Goal: Task Accomplishment & Management: Manage account settings

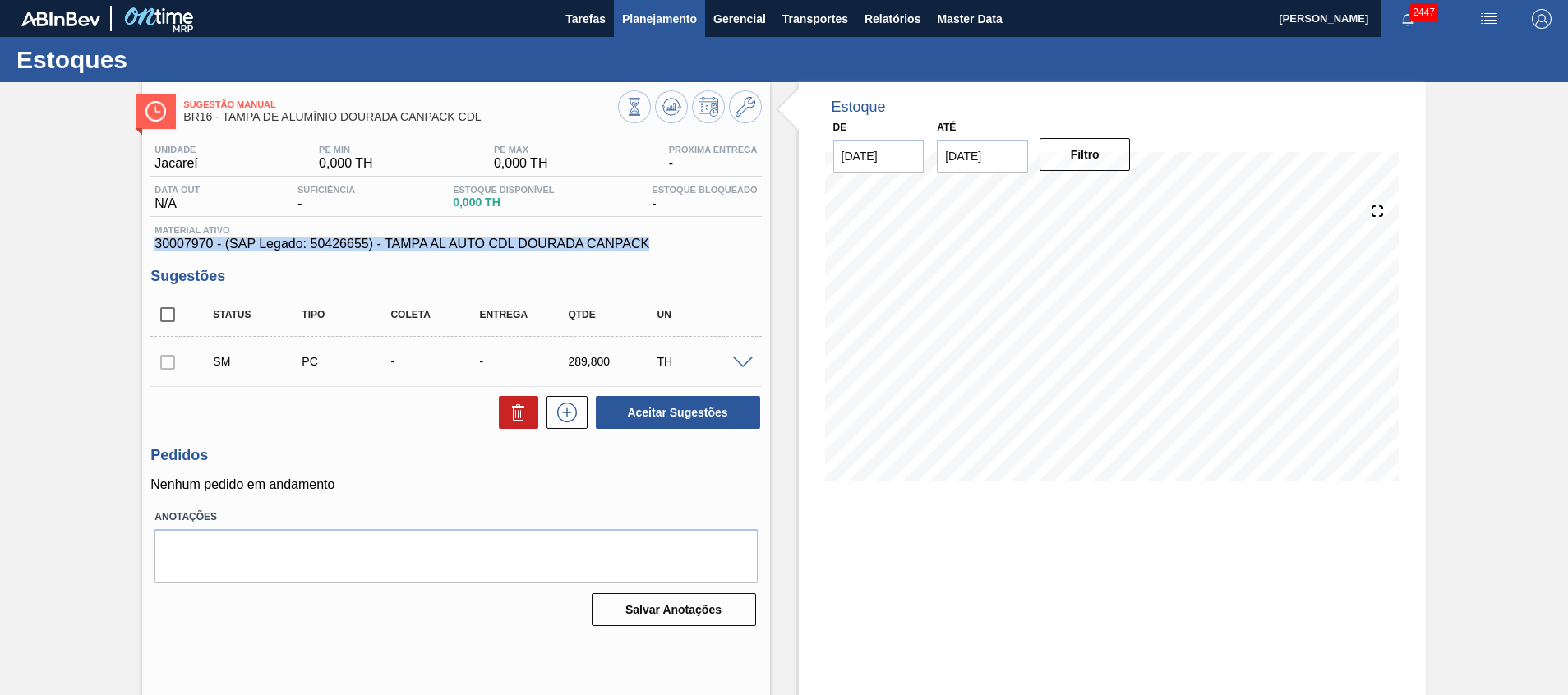
drag, startPoint x: 0, startPoint y: 0, endPoint x: 663, endPoint y: 13, distance: 663.1
click at [663, 13] on span "Planejamento" at bounding box center [659, 18] width 75 height 20
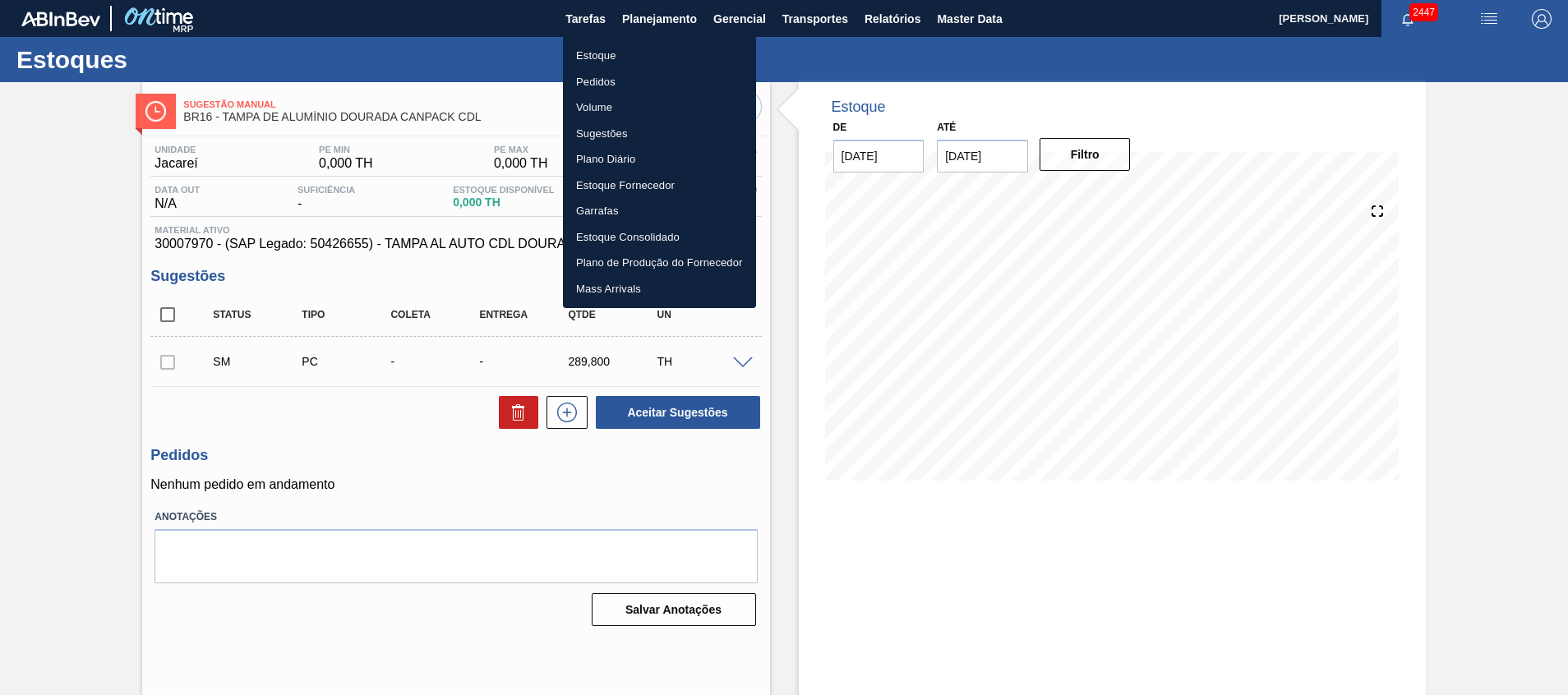
click at [802, 393] on div at bounding box center [784, 347] width 1568 height 695
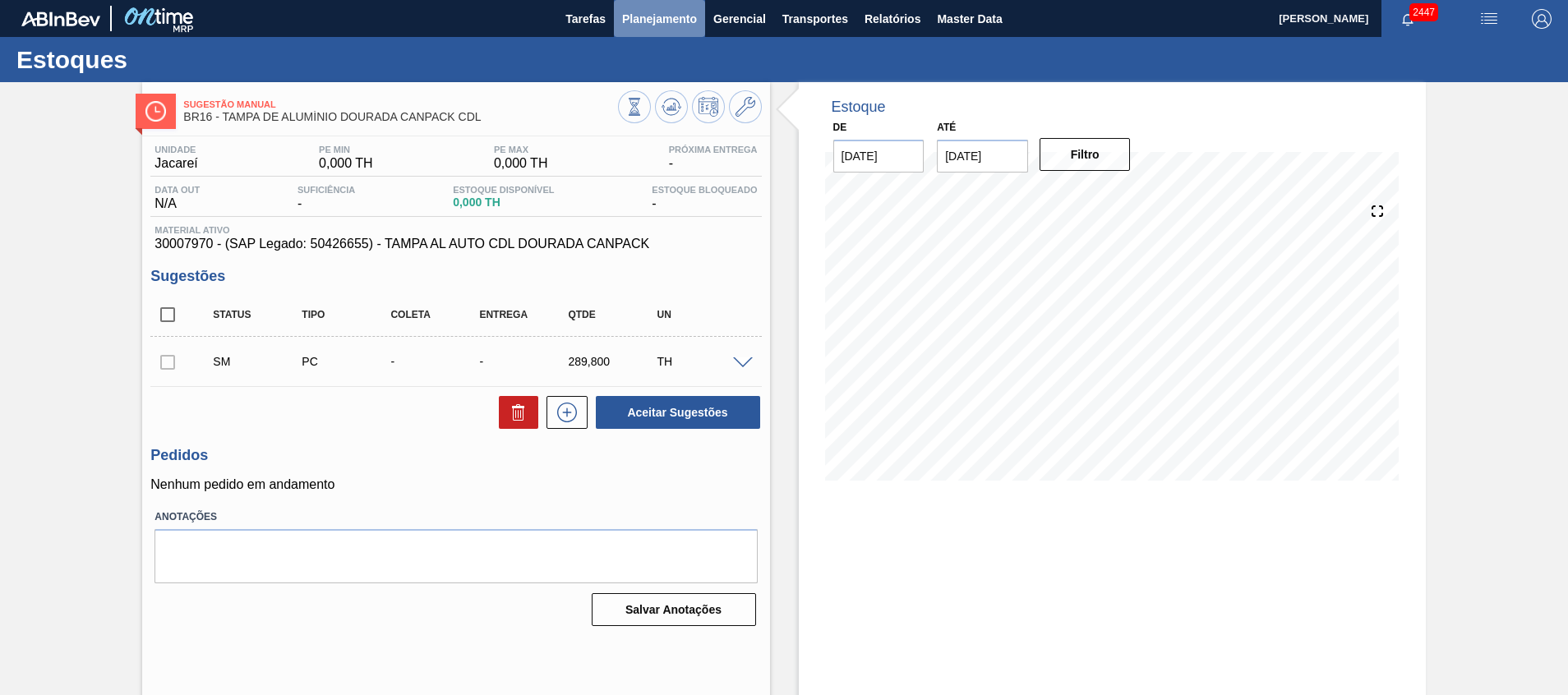
click at [681, 9] on span "Planejamento" at bounding box center [659, 18] width 75 height 20
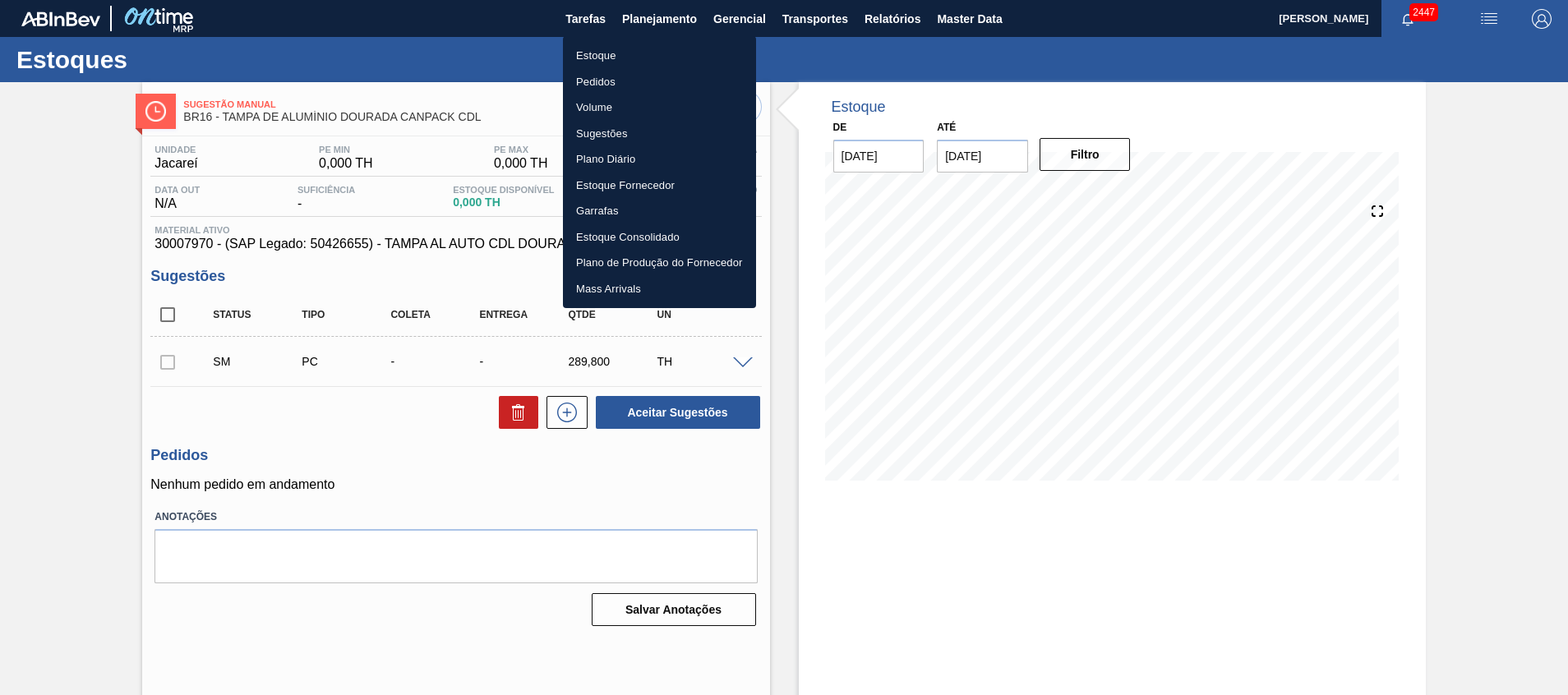
drag, startPoint x: 656, startPoint y: 59, endPoint x: 587, endPoint y: 9, distance: 85.2
click at [656, 60] on li "Estoque" at bounding box center [660, 56] width 193 height 27
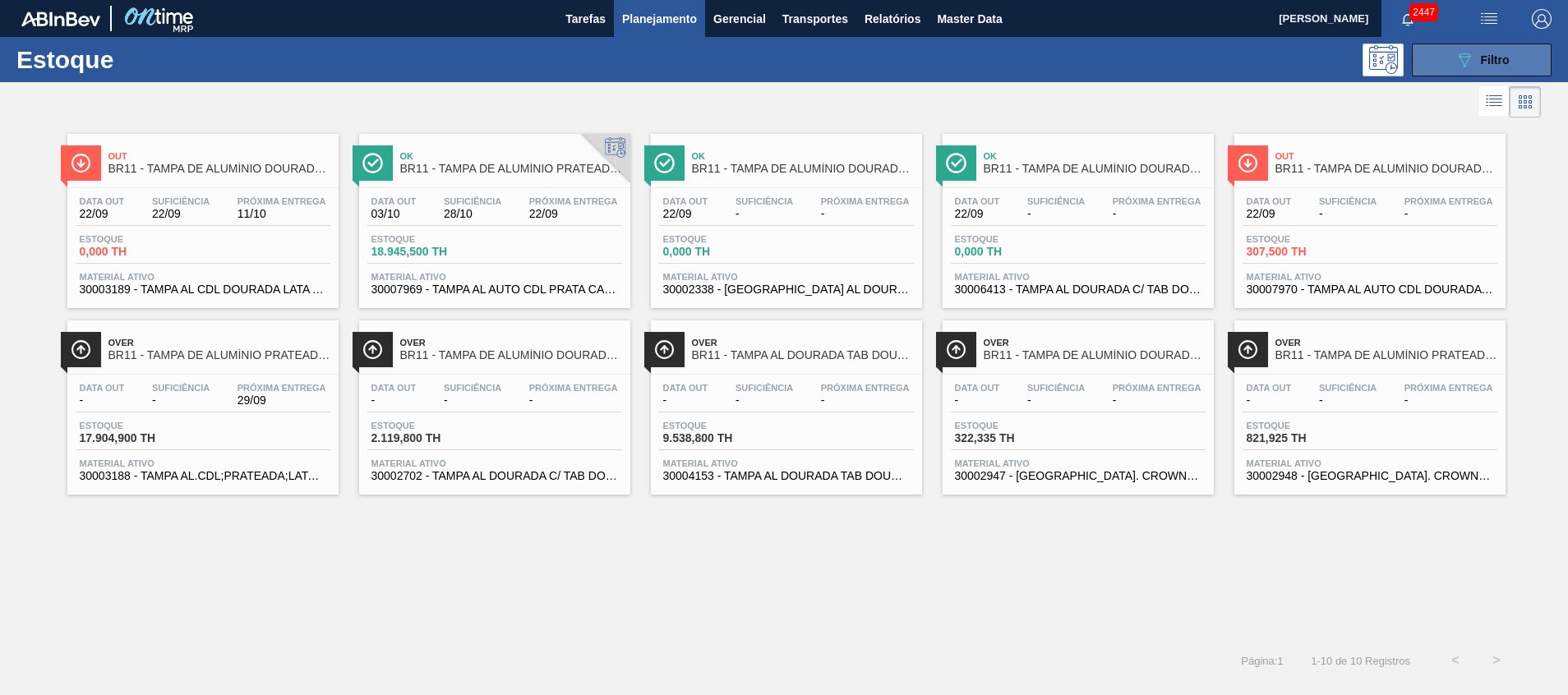
click at [1478, 59] on div "089F7B8B-B2A5-4AFE-B5C0-19BA573D28AC Filtro" at bounding box center [1483, 59] width 55 height 20
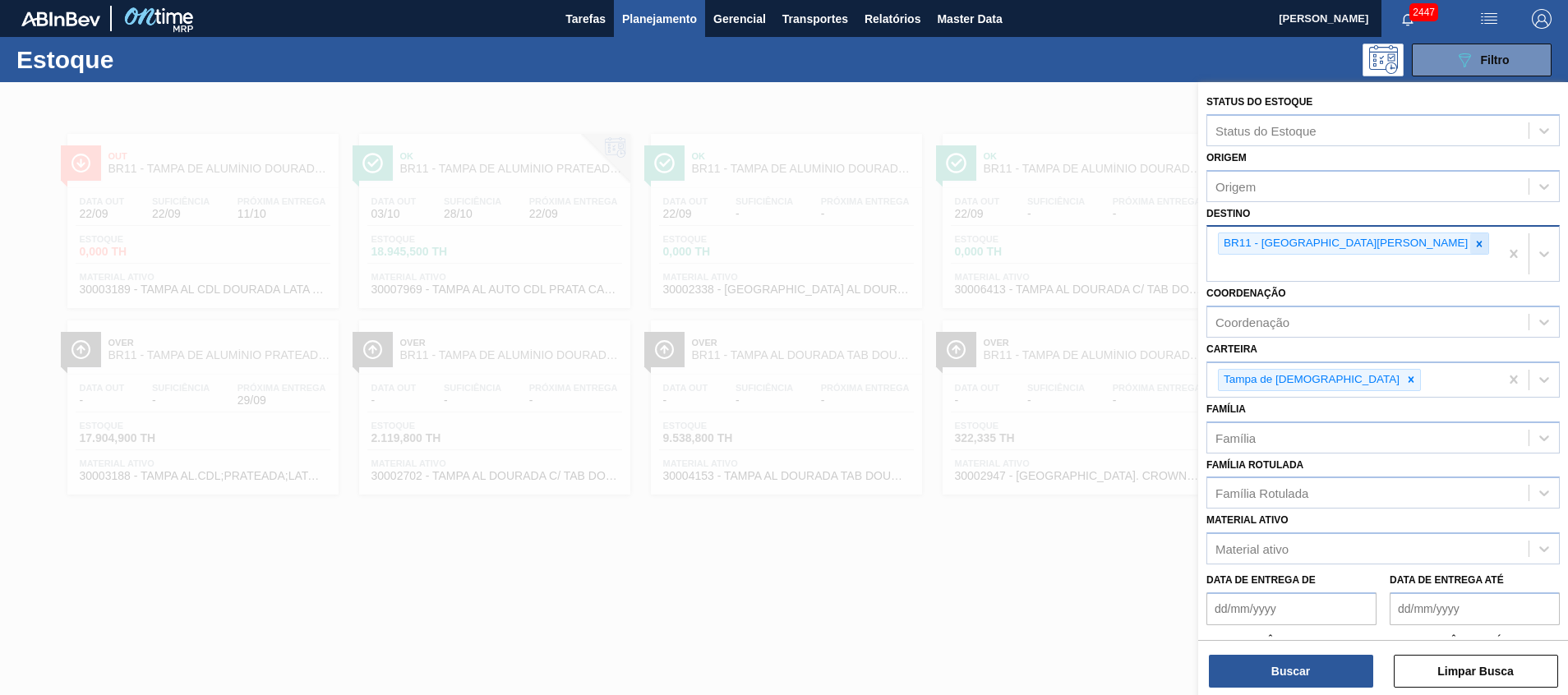
click at [1471, 254] on div at bounding box center [1479, 244] width 18 height 21
type input "p"
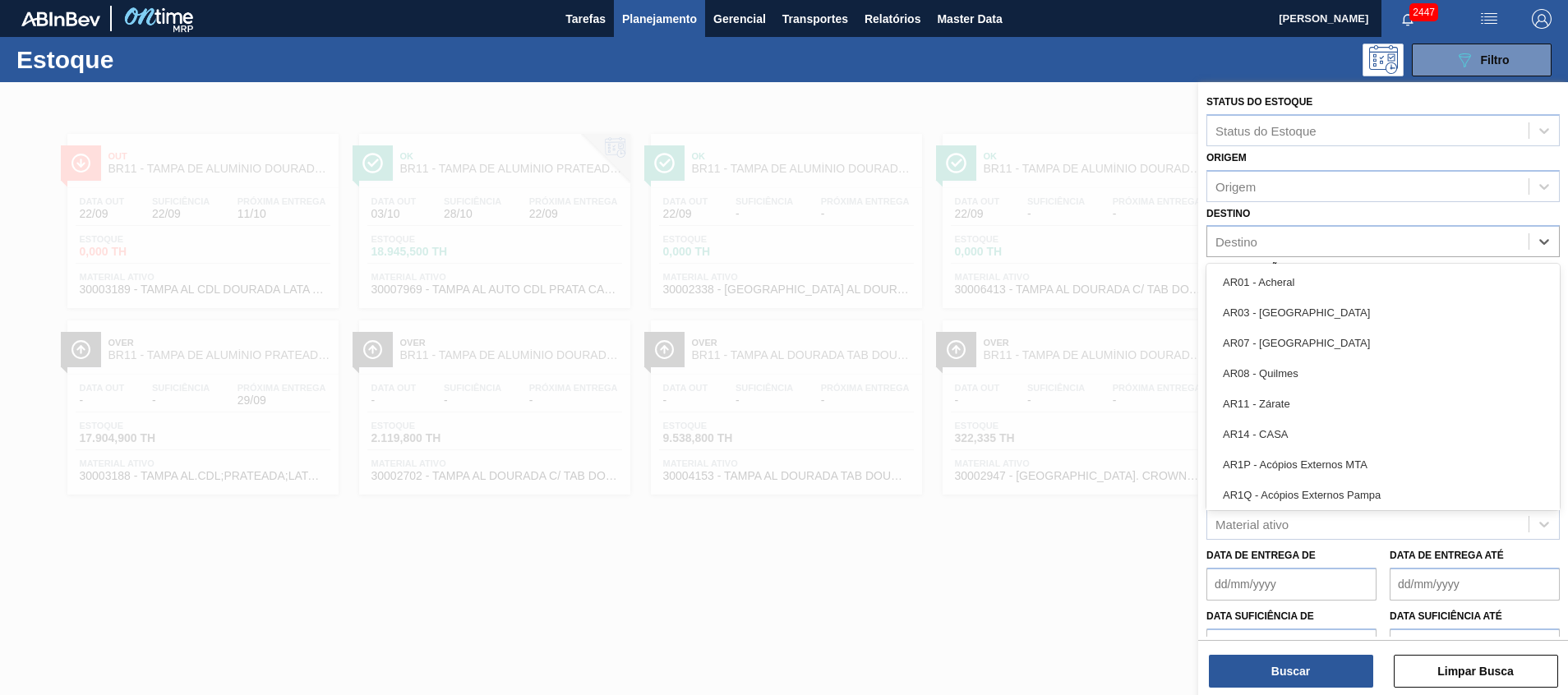
click at [1082, 399] on div at bounding box center [784, 429] width 1568 height 695
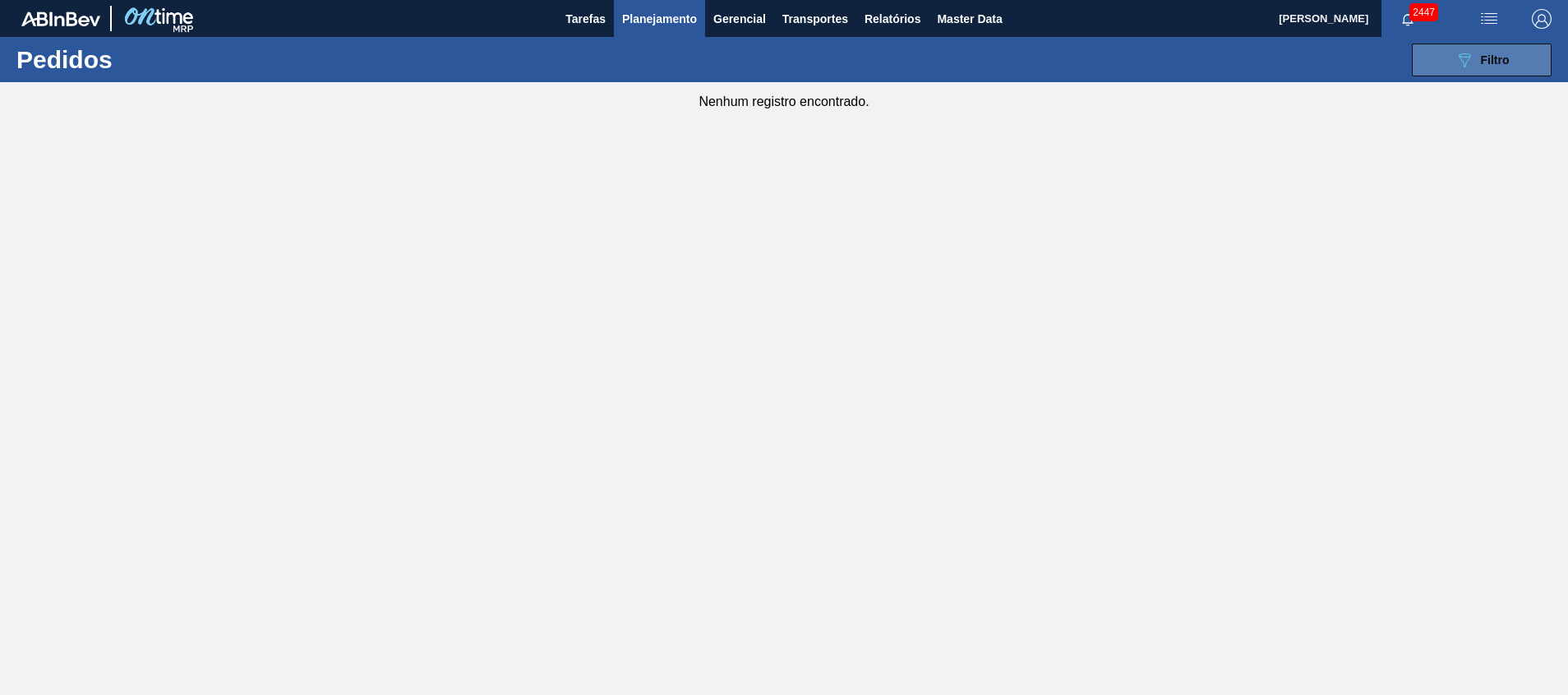
click at [1434, 56] on button "089F7B8B-B2A5-4AFE-B5C0-19BA573D28AC Filtro" at bounding box center [1482, 60] width 140 height 33
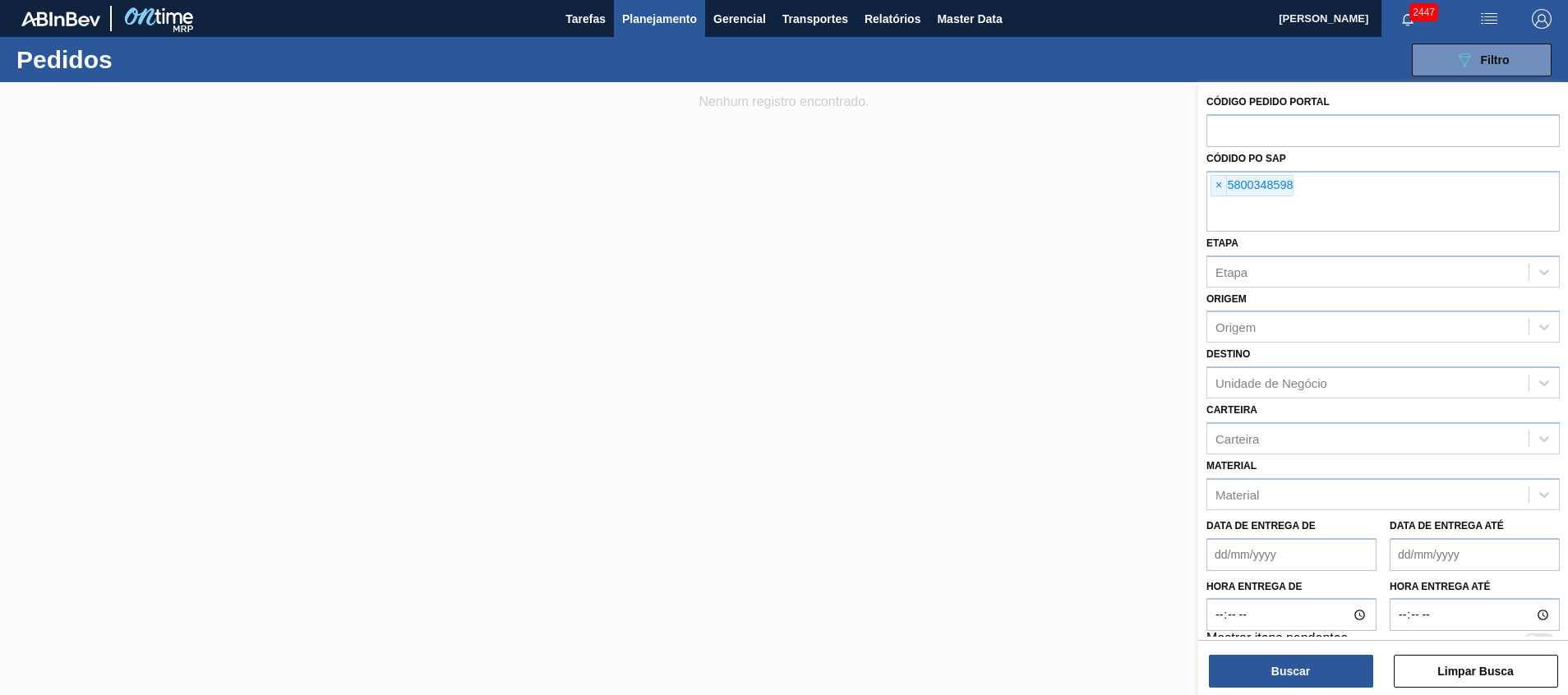
click at [684, 40] on div "089F7B8B-B2A5-4AFE-B5C0-19BA573D28AC Filtro Código Pedido Portal Códido PO SAP …" at bounding box center [911, 59] width 1298 height 49
click at [668, 16] on span "Planejamento" at bounding box center [659, 18] width 75 height 20
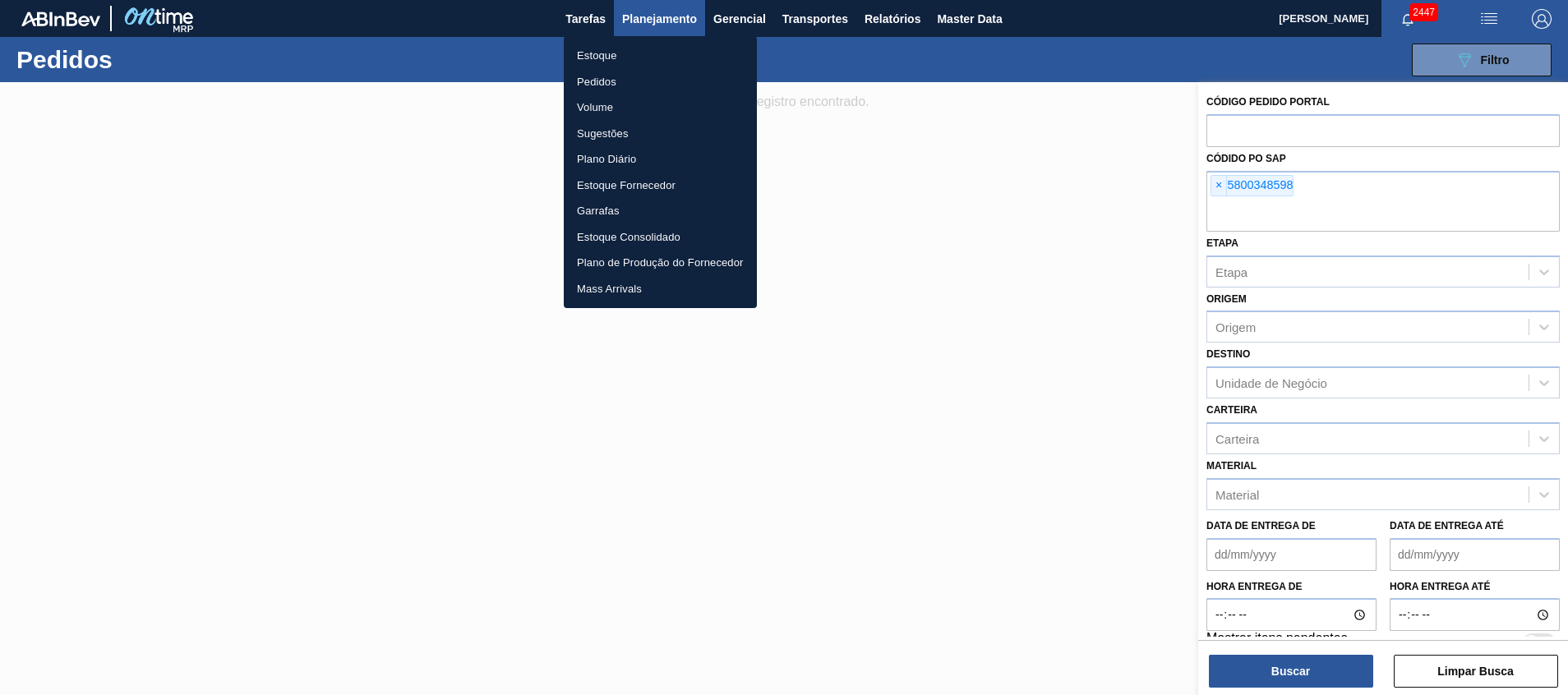
drag, startPoint x: 641, startPoint y: 74, endPoint x: 641, endPoint y: 84, distance: 10.0
click at [641, 74] on li "Pedidos" at bounding box center [661, 82] width 193 height 27
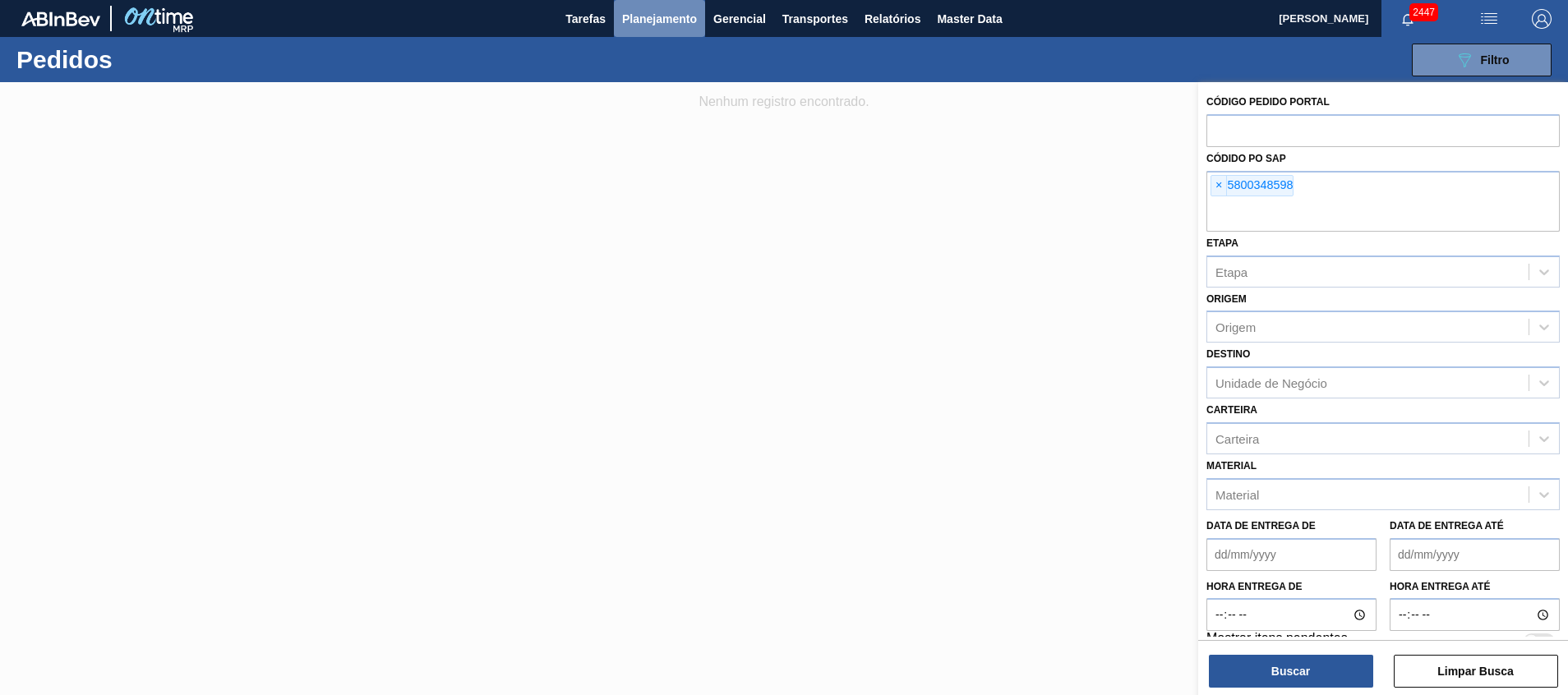
click at [629, 34] on button "Planejamento" at bounding box center [660, 18] width 91 height 37
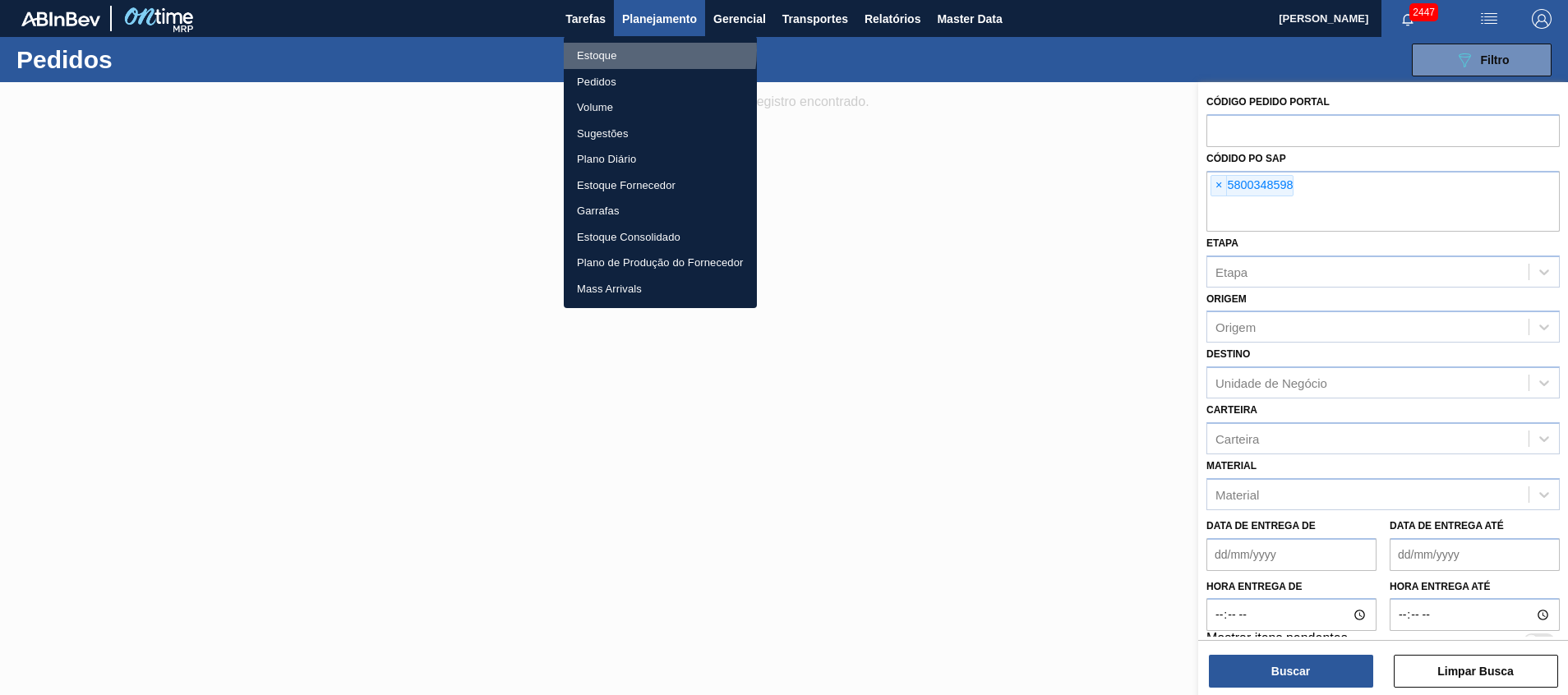
click at [622, 50] on li "Estoque" at bounding box center [661, 56] width 193 height 27
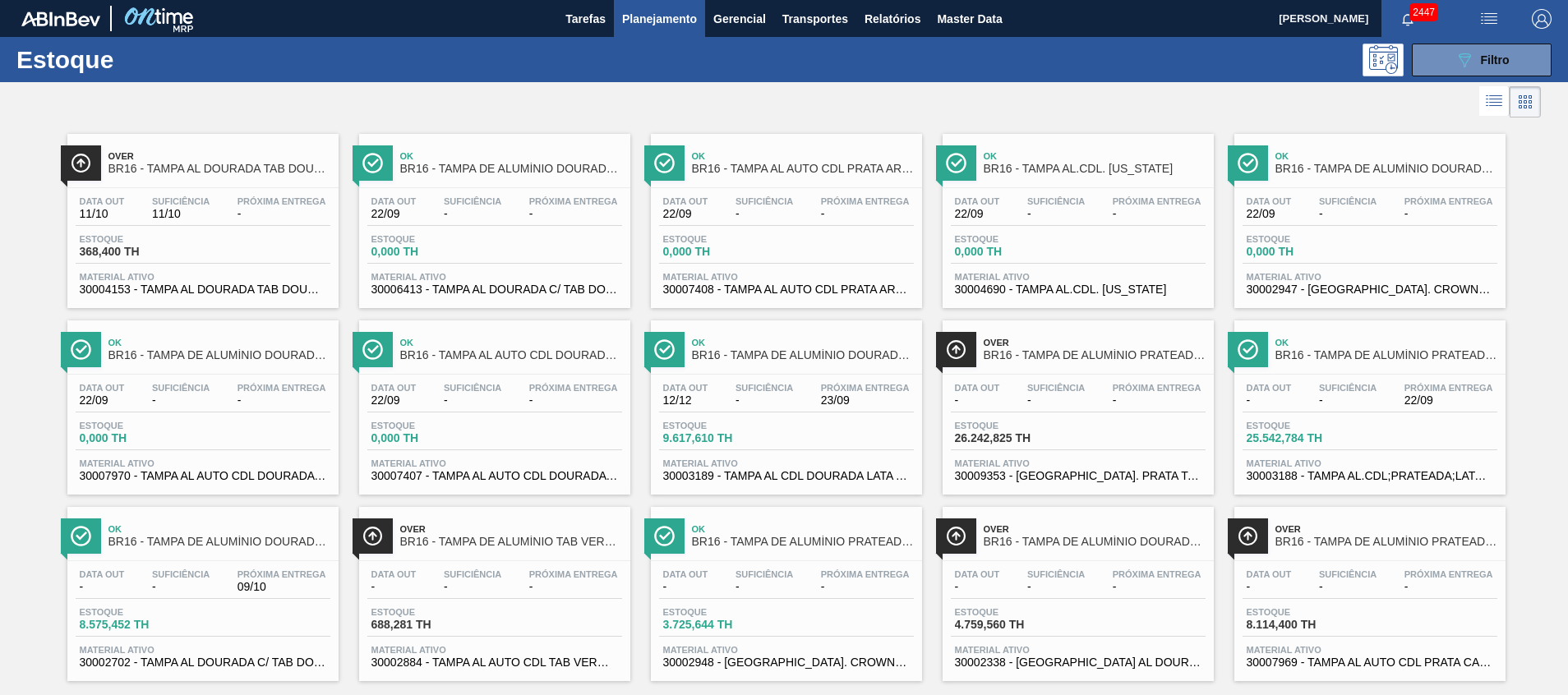
click at [1460, 81] on div "Estoque 089F7B8B-B2A5-4AFE-B5C0-19BA573D28AC Filtro" at bounding box center [784, 59] width 1568 height 45
click at [1459, 71] on button "089F7B8B-B2A5-4AFE-B5C0-19BA573D28AC Filtro" at bounding box center [1482, 60] width 140 height 33
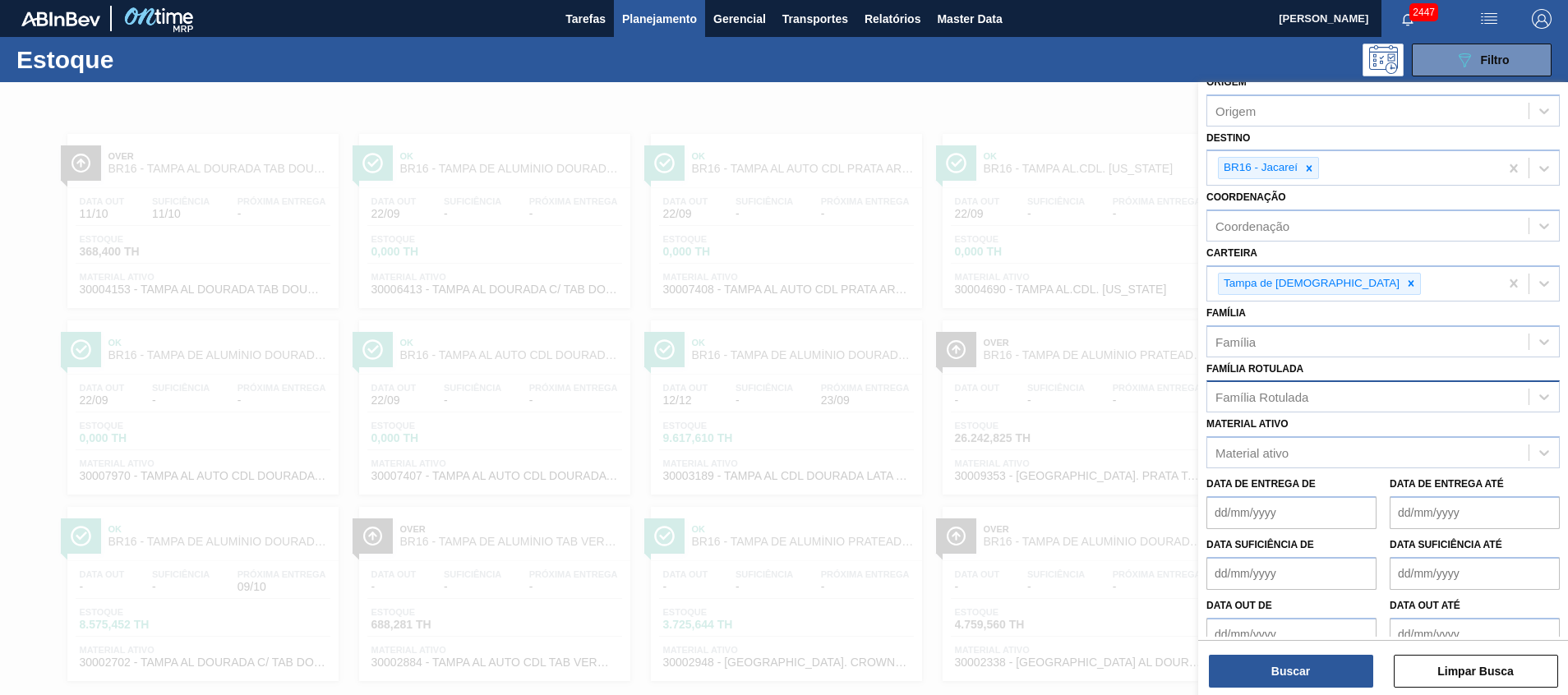
scroll to position [98, 0]
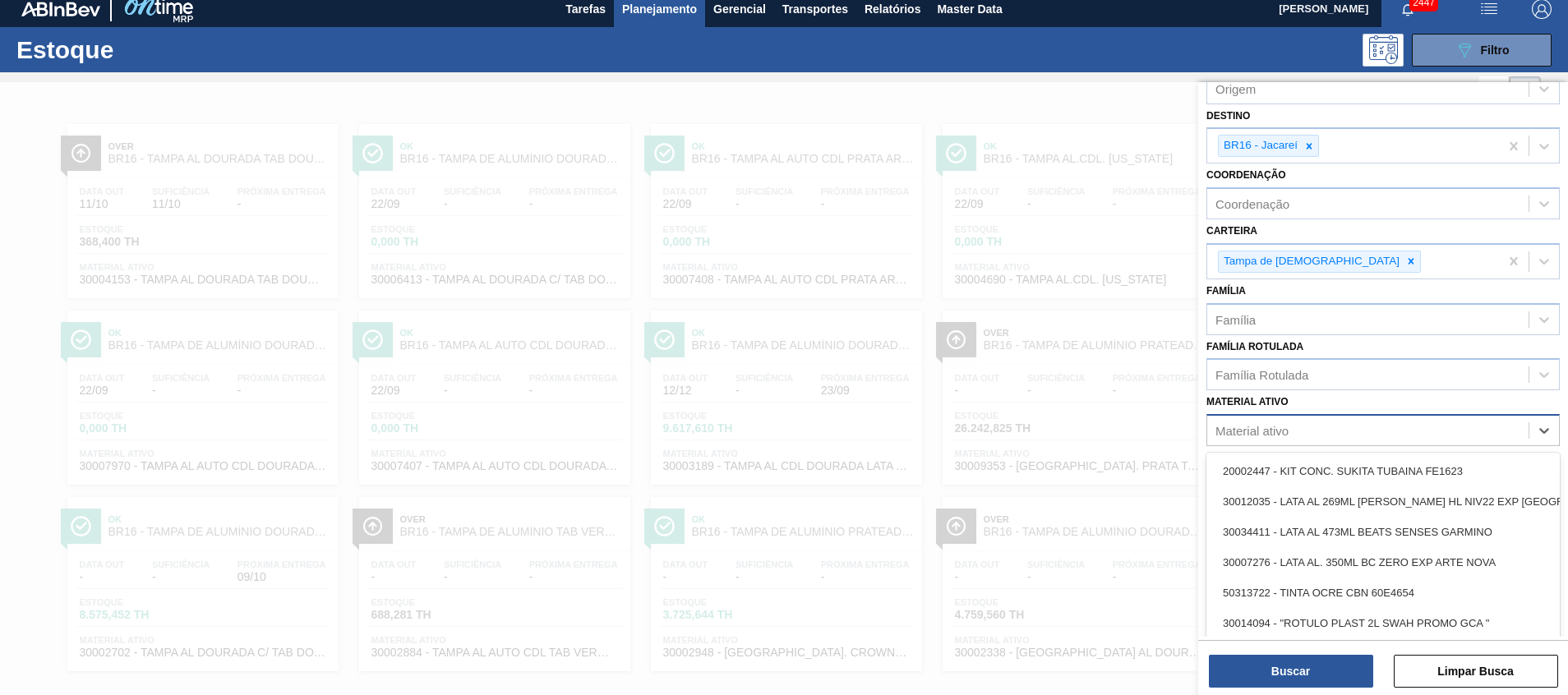
click at [1315, 437] on div "Material ativo" at bounding box center [1368, 431] width 321 height 24
drag, startPoint x: 607, startPoint y: 0, endPoint x: 441, endPoint y: 49, distance: 173.1
click at [425, 49] on div "089F7B8B-B2A5-4AFE-B5C0-19BA573D28AC Filtro" at bounding box center [911, 49] width 1298 height 33
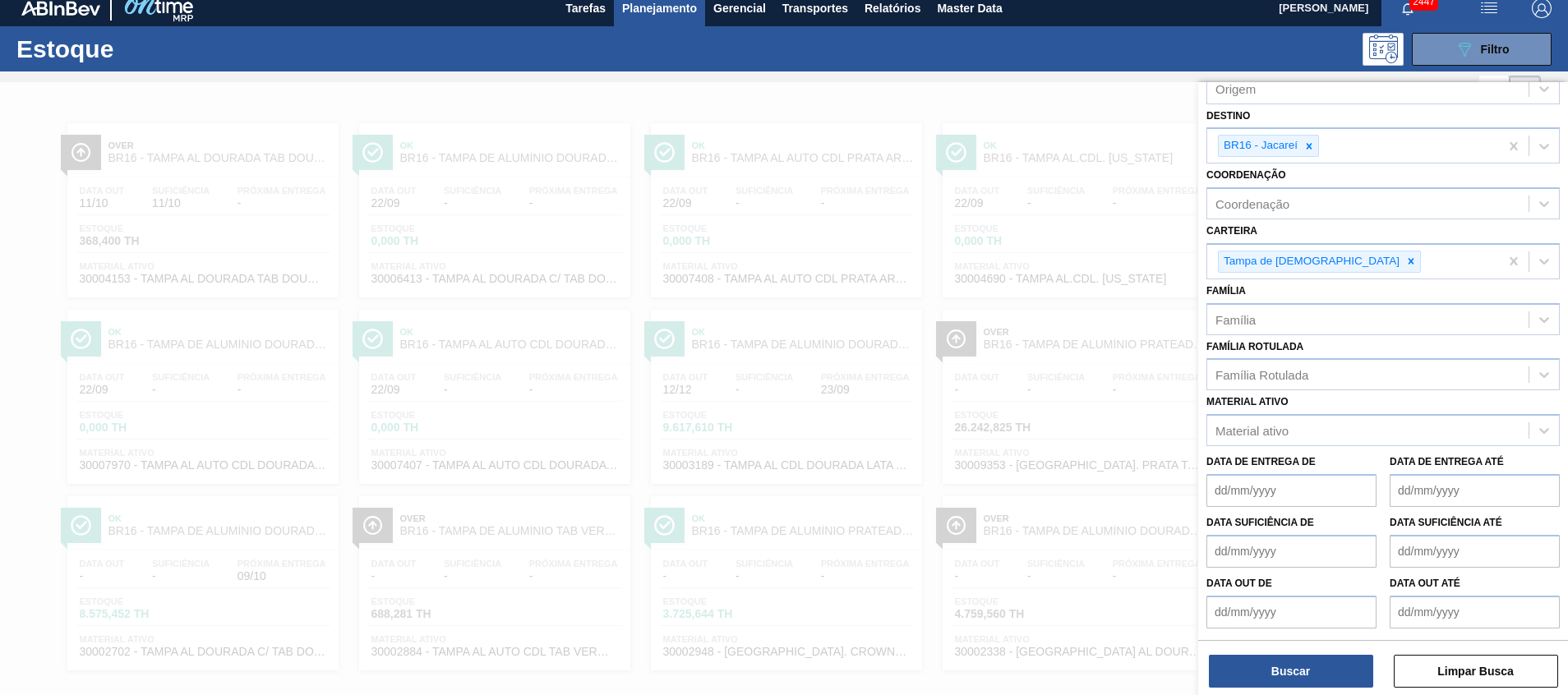
drag, startPoint x: 685, startPoint y: 28, endPoint x: 672, endPoint y: 16, distance: 17.7
click at [685, 27] on div "Estoque 089F7B8B-B2A5-4AFE-B5C0-19BA573D28AC Filtro" at bounding box center [784, 49] width 1568 height 45
click at [671, 16] on span "Planejamento" at bounding box center [659, 8] width 75 height 20
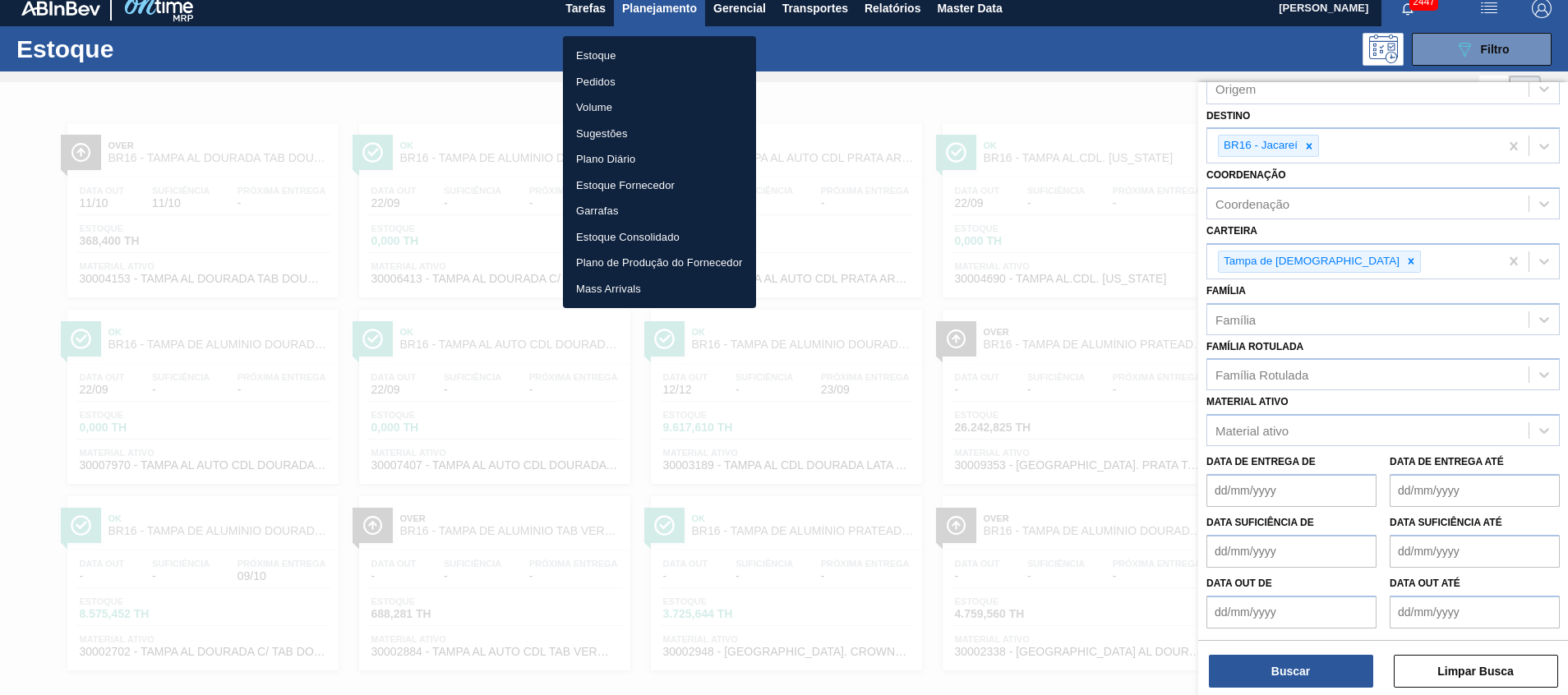
click at [653, 79] on li "Pedidos" at bounding box center [660, 82] width 193 height 27
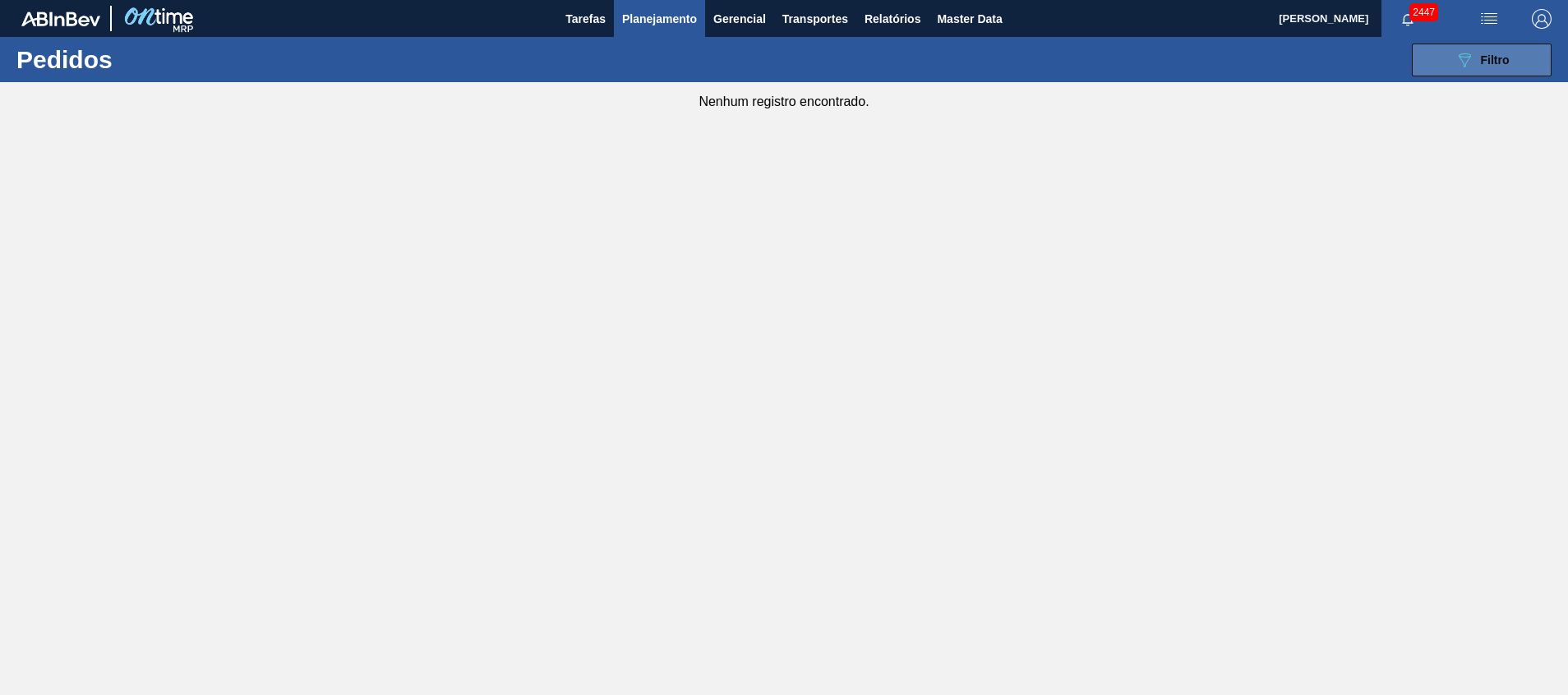
click at [1511, 58] on button "089F7B8B-B2A5-4AFE-B5C0-19BA573D28AC Filtro" at bounding box center [1482, 60] width 140 height 33
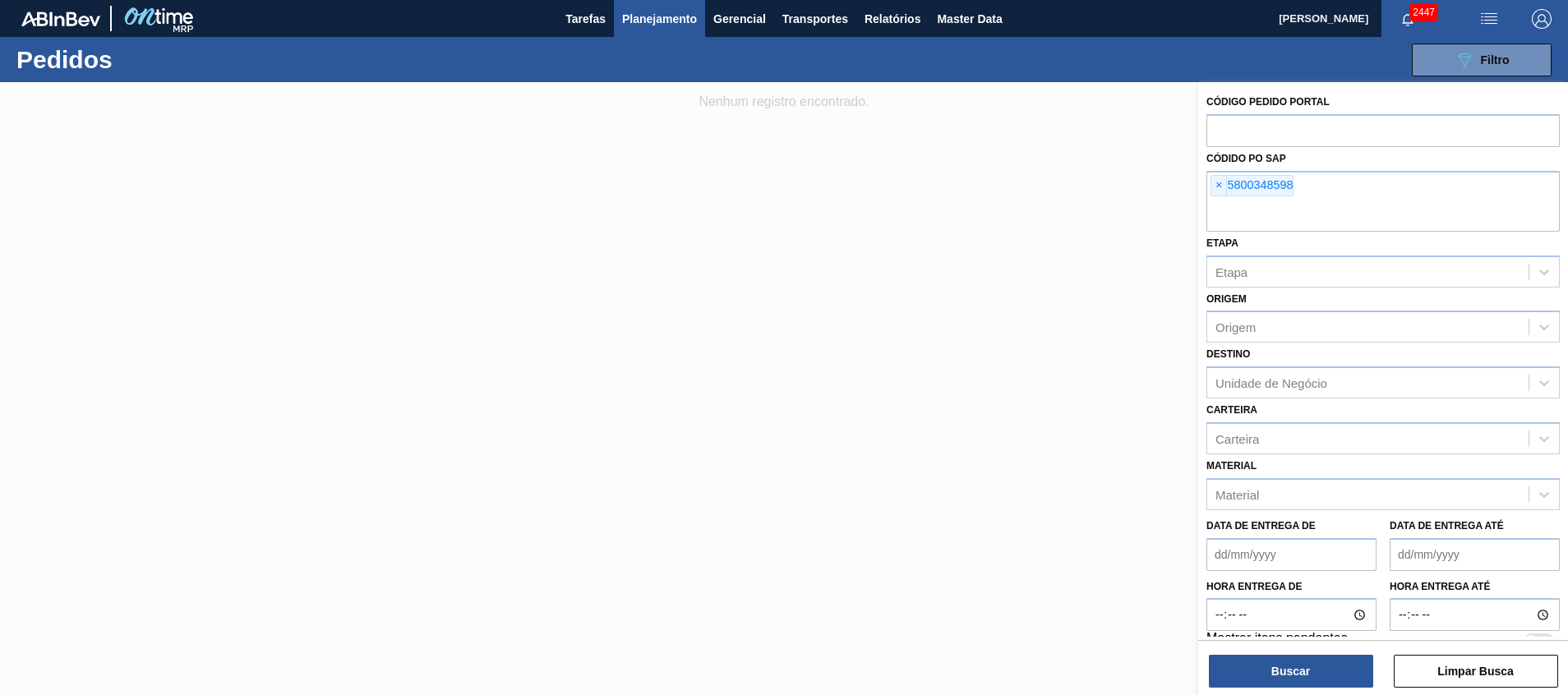
click at [645, 27] on span "Planejamento" at bounding box center [659, 18] width 75 height 20
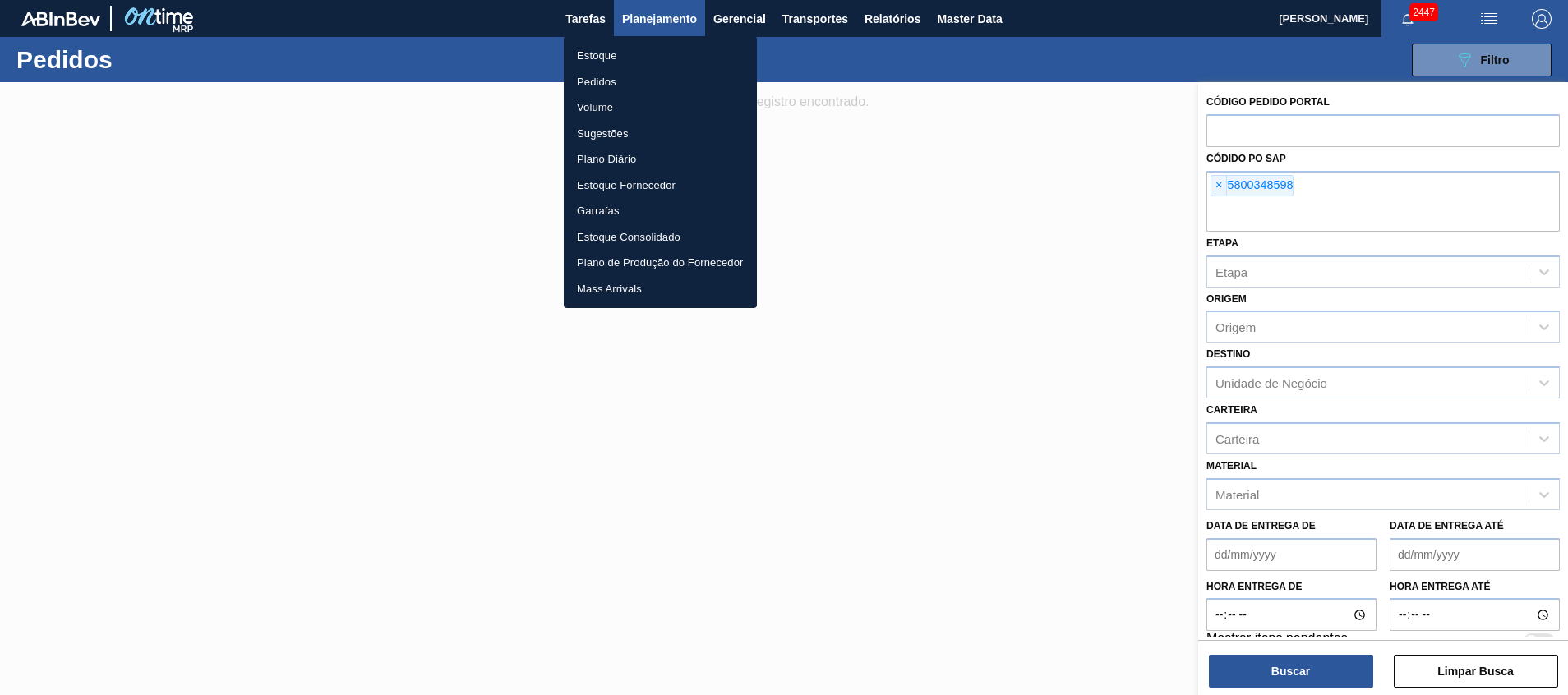
click at [638, 49] on li "Estoque" at bounding box center [661, 56] width 193 height 27
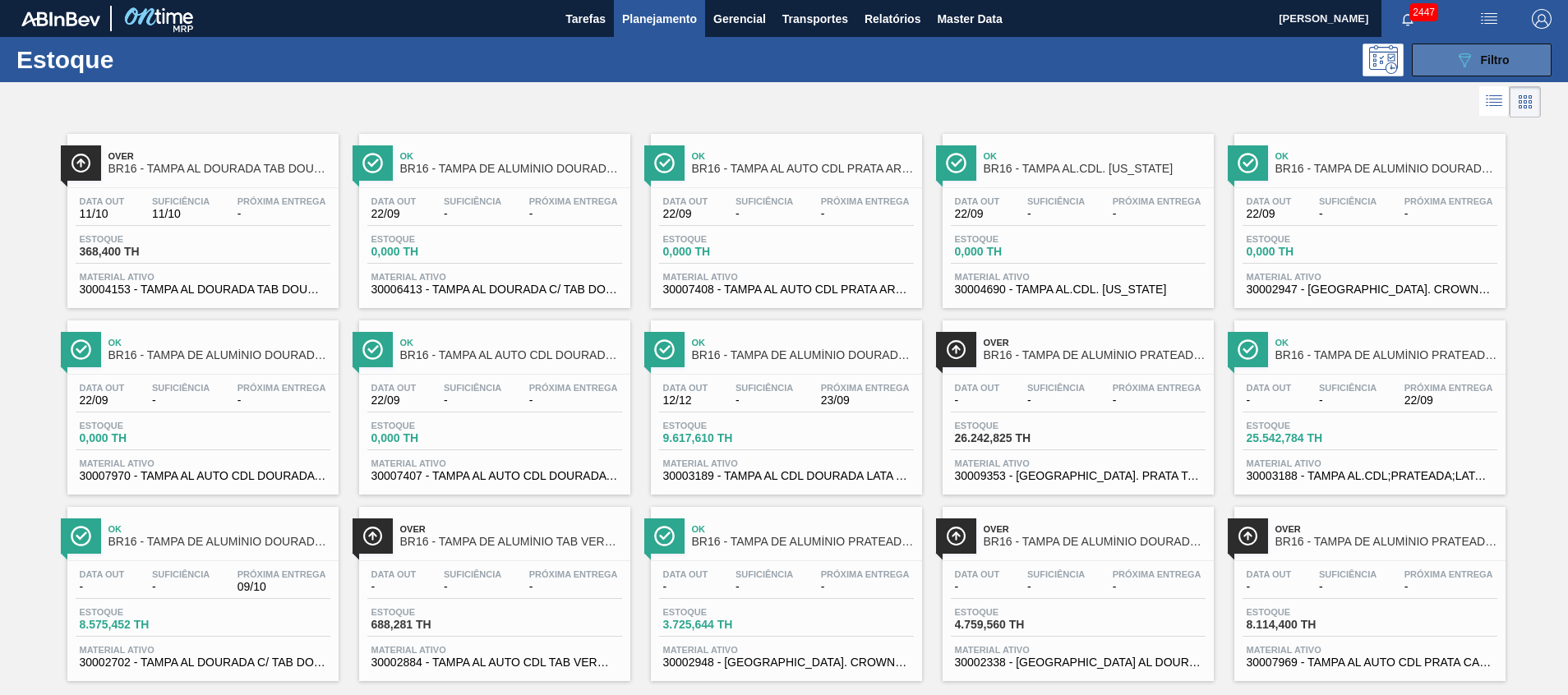
click at [1510, 61] on button "089F7B8B-B2A5-4AFE-B5C0-19BA573D28AC Filtro" at bounding box center [1482, 60] width 140 height 33
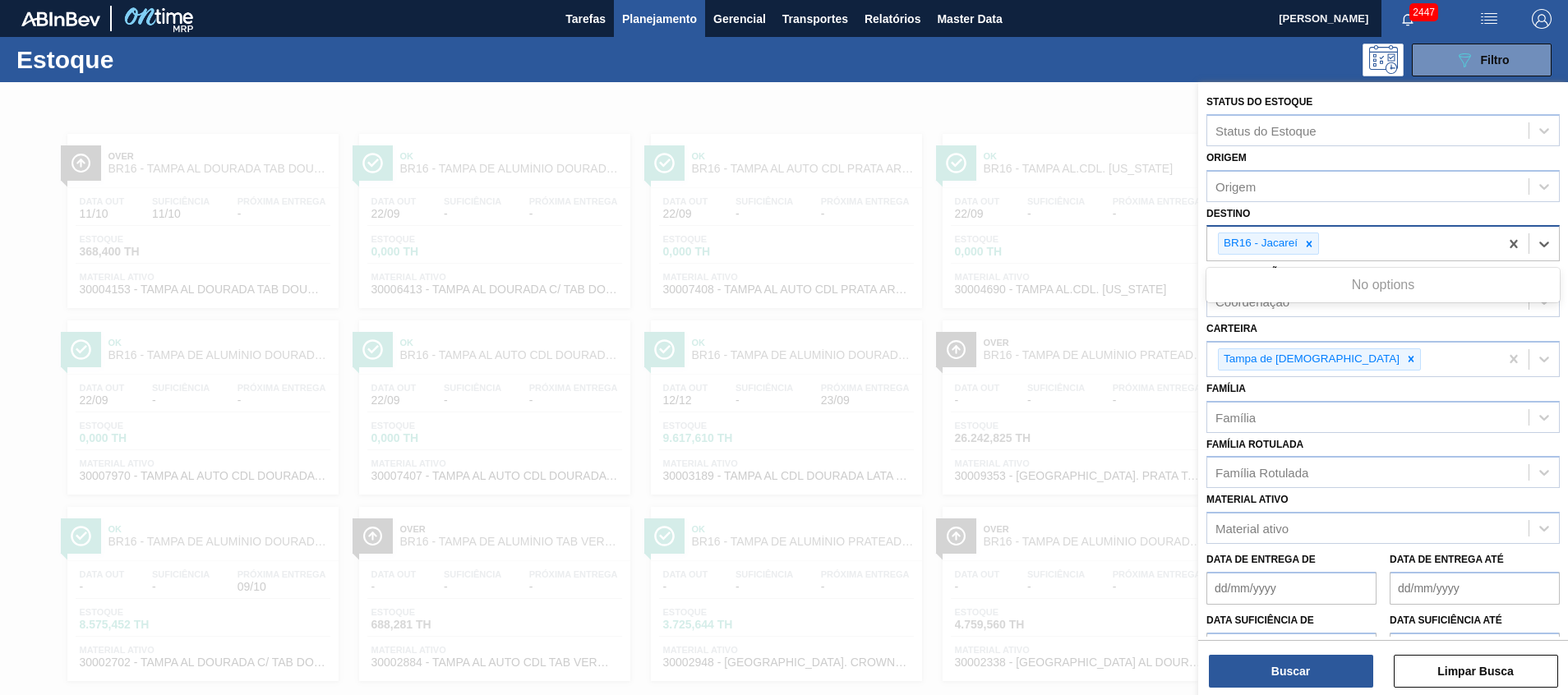
click at [1293, 246] on div "BR16 - Jacareí" at bounding box center [1260, 244] width 81 height 21
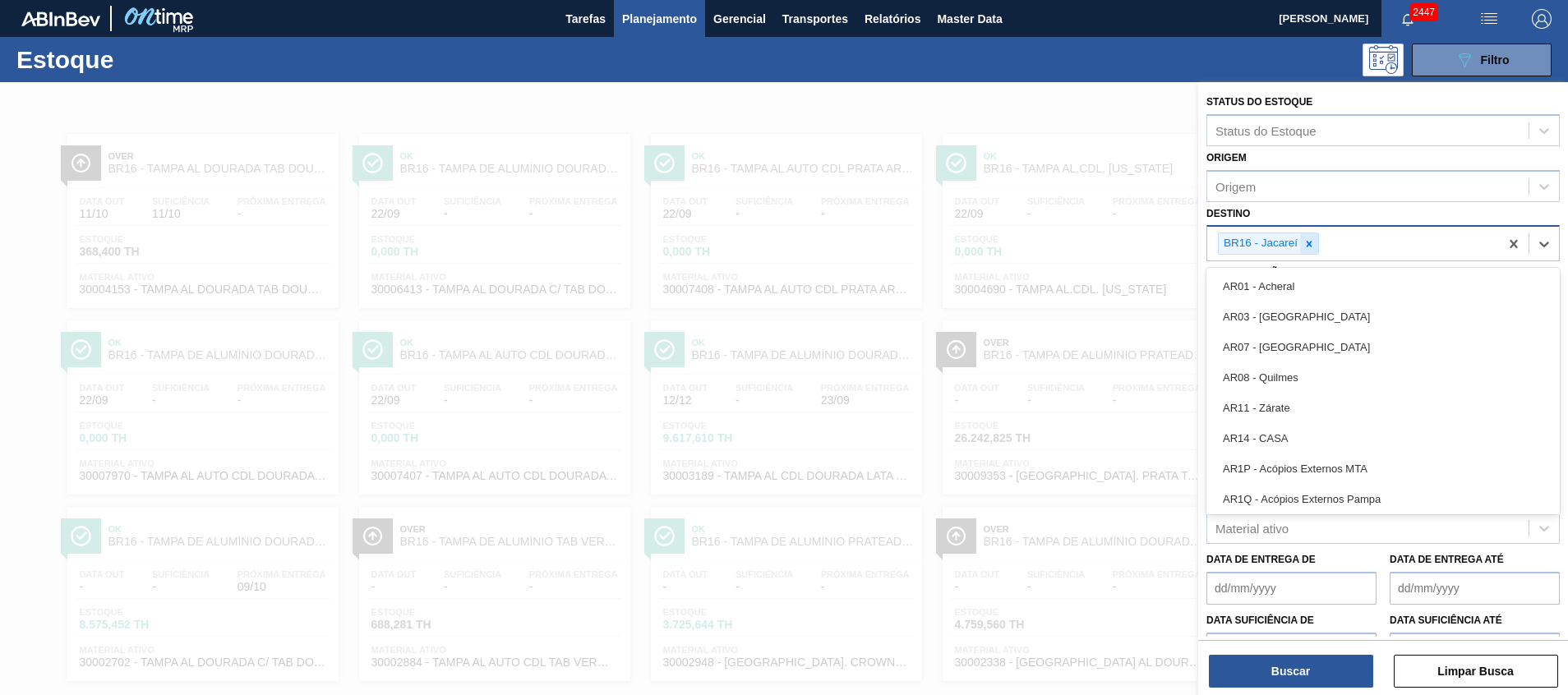
click at [1307, 243] on icon at bounding box center [1309, 244] width 11 height 11
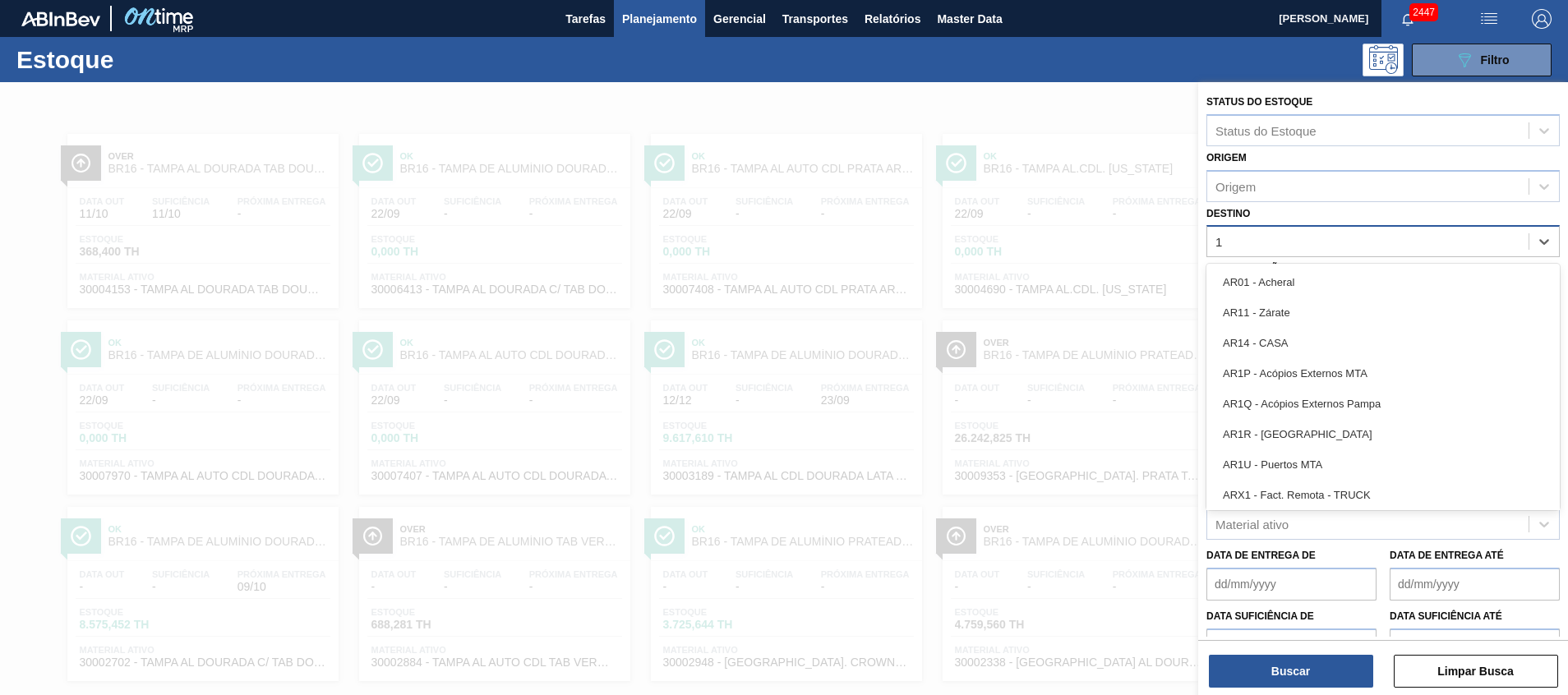
type input "11"
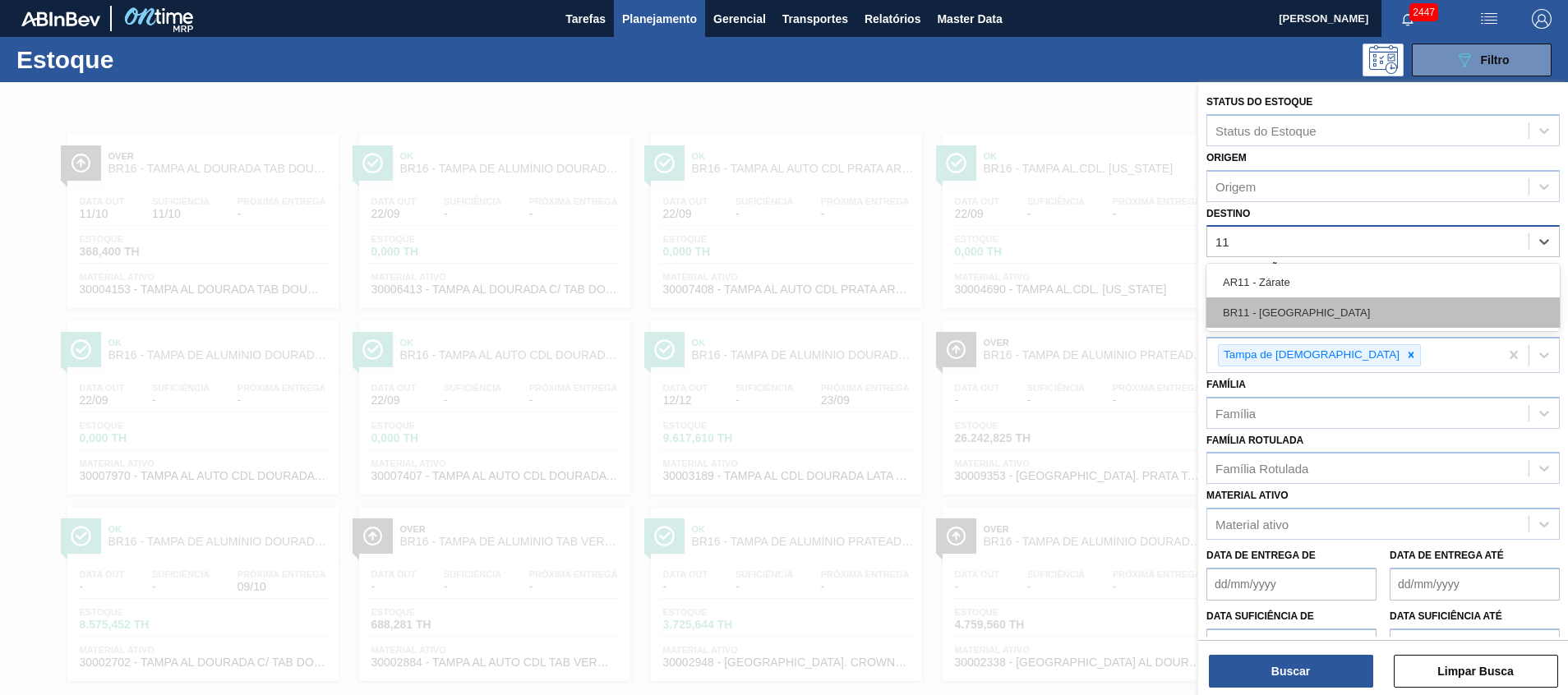
click at [1289, 301] on div "BR11 - São Luís" at bounding box center [1384, 312] width 353 height 30
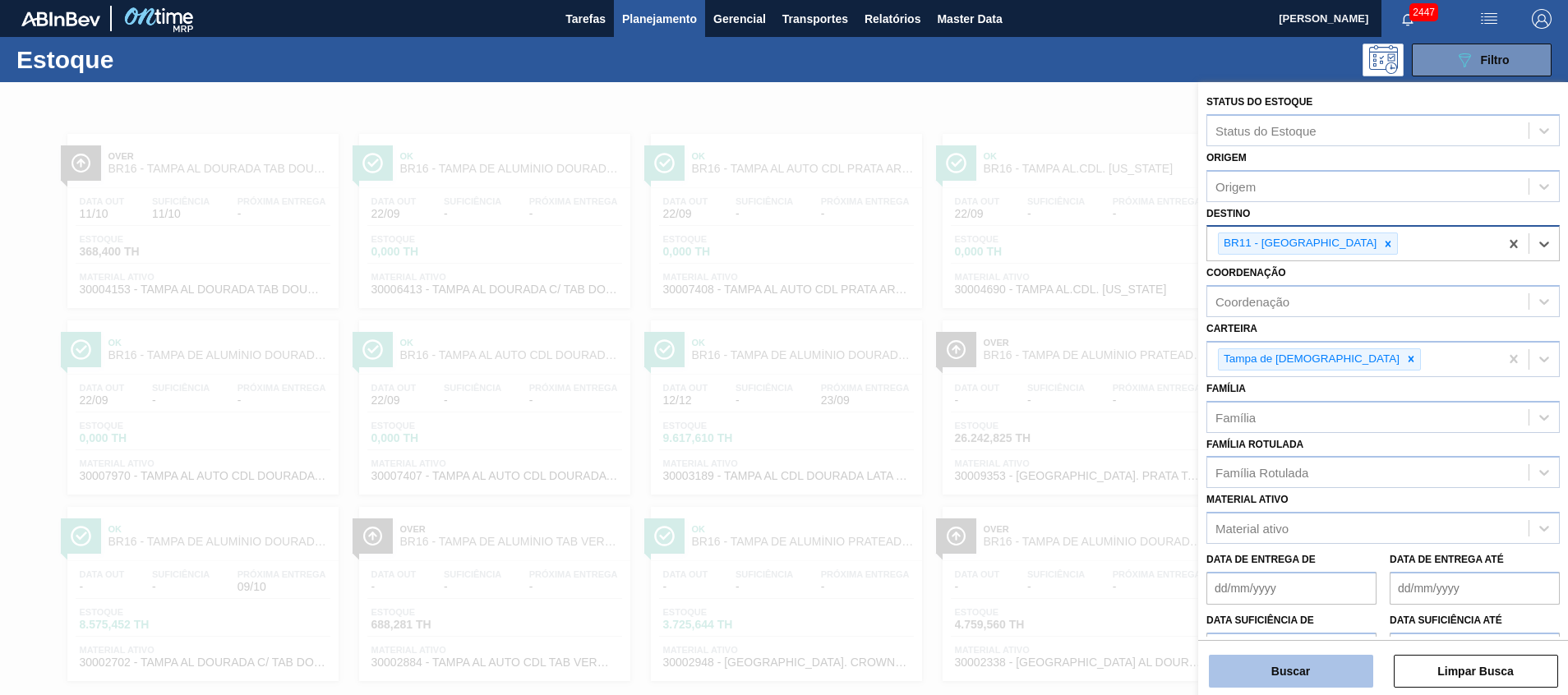
click at [1232, 679] on button "Buscar" at bounding box center [1291, 671] width 165 height 33
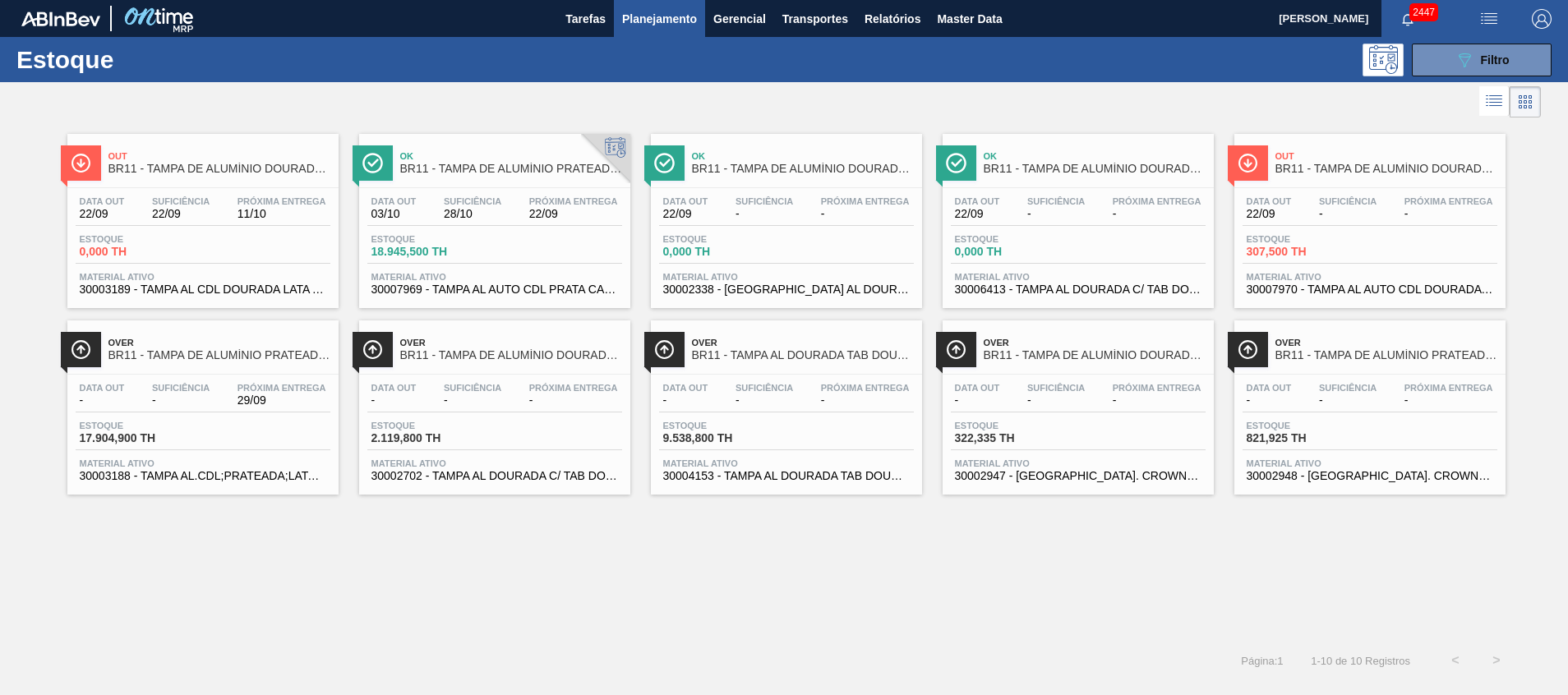
click at [215, 266] on div "Data out 22/09 Suficiência 22/09 Próxima Entrega 11/10 Estoque 0,000 TH Materia…" at bounding box center [202, 244] width 271 height 112
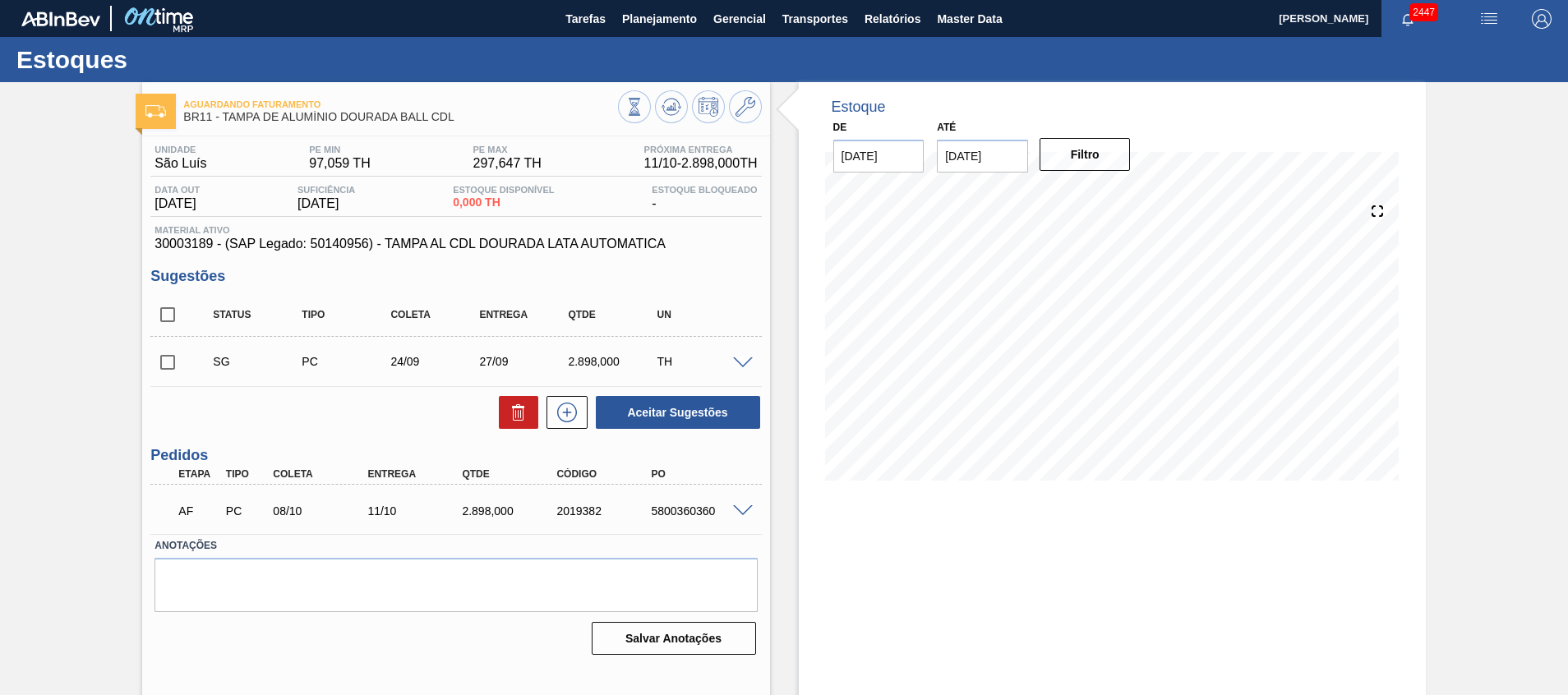
click at [742, 508] on span at bounding box center [743, 512] width 20 height 12
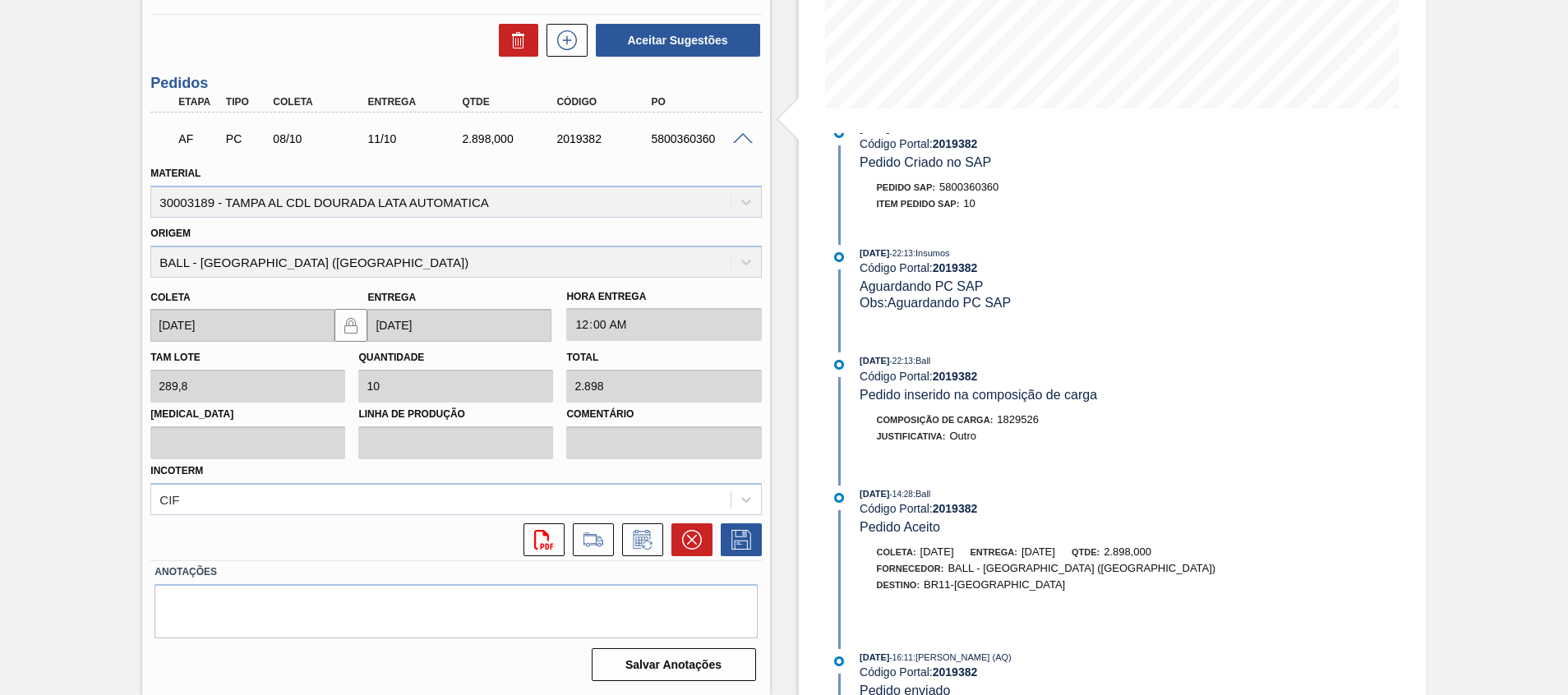
scroll to position [92, 0]
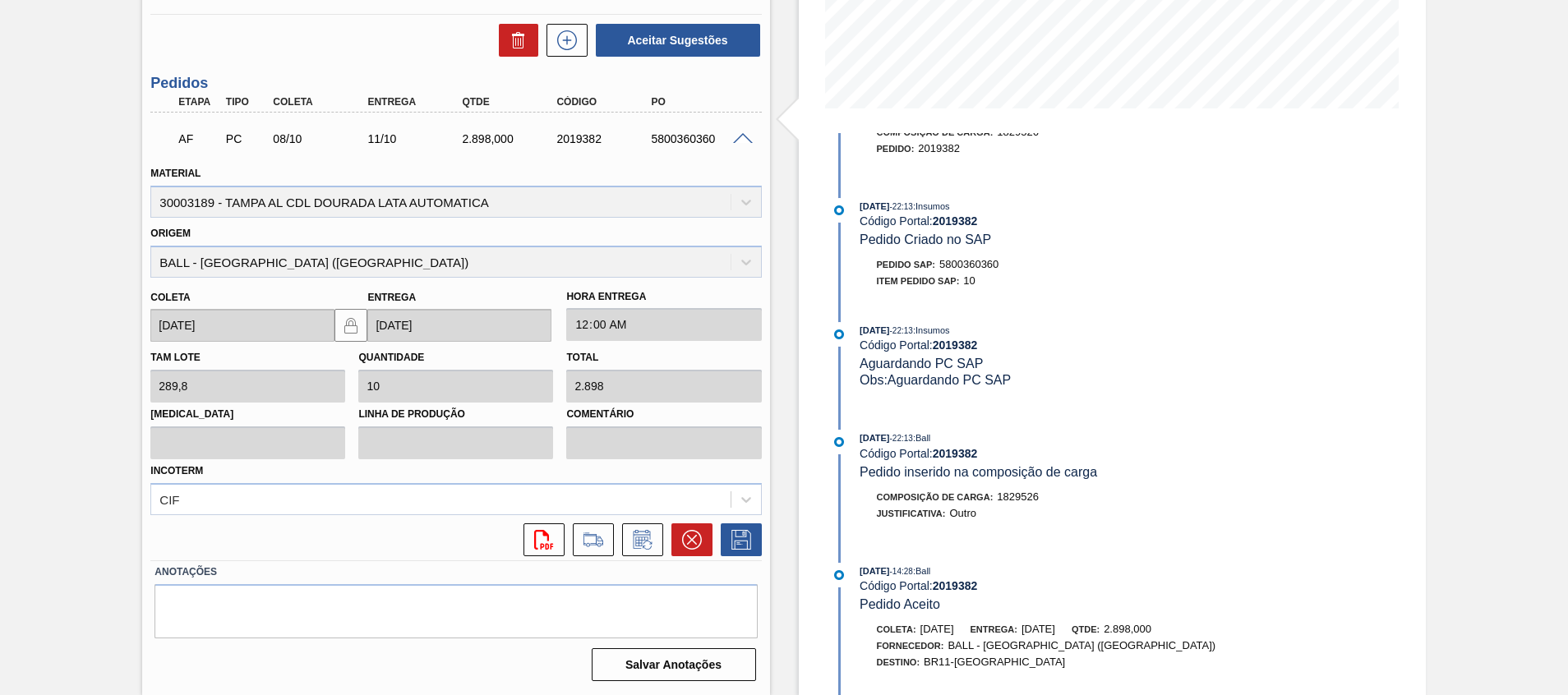
click at [745, 132] on div at bounding box center [745, 138] width 33 height 12
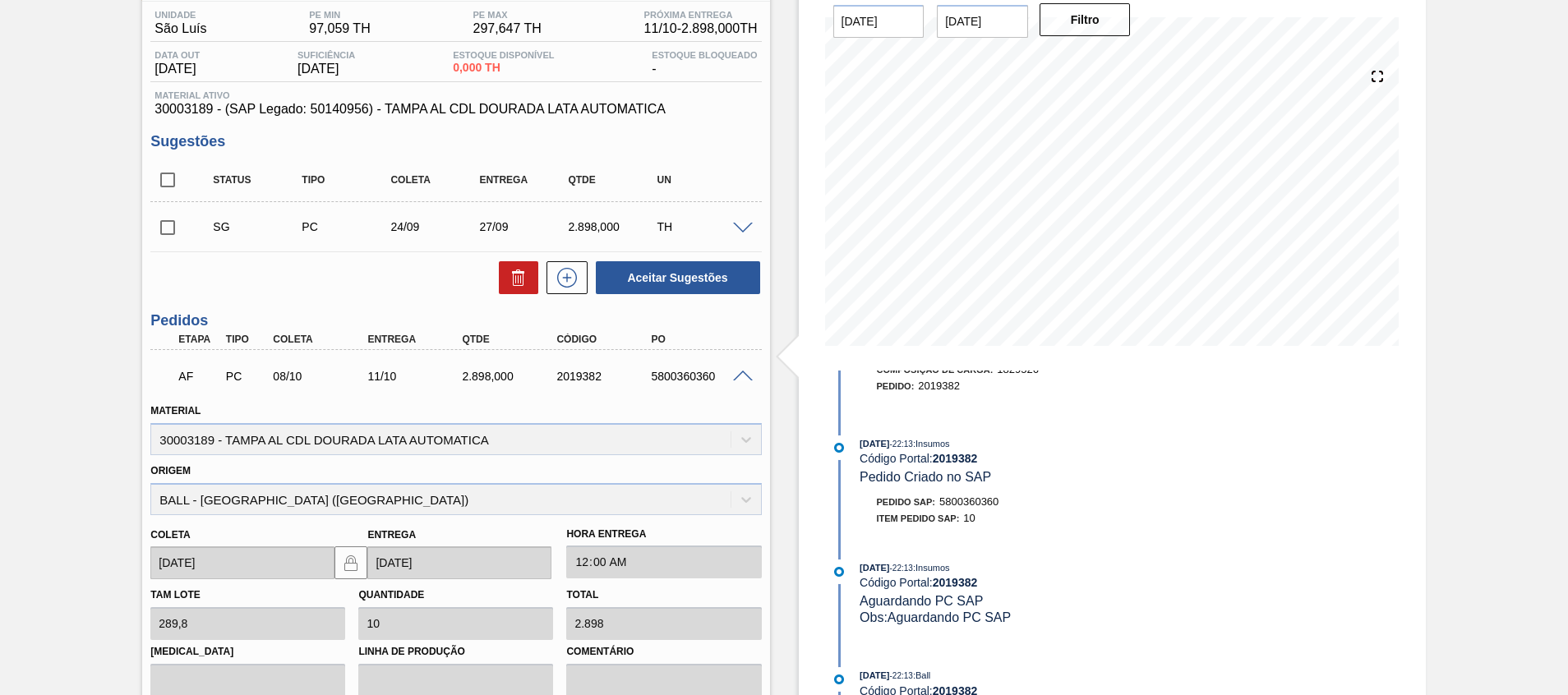
scroll to position [126, 0]
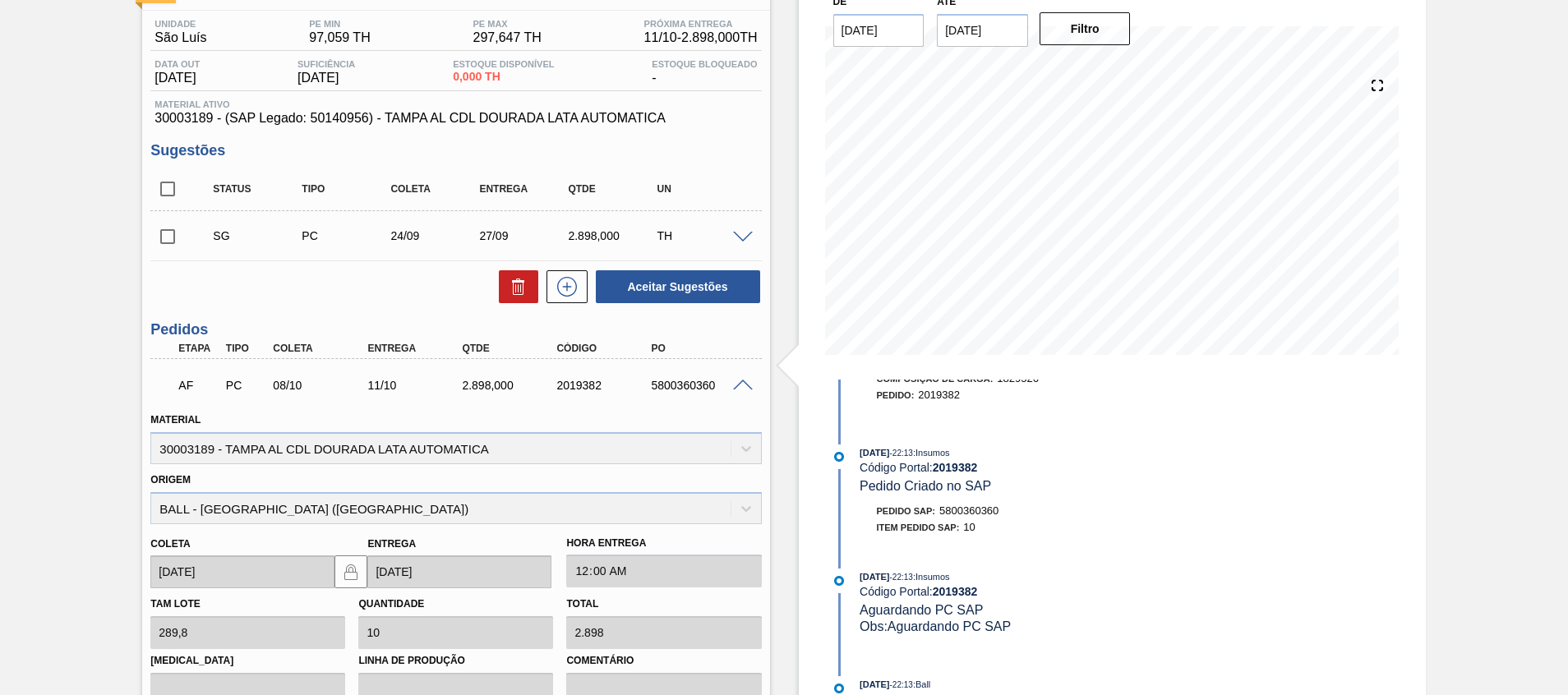
click at [737, 388] on span at bounding box center [743, 386] width 20 height 12
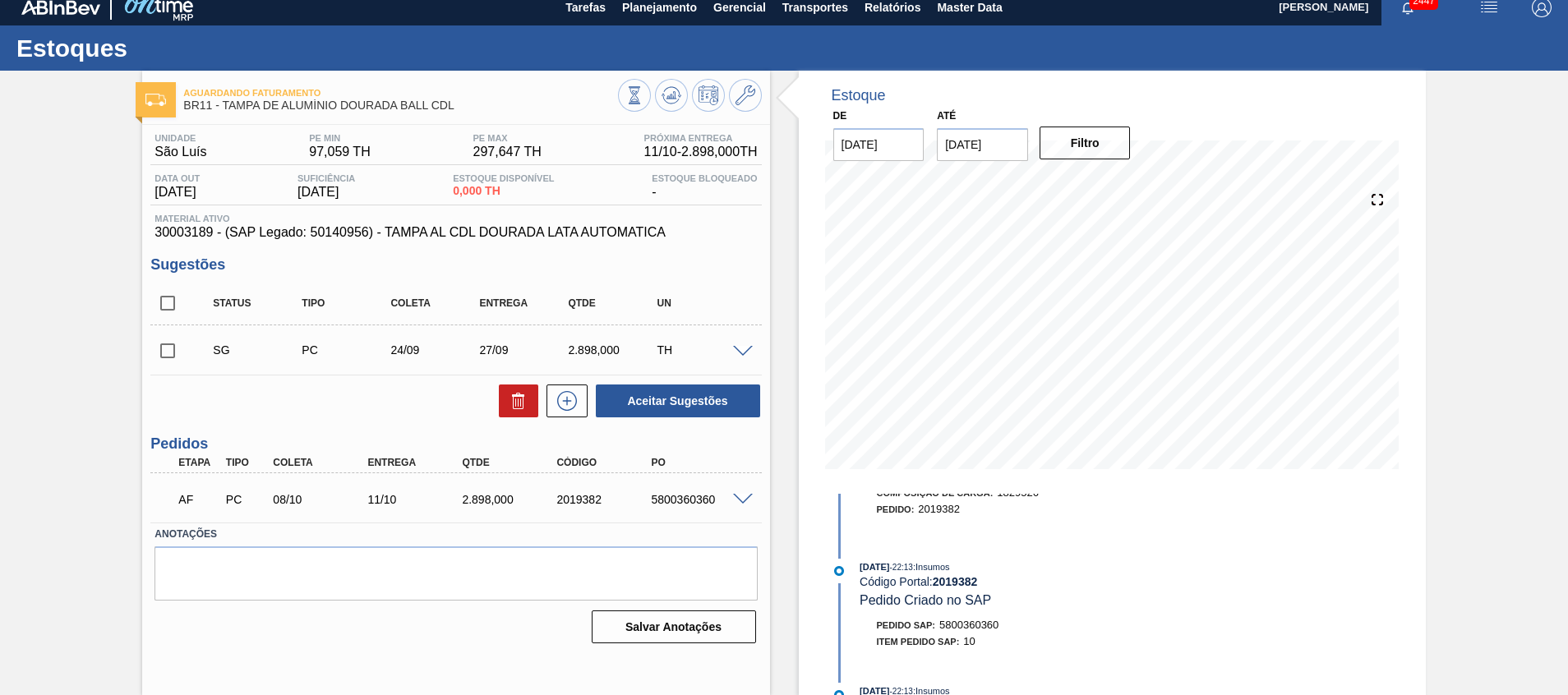
scroll to position [11, 0]
click at [736, 504] on span at bounding box center [743, 500] width 20 height 12
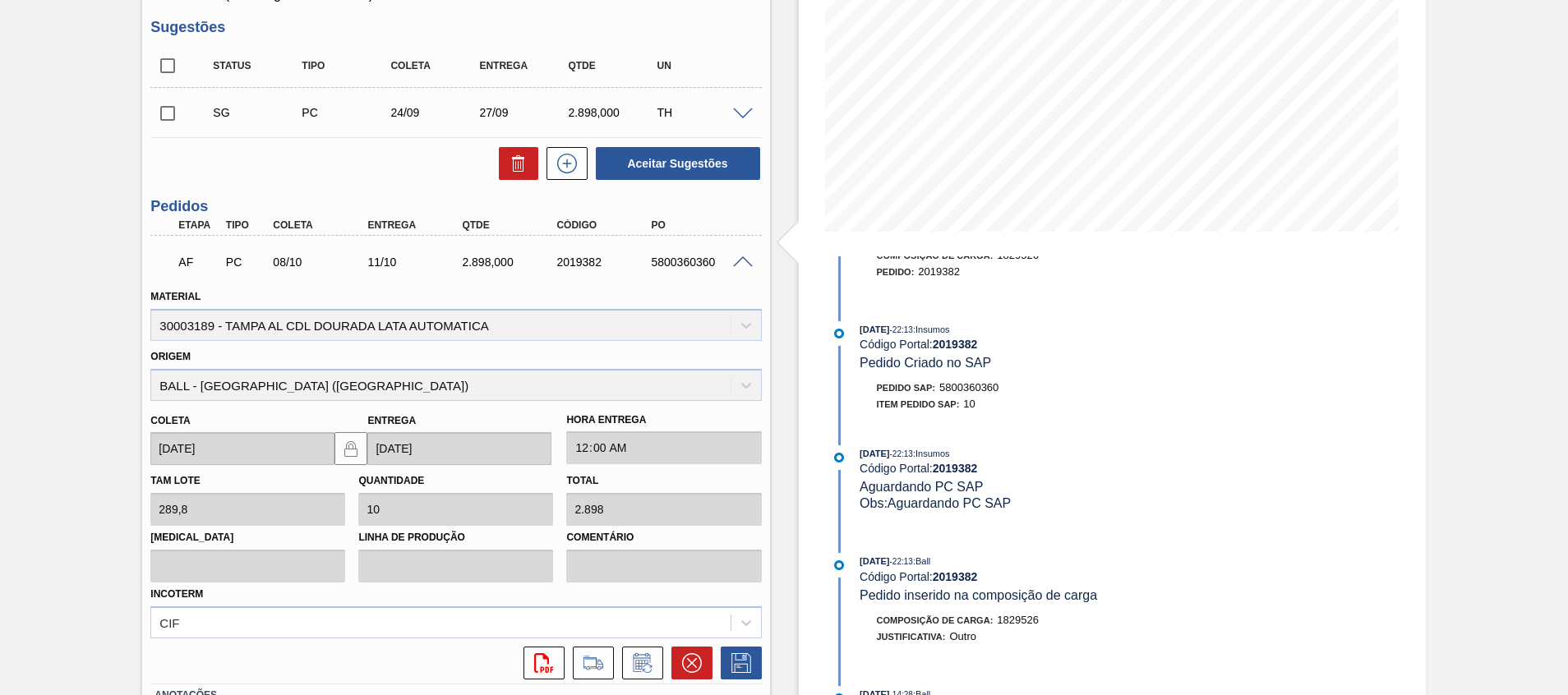
scroll to position [372, 0]
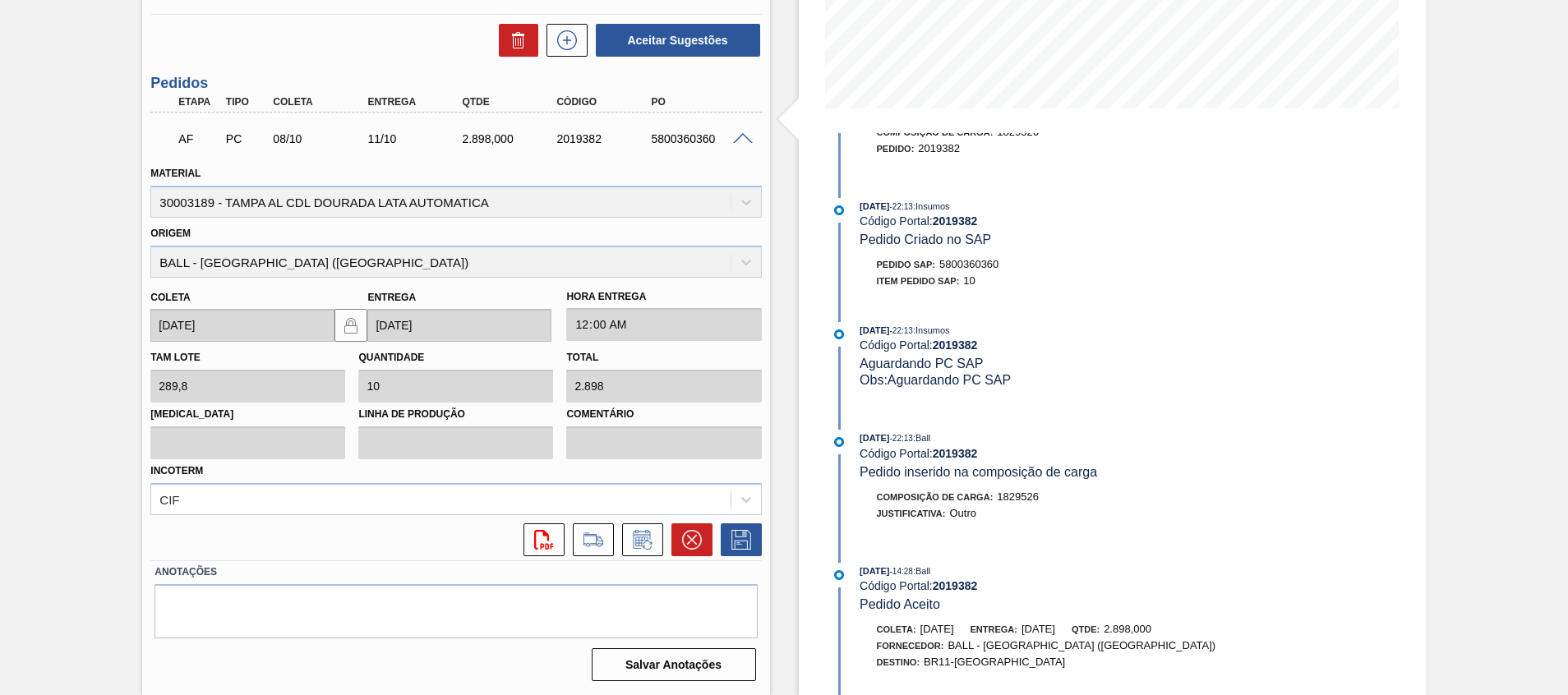
click at [713, 454] on div "Material 30003189 - TAMPA AL CDL DOURADA LATA AUTOMATICA Origem BALL - RECIFE (…" at bounding box center [456, 357] width 611 height 399
click at [640, 539] on icon at bounding box center [642, 541] width 12 height 9
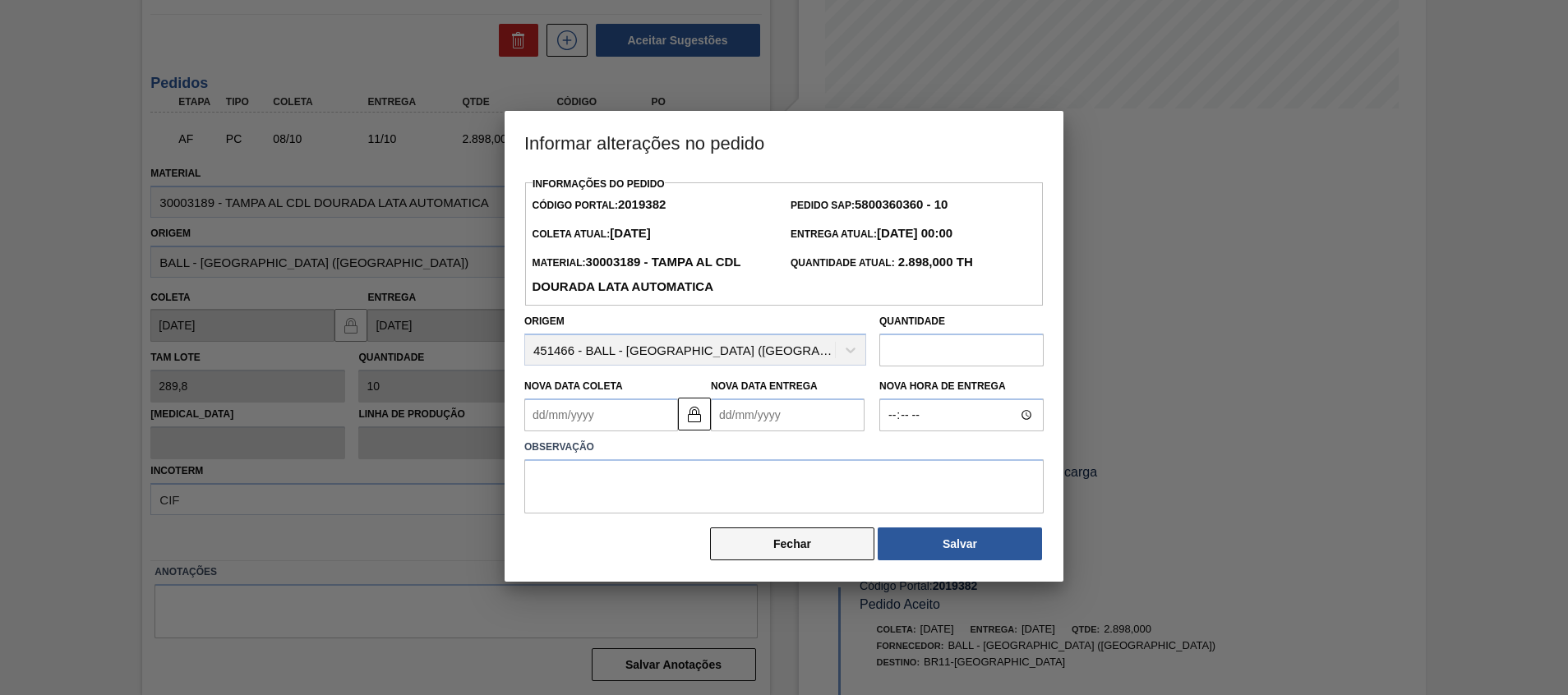
click at [770, 537] on button "Fechar" at bounding box center [792, 544] width 165 height 33
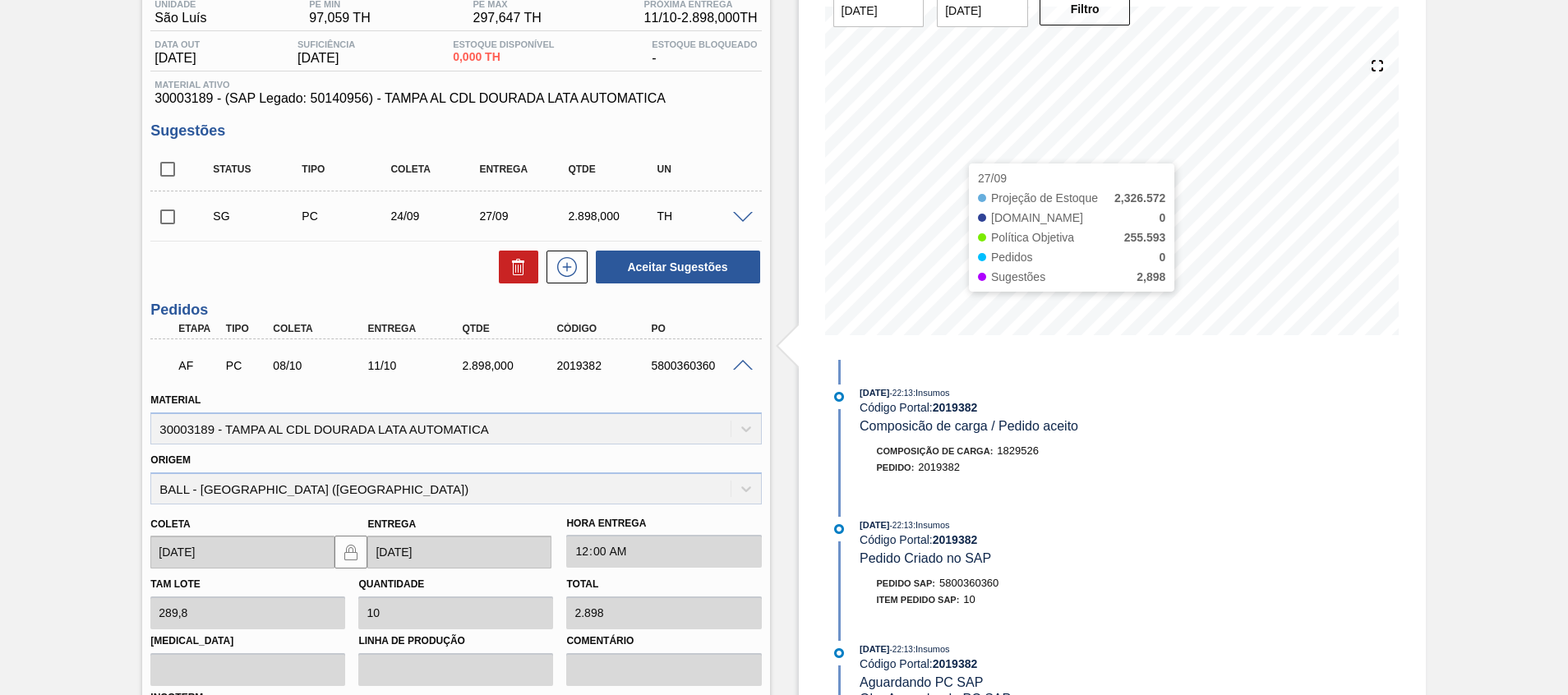
scroll to position [126, 0]
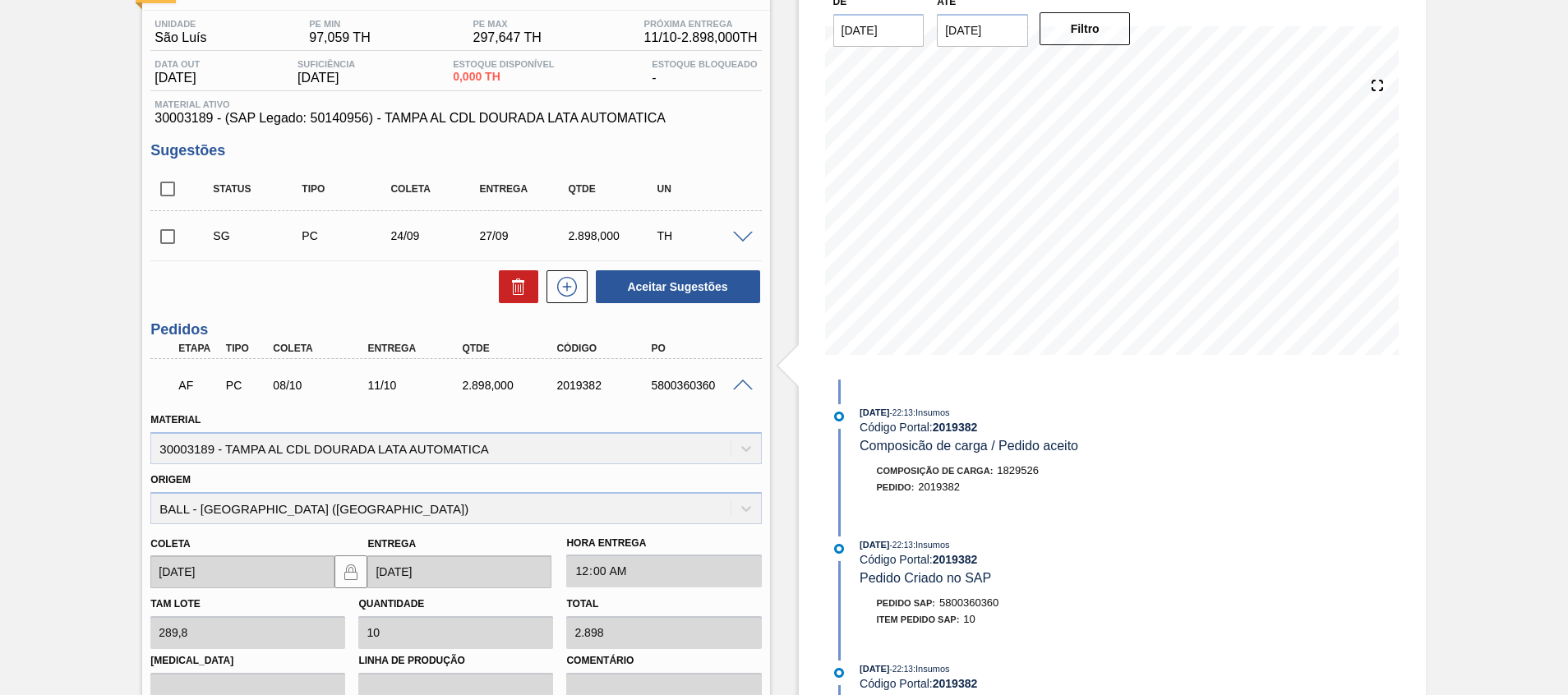
click at [739, 388] on span at bounding box center [743, 386] width 20 height 12
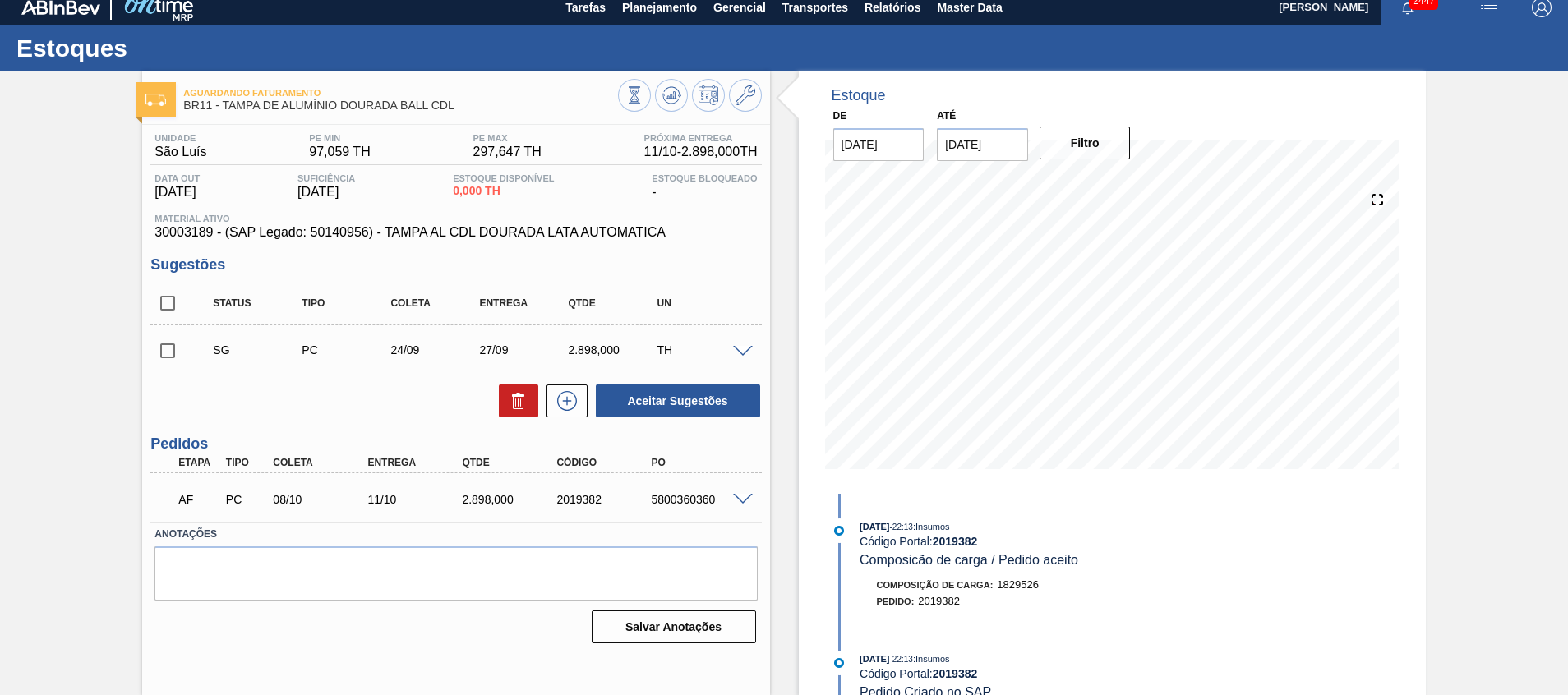
click at [738, 504] on span at bounding box center [743, 500] width 20 height 12
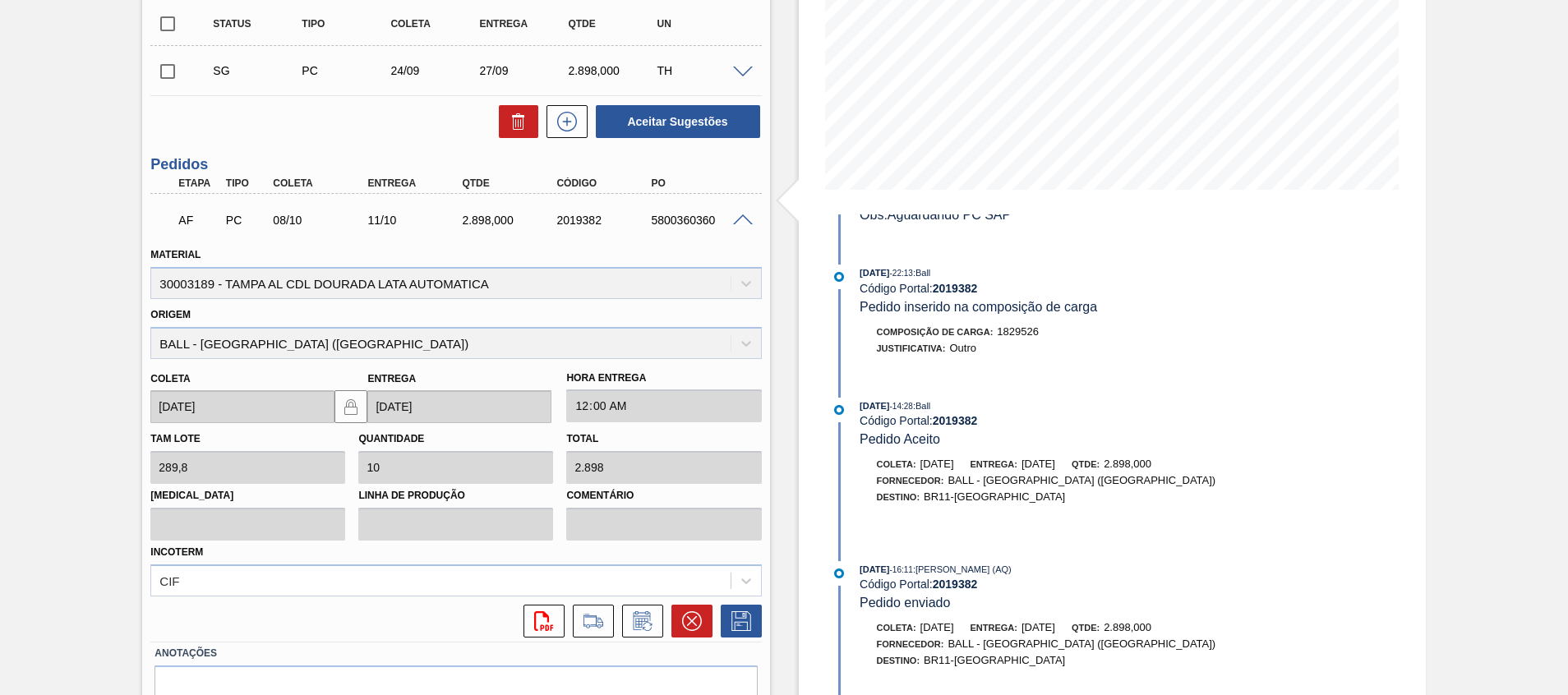
scroll to position [372, 0]
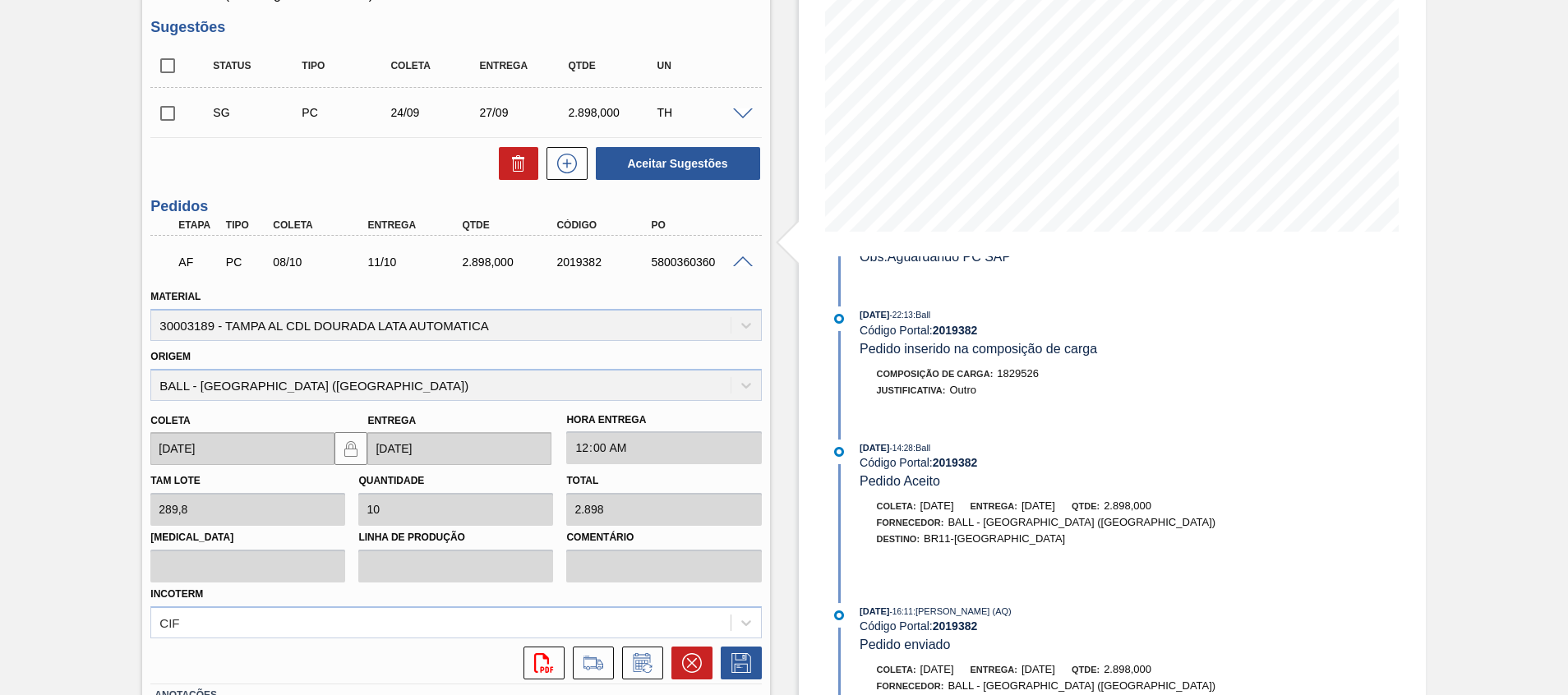
click at [747, 257] on span at bounding box center [743, 263] width 20 height 12
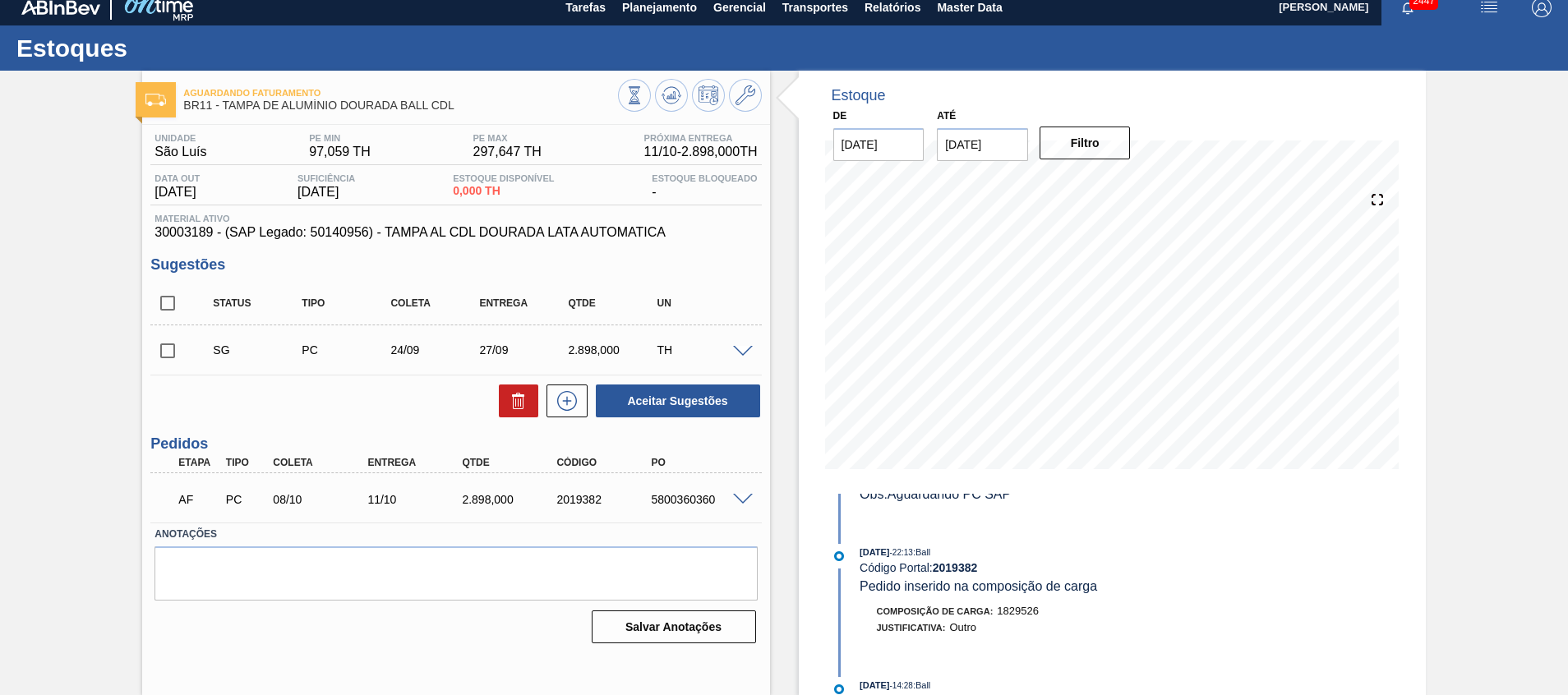
scroll to position [11, 0]
click at [570, 502] on div "2019382" at bounding box center [605, 499] width 106 height 13
click at [737, 495] on span at bounding box center [743, 500] width 20 height 12
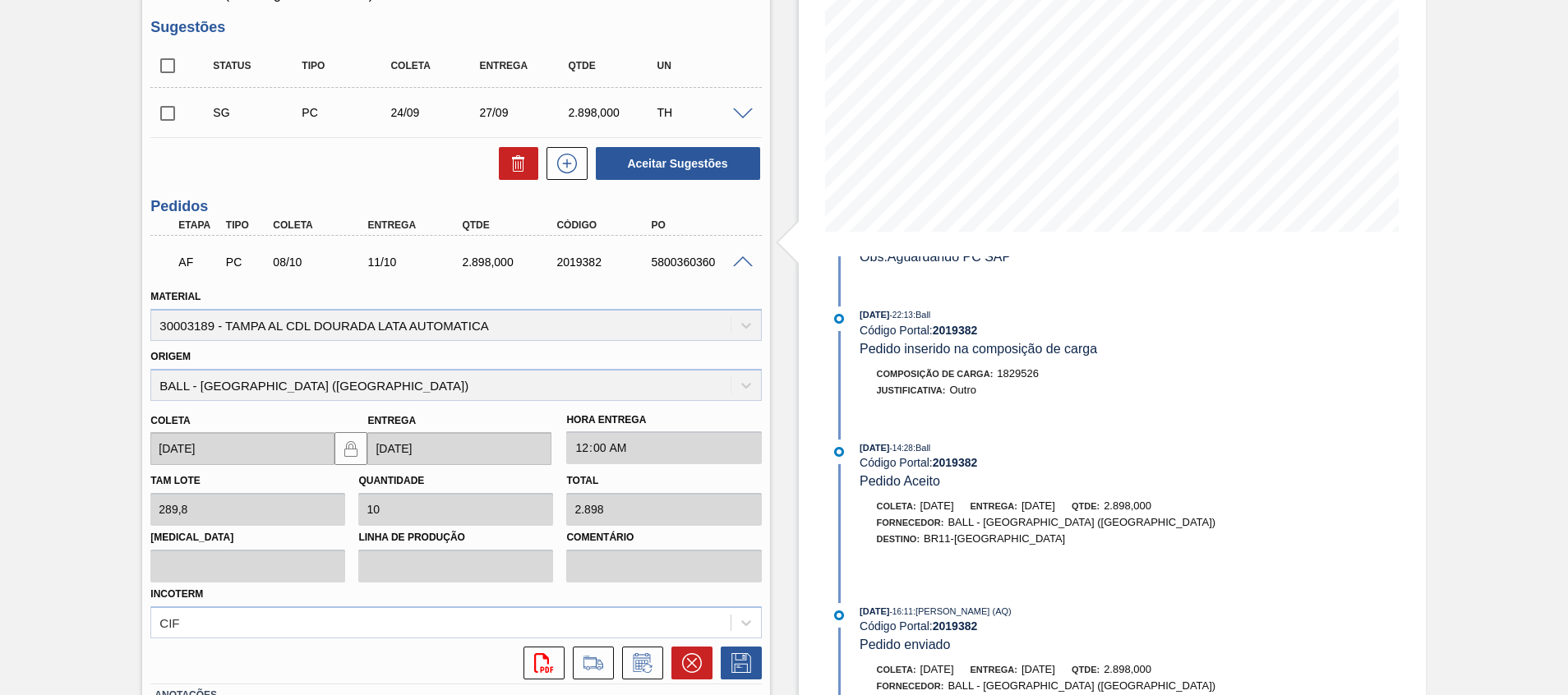
click at [743, 262] on span at bounding box center [743, 263] width 20 height 12
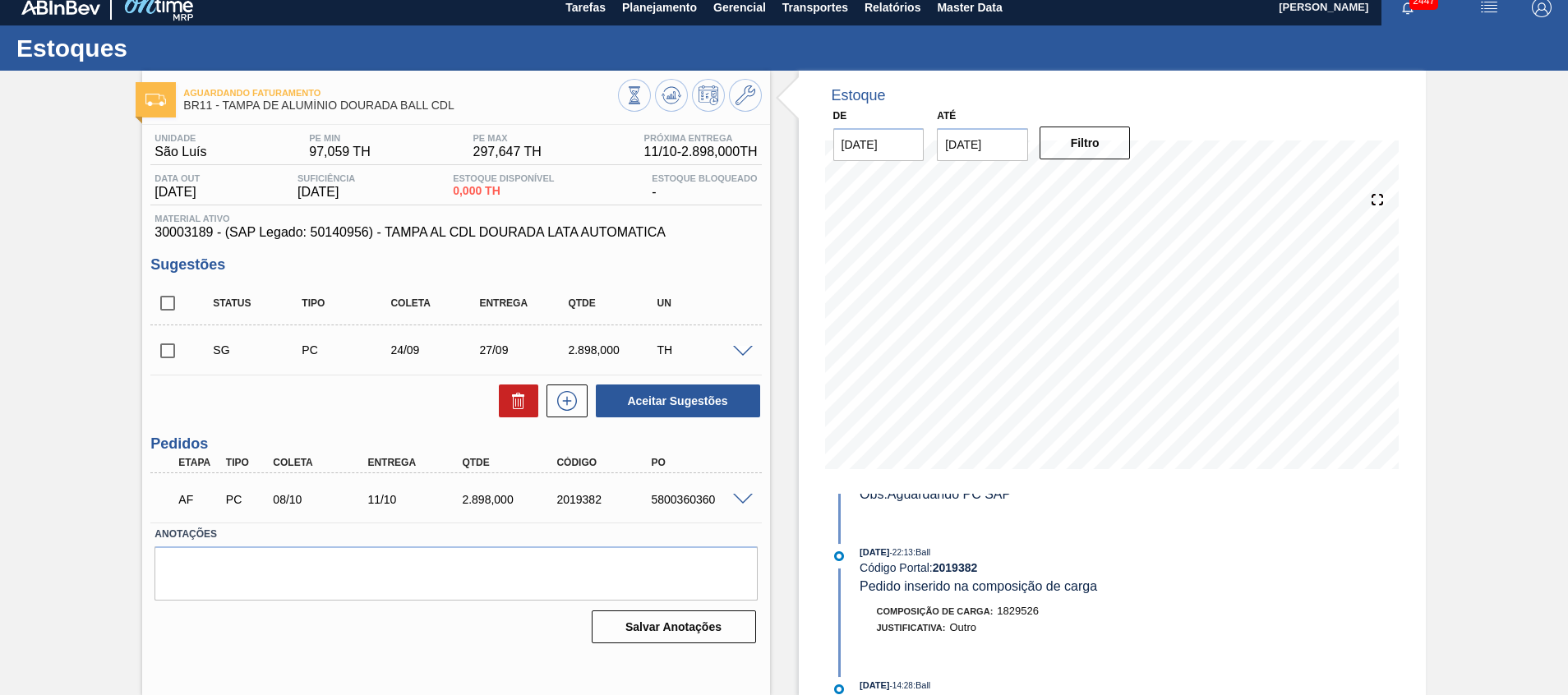
scroll to position [11, 0]
click at [673, 510] on div "AF PC 08/10 11/10 2.898,000 2019382 5800360360" at bounding box center [451, 498] width 567 height 33
click at [740, 506] on div "5800360360" at bounding box center [700, 499] width 106 height 13
click at [741, 500] on span at bounding box center [743, 500] width 20 height 12
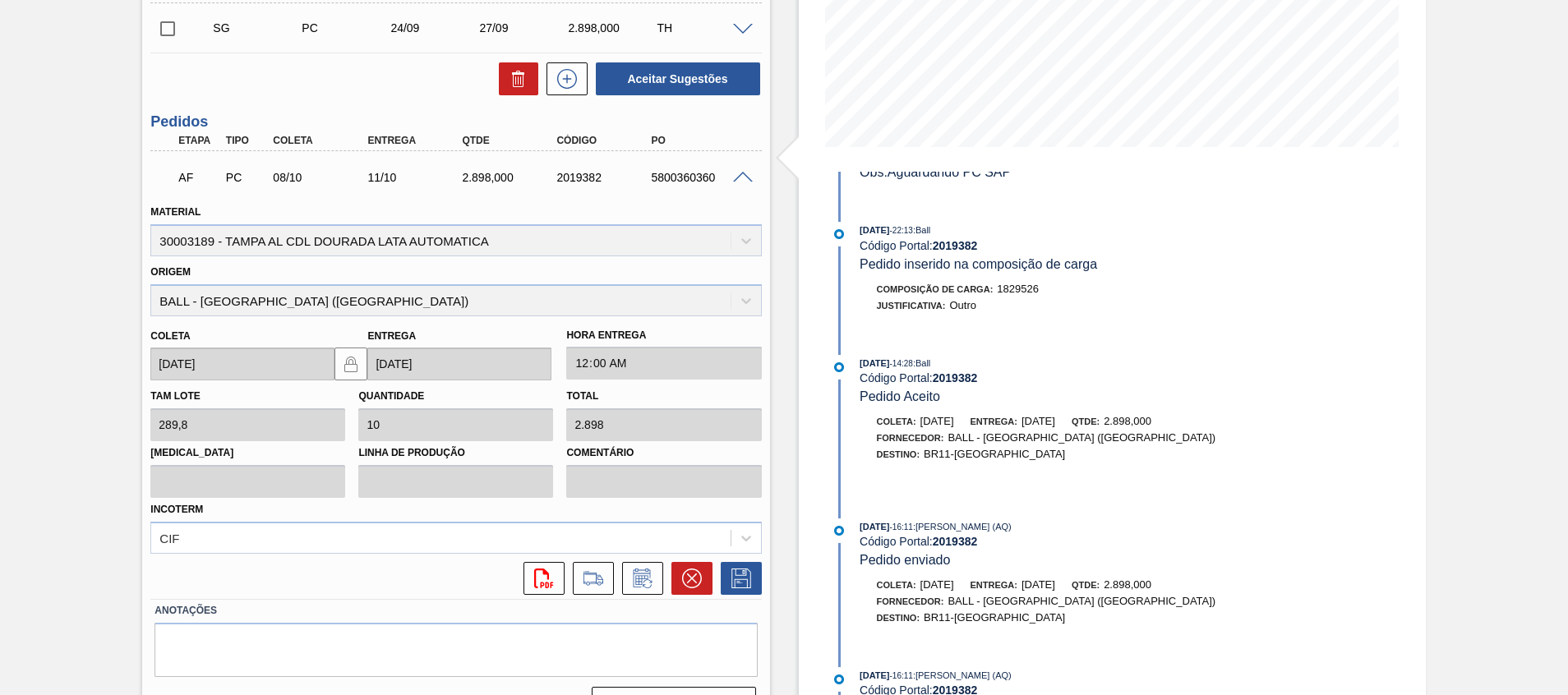
scroll to position [372, 0]
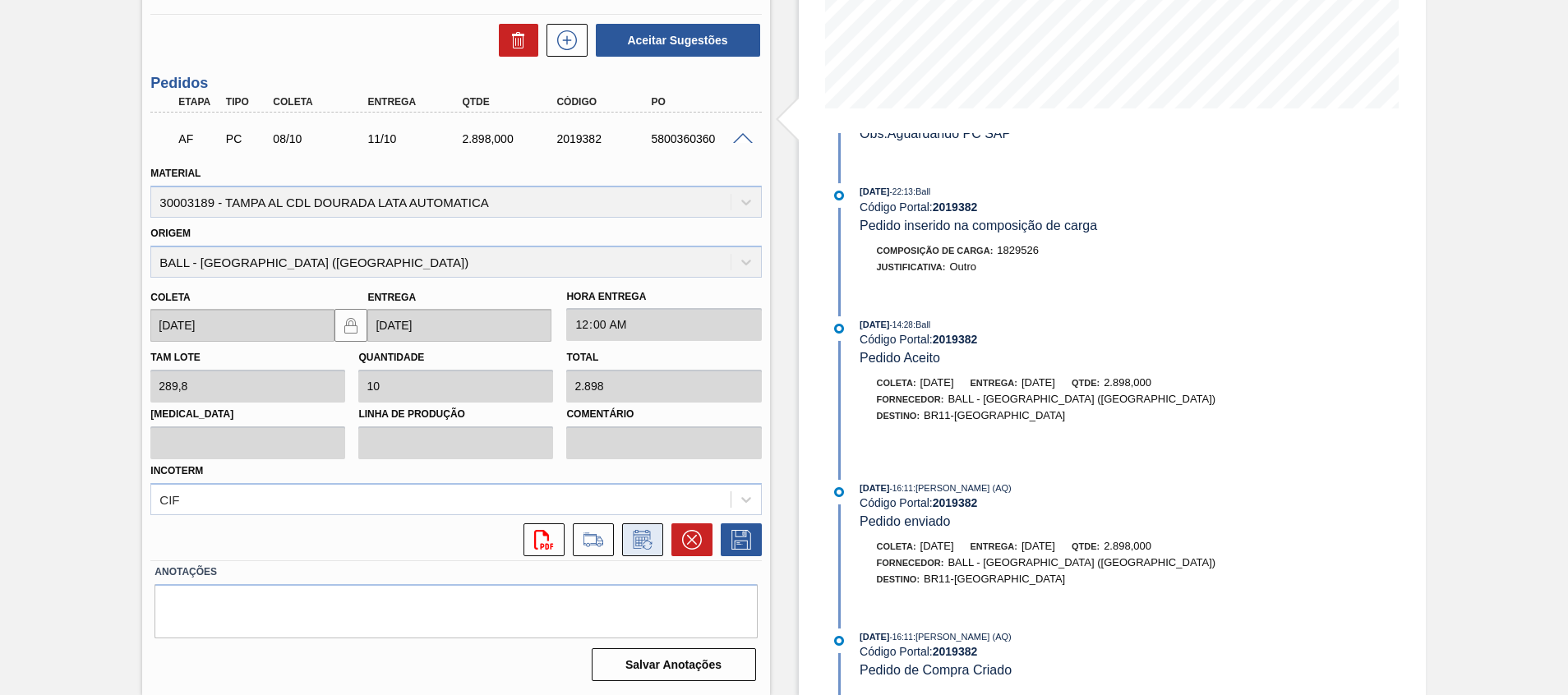
click at [623, 532] on button at bounding box center [643, 540] width 41 height 33
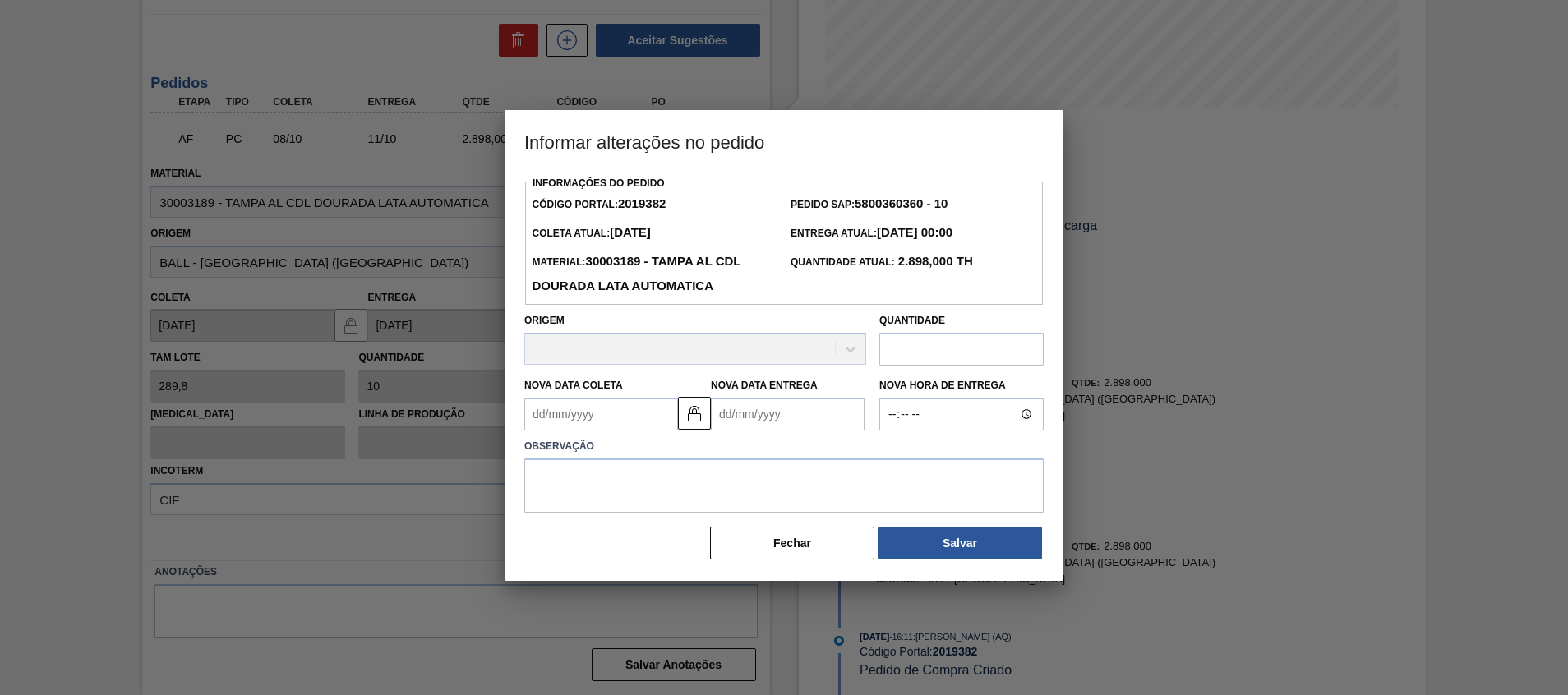
click at [635, 419] on Coleta2019382 "Nova Data Coleta" at bounding box center [601, 414] width 153 height 33
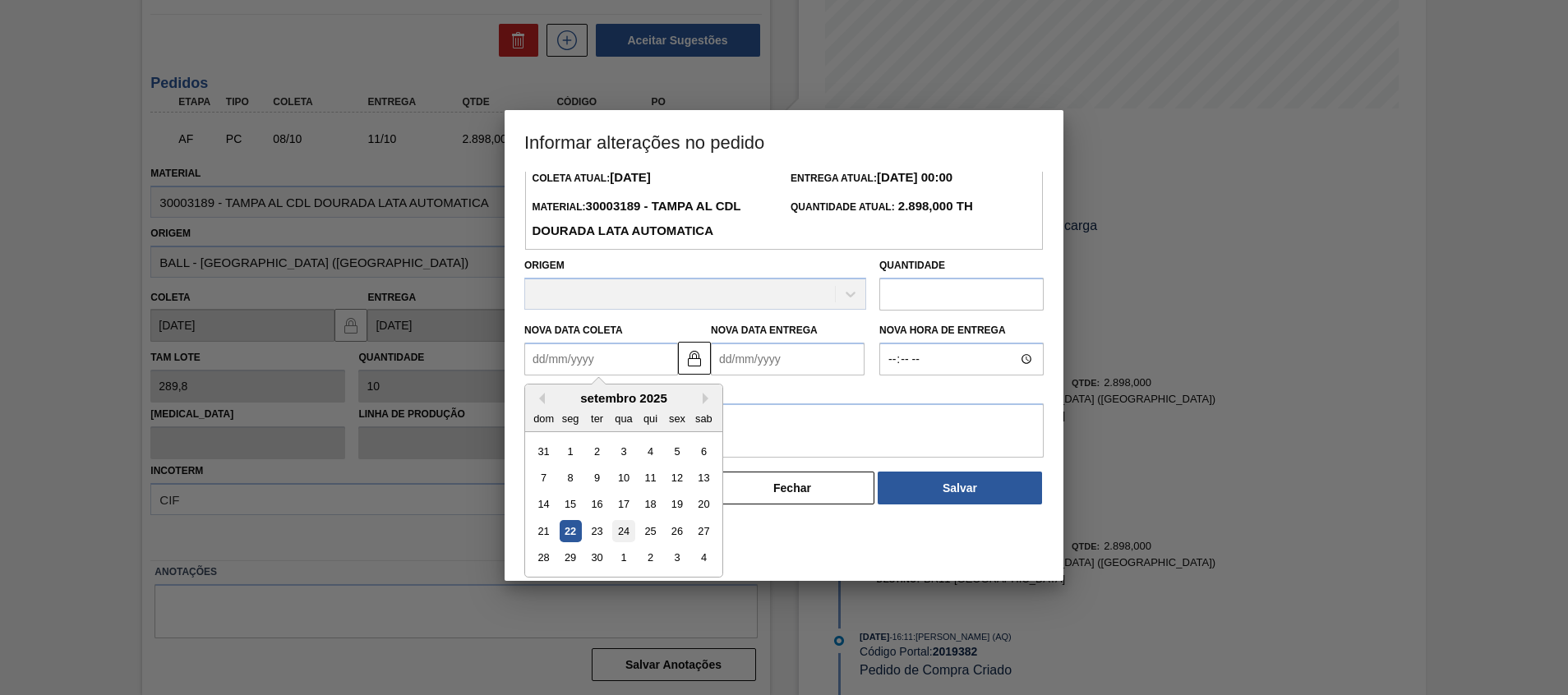
click at [619, 530] on div "24" at bounding box center [624, 531] width 22 height 22
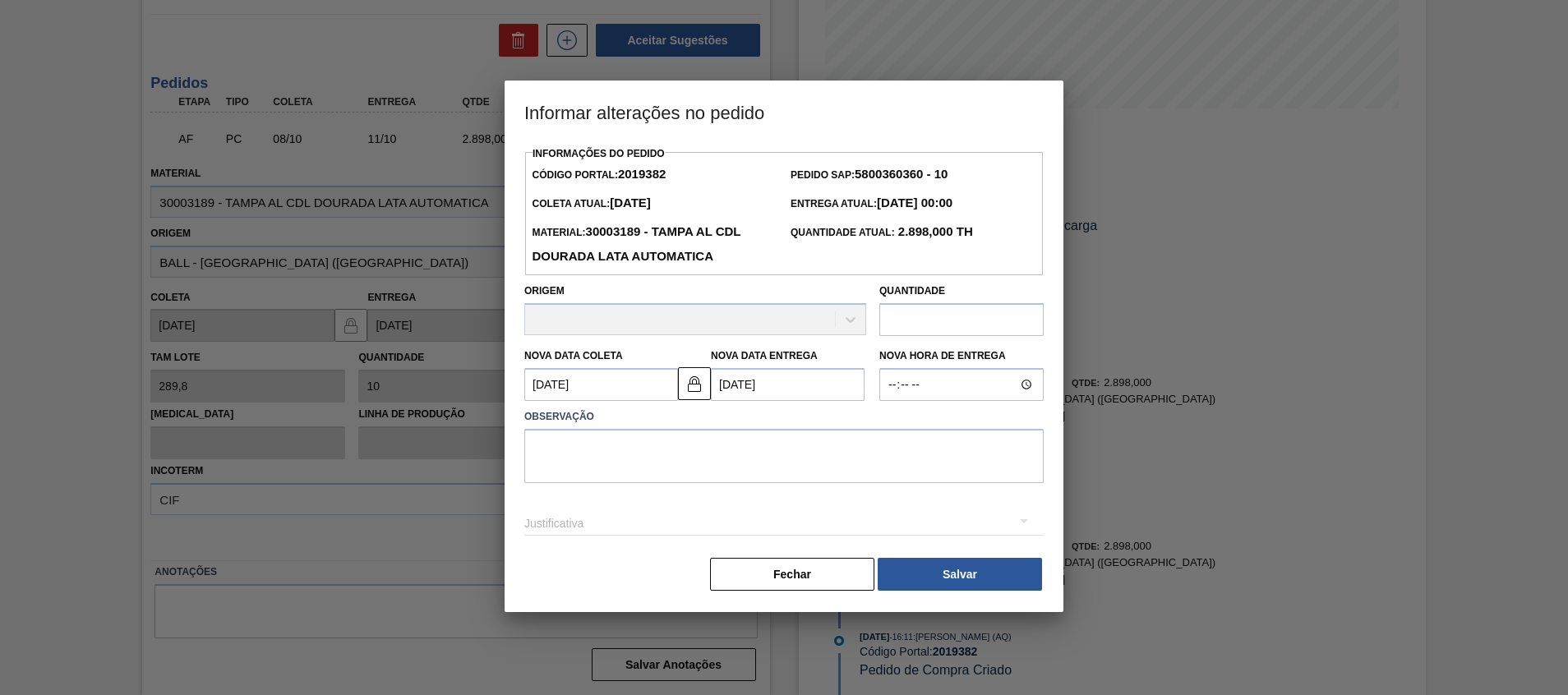
type Coleta2019382 "[DATE]"
type Entrega2019382 "[DATE]"
click at [657, 468] on textarea at bounding box center [784, 456] width 520 height 54
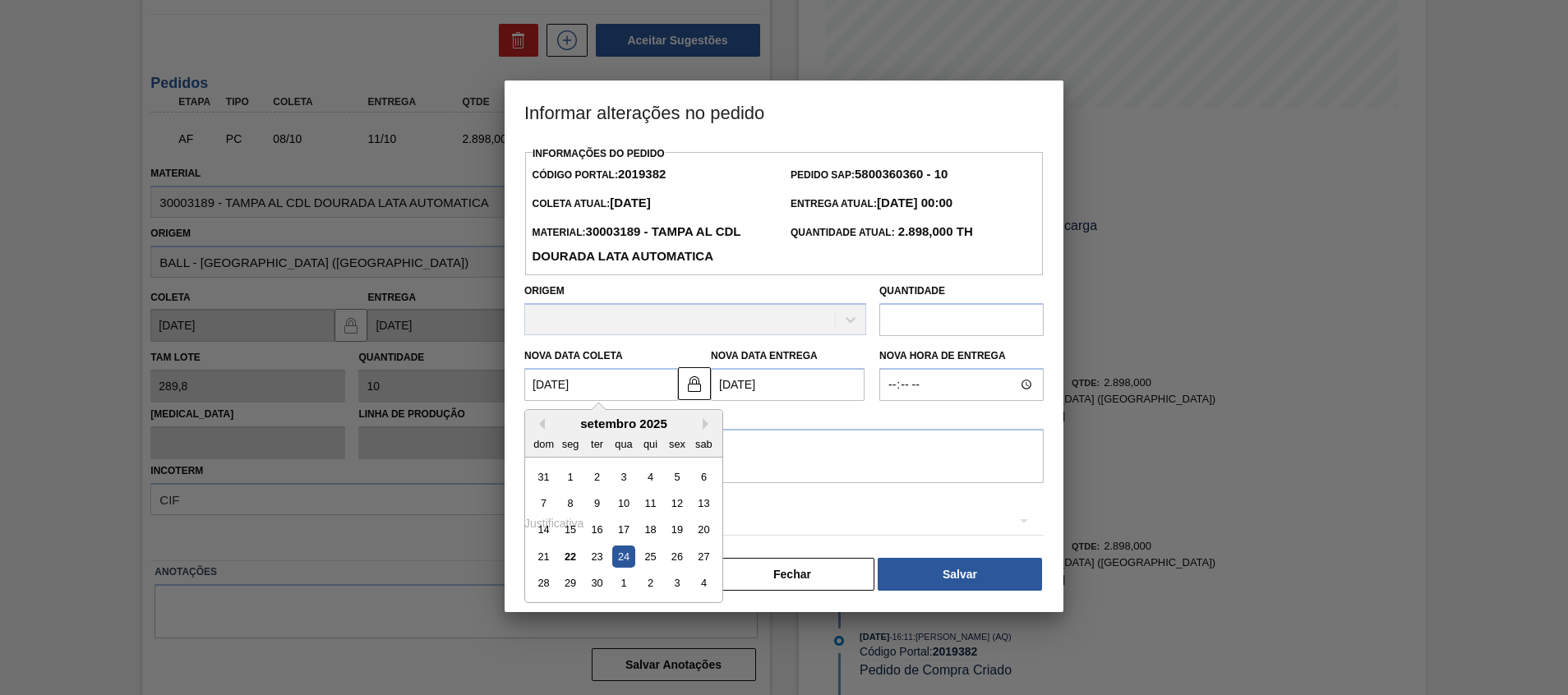
click at [627, 379] on Coleta2019382 "[DATE]" at bounding box center [601, 384] width 153 height 33
click at [816, 472] on textarea at bounding box center [784, 456] width 520 height 54
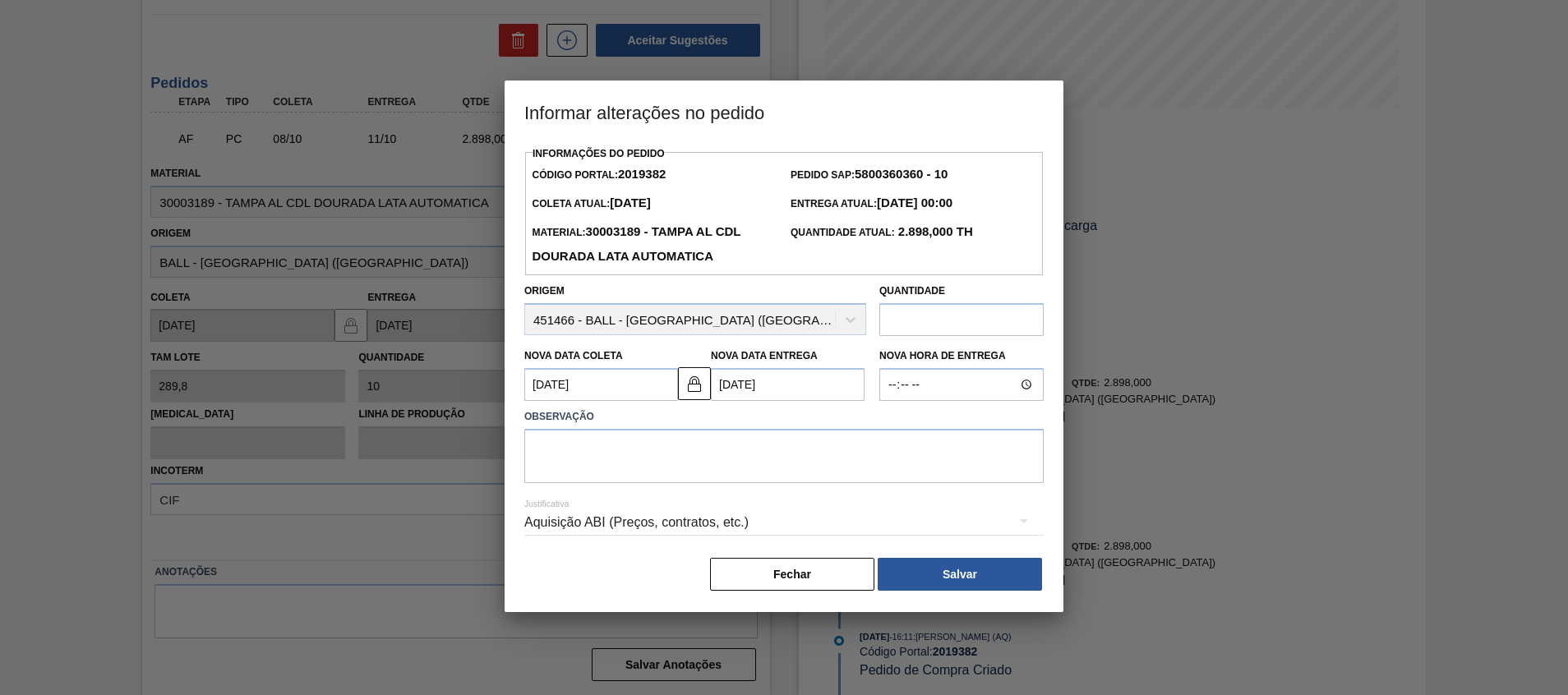
click at [643, 386] on Coleta2019382 "[DATE]" at bounding box center [601, 384] width 153 height 33
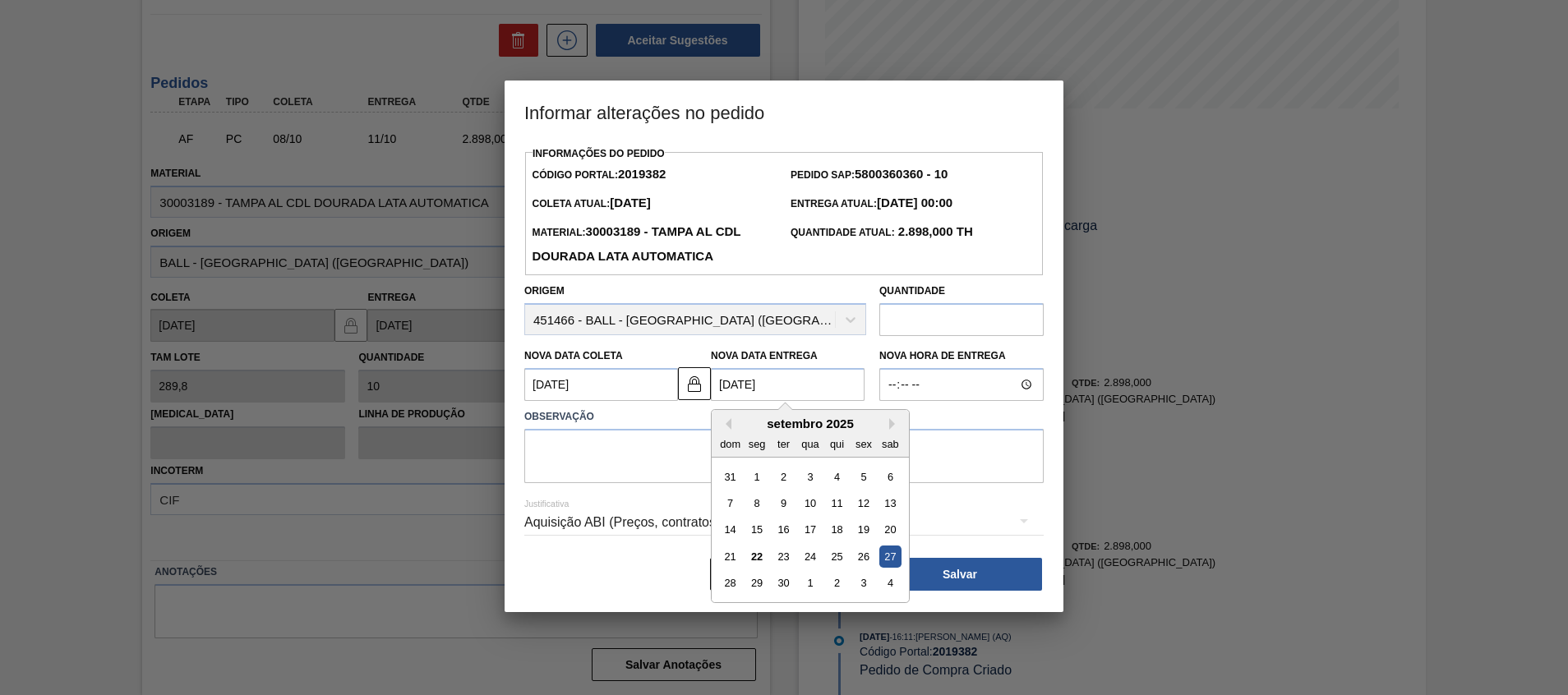
click at [758, 398] on Entrega2019382 "27/09/2025" at bounding box center [787, 384] width 153 height 33
click at [634, 428] on label "Observação" at bounding box center [784, 417] width 520 height 24
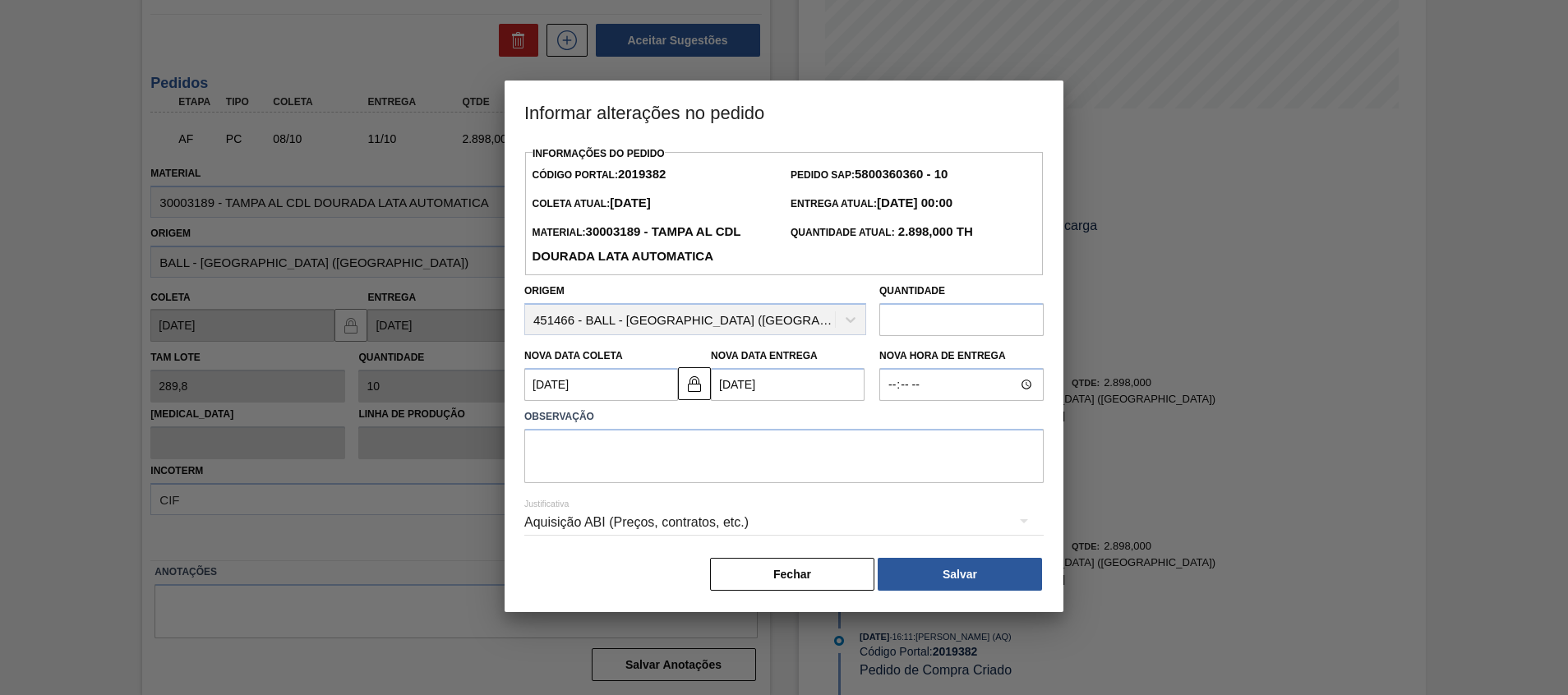
click at [625, 394] on Coleta2019382 "24/09/2025" at bounding box center [601, 384] width 153 height 33
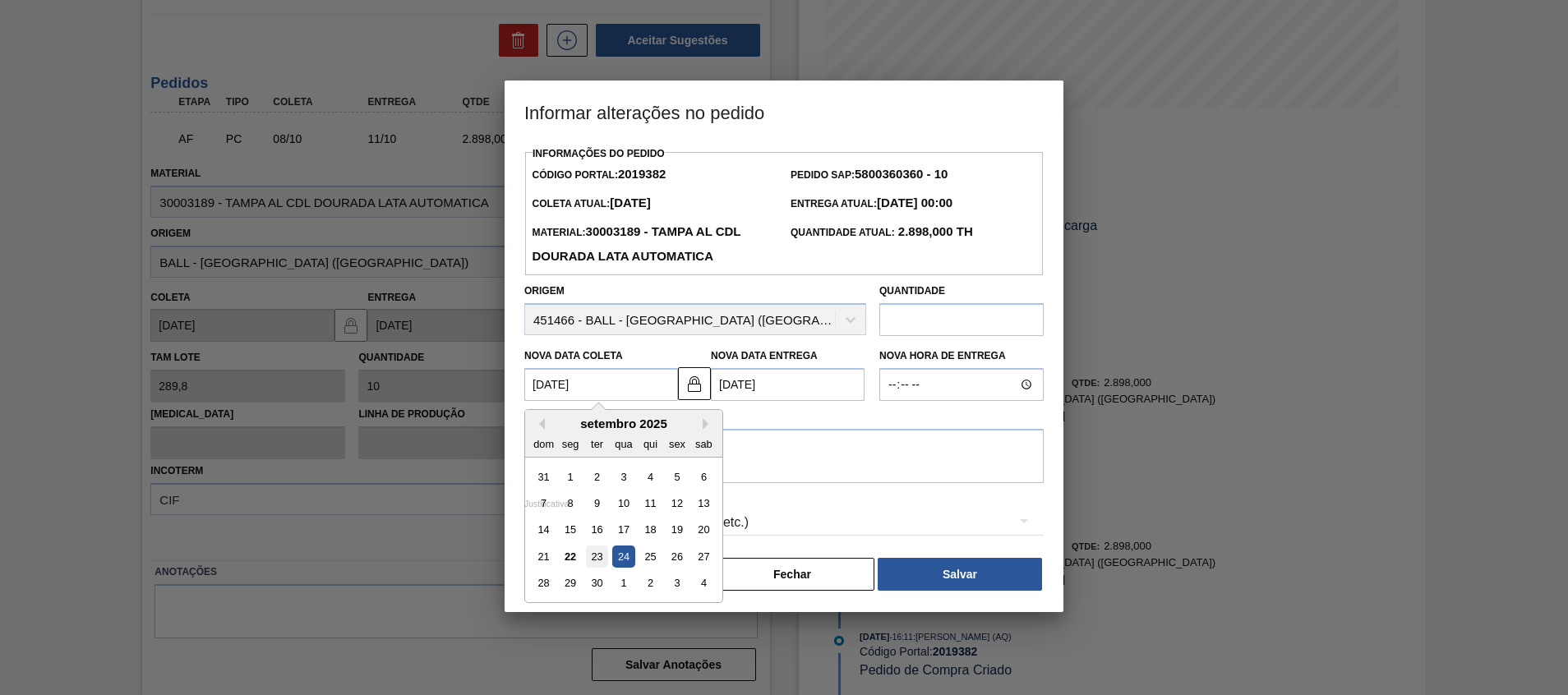
click at [601, 554] on div "23" at bounding box center [597, 557] width 22 height 22
type Coleta2019382 "[DATE]"
type Entrega2019382 "26/09/2025"
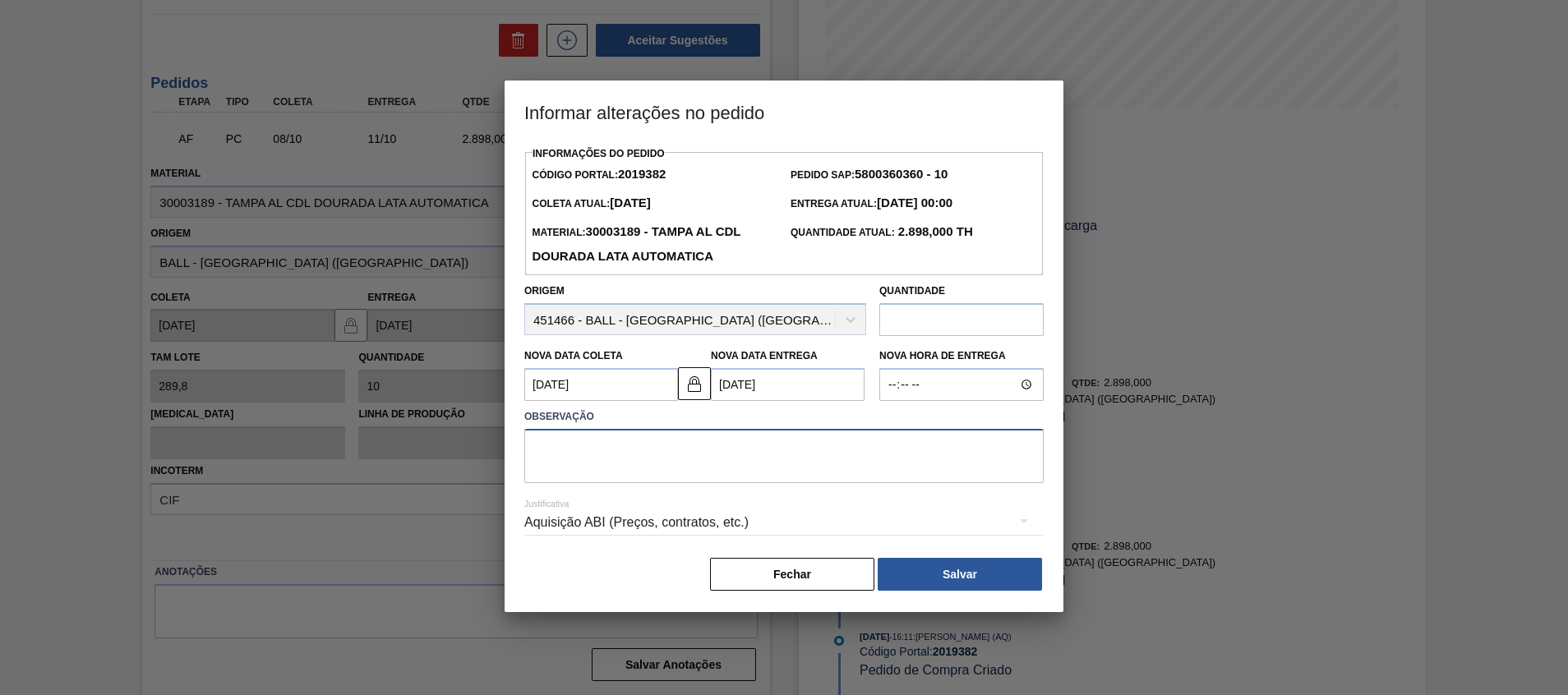
click at [689, 476] on textarea at bounding box center [784, 456] width 520 height 54
type textarea "Antecipação"
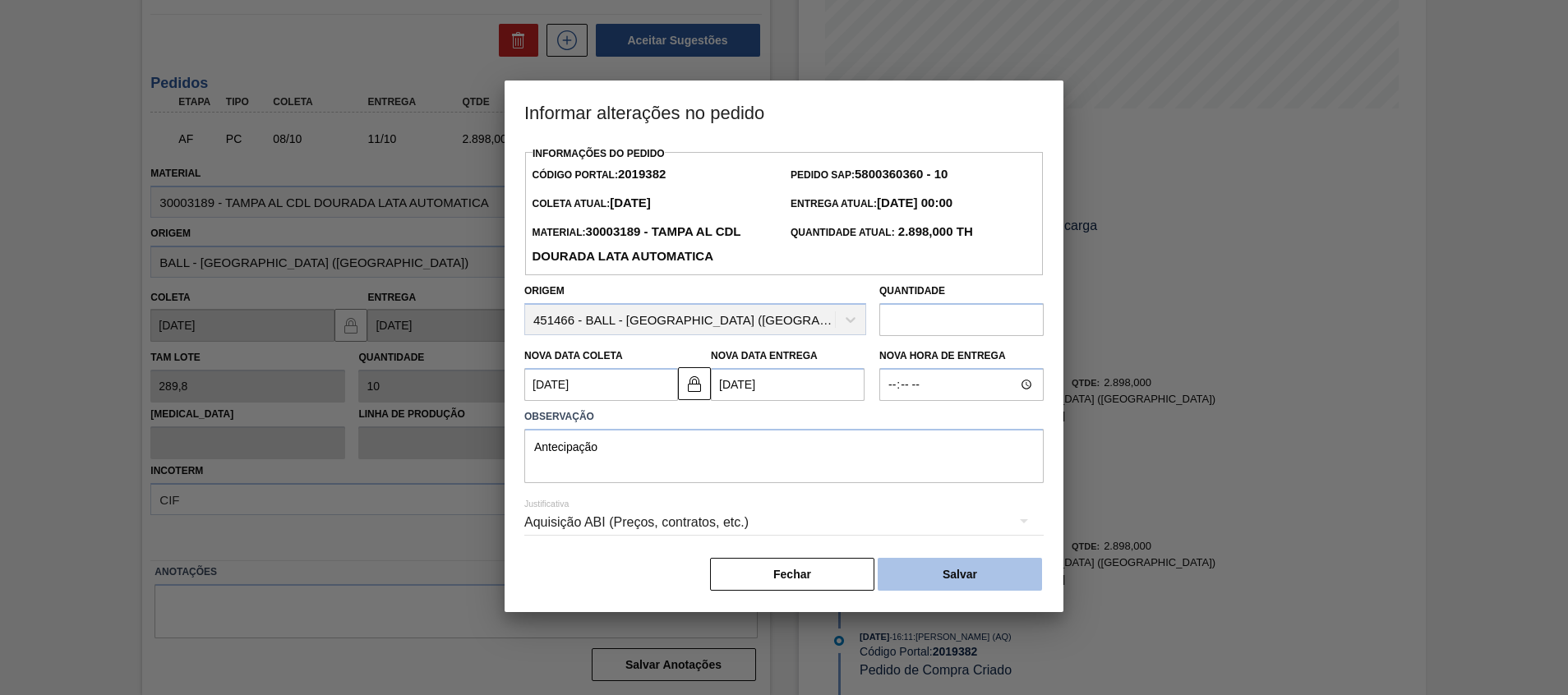
click at [999, 570] on button "Salvar" at bounding box center [960, 574] width 165 height 33
click at [1027, 568] on button "Salvar" at bounding box center [960, 574] width 165 height 33
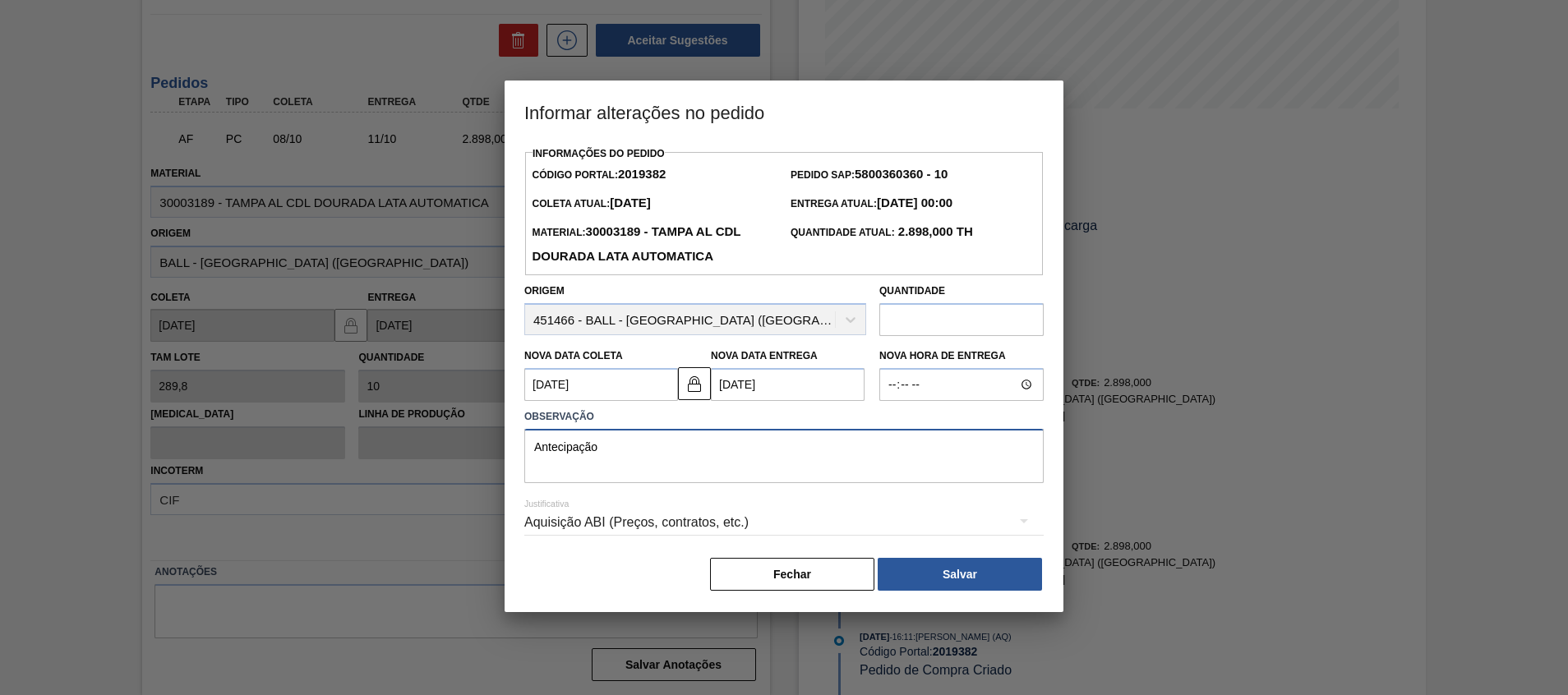
click at [862, 456] on textarea "Antecipação" at bounding box center [784, 456] width 520 height 54
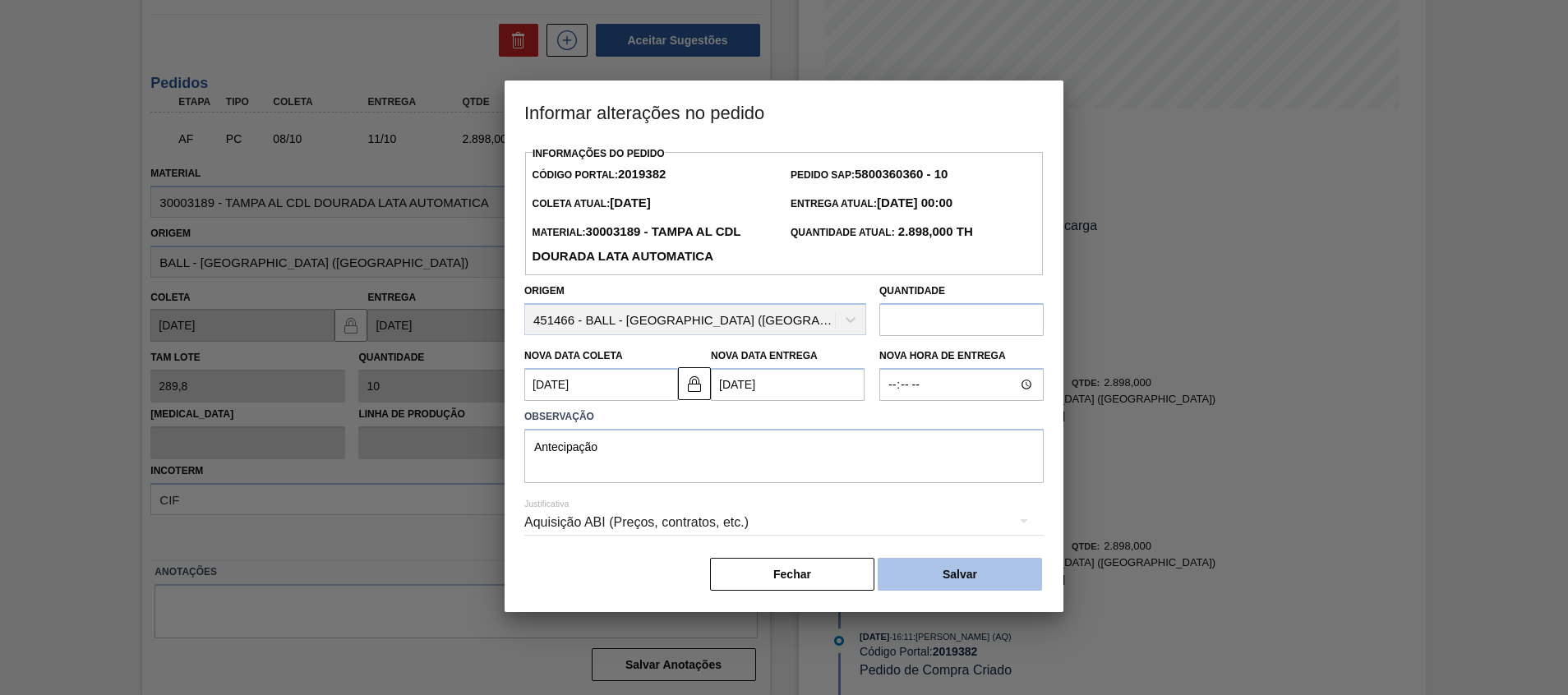
click at [930, 580] on button "Salvar" at bounding box center [960, 574] width 165 height 33
click at [806, 516] on div "Aquisição ABI (Preços, contratos, etc.)" at bounding box center [784, 522] width 520 height 46
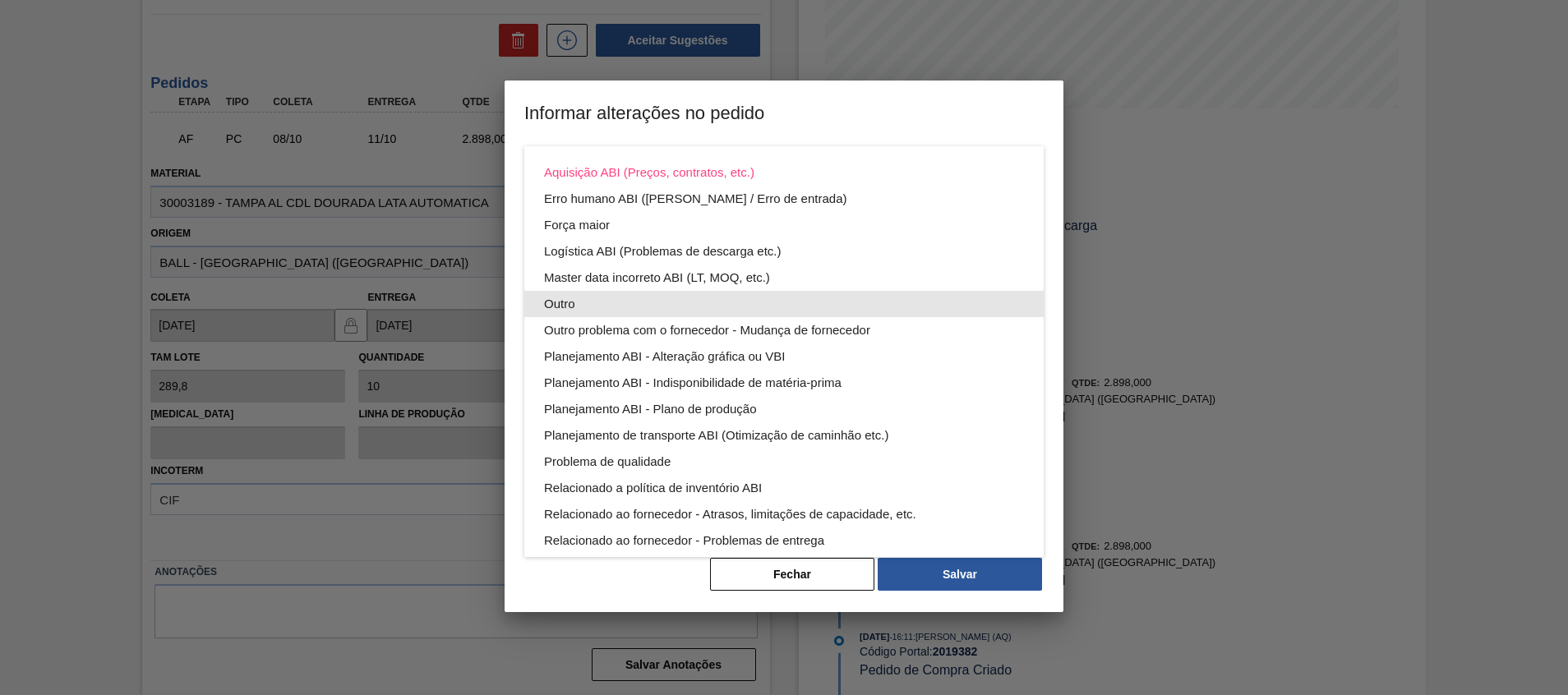
click at [755, 308] on div "Outro" at bounding box center [784, 304] width 480 height 27
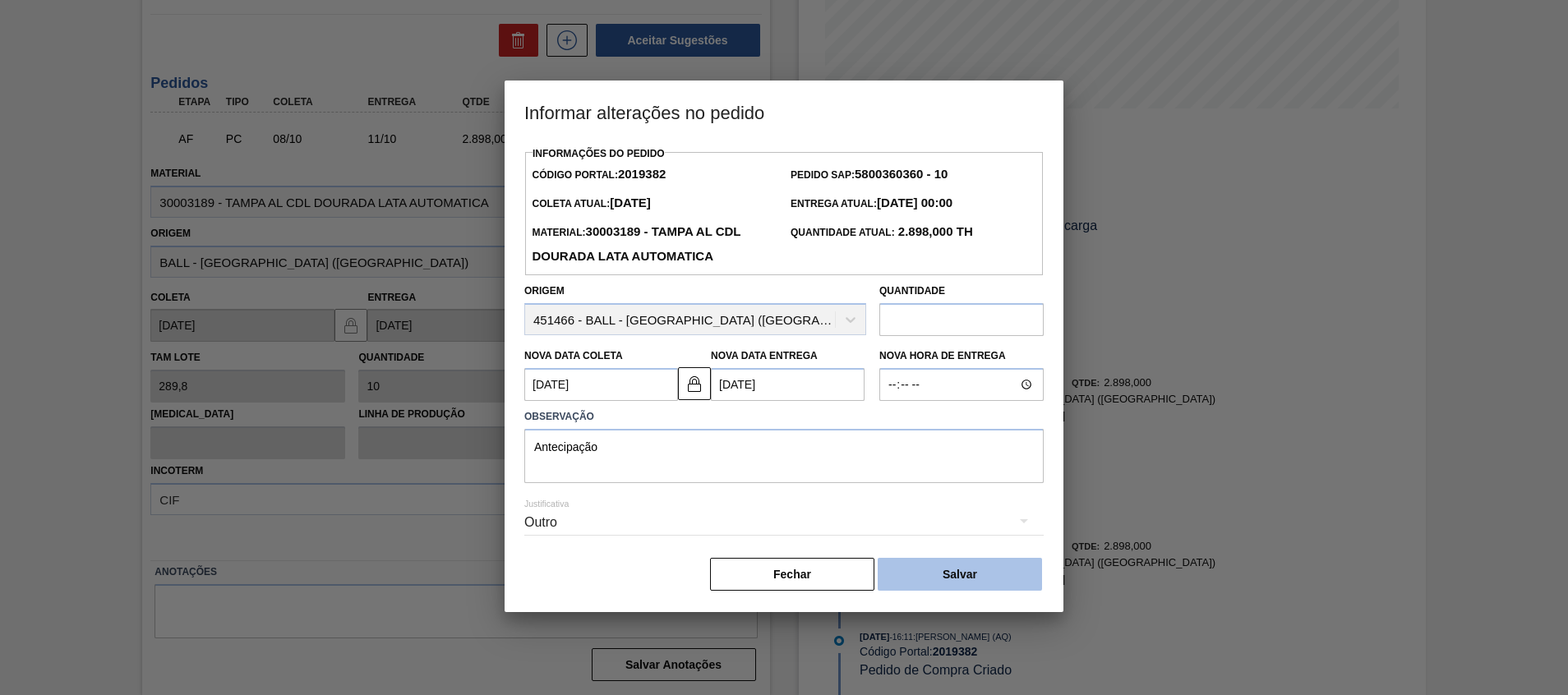
click at [905, 587] on button "Salvar" at bounding box center [960, 574] width 165 height 33
click at [919, 572] on button "Salvar" at bounding box center [960, 574] width 165 height 33
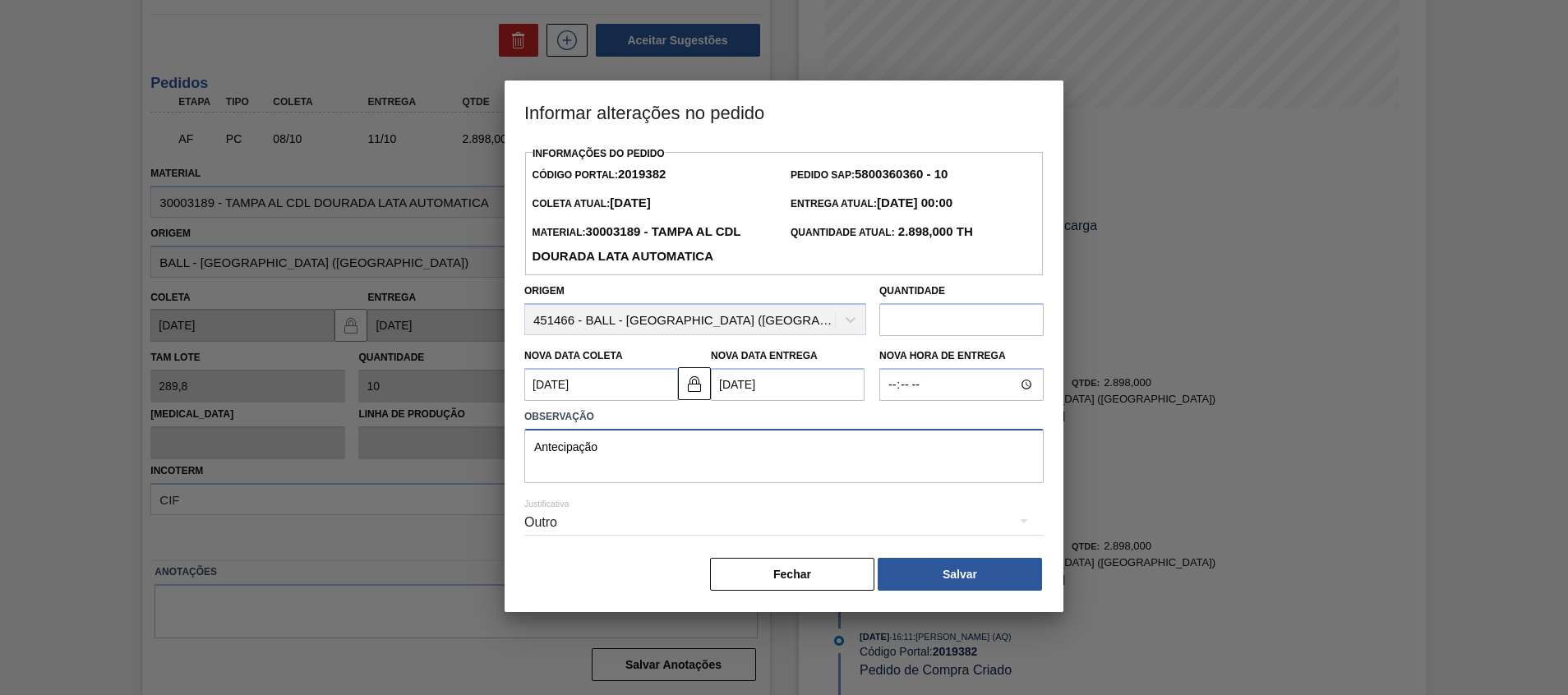
click at [736, 456] on textarea "Antecipação" at bounding box center [784, 456] width 520 height 54
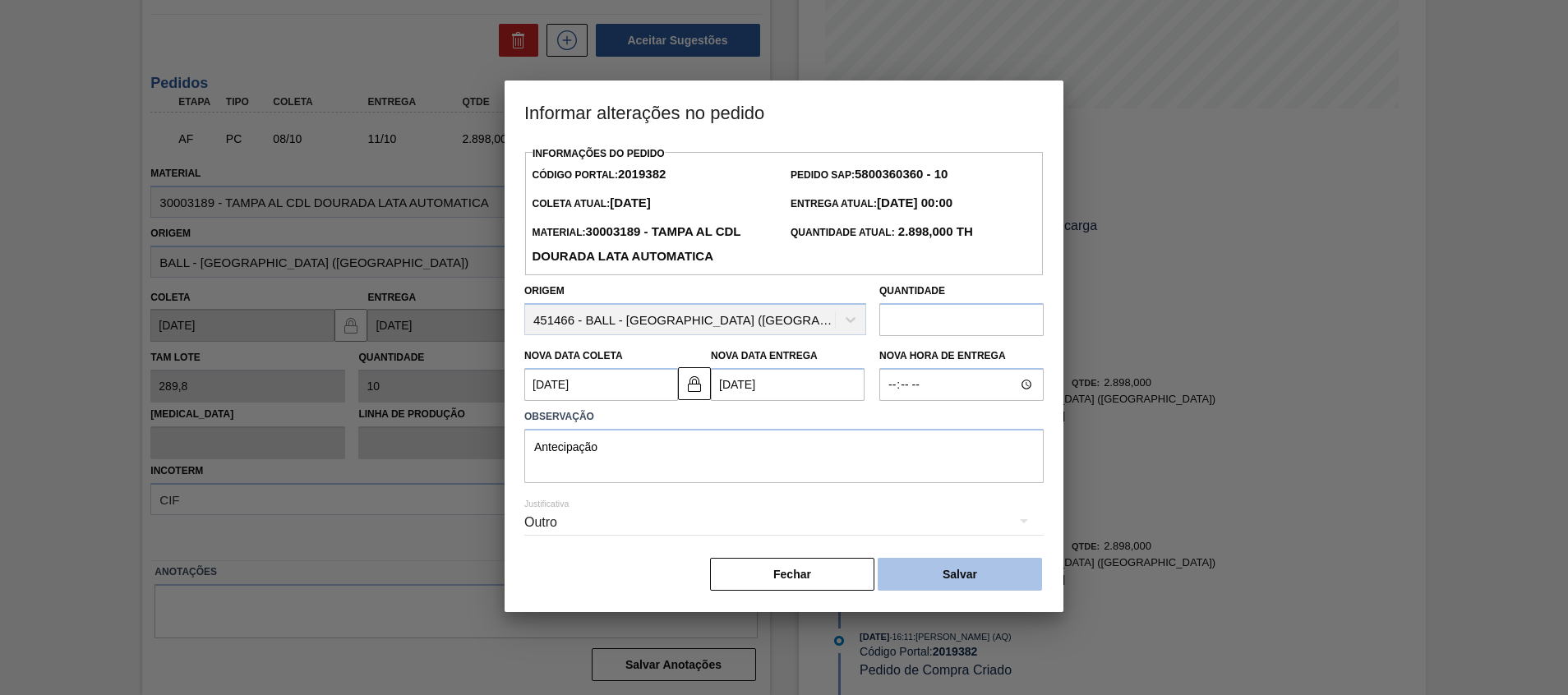
click at [1003, 575] on button "Salvar" at bounding box center [960, 574] width 165 height 33
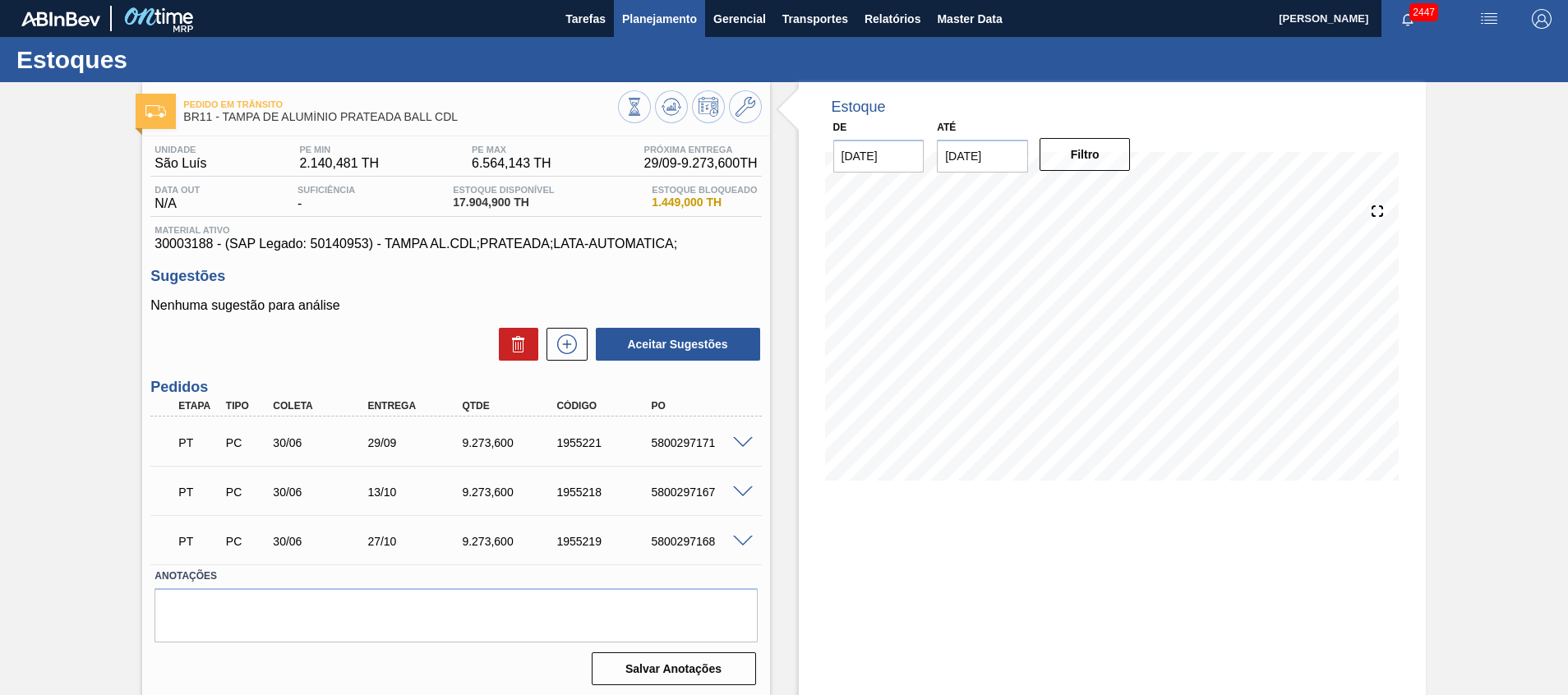
click at [656, 22] on span "Planejamento" at bounding box center [659, 18] width 75 height 20
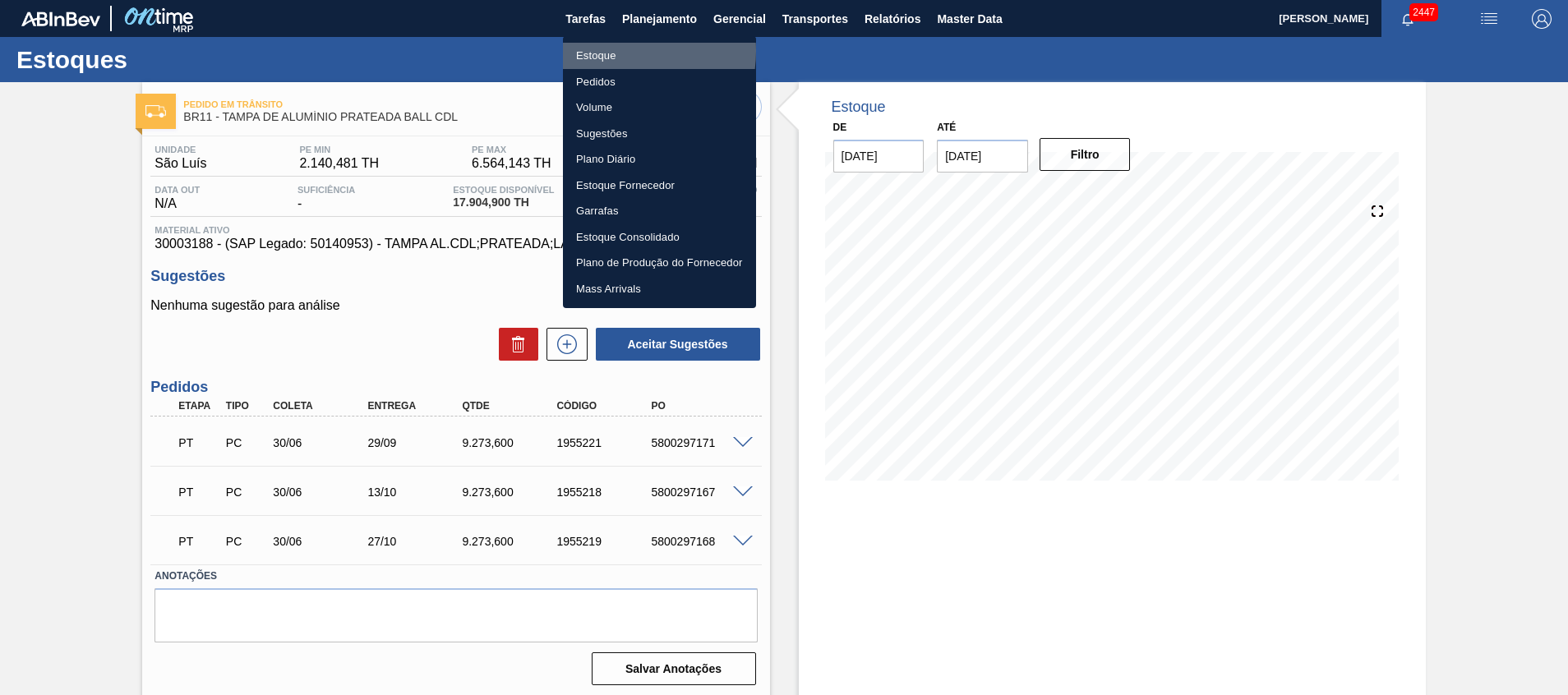
click at [613, 51] on li "Estoque" at bounding box center [660, 56] width 193 height 27
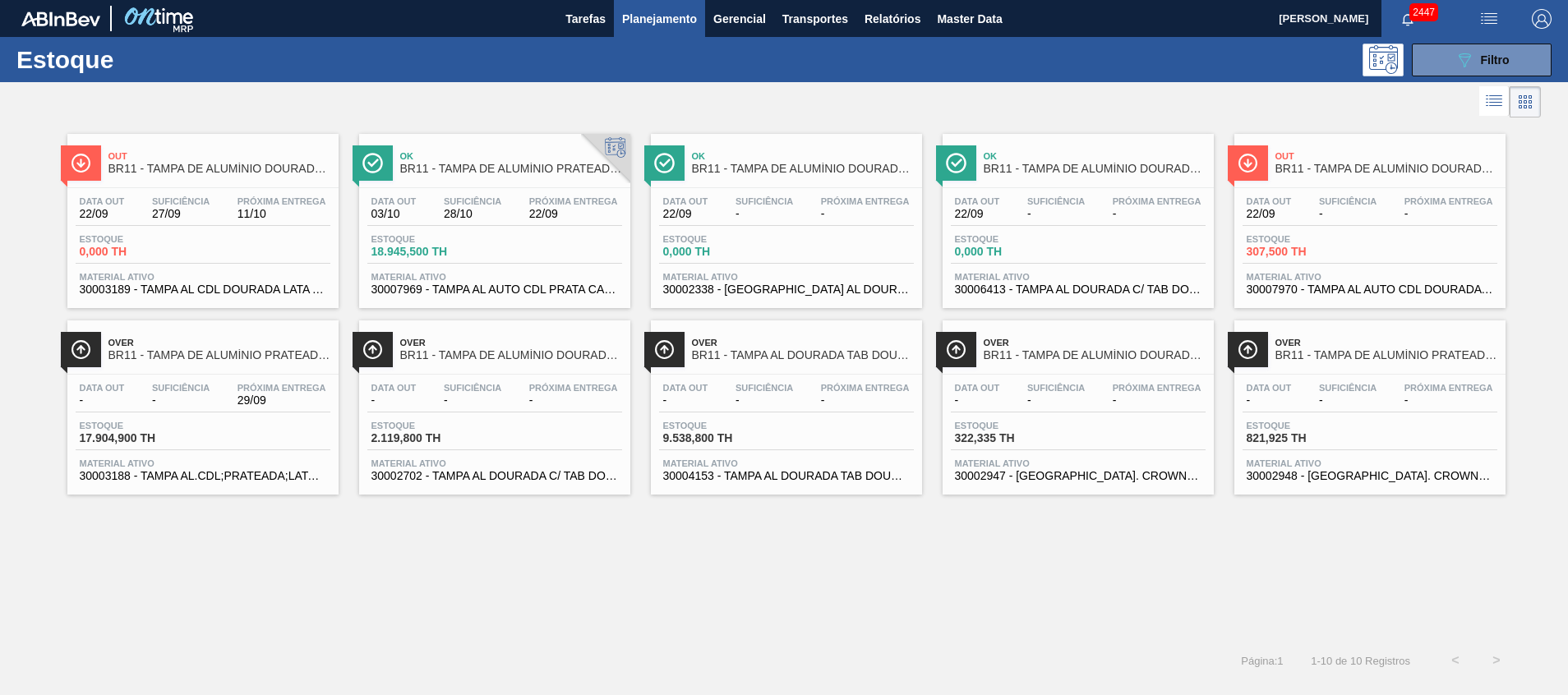
drag, startPoint x: 121, startPoint y: 595, endPoint x: 121, endPoint y: 542, distance: 53.0
click at [121, 594] on div "Out BR11 - TAMPA DE ALUMÍNIO DOURADA BALL CDL Data out 22/09 Suficiência 27/09 …" at bounding box center [784, 381] width 1568 height 518
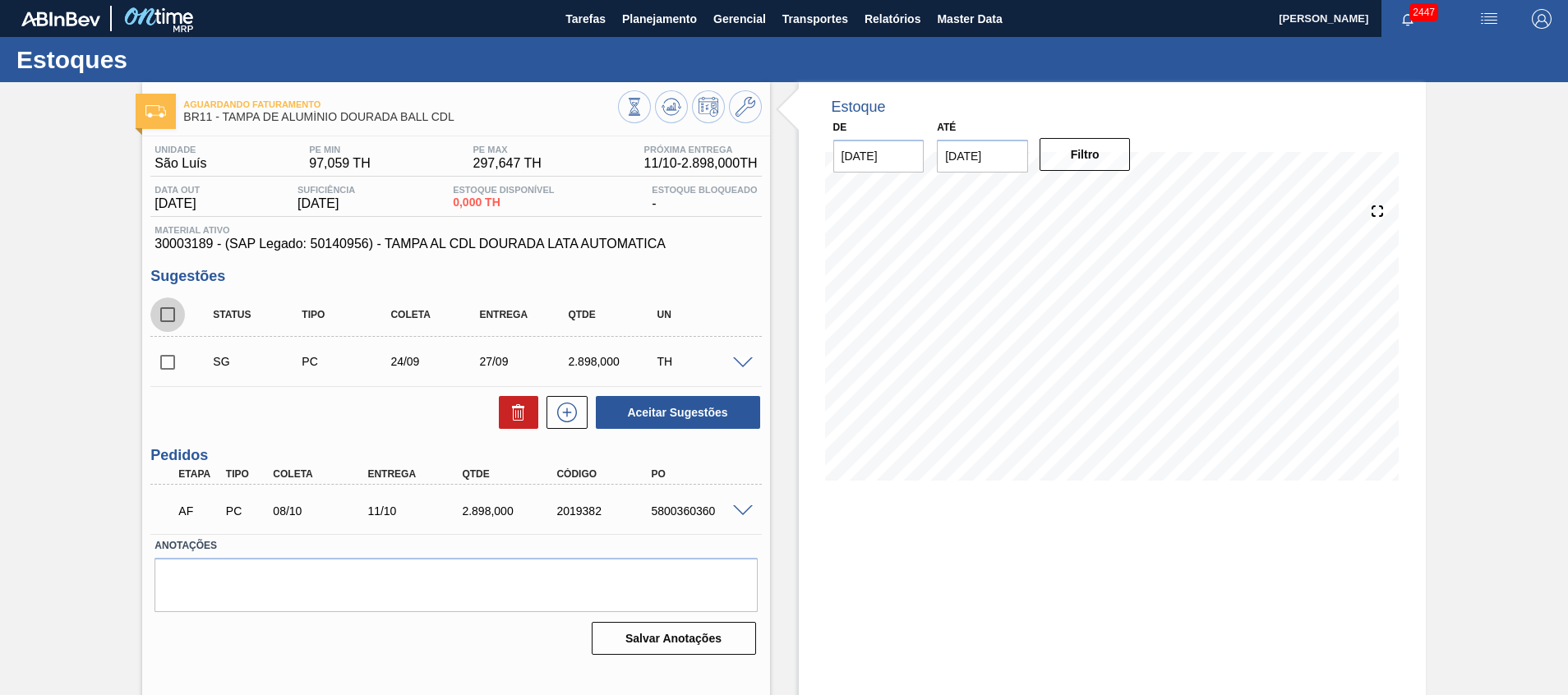
click at [176, 307] on input "checkbox" at bounding box center [168, 314] width 34 height 34
checkbox input "true"
click at [493, 410] on div at bounding box center [514, 413] width 47 height 33
click at [509, 415] on icon at bounding box center [519, 413] width 20 height 20
checkbox input "false"
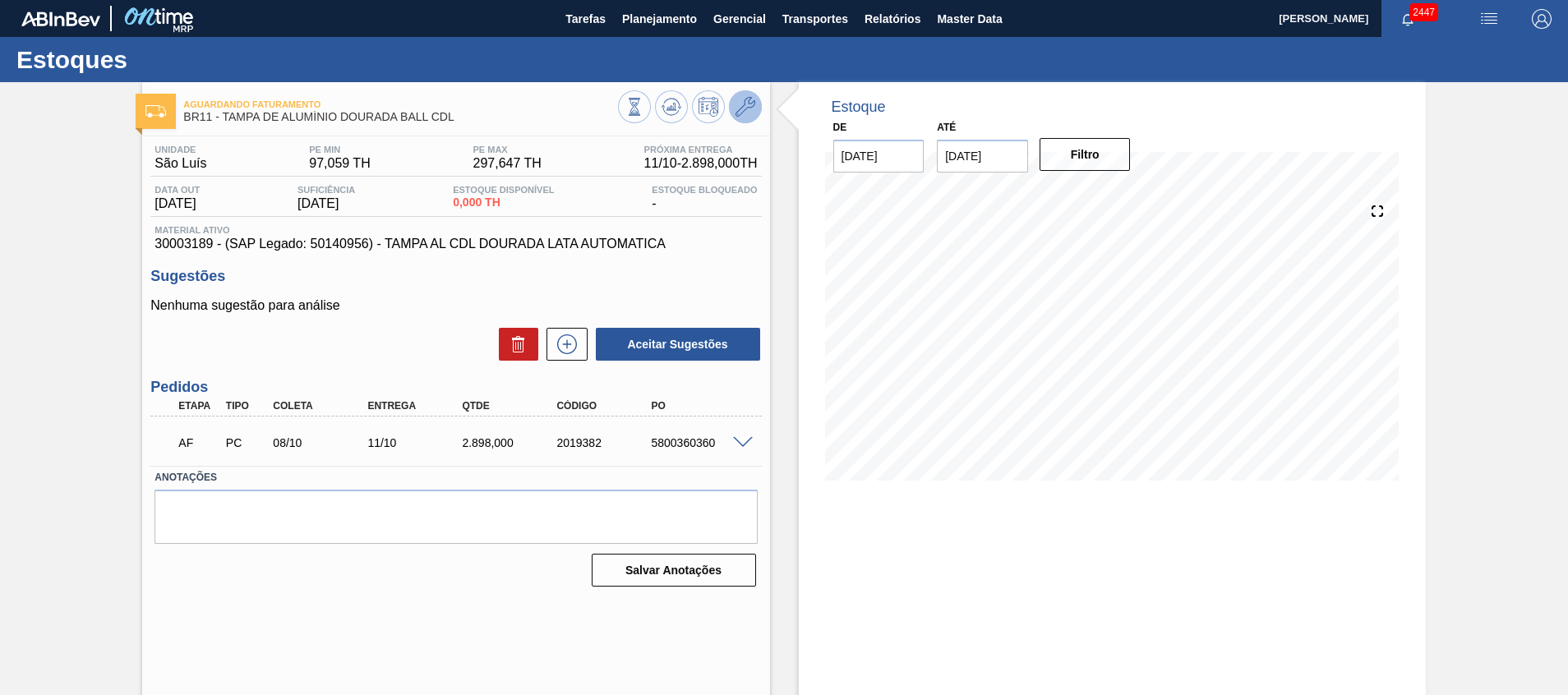
click at [751, 108] on icon at bounding box center [745, 107] width 20 height 20
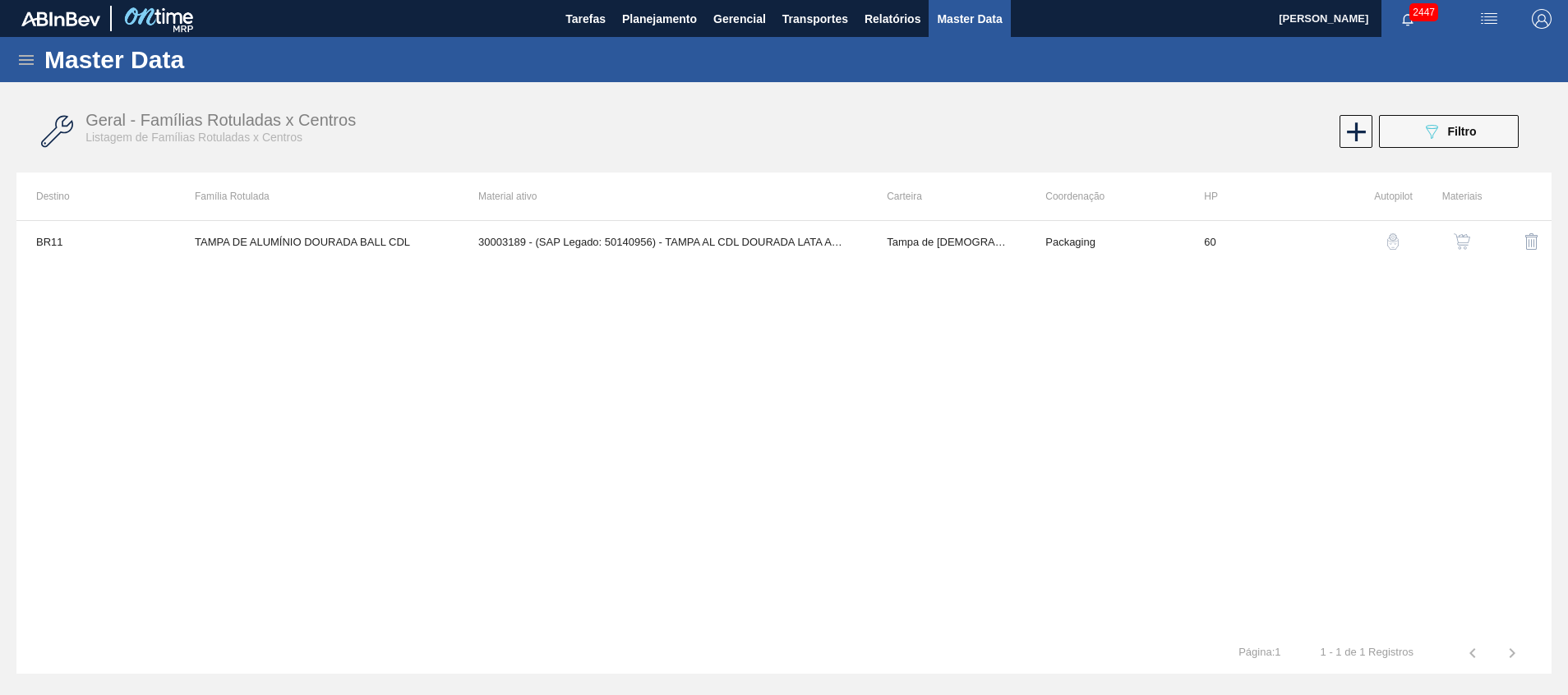
click at [1459, 245] on img "button" at bounding box center [1462, 241] width 16 height 16
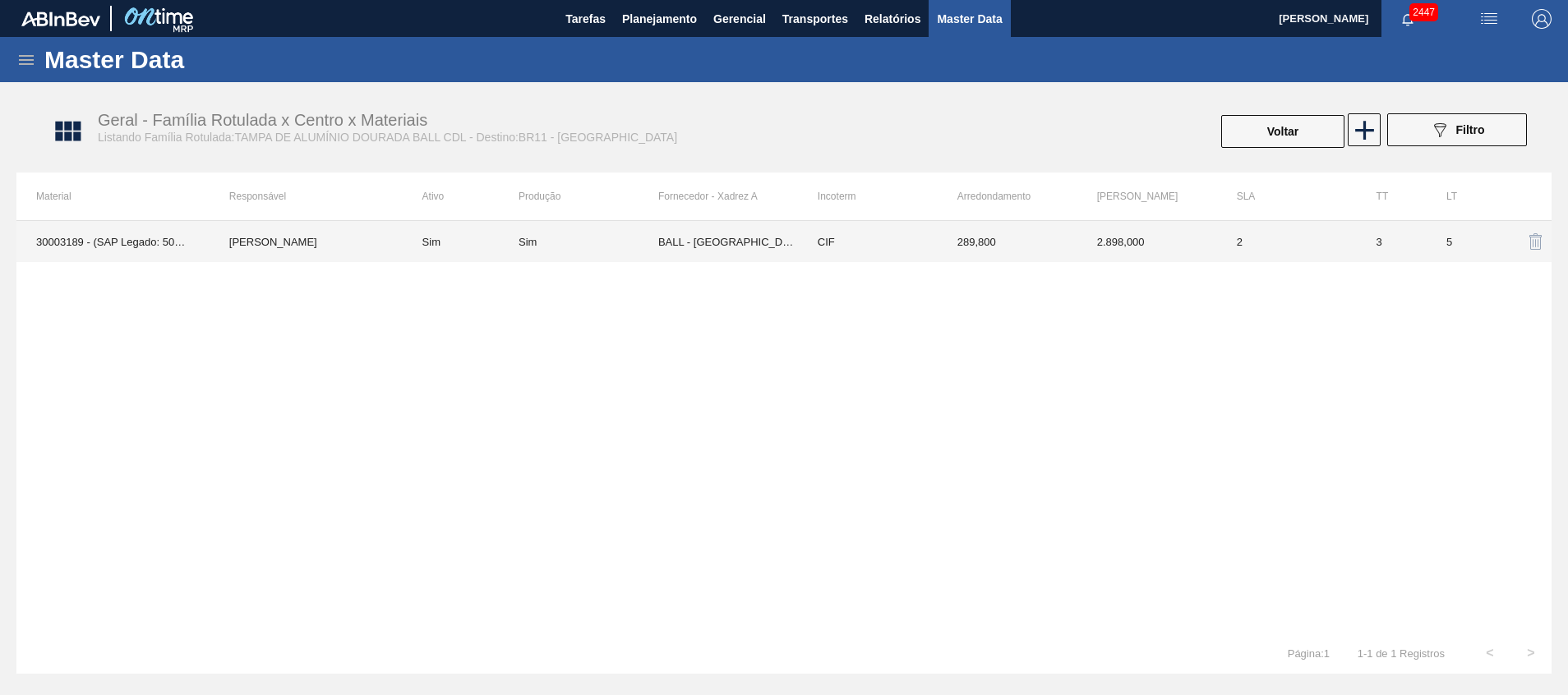
click at [713, 245] on td "BALL - [GEOGRAPHIC_DATA] ([GEOGRAPHIC_DATA])" at bounding box center [728, 242] width 140 height 41
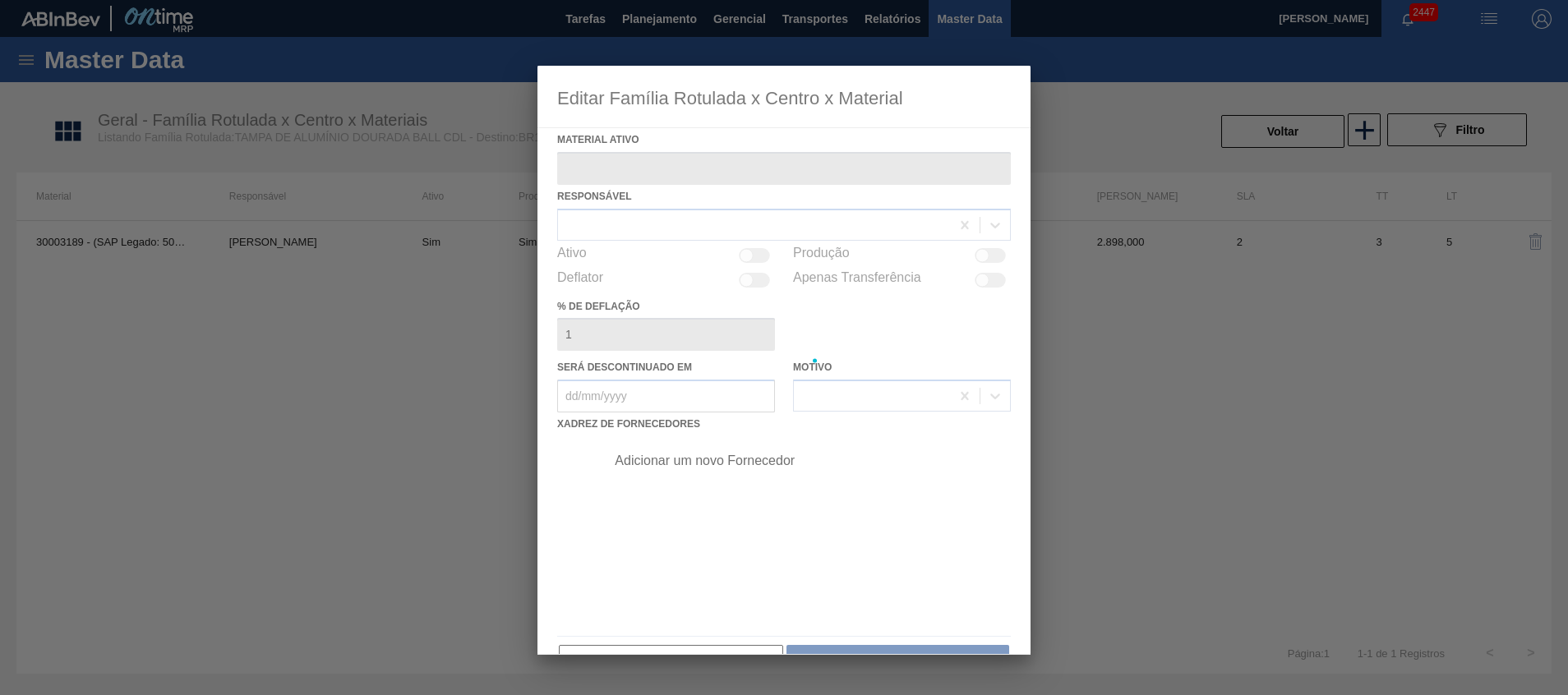
type ativo "30003189 - (SAP Legado: 50140956) - TAMPA AL CDL DOURADA LATA AUTOMATICA"
checkbox input "true"
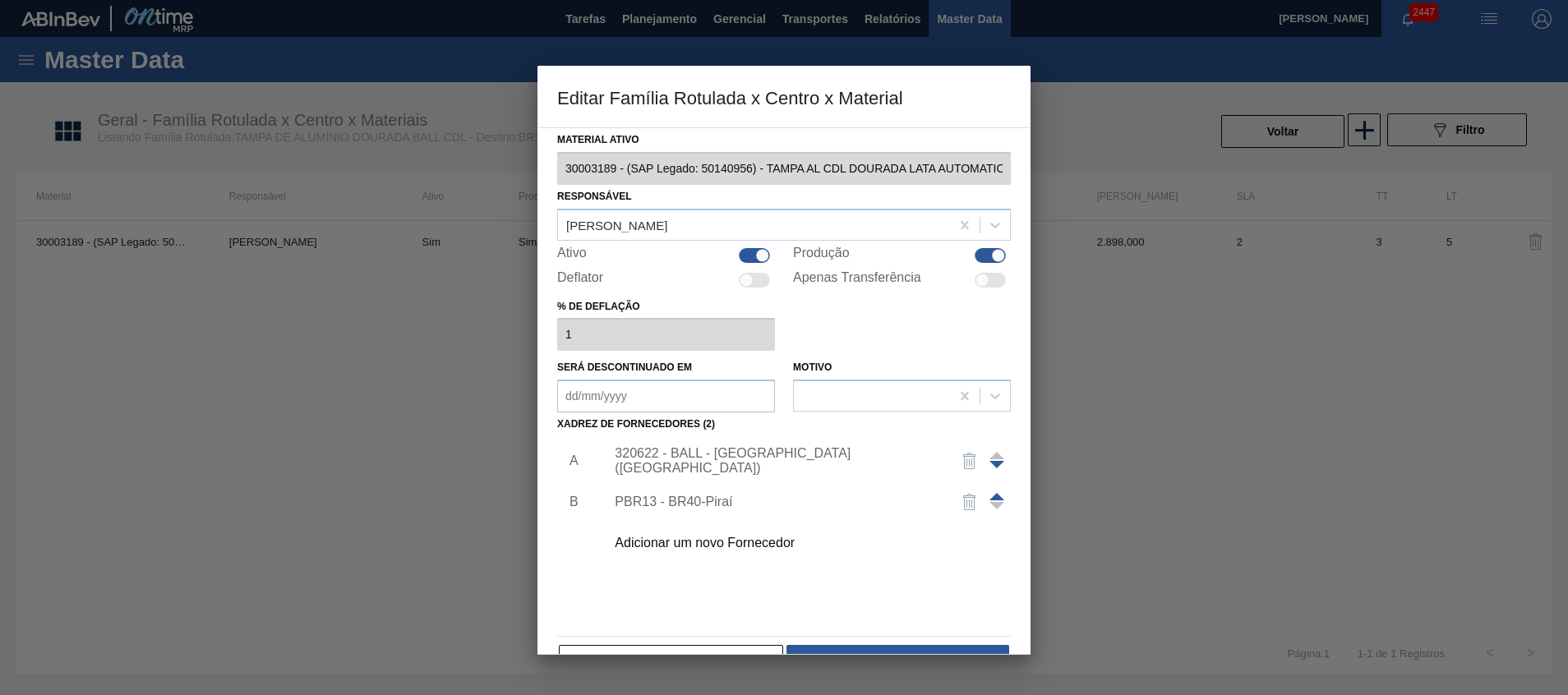
click at [732, 475] on div "320622 - BALL - [GEOGRAPHIC_DATA] ([GEOGRAPHIC_DATA])" at bounding box center [804, 461] width 415 height 41
click at [731, 467] on div "320622 - BALL - [GEOGRAPHIC_DATA] ([GEOGRAPHIC_DATA])" at bounding box center [776, 461] width 322 height 29
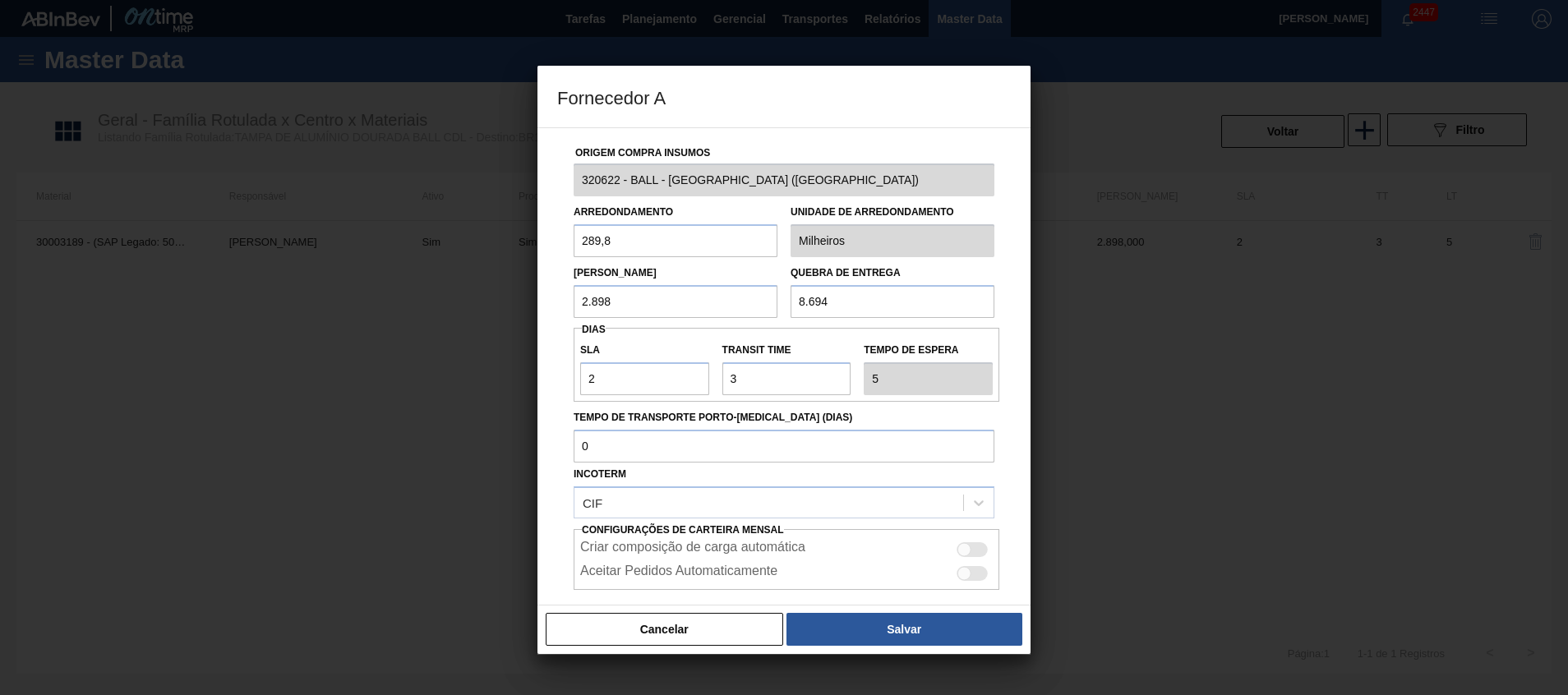
click at [632, 345] on label "SLA" at bounding box center [645, 351] width 129 height 24
click at [632, 363] on input "2" at bounding box center [645, 379] width 129 height 33
drag, startPoint x: 472, startPoint y: 374, endPoint x: 432, endPoint y: 372, distance: 40.0
click at [438, 373] on div "Fornecedor A Origem Compra Insumos 320622 - BALL - [GEOGRAPHIC_DATA] ([GEOGRAPH…" at bounding box center [784, 347] width 1568 height 695
type input "0"
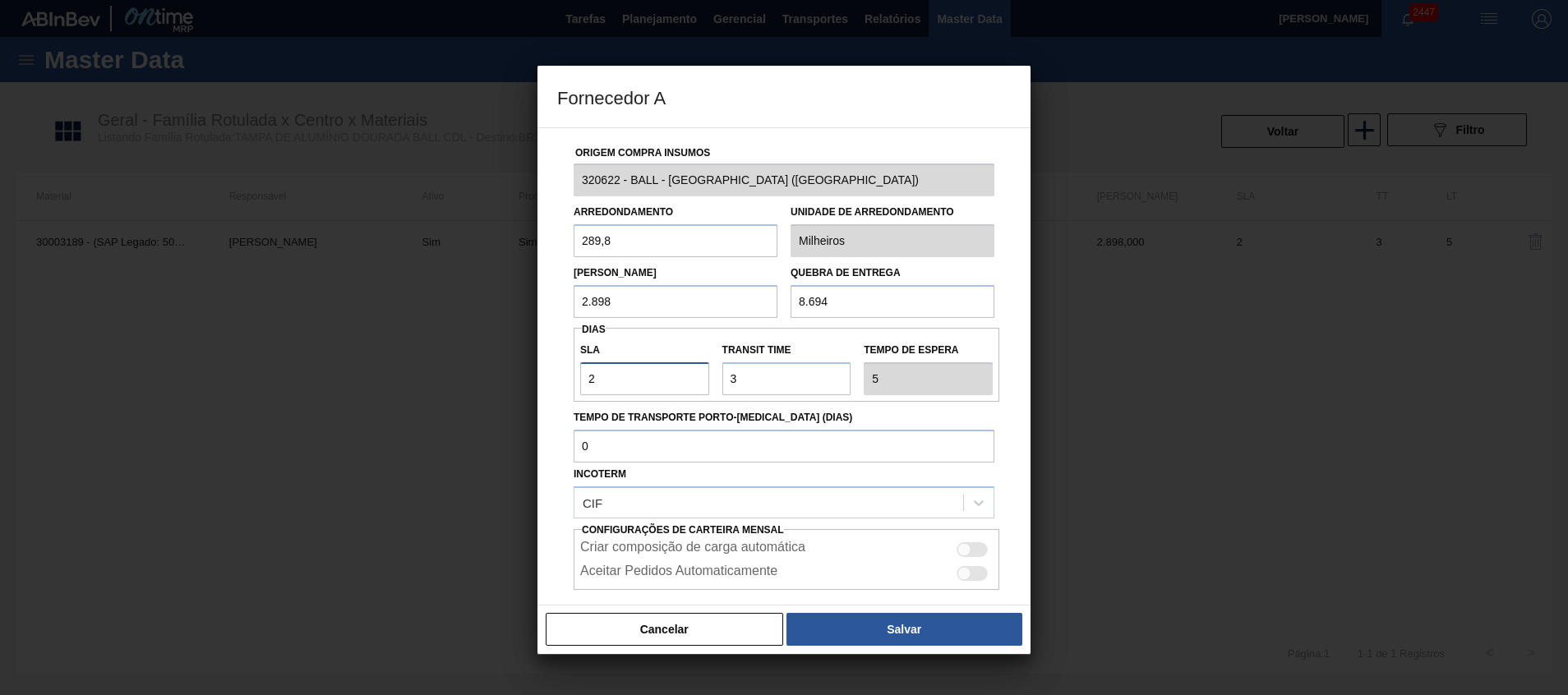
type input "3"
type input "0"
click at [822, 612] on div "Cancelar Salvar" at bounding box center [784, 629] width 493 height 49
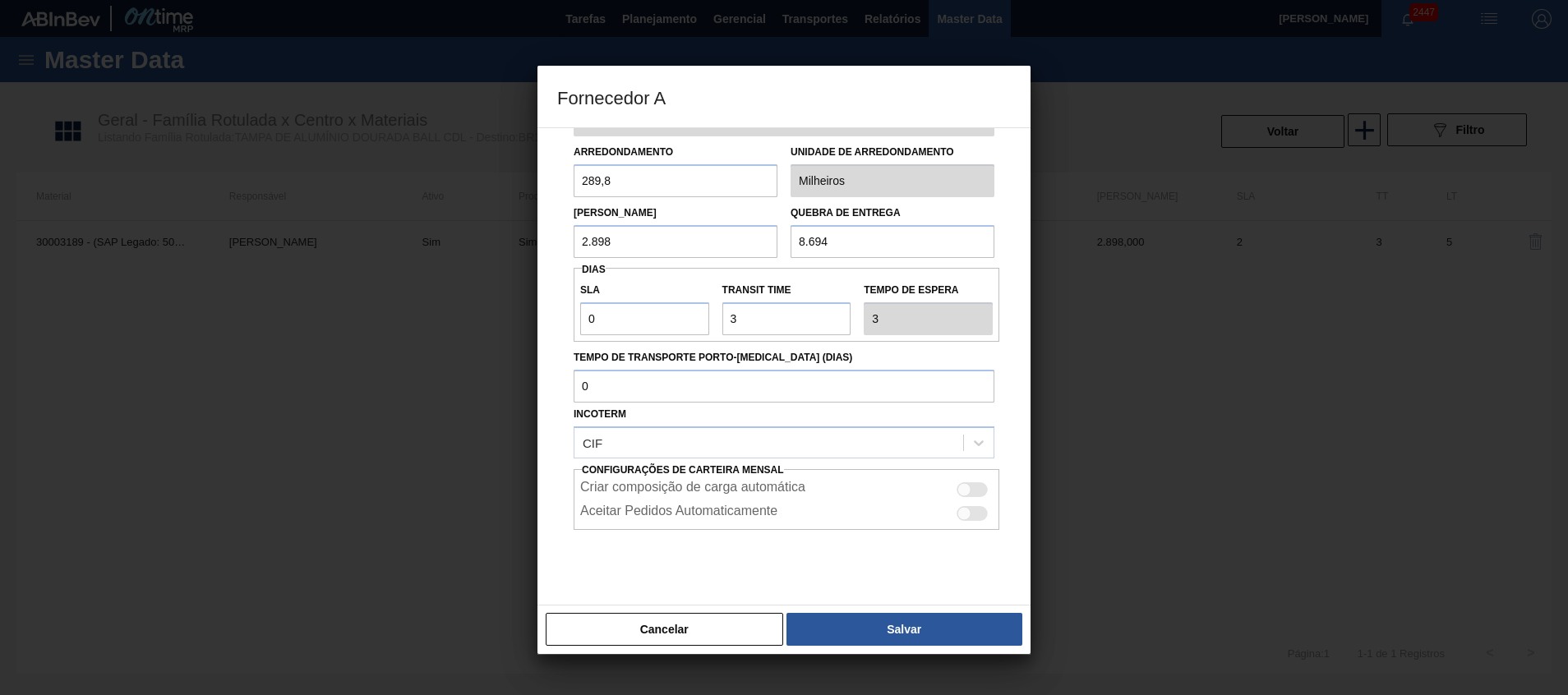
scroll to position [87, 0]
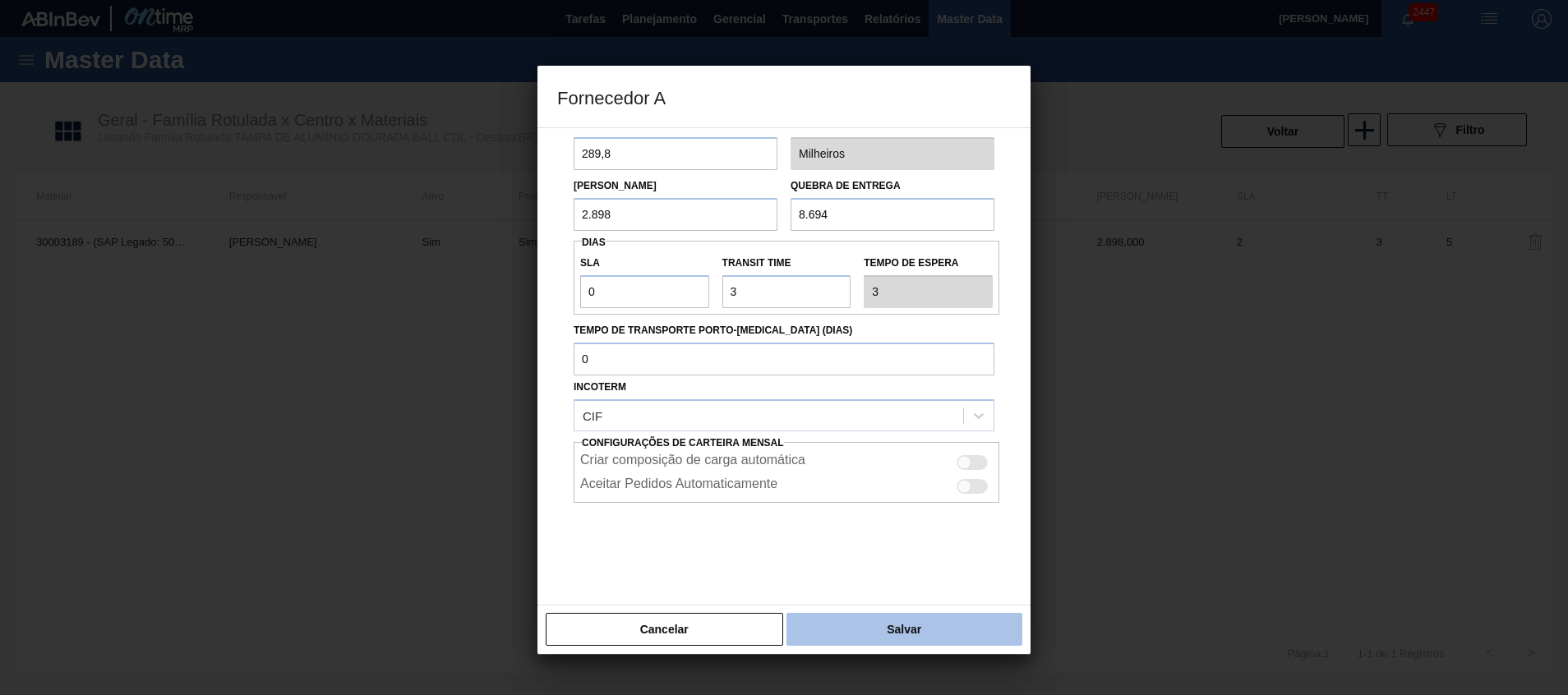
click at [835, 617] on button "Salvar" at bounding box center [905, 630] width 236 height 33
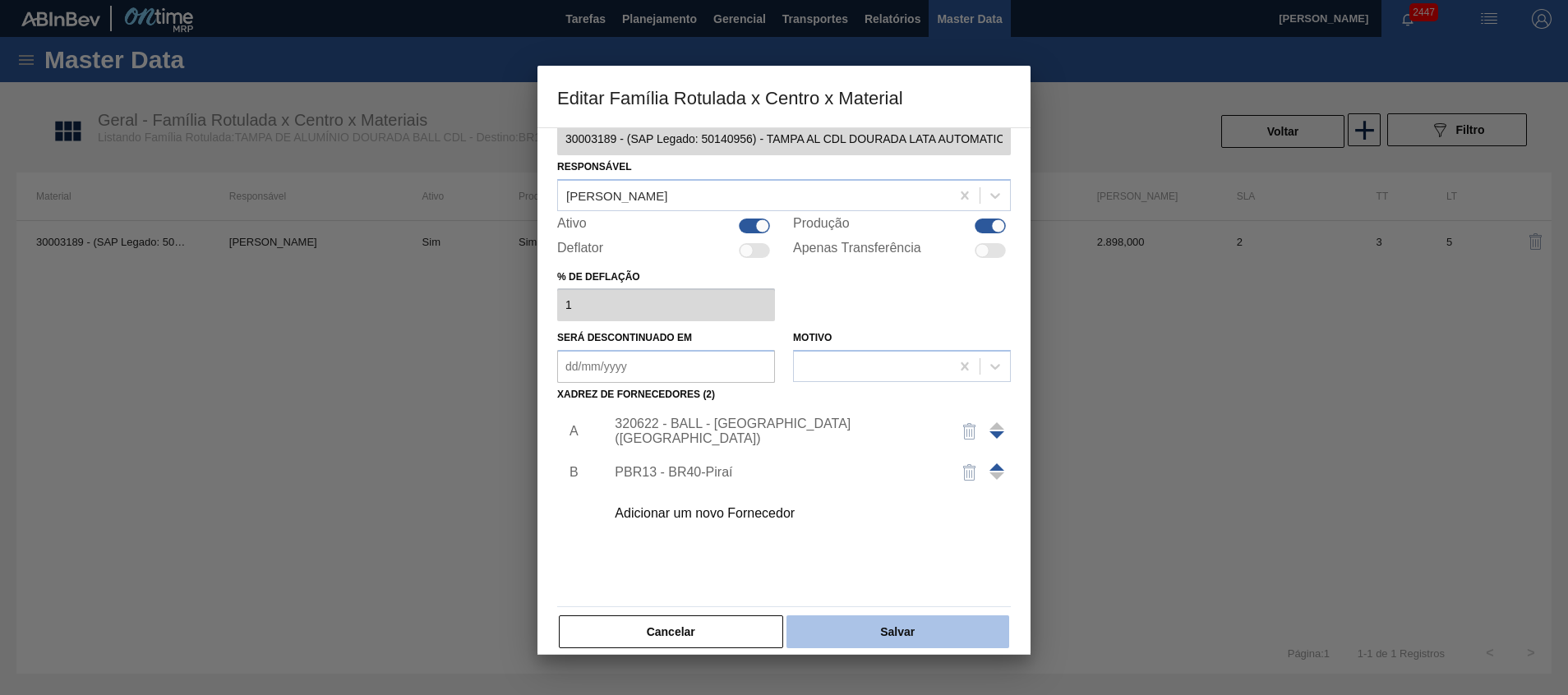
scroll to position [45, 0]
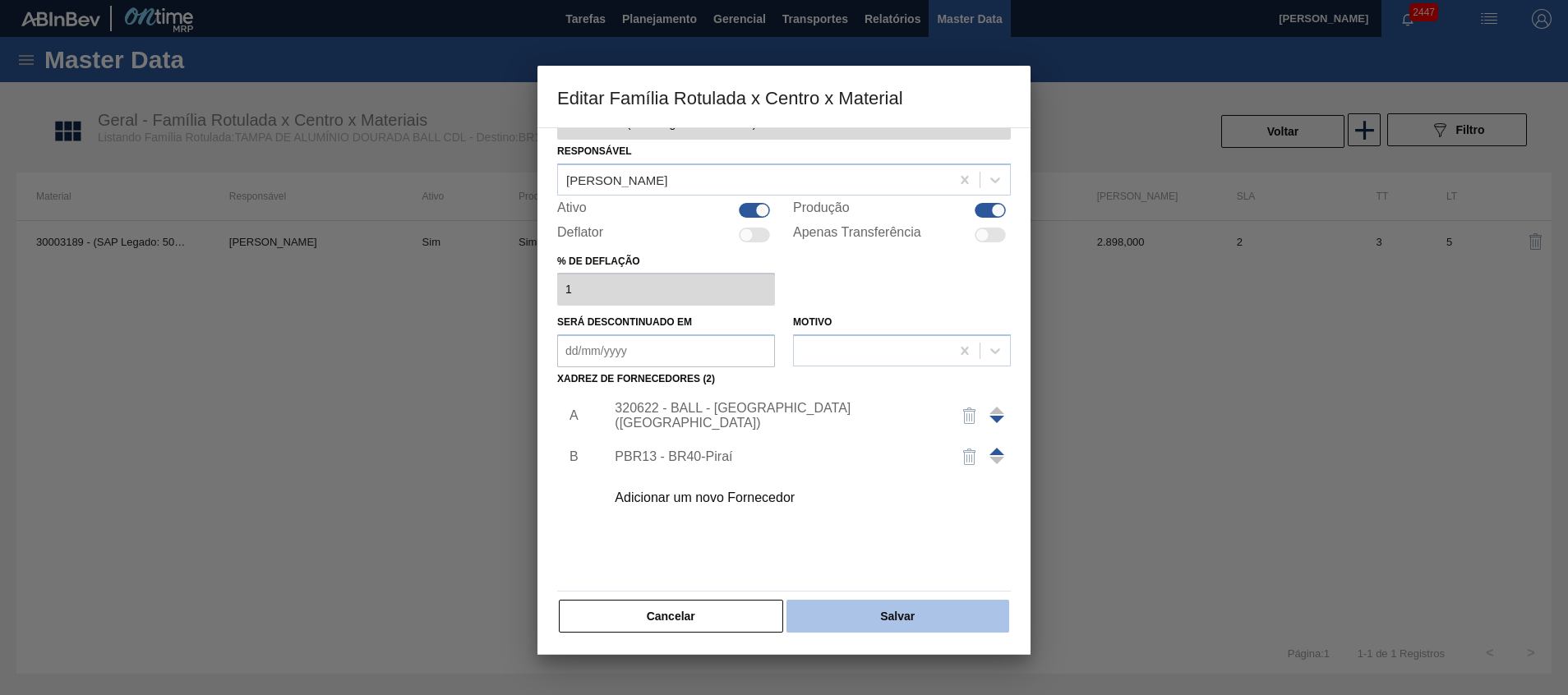
click at [845, 612] on button "Salvar" at bounding box center [898, 616] width 223 height 33
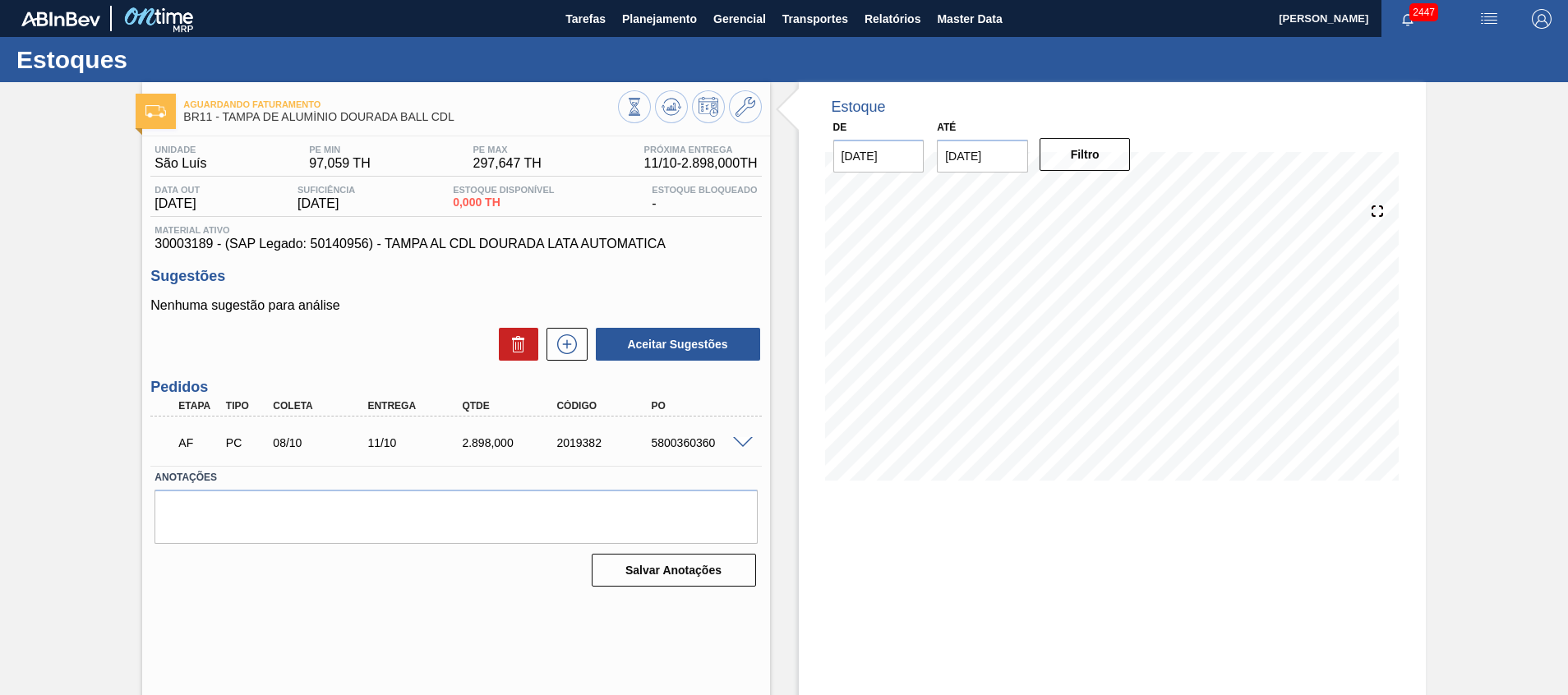
click at [740, 445] on span at bounding box center [743, 444] width 20 height 12
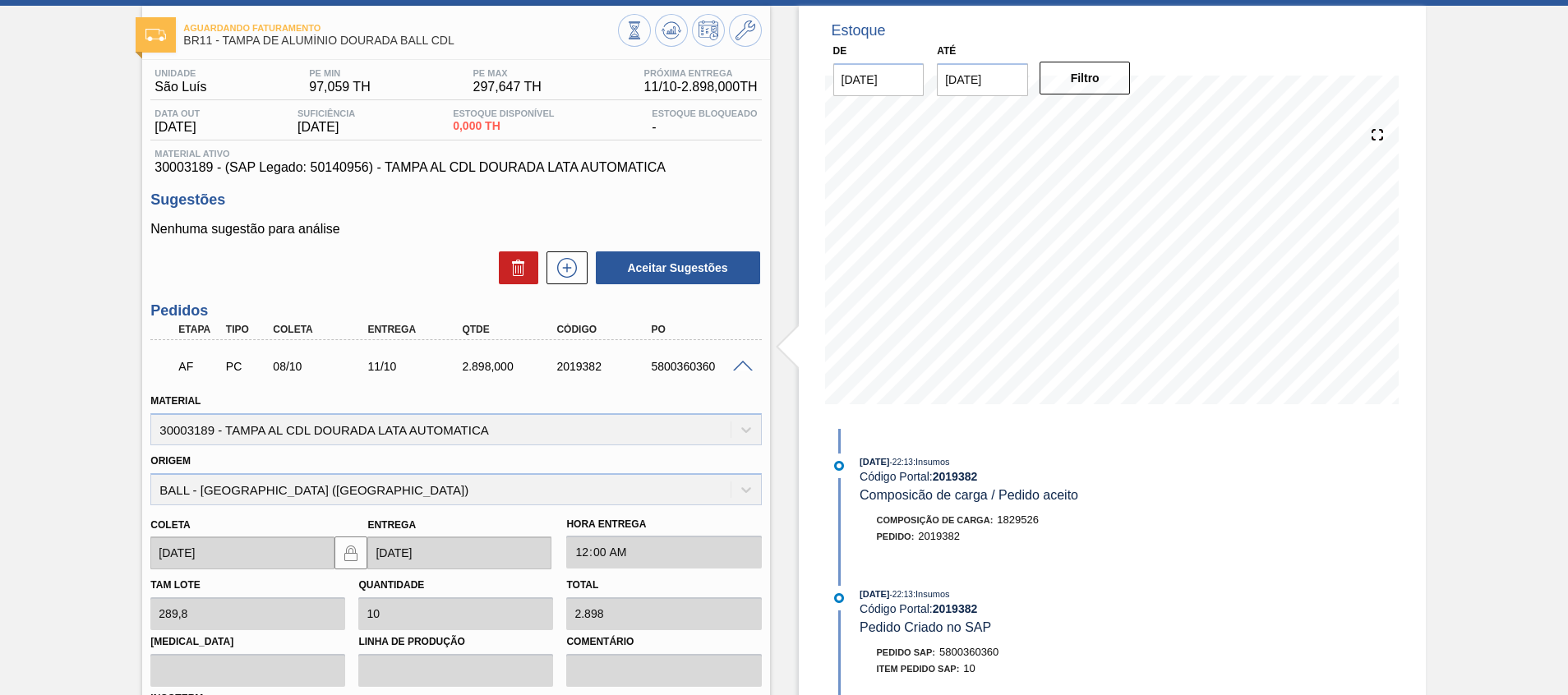
scroll to position [246, 0]
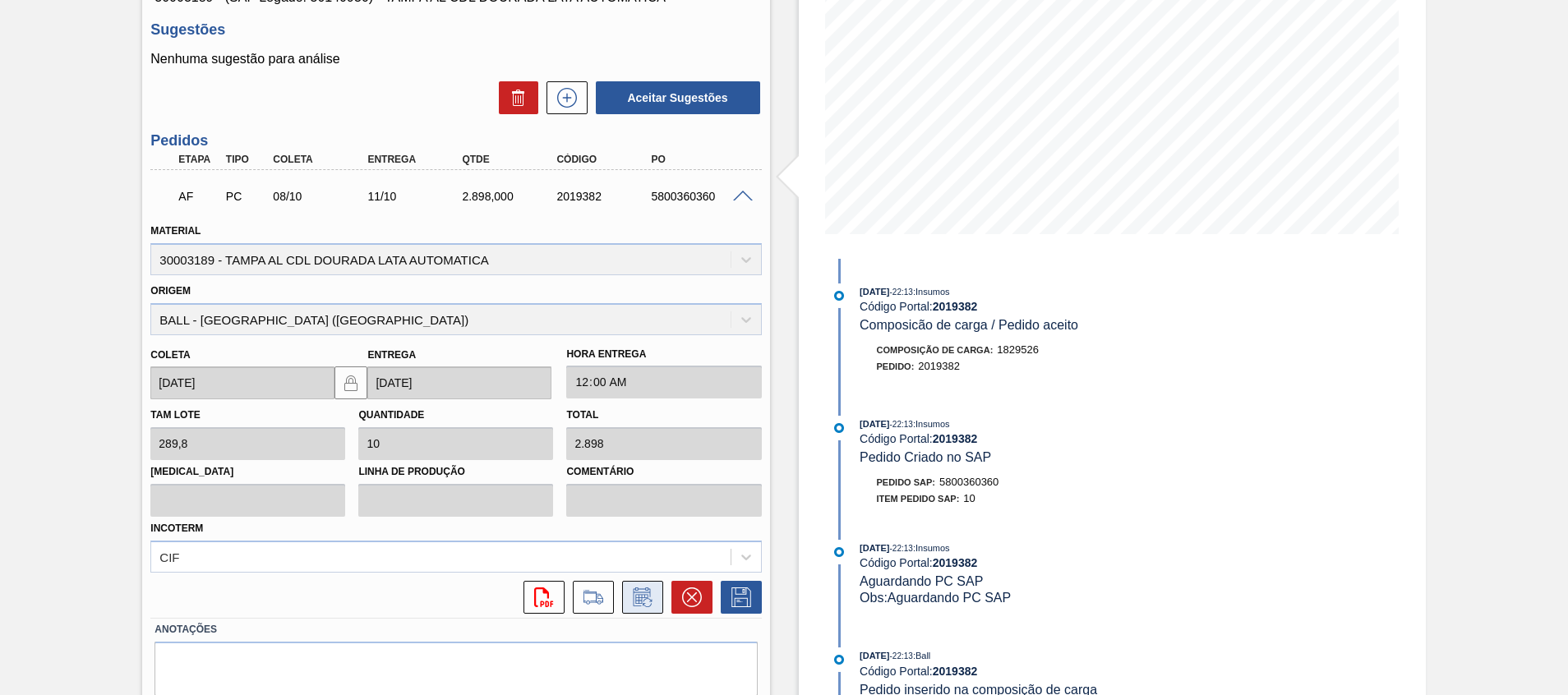
click at [626, 599] on button at bounding box center [643, 598] width 41 height 33
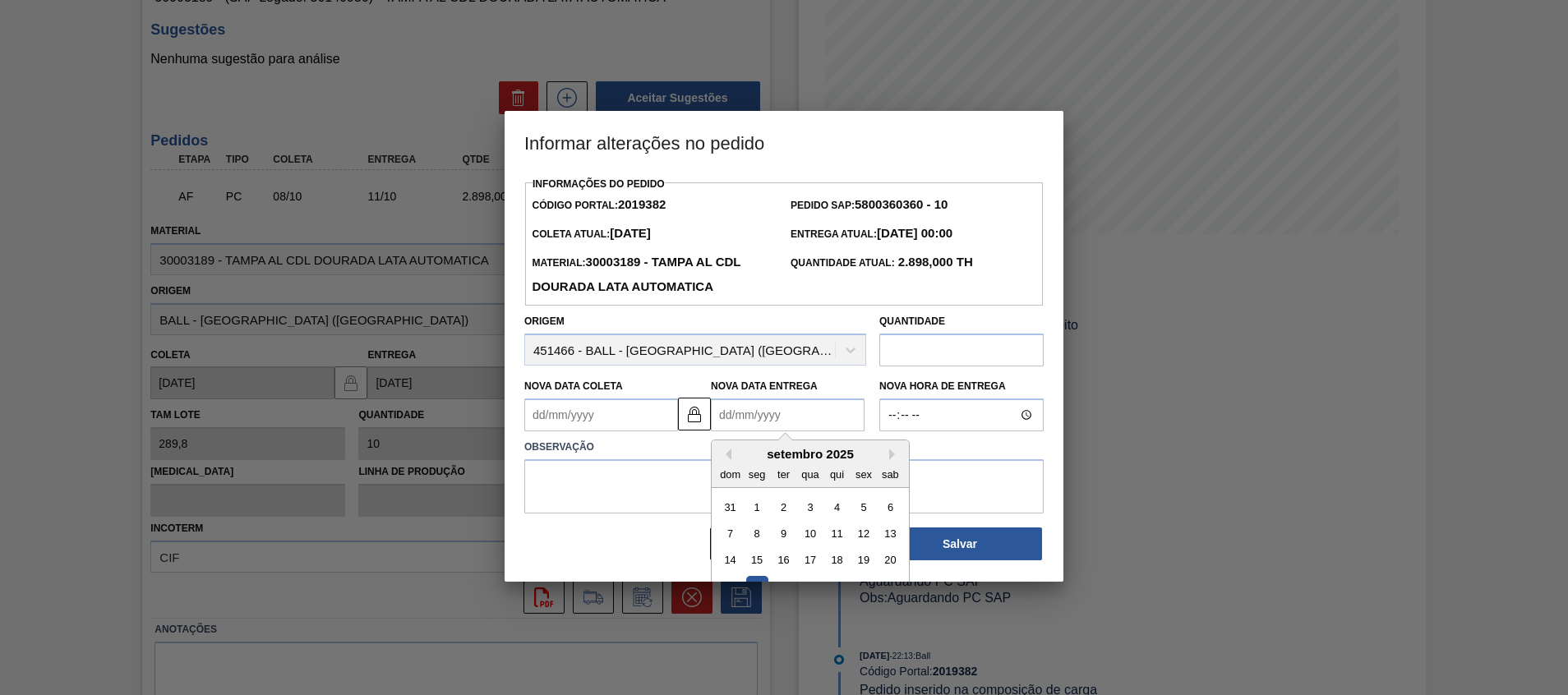
click at [765, 417] on Entrega2019382 "Nova Data Entrega" at bounding box center [787, 415] width 153 height 33
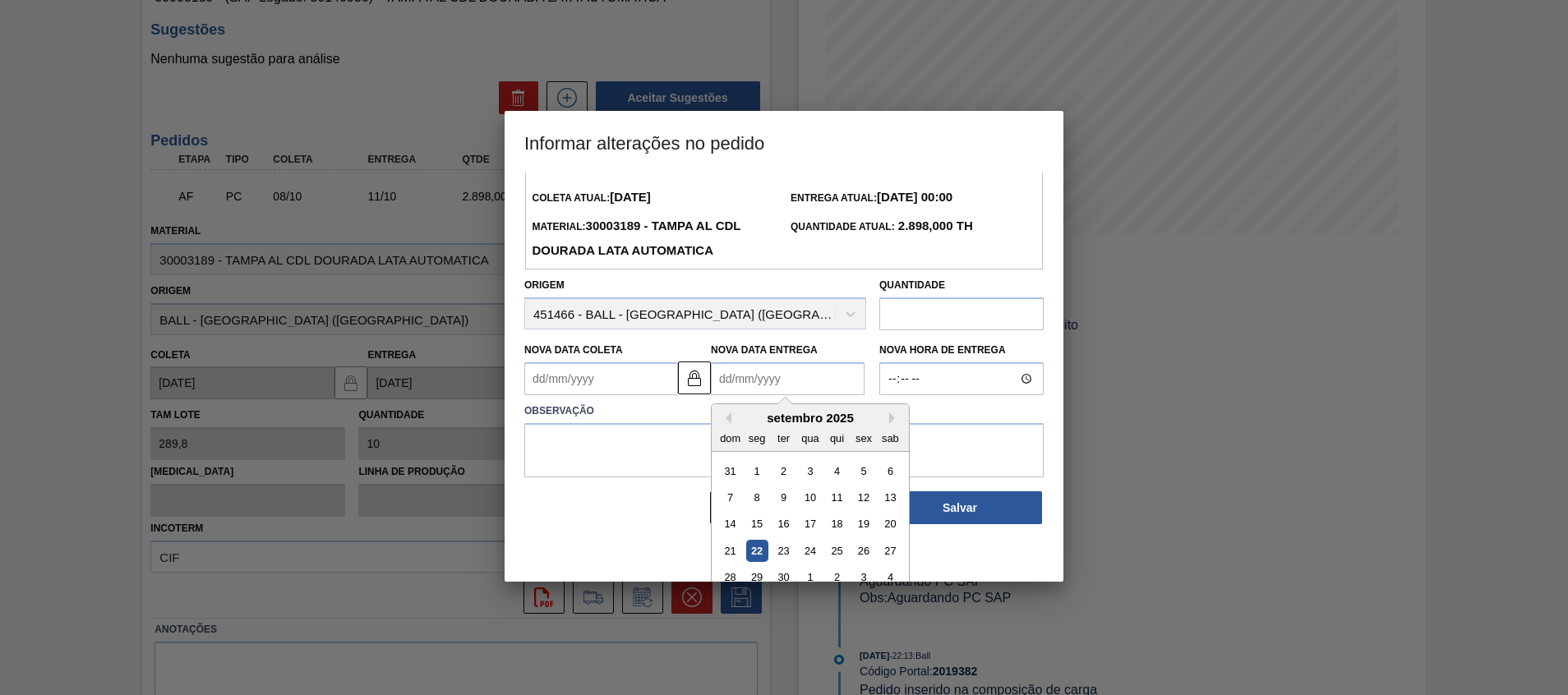
scroll to position [55, 0]
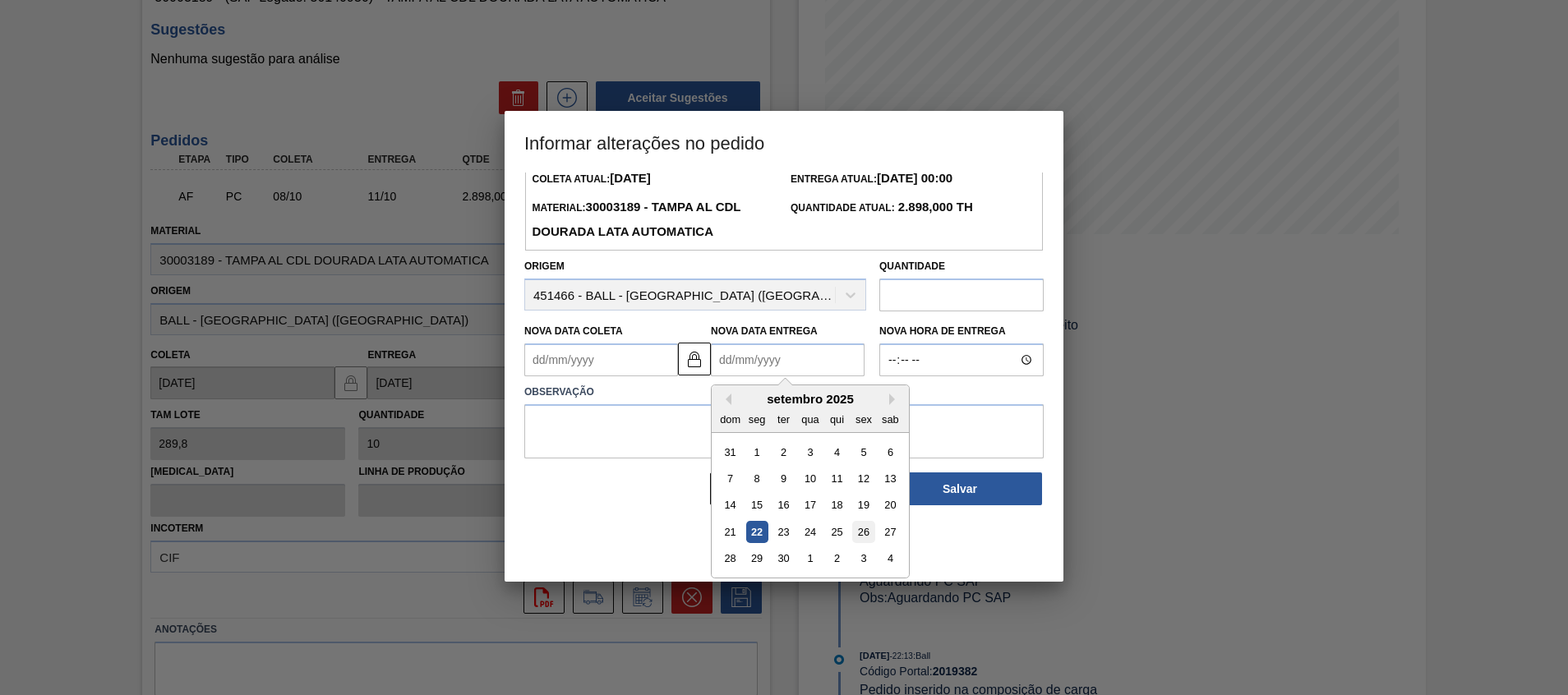
click at [856, 531] on div "26" at bounding box center [863, 532] width 22 height 22
type Coleta2019382 "23/09/2025"
type Entrega2019382 "[DATE]"
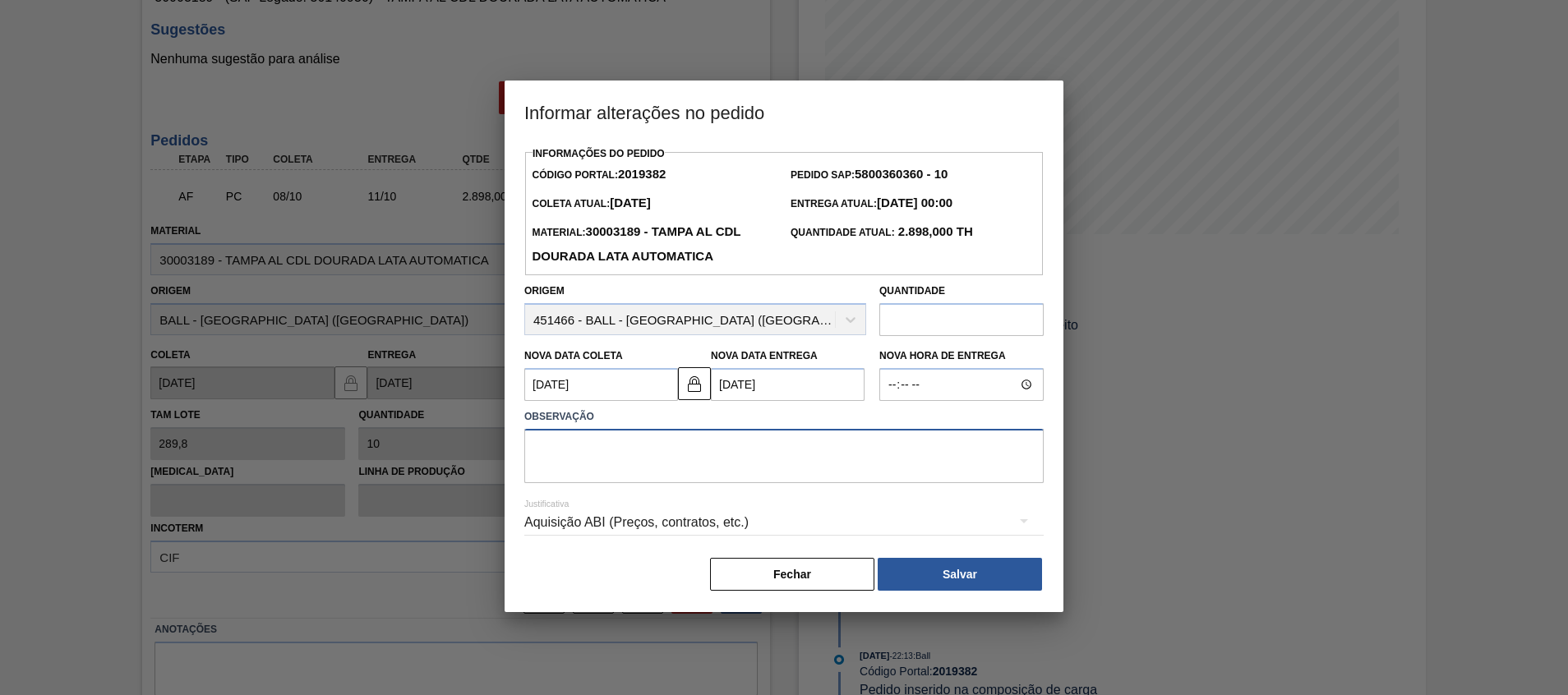
click at [786, 454] on textarea at bounding box center [784, 456] width 520 height 54
type textarea "Antecipação"
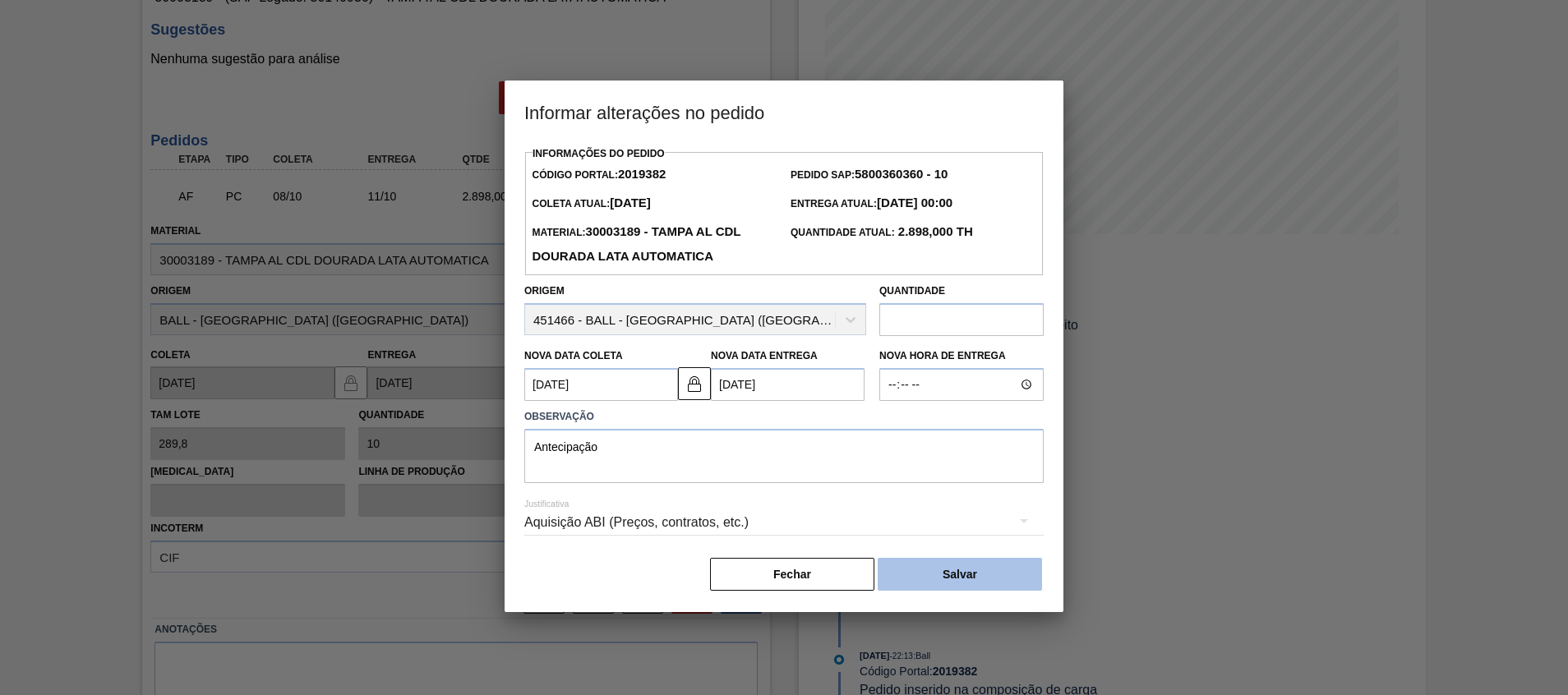
click at [926, 577] on button "Salvar" at bounding box center [960, 574] width 165 height 33
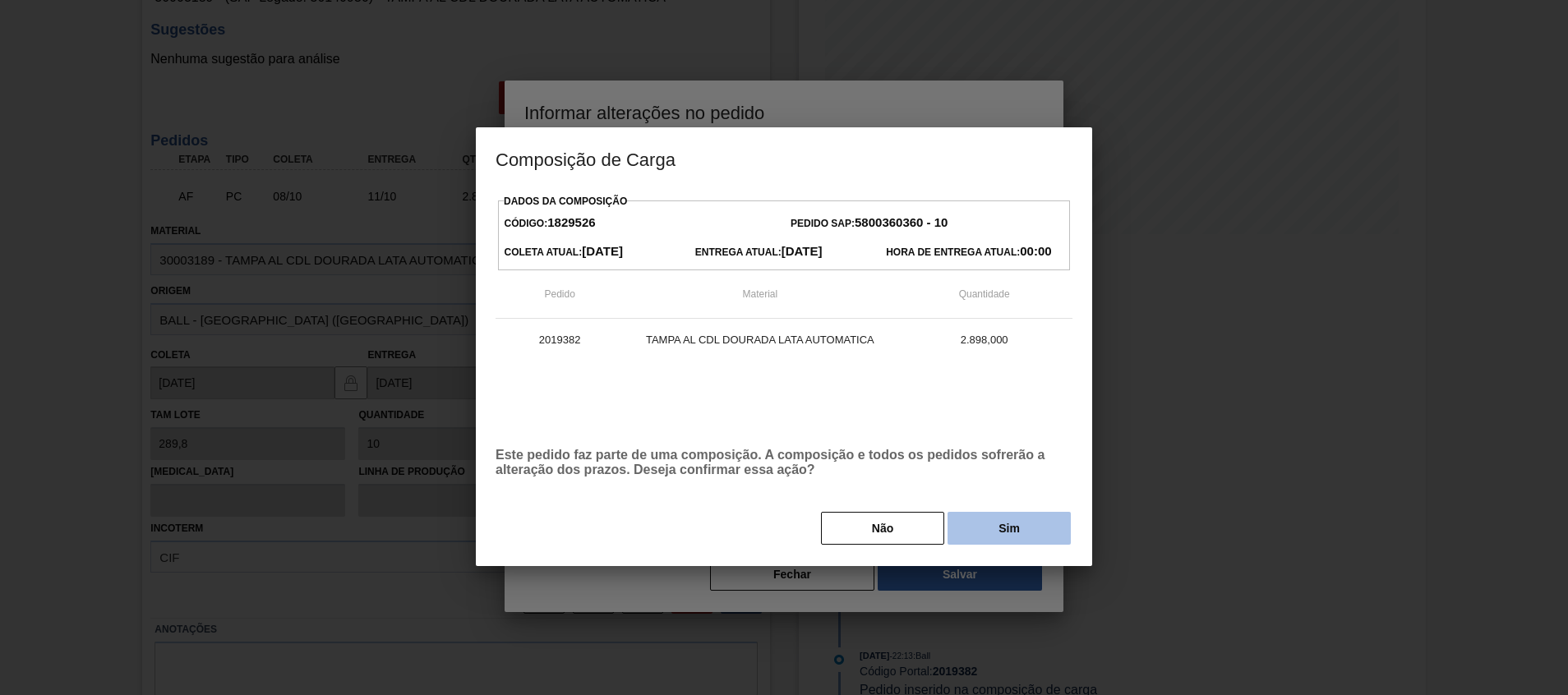
click at [1011, 545] on button "Sim" at bounding box center [1009, 528] width 123 height 33
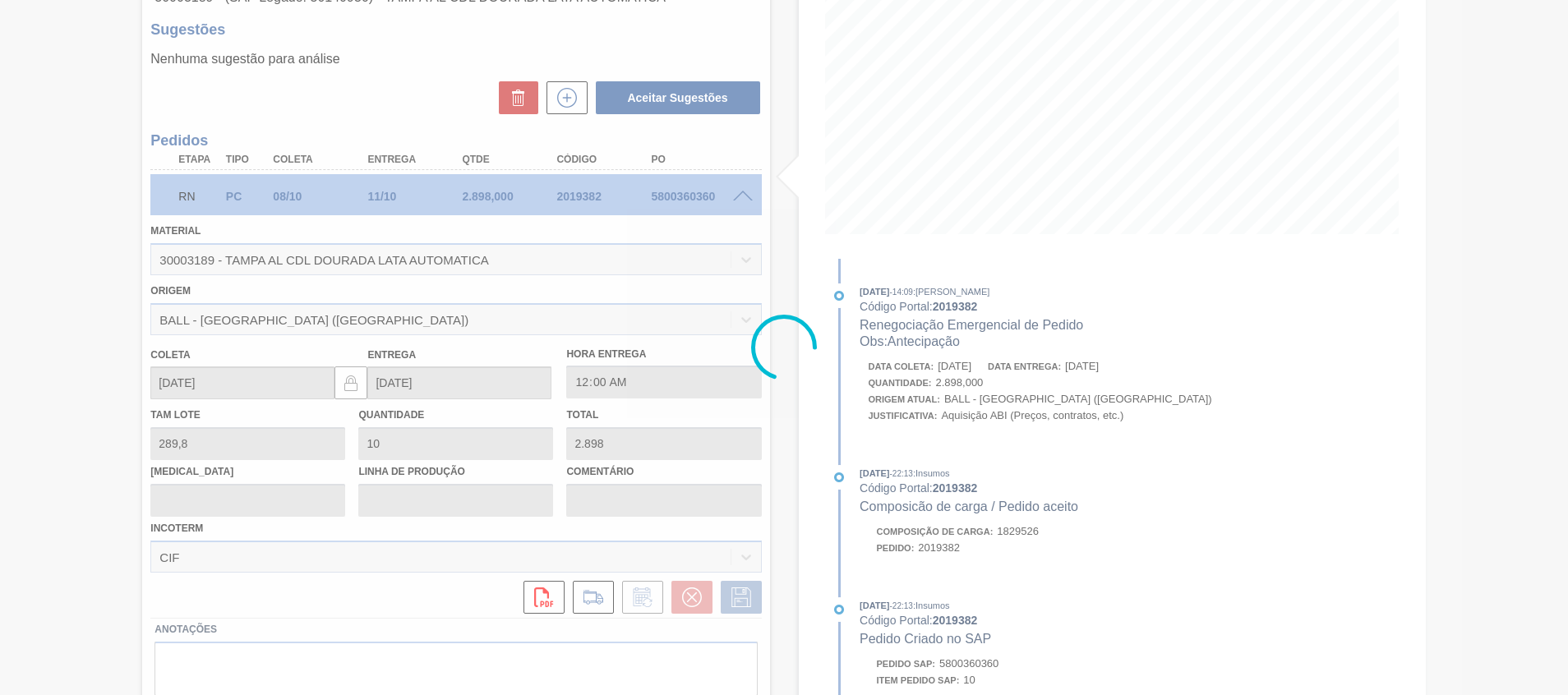
scroll to position [11, 0]
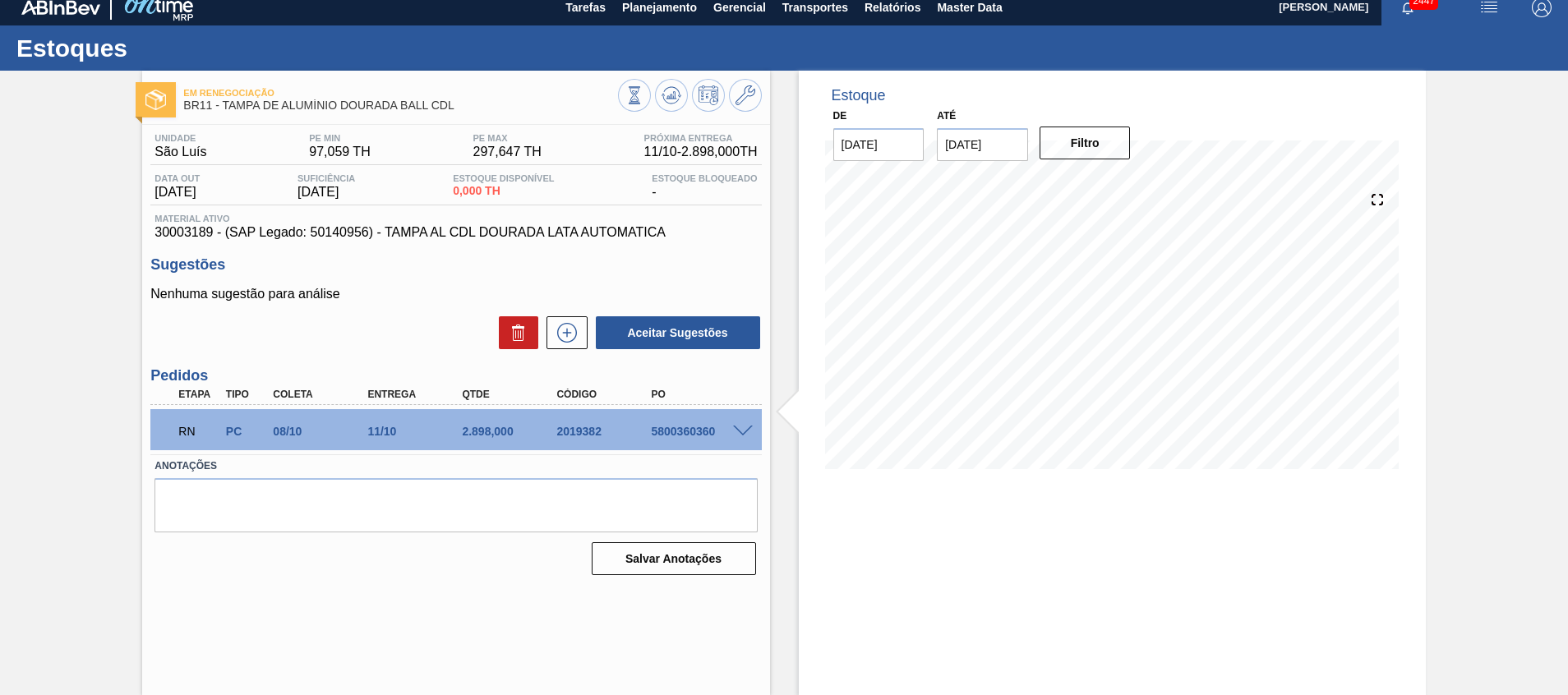
click at [114, 636] on div "Em renegociação BR11 - TAMPA DE ALUMÍNIO DOURADA BALL CDL Unidade São Luís PE M…" at bounding box center [784, 382] width 1568 height 624
click at [668, 96] on icon at bounding box center [671, 95] width 10 height 8
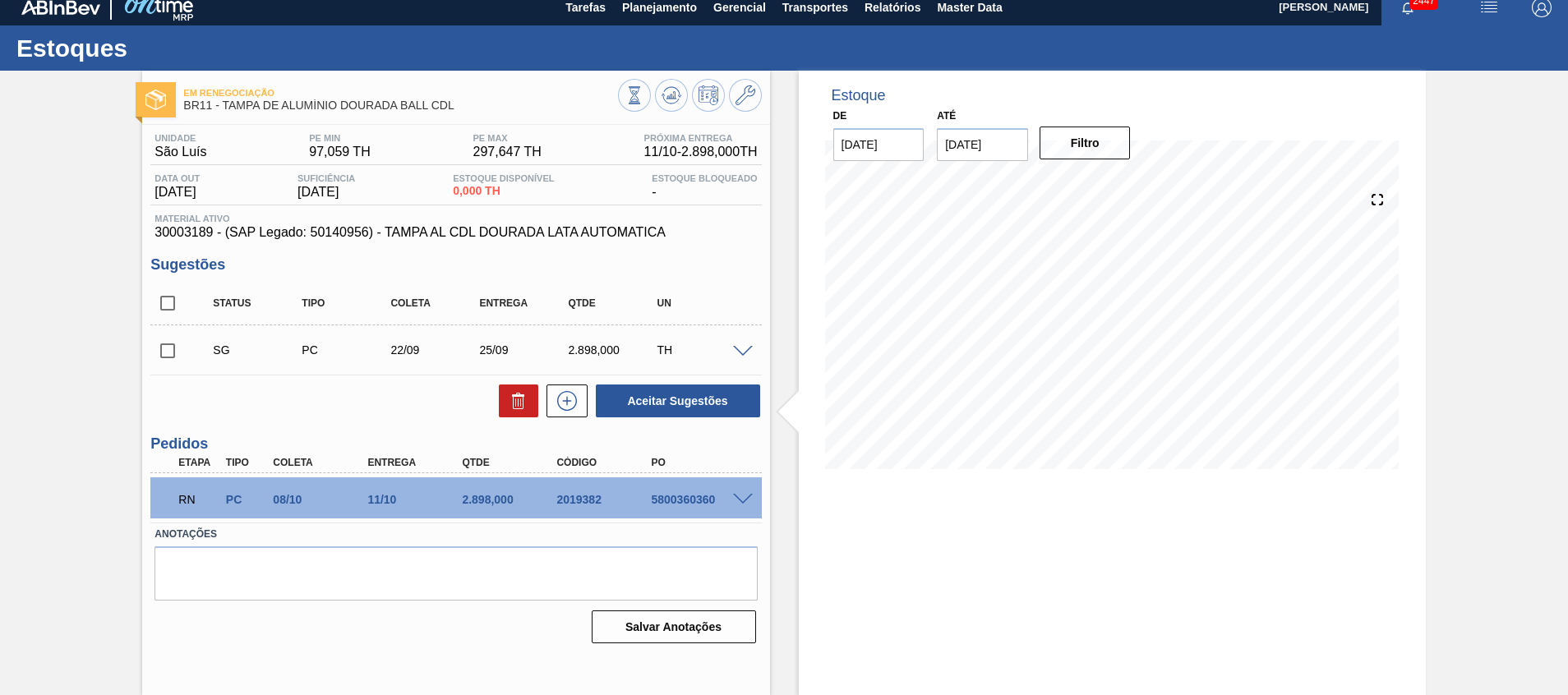
click at [162, 352] on input "checkbox" at bounding box center [168, 351] width 34 height 34
click at [523, 396] on icon at bounding box center [518, 395] width 12 height 3
checkbox input "false"
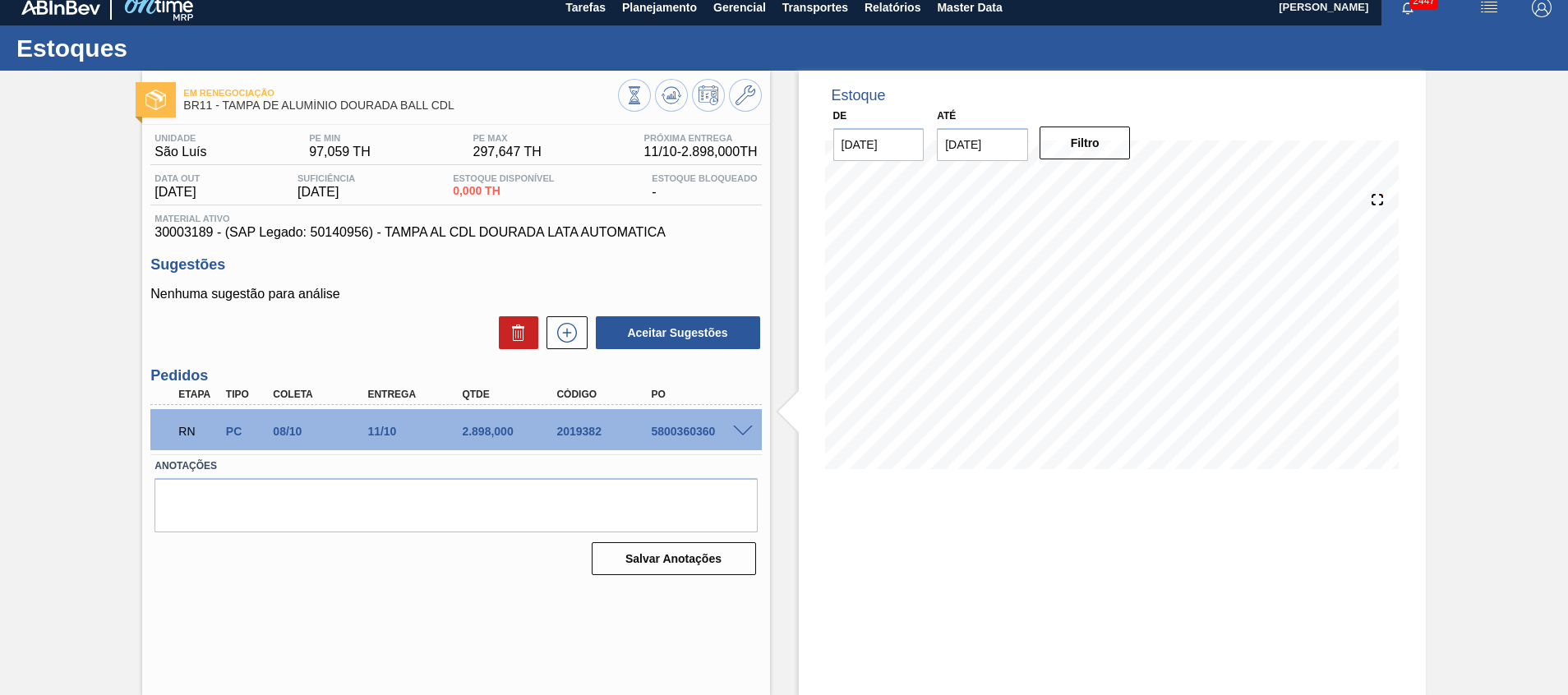
click at [591, 434] on div "2019382" at bounding box center [605, 431] width 106 height 13
copy div "2019382"
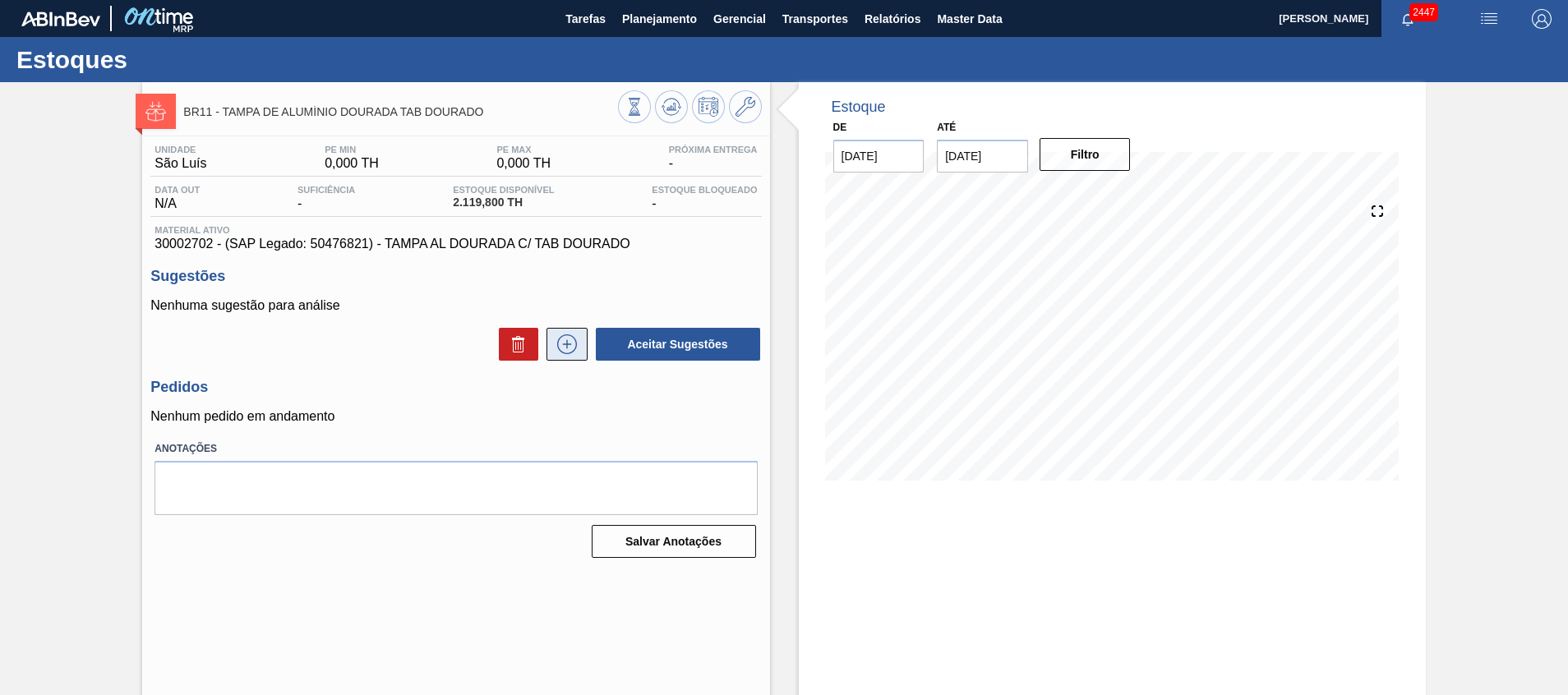
click at [550, 344] on button at bounding box center [567, 344] width 41 height 33
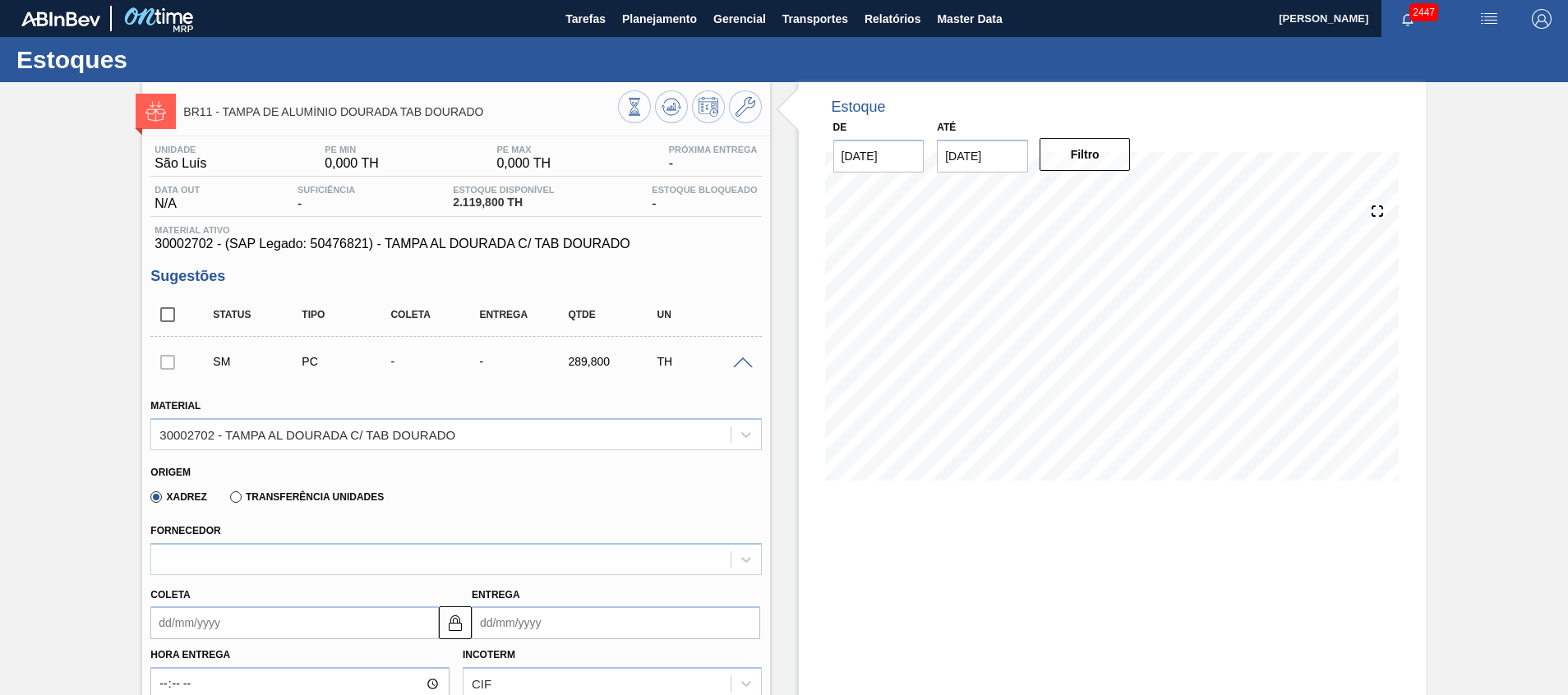
click at [556, 465] on div "Origem" at bounding box center [449, 470] width 597 height 16
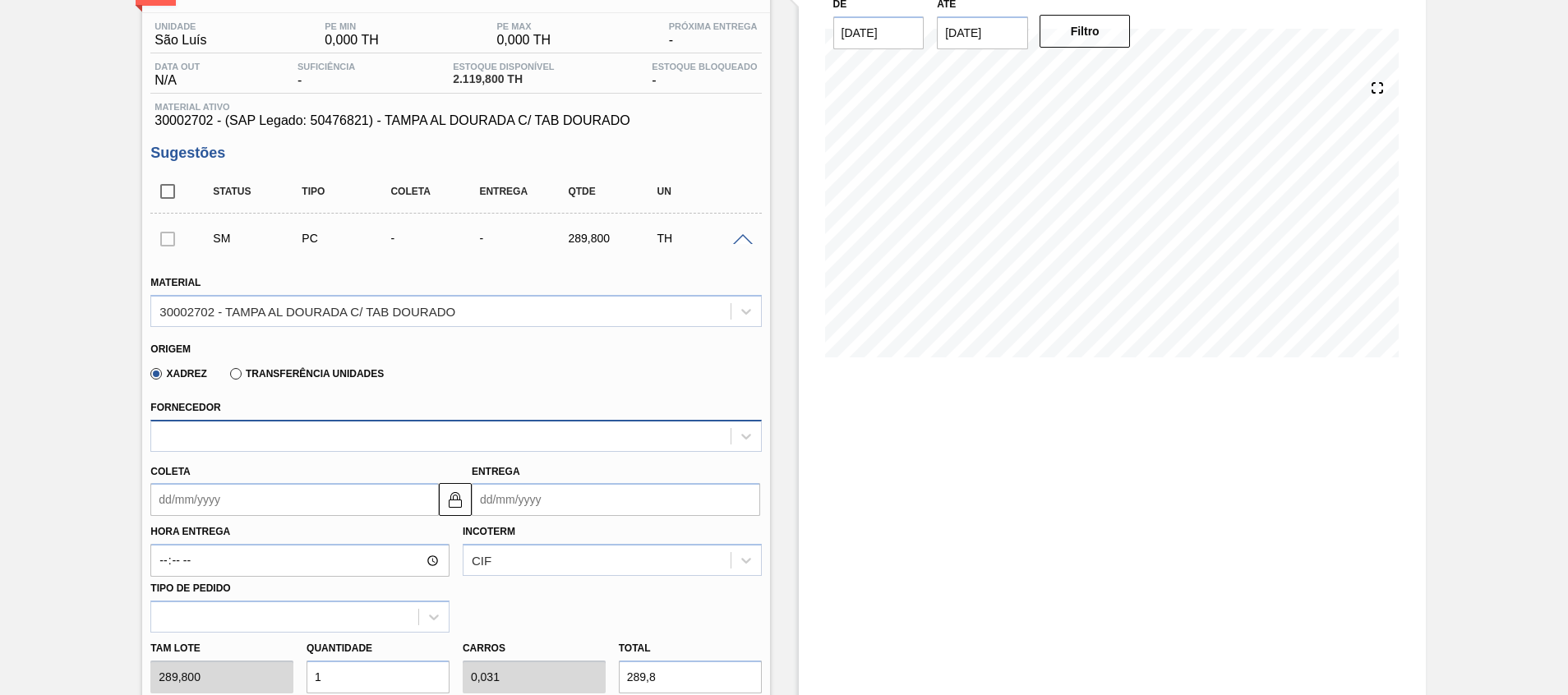
click at [293, 420] on div at bounding box center [456, 436] width 611 height 32
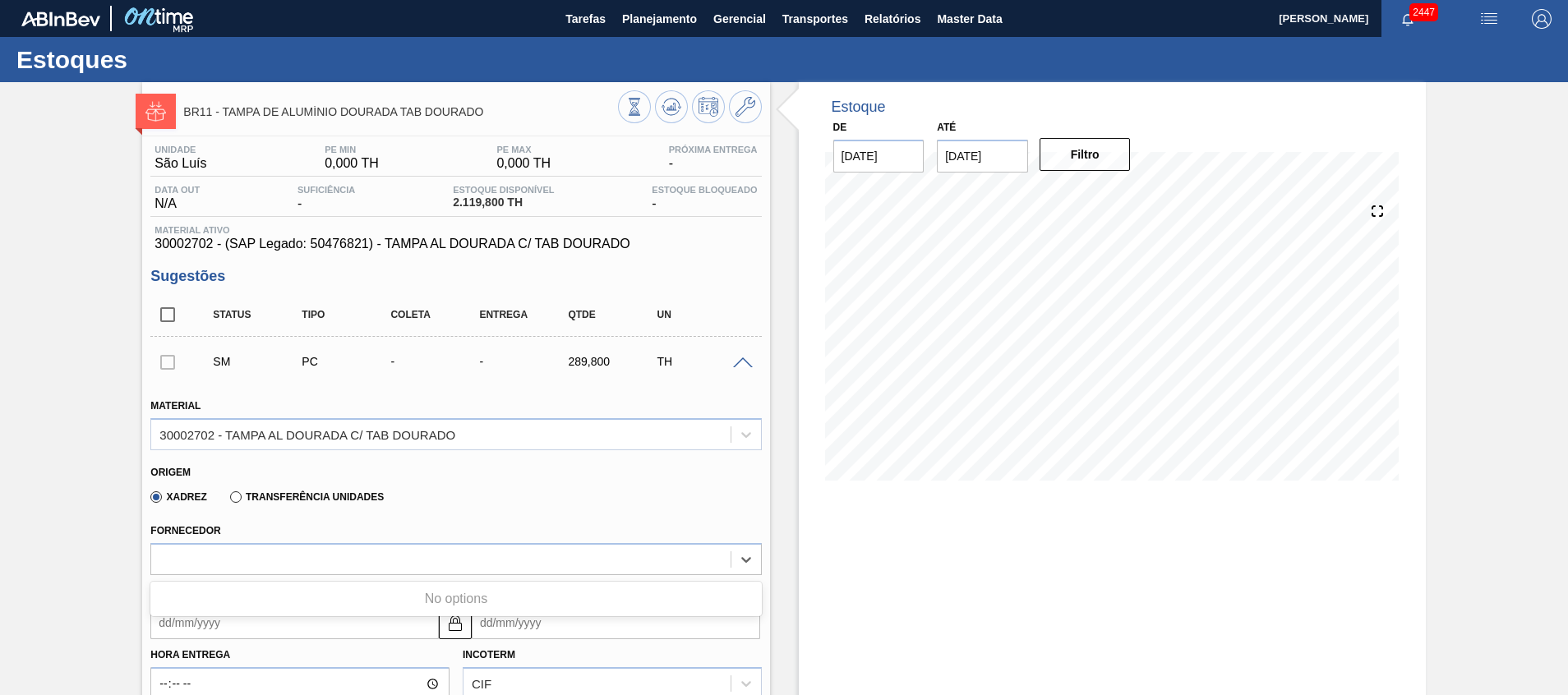
click at [340, 490] on div "Transferência Unidades" at bounding box center [304, 496] width 160 height 15
click at [314, 499] on label "Transferência Unidades" at bounding box center [307, 497] width 153 height 11
click at [227, 500] on input "Transferência Unidades" at bounding box center [227, 500] width 0 height 0
click at [214, 493] on div "Xadrez Transferência Unidades" at bounding box center [264, 496] width 240 height 28
click at [764, 102] on div "BR11 - TAMPA DE ALUMÍNIO DOURADA TAB DOURADO" at bounding box center [456, 109] width 627 height 37
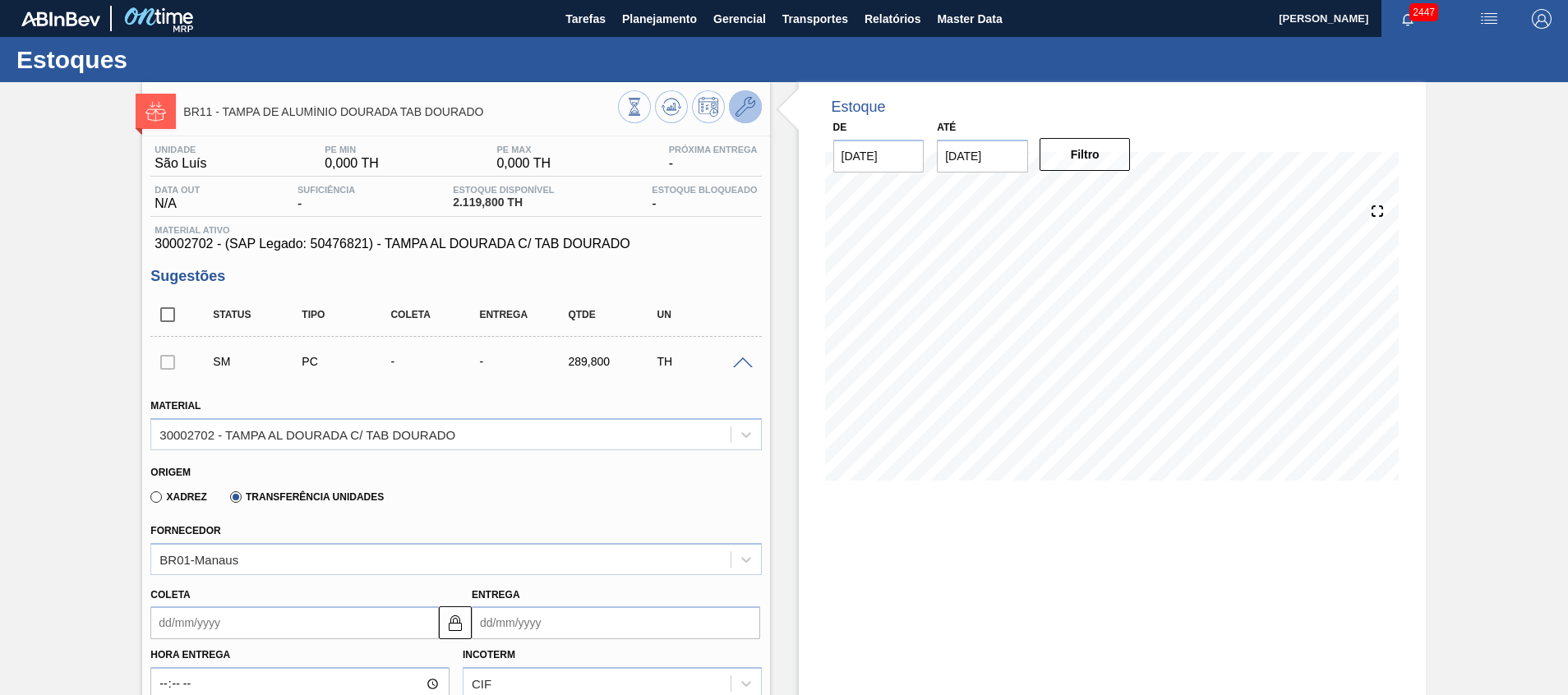
click at [750, 103] on icon at bounding box center [745, 107] width 20 height 20
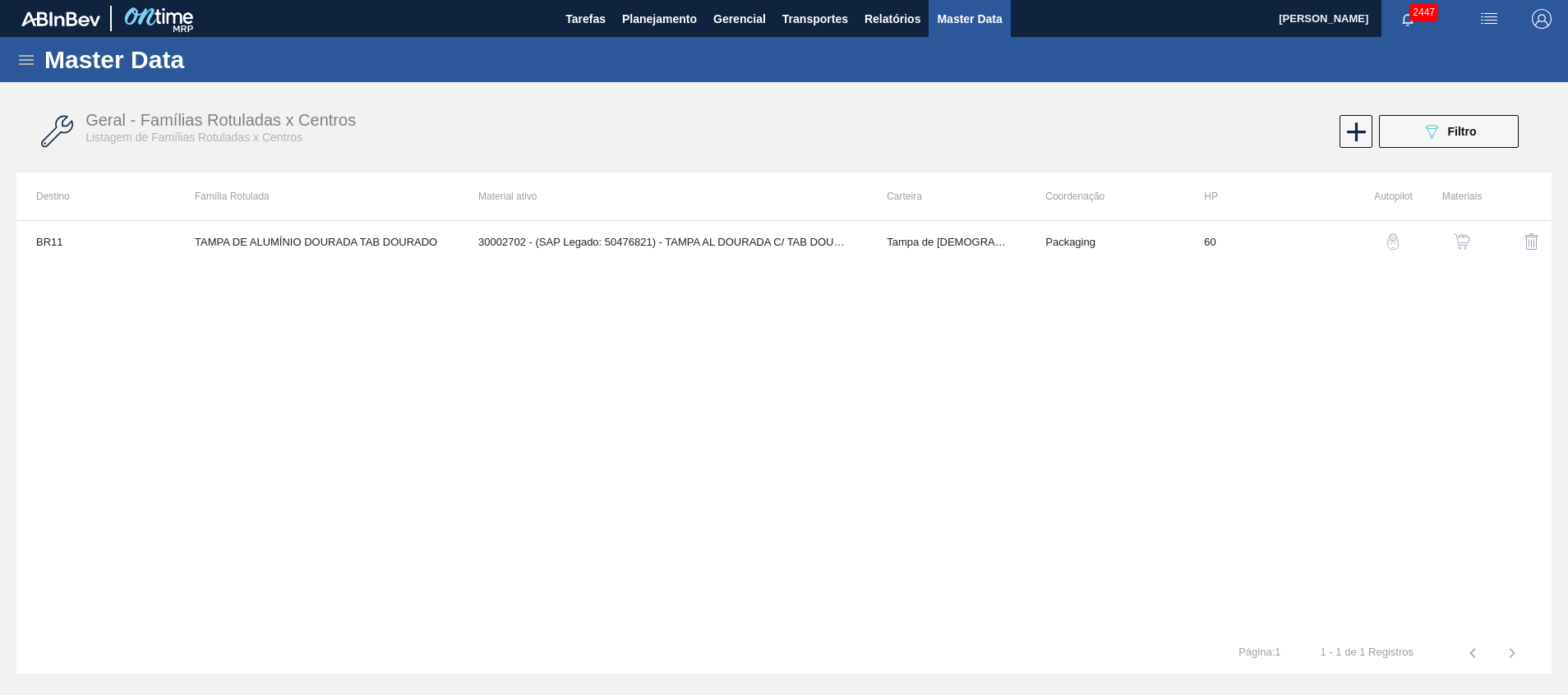
click at [1459, 242] on img "button" at bounding box center [1462, 241] width 16 height 16
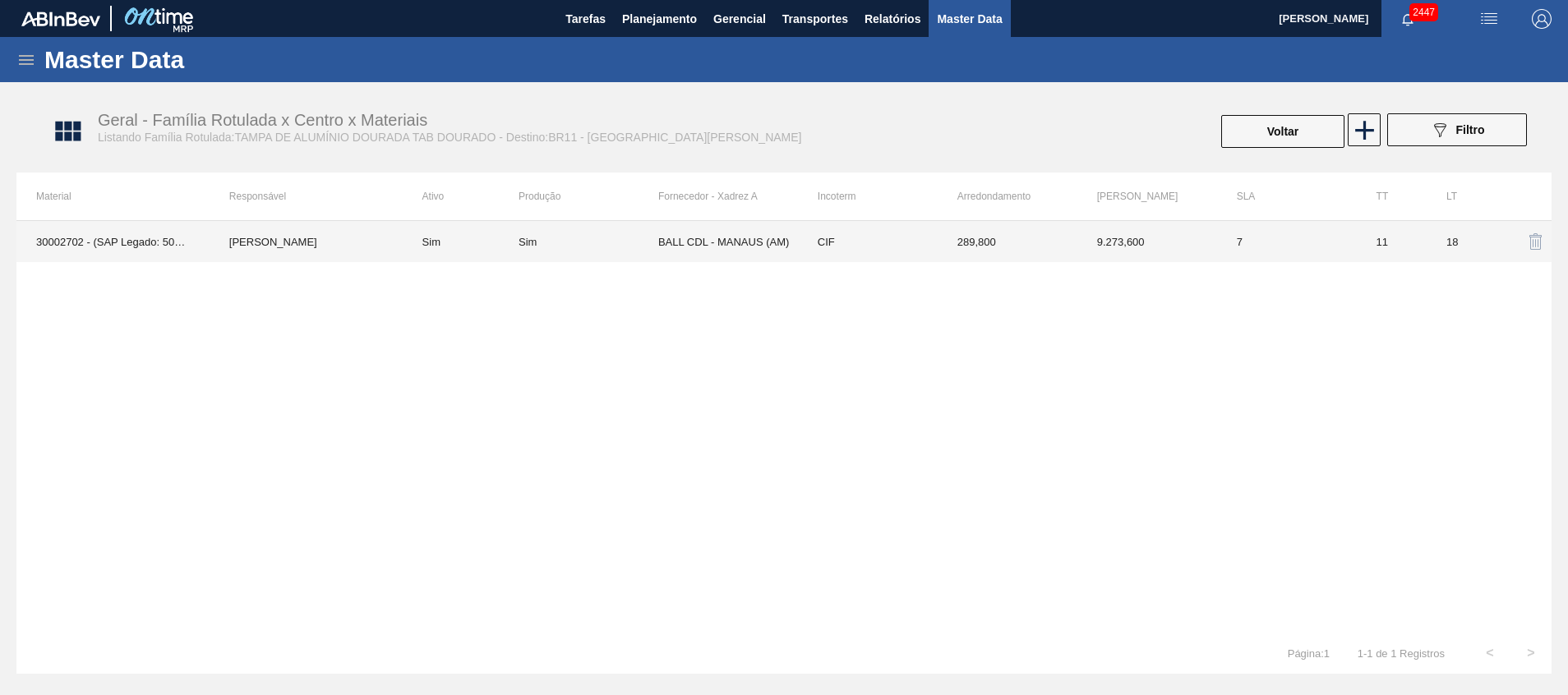
click at [702, 246] on td "BALL CDL - MANAUS (AM)" at bounding box center [728, 242] width 140 height 41
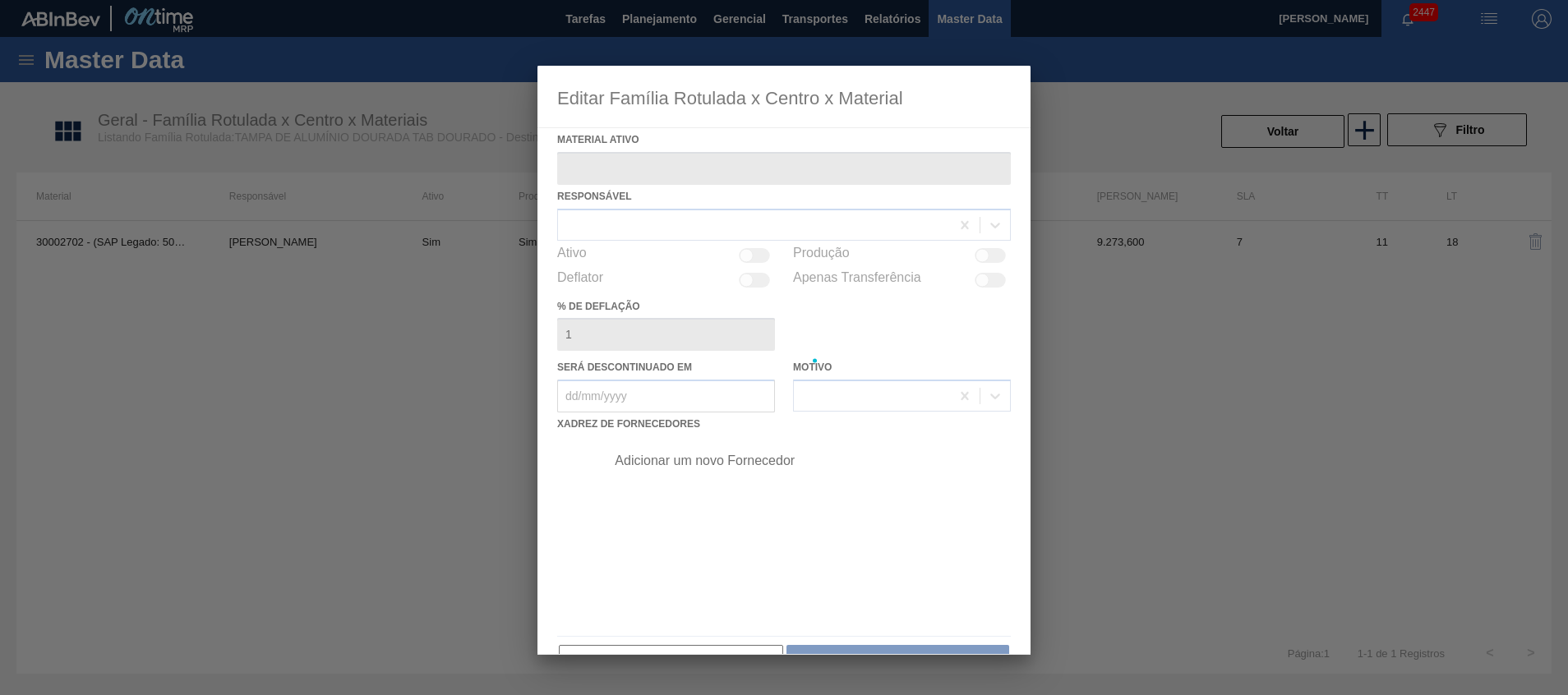
type ativo "30002702 - (SAP Legado: 50476821) - TAMPA AL DOURADA C/ TAB DOURADO"
checkbox input "true"
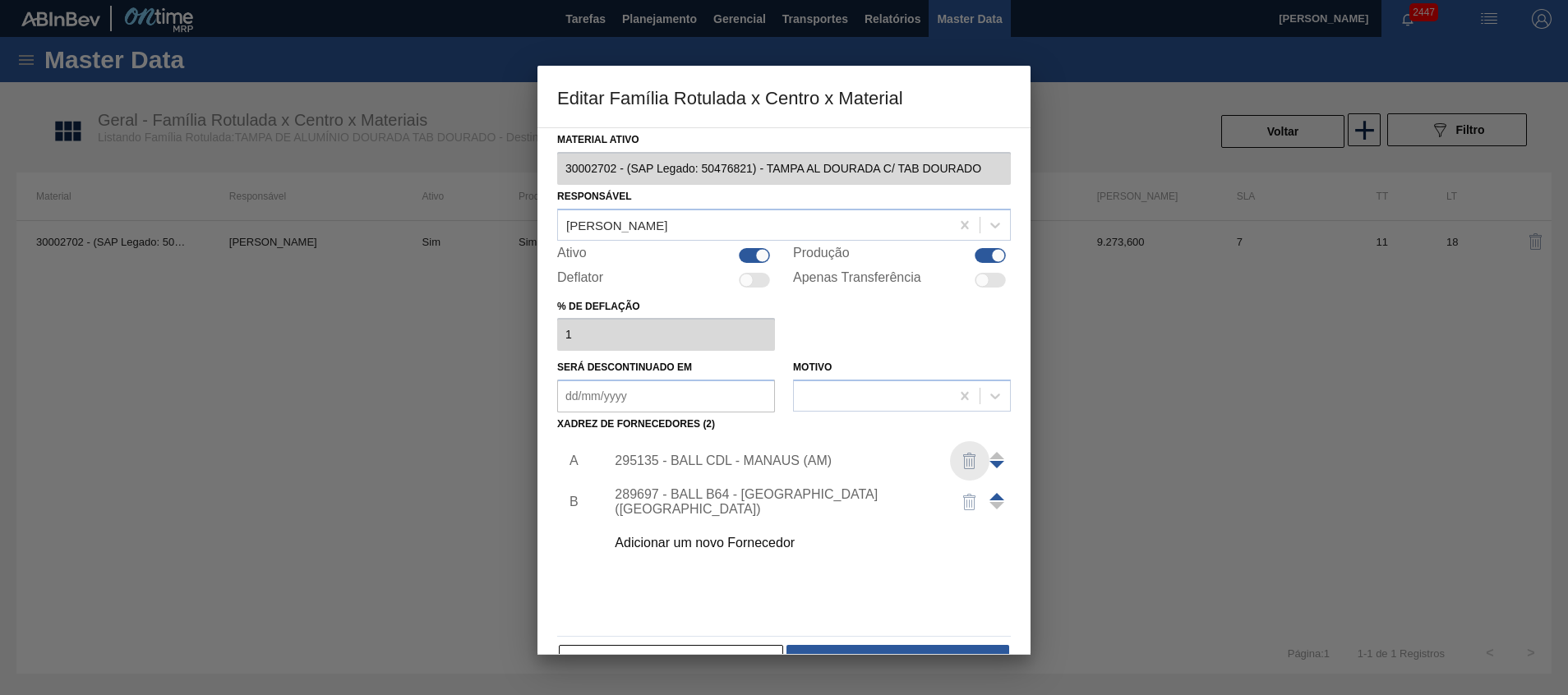
click at [971, 462] on img "button" at bounding box center [969, 461] width 20 height 20
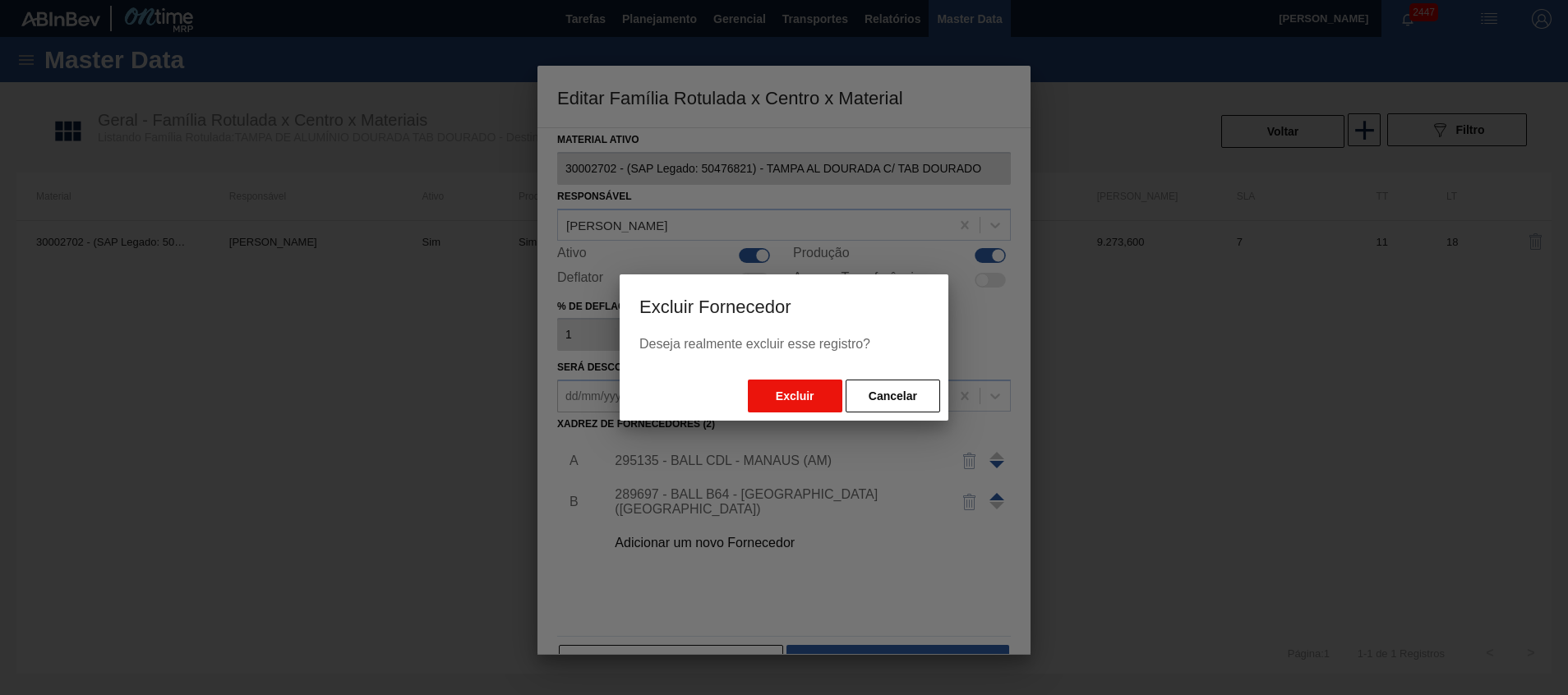
click at [796, 401] on button "Excluir" at bounding box center [795, 396] width 95 height 33
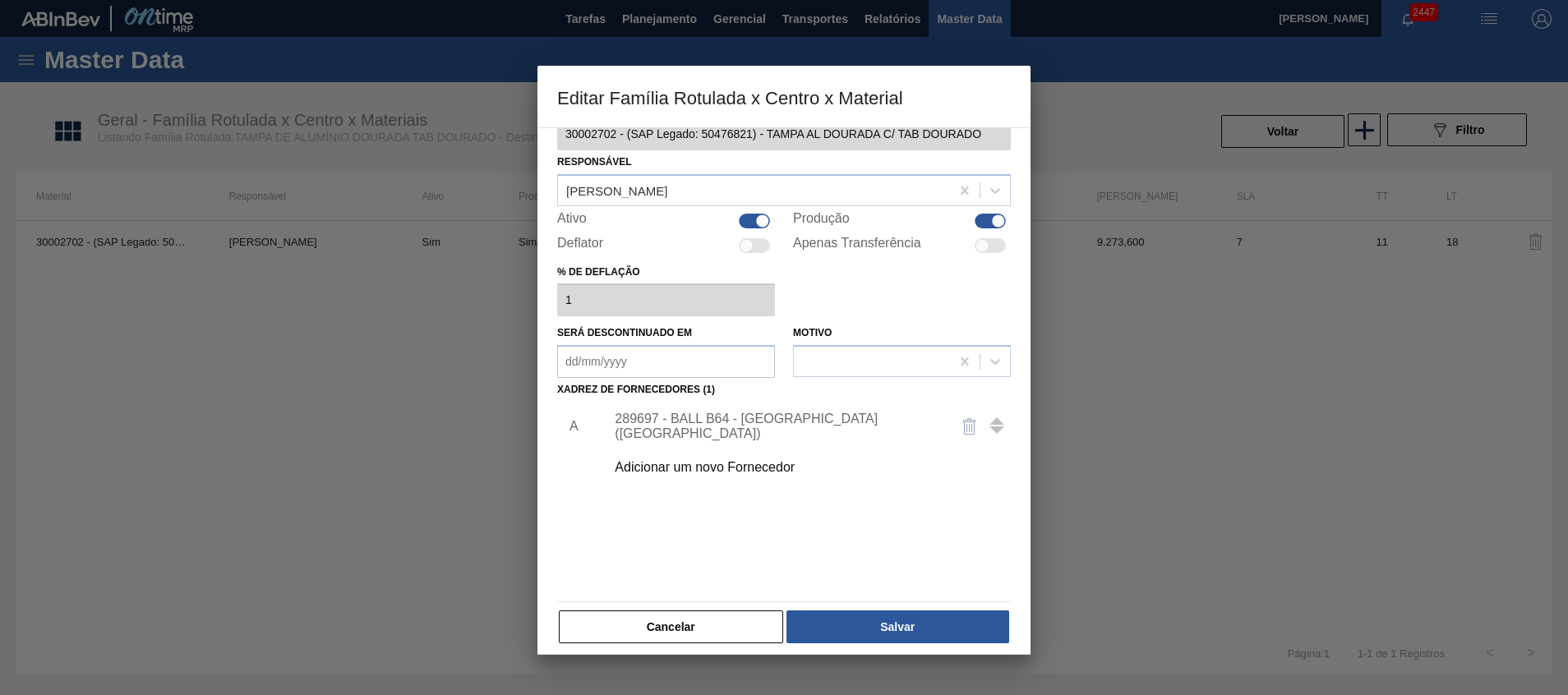
scroll to position [45, 0]
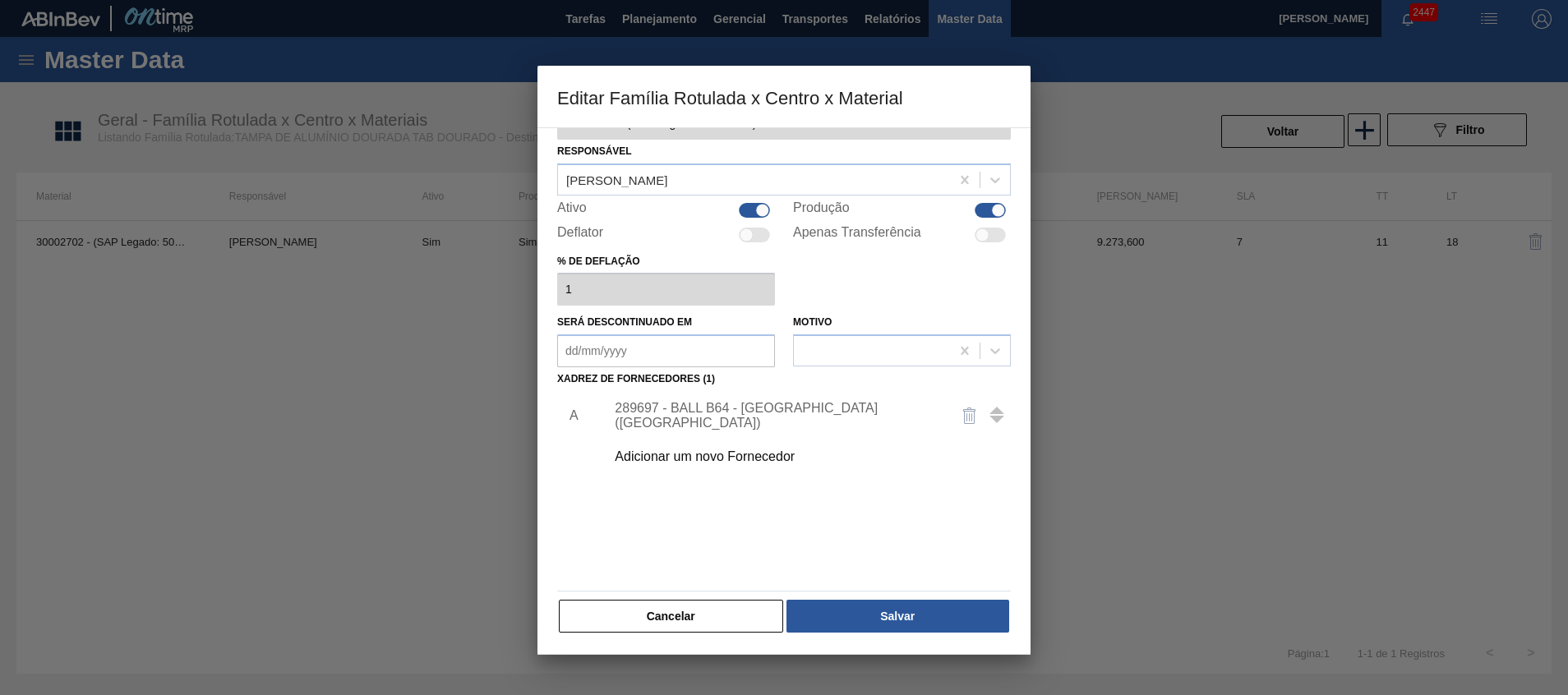
click at [974, 407] on img "button" at bounding box center [969, 415] width 20 height 20
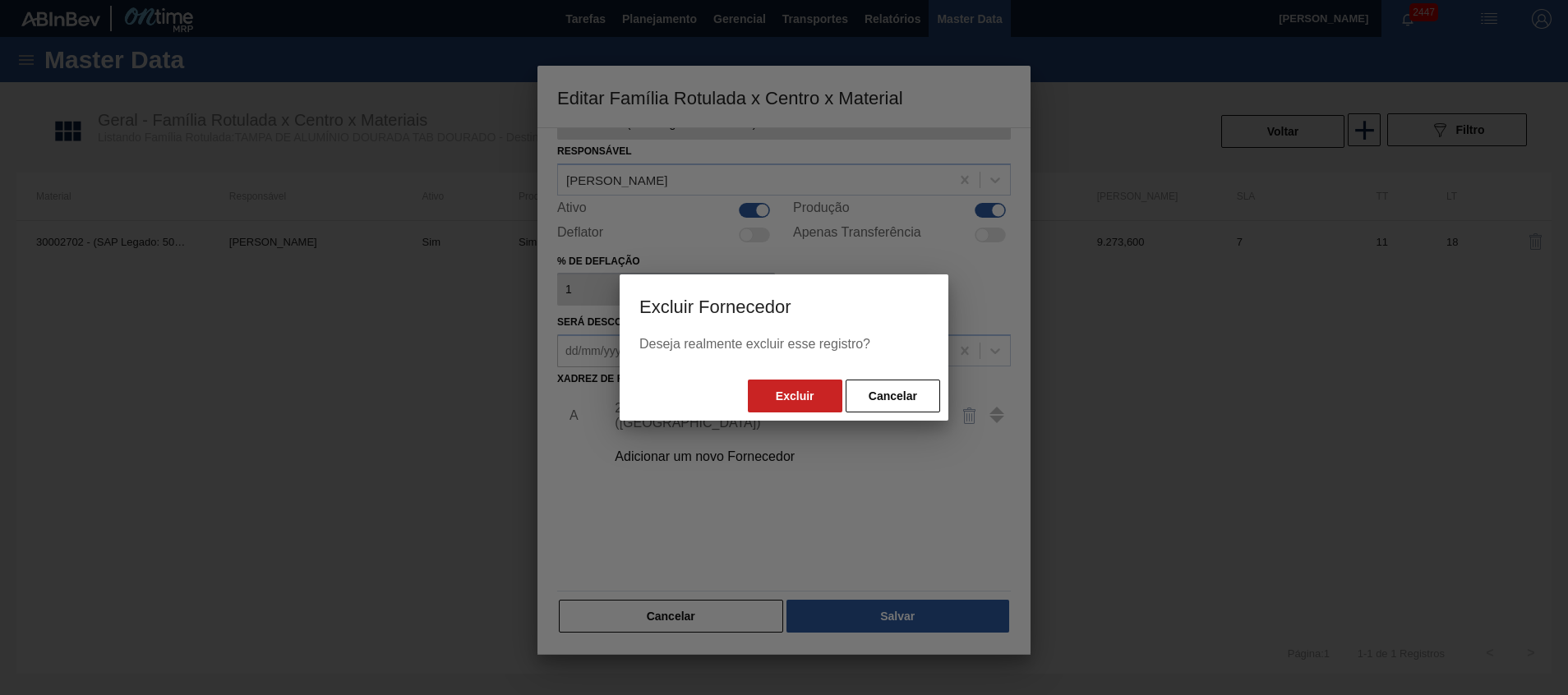
click at [802, 377] on div "Excluir Cancelar" at bounding box center [784, 395] width 329 height 49
click at [790, 400] on button "Excluir" at bounding box center [795, 396] width 95 height 33
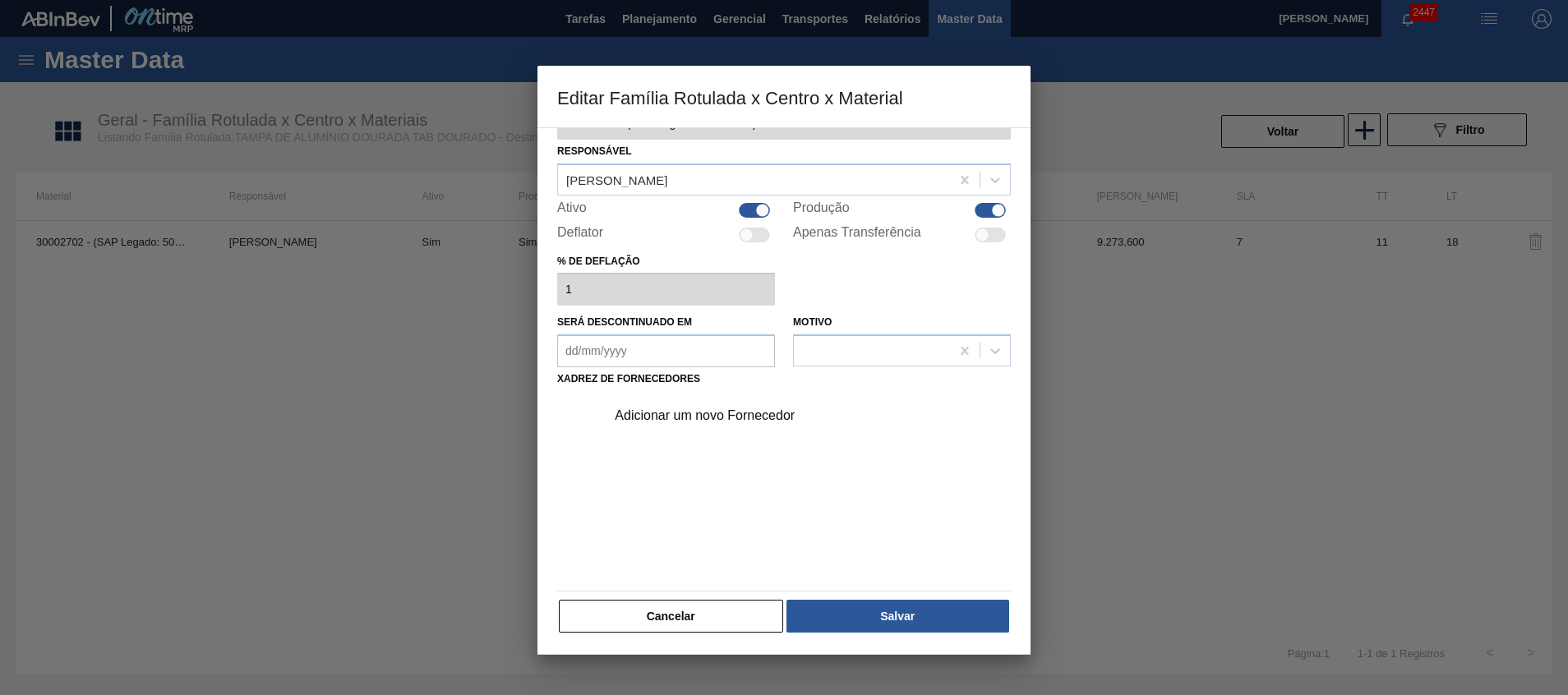
click at [681, 414] on div "Adicionar um novo Fornecedor" at bounding box center [776, 415] width 322 height 15
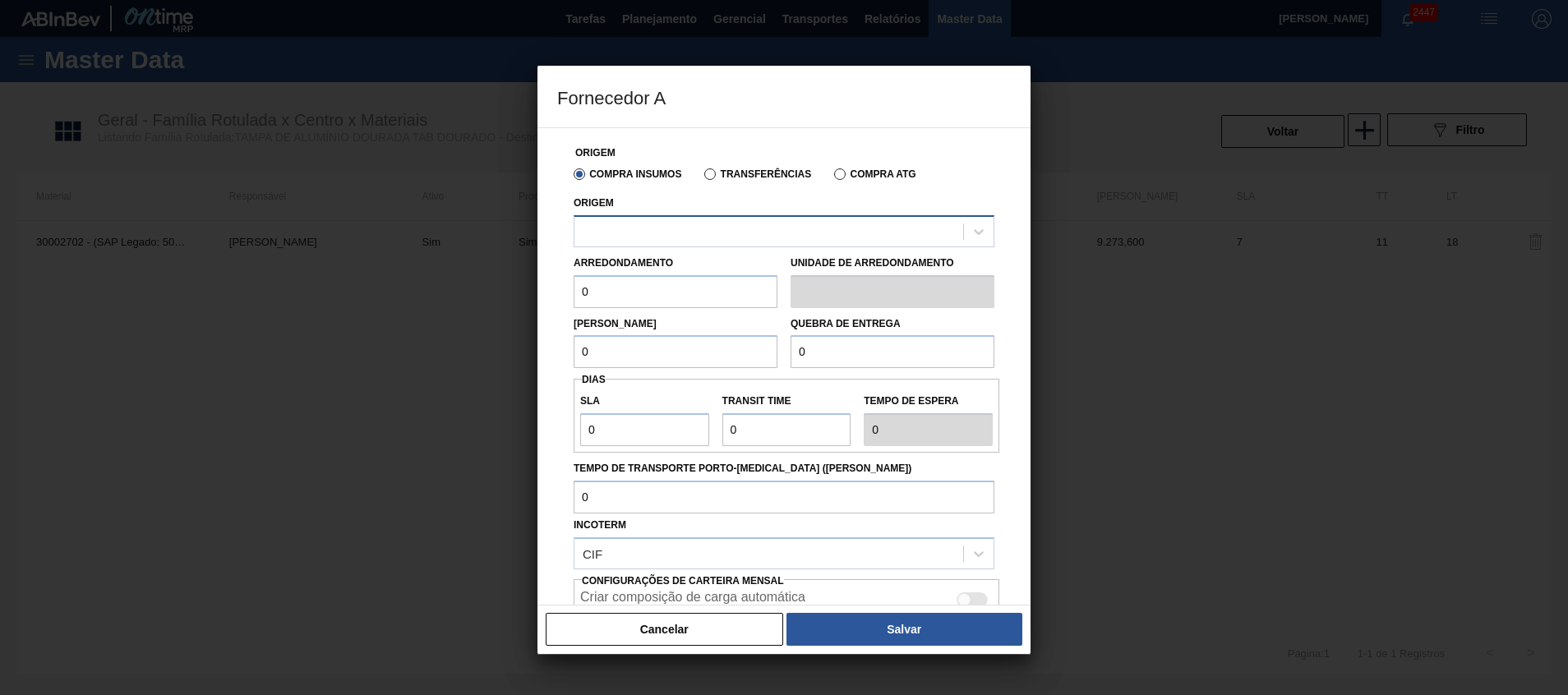
click at [670, 231] on div at bounding box center [768, 232] width 389 height 24
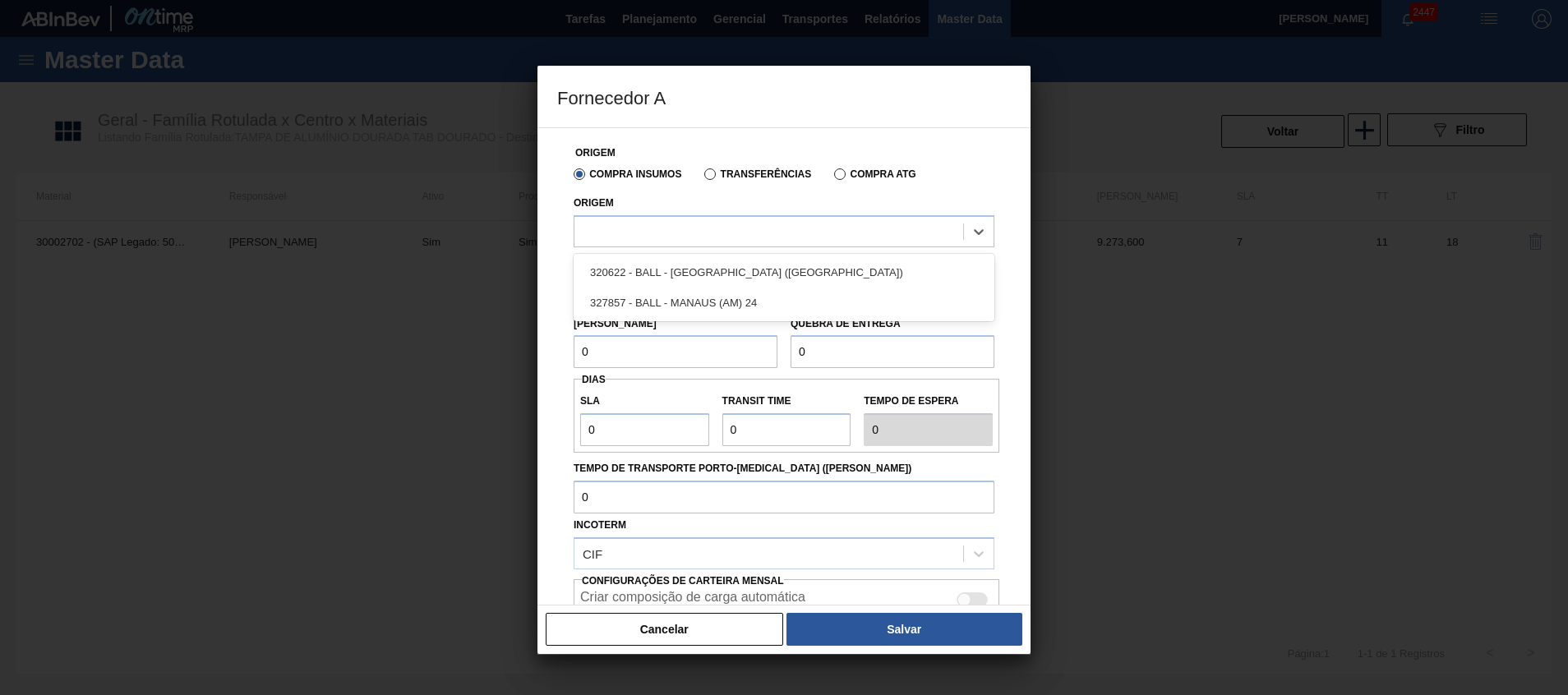
click at [670, 277] on div "320622 - BALL - RECIFE (PE)" at bounding box center [784, 272] width 421 height 30
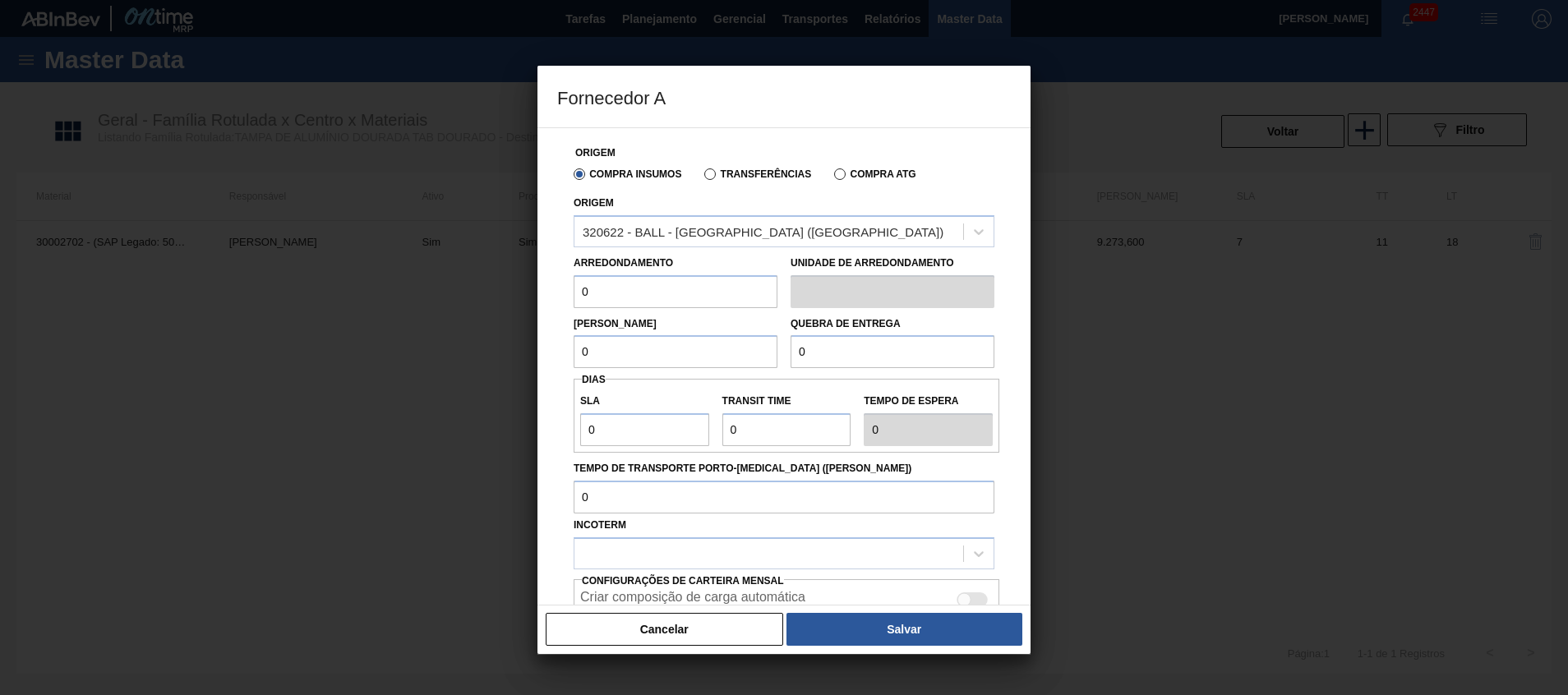
click at [635, 307] on input "0" at bounding box center [675, 292] width 204 height 33
click at [635, 298] on input "text" at bounding box center [675, 292] width 204 height 33
type input "289,8"
drag, startPoint x: 650, startPoint y: 359, endPoint x: 502, endPoint y: 317, distance: 153.8
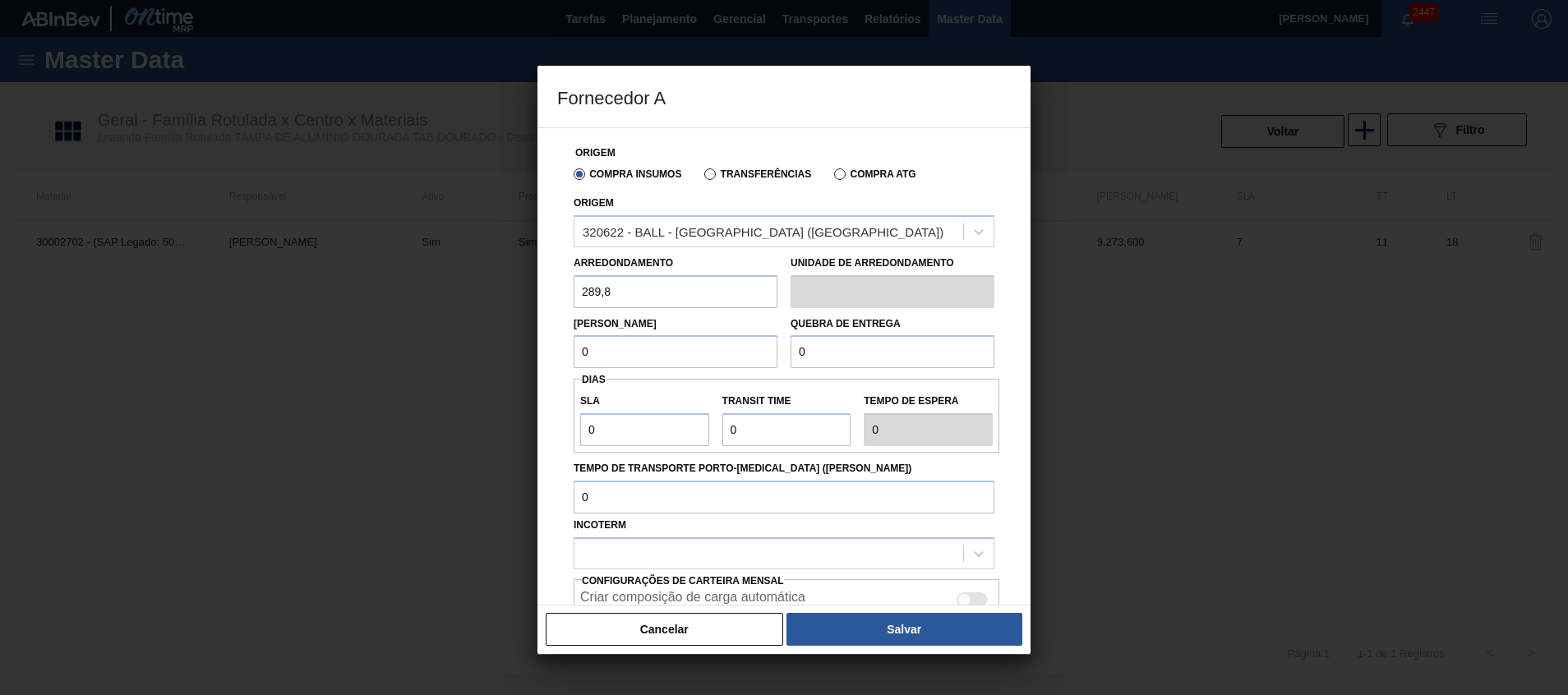
click at [511, 322] on div "Fornecedor A Origem Compra Insumos Transferências Compra ATG Origem 320622 - BA…" at bounding box center [784, 347] width 1568 height 695
type input "8.694"
drag, startPoint x: 631, startPoint y: 348, endPoint x: 488, endPoint y: 348, distance: 143.0
click at [490, 348] on div "Fornecedor A Origem Compra Insumos Transferências Compra ATG Origem 320622 - BA…" at bounding box center [784, 347] width 1568 height 695
drag, startPoint x: 878, startPoint y: 357, endPoint x: 692, endPoint y: 340, distance: 186.8
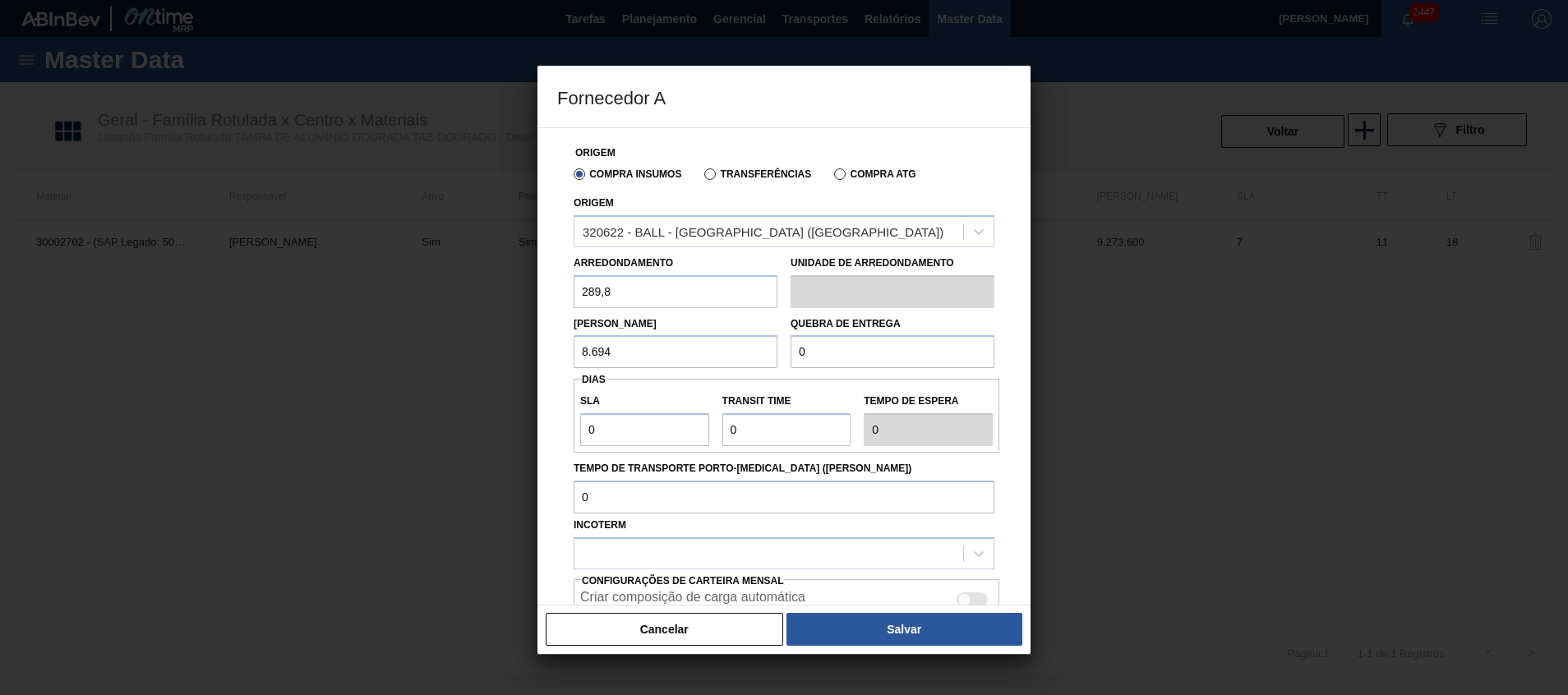
click at [698, 339] on div "Lote Mínimo 8.694 Quebra de entrega 0" at bounding box center [784, 338] width 434 height 61
paste input "8.694"
type input "8.694"
drag, startPoint x: 793, startPoint y: 430, endPoint x: 674, endPoint y: 432, distance: 119.0
click at [681, 431] on div "SLA 0 Transit Time Tempo de espera 0" at bounding box center [787, 415] width 426 height 61
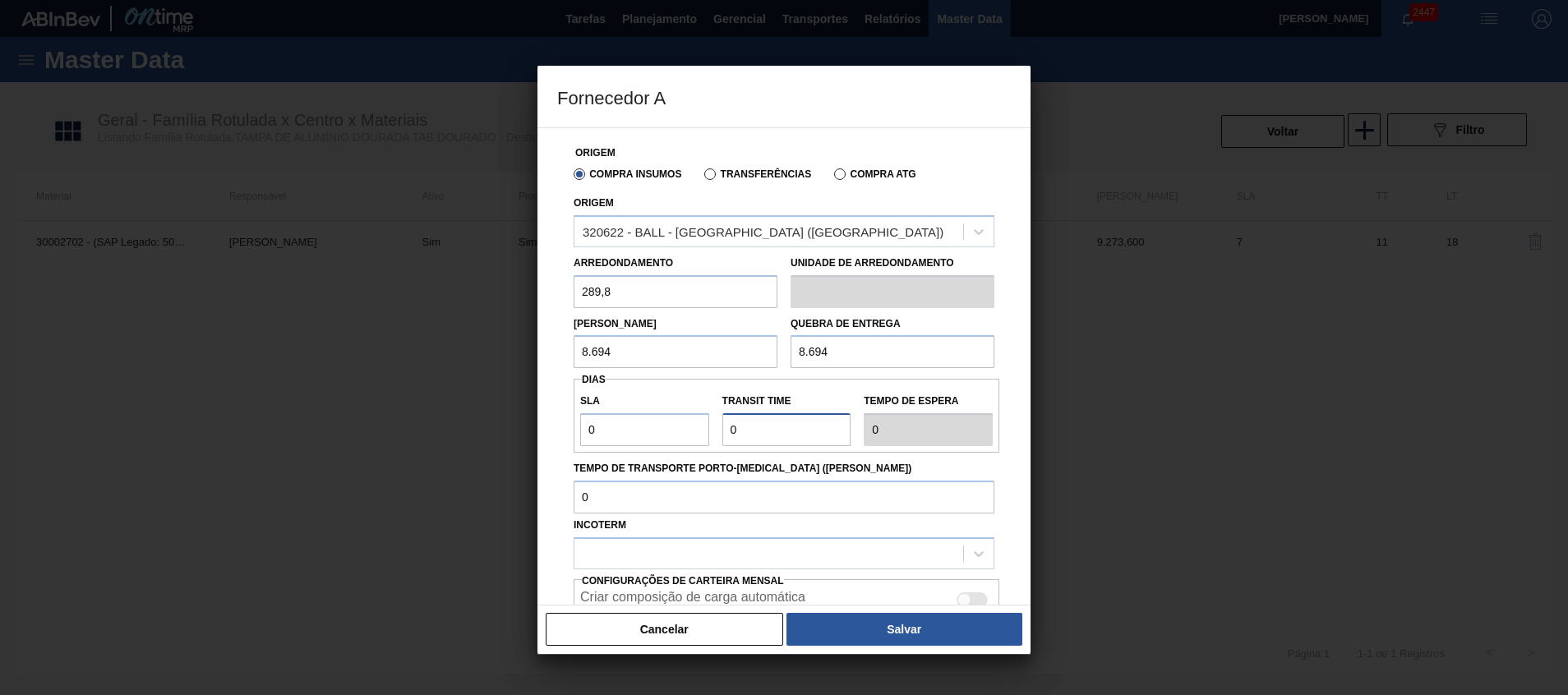
type input "2"
click at [728, 442] on input "Transit Time" at bounding box center [787, 430] width 129 height 33
drag, startPoint x: 737, startPoint y: 426, endPoint x: 675, endPoint y: 423, distance: 62.1
click at [681, 425] on div "SLA 0 Transit Time Tempo de espera 2" at bounding box center [787, 415] width 426 height 61
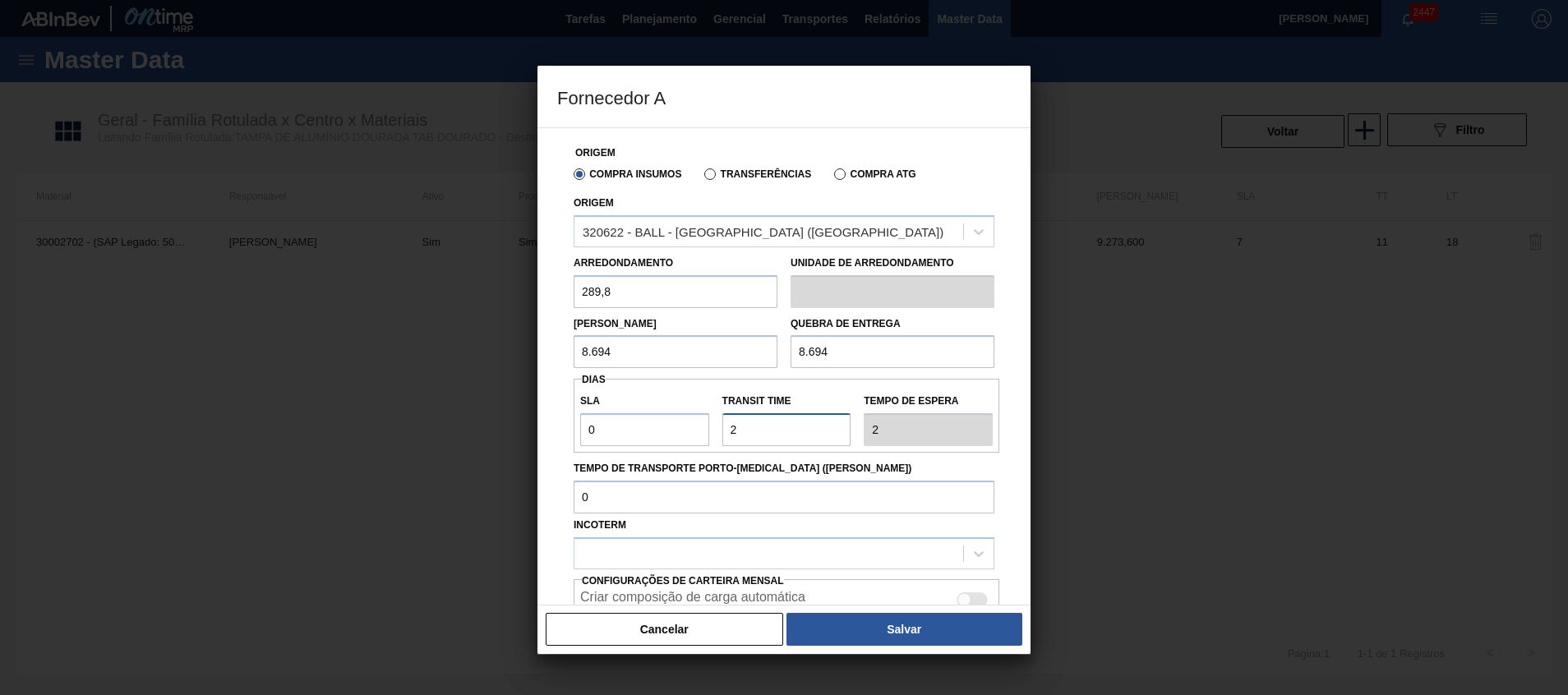
type input "3"
click at [683, 485] on input "Tempo de Transporte Porto-Doca (dias)" at bounding box center [784, 497] width 421 height 33
click at [685, 461] on label "Tempo de Transporte Porto-Doca (dias)" at bounding box center [784, 469] width 421 height 24
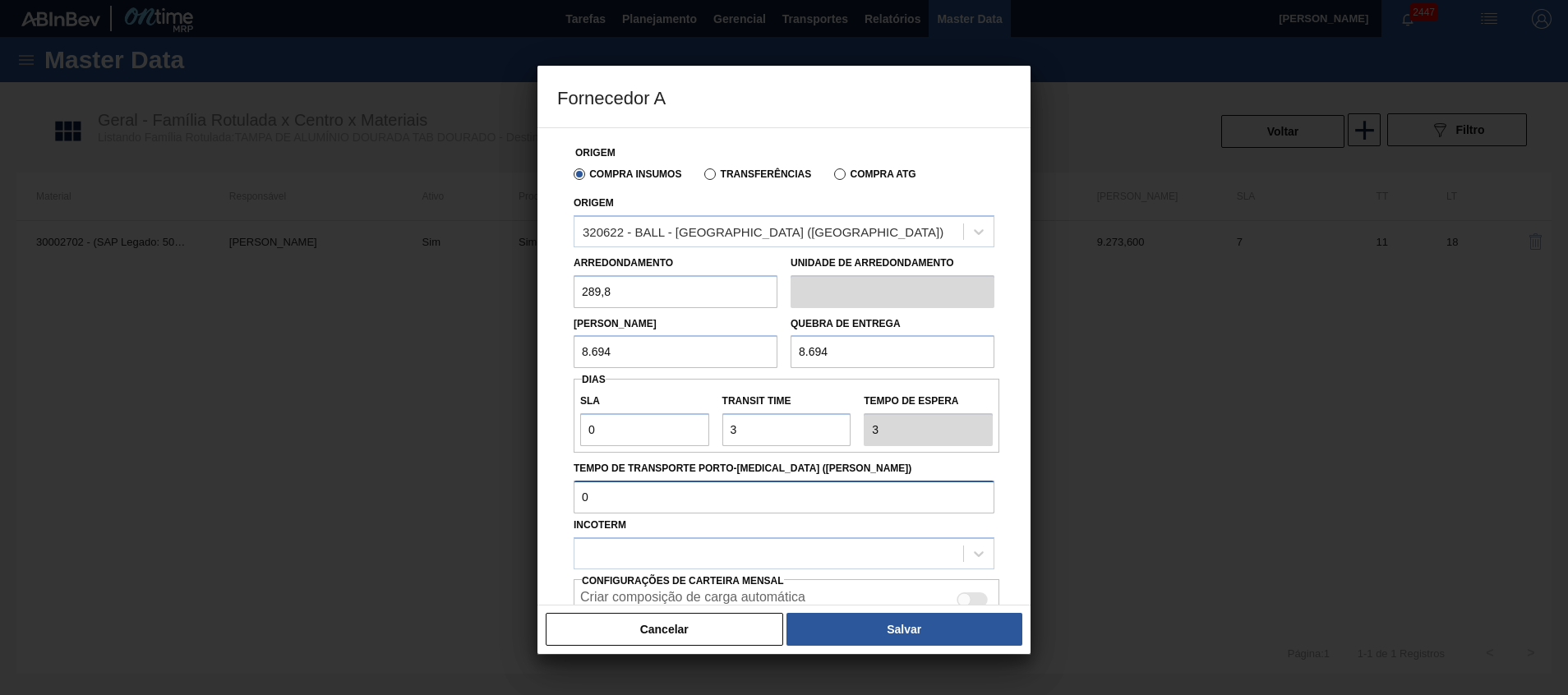
click at [685, 481] on input "Tempo de Transporte Porto-Doca (dias)" at bounding box center [784, 497] width 421 height 33
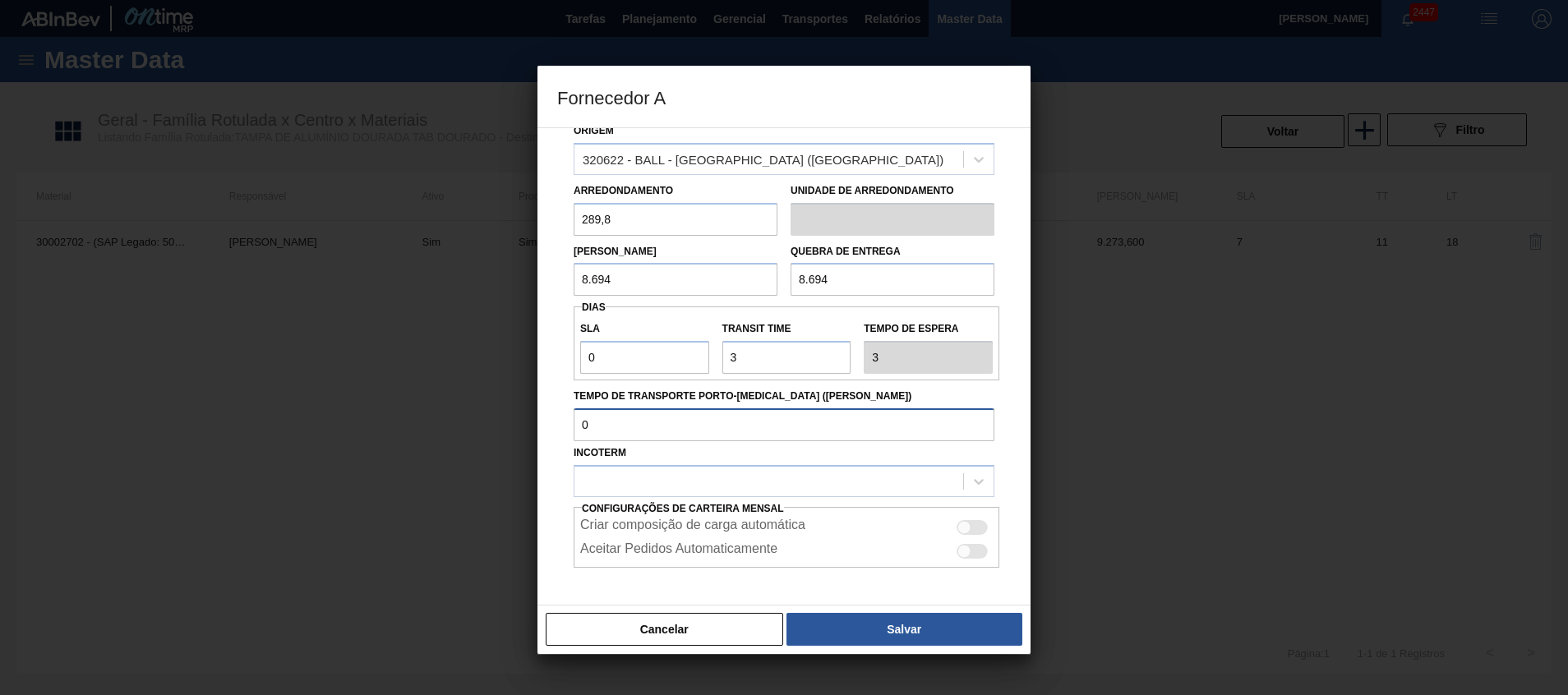
scroll to position [123, 0]
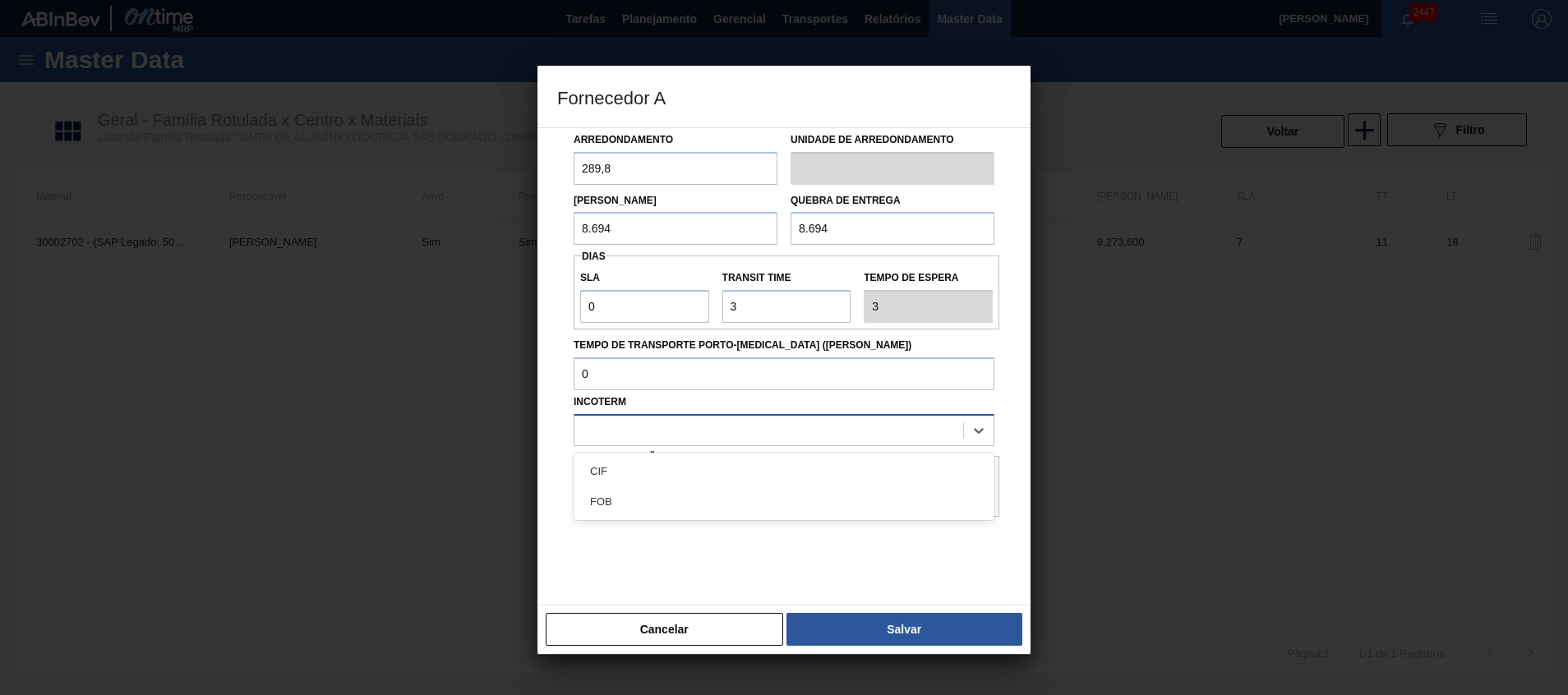
click at [711, 437] on div at bounding box center [768, 431] width 389 height 24
click at [688, 500] on div "FOB" at bounding box center [784, 501] width 421 height 30
click at [709, 424] on div "FOB" at bounding box center [768, 431] width 389 height 24
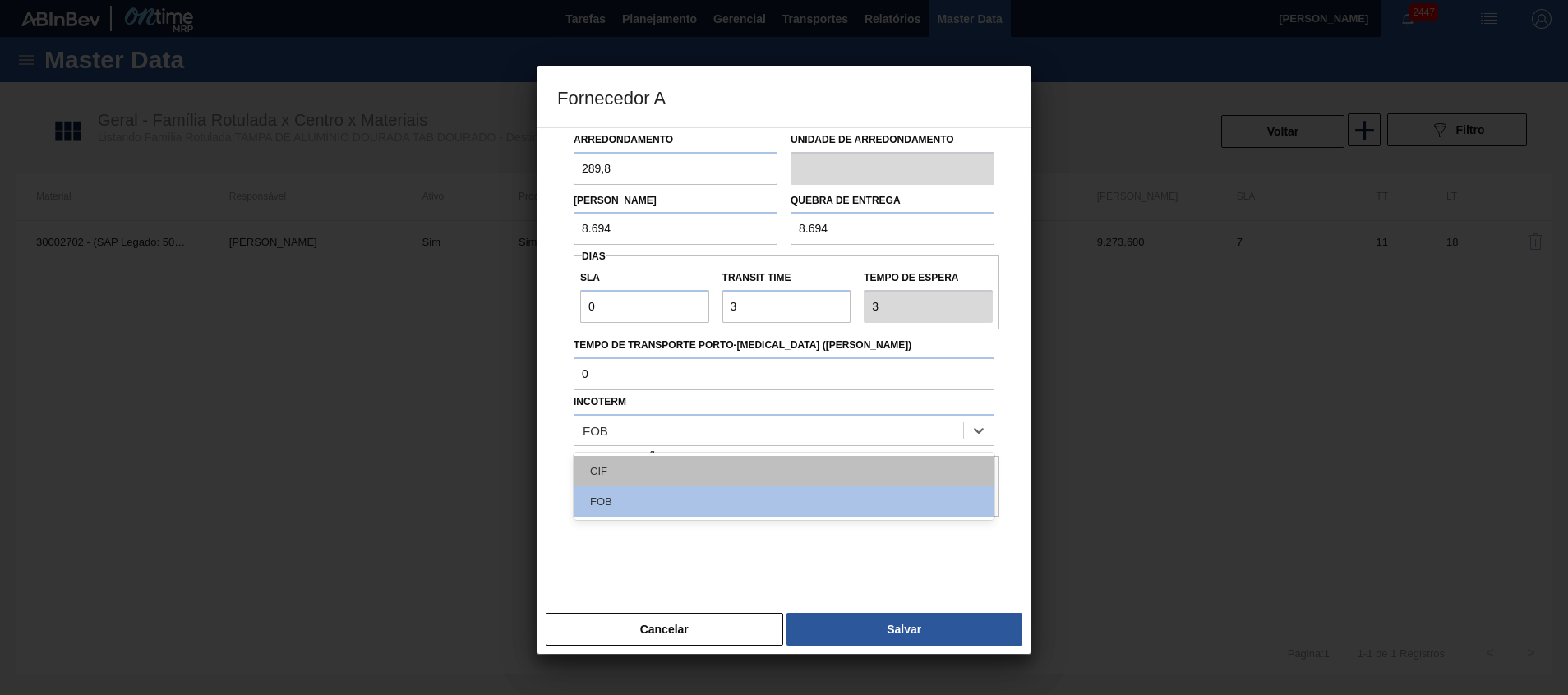
click at [698, 475] on div "CIF" at bounding box center [784, 471] width 421 height 30
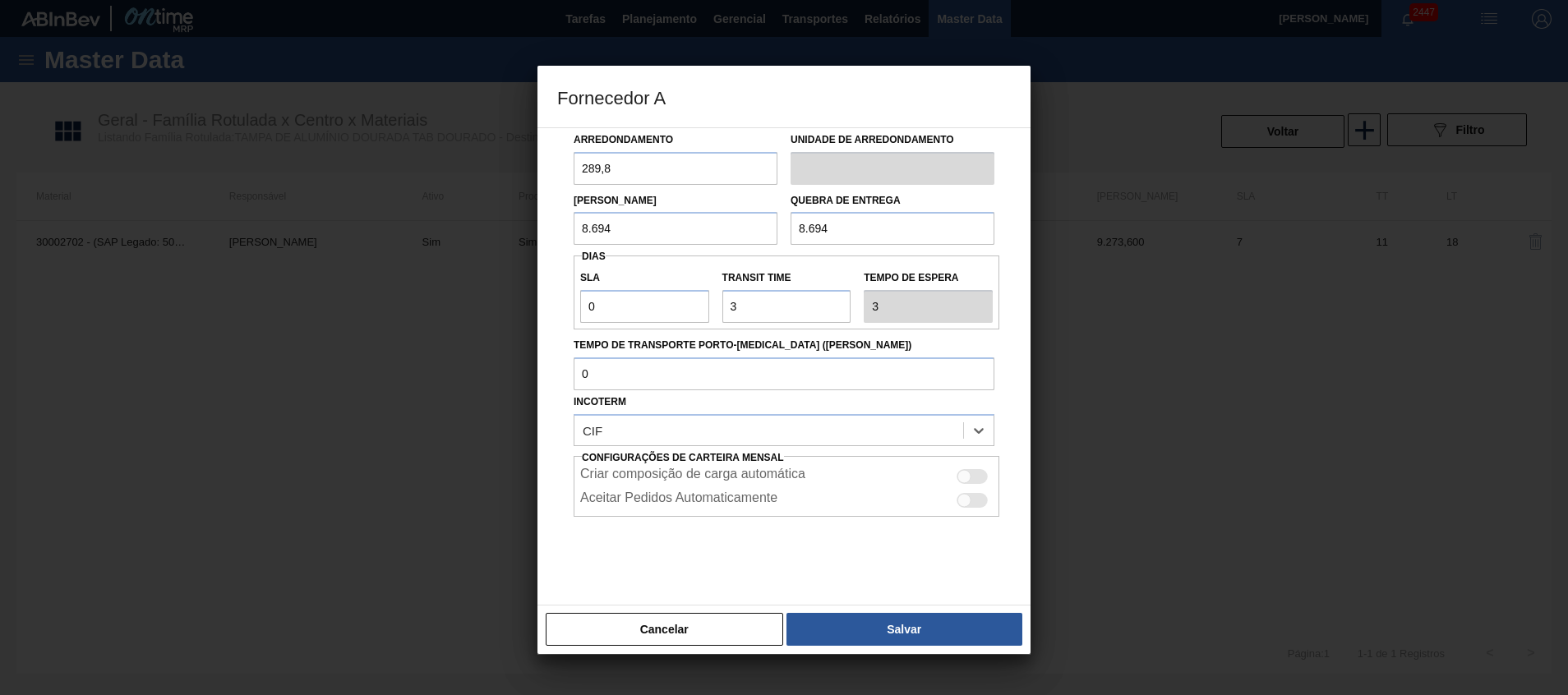
click at [978, 471] on div at bounding box center [973, 476] width 31 height 15
checkbox input "true"
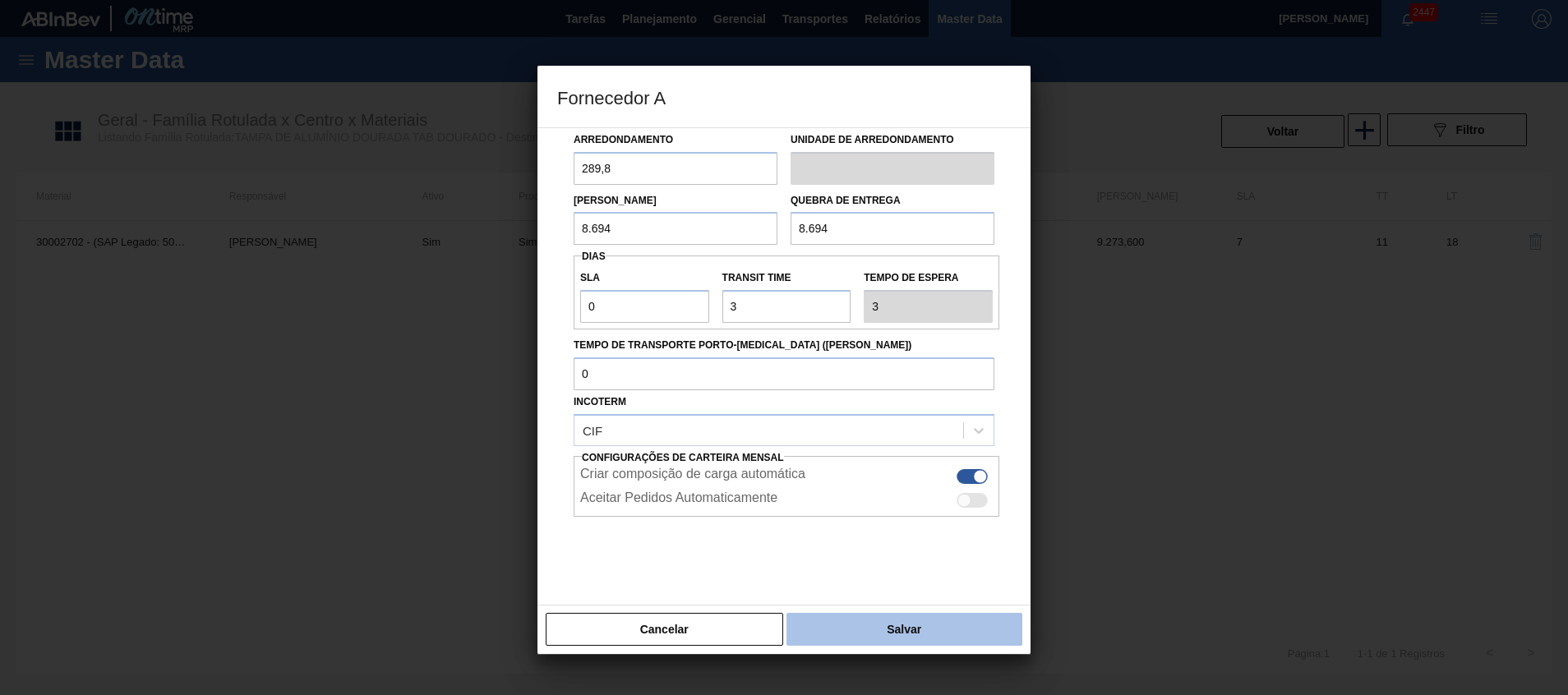
click at [887, 637] on button "Salvar" at bounding box center [905, 630] width 236 height 33
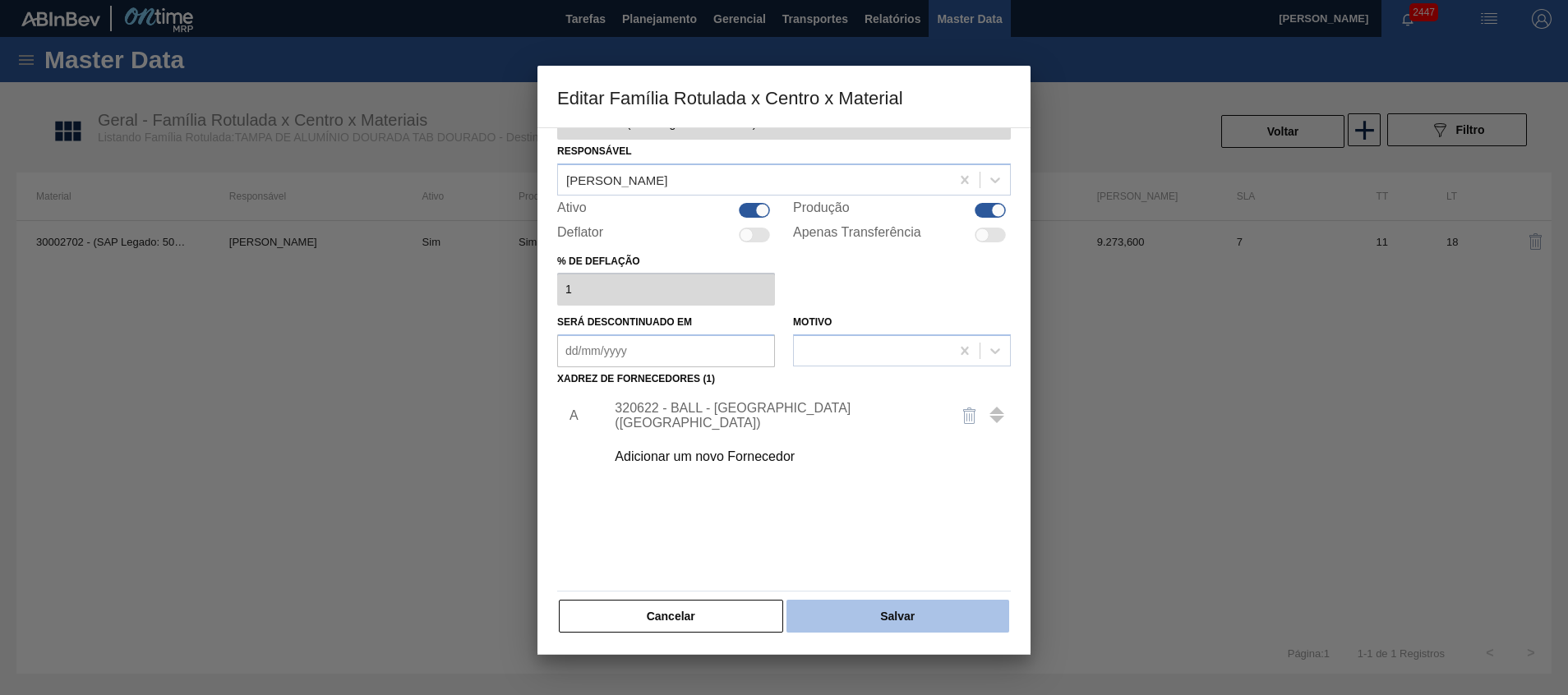
click at [886, 624] on button "Salvar" at bounding box center [898, 616] width 223 height 33
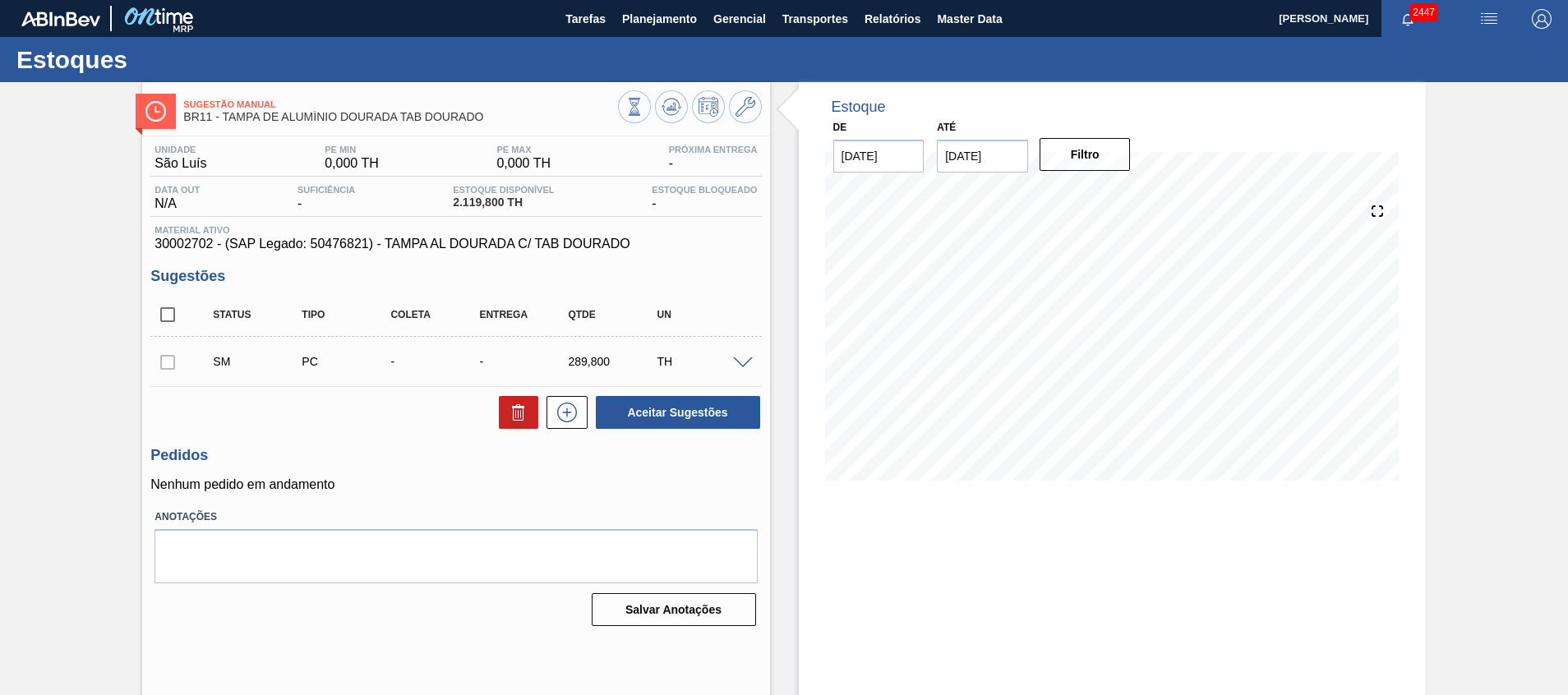
click at [745, 362] on span at bounding box center [743, 363] width 20 height 12
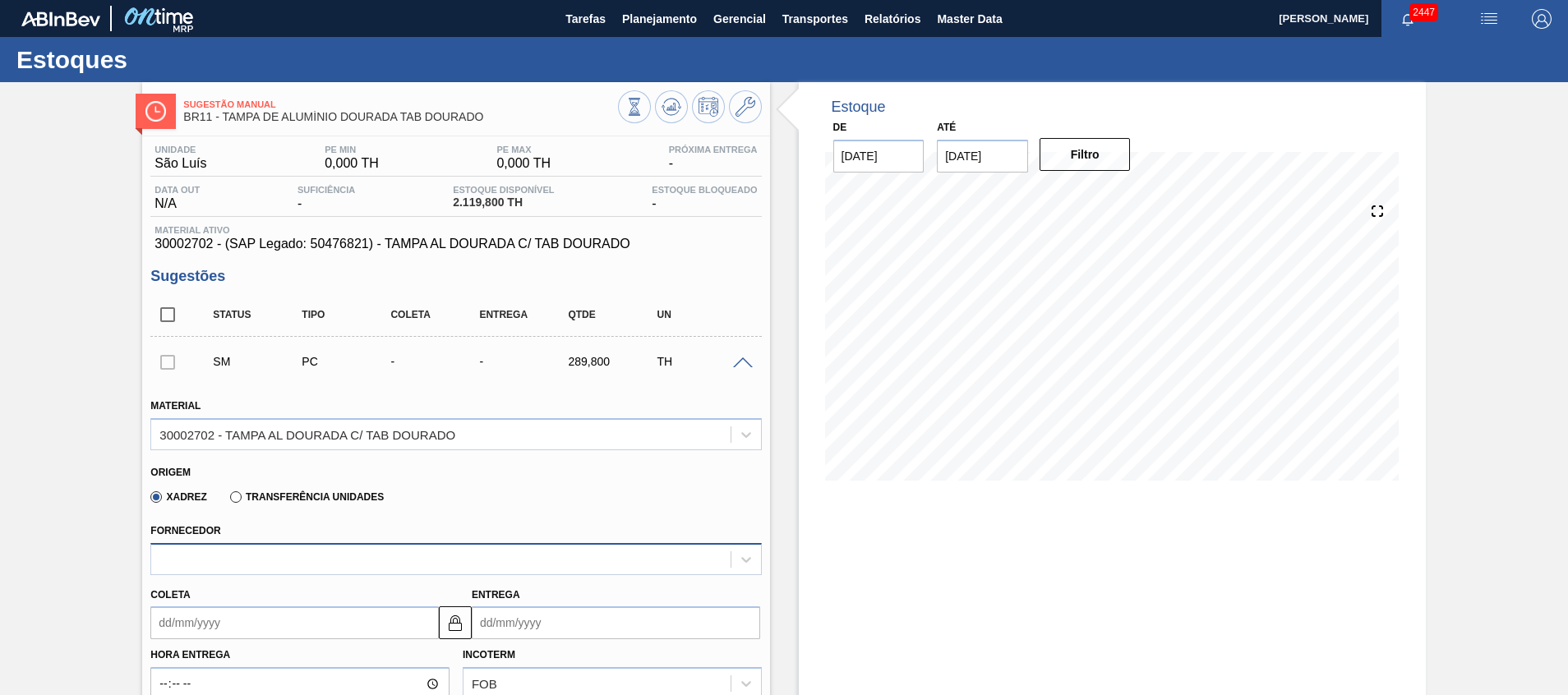
click at [296, 547] on div at bounding box center [441, 559] width 579 height 24
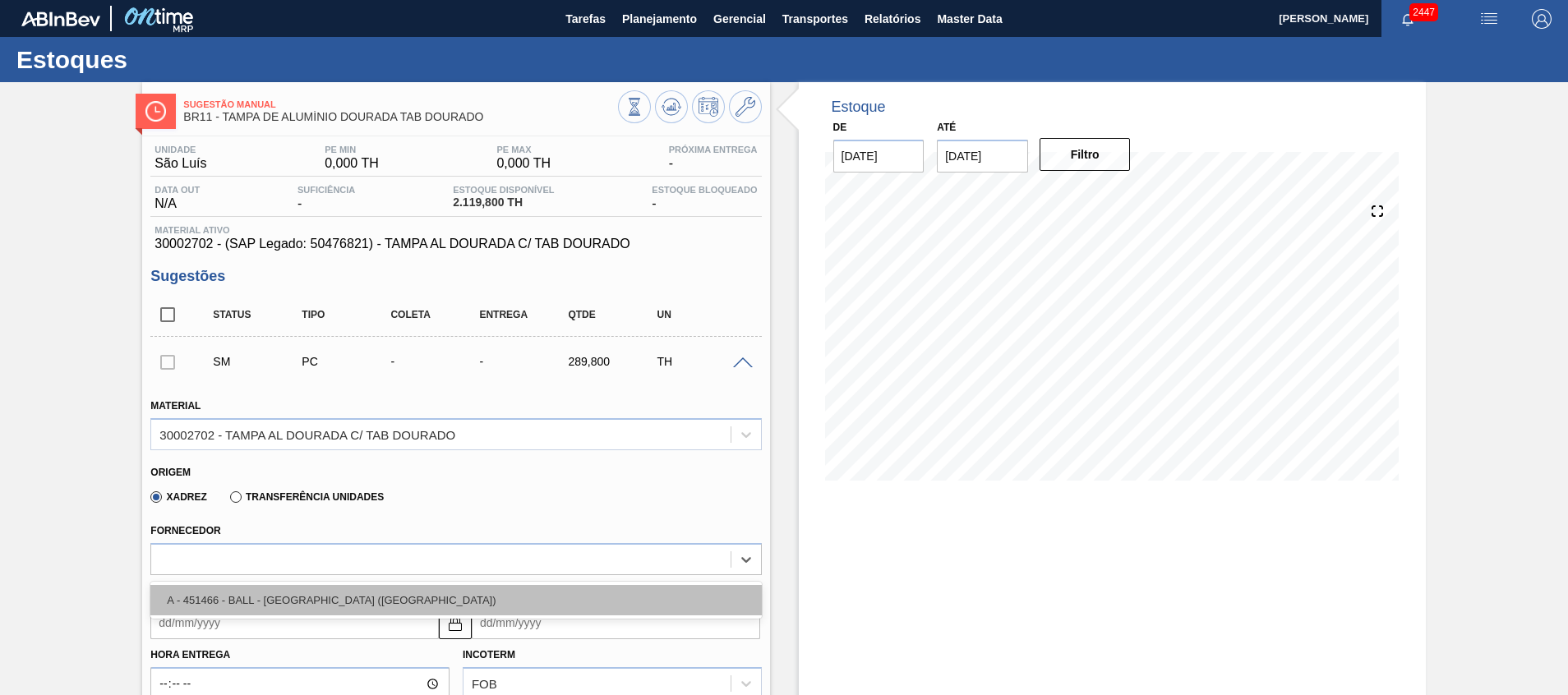
click at [266, 600] on div "A - 451466 - BALL - RECIFE (PE)" at bounding box center [456, 599] width 611 height 30
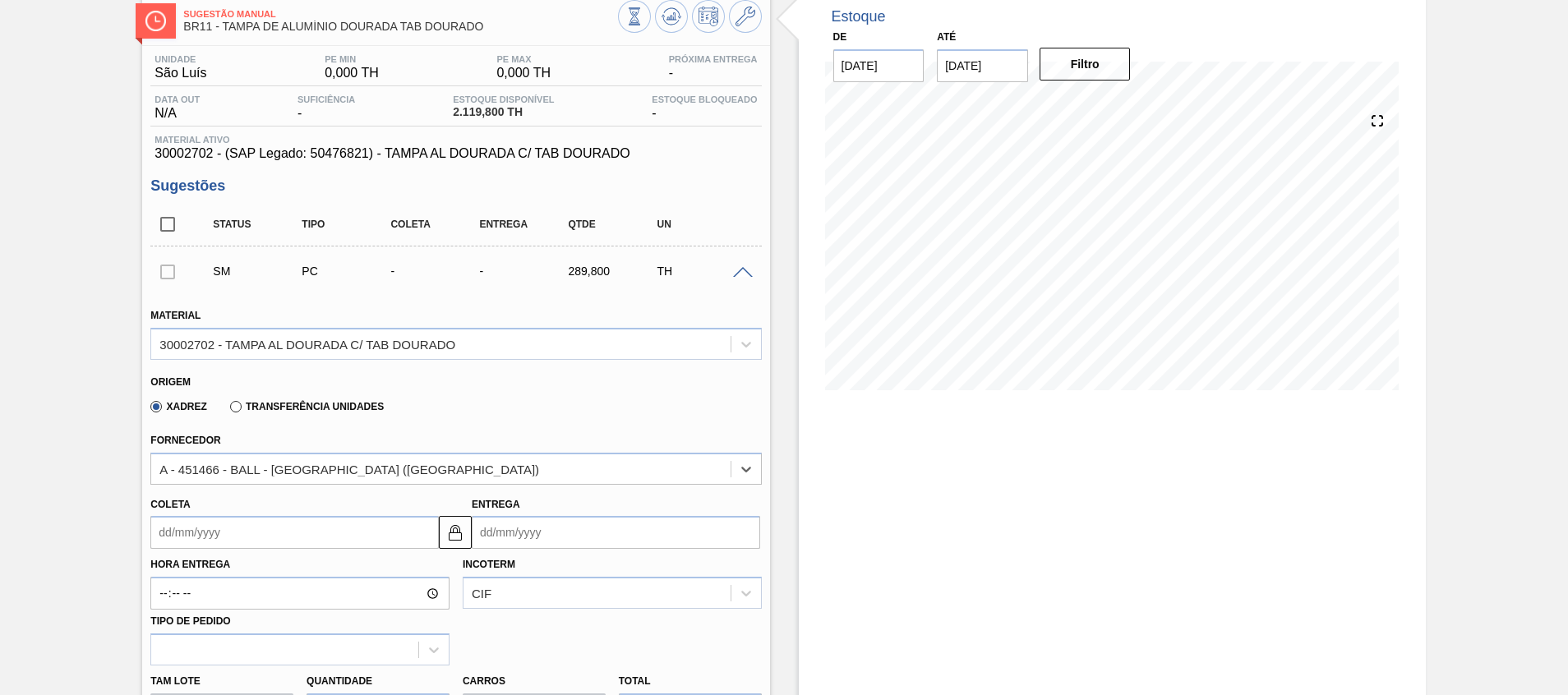
scroll to position [123, 0]
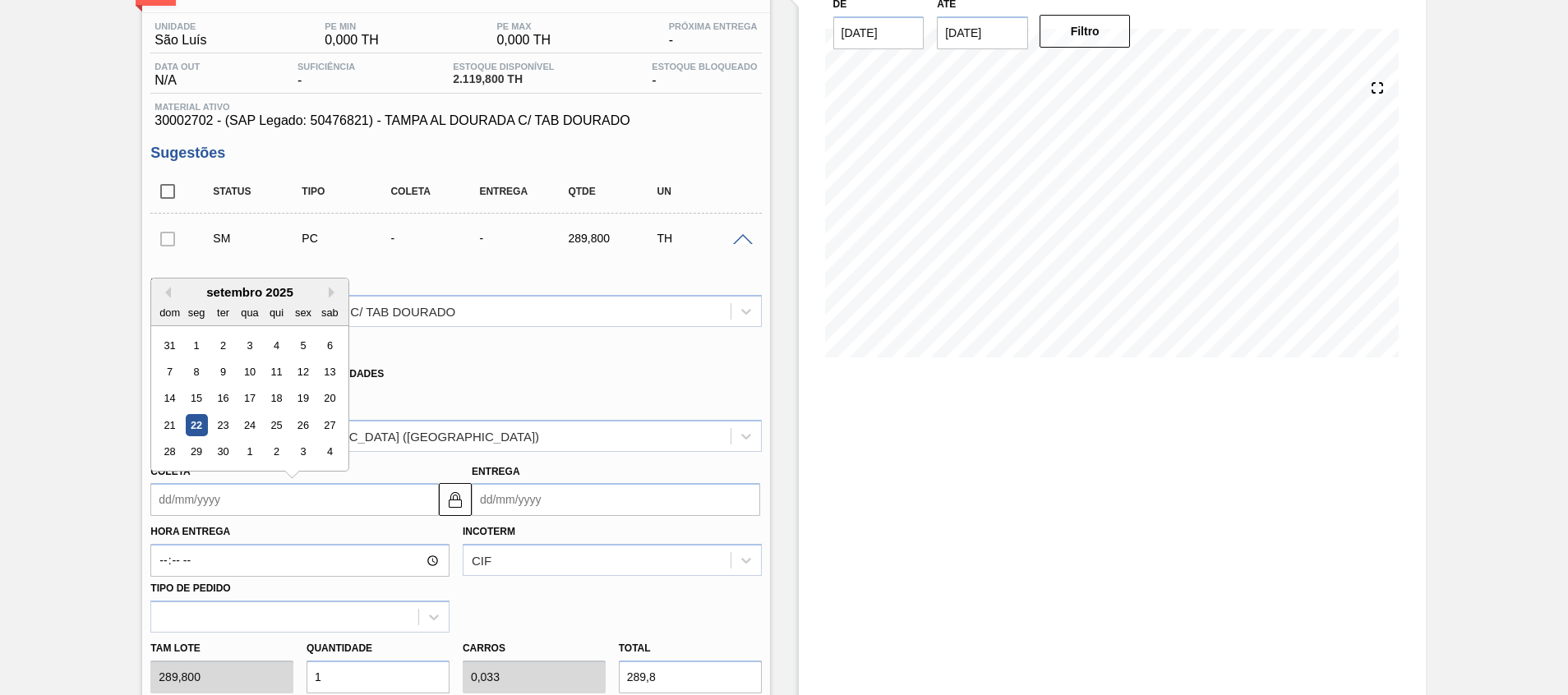
click at [347, 495] on input "Coleta" at bounding box center [295, 500] width 289 height 33
click at [220, 433] on div "23" at bounding box center [223, 425] width 22 height 22
type input "[DATE]"
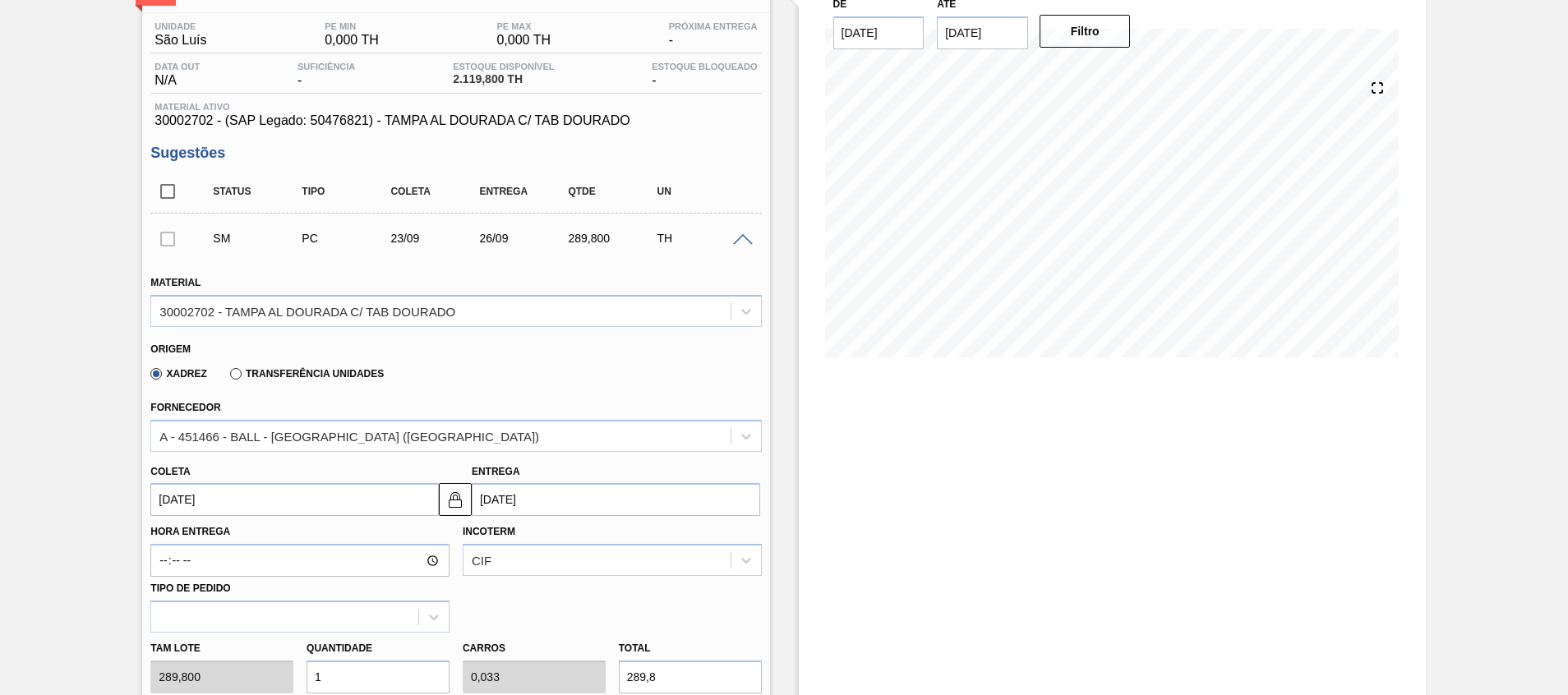
scroll to position [246, 0]
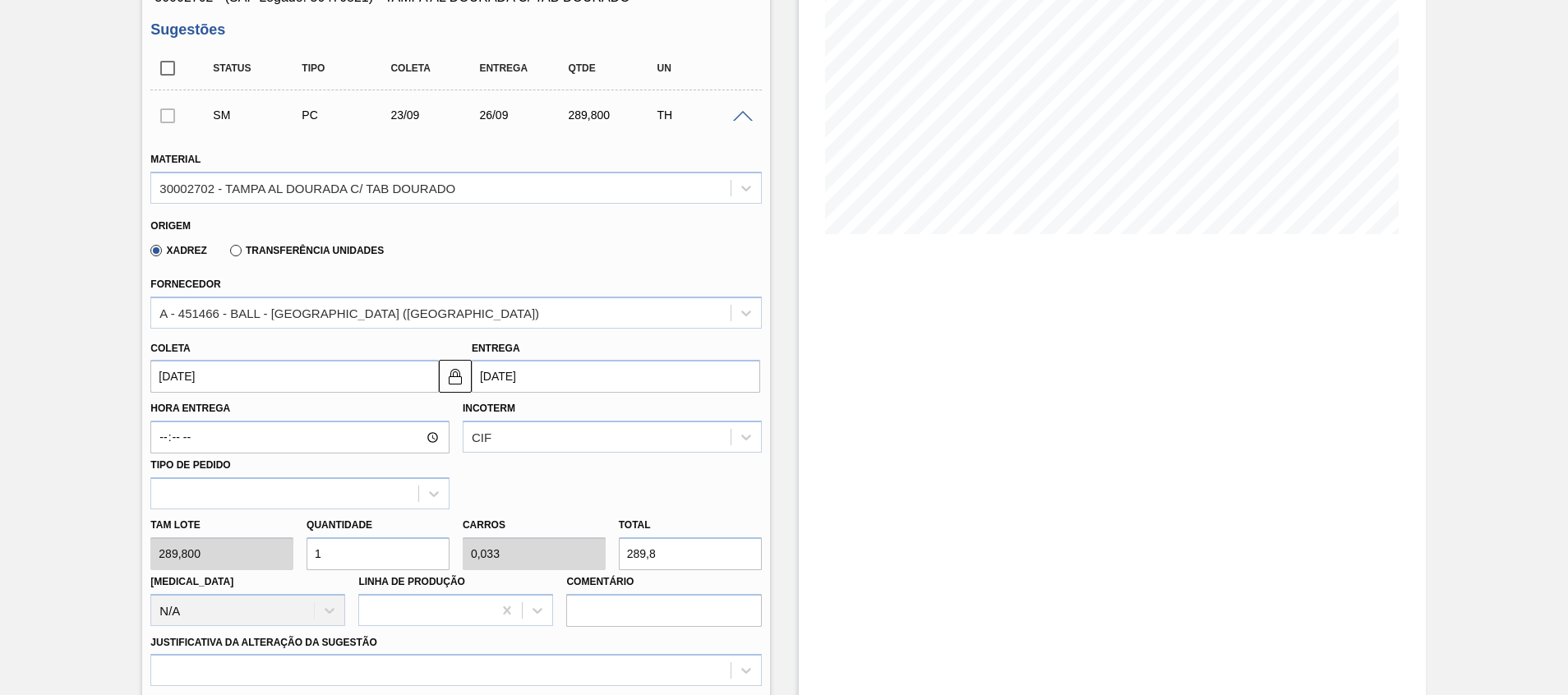
click at [353, 556] on input "1" at bounding box center [378, 554] width 143 height 33
type input "10"
type input "0,333"
type input "2.898"
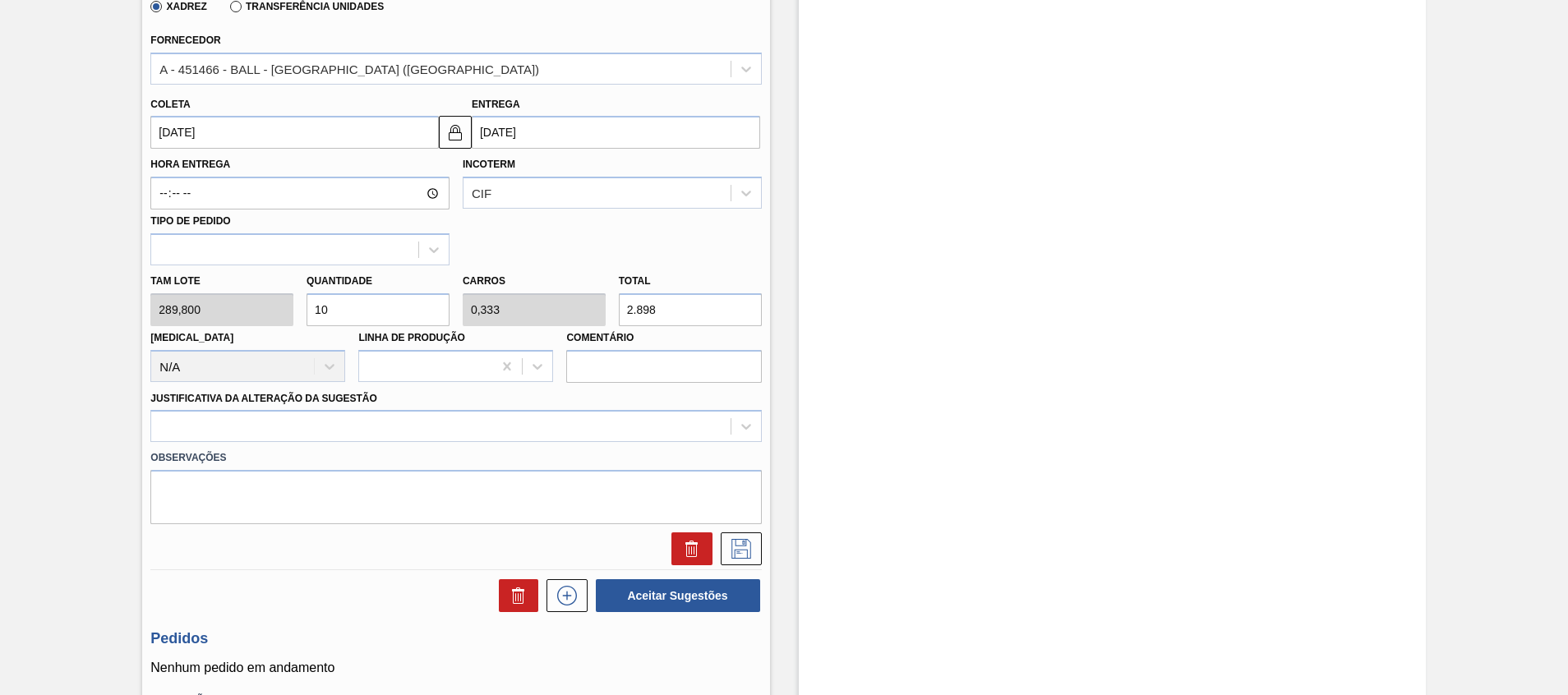
scroll to position [493, 0]
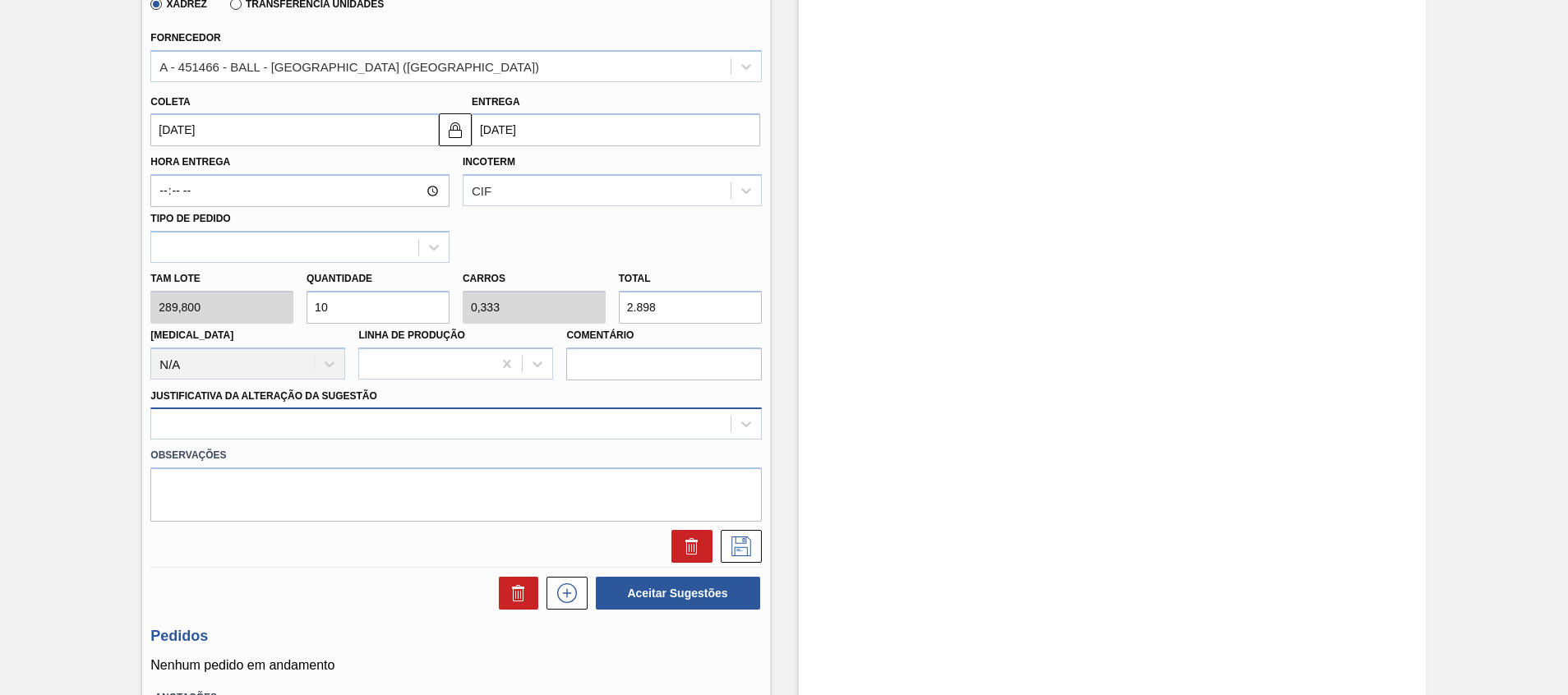
type input "10"
click at [378, 432] on div at bounding box center [441, 425] width 579 height 24
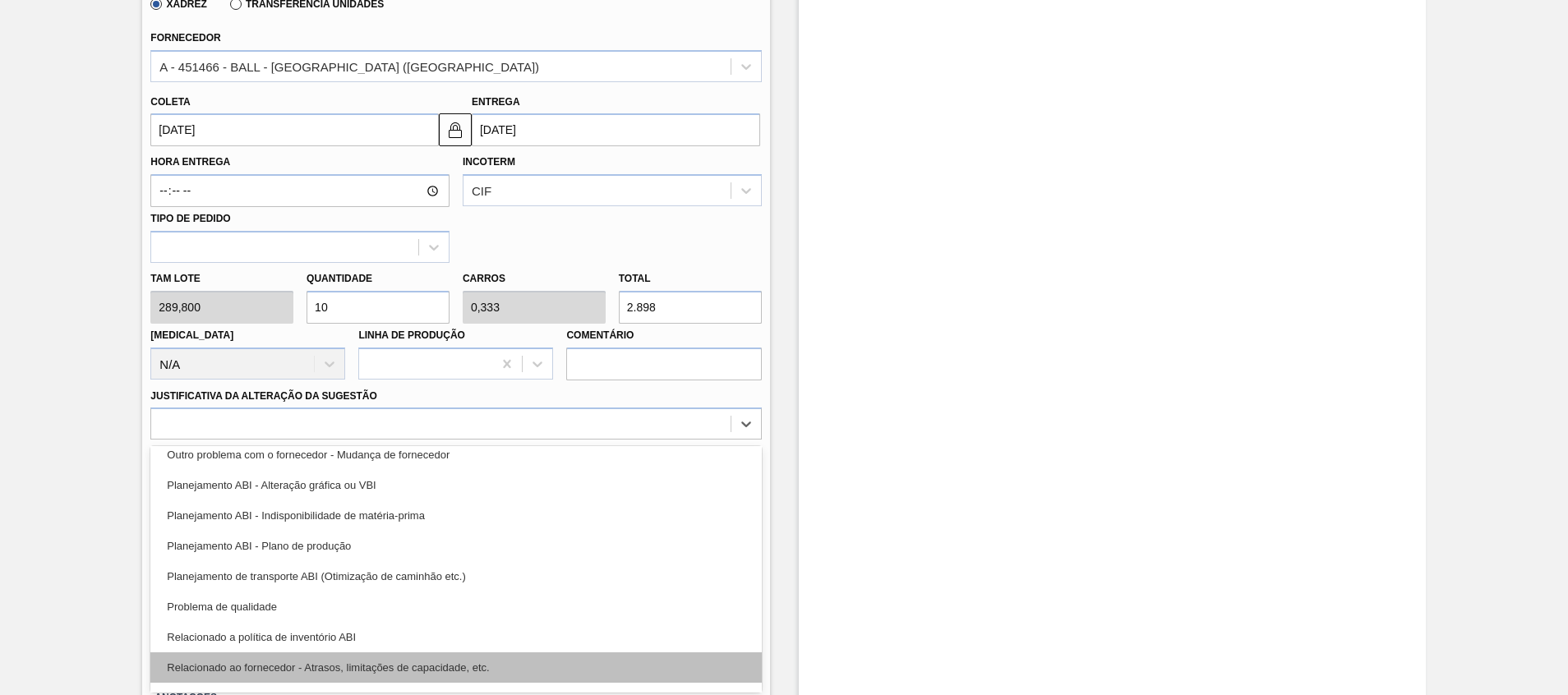
scroll to position [246, 0]
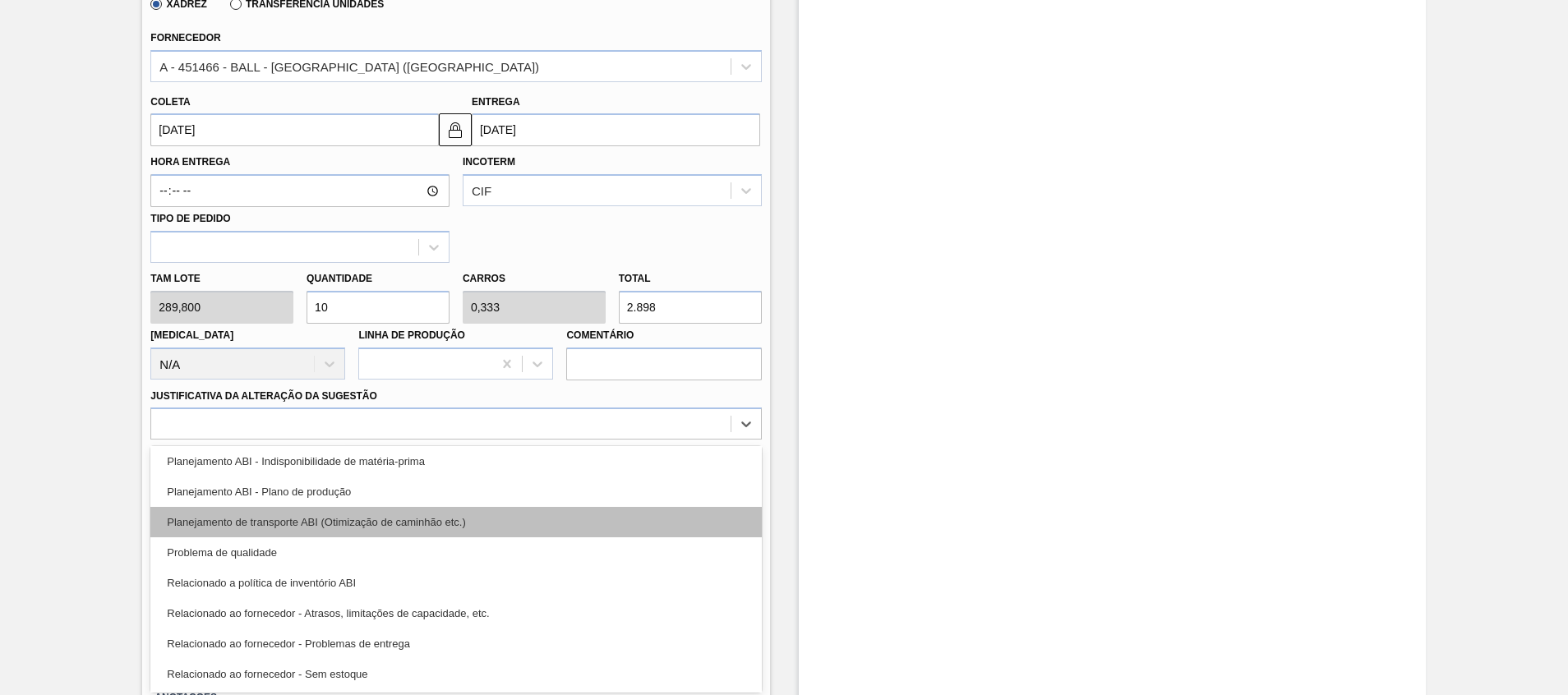
click at [401, 530] on div "Planejamento de transporte ABI (Otimização de caminhão etc.)" at bounding box center [456, 522] width 611 height 30
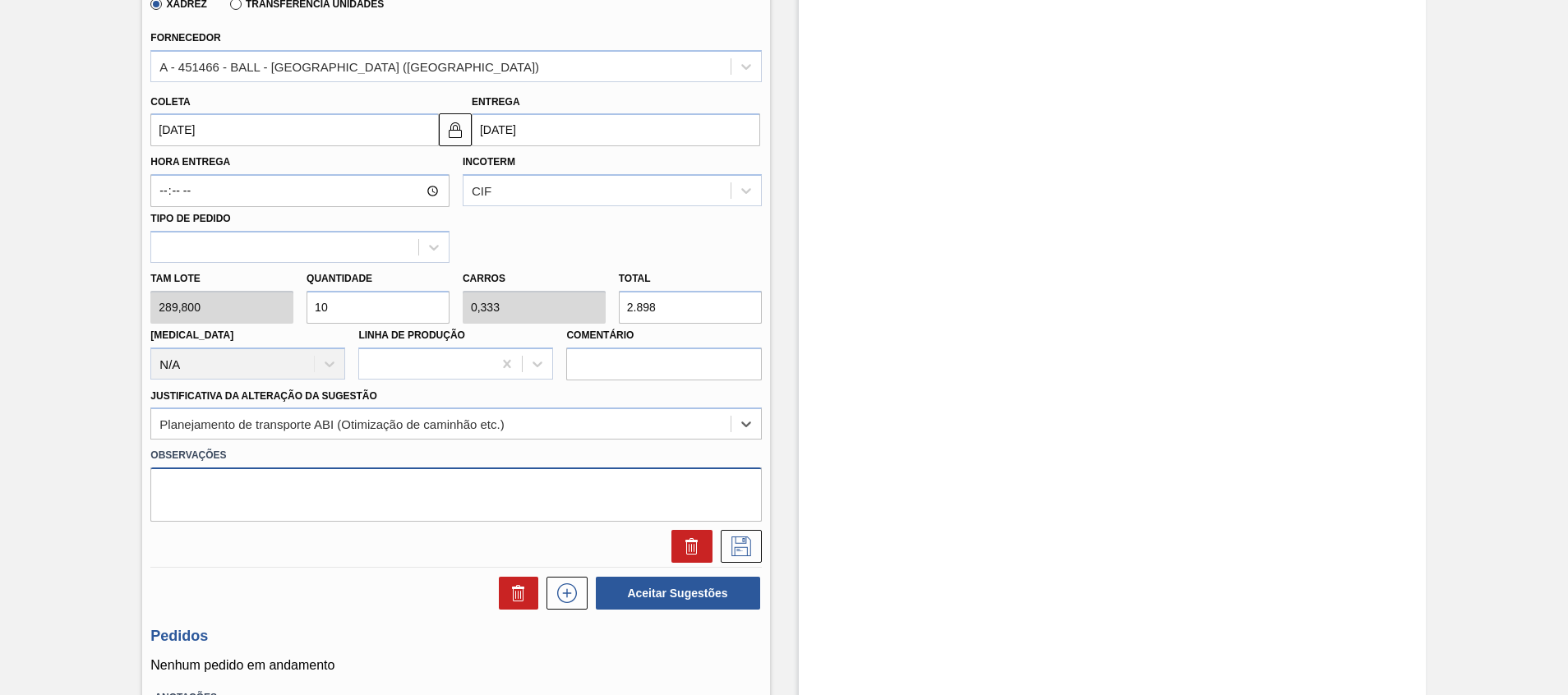
click at [401, 496] on textarea at bounding box center [456, 494] width 611 height 54
type textarea "Complemento carro"
click at [758, 548] on button at bounding box center [742, 546] width 41 height 33
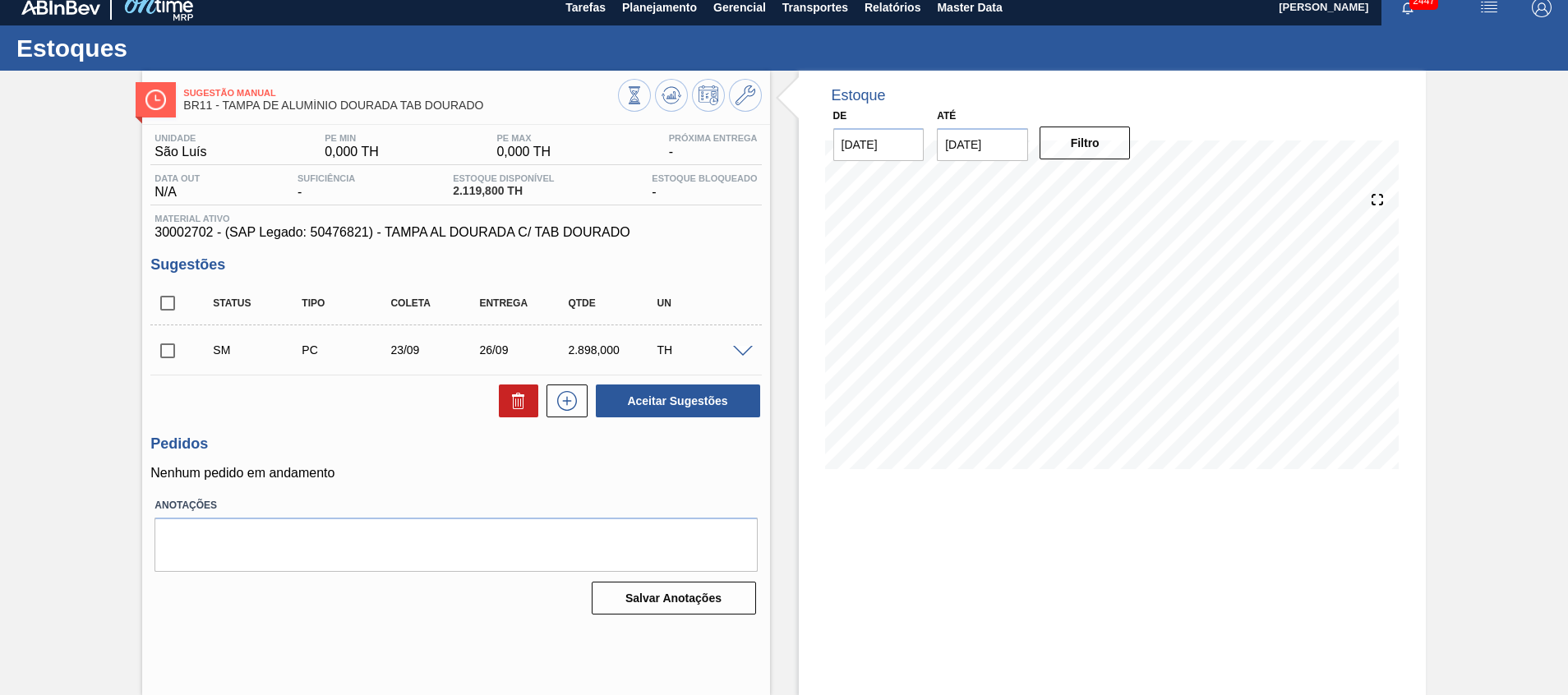
scroll to position [11, 0]
click at [165, 361] on input "checkbox" at bounding box center [168, 351] width 34 height 34
click at [658, 400] on button "Aceitar Sugestões" at bounding box center [678, 401] width 165 height 33
checkbox input "false"
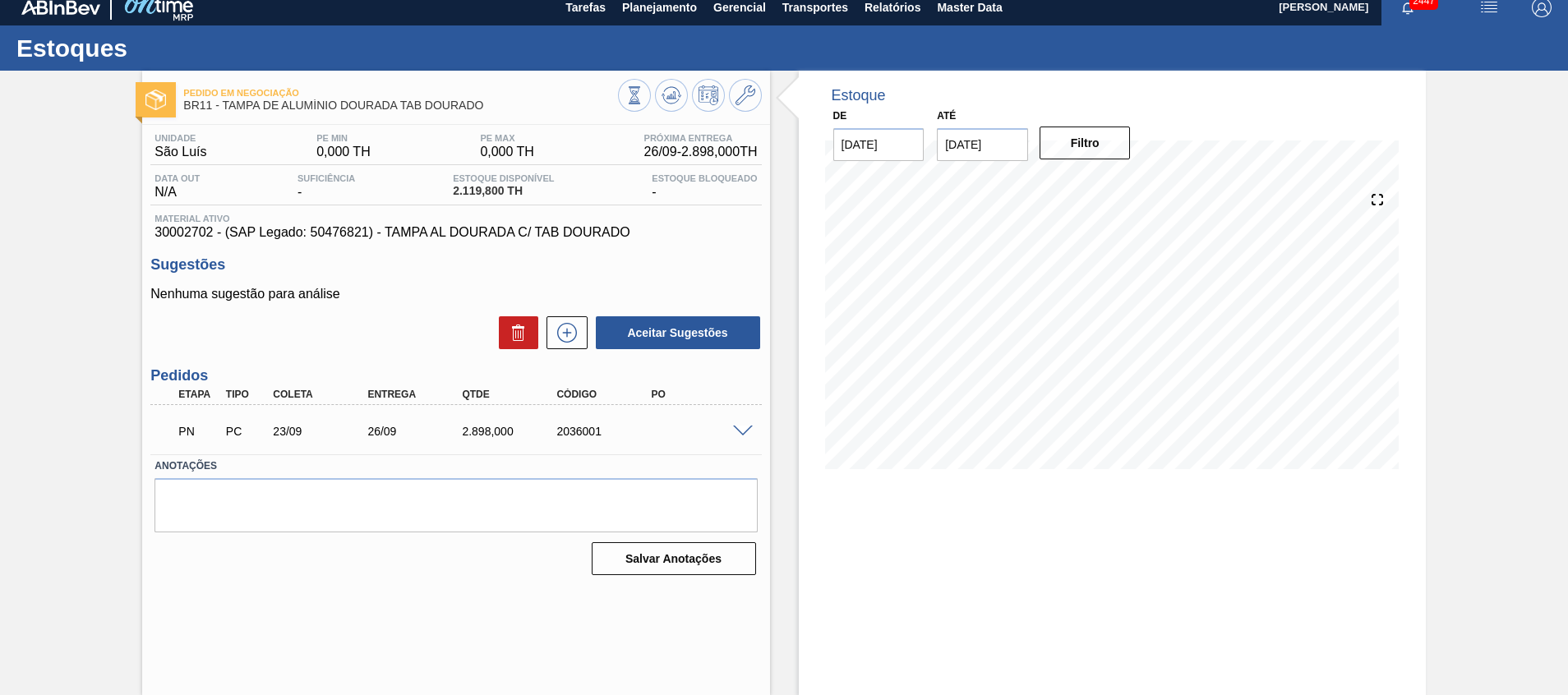
click at [582, 427] on div "2036001" at bounding box center [605, 431] width 106 height 13
copy div "2036001"
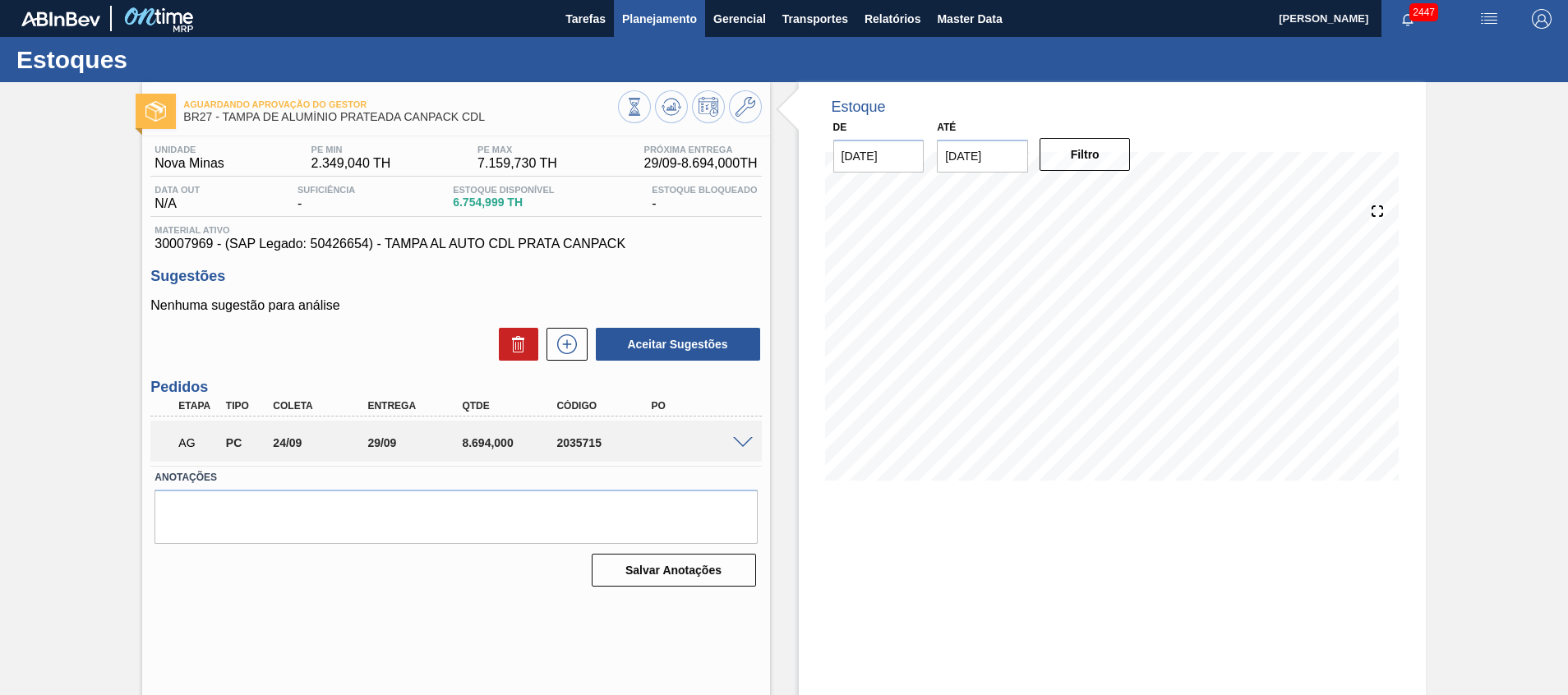
click at [660, 17] on span "Planejamento" at bounding box center [659, 18] width 75 height 20
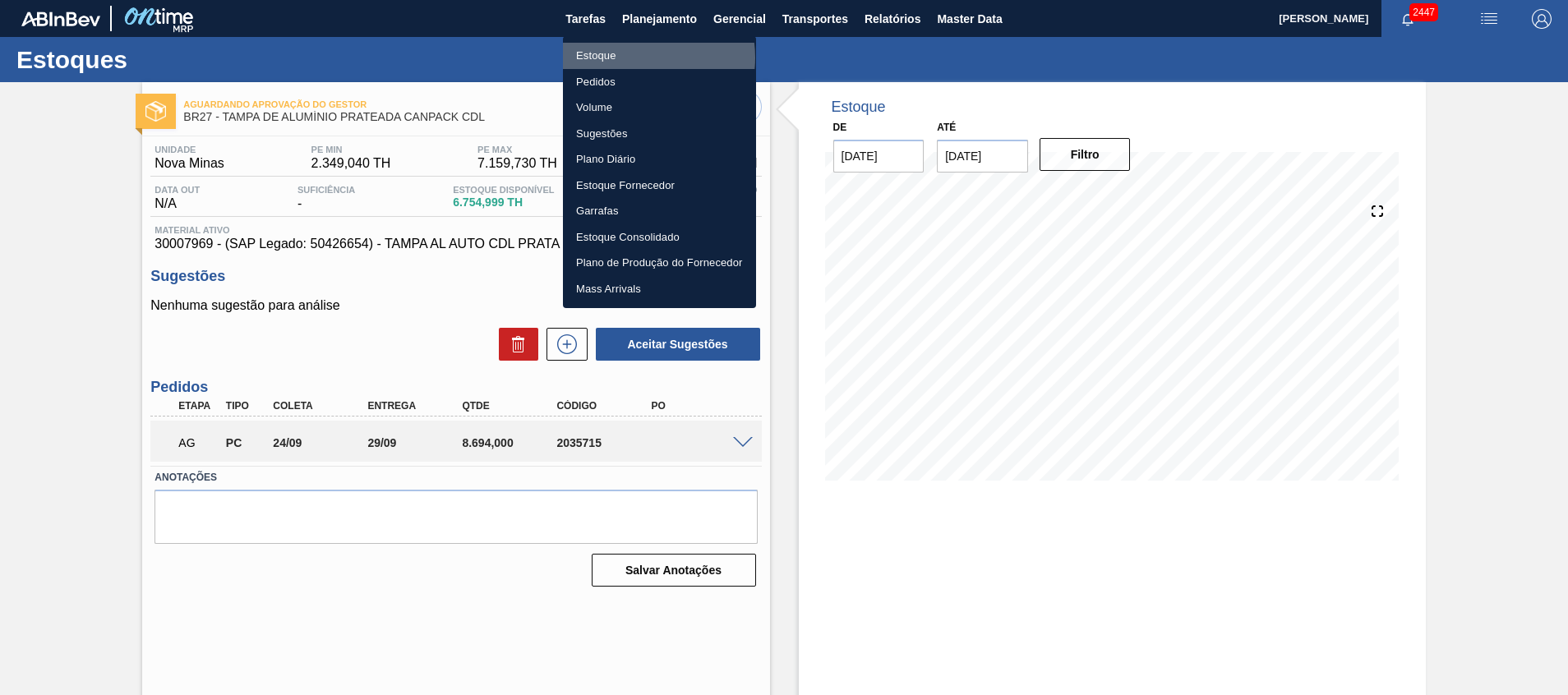
click at [637, 58] on li "Estoque" at bounding box center [660, 56] width 193 height 27
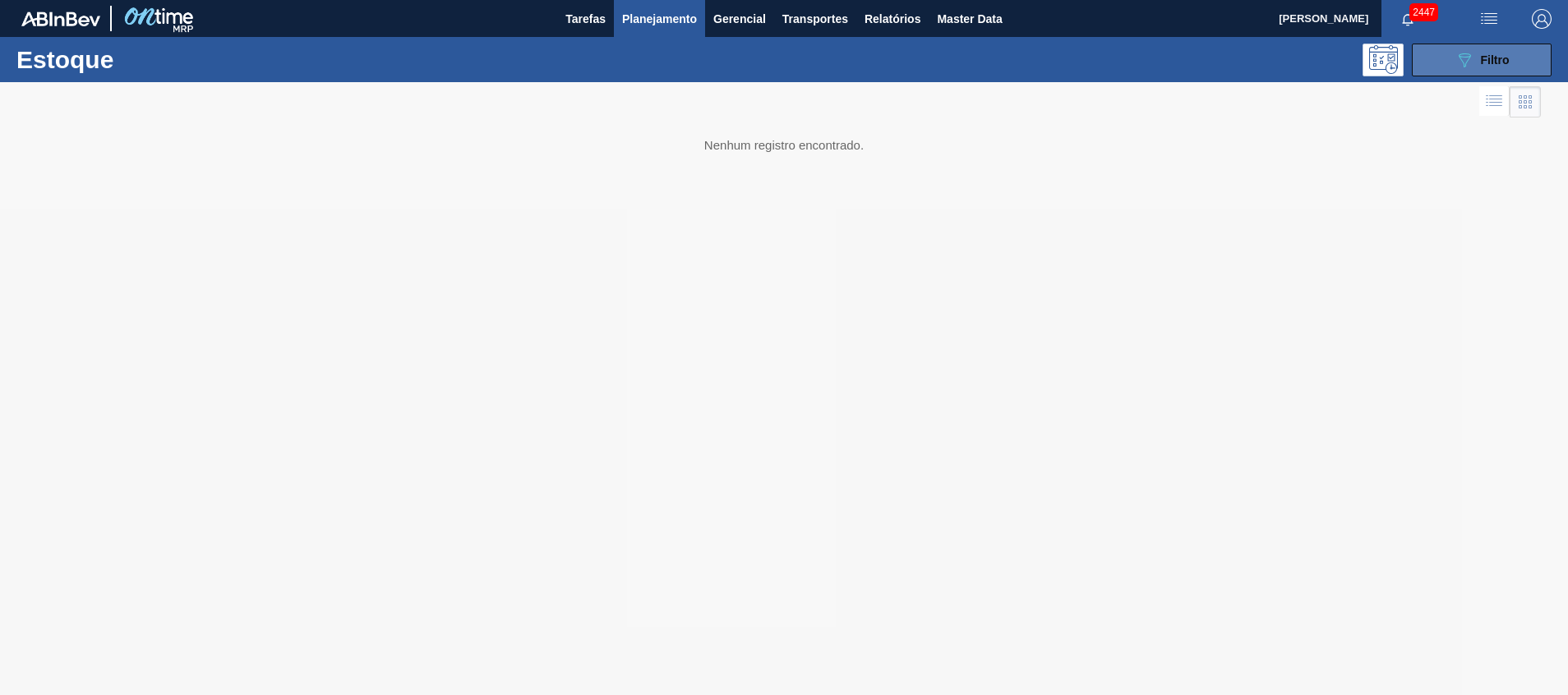
click at [1437, 52] on button "089F7B8B-B2A5-4AFE-B5C0-19BA573D28AC Filtro" at bounding box center [1482, 60] width 140 height 33
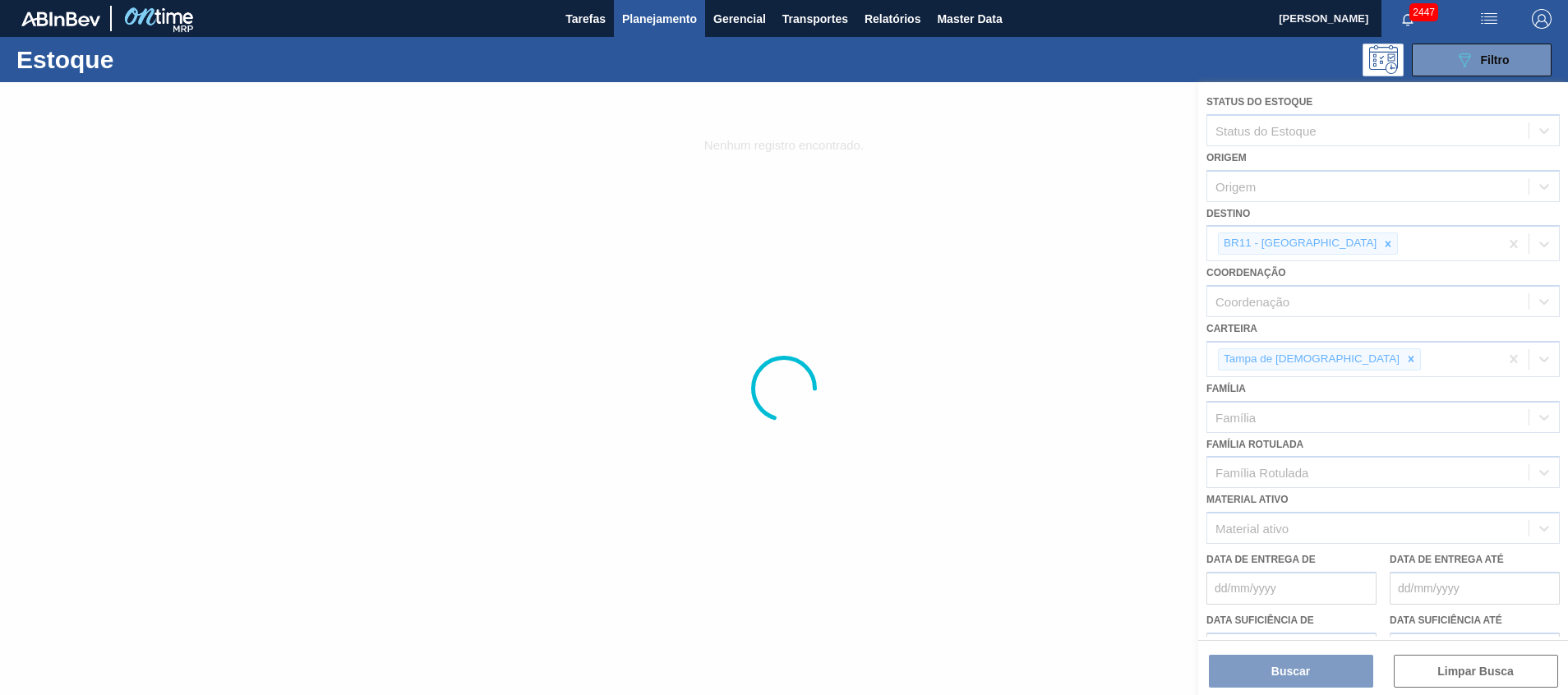
click at [1316, 248] on div at bounding box center [784, 388] width 1568 height 613
click at [449, 156] on div at bounding box center [784, 388] width 1568 height 613
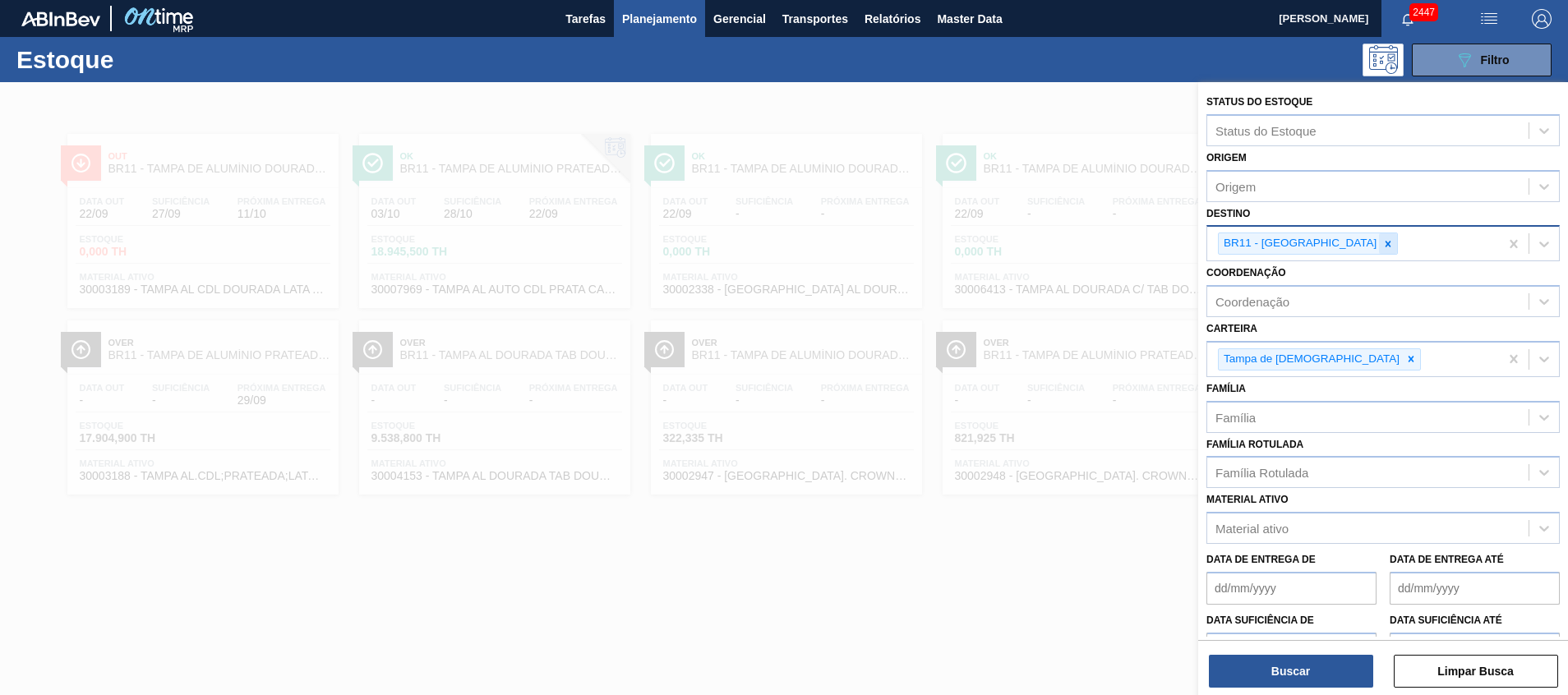
click at [1310, 233] on div "BR11 - [GEOGRAPHIC_DATA]" at bounding box center [1308, 244] width 180 height 22
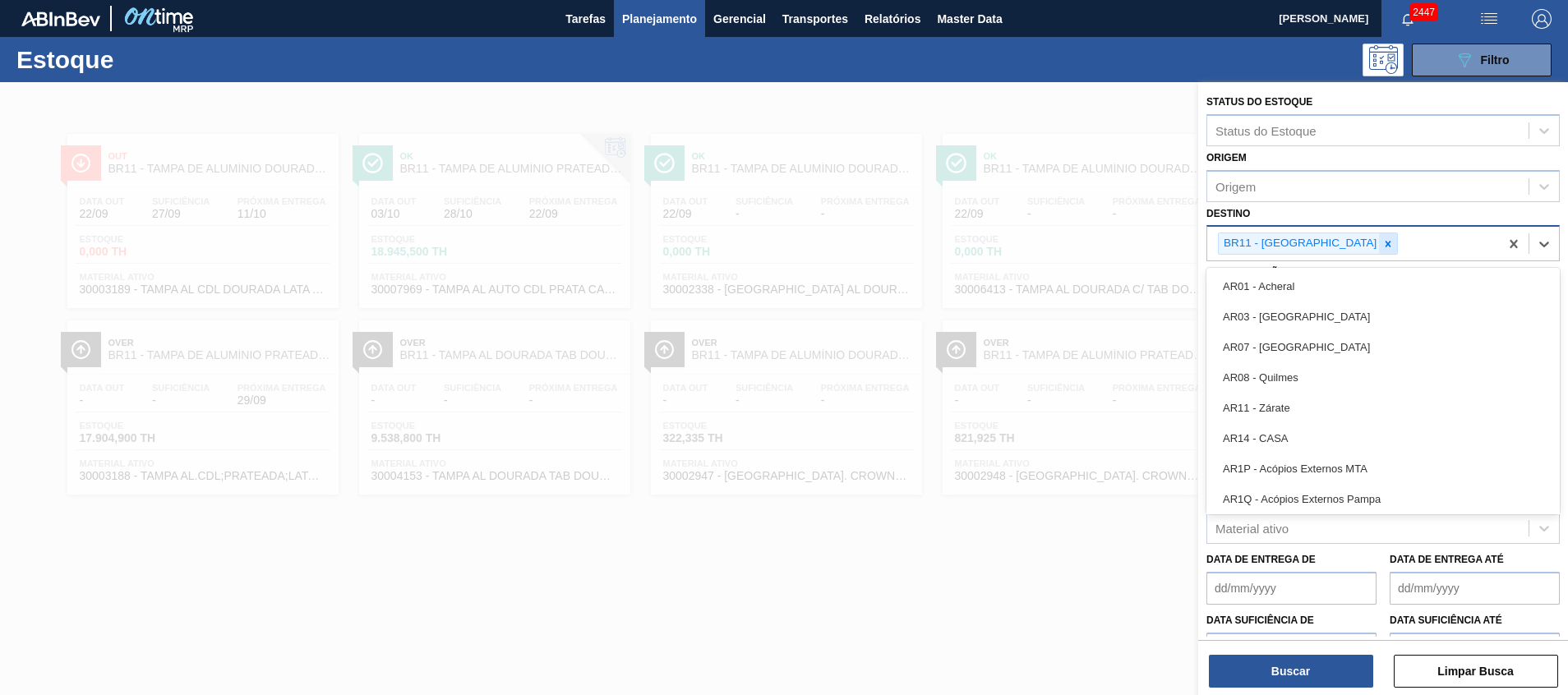
click at [1386, 243] on icon at bounding box center [1389, 244] width 6 height 6
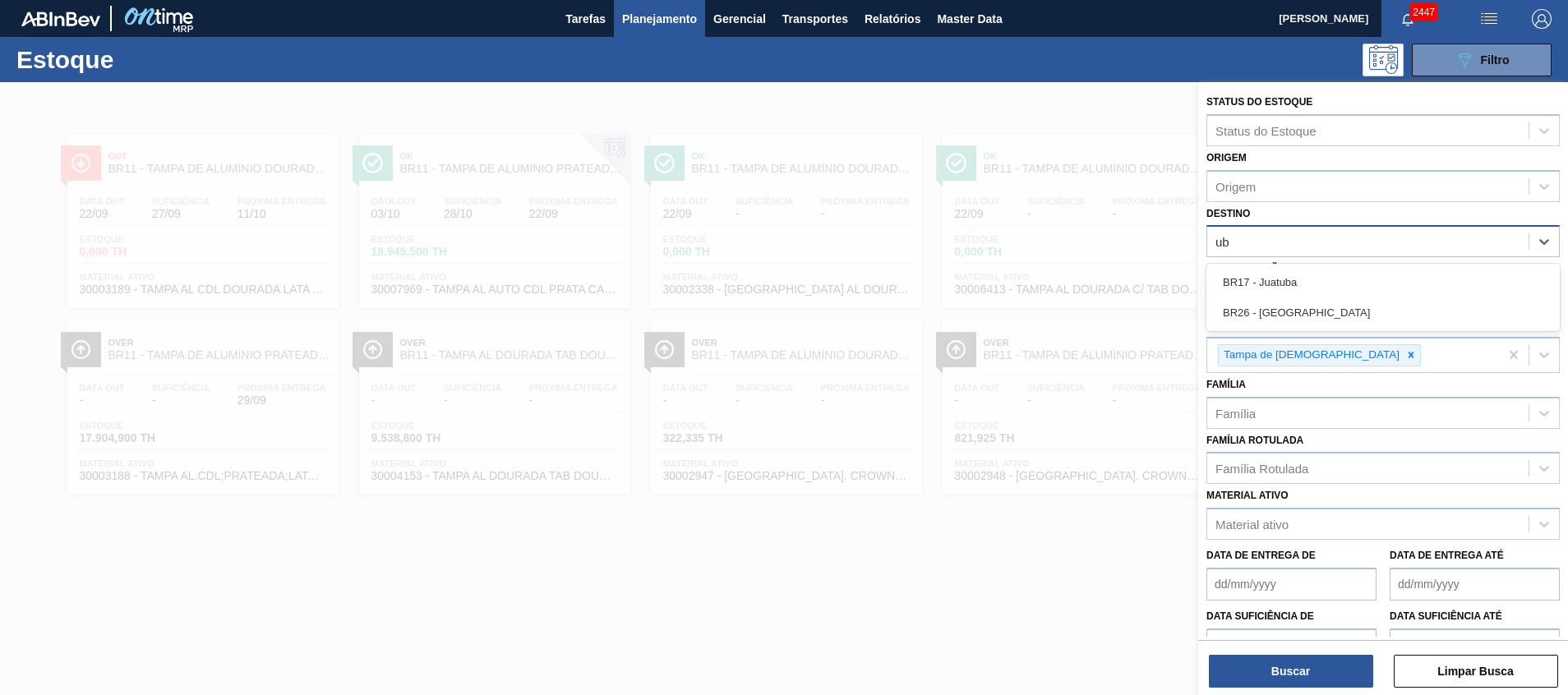
type input "ube"
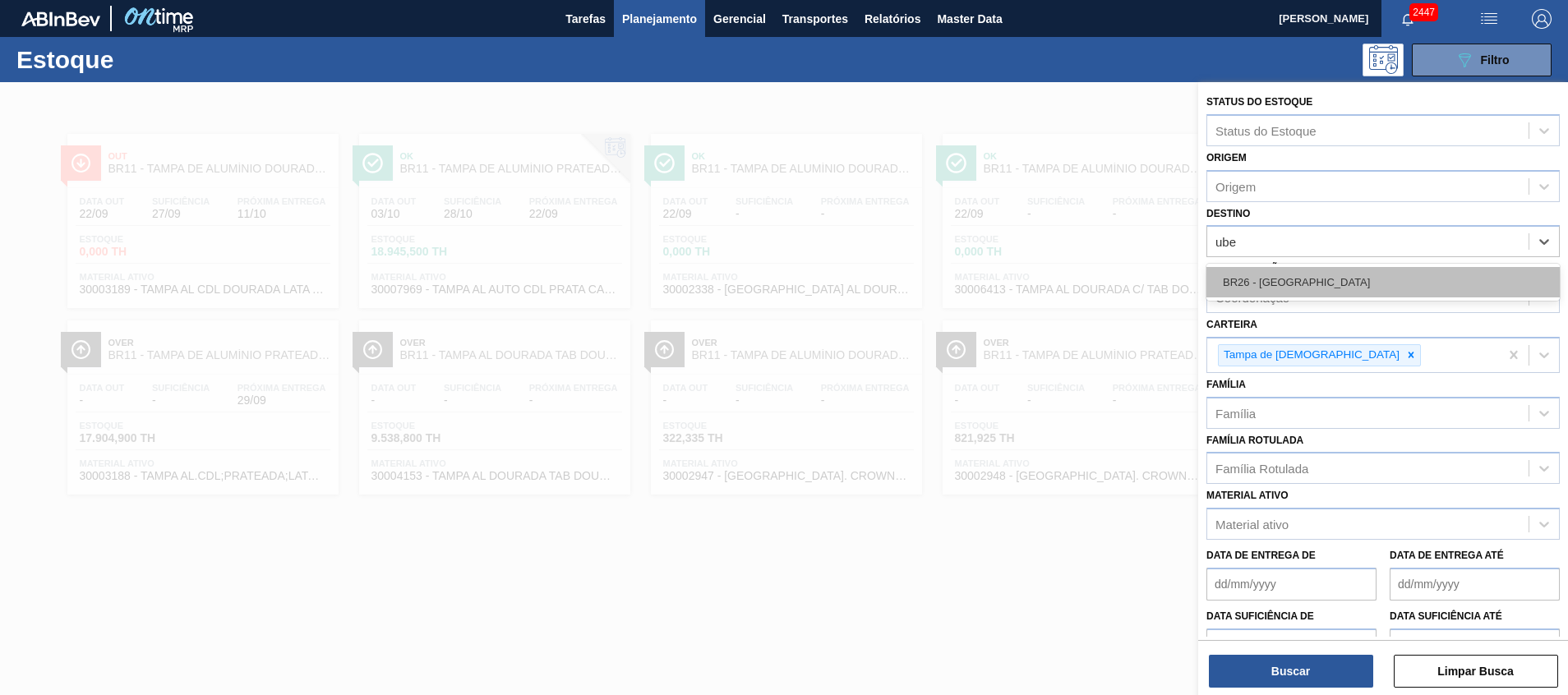
click at [1282, 273] on div "BR26 - [GEOGRAPHIC_DATA]" at bounding box center [1384, 282] width 353 height 30
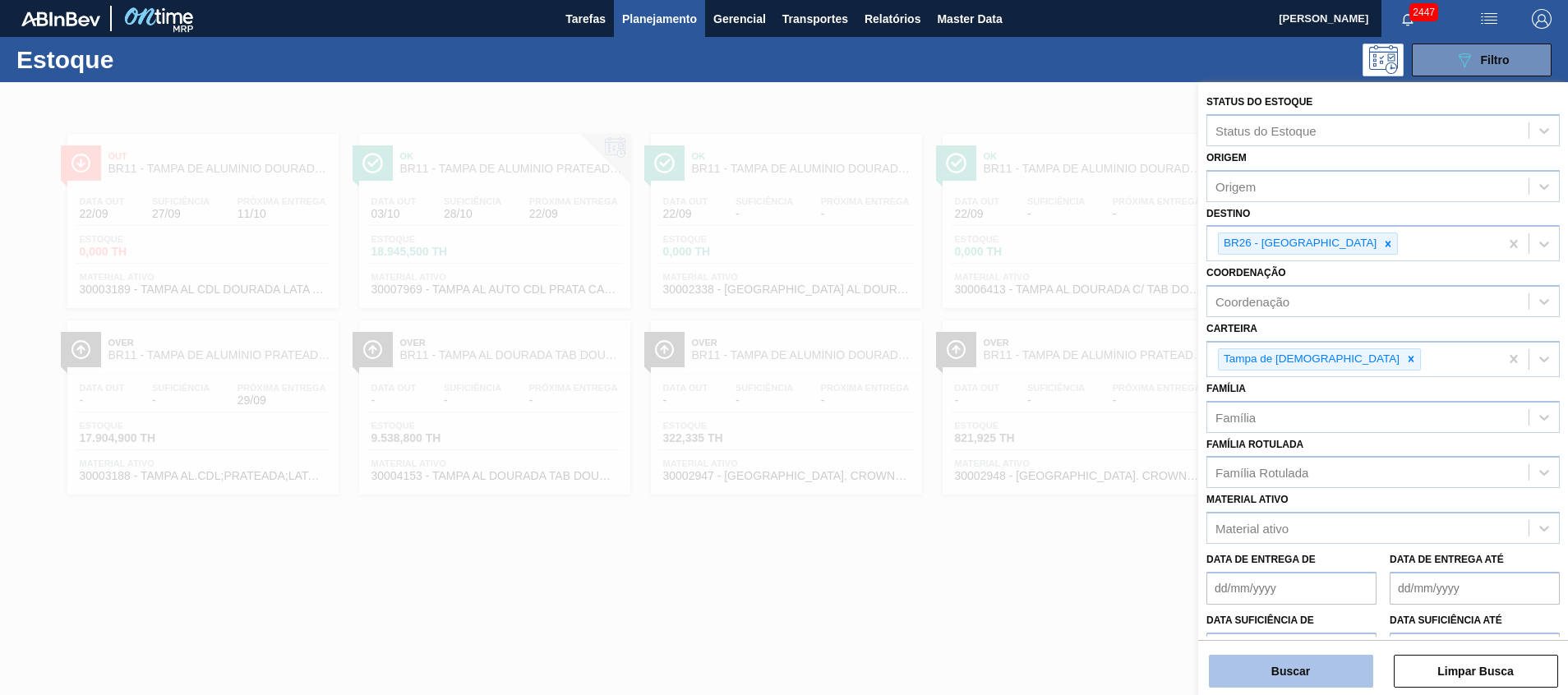
click at [1295, 679] on button "Buscar" at bounding box center [1291, 671] width 165 height 33
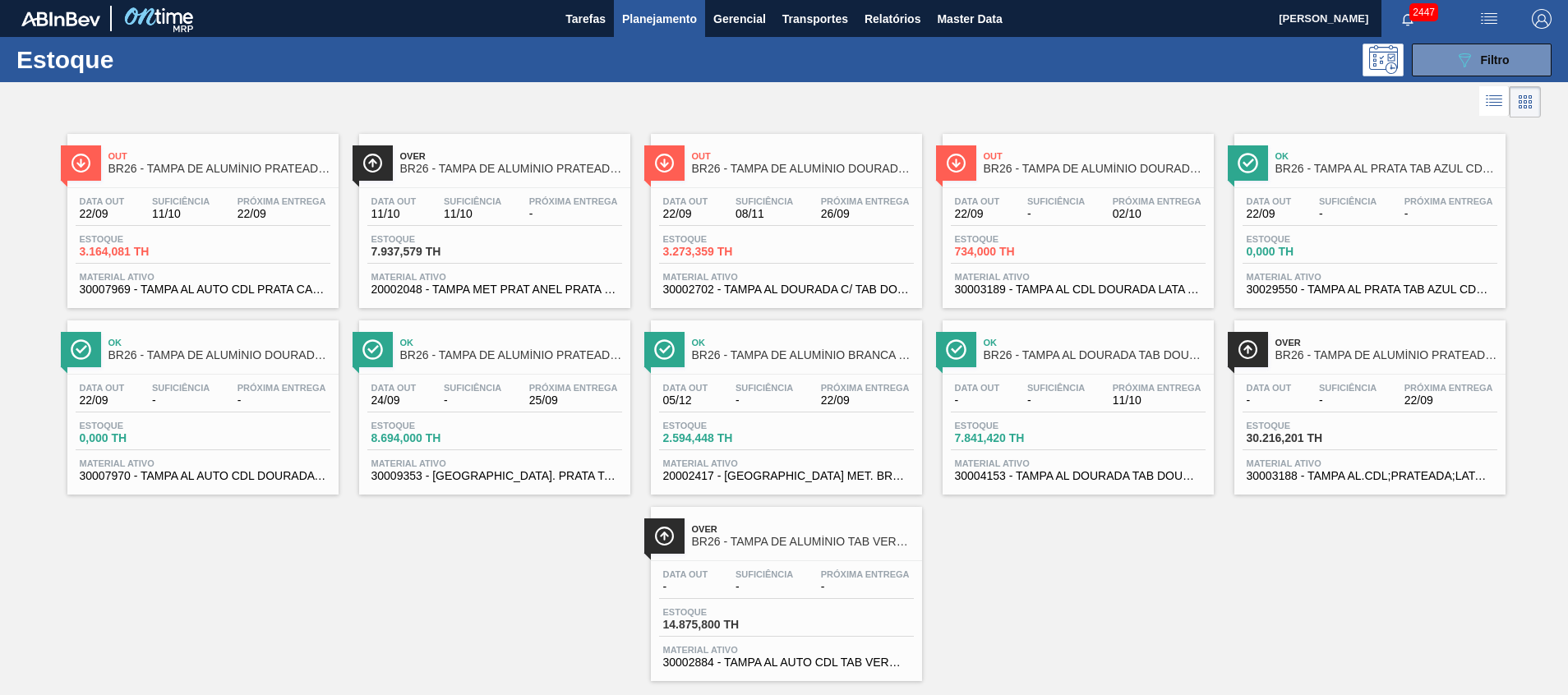
drag, startPoint x: 1036, startPoint y: 569, endPoint x: 1038, endPoint y: 555, distance: 14.1
click at [1036, 569] on div "Out BR26 - [GEOGRAPHIC_DATA] DE ALUMÍNIO PRATEADA CANPACK CDL Data [DATE] Sufic…" at bounding box center [784, 401] width 1568 height 560
click at [1440, 64] on button "089F7B8B-B2A5-4AFE-B5C0-19BA573D28AC Filtro" at bounding box center [1482, 60] width 140 height 33
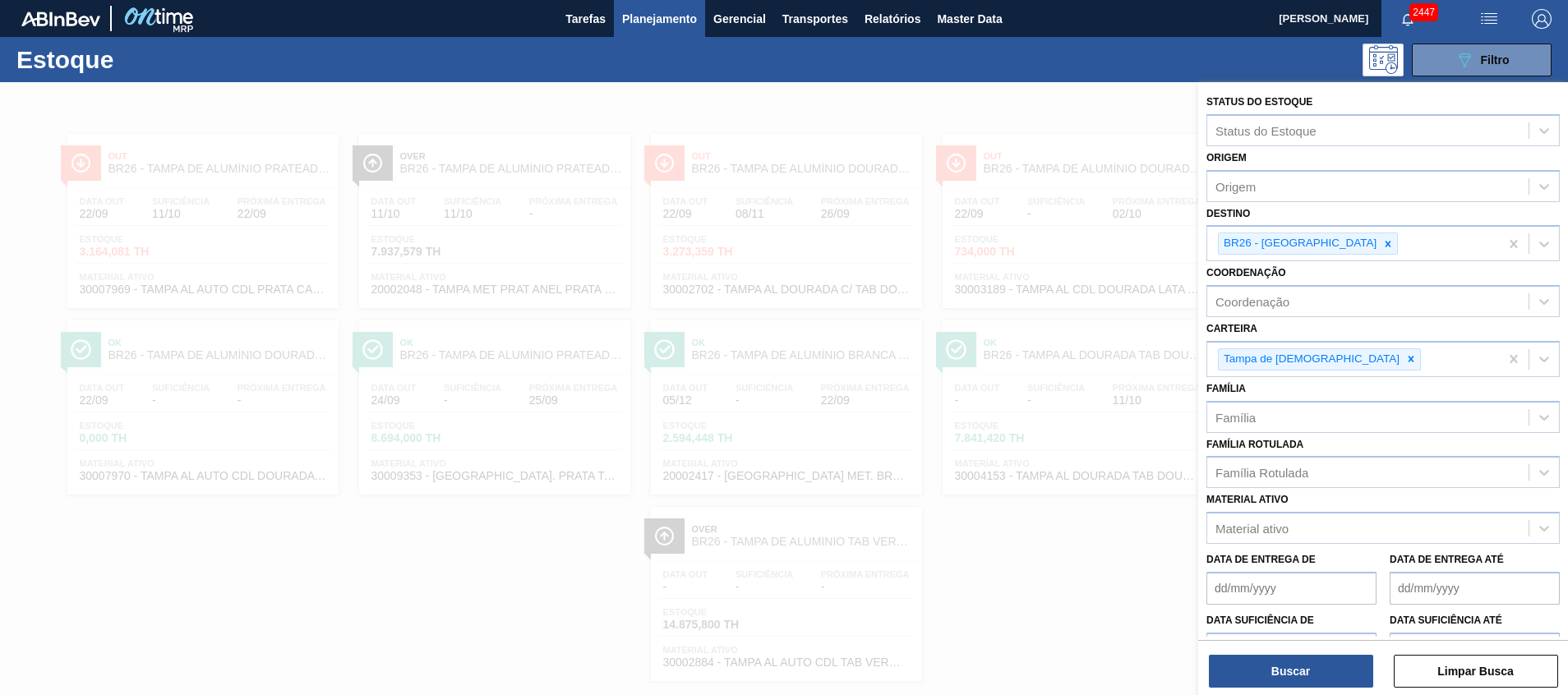
click at [1051, 528] on div at bounding box center [784, 429] width 1568 height 695
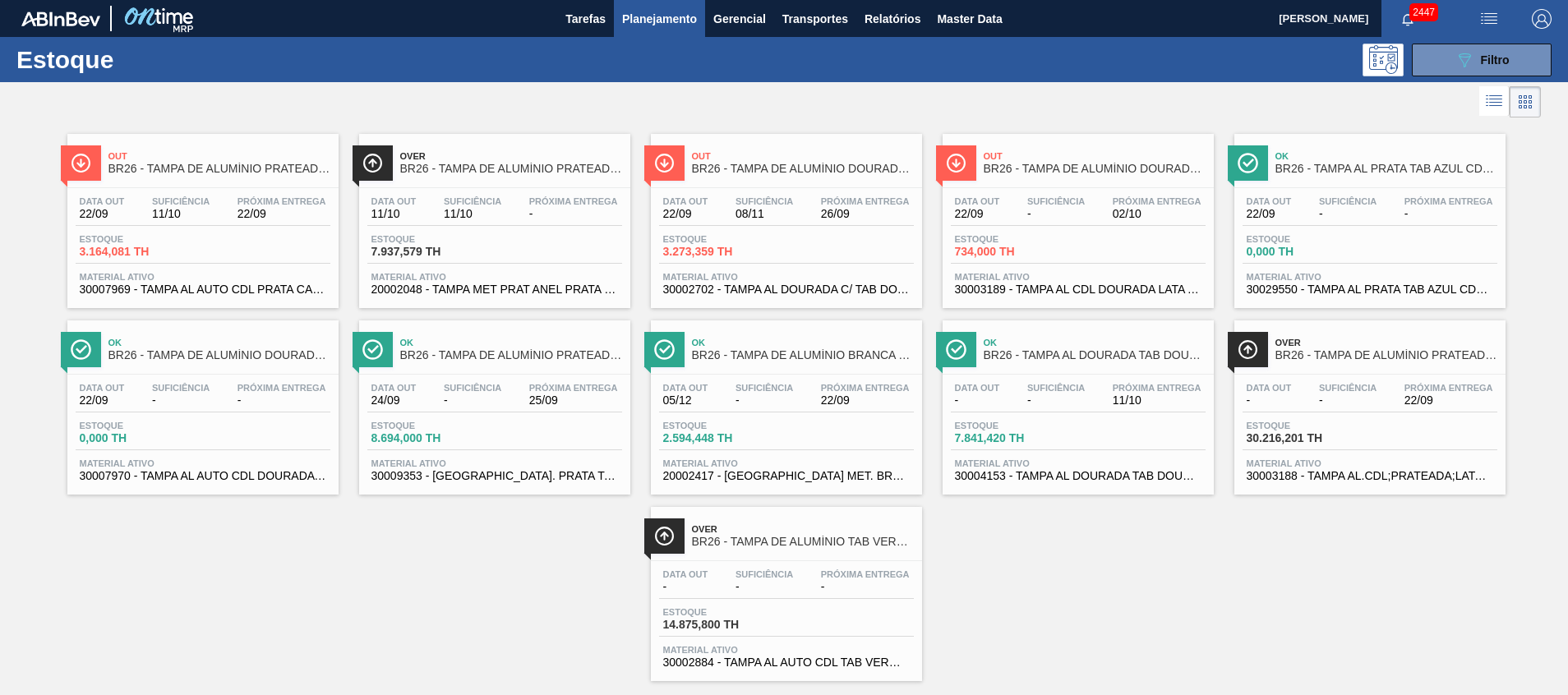
click at [1103, 287] on span "30003189 - TAMPA AL CDL DOURADA LATA AUTOMATICA" at bounding box center [1079, 289] width 246 height 12
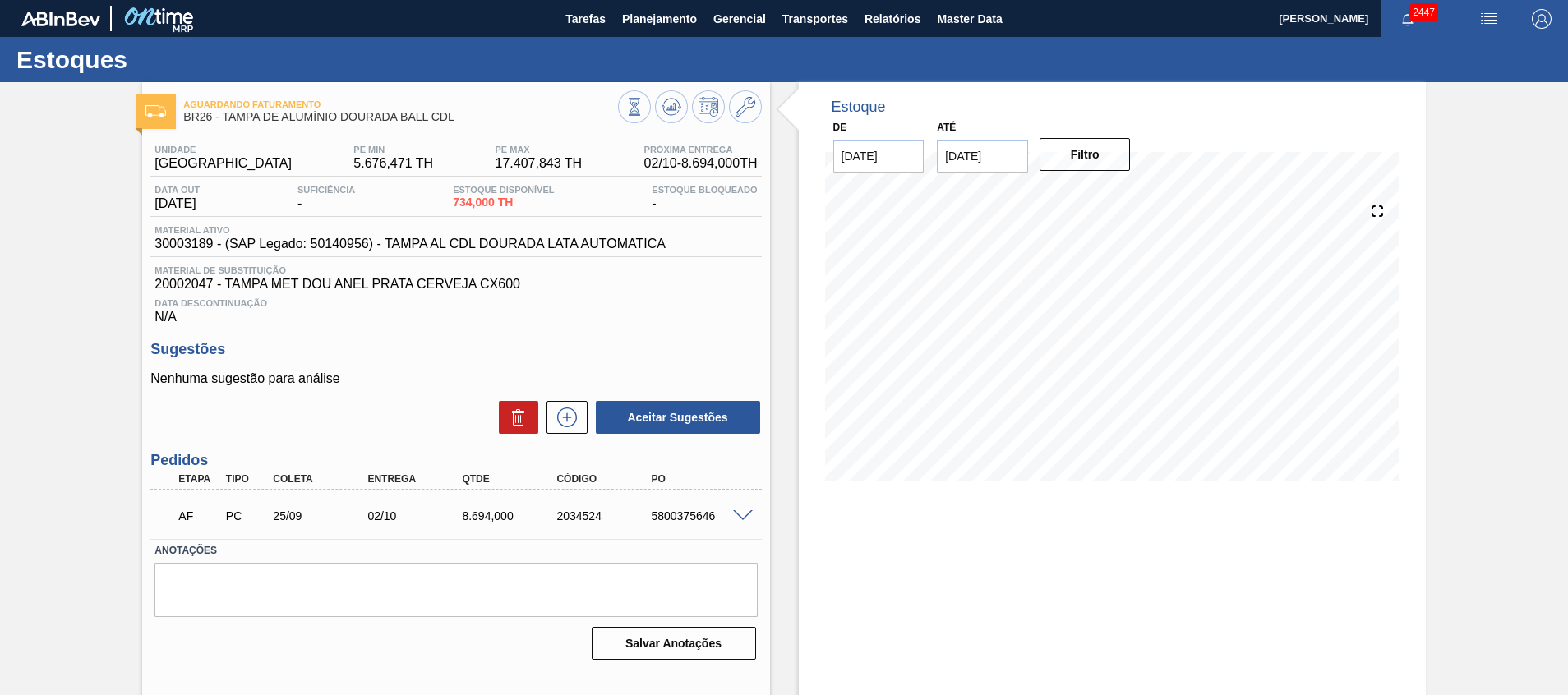
click at [104, 512] on div "Aguardando Faturamento BR26 - TAMPA DE ALUMÍNIO DOURADA BALL CDL Unidade Uberlâ…" at bounding box center [784, 394] width 1568 height 624
click at [737, 518] on span at bounding box center [743, 516] width 20 height 12
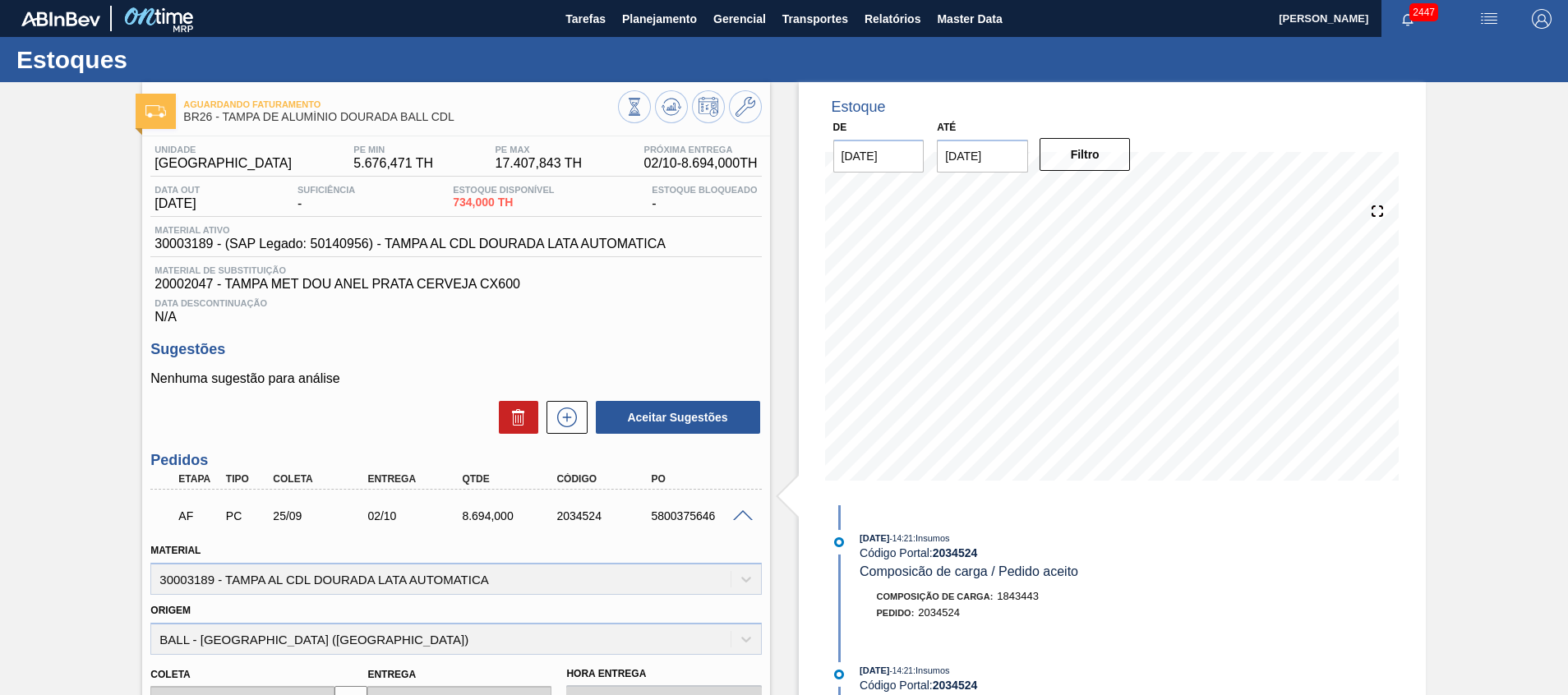
click at [741, 517] on span at bounding box center [743, 516] width 20 height 12
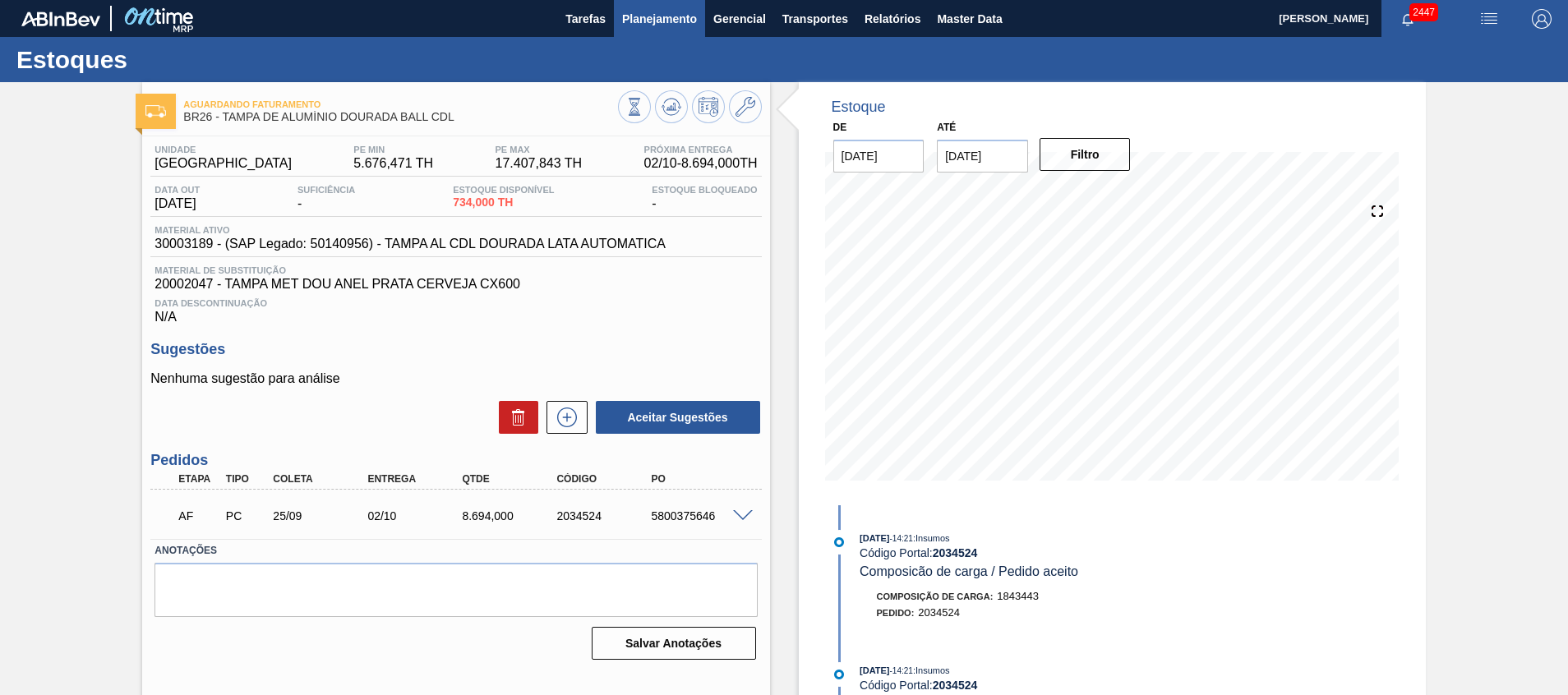
click at [622, 17] on span "Planejamento" at bounding box center [659, 18] width 75 height 20
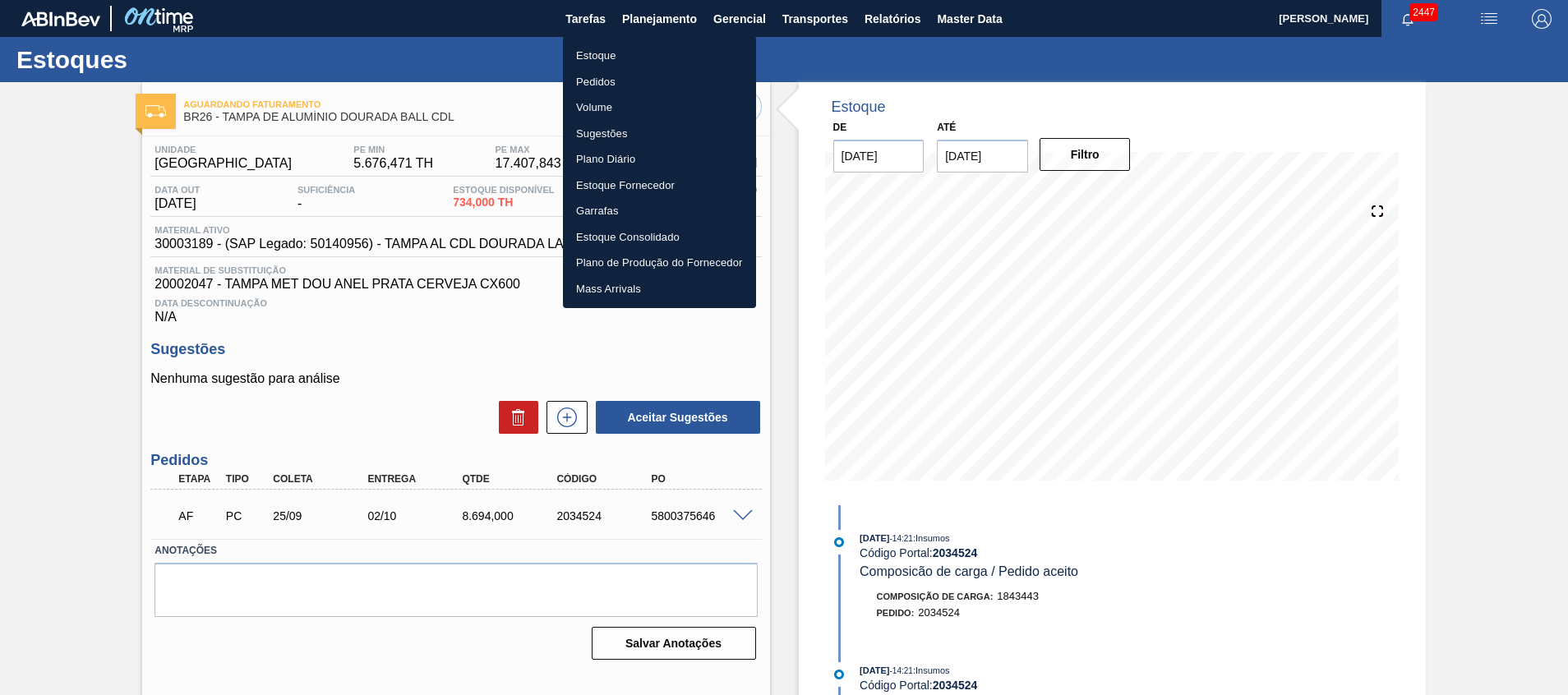
click at [625, 50] on li "Estoque" at bounding box center [660, 56] width 193 height 27
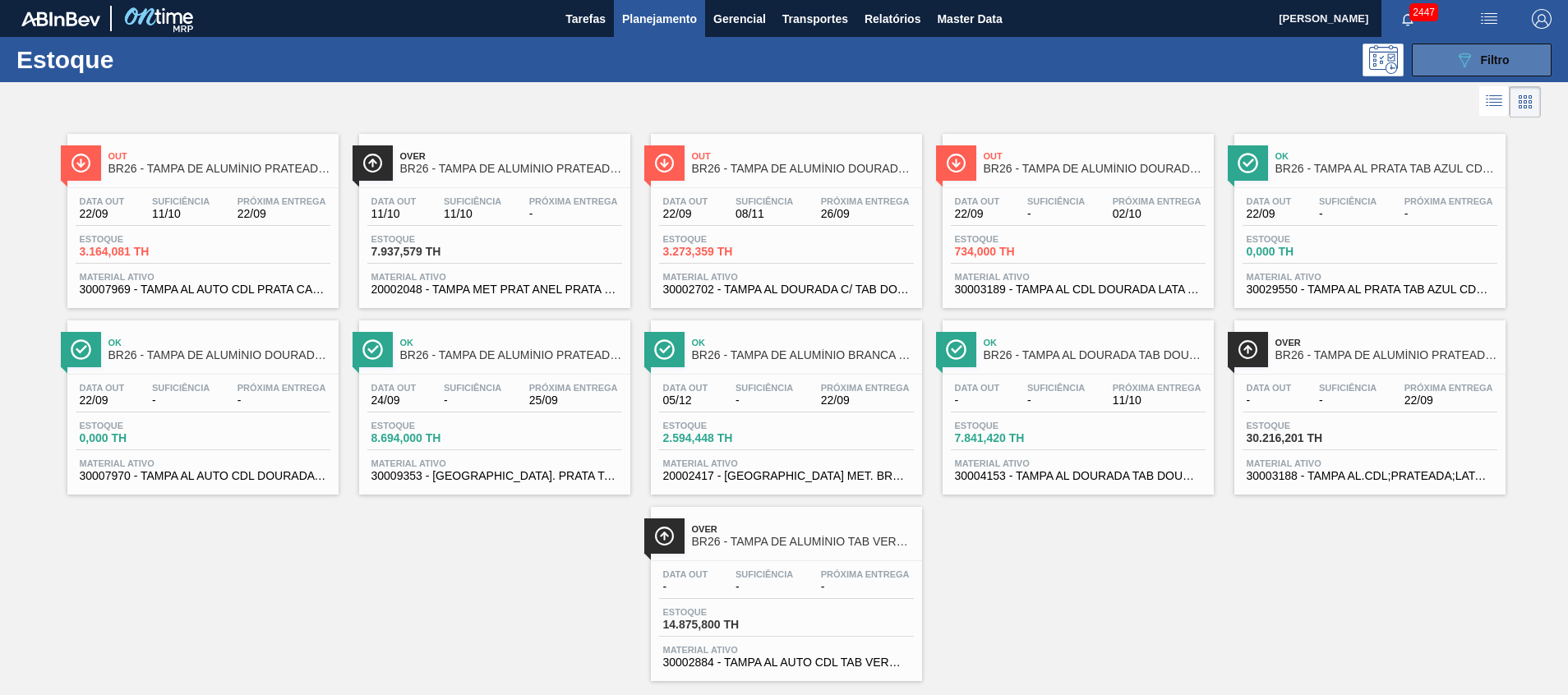
drag, startPoint x: 1478, startPoint y: 47, endPoint x: 1471, endPoint y: 62, distance: 16.6
click at [1477, 49] on button "089F7B8B-B2A5-4AFE-B5C0-19BA573D28AC Filtro" at bounding box center [1482, 60] width 140 height 33
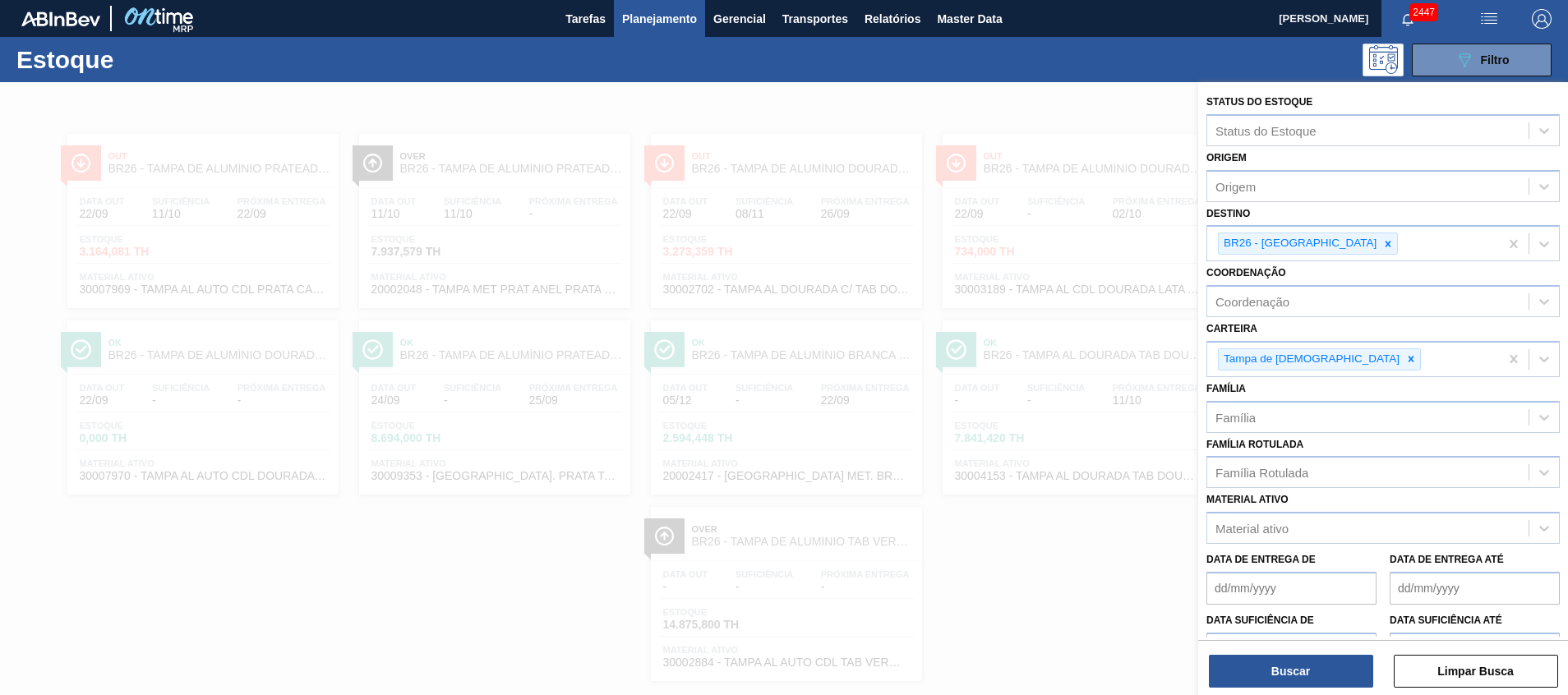
click at [659, 22] on span "Planejamento" at bounding box center [659, 18] width 75 height 20
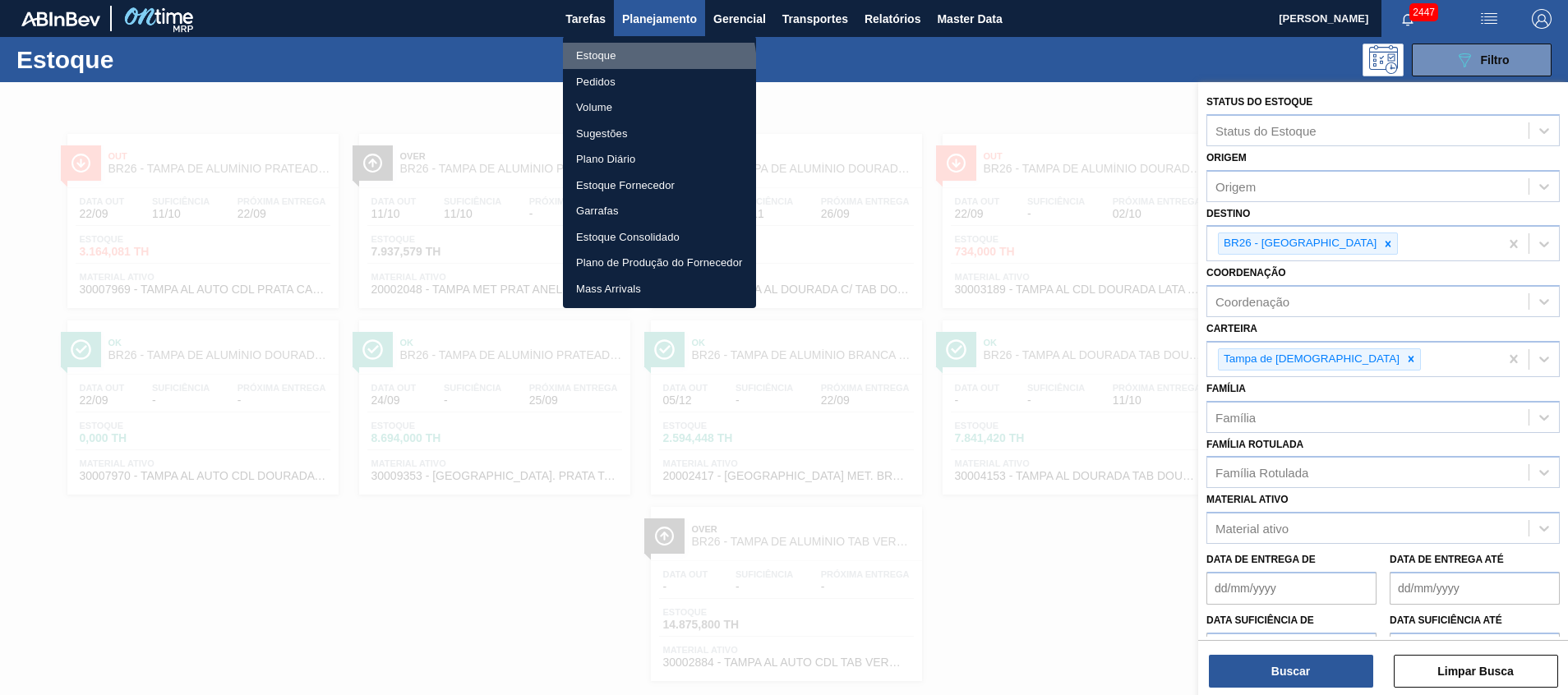
click at [627, 67] on li "Estoque" at bounding box center [660, 56] width 193 height 27
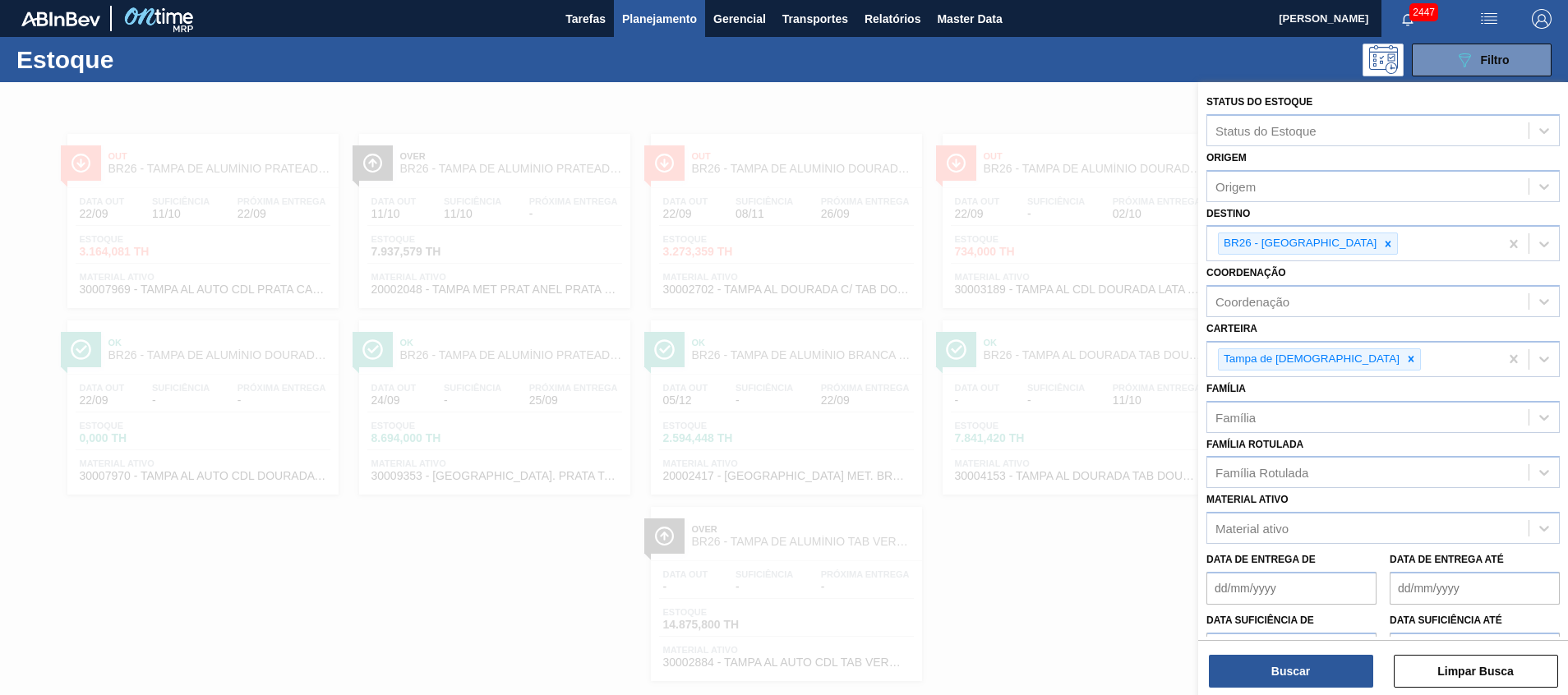
click at [644, 14] on span "Planejamento" at bounding box center [659, 18] width 75 height 20
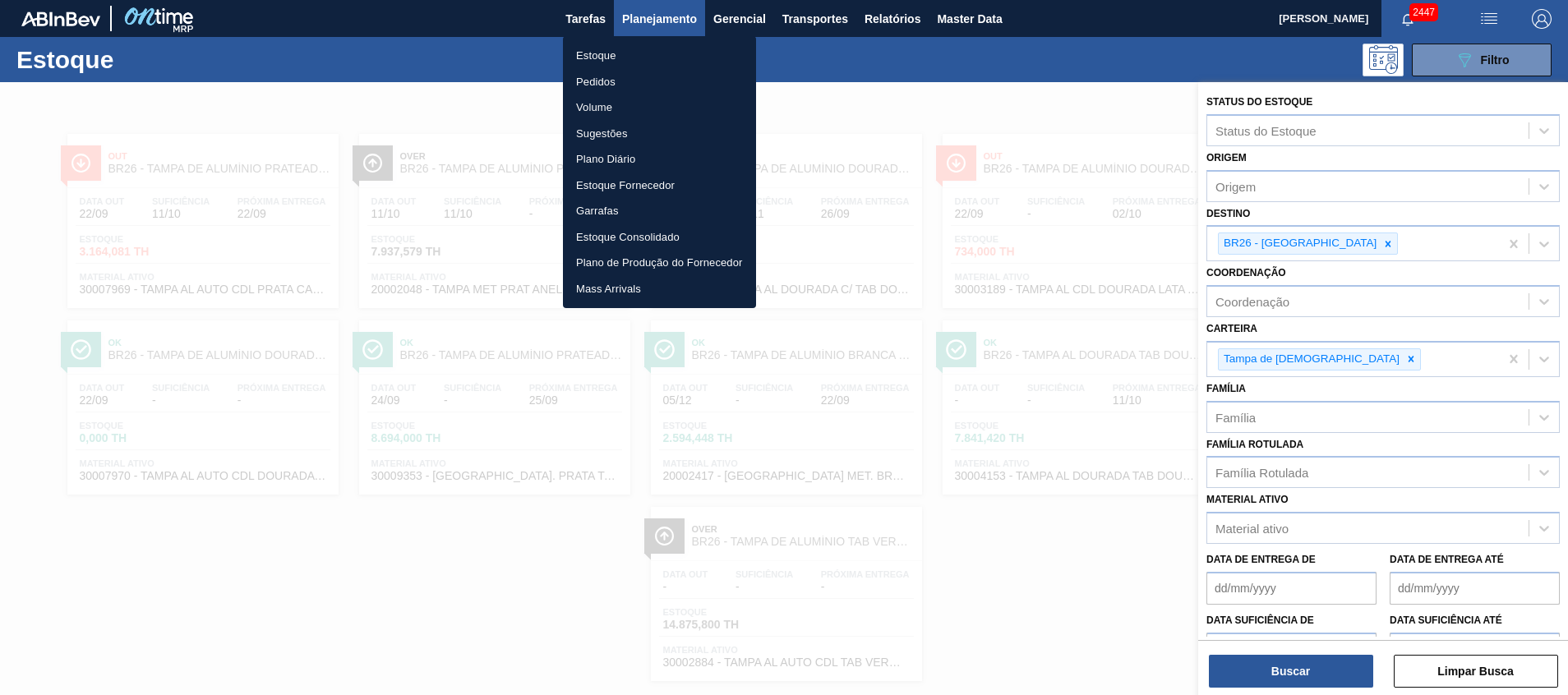
click at [644, 65] on li "Estoque" at bounding box center [660, 56] width 193 height 27
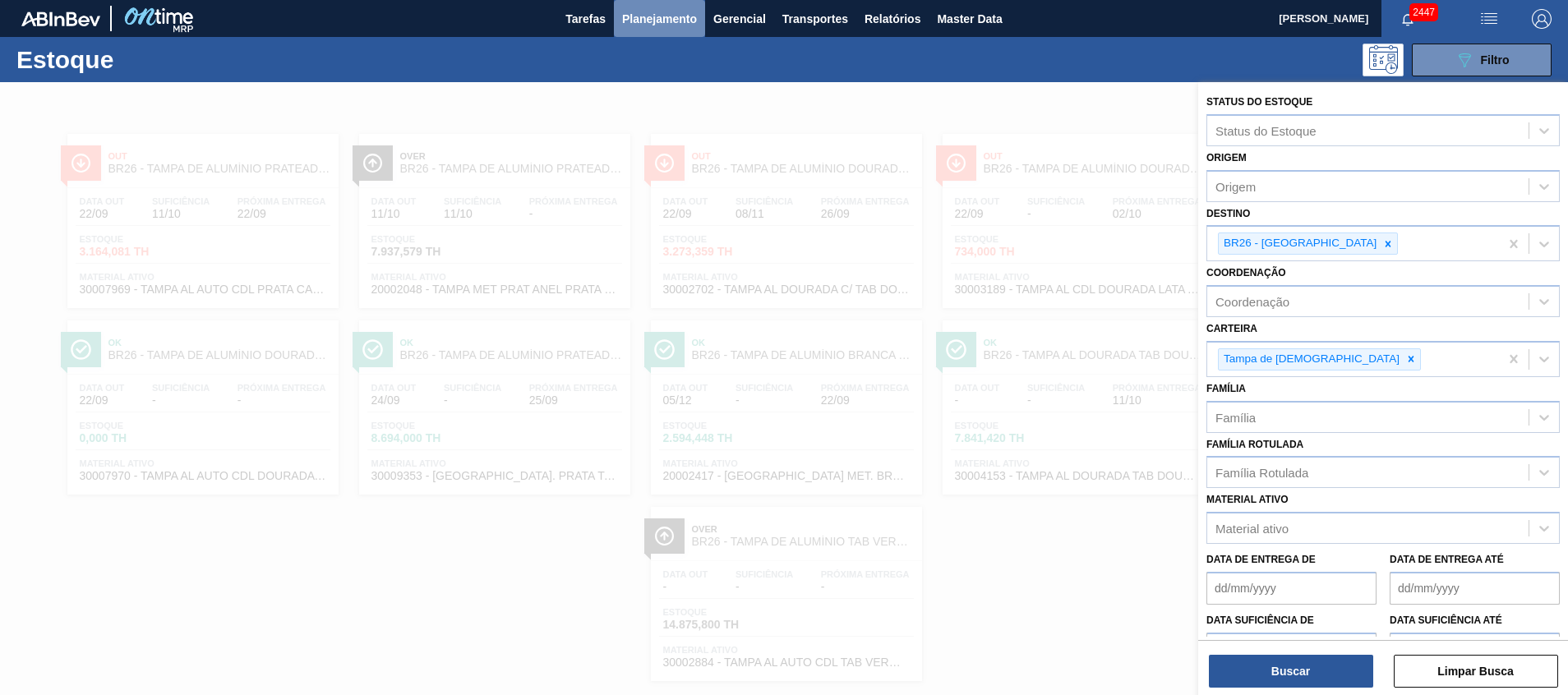
click at [663, 9] on span "Planejamento" at bounding box center [659, 18] width 75 height 20
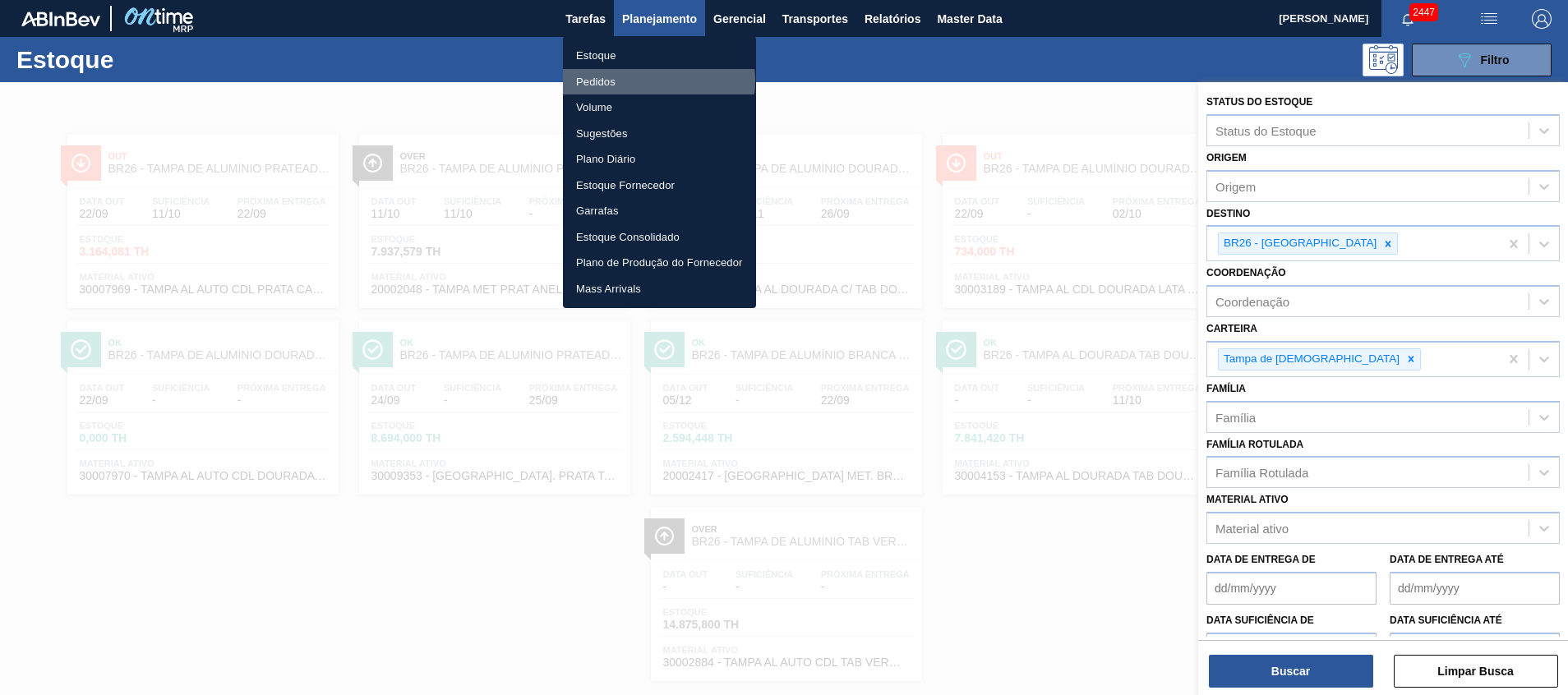
click at [653, 81] on li "Pedidos" at bounding box center [660, 82] width 193 height 27
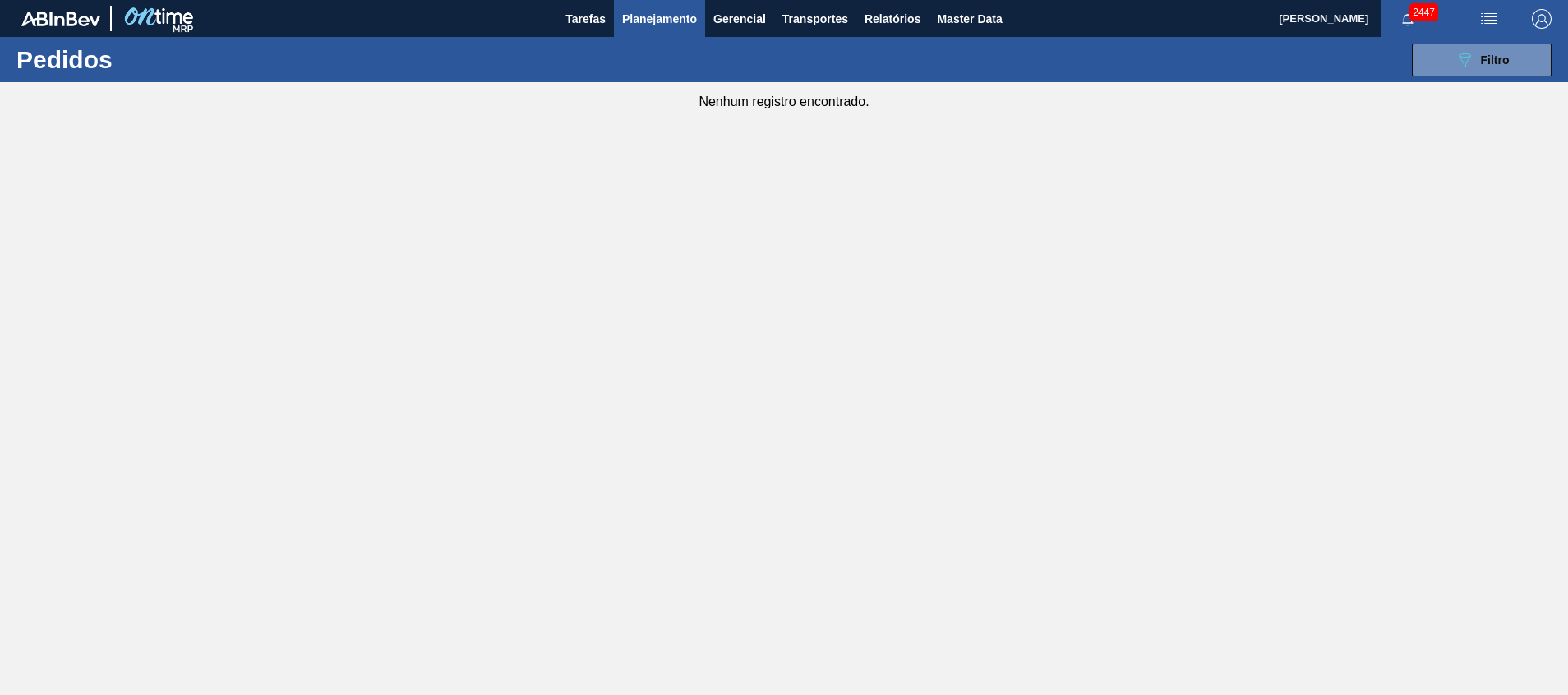
click at [1453, 81] on main "Tarefas Planejamento Gerencial Transportes Relatórios Master Data Beatriz Marce…" at bounding box center [784, 347] width 1568 height 695
click at [1454, 70] on button "089F7B8B-B2A5-4AFE-B5C0-19BA573D28AC Filtro" at bounding box center [1482, 60] width 140 height 33
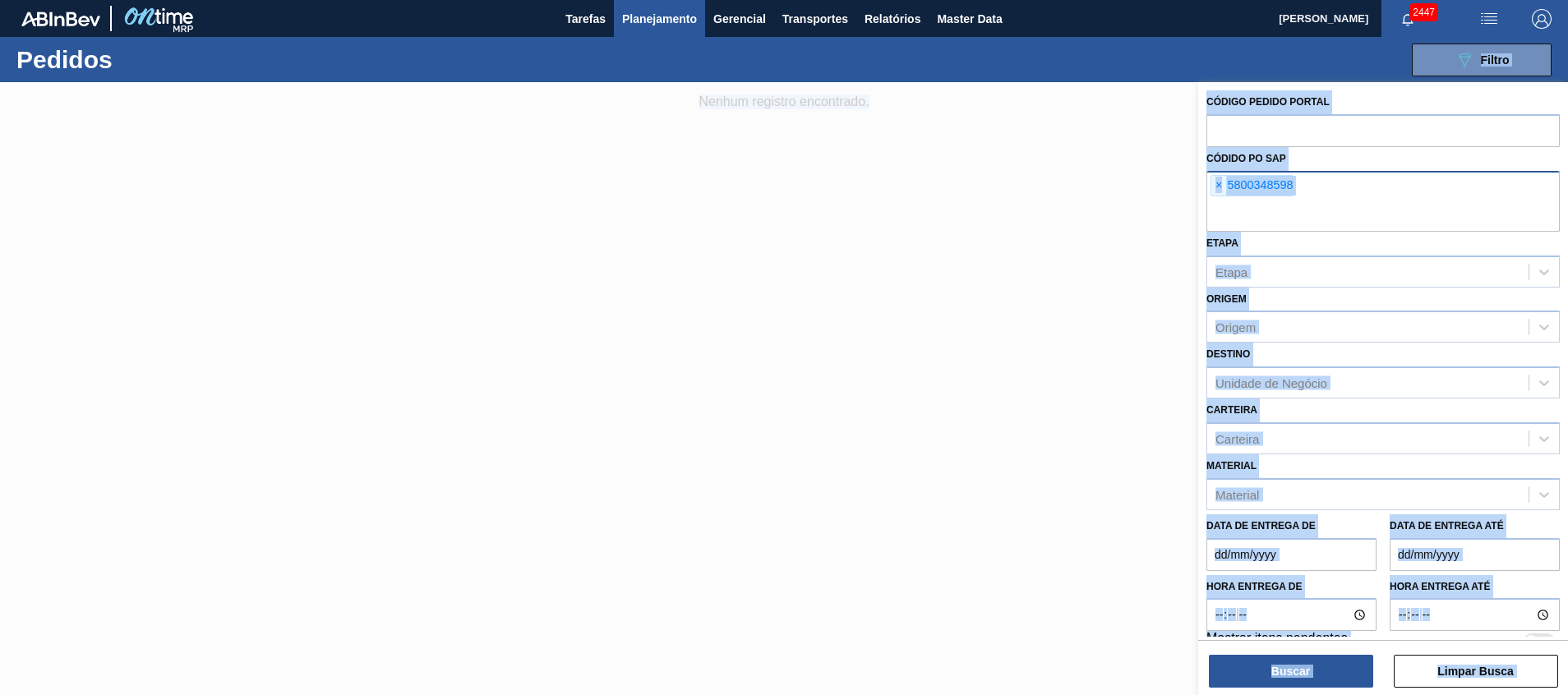
click at [1353, 221] on input "text" at bounding box center [1384, 216] width 353 height 31
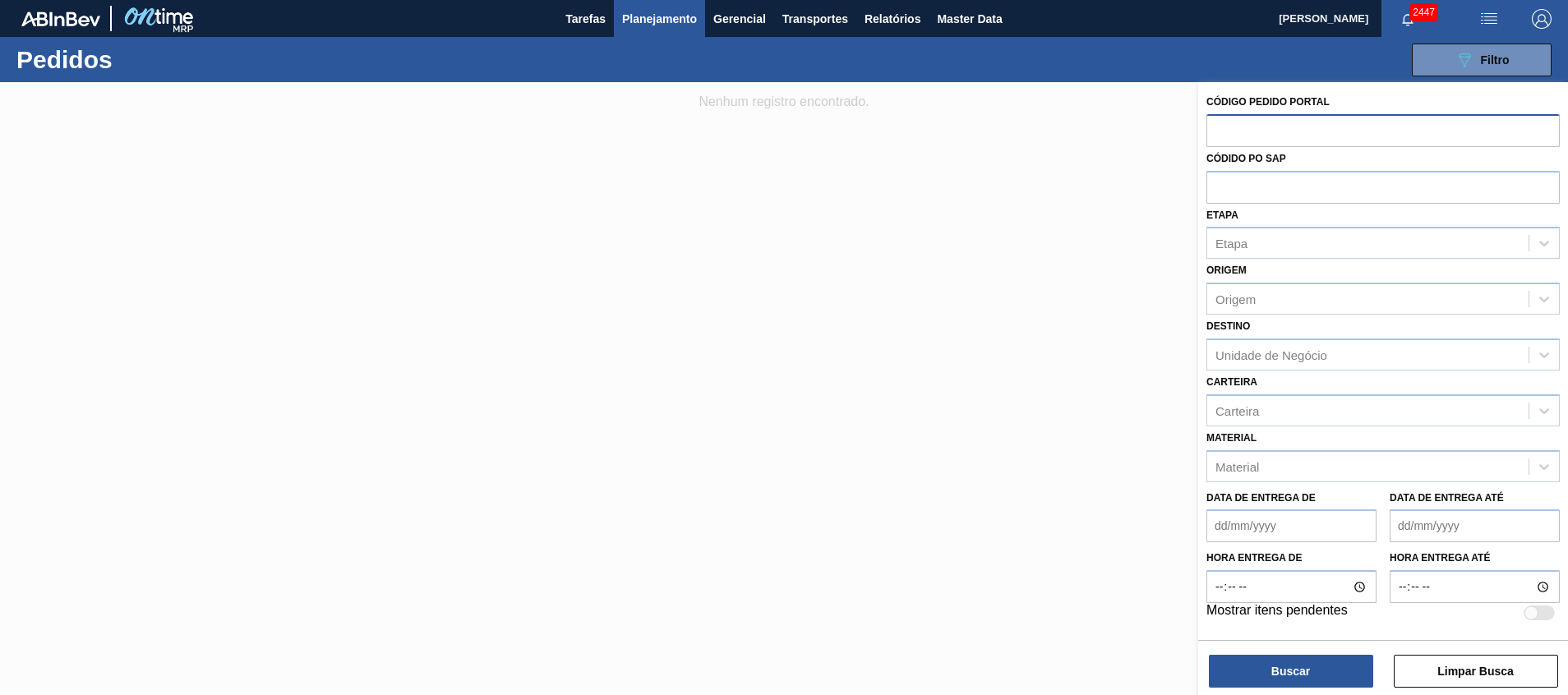
click at [1343, 143] on div "Código Pedido Portal Códido PO SAP Etapa Etapa Origem Origem Destino Unidade de…" at bounding box center [1383, 356] width 370 height 549
click at [1343, 142] on input "text" at bounding box center [1384, 130] width 353 height 31
click at [1343, 135] on input "text" at bounding box center [1384, 130] width 353 height 31
paste input "text"
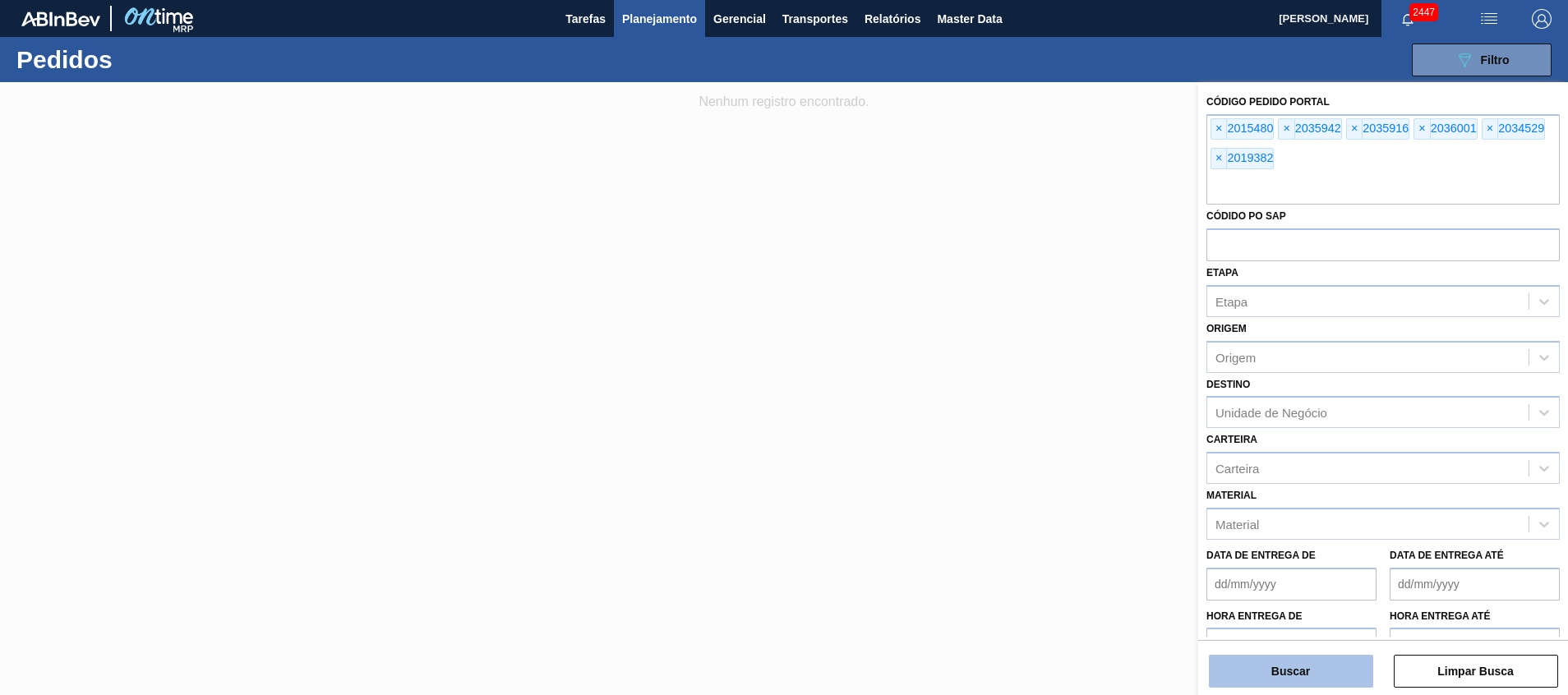
click at [1258, 670] on button "Buscar" at bounding box center [1291, 671] width 165 height 33
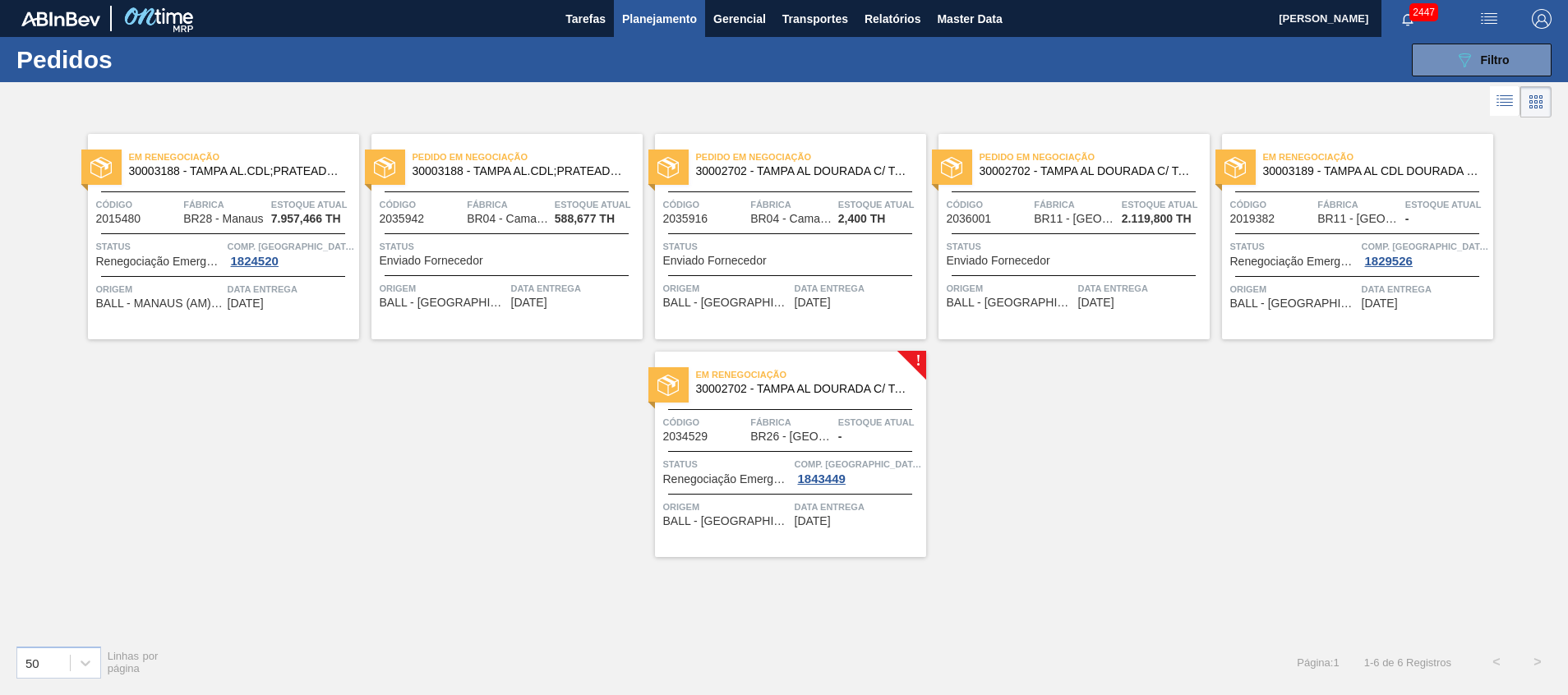
click at [894, 426] on span "Estoque atual" at bounding box center [880, 422] width 84 height 16
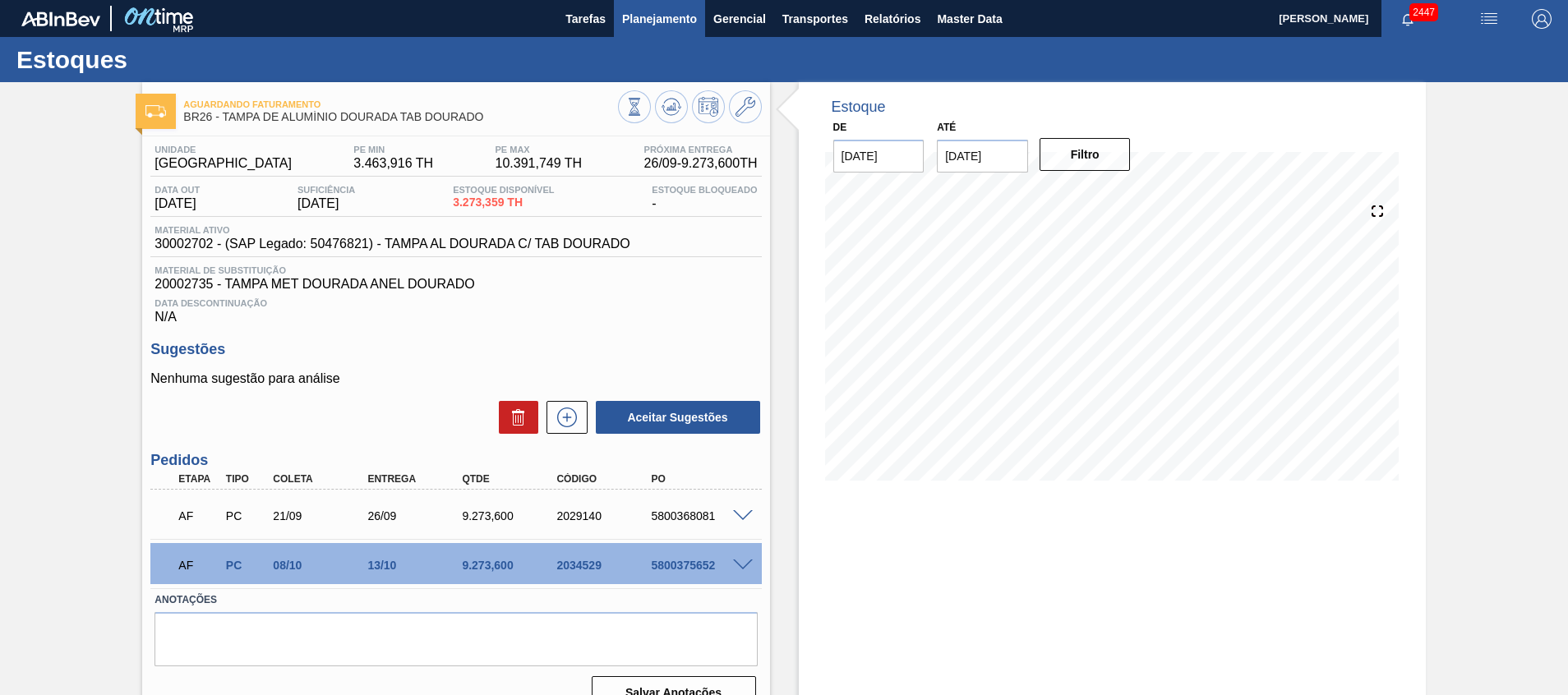
click at [693, 30] on button "Planejamento" at bounding box center [660, 18] width 91 height 37
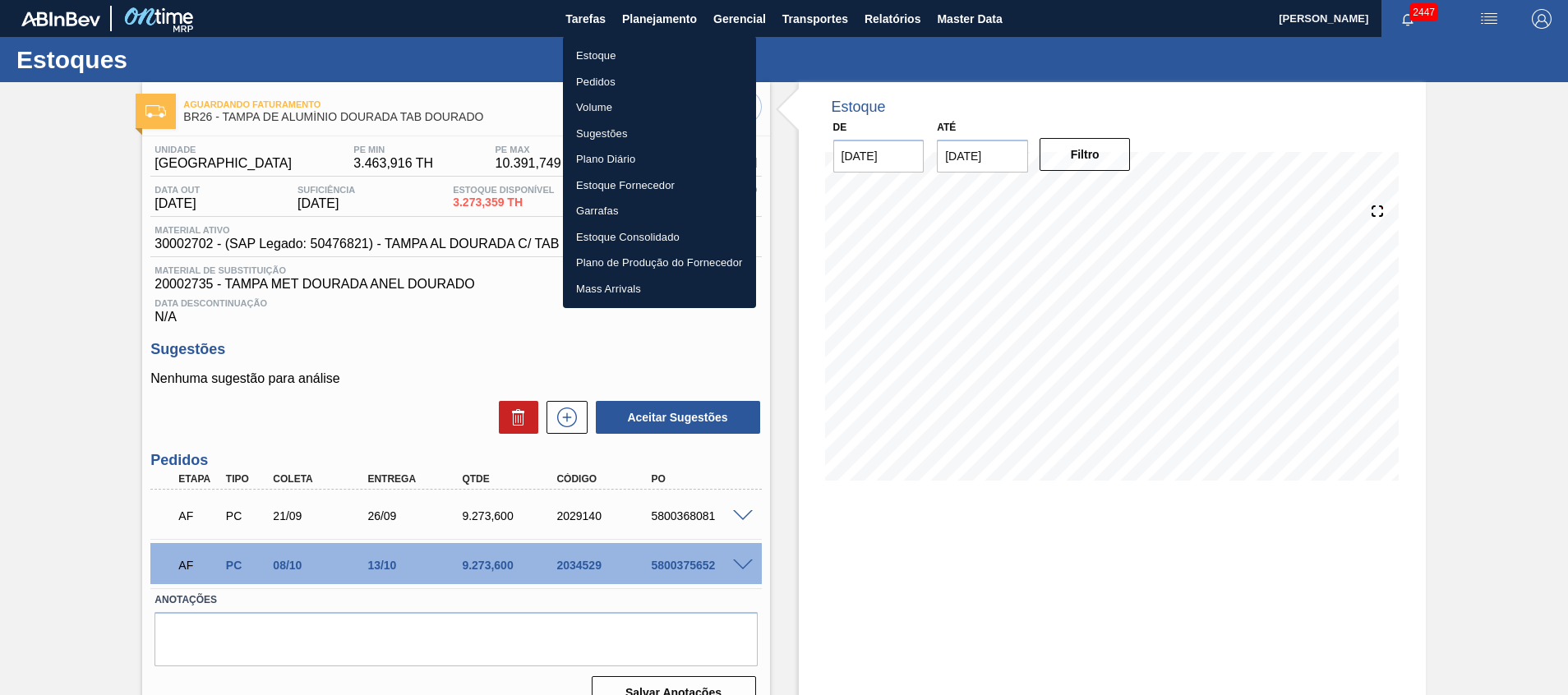
click at [642, 59] on li "Estoque" at bounding box center [660, 56] width 193 height 27
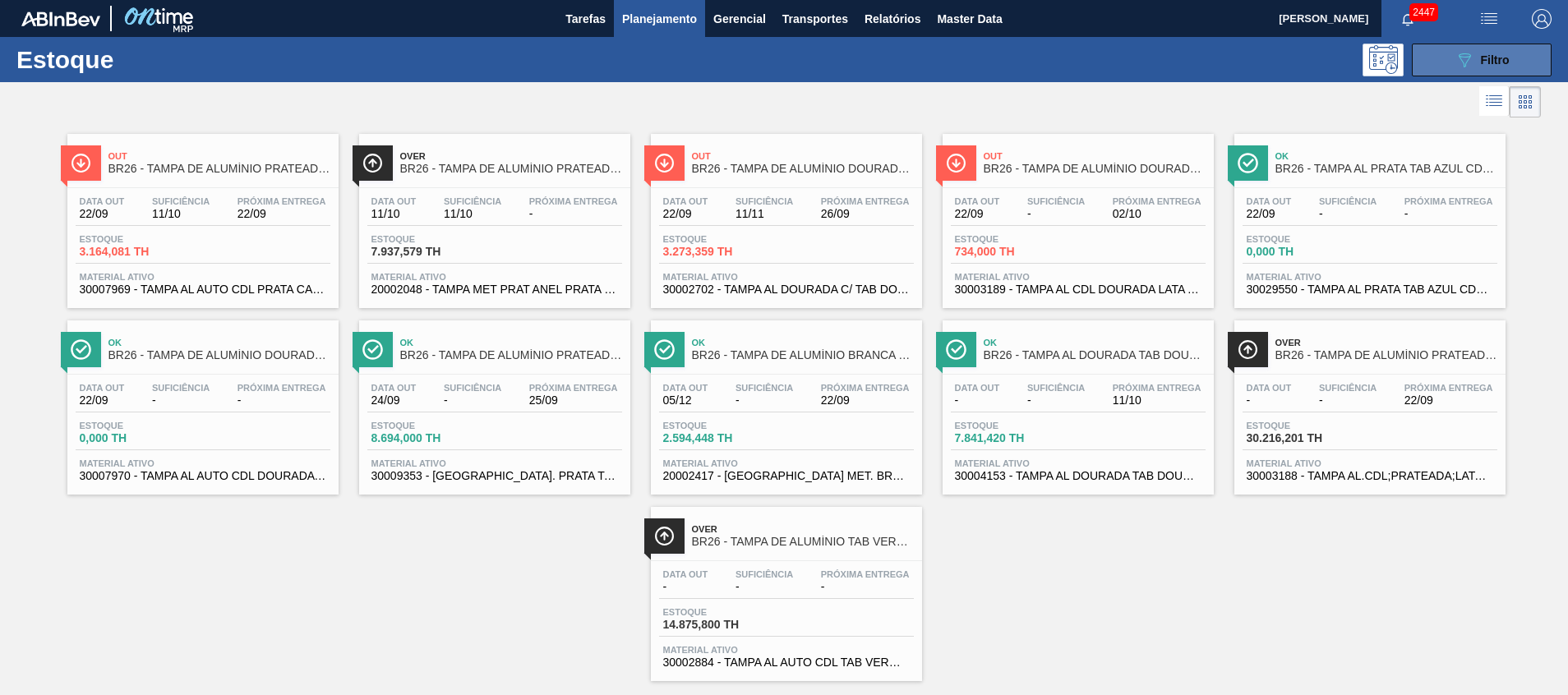
click at [1503, 44] on button "089F7B8B-B2A5-4AFE-B5C0-19BA573D28AC Filtro" at bounding box center [1482, 60] width 140 height 33
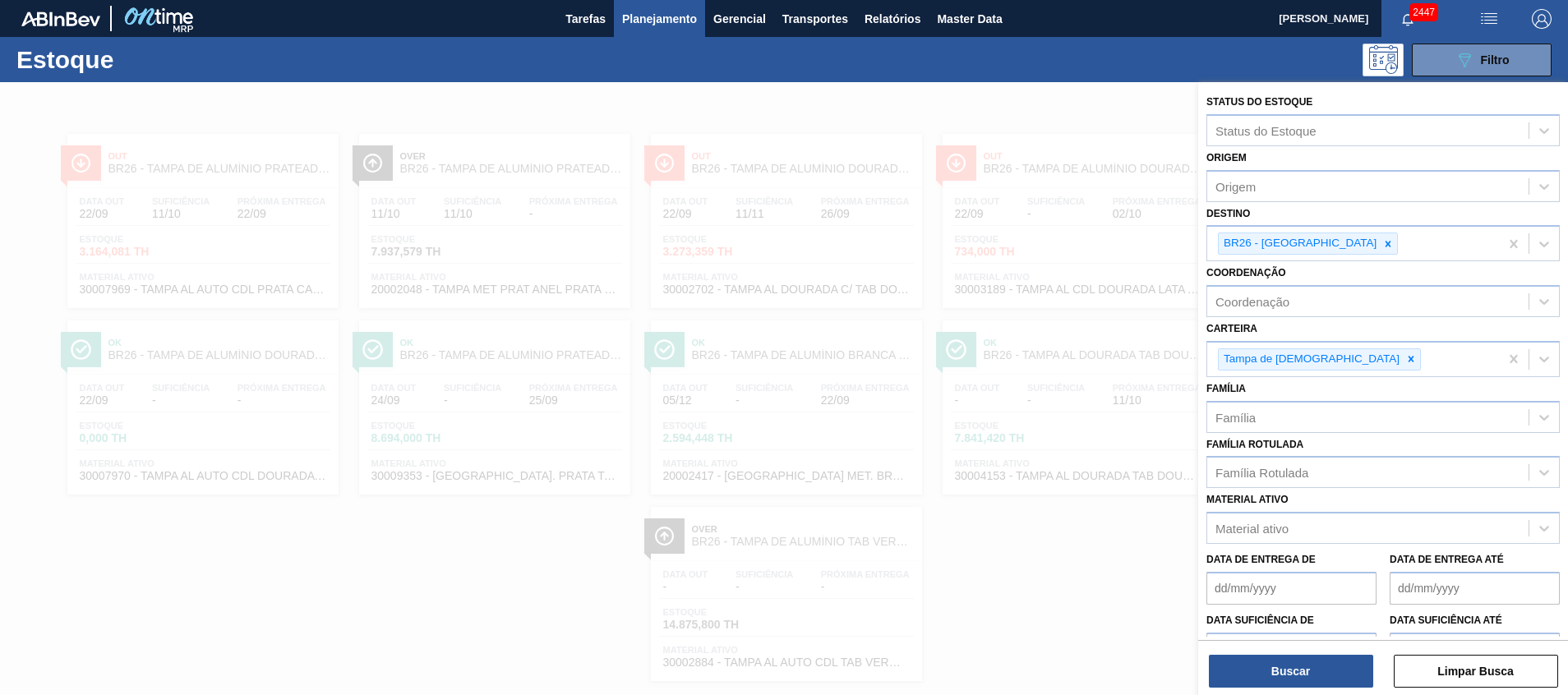
click at [642, 27] on span "Planejamento" at bounding box center [659, 18] width 75 height 20
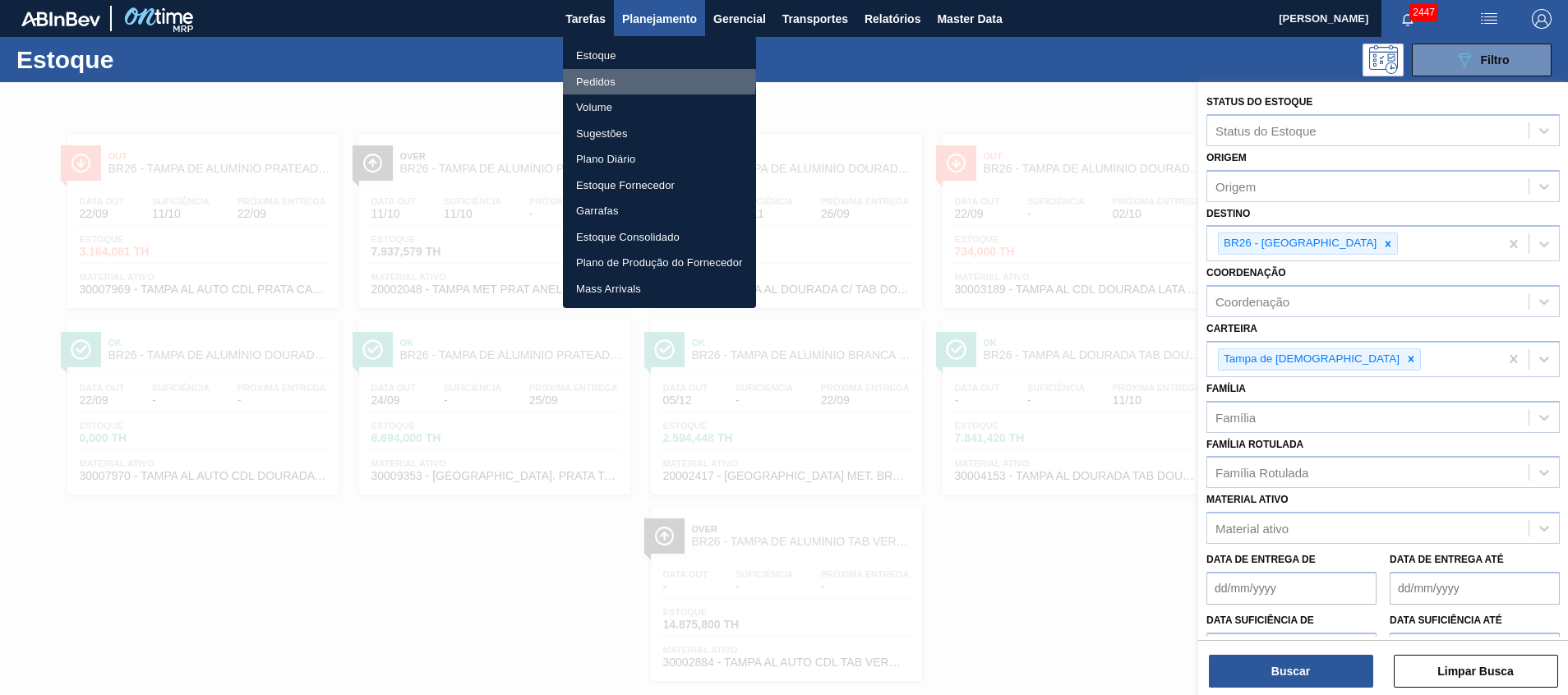
click at [624, 78] on li "Pedidos" at bounding box center [660, 82] width 193 height 27
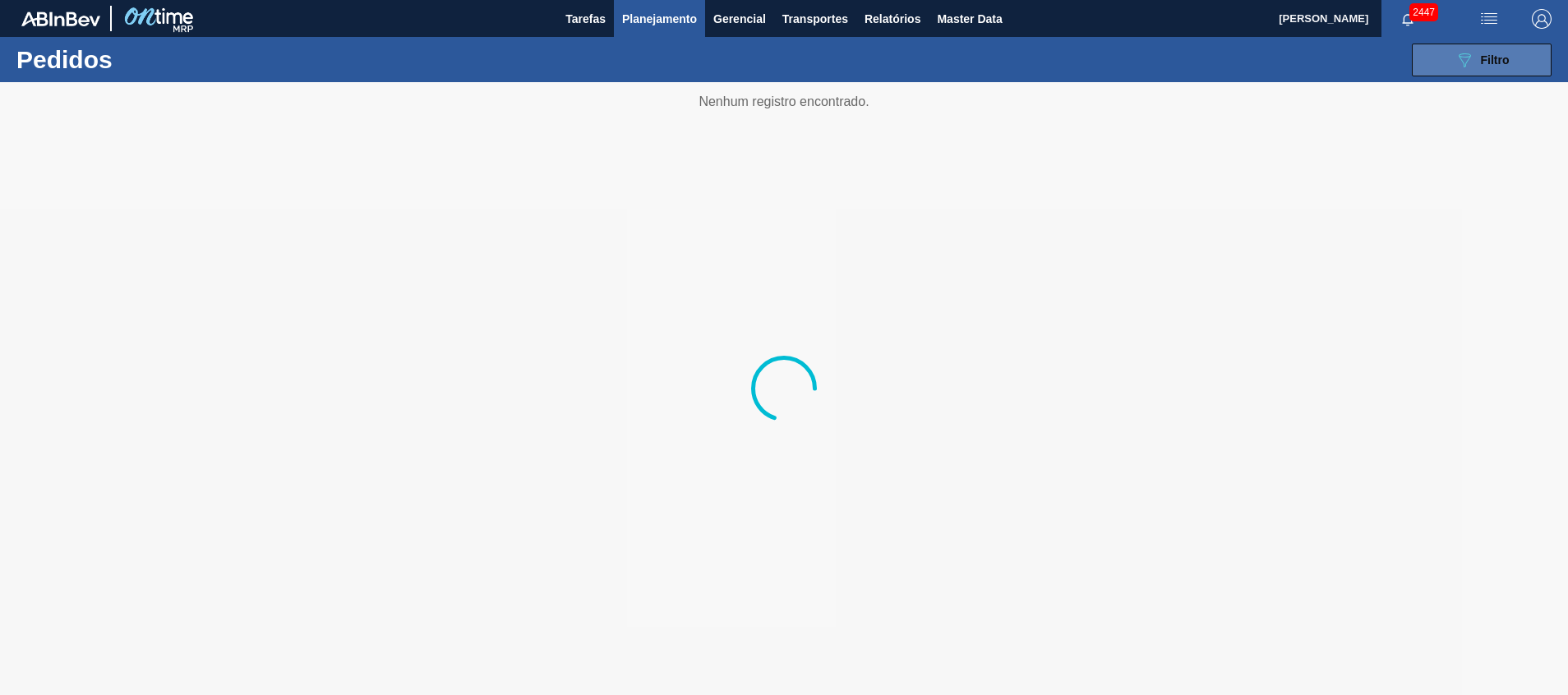
click at [1512, 68] on button "089F7B8B-B2A5-4AFE-B5C0-19BA573D28AC Filtro" at bounding box center [1482, 60] width 140 height 33
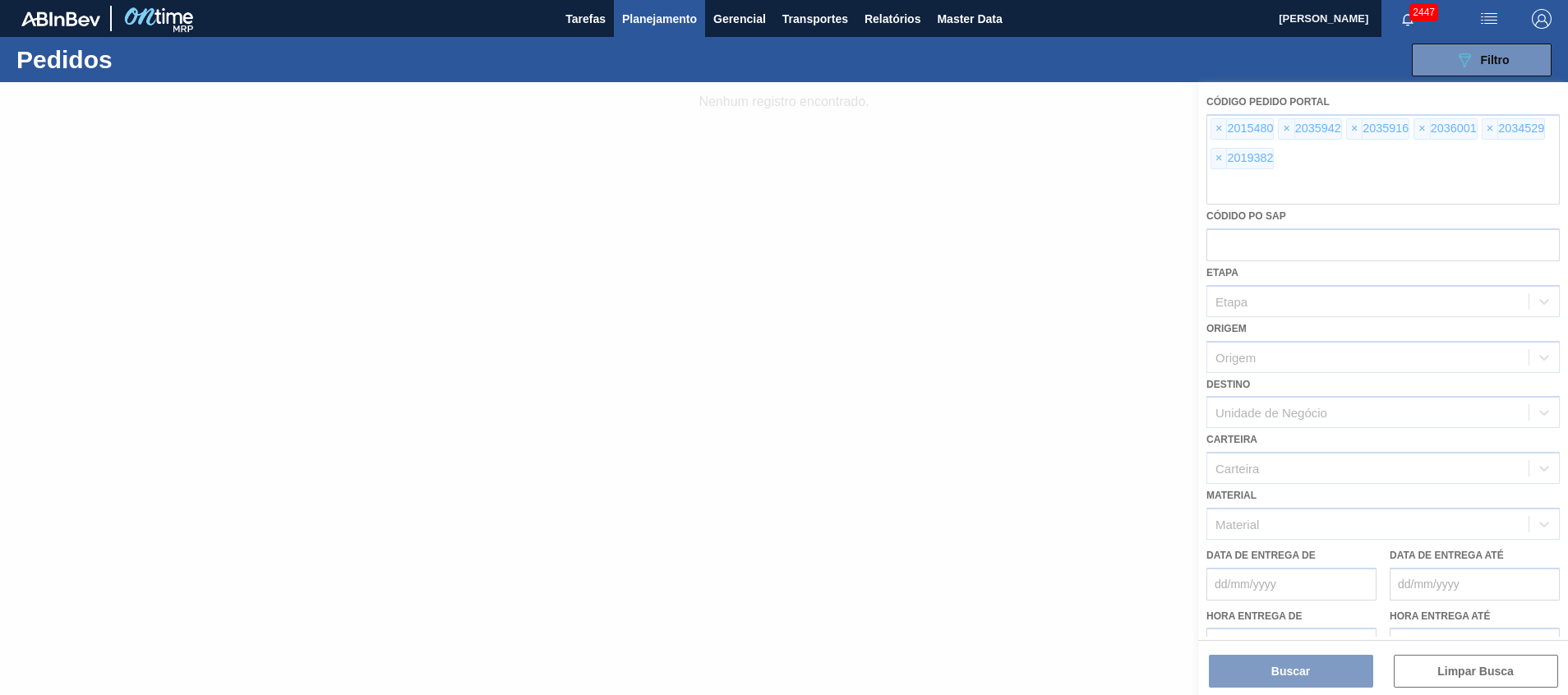
click at [1338, 194] on div at bounding box center [784, 388] width 1568 height 613
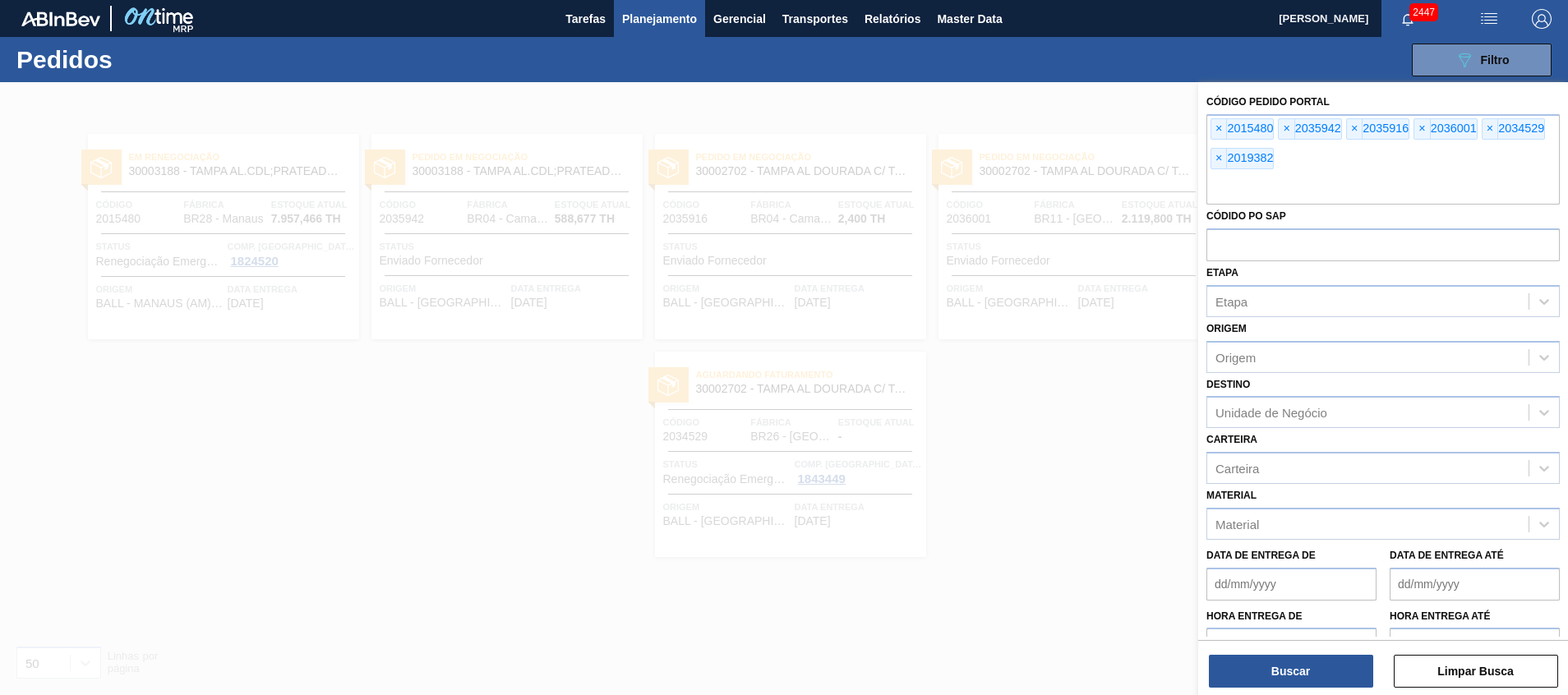
click at [1388, 214] on div "Códido PO SAP" at bounding box center [1384, 233] width 353 height 57
click at [1394, 183] on input "text" at bounding box center [1384, 189] width 353 height 31
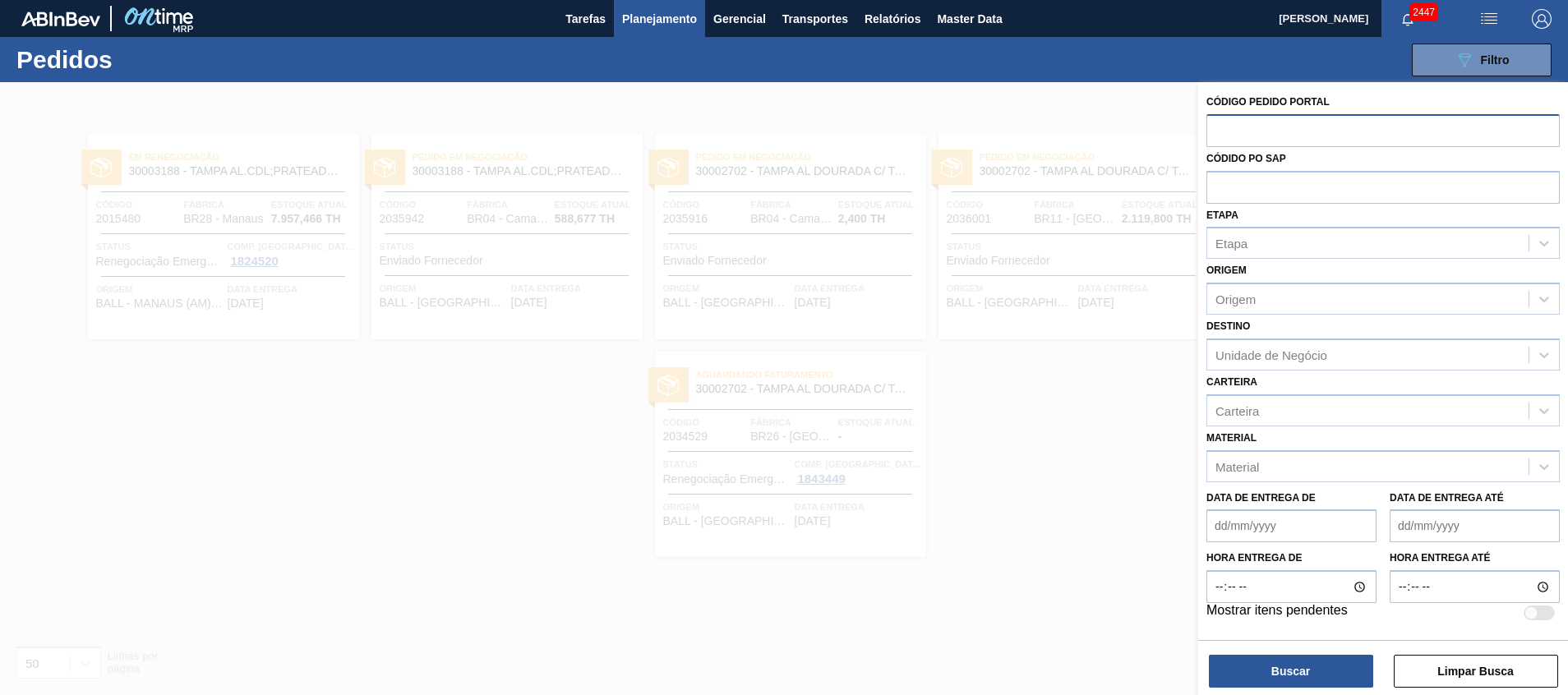
paste input "text"
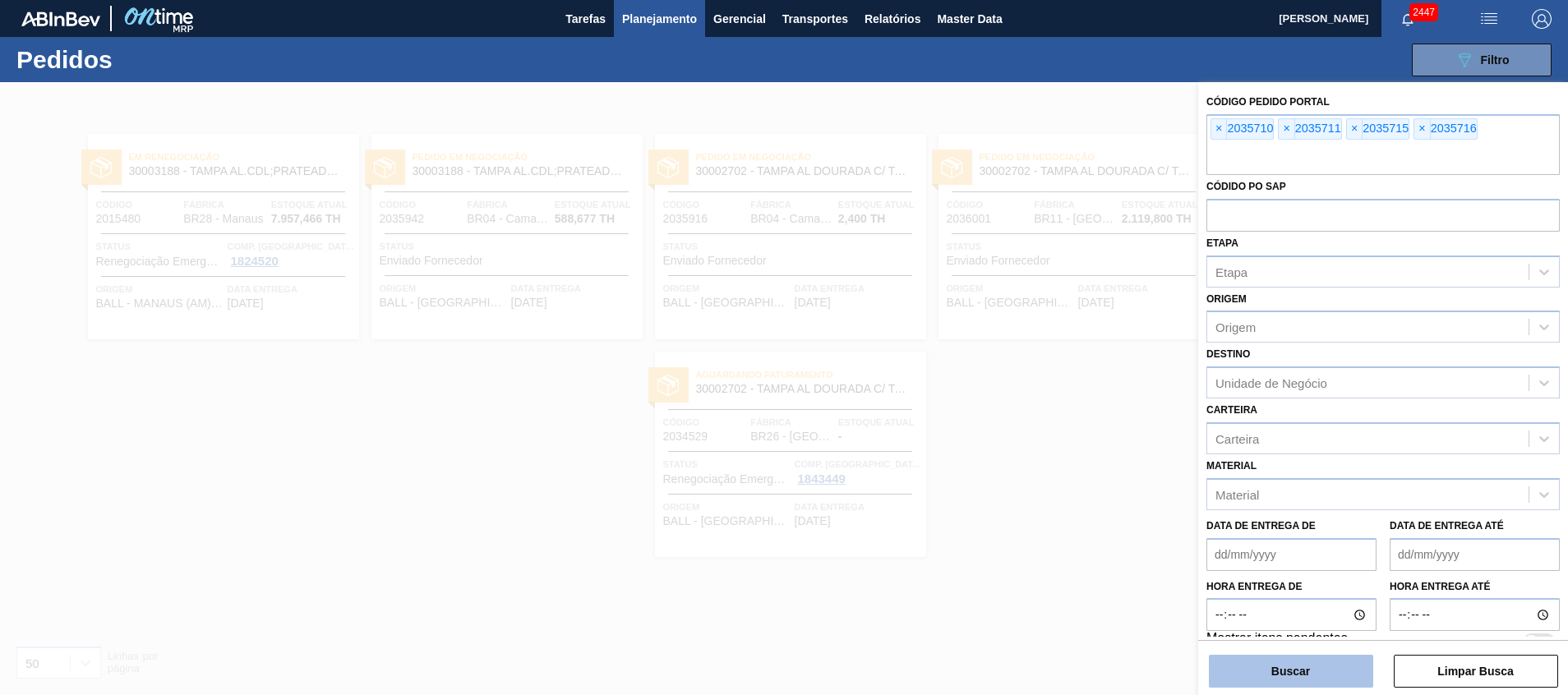
click at [1309, 673] on button "Buscar" at bounding box center [1291, 671] width 165 height 33
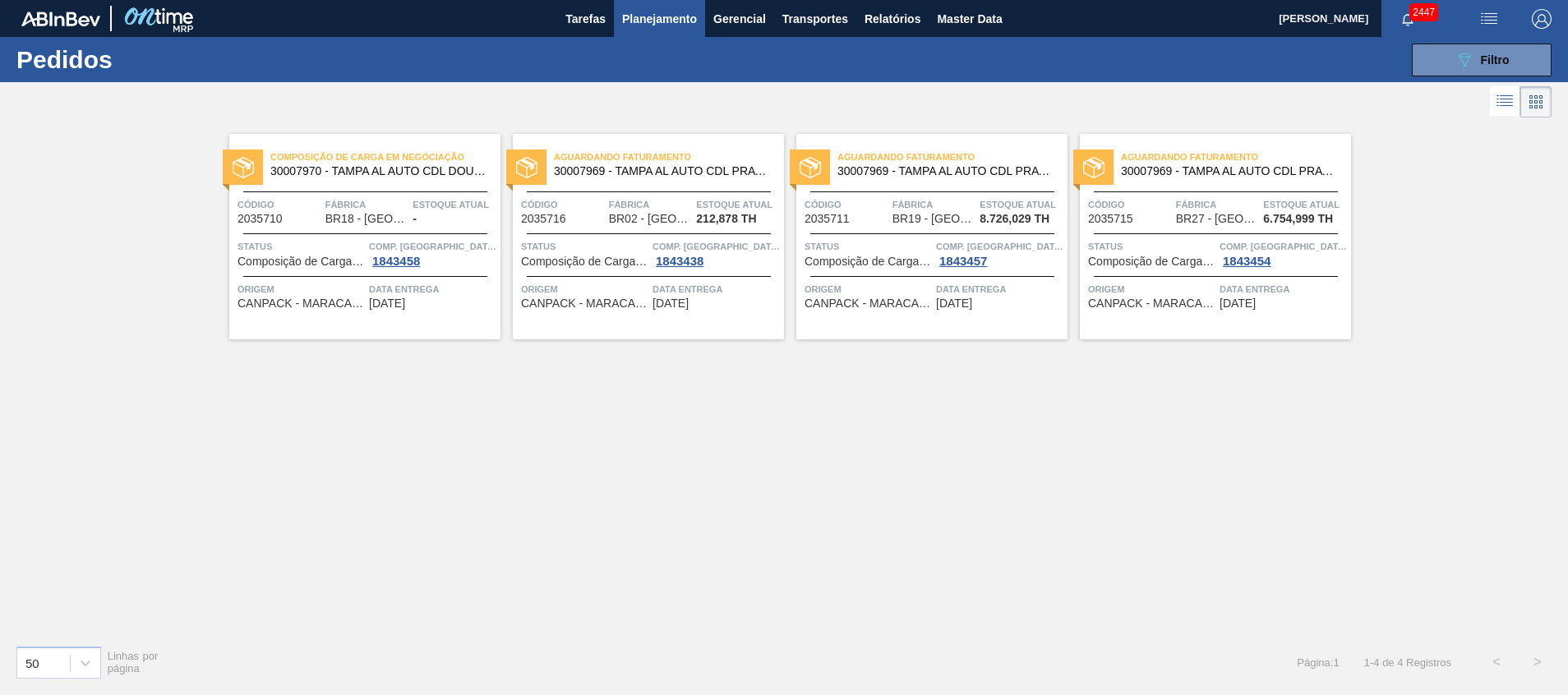
click at [414, 218] on span "-" at bounding box center [414, 219] width 4 height 12
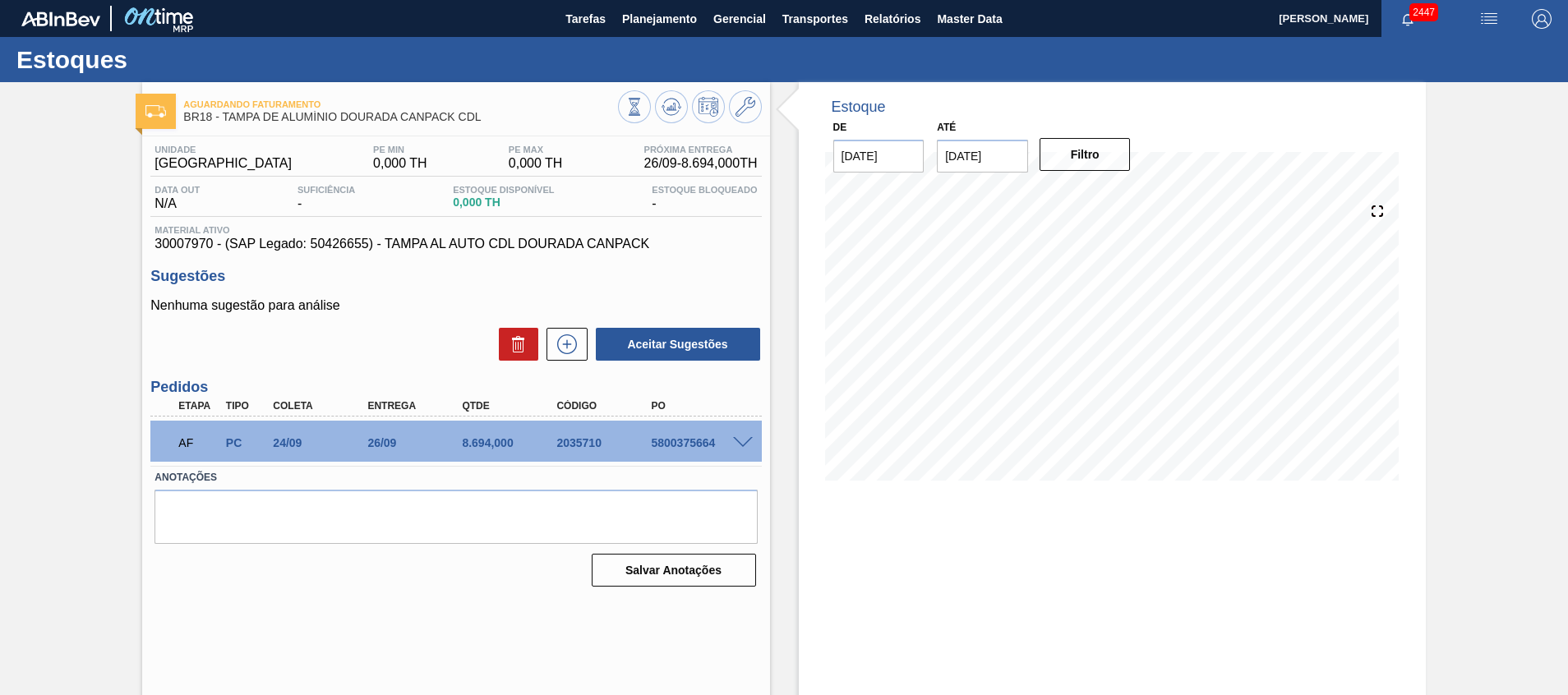
click at [742, 441] on span at bounding box center [743, 444] width 20 height 12
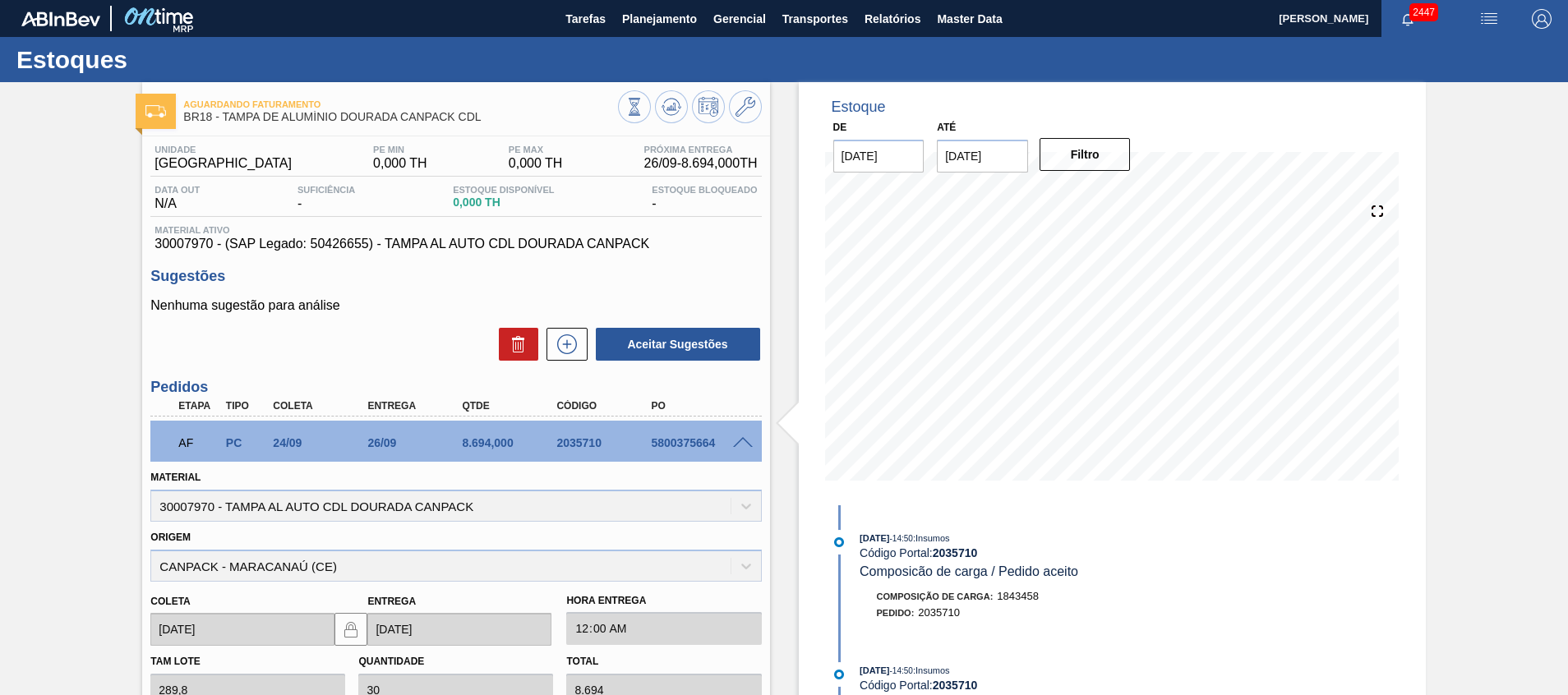
click at [748, 451] on div "AF PC 24/09 26/09 8.694,000 2035710 5800375664" at bounding box center [456, 442] width 611 height 41
click at [747, 444] on span at bounding box center [743, 444] width 20 height 12
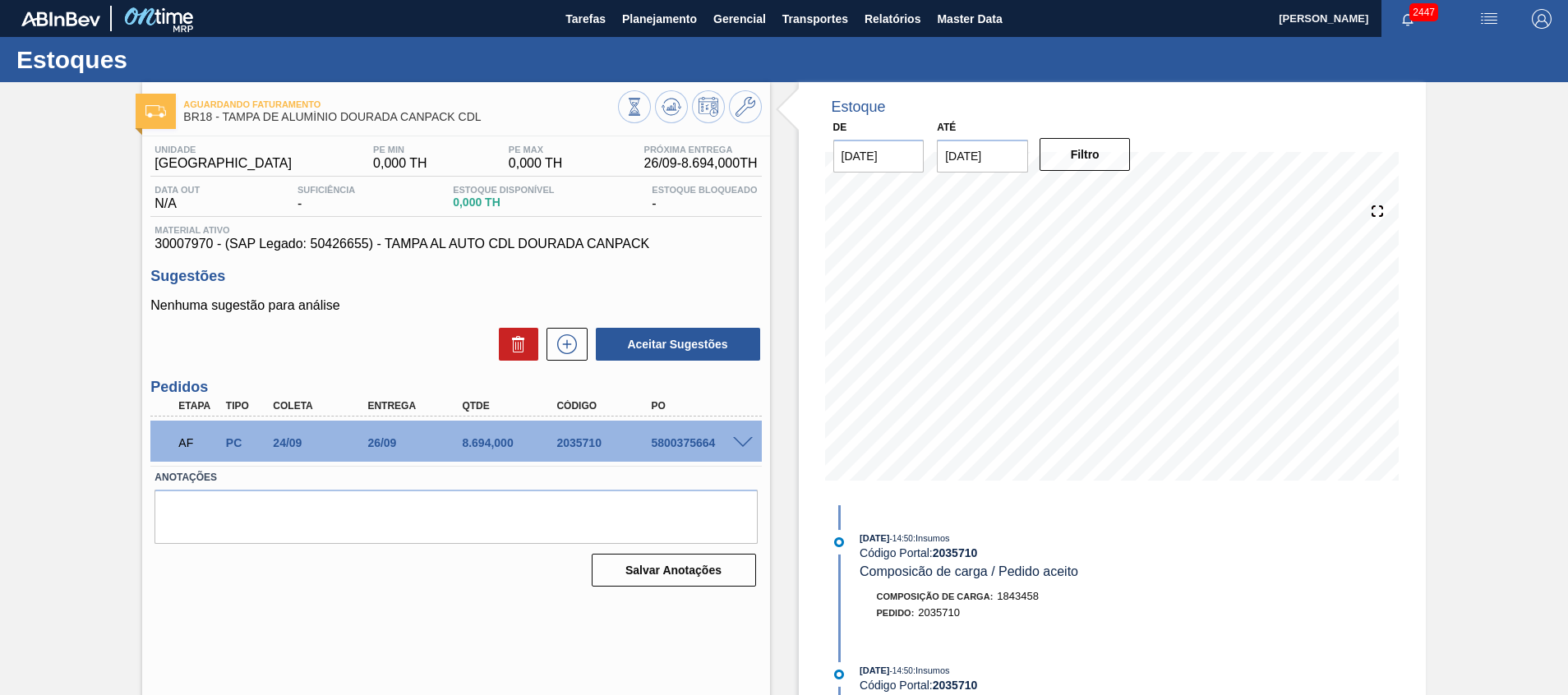
drag, startPoint x: 289, startPoint y: 608, endPoint x: 319, endPoint y: 602, distance: 30.6
click at [289, 608] on div "Aguardando Faturamento BR18 - TAMPA DE ALUMÍNIO DOURADA CANPACK CDL Unidade Per…" at bounding box center [456, 394] width 627 height 624
click at [665, 16] on span "Planejamento" at bounding box center [659, 18] width 75 height 20
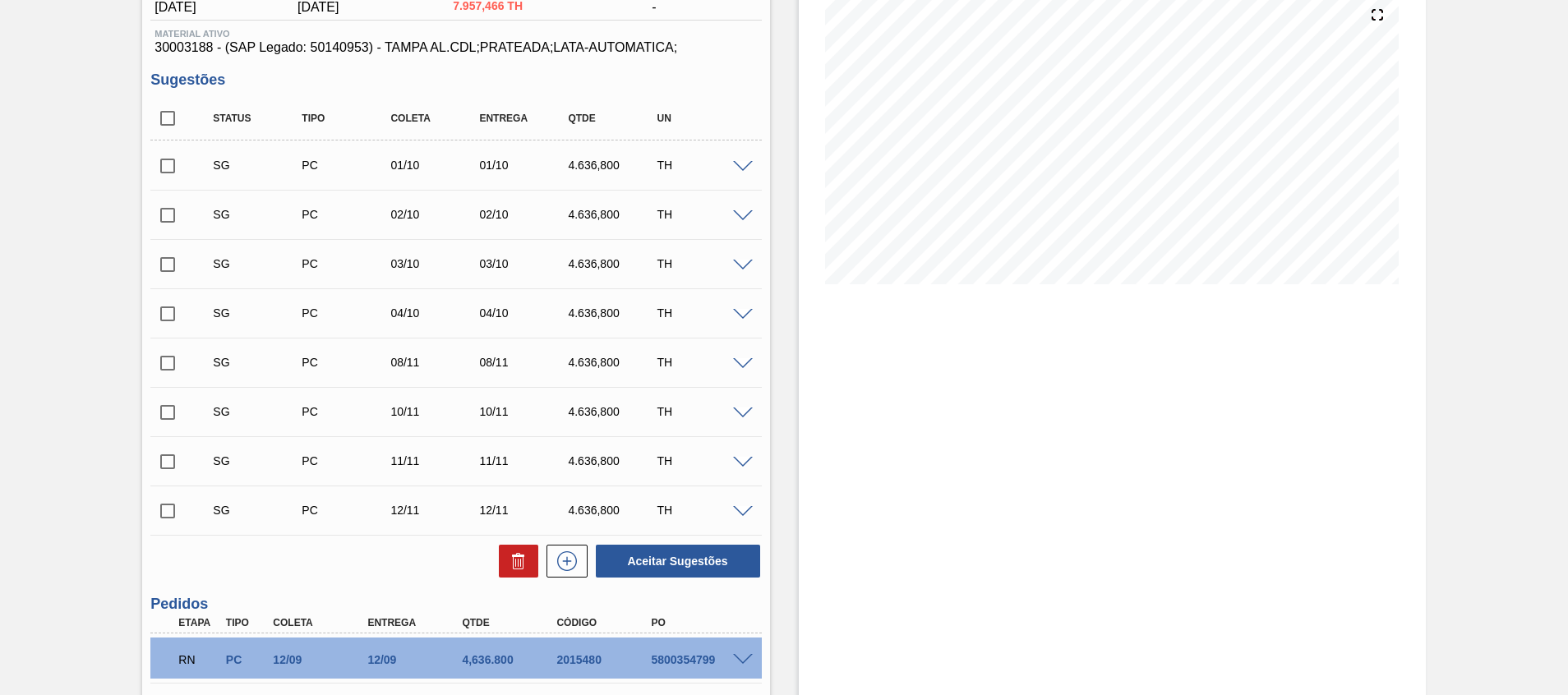
scroll to position [418, 0]
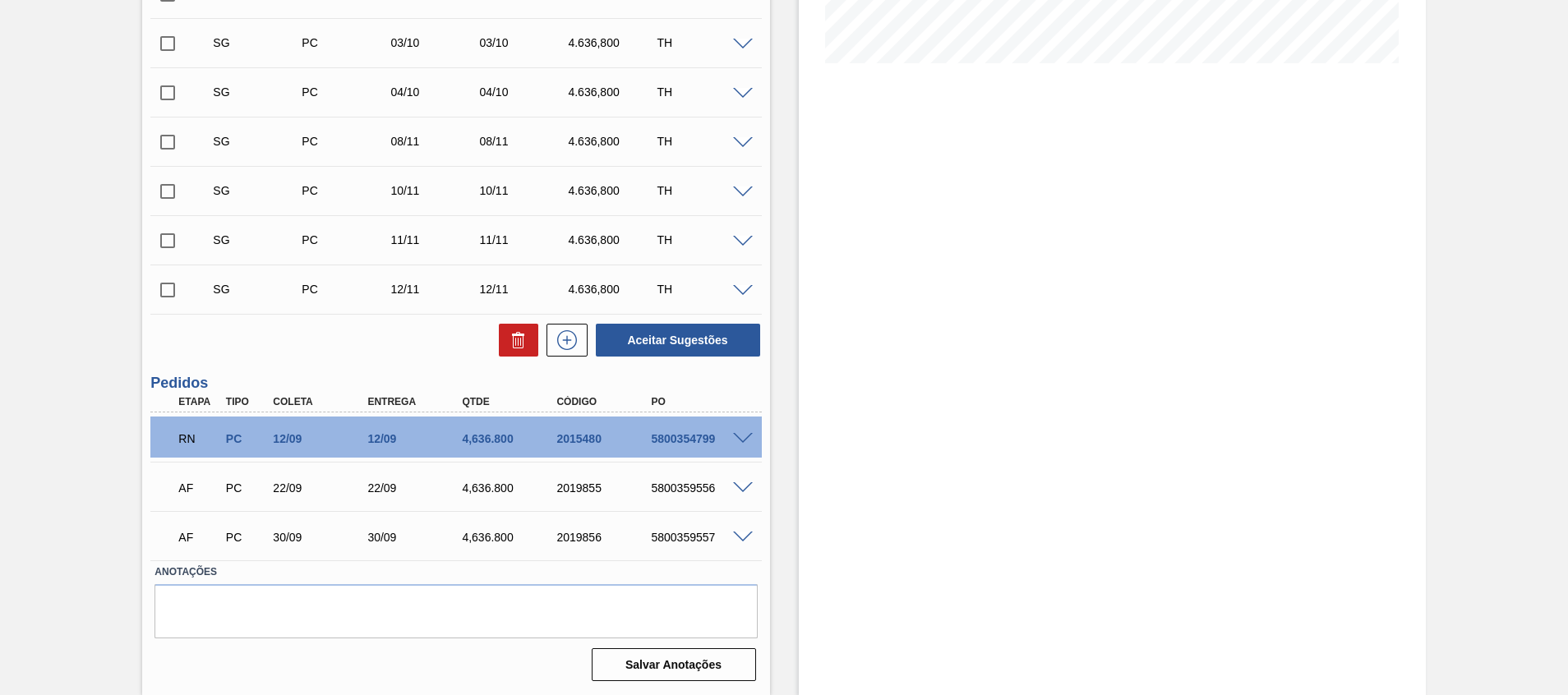
click at [741, 435] on span at bounding box center [743, 439] width 20 height 12
type input "289,8"
type input "4.636,8"
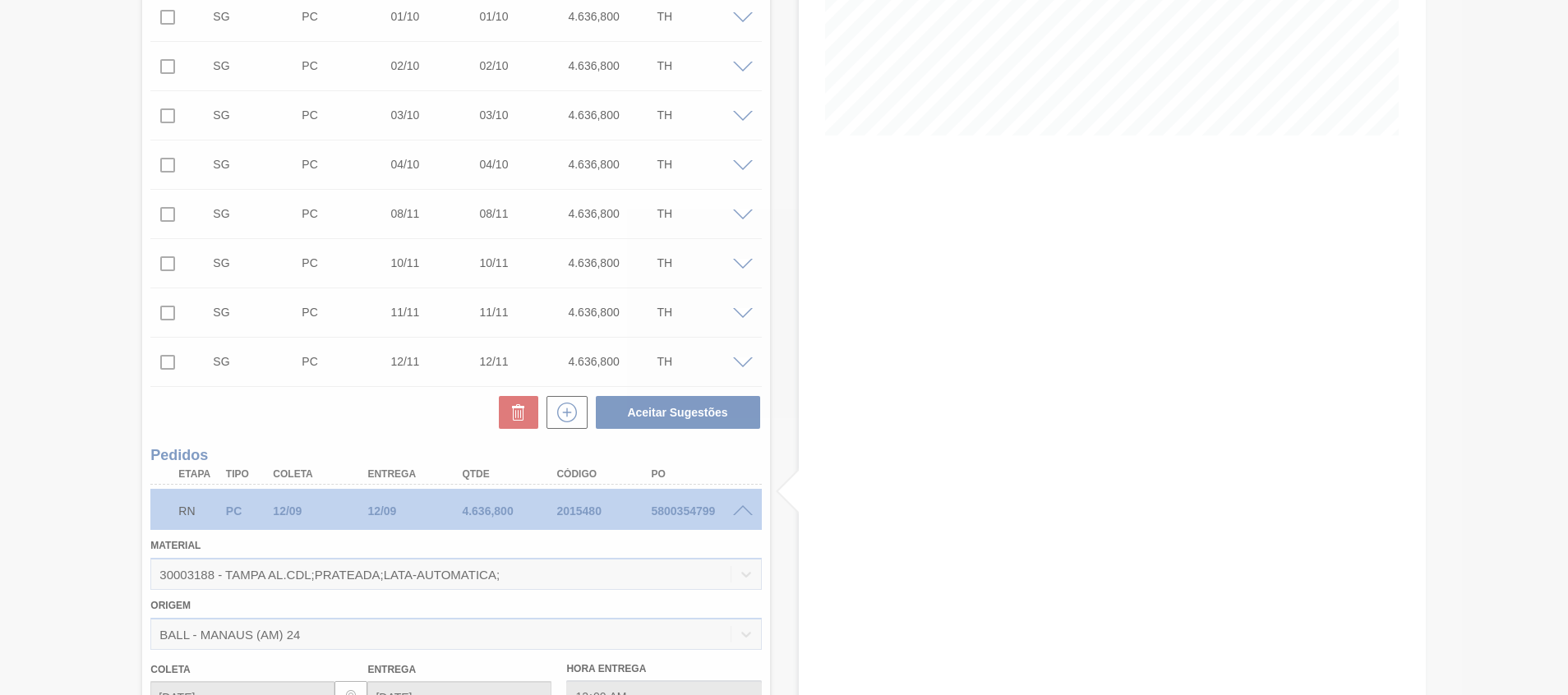
scroll to position [373, 0]
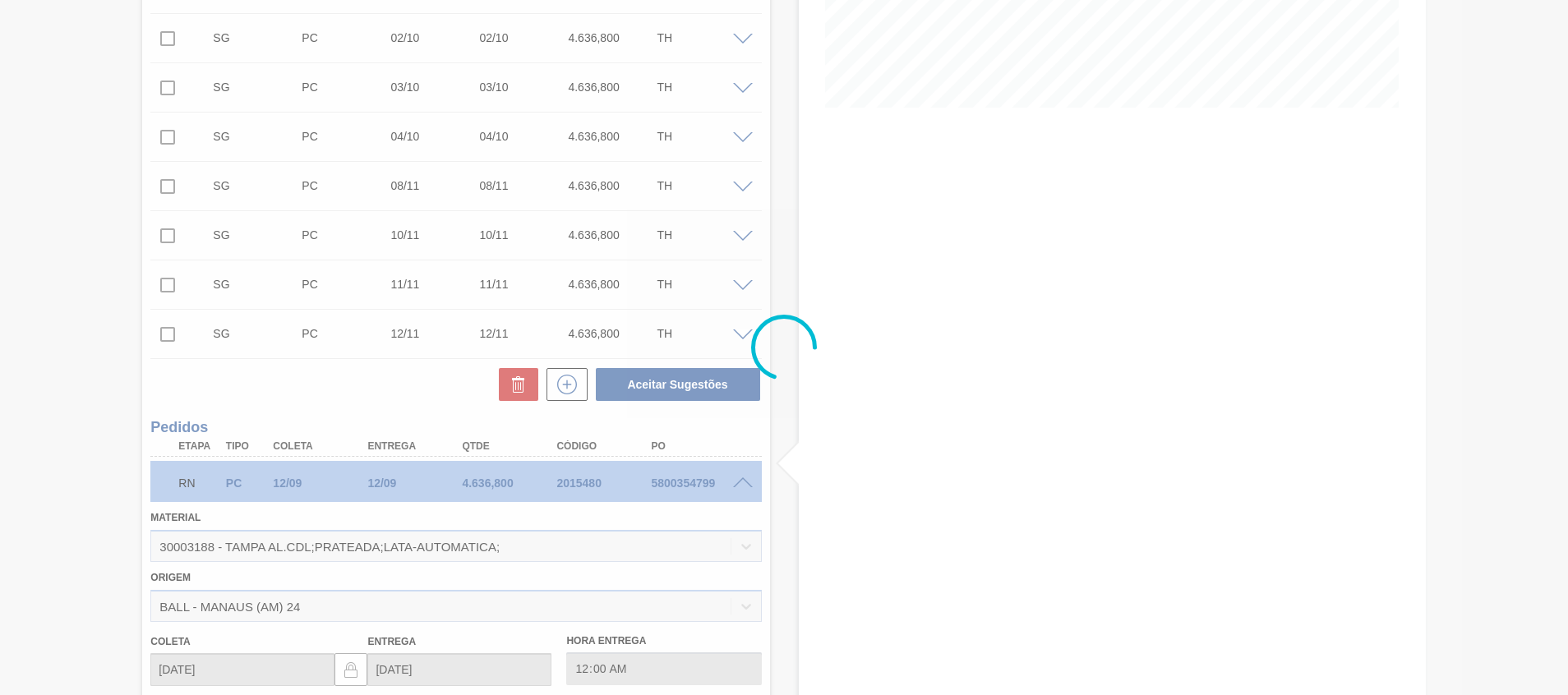
click at [730, 489] on div at bounding box center [784, 347] width 1568 height 695
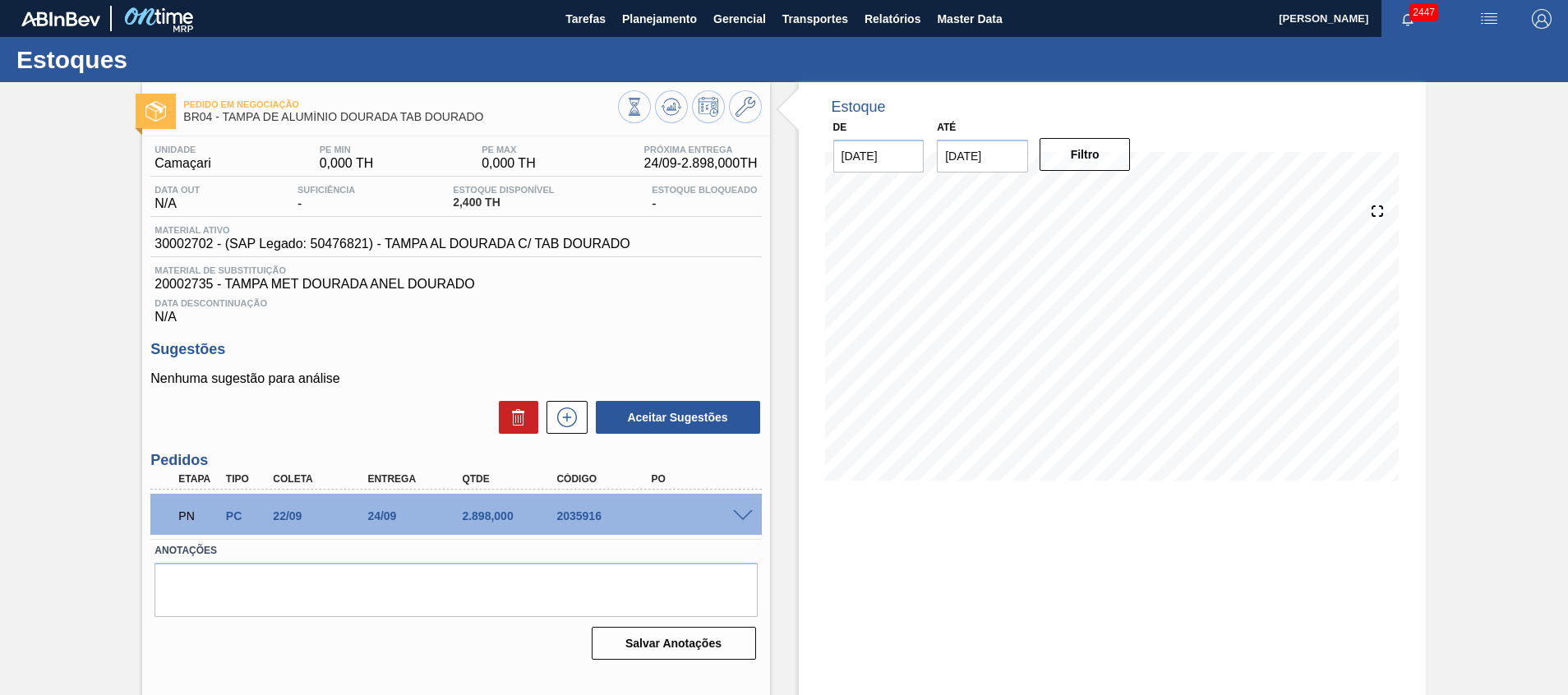
click at [744, 518] on span at bounding box center [743, 516] width 20 height 12
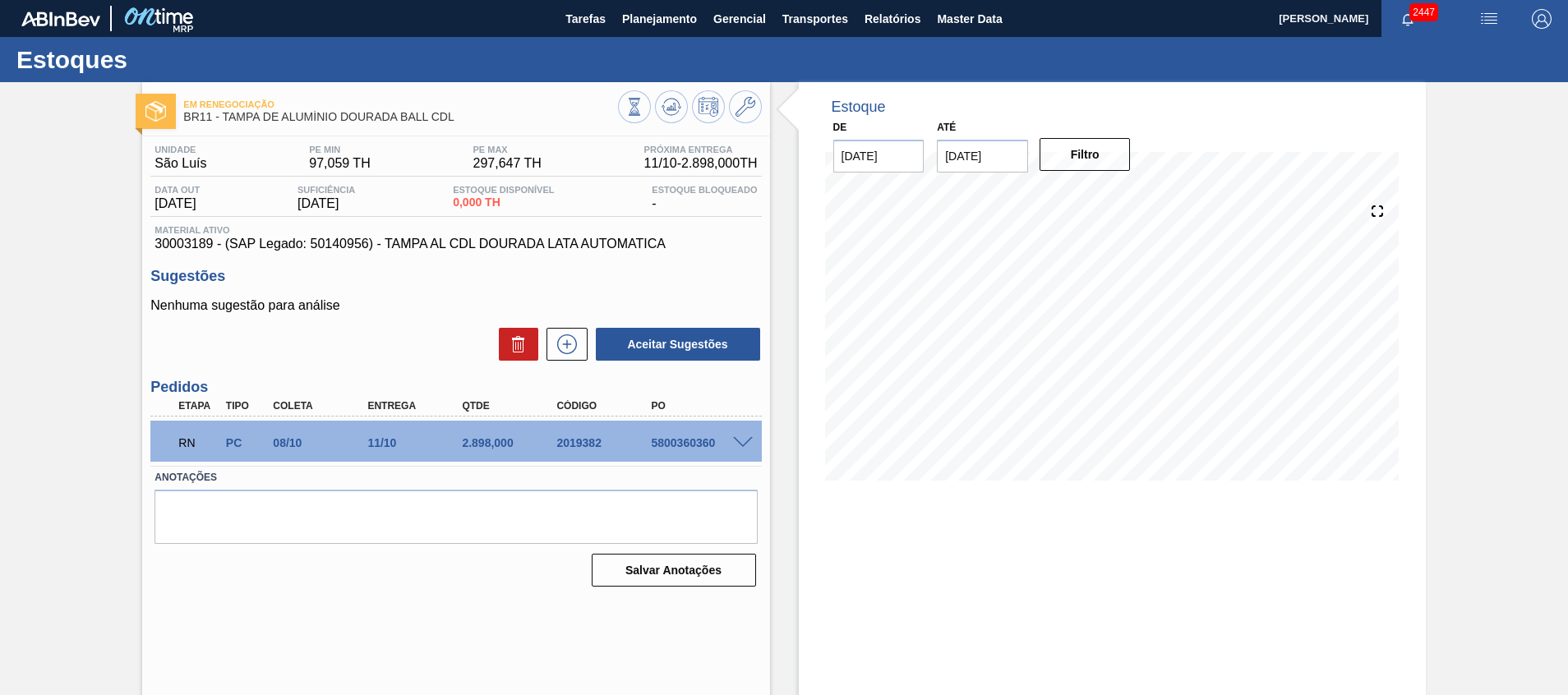
click at [740, 441] on span at bounding box center [743, 444] width 20 height 12
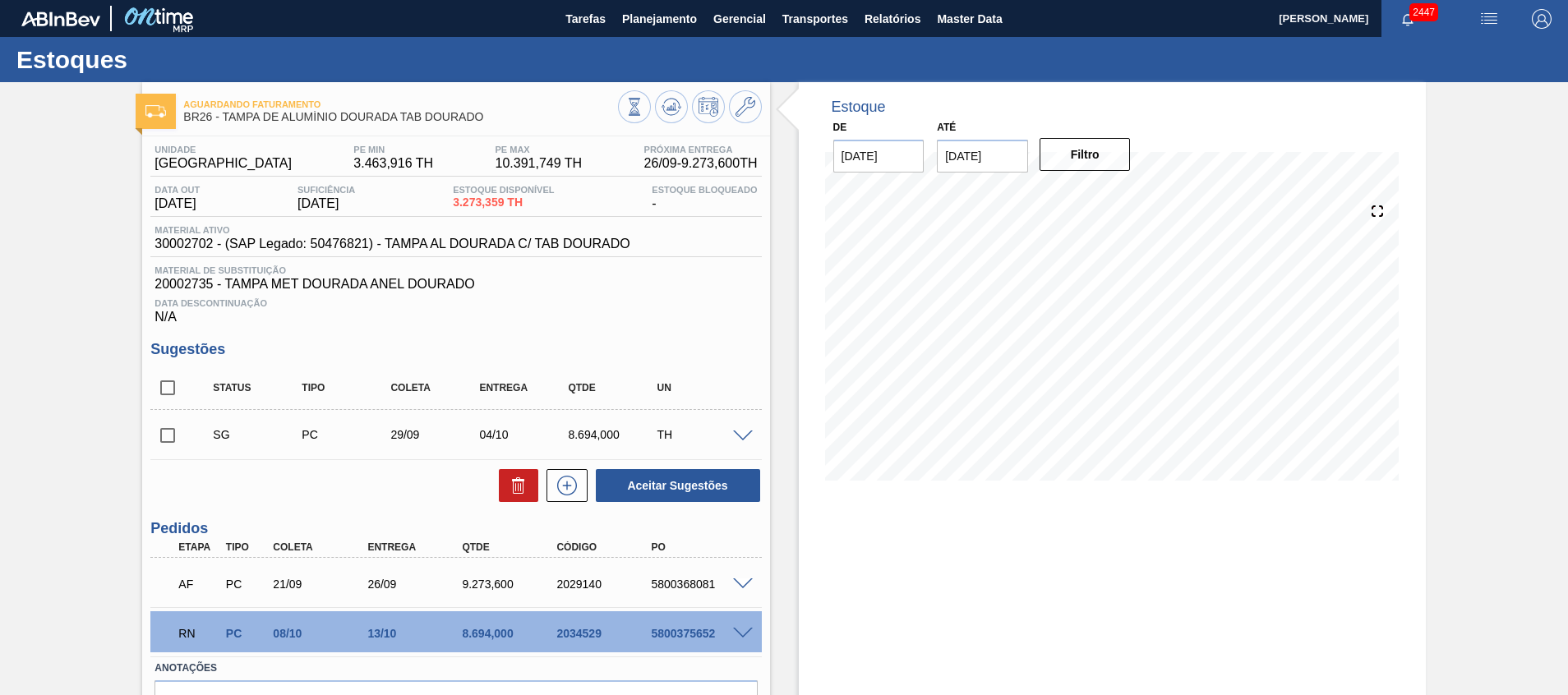
click at [737, 630] on span at bounding box center [743, 634] width 20 height 12
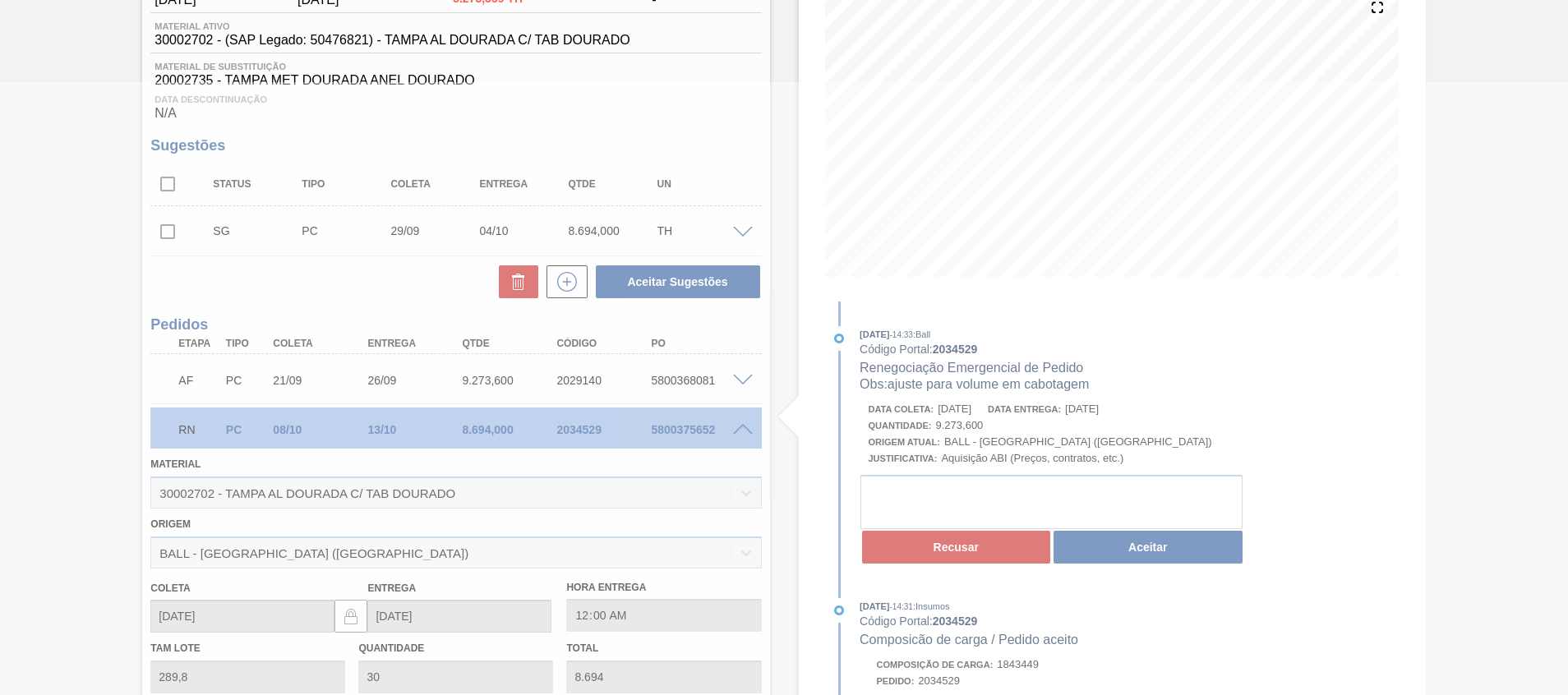
scroll to position [214, 0]
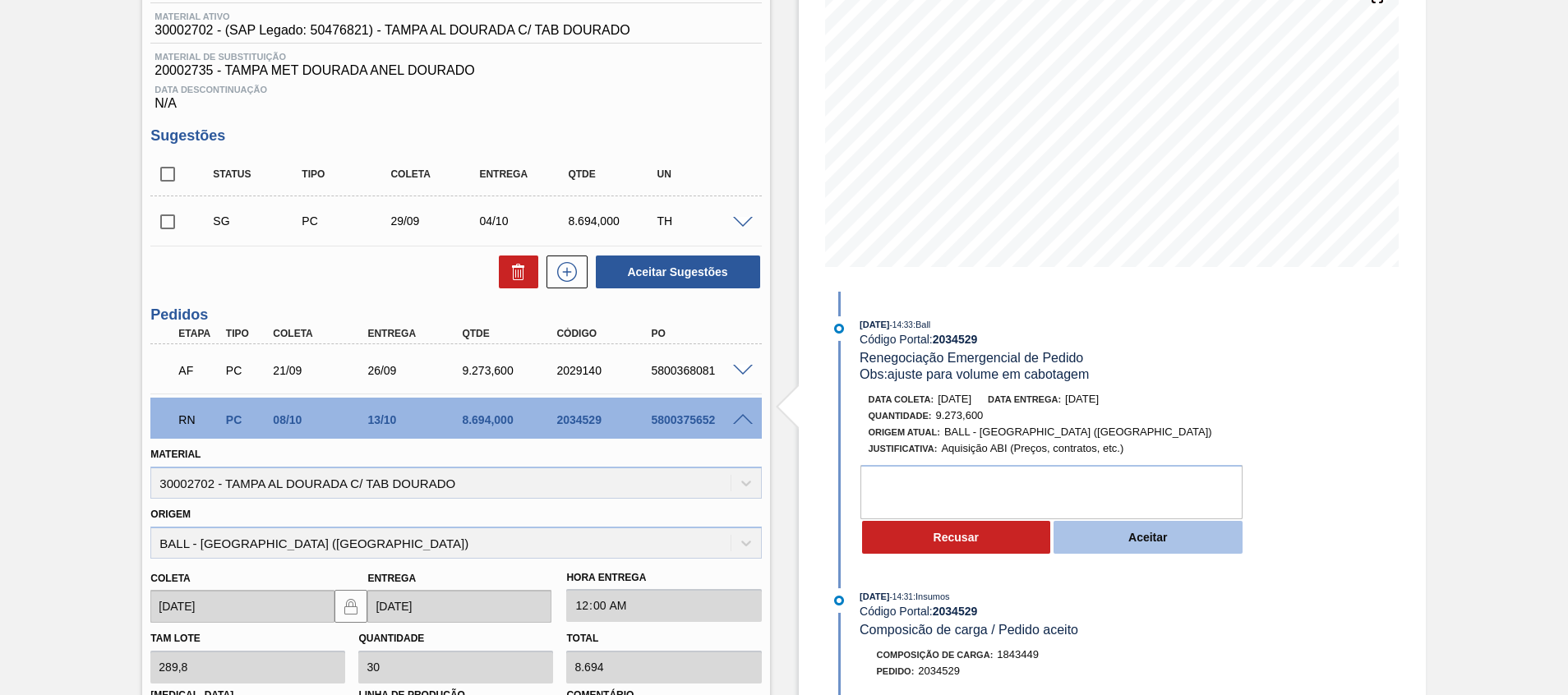
click at [1196, 536] on button "Aceitar" at bounding box center [1148, 537] width 189 height 33
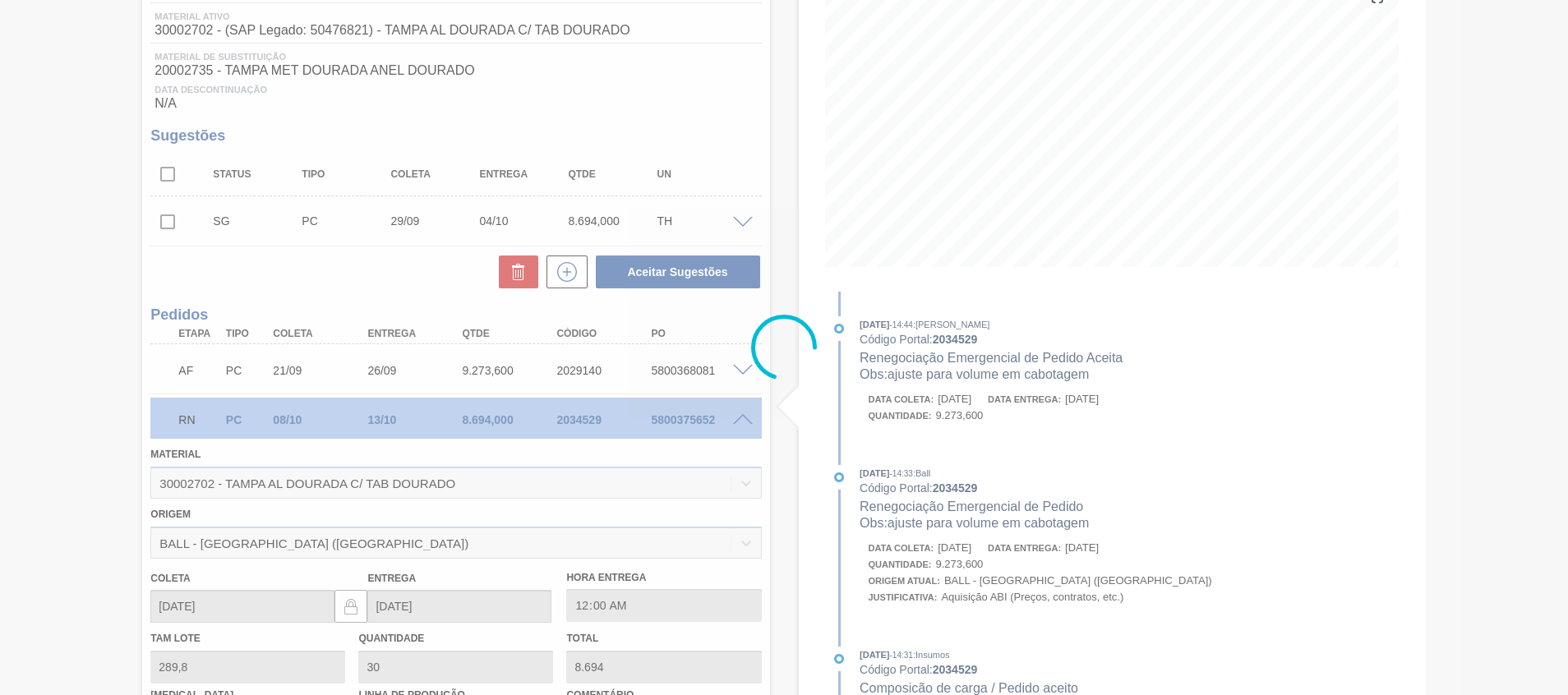
type input "32"
type input "9.273,6"
type input "ajuste para volume em cabotagem"
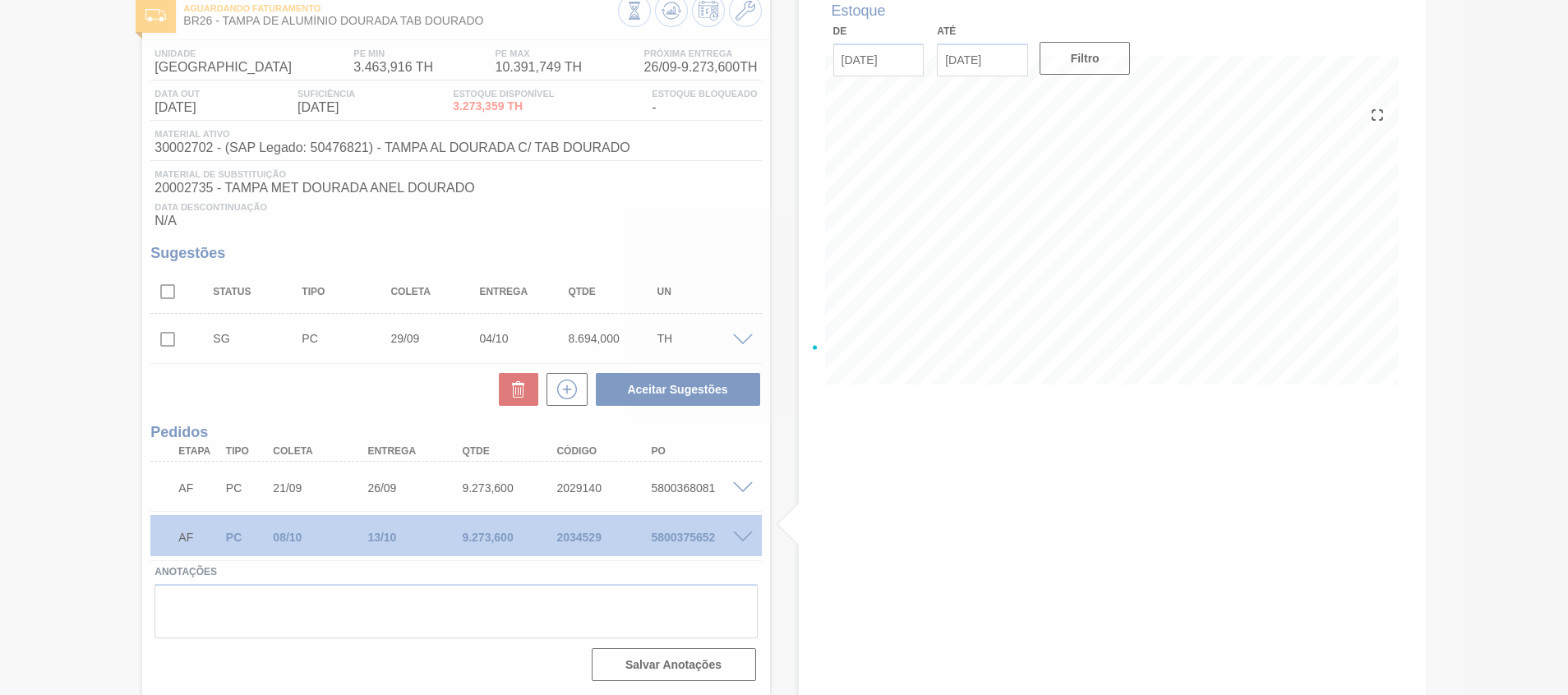
scroll to position [96, 0]
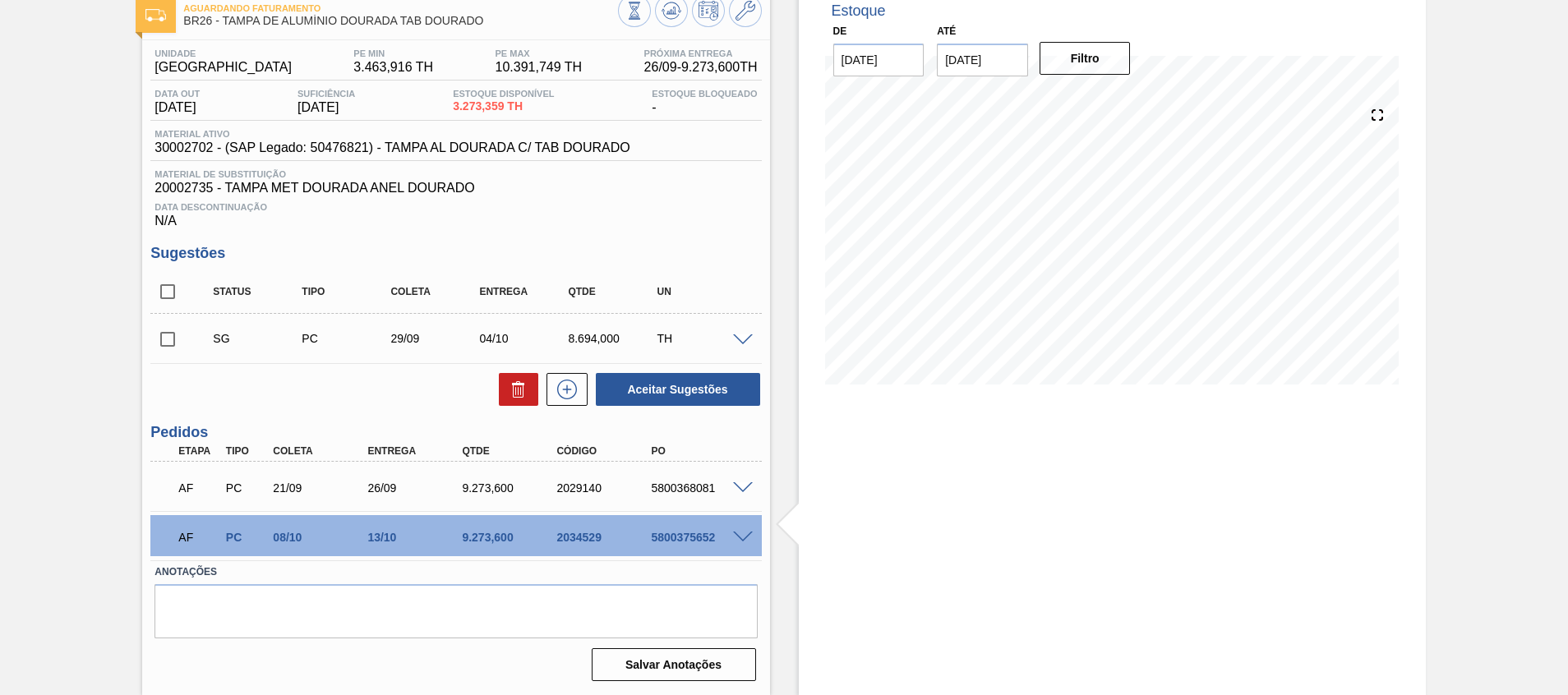
click at [743, 537] on span at bounding box center [743, 537] width 20 height 12
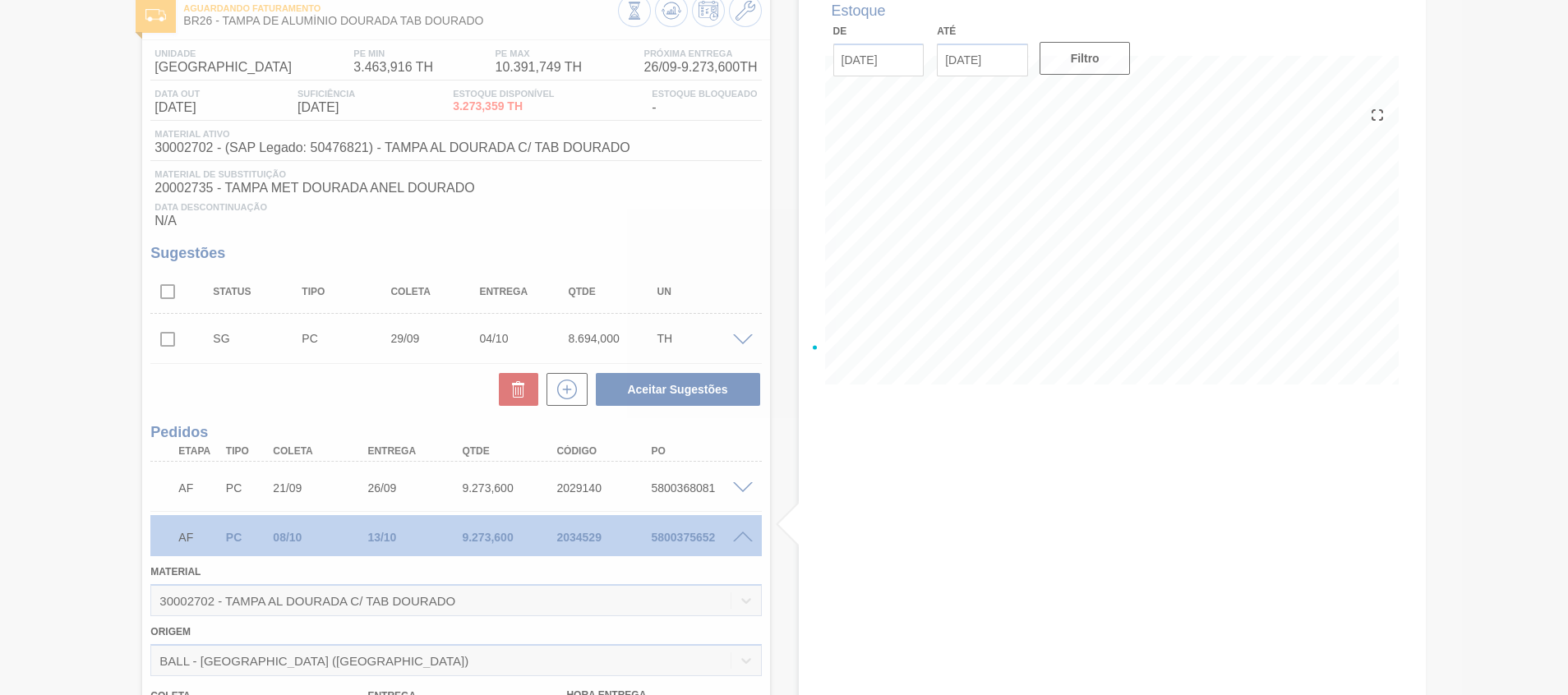
scroll to position [214, 0]
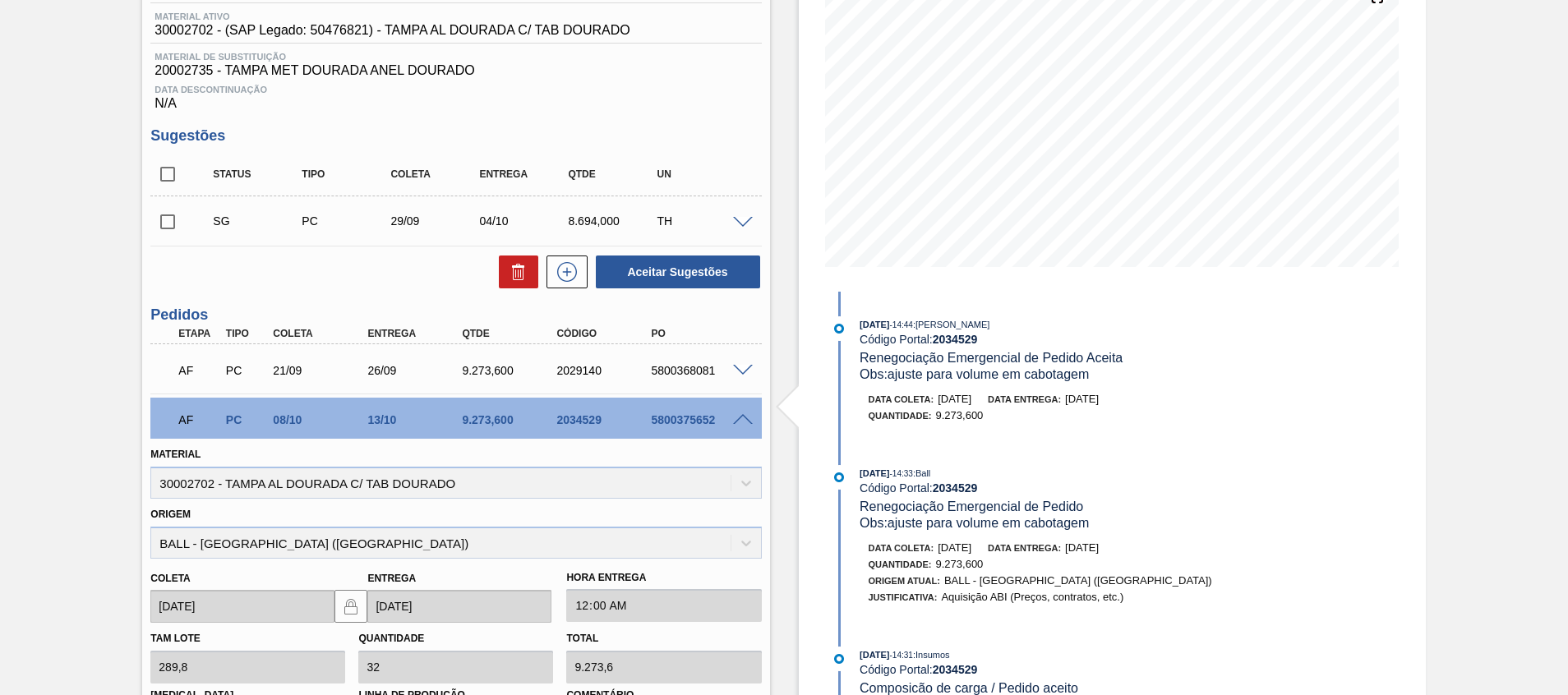
click at [743, 425] on div "5800375652" at bounding box center [700, 419] width 106 height 13
click at [740, 420] on span at bounding box center [743, 420] width 20 height 12
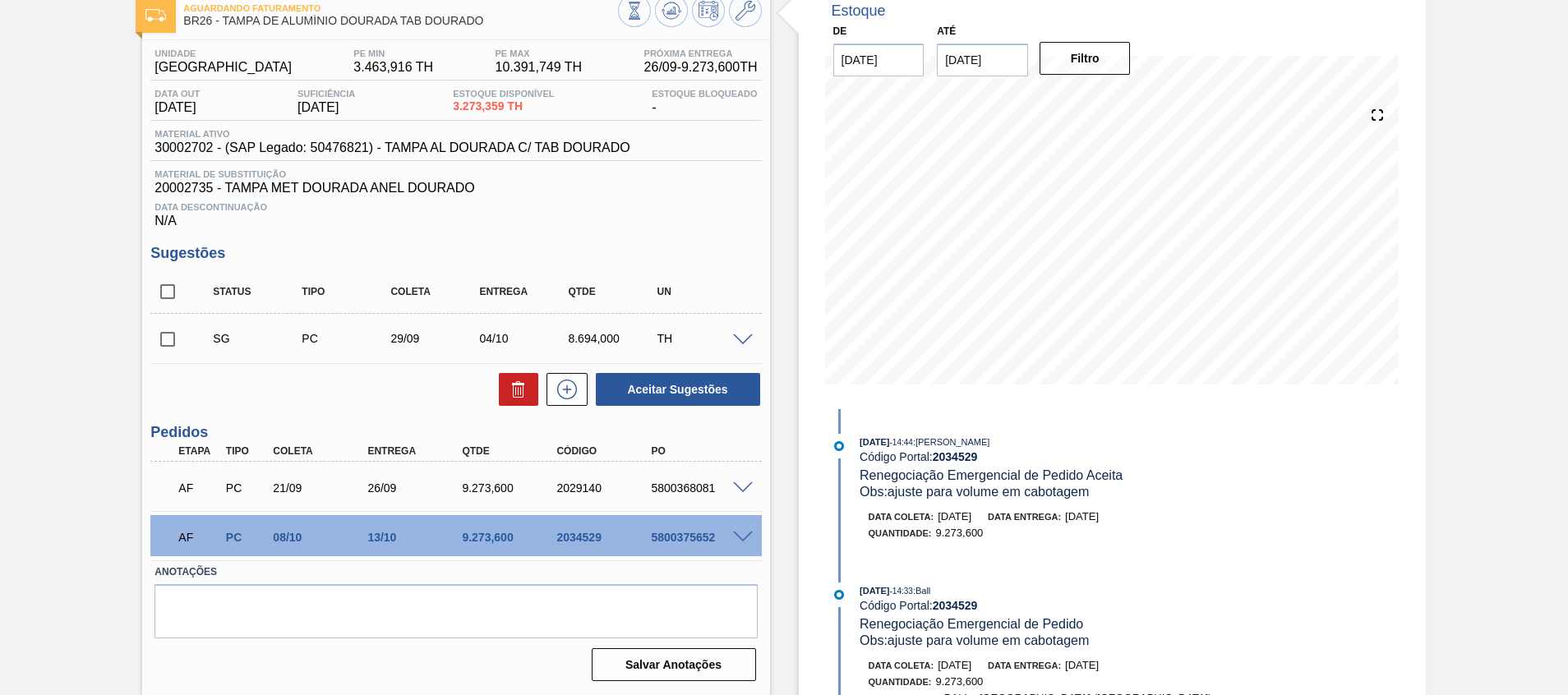
scroll to position [0, 0]
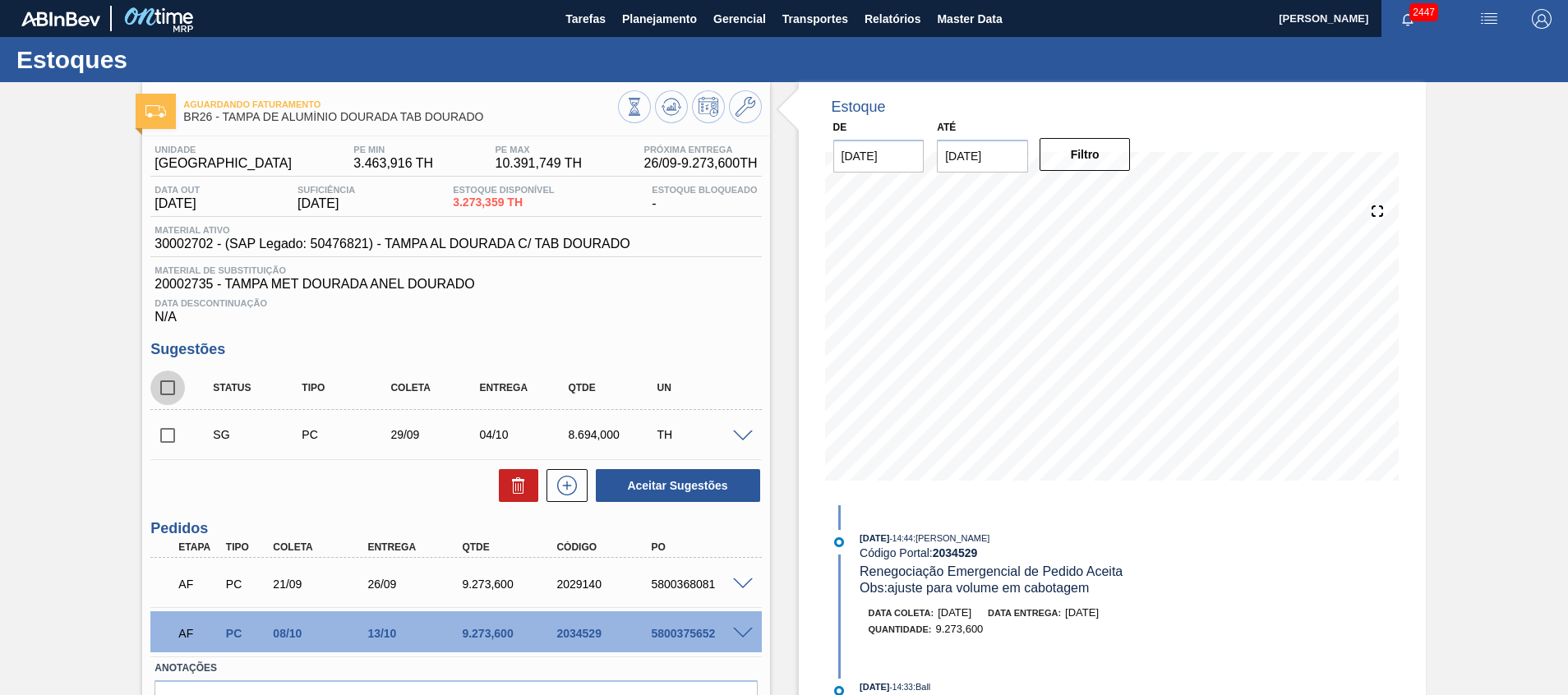
click at [172, 388] on input "checkbox" at bounding box center [168, 388] width 34 height 34
checkbox input "true"
click at [515, 493] on icon at bounding box center [519, 485] width 20 height 20
checkbox input "false"
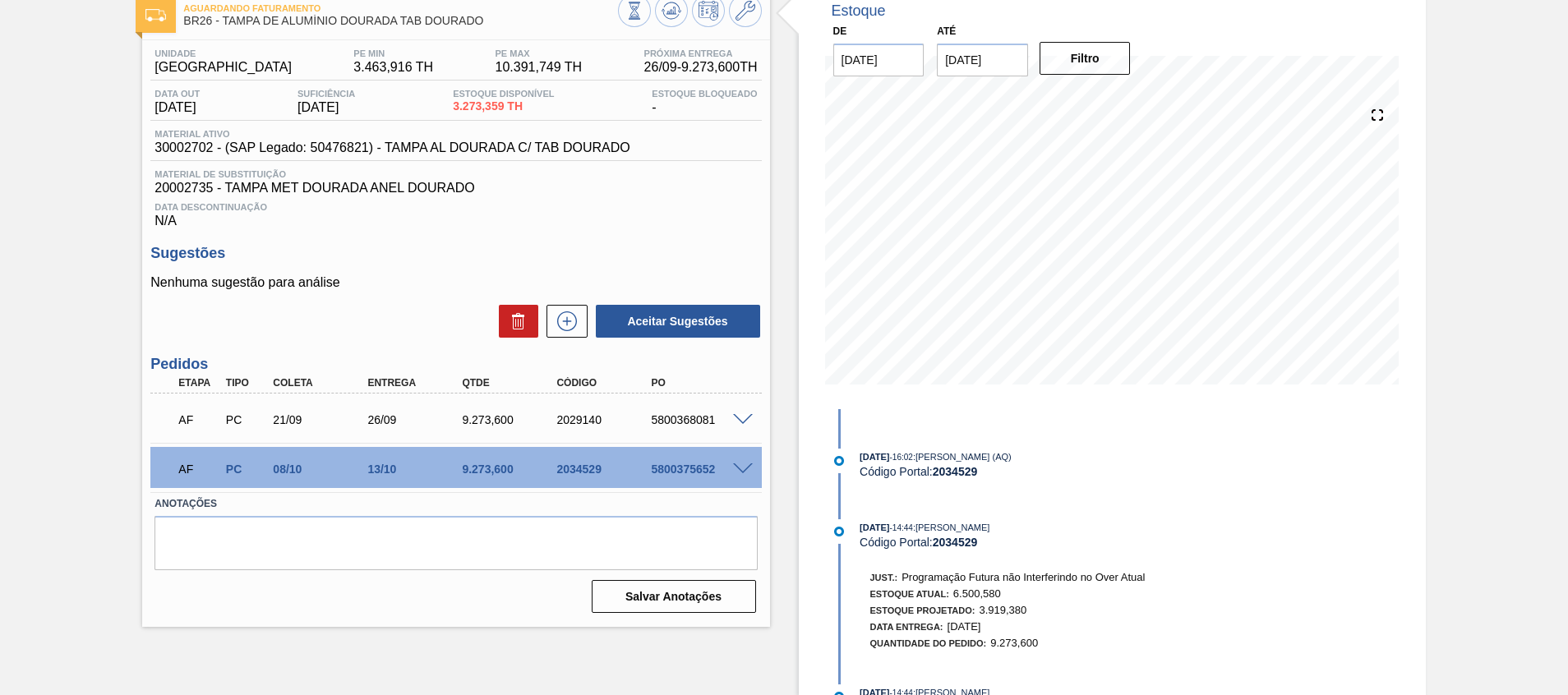
scroll to position [863, 0]
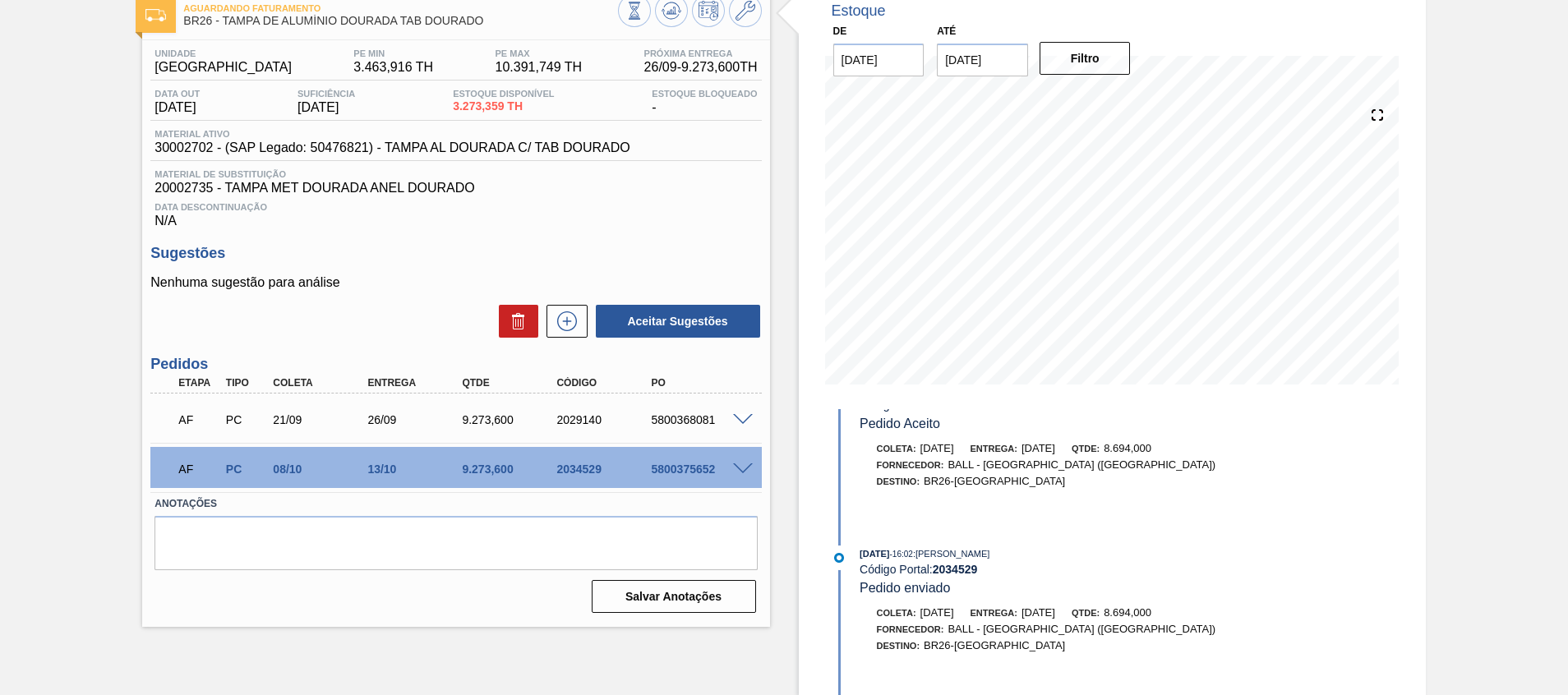
click at [1252, 606] on div "Estoque De 22/09/2025 Até 30/10/2025 Filtro 12/10 Projeção de Estoque 1,186.363…" at bounding box center [1112, 340] width 627 height 709
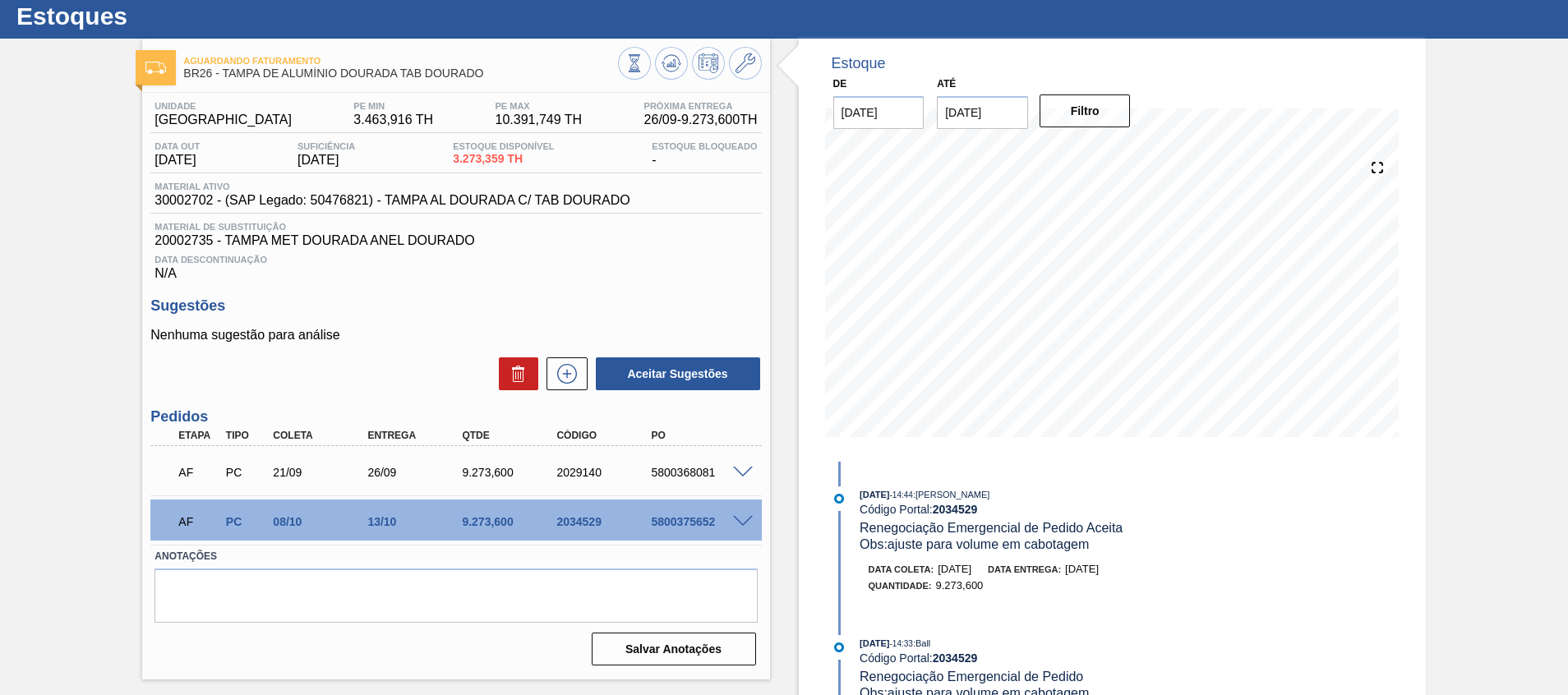
scroll to position [0, 0]
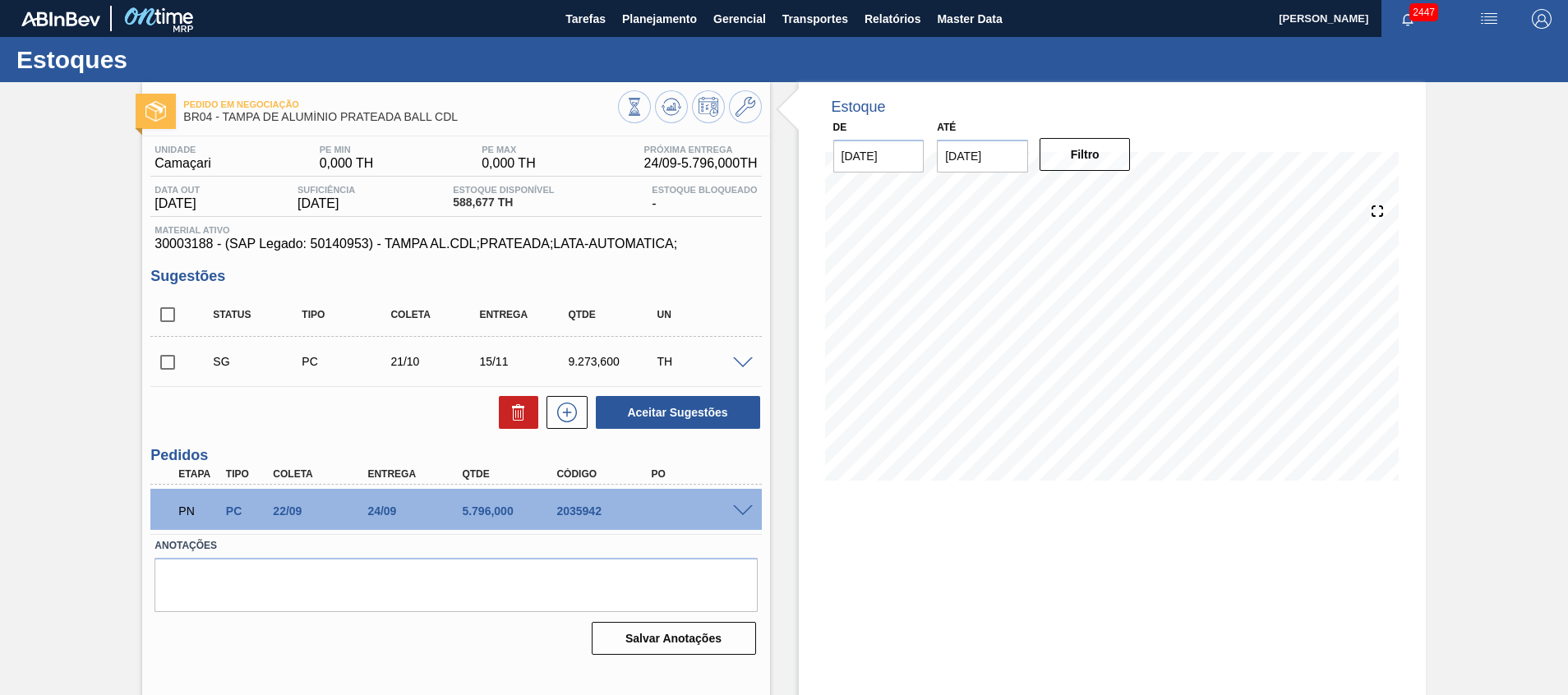
click at [744, 512] on span at bounding box center [743, 512] width 20 height 12
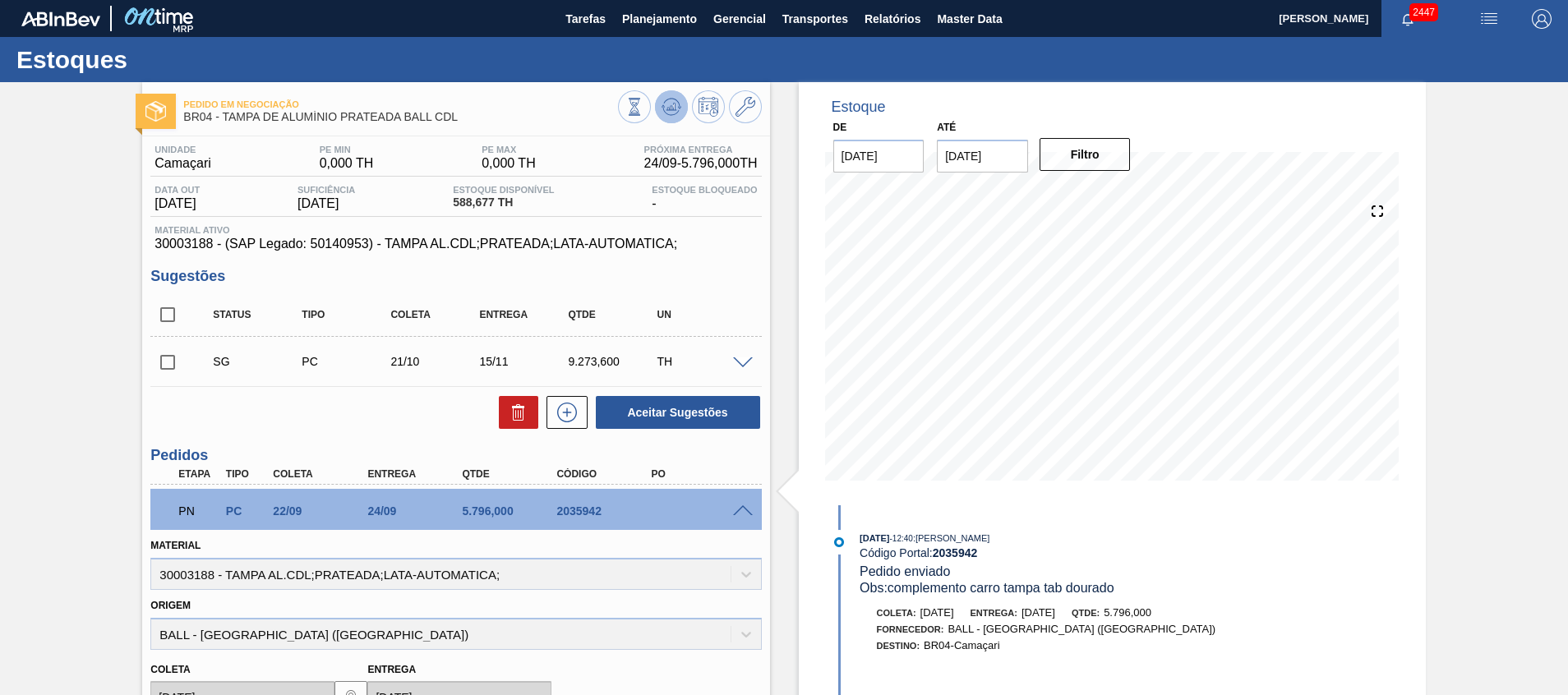
click at [677, 109] on icon at bounding box center [671, 107] width 20 height 20
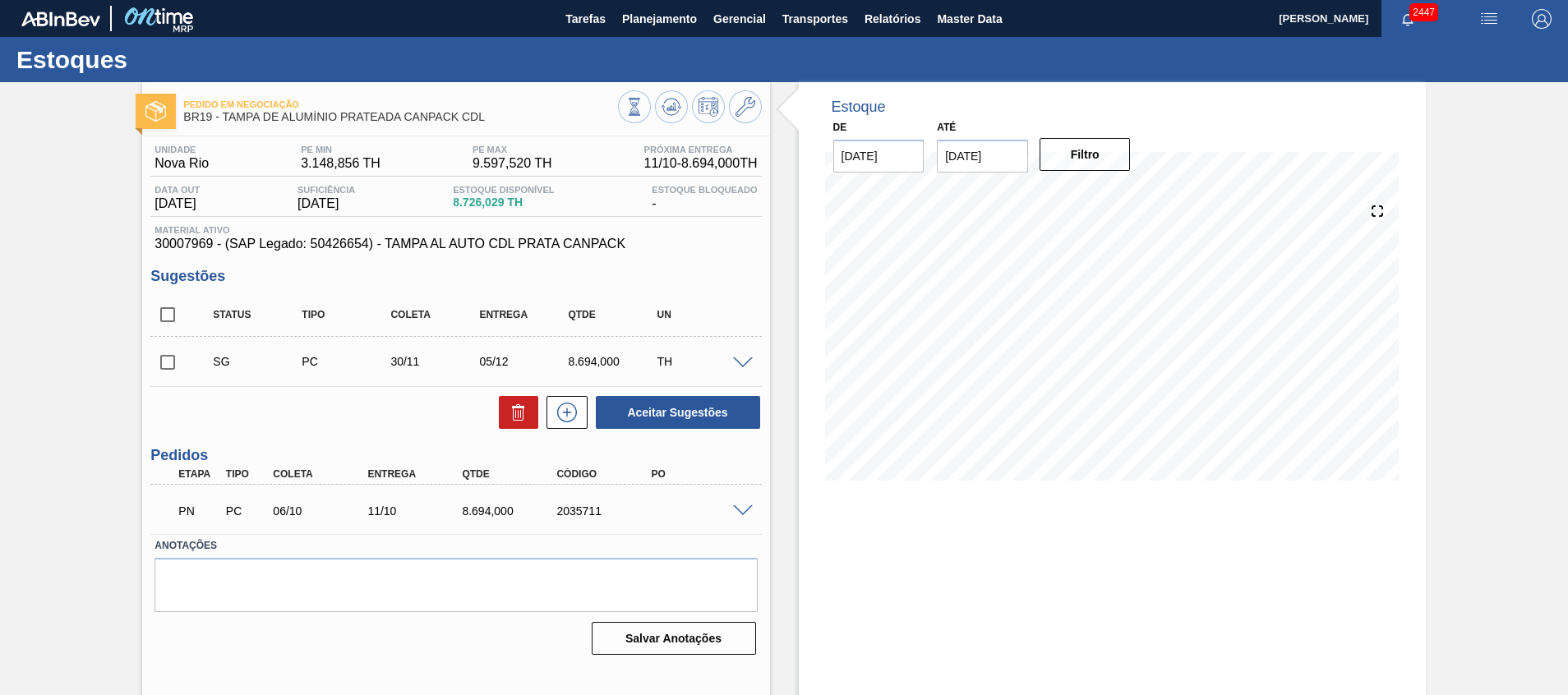
click at [1512, 539] on div "Pedido em Negociação BR19 - [GEOGRAPHIC_DATA] DE ALUMÍNIO PRATEADA CANPACK CDL …" at bounding box center [784, 394] width 1568 height 624
click at [737, 513] on span at bounding box center [743, 512] width 20 height 12
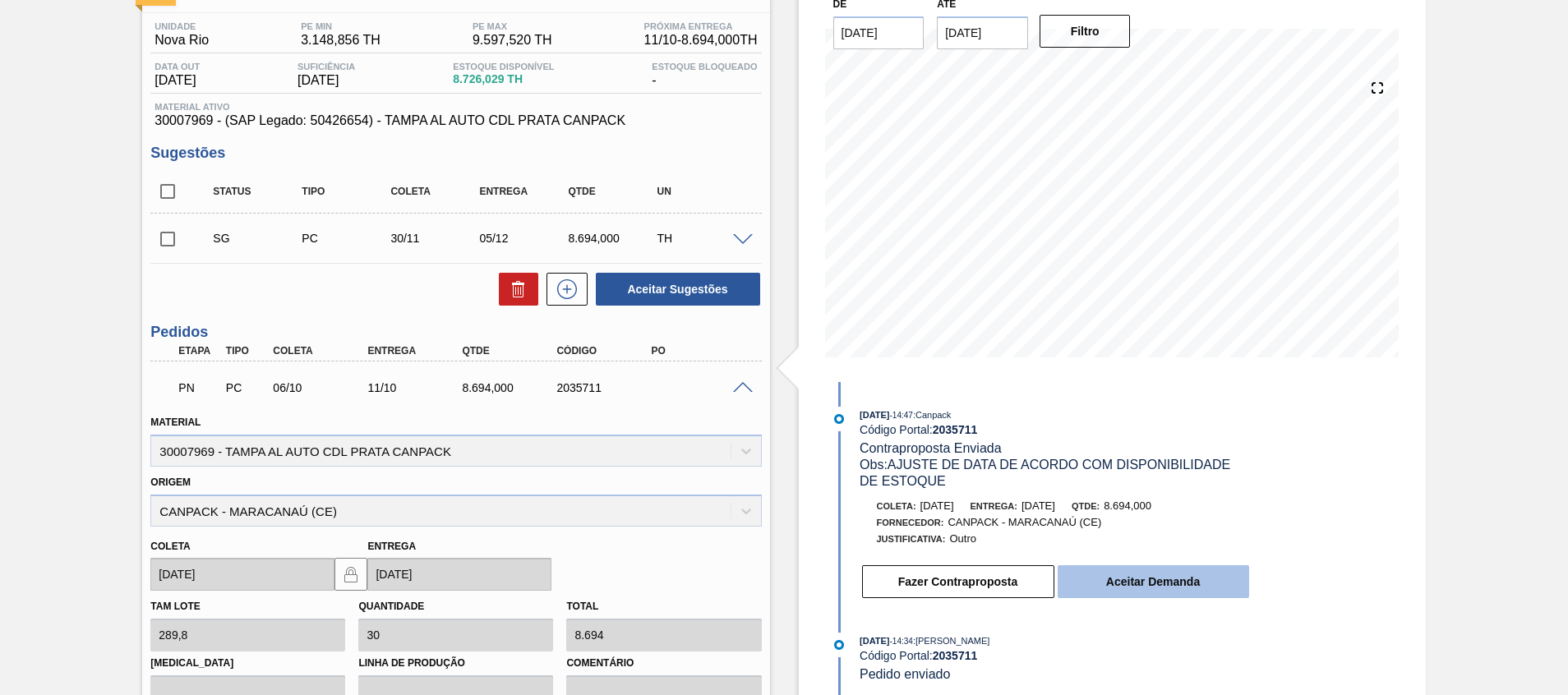
click at [1148, 570] on button "Aceitar Demanda" at bounding box center [1154, 581] width 191 height 33
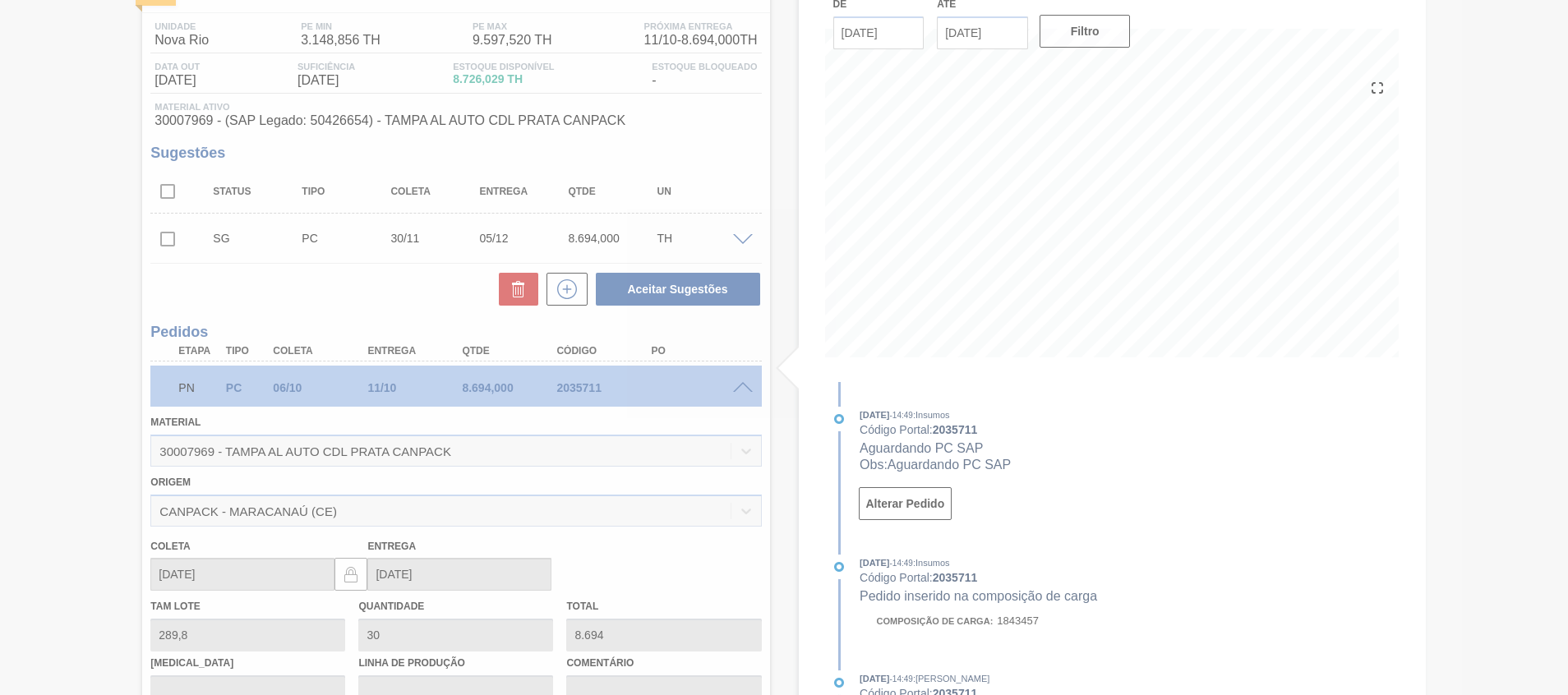
type input "[DATE]"
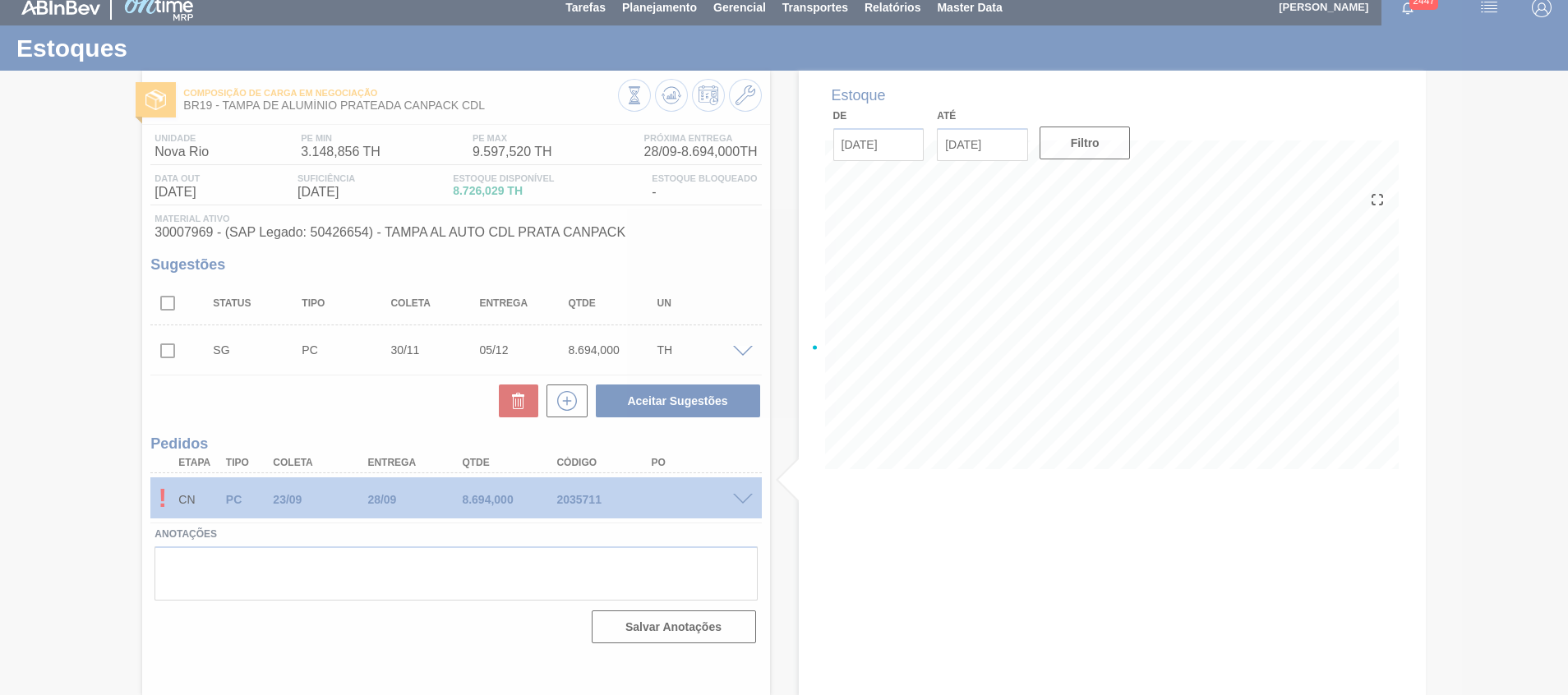
scroll to position [11, 0]
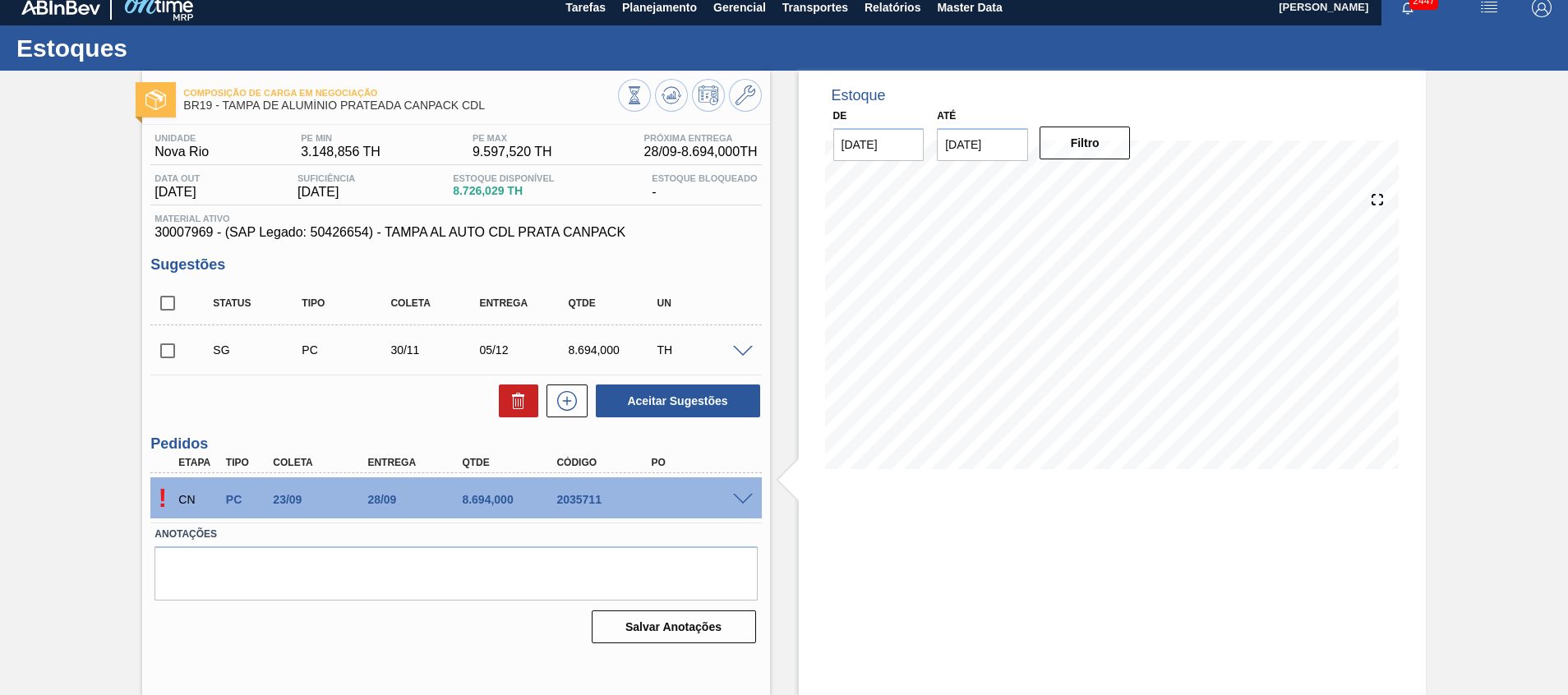
click at [737, 502] on span at bounding box center [743, 500] width 20 height 12
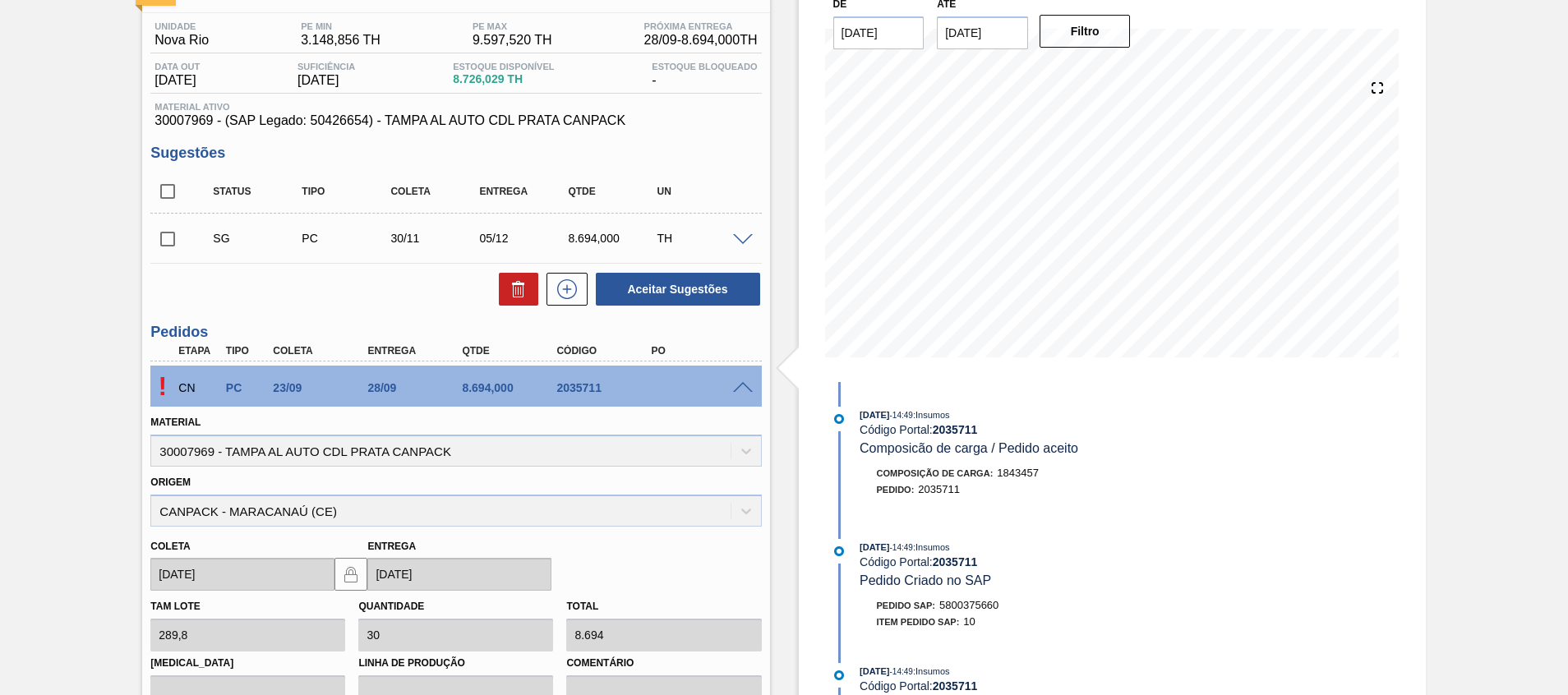
scroll to position [372, 0]
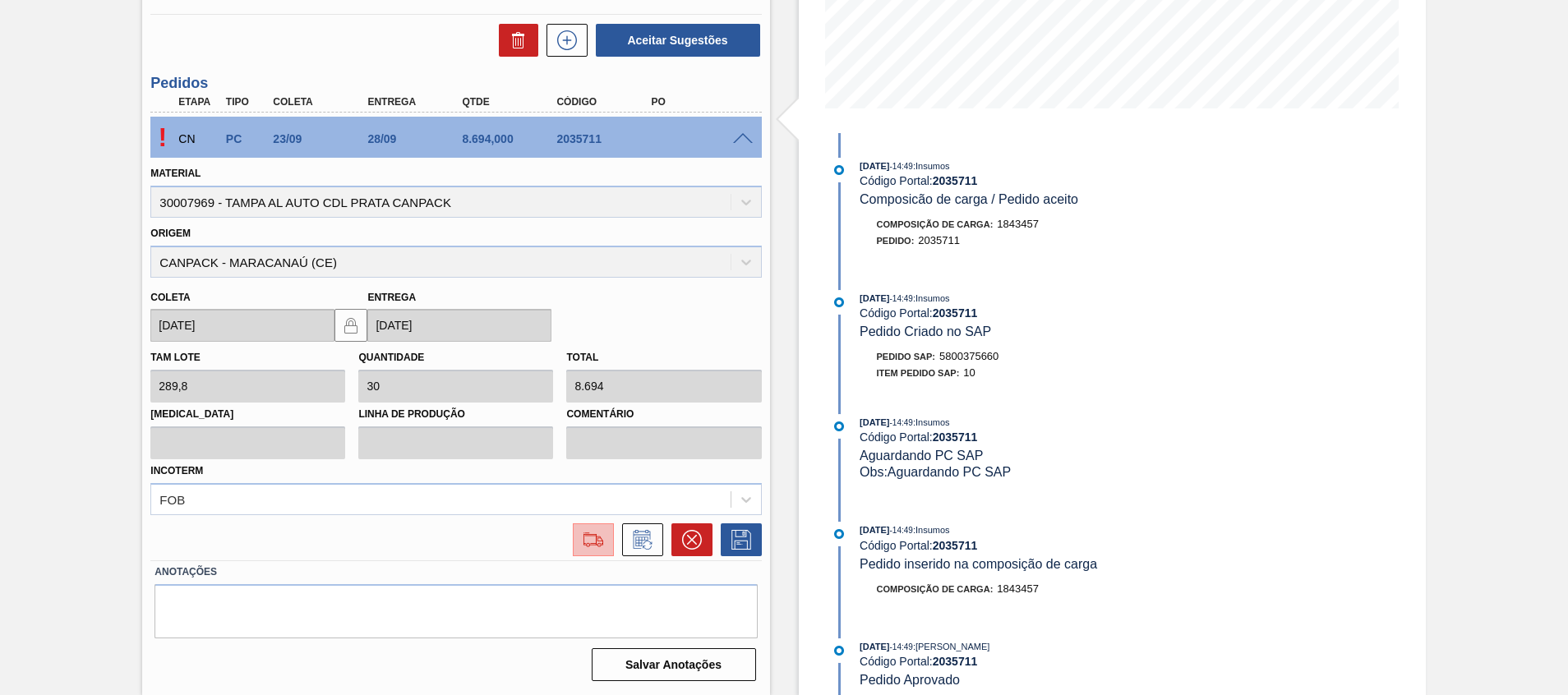
click at [583, 532] on img at bounding box center [594, 539] width 27 height 20
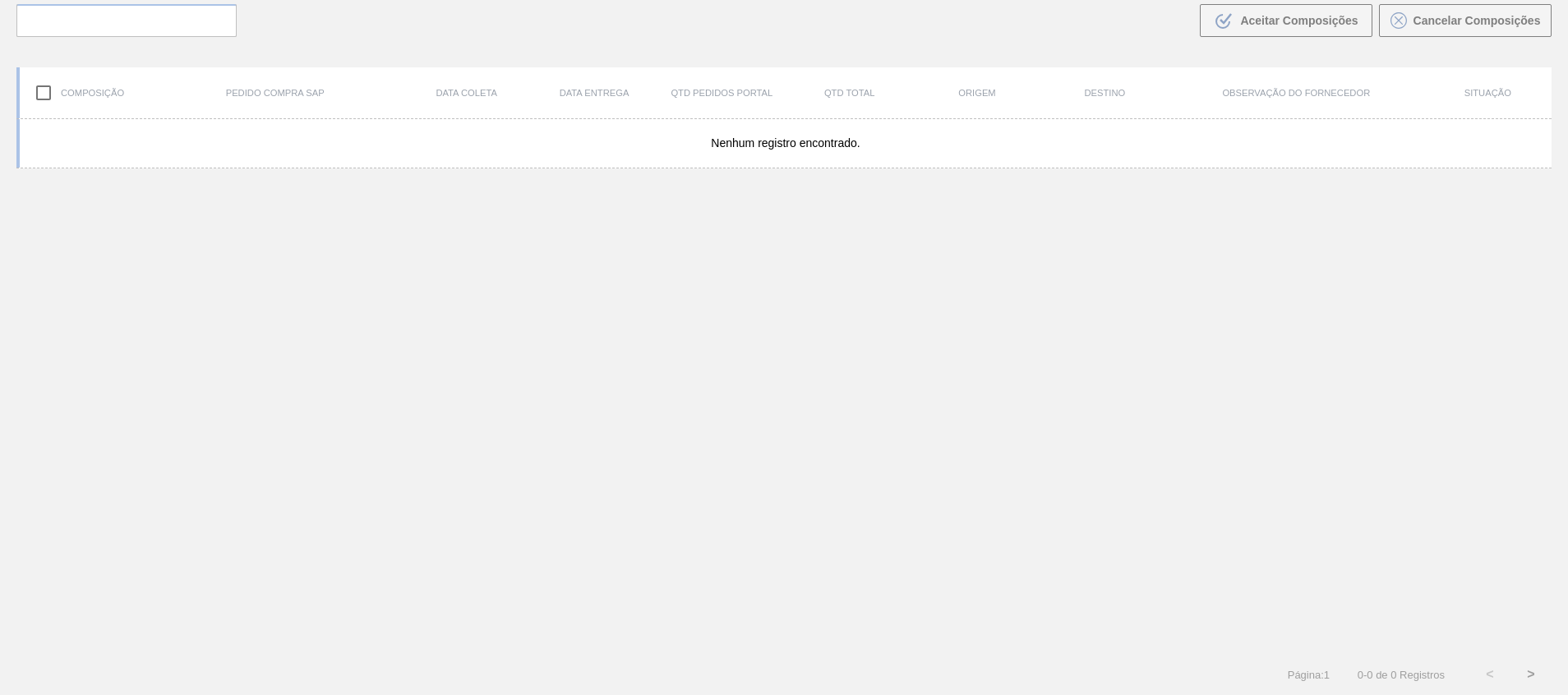
scroll to position [118, 0]
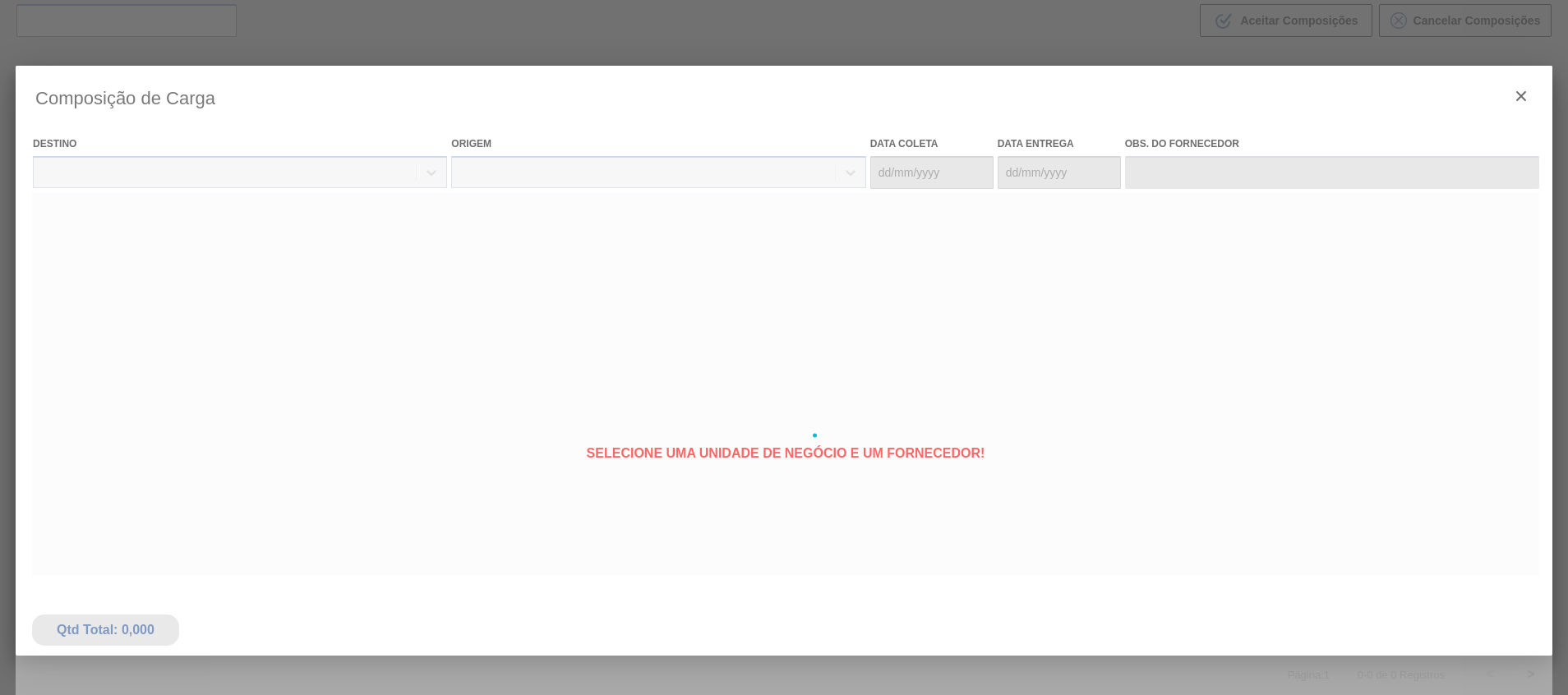
type coleta "23/09/2025"
type entrega "28/09/2025"
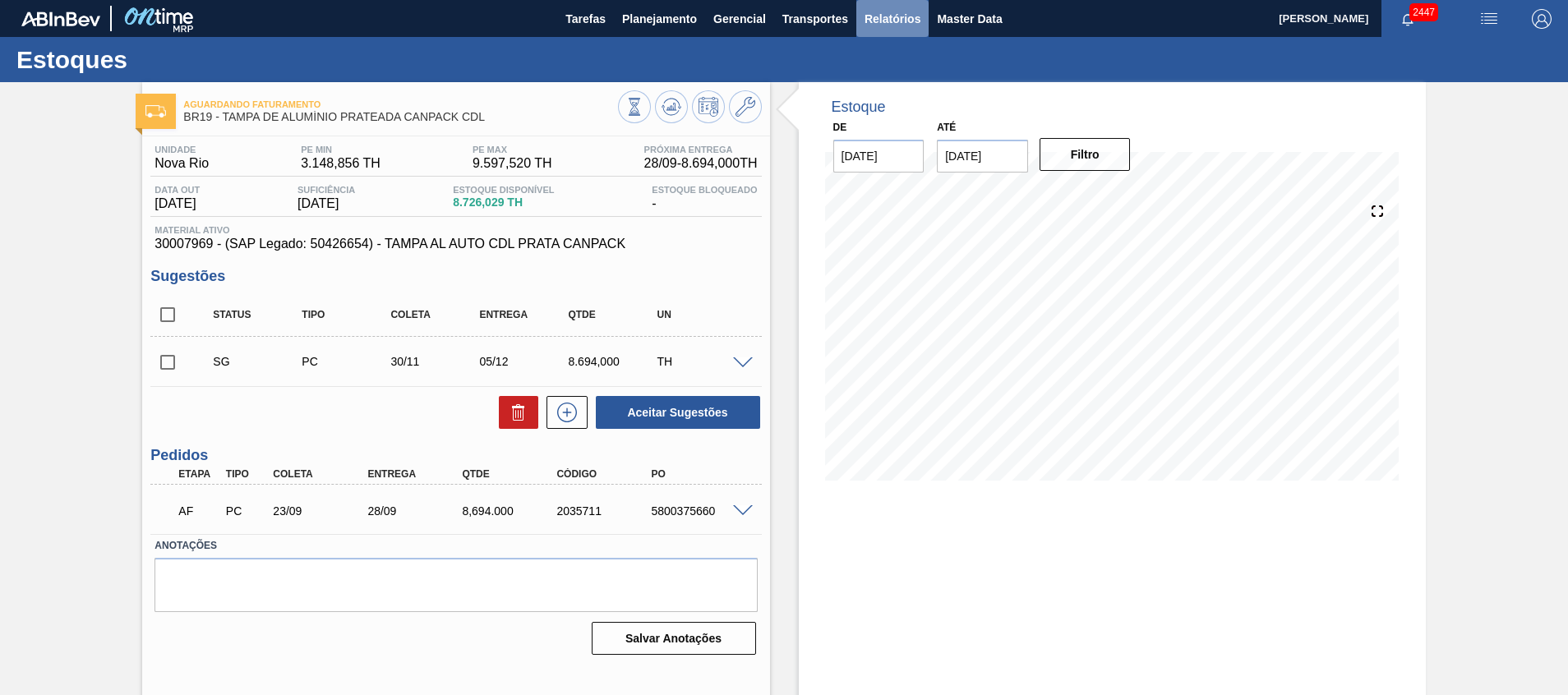
click at [879, 22] on span "Relatórios" at bounding box center [893, 18] width 56 height 20
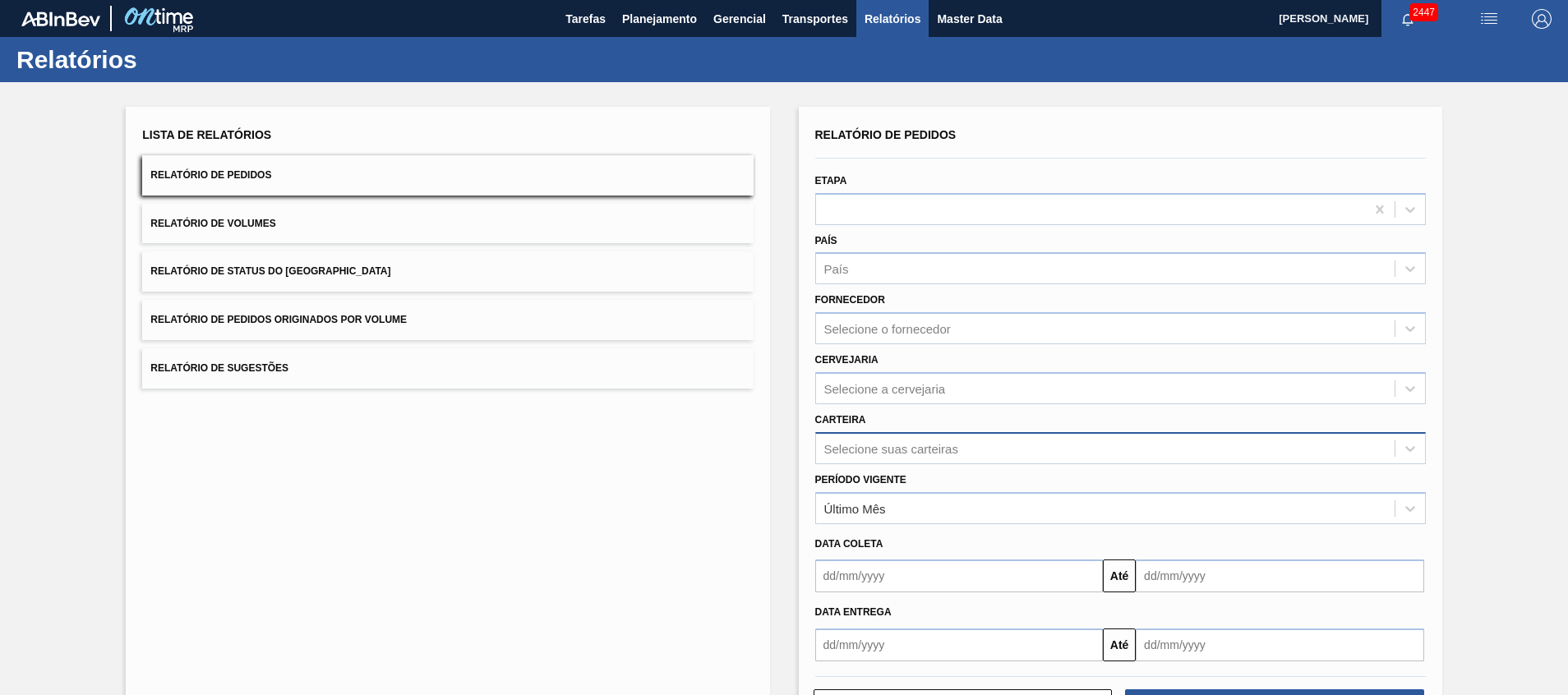
click at [982, 439] on div "Selecione suas carteiras" at bounding box center [1120, 448] width 611 height 32
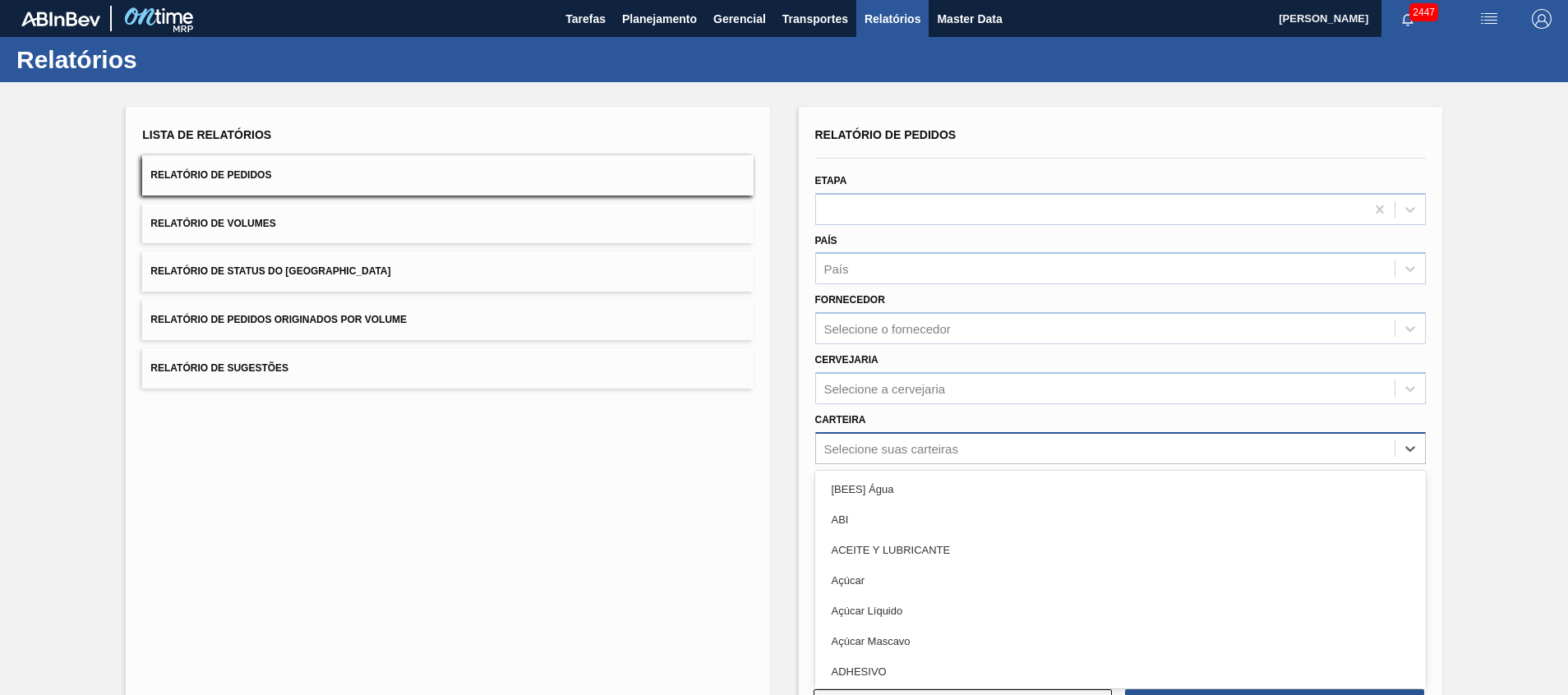
scroll to position [28, 0]
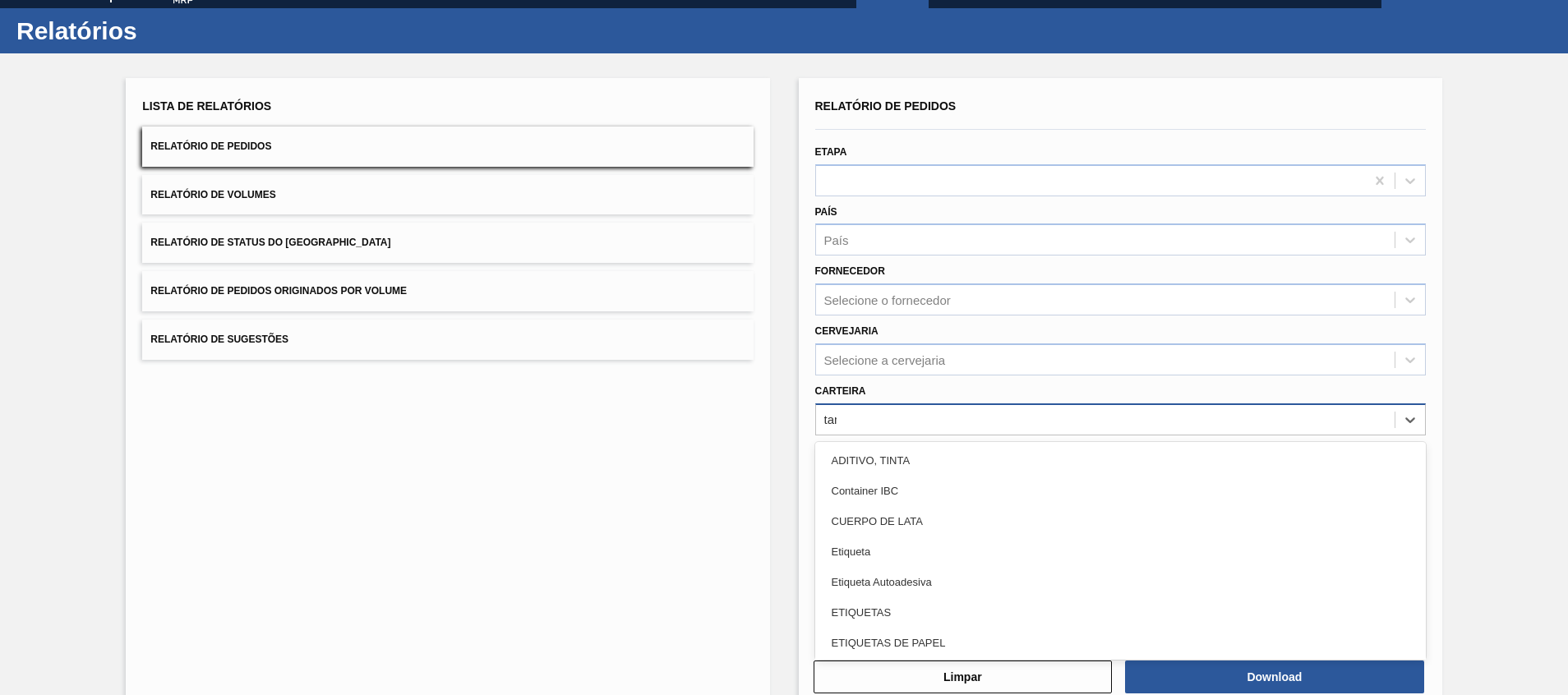
type input "tampa"
drag, startPoint x: 961, startPoint y: 584, endPoint x: 997, endPoint y: 607, distance: 42.7
click at [961, 585] on div "Tampa de Lata" at bounding box center [1120, 581] width 611 height 30
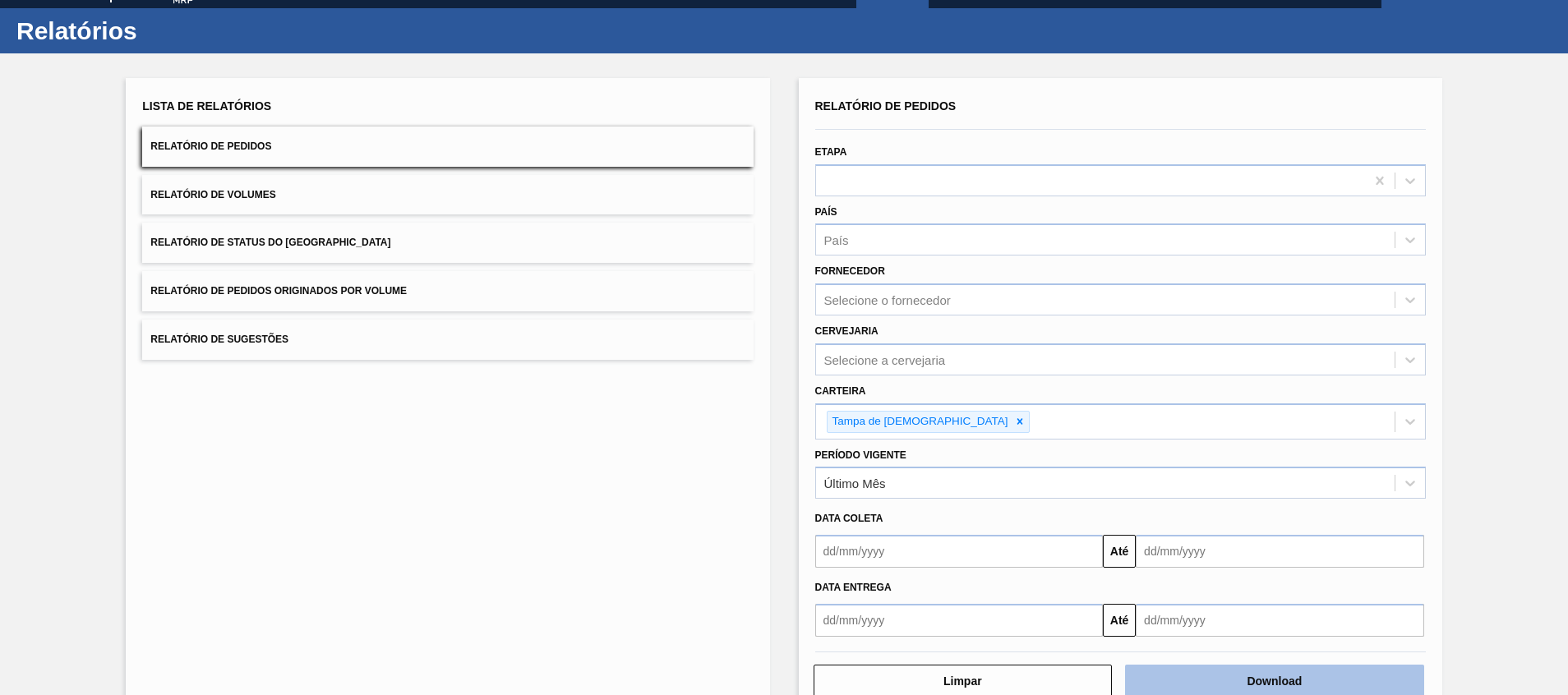
click at [1209, 673] on button "Download" at bounding box center [1274, 681] width 299 height 33
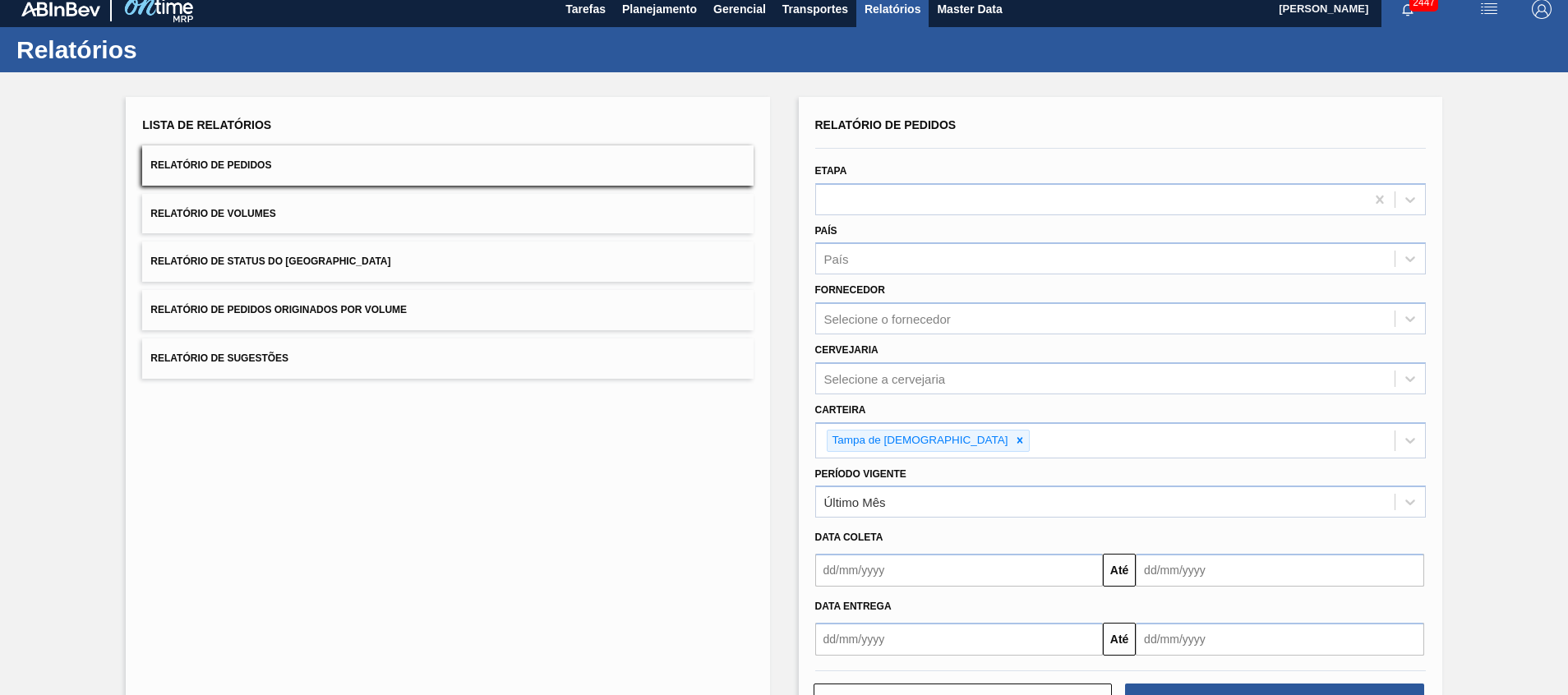
scroll to position [0, 0]
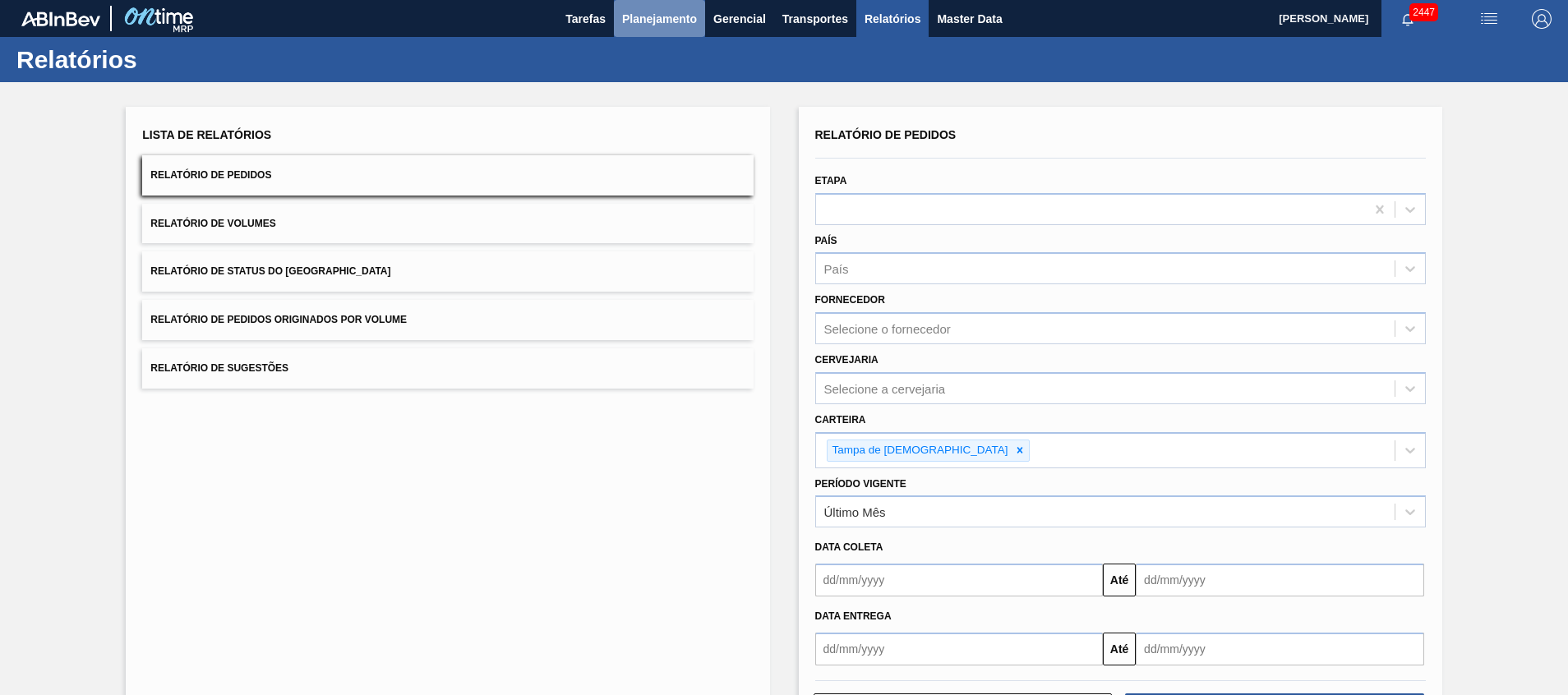
click at [654, 32] on button "Planejamento" at bounding box center [660, 18] width 91 height 37
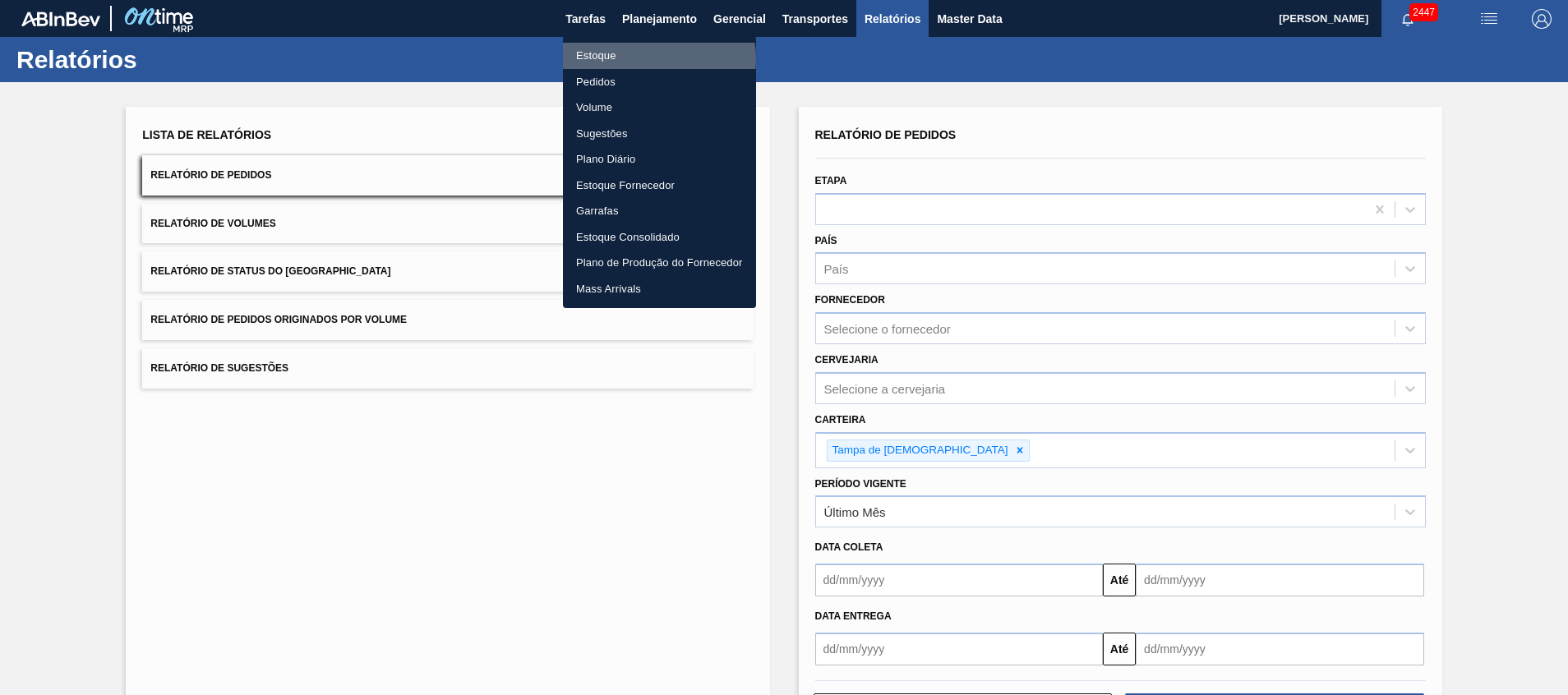
click at [642, 59] on li "Estoque" at bounding box center [660, 56] width 193 height 27
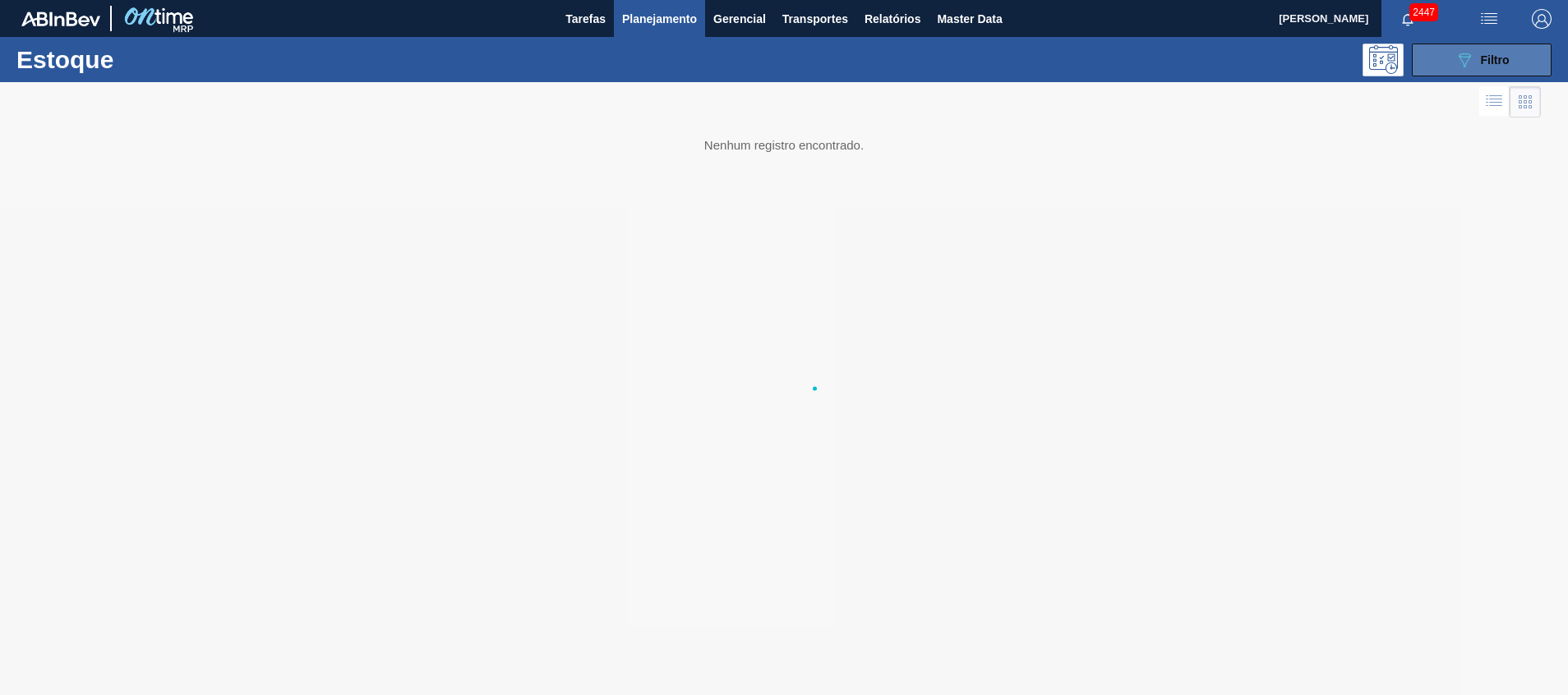
click at [1468, 58] on icon "089F7B8B-B2A5-4AFE-B5C0-19BA573D28AC" at bounding box center [1465, 59] width 20 height 20
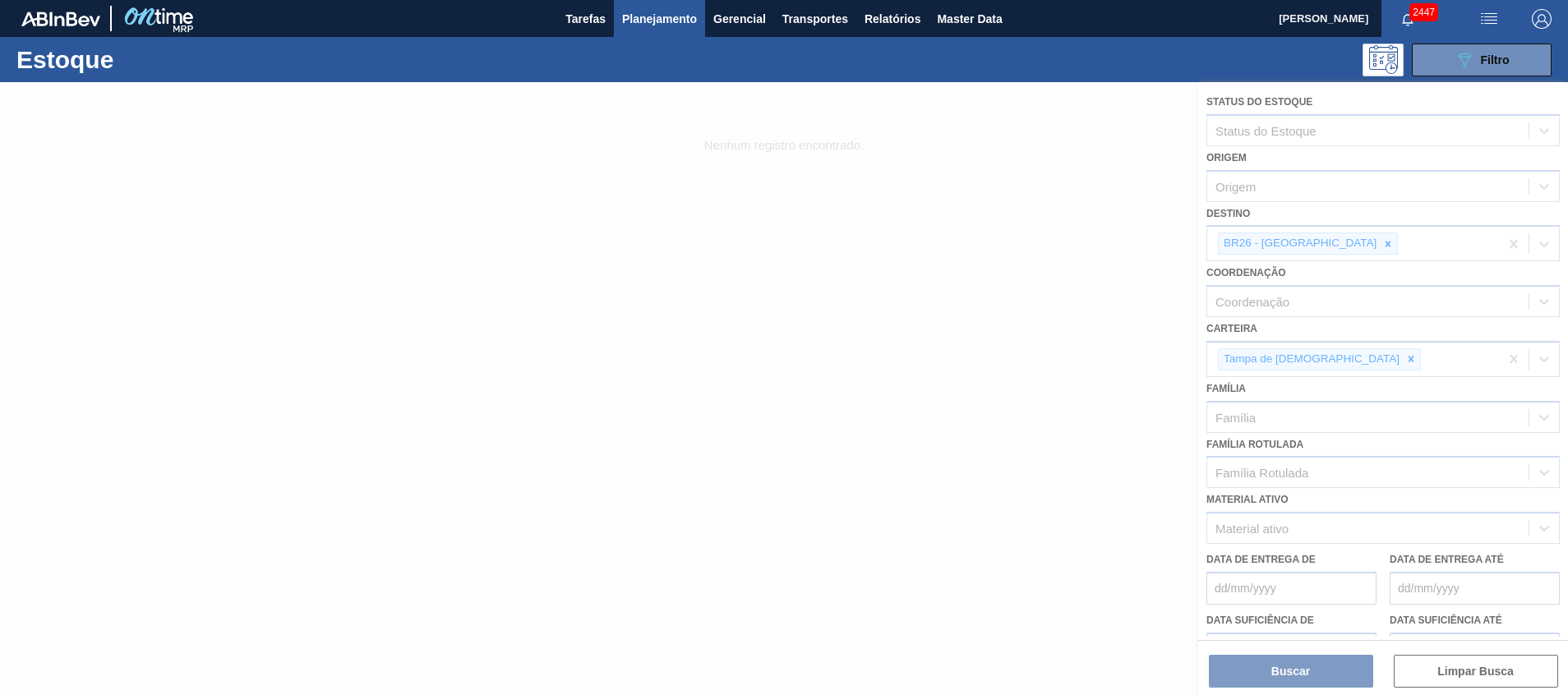
click at [840, 309] on div at bounding box center [784, 388] width 1568 height 613
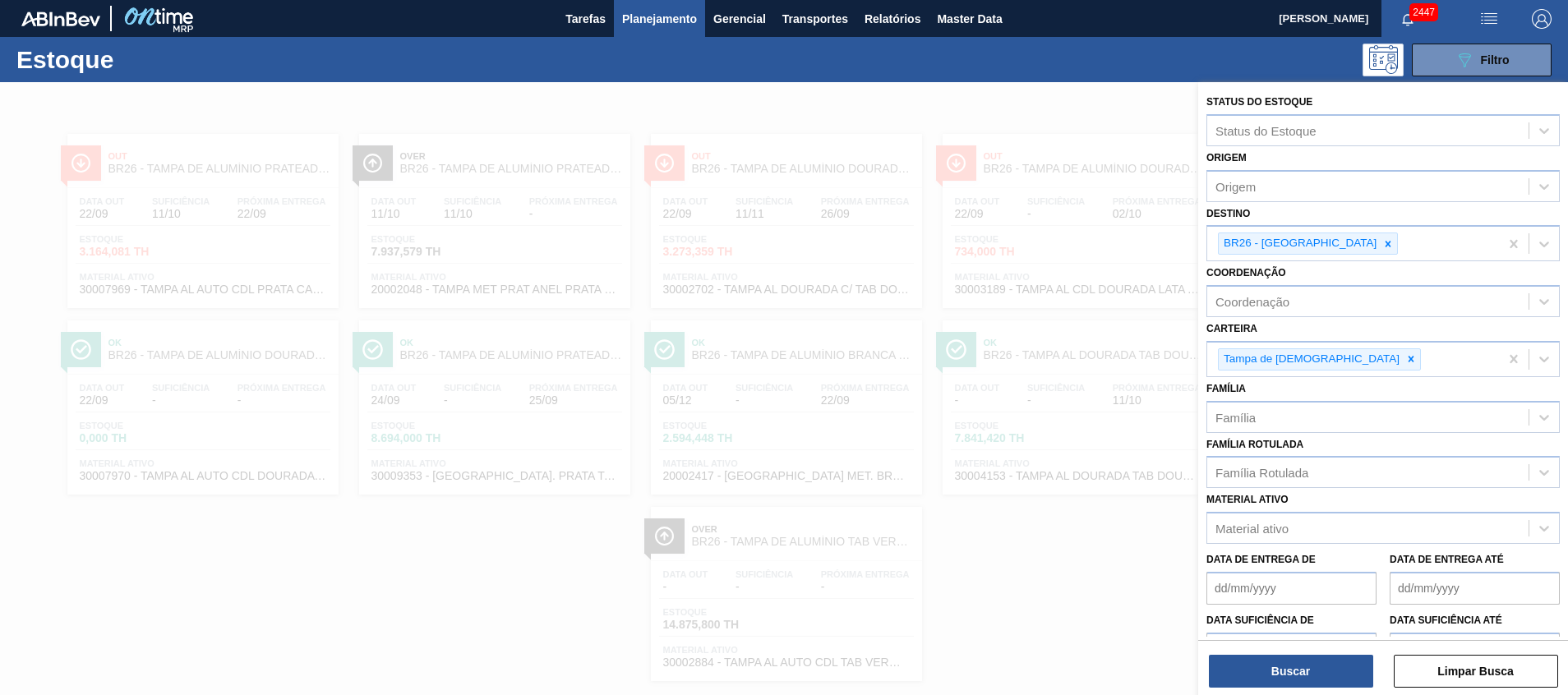
click at [789, 232] on div at bounding box center [784, 429] width 1568 height 695
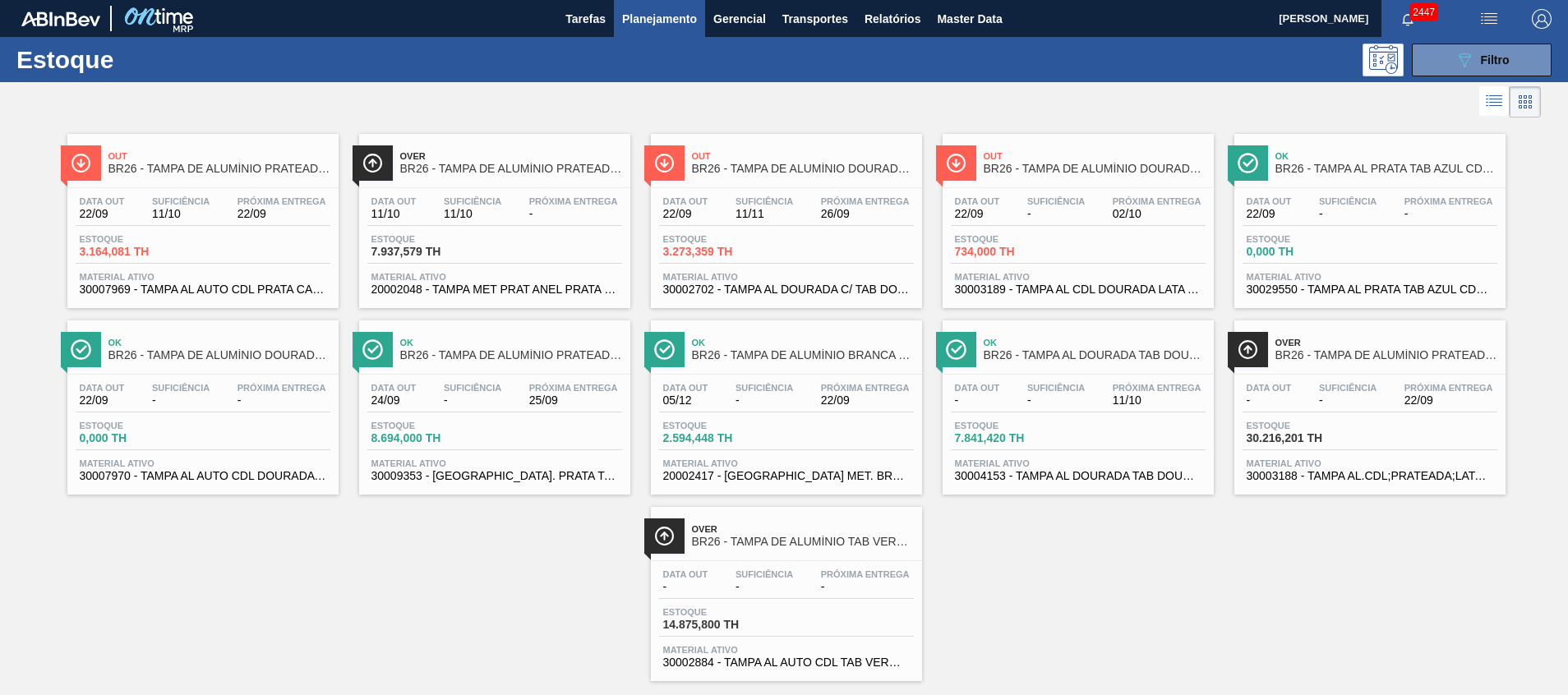
drag, startPoint x: 811, startPoint y: 289, endPoint x: 812, endPoint y: 258, distance: 31.0
click at [811, 289] on span "30002702 - TAMPA AL DOURADA C/ TAB DOURADO" at bounding box center [787, 289] width 246 height 12
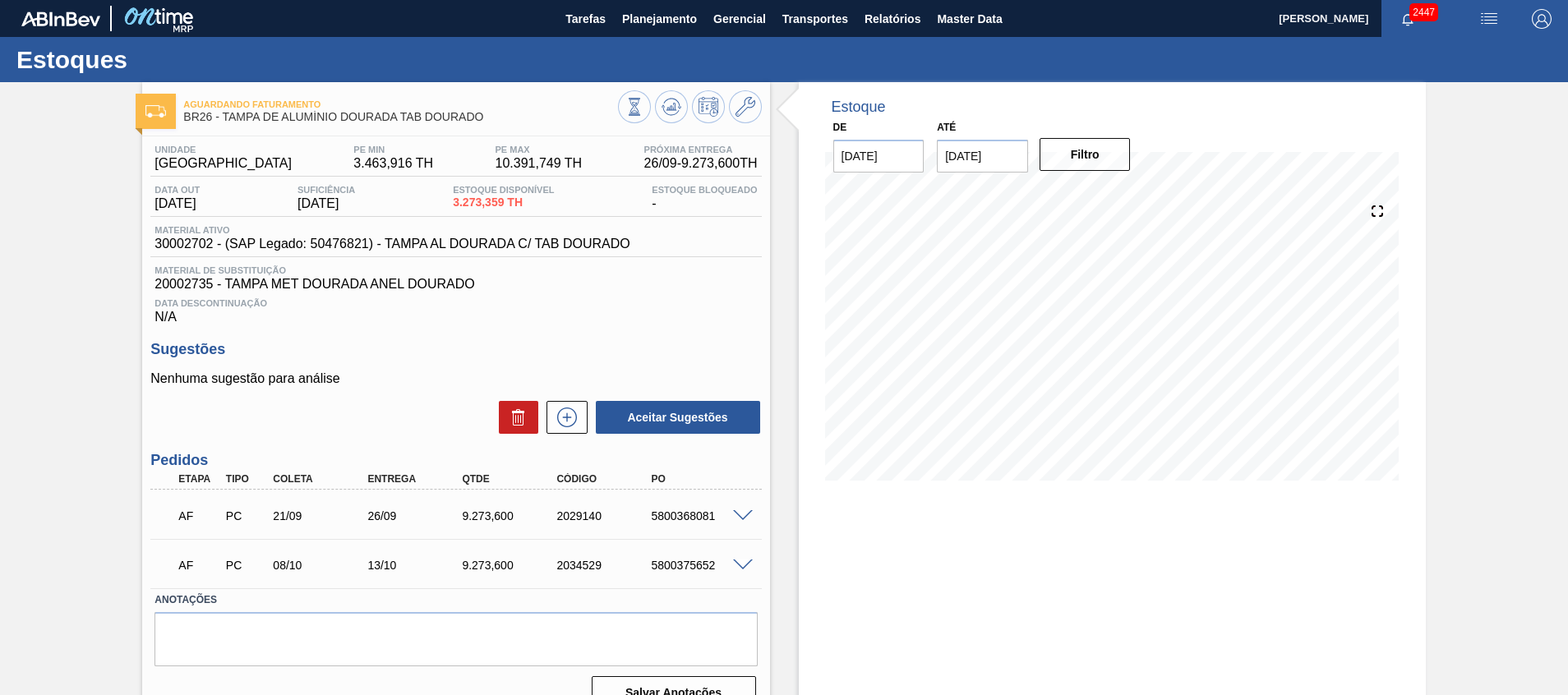
click at [753, 512] on div at bounding box center [745, 515] width 33 height 12
click at [744, 517] on span at bounding box center [743, 516] width 20 height 12
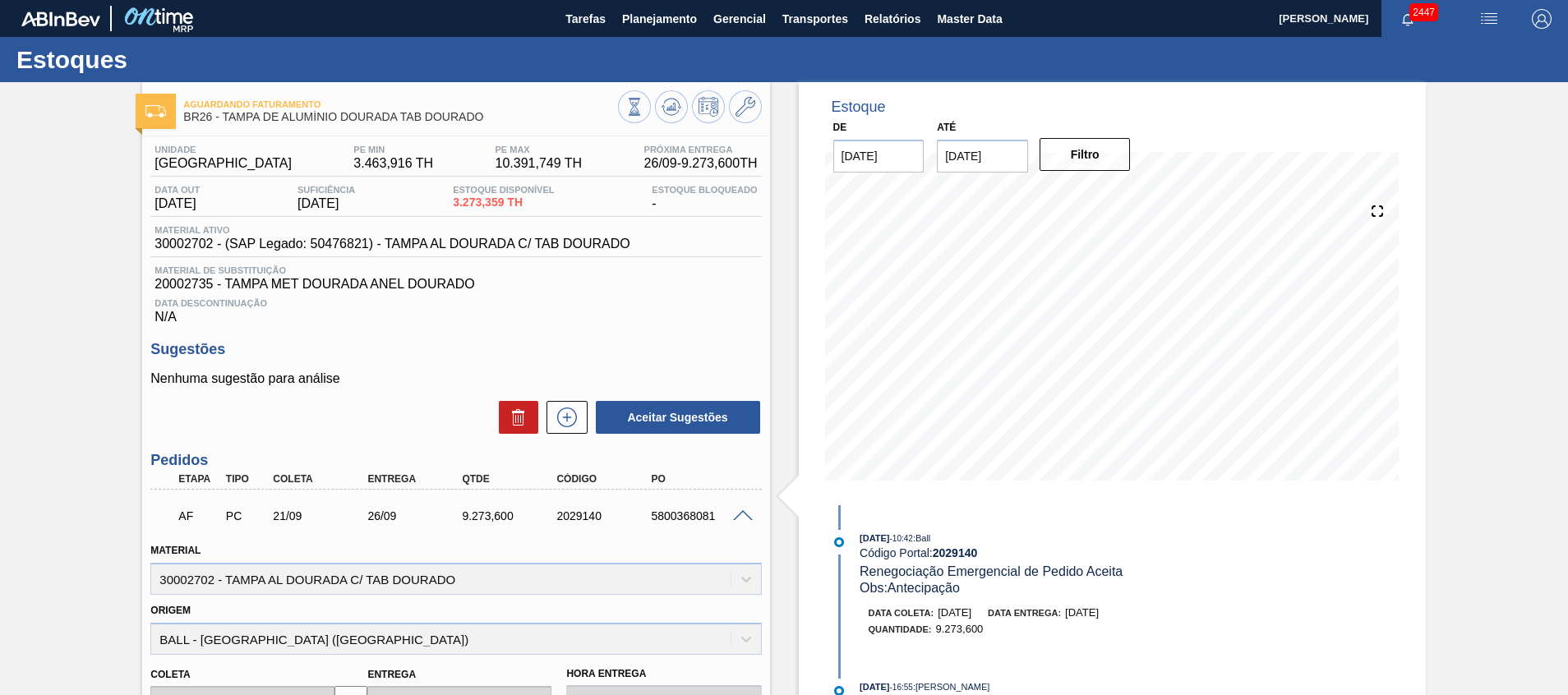
click at [744, 517] on span at bounding box center [743, 516] width 20 height 12
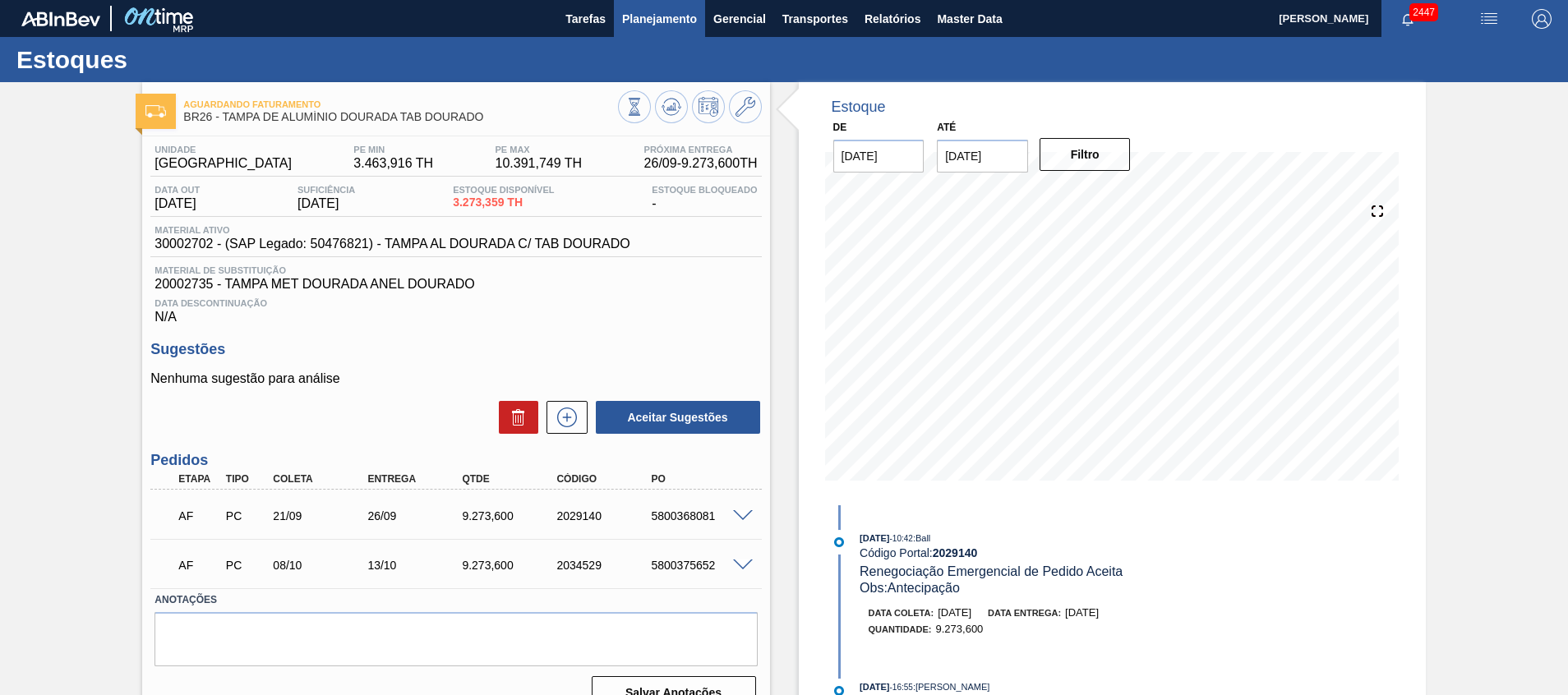
click at [629, 24] on span "Planejamento" at bounding box center [659, 18] width 75 height 20
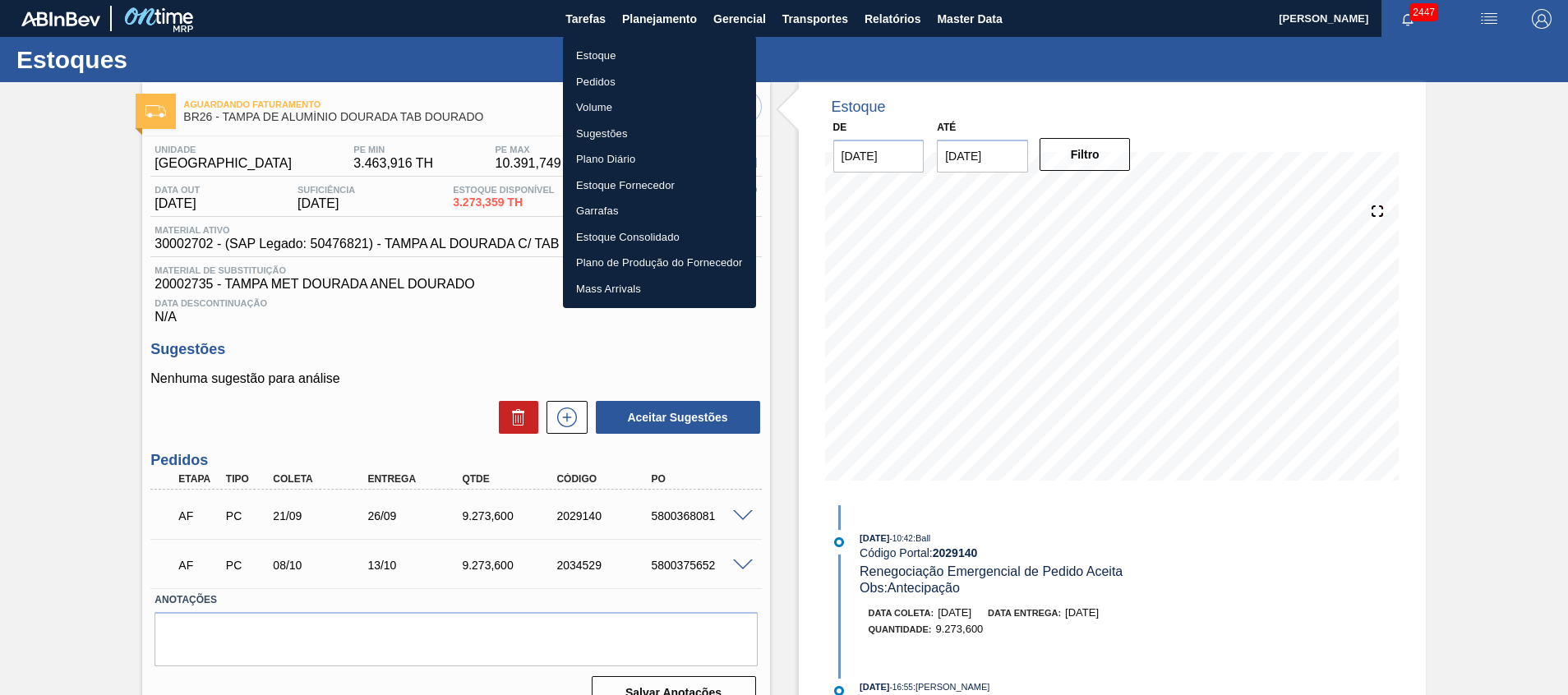
drag, startPoint x: 639, startPoint y: 83, endPoint x: 632, endPoint y: 89, distance: 9.2
click at [639, 83] on li "Pedidos" at bounding box center [660, 82] width 193 height 27
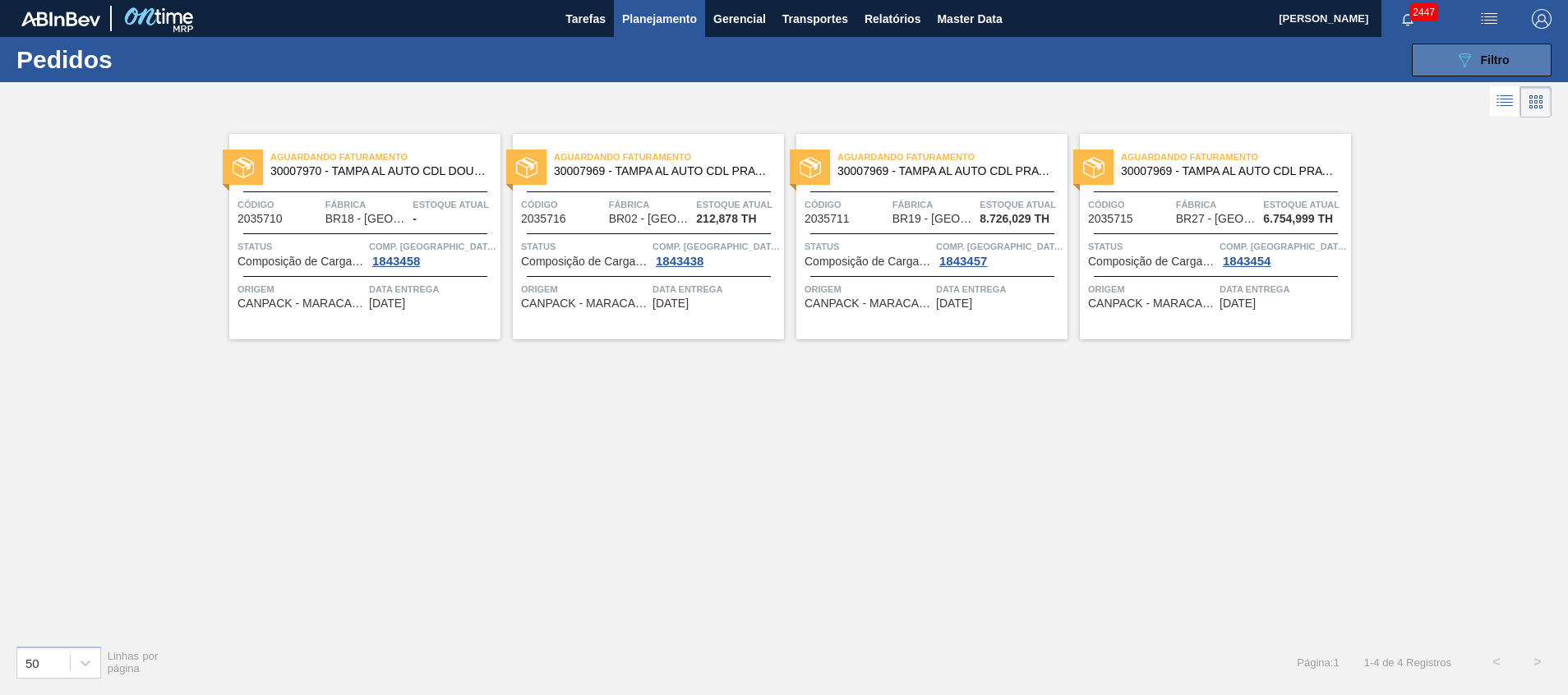
drag, startPoint x: 1468, startPoint y: 78, endPoint x: 1470, endPoint y: 51, distance: 27.1
click at [1470, 77] on div "089F7B8B-B2A5-4AFE-B5C0-19BA573D28AC Filtro Código Pedido Portal × 2035710 × 20…" at bounding box center [911, 59] width 1298 height 49
click at [1470, 50] on icon "089F7B8B-B2A5-4AFE-B5C0-19BA573D28AC" at bounding box center [1465, 59] width 20 height 20
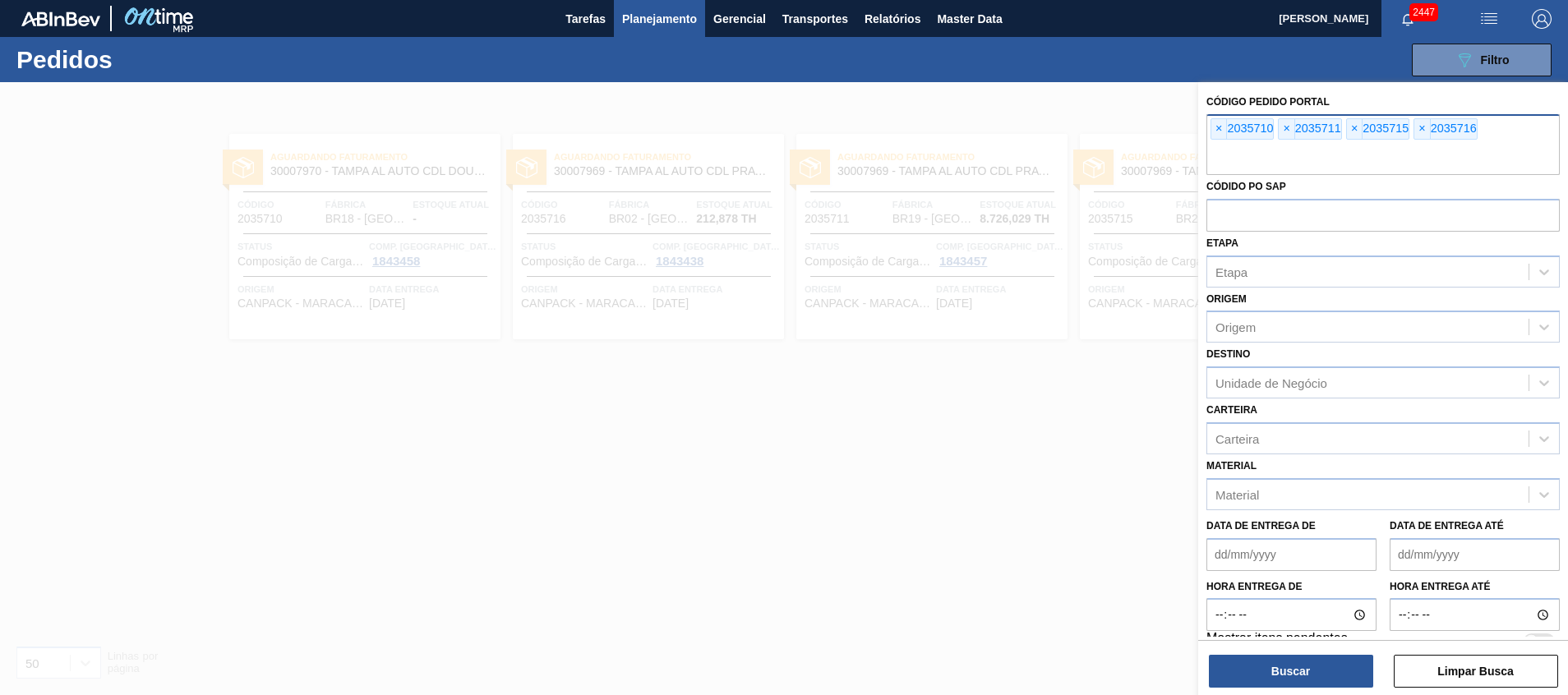
click at [1459, 152] on input "text" at bounding box center [1384, 159] width 353 height 31
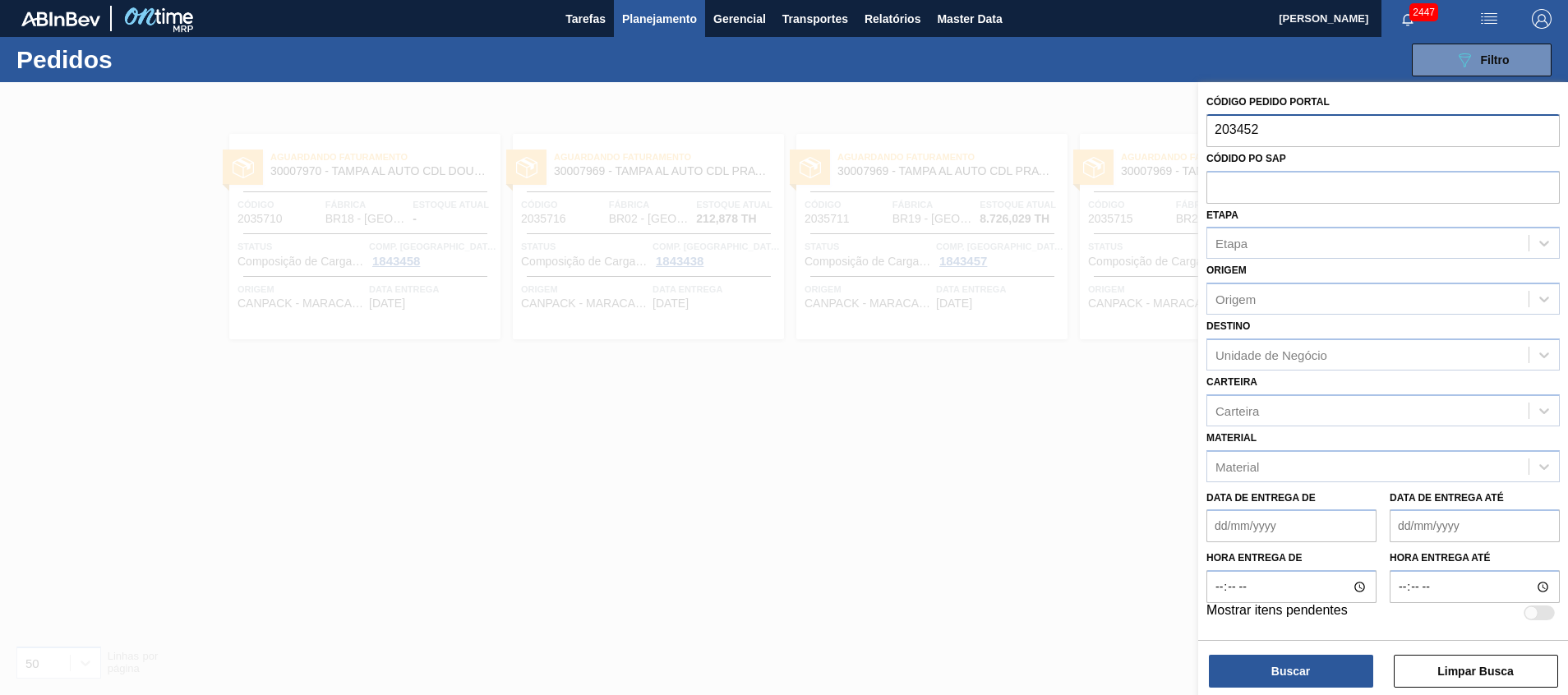
type input "2034529"
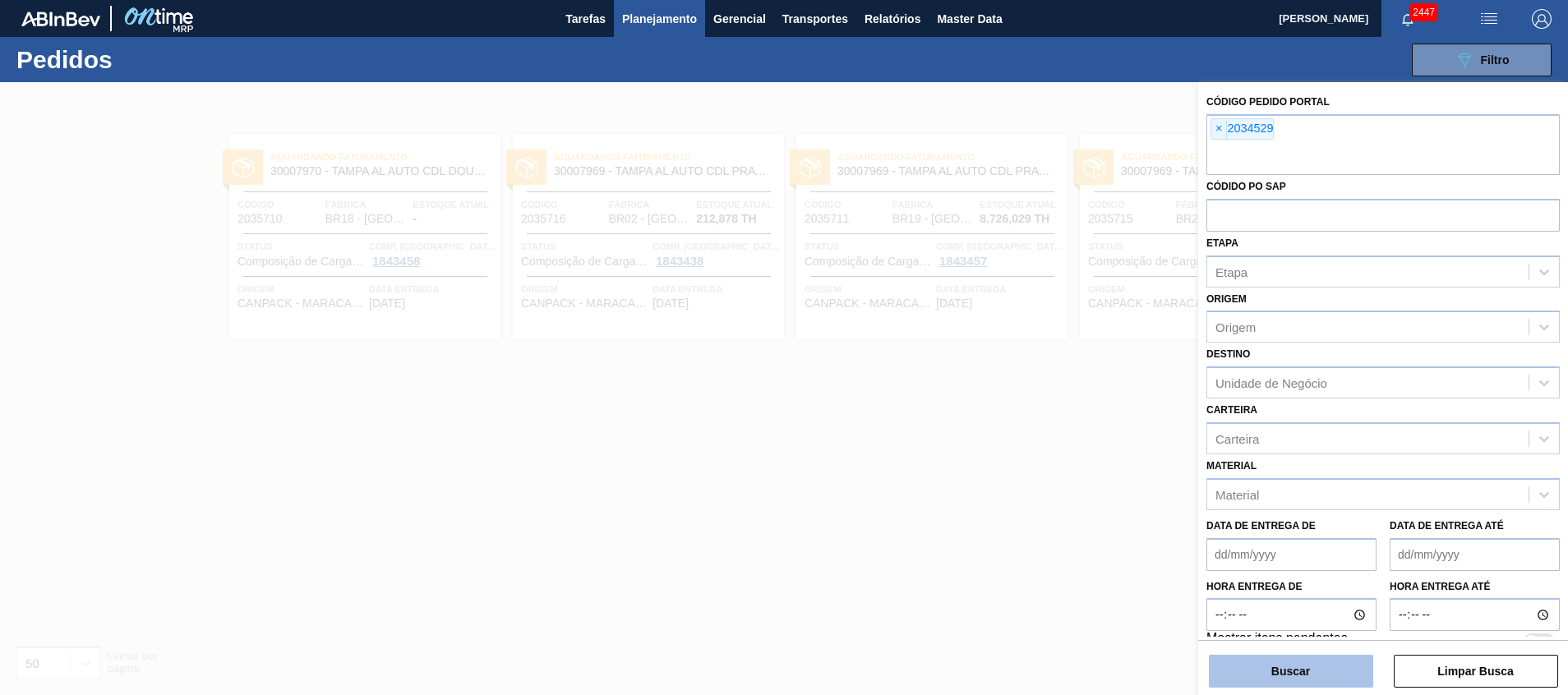
click at [1279, 667] on button "Buscar" at bounding box center [1291, 671] width 165 height 33
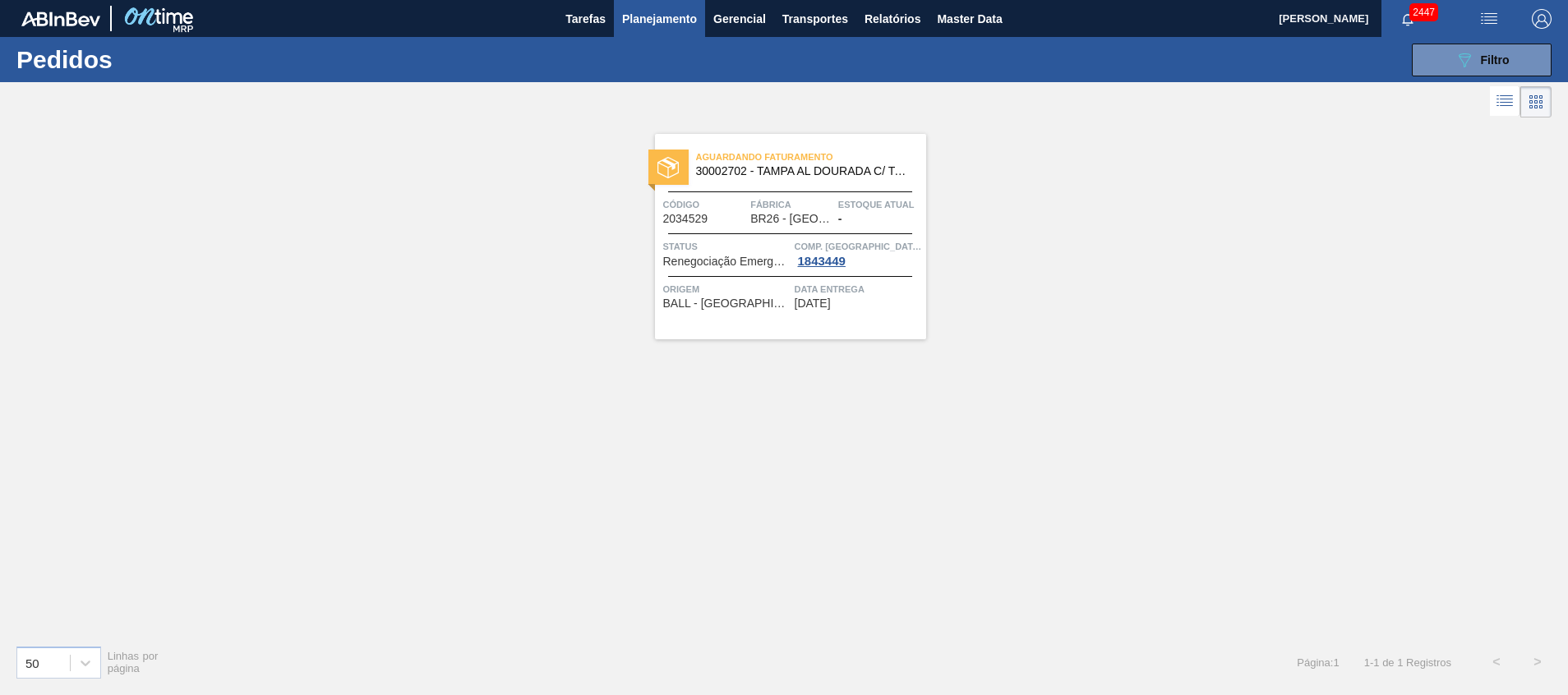
click at [762, 166] on span "30002702 - TAMPA AL DOURADA C/ TAB DOURADO" at bounding box center [805, 171] width 217 height 12
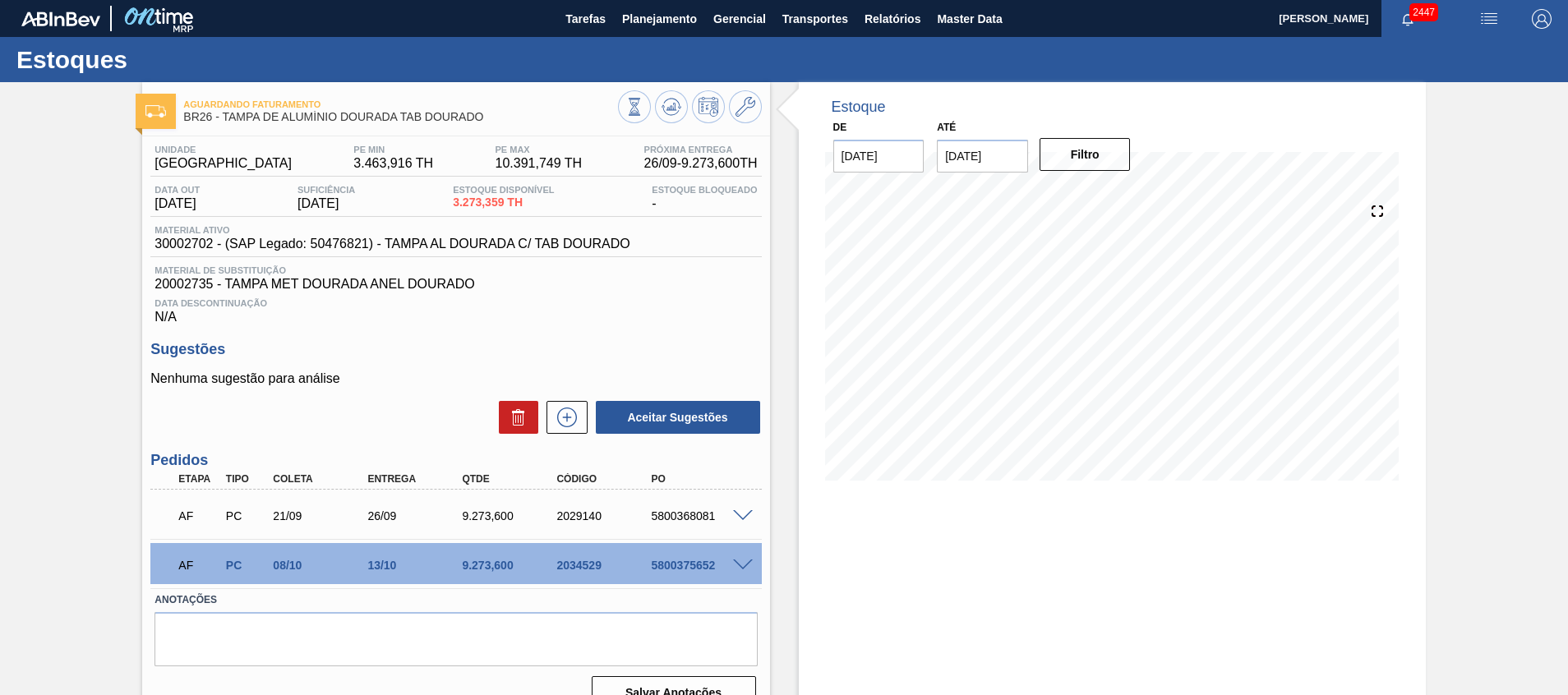
click at [742, 564] on span at bounding box center [743, 566] width 20 height 12
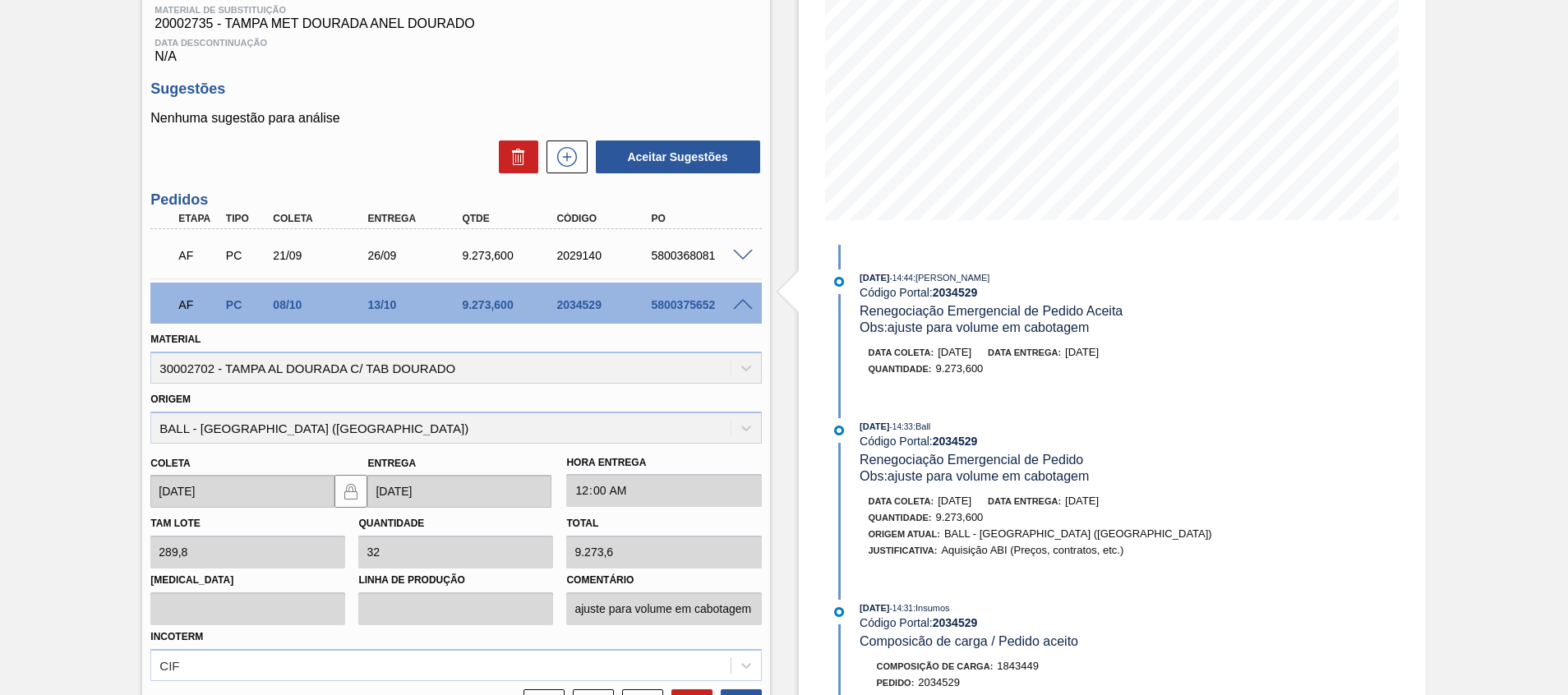
scroll to position [369, 0]
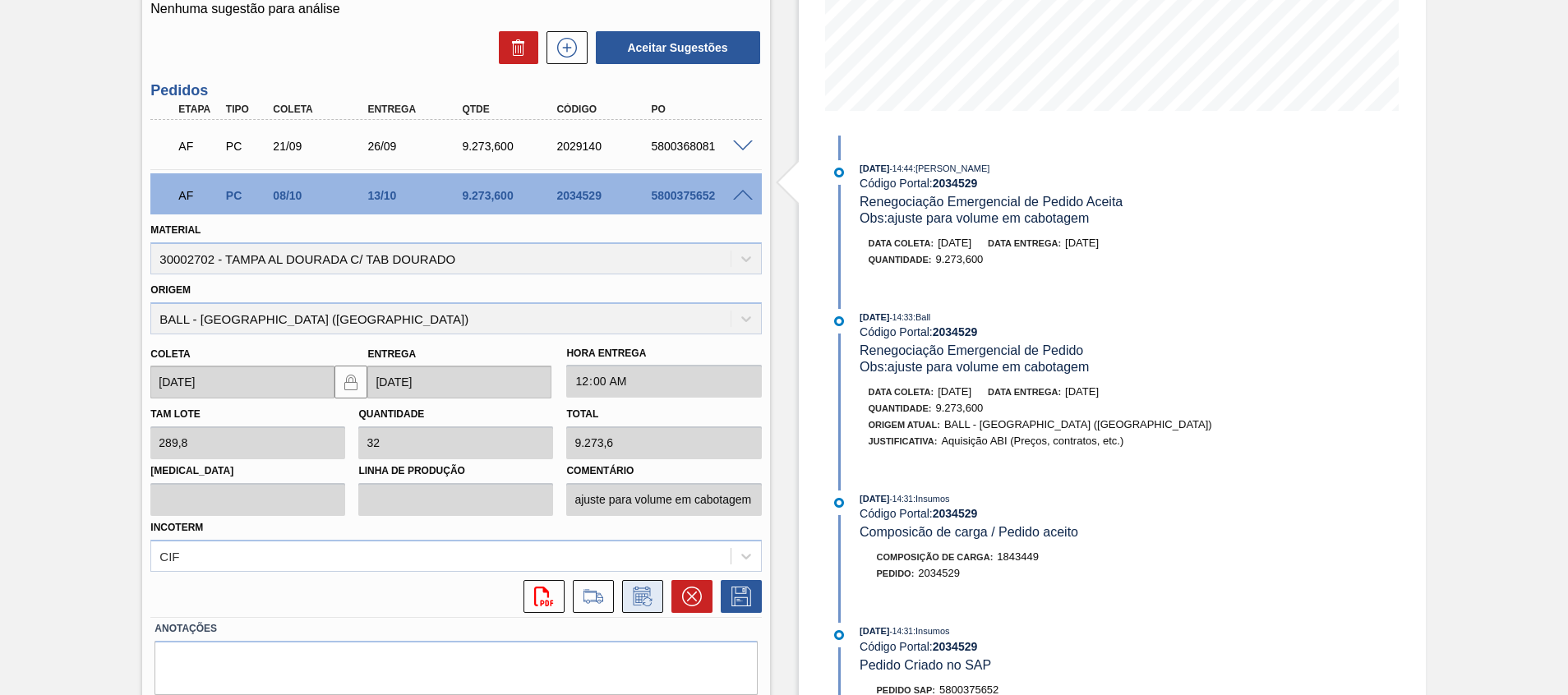
click at [654, 592] on button at bounding box center [643, 597] width 41 height 33
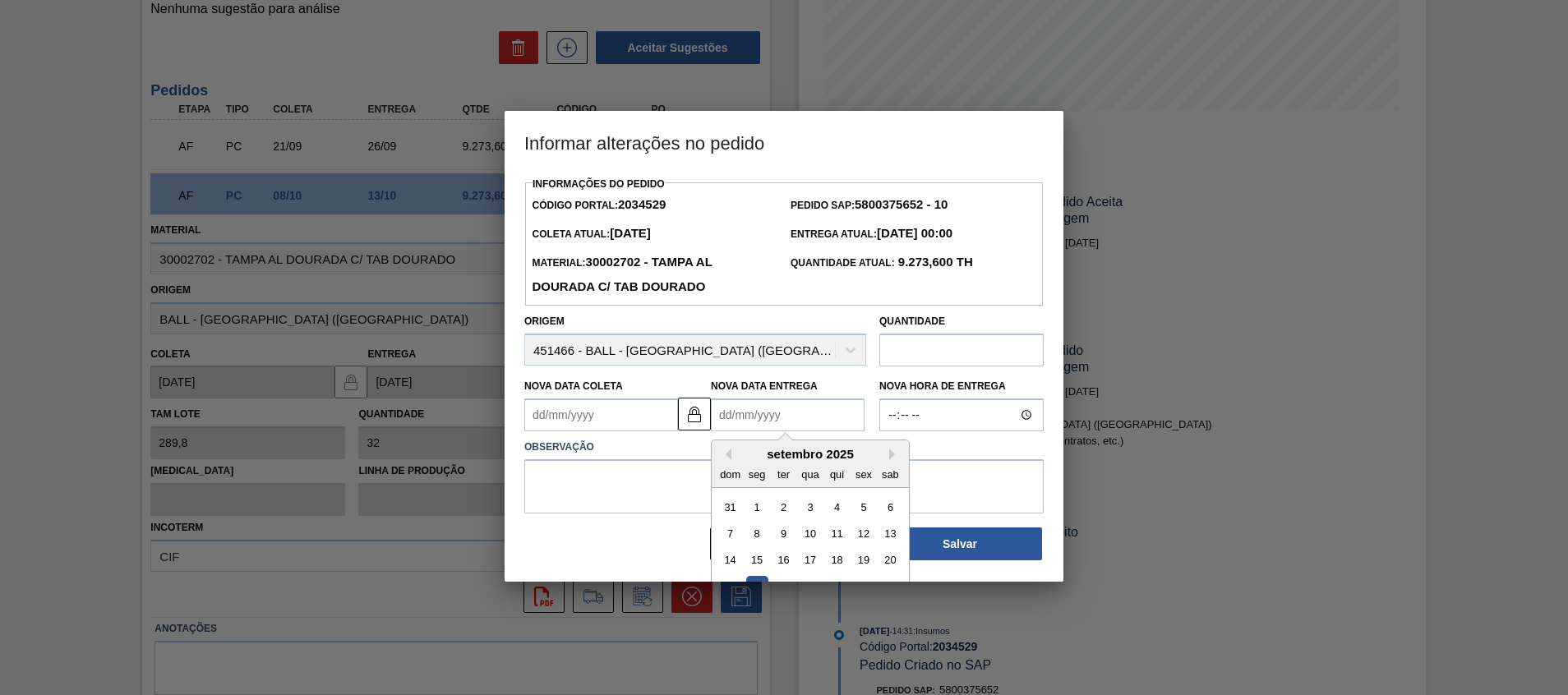
click at [772, 424] on Entrega2034529 "Nova Data Entrega" at bounding box center [787, 415] width 153 height 33
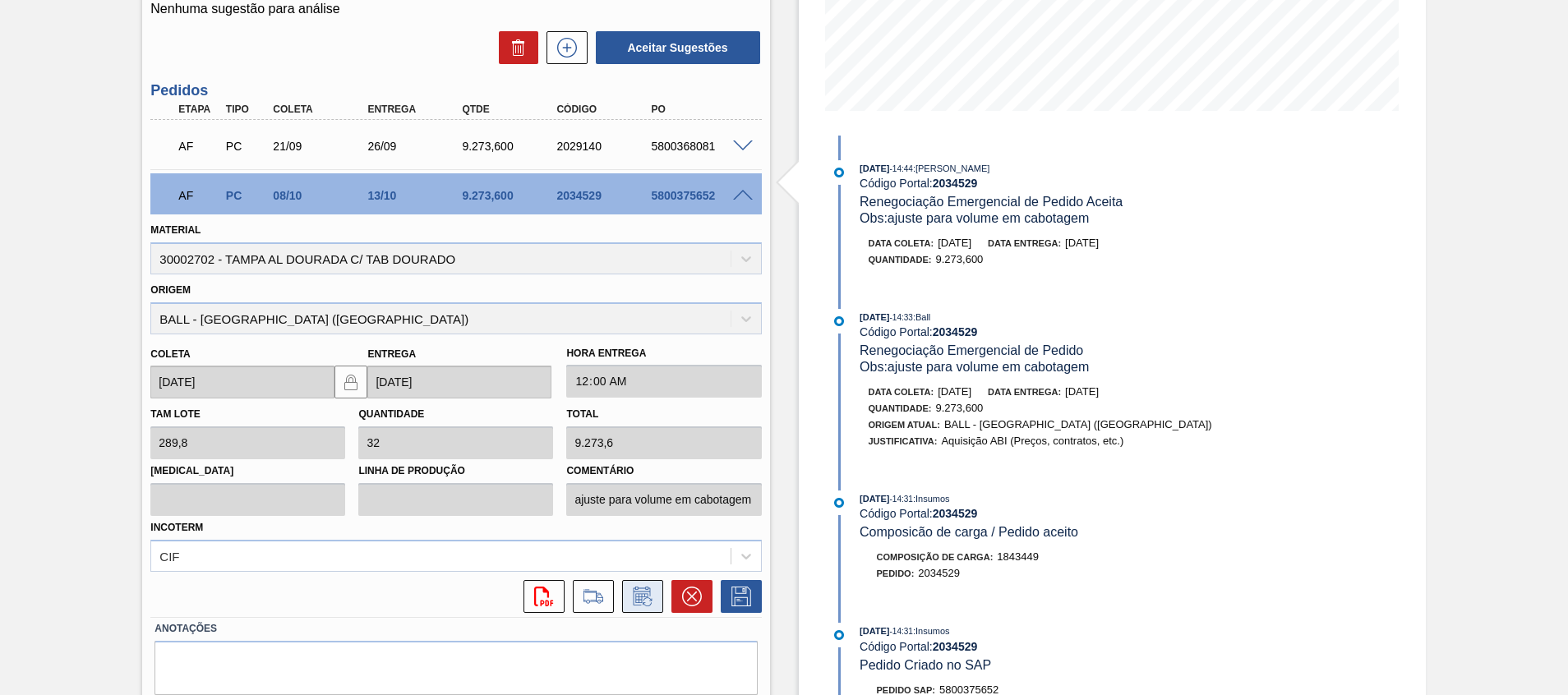
click at [643, 599] on icon at bounding box center [643, 596] width 27 height 20
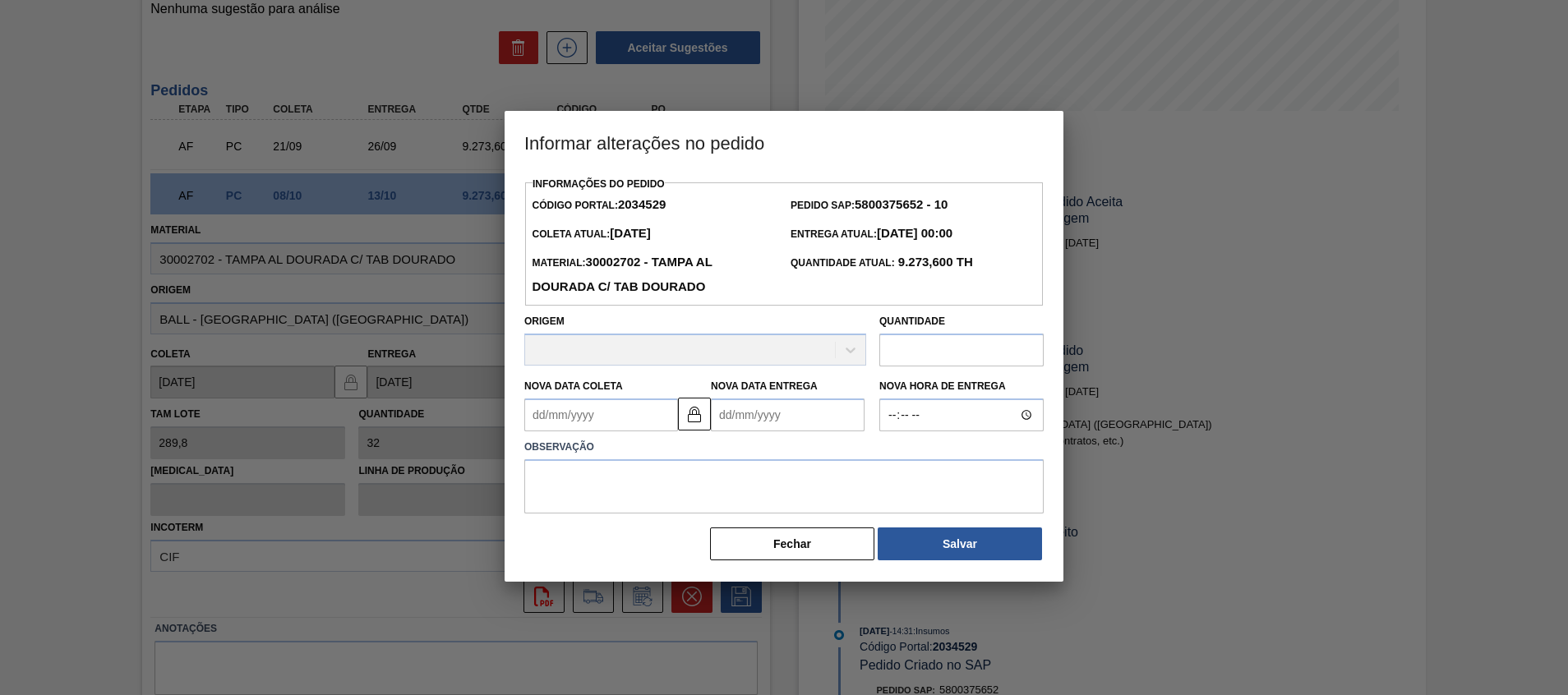
click at [791, 376] on div "Nova Data Coleta Nova Data Entrega" at bounding box center [695, 400] width 355 height 61
click at [756, 415] on Entrega2034529 "Nova Data Entrega" at bounding box center [787, 415] width 153 height 33
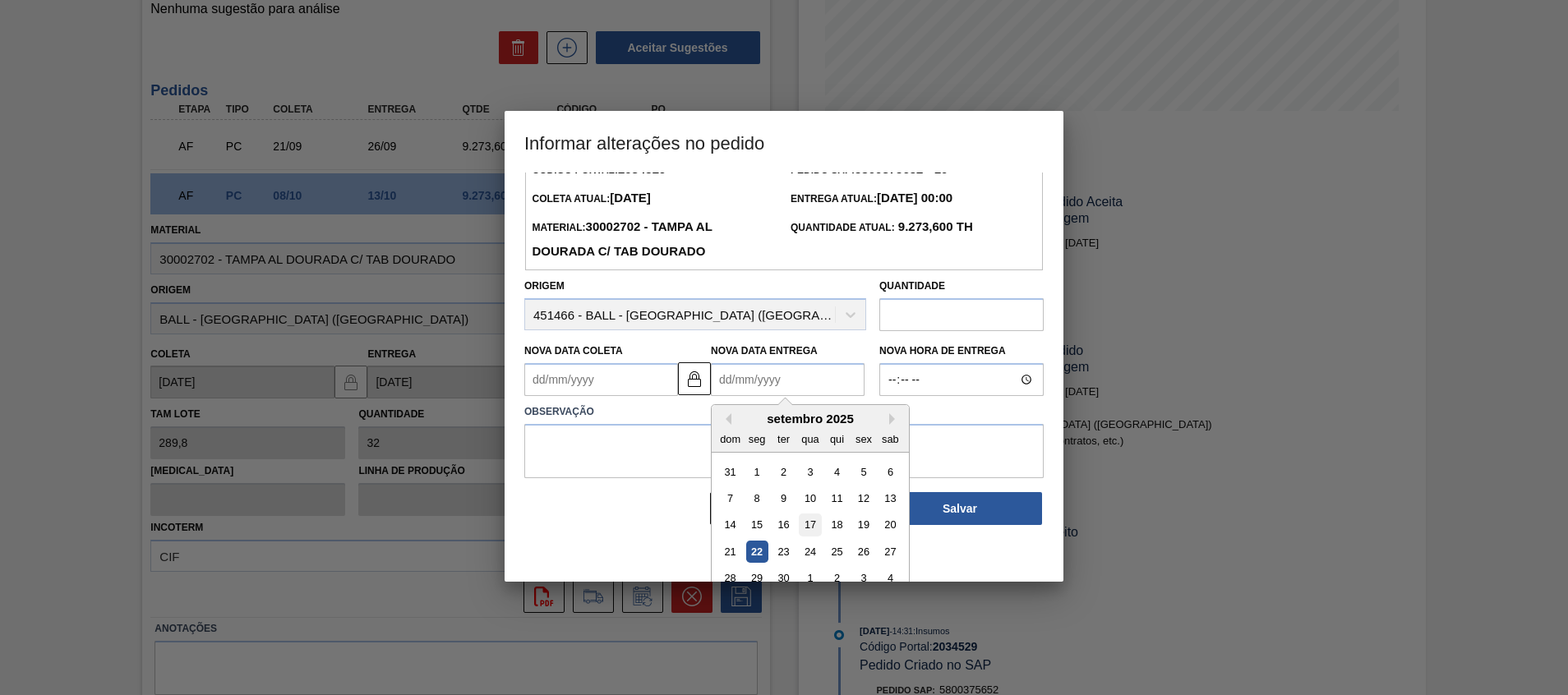
scroll to position [55, 0]
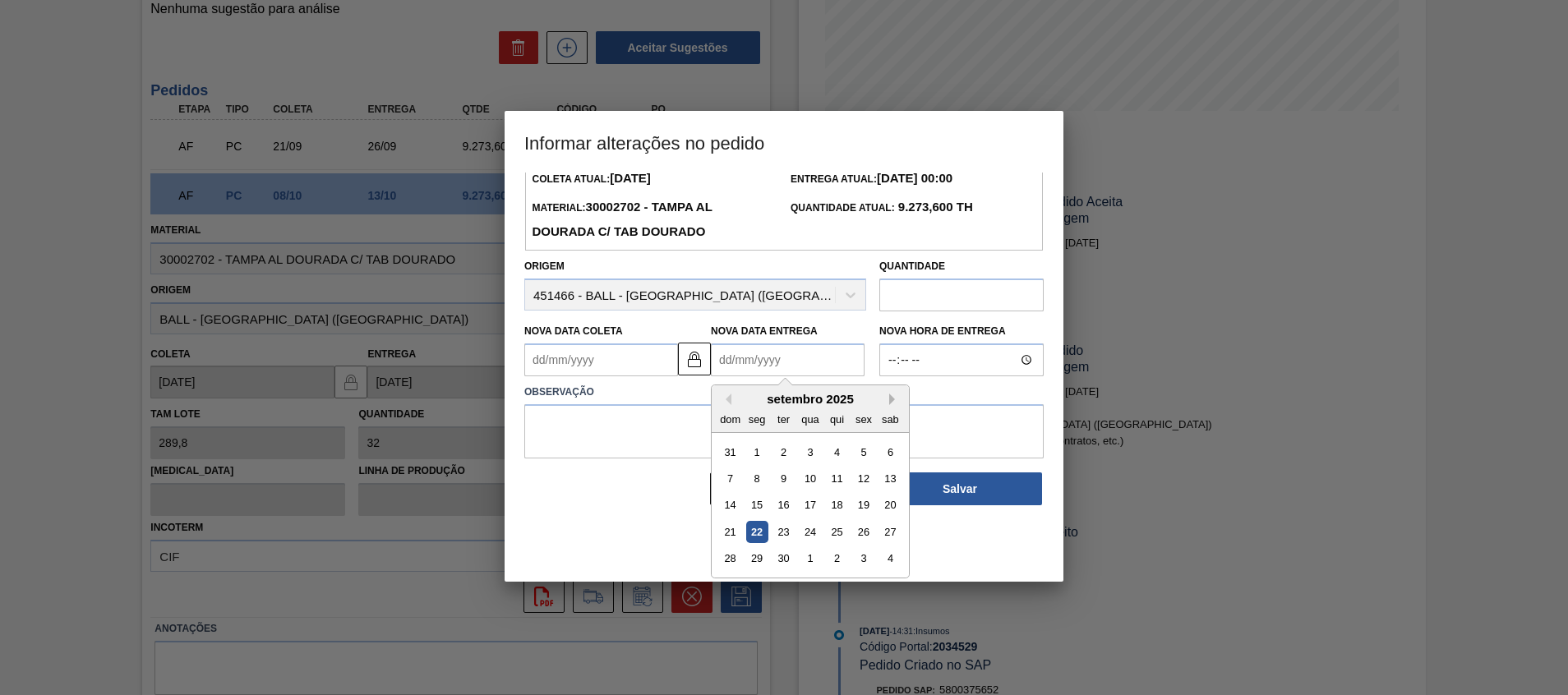
click at [894, 398] on button "Next Month" at bounding box center [894, 399] width 11 height 11
click at [762, 485] on div "6" at bounding box center [757, 479] width 22 height 22
type Coleta2034529 "[DATE]"
type Entrega2034529 "06/10/2025"
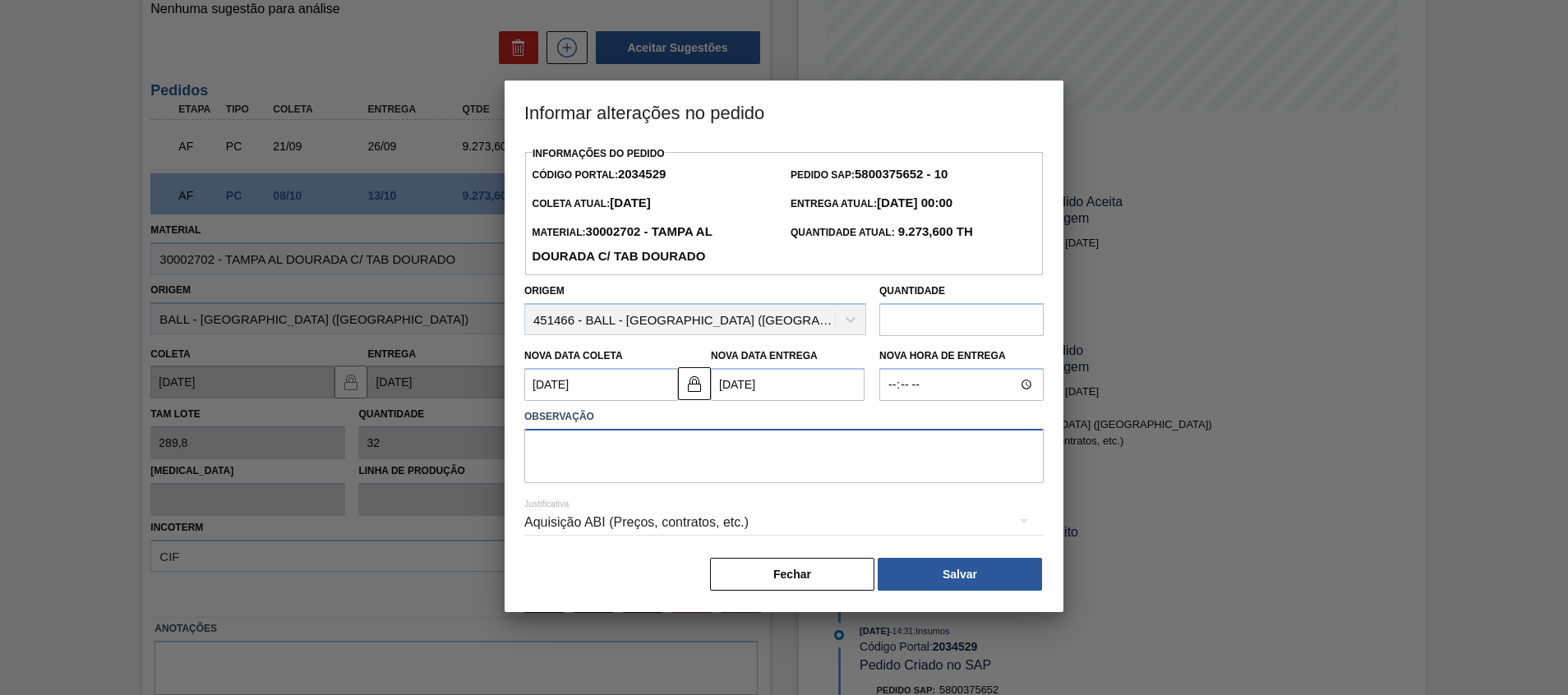
click at [762, 481] on textarea at bounding box center [784, 456] width 520 height 54
type textarea "Antecipação"
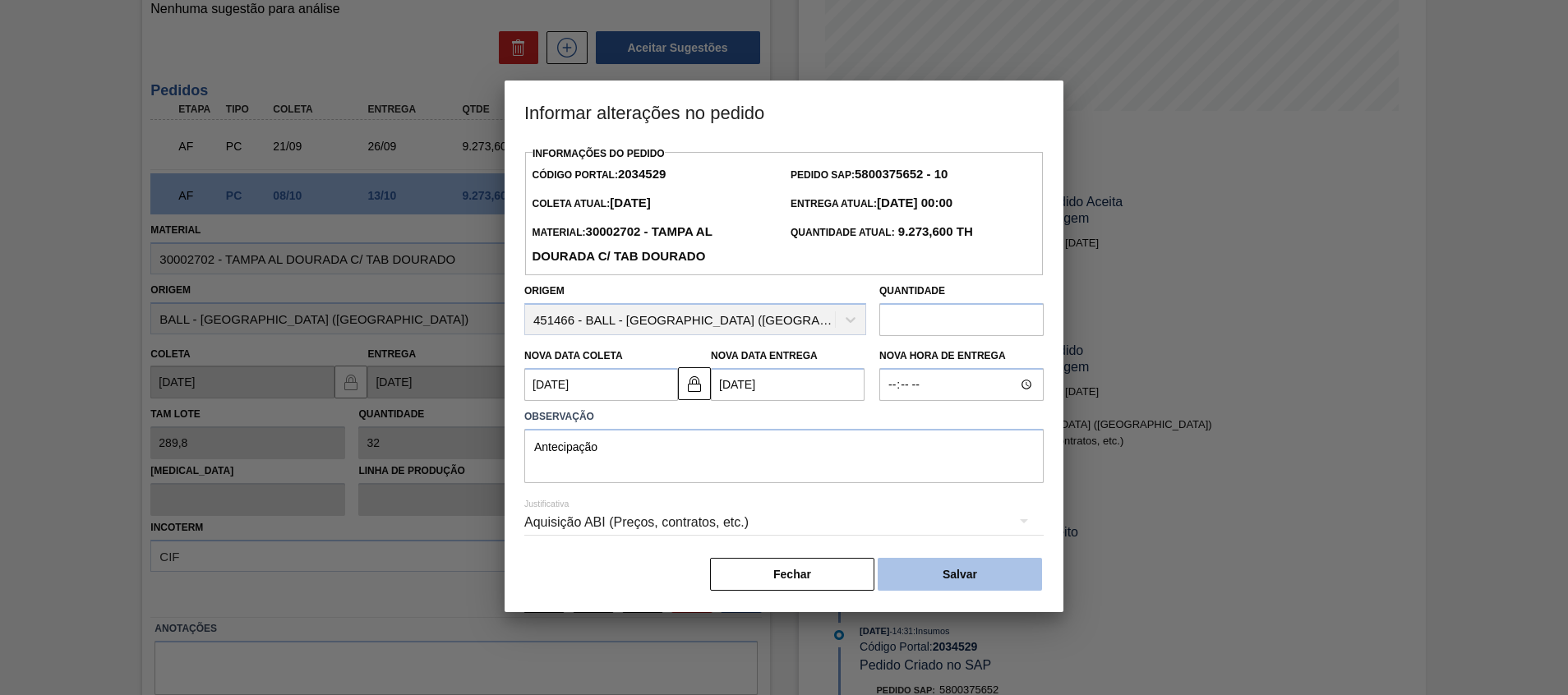
click at [902, 564] on button "Salvar" at bounding box center [960, 574] width 165 height 33
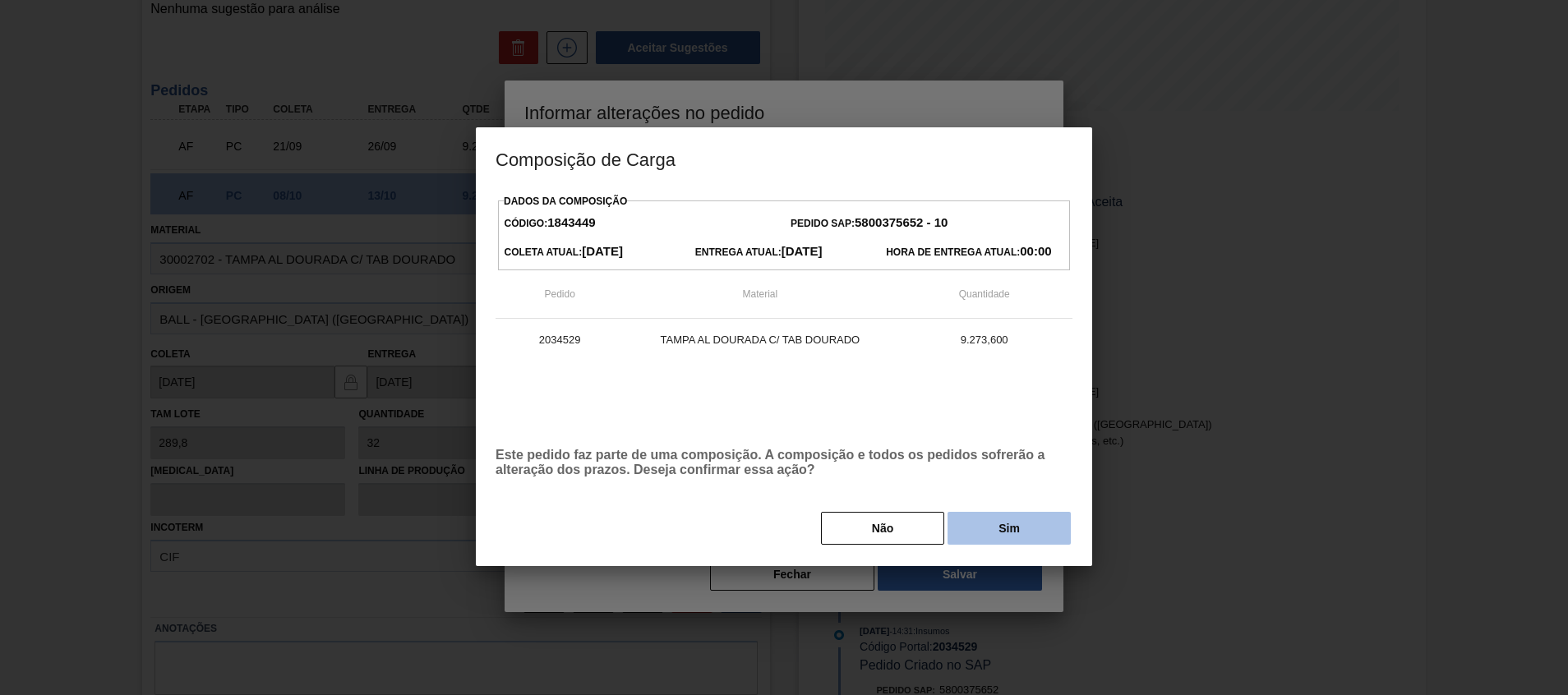
click at [987, 540] on button "Sim" at bounding box center [1009, 528] width 123 height 33
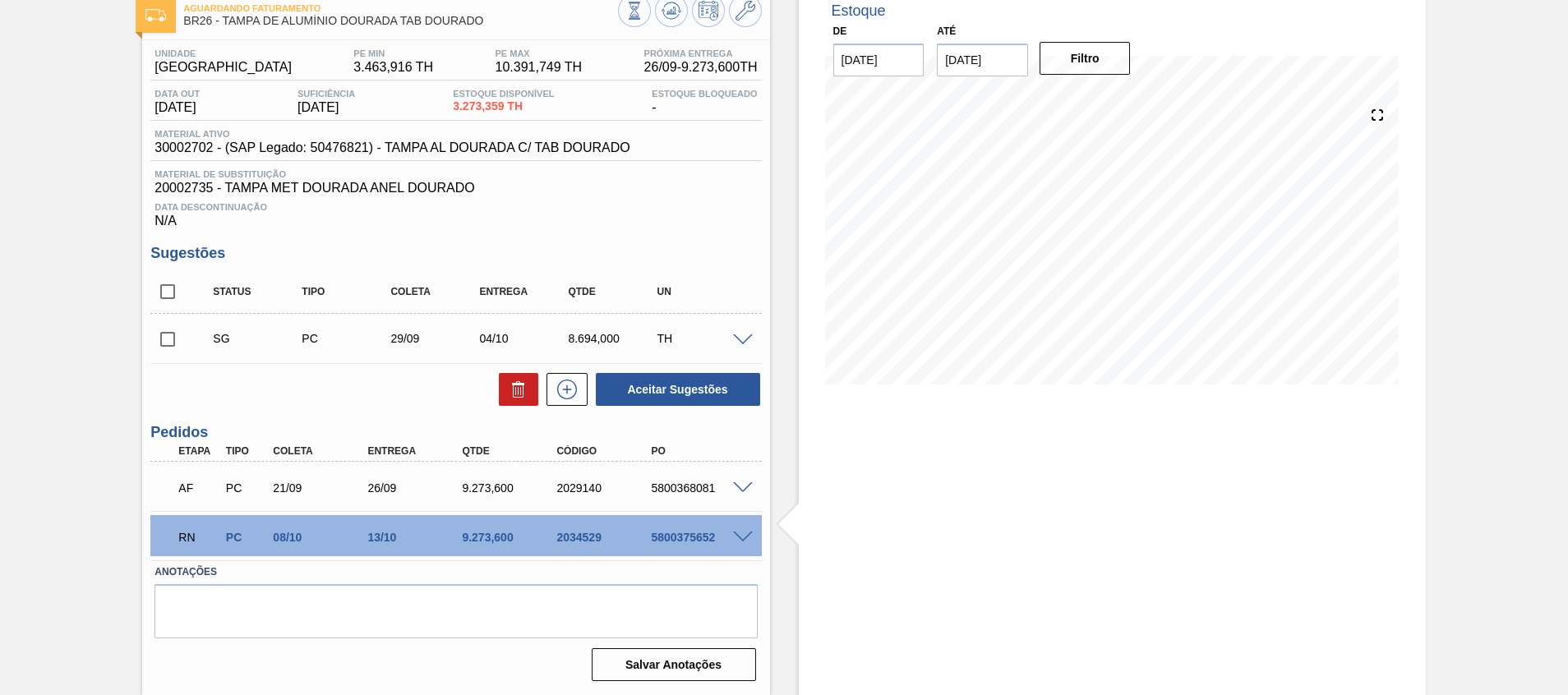
scroll to position [96, 0]
click at [178, 302] on input "checkbox" at bounding box center [168, 292] width 34 height 34
checkbox input "true"
click at [523, 400] on button at bounding box center [519, 389] width 40 height 33
checkbox input "false"
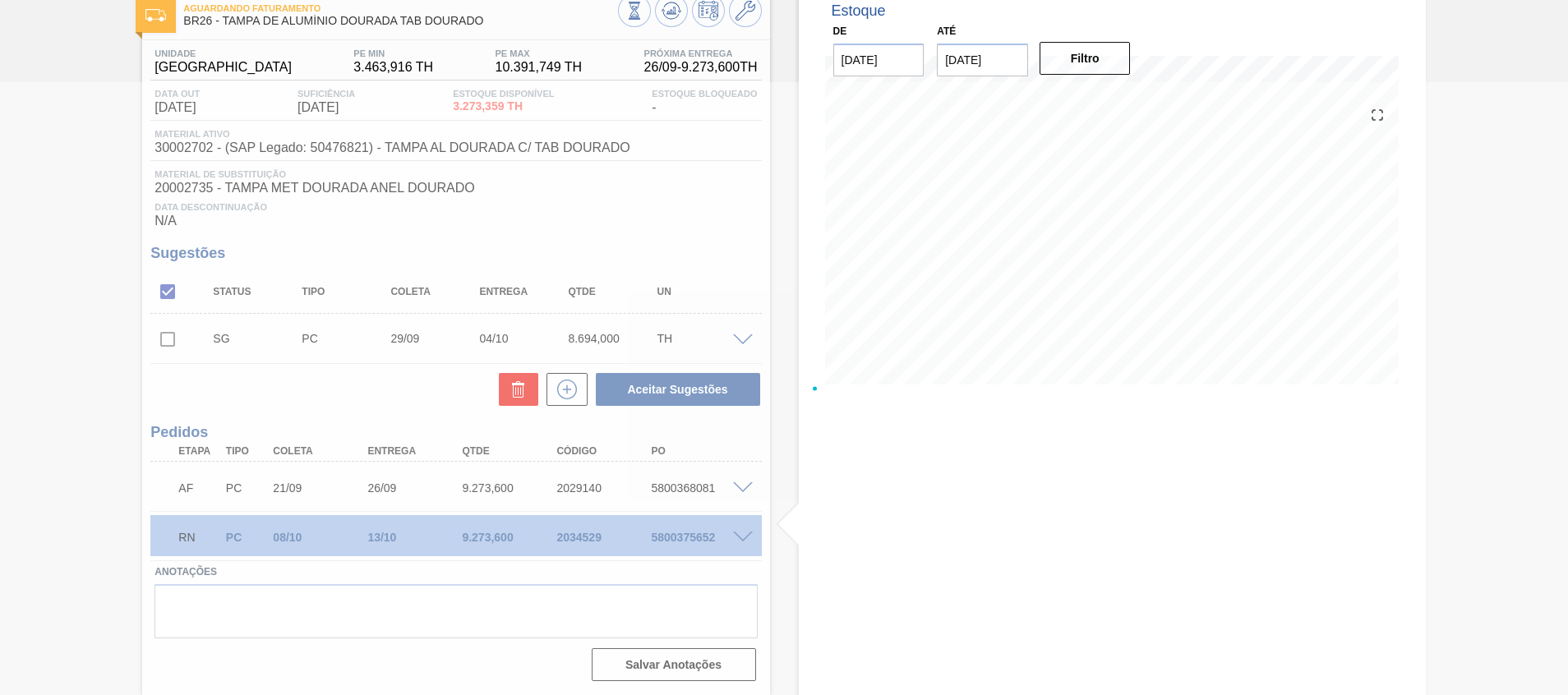
scroll to position [28, 0]
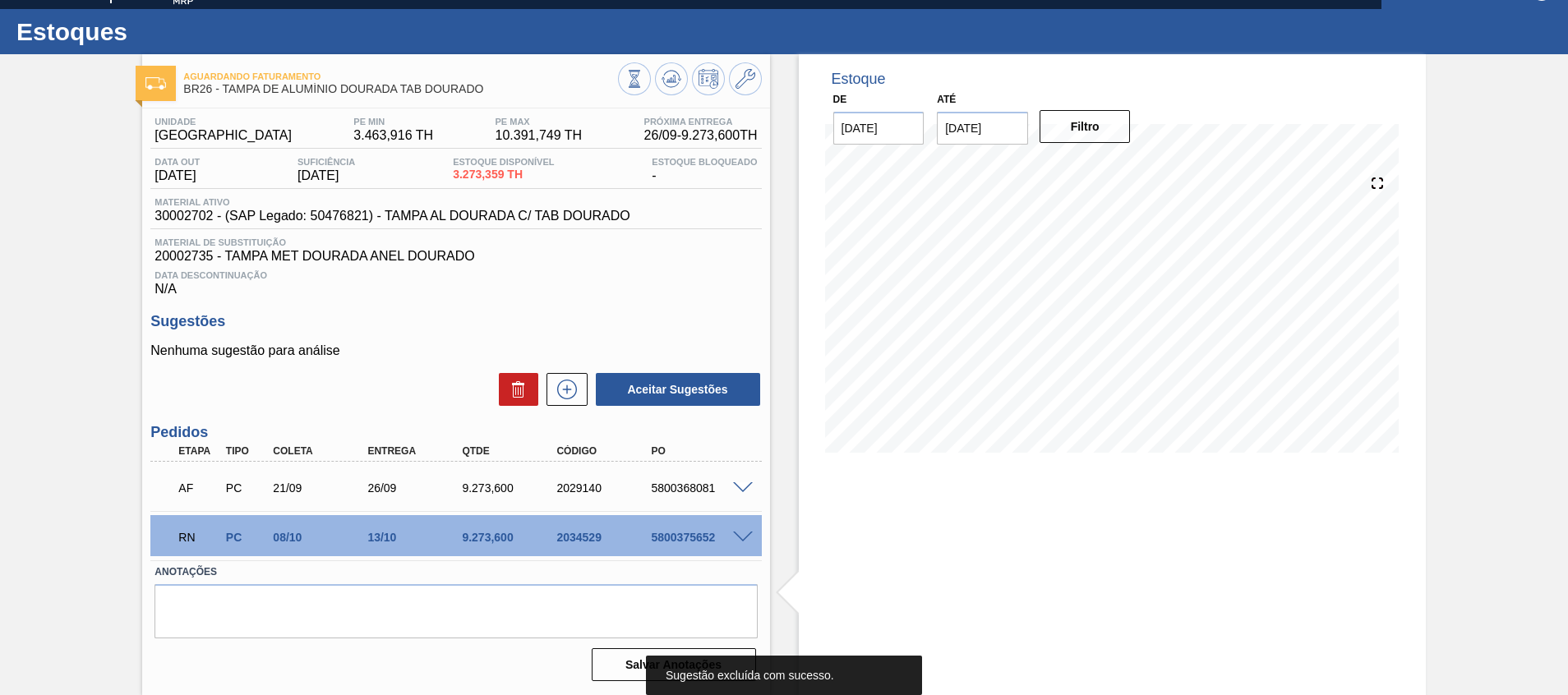
click at [564, 531] on div "2034529" at bounding box center [605, 537] width 106 height 13
copy div "2034529"
click at [724, 492] on div "5800368081" at bounding box center [700, 487] width 106 height 13
click at [737, 484] on span at bounding box center [743, 488] width 20 height 12
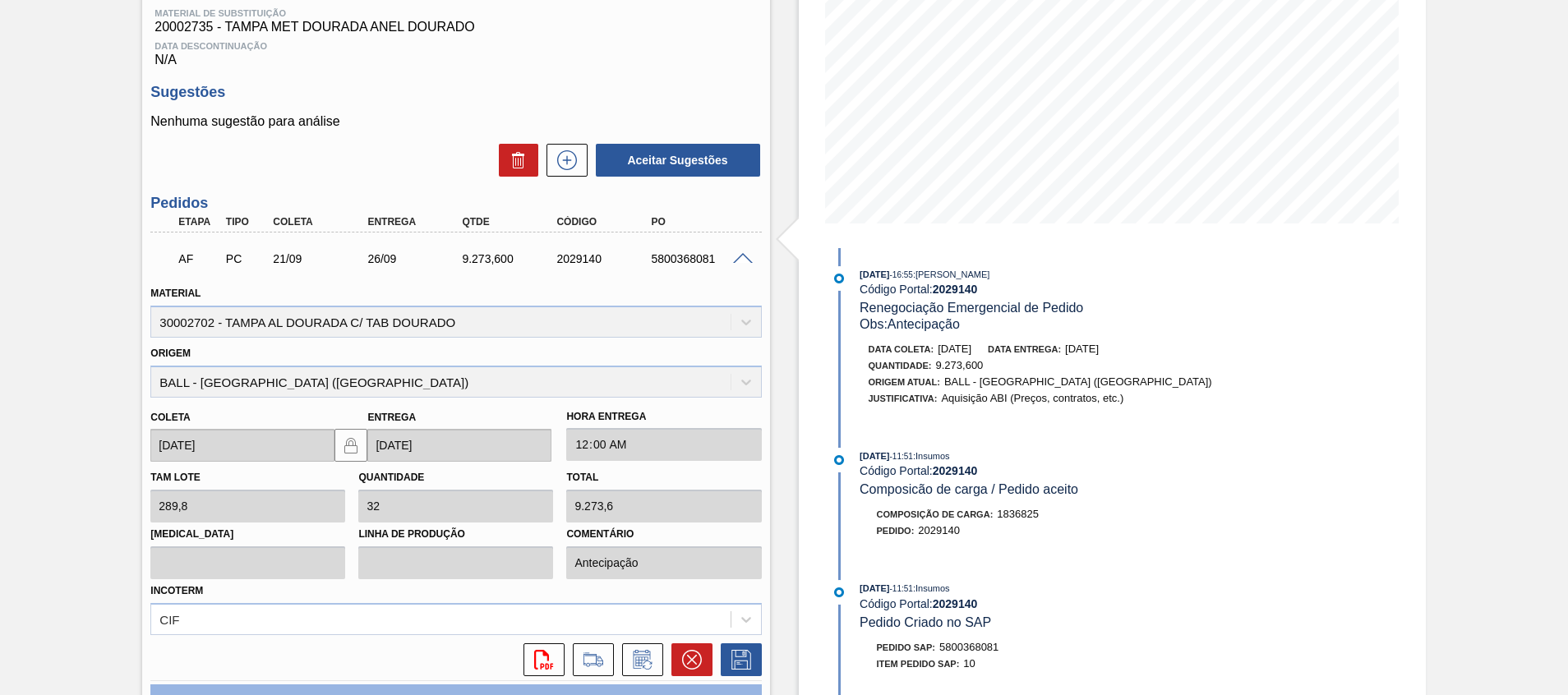
scroll to position [57, 0]
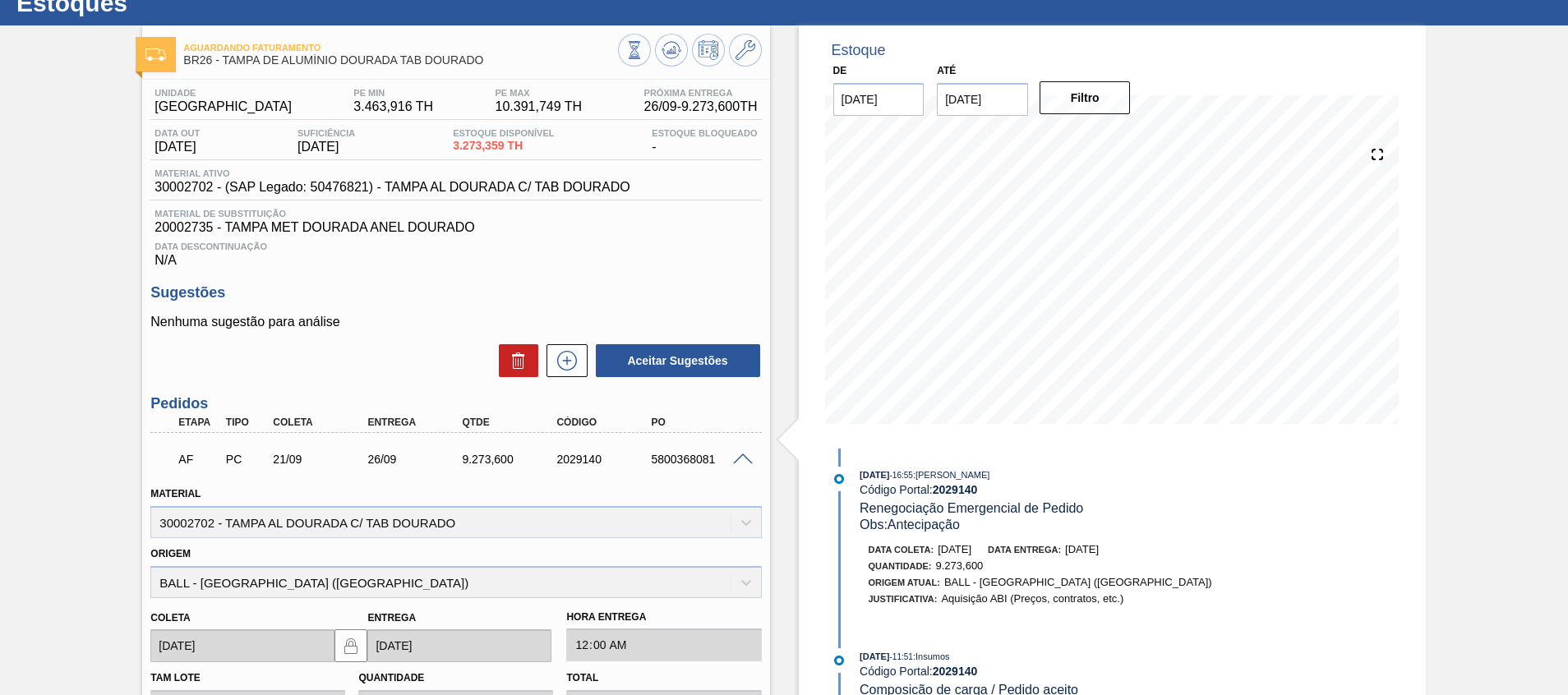
click at [745, 454] on span at bounding box center [743, 460] width 20 height 12
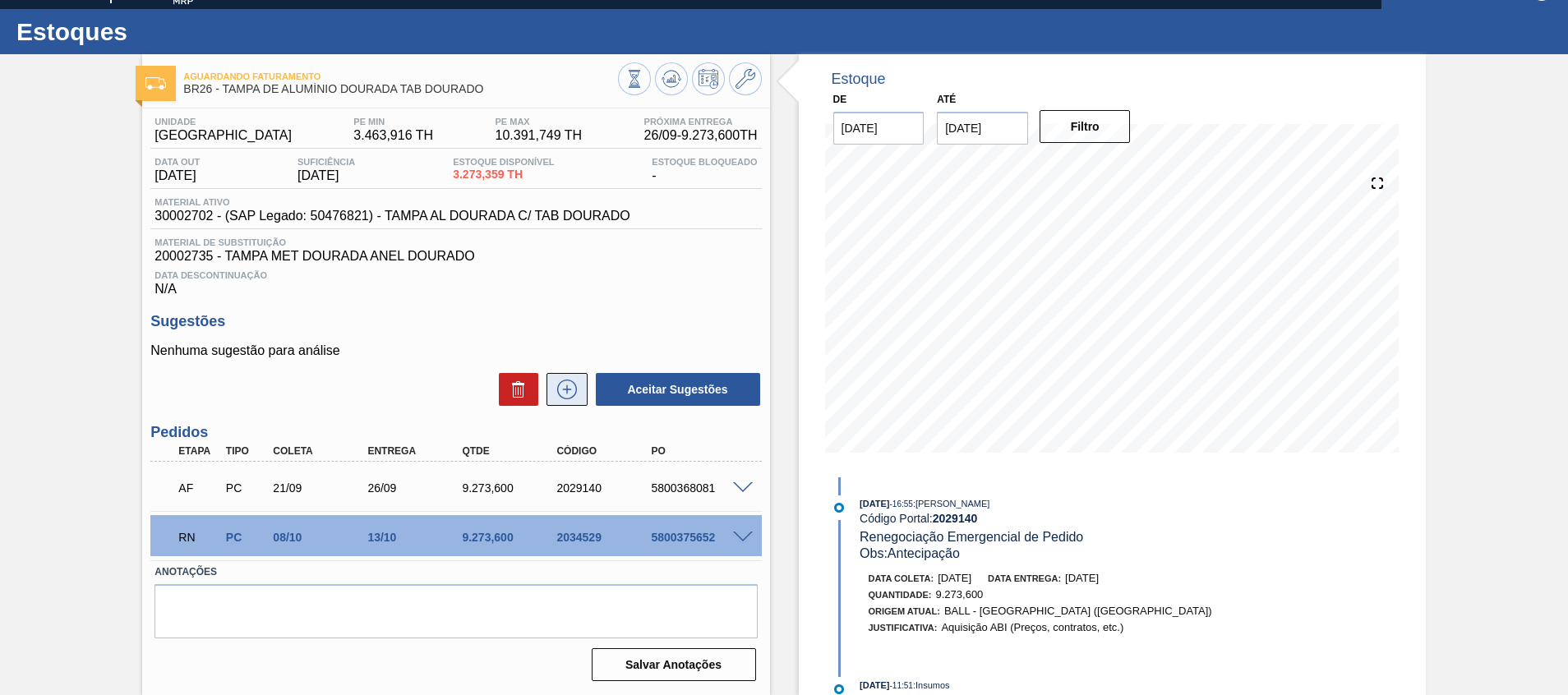
click at [561, 385] on icon at bounding box center [567, 389] width 27 height 20
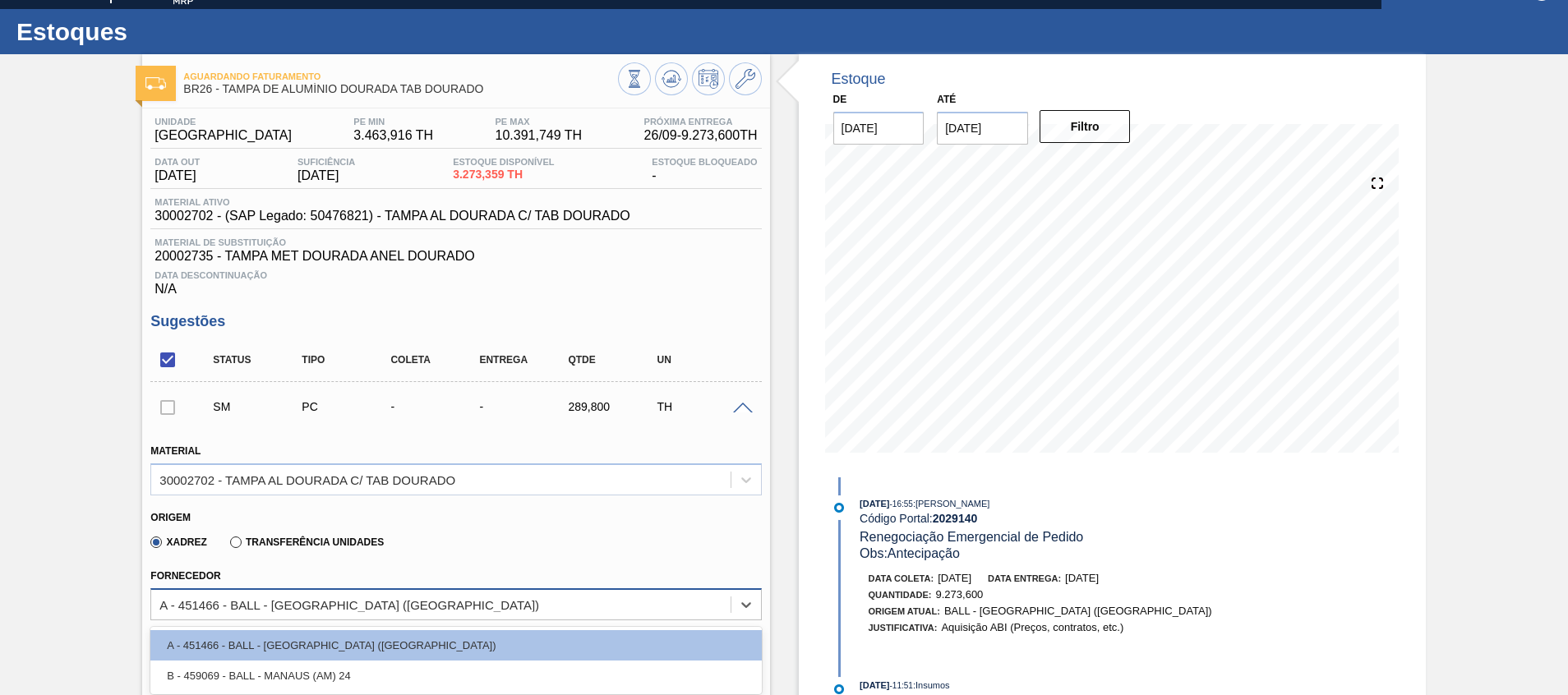
click at [277, 609] on div "A - 451466 - BALL - RECIFE (PE)" at bounding box center [349, 605] width 380 height 14
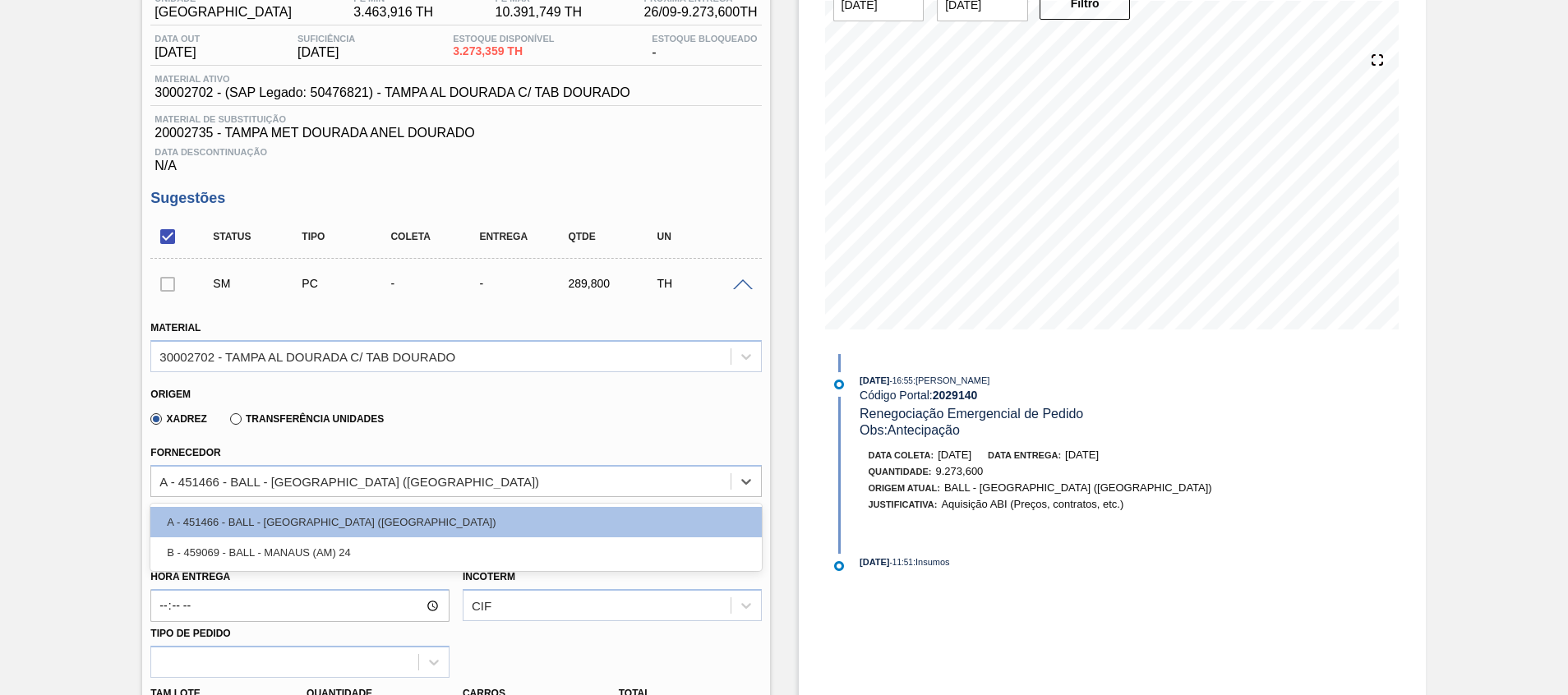
scroll to position [0, 0]
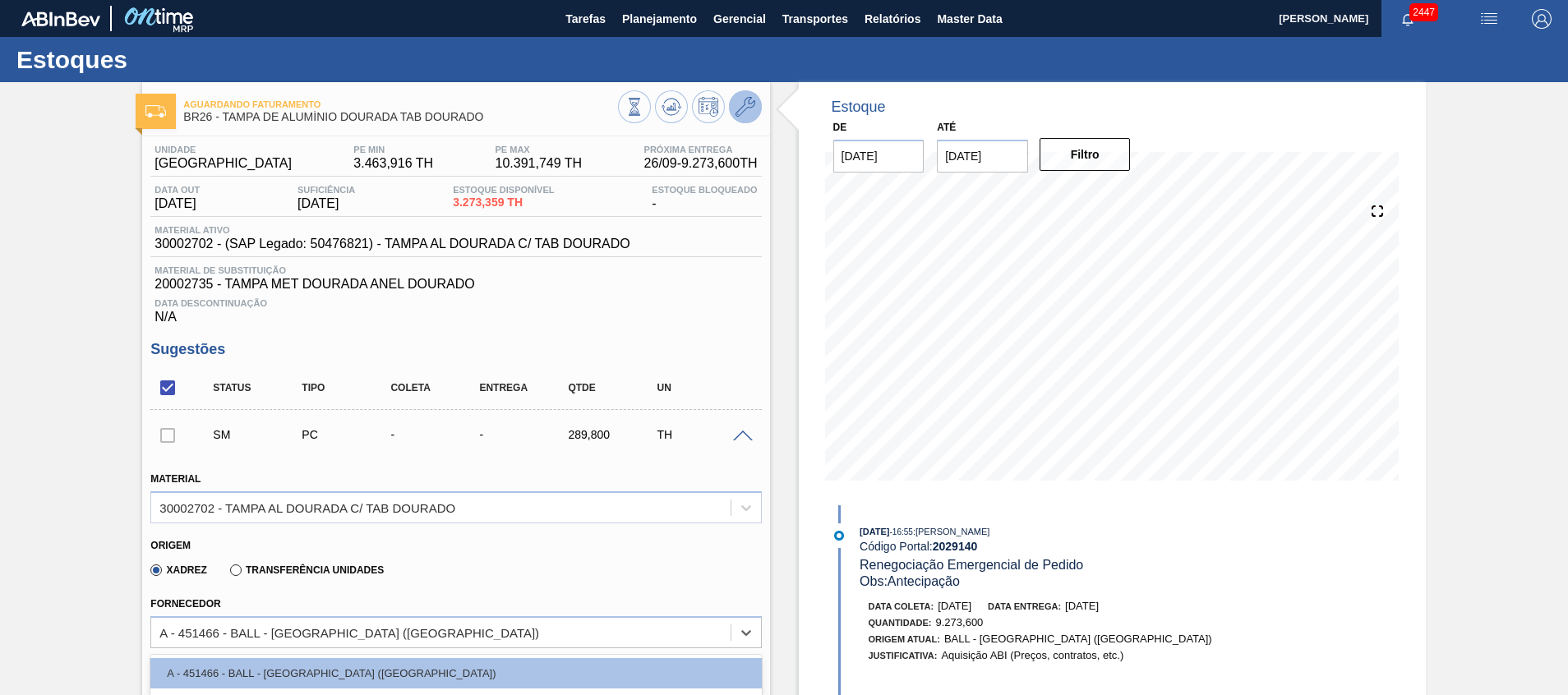
click at [740, 116] on icon at bounding box center [745, 107] width 20 height 20
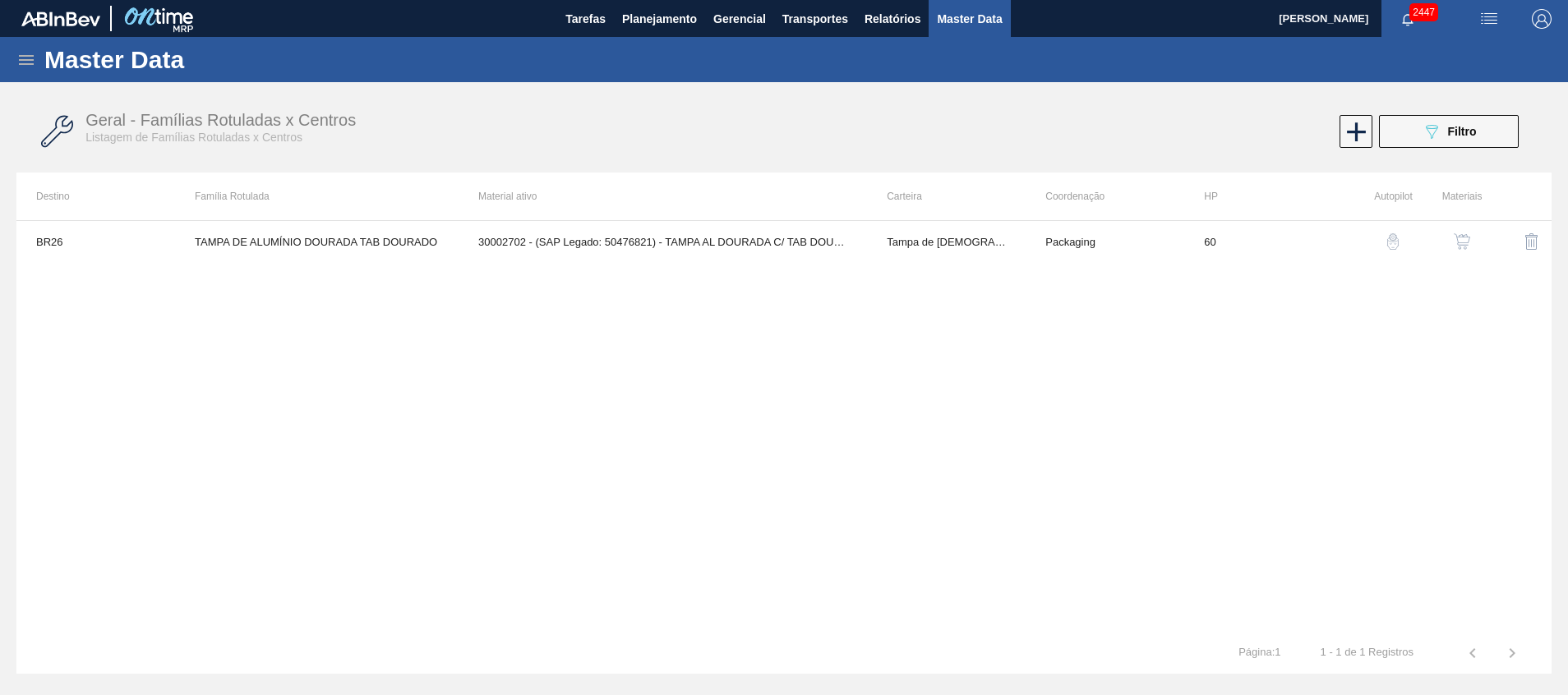
click at [1460, 233] on button "button" at bounding box center [1462, 242] width 40 height 40
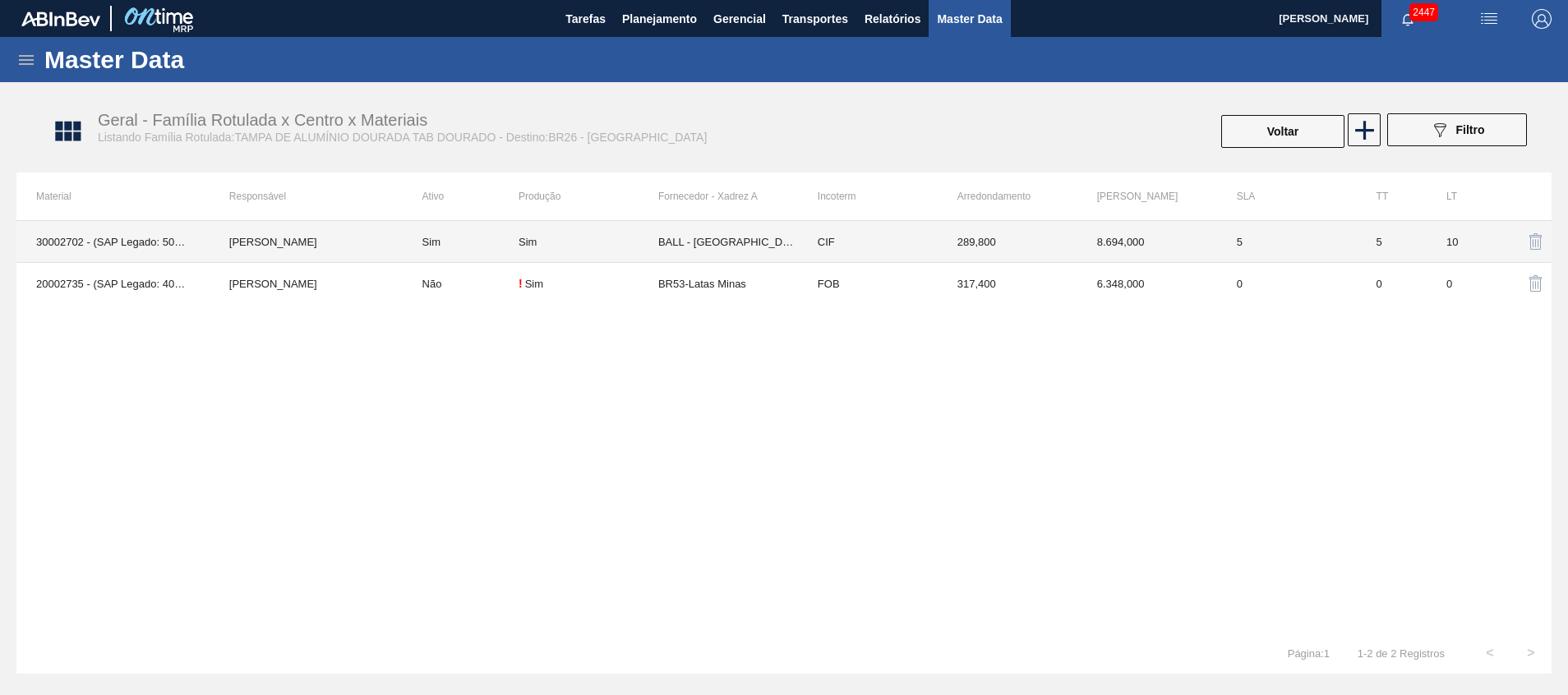
click at [1409, 240] on td "5" at bounding box center [1391, 242] width 70 height 42
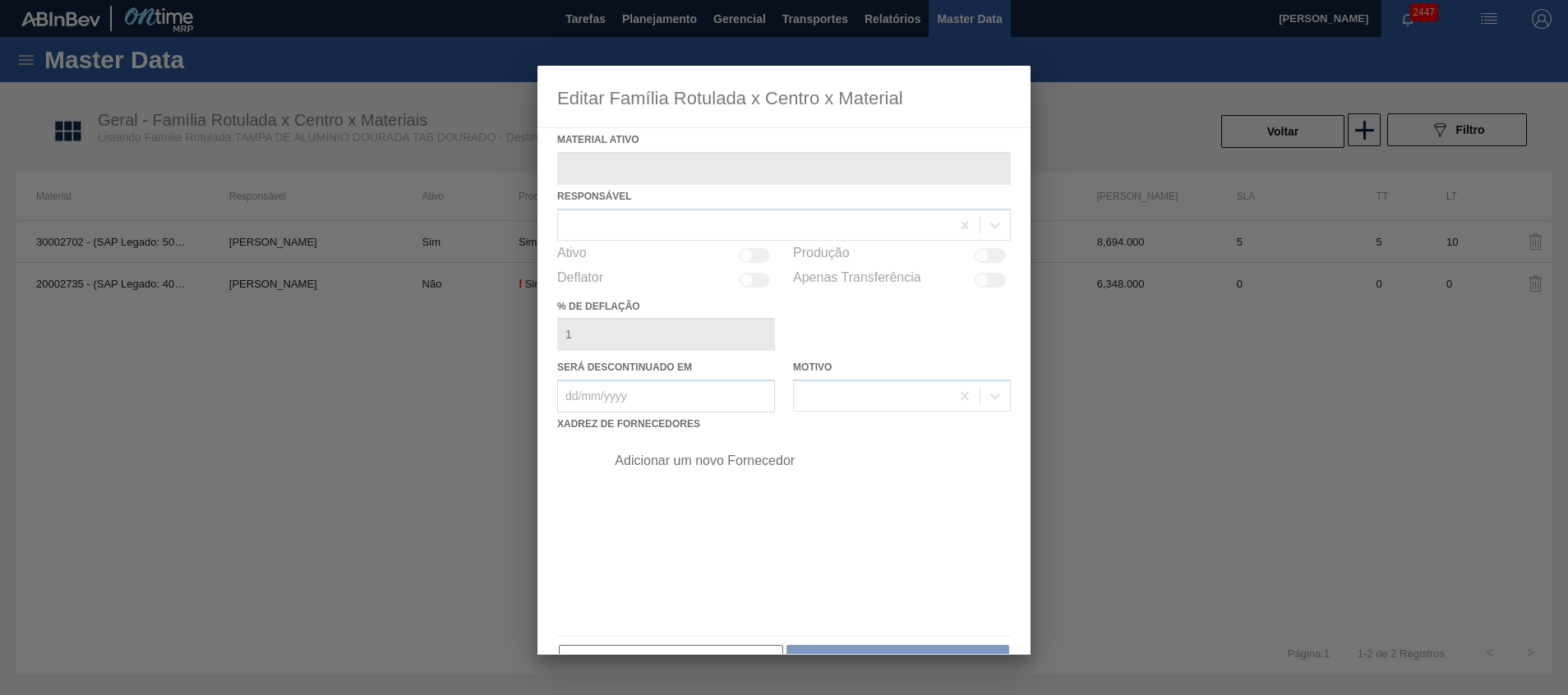
type ativo "30002702 - (SAP Legado: 50476821) - TAMPA AL DOURADA C/ TAB DOURADO"
checkbox input "true"
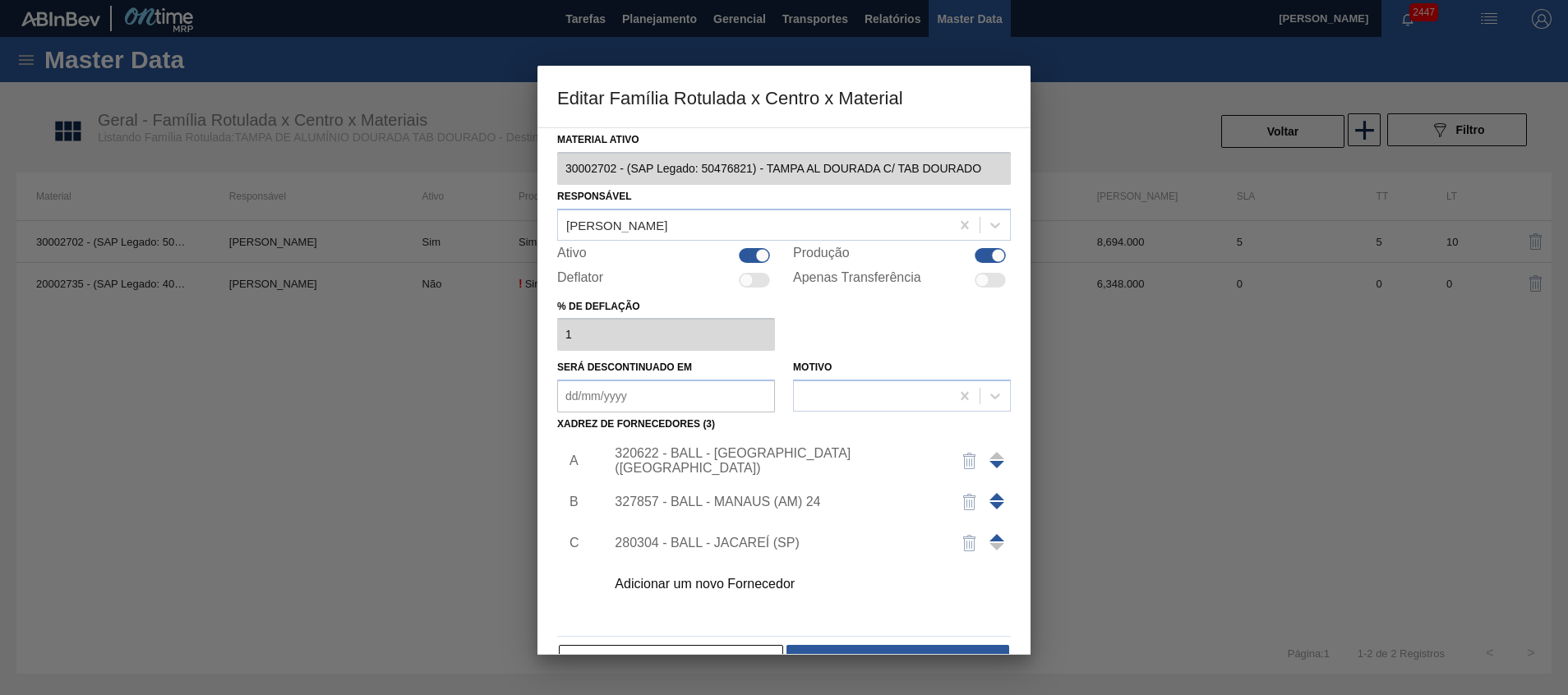
scroll to position [45, 0]
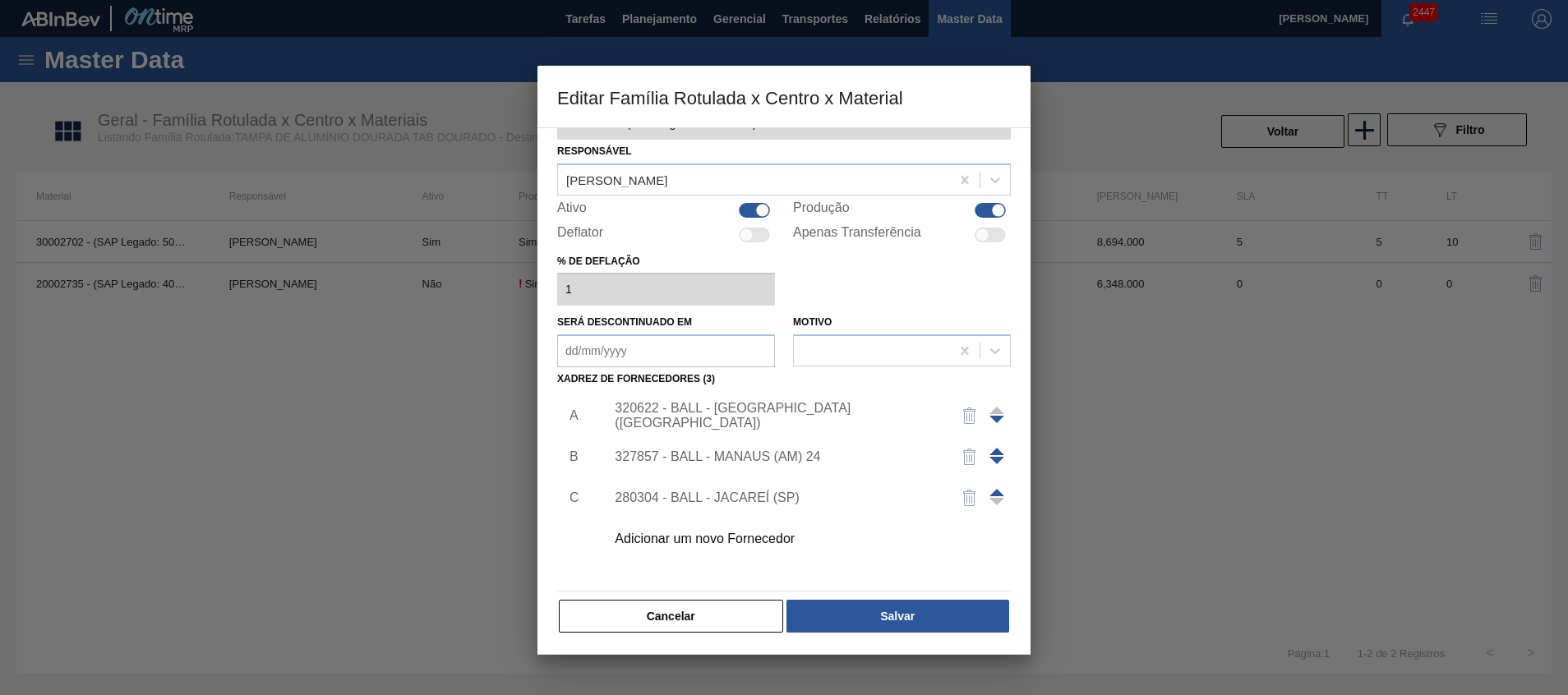
click at [990, 493] on span at bounding box center [997, 493] width 15 height 8
click at [826, 611] on button "Salvar" at bounding box center [898, 616] width 223 height 33
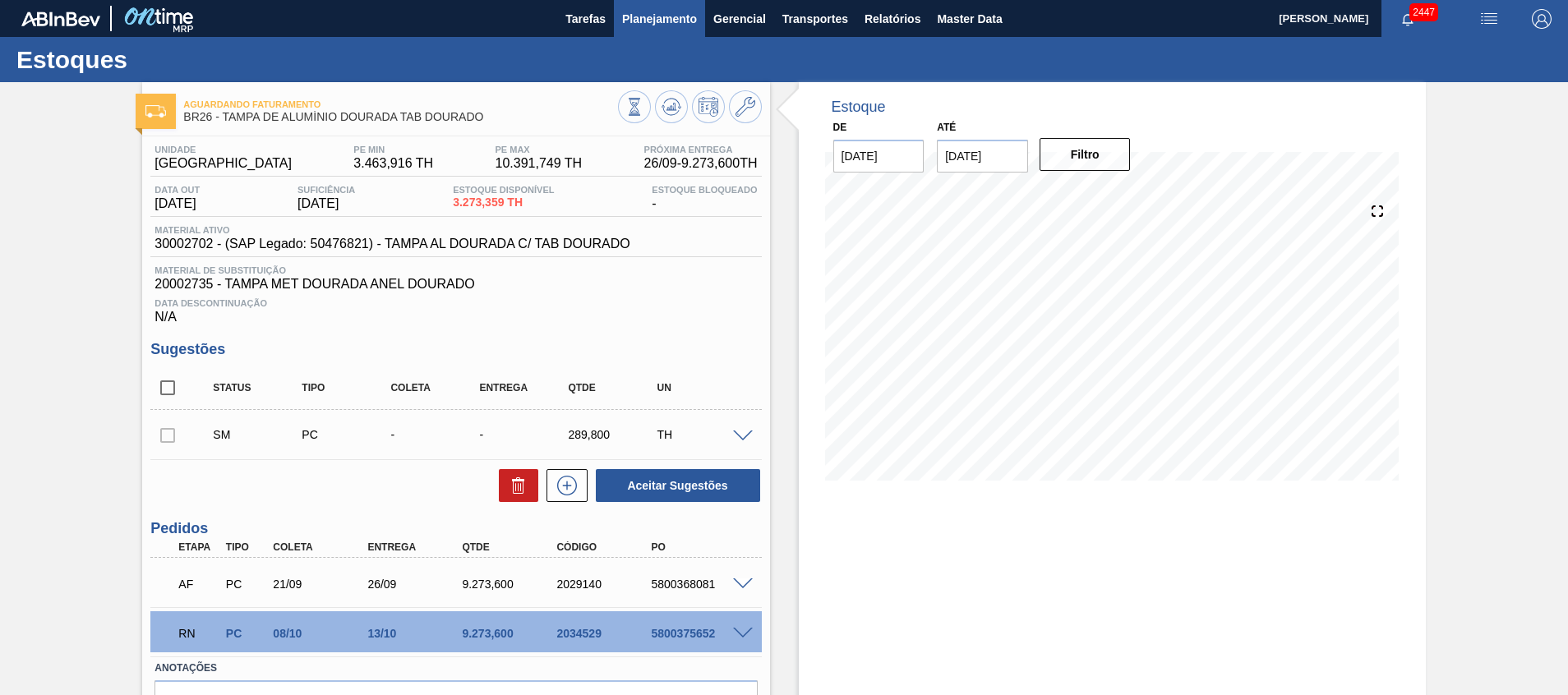
click at [681, 15] on span "Planejamento" at bounding box center [659, 18] width 75 height 20
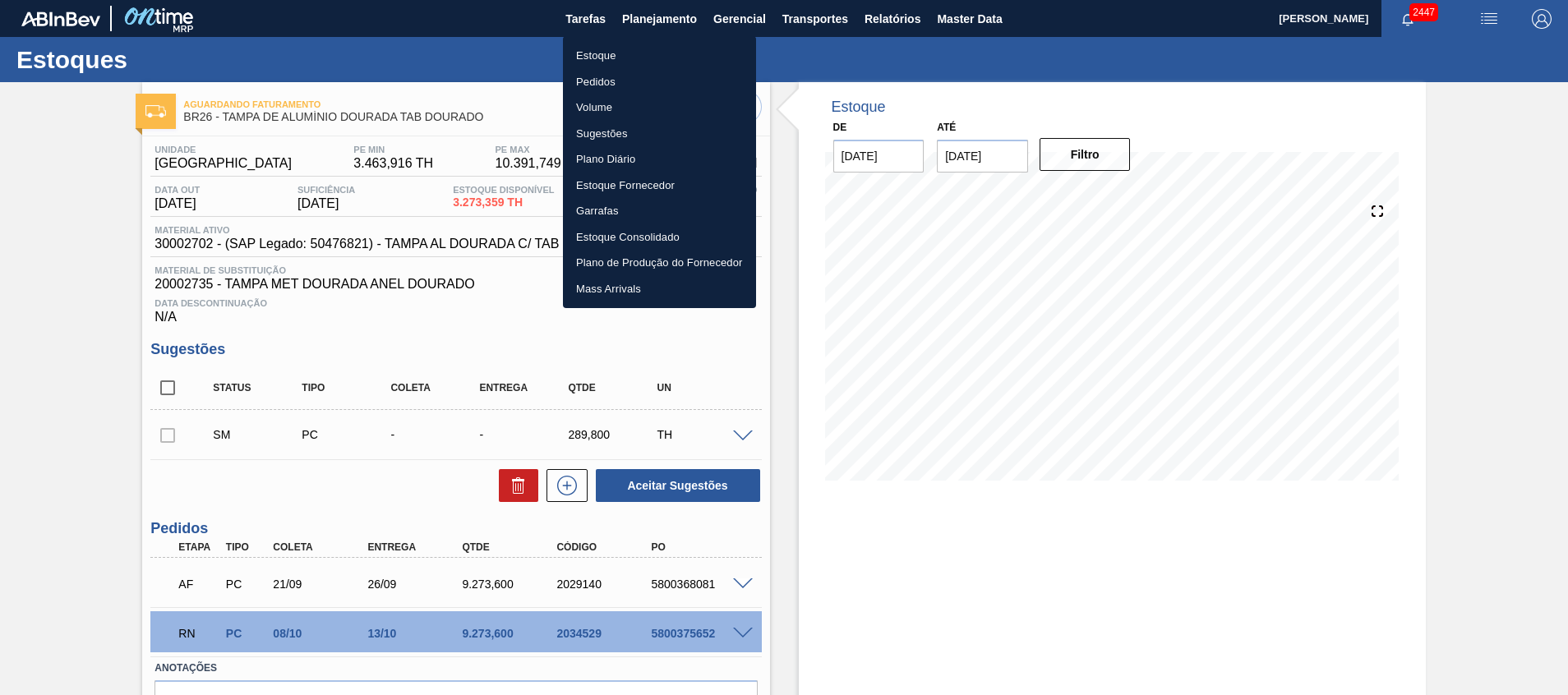
click at [663, 47] on li "Estoque" at bounding box center [660, 56] width 193 height 27
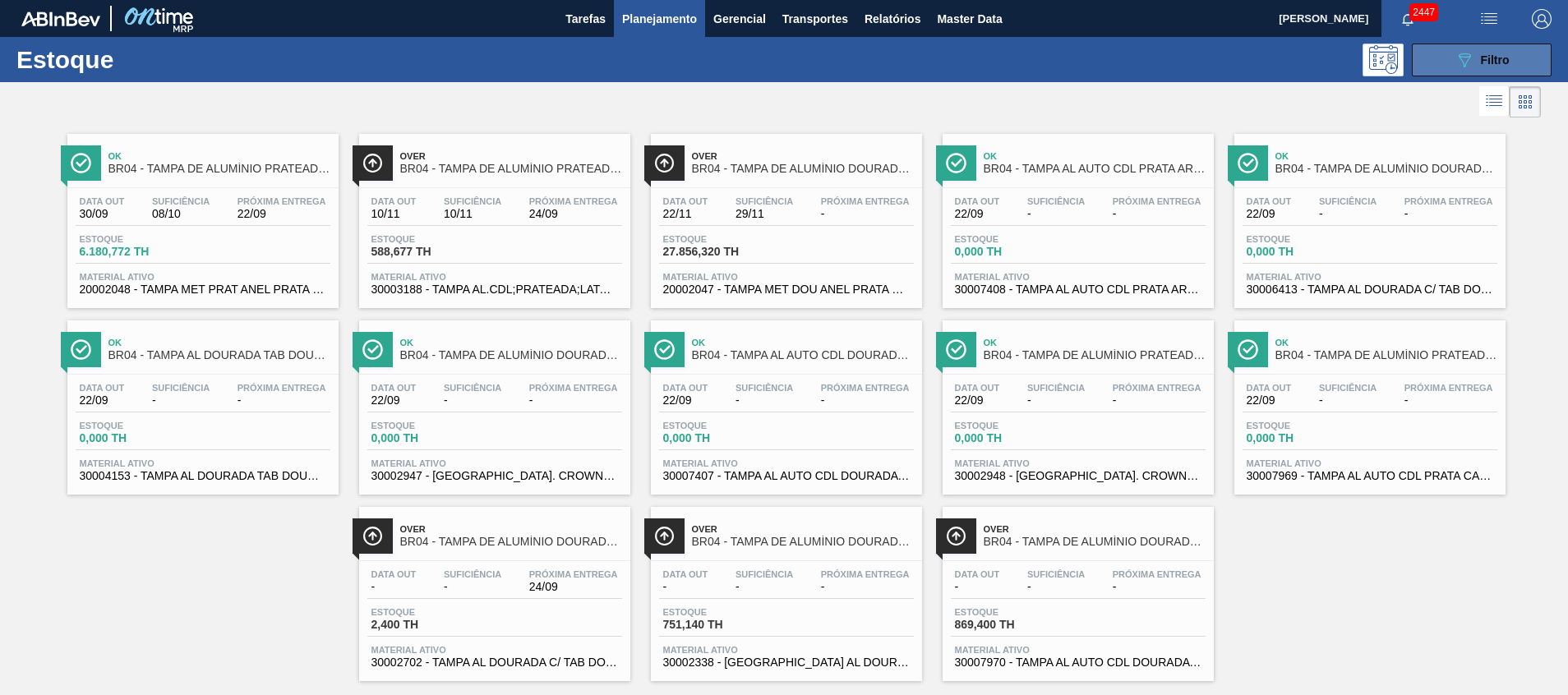
click at [1480, 70] on button "089F7B8B-B2A5-4AFE-B5C0-19BA573D28AC Filtro" at bounding box center [1482, 60] width 140 height 33
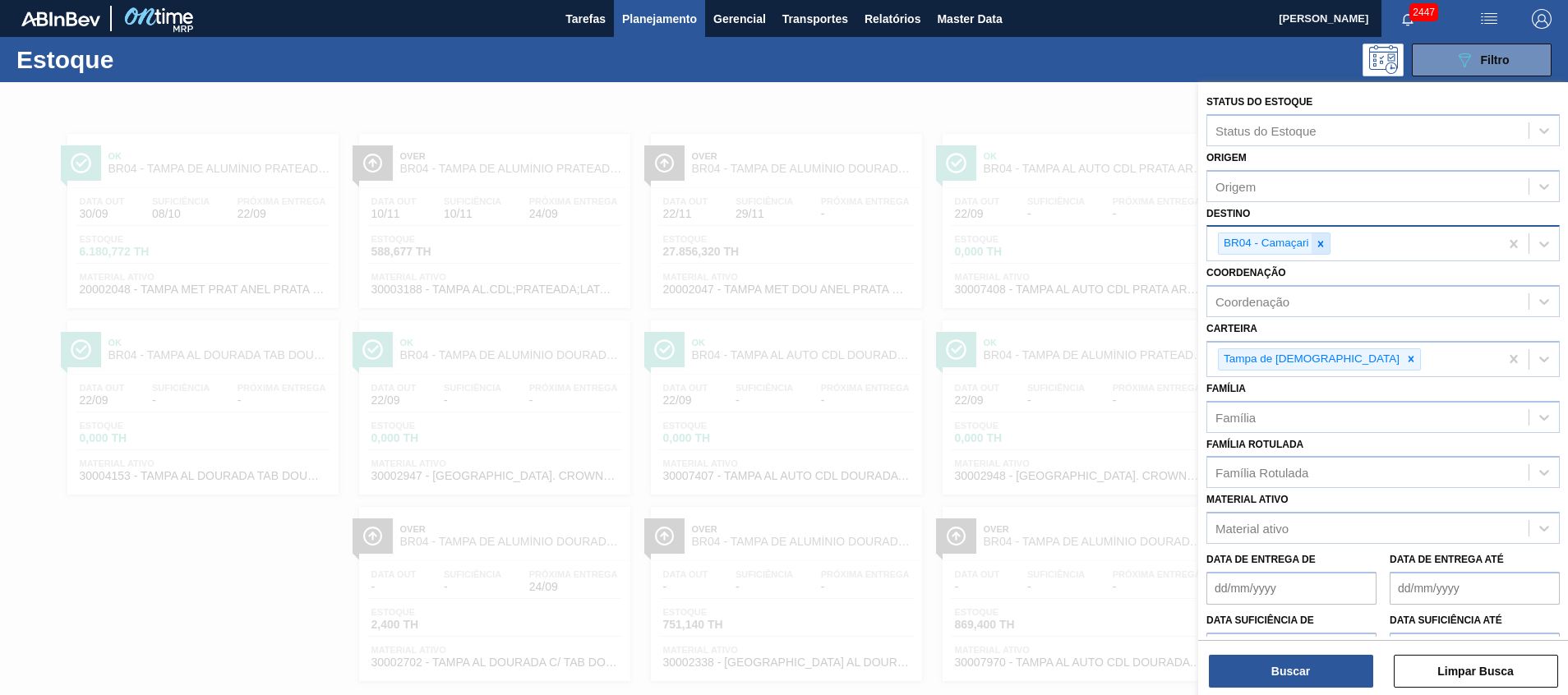
click at [1322, 251] on div at bounding box center [1321, 244] width 18 height 21
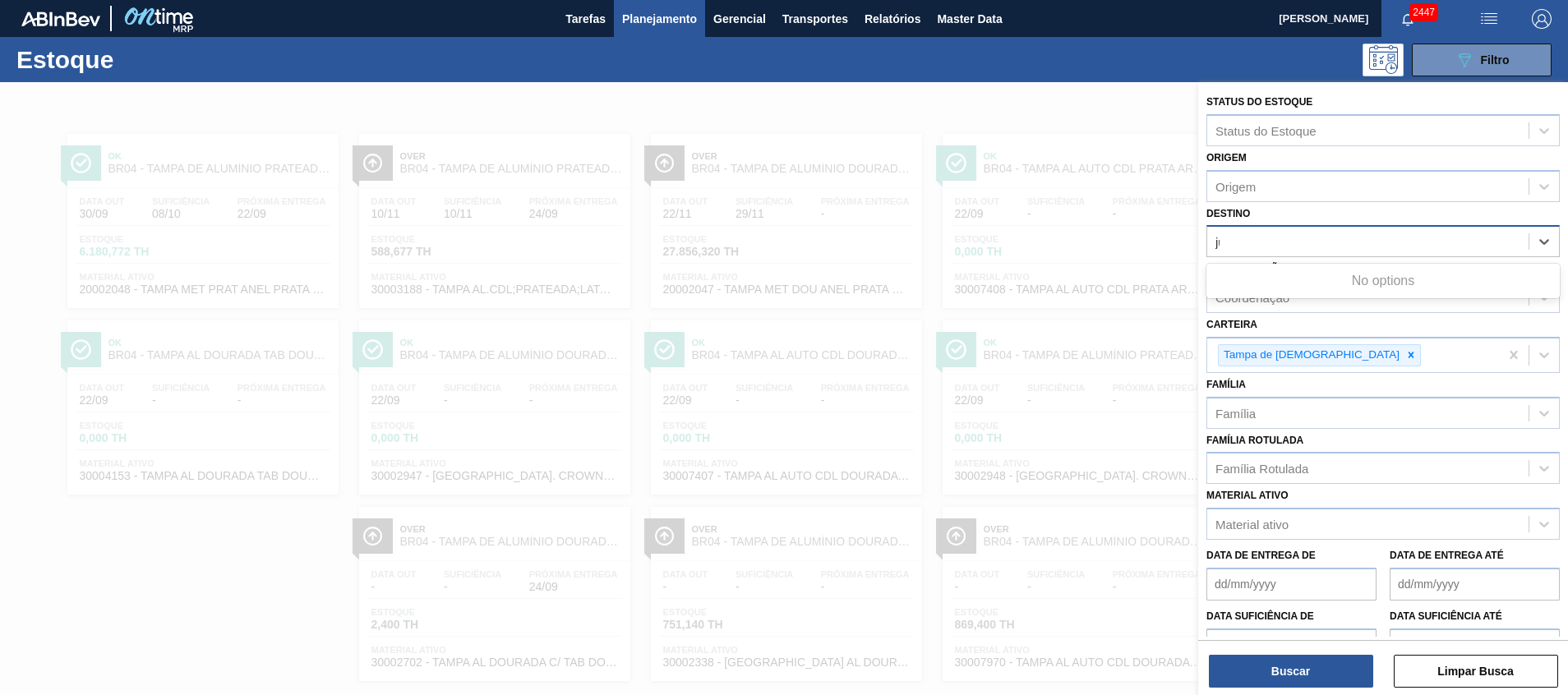
type input "jua"
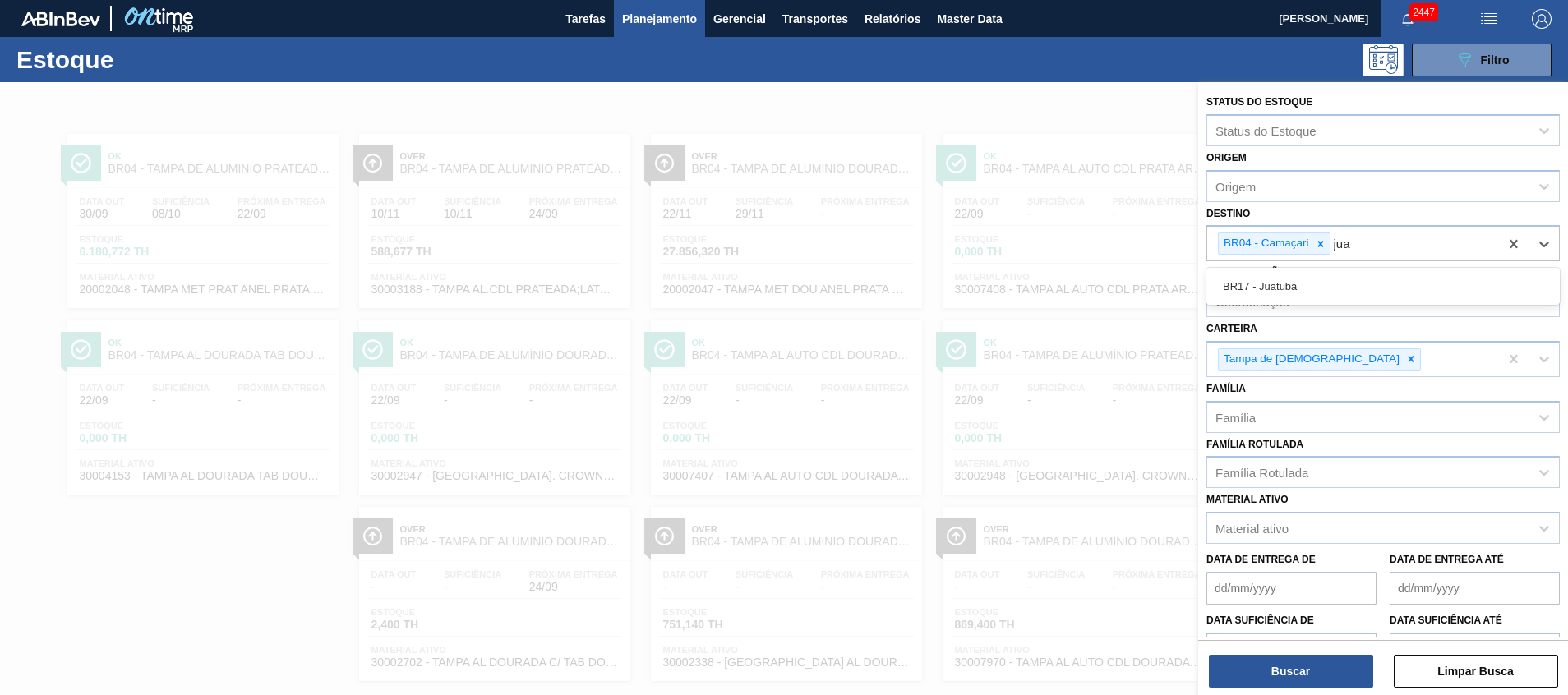
click at [1326, 285] on div "BR17 - Juatuba" at bounding box center [1384, 286] width 353 height 30
click at [1321, 246] on icon at bounding box center [1321, 244] width 11 height 11
click at [1254, 647] on div "Buscar Limpar Busca" at bounding box center [1383, 662] width 370 height 46
click at [1257, 662] on button "Buscar" at bounding box center [1291, 671] width 165 height 33
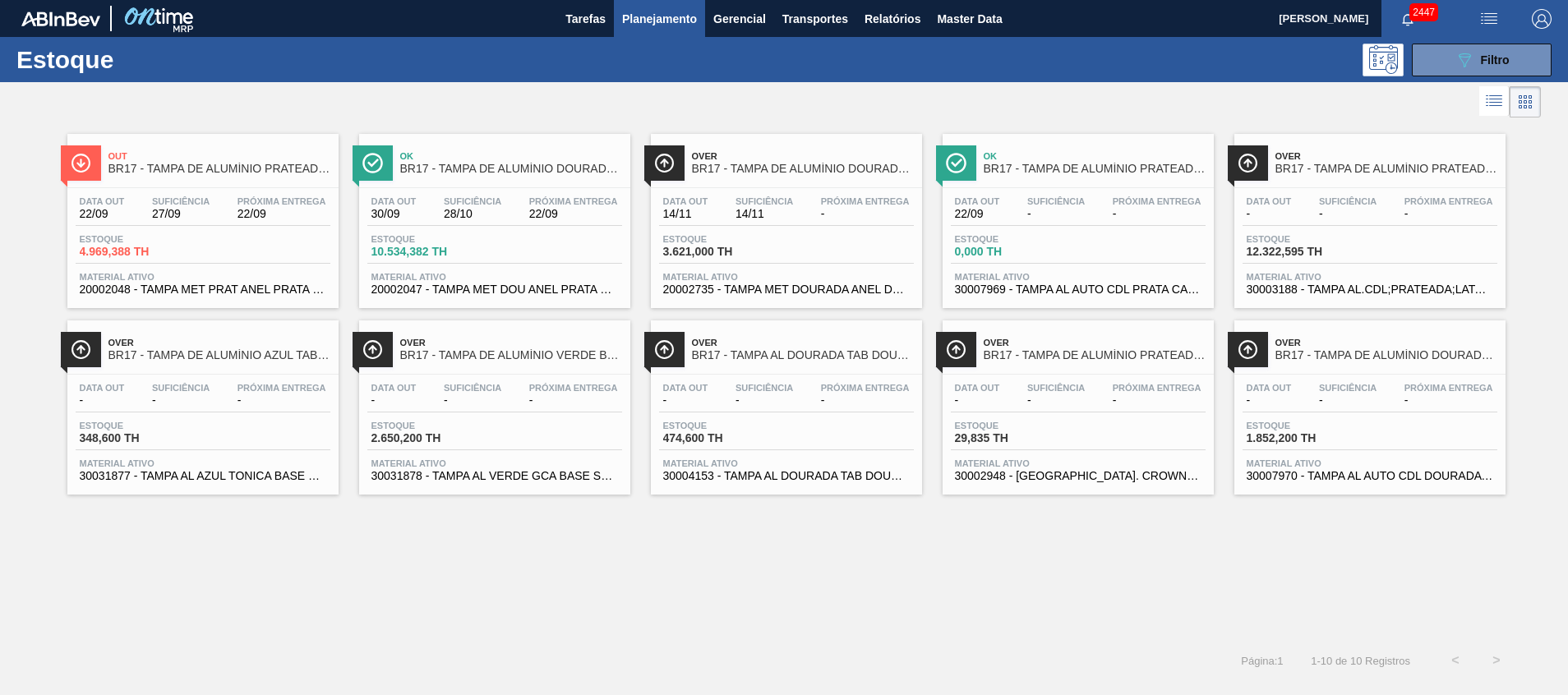
click at [177, 264] on div "Data out 22/09 Suficiência 27/09 Próxima Entrega 22/09 Estoque 4.969,388 TH Mat…" at bounding box center [202, 244] width 271 height 112
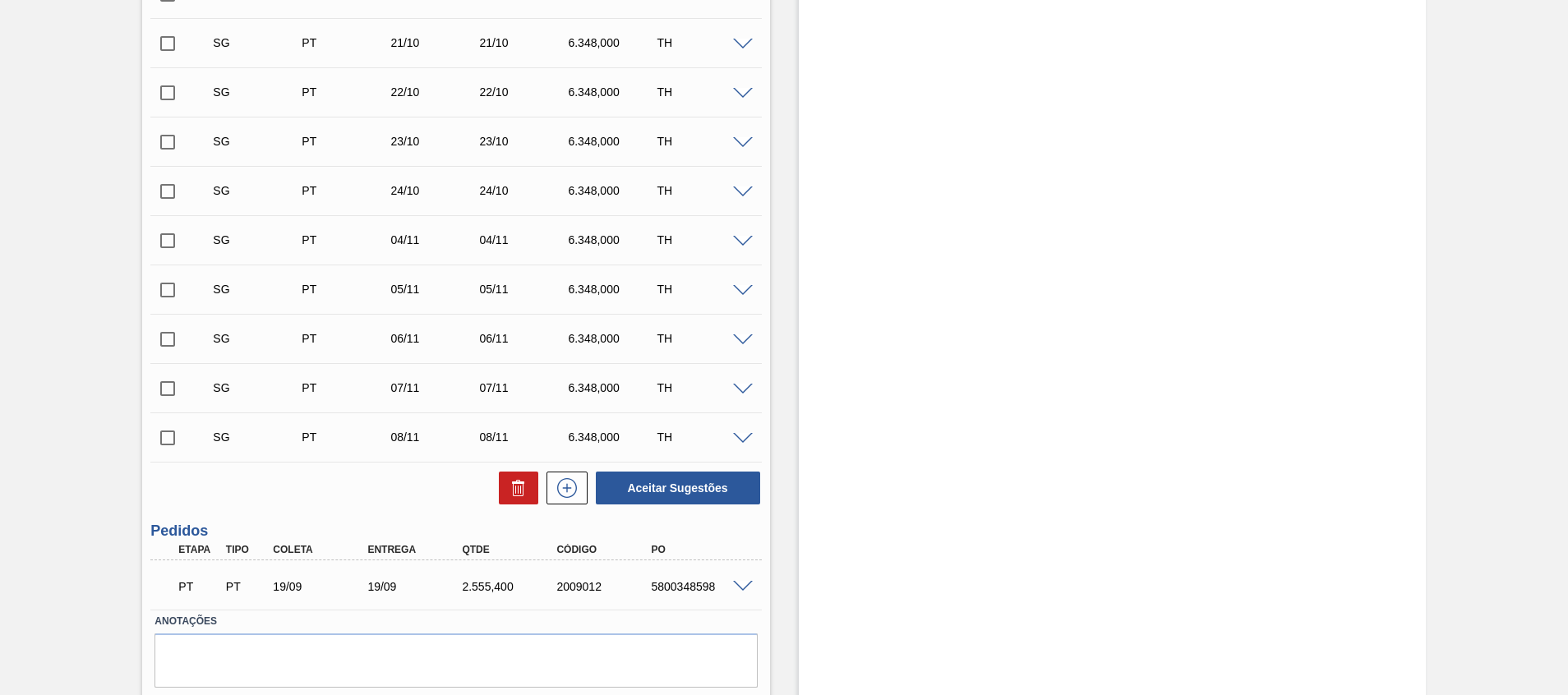
scroll to position [861, 0]
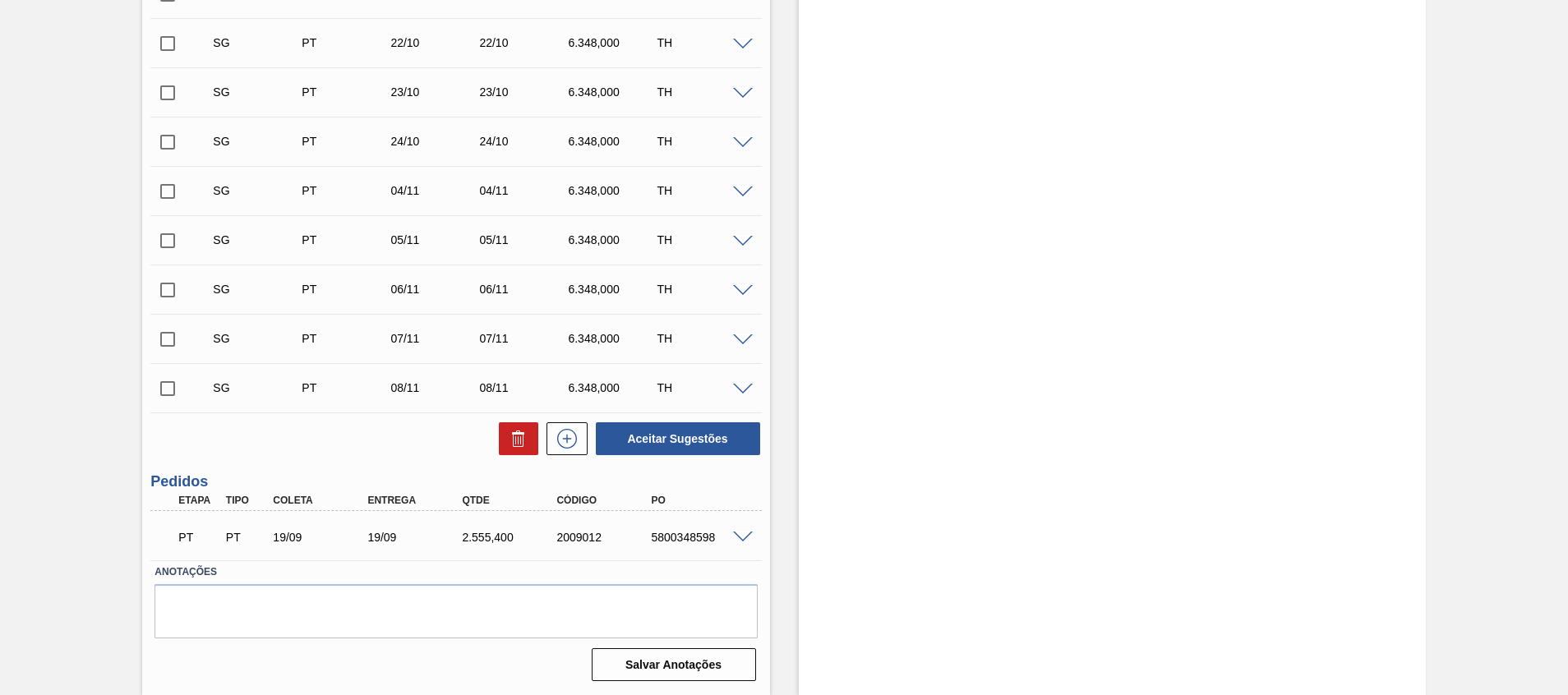
click at [733, 538] on span at bounding box center [743, 537] width 20 height 12
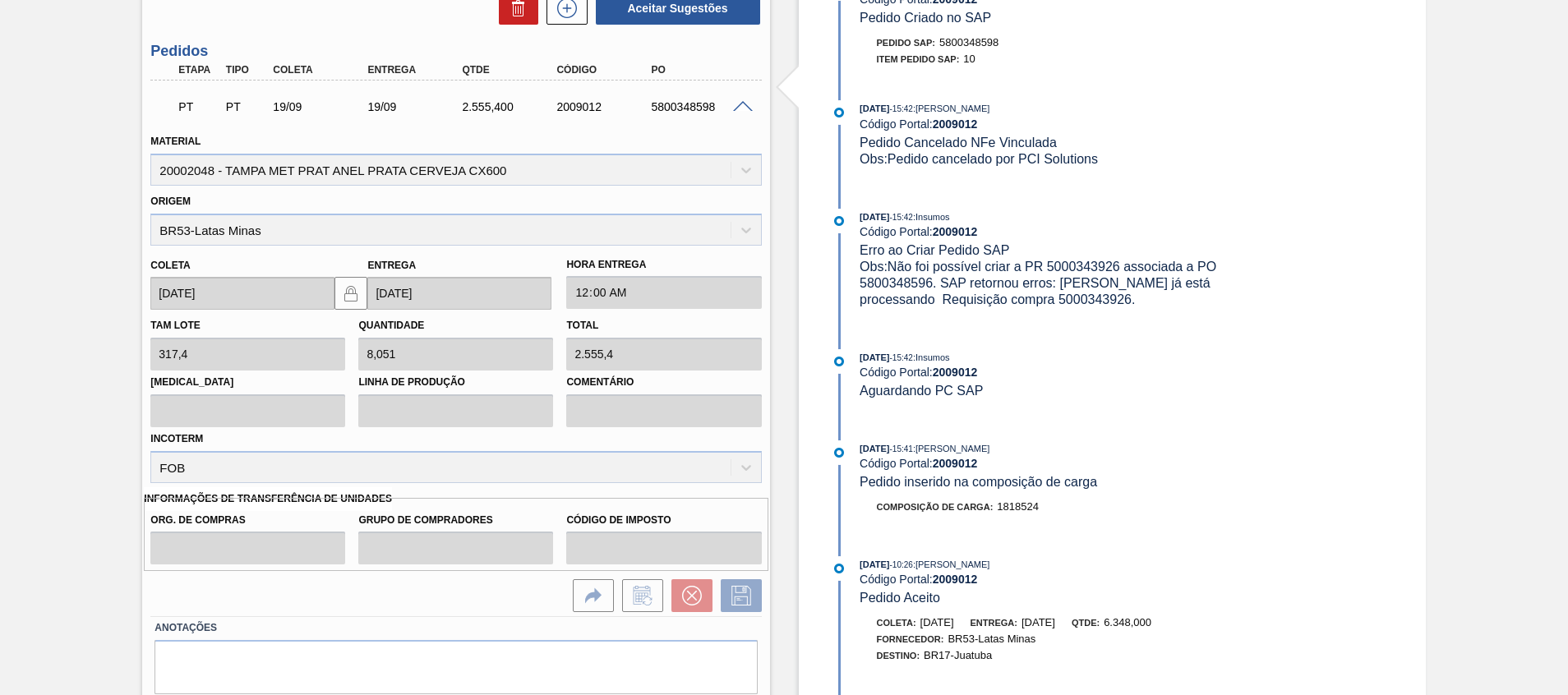
scroll to position [1348, 0]
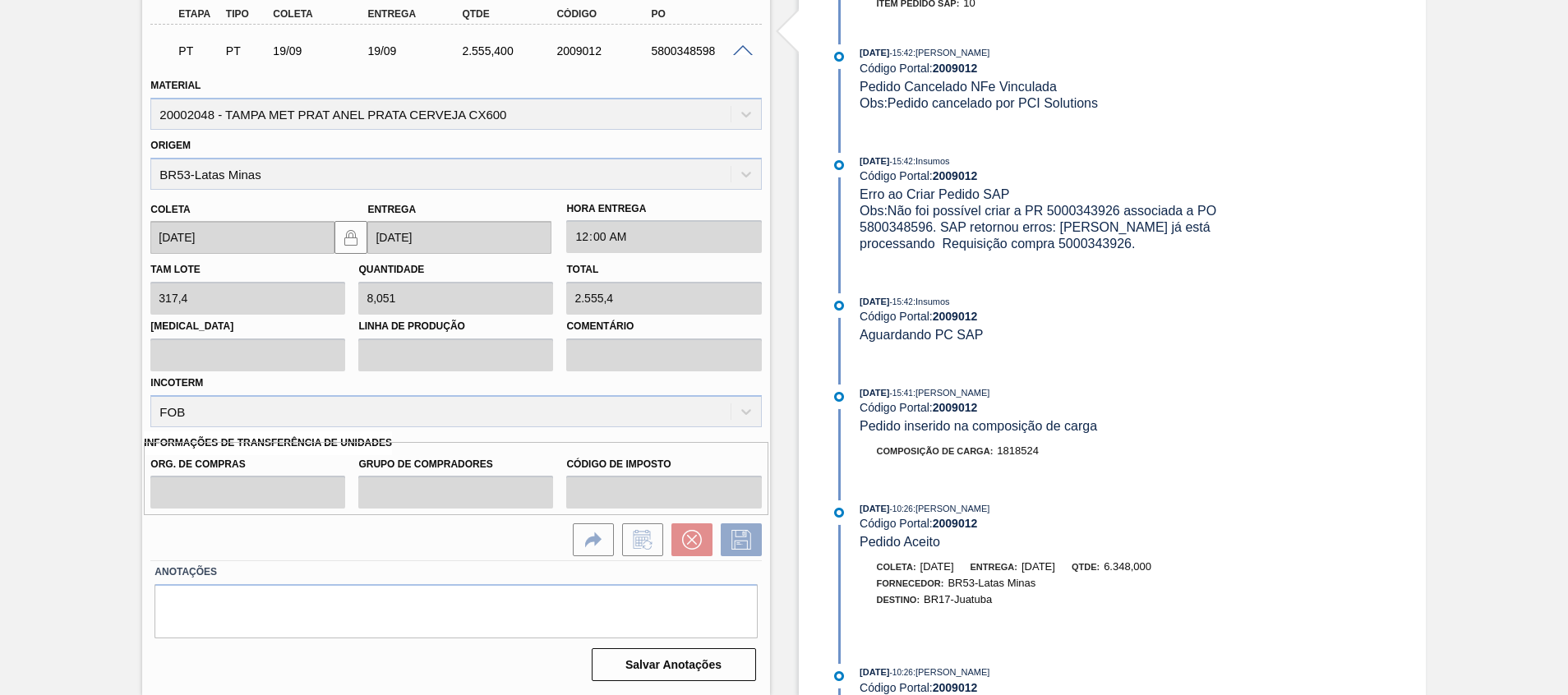
click at [741, 49] on span at bounding box center [743, 51] width 20 height 12
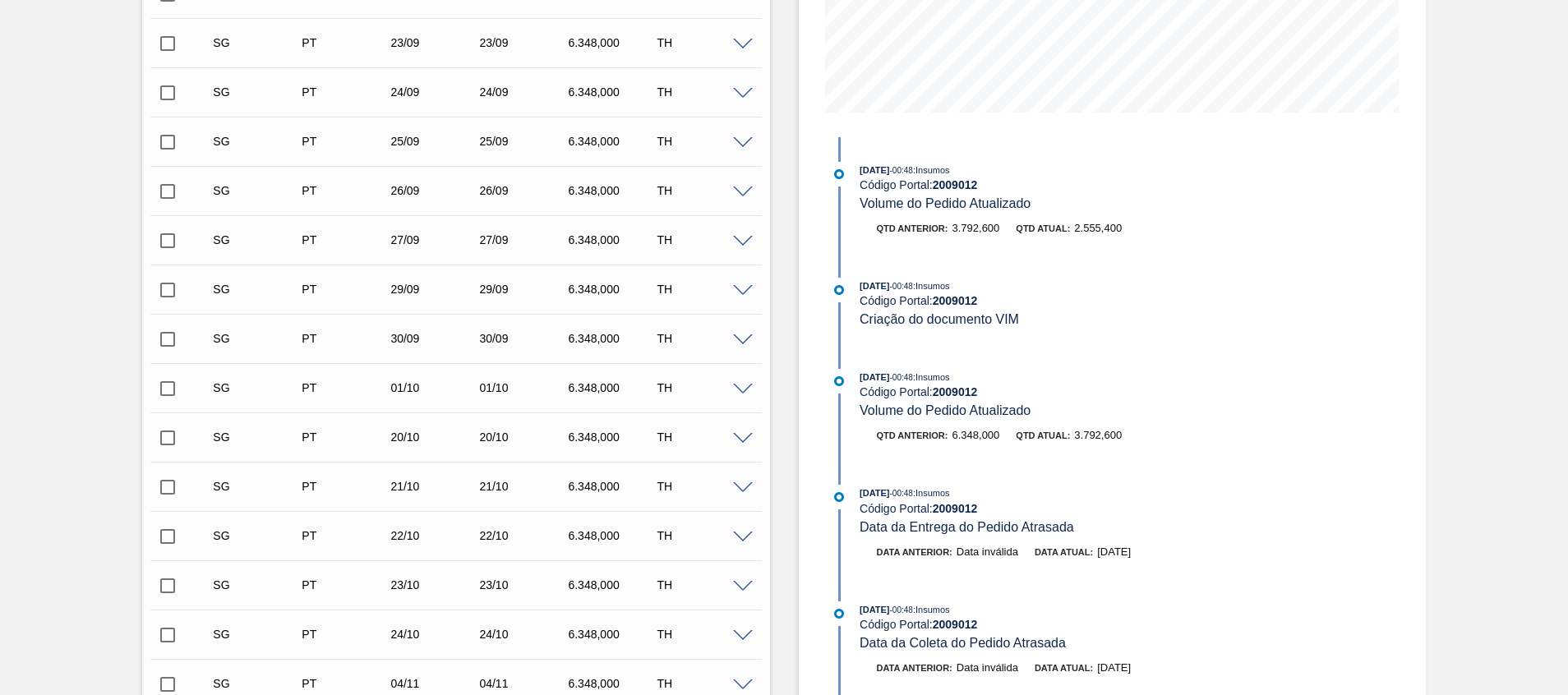
scroll to position [0, 0]
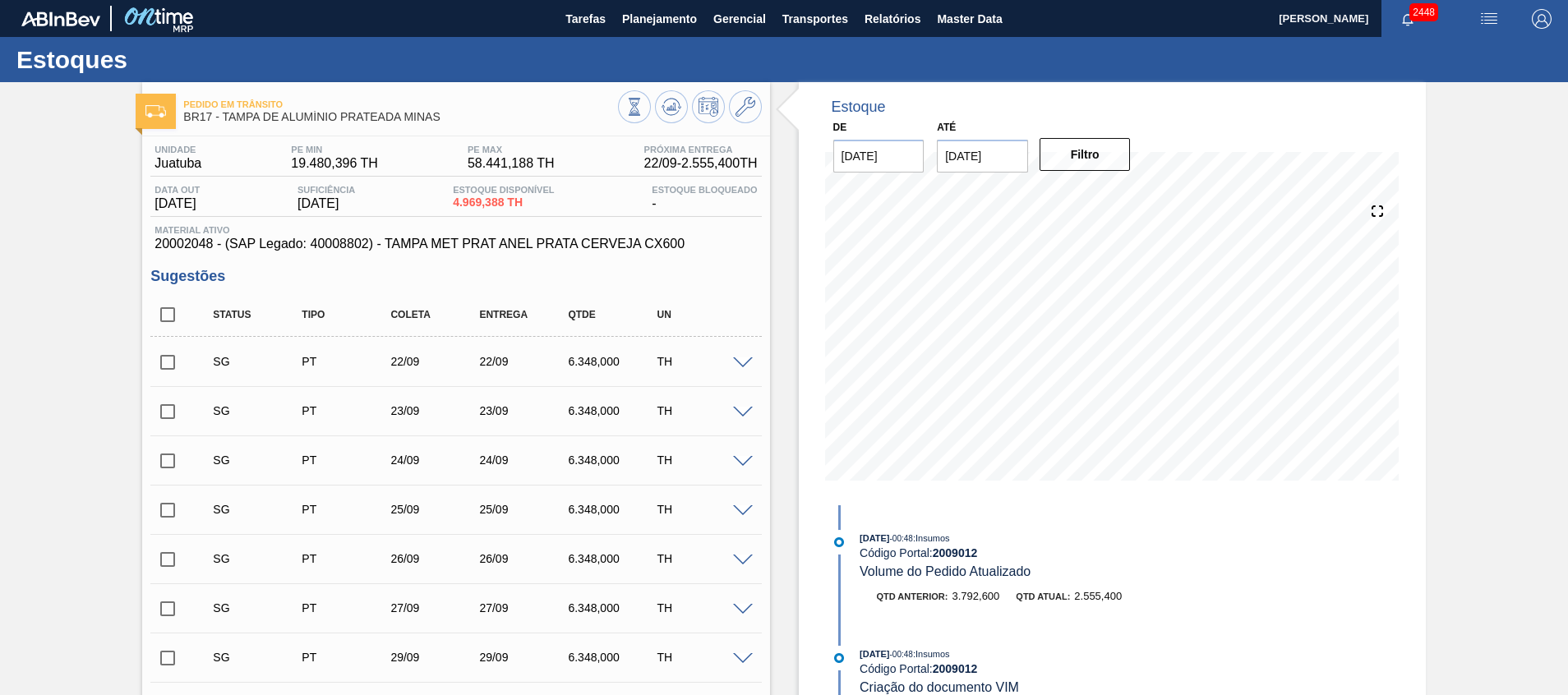
click at [176, 310] on input "checkbox" at bounding box center [168, 314] width 34 height 34
checkbox input "true"
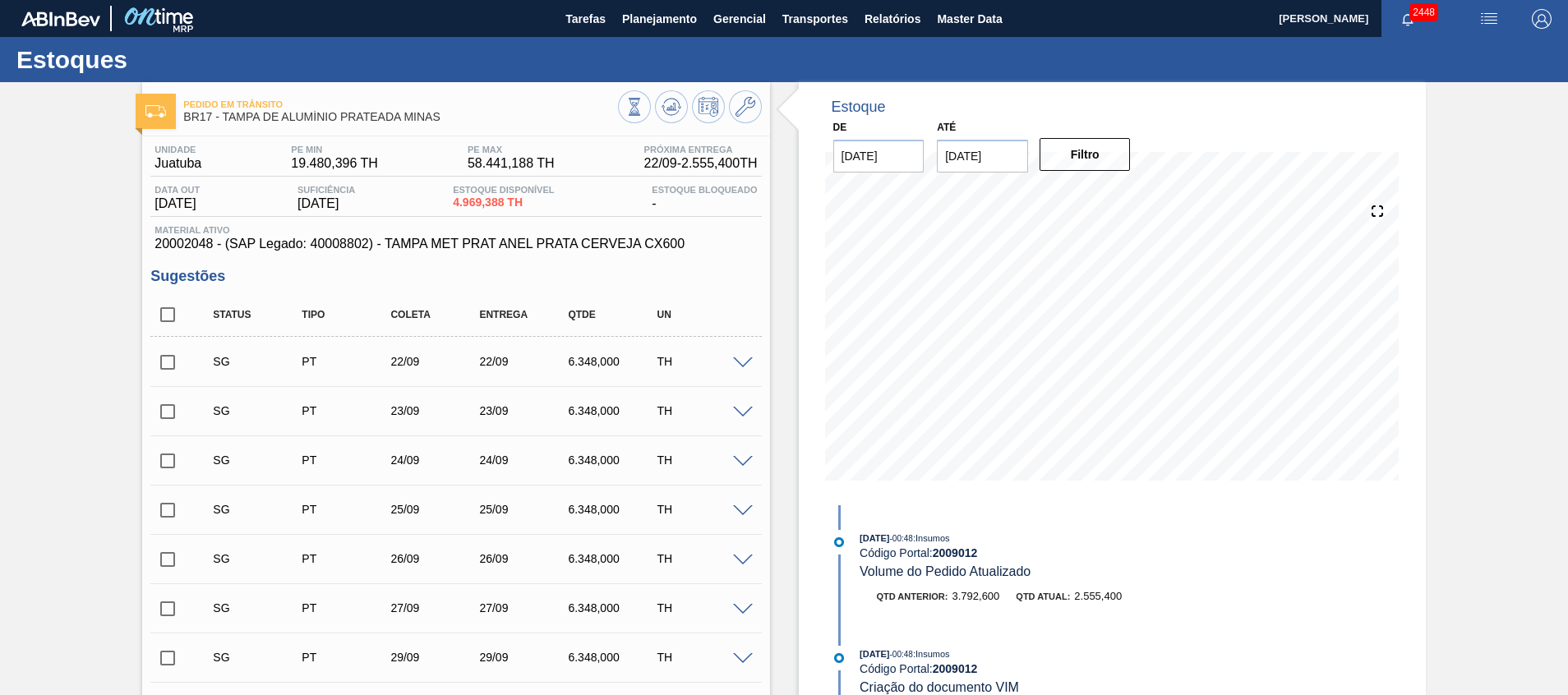
checkbox input "true"
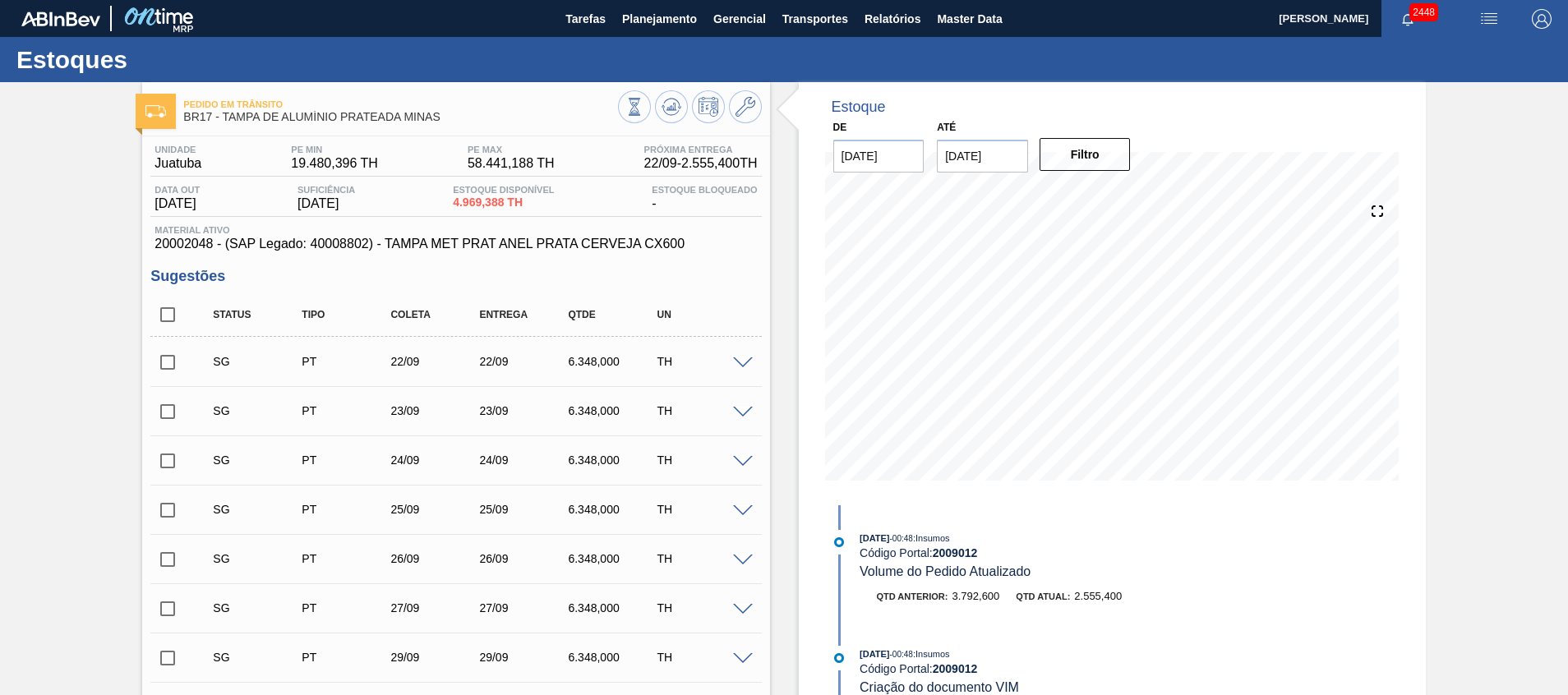
checkbox input "true"
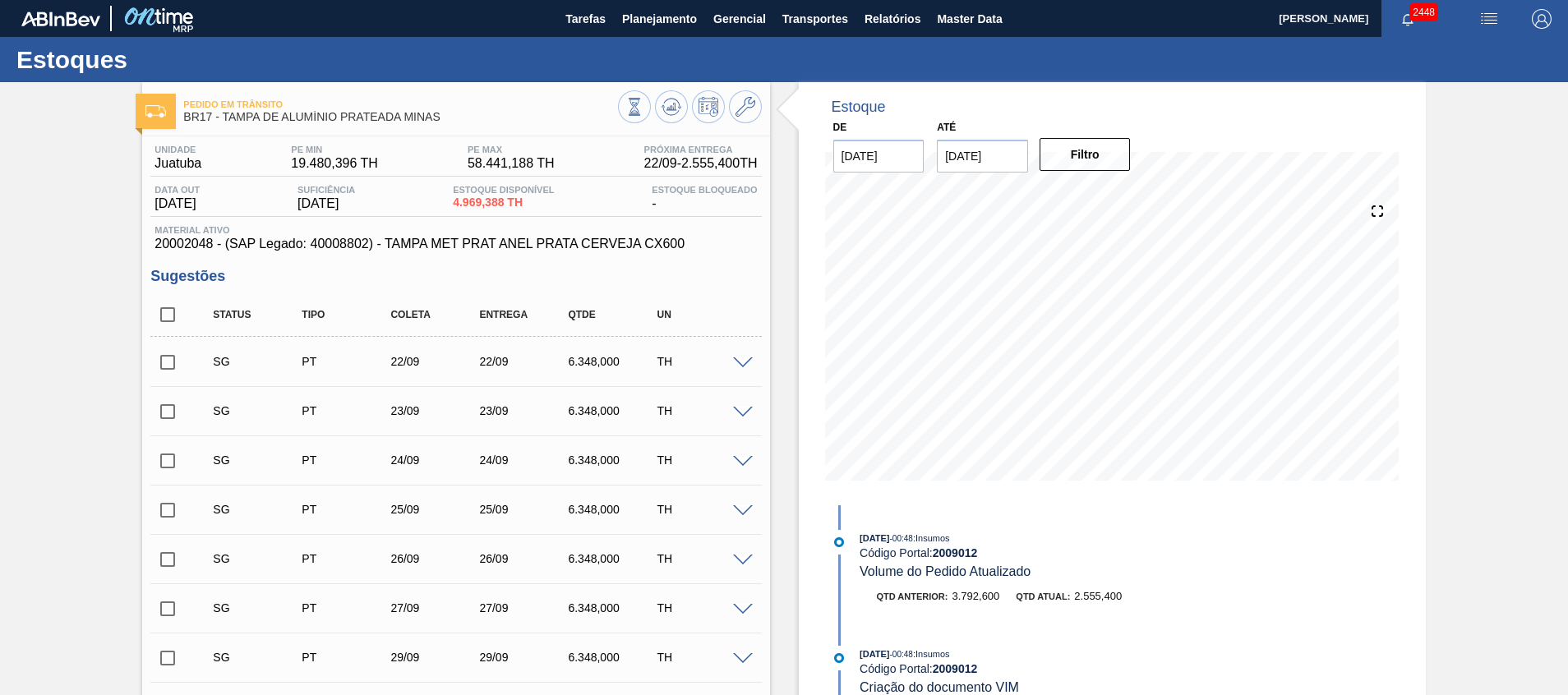
checkbox input "true"
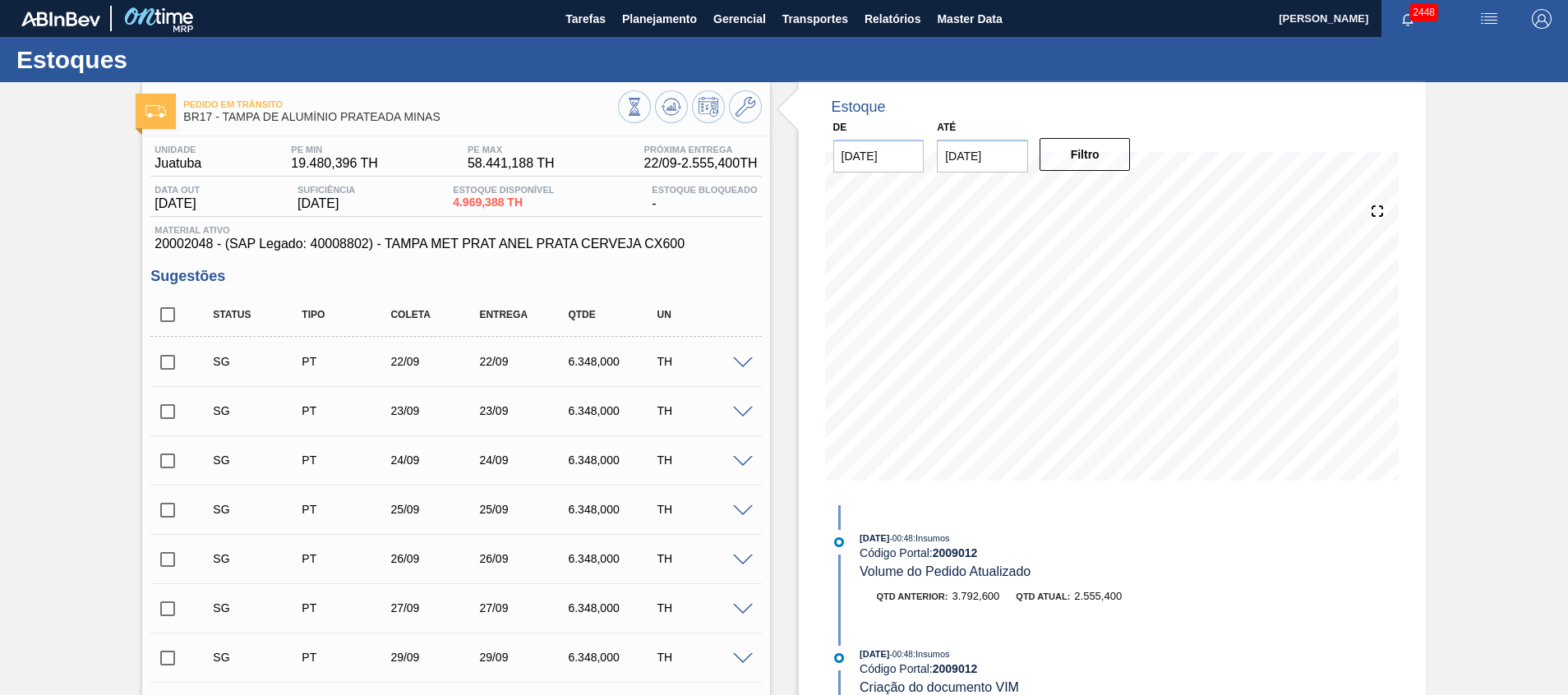
checkbox input "true"
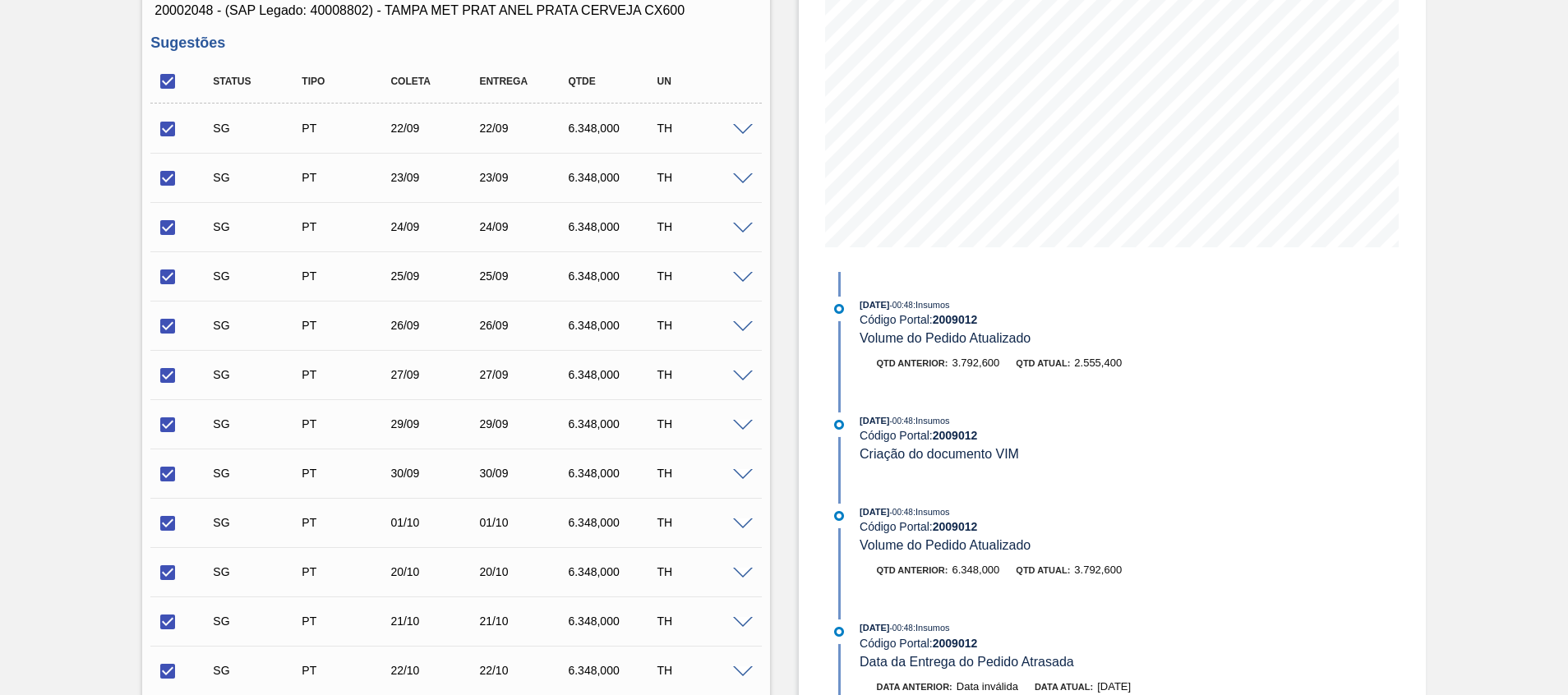
scroll to position [617, 0]
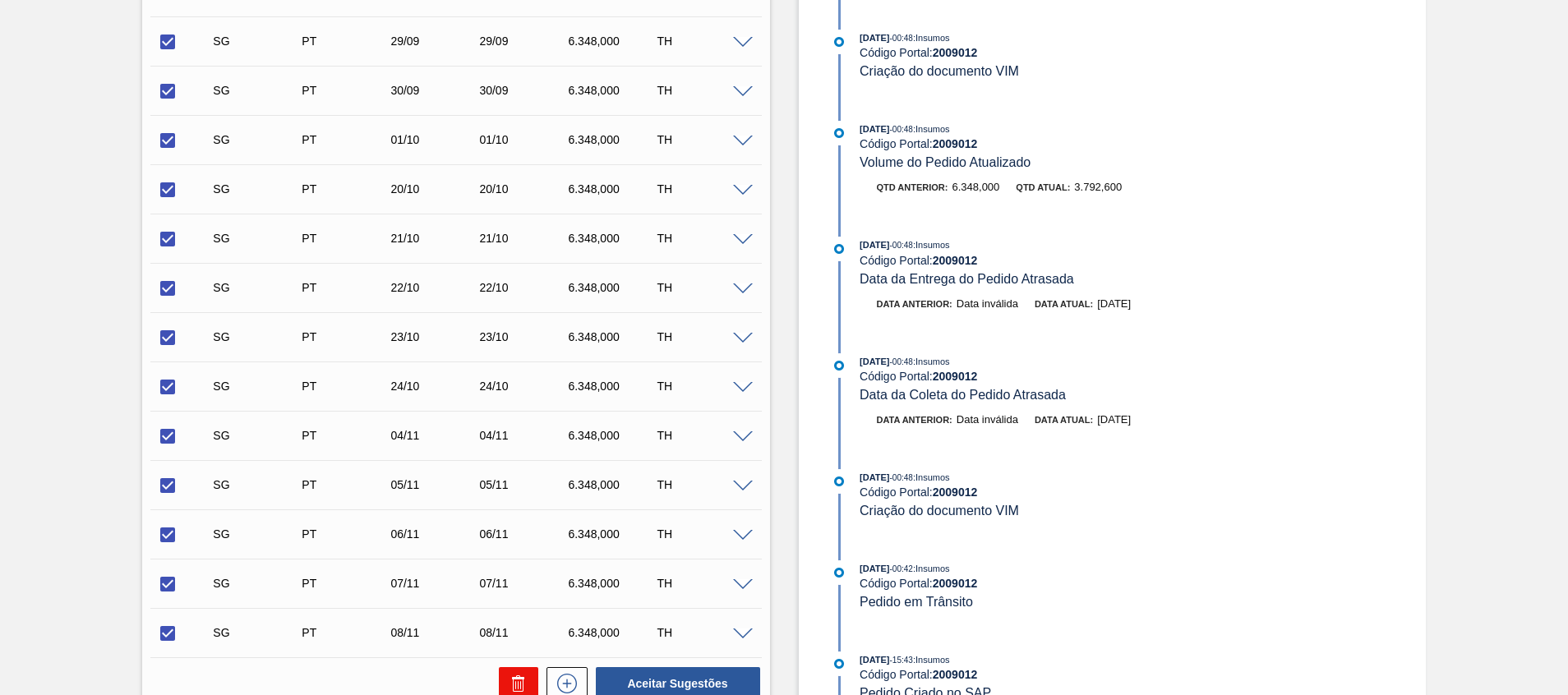
click at [508, 672] on button at bounding box center [519, 684] width 40 height 33
checkbox input "false"
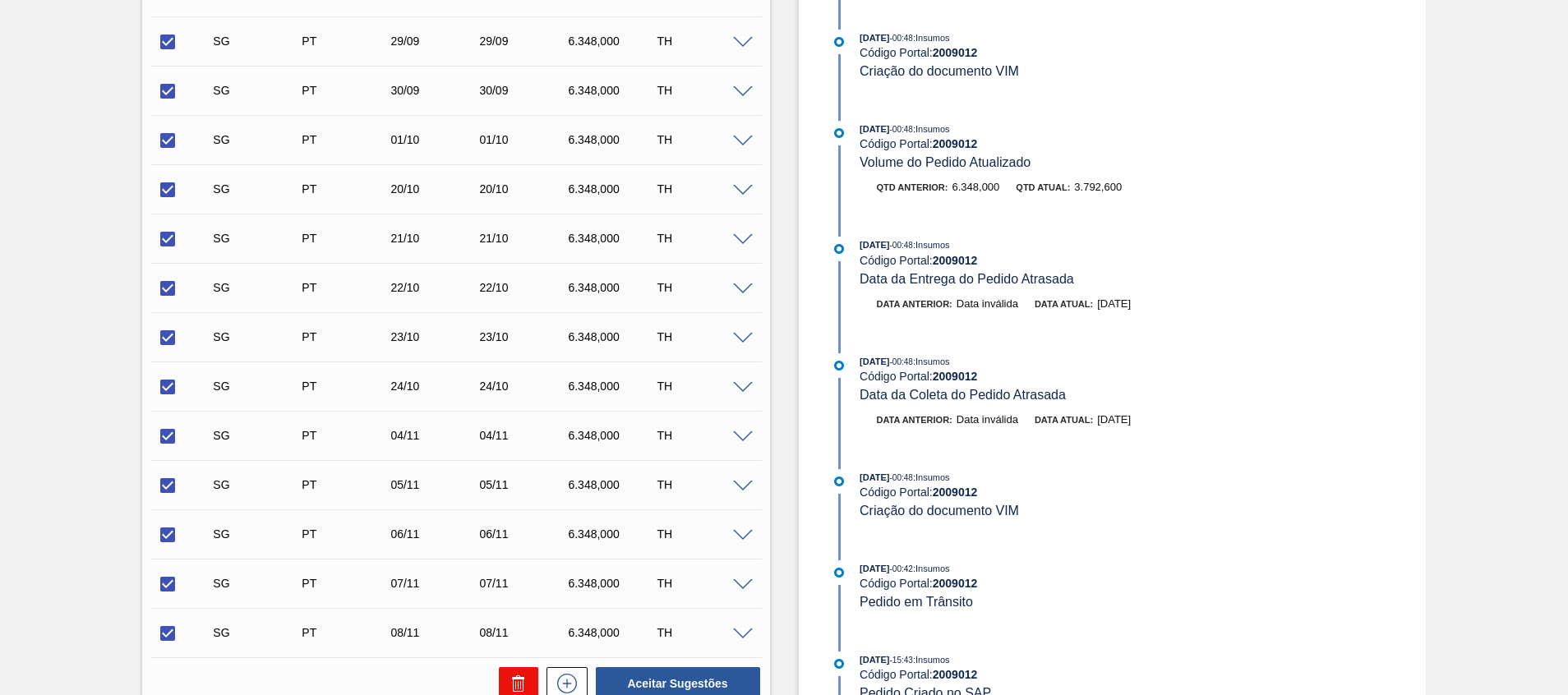
checkbox input "false"
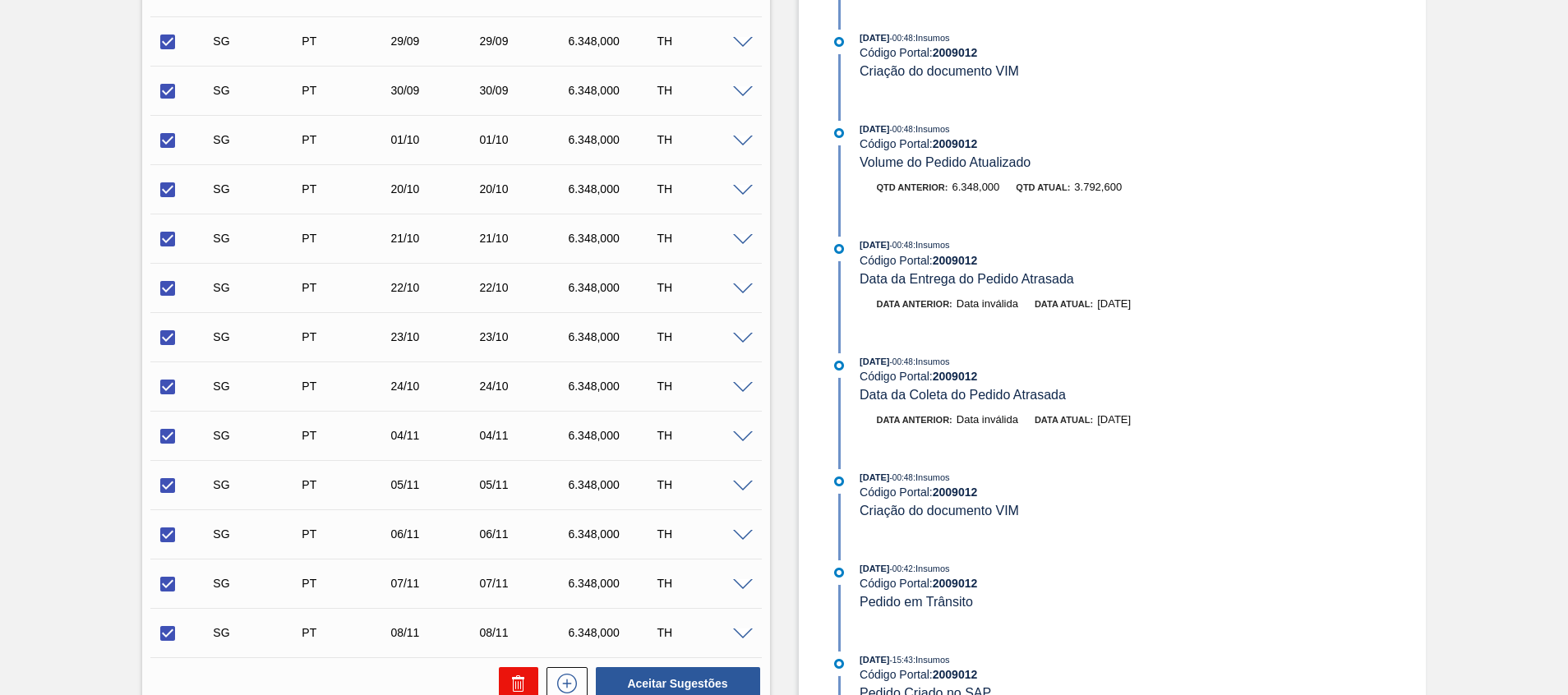
checkbox input "false"
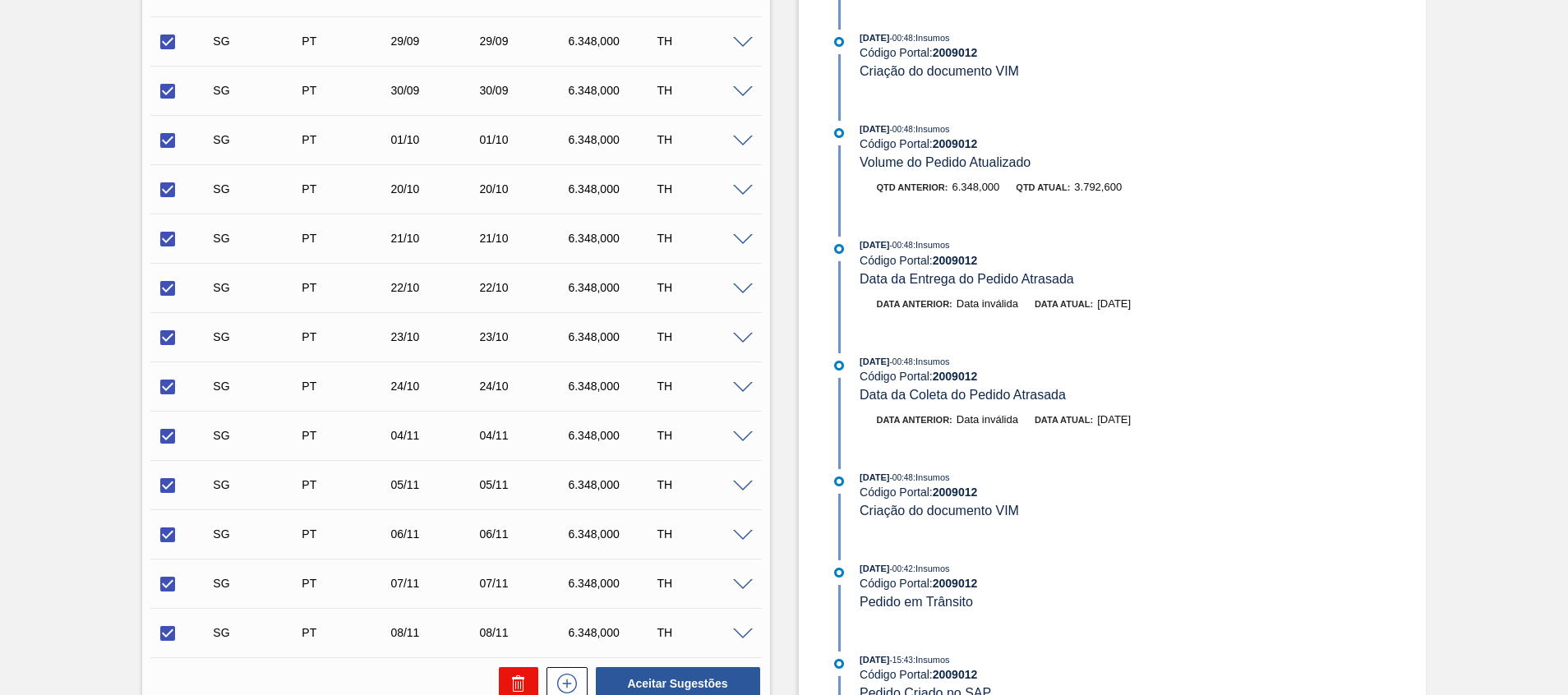
checkbox input "false"
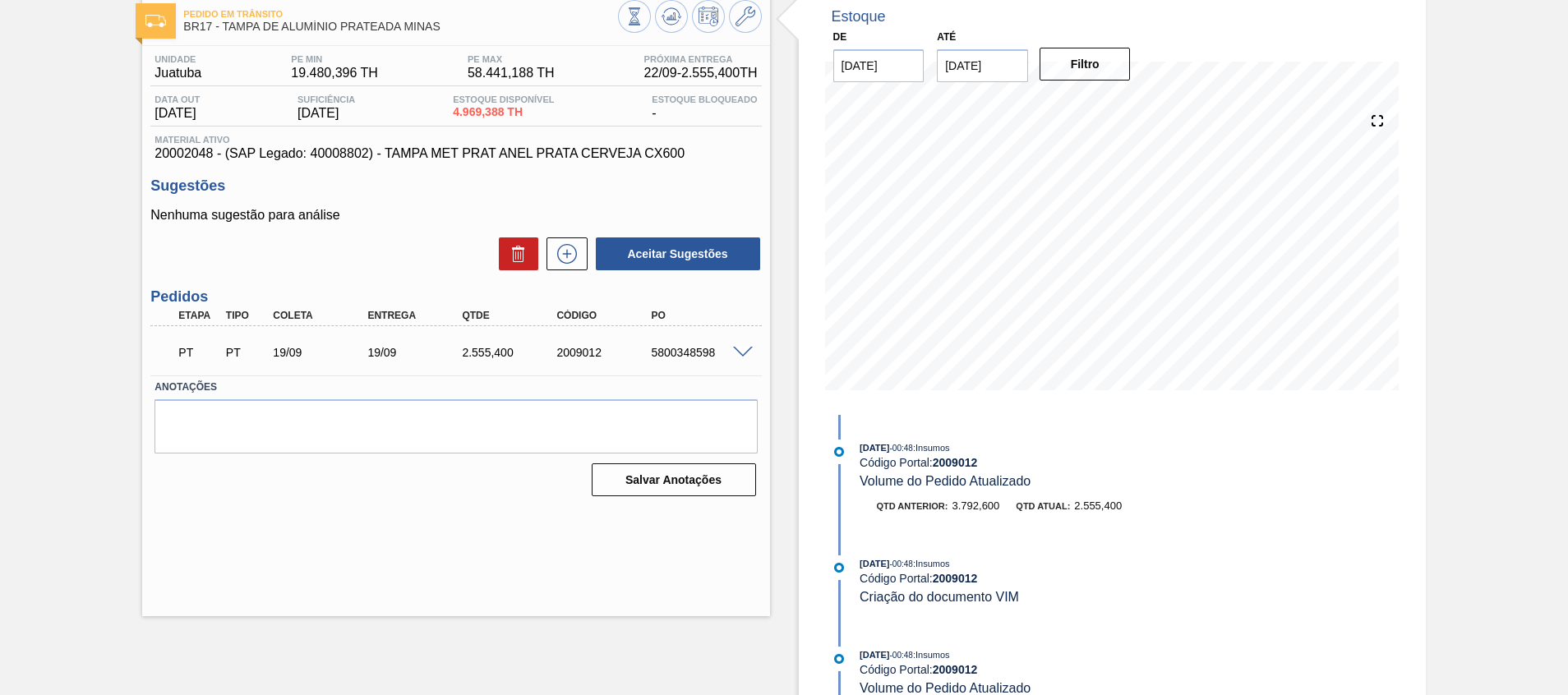
scroll to position [0, 0]
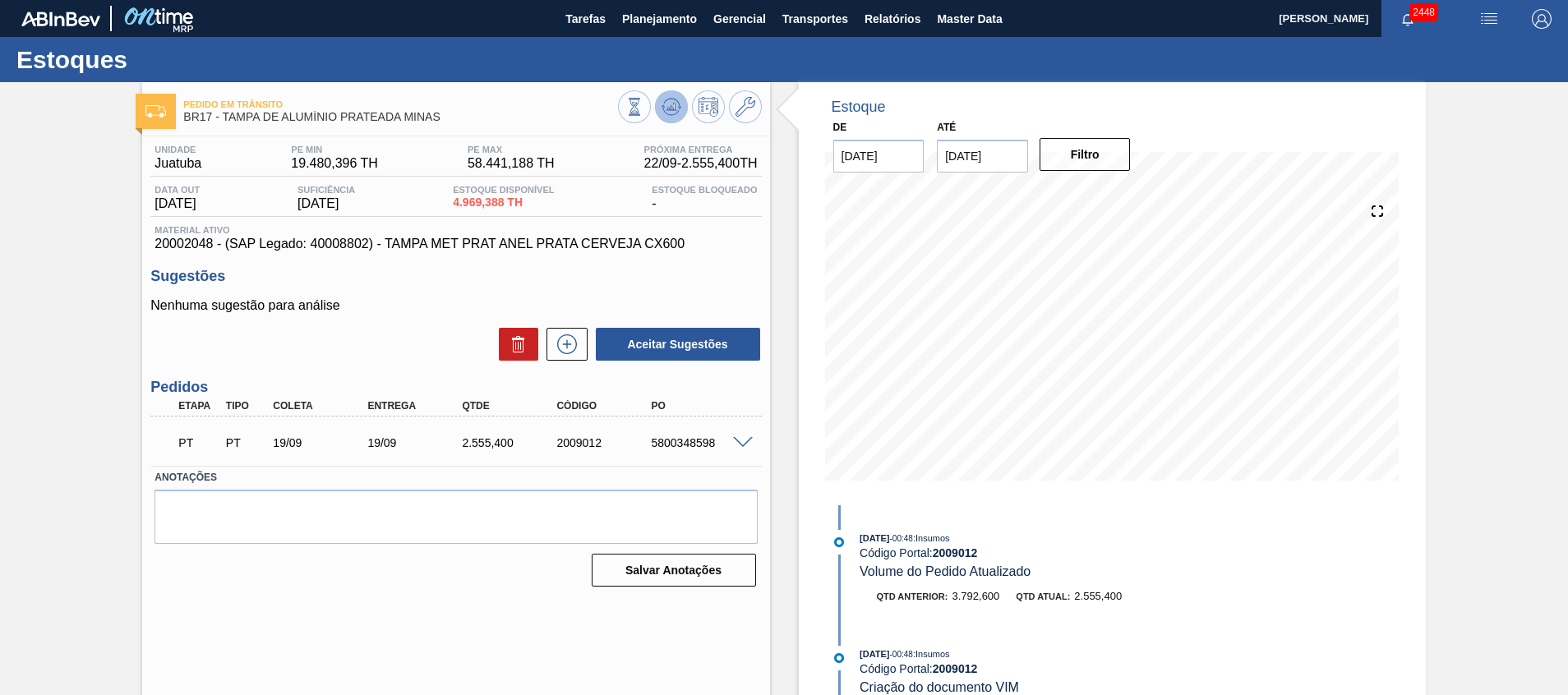
click at [675, 113] on icon at bounding box center [671, 107] width 20 height 20
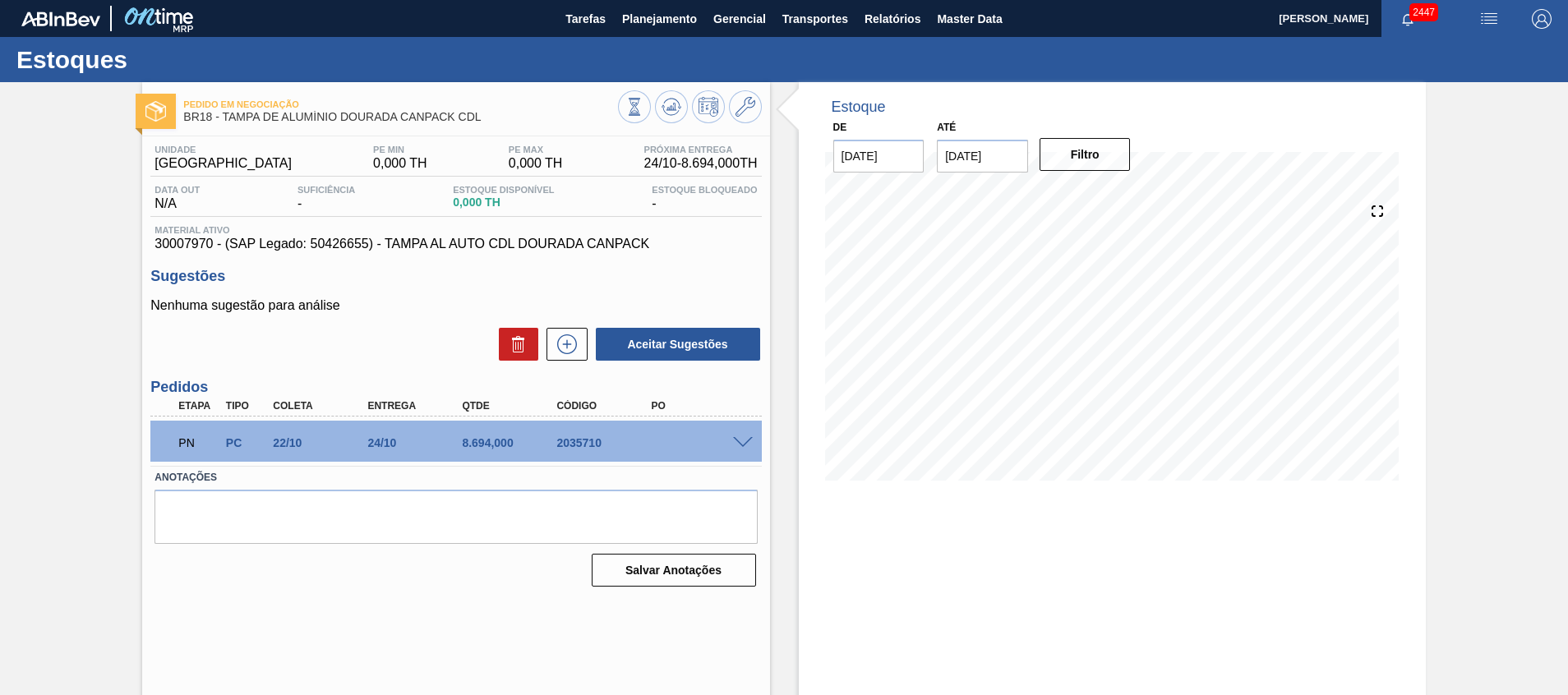
click at [747, 446] on span at bounding box center [743, 444] width 20 height 12
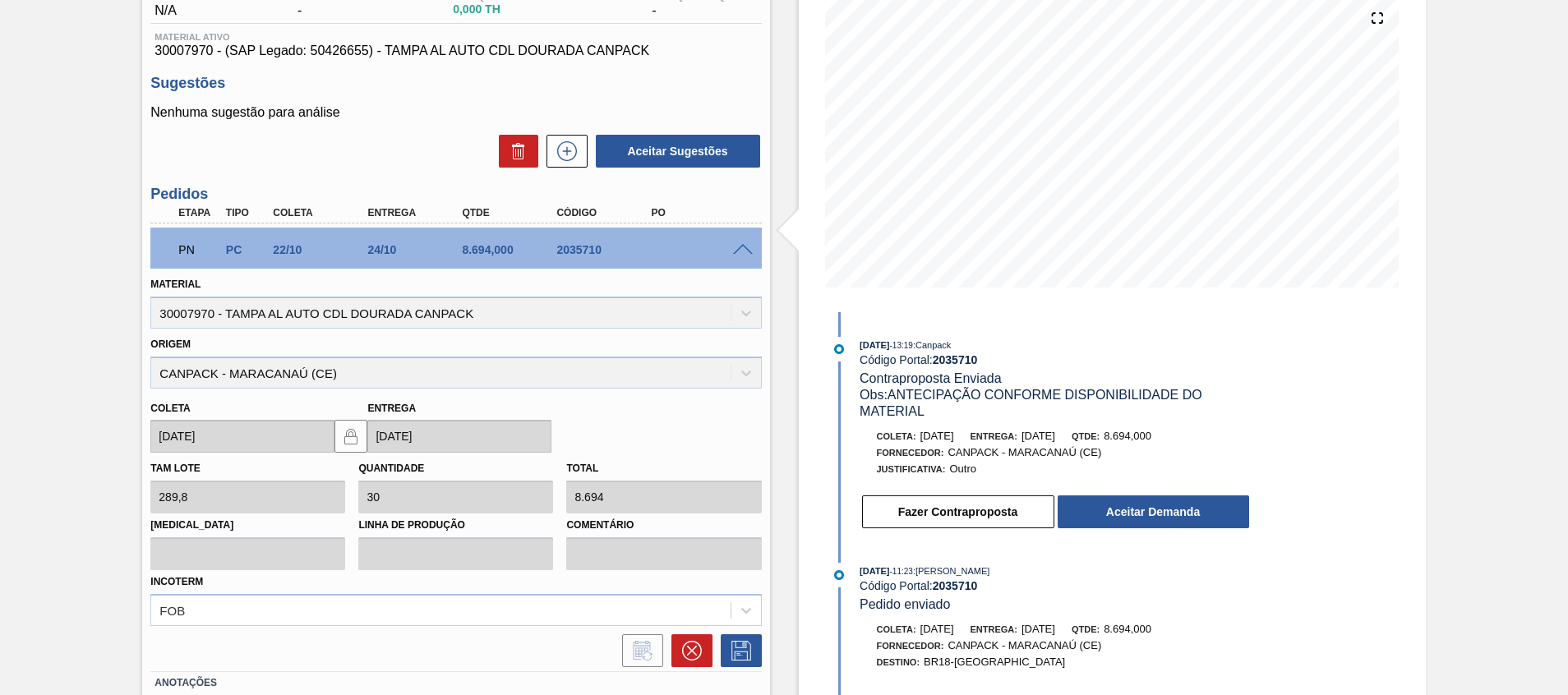
scroll to position [246, 0]
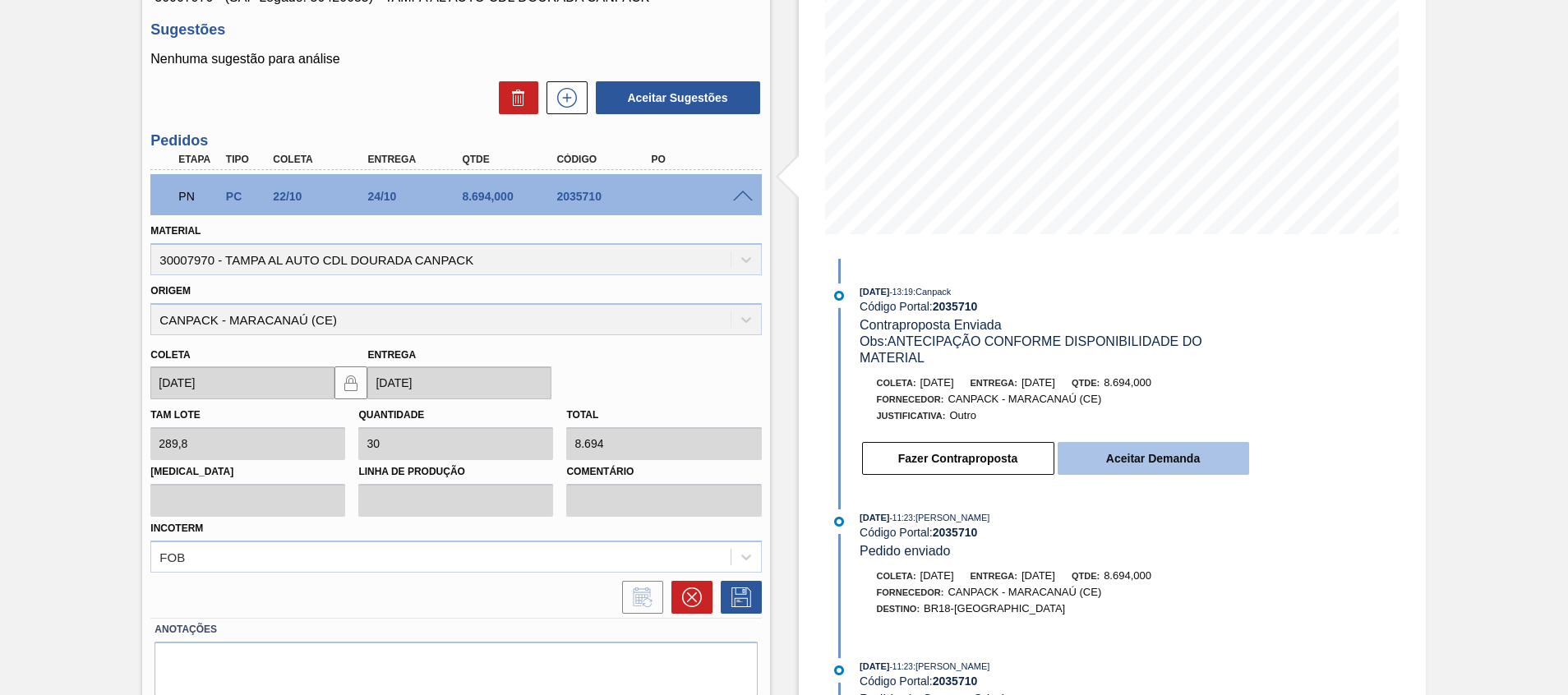
click at [1104, 467] on button "Aceitar Demanda" at bounding box center [1154, 458] width 191 height 33
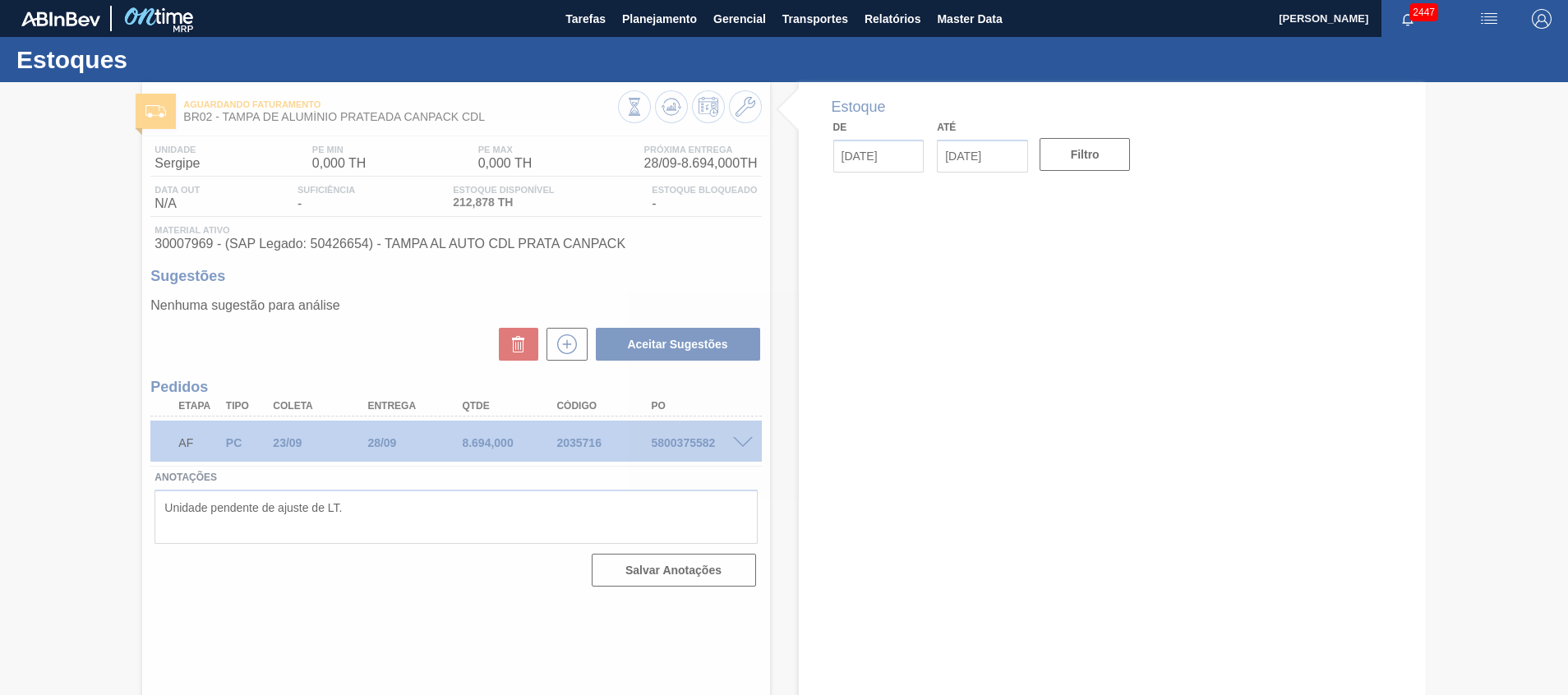
type input "[DATE]"
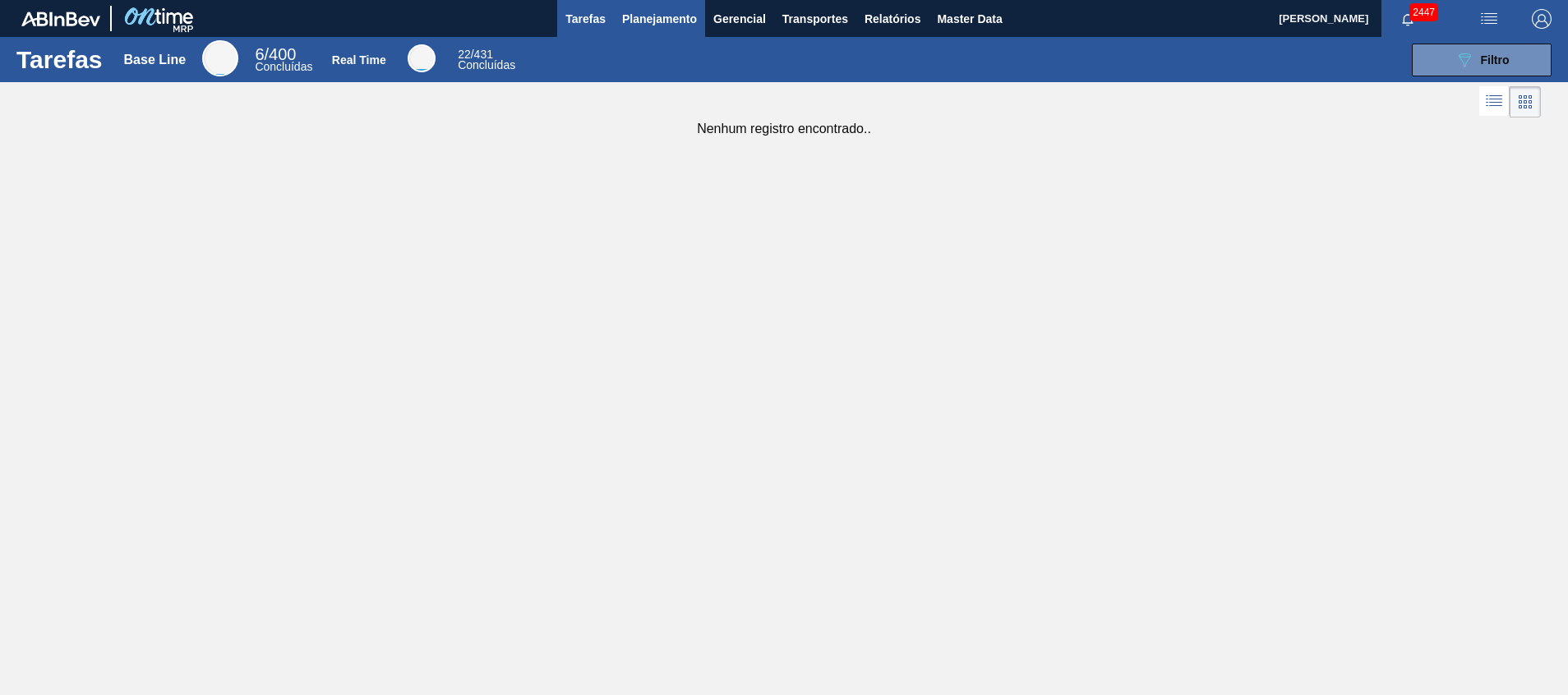
click at [644, 25] on span "Planejamento" at bounding box center [659, 18] width 75 height 20
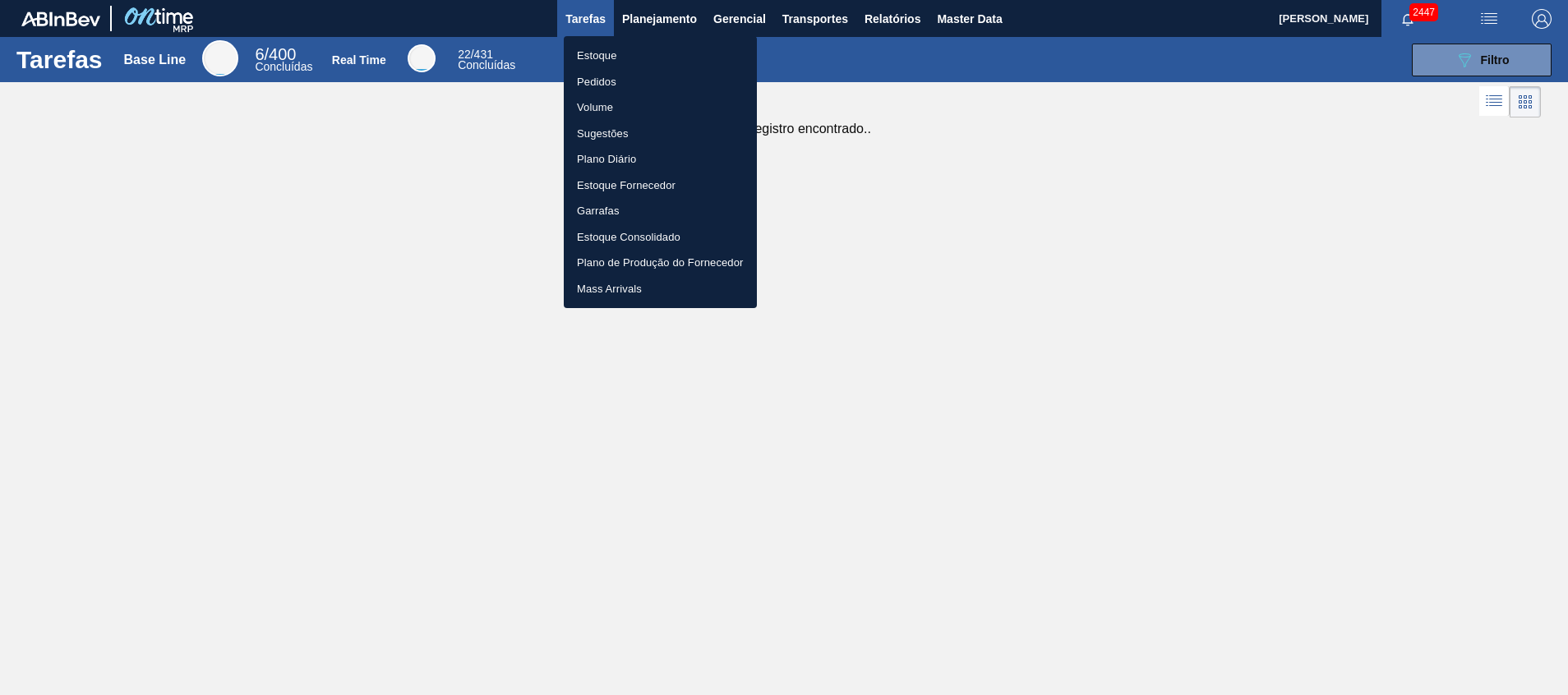
click at [636, 40] on ul "Estoque Pedidos Volume Sugestões Plano Diário Estoque Fornecedor Garrafas Estoq…" at bounding box center [661, 172] width 193 height 272
click at [631, 52] on li "Estoque" at bounding box center [661, 56] width 193 height 27
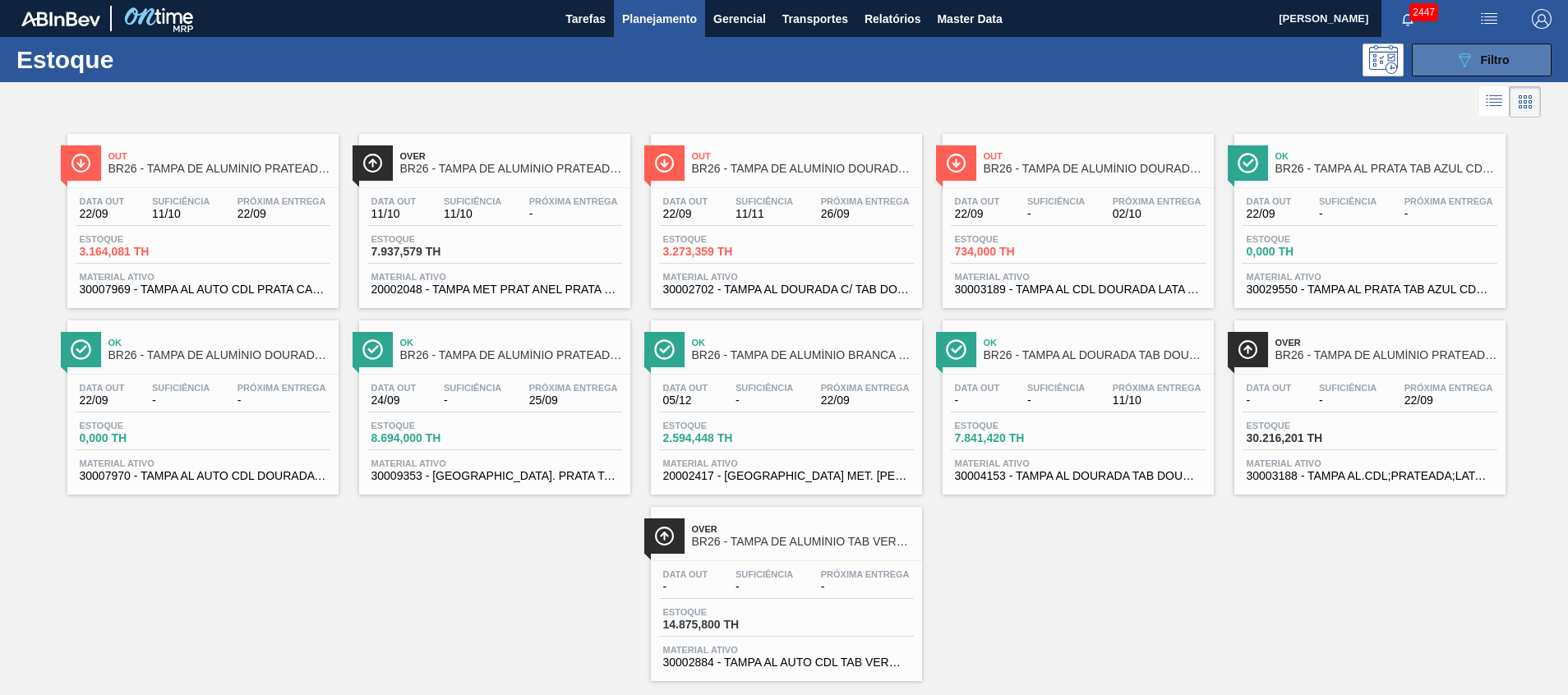
click at [1435, 55] on button "089F7B8B-B2A5-4AFE-B5C0-19BA573D28AC Filtro" at bounding box center [1482, 60] width 140 height 33
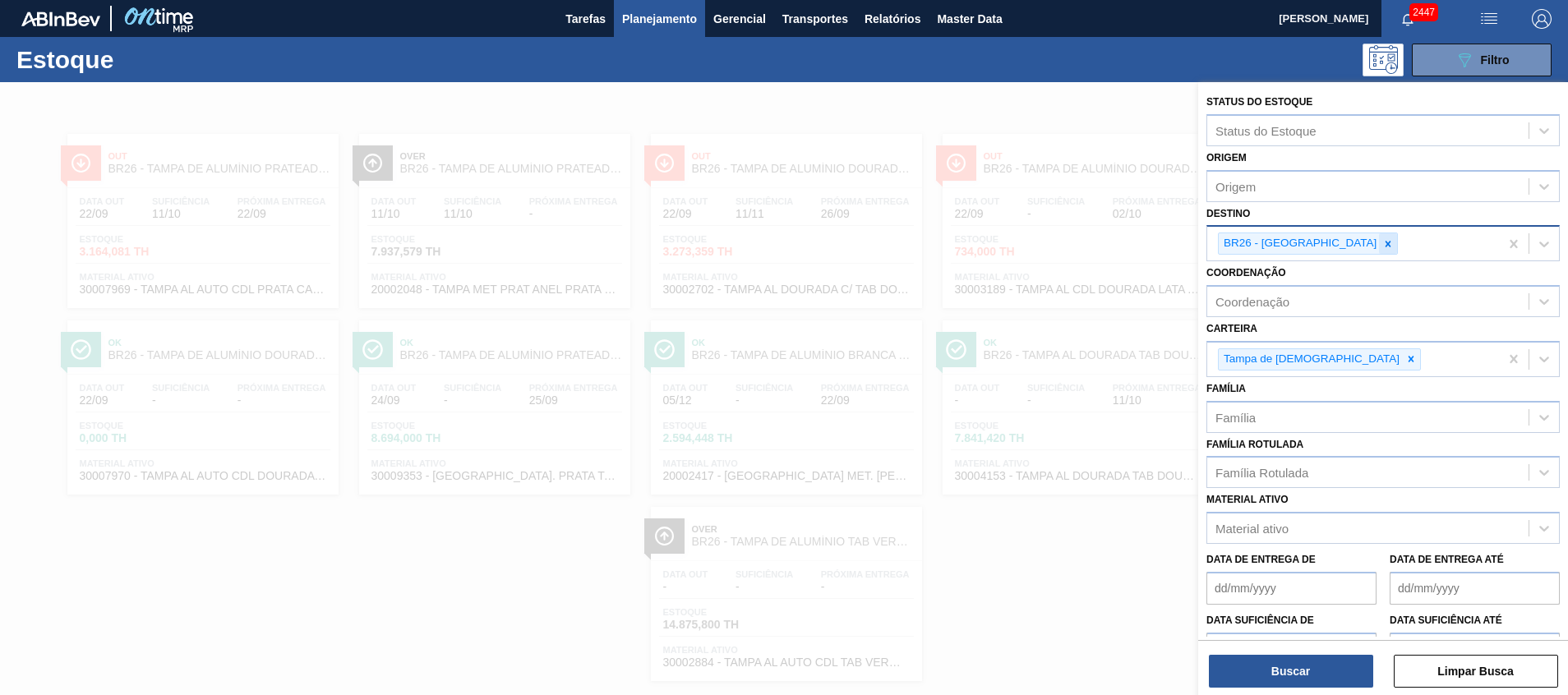
click at [1386, 246] on icon at bounding box center [1389, 244] width 6 height 6
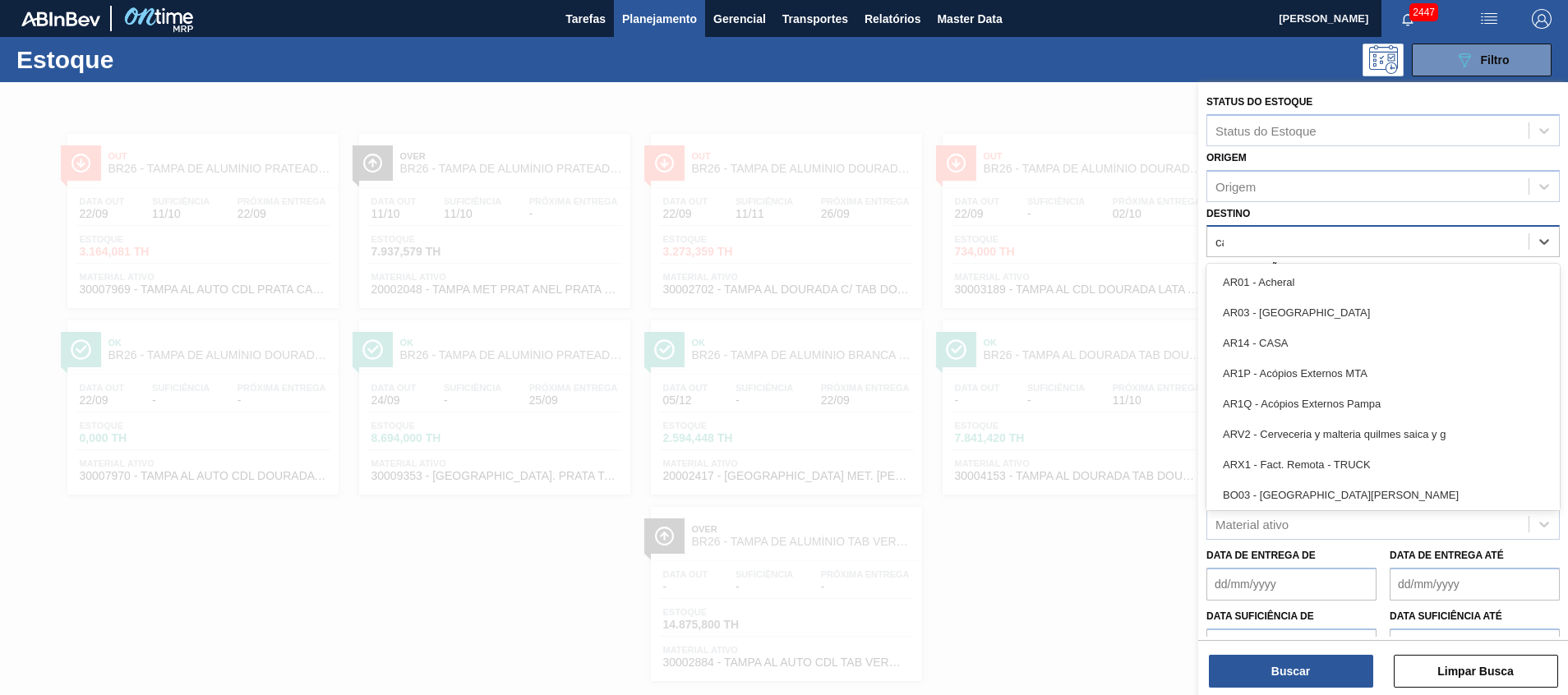
type input "cama"
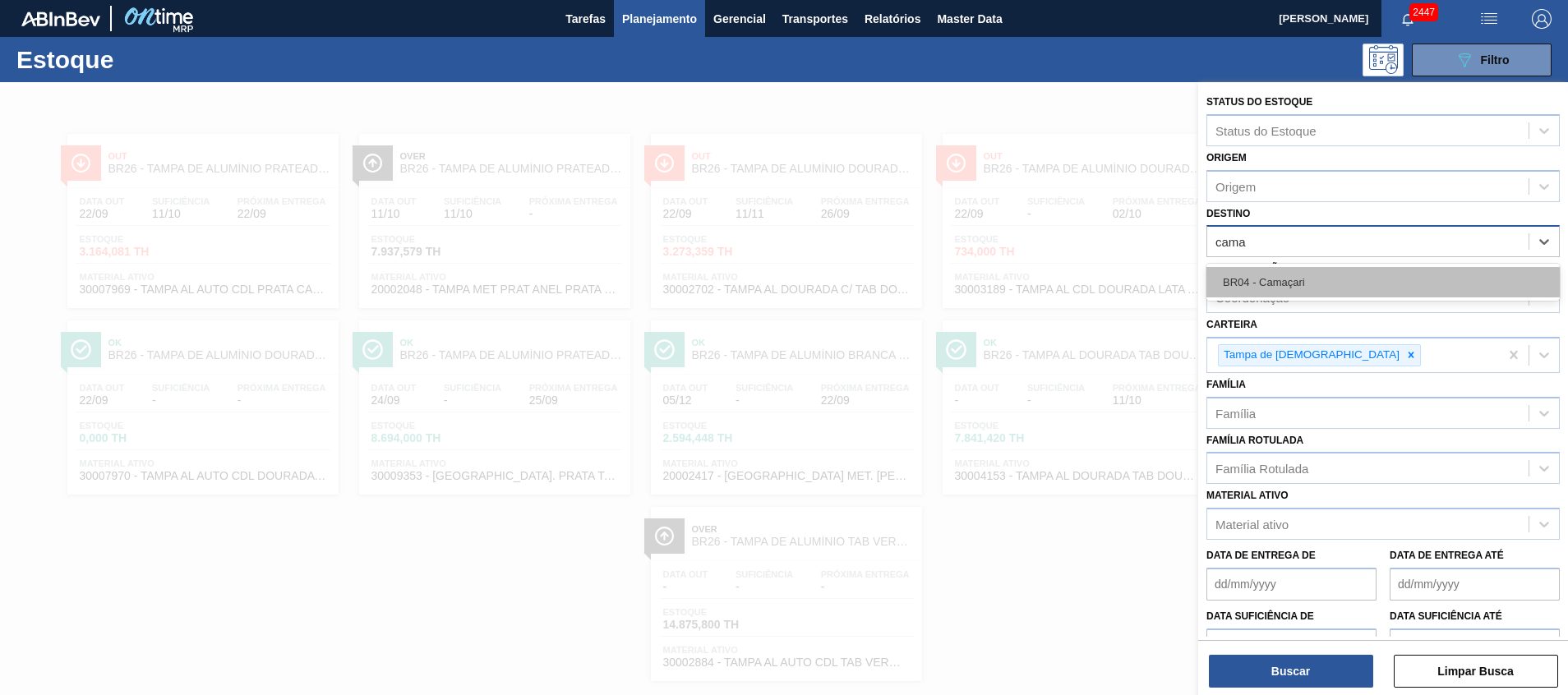
click at [1291, 284] on div "BR04 - Camaçari" at bounding box center [1384, 282] width 353 height 30
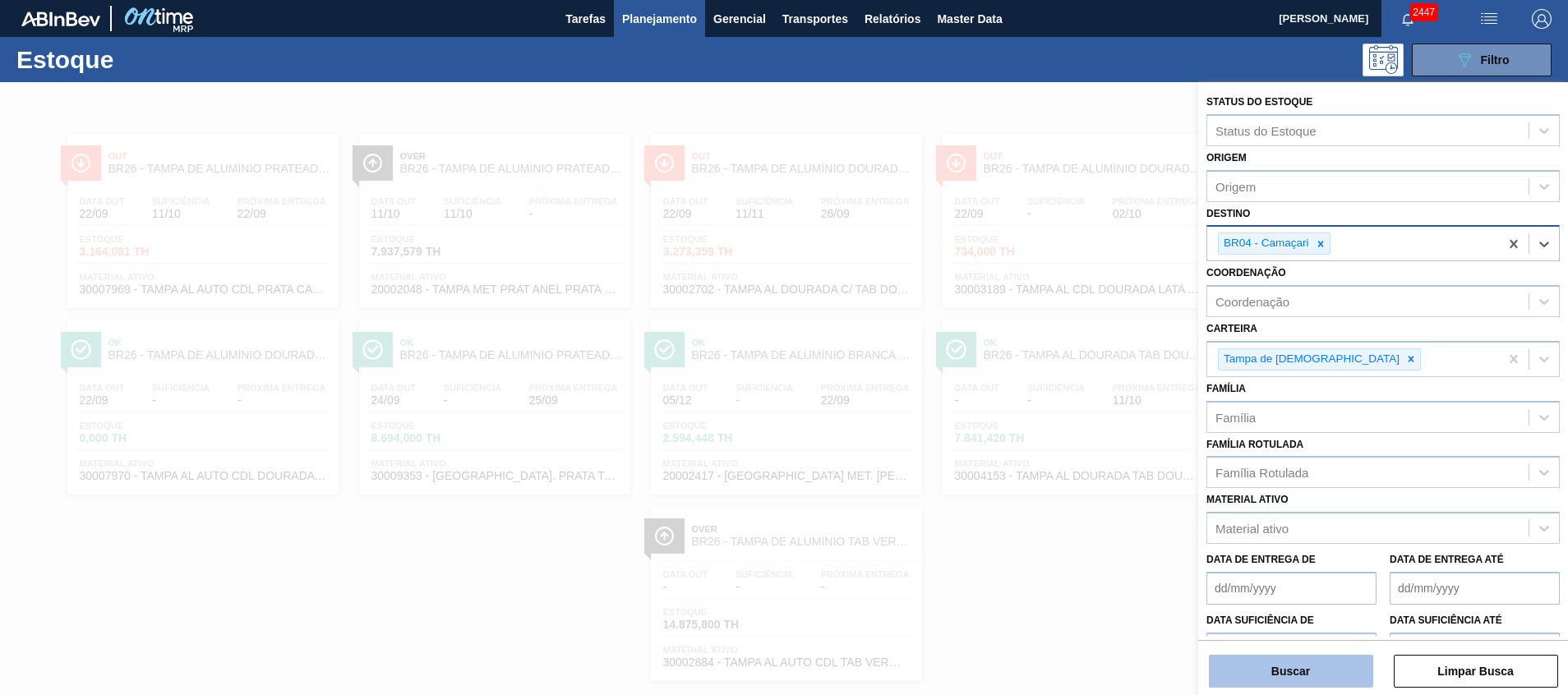
click at [1262, 680] on button "Buscar" at bounding box center [1291, 671] width 165 height 33
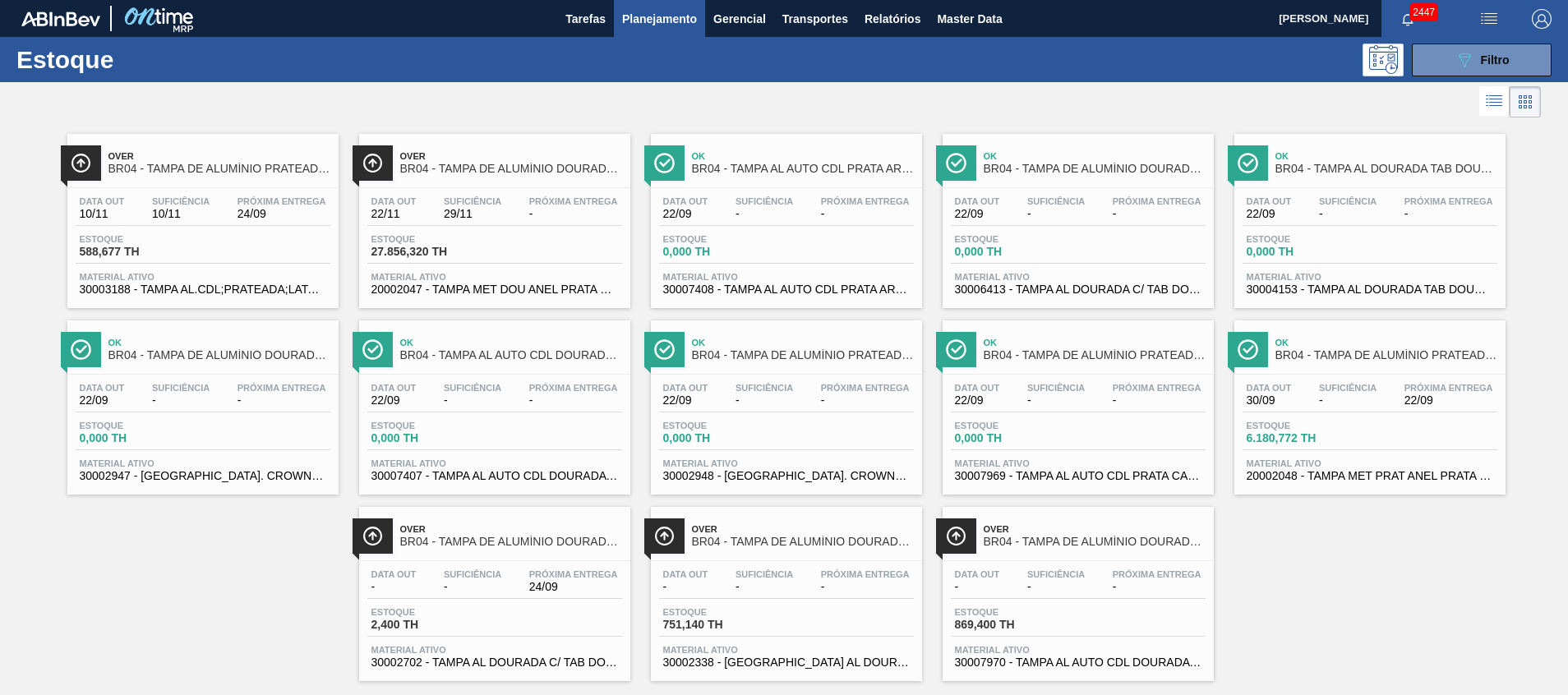
click at [1403, 475] on span "20002048 - TAMPA MET PRAT ANEL PRATA CERVEJA CX600" at bounding box center [1370, 476] width 246 height 12
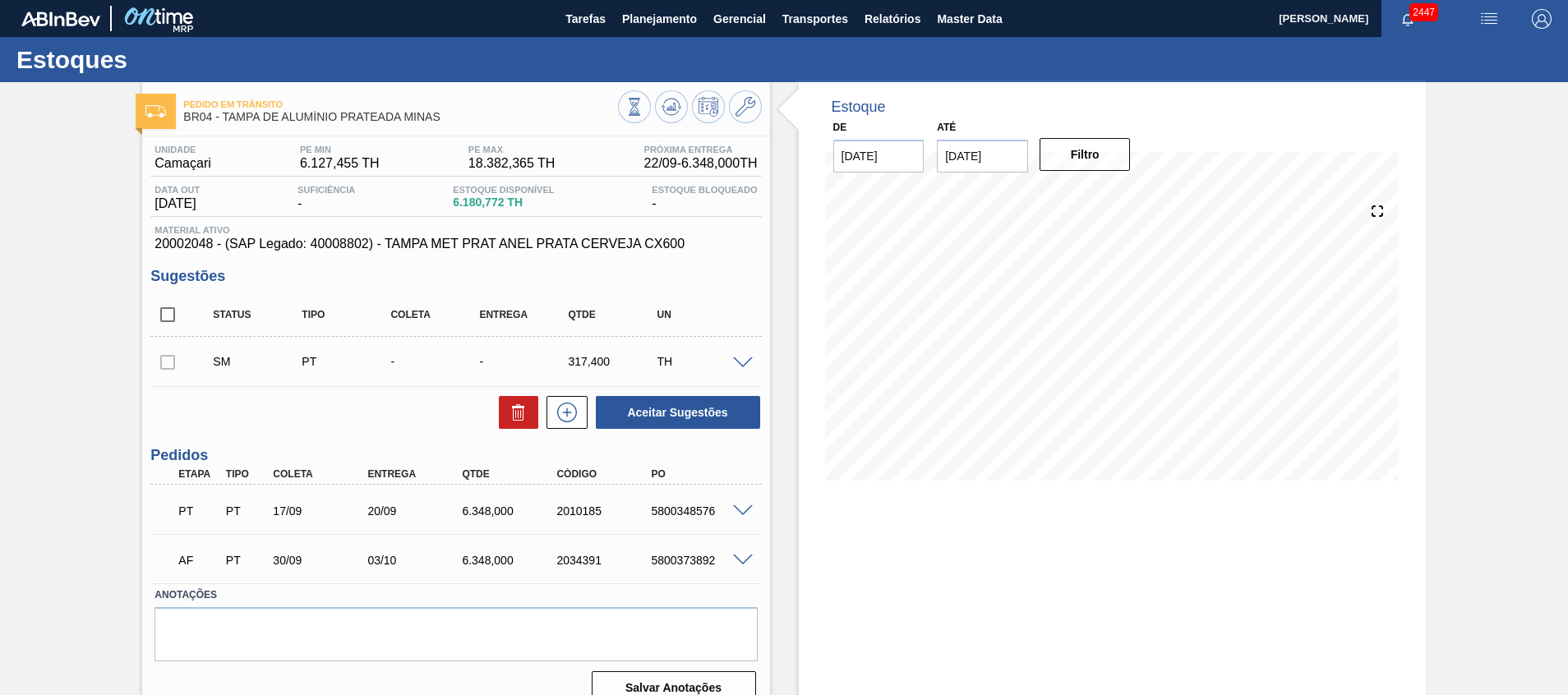
click at [746, 555] on span at bounding box center [743, 561] width 20 height 12
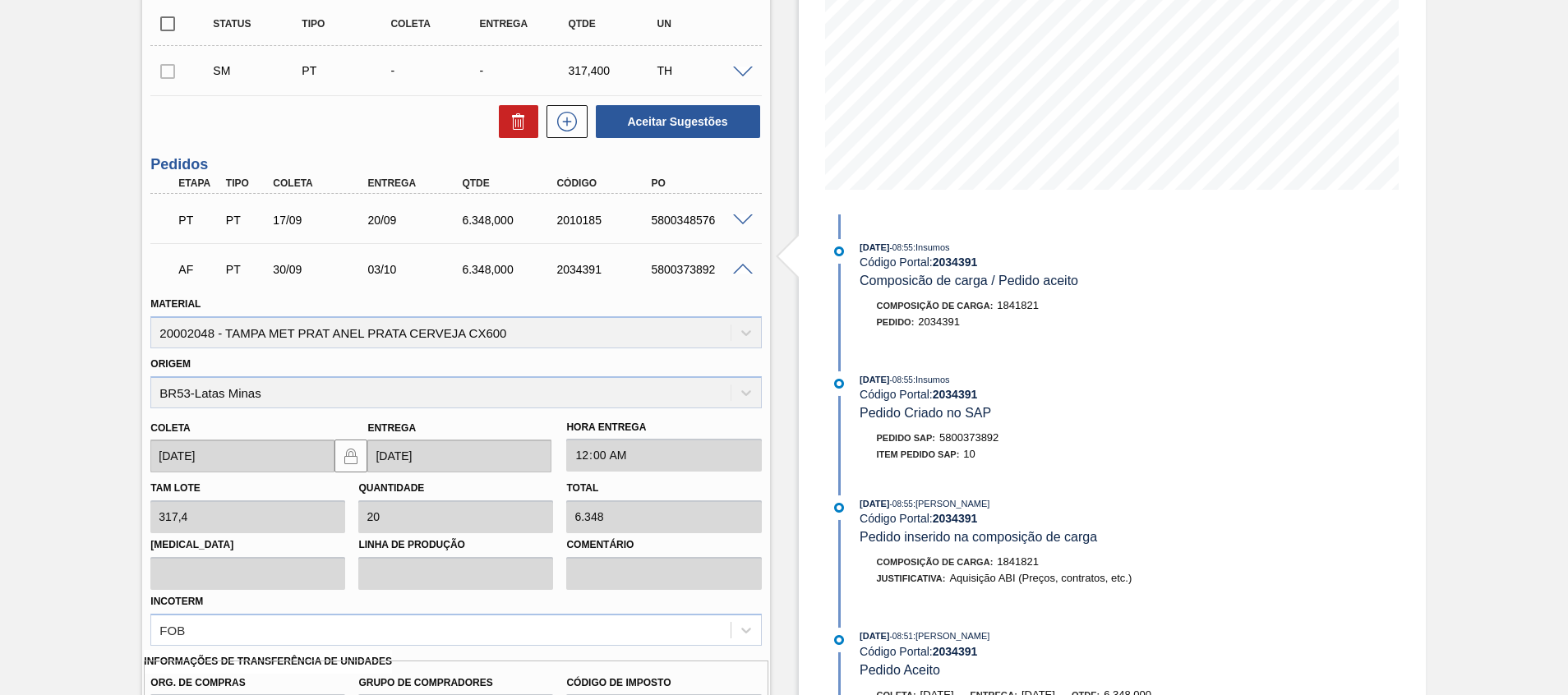
scroll to position [510, 0]
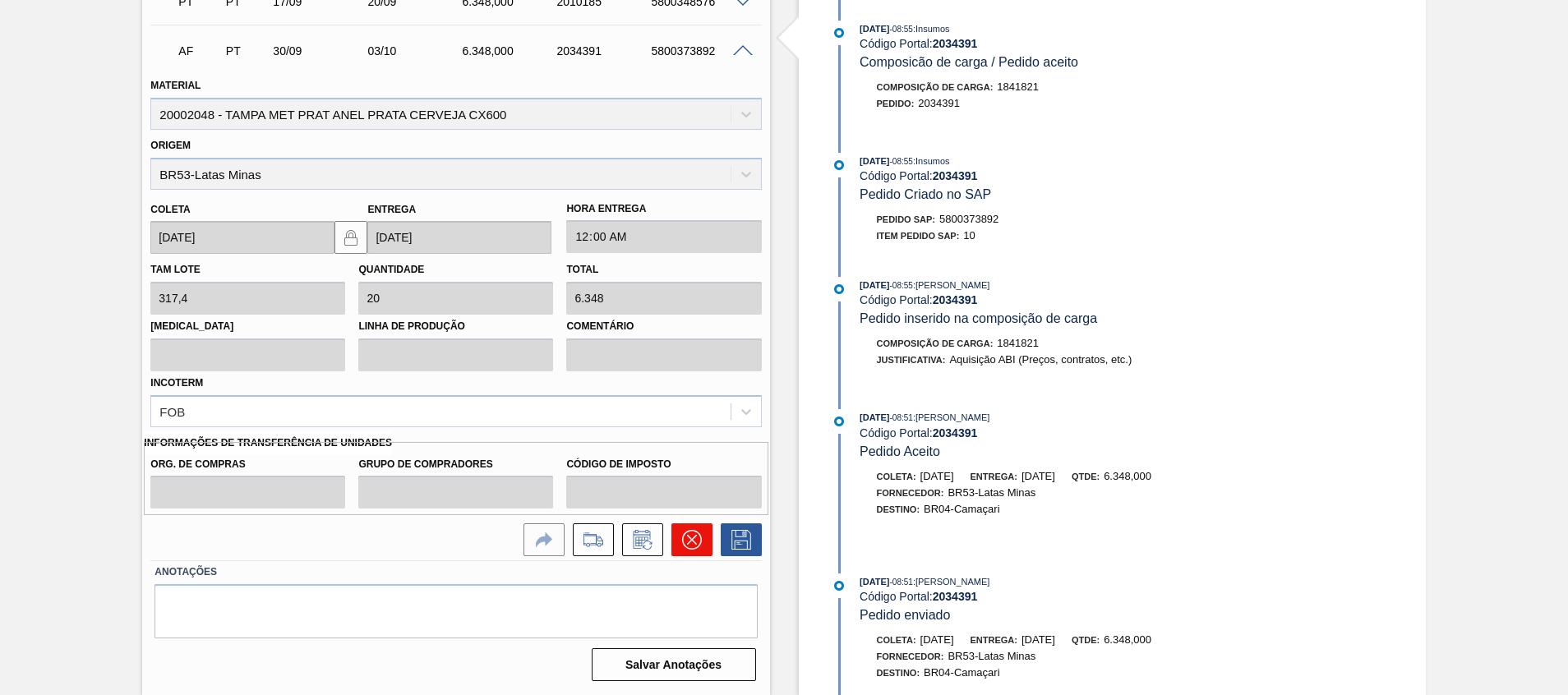
click at [688, 540] on icon at bounding box center [692, 539] width 20 height 20
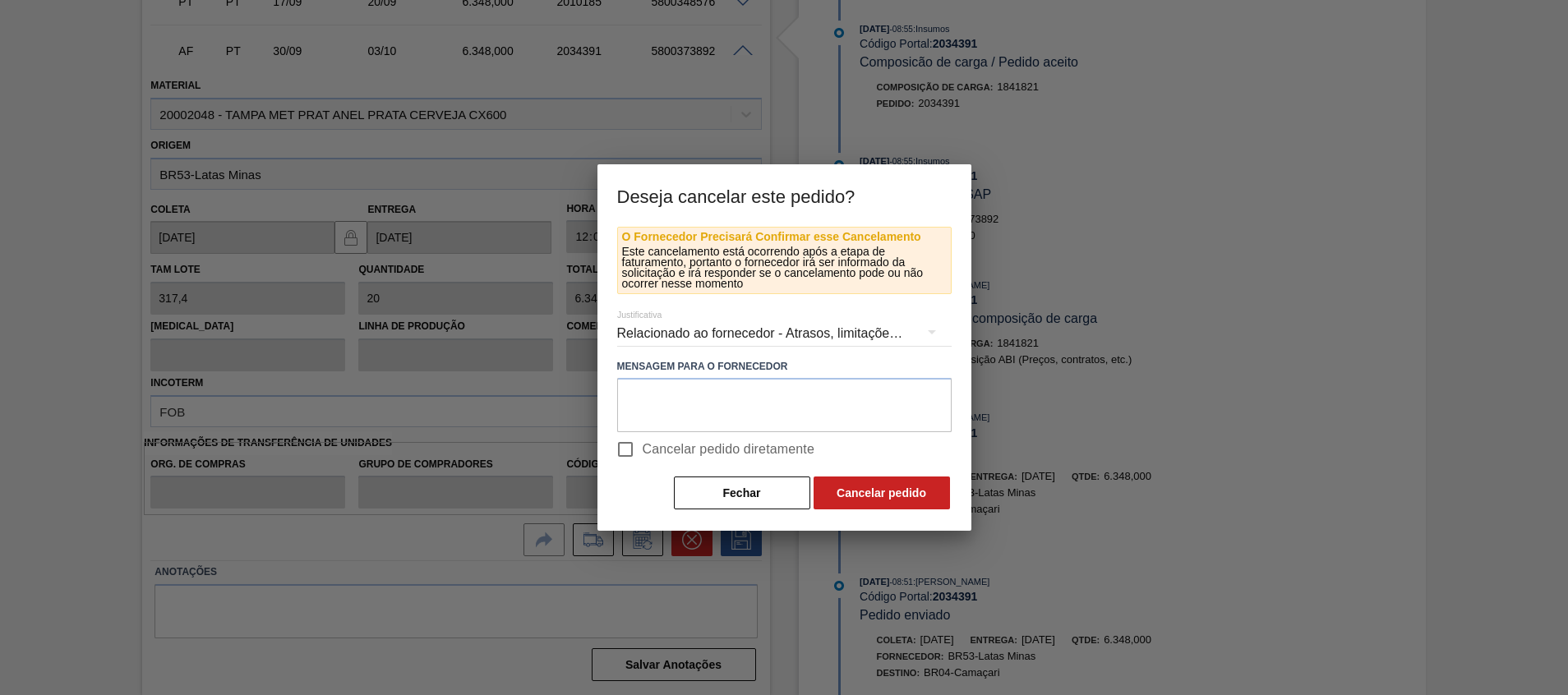
click at [680, 441] on span "Cancelar pedido diretamente" at bounding box center [729, 449] width 172 height 20
click at [643, 441] on input "Cancelar pedido diretamente" at bounding box center [625, 450] width 34 height 34
checkbox input "true"
click at [905, 485] on button "Cancelar pedido" at bounding box center [882, 493] width 136 height 33
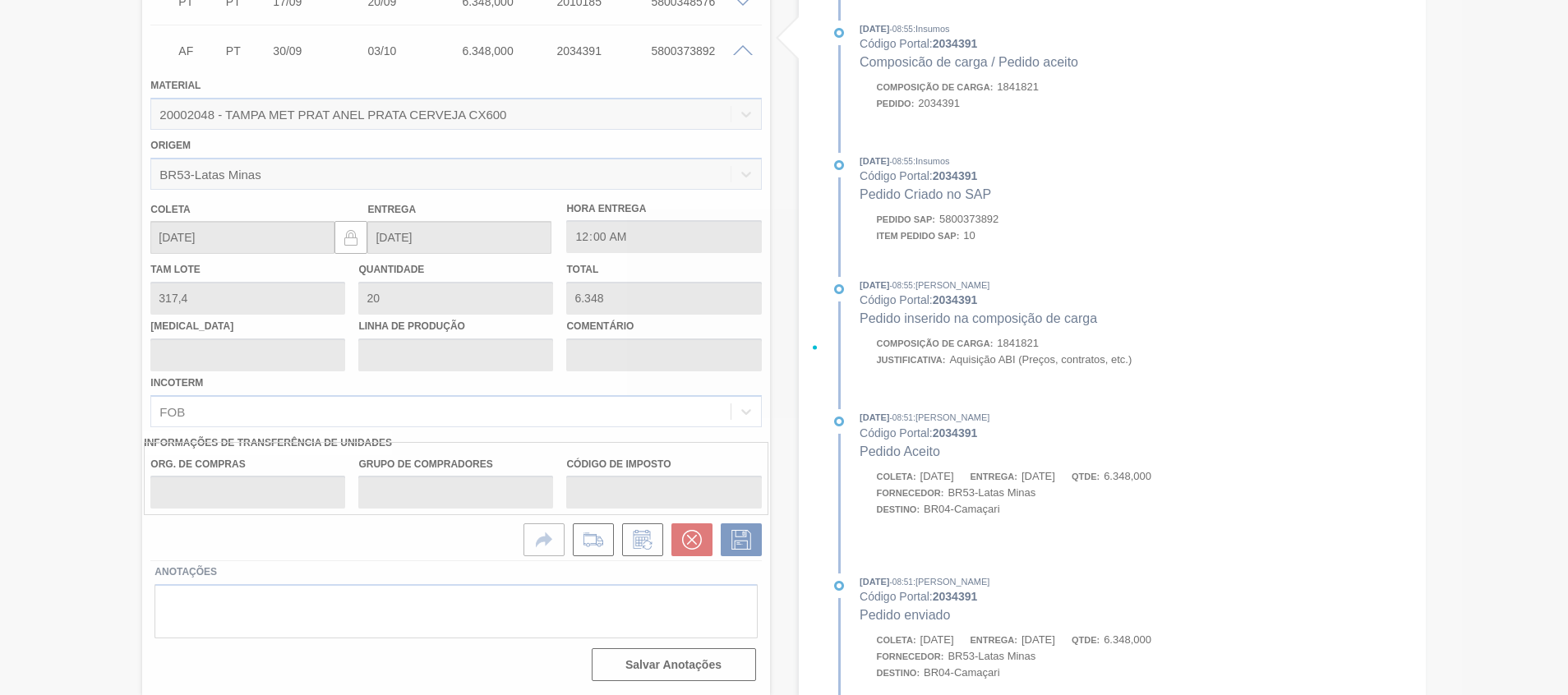
scroll to position [23, 0]
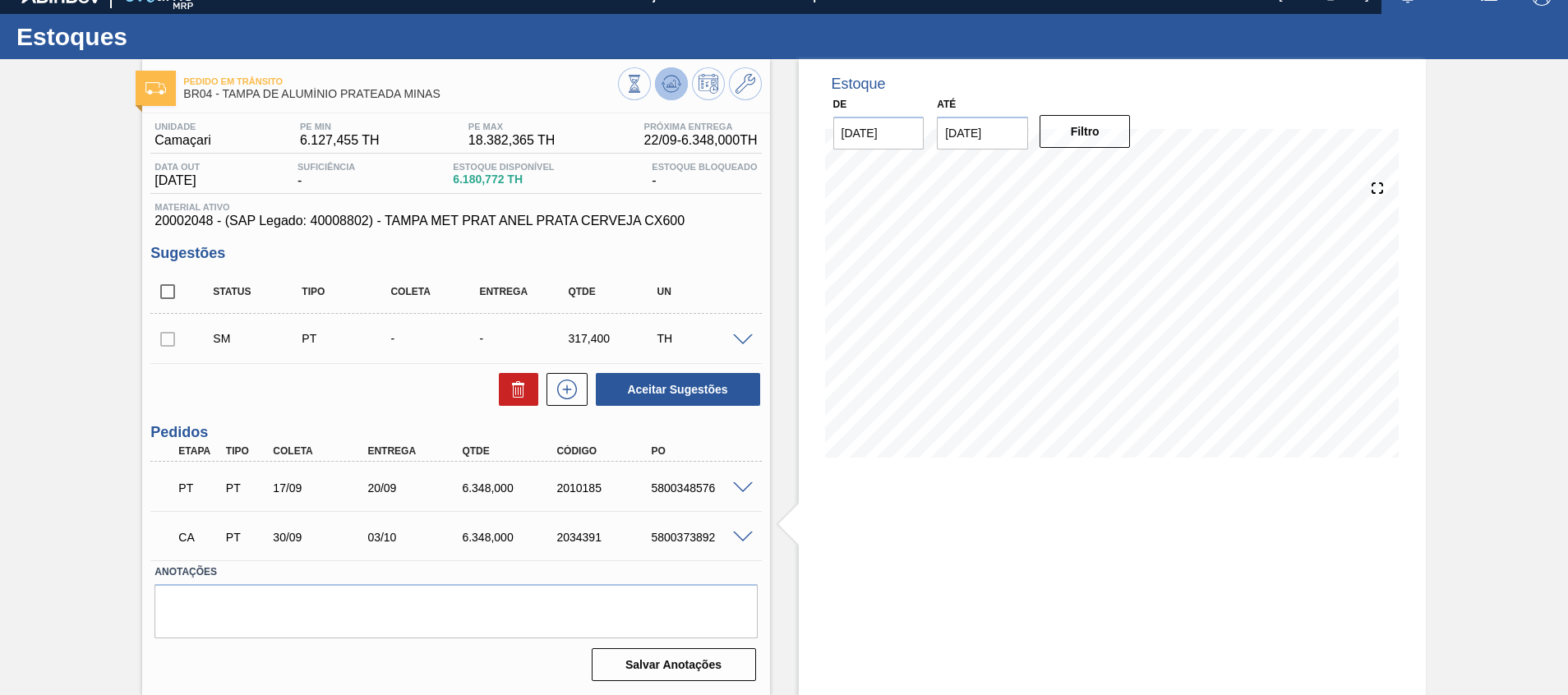
click at [663, 70] on button at bounding box center [671, 84] width 33 height 33
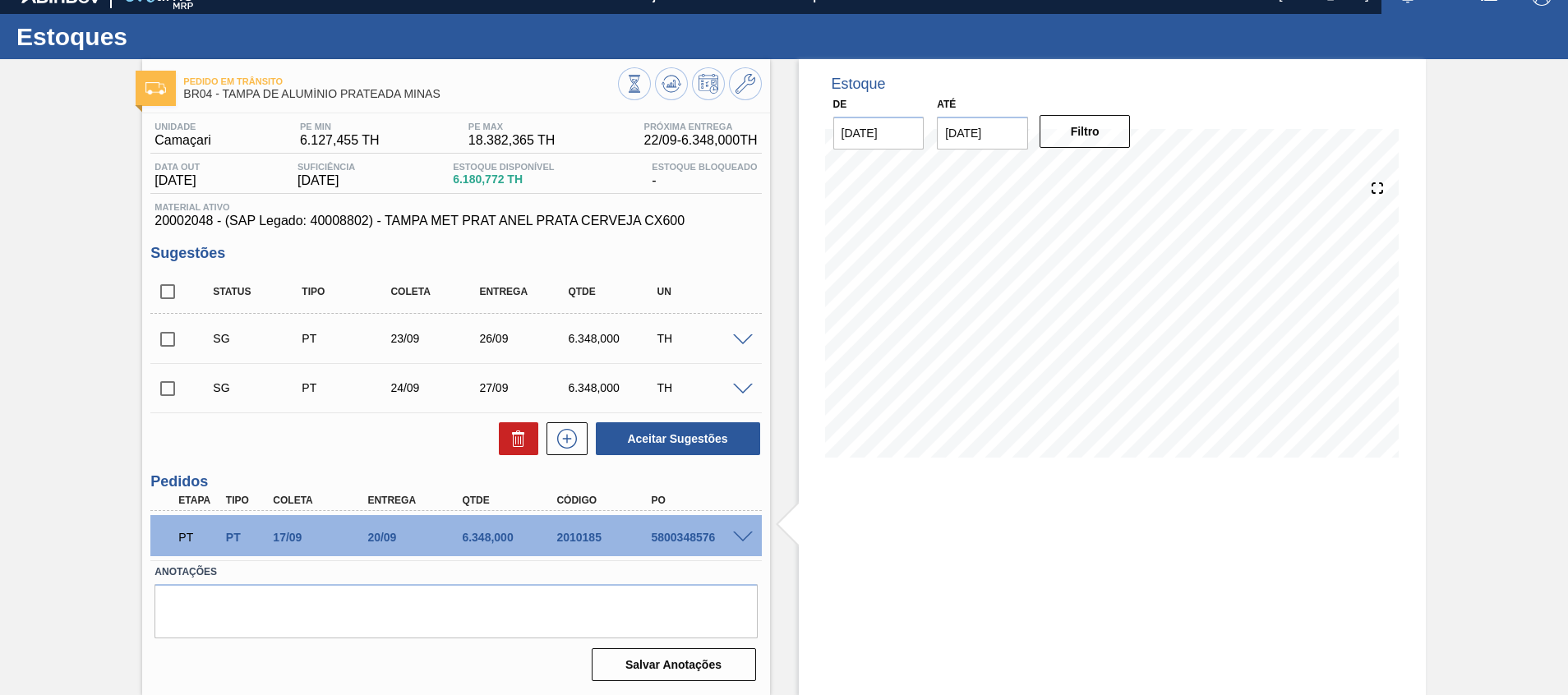
click at [740, 541] on span at bounding box center [743, 537] width 20 height 12
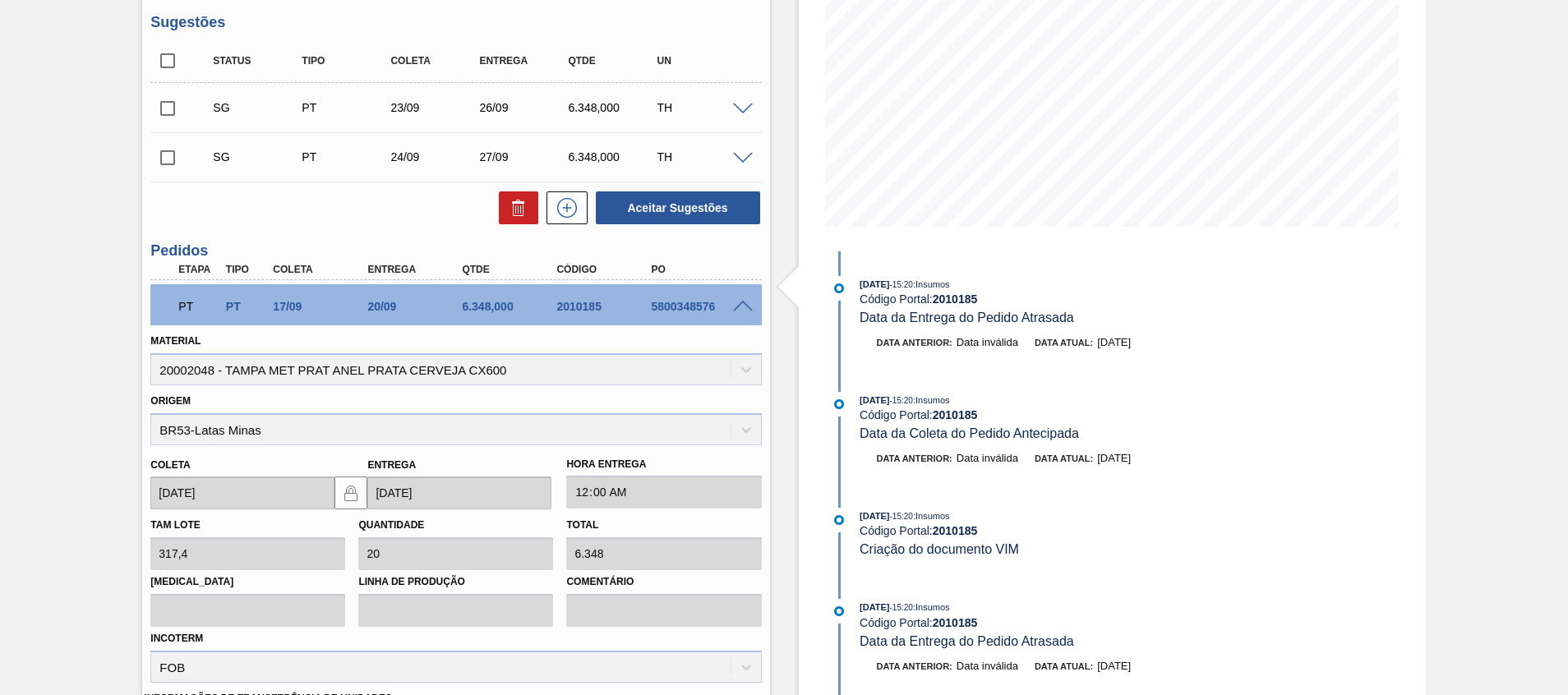
scroll to position [510, 0]
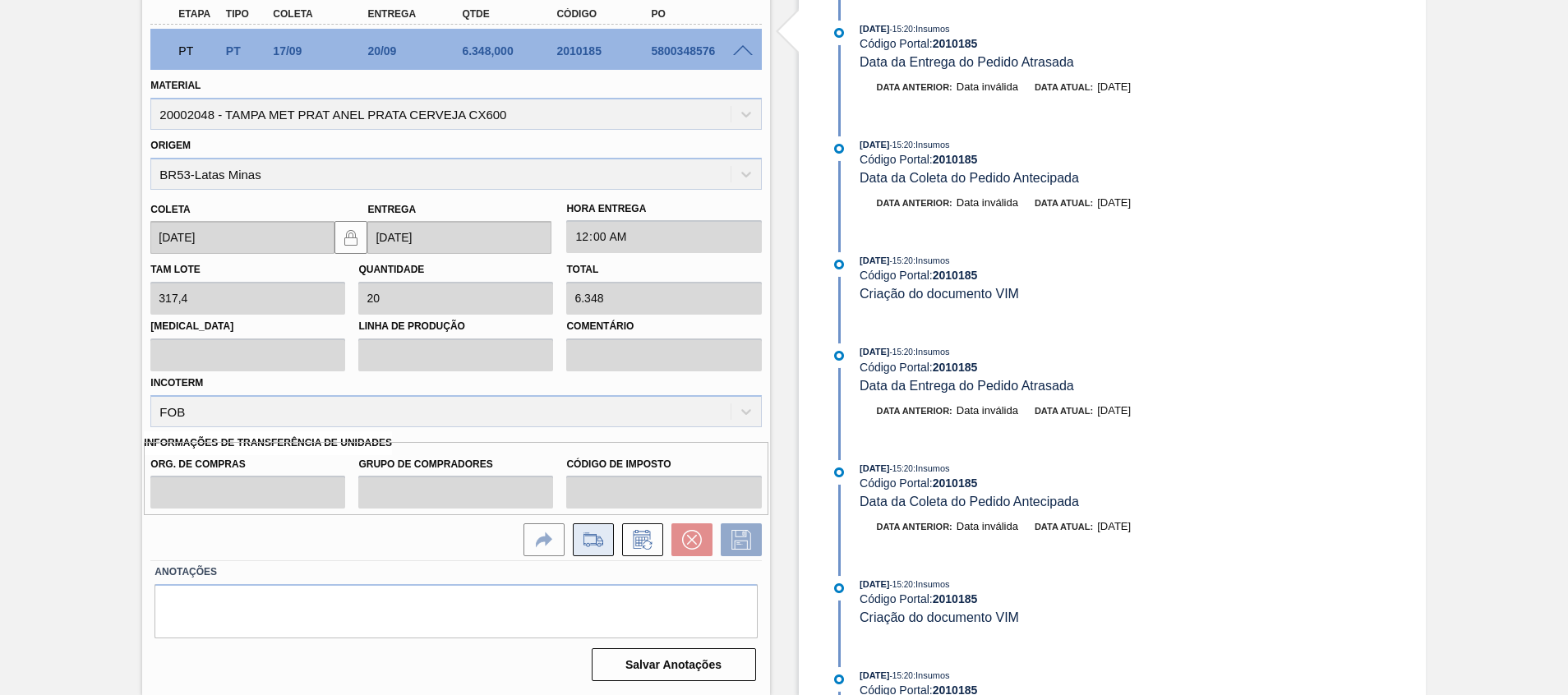
click at [596, 540] on icon at bounding box center [593, 539] width 19 height 11
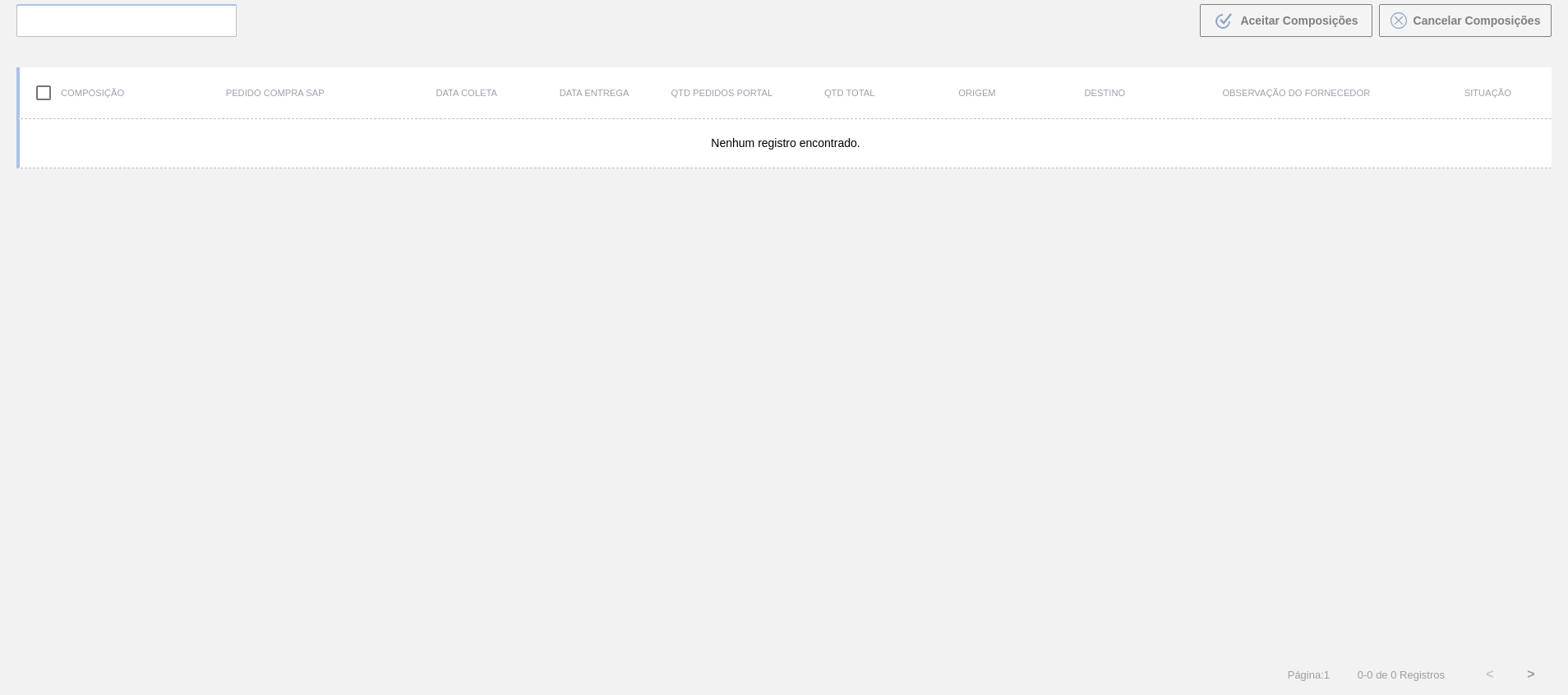
scroll to position [118, 0]
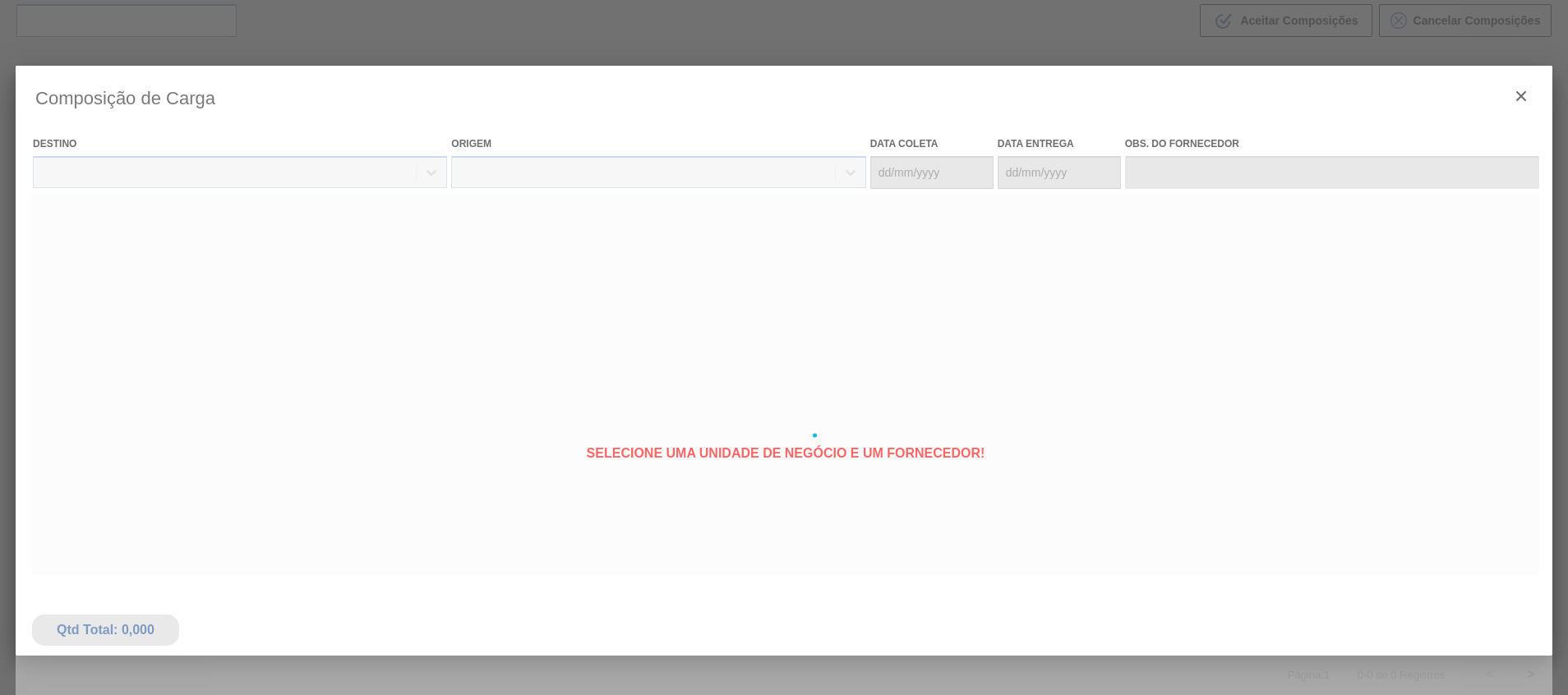
type coleta "[DATE]"
type entrega "18/09/2025"
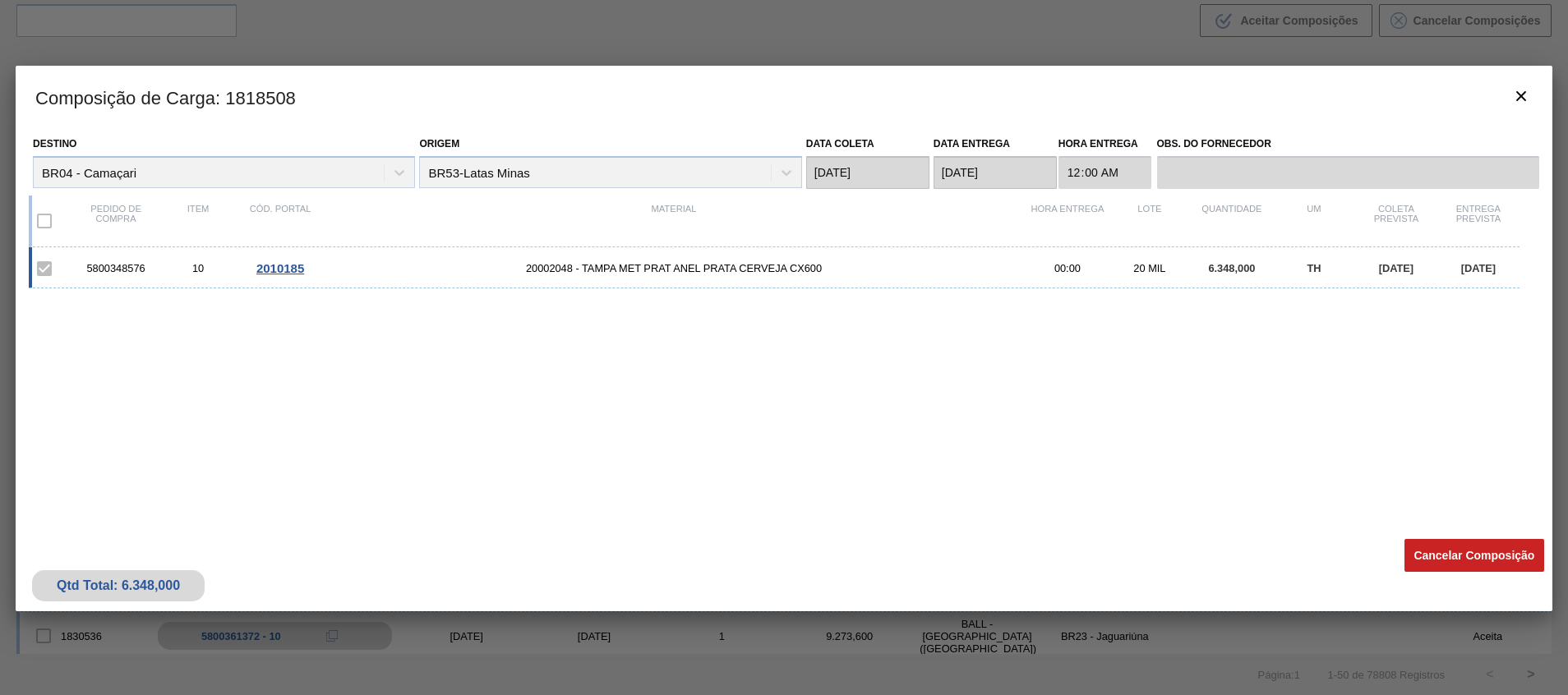
drag, startPoint x: 90, startPoint y: 257, endPoint x: 1514, endPoint y: 266, distance: 1424.0
click at [1514, 266] on div "5800348576 10 2010185 20002048 - TAMPA MET PRAT ANEL PRATA CERVEJA CX600 00:00 …" at bounding box center [774, 268] width 1491 height 41
copy div "5800348576 10 2010185 20002048 - TAMPA MET PRAT ANEL PRATA CERVEJA CX600 00:00 …"
click at [133, 405] on div "5800348576 10 2010185 20002048 - TAMPA MET PRAT ANEL PRATA CERVEJA CX600 00:00 …" at bounding box center [781, 379] width 1504 height 264
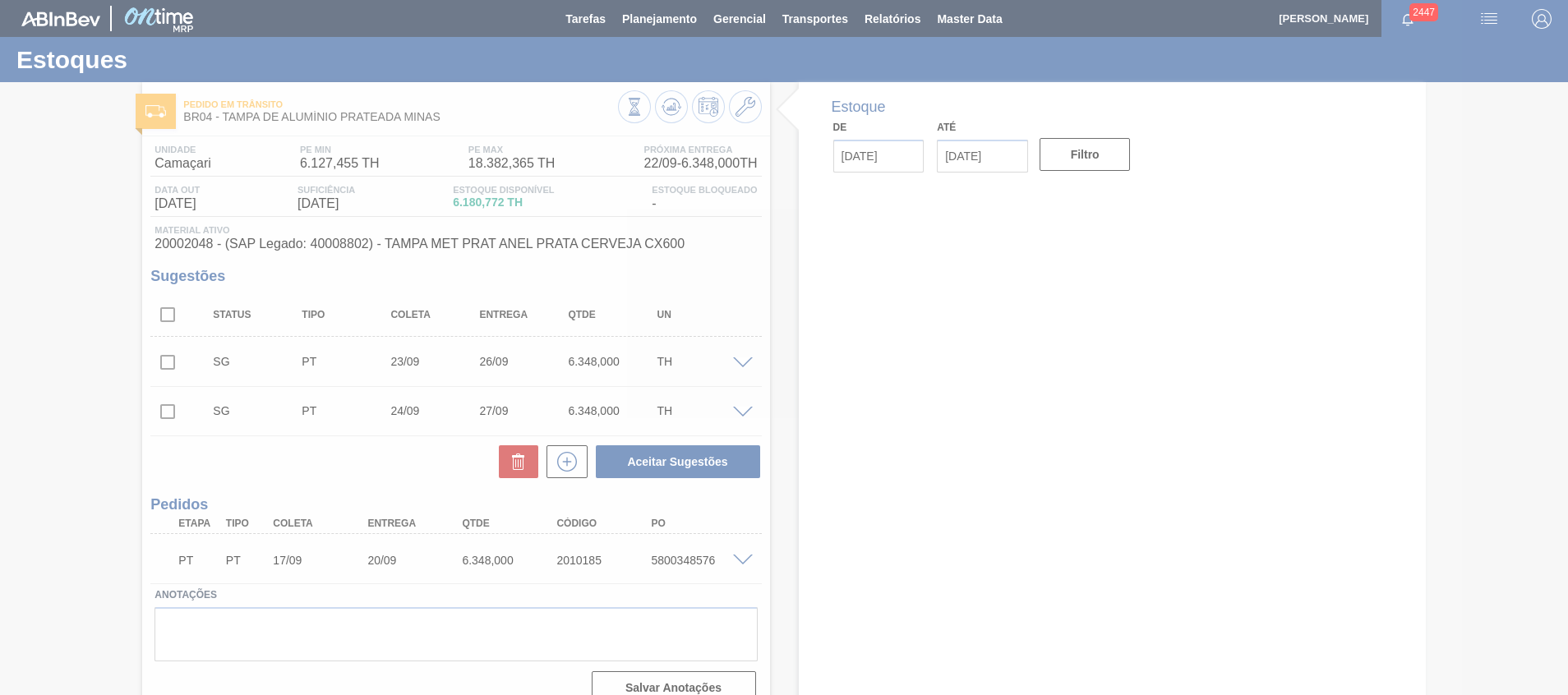
drag, startPoint x: 446, startPoint y: 116, endPoint x: 247, endPoint y: 117, distance: 199.0
click at [259, 117] on div at bounding box center [784, 347] width 1568 height 695
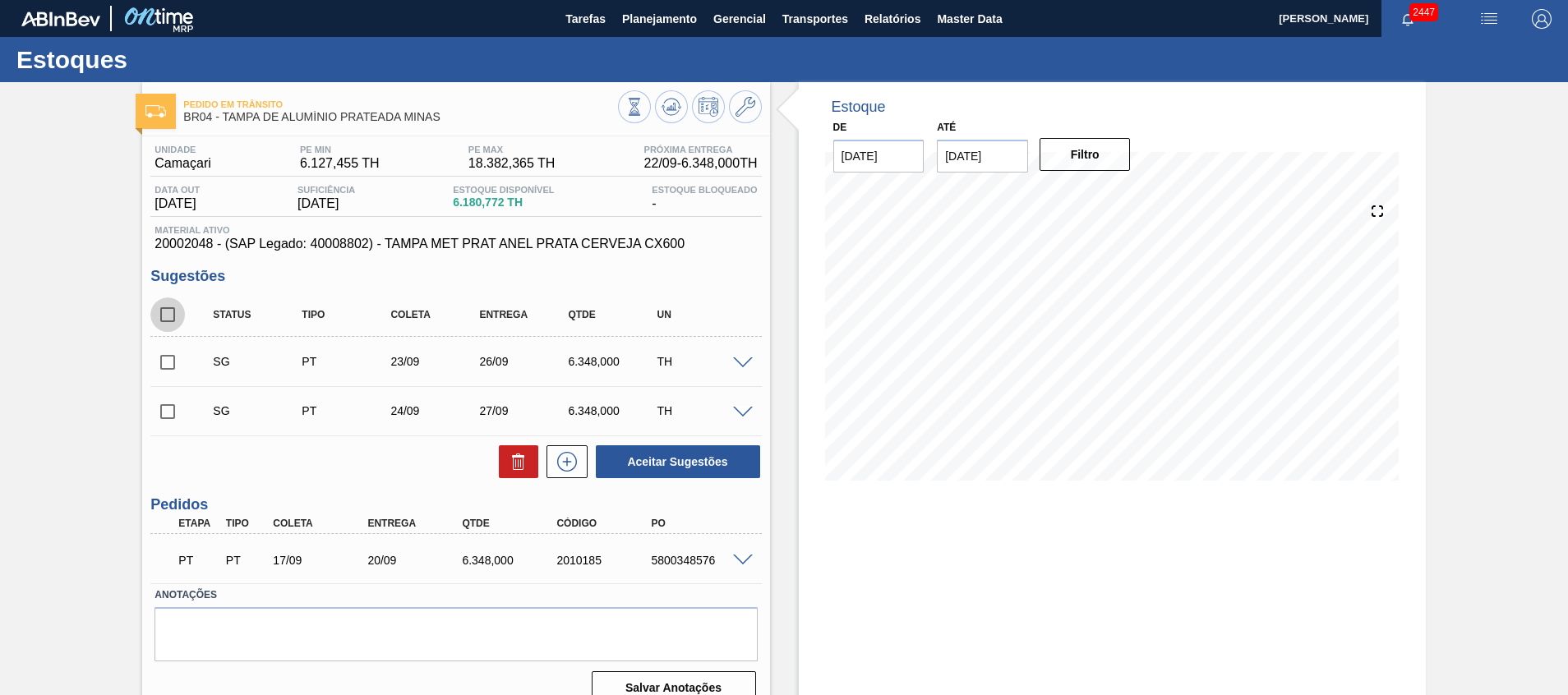
click at [164, 313] on input "checkbox" at bounding box center [168, 314] width 34 height 34
checkbox input "true"
click at [491, 469] on div at bounding box center [514, 462] width 47 height 33
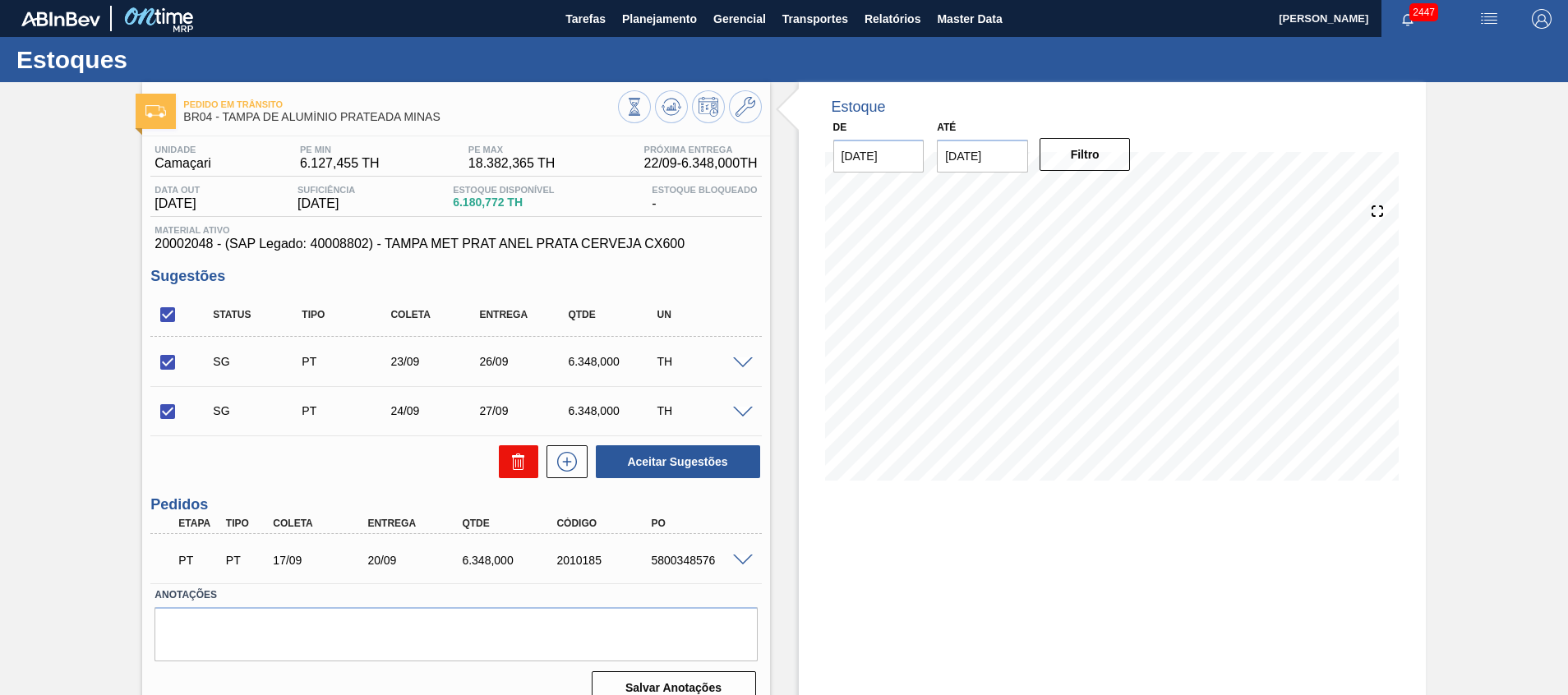
click at [509, 468] on icon at bounding box center [519, 462] width 20 height 20
checkbox input "false"
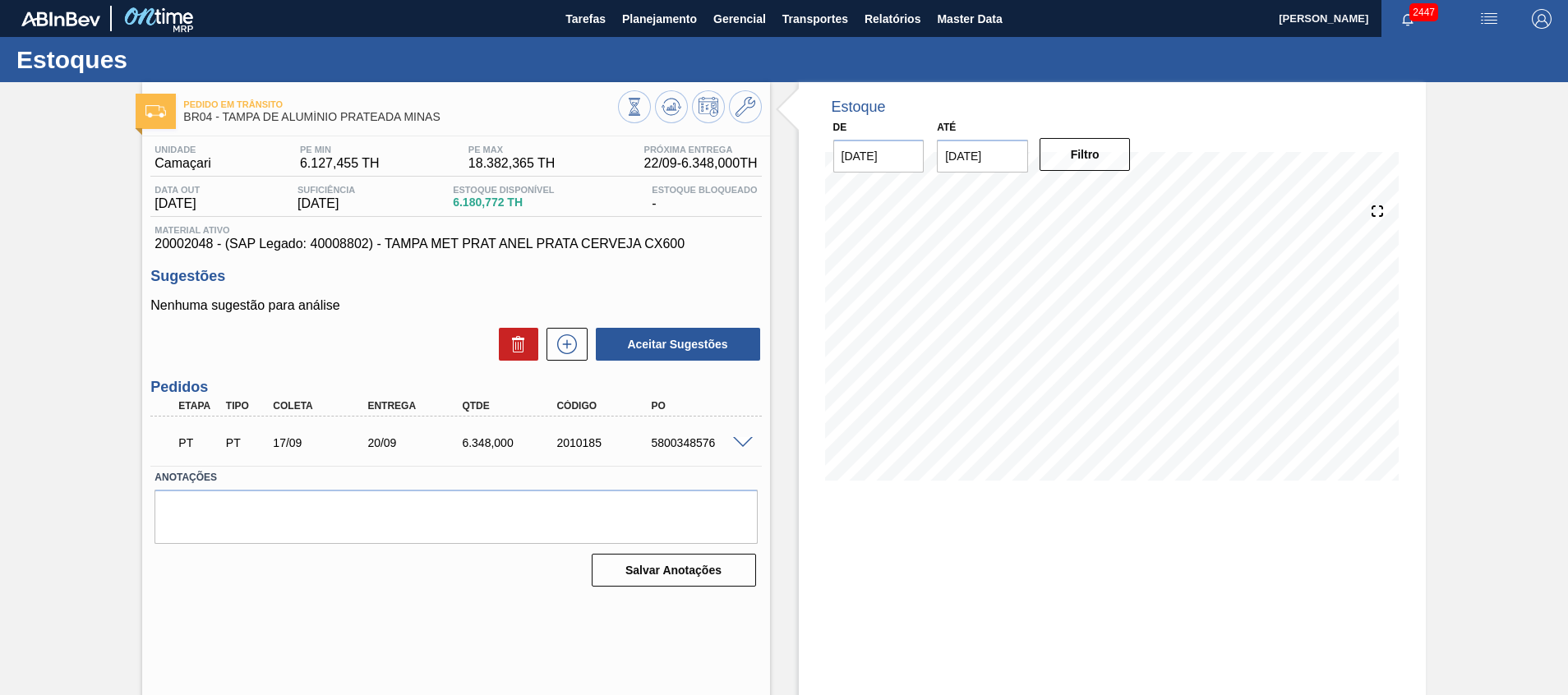
click at [681, 448] on div "5800348576" at bounding box center [700, 443] width 106 height 13
click at [681, 444] on div "5800348576" at bounding box center [700, 443] width 106 height 13
copy div "5800348576"
click at [185, 239] on span "20002048 - (SAP Legado: 40008802) - TAMPA MET PRAT ANEL PRATA CERVEJA CX600" at bounding box center [455, 244] width 602 height 15
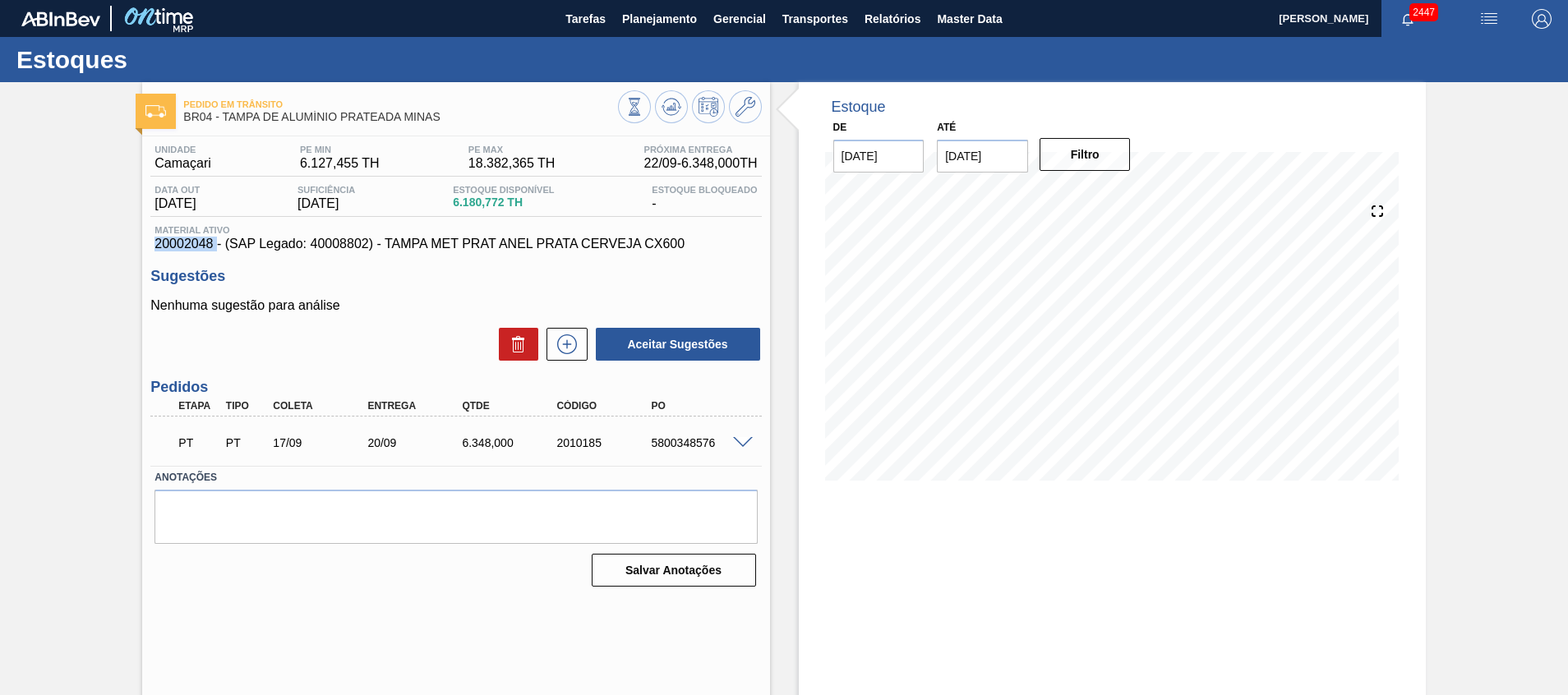
click at [185, 239] on span "20002048 - (SAP Legado: 40008802) - TAMPA MET PRAT ANEL PRATA CERVEJA CX600" at bounding box center [455, 244] width 602 height 15
copy span "20002048"
click at [666, 22] on span "Planejamento" at bounding box center [659, 18] width 75 height 20
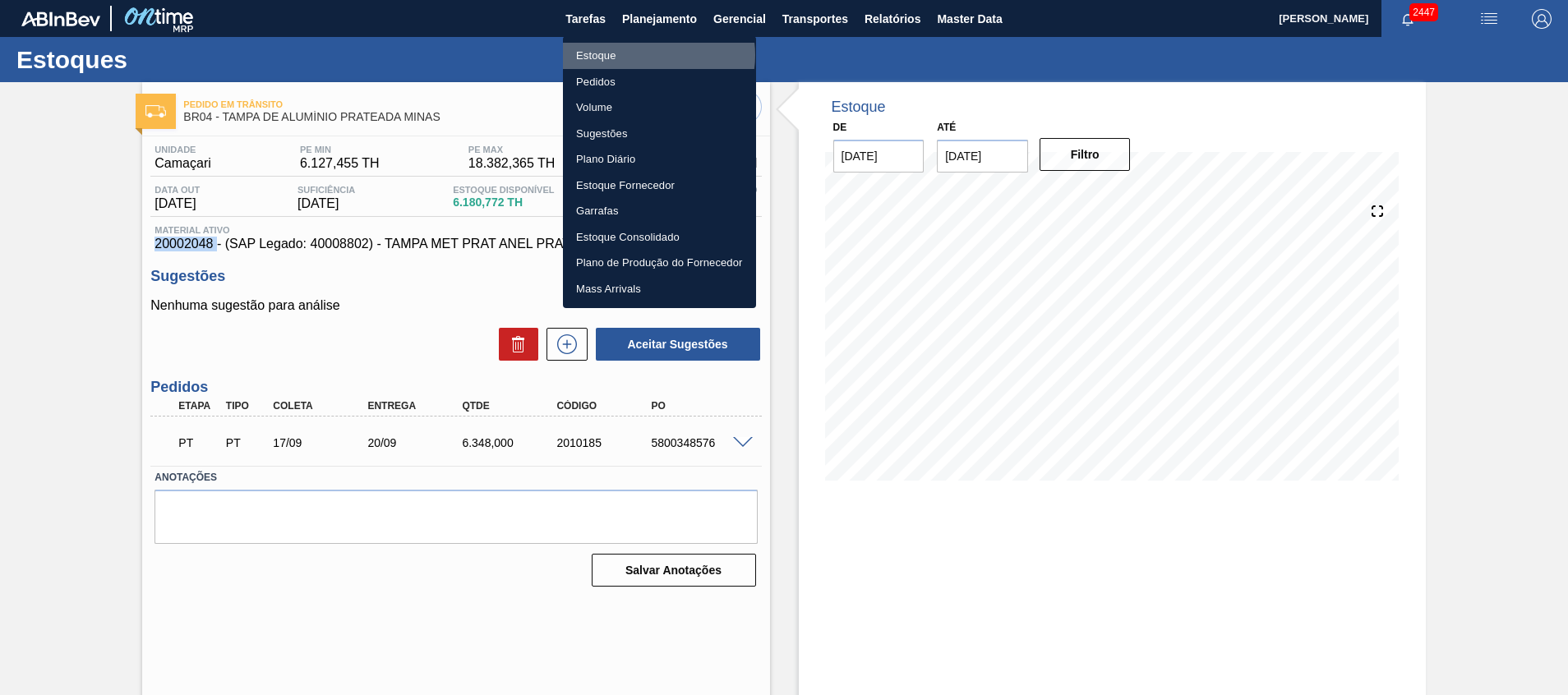
click at [654, 55] on li "Estoque" at bounding box center [660, 56] width 193 height 27
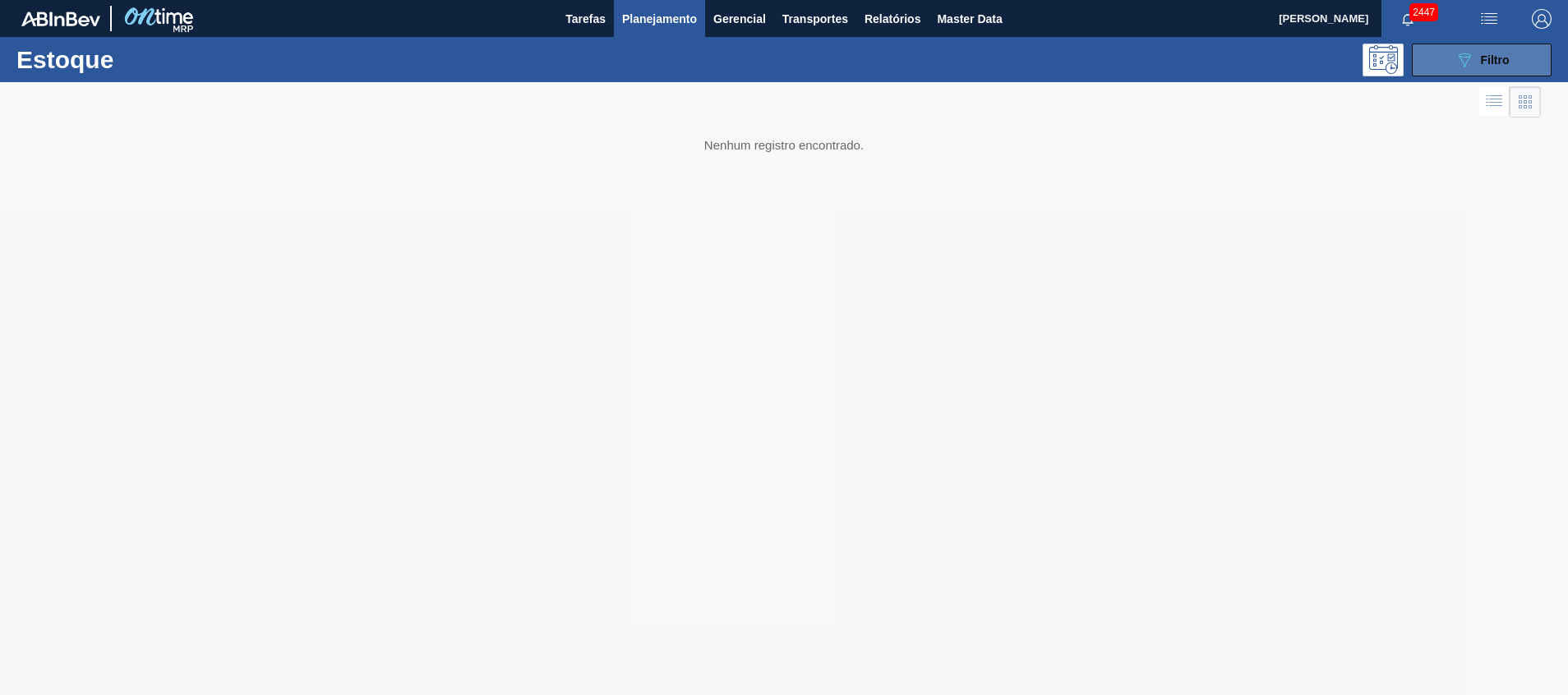
click at [1503, 51] on div "089F7B8B-B2A5-4AFE-B5C0-19BA573D28AC Filtro" at bounding box center [1483, 59] width 55 height 20
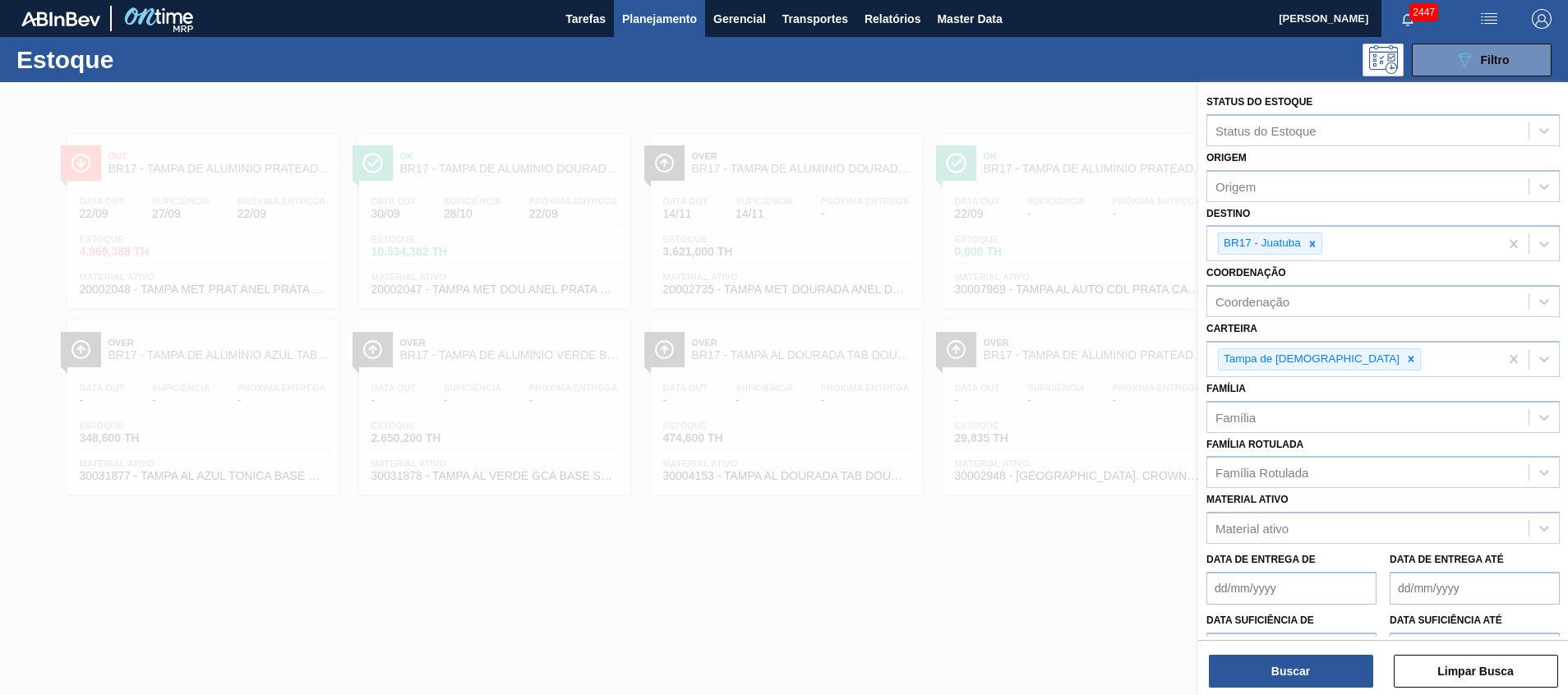
click at [1064, 102] on div at bounding box center [784, 429] width 1568 height 695
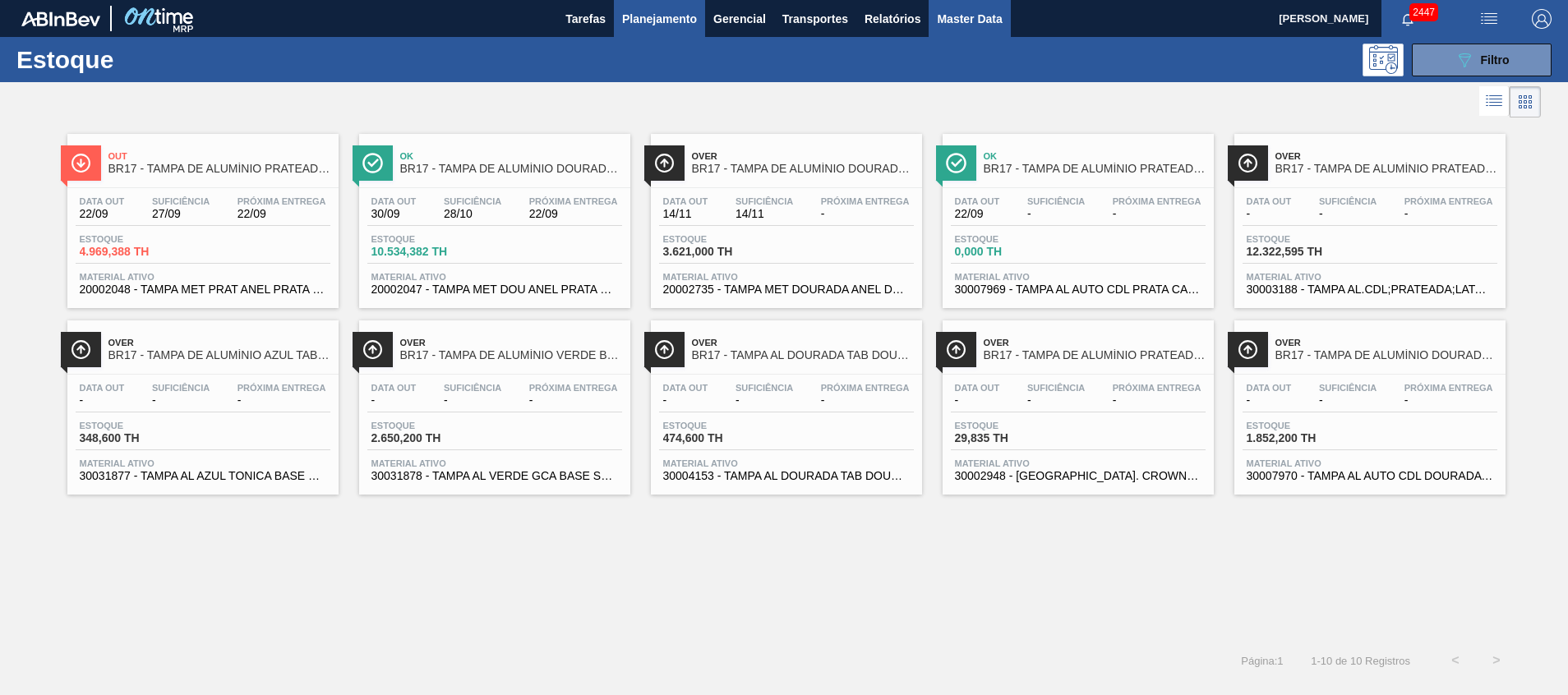
click at [966, 22] on span "Master Data" at bounding box center [969, 18] width 65 height 20
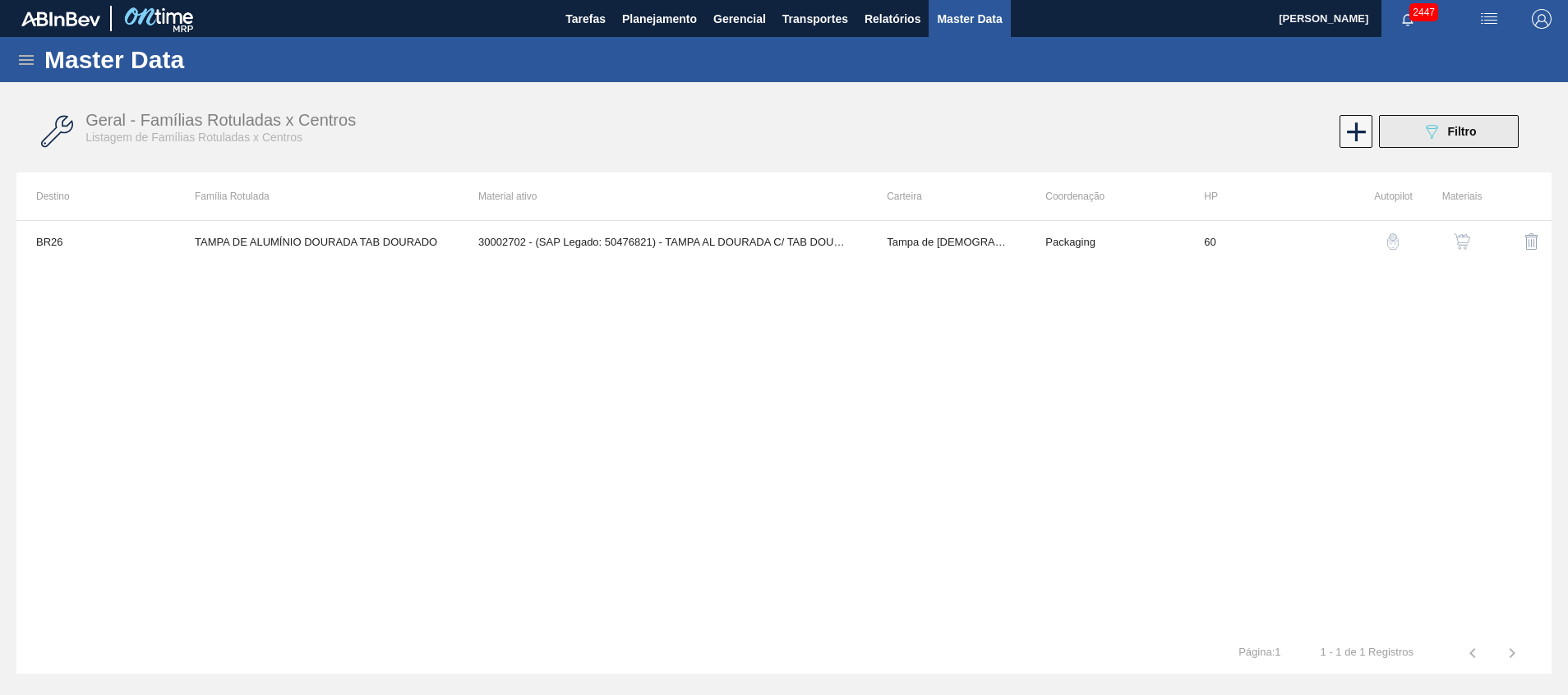
click at [1416, 128] on button "089F7B8B-B2A5-4AFE-B5C0-19BA573D28AC Filtro" at bounding box center [1449, 132] width 140 height 33
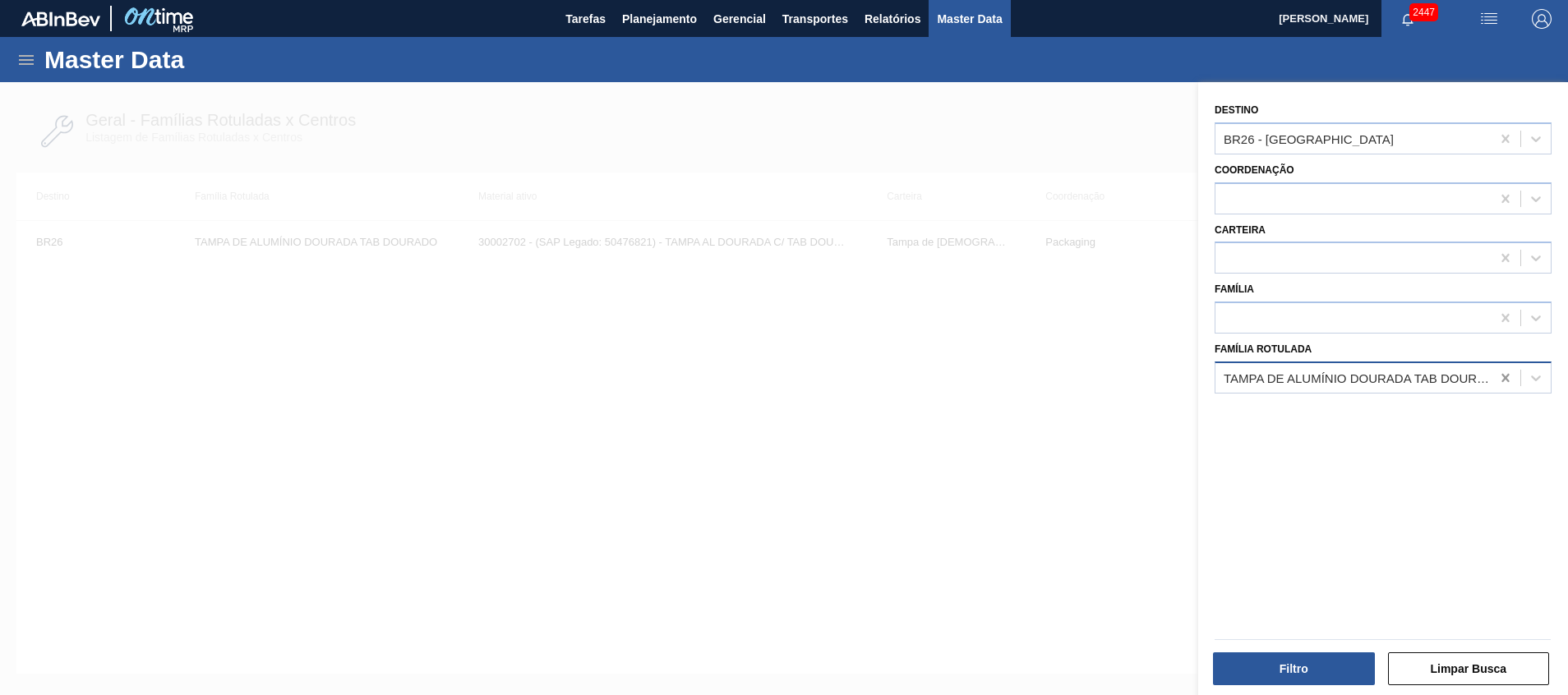
click at [1511, 376] on icon at bounding box center [1505, 377] width 16 height 16
click at [1501, 140] on icon at bounding box center [1505, 139] width 16 height 16
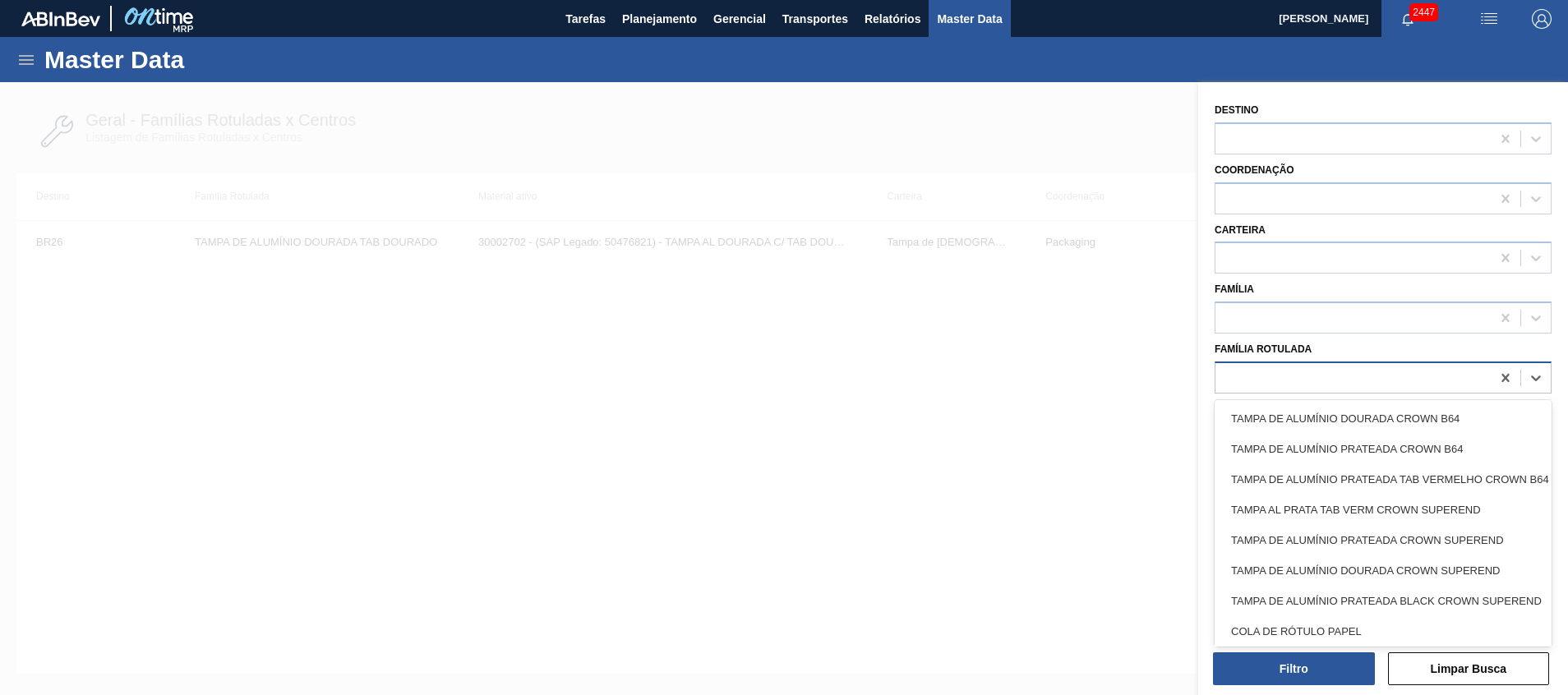
click at [1372, 376] on div at bounding box center [1353, 378] width 276 height 24
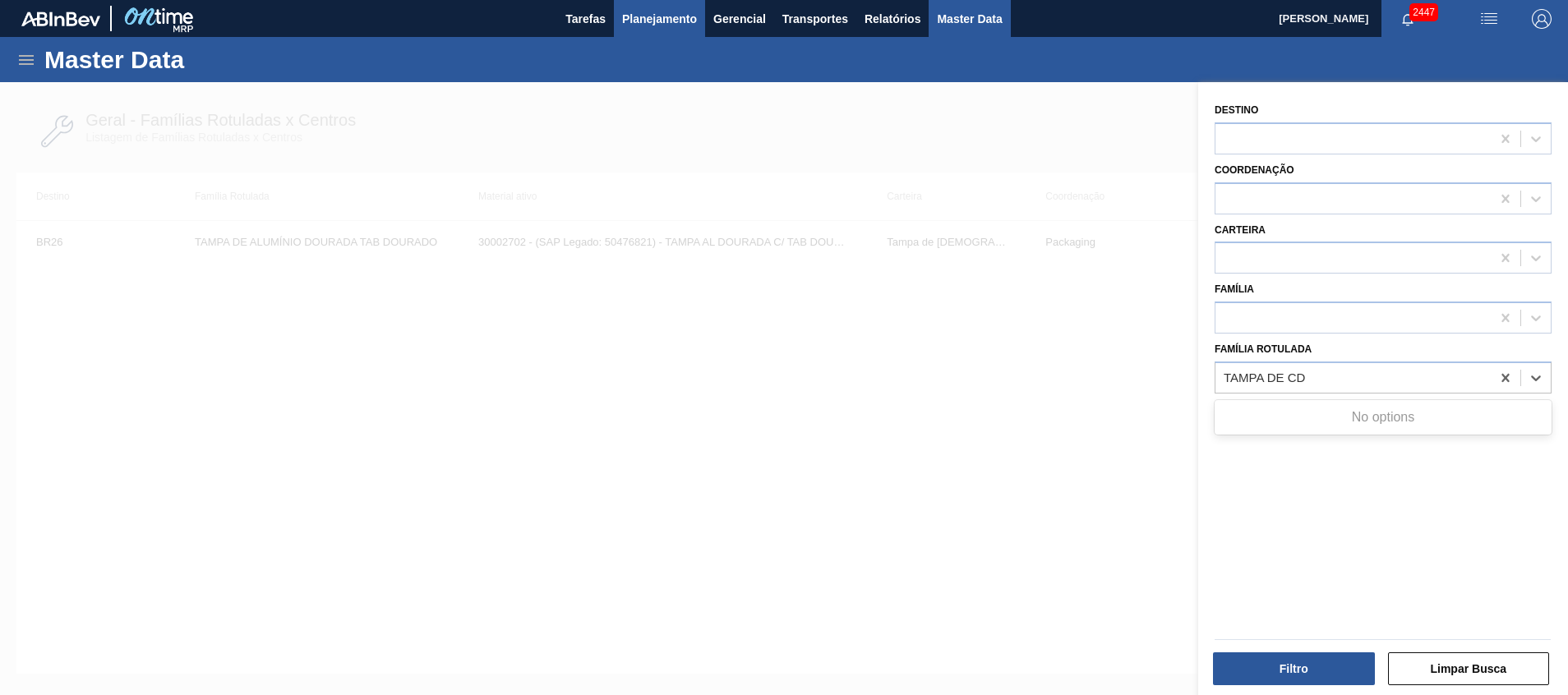
type Rotulada "TAMPA DE CD"
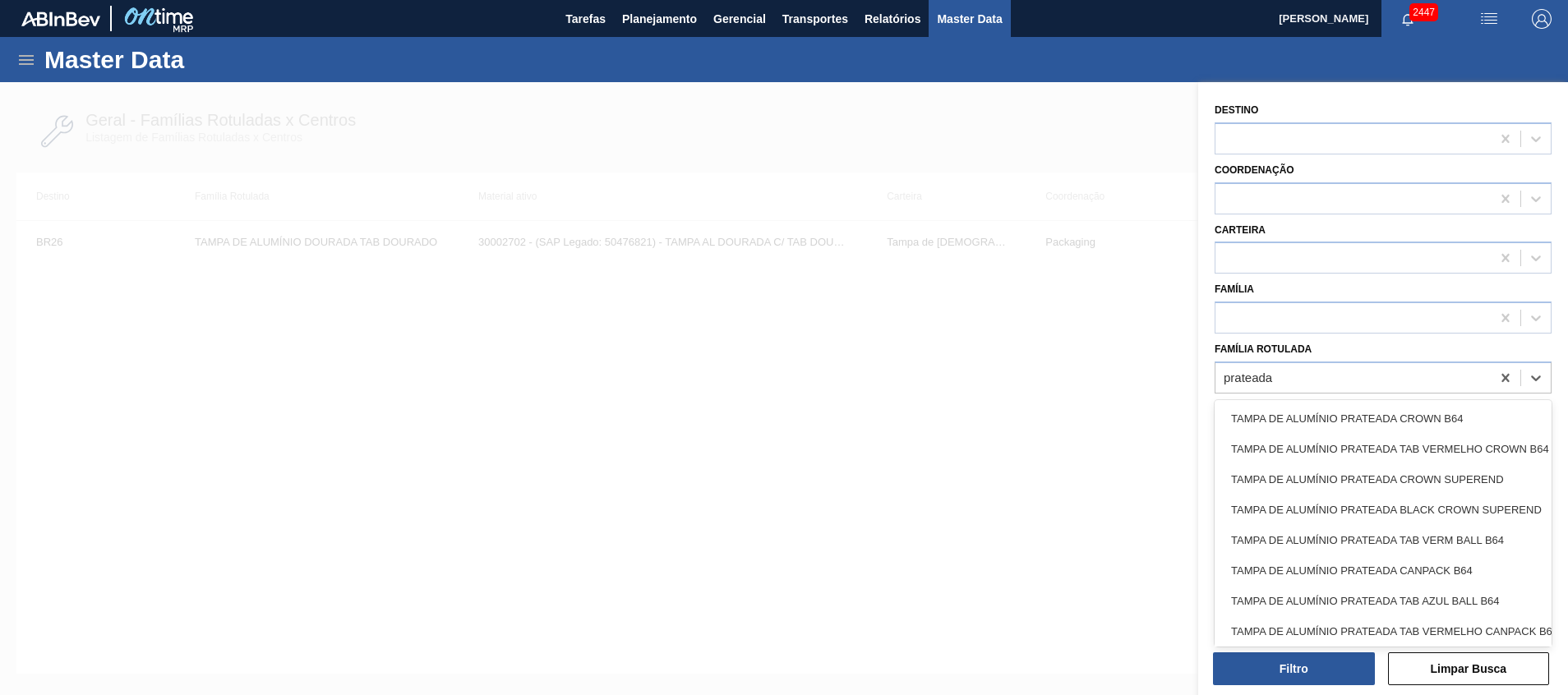
type Rotulada "prateada b"
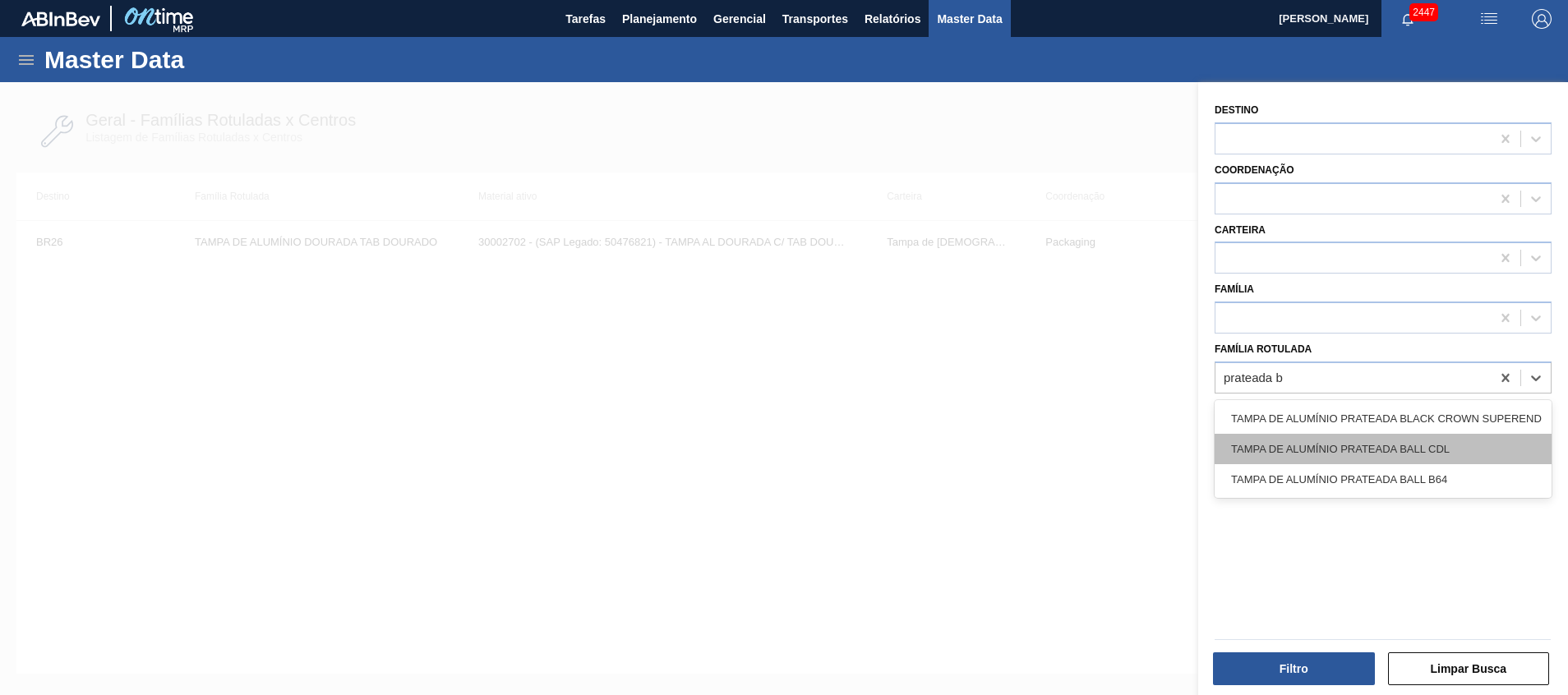
click at [1299, 454] on div "TAMPA DE ALUMÍNIO PRATEADA BALL CDL" at bounding box center [1383, 449] width 337 height 30
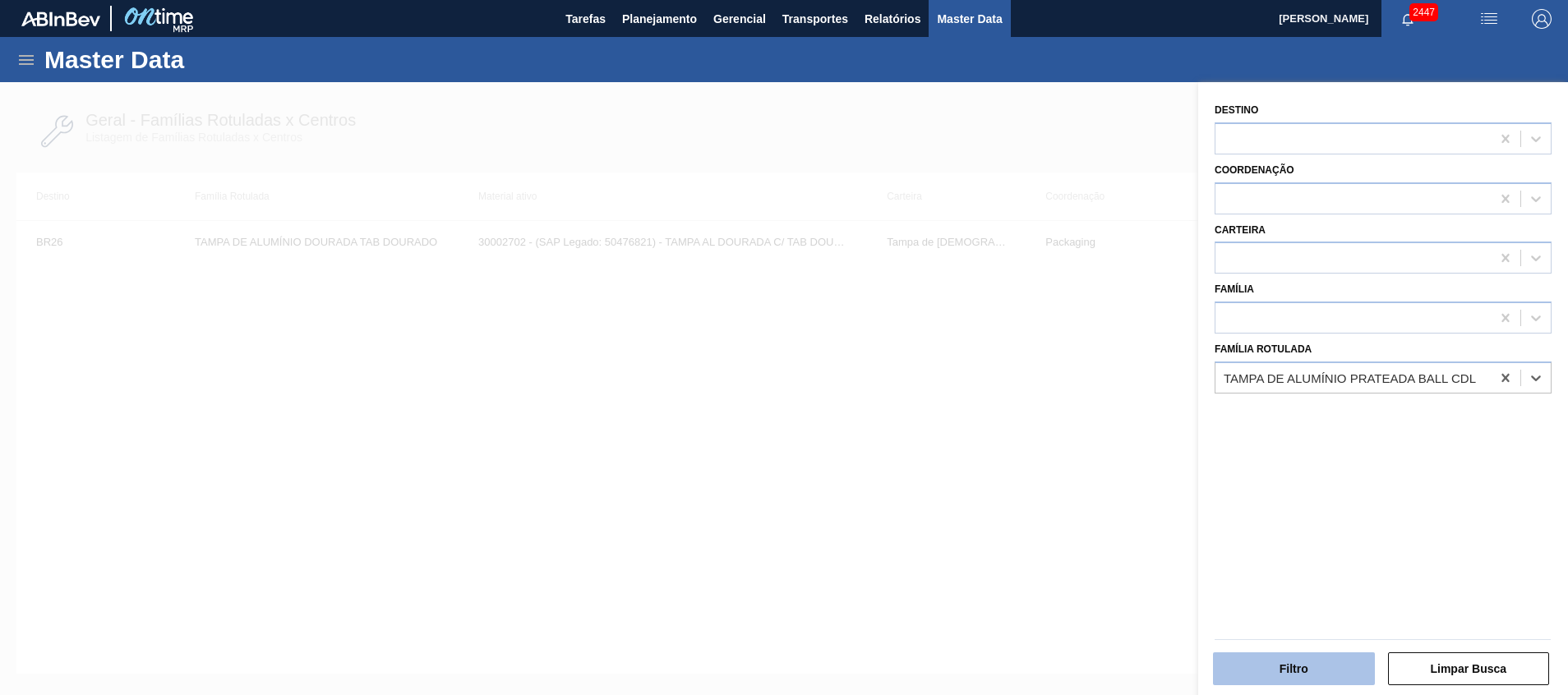
click at [1327, 667] on button "Filtro" at bounding box center [1294, 669] width 162 height 33
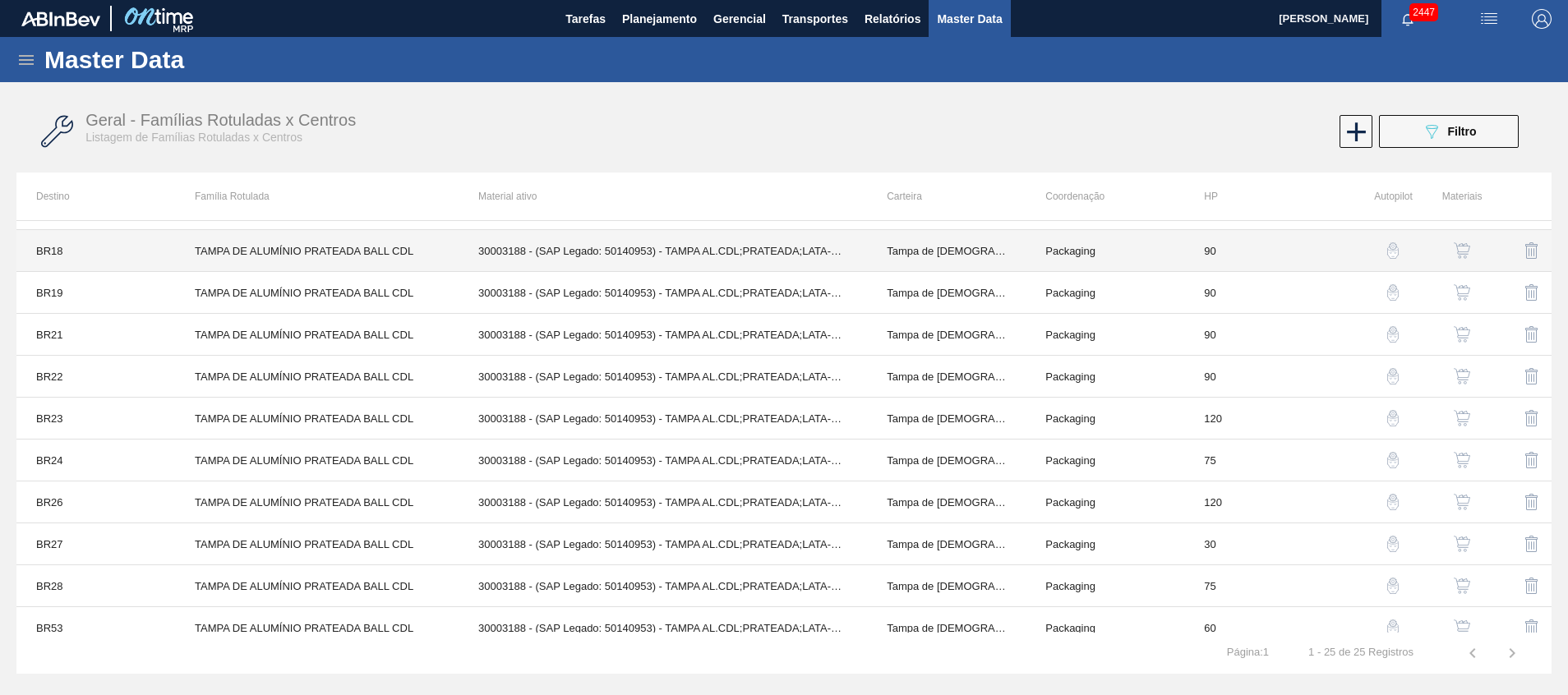
scroll to position [617, 0]
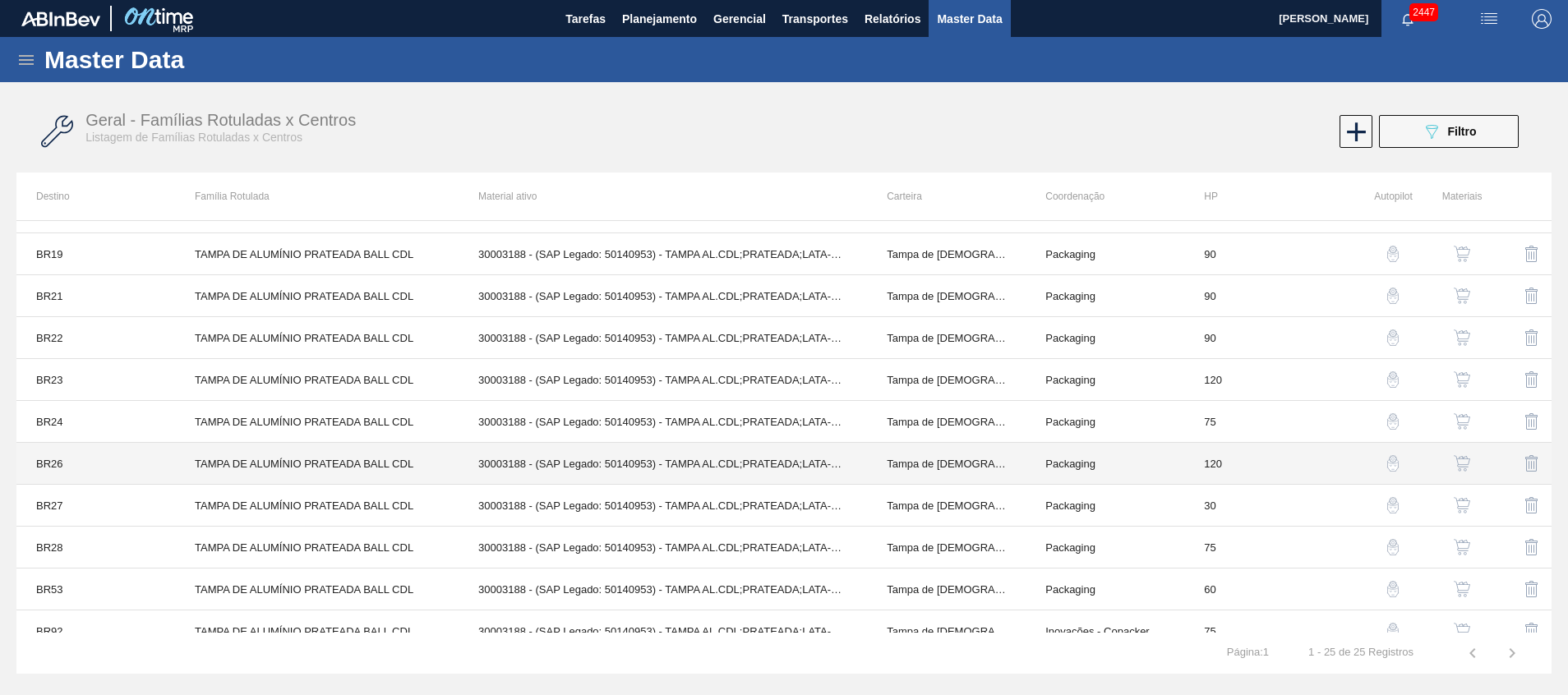
click at [185, 452] on td "TAMPA DE ALUMÍNIO PRATEADA BALL CDL" at bounding box center [316, 463] width 283 height 42
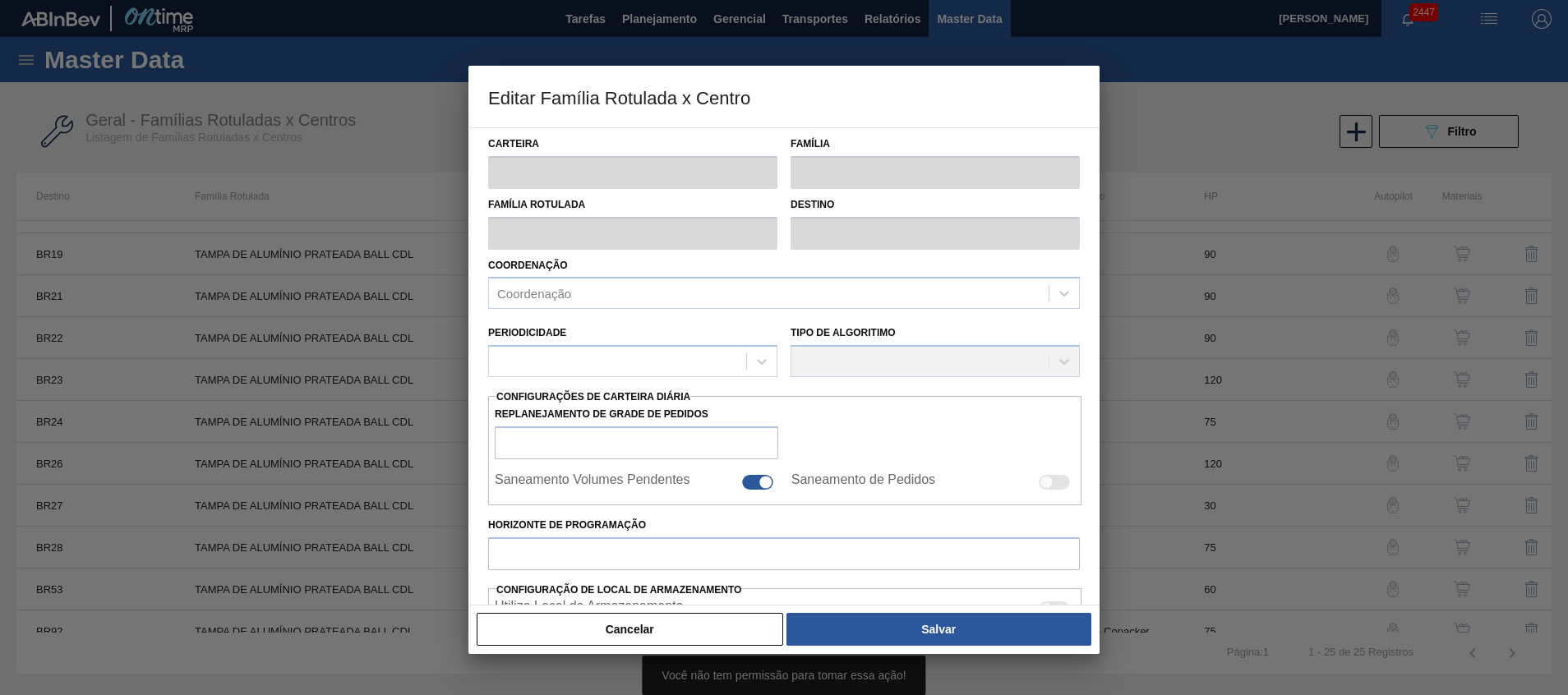
type input "Tampa de Lata"
type input "Tampa de Alumínio"
type input "TAMPA DE ALUMÍNIO PRATEADA BALL CDL"
type input "BR26 - Uberlândia"
type input "120"
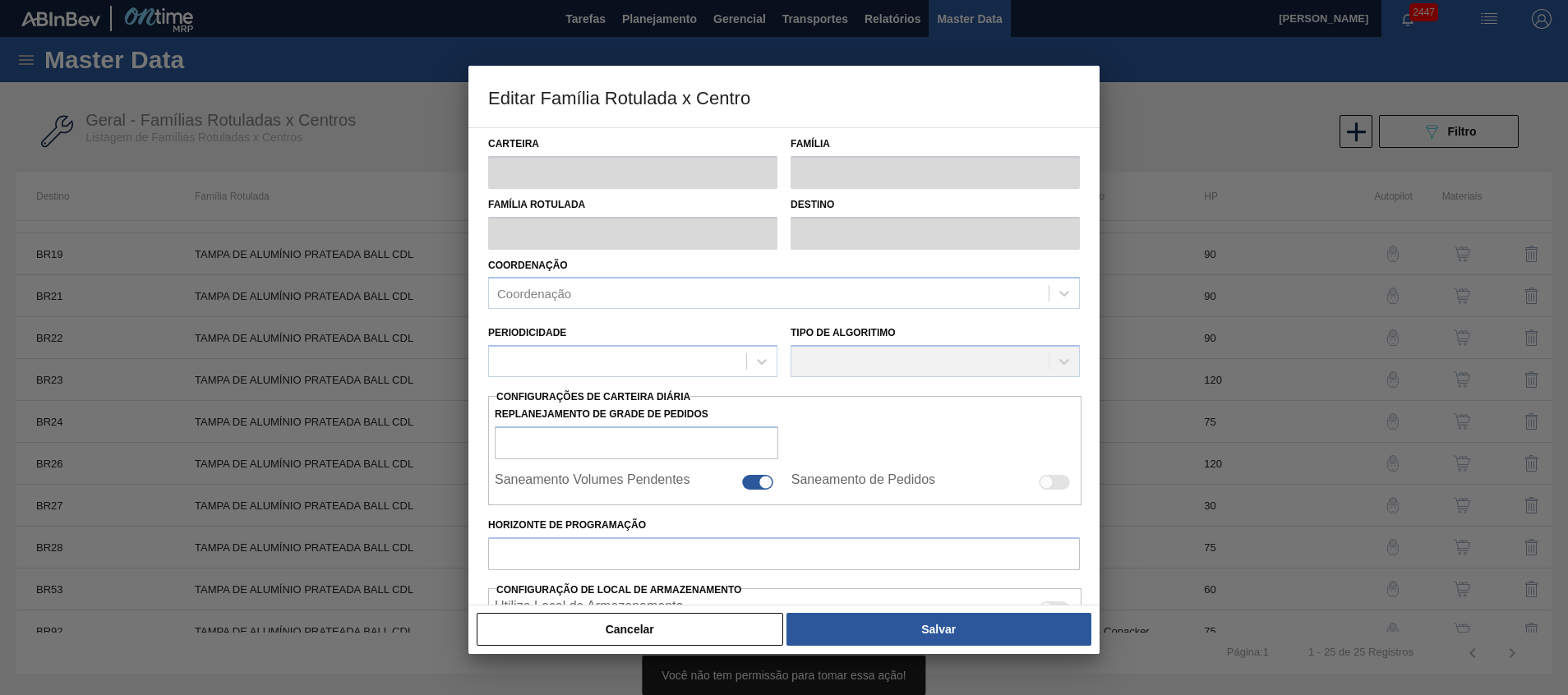
type input "8.373,529"
type input "25.678,824"
type input "80"
type input "22.050,747"
checkbox input "true"
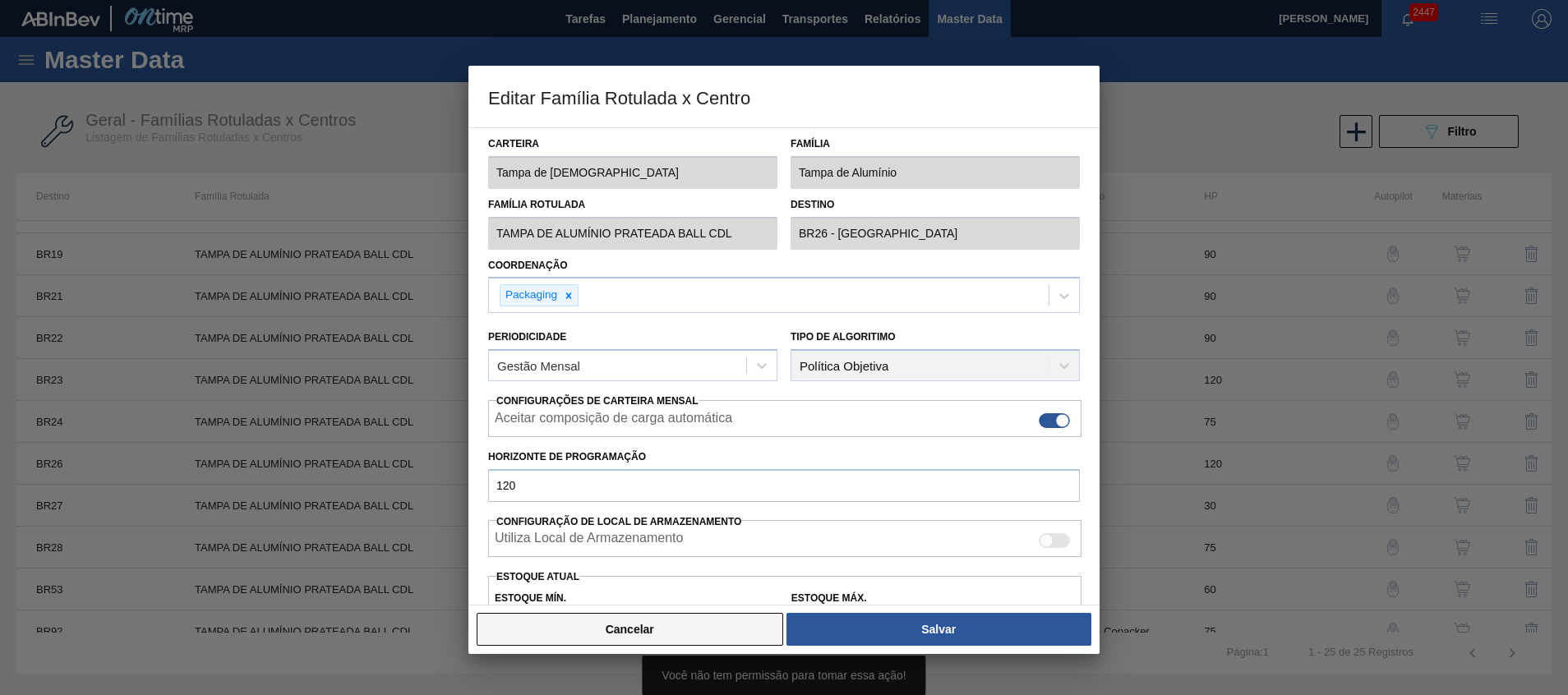
click at [594, 630] on button "Cancelar" at bounding box center [630, 630] width 307 height 33
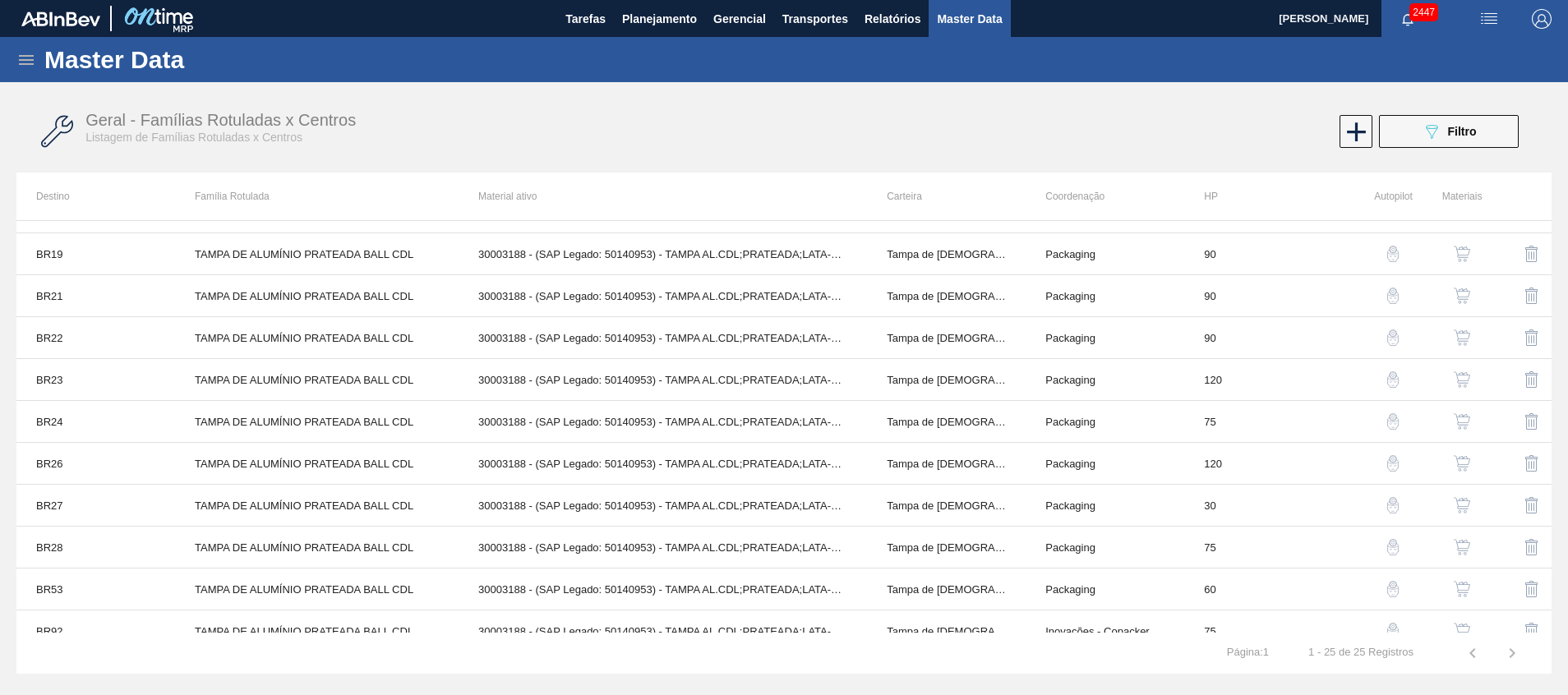
click at [1459, 464] on img "button" at bounding box center [1462, 463] width 16 height 16
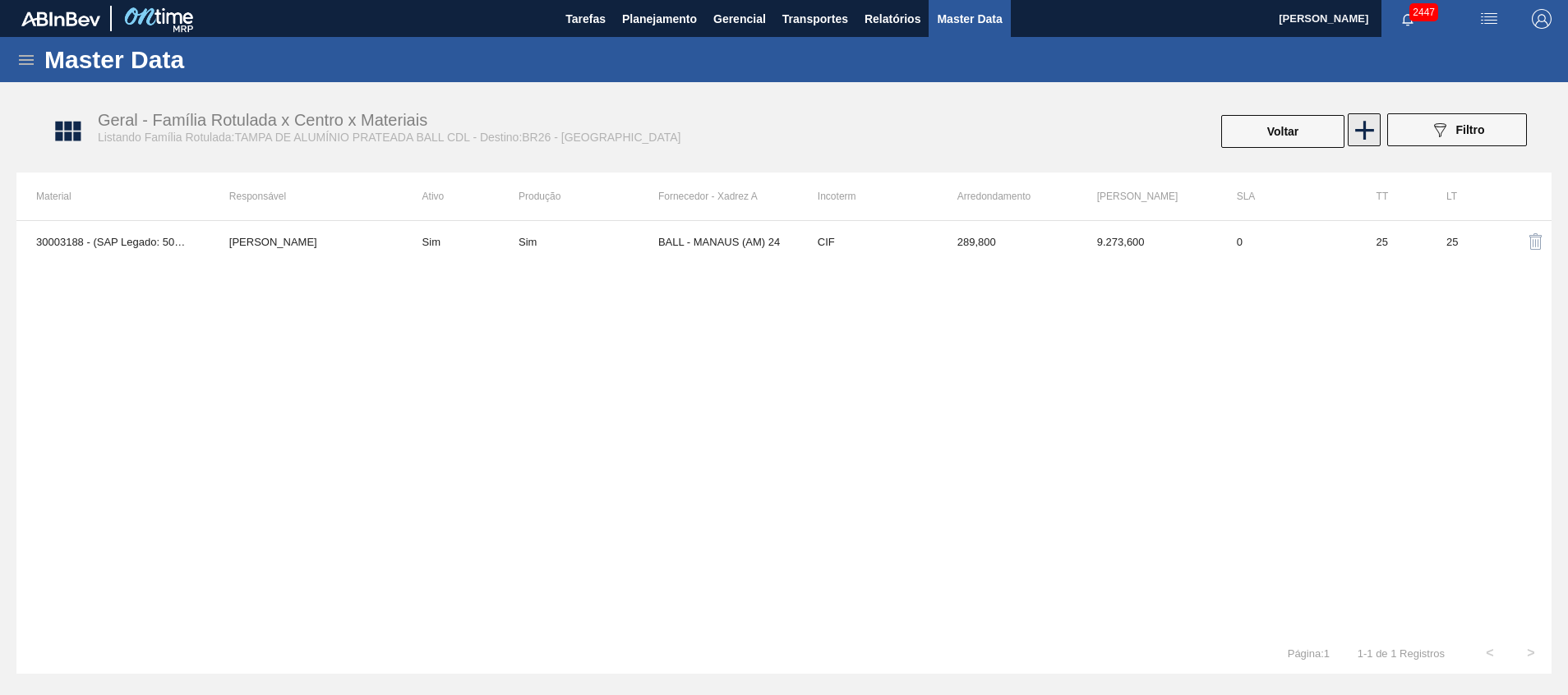
click at [1362, 132] on icon at bounding box center [1365, 130] width 32 height 32
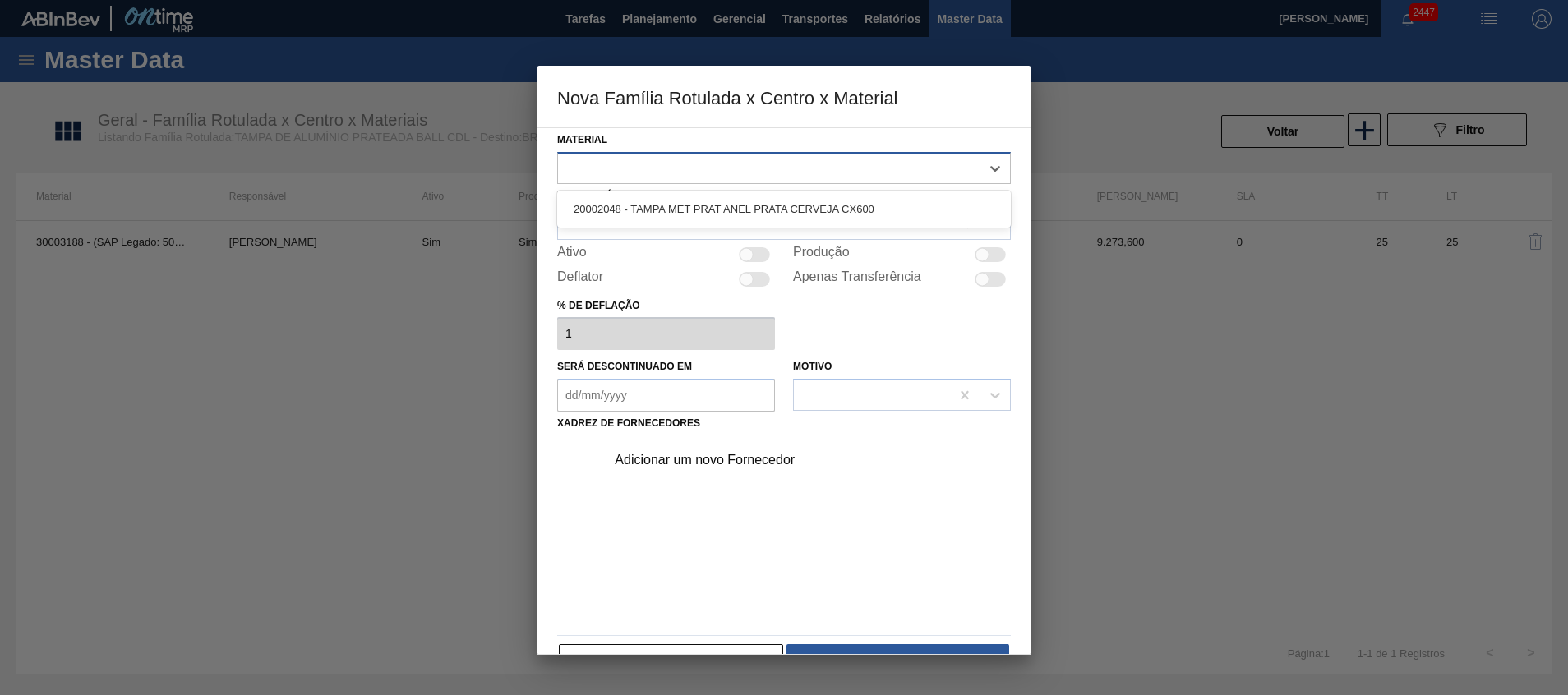
click at [641, 172] on div at bounding box center [768, 168] width 421 height 24
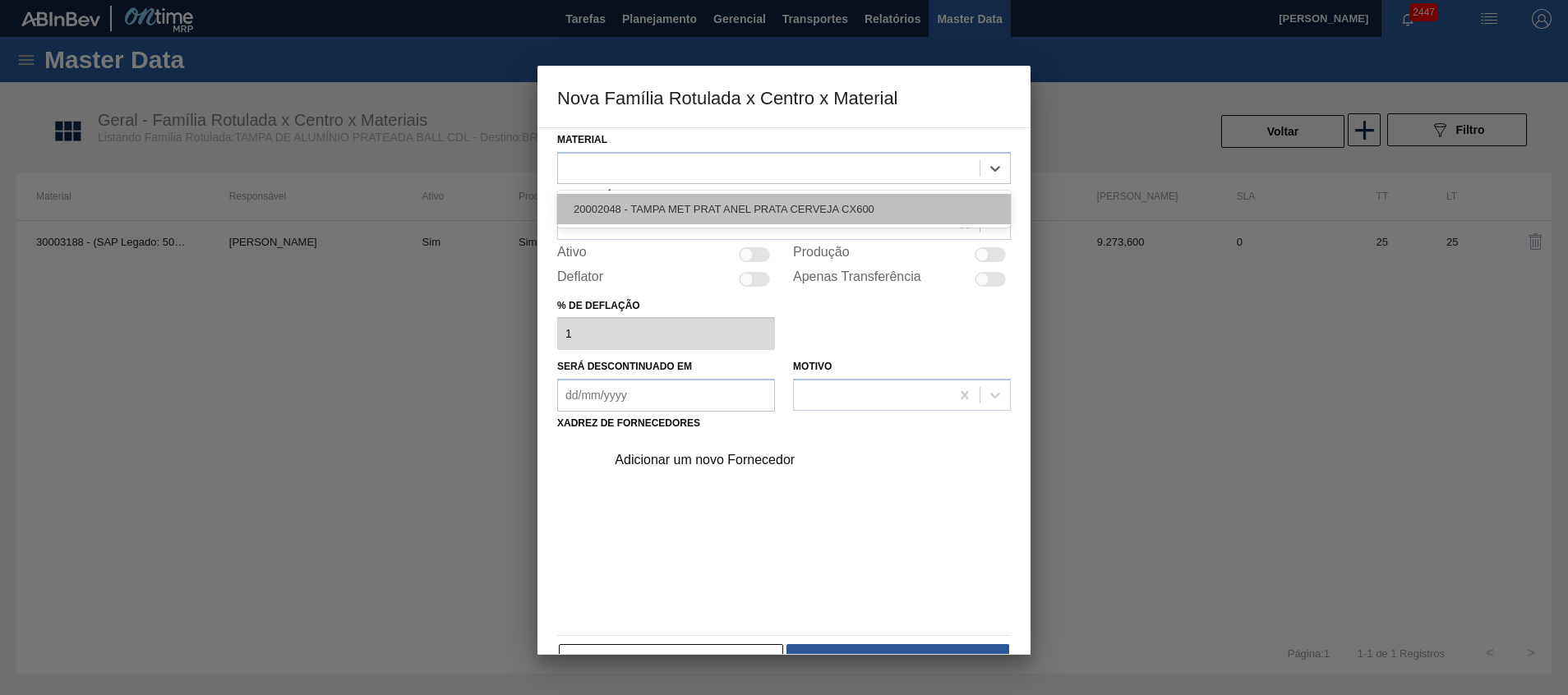
click at [637, 201] on div "20002048 - TAMPA MET PRAT ANEL PRATA CERVEJA CX600" at bounding box center [784, 208] width 454 height 30
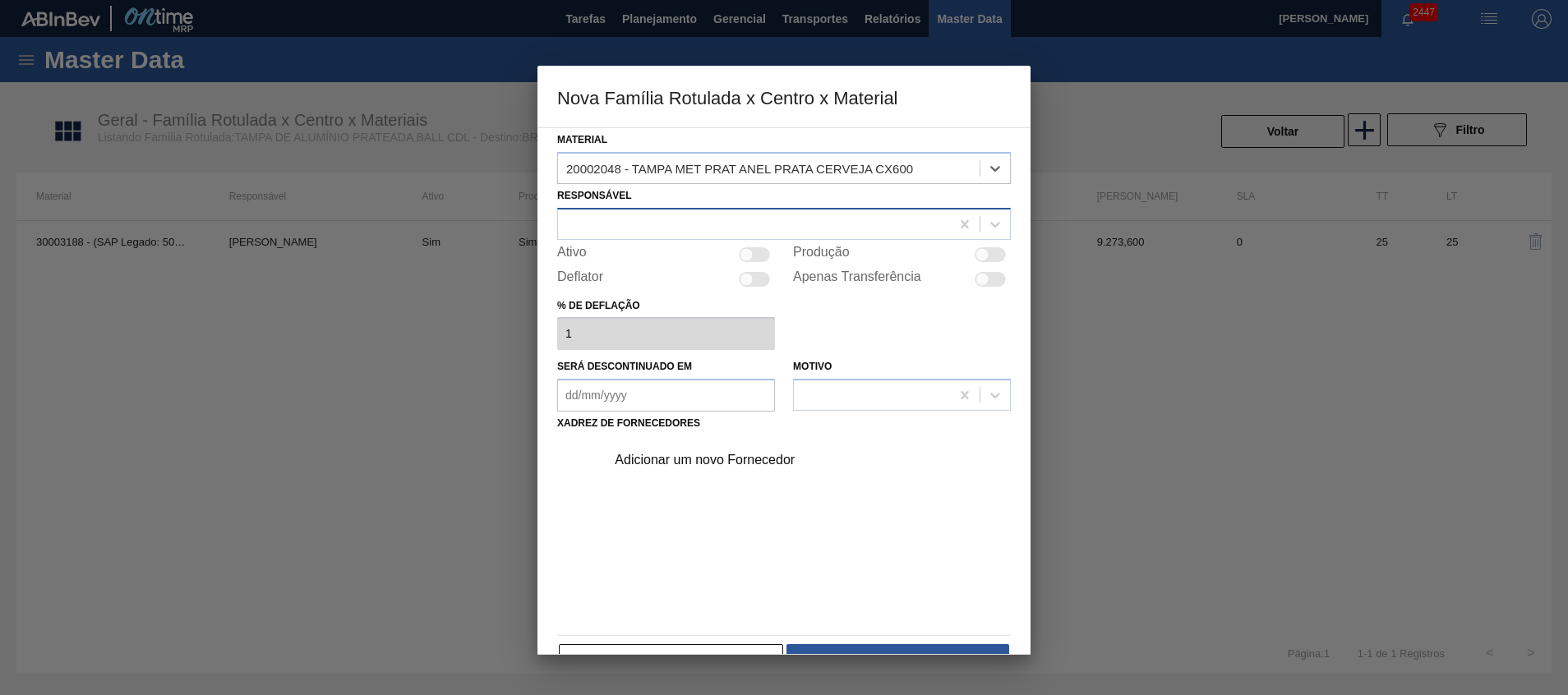
click at [635, 215] on div at bounding box center [754, 224] width 392 height 24
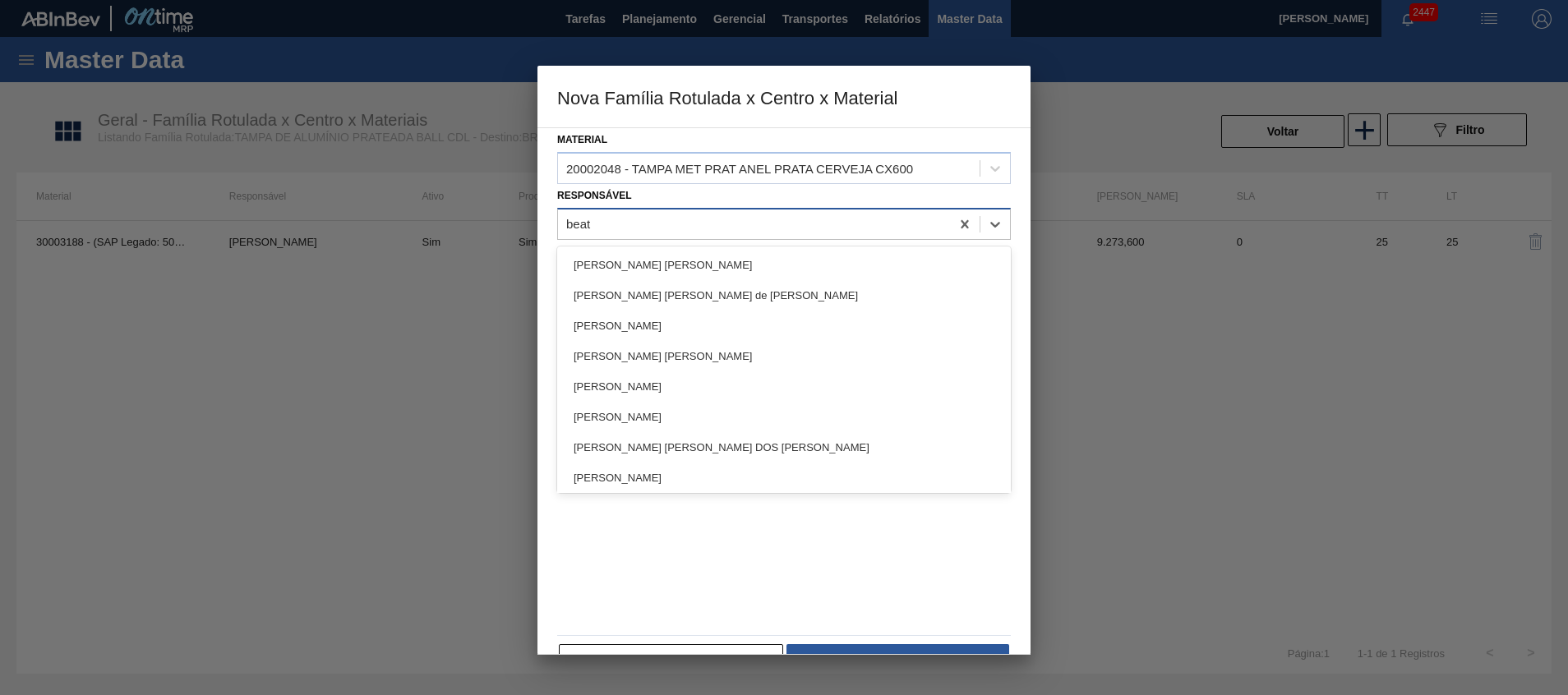
type input "beatr"
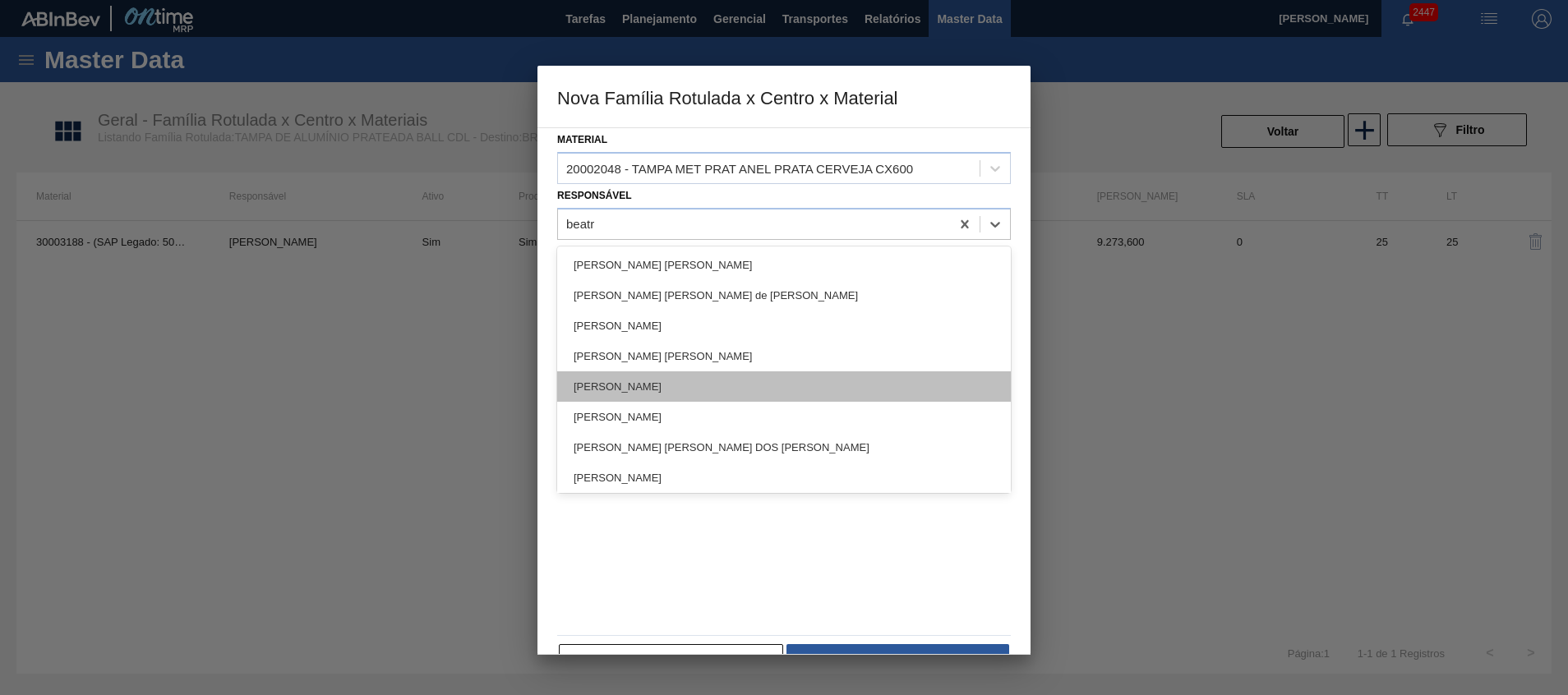
click at [641, 380] on div "[PERSON_NAME]" at bounding box center [784, 386] width 454 height 30
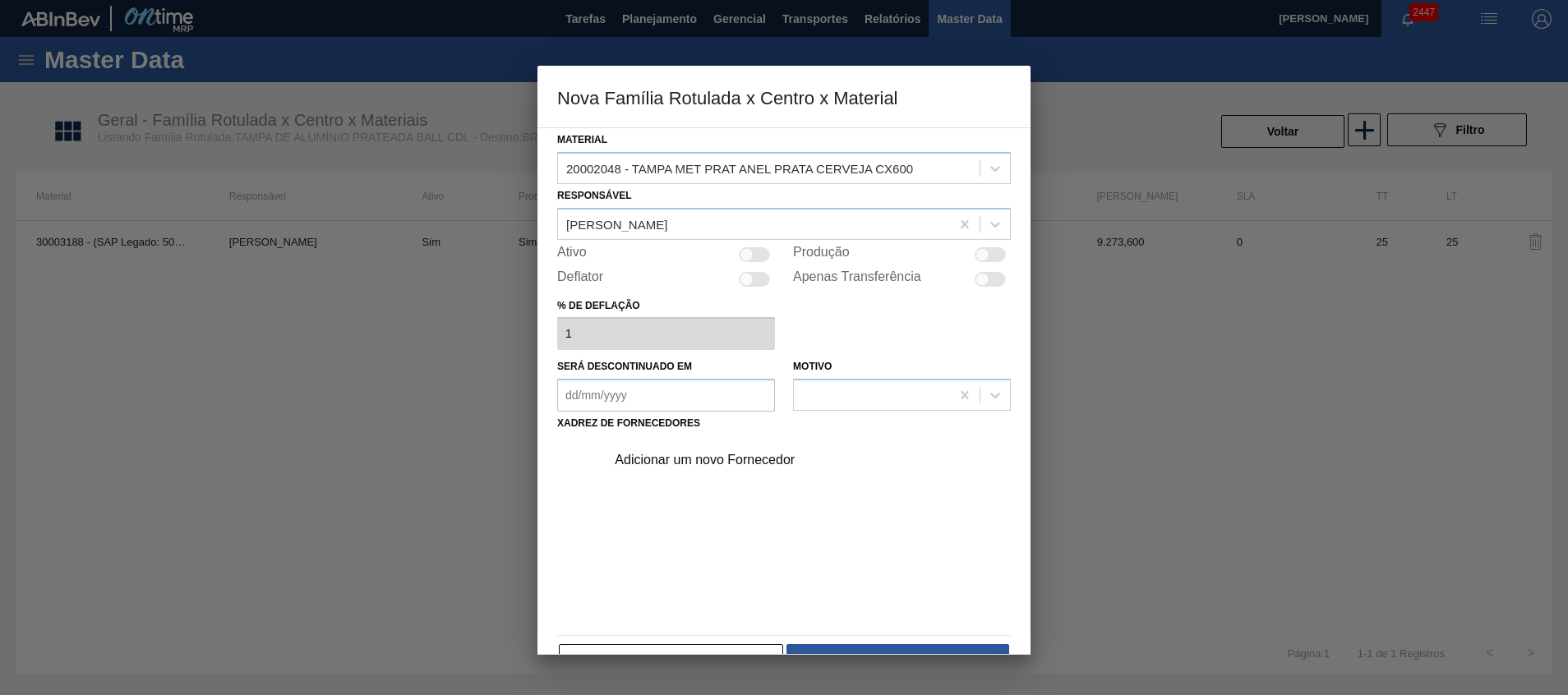
drag, startPoint x: 986, startPoint y: 251, endPoint x: 923, endPoint y: 280, distance: 69.4
click at [987, 251] on div at bounding box center [991, 254] width 31 height 15
checkbox input "true"
click at [715, 462] on div "Adicionar um novo Fornecedor" at bounding box center [776, 460] width 322 height 15
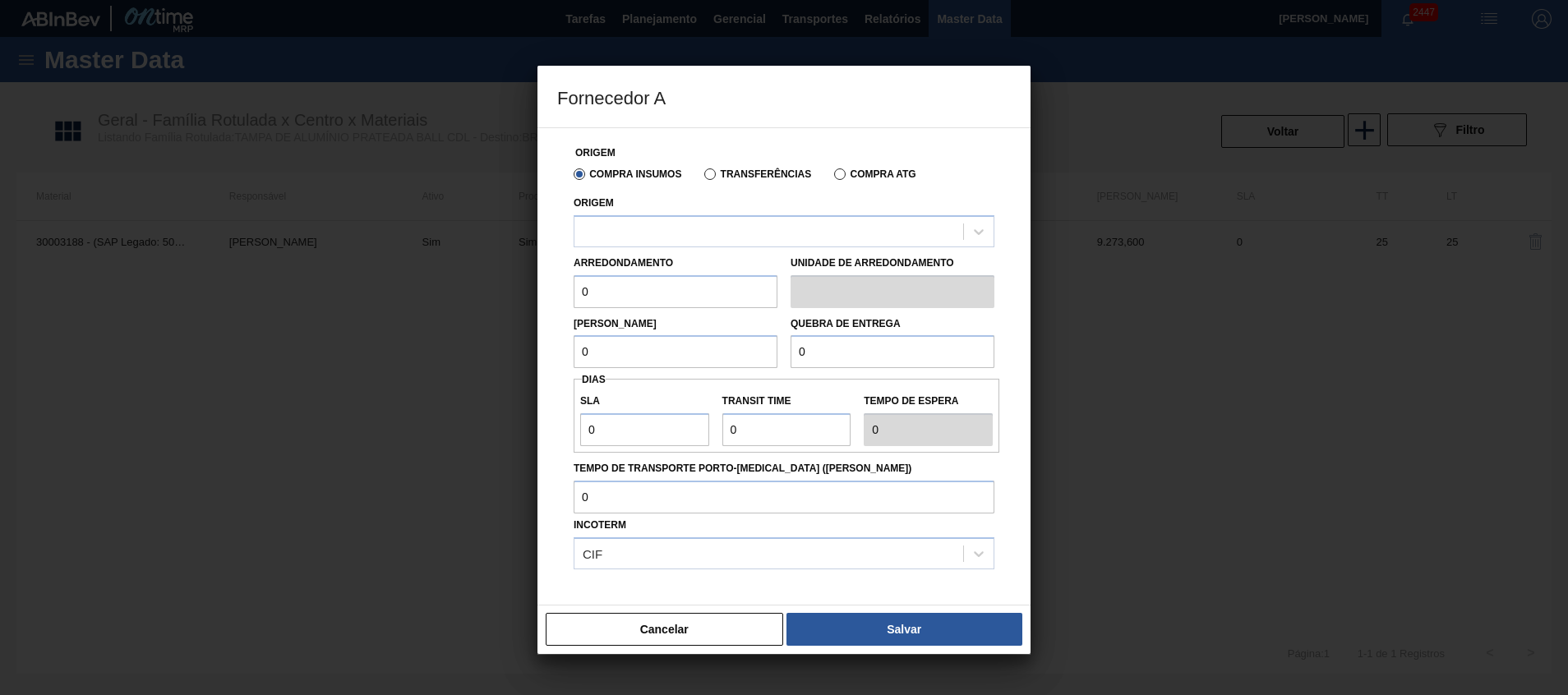
click at [731, 184] on div "Compra Insumos Transferências Compra ATG" at bounding box center [784, 173] width 434 height 28
click at [725, 176] on label "Transferências" at bounding box center [758, 174] width 107 height 11
click at [702, 177] on input "Transferências" at bounding box center [702, 177] width 0 height 0
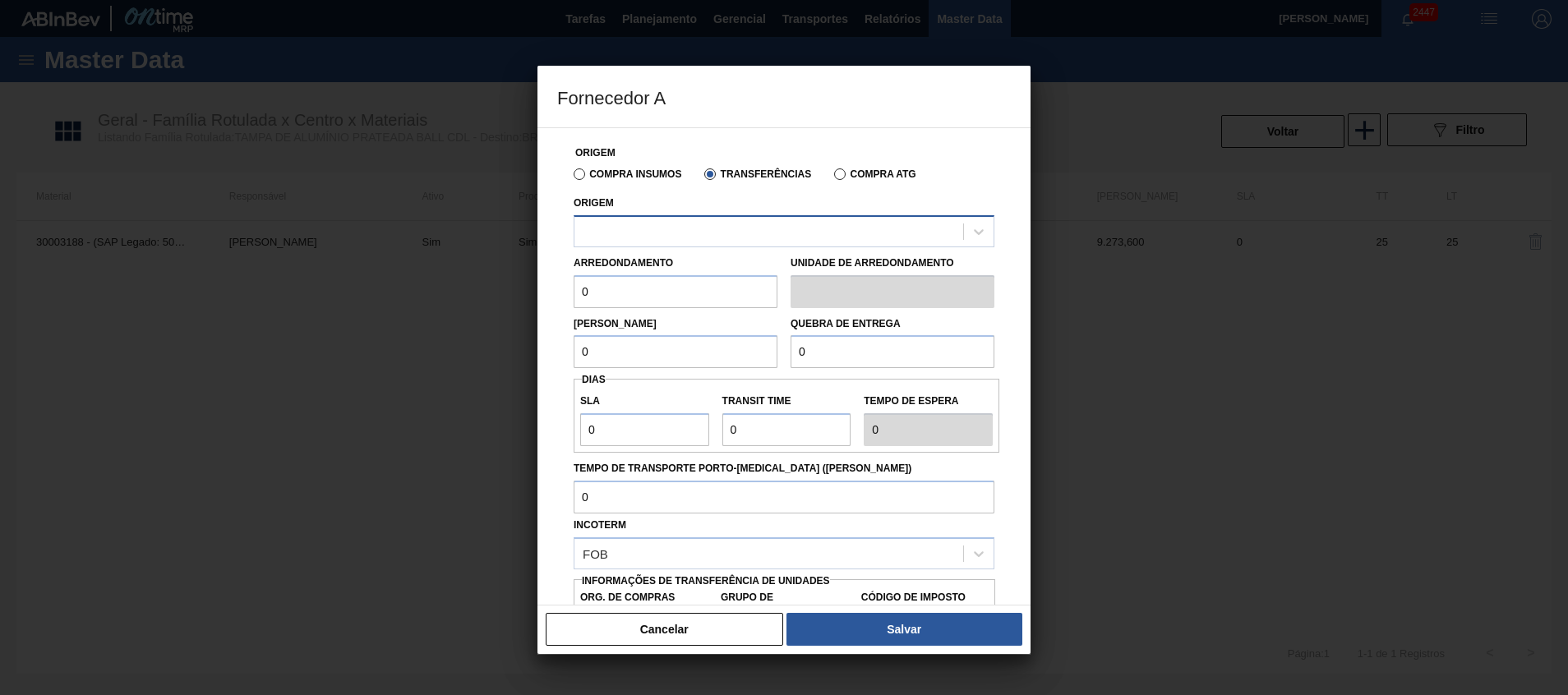
click at [706, 228] on div at bounding box center [768, 232] width 389 height 24
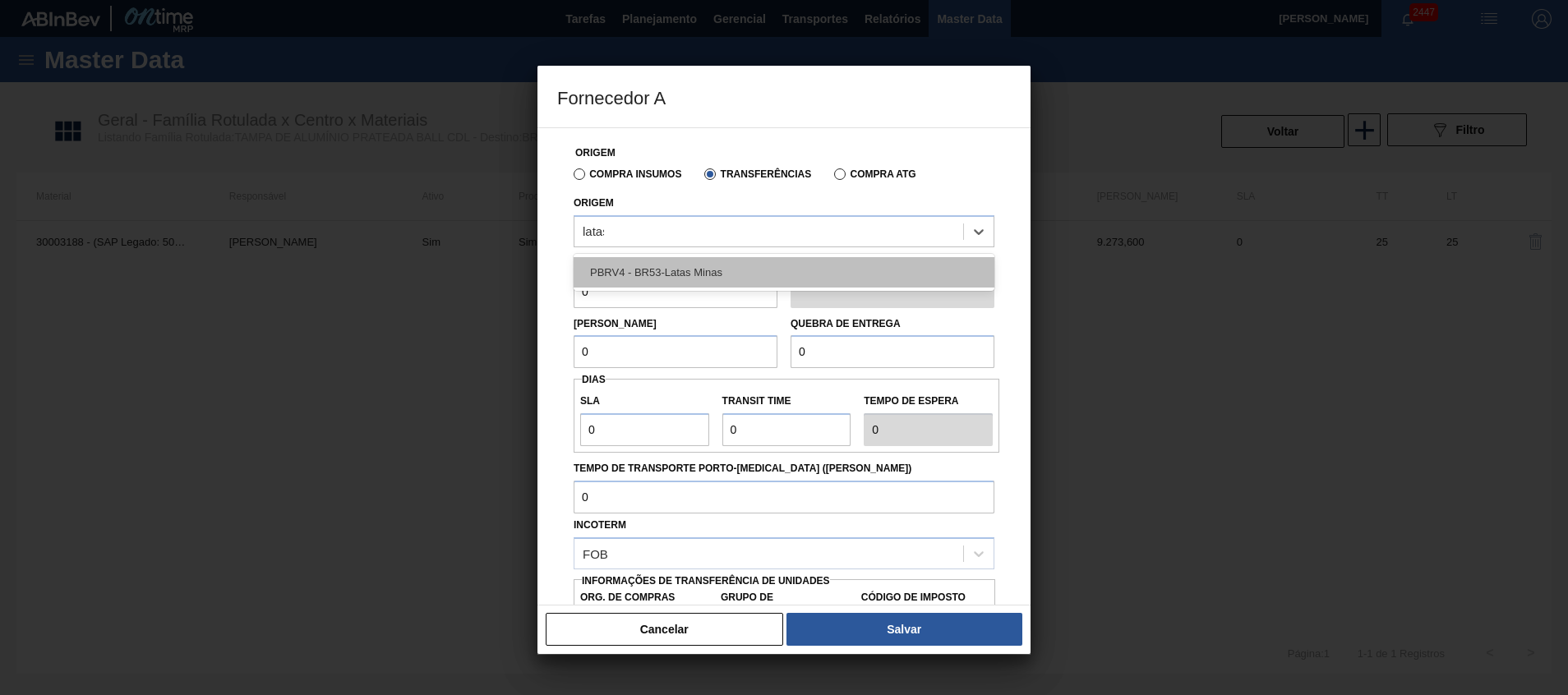
type input "latas"
click at [681, 277] on div "PBRV4 - BR53-Latas Minas" at bounding box center [784, 272] width 421 height 30
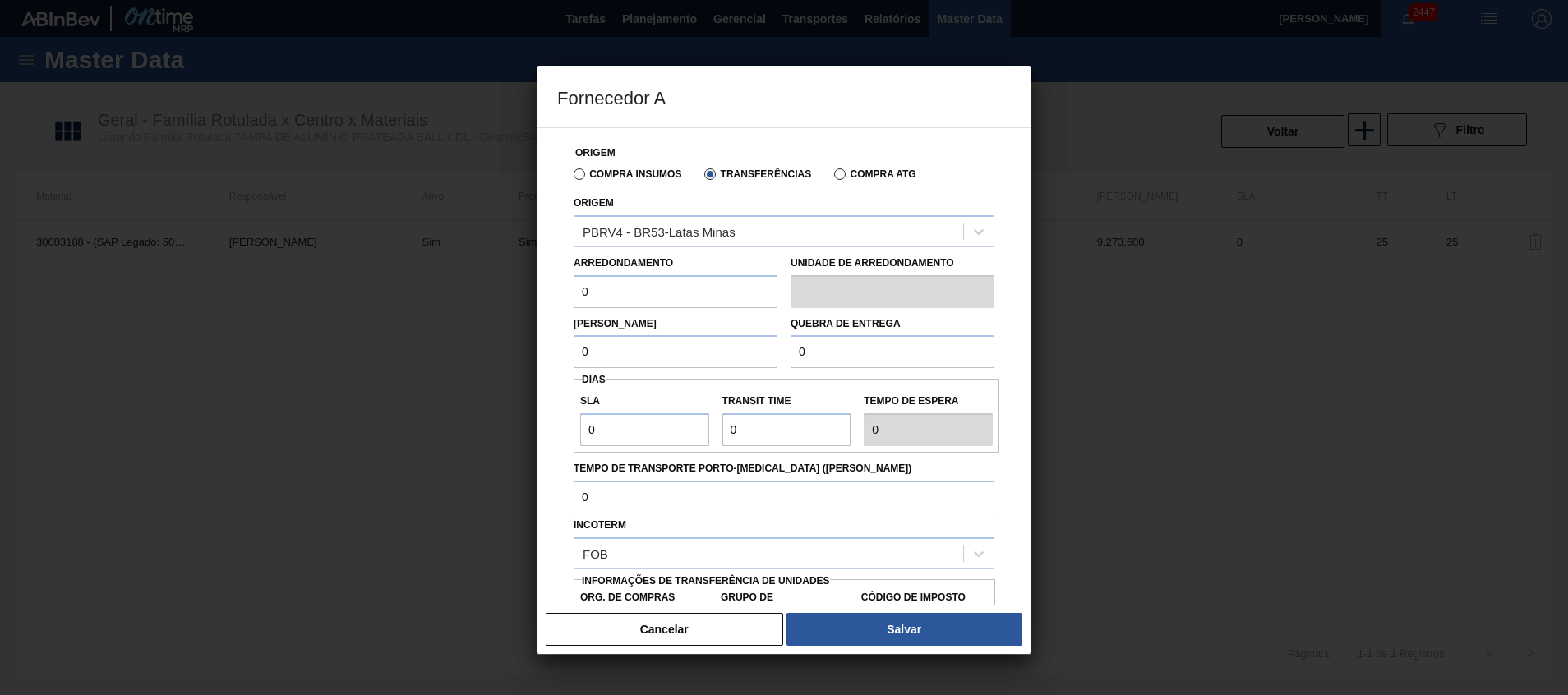
click at [681, 290] on input "0" at bounding box center [675, 292] width 204 height 33
type input "317,4"
drag, startPoint x: 649, startPoint y: 351, endPoint x: 519, endPoint y: 349, distance: 130.0
click at [595, 351] on input "0" at bounding box center [675, 351] width 204 height 33
type input "6.348"
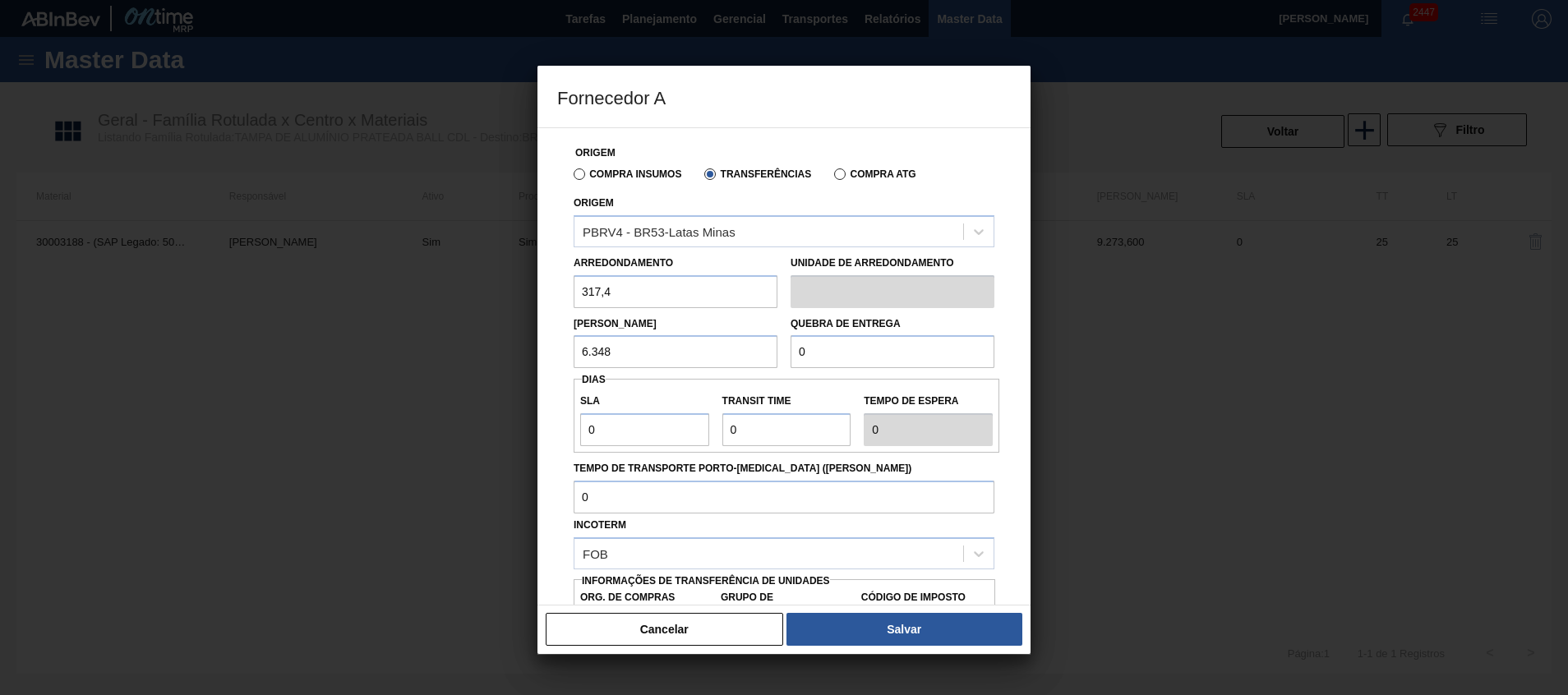
click at [823, 338] on input "0" at bounding box center [893, 351] width 204 height 33
type input "6.348"
click at [780, 421] on input "Transit Time" at bounding box center [787, 430] width 129 height 33
drag, startPoint x: 782, startPoint y: 421, endPoint x: 569, endPoint y: 406, distance: 213.5
click at [587, 415] on div "SLA 0 Transit Time Tempo de espera 0" at bounding box center [787, 415] width 426 height 61
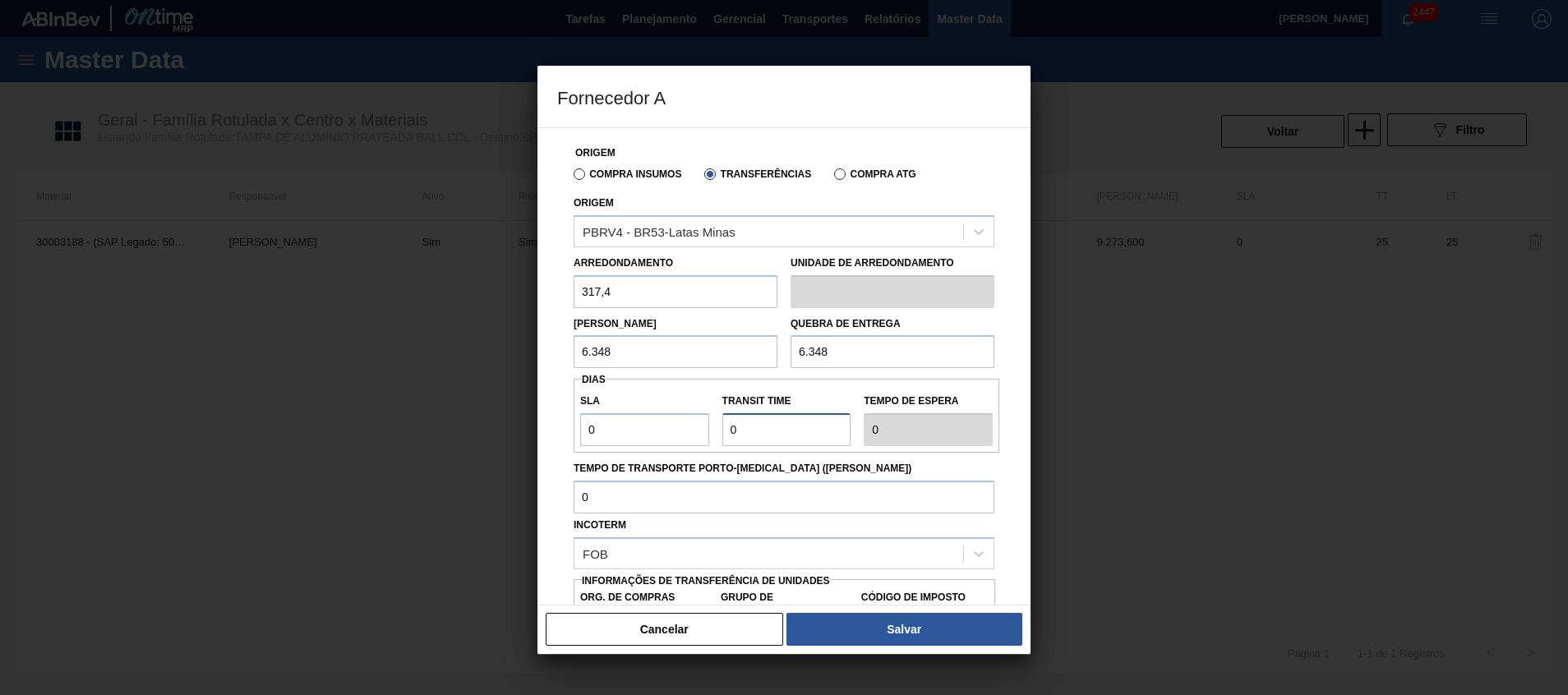
type input "1"
click at [814, 458] on label "Tempo de Transporte Porto-Doca (dias)" at bounding box center [784, 469] width 421 height 24
click at [814, 481] on input "Tempo de Transporte Porto-Doca (dias)" at bounding box center [784, 497] width 421 height 33
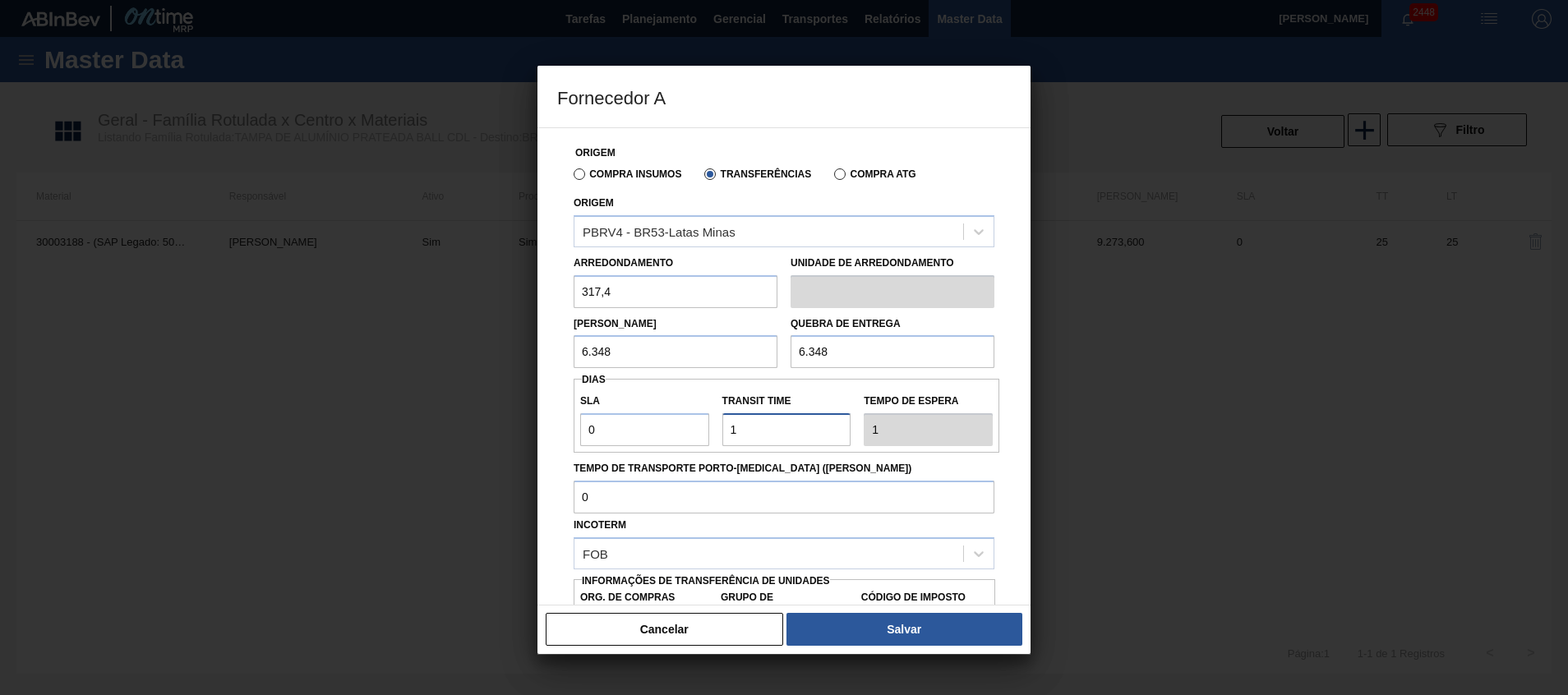
click at [726, 423] on input "Transit Time" at bounding box center [787, 430] width 129 height 33
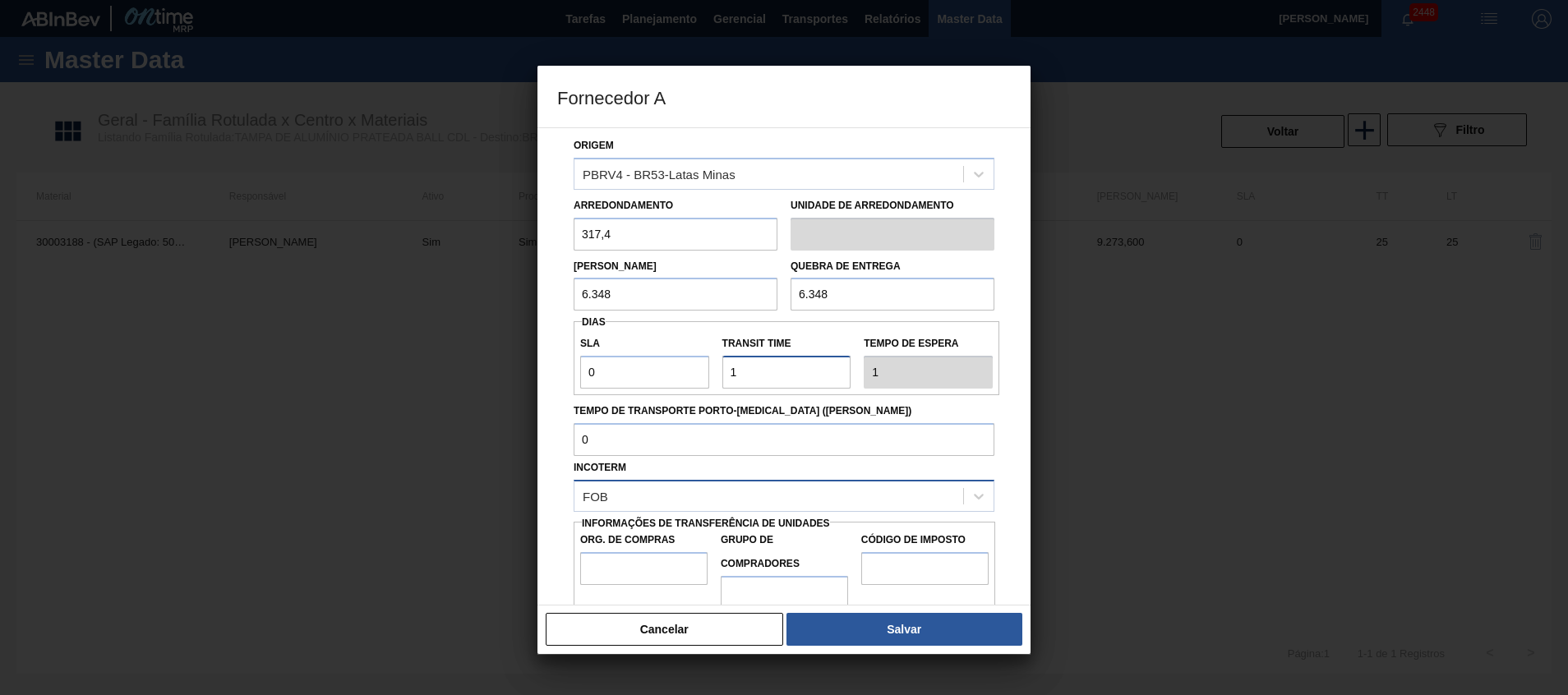
scroll to position [88, 0]
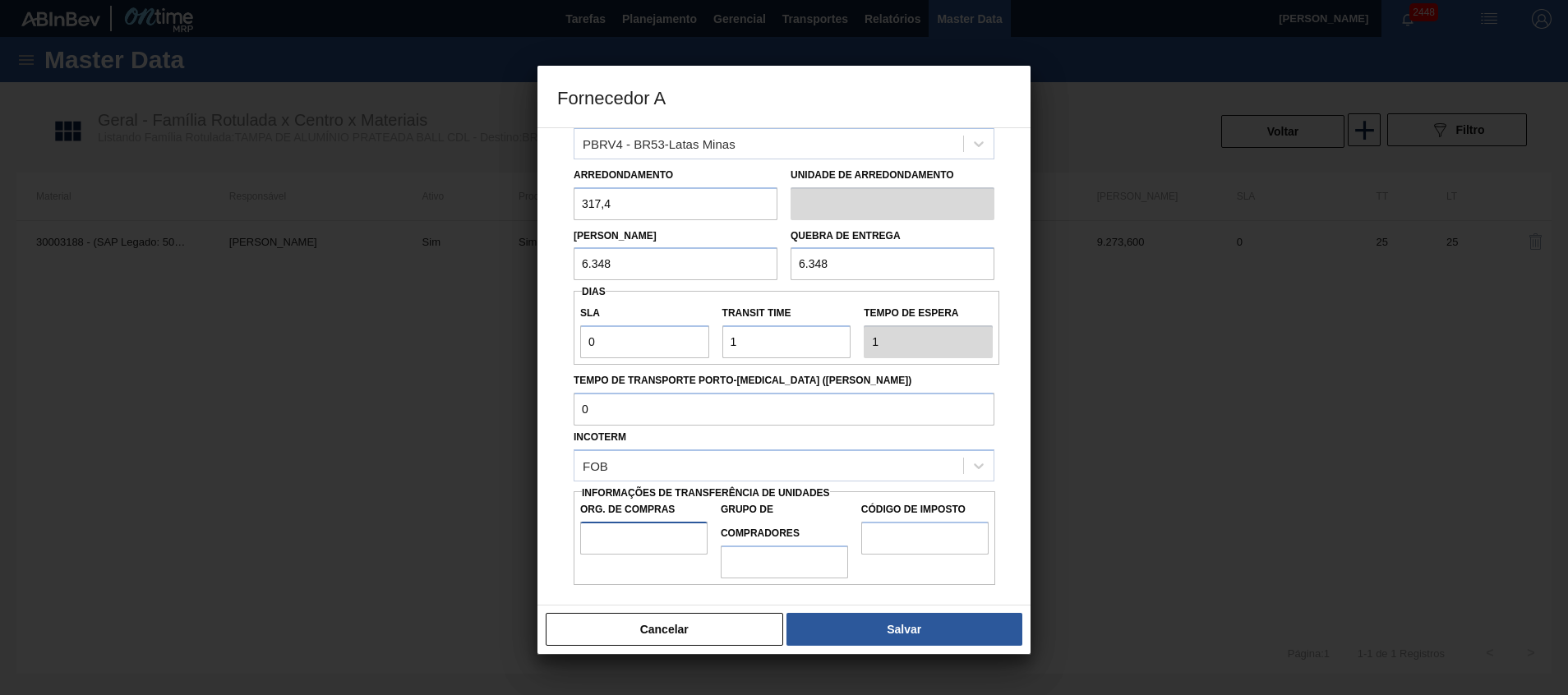
click at [669, 539] on input "Org. de Compras" at bounding box center [644, 538] width 128 height 33
type input "BR00"
click at [767, 568] on input "Grupo de Compradores" at bounding box center [785, 562] width 128 height 33
type input "A01"
drag, startPoint x: 905, startPoint y: 546, endPoint x: 905, endPoint y: 533, distance: 13.0
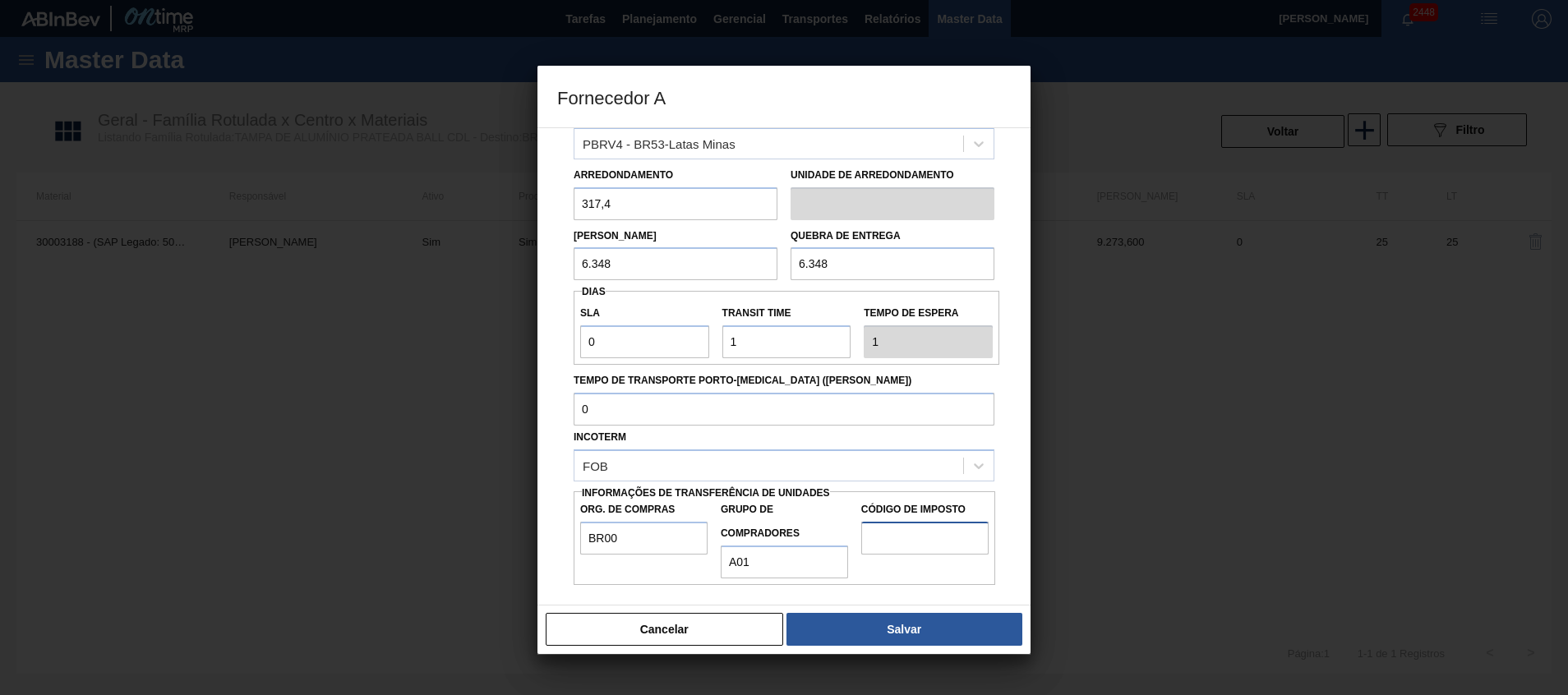
click at [905, 536] on input "Código de Imposto" at bounding box center [925, 538] width 128 height 33
type input "I4"
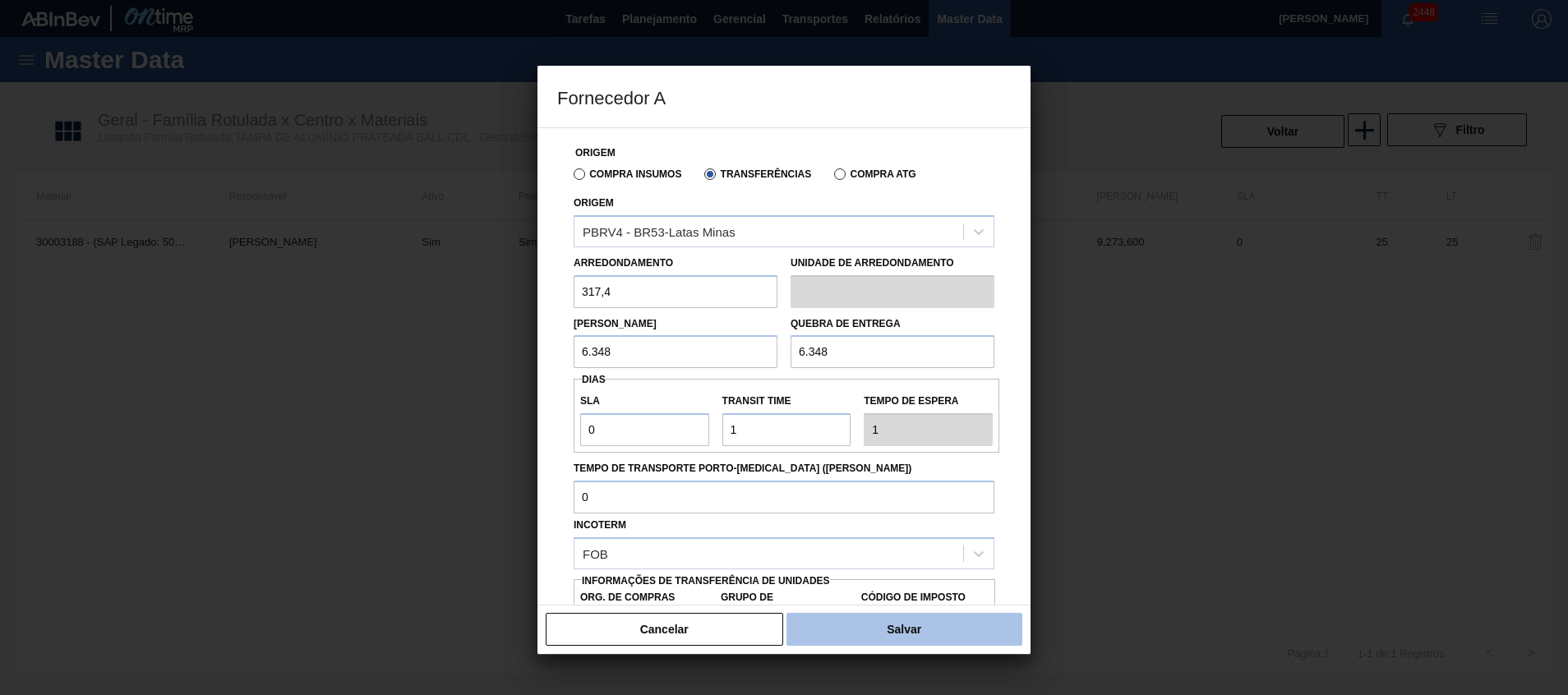
click at [893, 630] on button "Salvar" at bounding box center [905, 630] width 236 height 33
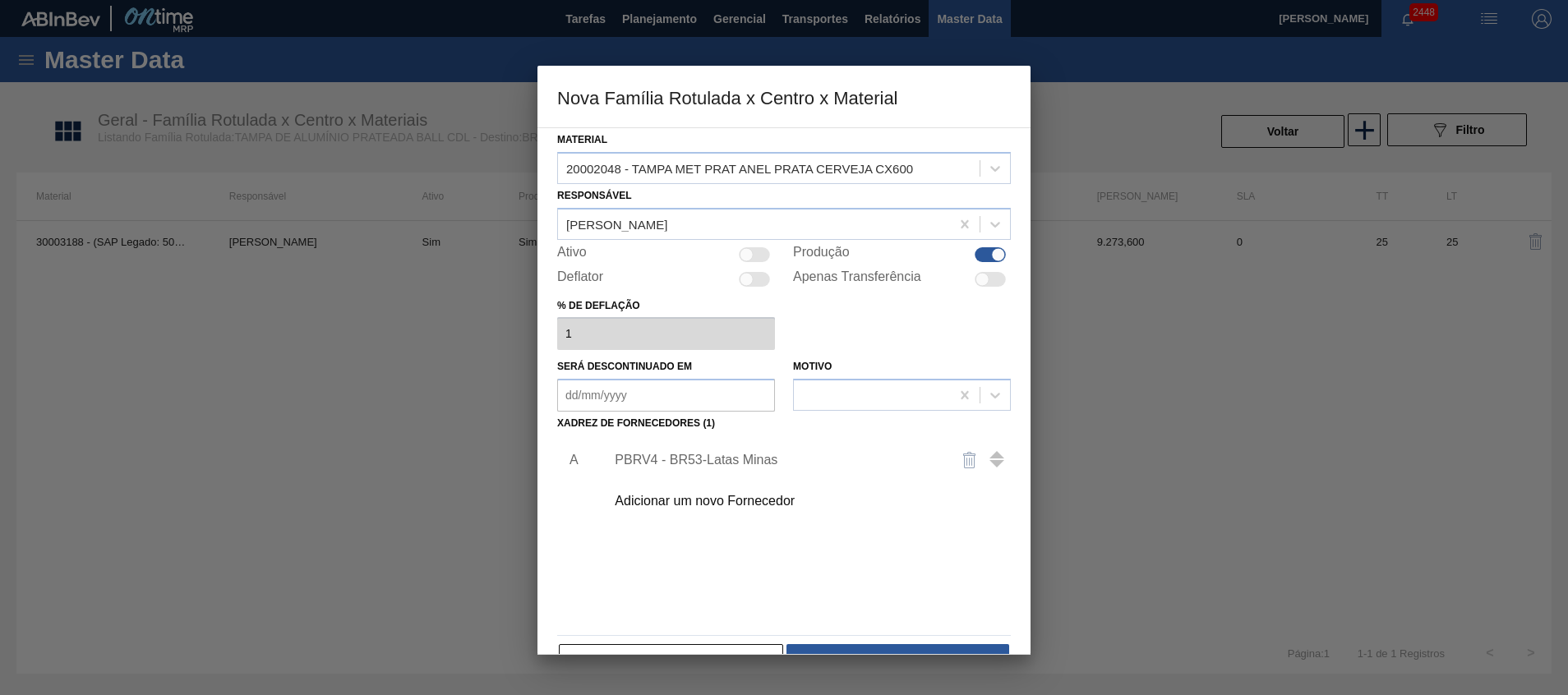
scroll to position [45, 0]
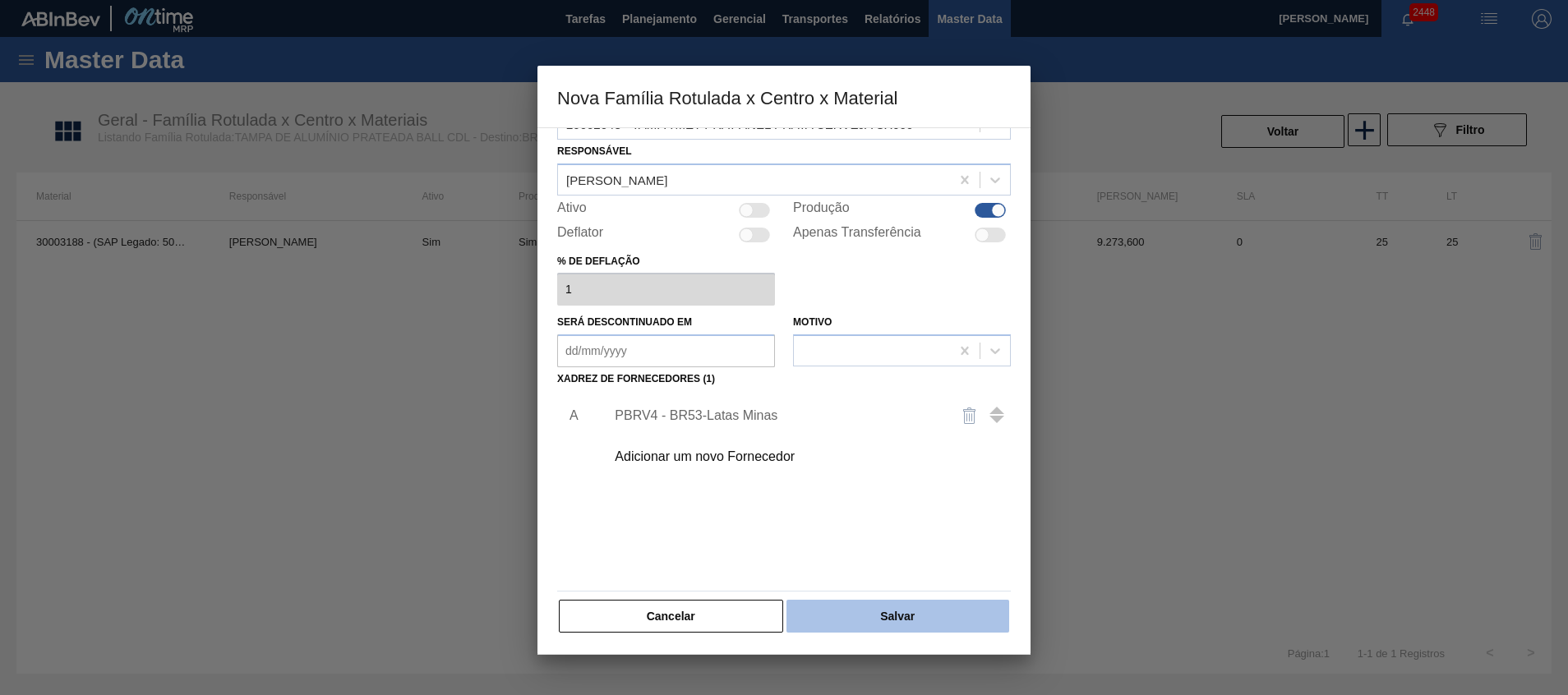
click at [893, 630] on button "Salvar" at bounding box center [898, 616] width 223 height 33
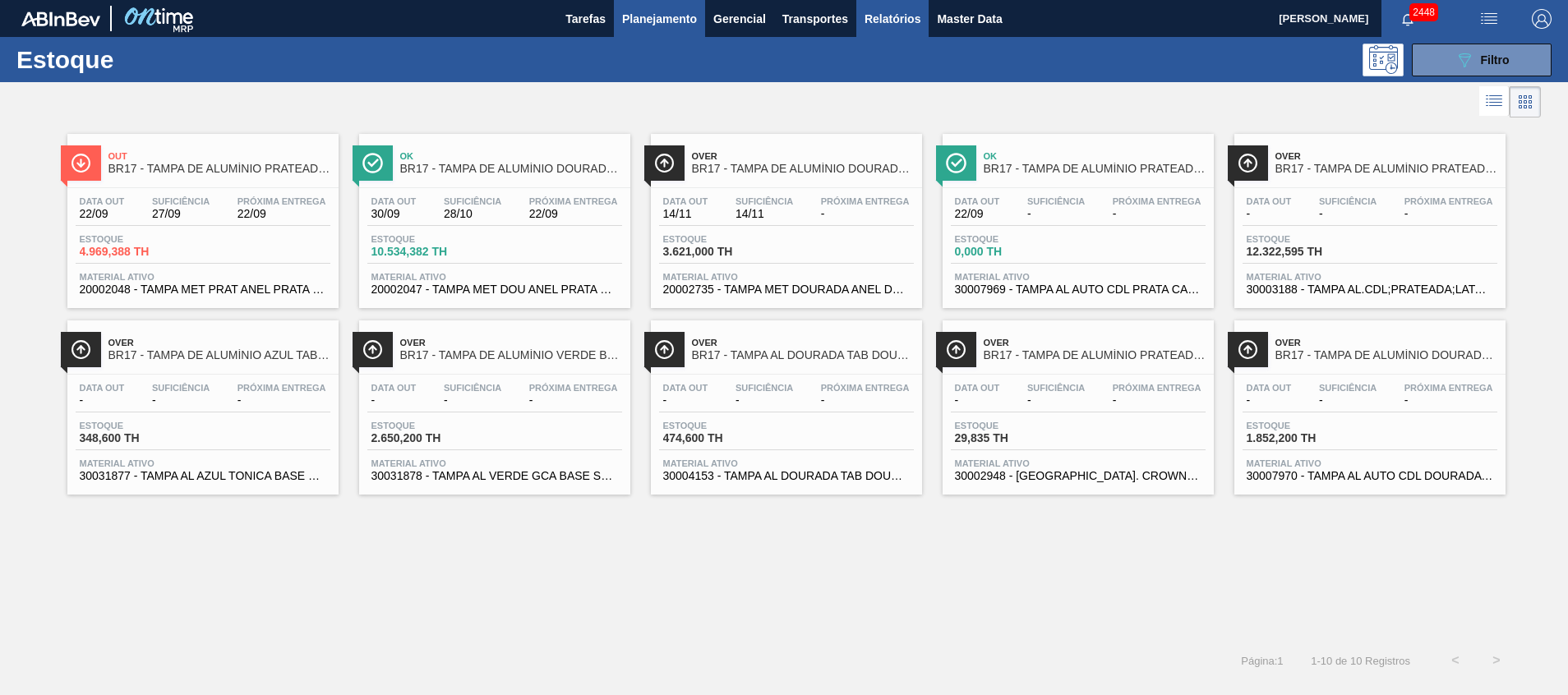
click at [887, 6] on button "Relatórios" at bounding box center [893, 18] width 72 height 37
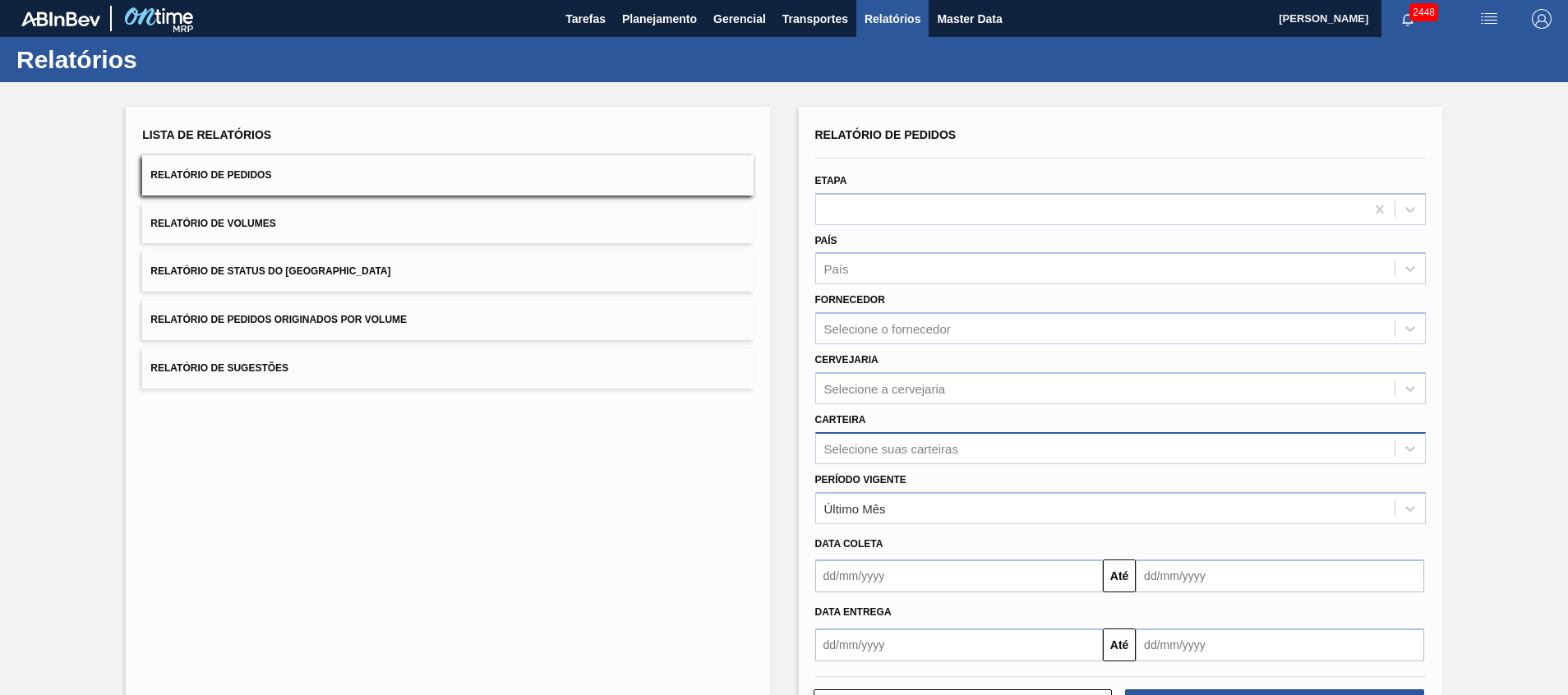
click at [905, 441] on div "Selecione suas carteiras" at bounding box center [1120, 448] width 611 height 32
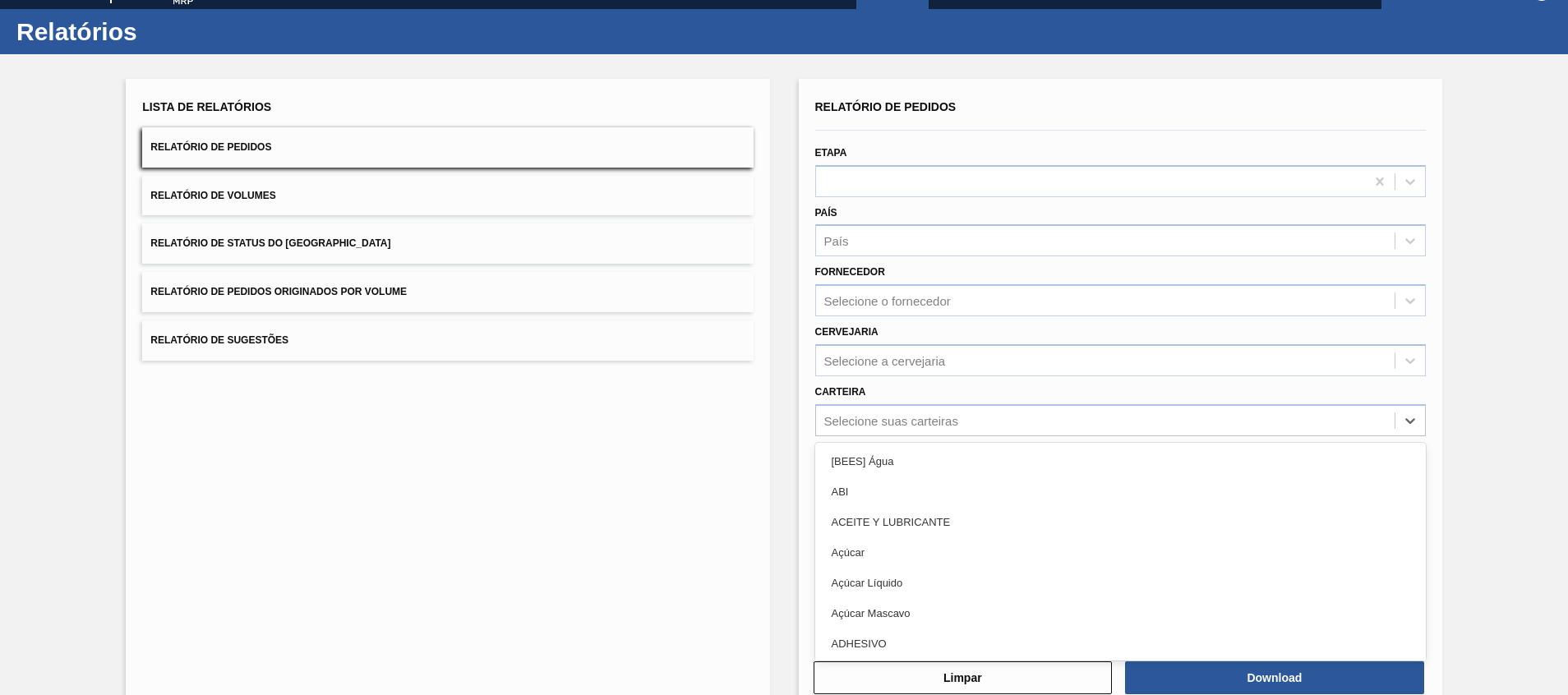
scroll to position [28, 0]
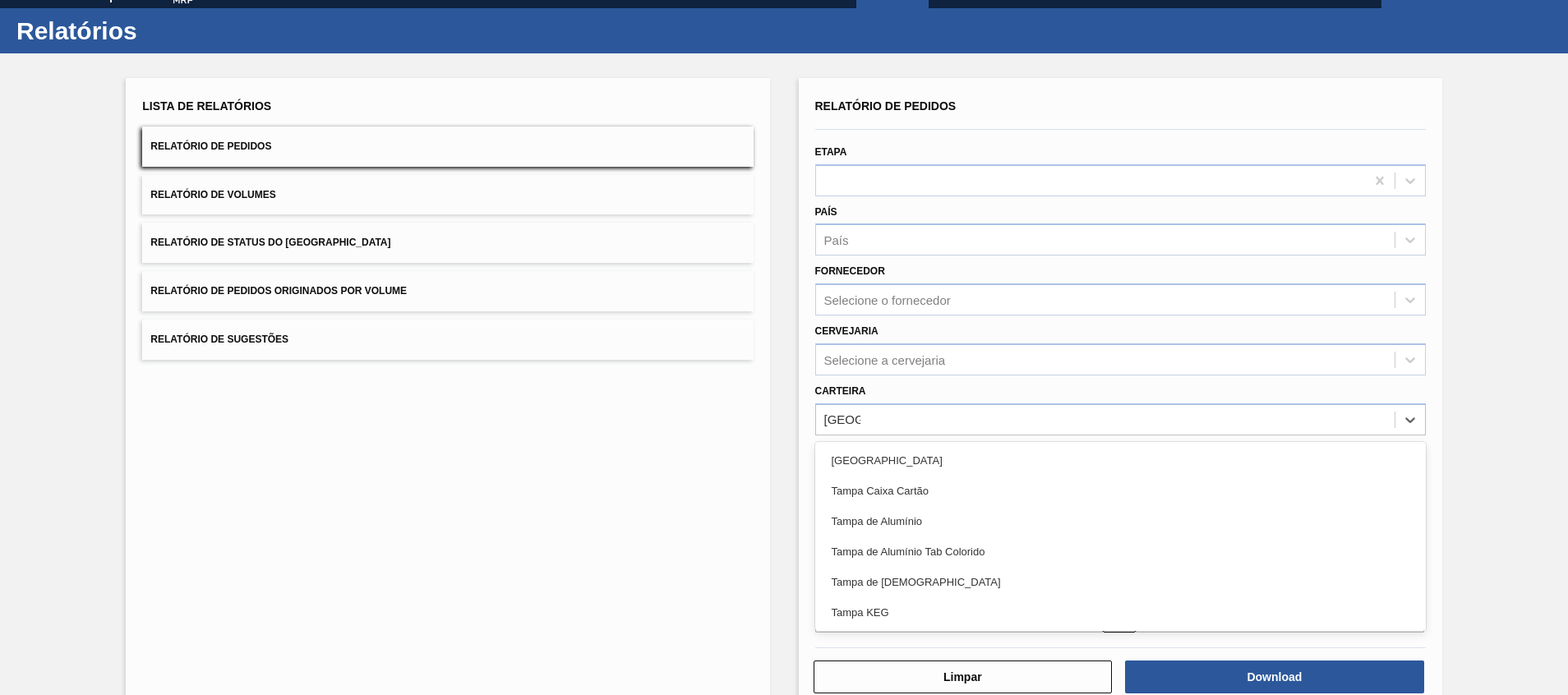
type input "tampa"
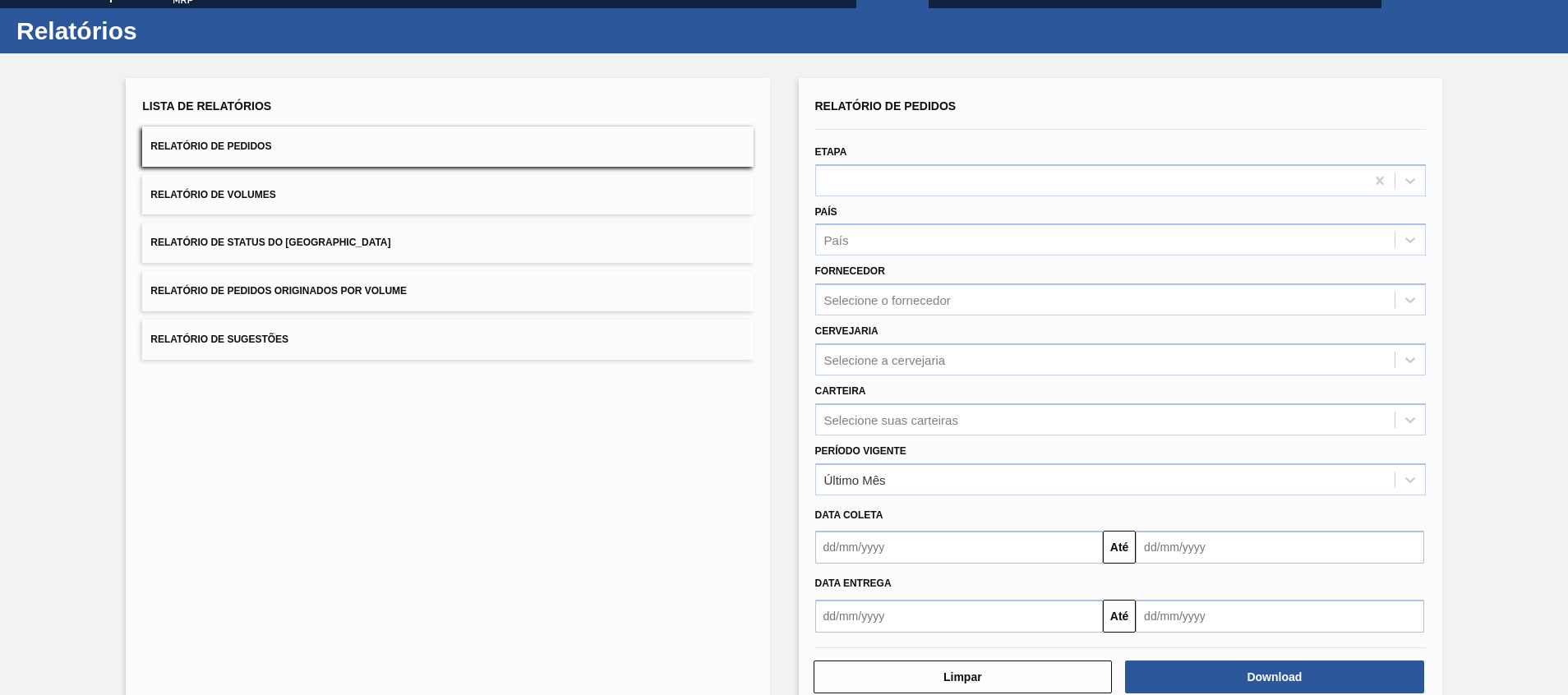
click at [715, 532] on div "Lista de Relatórios Relatório de Pedidos Relatório de Volumes Relatório de Stat…" at bounding box center [447, 395] width 644 height 634
click at [773, 692] on div "Lista de Relatórios Relatório de Pedidos Relatório de Volumes Relatório de Stat…" at bounding box center [784, 393] width 1568 height 679
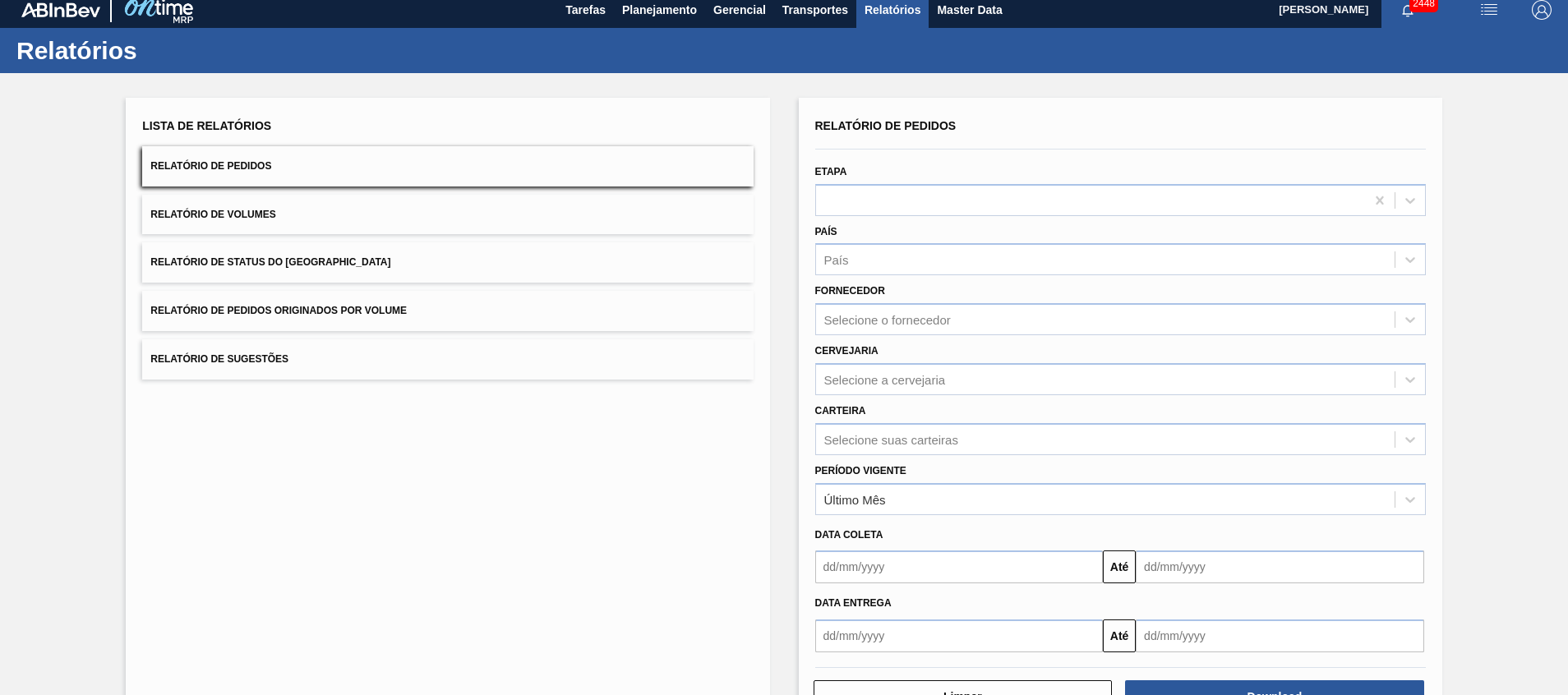
scroll to position [0, 0]
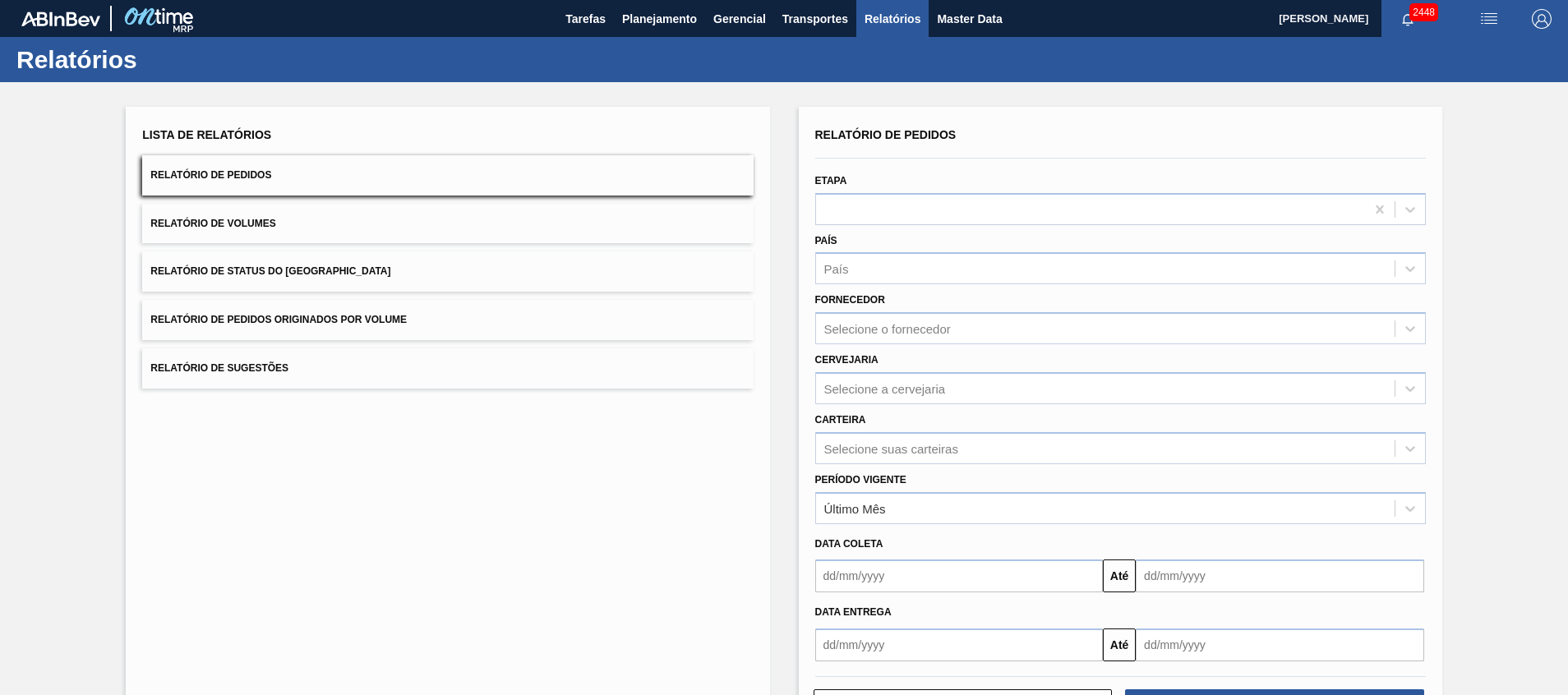
click at [669, 44] on div "Relatórios" at bounding box center [784, 59] width 1568 height 45
click at [648, 3] on button "Planejamento" at bounding box center [660, 18] width 91 height 37
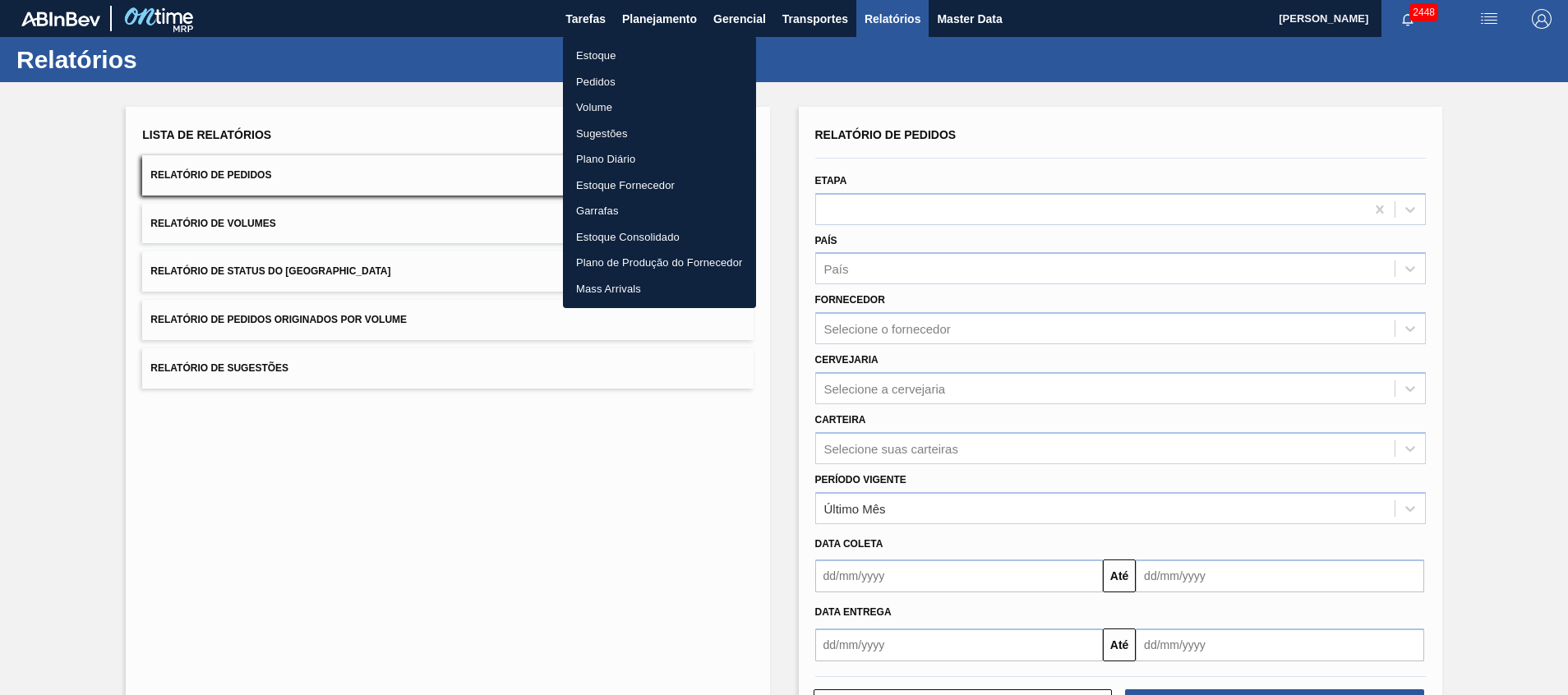
drag, startPoint x: 622, startPoint y: 55, endPoint x: 285, endPoint y: 516, distance: 571.0
click at [622, 54] on li "Estoque" at bounding box center [660, 56] width 193 height 27
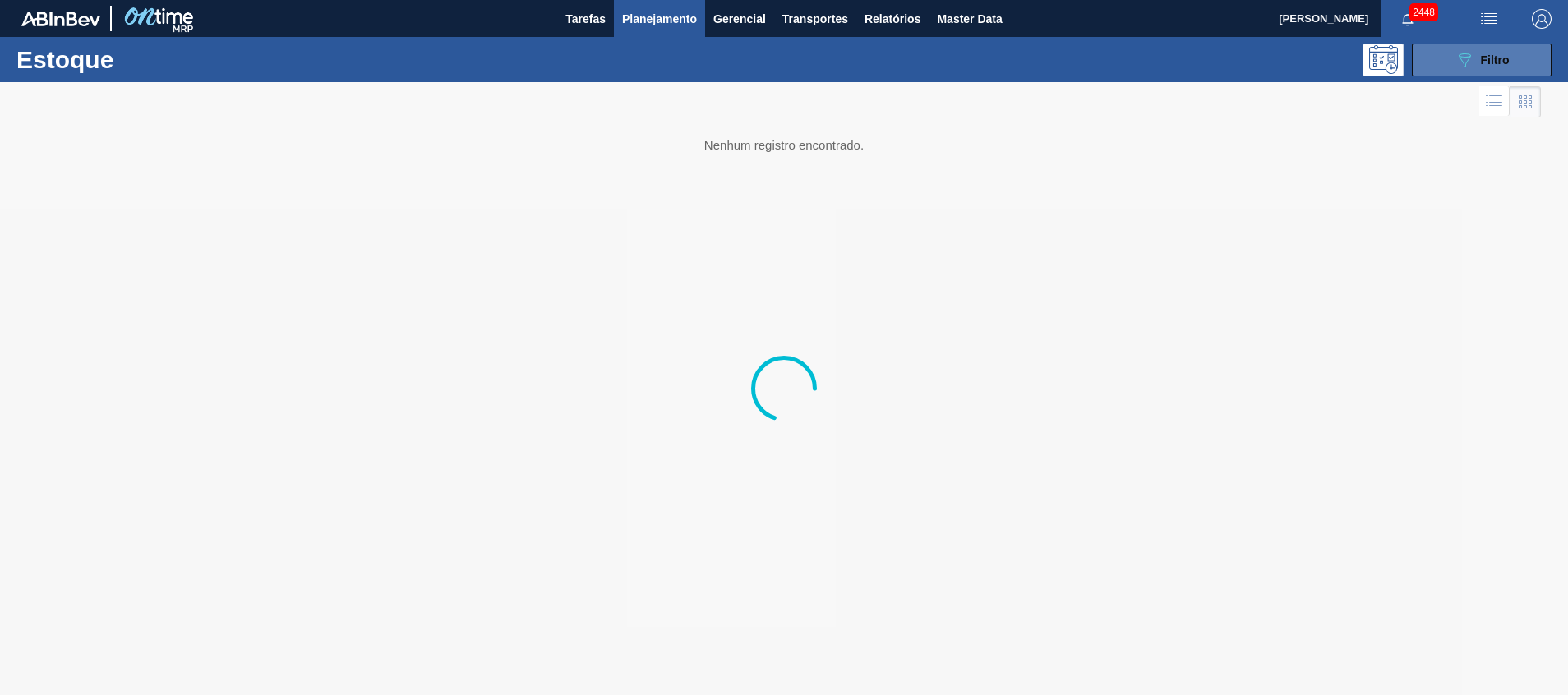
click at [1483, 71] on button "089F7B8B-B2A5-4AFE-B5C0-19BA573D28AC Filtro" at bounding box center [1482, 60] width 140 height 33
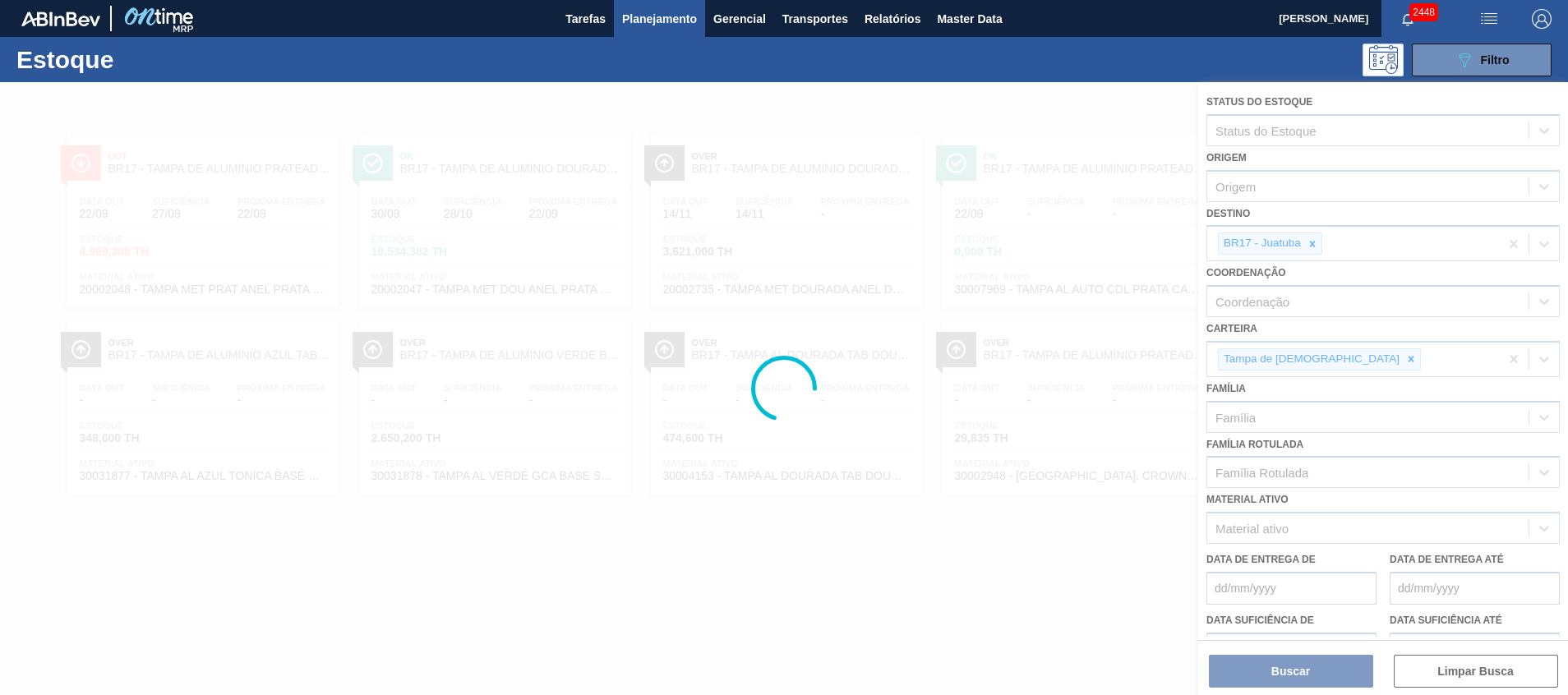
click at [1304, 242] on div at bounding box center [784, 388] width 1568 height 613
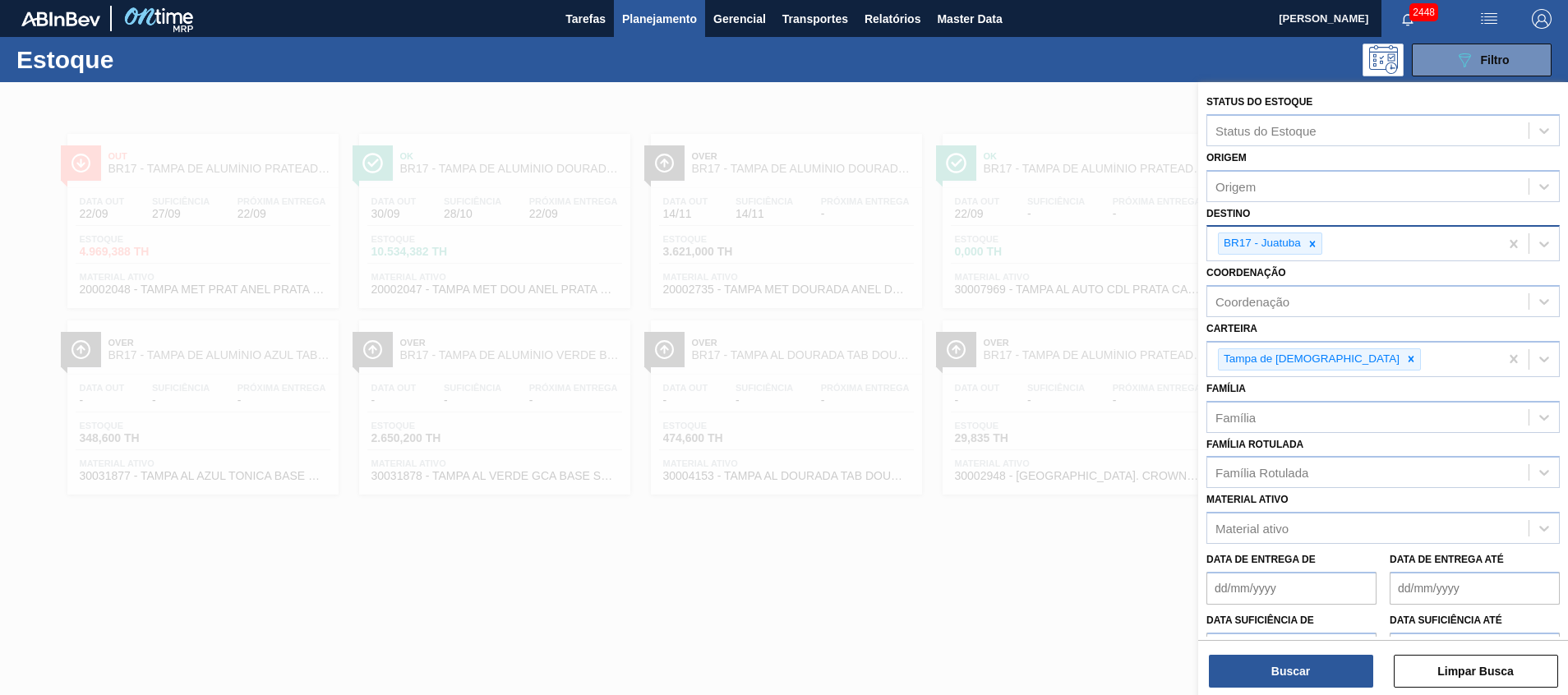
click at [1313, 248] on icon at bounding box center [1312, 244] width 11 height 11
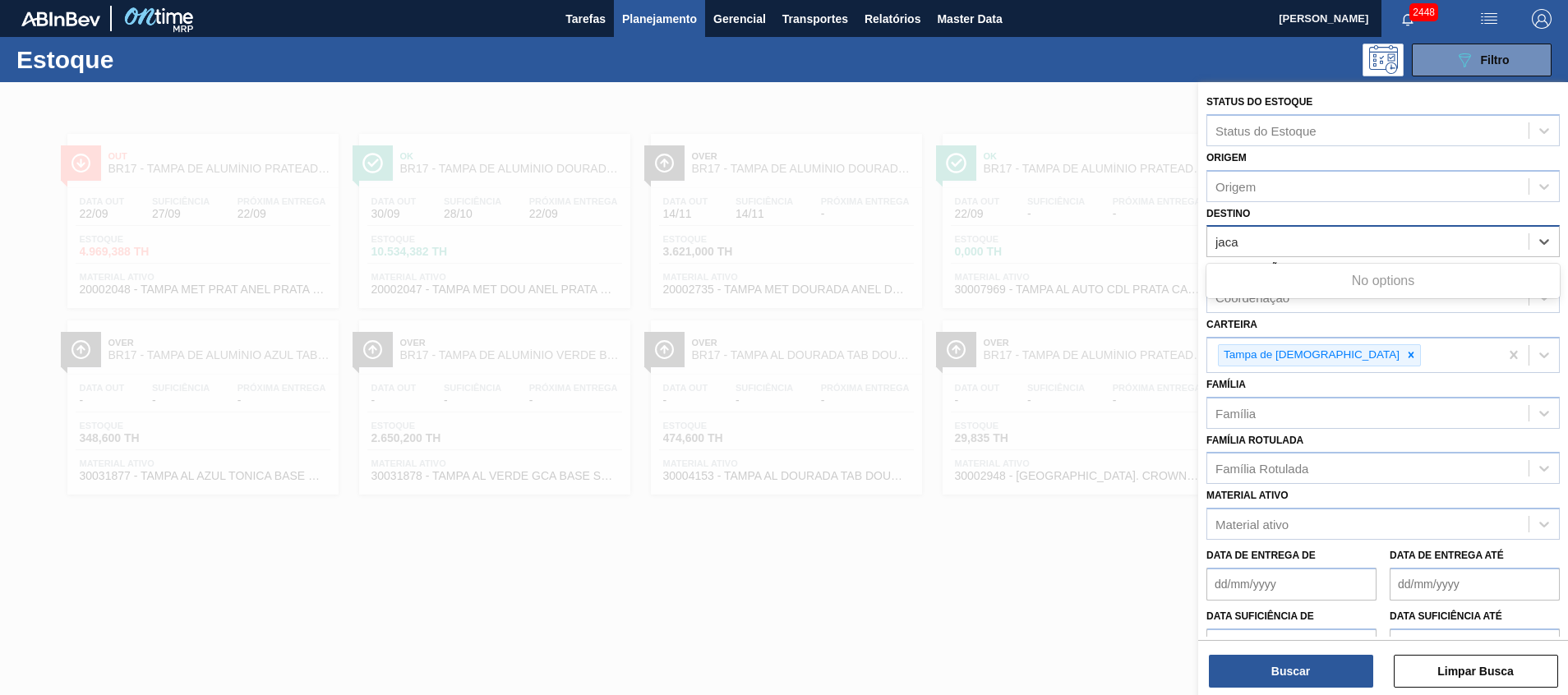
type input "jacar"
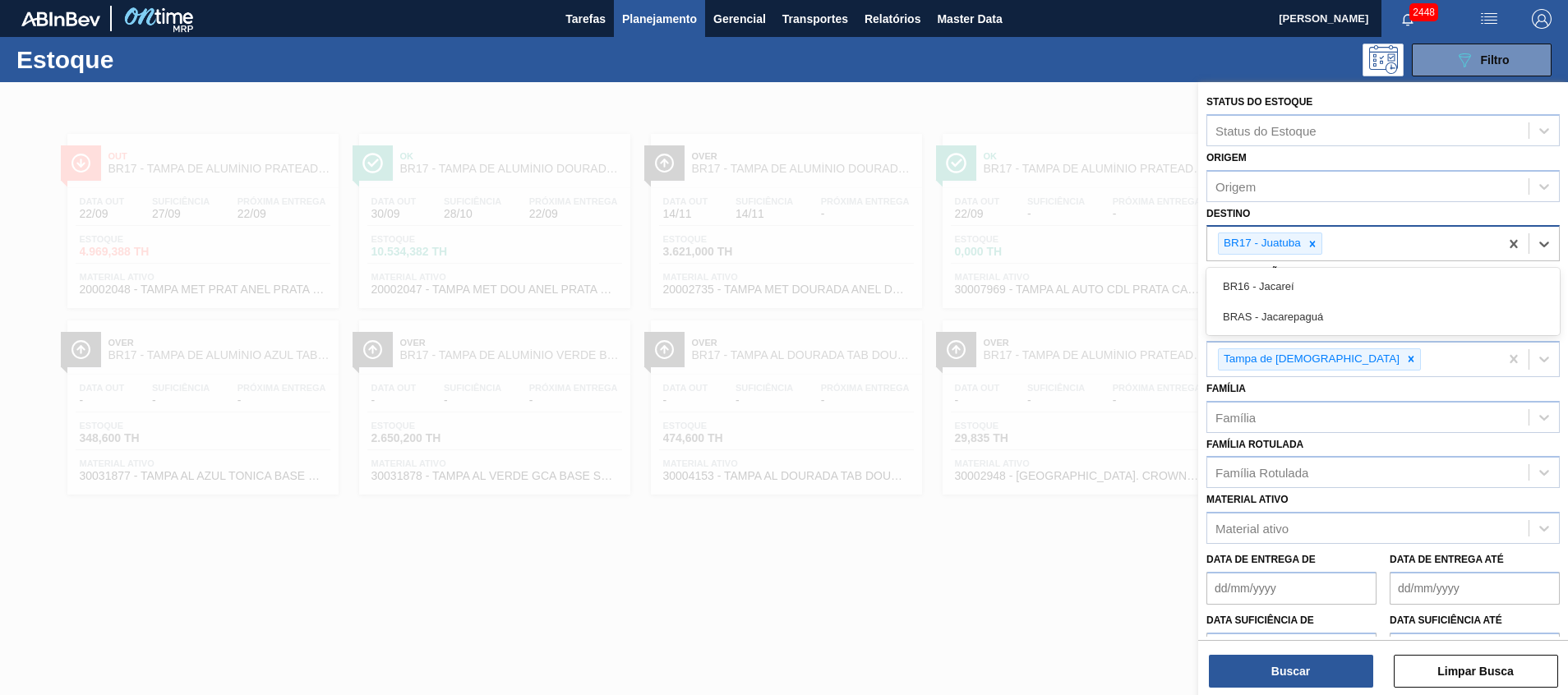
click at [1332, 255] on div "BR17 - Juatuba jacar" at bounding box center [1353, 243] width 292 height 34
click at [1307, 235] on div at bounding box center [1312, 244] width 18 height 21
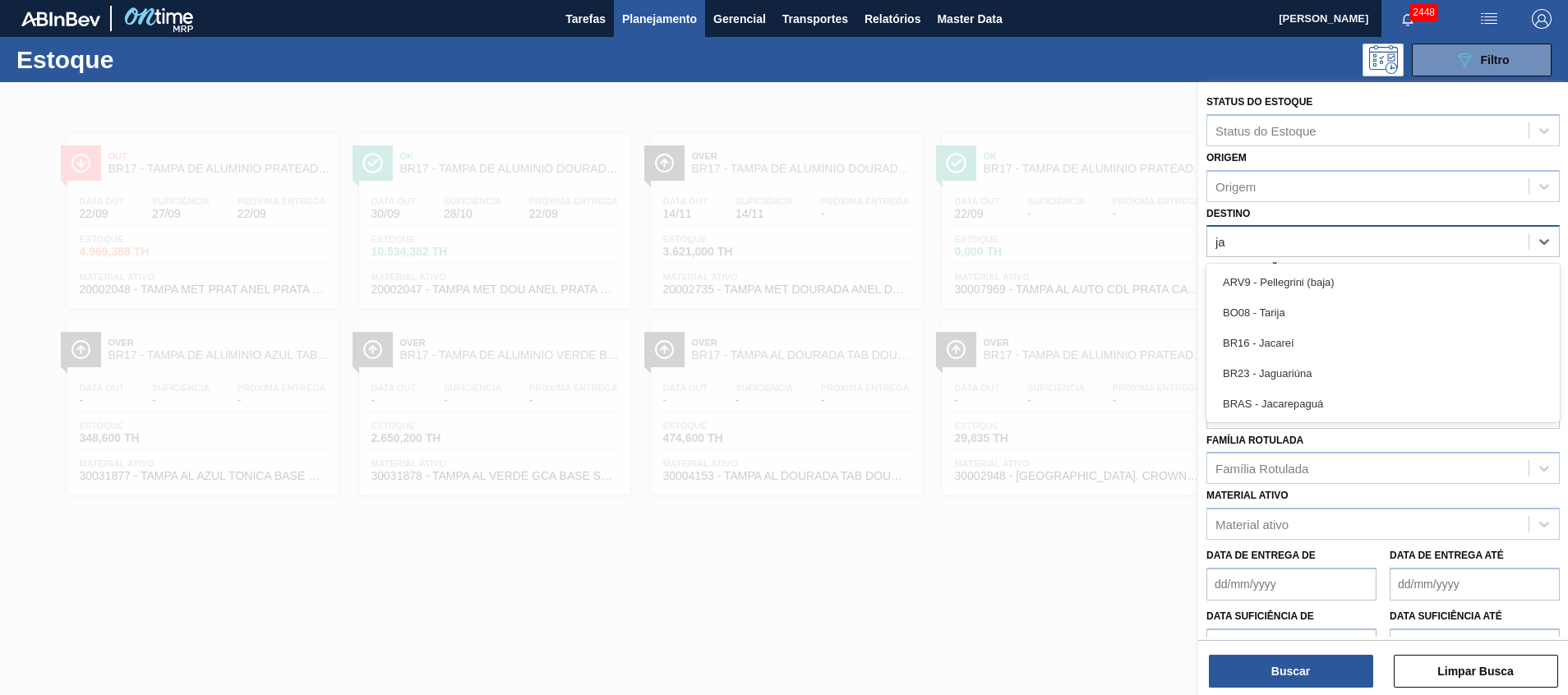
type input "jac"
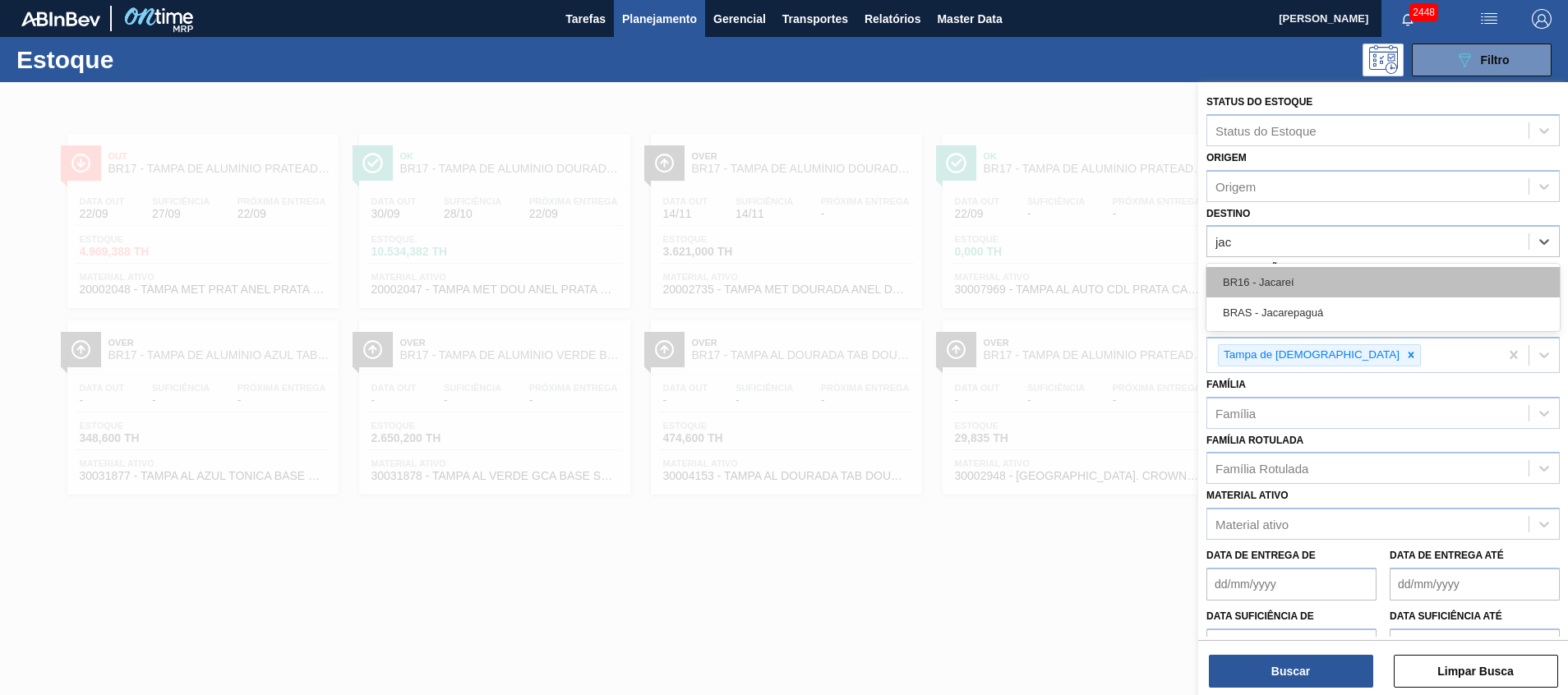
click at [1300, 269] on div "BR16 - Jacareí" at bounding box center [1384, 282] width 353 height 30
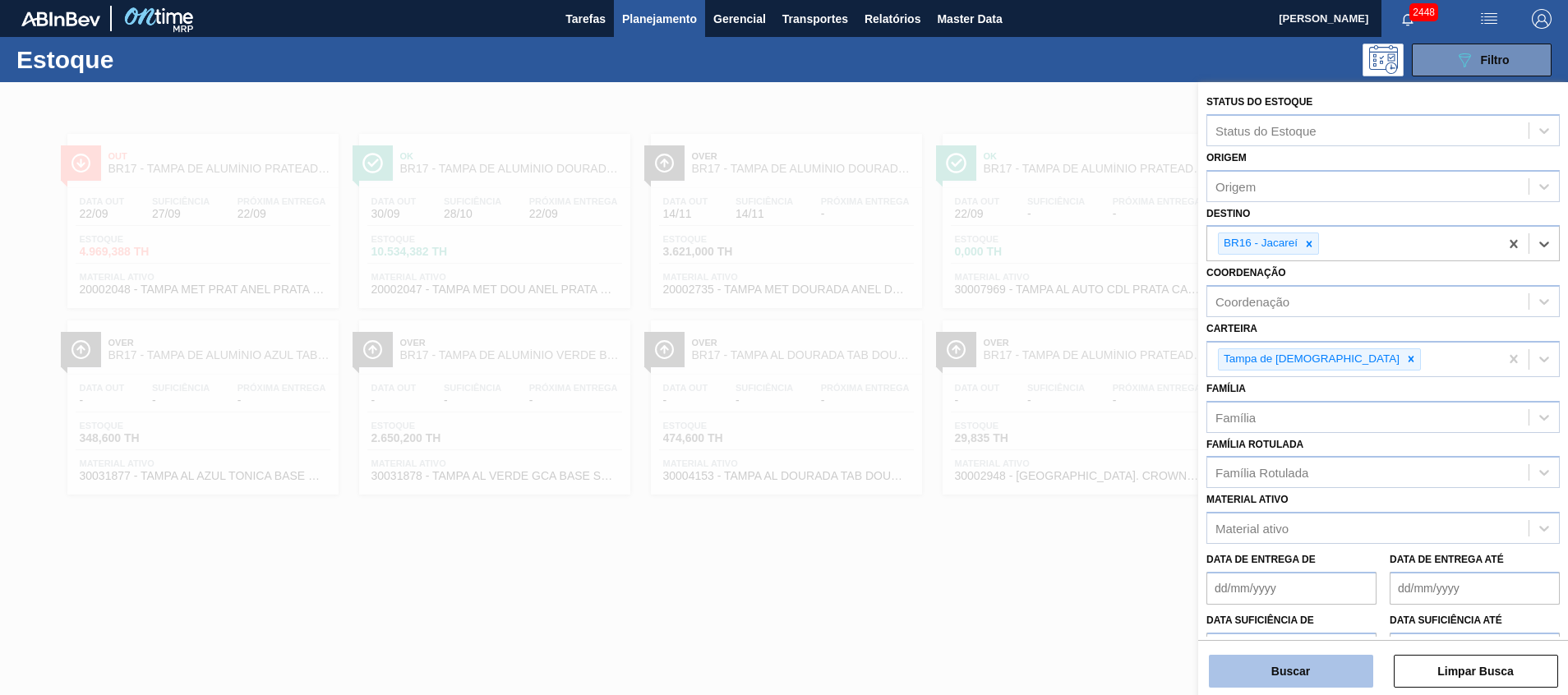
click at [1265, 673] on button "Buscar" at bounding box center [1291, 671] width 165 height 33
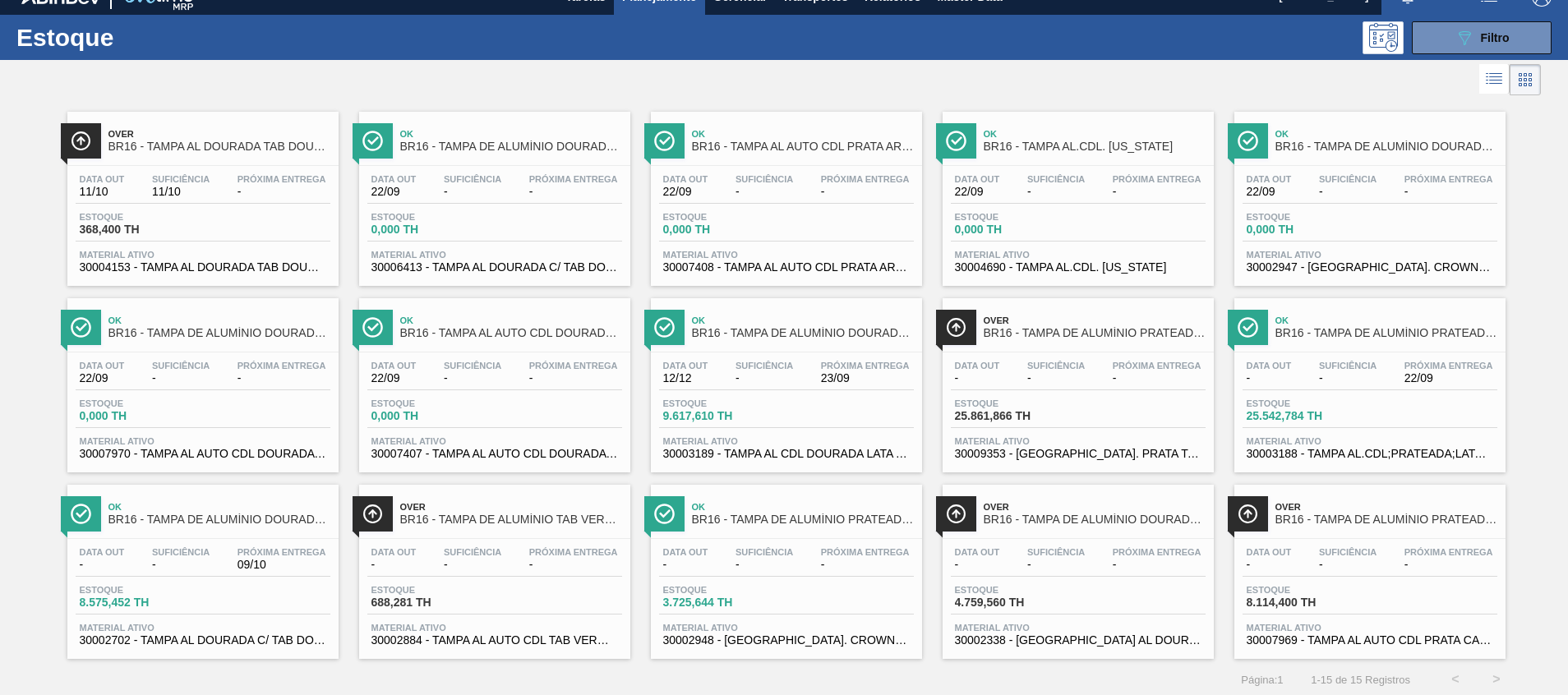
scroll to position [27, 0]
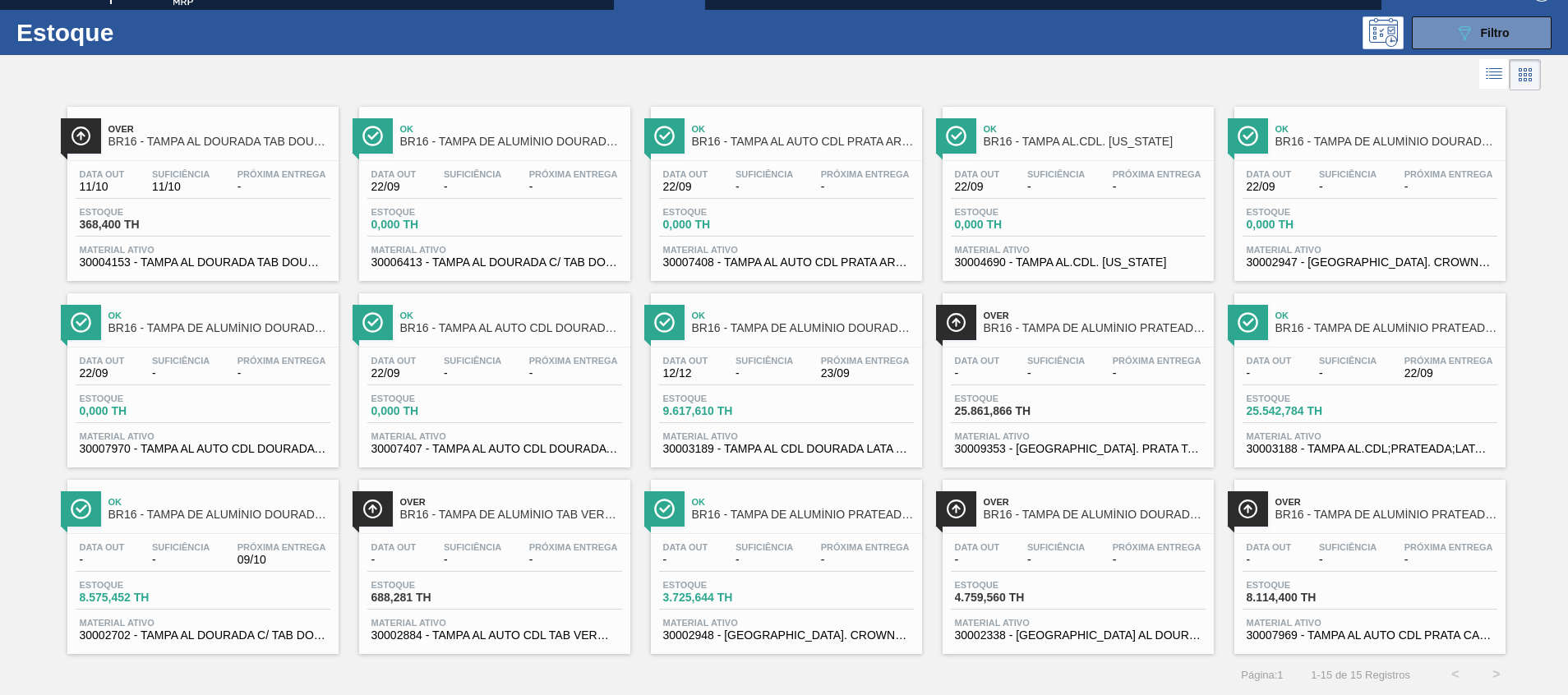
drag, startPoint x: 1075, startPoint y: 514, endPoint x: 1519, endPoint y: 328, distance: 481.4
click at [1519, 328] on div "Over BR16 - TAMPA AL DOURADA TAB DOURADA CANPACK CDL Data out 11/10 Suficiência…" at bounding box center [784, 375] width 1568 height 560
click at [1466, 45] on button "089F7B8B-B2A5-4AFE-B5C0-19BA573D28AC Filtro" at bounding box center [1482, 33] width 140 height 33
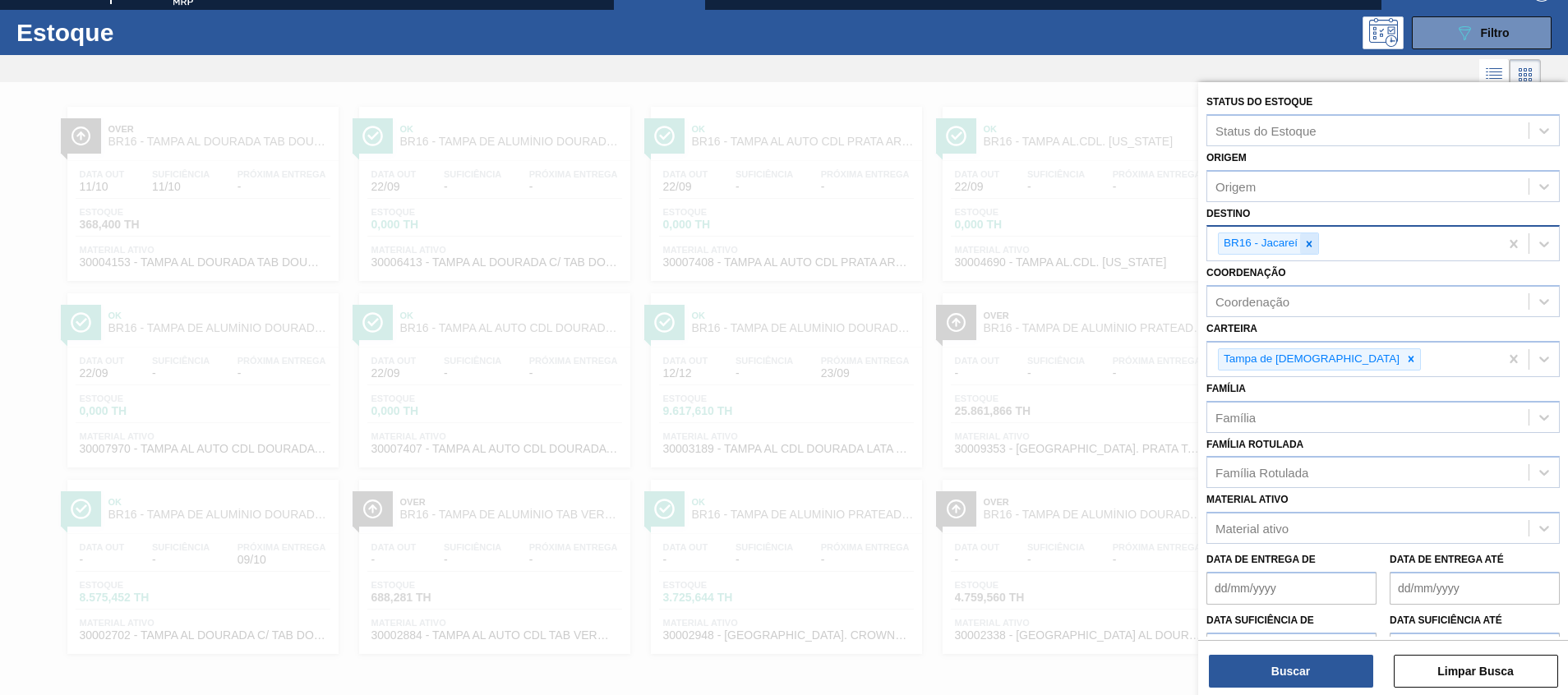
click at [1308, 240] on icon at bounding box center [1309, 244] width 11 height 11
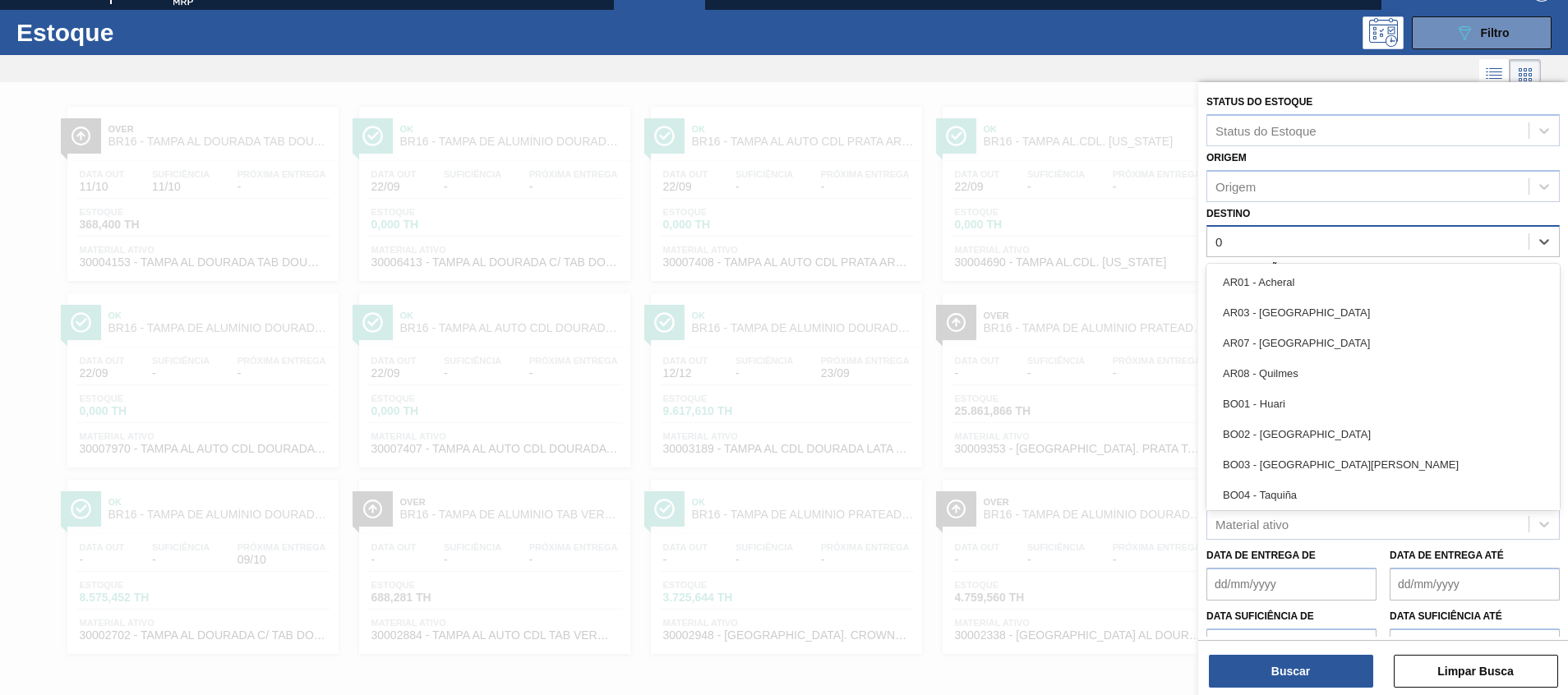
type input "02"
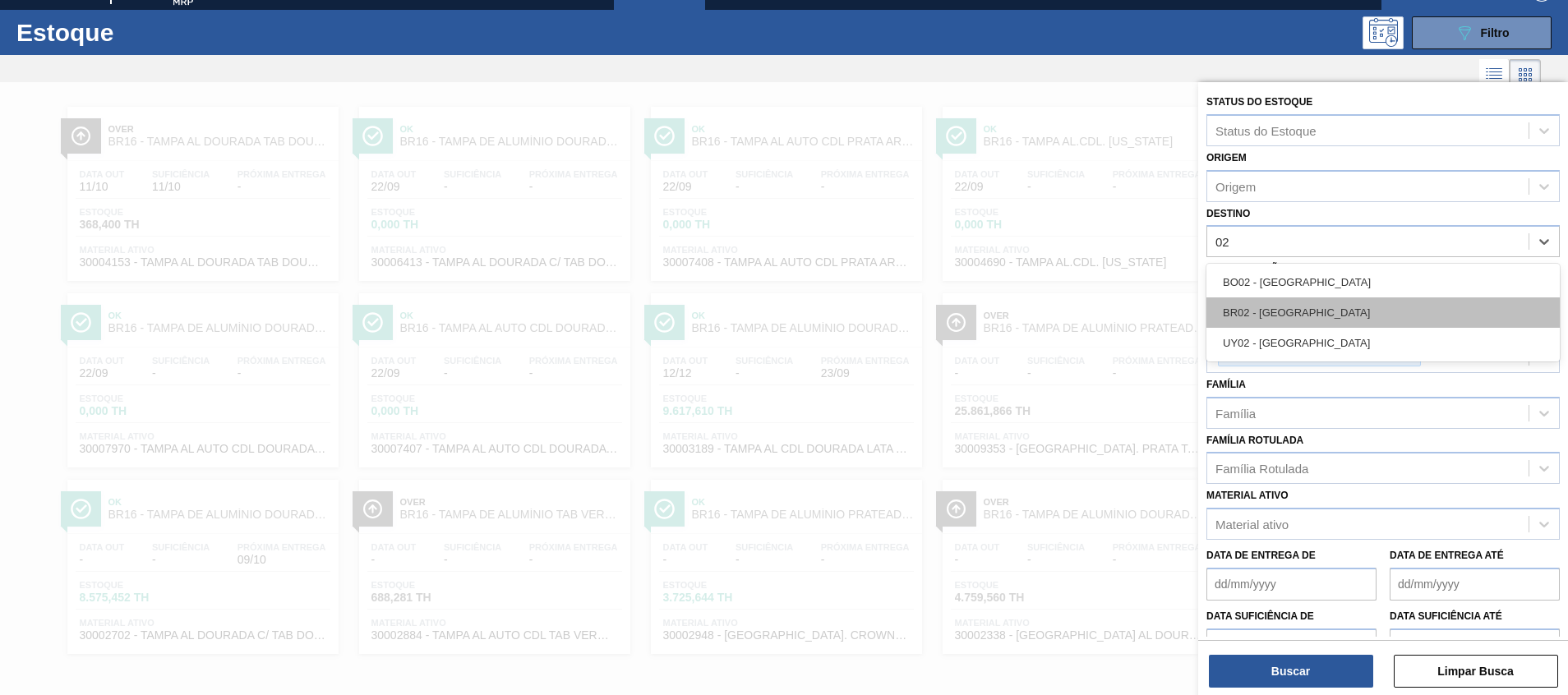
click at [1288, 312] on div "BR02 - [GEOGRAPHIC_DATA]" at bounding box center [1384, 312] width 353 height 30
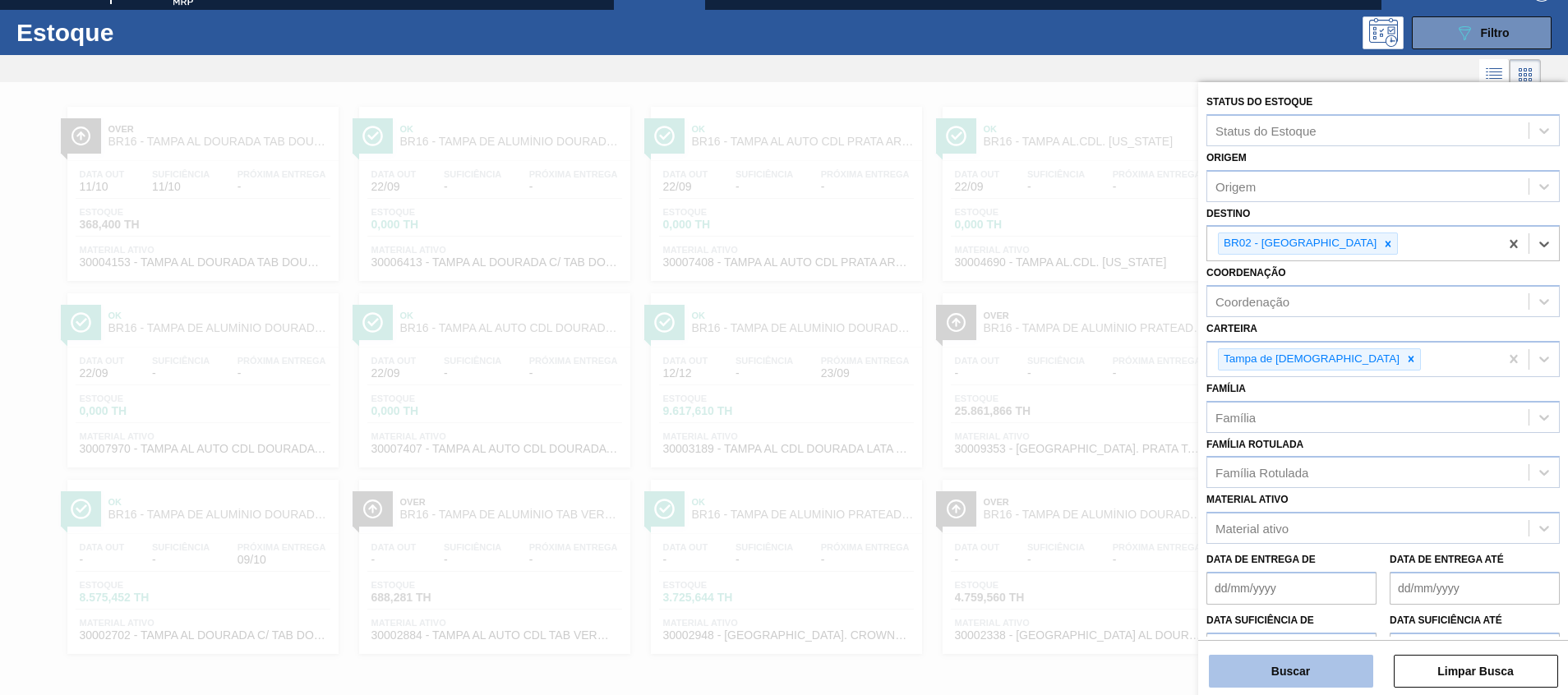
click at [1248, 666] on button "Buscar" at bounding box center [1291, 671] width 165 height 33
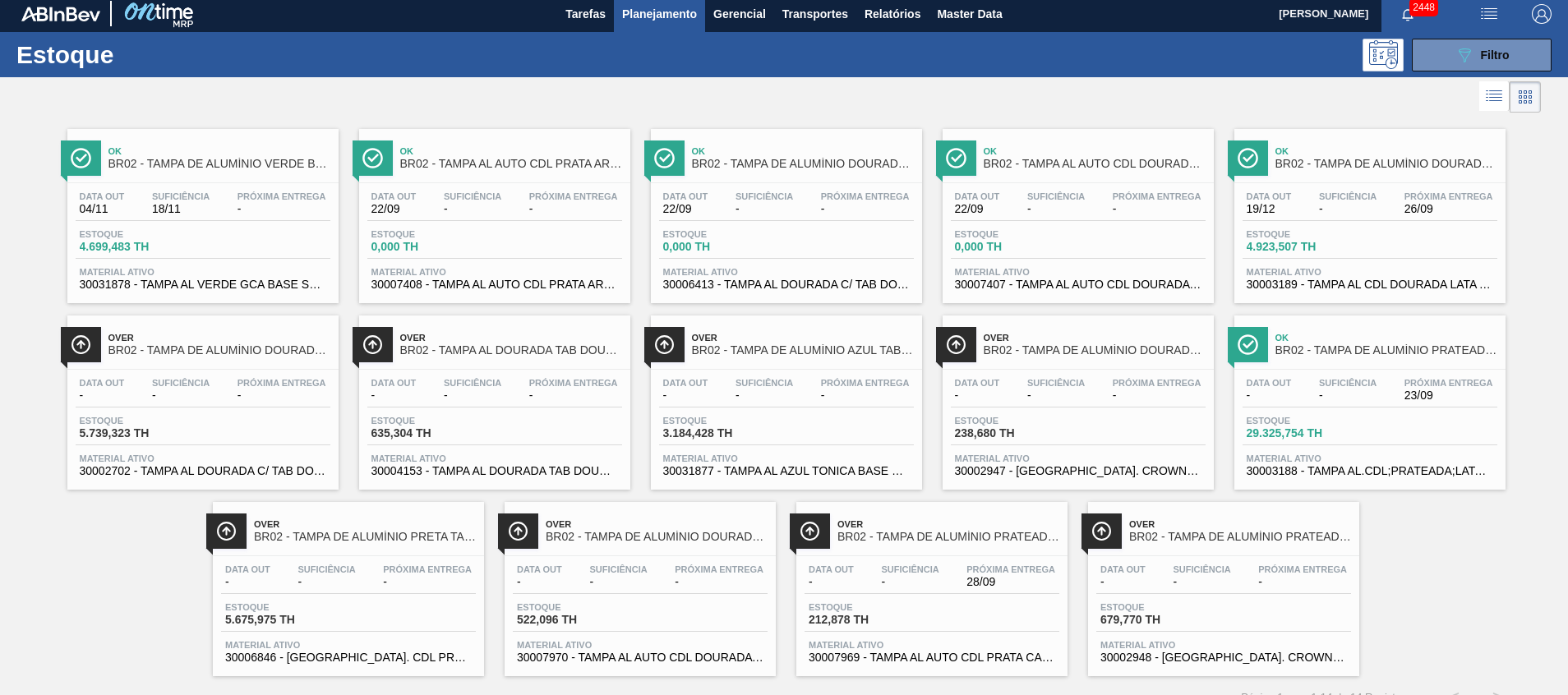
scroll to position [0, 0]
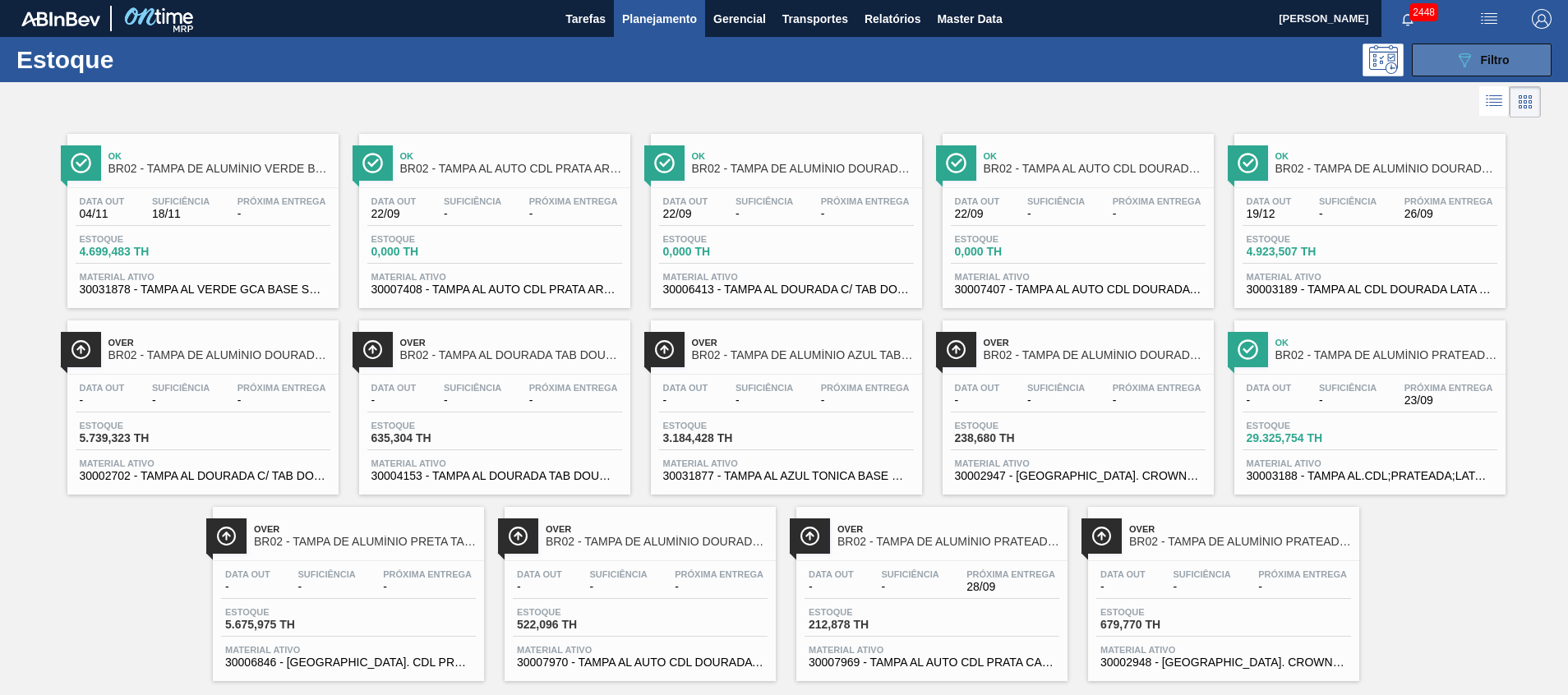
click at [1445, 49] on button "089F7B8B-B2A5-4AFE-B5C0-19BA573D28AC Filtro" at bounding box center [1482, 60] width 140 height 33
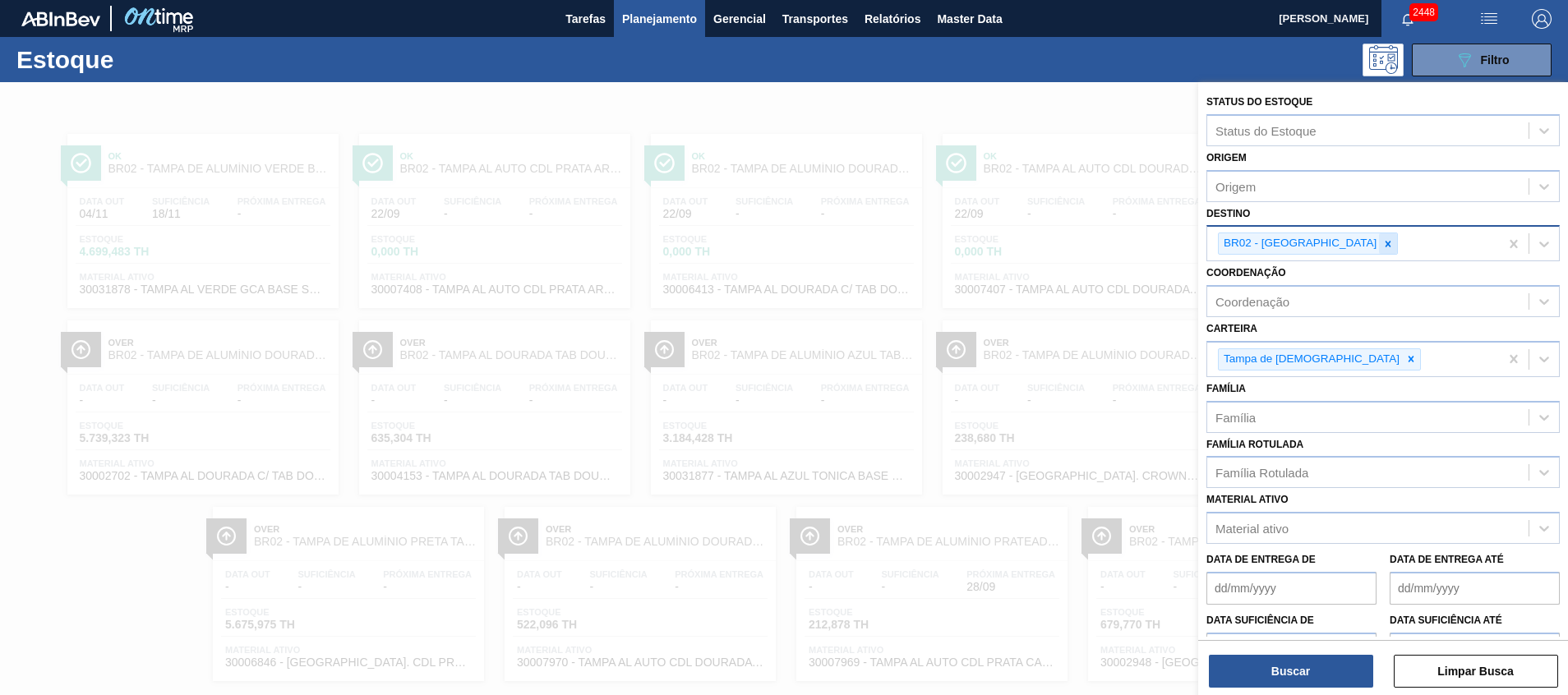
click at [1383, 239] on icon at bounding box center [1388, 244] width 11 height 11
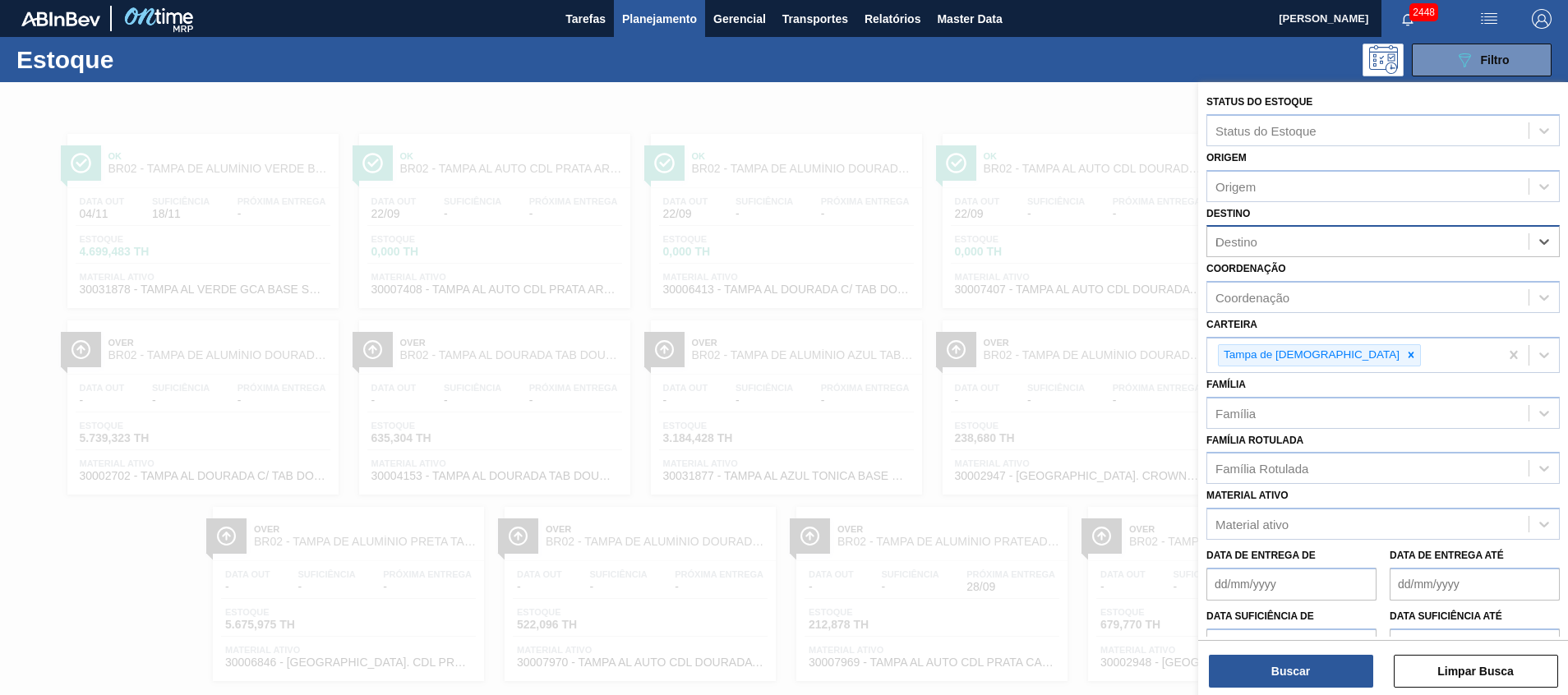
type input "uber"
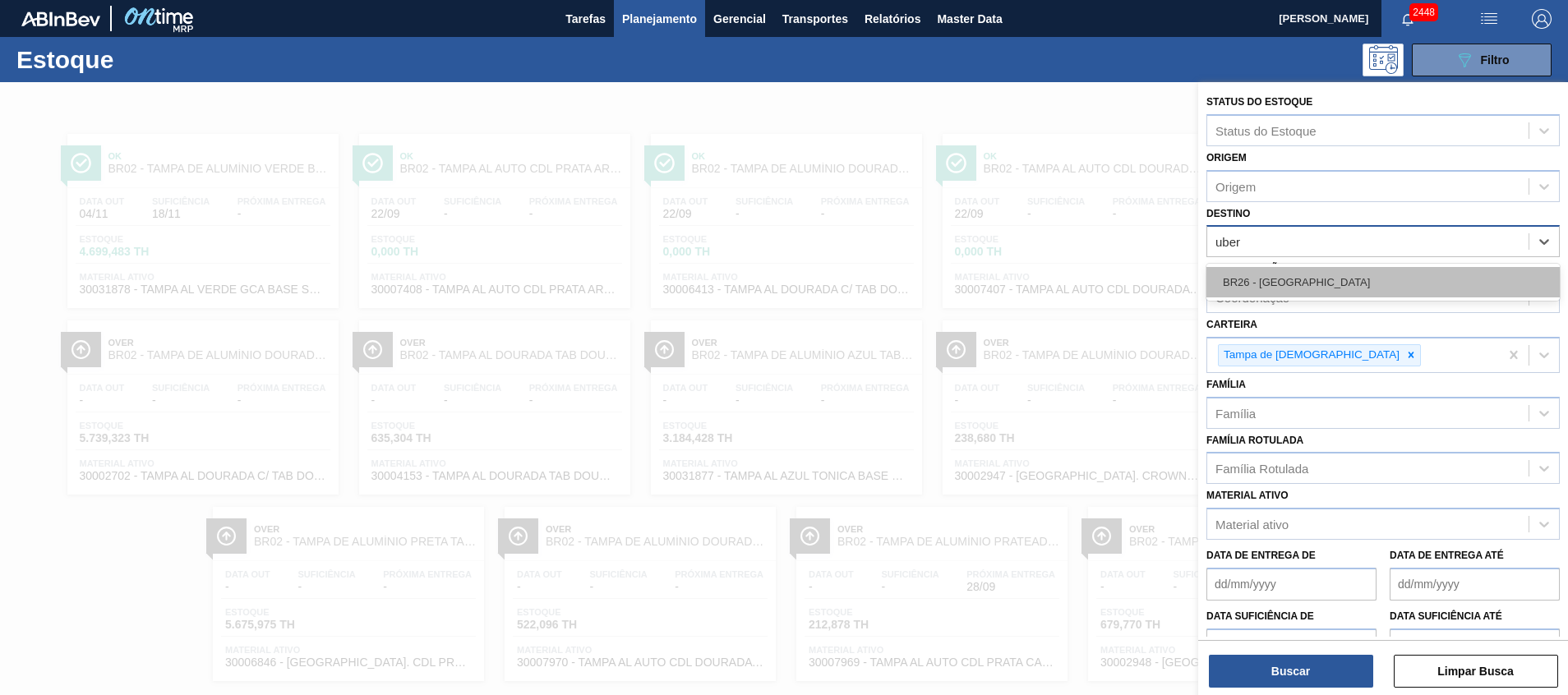
click at [1260, 297] on div "BR26 - [GEOGRAPHIC_DATA]" at bounding box center [1384, 282] width 353 height 30
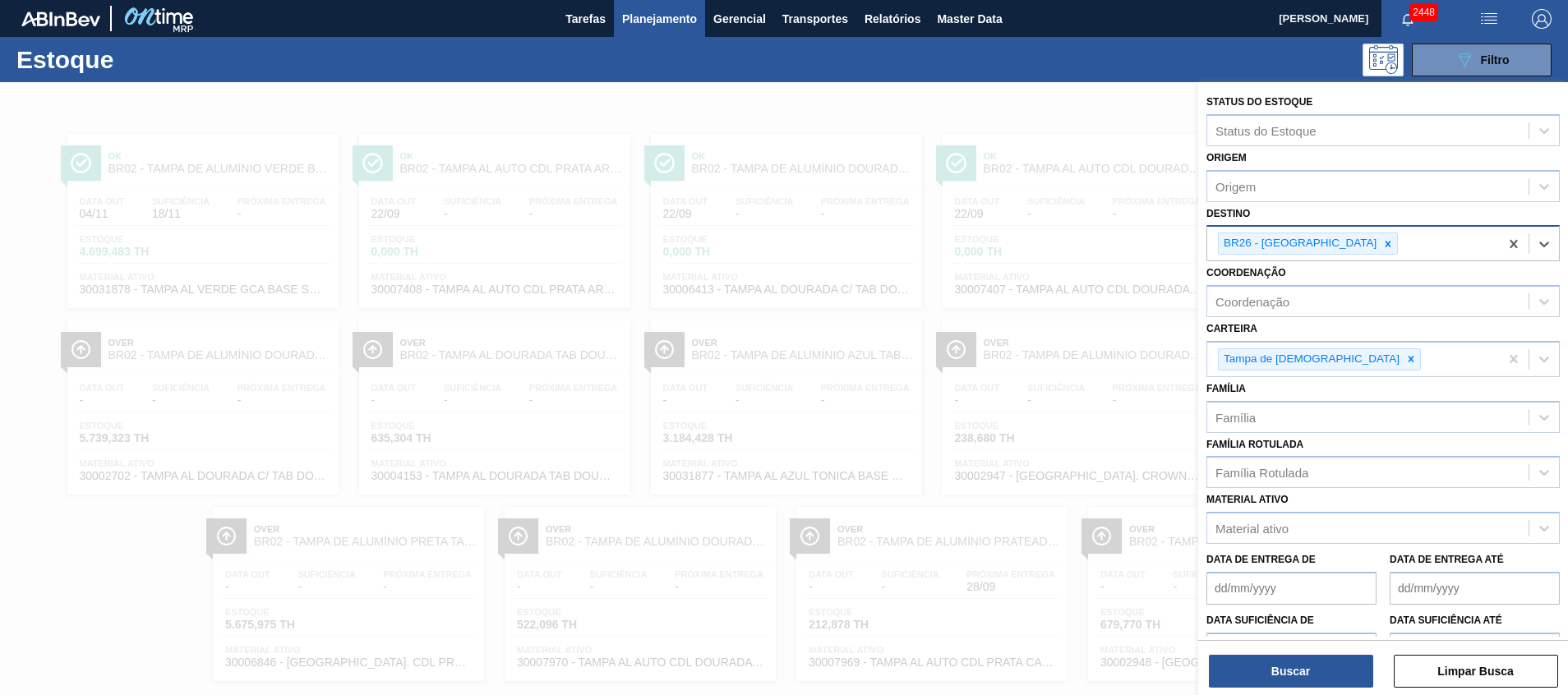
click at [1264, 654] on div "Buscar Limpar Busca" at bounding box center [1383, 662] width 370 height 46
click at [1265, 664] on button "Buscar" at bounding box center [1291, 671] width 165 height 33
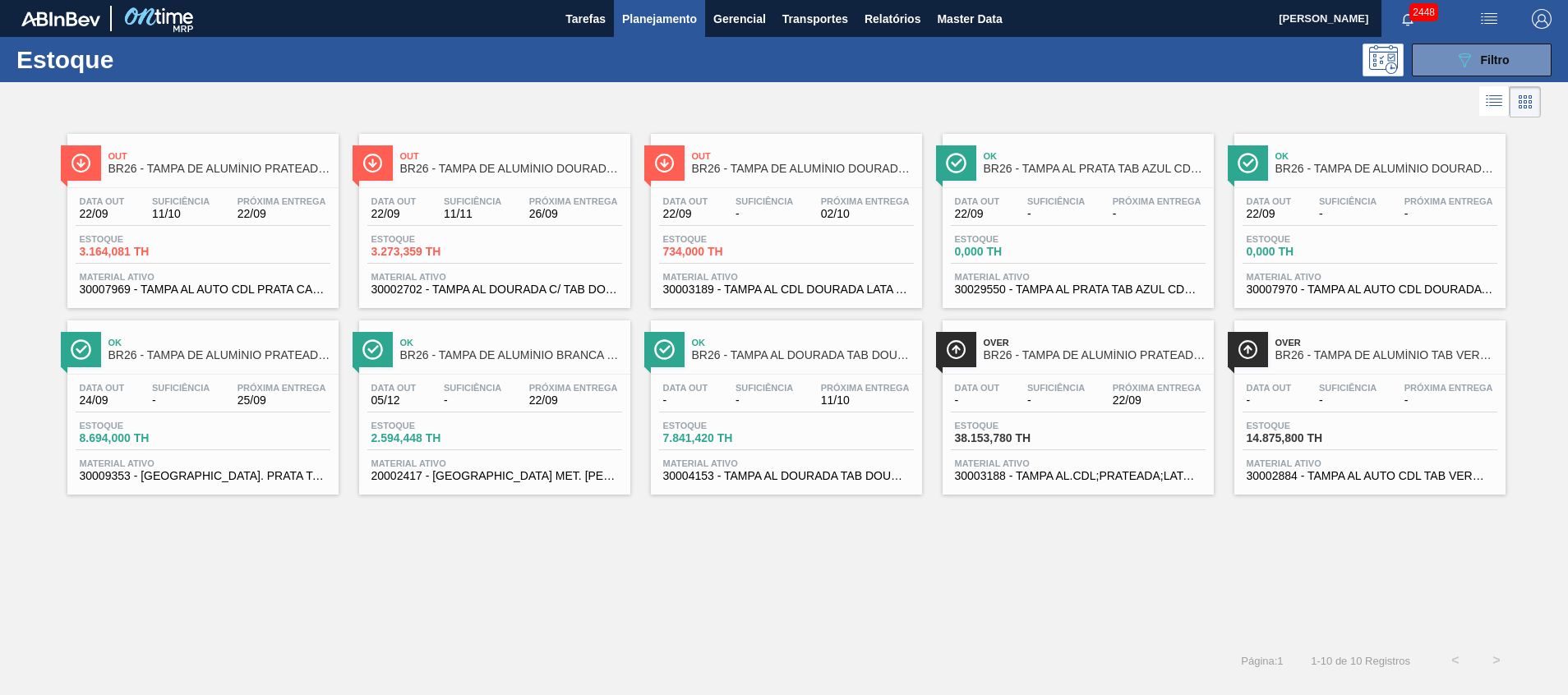
click at [987, 574] on div "Out BR26 - TAMPA DE ALUMÍNIO PRATEADA CANPACK CDL Data out 22/09 Suficiência 11…" at bounding box center [784, 381] width 1568 height 518
click at [510, 295] on span "30002702 - TAMPA AL DOURADA C/ TAB DOURADO" at bounding box center [495, 289] width 246 height 12
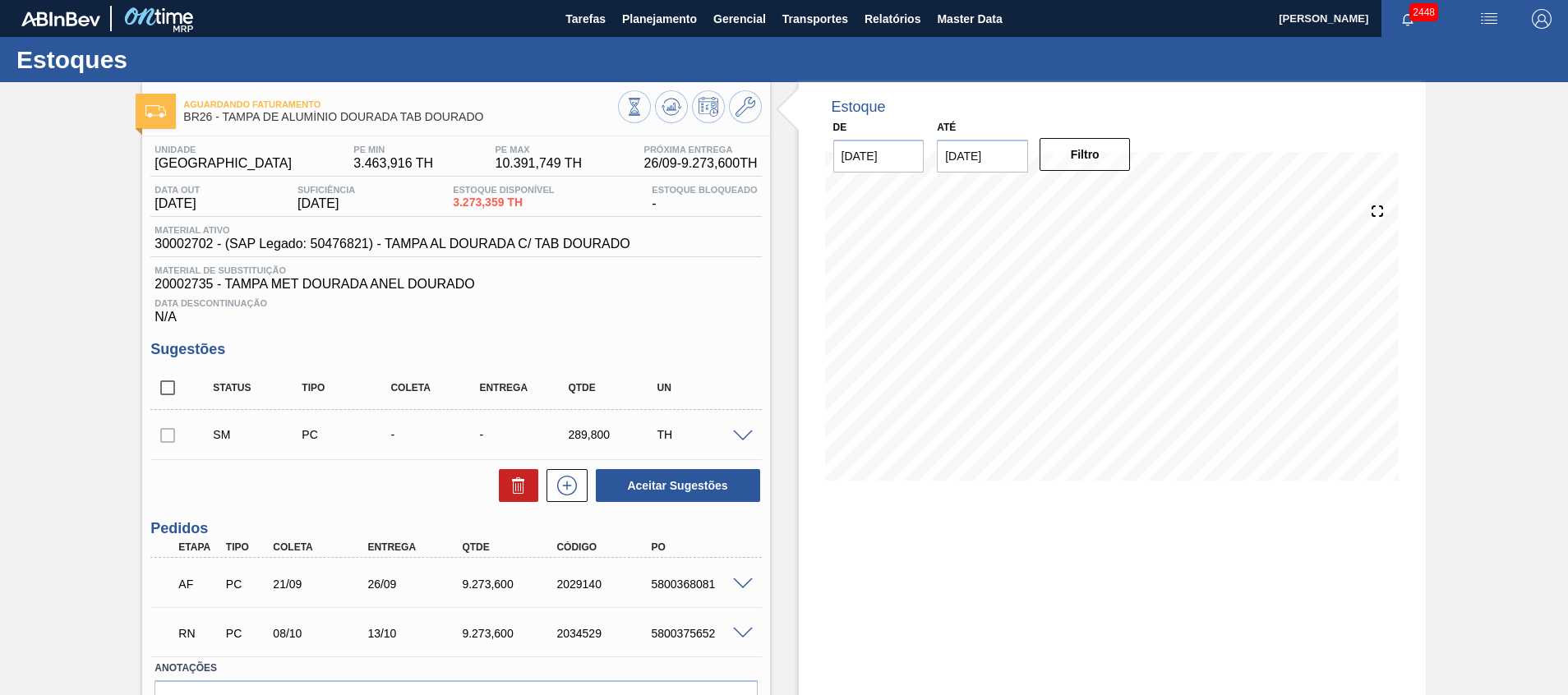
drag, startPoint x: 720, startPoint y: 441, endPoint x: 734, endPoint y: 437, distance: 14.6
click at [725, 439] on div "SM PC - - 289,800 TH" at bounding box center [469, 435] width 532 height 33
click at [740, 436] on span at bounding box center [743, 437] width 20 height 12
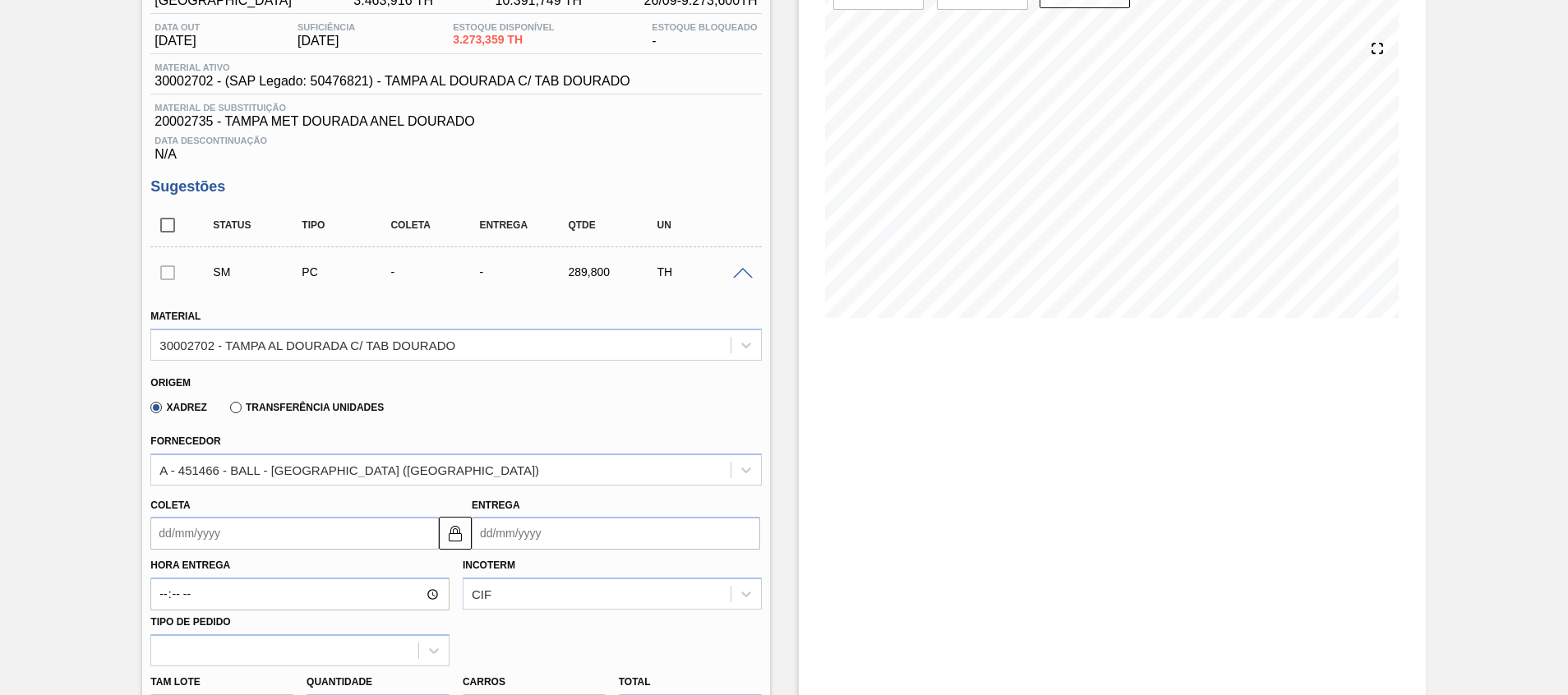
scroll to position [246, 0]
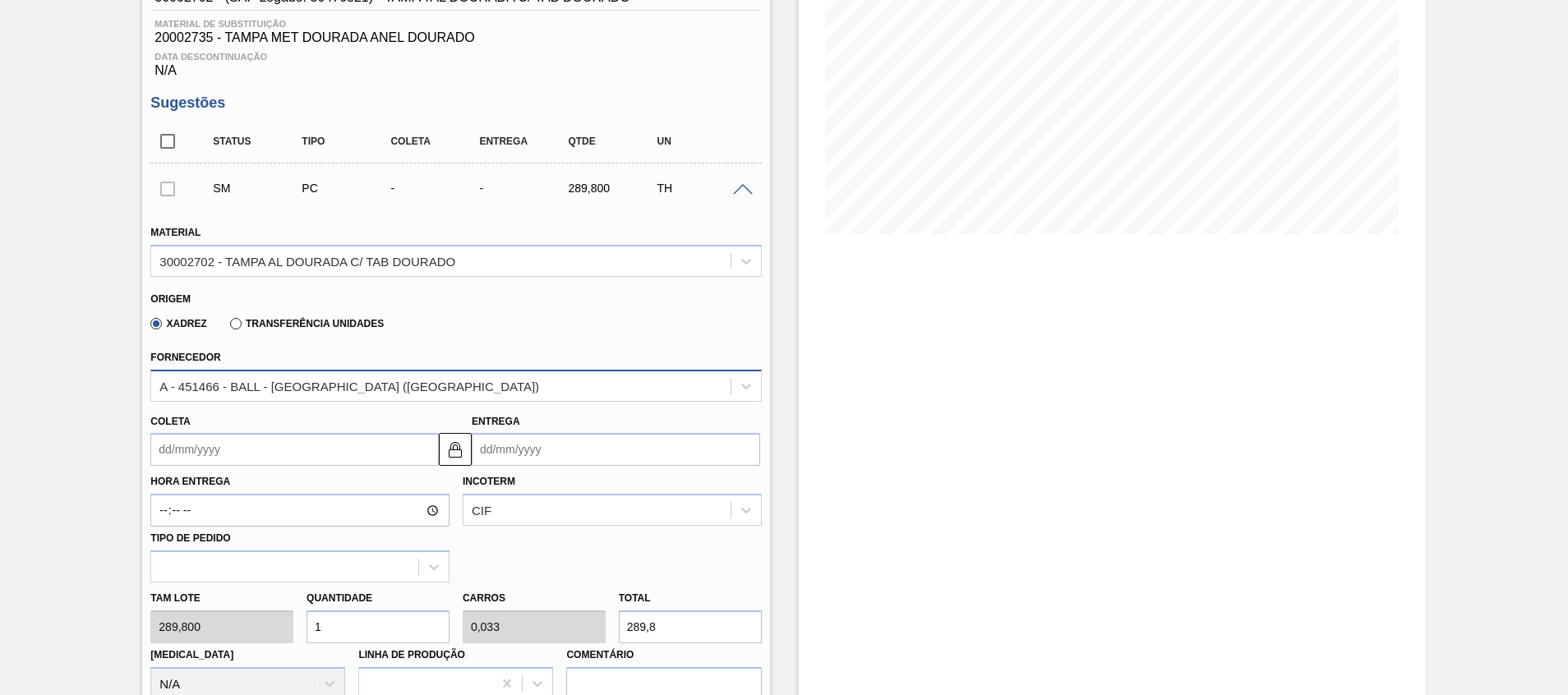
click at [357, 370] on div "A - 451466 - BALL - RECIFE (PE)" at bounding box center [456, 385] width 611 height 32
click at [1200, 446] on div "Estoque De 22/09/2025 Até 30/10/2025 Filtro" at bounding box center [1112, 527] width 627 height 1383
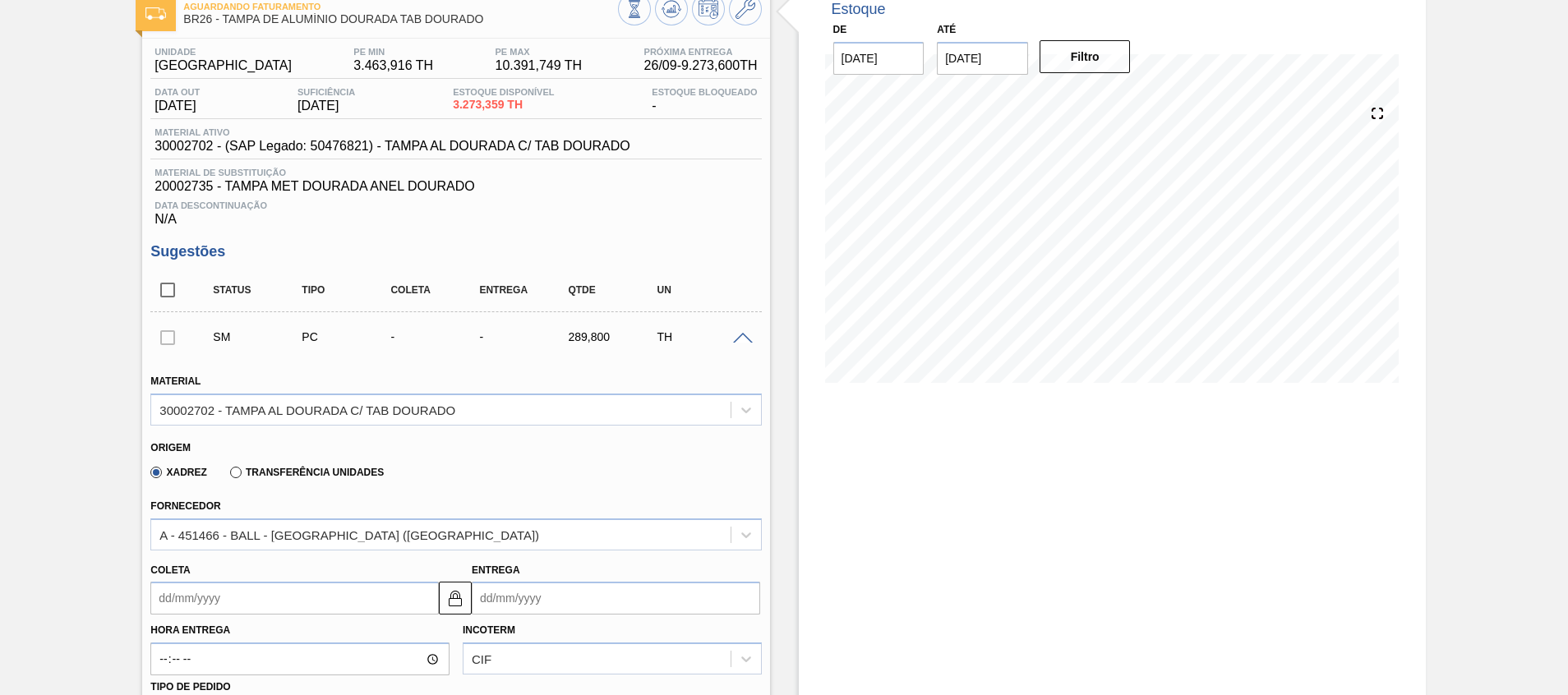
scroll to position [0, 0]
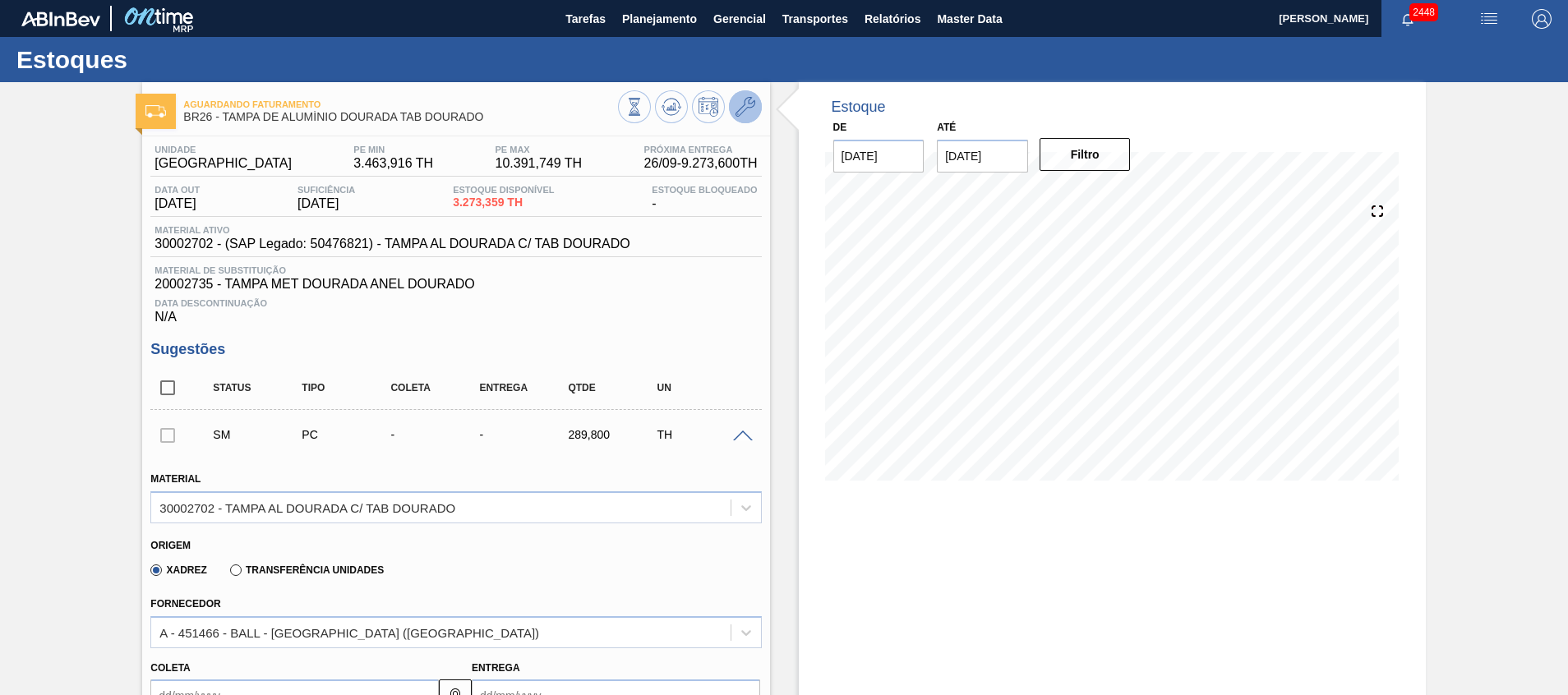
click at [749, 104] on icon at bounding box center [745, 107] width 20 height 20
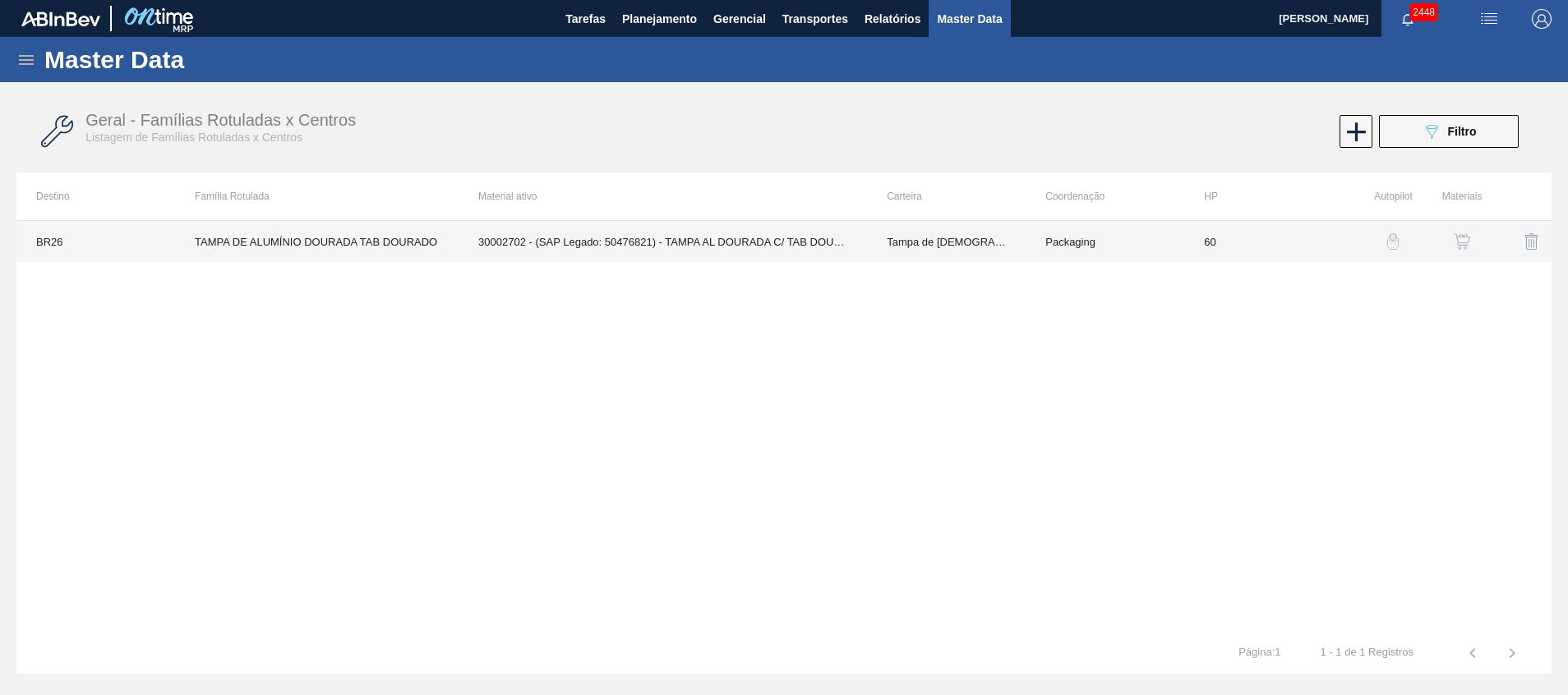
click at [730, 242] on td "30002702 - (SAP Legado: 50476821) - TAMPA AL DOURADA C/ TAB DOURADO" at bounding box center [663, 242] width 408 height 41
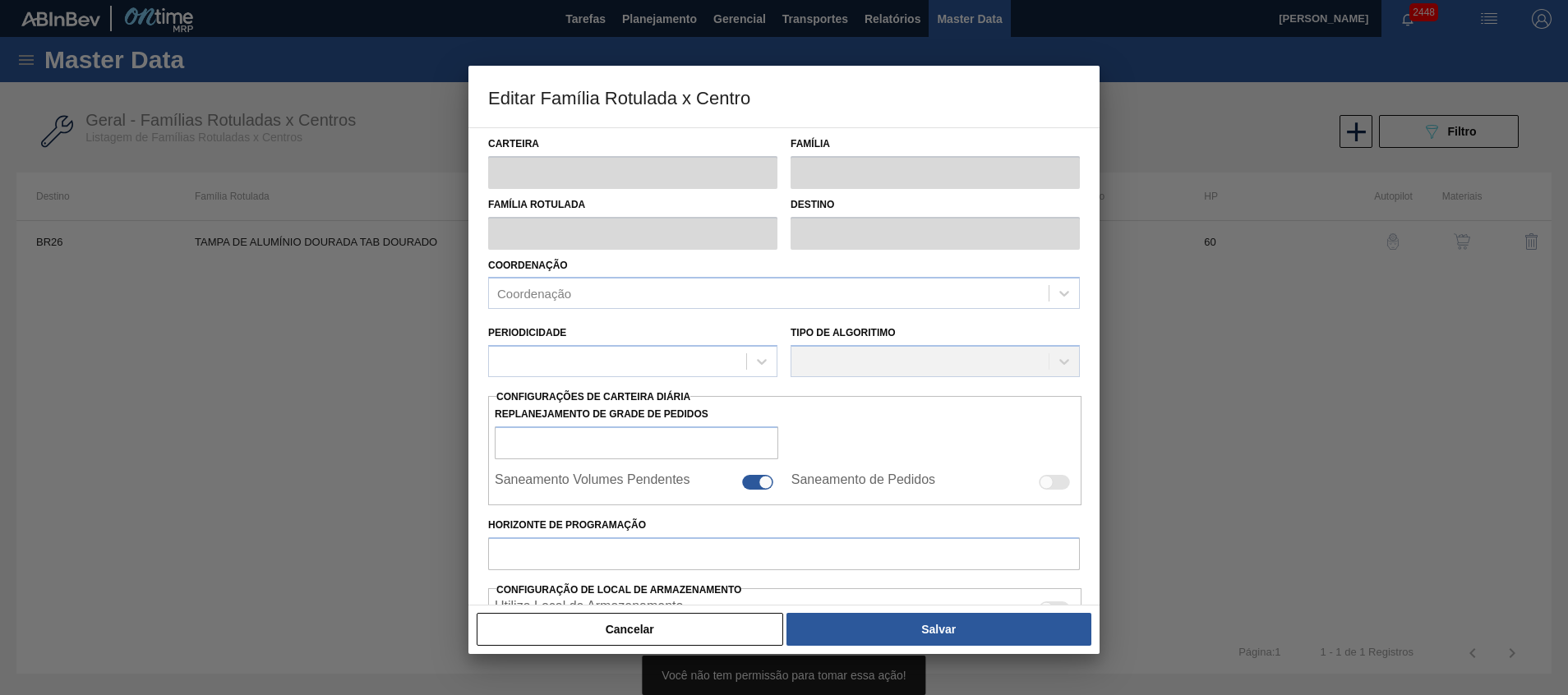
type input "Tampa de [DEMOGRAPHIC_DATA]"
type input "Tampa de Alumínio"
type input "TAMPA DE ALUMÍNIO DOURADA TAB DOURADO"
type input "BR26 - Uberlândia"
type input "60"
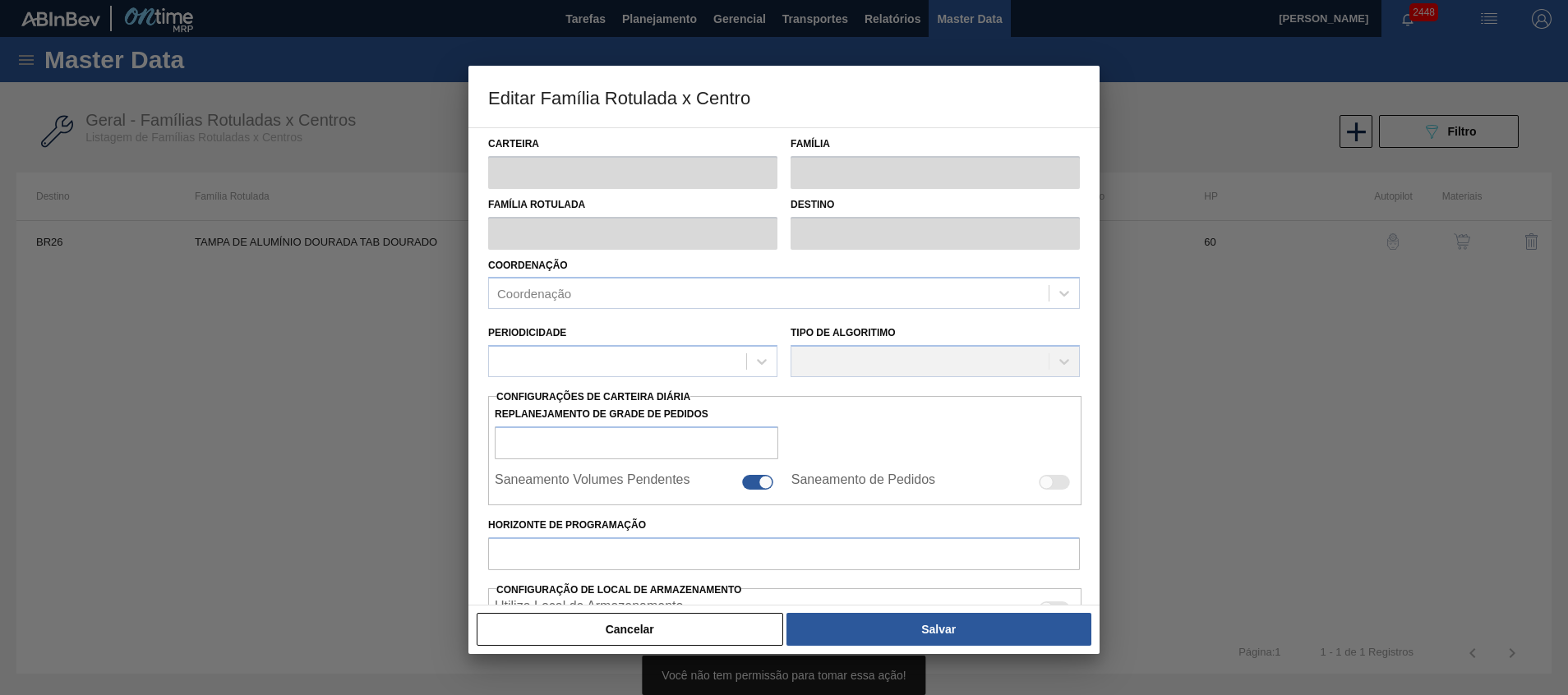
type input "3.463,916"
type input "10.391,749"
type input "50"
type input "6.927,832"
checkbox input "true"
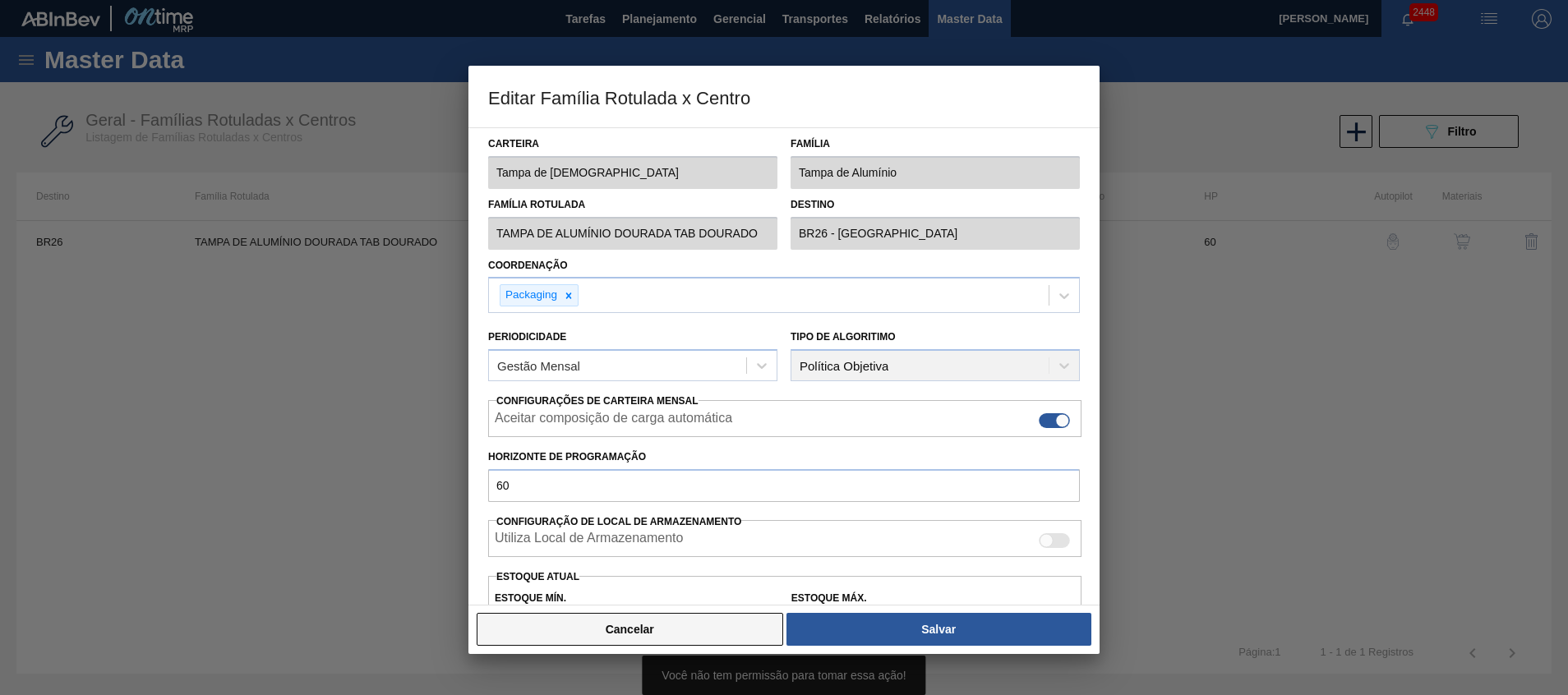
click at [596, 629] on button "Cancelar" at bounding box center [630, 630] width 307 height 33
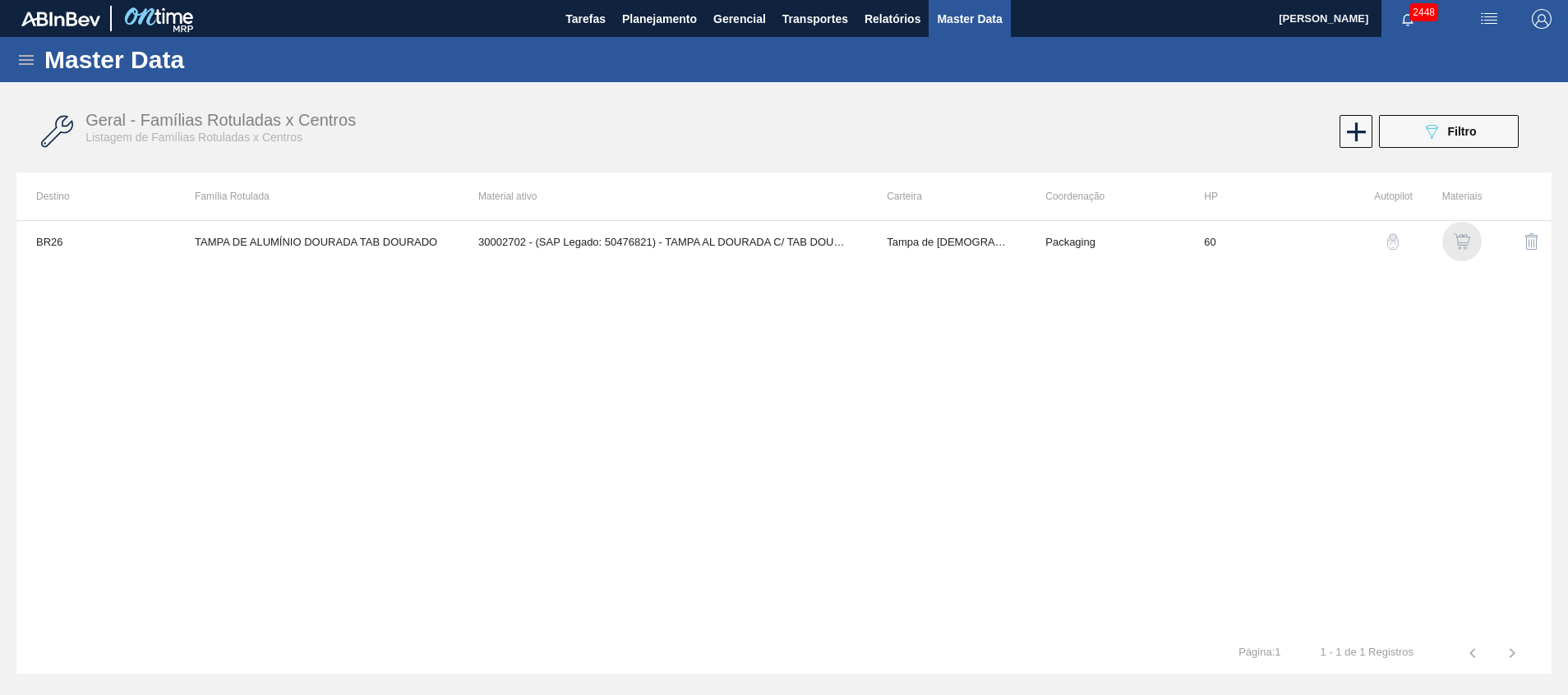
click at [1465, 239] on img "button" at bounding box center [1462, 241] width 16 height 16
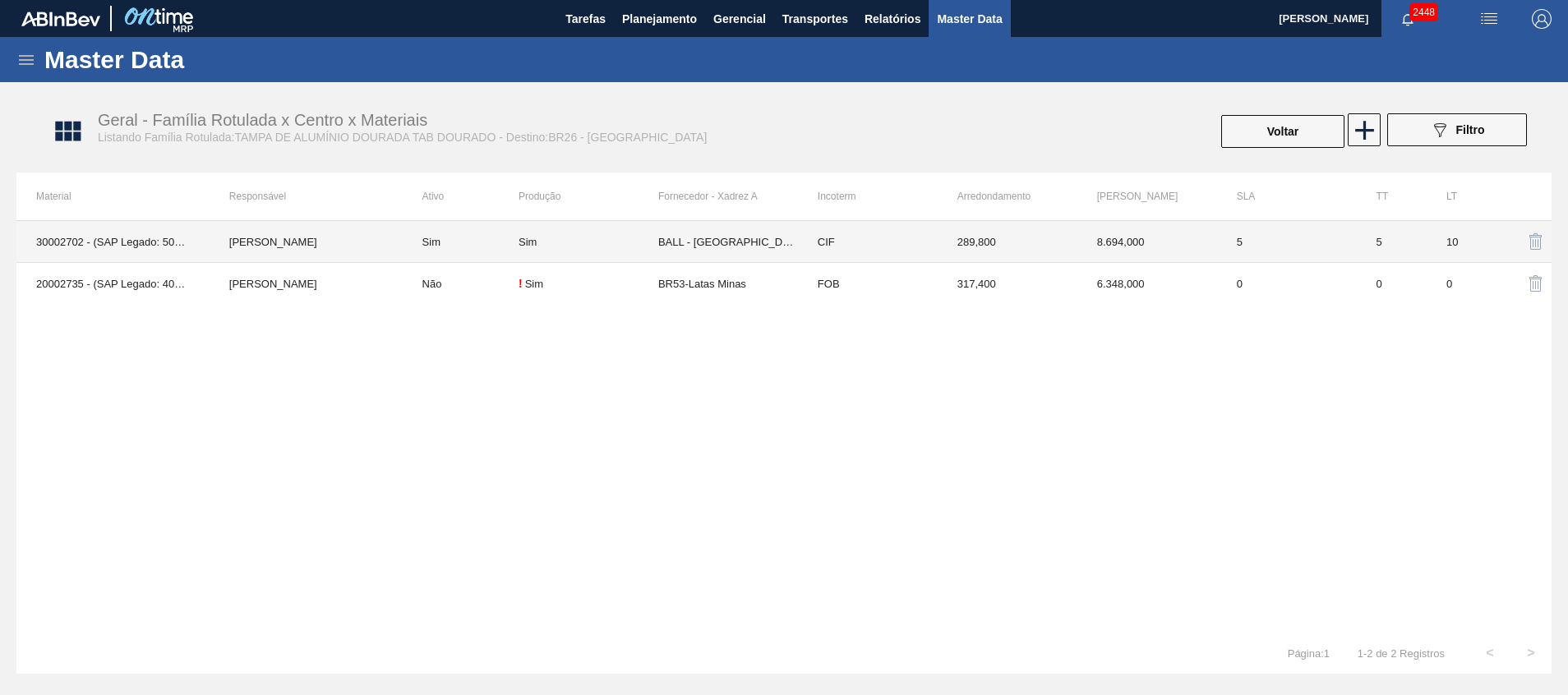
click at [727, 245] on td "BALL - RECIFE (PE)" at bounding box center [728, 242] width 140 height 42
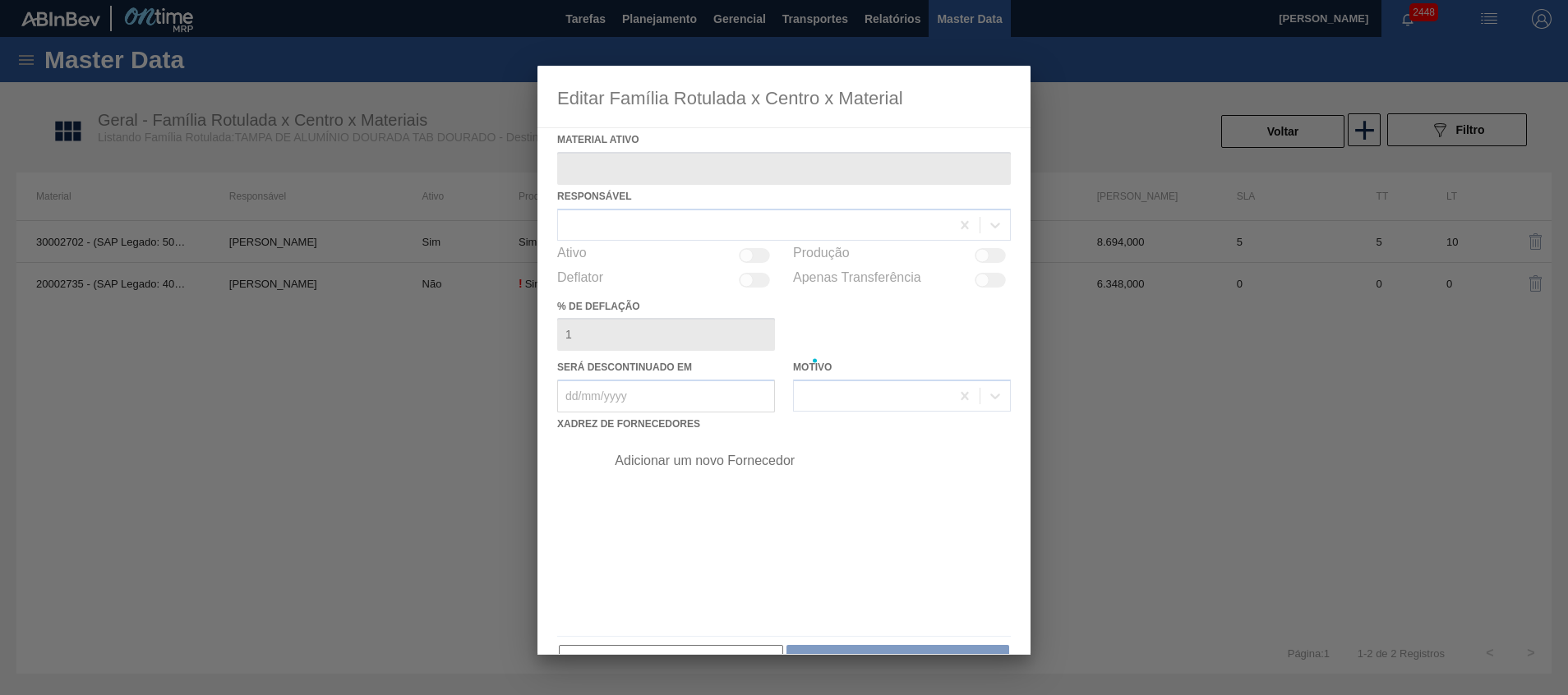
type ativo "30002702 - (SAP Legado: 50476821) - TAMPA AL DOURADA C/ TAB DOURADO"
checkbox input "true"
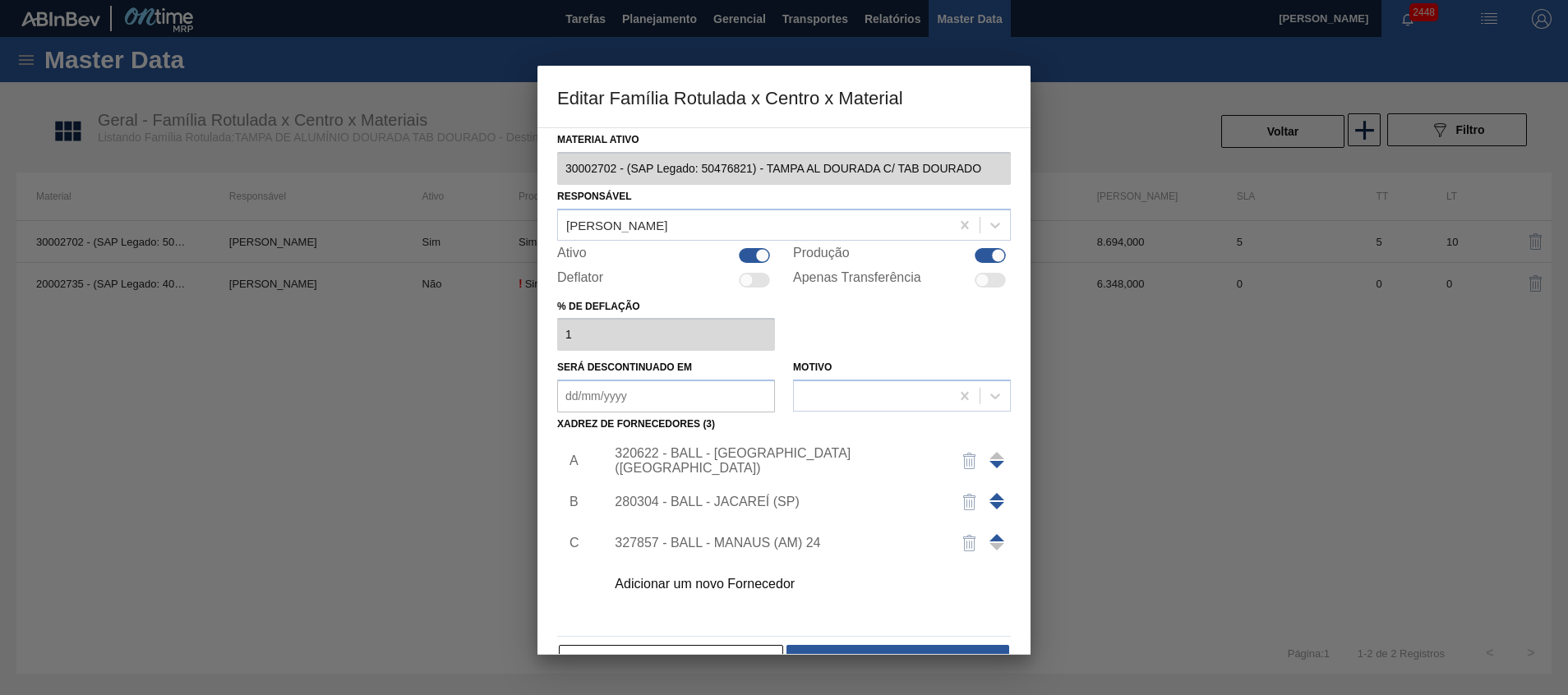
click at [997, 497] on span at bounding box center [997, 496] width 15 height 8
click at [793, 465] on div "280304 - BALL - JACAREÍ (SP)" at bounding box center [776, 461] width 322 height 15
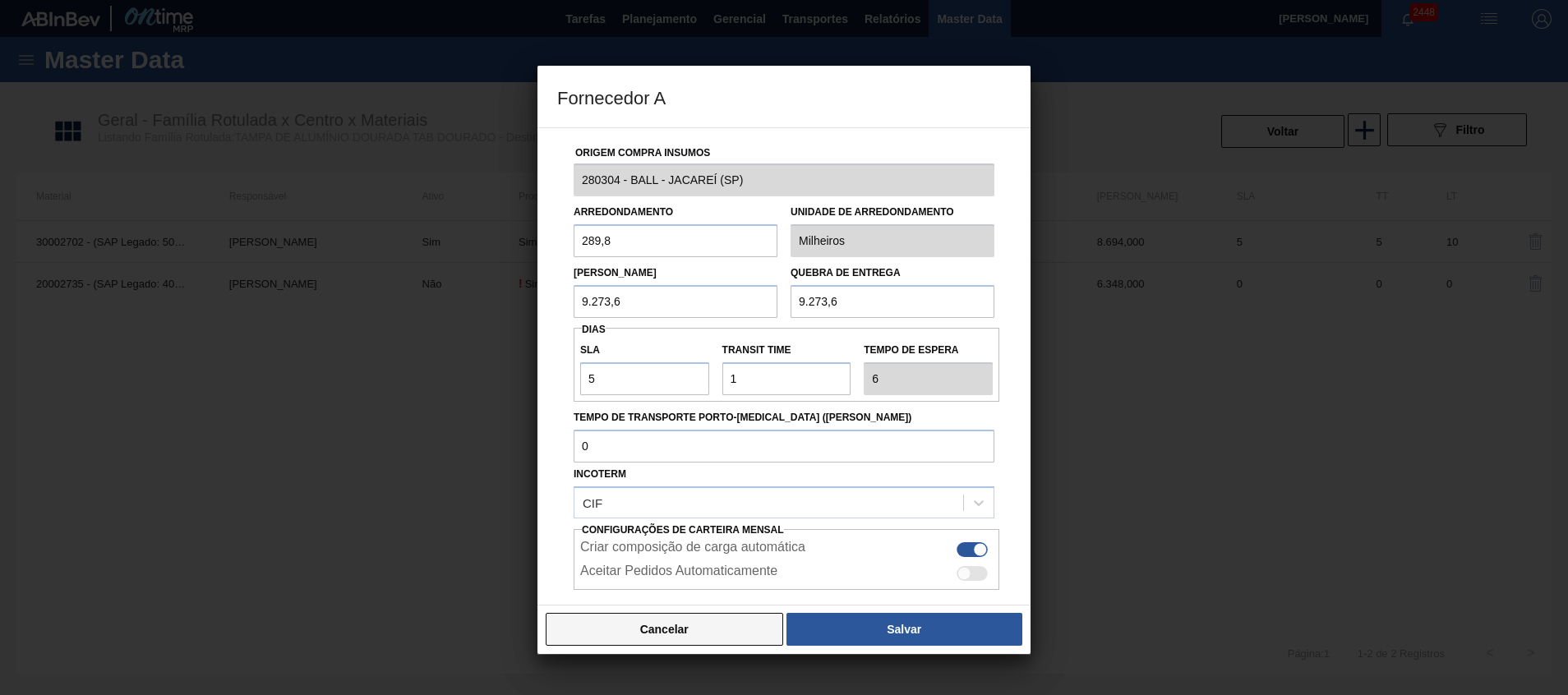
click at [720, 630] on button "Cancelar" at bounding box center [665, 630] width 238 height 33
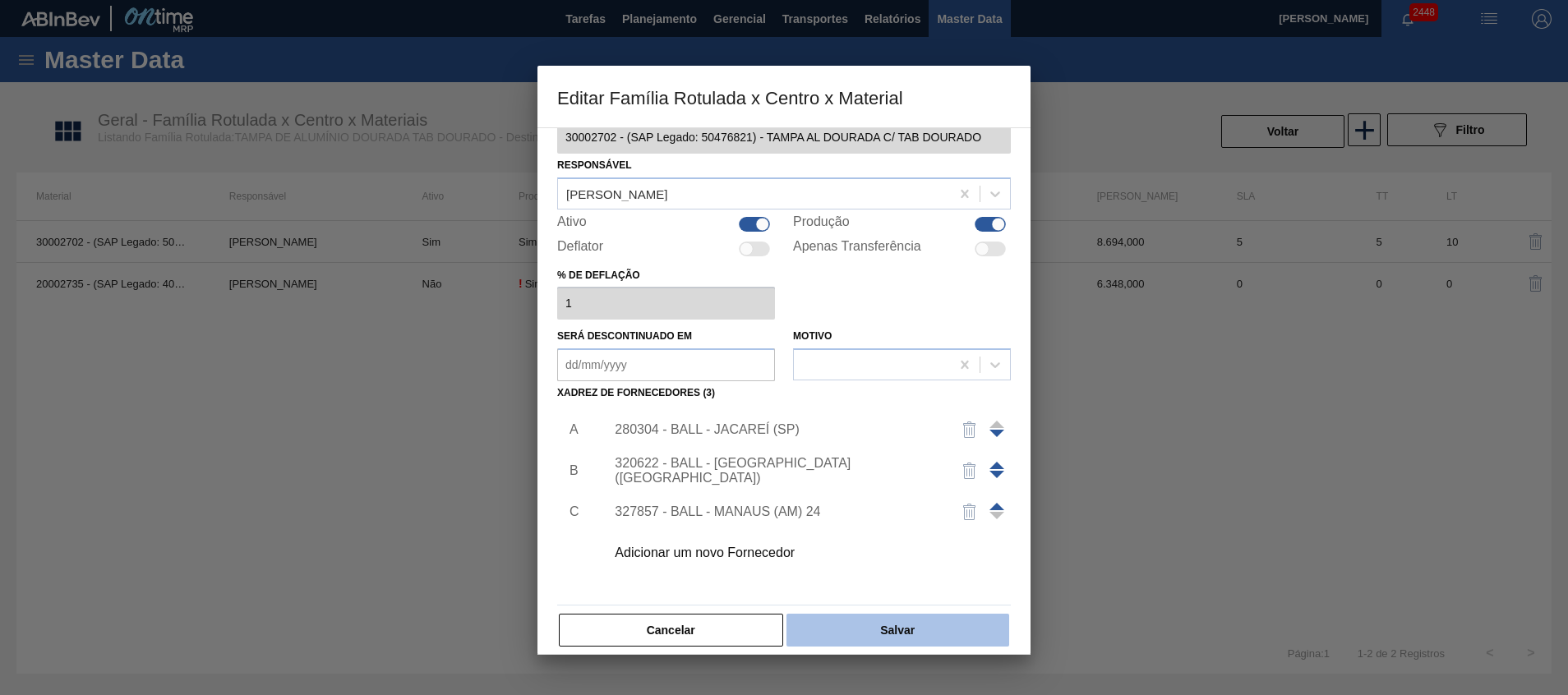
scroll to position [45, 0]
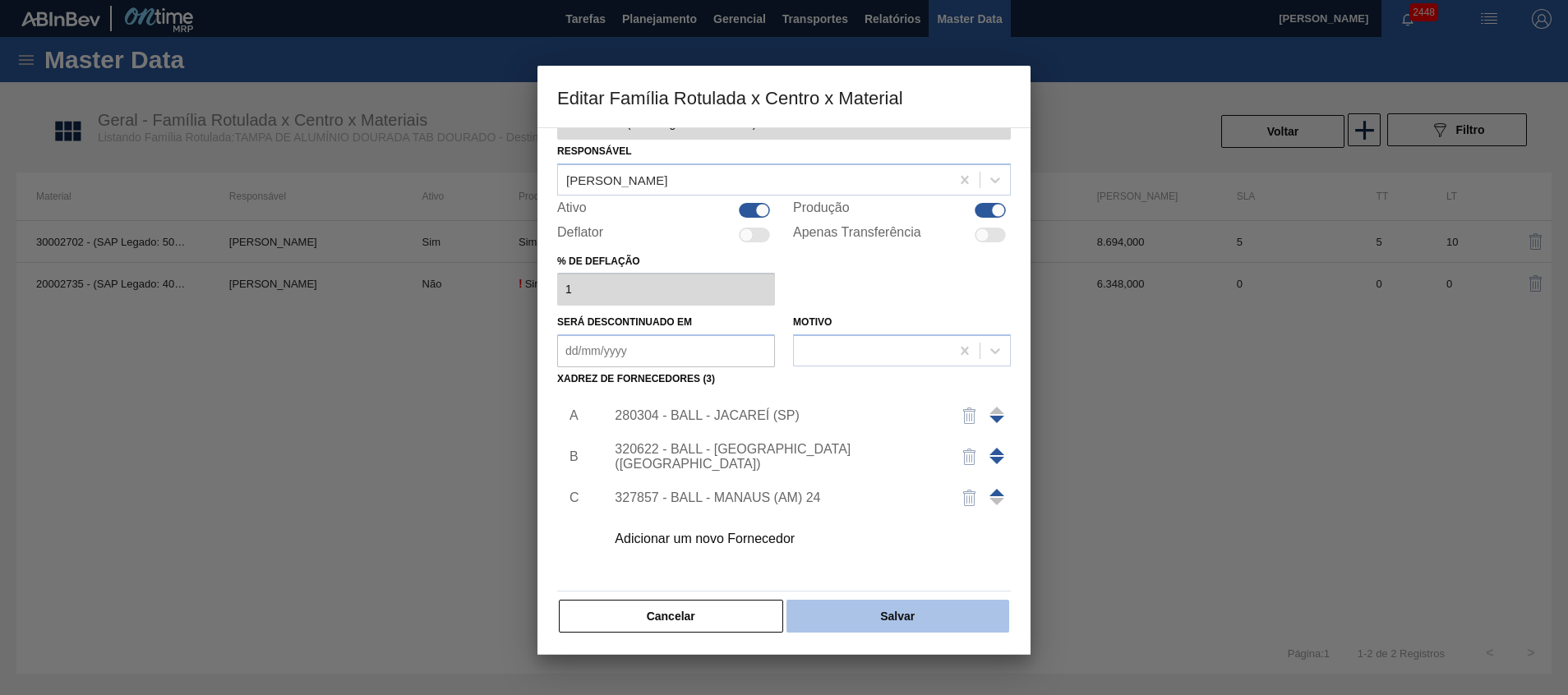
click at [804, 605] on button "Salvar" at bounding box center [898, 616] width 223 height 33
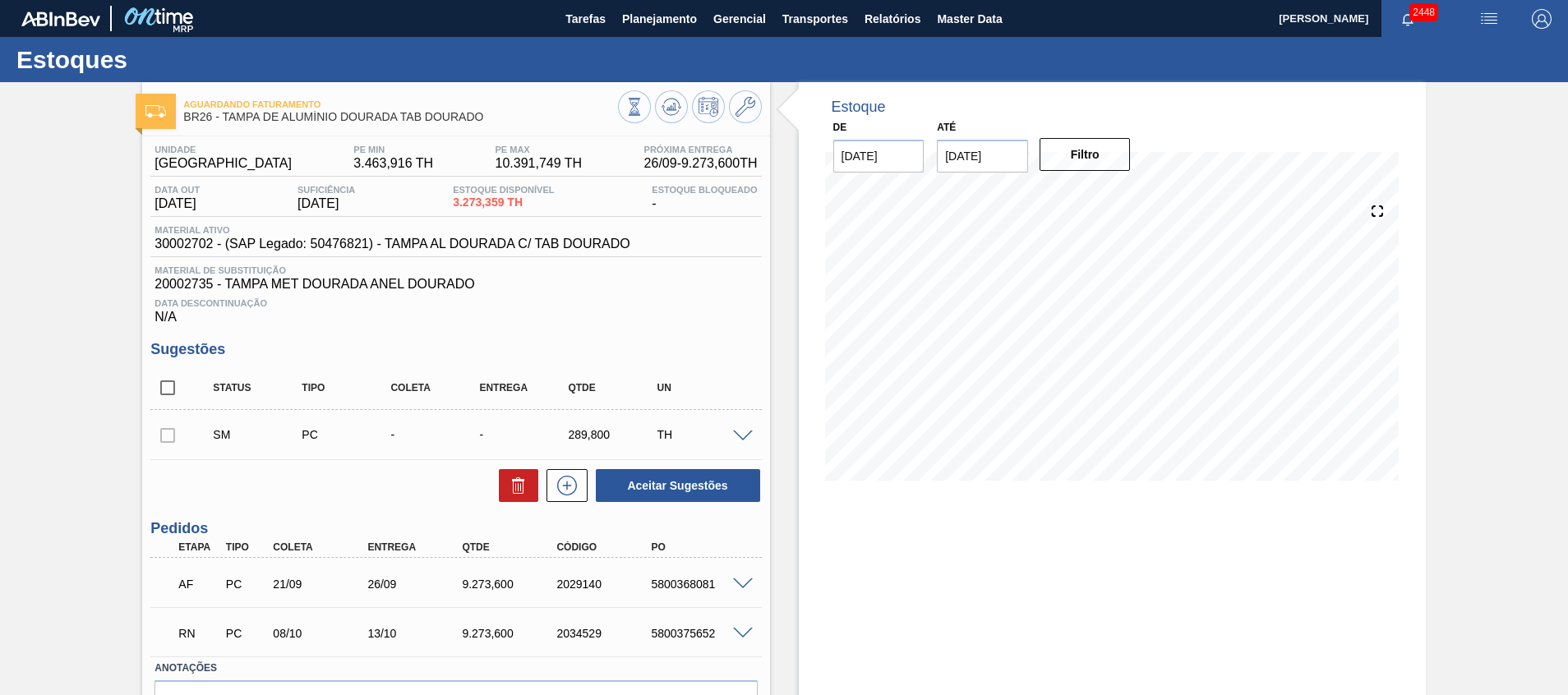
click at [734, 438] on span at bounding box center [743, 437] width 20 height 12
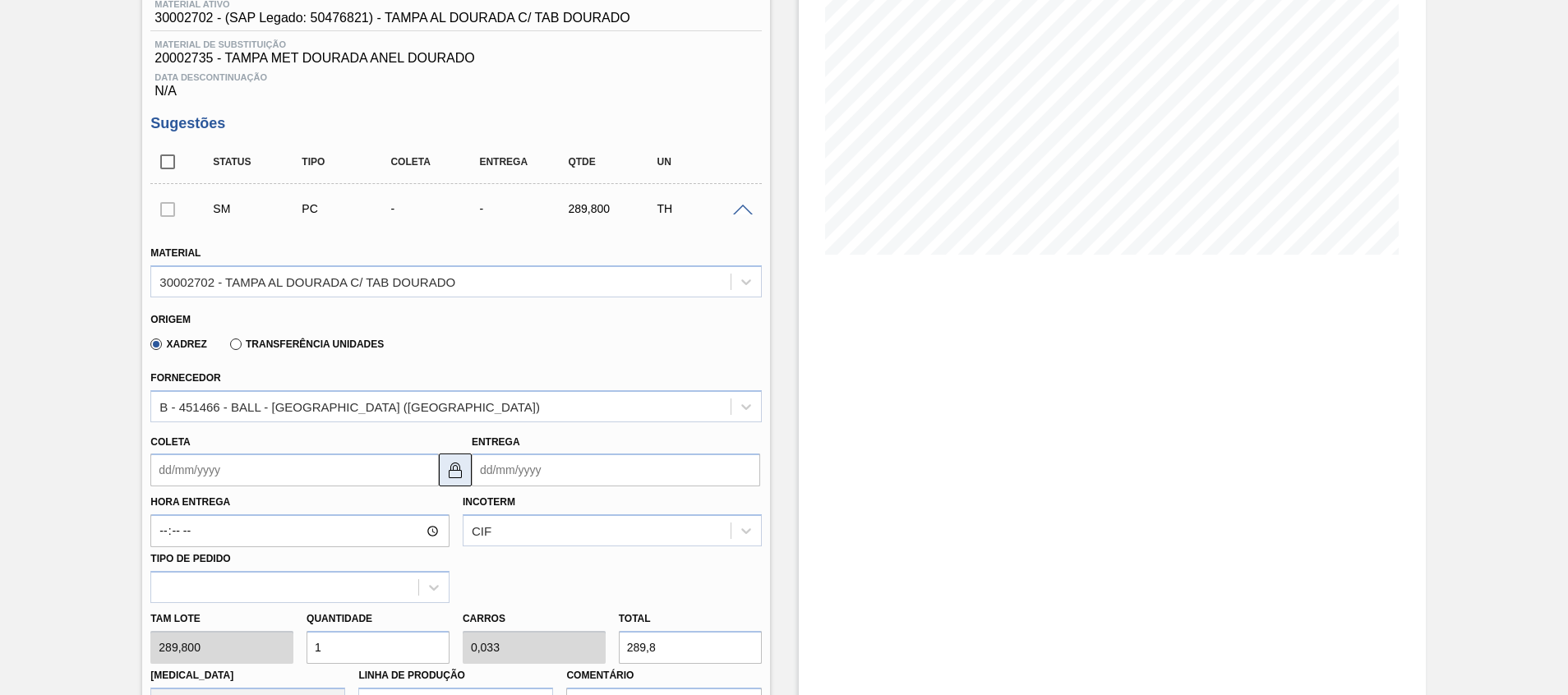
scroll to position [246, 0]
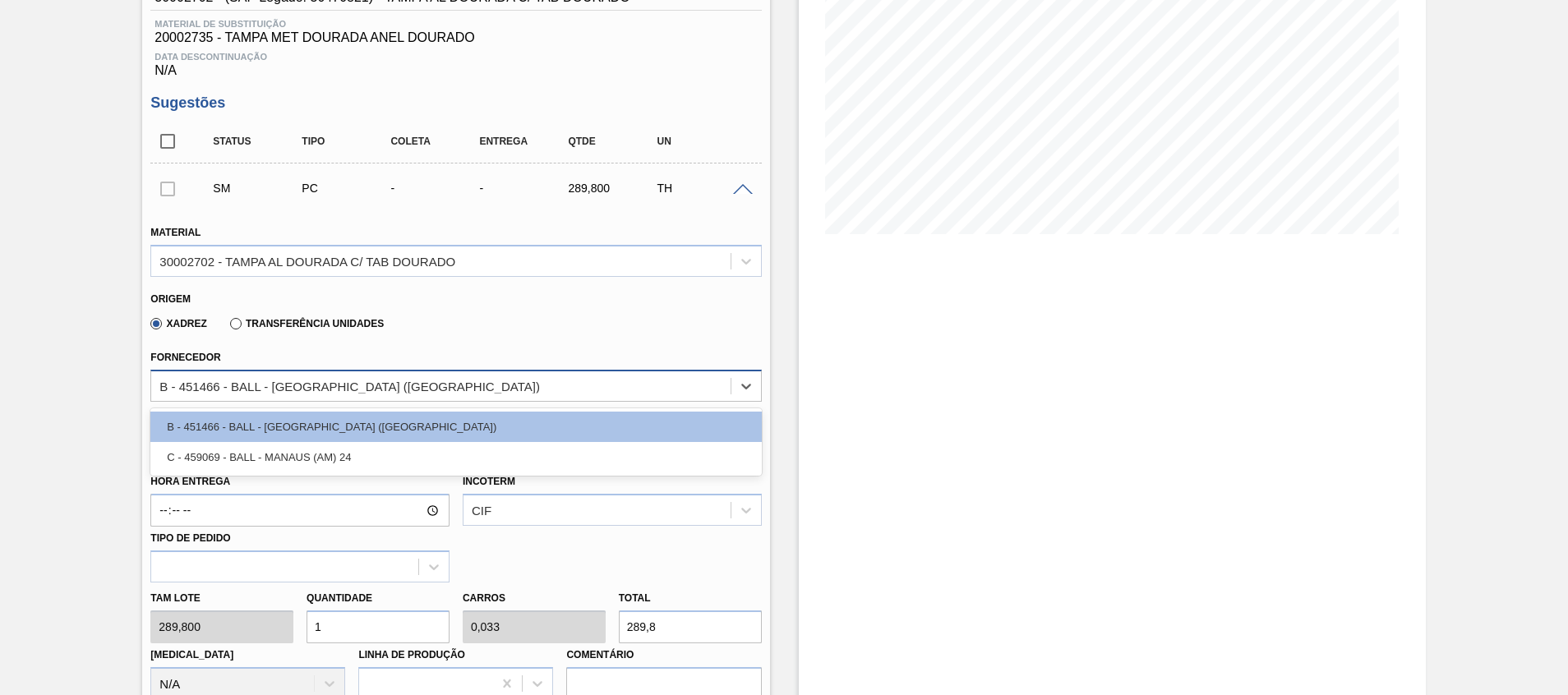
click at [271, 383] on div "B - 451466 - BALL - RECIFE (PE)" at bounding box center [350, 386] width 381 height 14
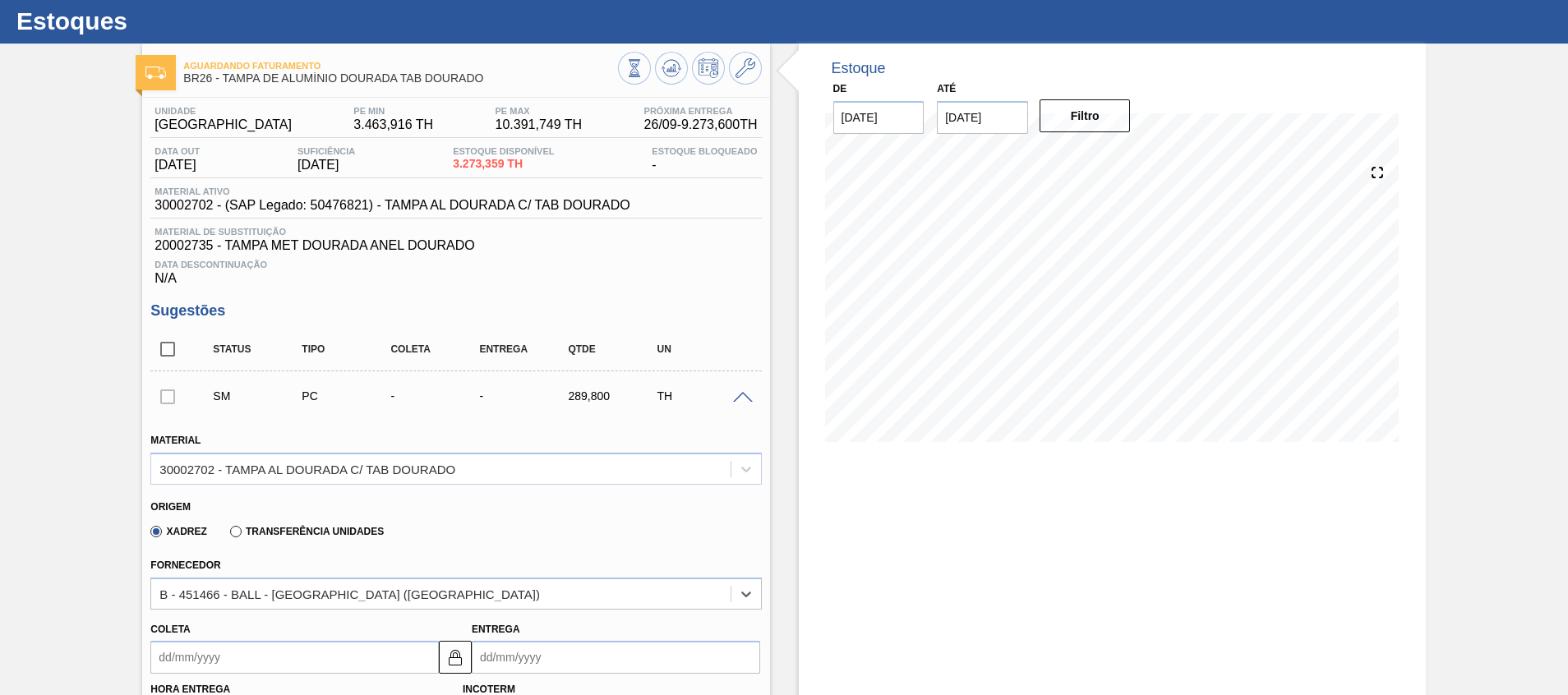
scroll to position [0, 0]
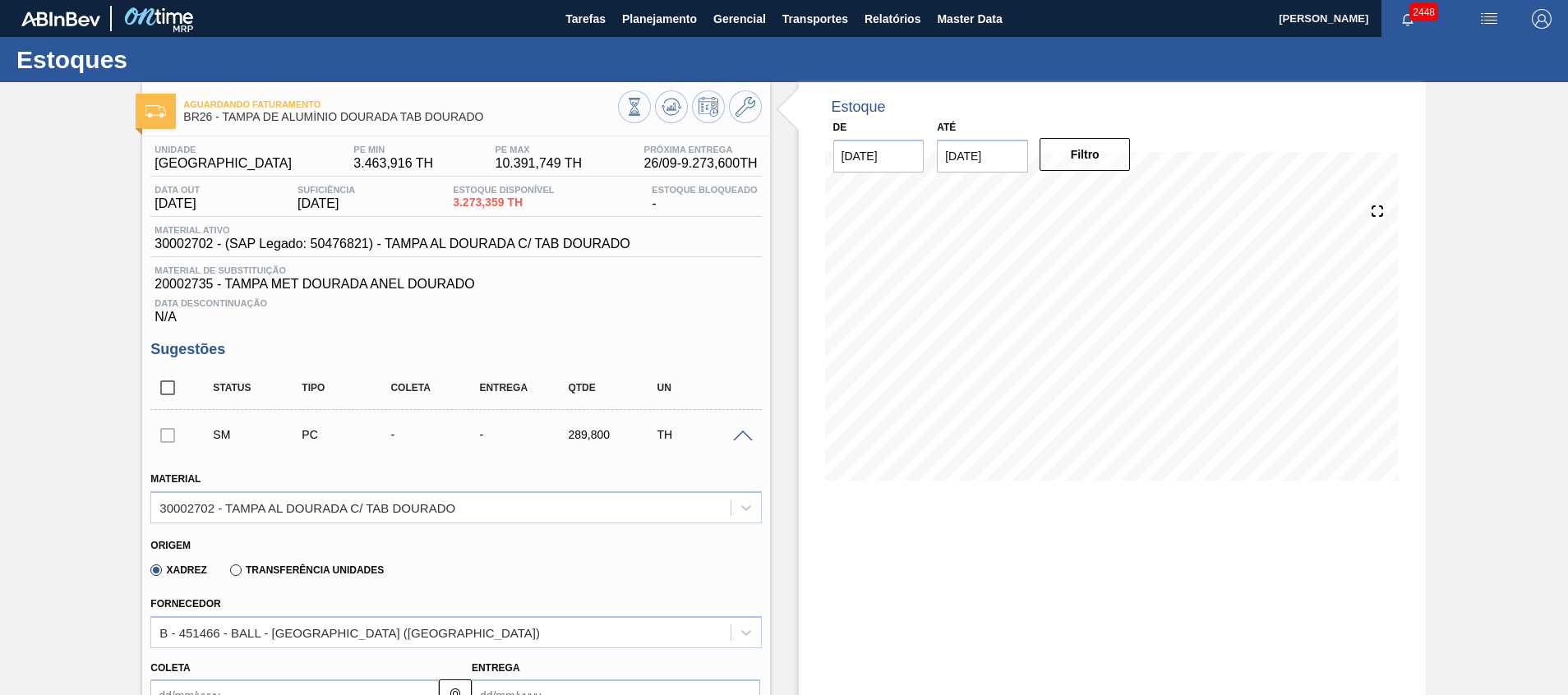
click at [747, 433] on span at bounding box center [743, 437] width 20 height 12
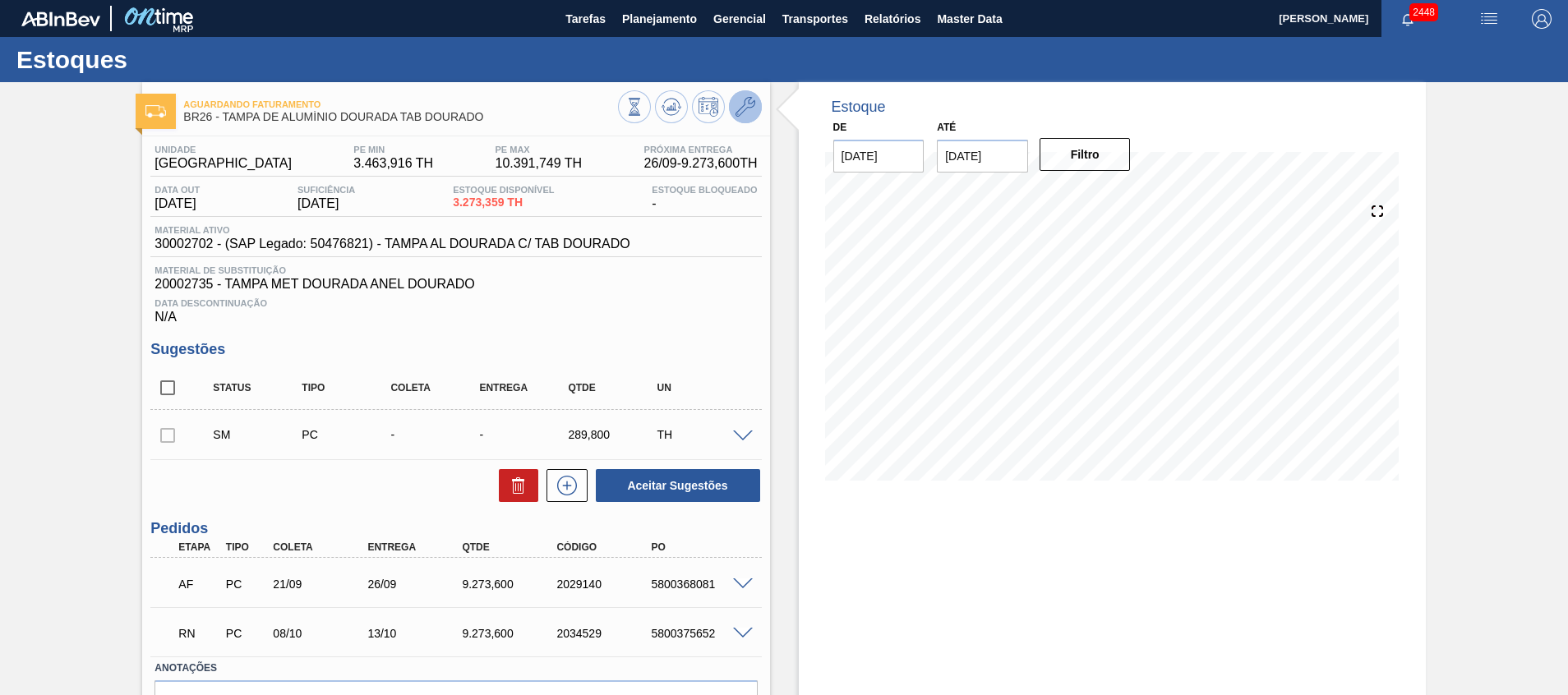
click at [742, 99] on icon at bounding box center [745, 107] width 20 height 20
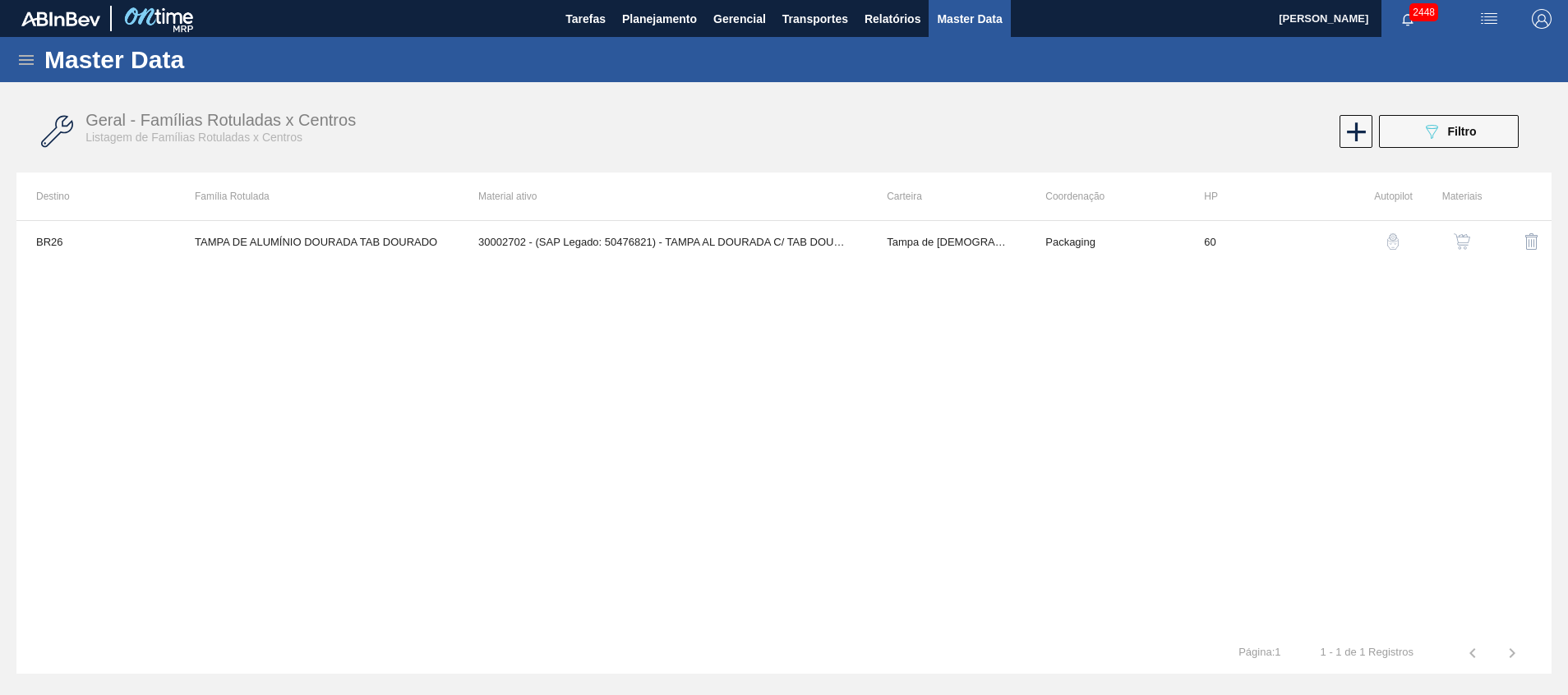
drag, startPoint x: 600, startPoint y: 415, endPoint x: 558, endPoint y: 338, distance: 87.7
click at [600, 414] on div "BR26 TAMPA DE ALUMÍNIO DOURADA TAB DOURADO 30002702 - (SAP Legado: 50476821) - …" at bounding box center [784, 426] width 1535 height 413
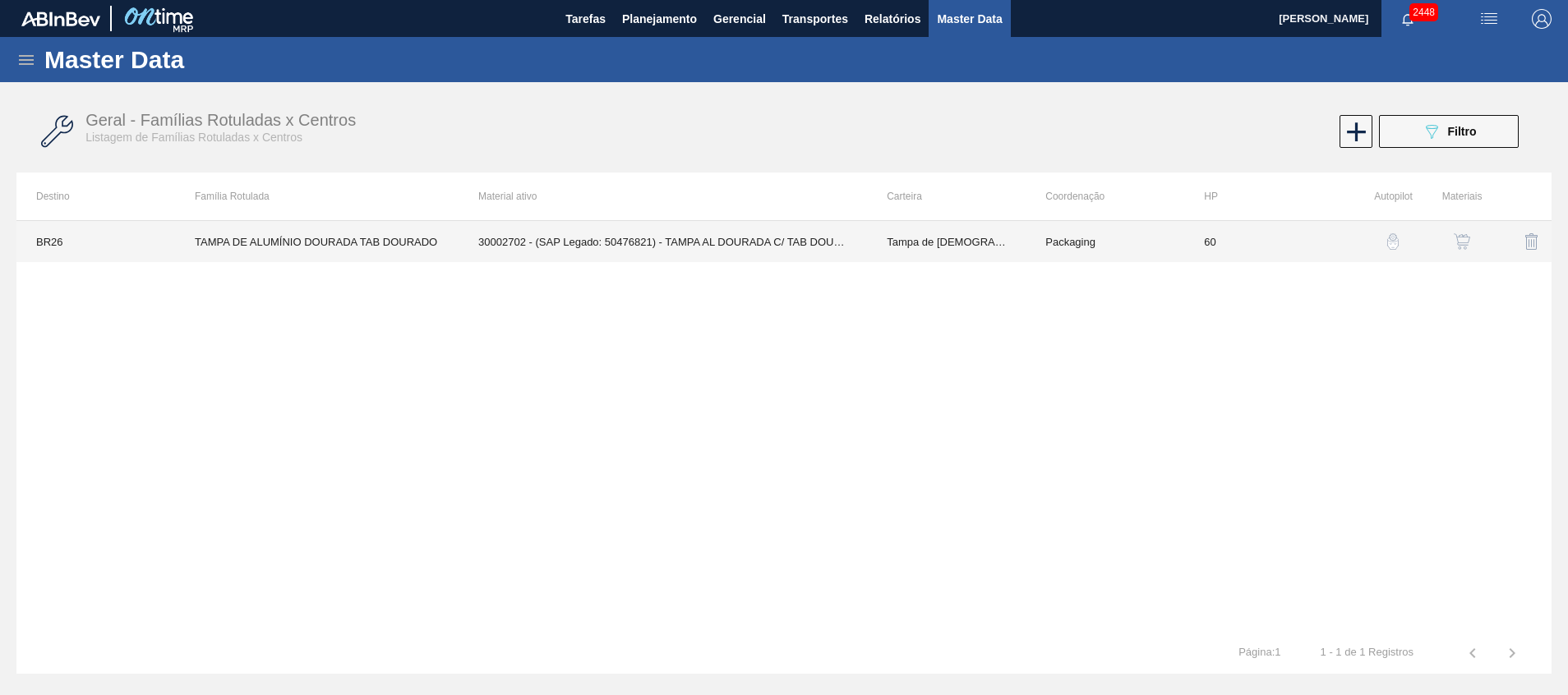
click at [675, 255] on td "30002702 - (SAP Legado: 50476821) - TAMPA AL DOURADA C/ TAB DOURADO" at bounding box center [663, 242] width 408 height 41
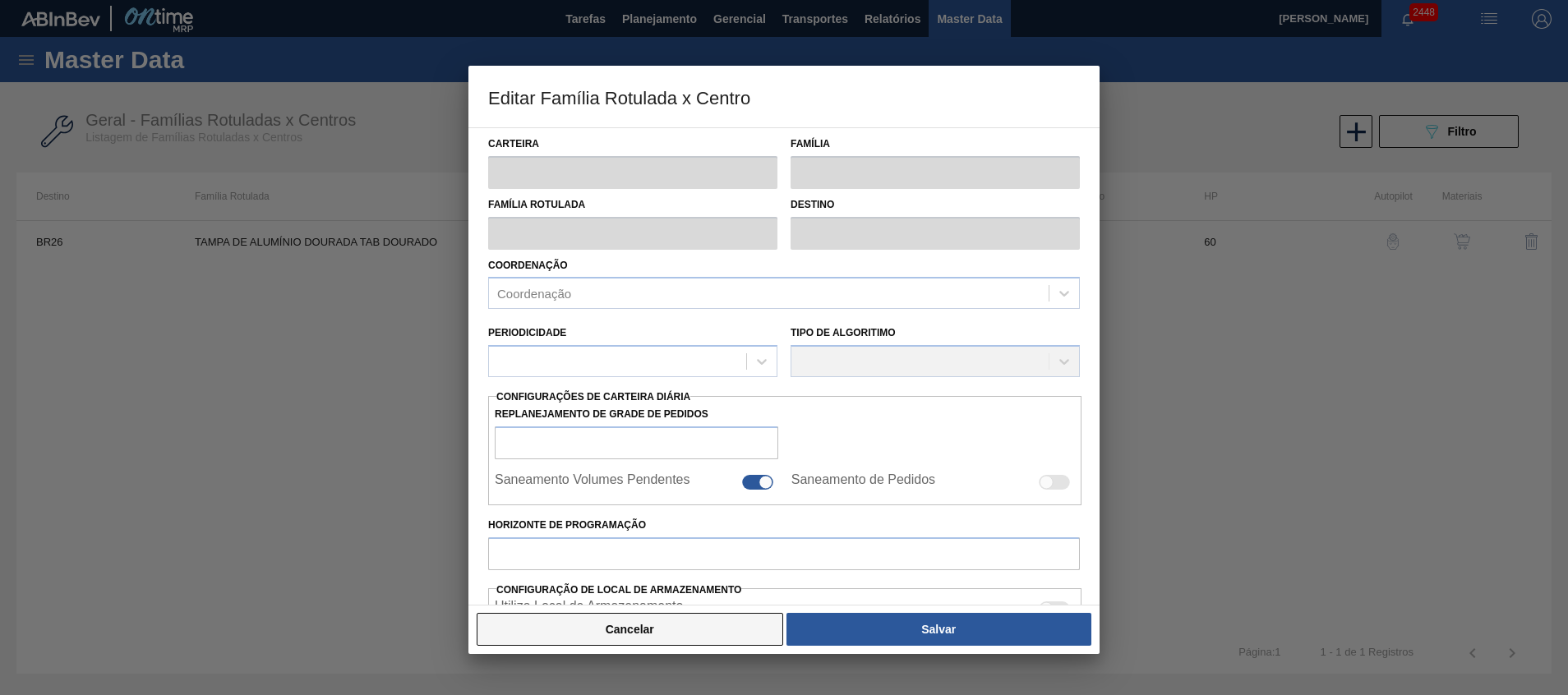
click at [638, 629] on button "Cancelar" at bounding box center [630, 630] width 307 height 33
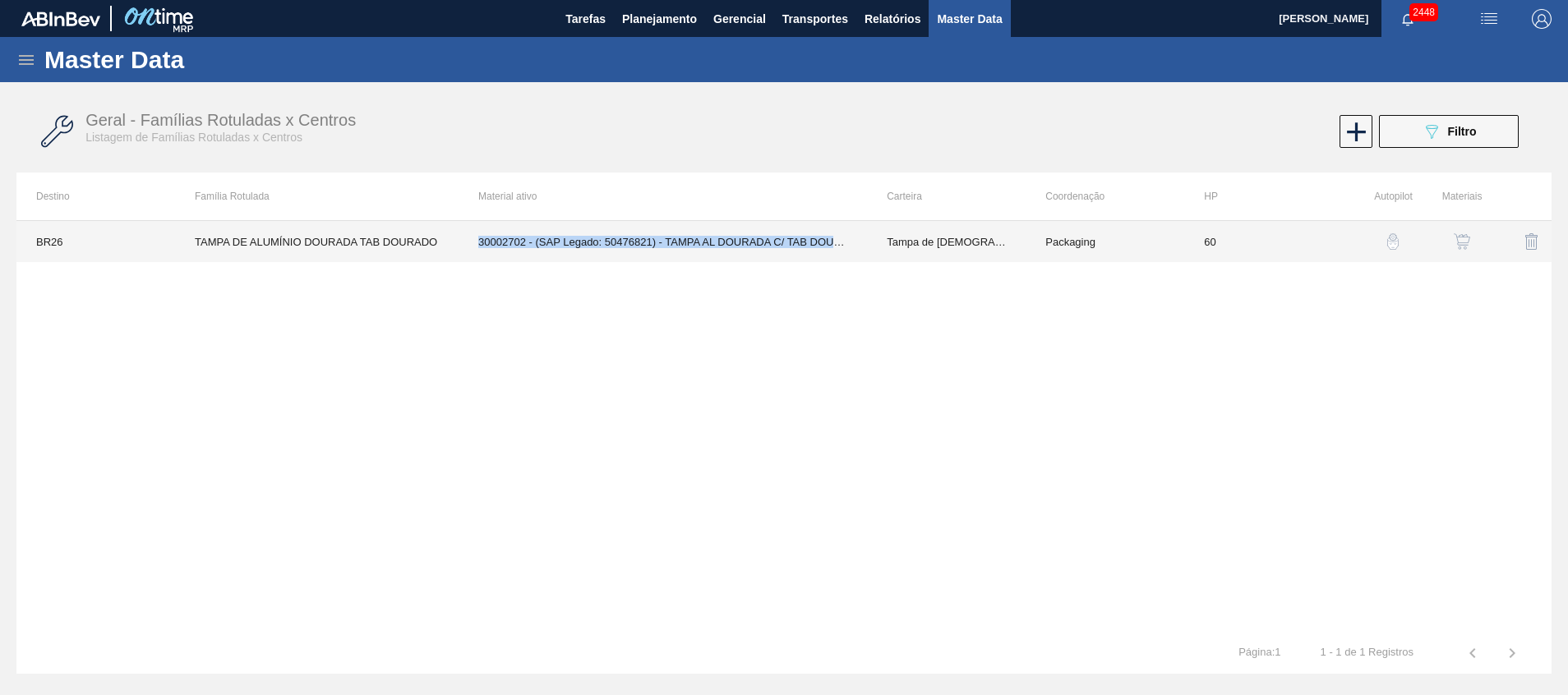
drag, startPoint x: 482, startPoint y: 246, endPoint x: 862, endPoint y: 245, distance: 380.0
click at [862, 245] on td "30002702 - (SAP Legado: 50476821) - TAMPA AL DOURADA C/ TAB DOURADO" at bounding box center [663, 242] width 408 height 41
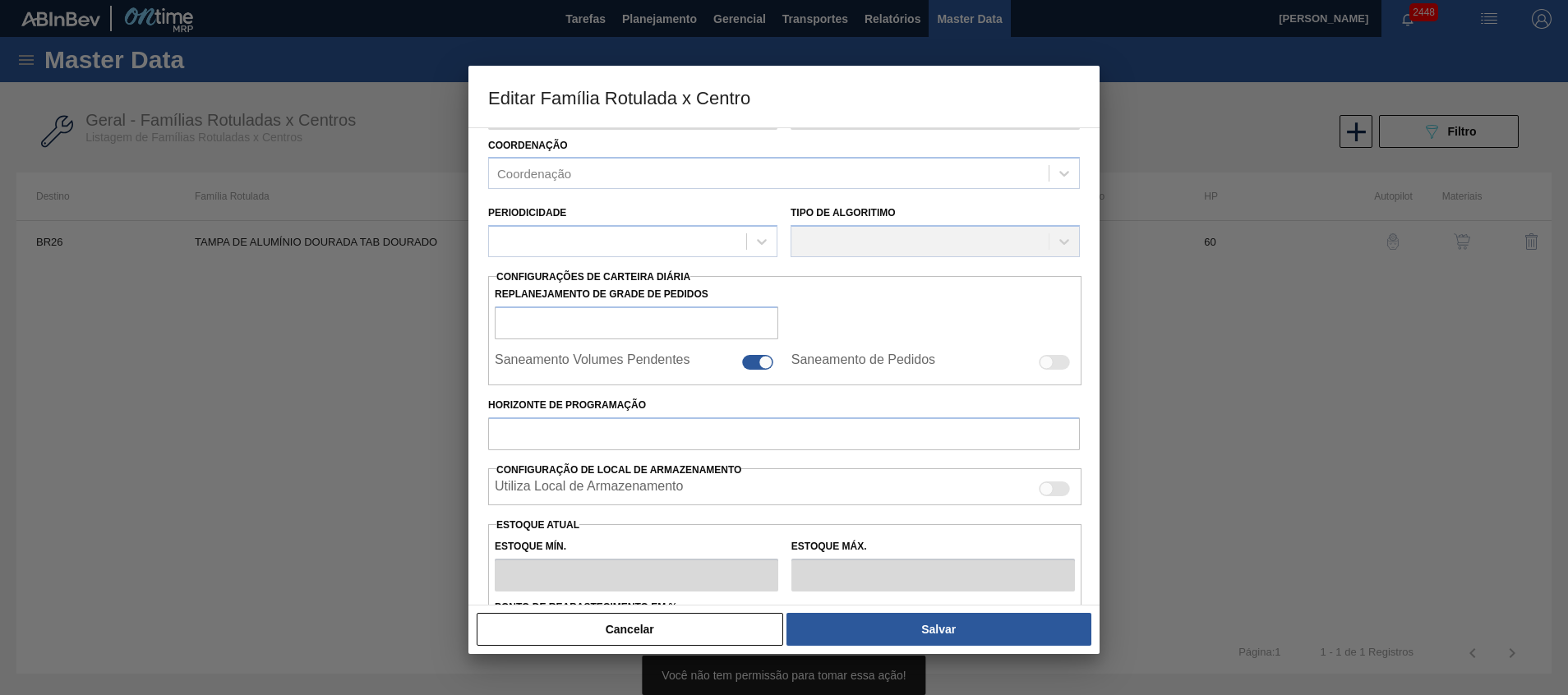
type input "Tampa de [DEMOGRAPHIC_DATA]"
type input "Tampa de Alumínio"
type input "TAMPA DE ALUMÍNIO DOURADA TAB DOURADO"
type input "BR26 - Uberlândia"
type input "60"
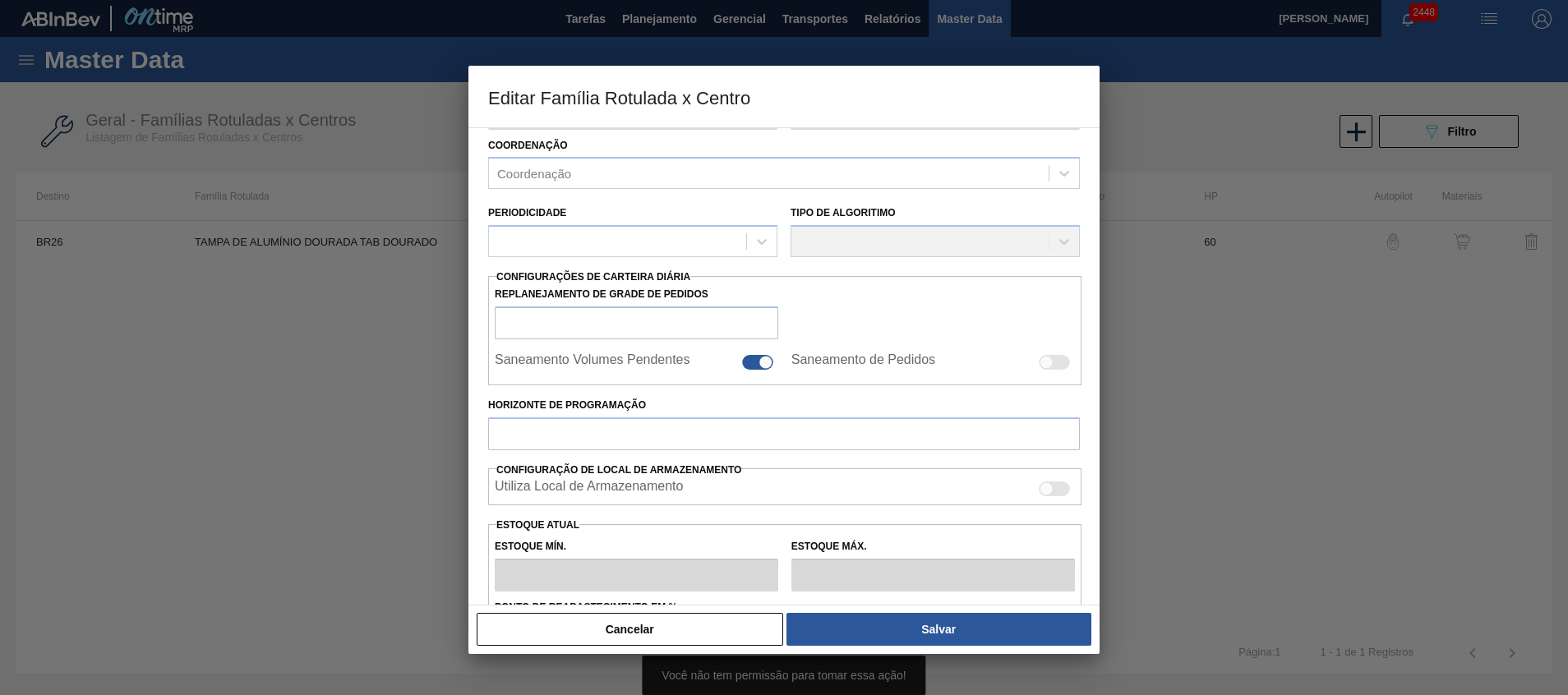
type input "3.463,916"
type input "10.391,749"
type input "50"
type input "6.927,832"
checkbox input "true"
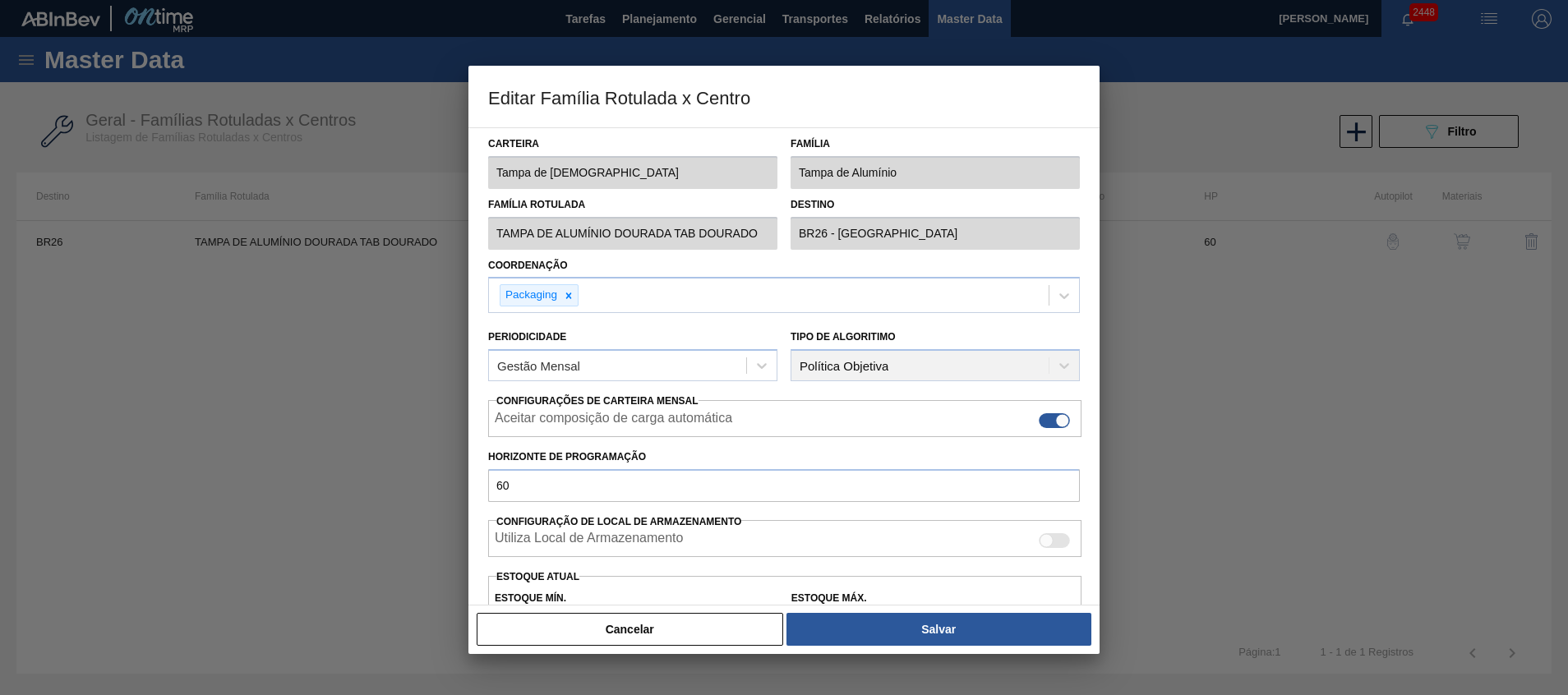
click at [514, 629] on button "Cancelar" at bounding box center [630, 630] width 307 height 33
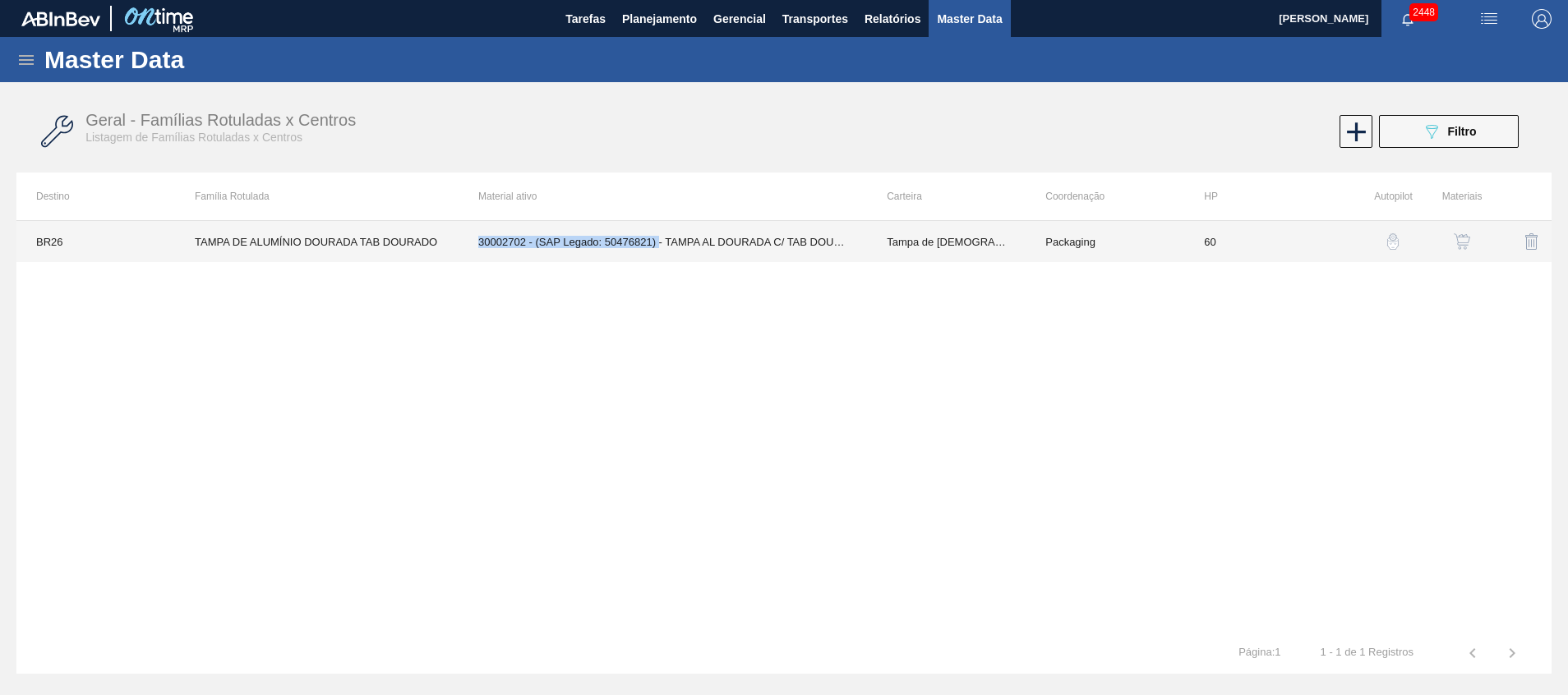
drag, startPoint x: 472, startPoint y: 239, endPoint x: 657, endPoint y: 251, distance: 185.4
click at [657, 251] on td "30002702 - (SAP Legado: 50476821) - TAMPA AL DOURADA C/ TAB DOURADO" at bounding box center [663, 242] width 408 height 41
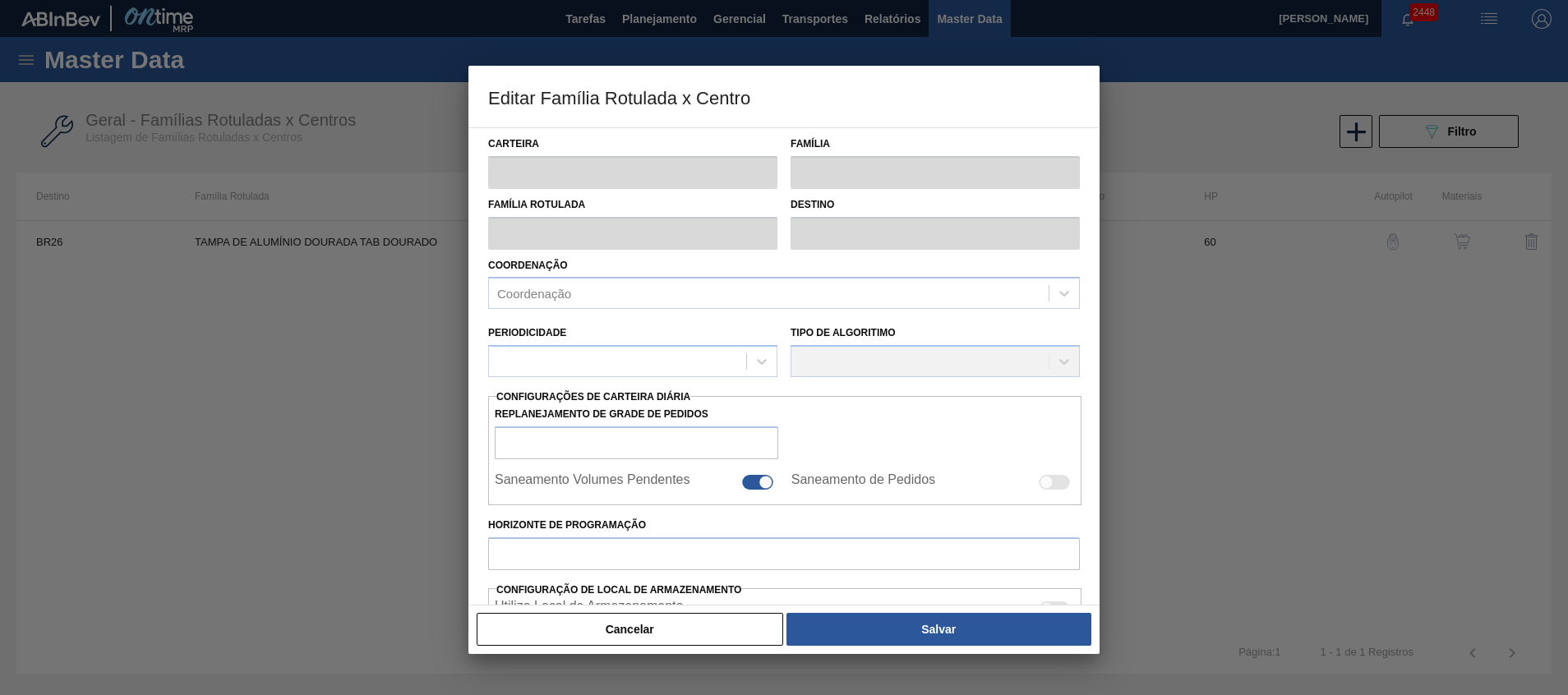
copy td "30002702 - (SAP Legado: 50476821)"
click at [663, 622] on button "Cancelar" at bounding box center [630, 630] width 307 height 33
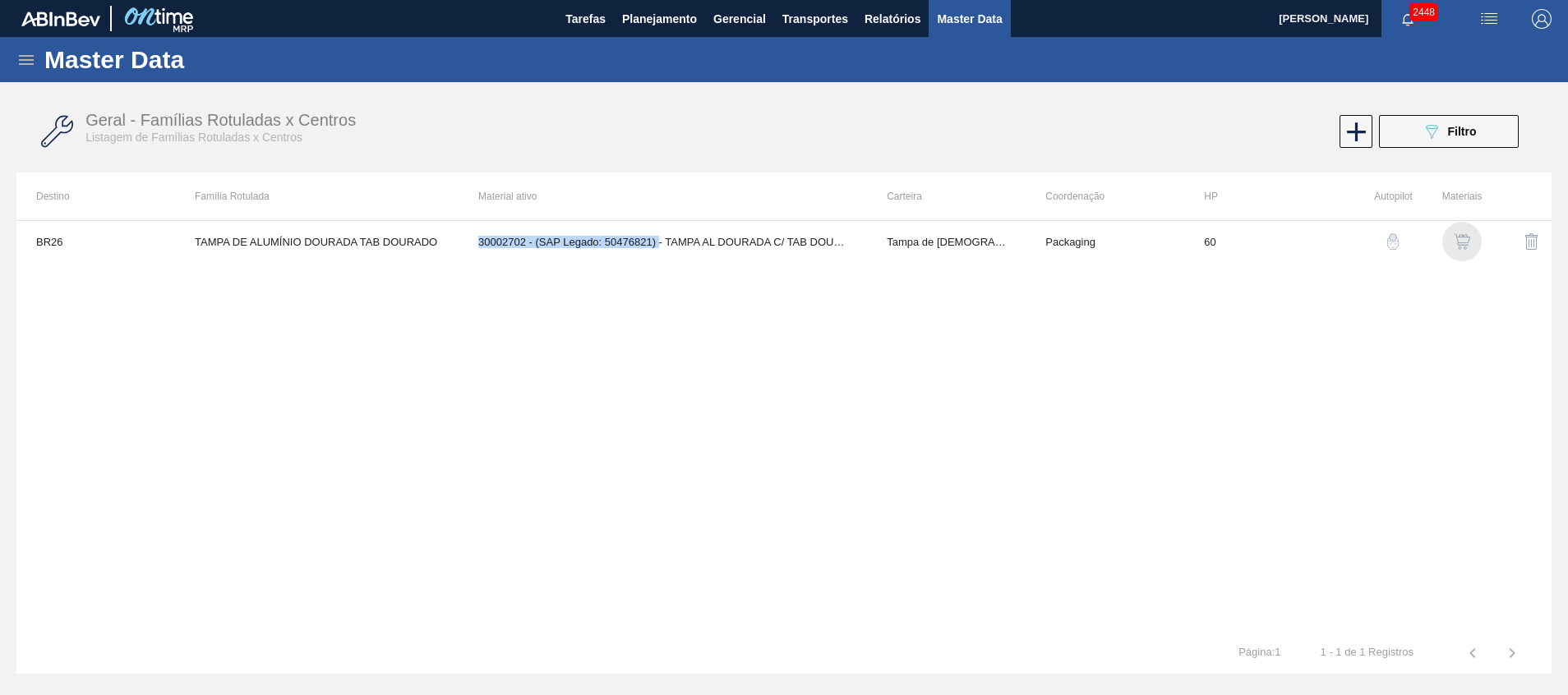
click at [1454, 235] on img "button" at bounding box center [1462, 241] width 16 height 16
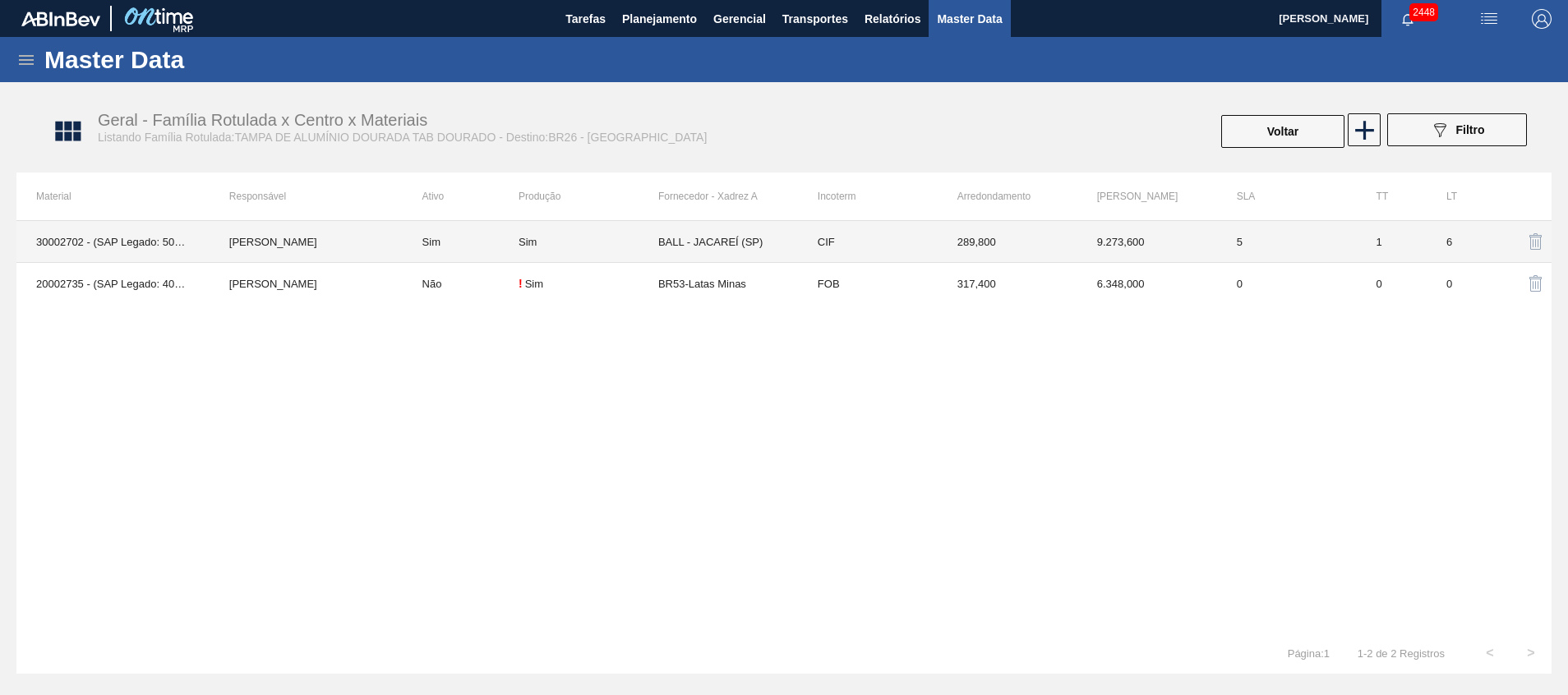
click at [723, 242] on td "BALL - JACAREÍ (SP)" at bounding box center [728, 242] width 140 height 42
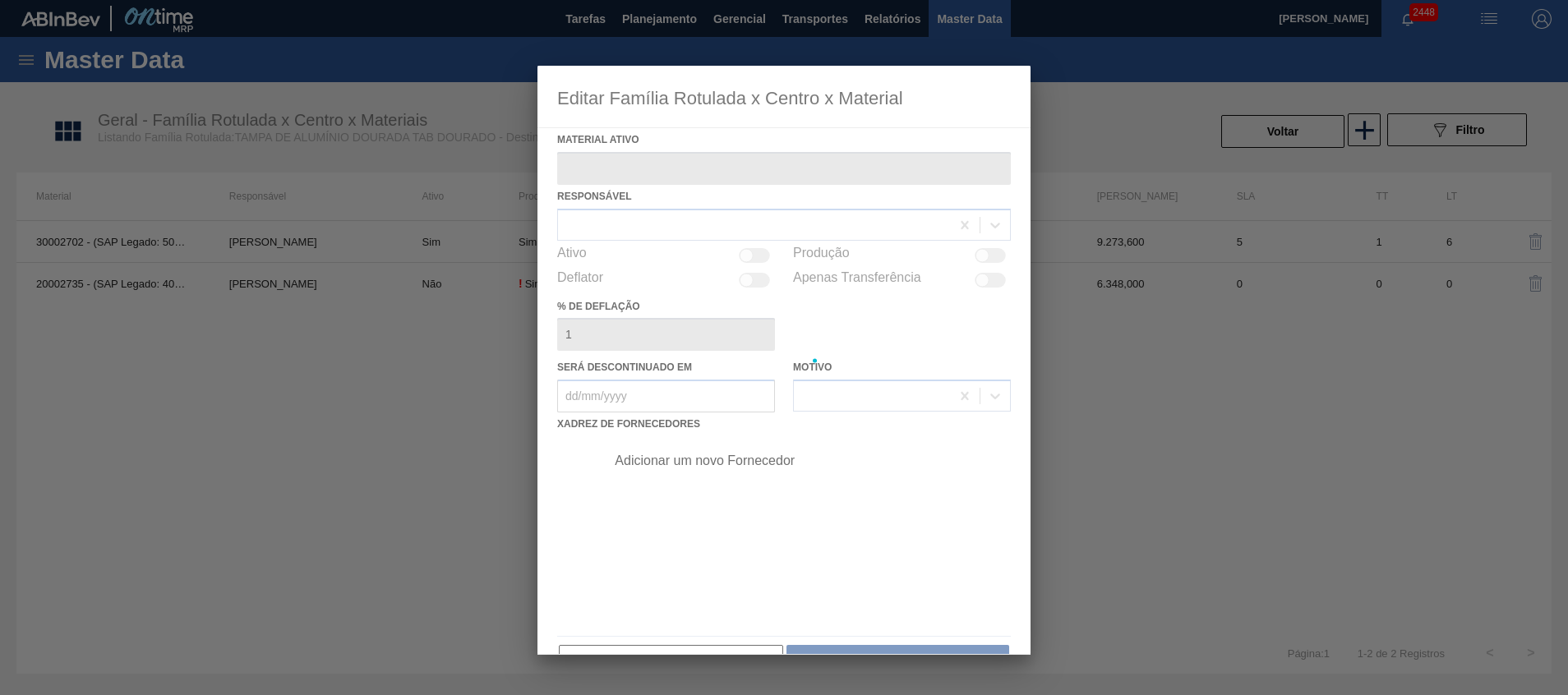
type ativo "30002702 - (SAP Legado: 50476821) - TAMPA AL DOURADA C/ TAB DOURADO"
checkbox input "true"
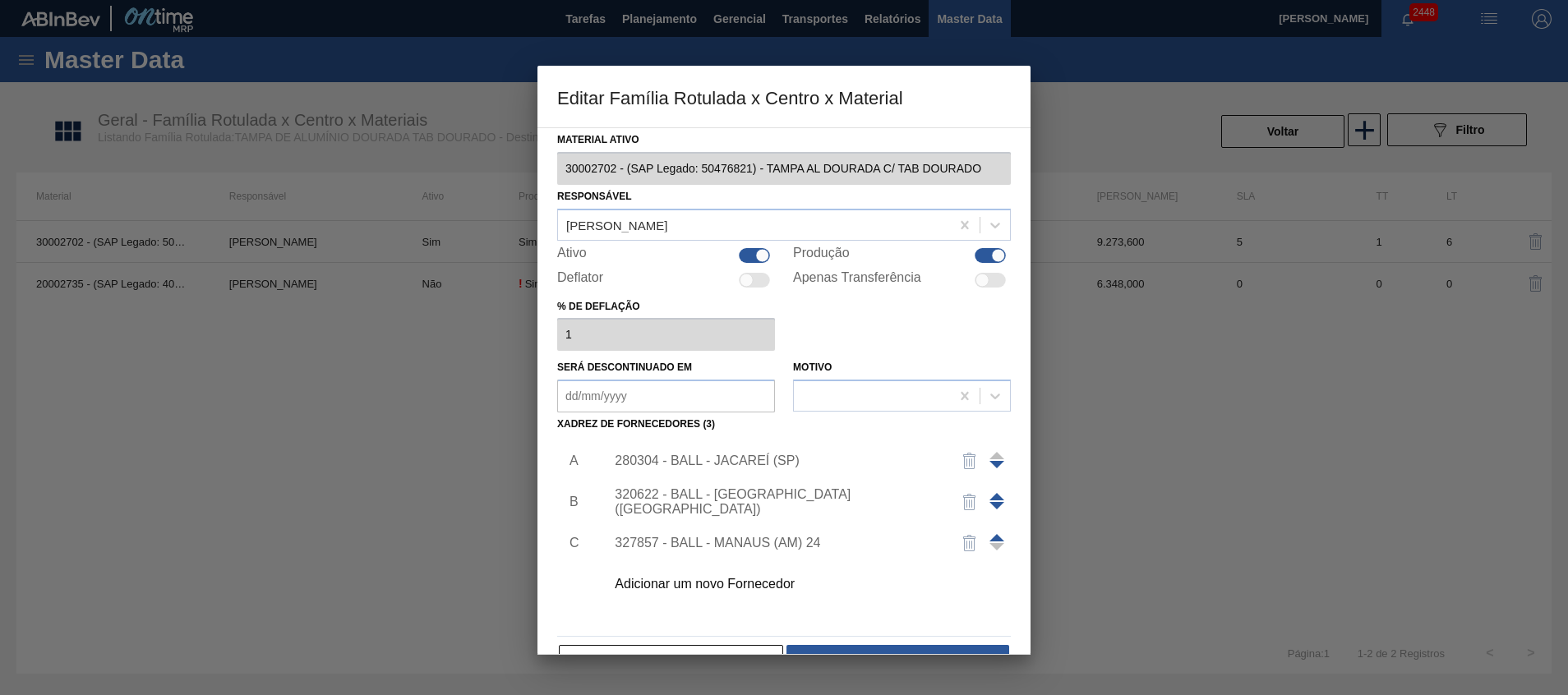
click at [675, 452] on div "280304 - BALL - JACAREÍ (SP)" at bounding box center [804, 461] width 415 height 41
click at [741, 462] on div "280304 - BALL - JACAREÍ (SP)" at bounding box center [776, 461] width 322 height 15
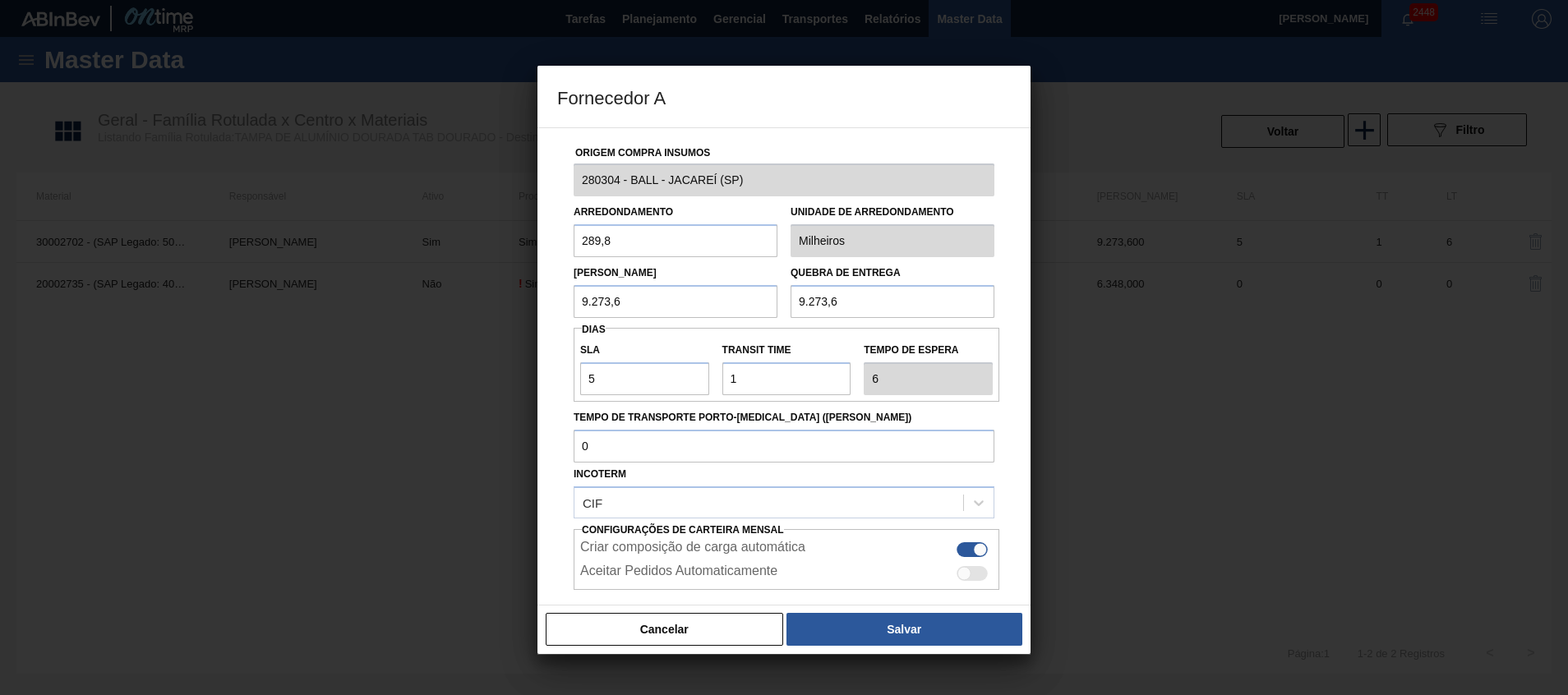
click at [413, 188] on div "Fornecedor A Origem Compra Insumos 280304 - BALL - JACAREÍ (SP) Arredondamento …" at bounding box center [784, 347] width 1568 height 695
click at [659, 624] on button "Cancelar" at bounding box center [665, 630] width 238 height 33
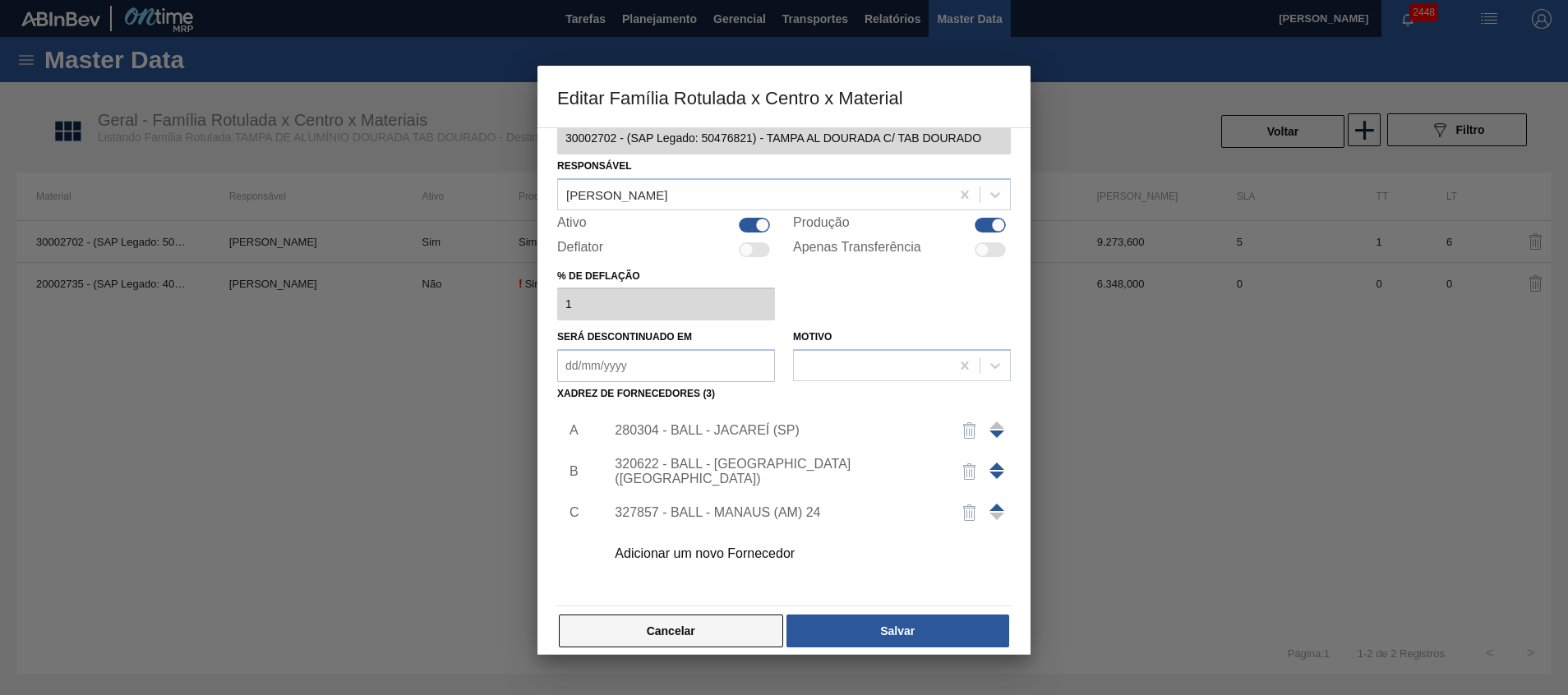
scroll to position [45, 0]
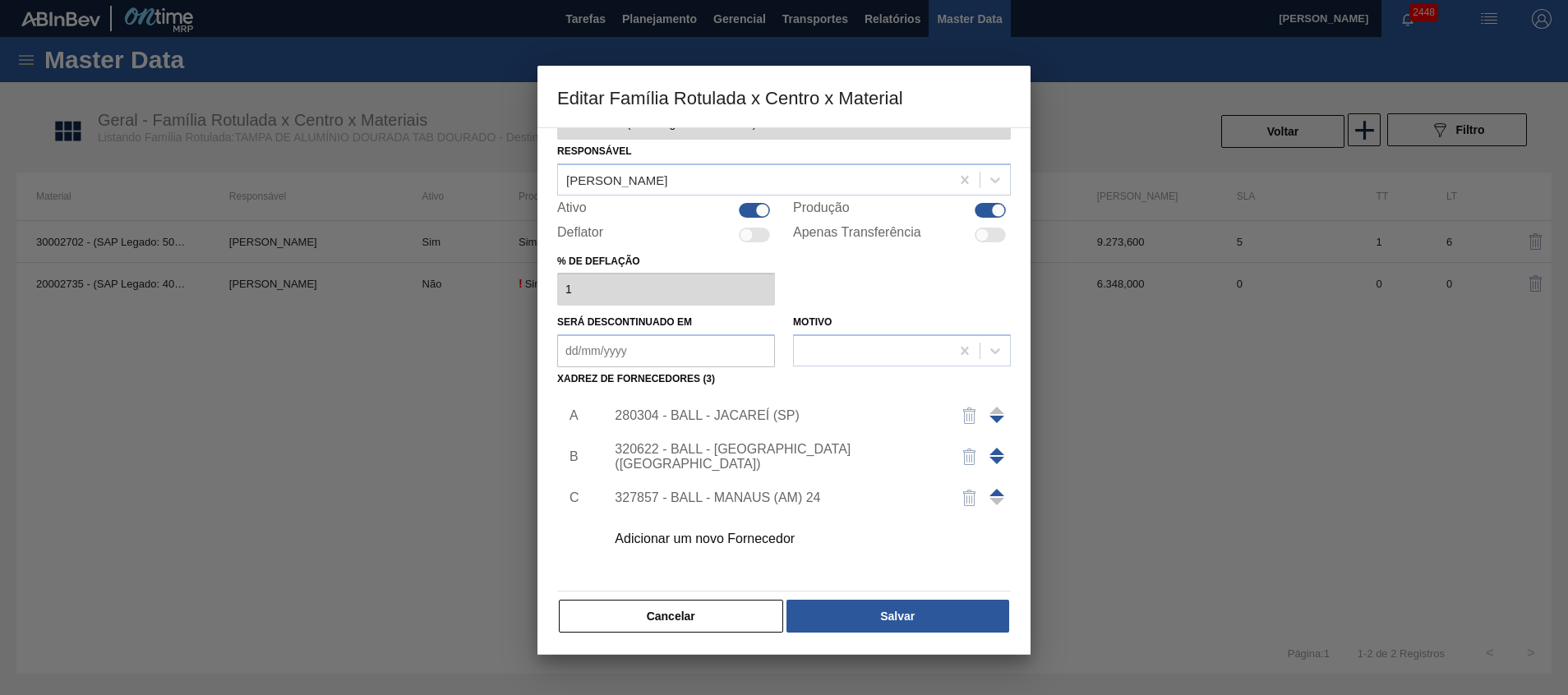
click at [633, 633] on div "Cancelar Salvar" at bounding box center [784, 617] width 454 height 36
click at [633, 619] on button "Cancelar" at bounding box center [671, 616] width 224 height 33
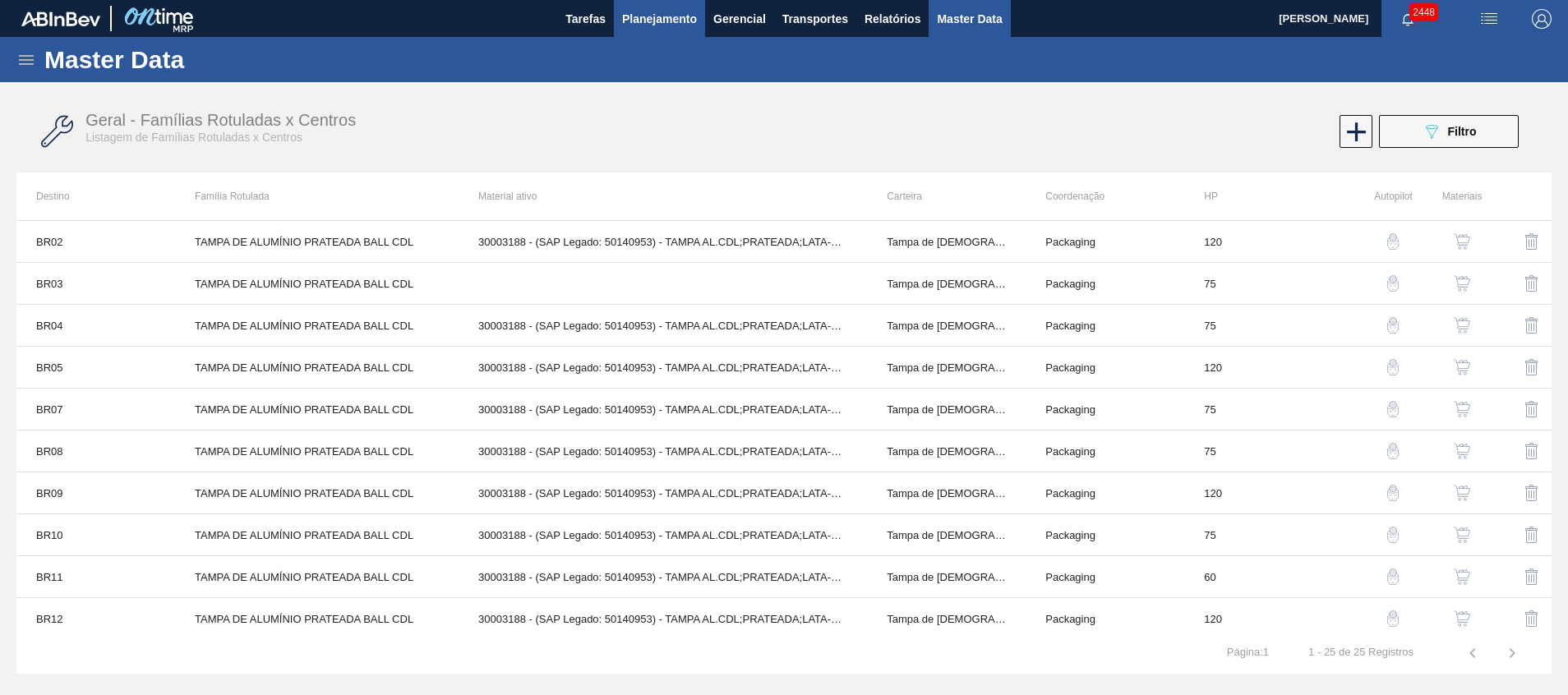
click at [644, 16] on span "Planejamento" at bounding box center [659, 18] width 75 height 20
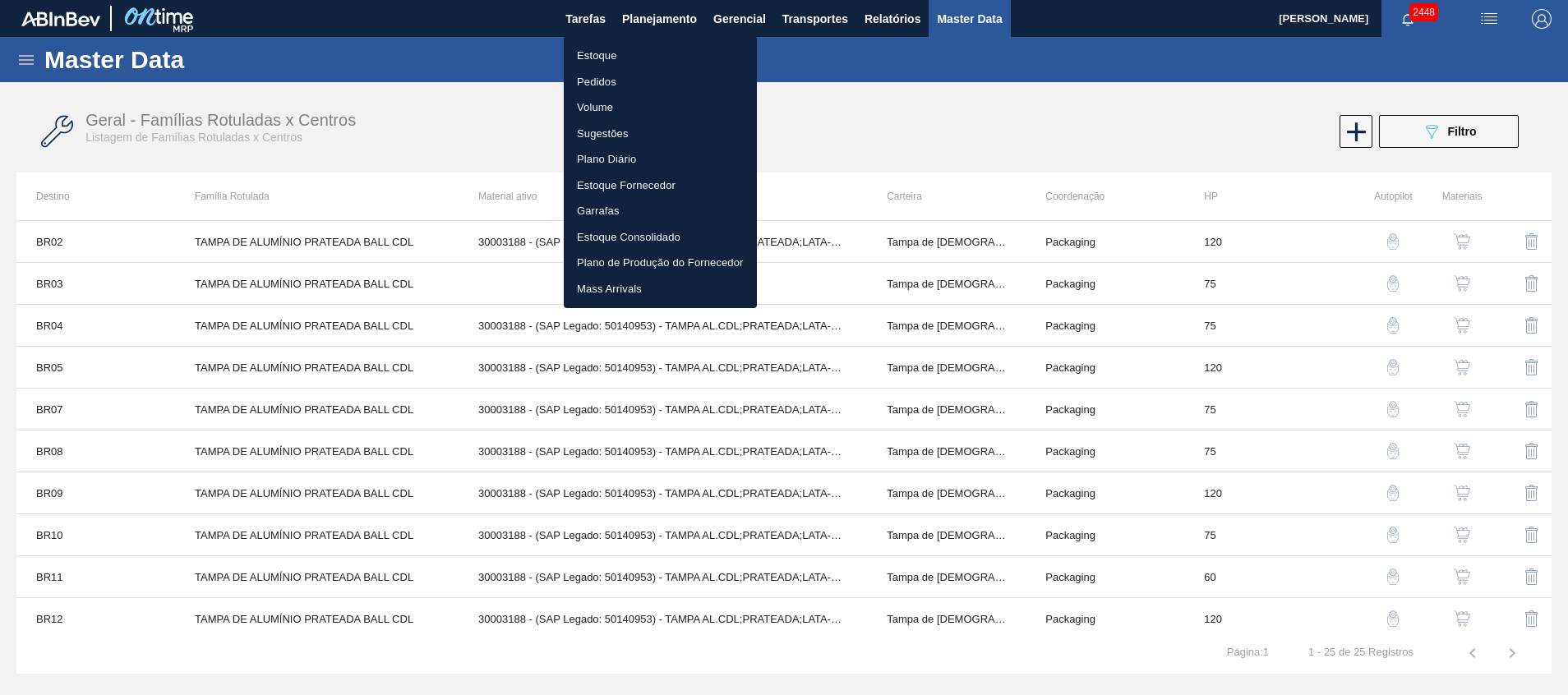
click at [625, 53] on li "Estoque" at bounding box center [661, 56] width 193 height 27
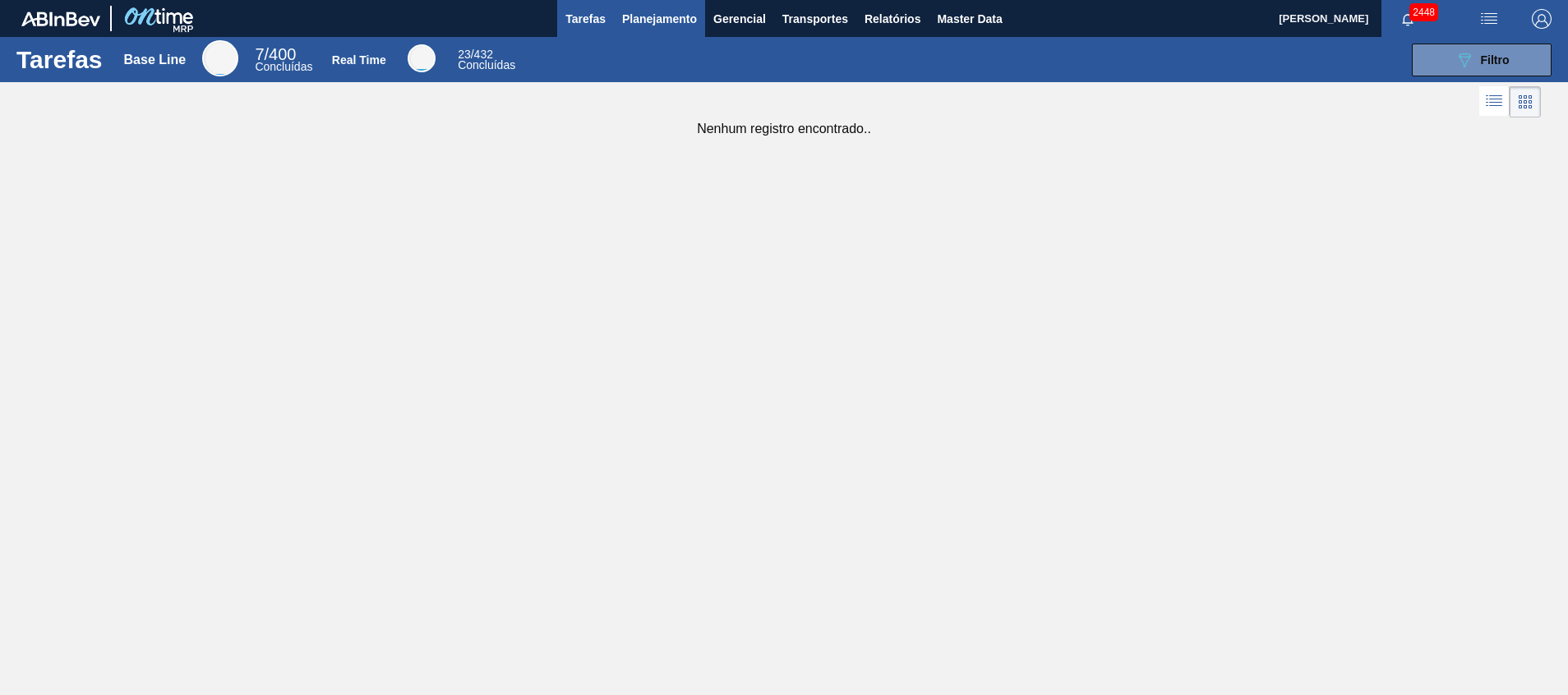
click at [675, 16] on span "Planejamento" at bounding box center [659, 18] width 75 height 20
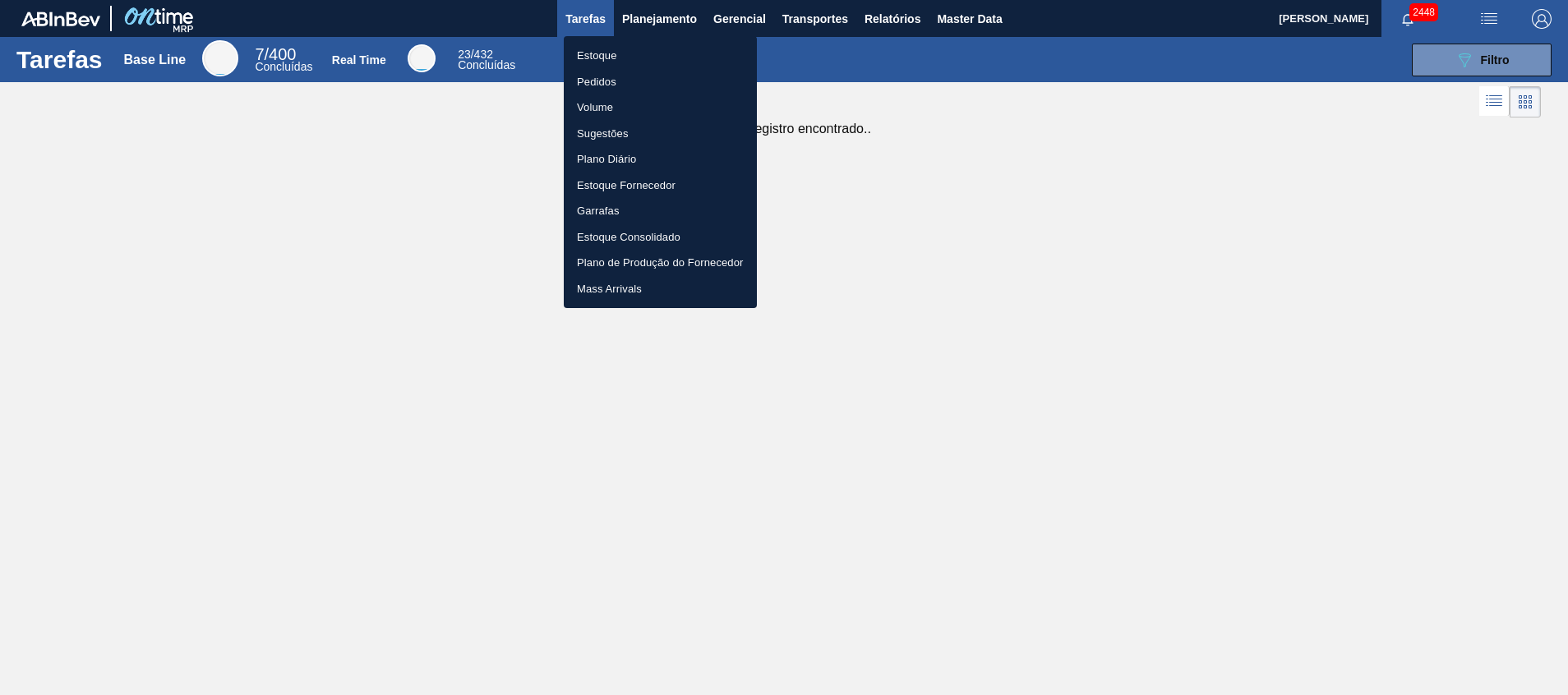
click at [653, 63] on li "Estoque" at bounding box center [661, 56] width 193 height 27
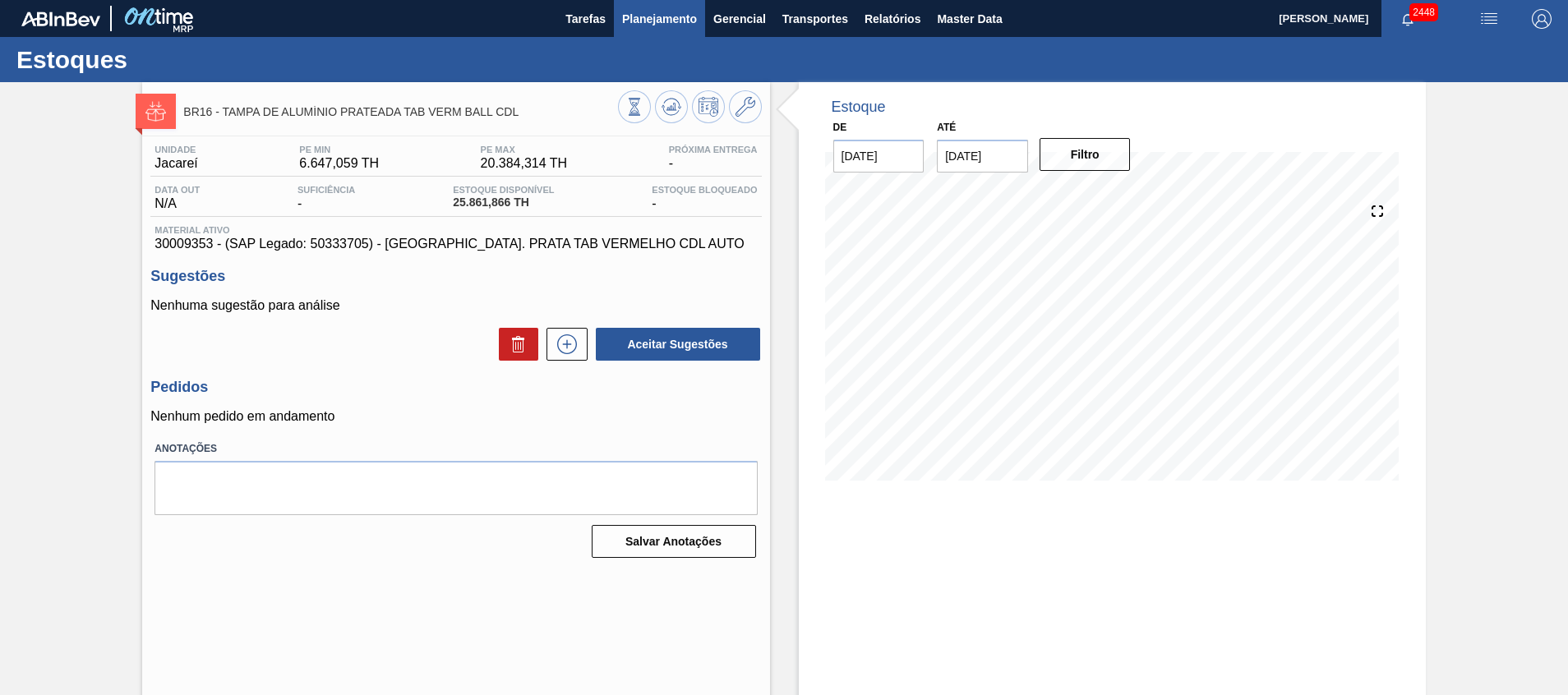
click at [657, 16] on span "Planejamento" at bounding box center [659, 18] width 75 height 20
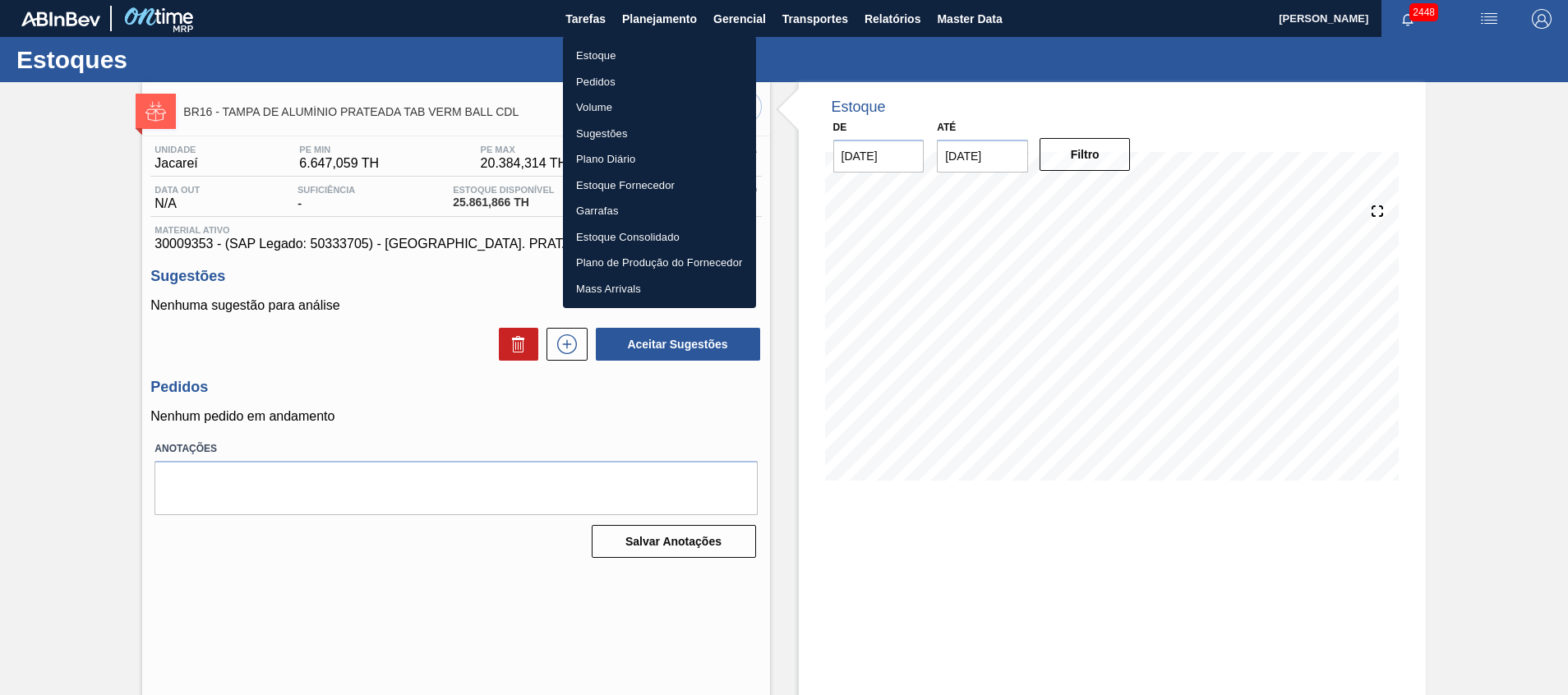
click at [629, 52] on li "Estoque" at bounding box center [660, 56] width 193 height 27
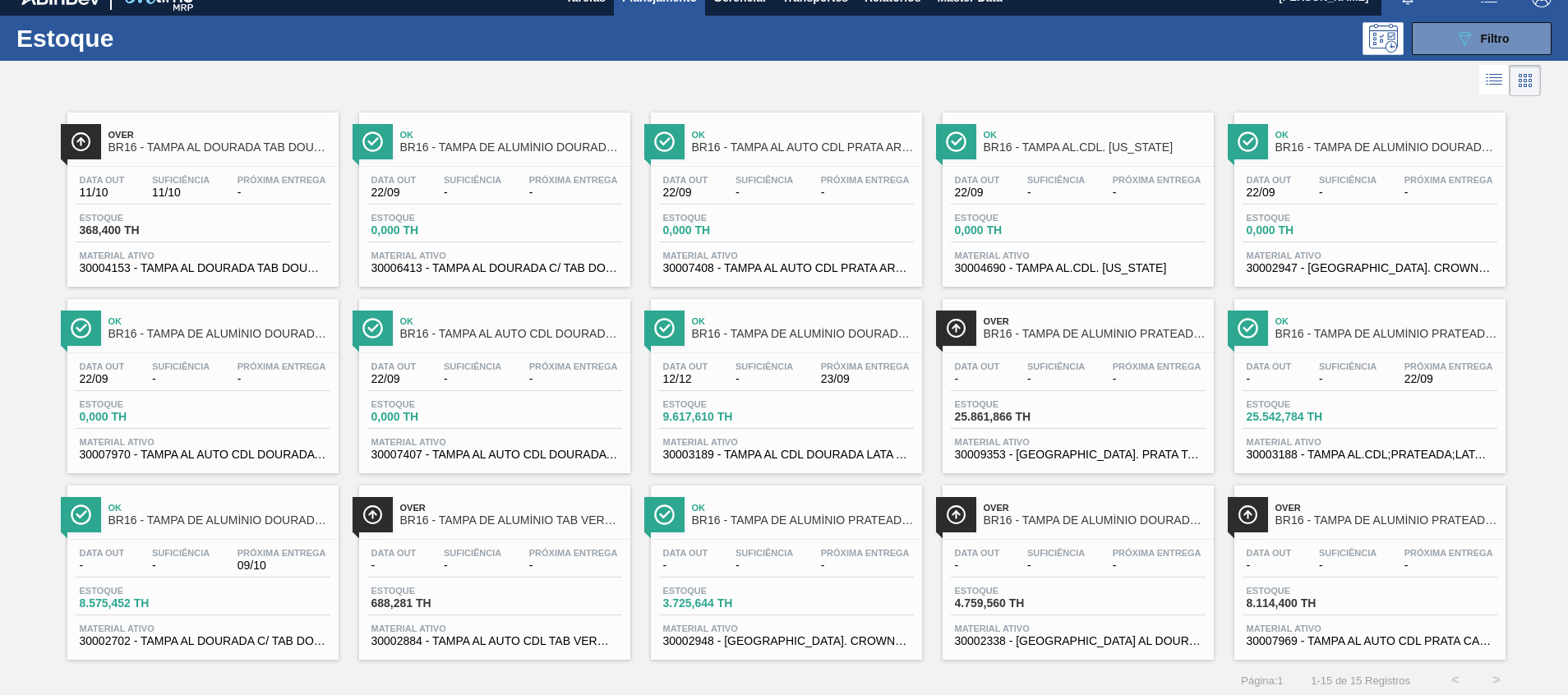
scroll to position [27, 0]
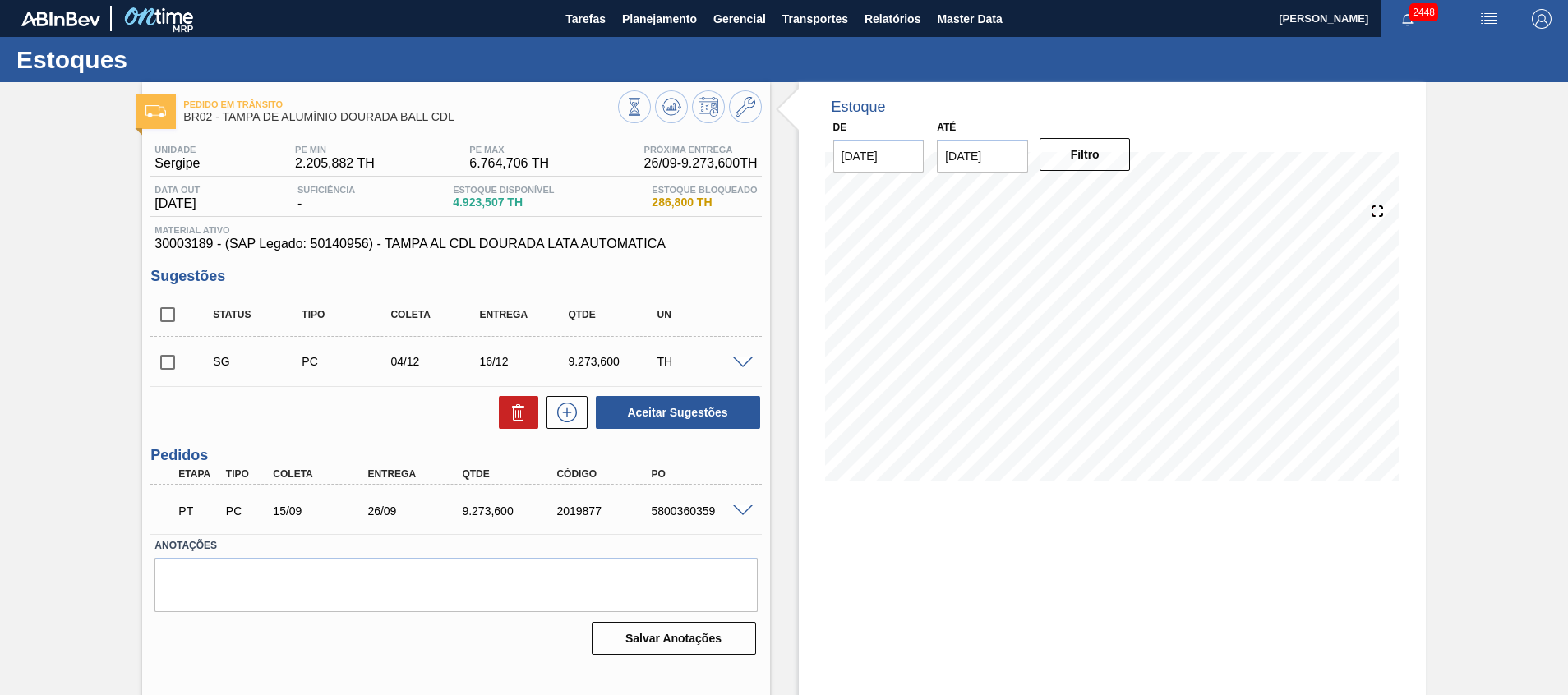
click at [663, 507] on div "5800360359" at bounding box center [700, 511] width 106 height 13
click at [663, 506] on div "5800360359" at bounding box center [700, 511] width 106 height 13
copy div "5800360359"
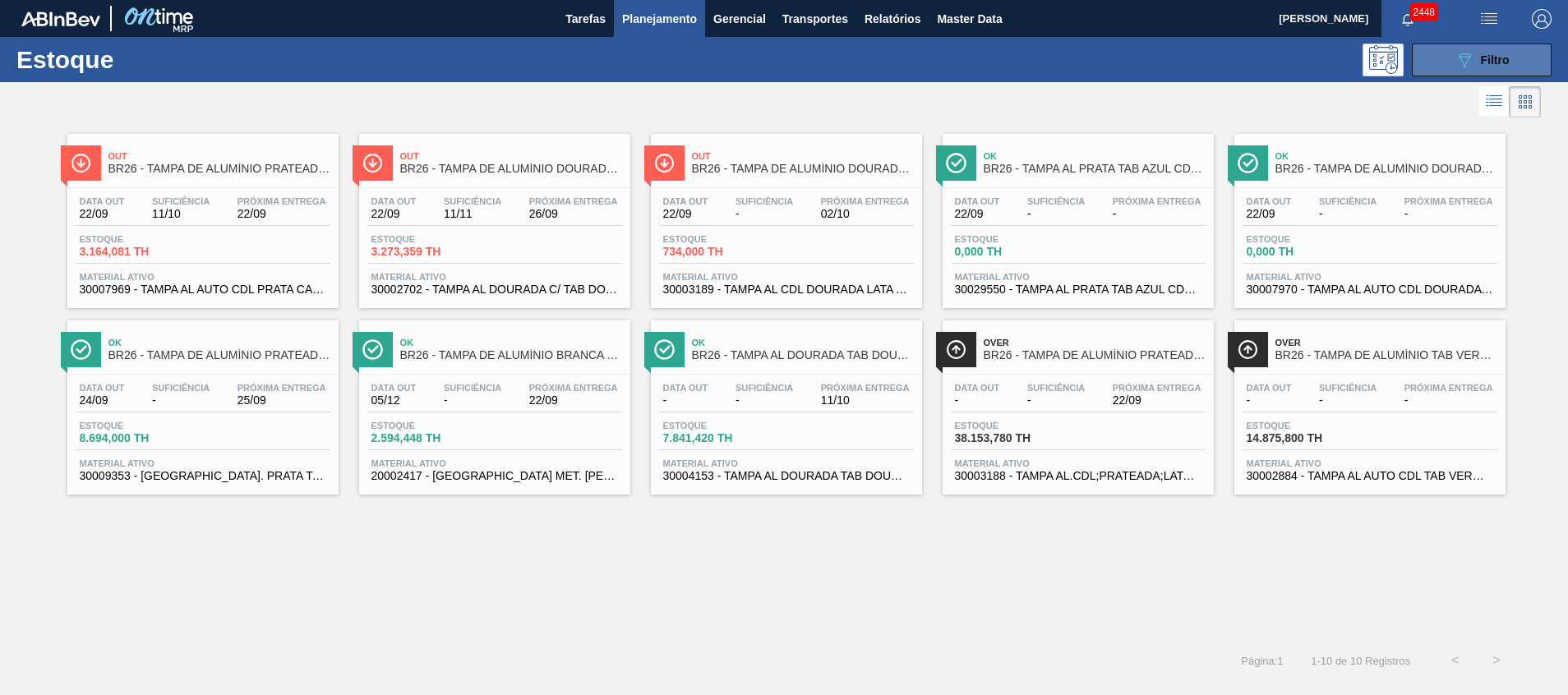
click at [1444, 47] on button "089F7B8B-B2A5-4AFE-B5C0-19BA573D28AC Filtro" at bounding box center [1482, 60] width 140 height 33
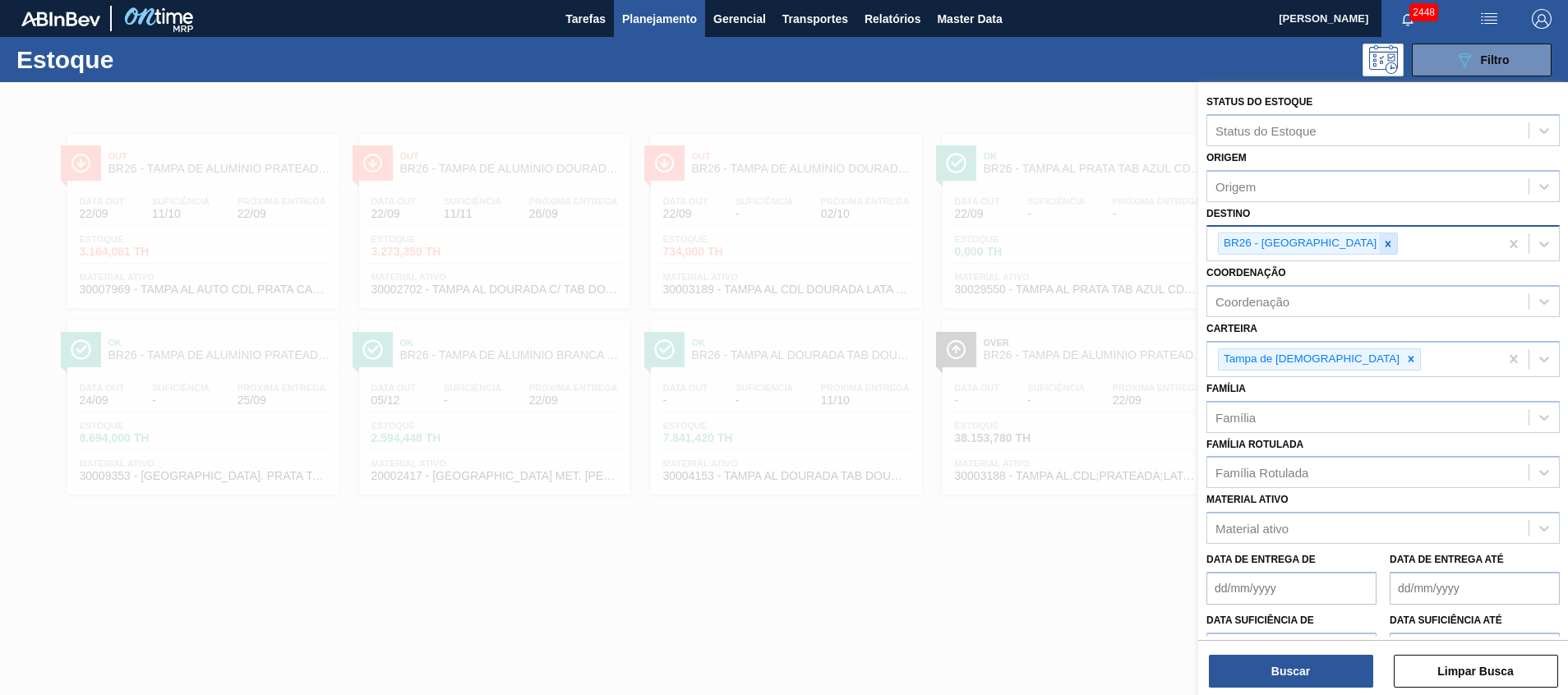
click at [1379, 242] on div at bounding box center [1388, 244] width 18 height 21
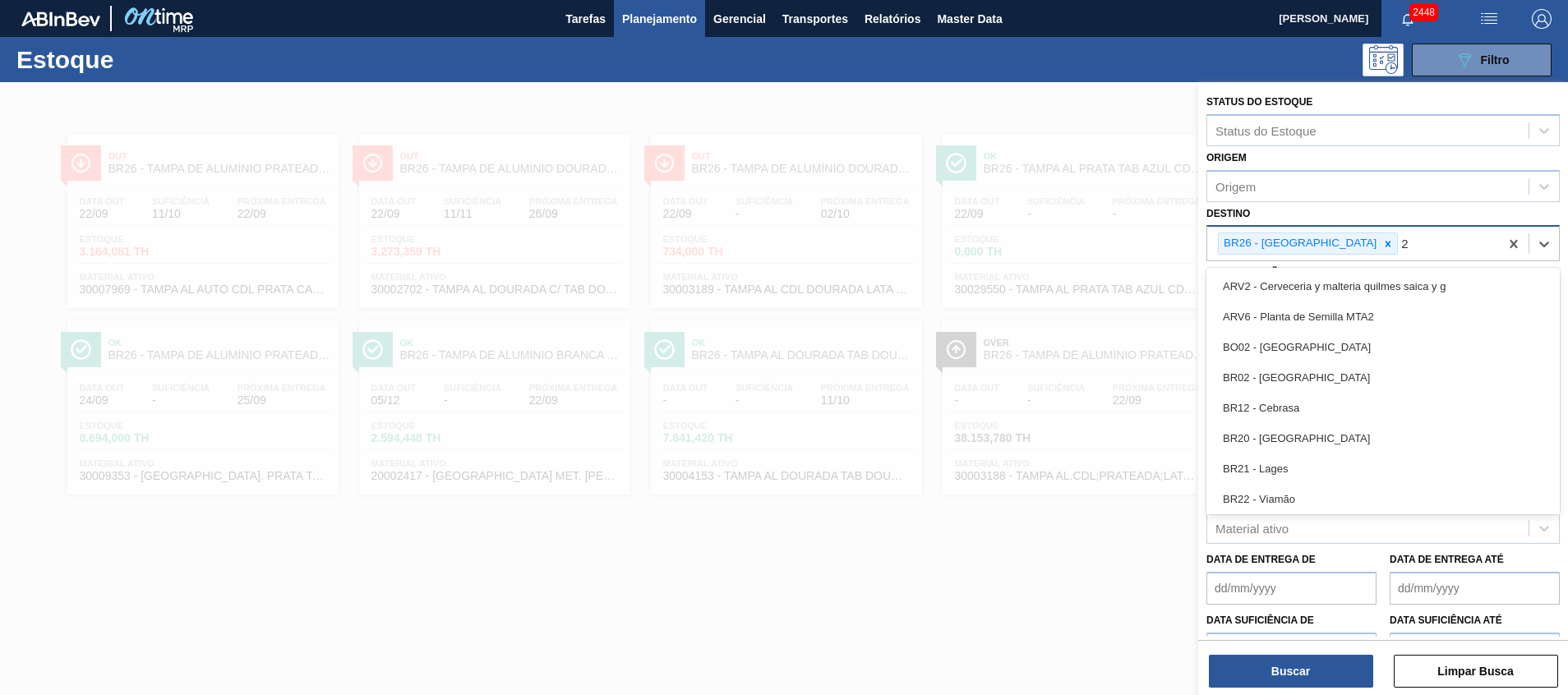
type input "27"
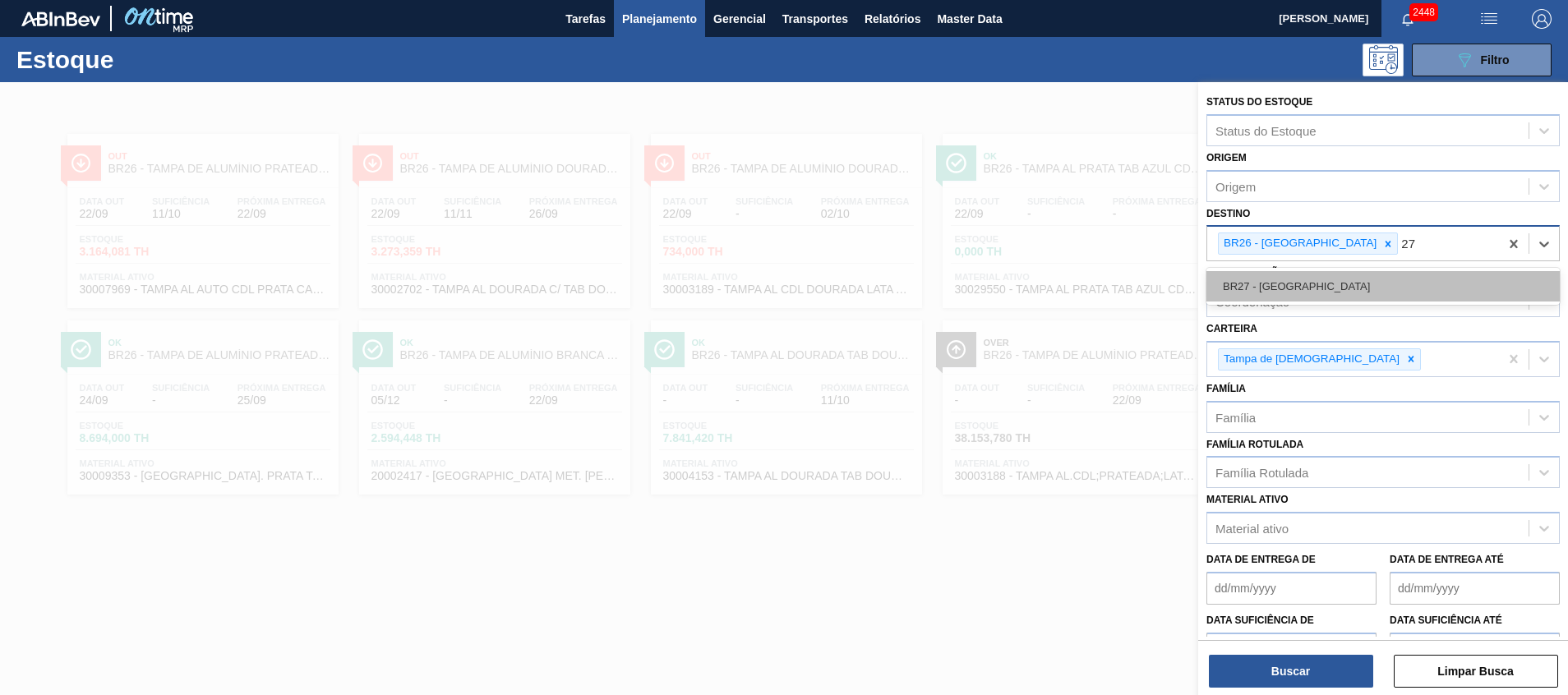
click at [1334, 280] on div "BR27 - Nova Minas" at bounding box center [1384, 286] width 353 height 30
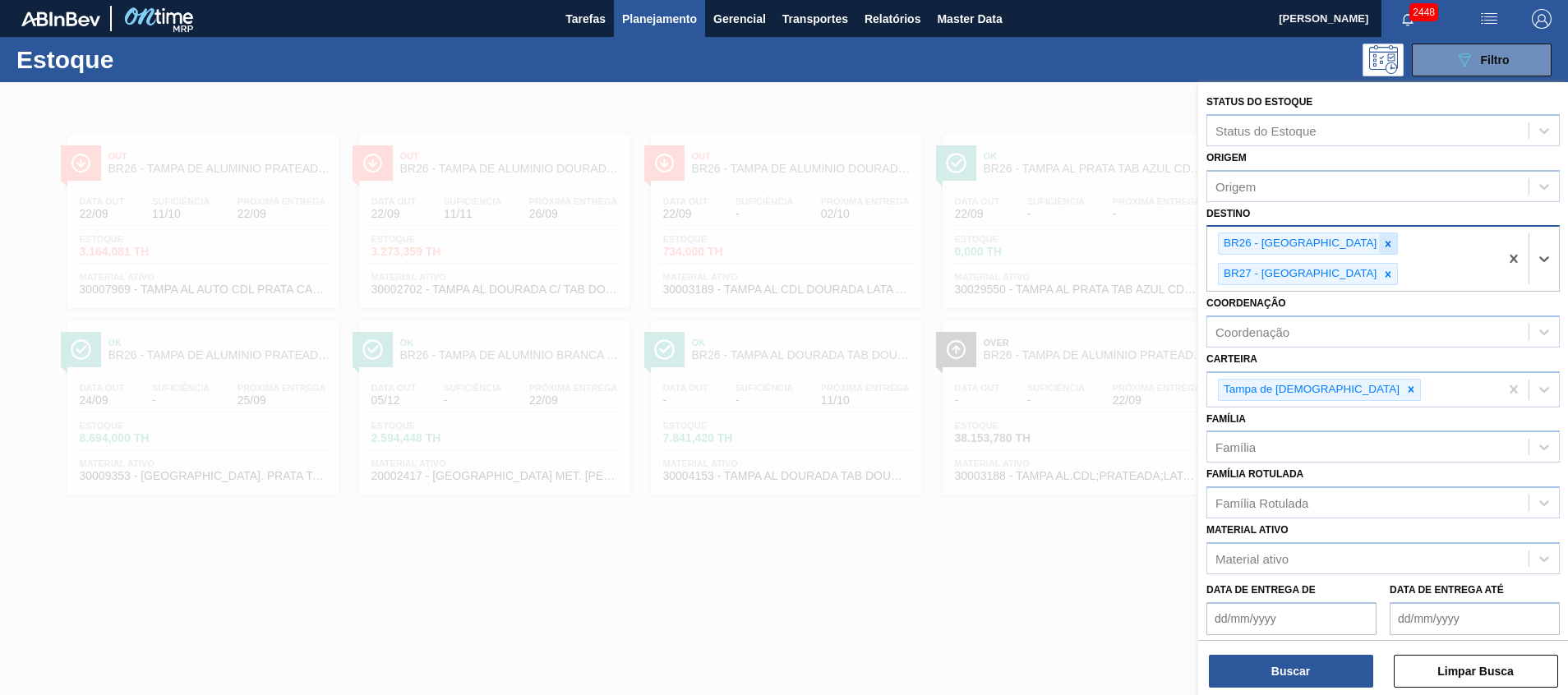
click at [1383, 247] on icon at bounding box center [1388, 244] width 11 height 11
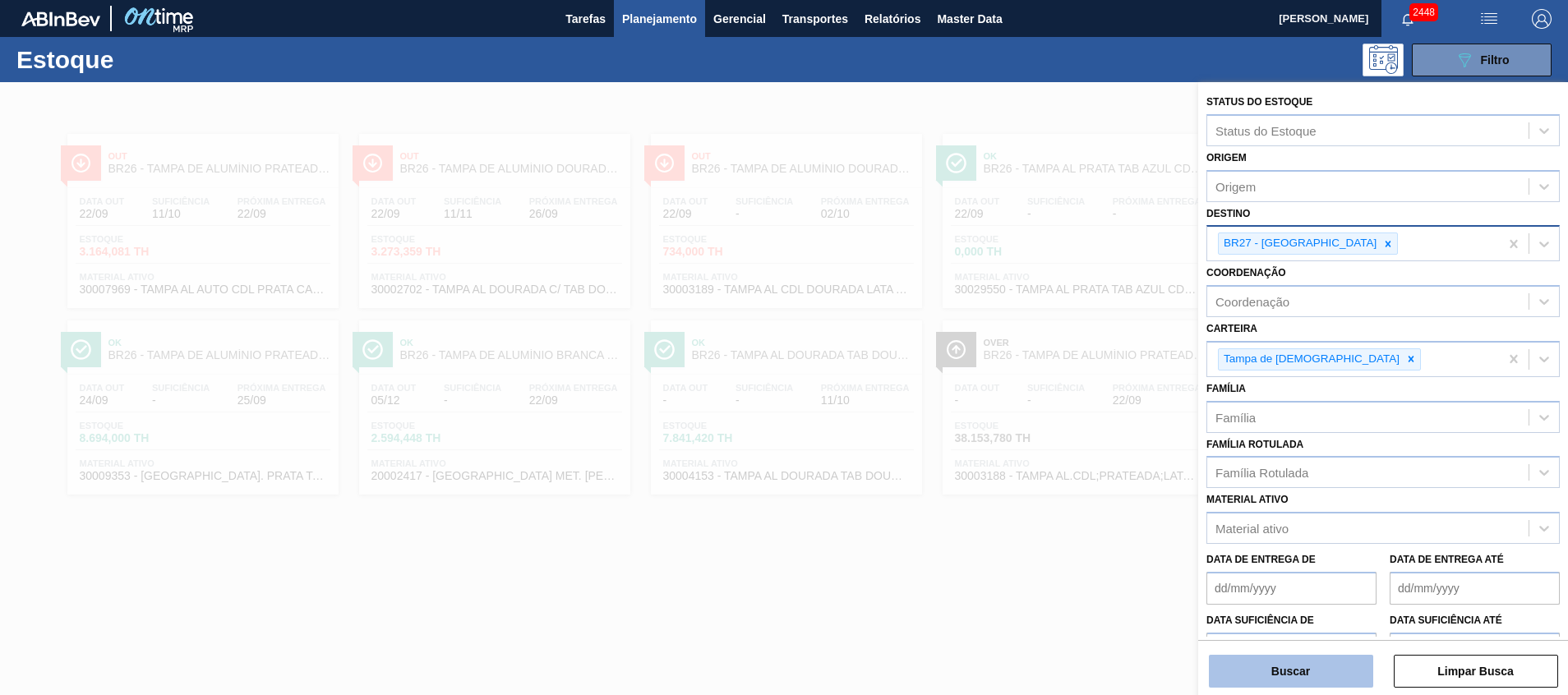
click at [1346, 671] on button "Buscar" at bounding box center [1291, 671] width 165 height 33
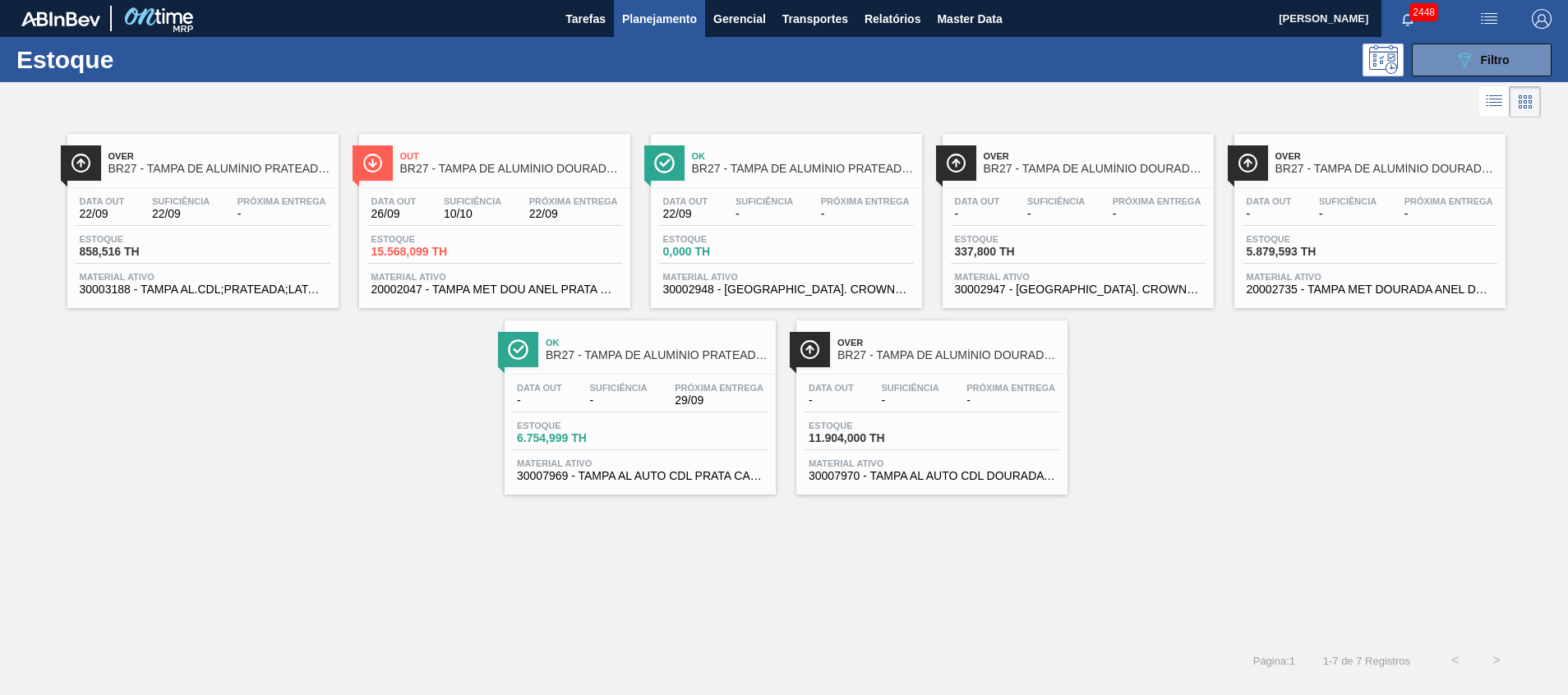
click at [251, 250] on div "Estoque 858,516 TH" at bounding box center [203, 249] width 255 height 29
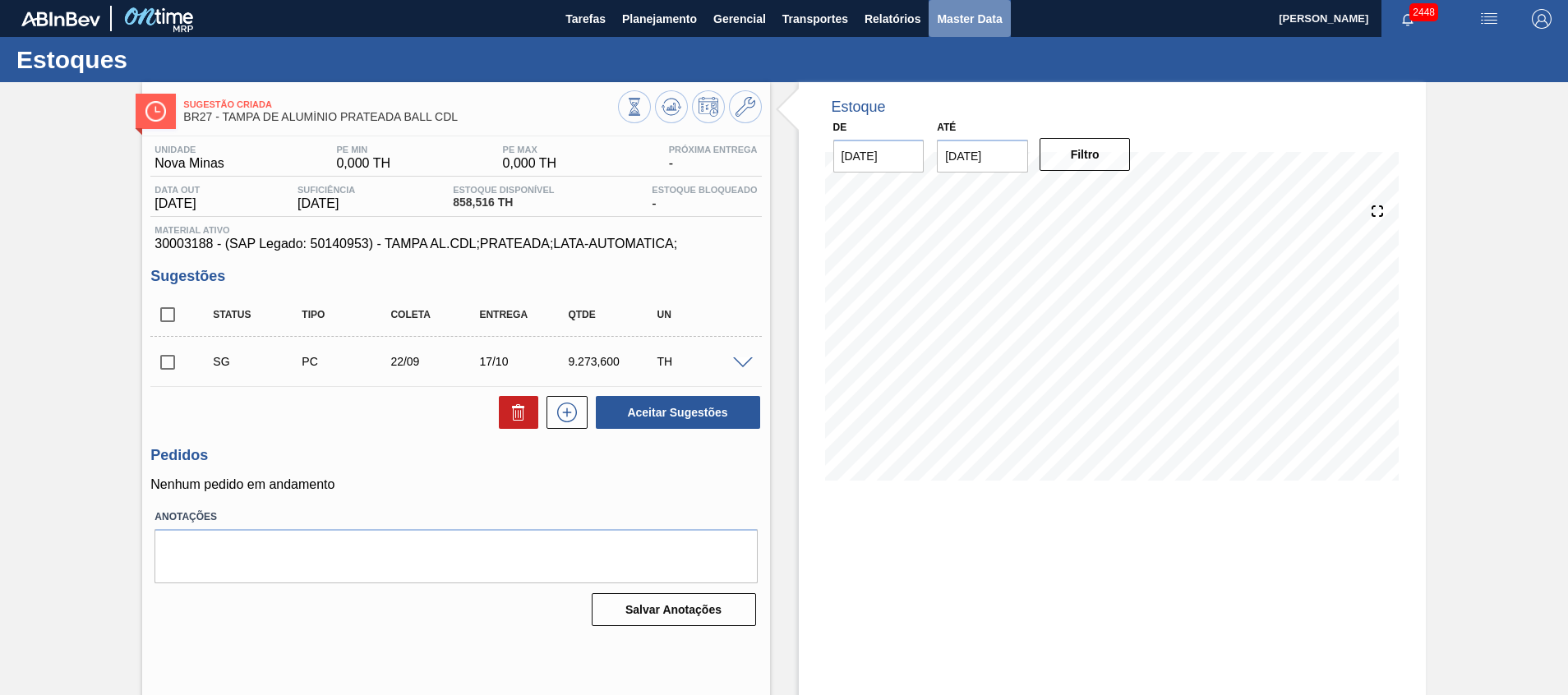
click at [949, 15] on span "Master Data" at bounding box center [969, 18] width 65 height 20
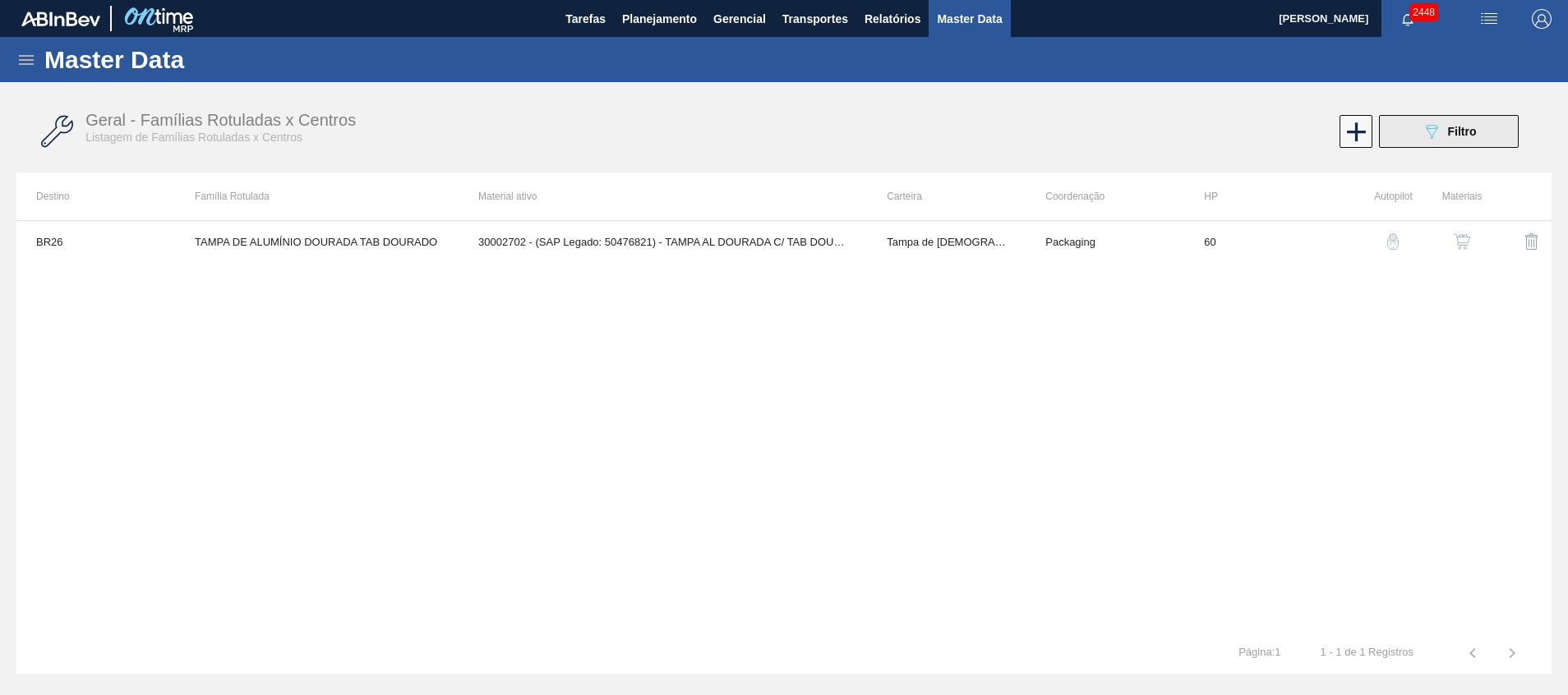
click at [1446, 132] on div "089F7B8B-B2A5-4AFE-B5C0-19BA573D28AC Filtro" at bounding box center [1450, 131] width 55 height 20
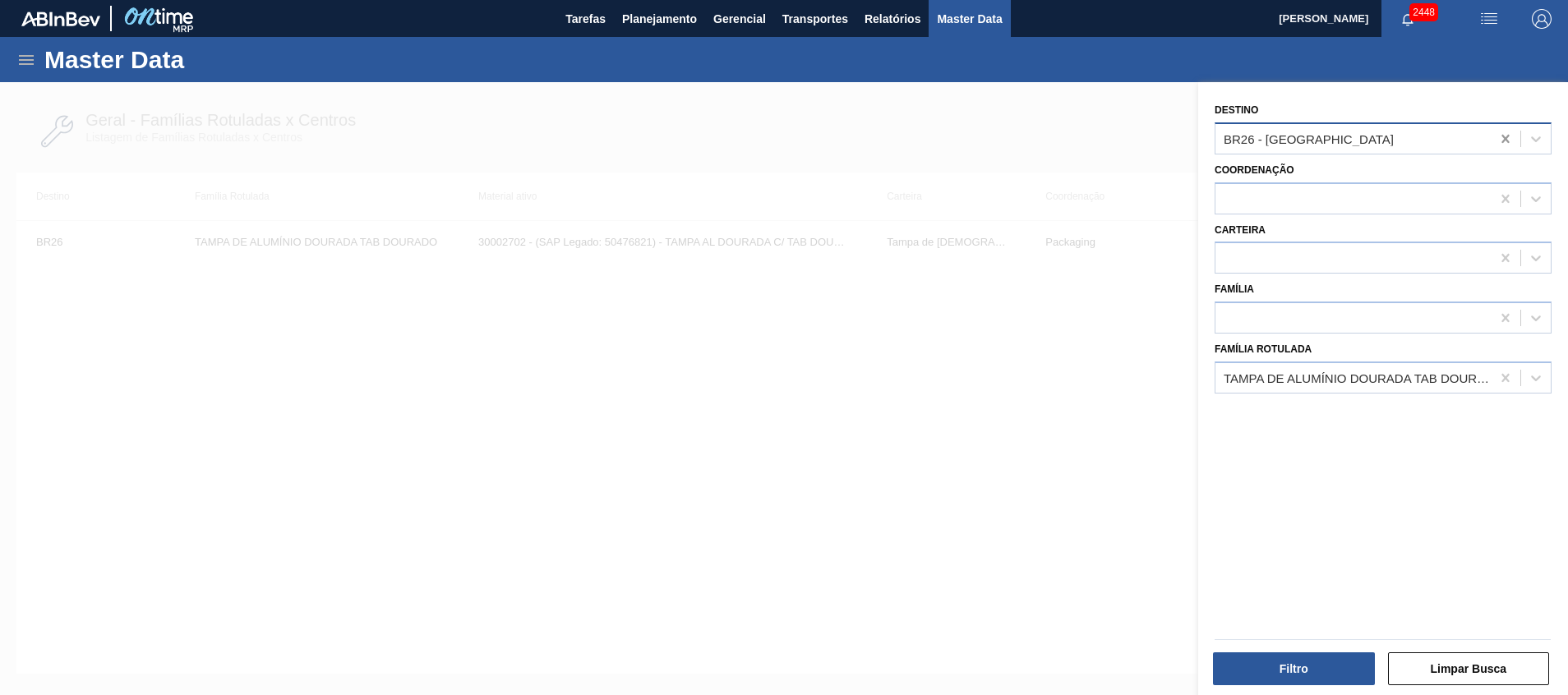
click at [1503, 134] on icon at bounding box center [1505, 139] width 16 height 16
click at [1497, 372] on icon at bounding box center [1505, 377] width 16 height 16
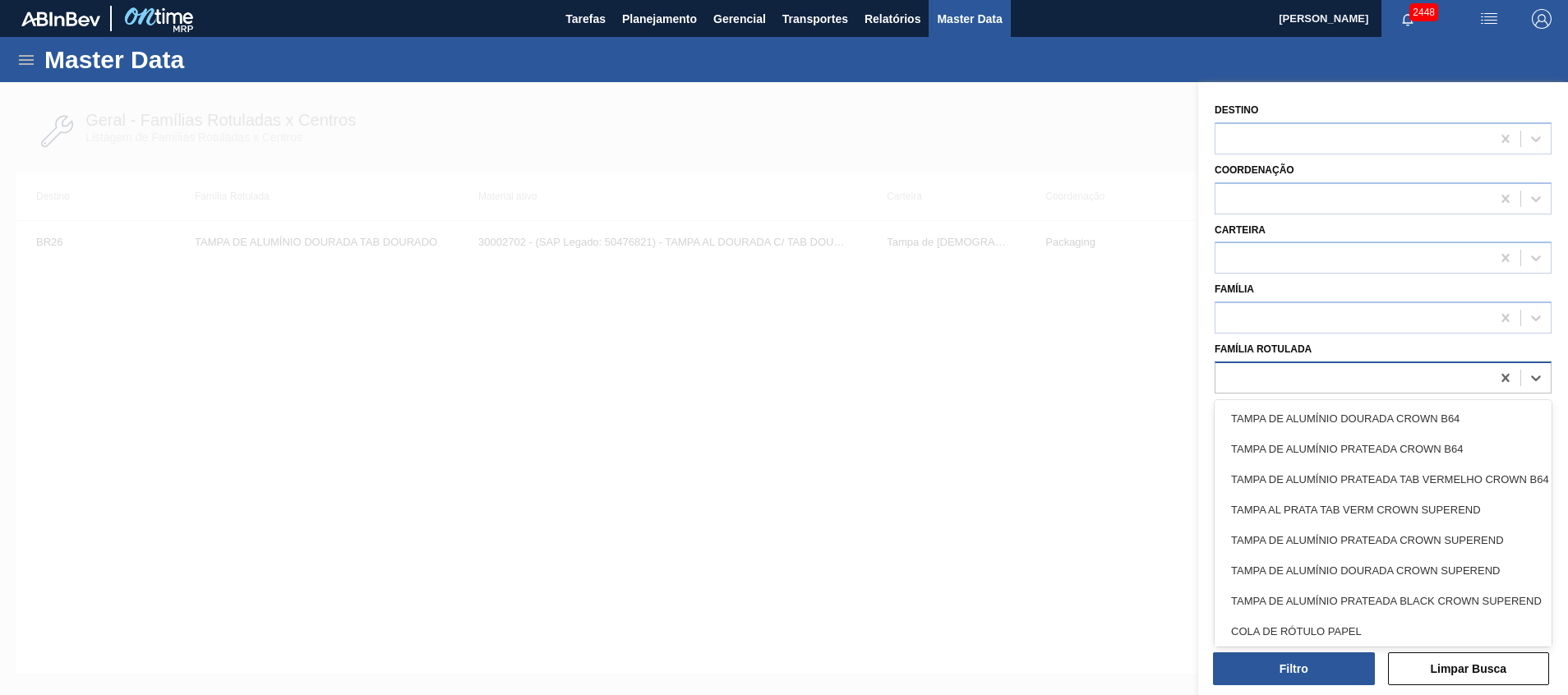
click at [1463, 380] on div at bounding box center [1353, 378] width 276 height 24
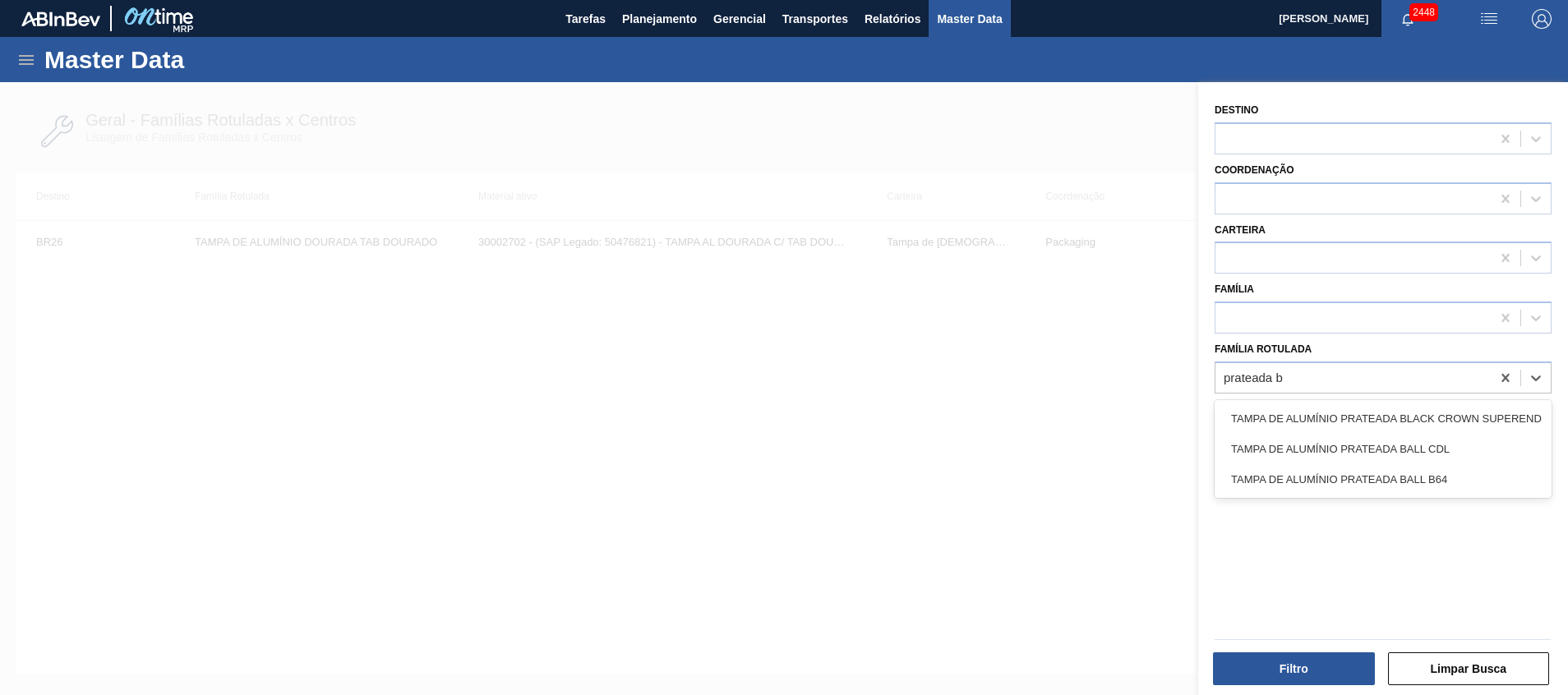
type Rotulada "prateada ba"
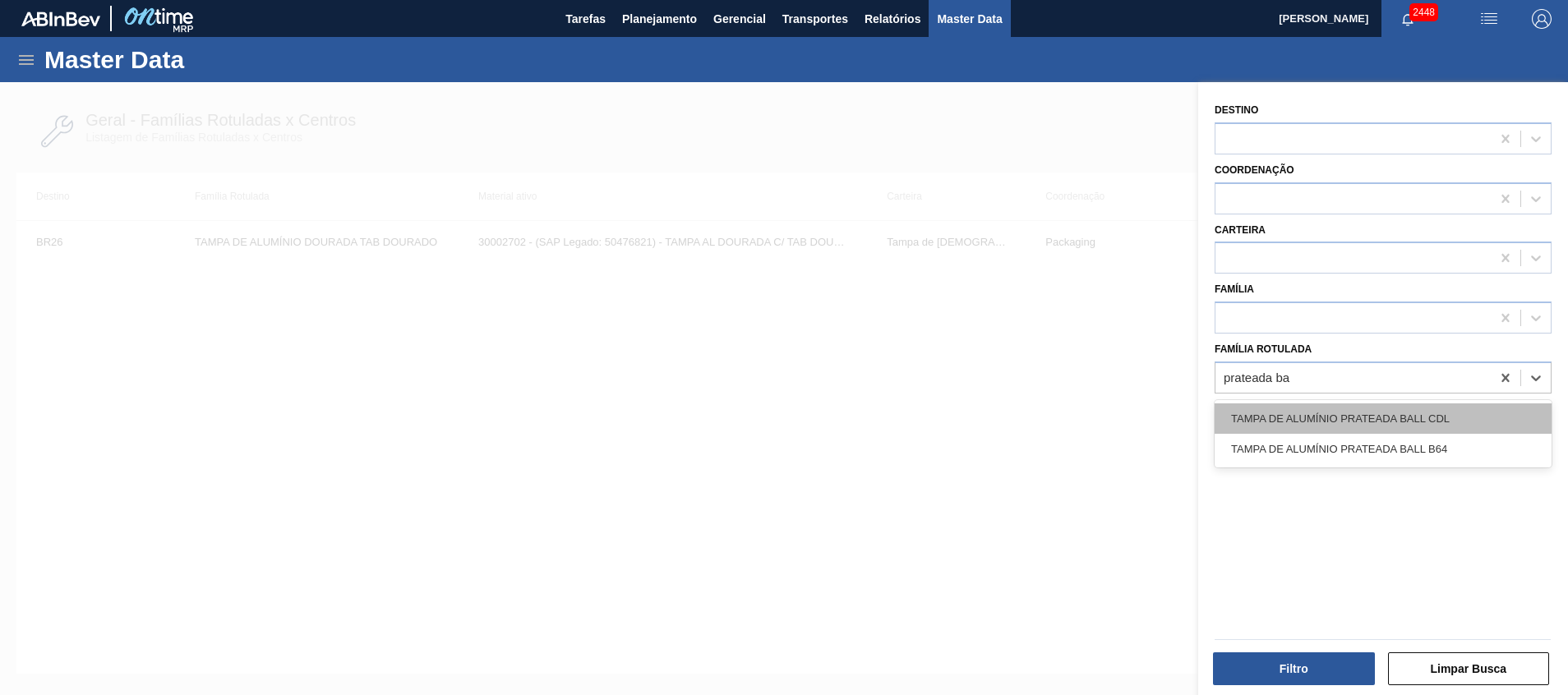
click at [1370, 429] on div "TAMPA DE ALUMÍNIO PRATEADA BALL CDL" at bounding box center [1383, 418] width 337 height 30
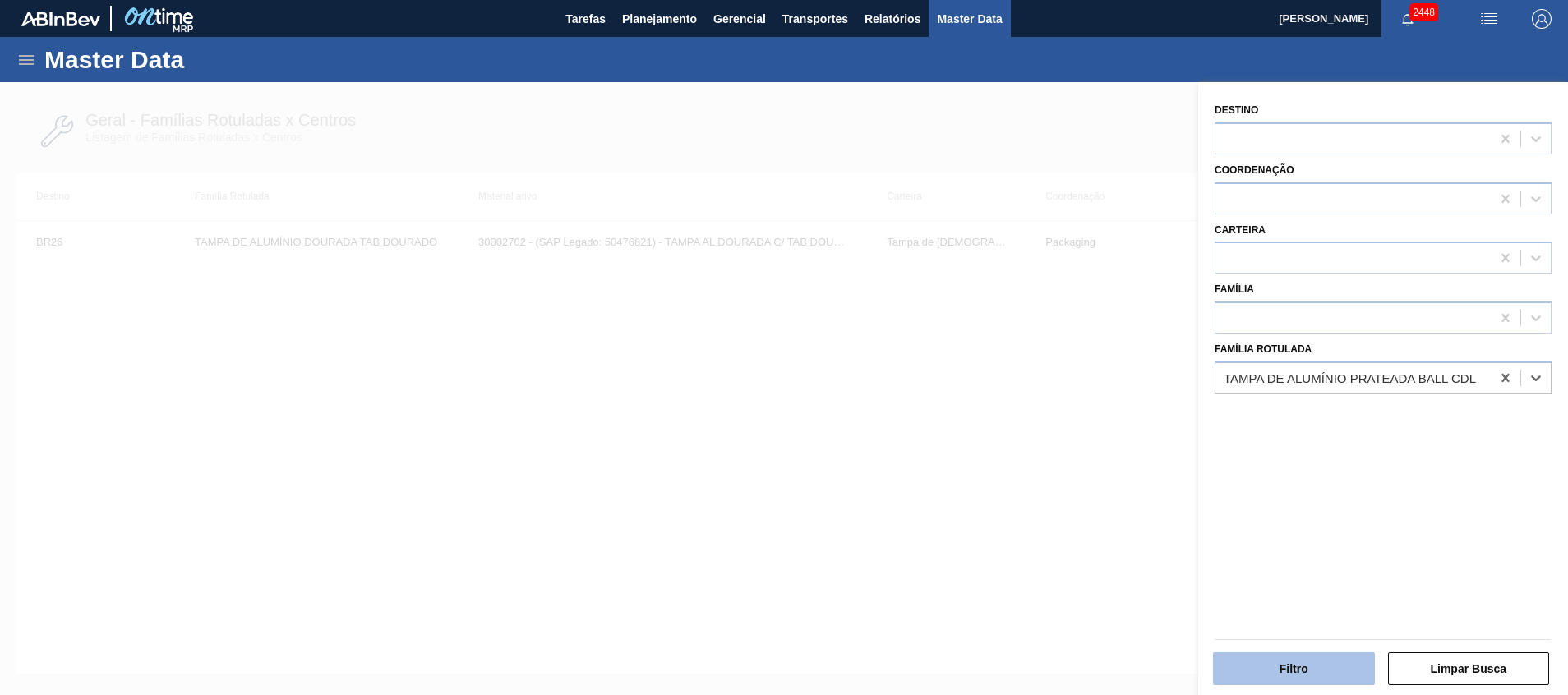
click at [1279, 662] on button "Filtro" at bounding box center [1294, 669] width 162 height 33
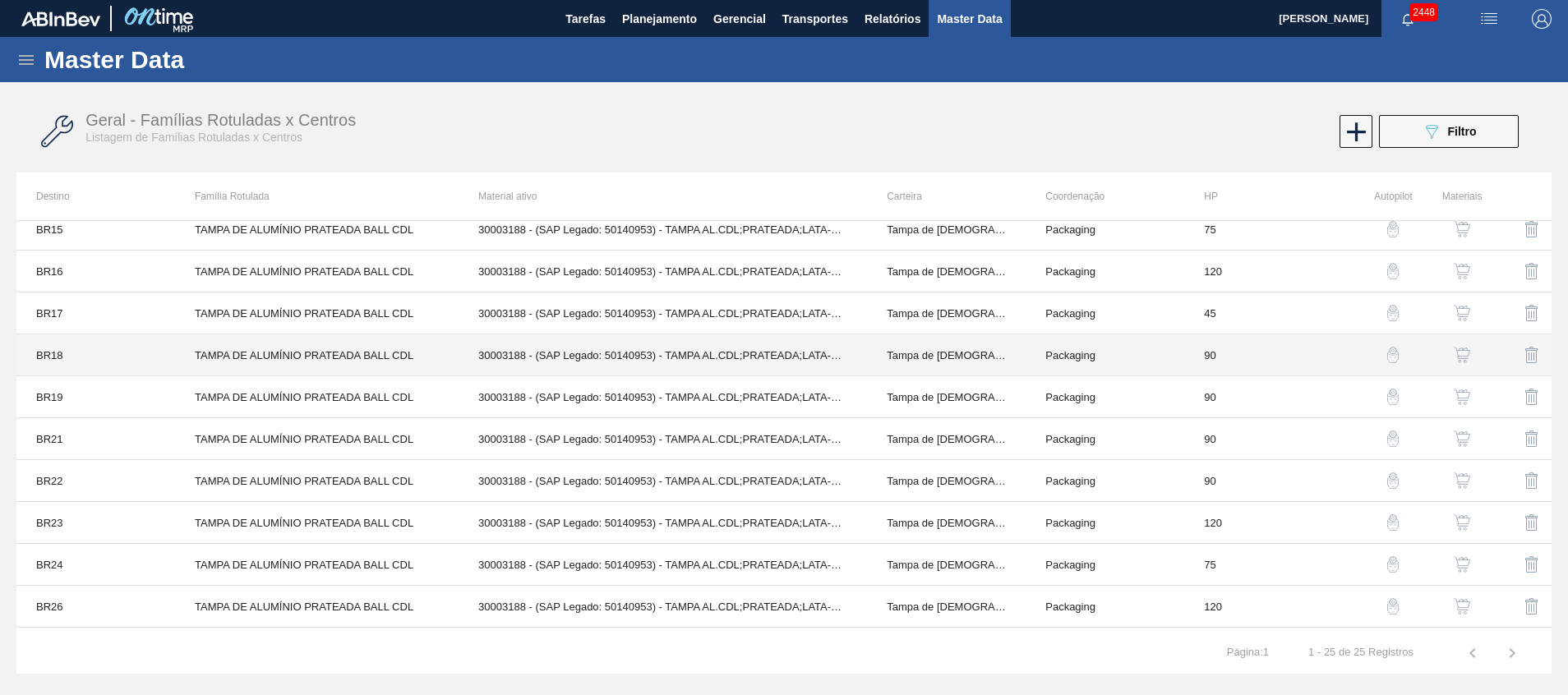
scroll to position [617, 0]
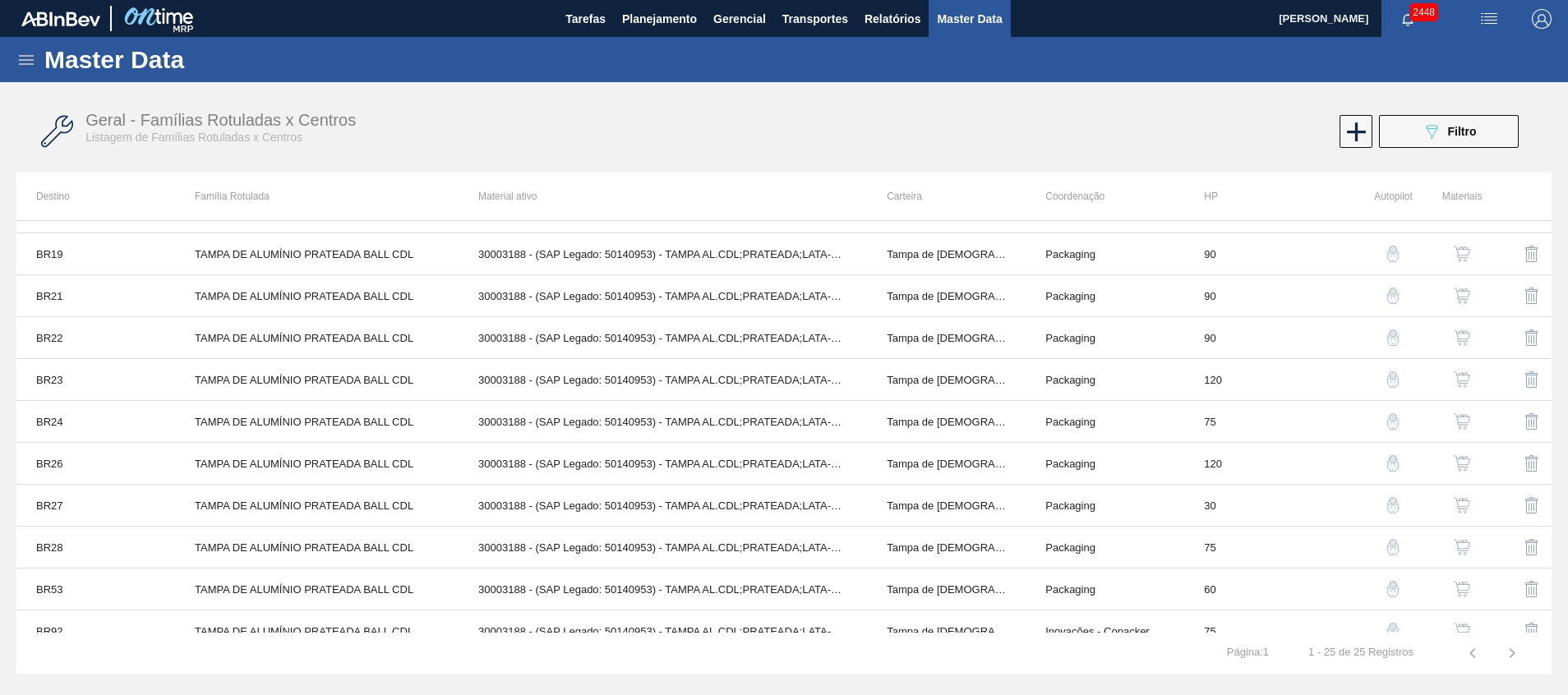
click at [1464, 457] on img "button" at bounding box center [1462, 463] width 16 height 16
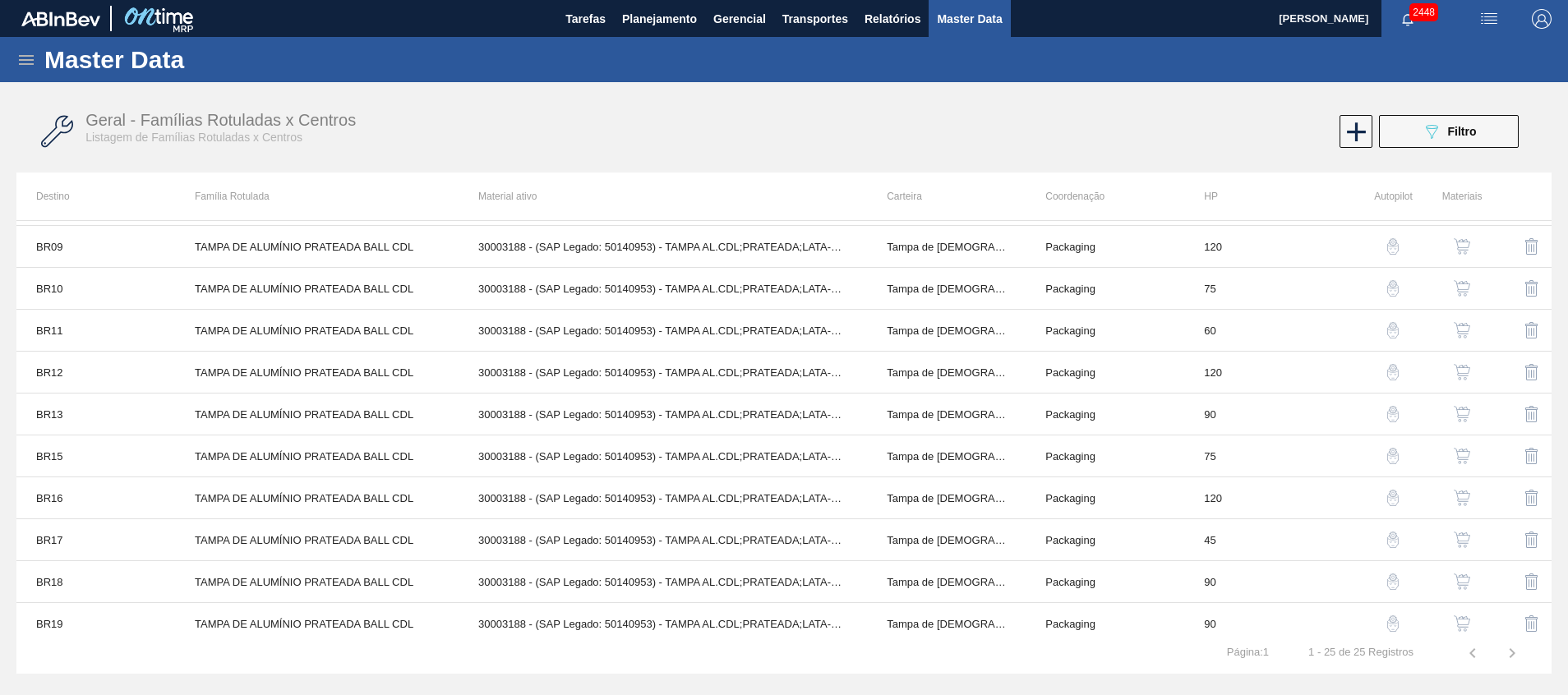
scroll to position [636, 0]
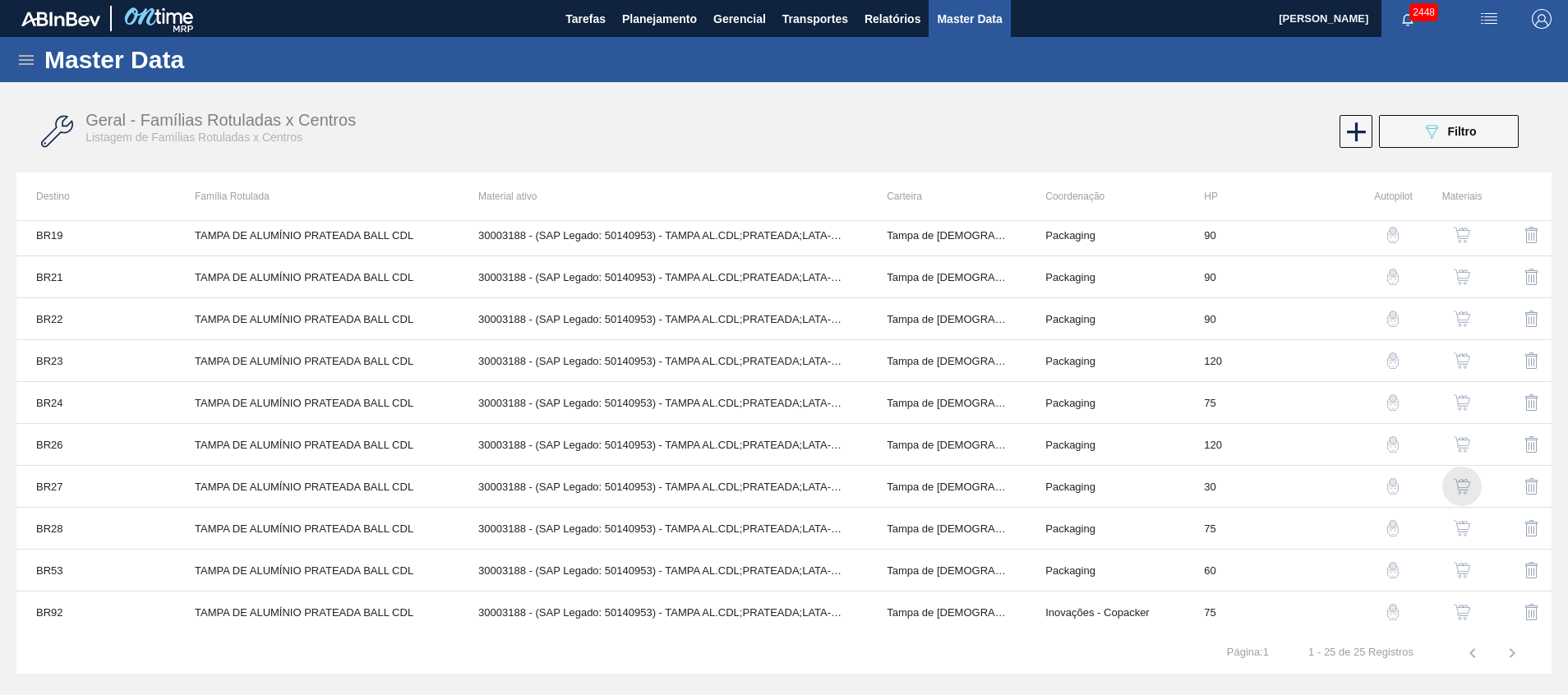
click at [1467, 484] on img "button" at bounding box center [1462, 486] width 16 height 16
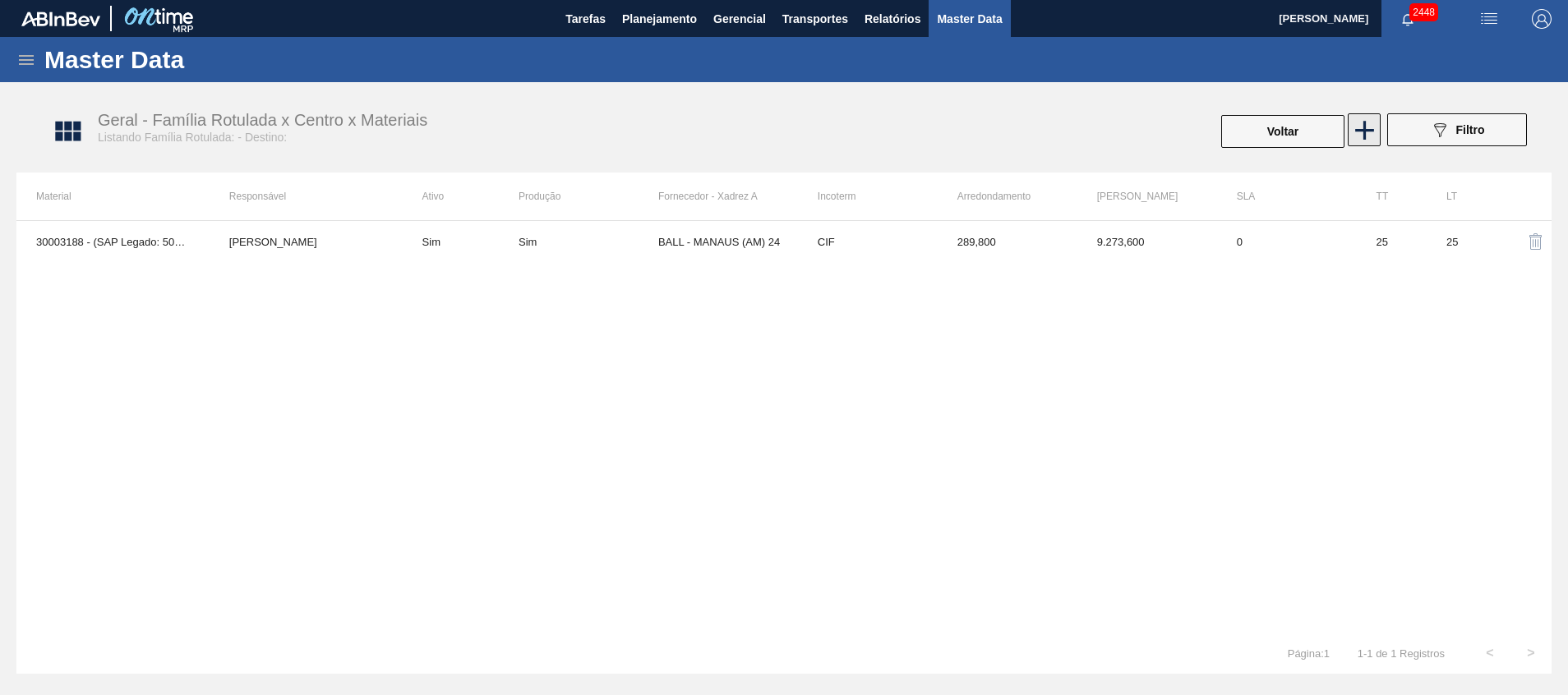
click at [1361, 126] on icon at bounding box center [1365, 130] width 32 height 32
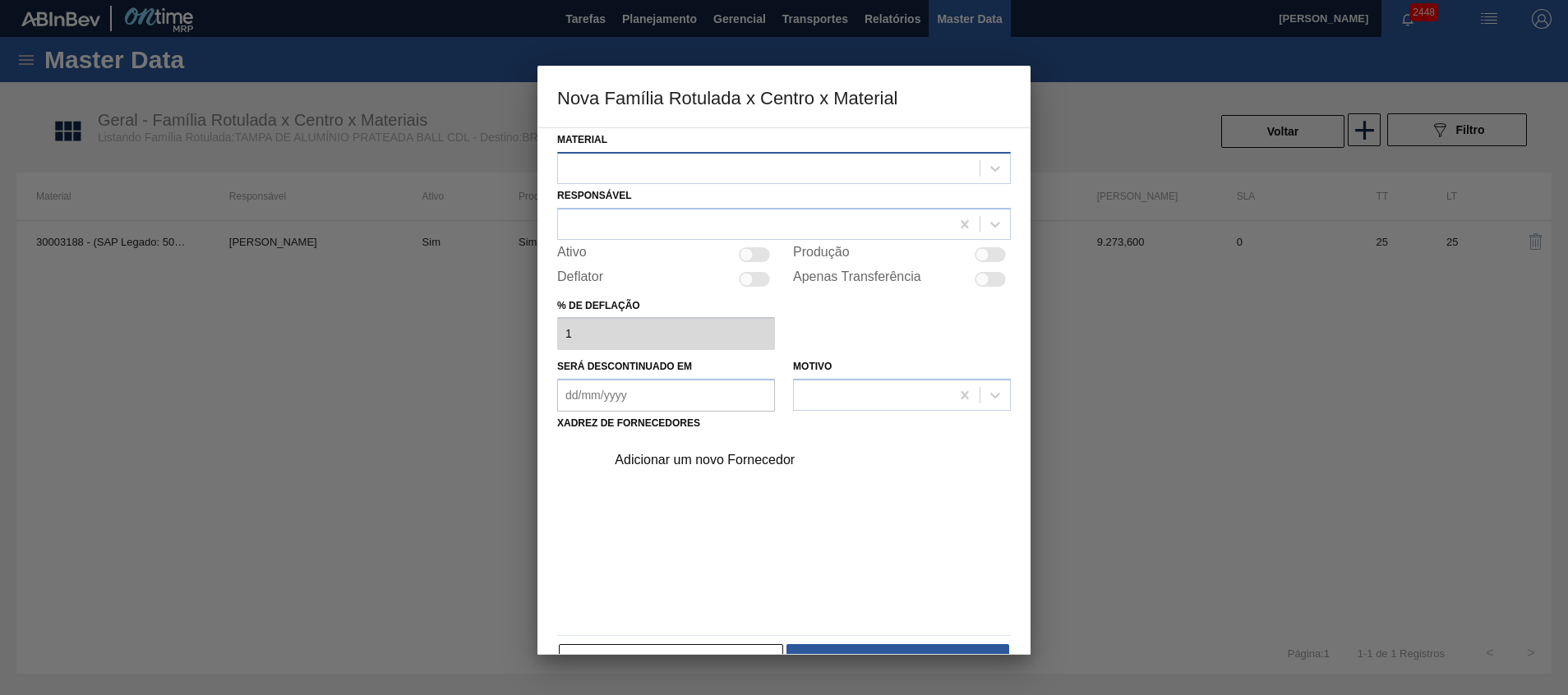
click at [781, 170] on div at bounding box center [768, 168] width 421 height 24
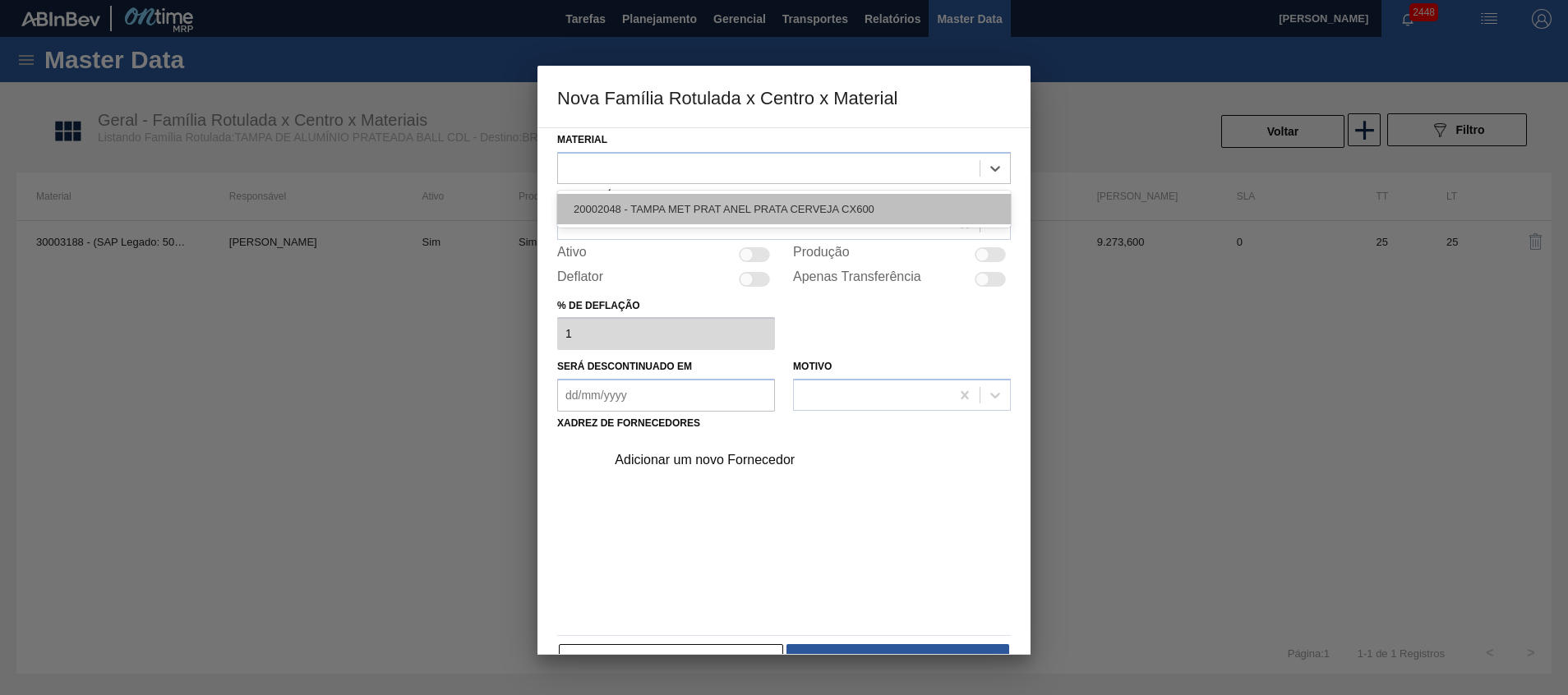
click at [767, 206] on div "20002048 - TAMPA MET PRAT ANEL PRATA CERVEJA CX600" at bounding box center [784, 208] width 454 height 30
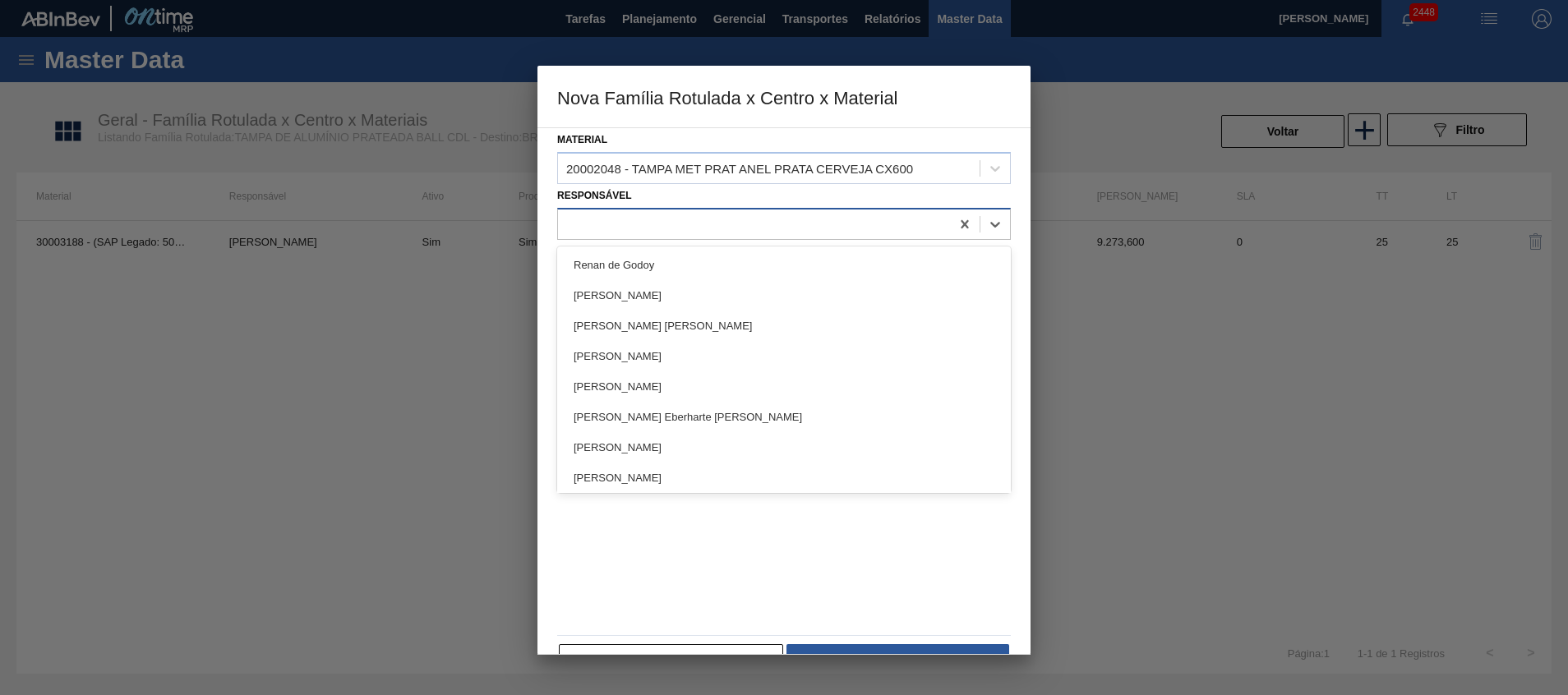
click at [765, 219] on div at bounding box center [754, 224] width 392 height 24
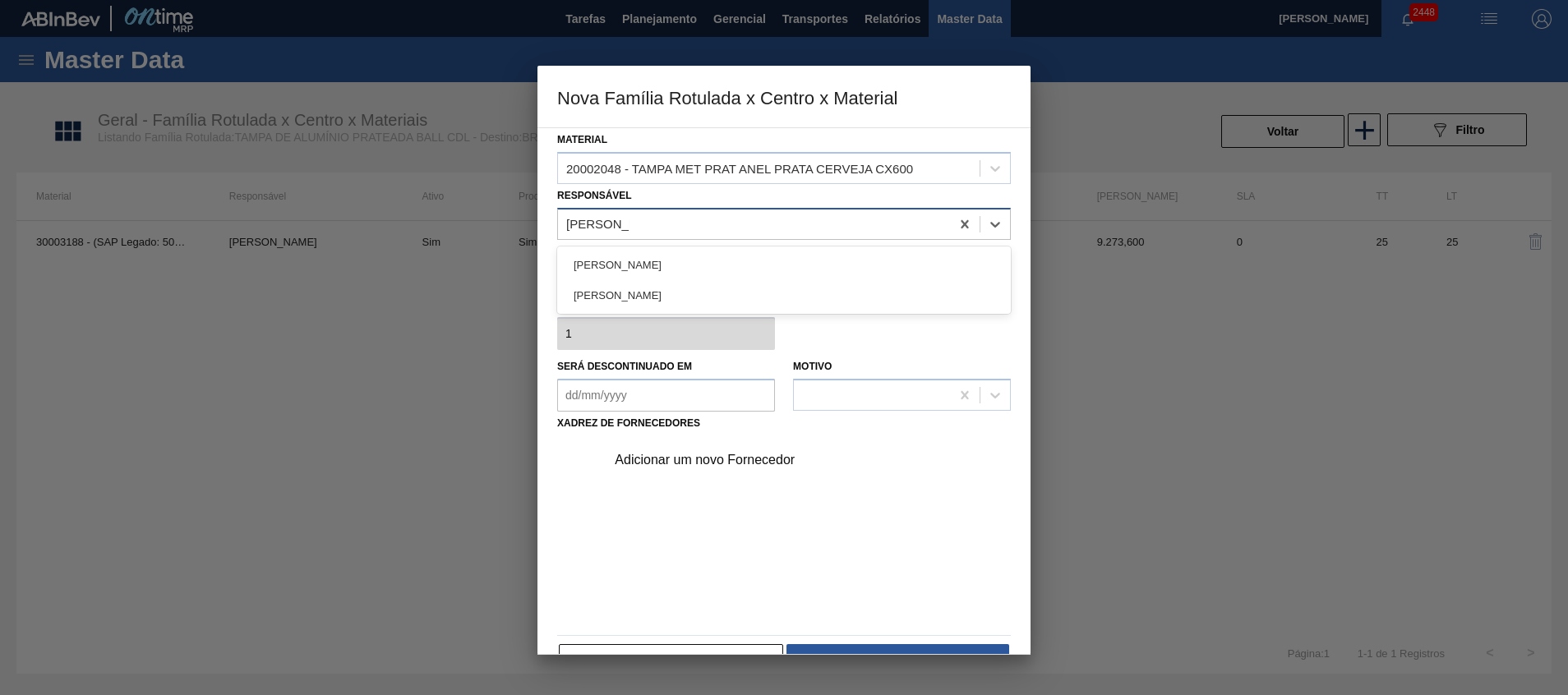
type input "beatriz marce"
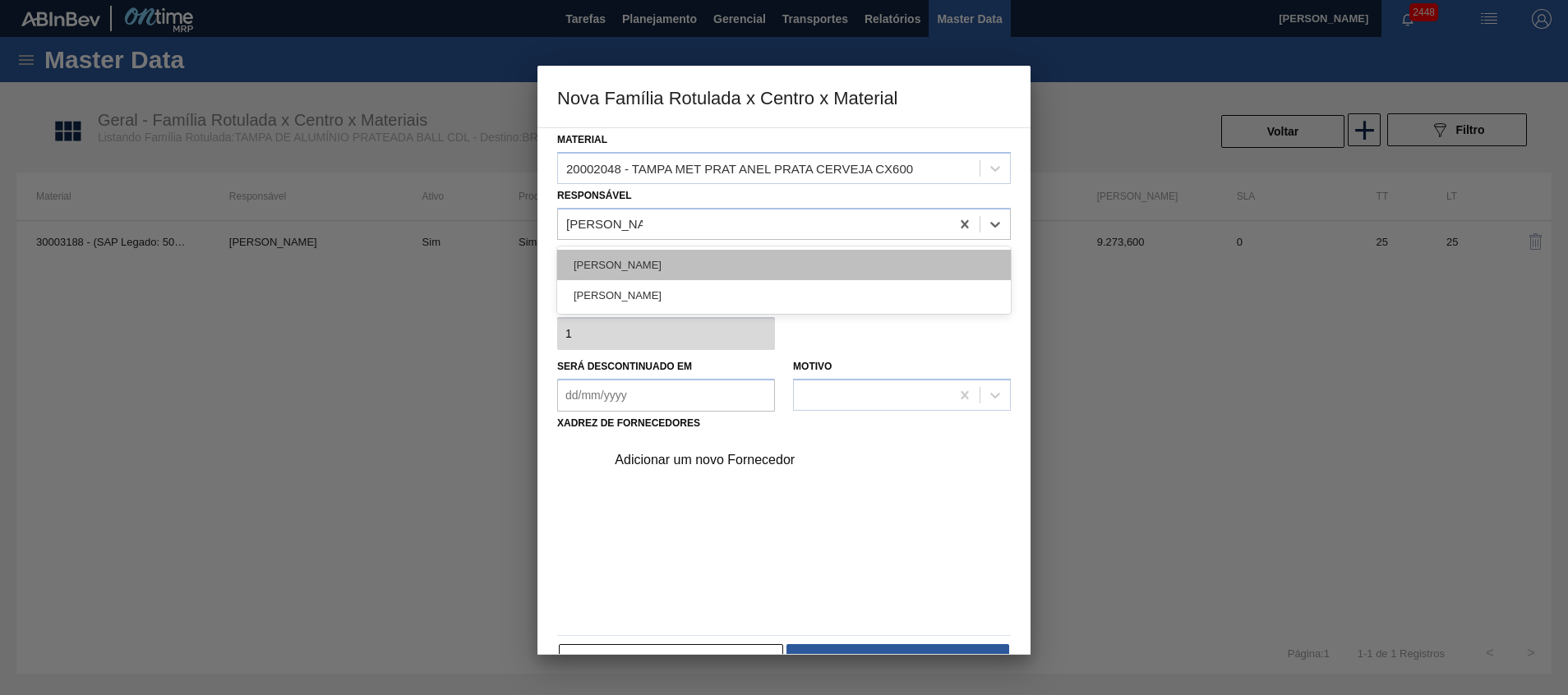
click at [729, 251] on div "[PERSON_NAME]" at bounding box center [784, 264] width 454 height 30
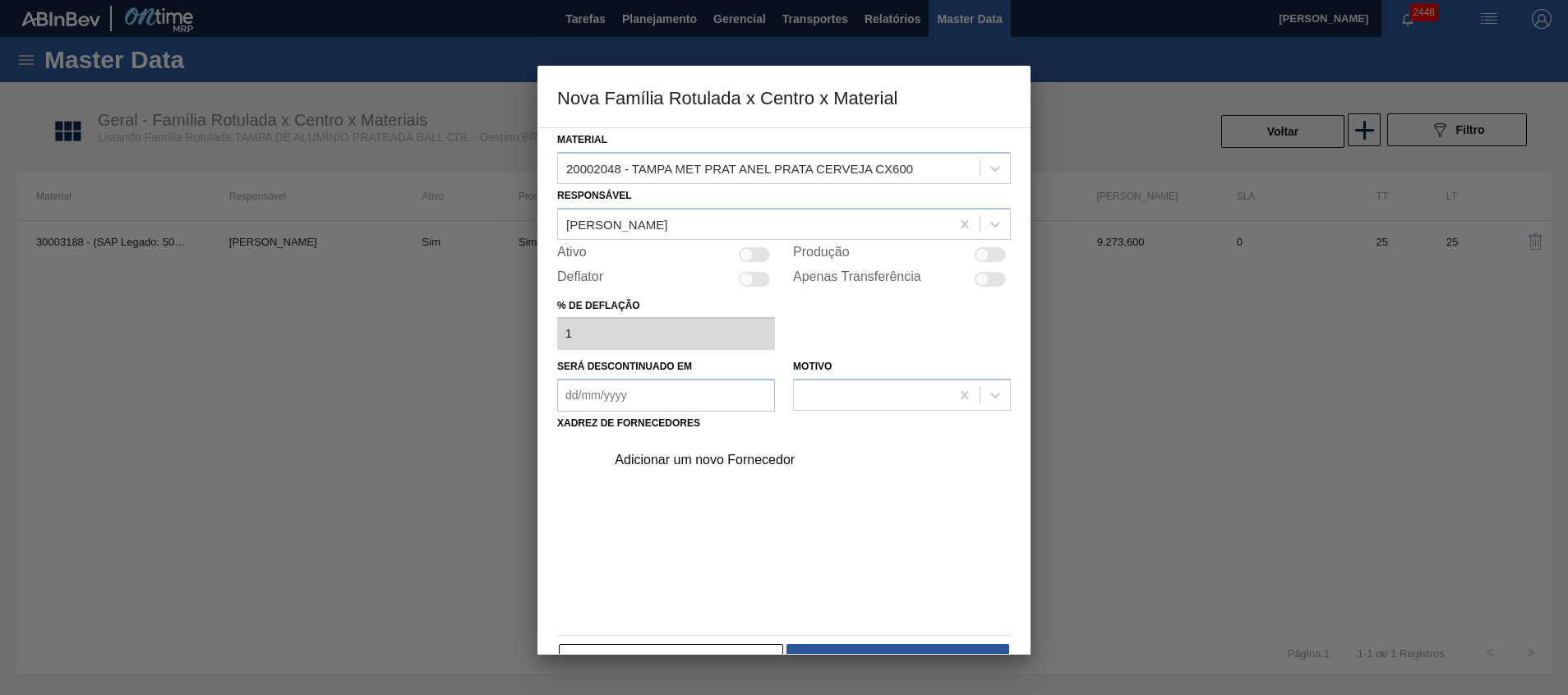
click at [983, 258] on div at bounding box center [983, 254] width 14 height 14
checkbox input "true"
click at [688, 454] on div "Adicionar um novo Fornecedor" at bounding box center [776, 460] width 322 height 15
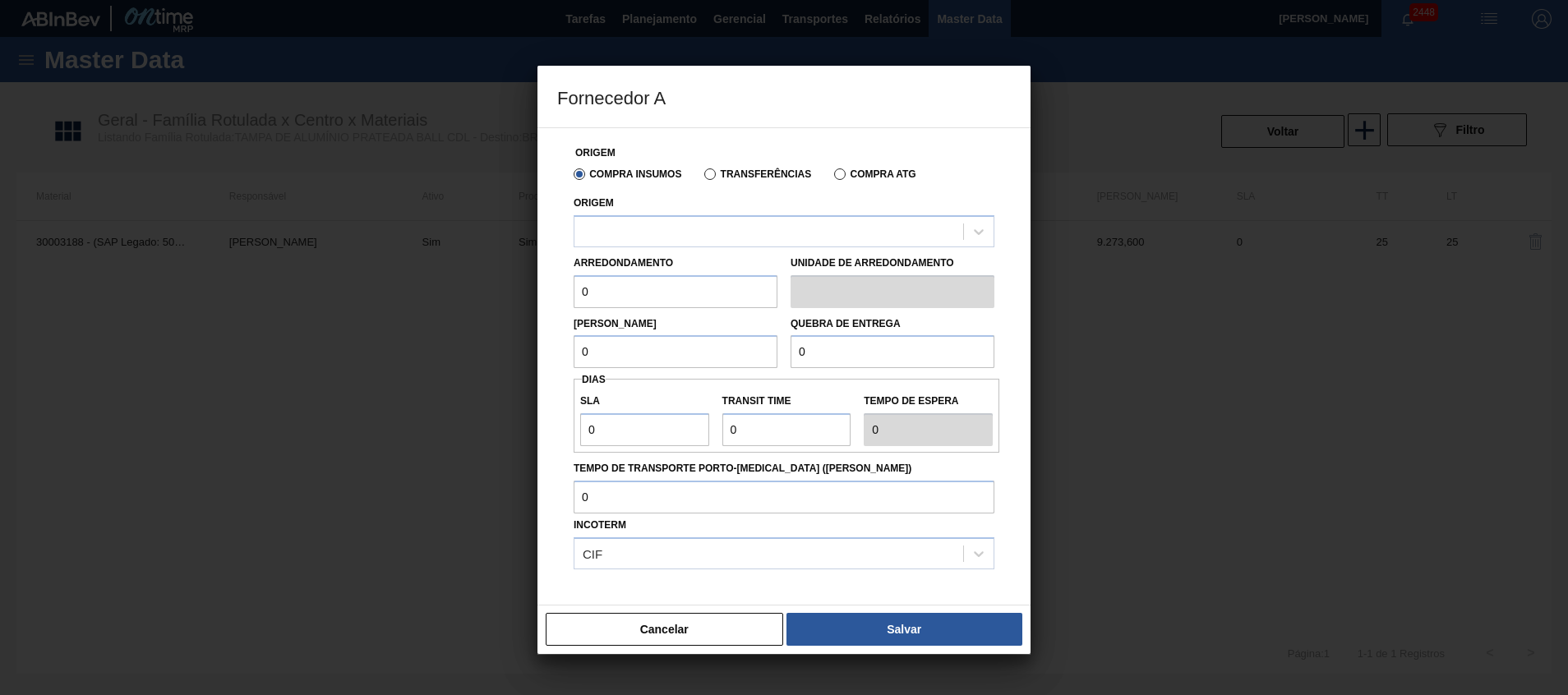
click at [741, 159] on div "Compra Insumos Transferências Compra ATG" at bounding box center [784, 173] width 434 height 28
click at [732, 182] on div "Compra Insumos Transferências Compra ATG" at bounding box center [784, 173] width 434 height 28
click at [732, 168] on div "Transferências" at bounding box center [755, 173] width 114 height 15
click at [723, 177] on label "Transferências" at bounding box center [758, 174] width 107 height 11
click at [702, 177] on input "Transferências" at bounding box center [702, 177] width 0 height 0
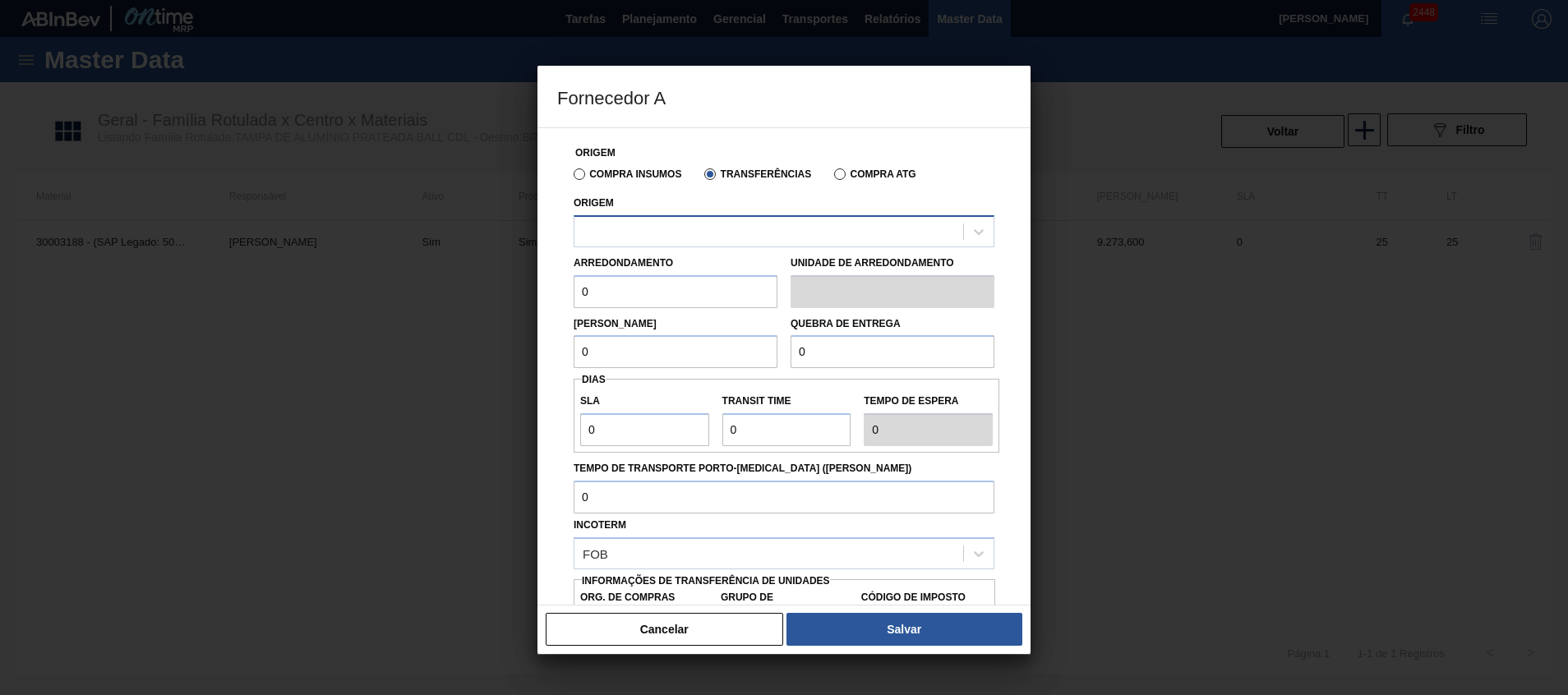
click at [701, 239] on div at bounding box center [768, 232] width 389 height 24
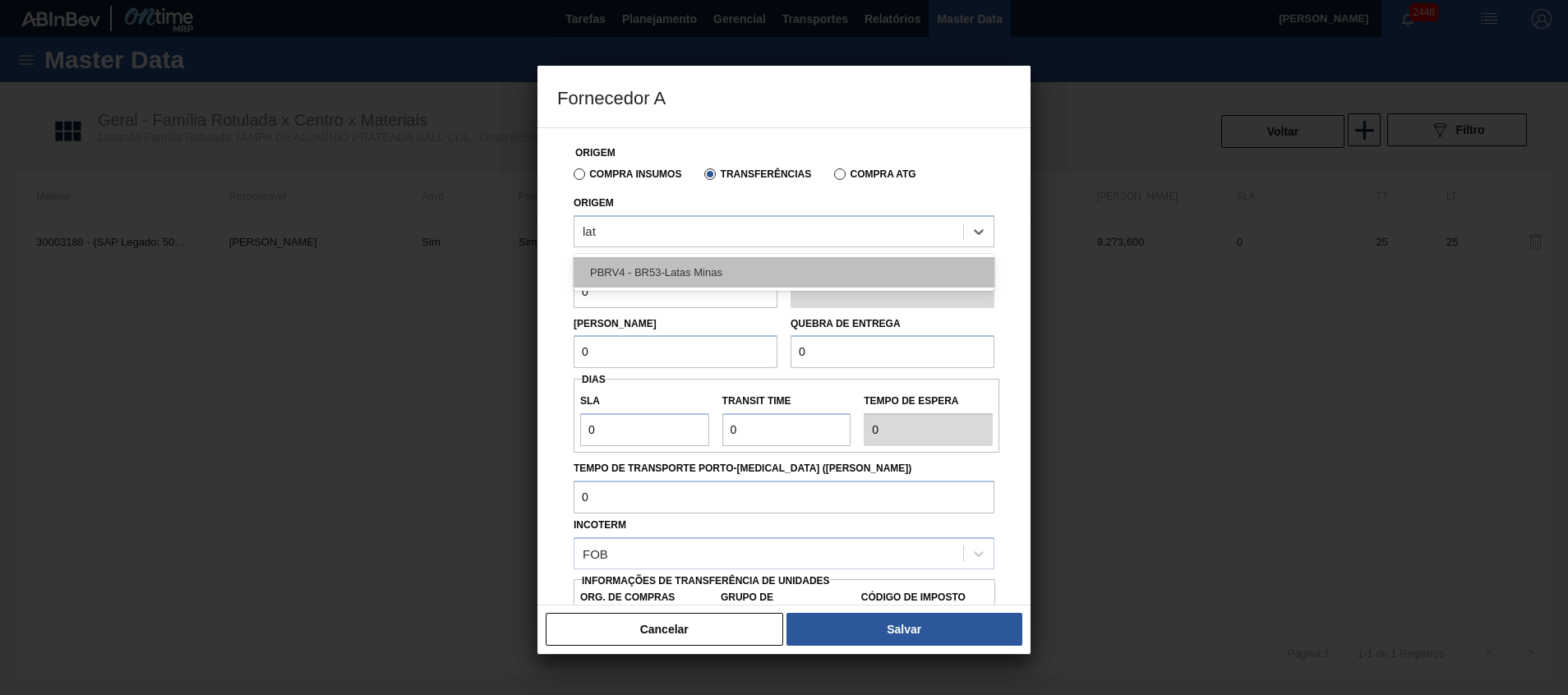
type input "lata"
click at [695, 265] on div "PBRV4 - BR53-Latas Minas" at bounding box center [784, 272] width 421 height 30
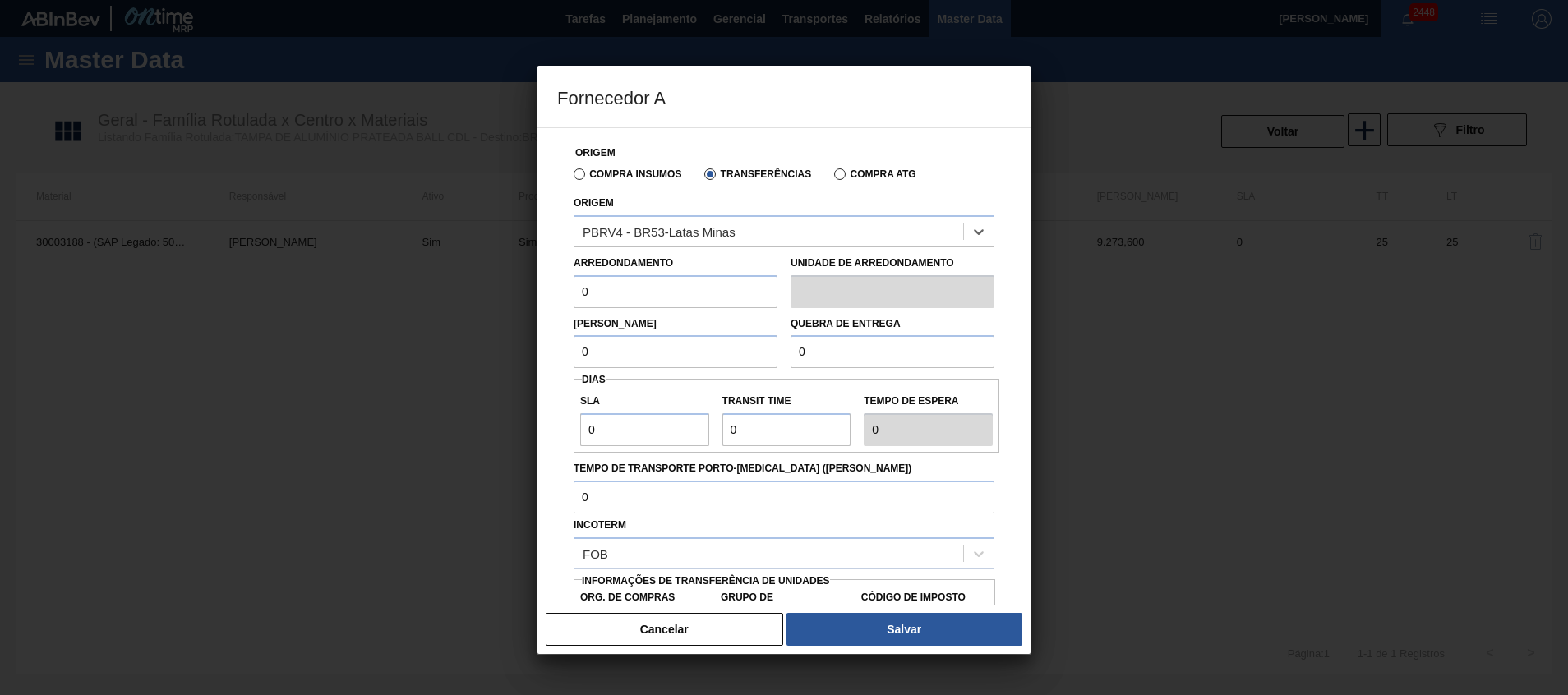
click at [678, 281] on input "0" at bounding box center [675, 292] width 204 height 33
type input "317,4"
type input "BR00"
type input "A01"
type input "I4"
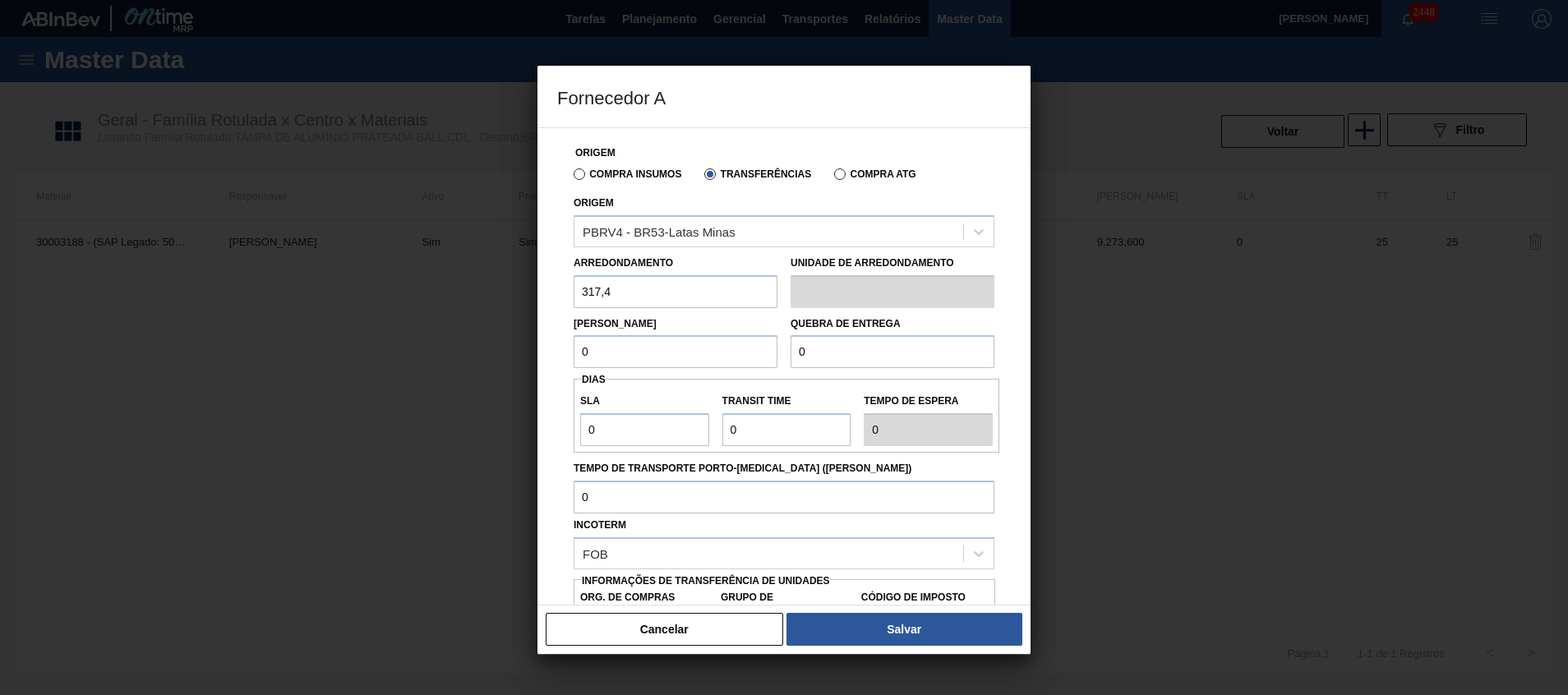
drag, startPoint x: 571, startPoint y: 358, endPoint x: 470, endPoint y: 327, distance: 105.7
click at [490, 344] on div "Fornecedor A Origem Compra Insumos Transferências Compra ATG Origem PBRV4 - BR5…" at bounding box center [784, 347] width 1568 height 695
type input "6.348"
drag, startPoint x: 785, startPoint y: 351, endPoint x: 731, endPoint y: 354, distance: 54.1
click at [736, 354] on div "Lote Mínimo 6.348 Quebra de entrega 0" at bounding box center [784, 338] width 434 height 61
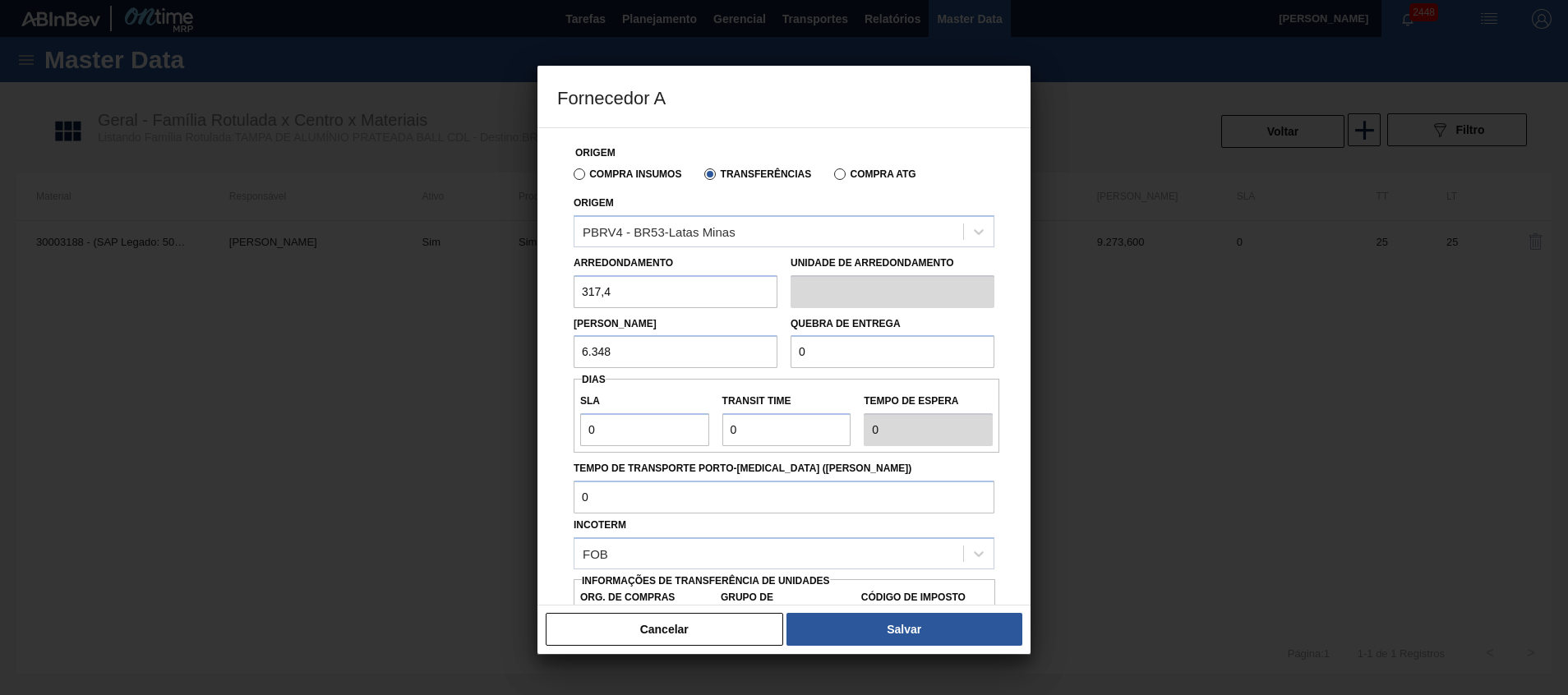
click at [730, 352] on input "6.348" at bounding box center [675, 351] width 204 height 33
drag, startPoint x: 729, startPoint y: 352, endPoint x: 106, endPoint y: 322, distance: 623.7
click at [275, 334] on div "Fornecedor A Origem Compra Insumos Transferências Compra ATG Origem PBRV4 - BR5…" at bounding box center [784, 347] width 1568 height 695
drag, startPoint x: 812, startPoint y: 361, endPoint x: 677, endPoint y: 353, distance: 135.2
click at [725, 356] on div "Lote Mínimo 6.348 Quebra de entrega 0" at bounding box center [784, 338] width 434 height 61
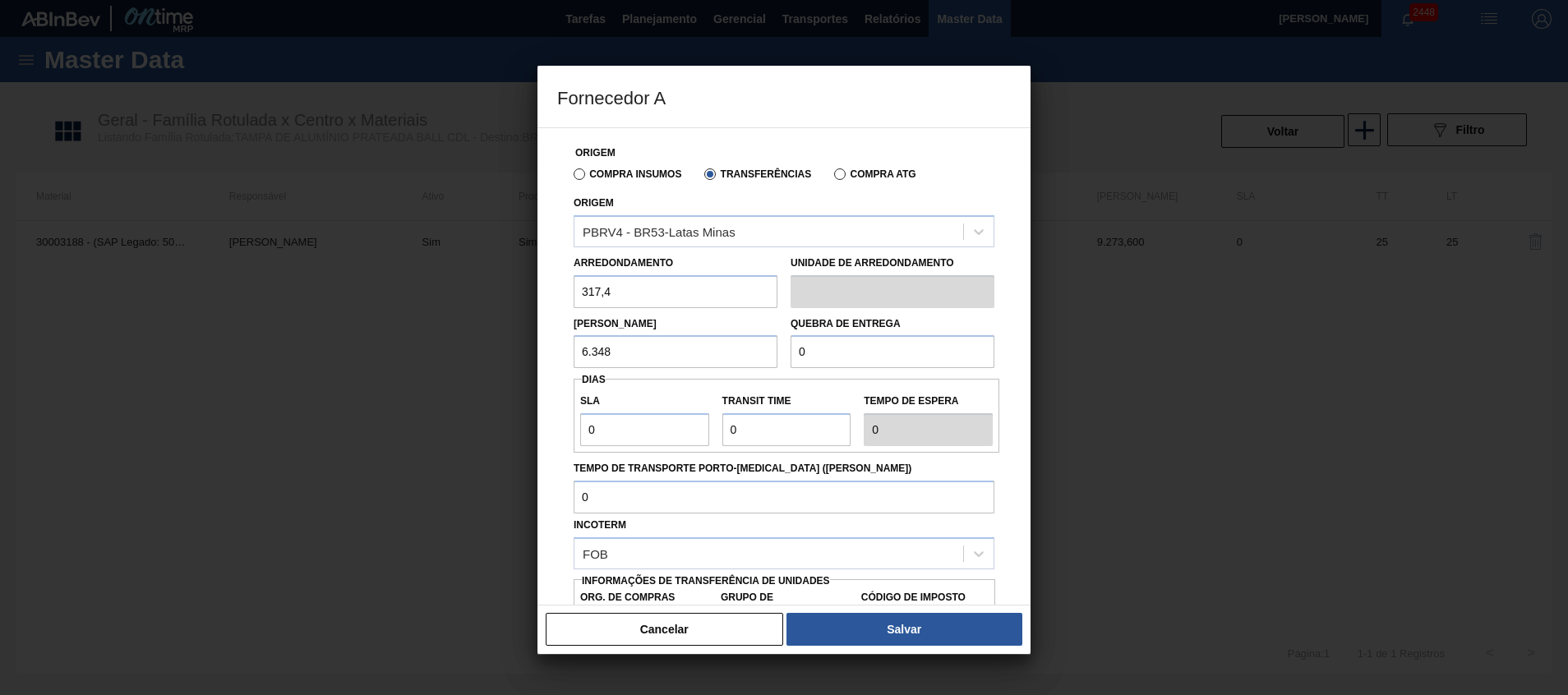
paste input "6.348"
type input "6.348"
click at [602, 446] on div "SLA 0 Transit Time Tempo de espera 0" at bounding box center [787, 416] width 426 height 74
drag, startPoint x: 608, startPoint y: 435, endPoint x: 546, endPoint y: 420, distance: 63.8
click at [552, 421] on div "Origem Compra Insumos Transferências Compra ATG Origem PBRV4 - BR53-Latas Minas…" at bounding box center [784, 366] width 493 height 478
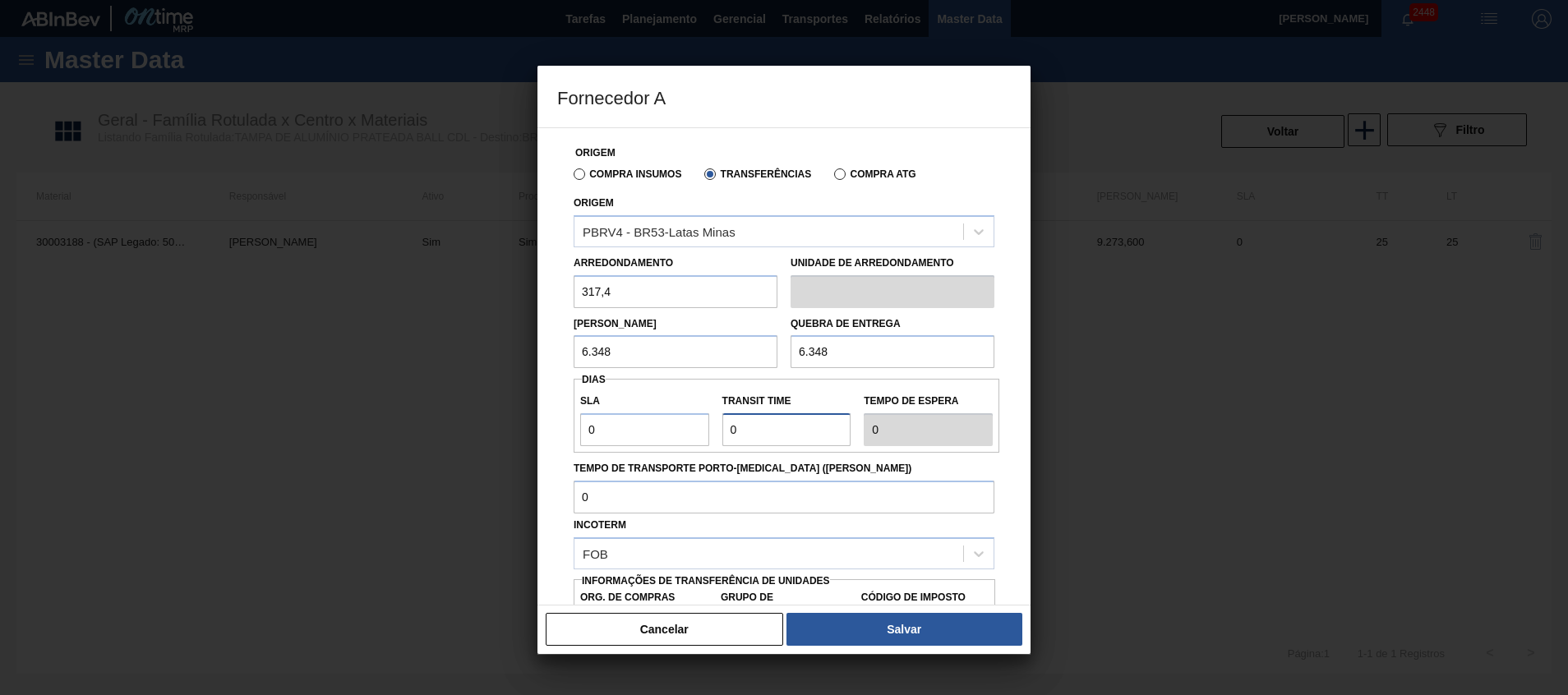
drag, startPoint x: 757, startPoint y: 418, endPoint x: 654, endPoint y: 415, distance: 103.0
click at [658, 417] on div "SLA 0 Transit Time Tempo de espera 0" at bounding box center [787, 415] width 426 height 61
type input "NaN"
type input "0"
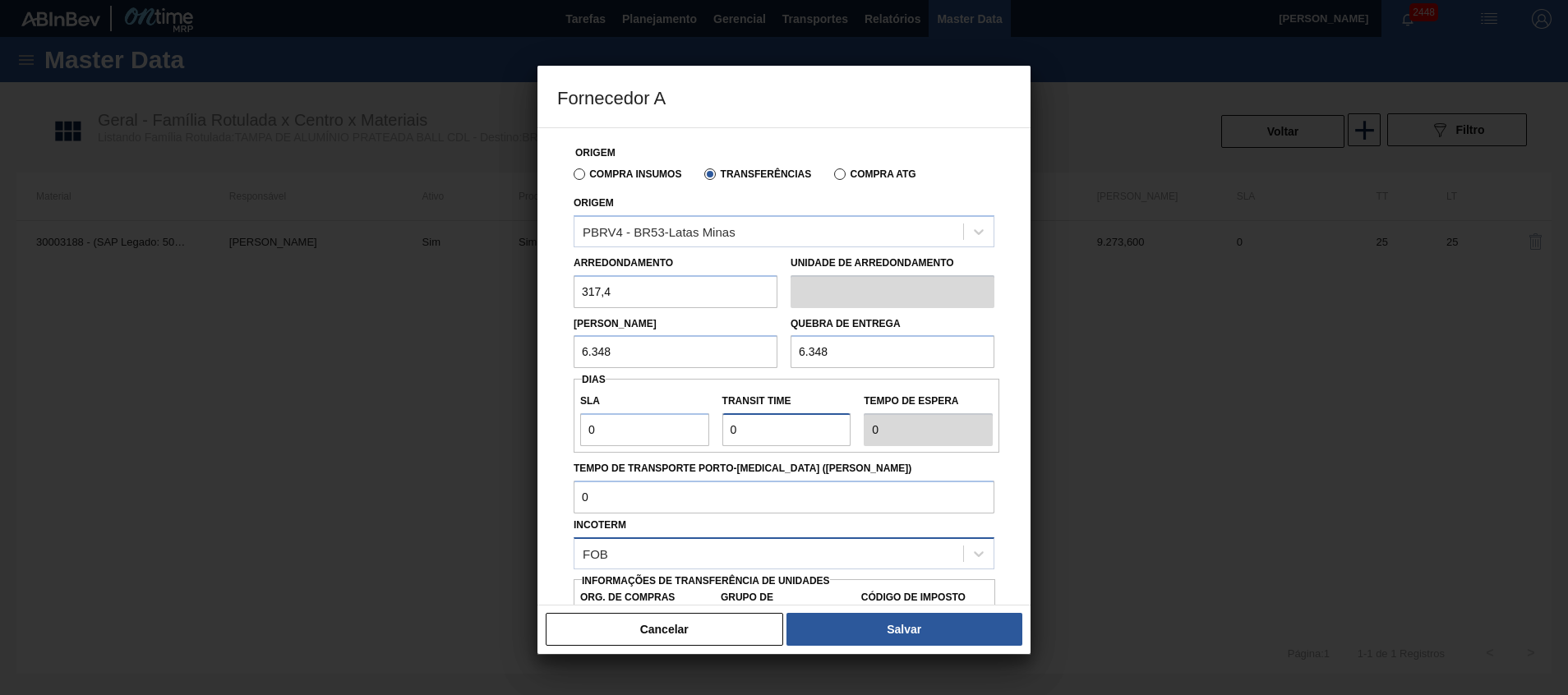
scroll to position [88, 0]
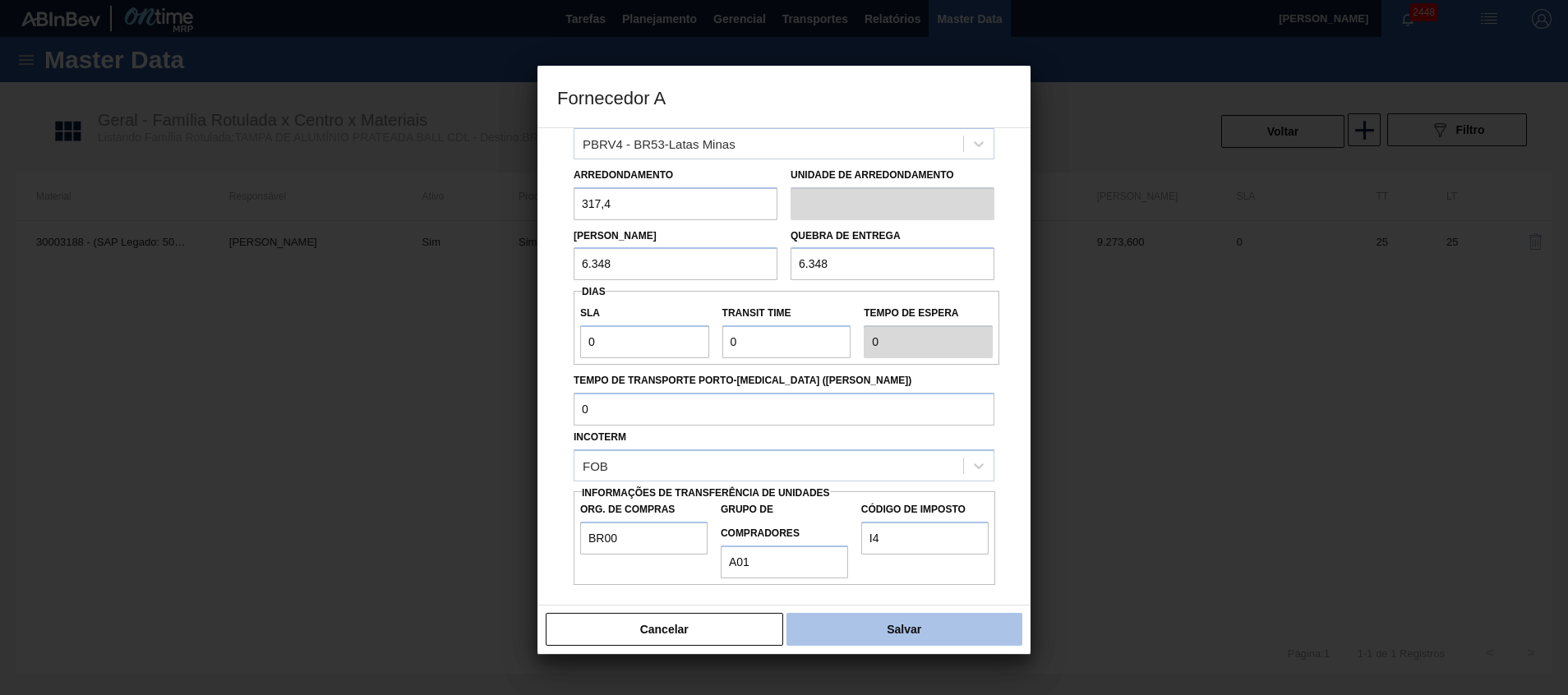
click at [868, 635] on button "Salvar" at bounding box center [905, 630] width 236 height 33
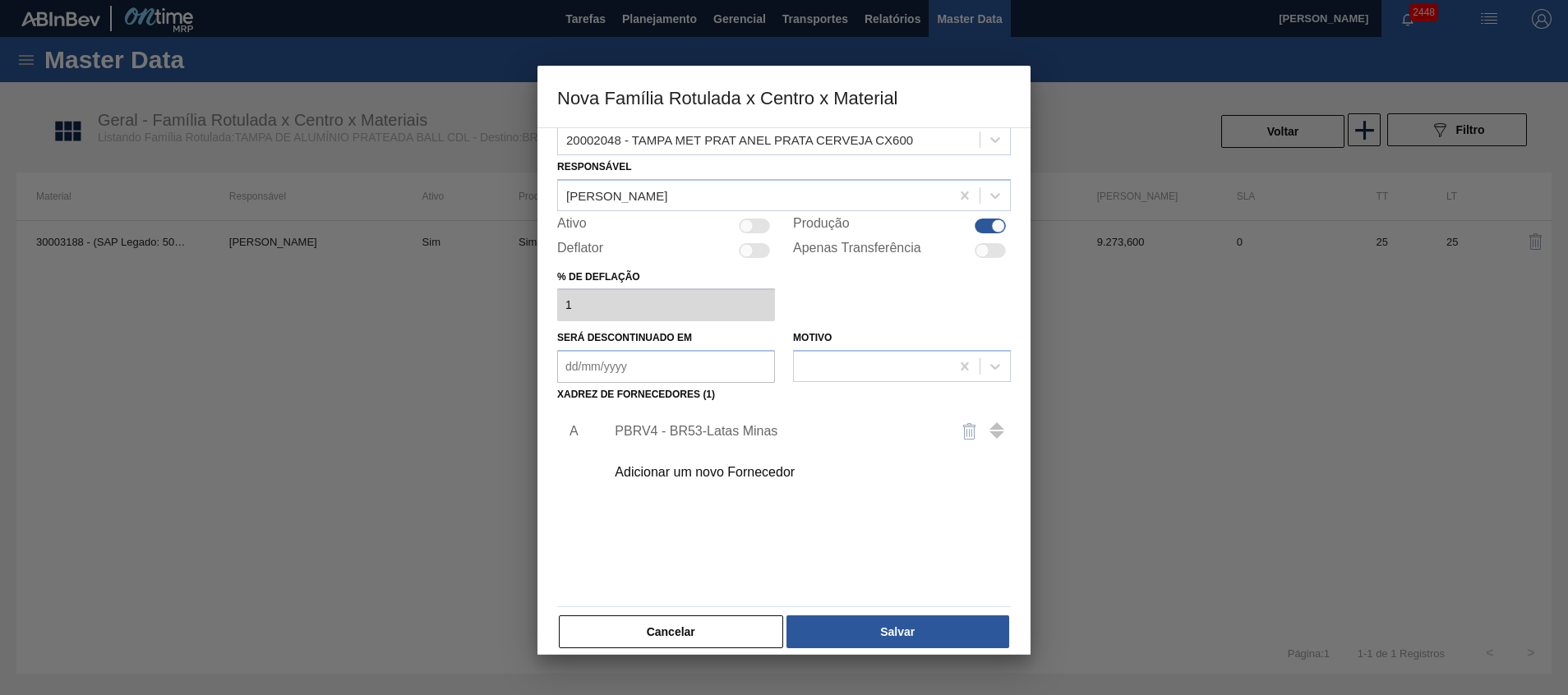
scroll to position [45, 0]
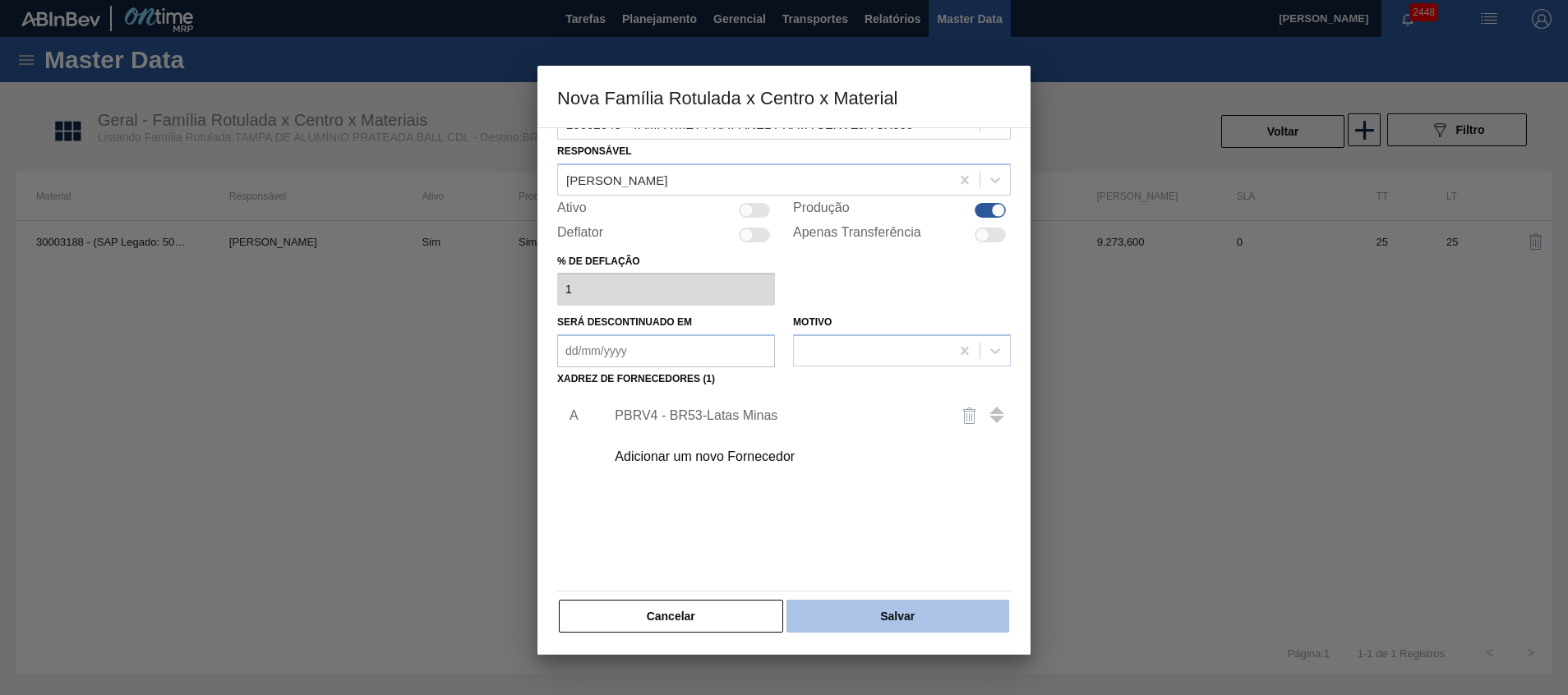
click at [830, 609] on button "Salvar" at bounding box center [898, 616] width 223 height 33
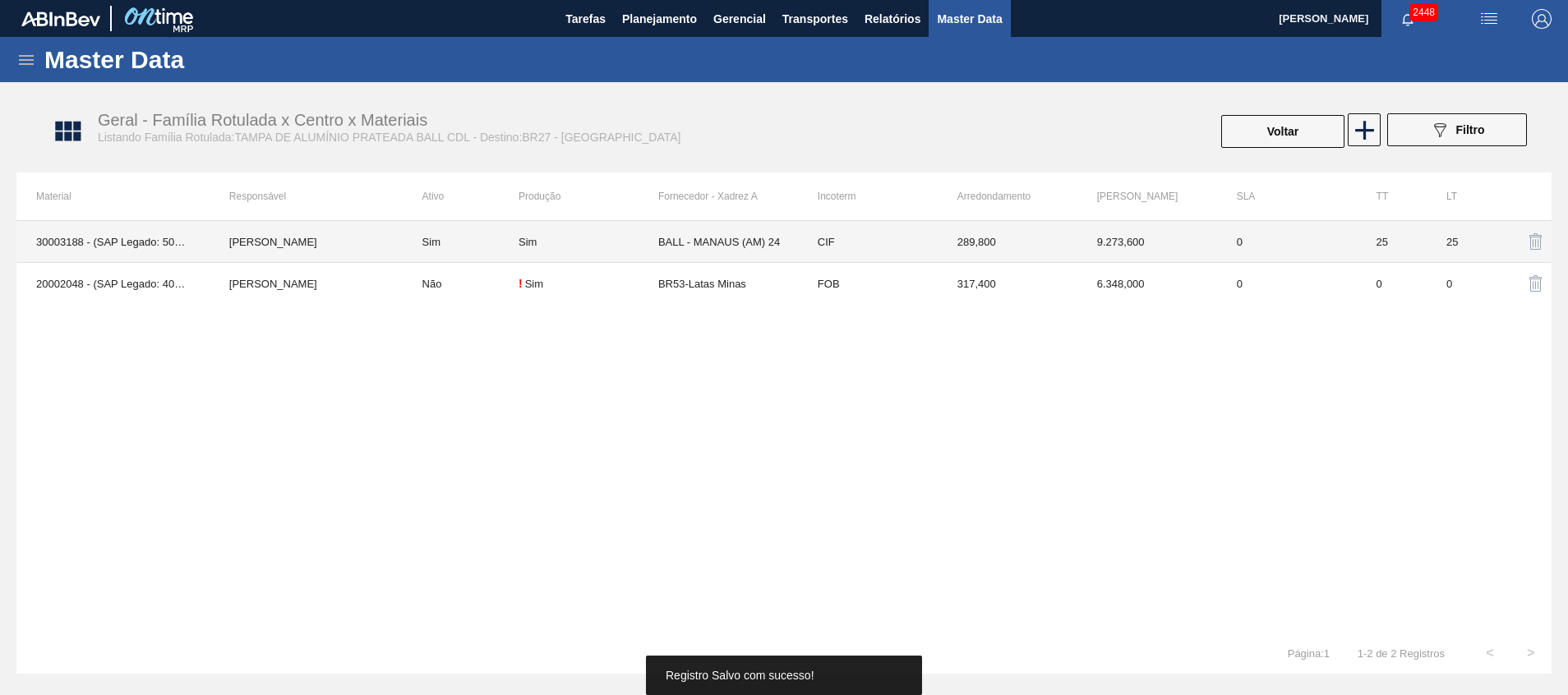
click at [728, 246] on td "BALL - MANAUS (AM) 24" at bounding box center [728, 242] width 140 height 42
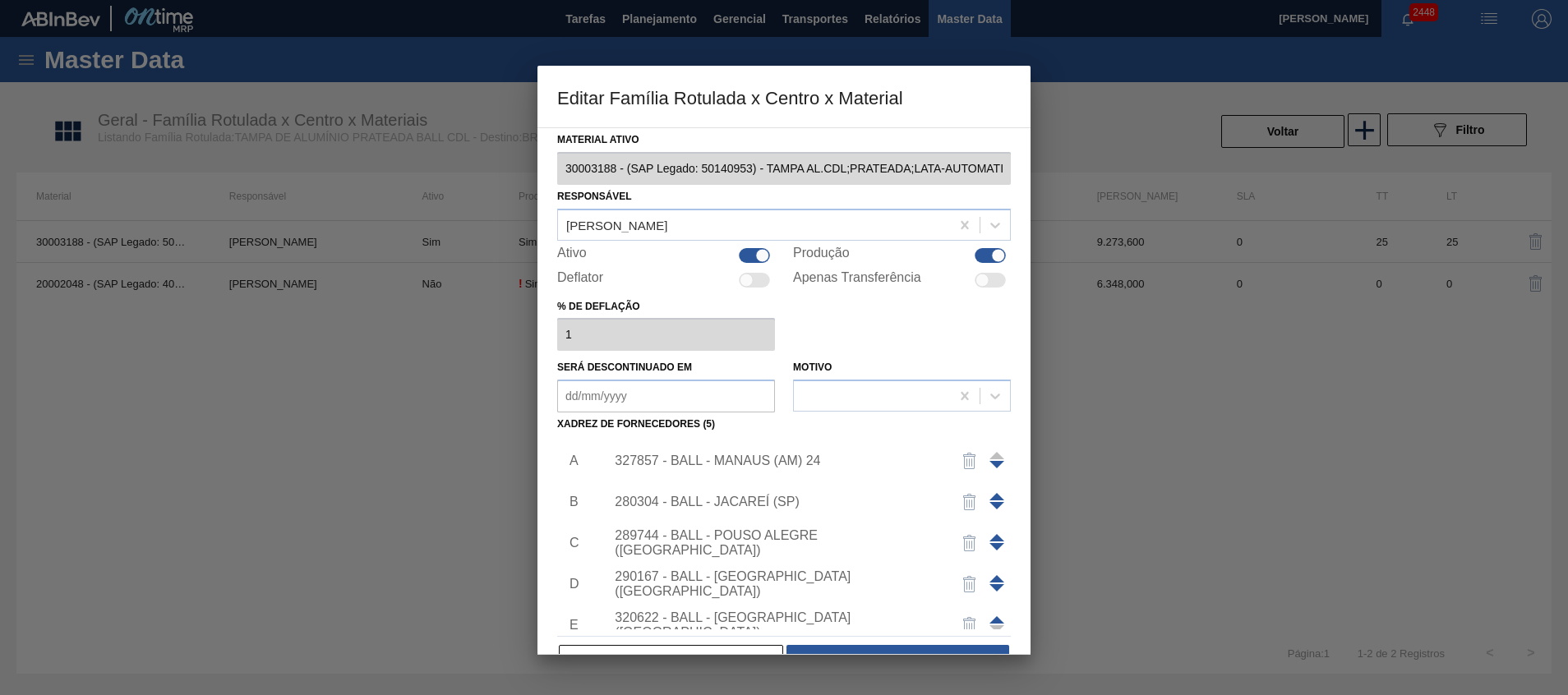
click at [756, 255] on div at bounding box center [762, 255] width 14 height 14
checkbox input "false"
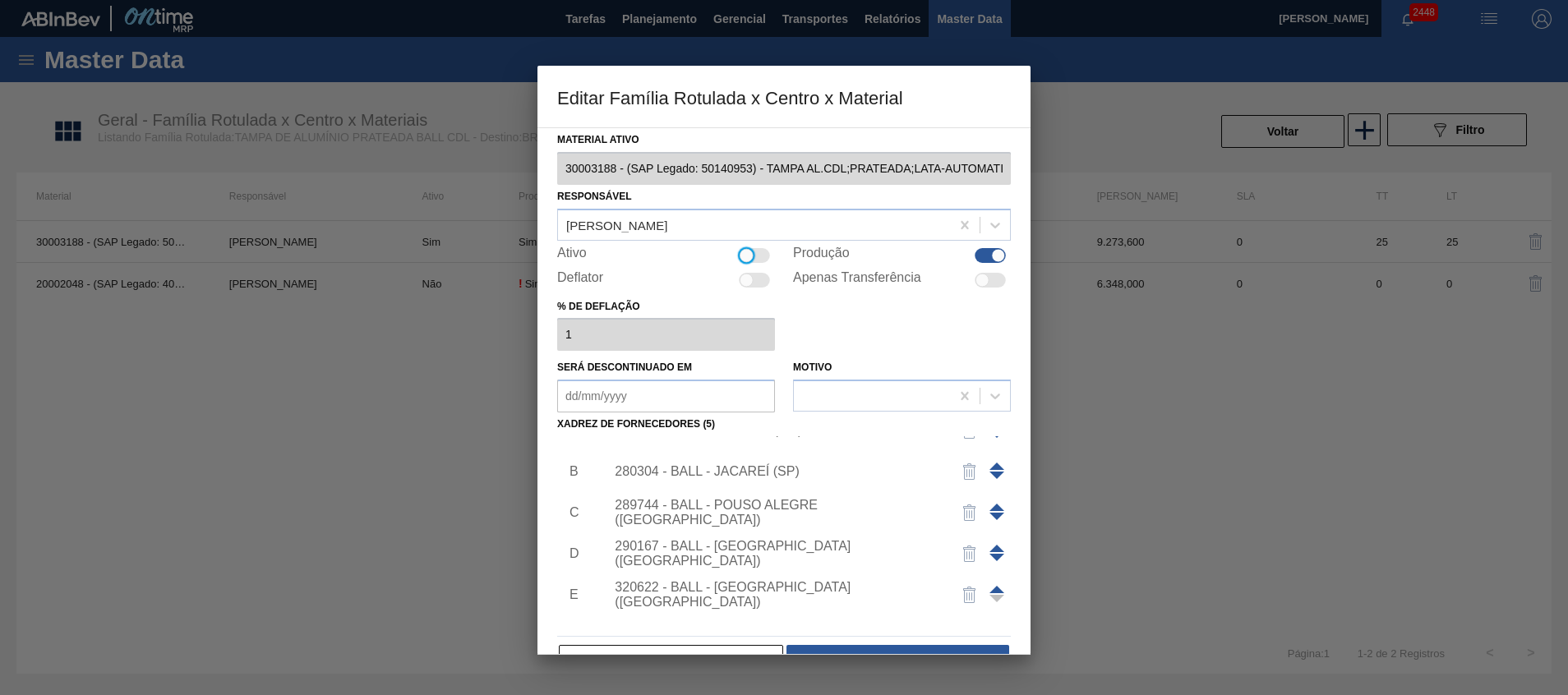
scroll to position [58, 0]
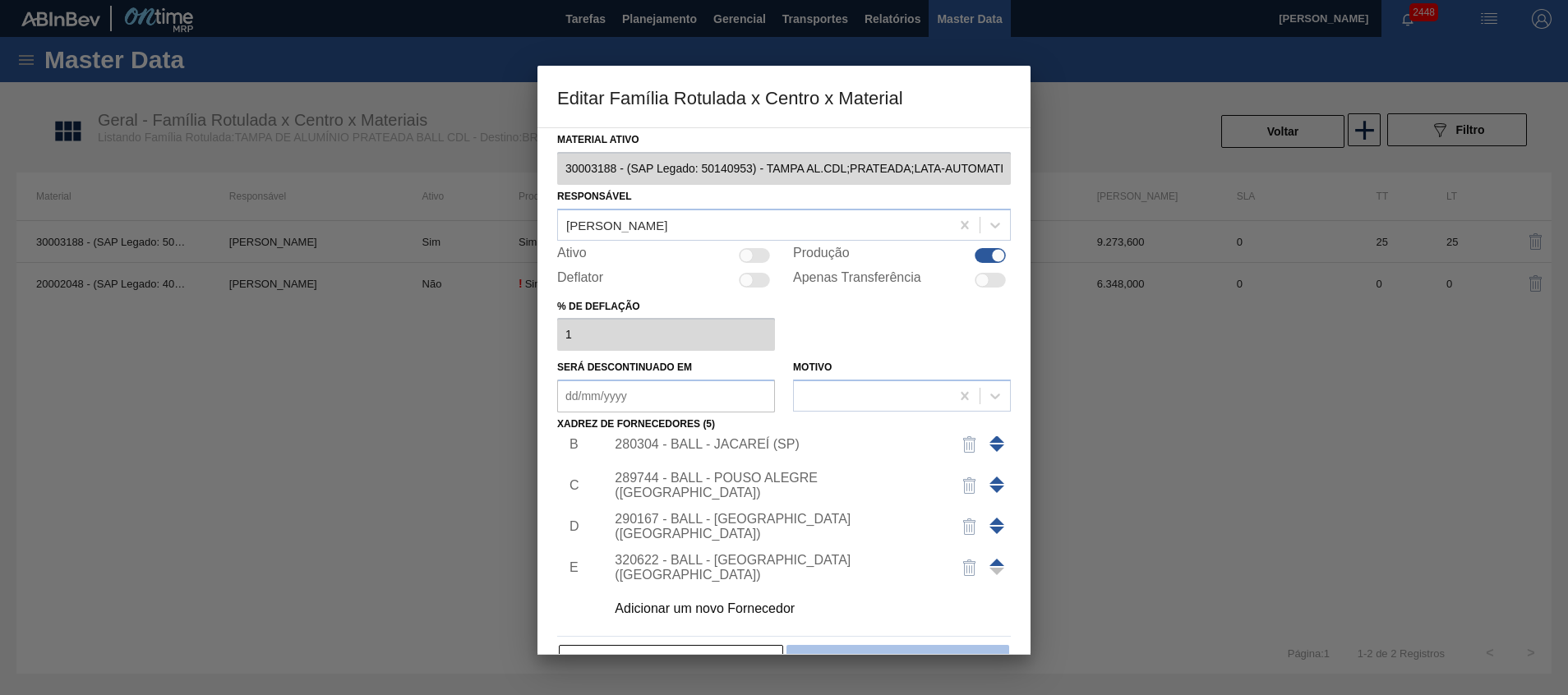
click at [843, 645] on button "Salvar" at bounding box center [898, 661] width 223 height 33
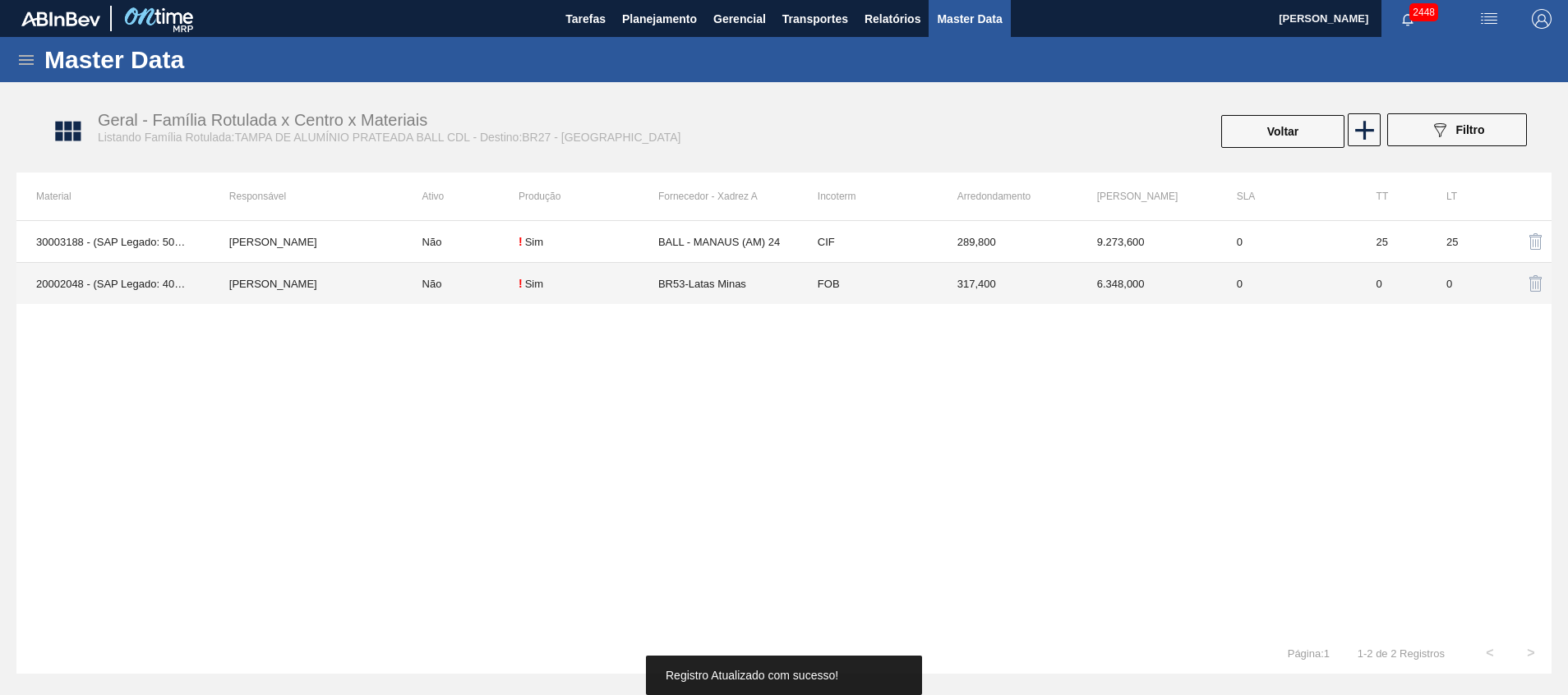
click at [609, 282] on div "! Sim" at bounding box center [588, 283] width 140 height 13
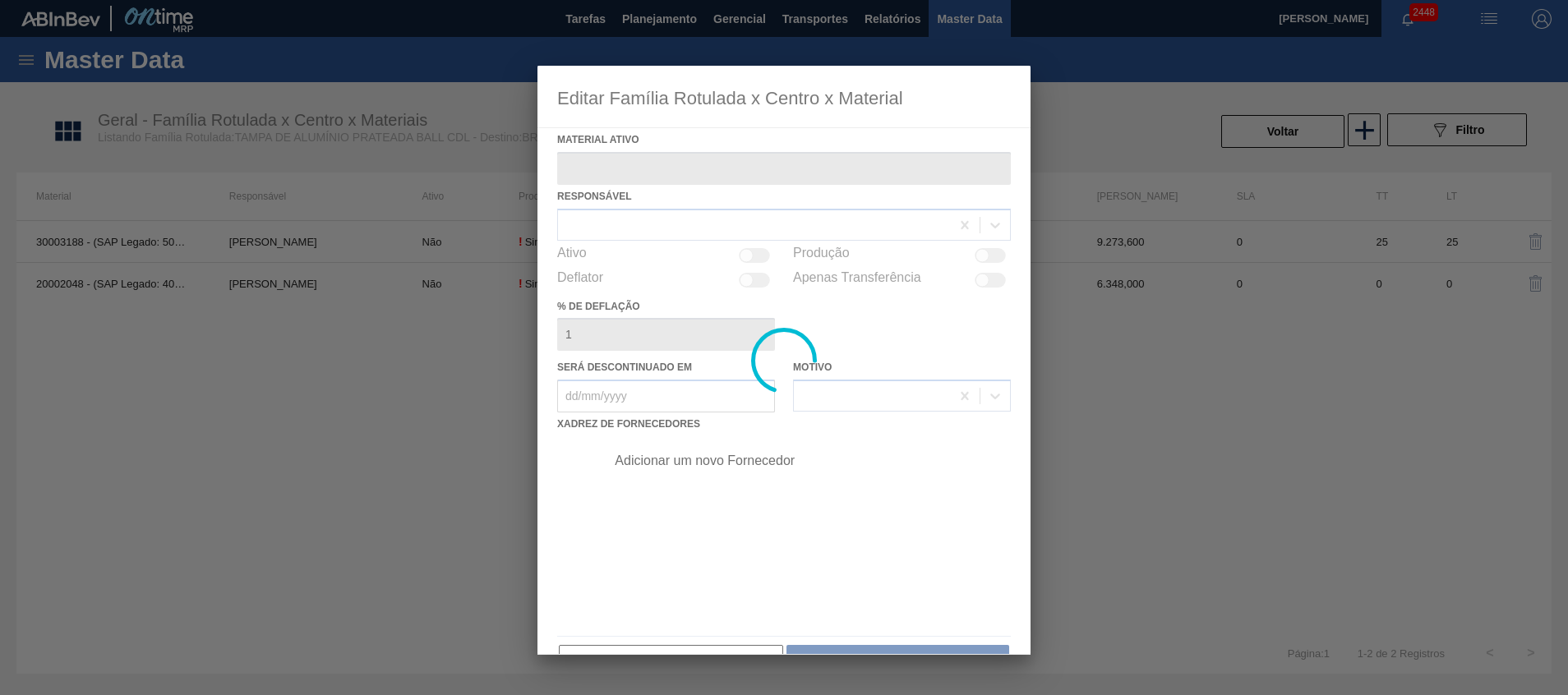
type ativo "20002048 - (SAP Legado: 40008802) - TAMPA MET PRAT ANEL PRATA CERVEJA CX600"
checkbox input "true"
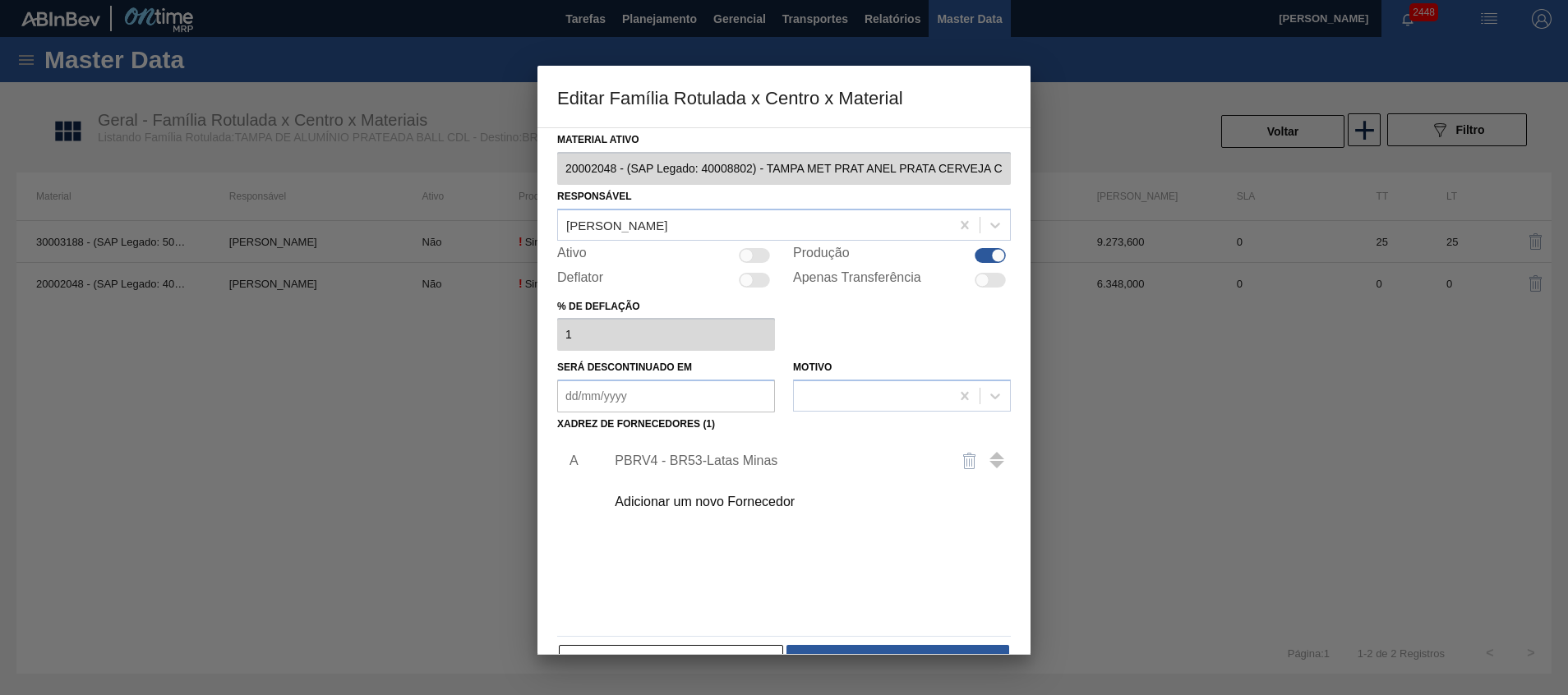
drag, startPoint x: 751, startPoint y: 252, endPoint x: 740, endPoint y: 334, distance: 82.7
click at [751, 251] on div at bounding box center [747, 255] width 14 height 14
checkbox input "true"
click at [712, 491] on div "Adicionar um novo Fornecedor" at bounding box center [804, 502] width 415 height 41
click at [720, 465] on div "PBRV4 - BR53-Latas Minas" at bounding box center [776, 461] width 322 height 15
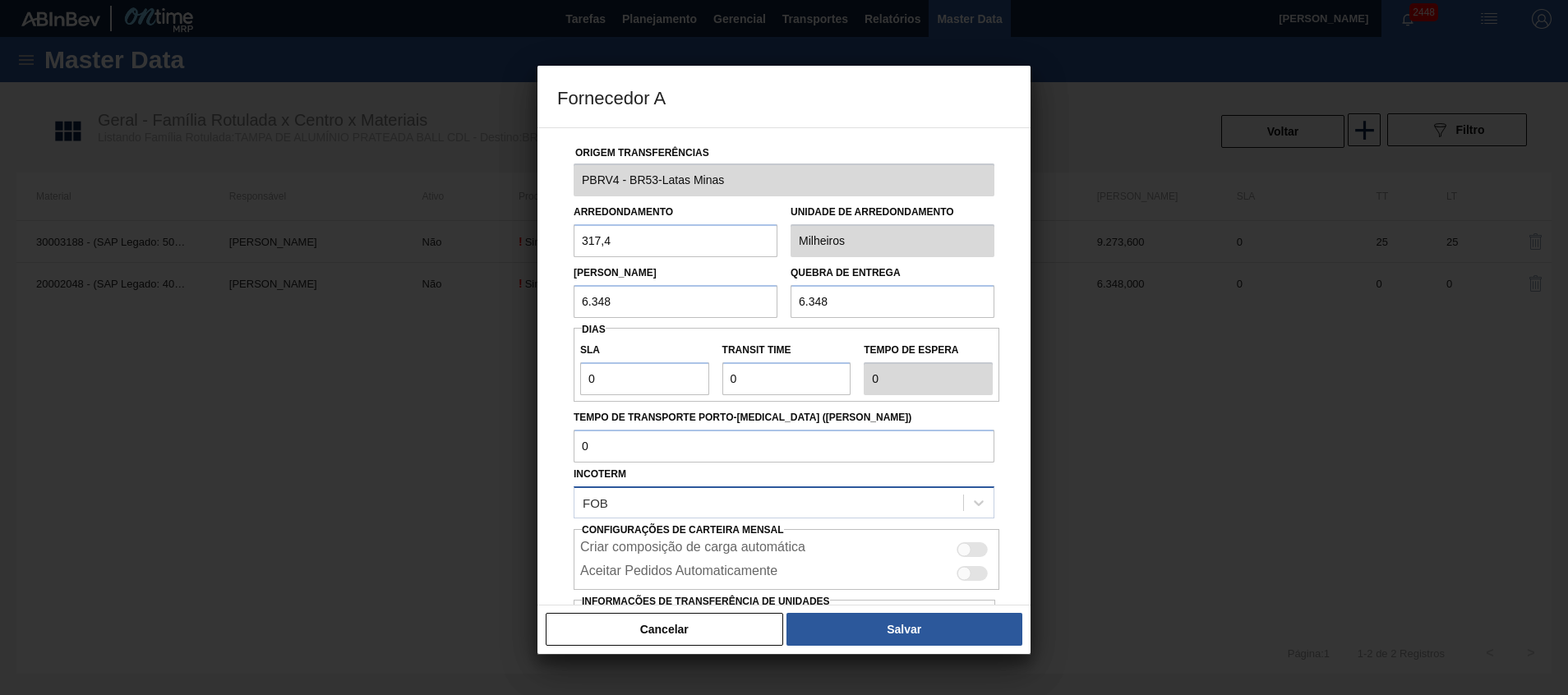
scroll to position [109, 0]
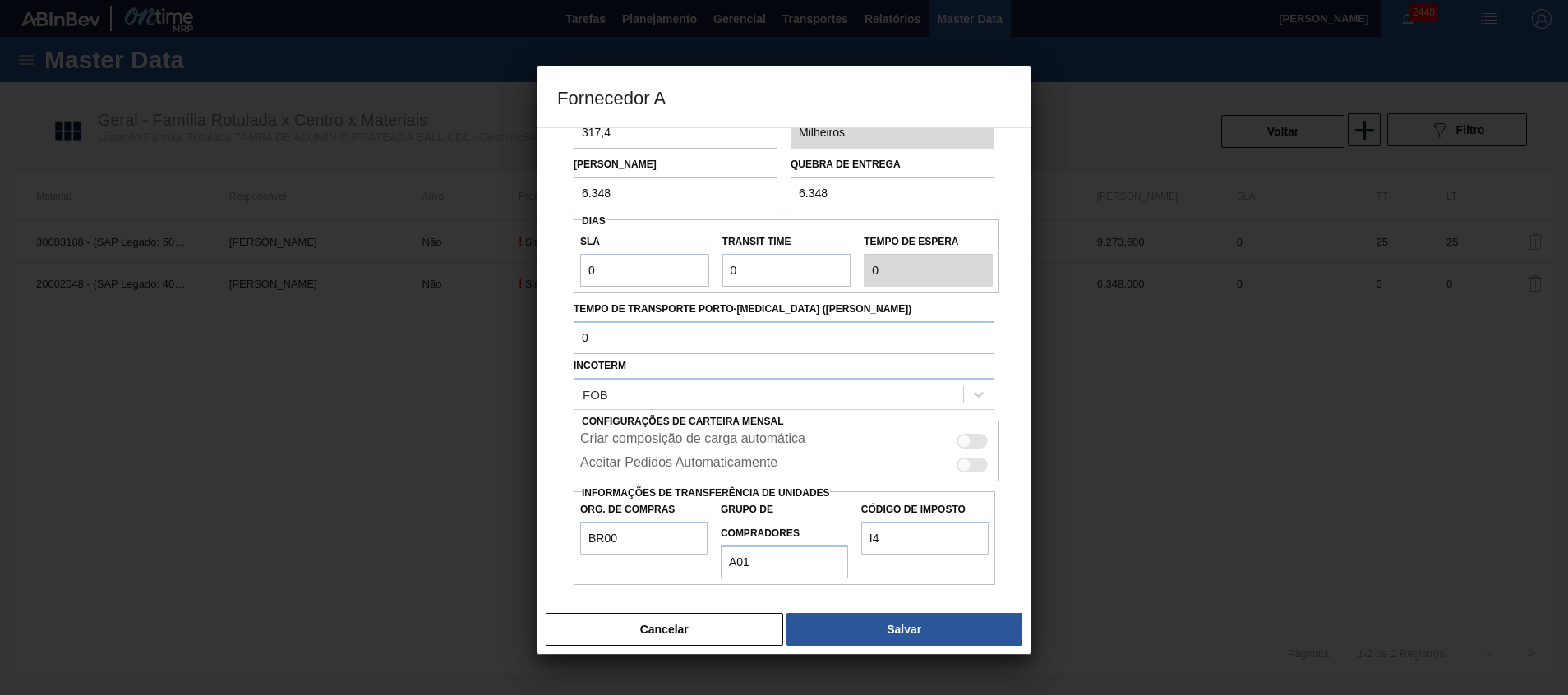
click at [966, 442] on div at bounding box center [965, 441] width 14 height 14
checkbox input "true"
click at [893, 537] on input "I4" at bounding box center [925, 538] width 128 height 33
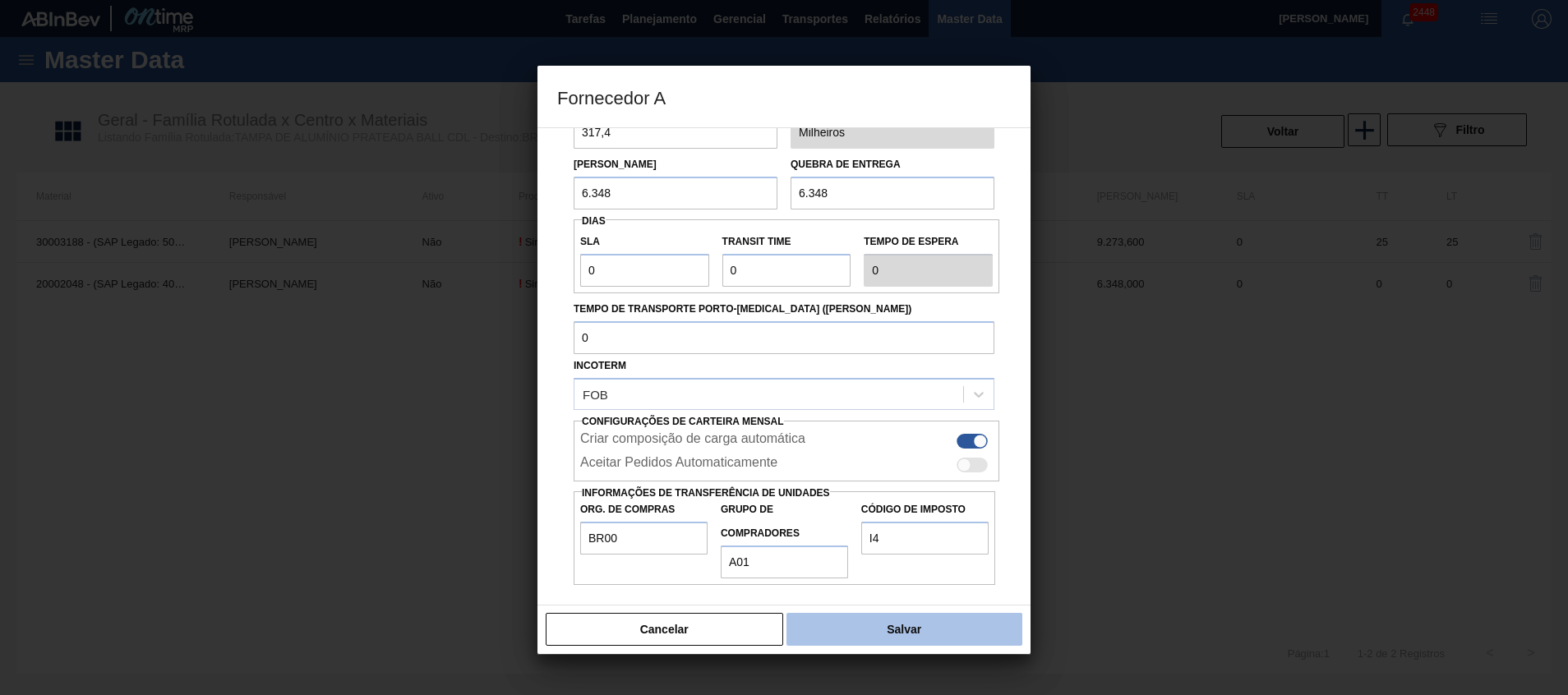
click at [889, 625] on button "Salvar" at bounding box center [905, 630] width 236 height 33
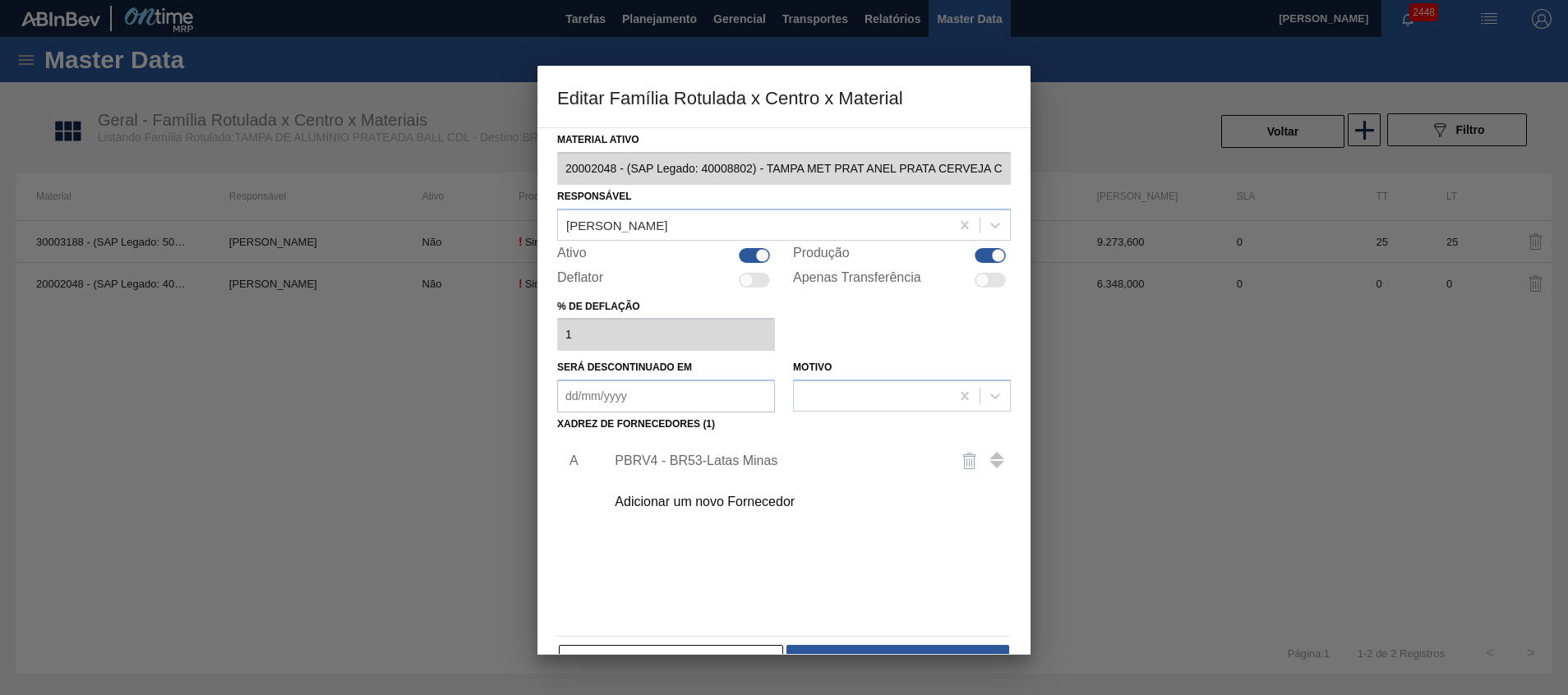
scroll to position [45, 0]
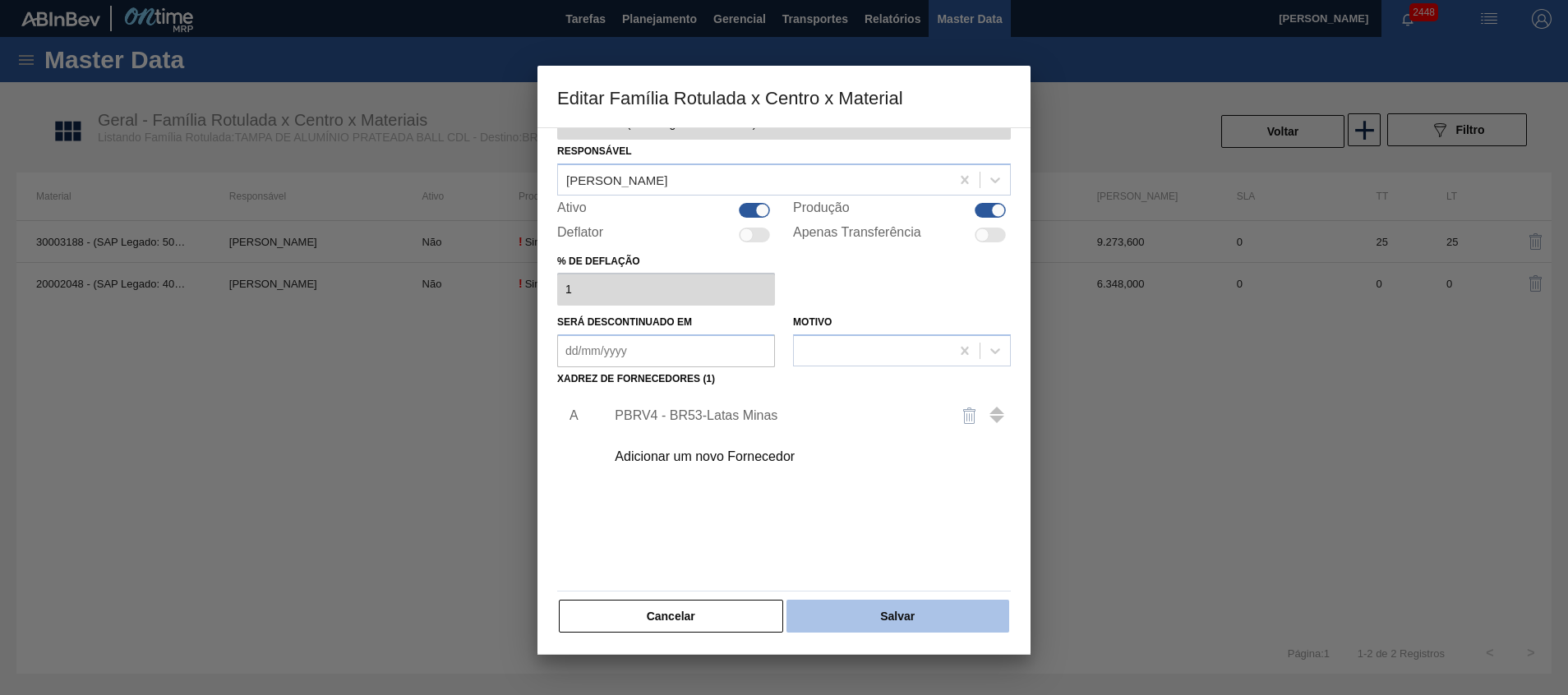
click at [887, 617] on button "Salvar" at bounding box center [898, 616] width 223 height 33
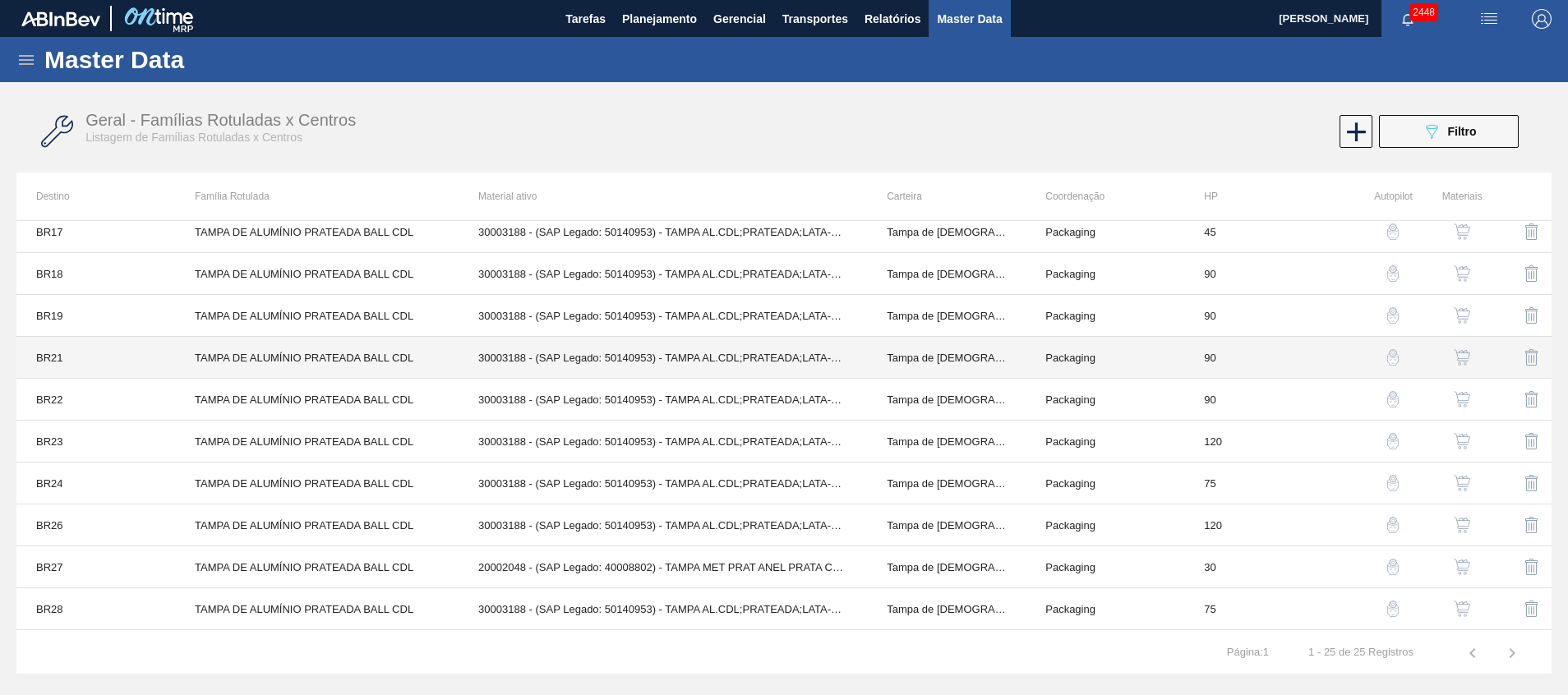
scroll to position [636, 0]
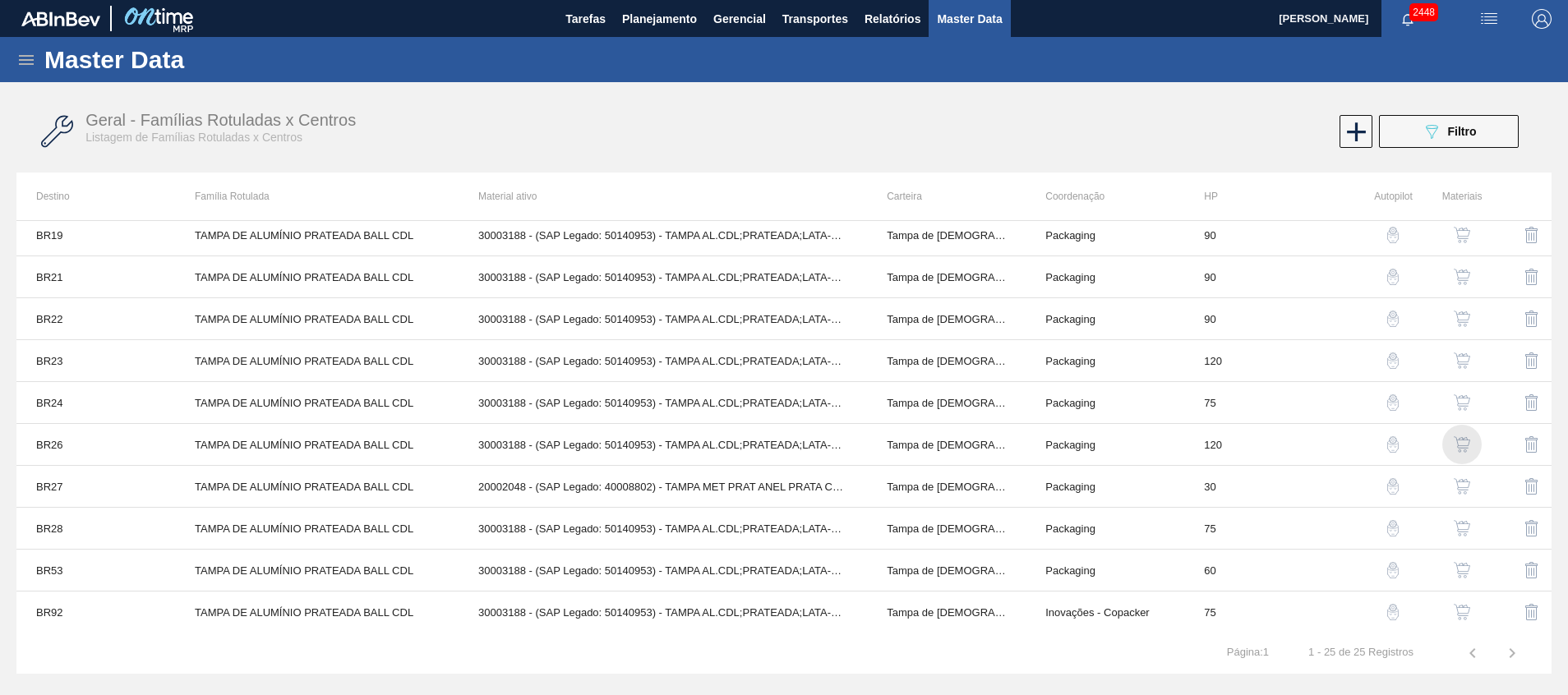
click at [1459, 446] on img "button" at bounding box center [1462, 444] width 16 height 16
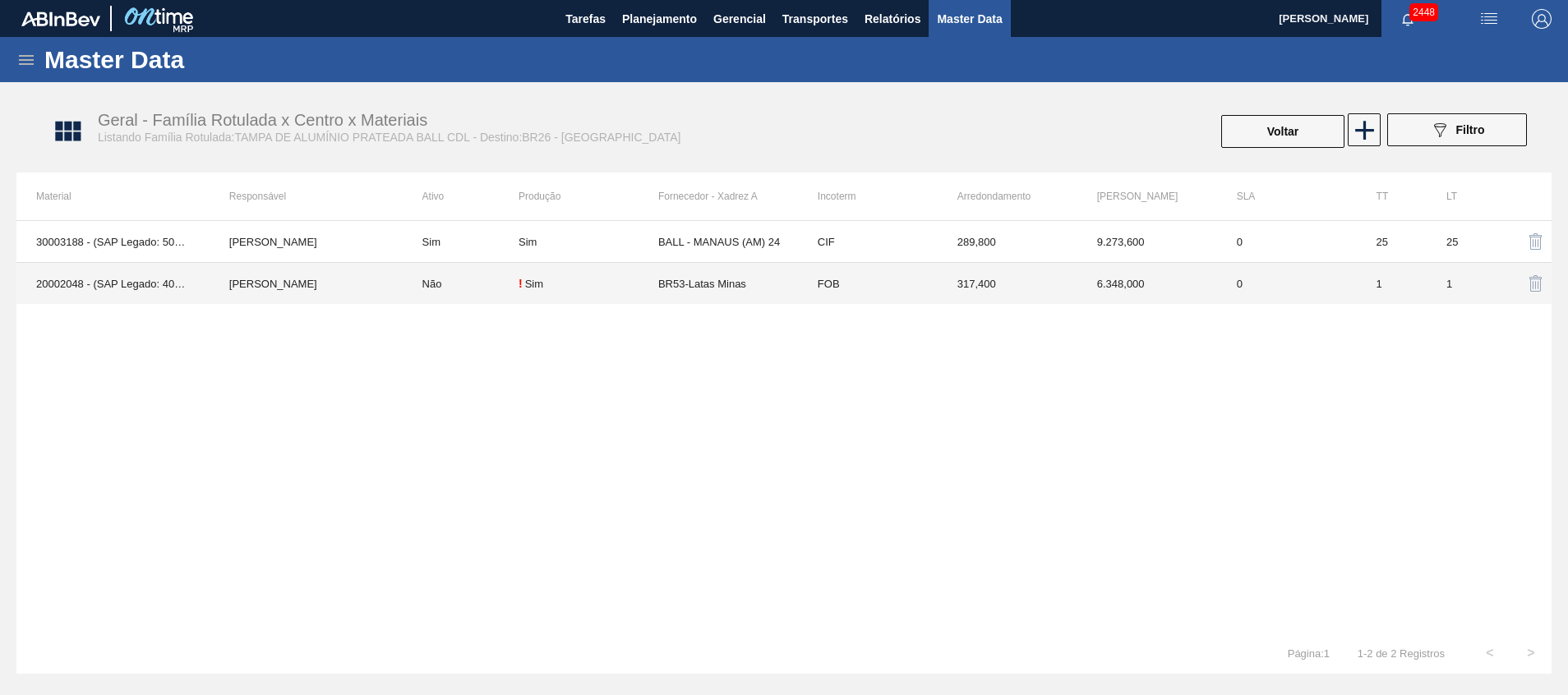
click at [757, 277] on td "BR53-Latas Minas" at bounding box center [728, 283] width 140 height 42
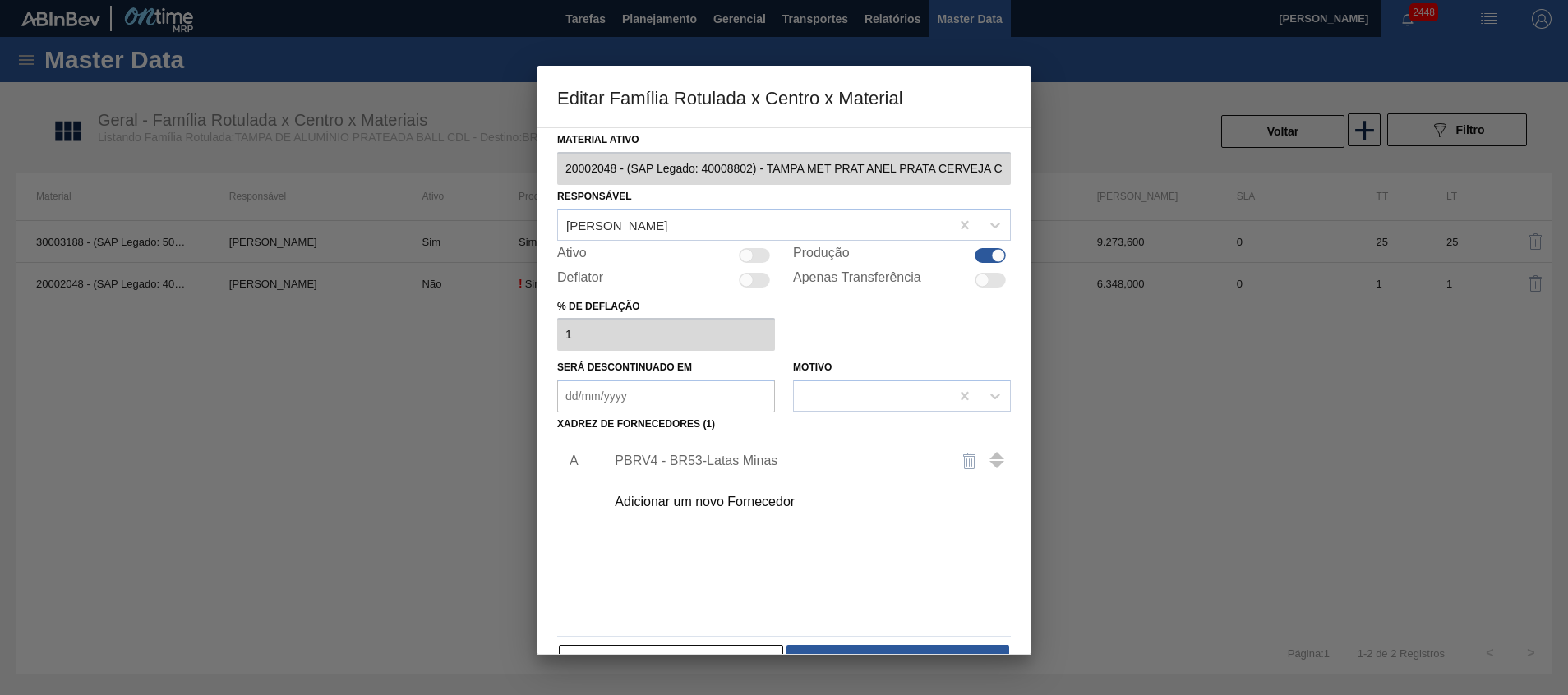
drag, startPoint x: 715, startPoint y: 442, endPoint x: 725, endPoint y: 453, distance: 14.9
click at [715, 443] on div "PBRV4 - BR53-Latas Minas" at bounding box center [804, 461] width 415 height 41
click at [729, 455] on div "PBRV4 - BR53-Latas Minas" at bounding box center [776, 461] width 322 height 15
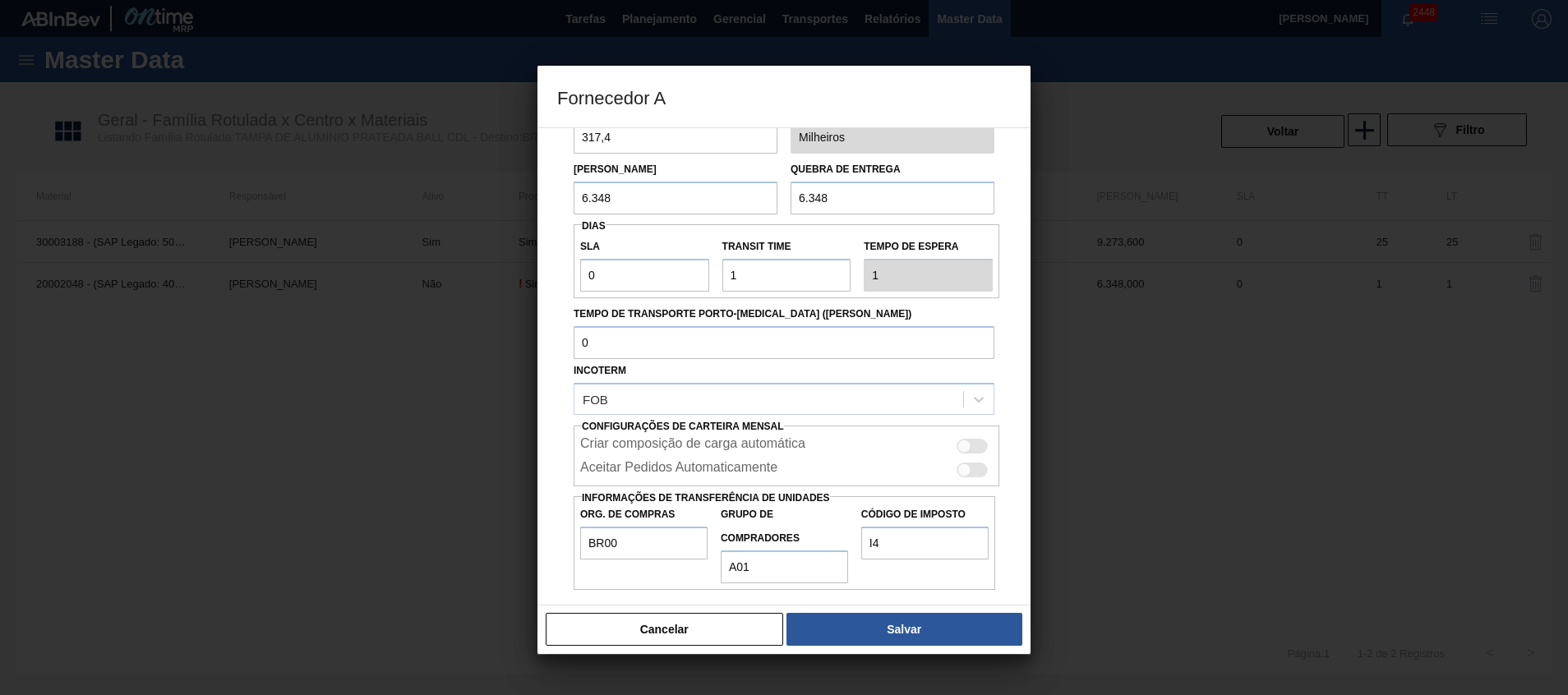
scroll to position [109, 0]
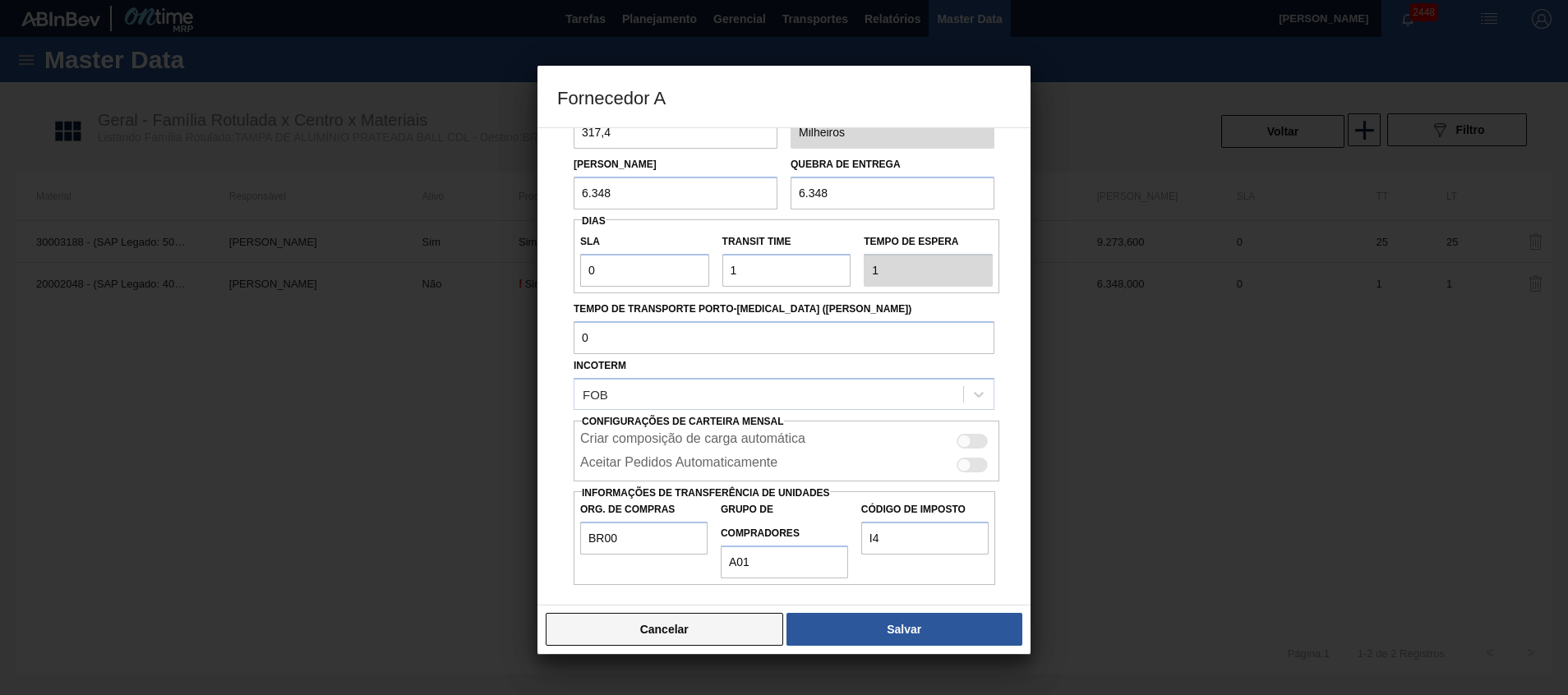
click at [729, 626] on button "Cancelar" at bounding box center [665, 630] width 238 height 33
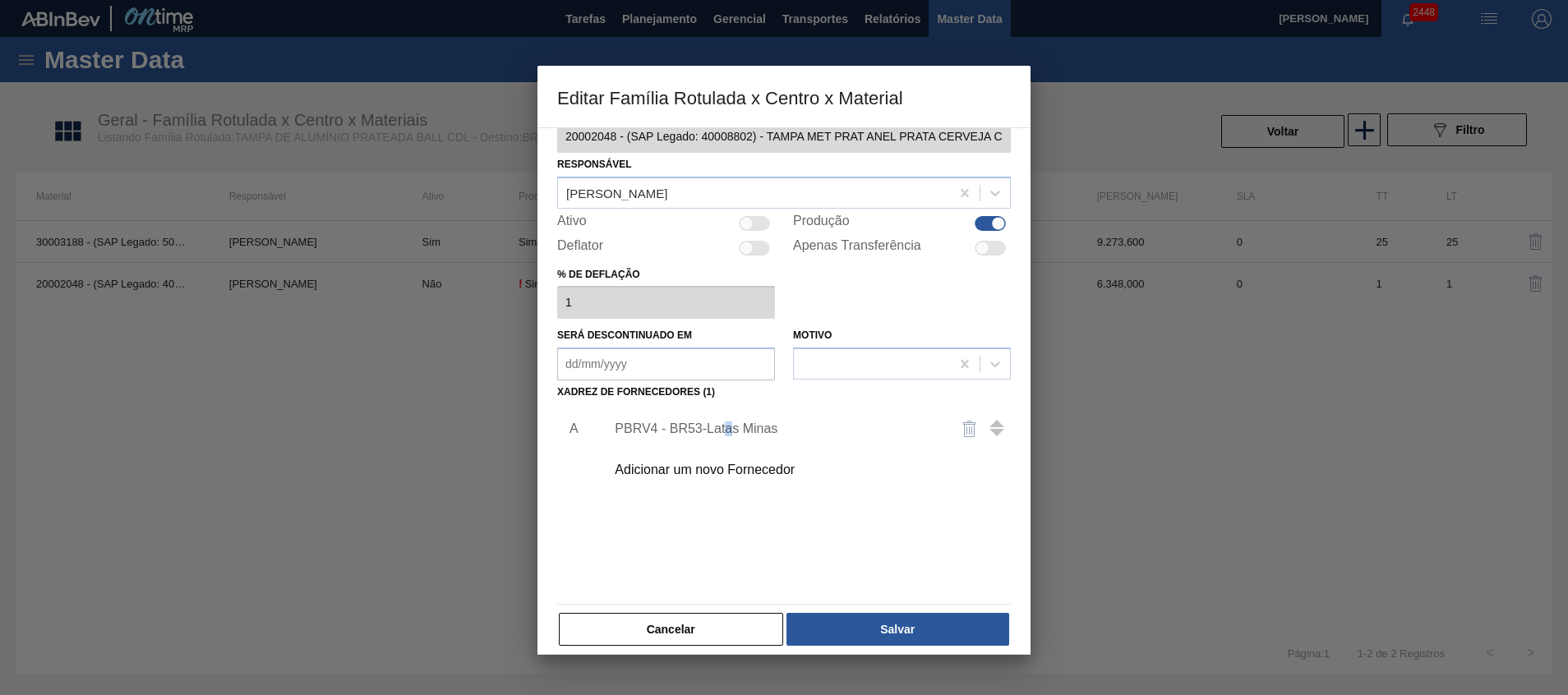
scroll to position [45, 0]
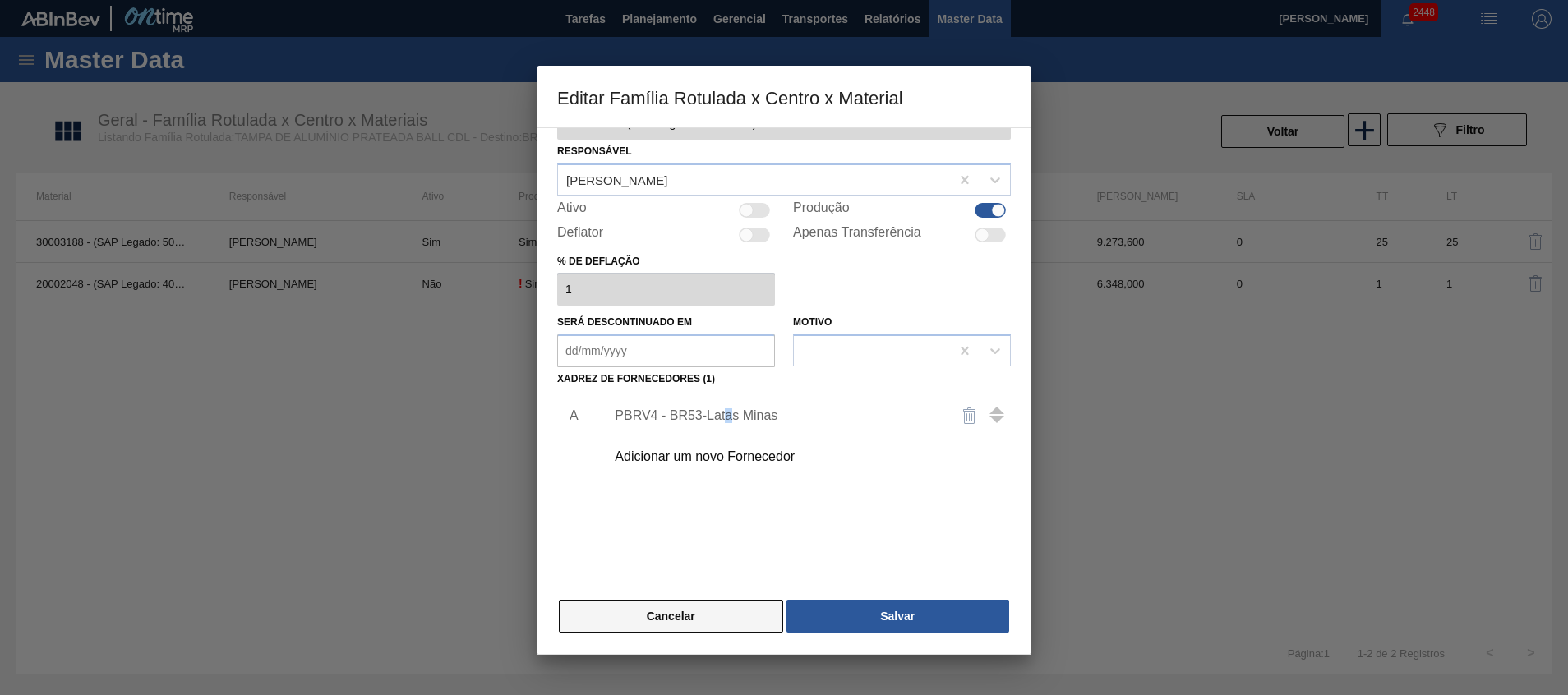
click at [712, 616] on button "Cancelar" at bounding box center [671, 616] width 224 height 33
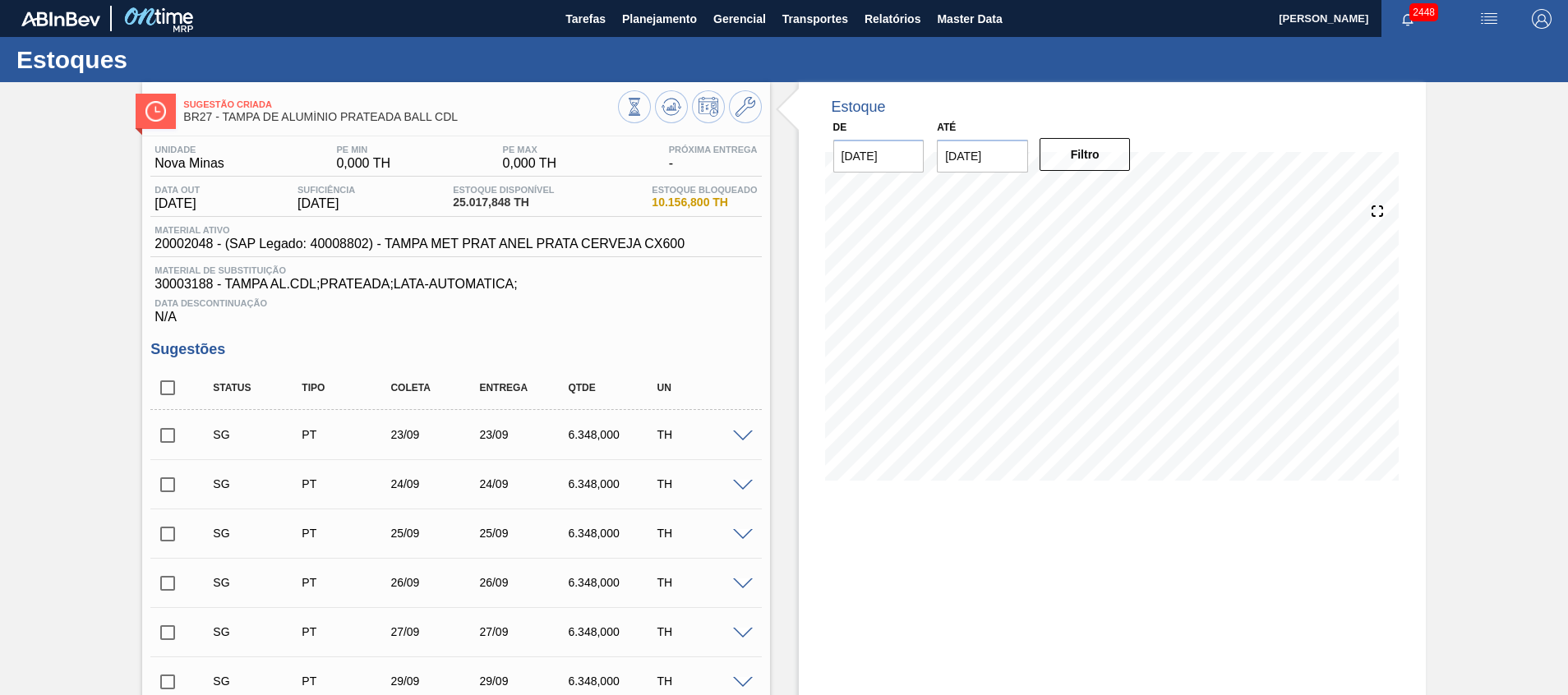
drag, startPoint x: 498, startPoint y: 109, endPoint x: 475, endPoint y: 107, distance: 23.1
click at [475, 107] on span "Sugestão Criada" at bounding box center [401, 103] width 434 height 9
drag, startPoint x: 463, startPoint y: 116, endPoint x: 224, endPoint y: 117, distance: 239.0
click at [224, 117] on span "BR27 - TAMPA DE ALUMÍNIO PRATEADA BALL CDL" at bounding box center [401, 117] width 434 height 12
copy span "TAMPA DE ALUMÍNIO PRATEADA BALL CDL"
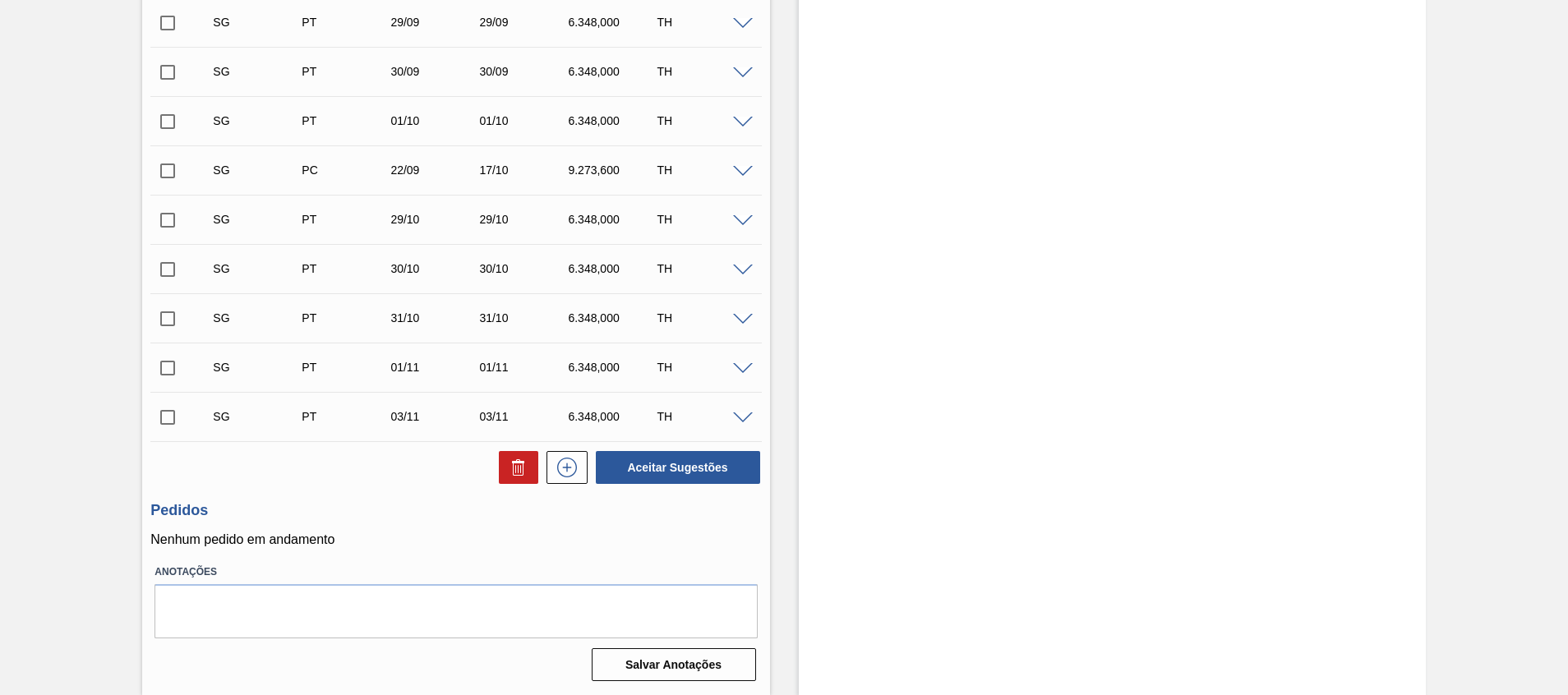
scroll to position [43, 0]
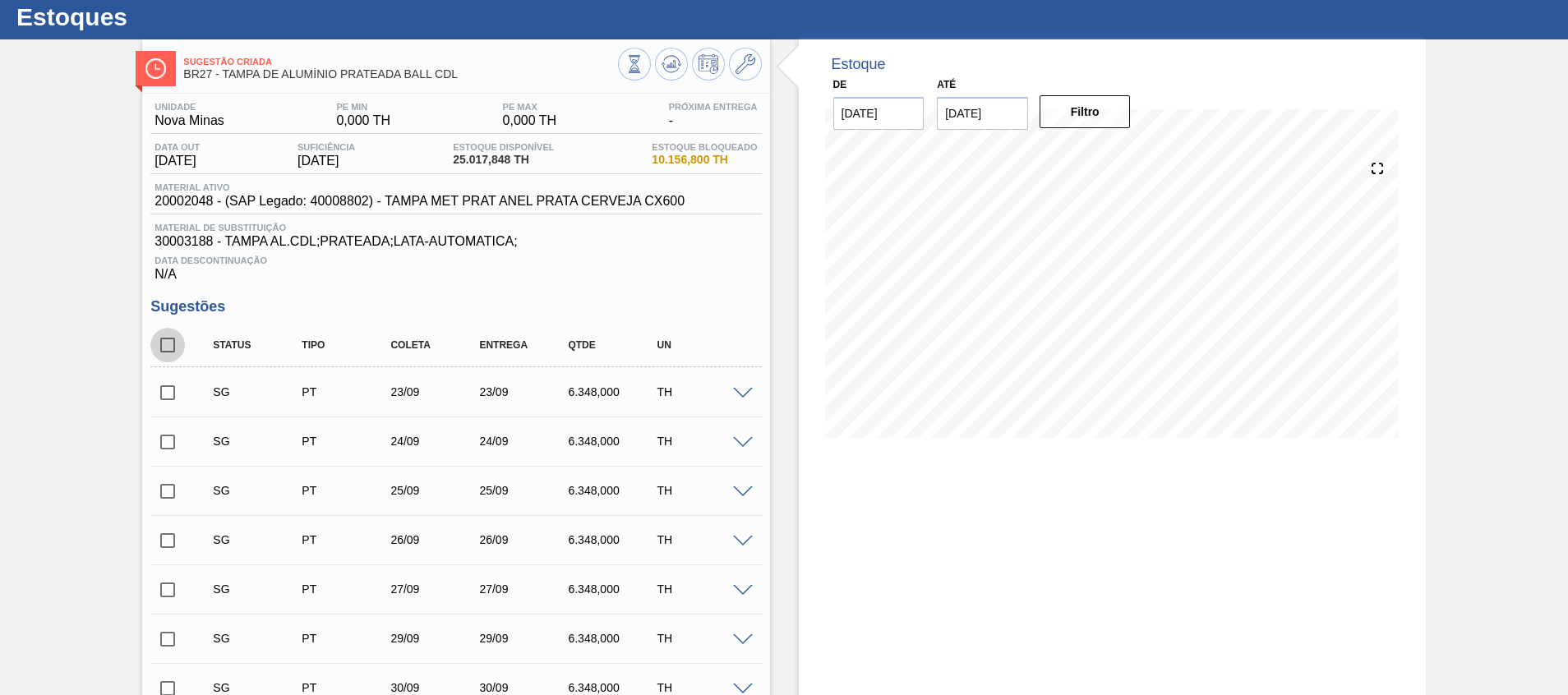
click at [163, 335] on input "checkbox" at bounding box center [168, 345] width 34 height 34
checkbox input "true"
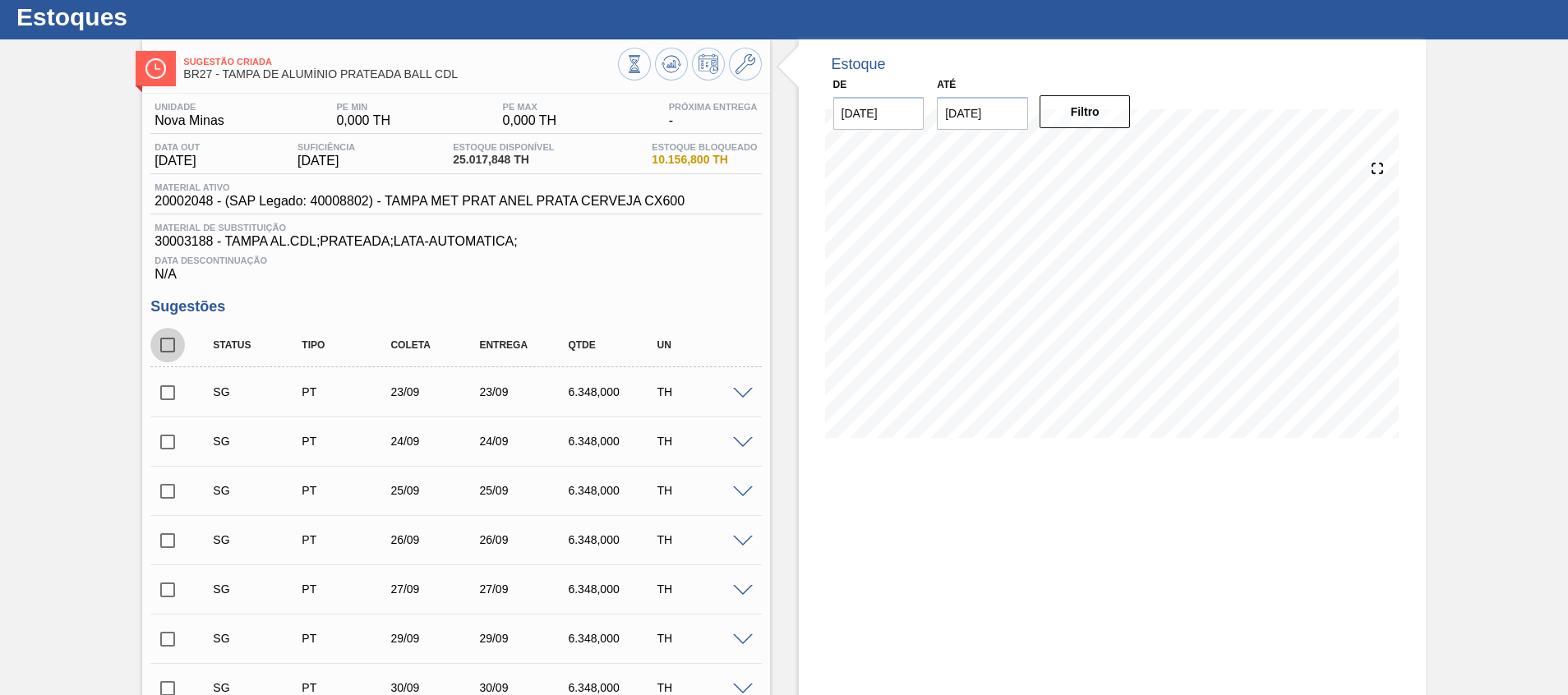
checkbox input "true"
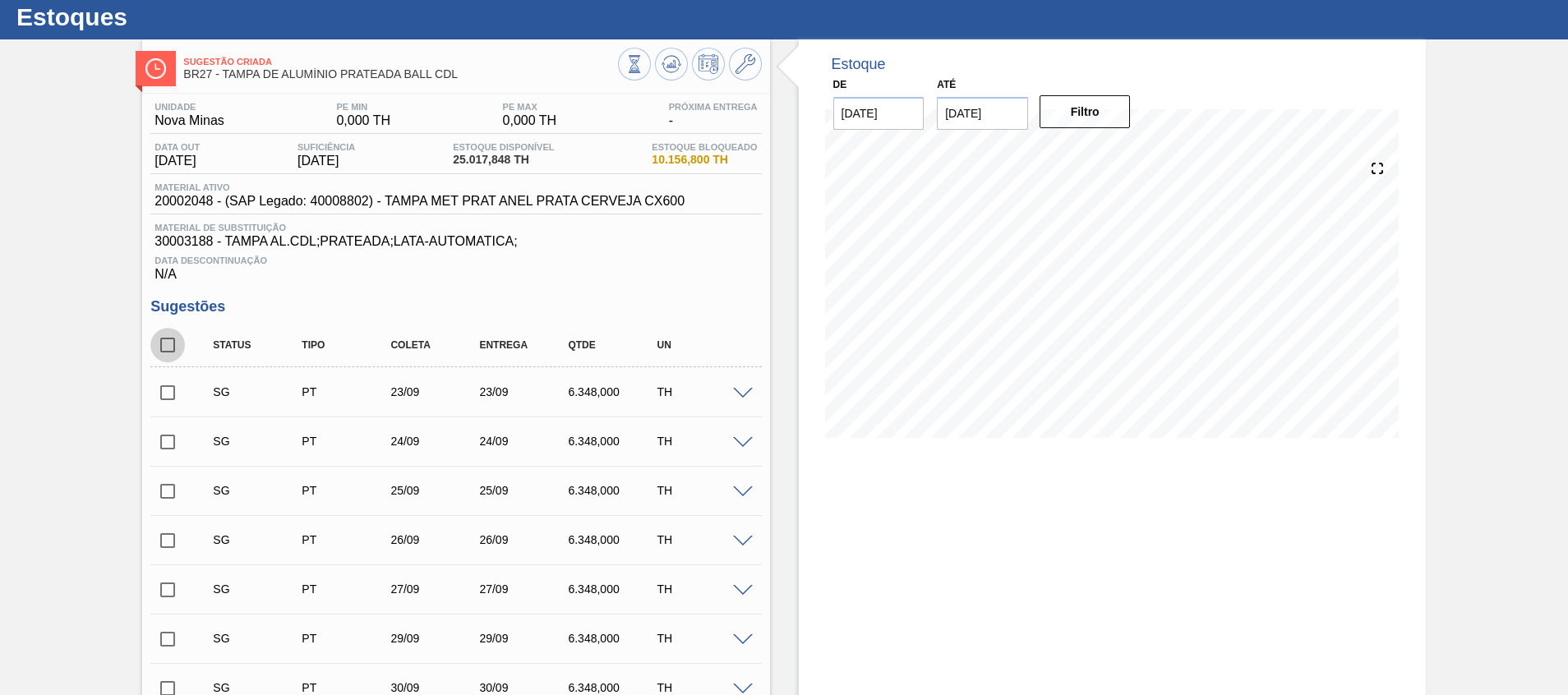
checkbox input "true"
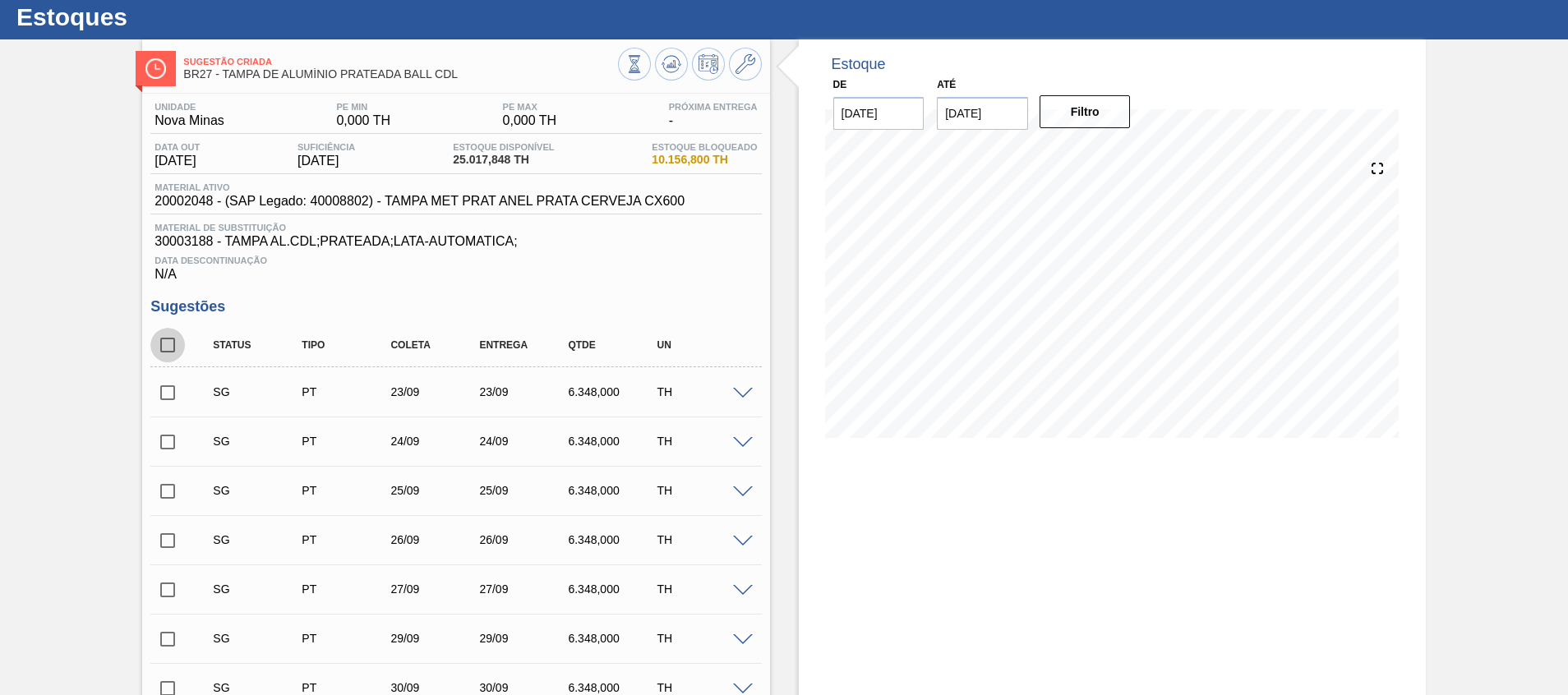
checkbox input "true"
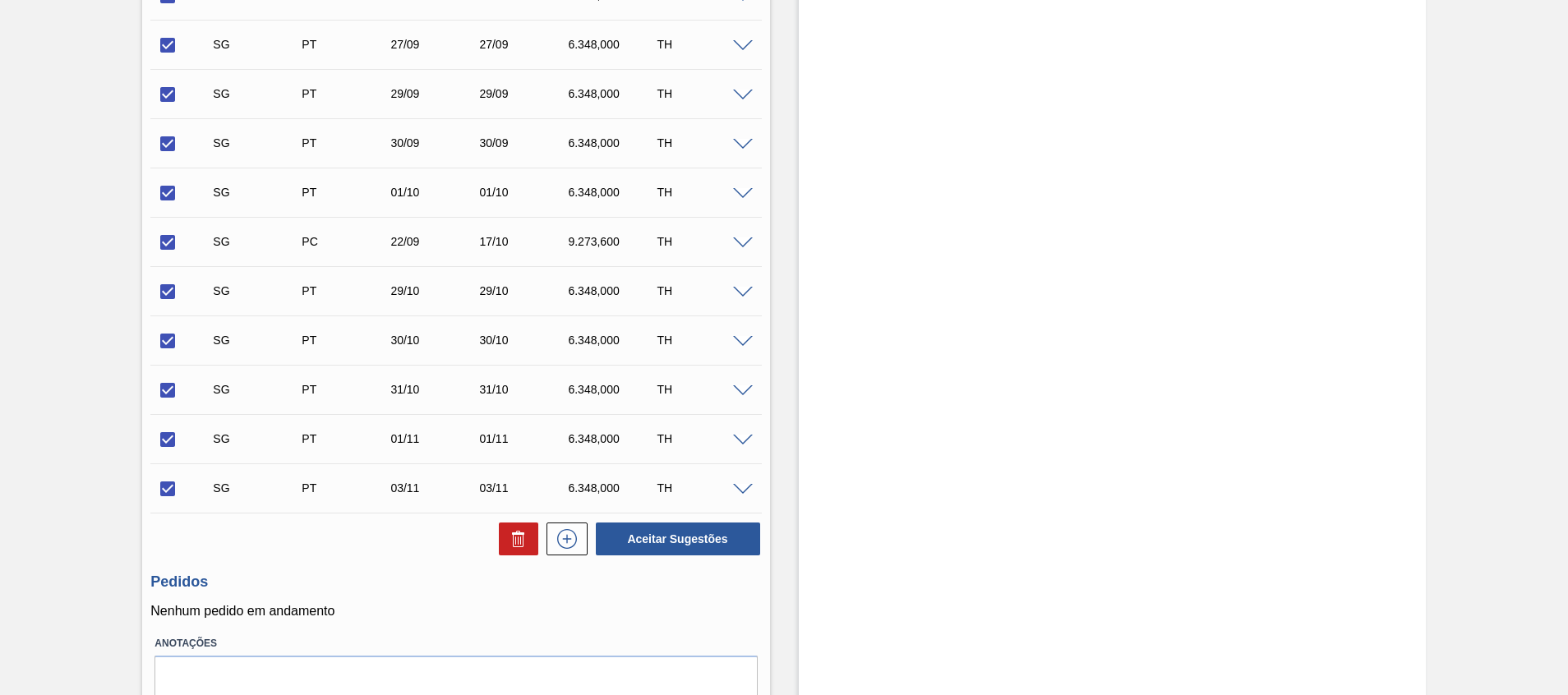
scroll to position [659, 0]
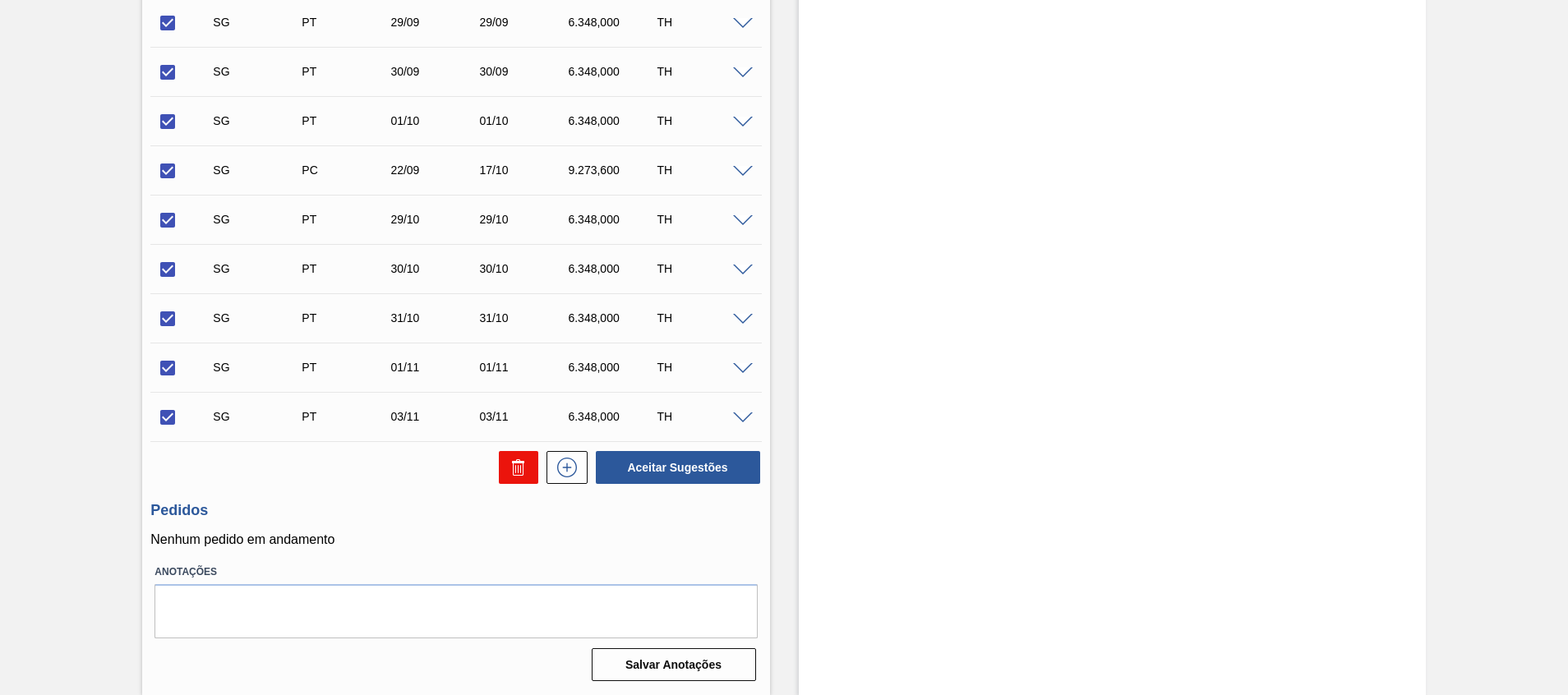
click at [519, 462] on icon at bounding box center [519, 467] width 20 height 20
checkbox input "false"
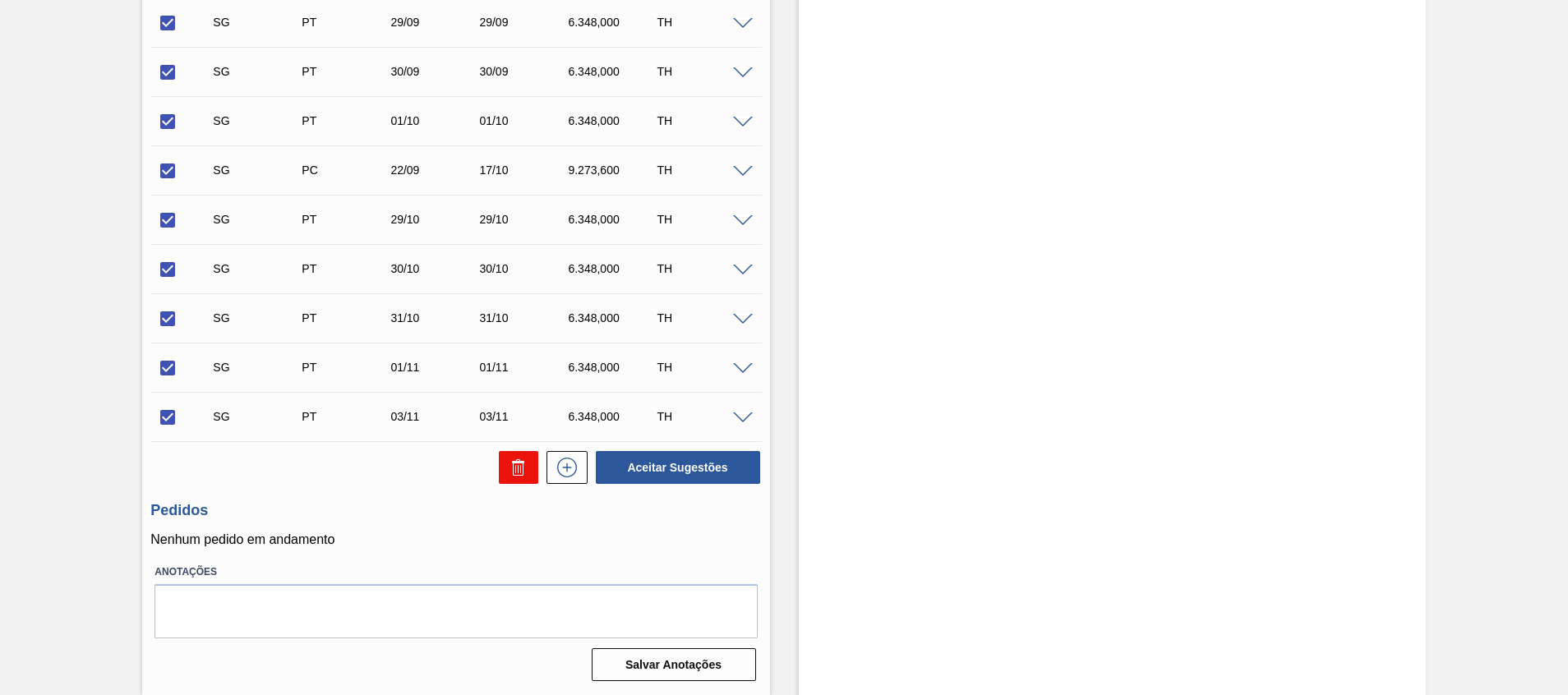
checkbox input "false"
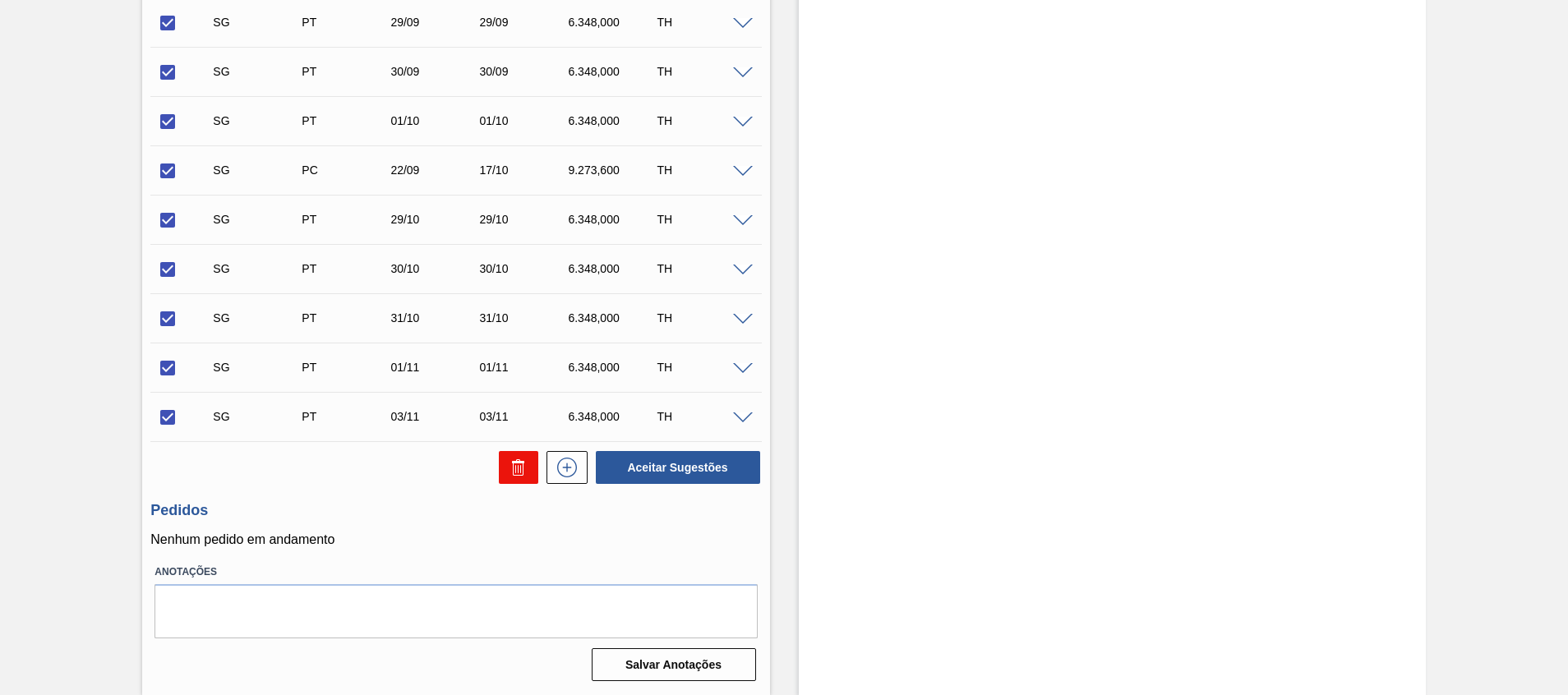
checkbox input "false"
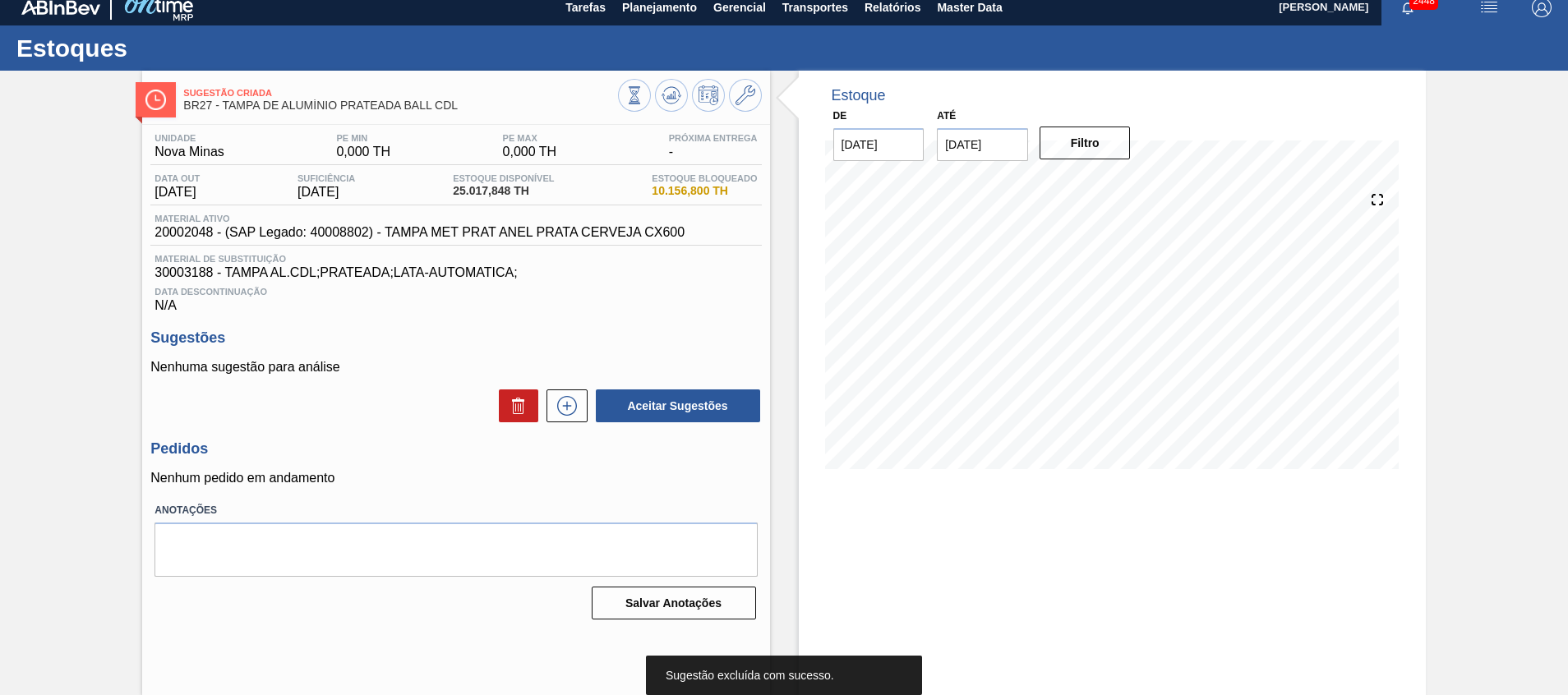
scroll to position [0, 0]
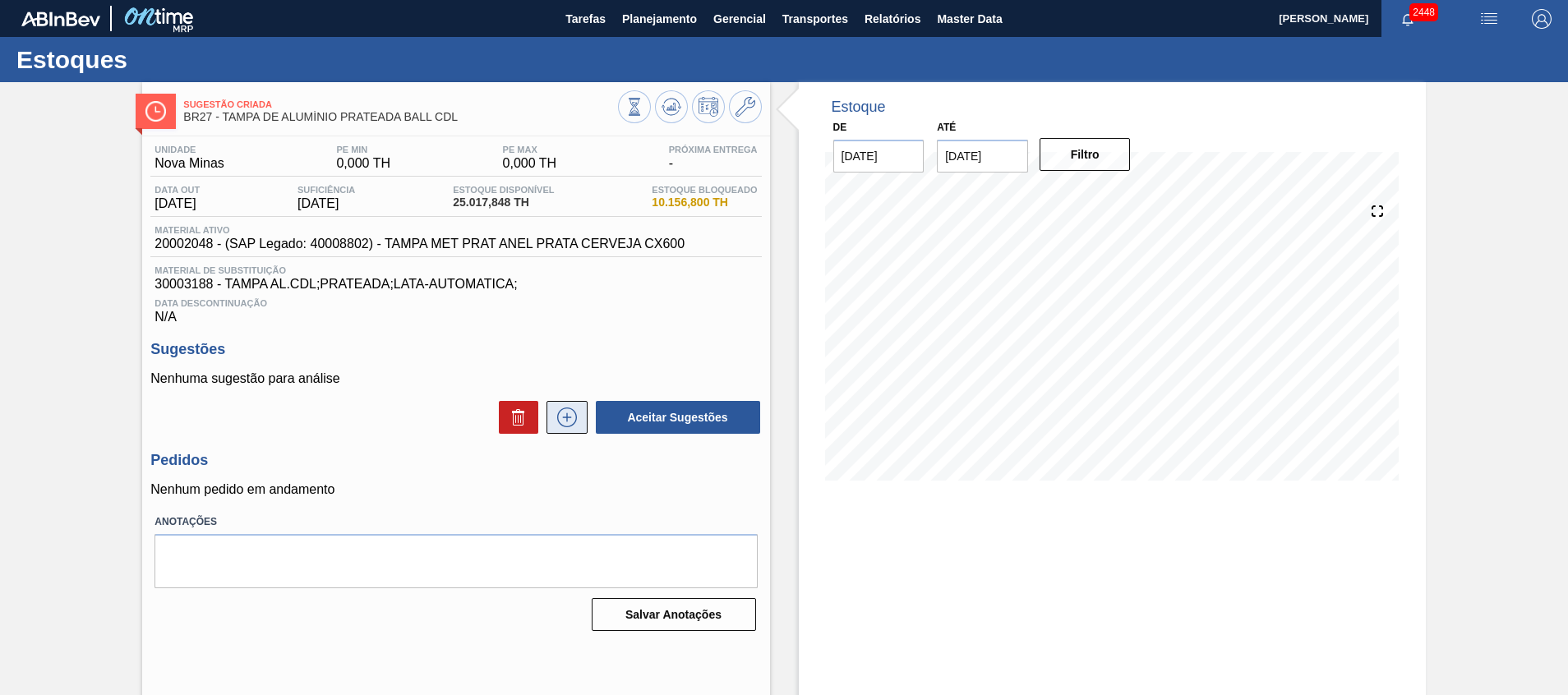
click at [564, 421] on icon at bounding box center [567, 417] width 27 height 20
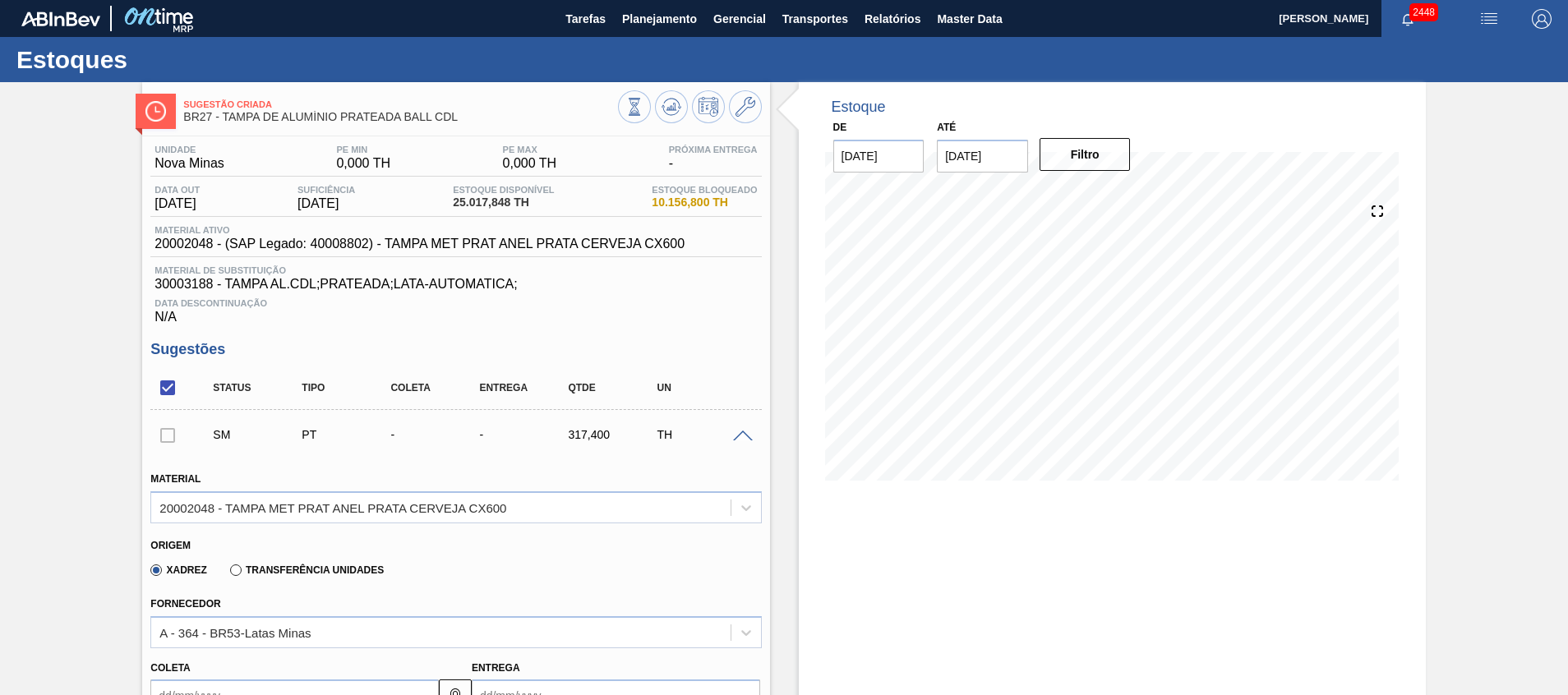
scroll to position [246, 0]
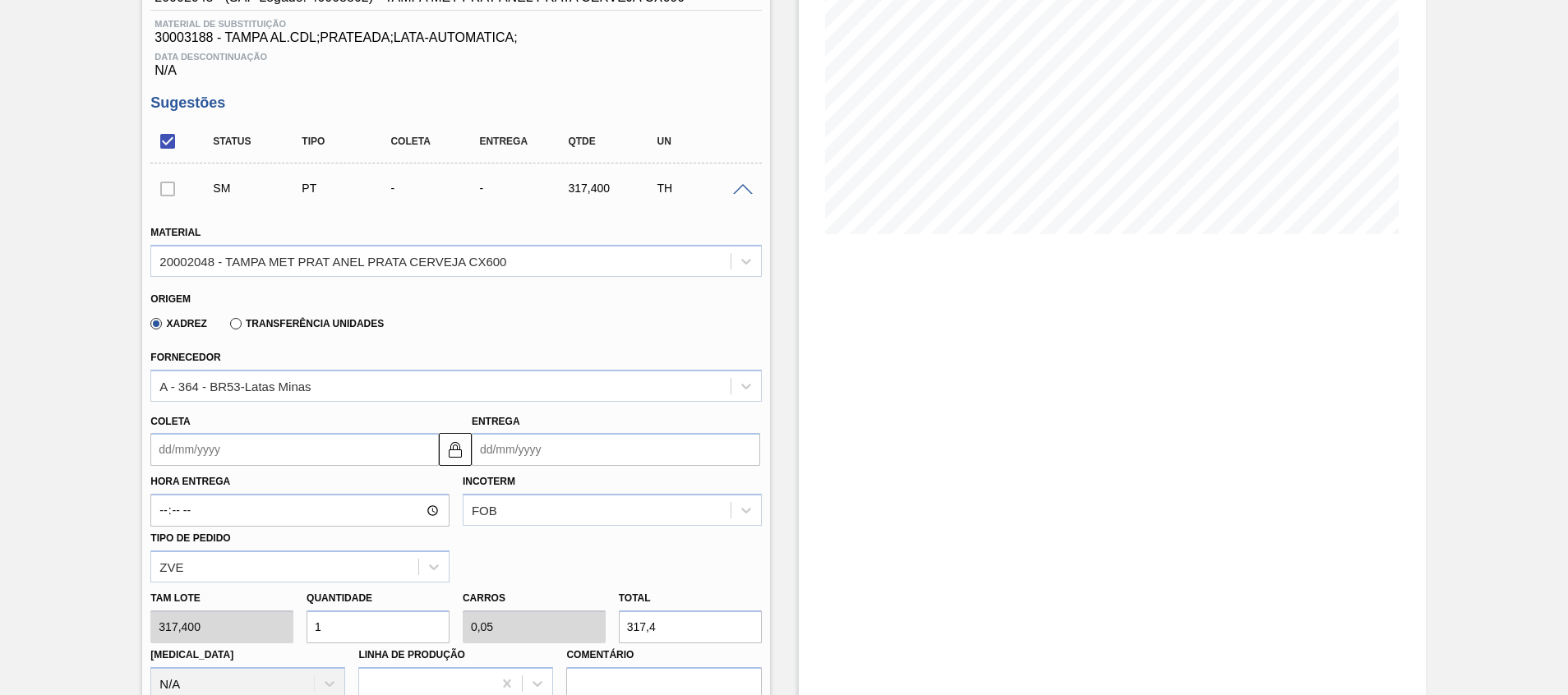
click at [346, 448] on input "Coleta" at bounding box center [295, 450] width 289 height 33
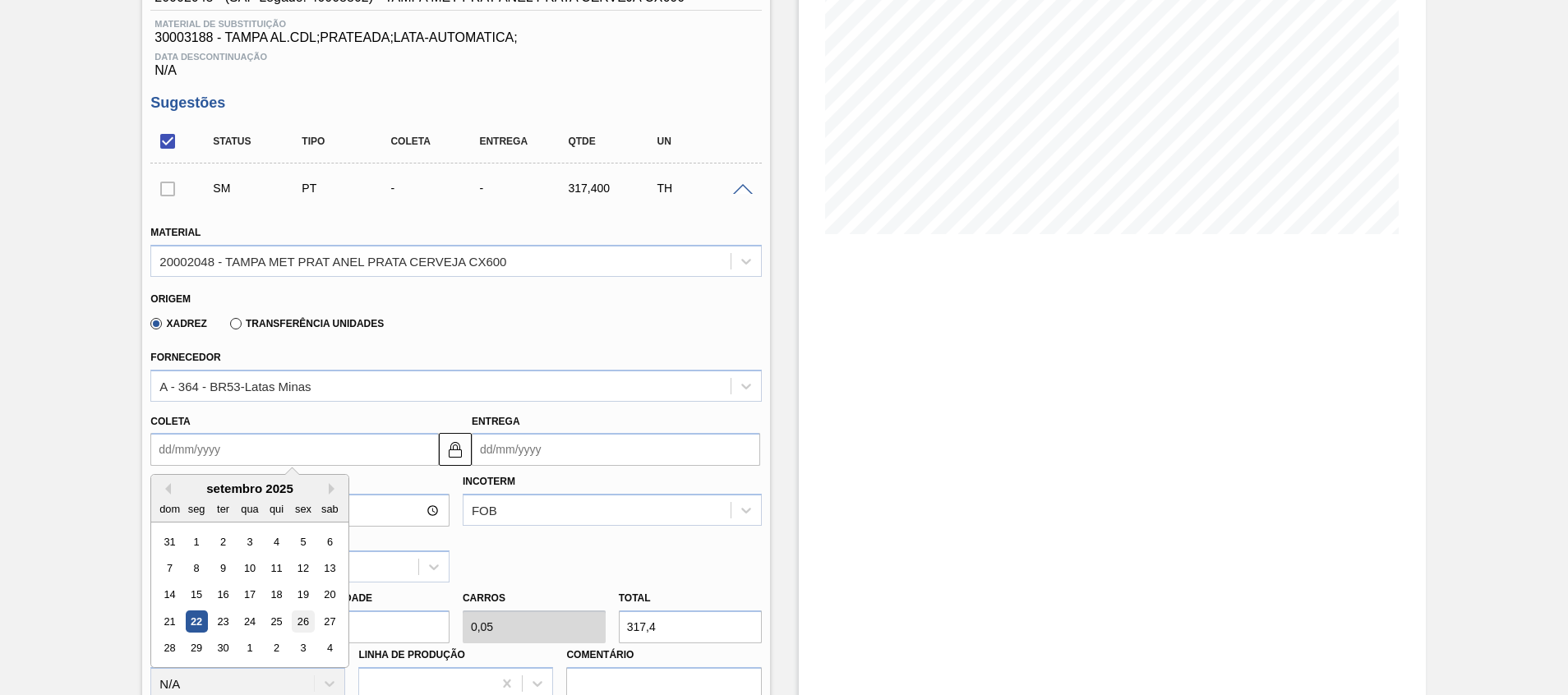
click at [311, 462] on div "26" at bounding box center [304, 622] width 22 height 22
type input "[DATE]"
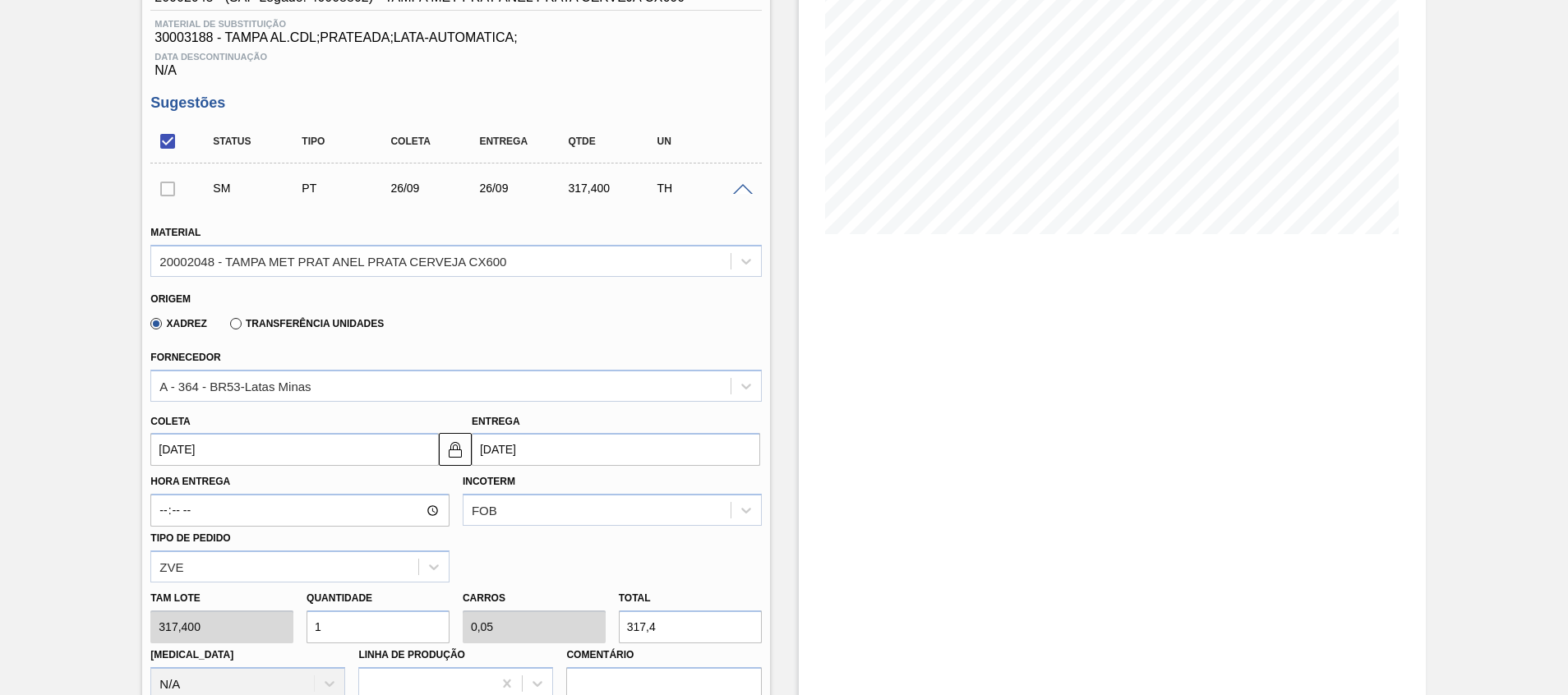
click at [331, 462] on input "1" at bounding box center [378, 627] width 143 height 33
type input "0"
type input "2"
type input "0,1"
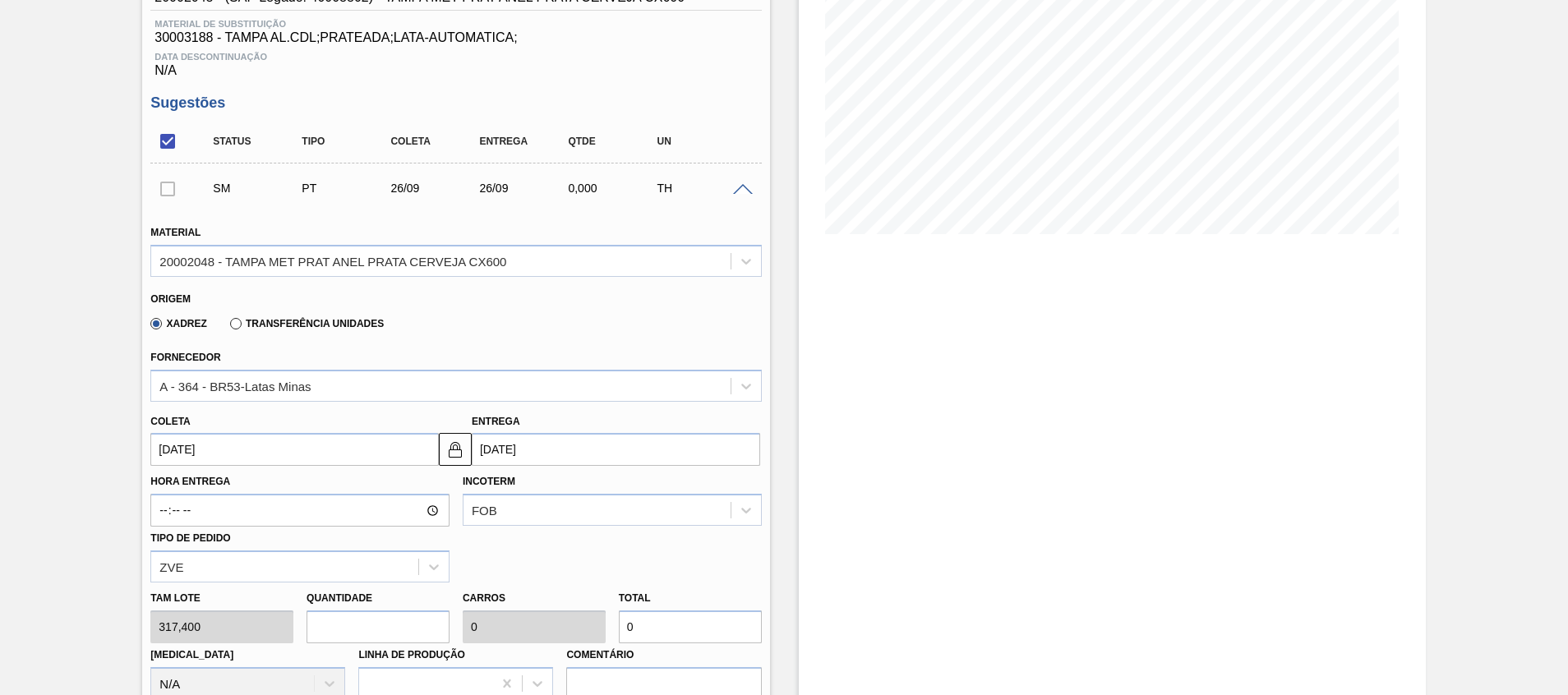
type input "634,8"
type input "20"
type input "1"
type input "6.348"
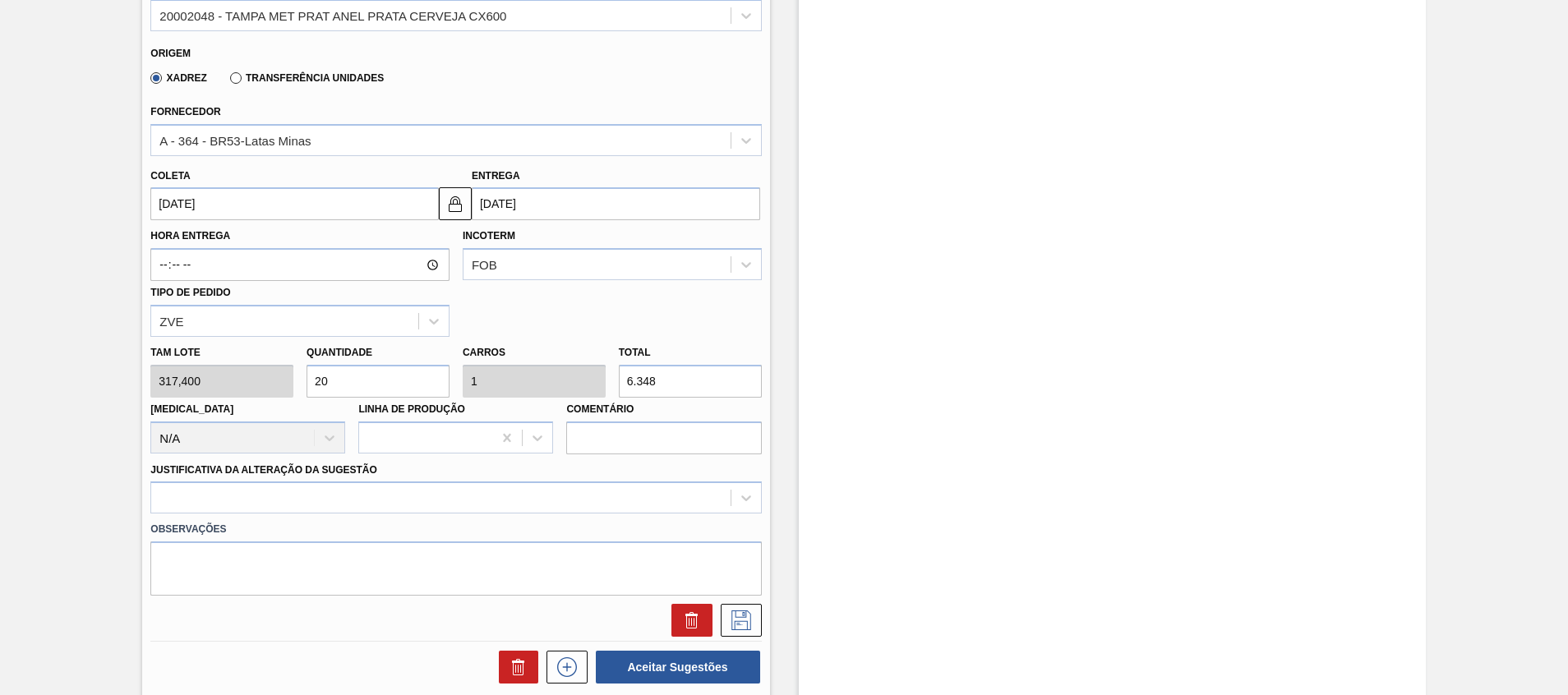
scroll to position [692, 0]
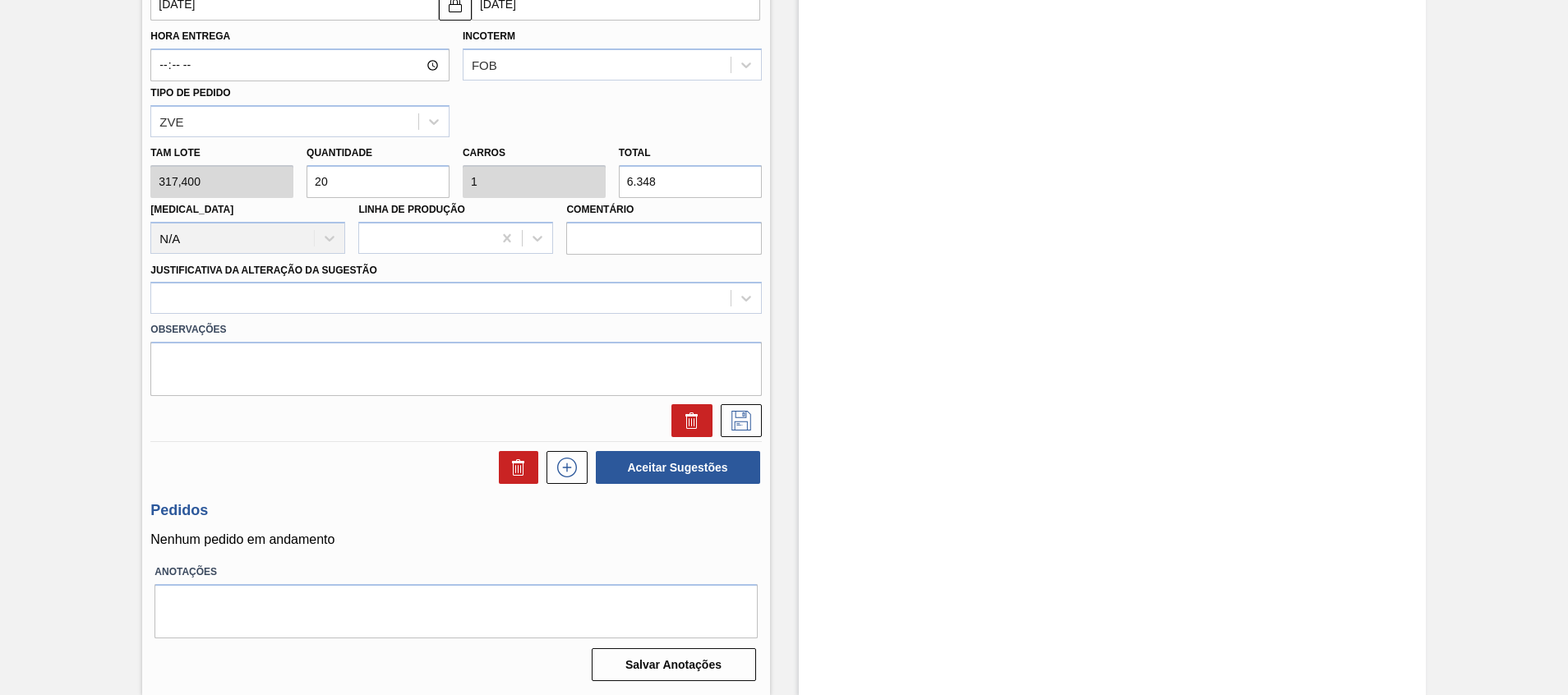
type input "20"
click at [278, 313] on div "Material 20002048 - TAMPA MET PRAT [PERSON_NAME] CERVEJA CX600 Origem Xadrez Tr…" at bounding box center [456, 100] width 611 height 673
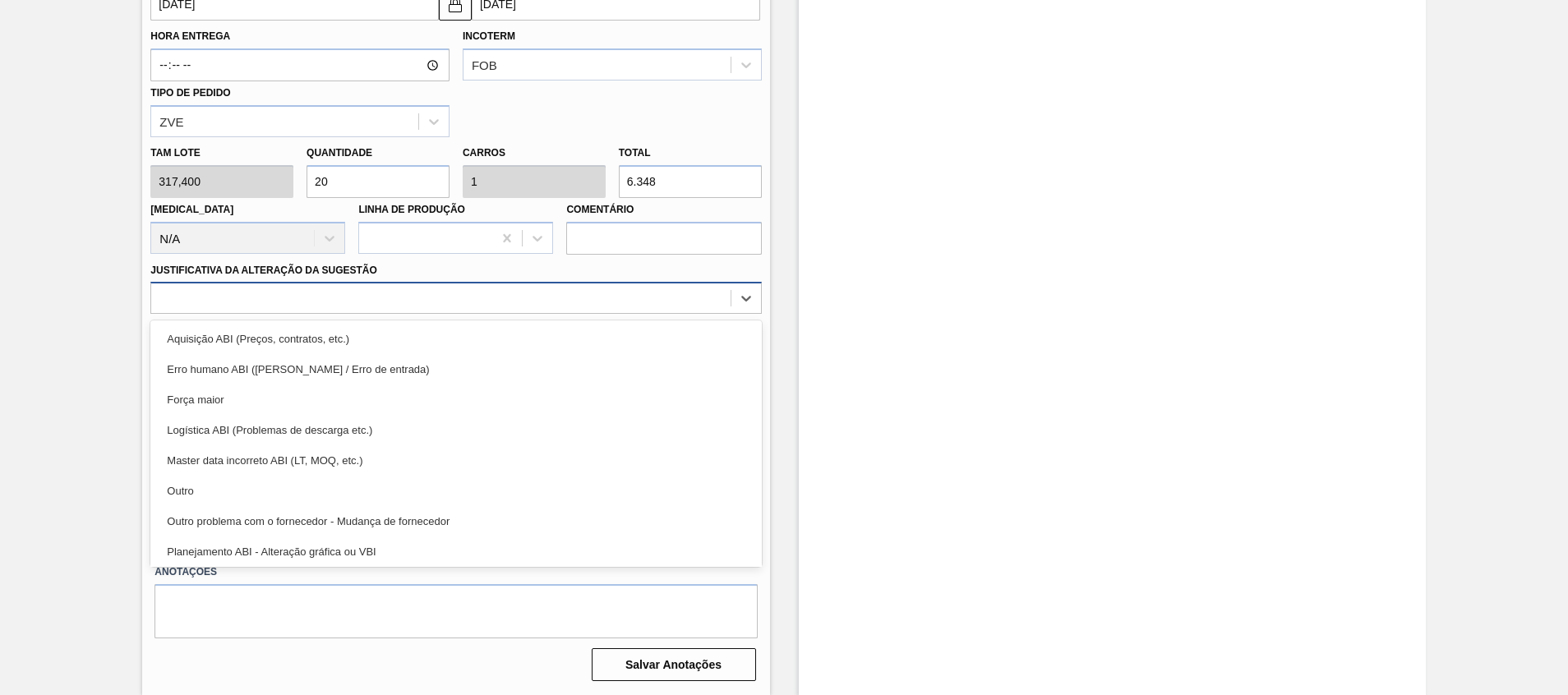
click at [278, 303] on div at bounding box center [441, 299] width 579 height 24
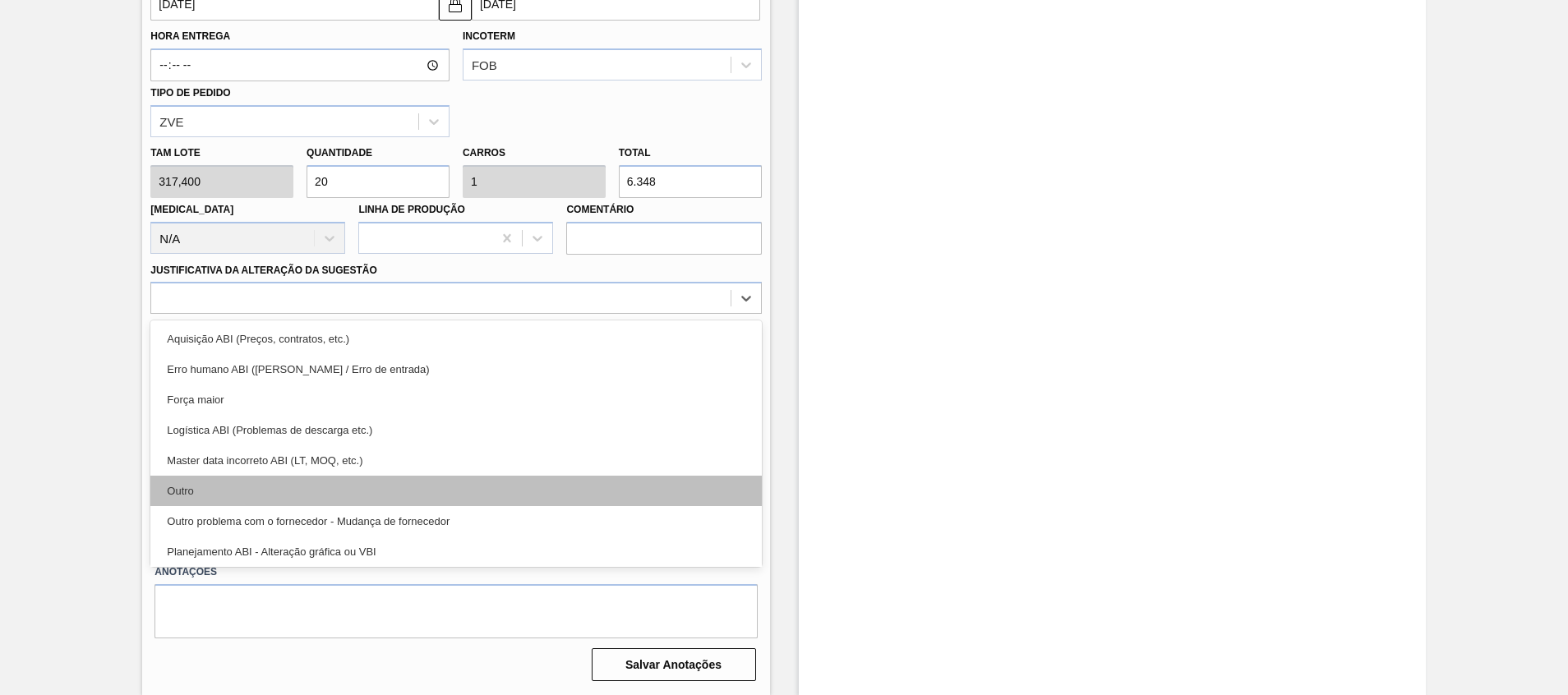
drag, startPoint x: 267, startPoint y: 398, endPoint x: 257, endPoint y: 491, distance: 93.5
click at [257, 462] on div "Aquisição ABI (Preços, contratos, etc.) Erro humano ABI (Cálculo / Erro de entr…" at bounding box center [456, 444] width 611 height 246
click at [257, 462] on div "Outro" at bounding box center [456, 490] width 611 height 30
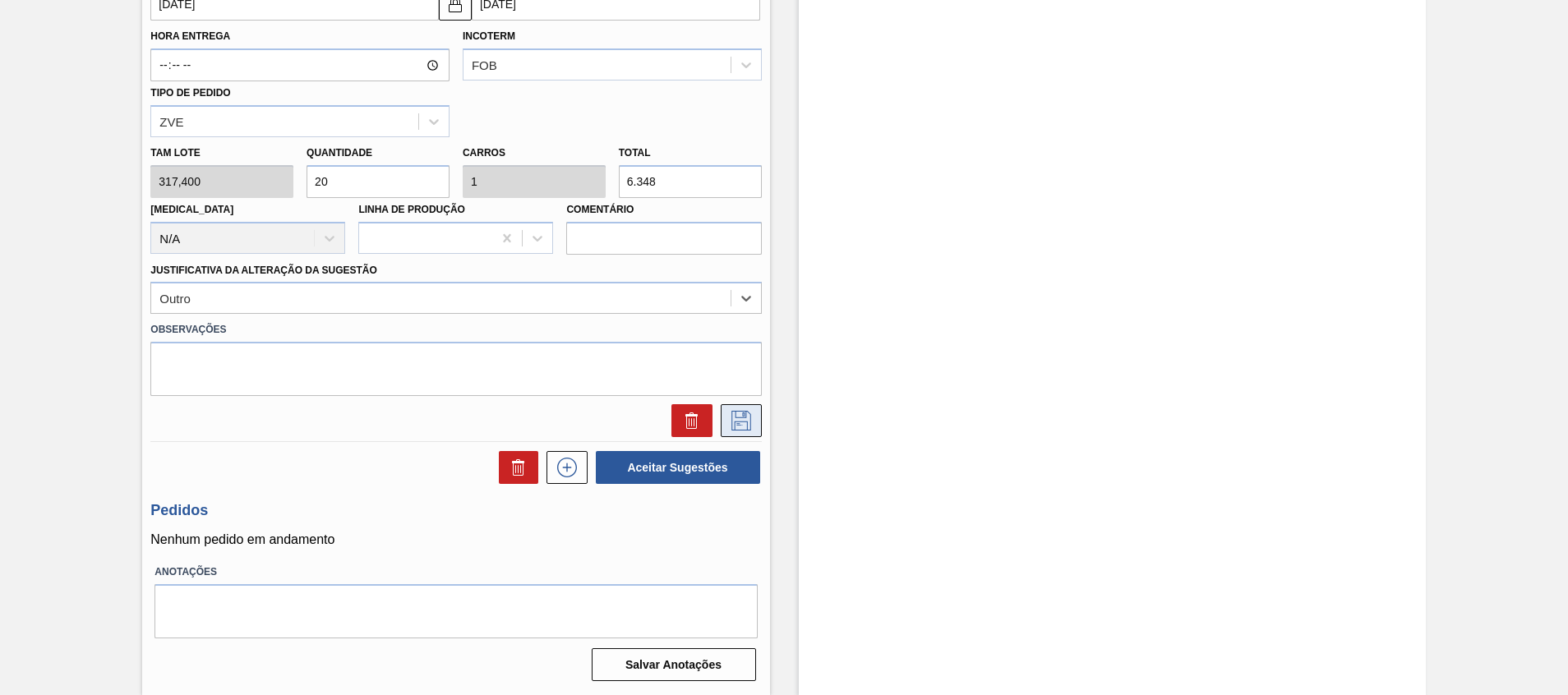
click at [734, 435] on button at bounding box center [742, 420] width 41 height 33
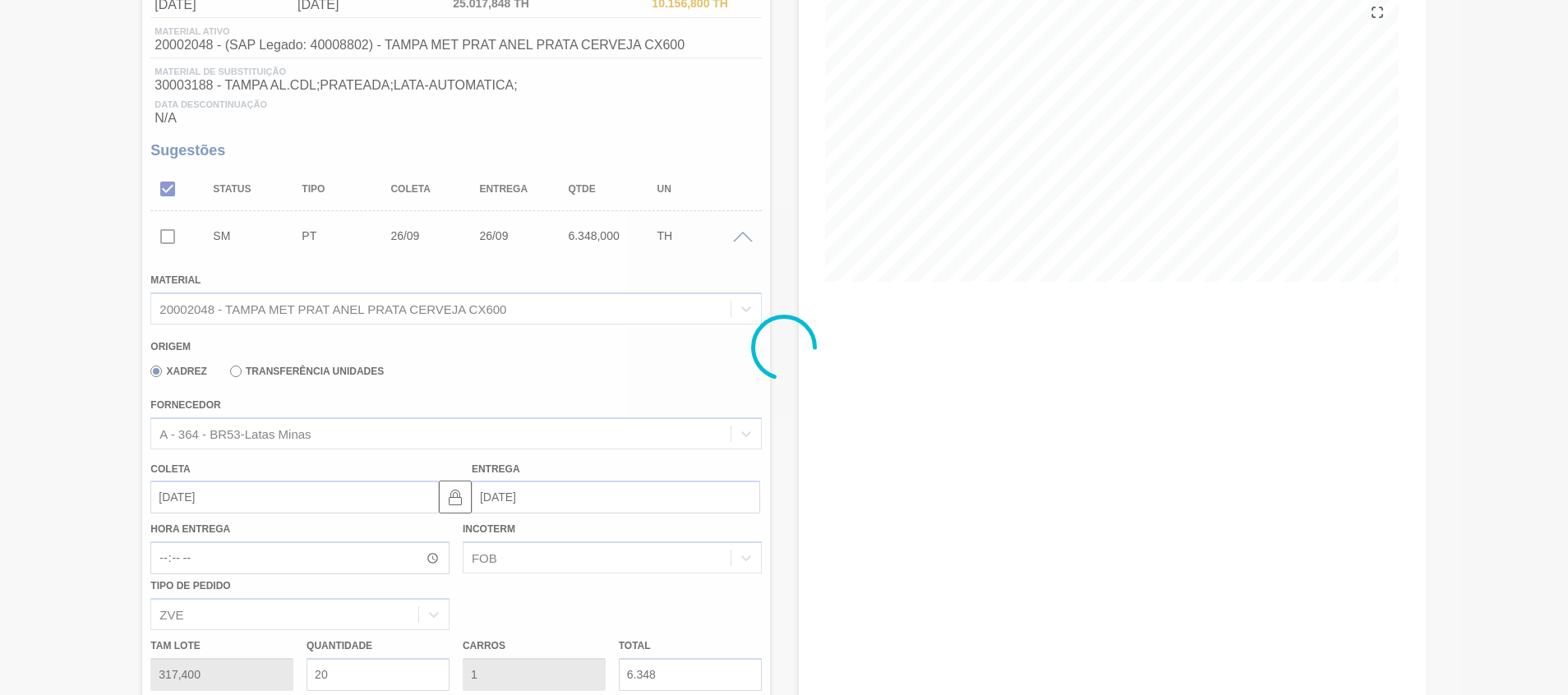
scroll to position [166, 0]
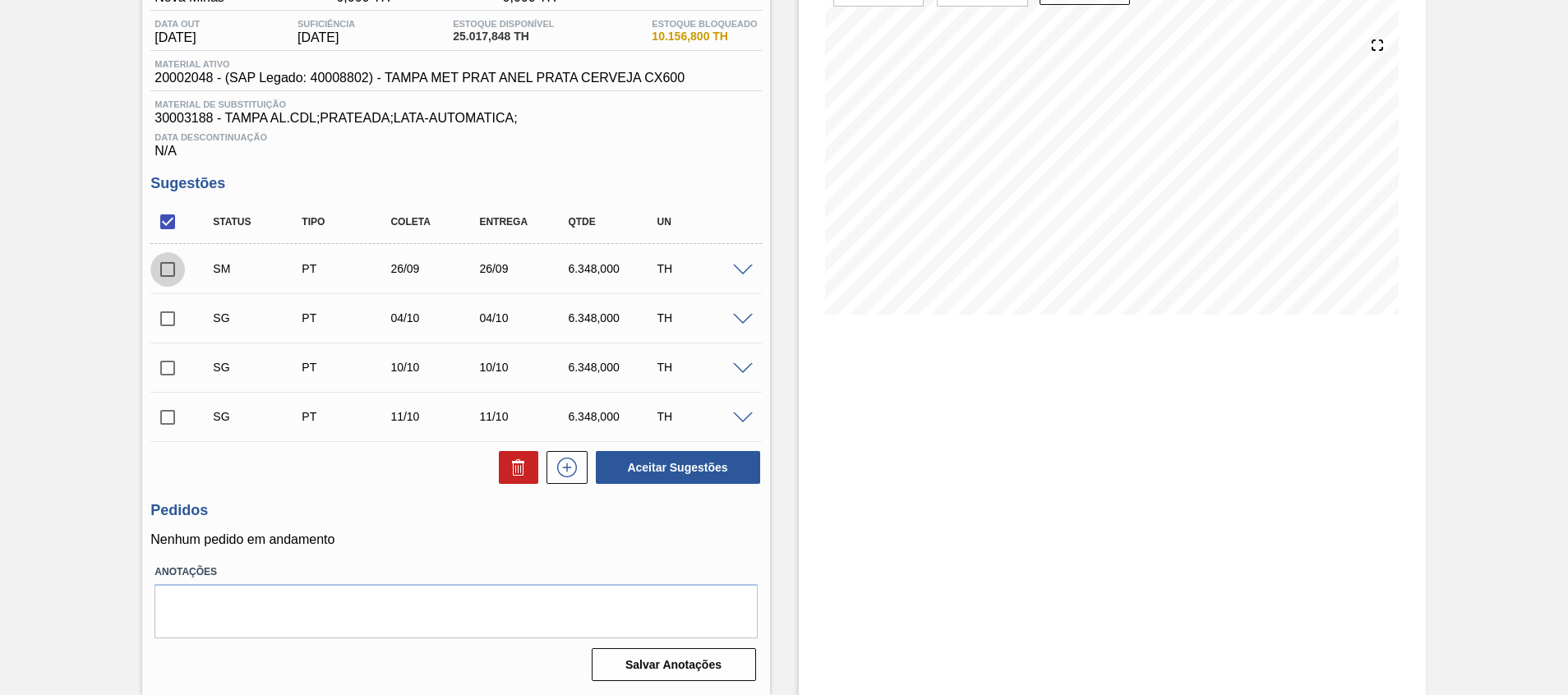
click at [167, 276] on input "checkbox" at bounding box center [168, 270] width 34 height 34
checkbox input "true"
click at [649, 462] on div "Unidade Nova Minas PE MIN 0,000 TH PE MAX 0,000 TH Próxima Entrega - Data out 0…" at bounding box center [456, 329] width 627 height 717
click at [650, 462] on button "Aceitar Sugestões" at bounding box center [678, 468] width 165 height 33
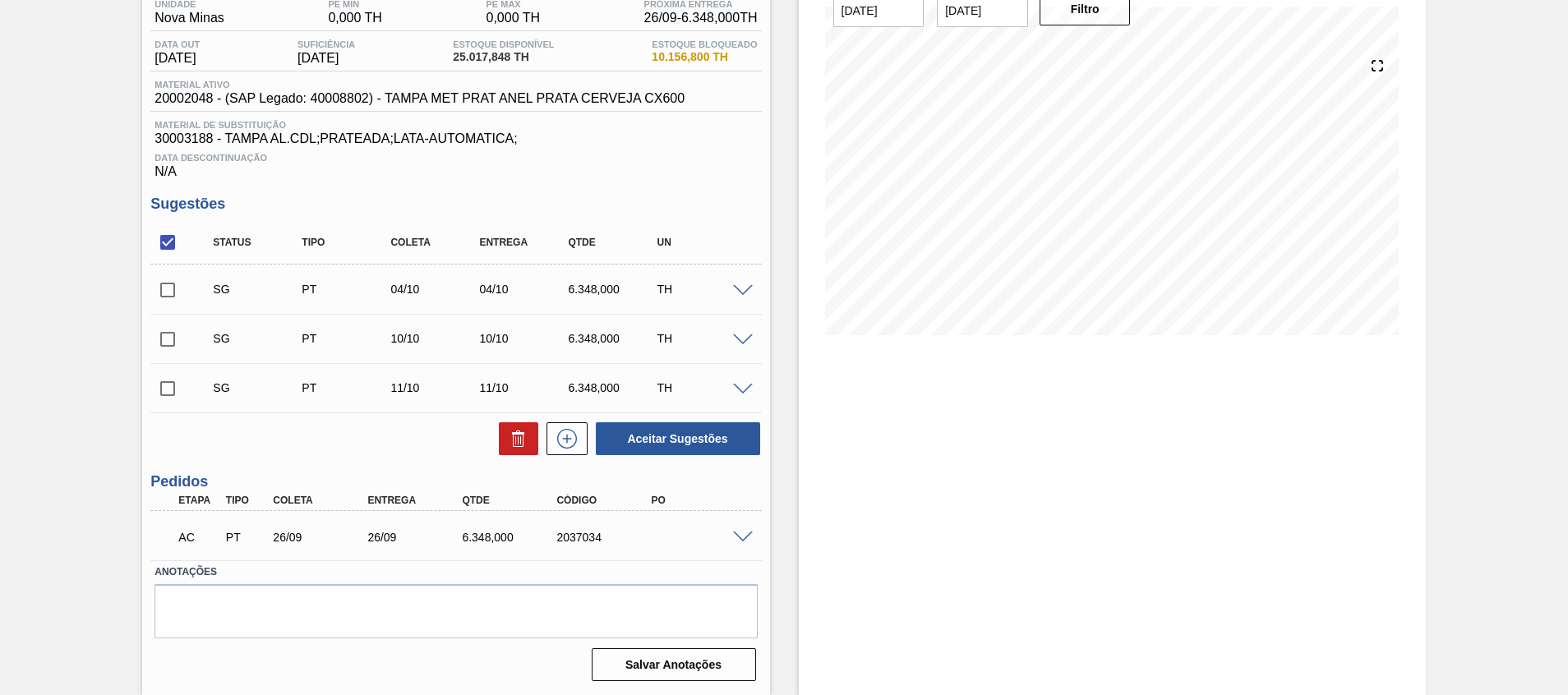
scroll to position [146, 0]
click at [748, 462] on span at bounding box center [743, 537] width 20 height 12
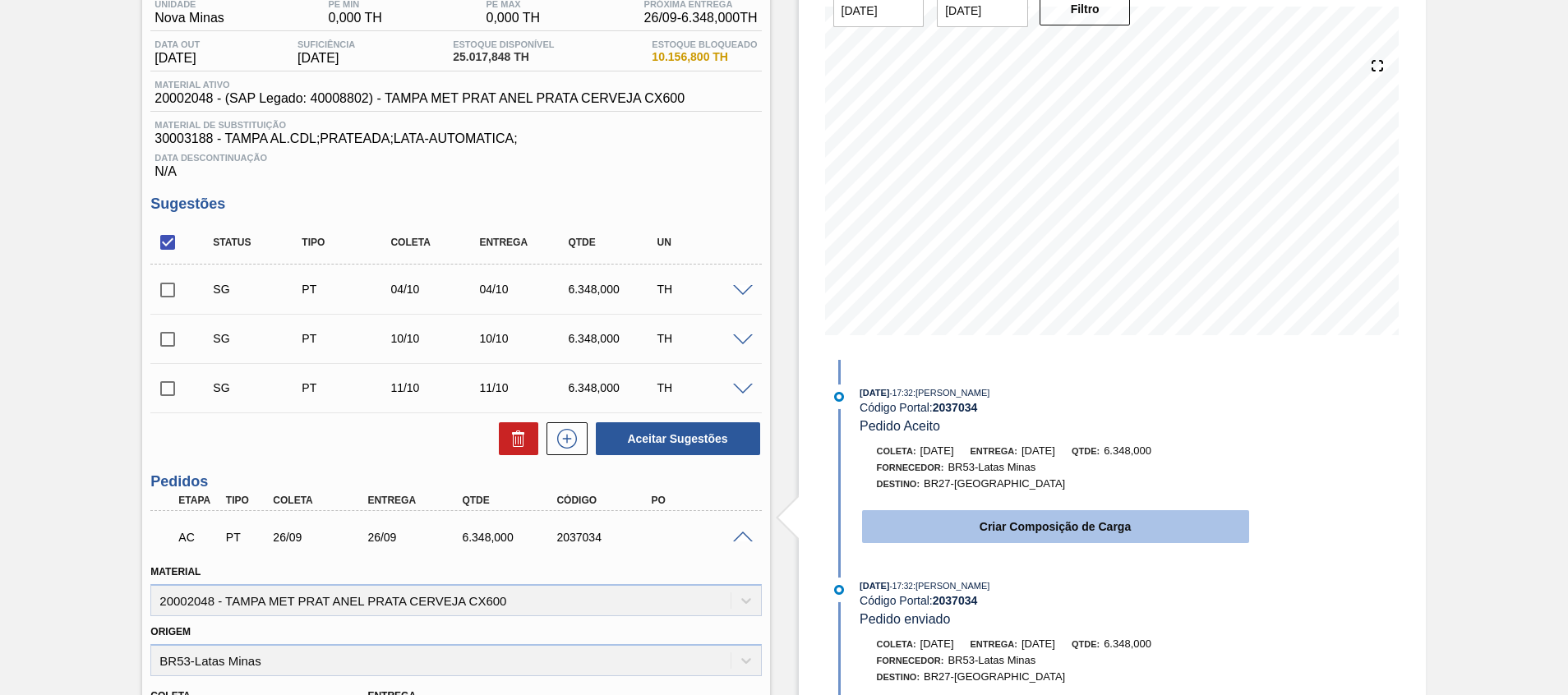
click at [971, 462] on button "Criar Composição de Carga" at bounding box center [1055, 526] width 387 height 33
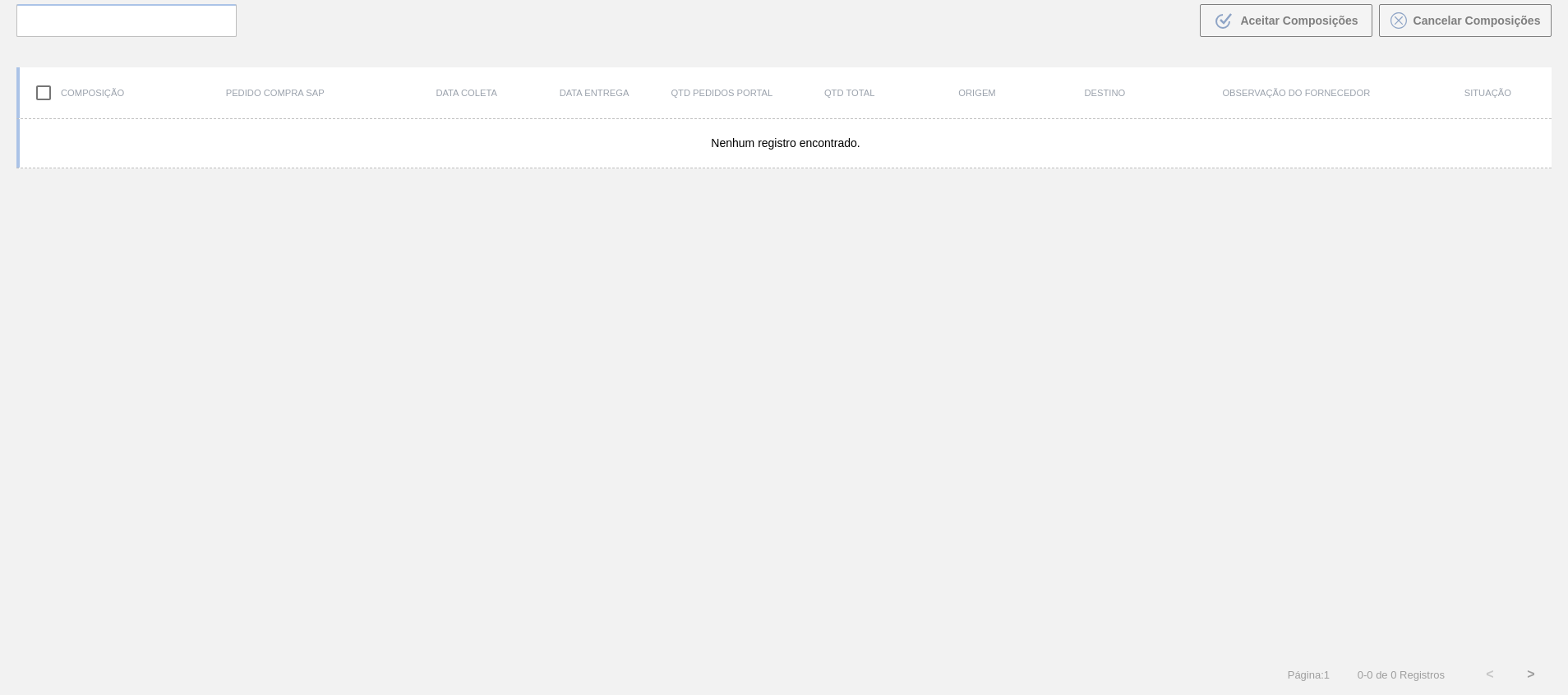
scroll to position [118, 0]
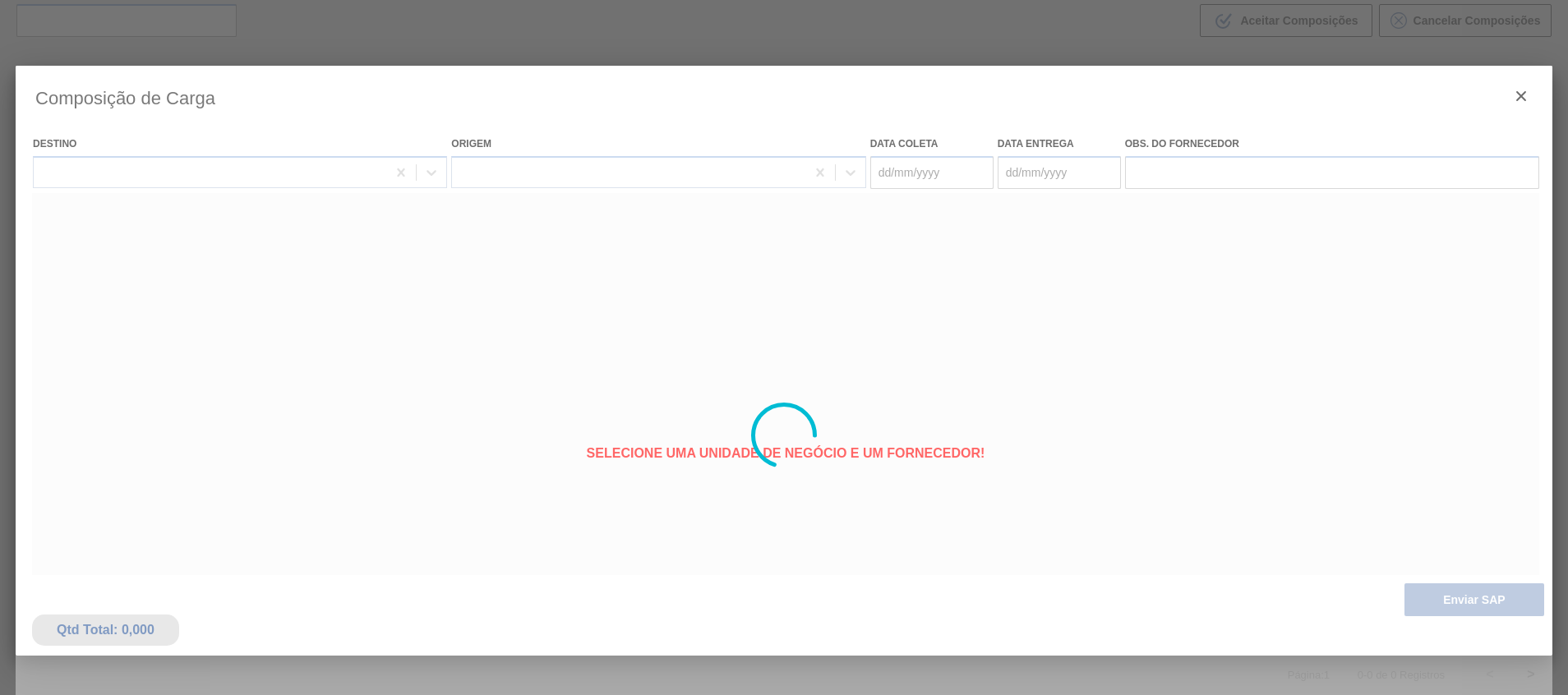
type coleta "[DATE]"
type entrega "[DATE]"
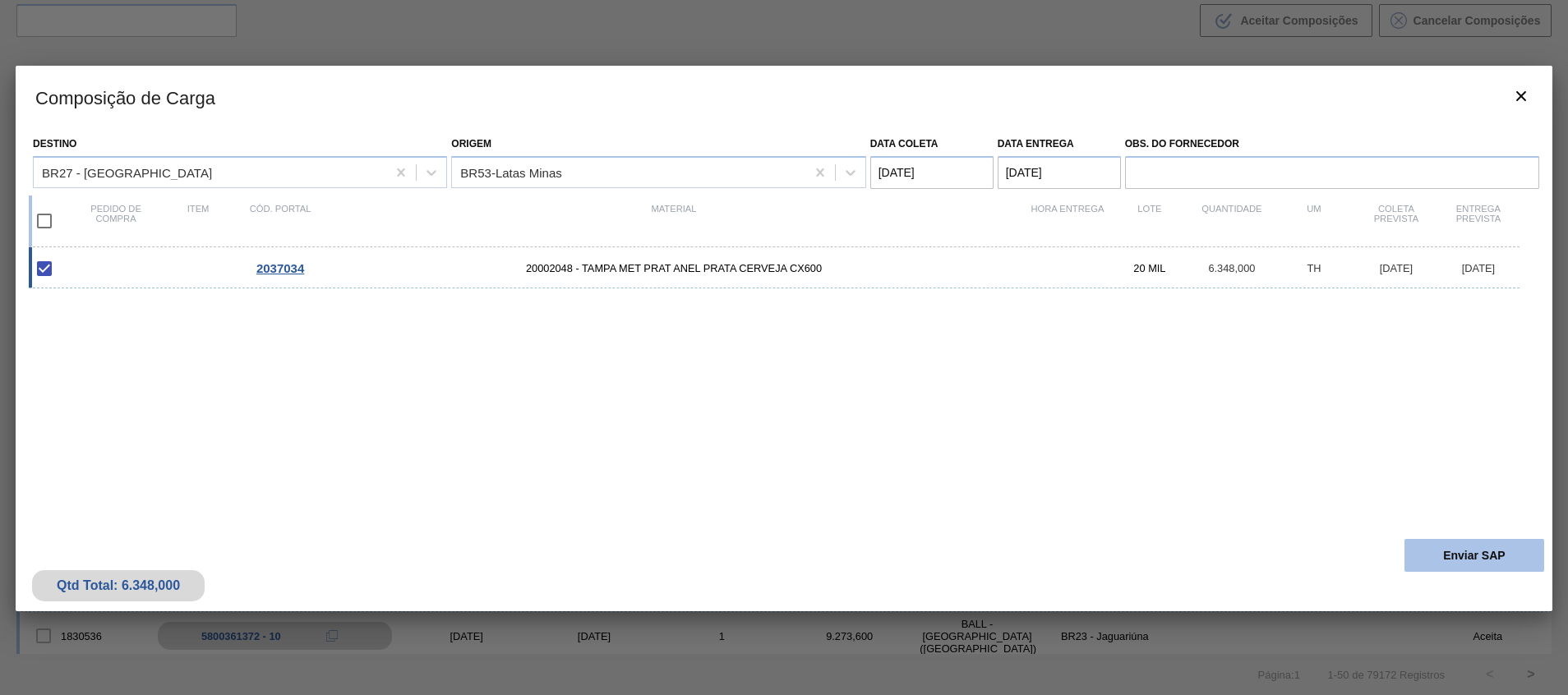
click at [1045, 462] on button "Enviar SAP" at bounding box center [1475, 555] width 140 height 33
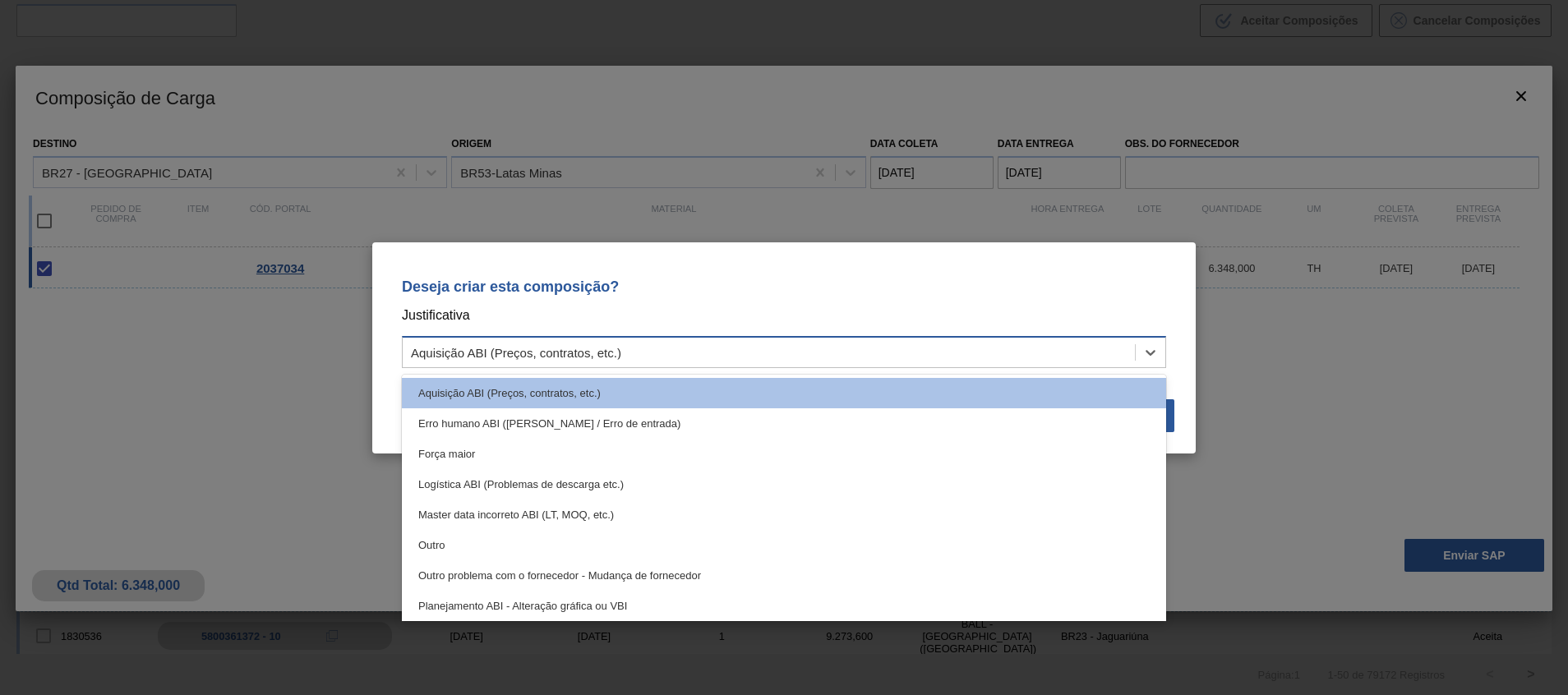
click at [889, 363] on div "Aquisição ABI (Preços, contratos, etc.)" at bounding box center [769, 352] width 732 height 24
click at [807, 462] on div "Master data incorreto ABI (LT, MOQ, etc.)" at bounding box center [784, 514] width 764 height 30
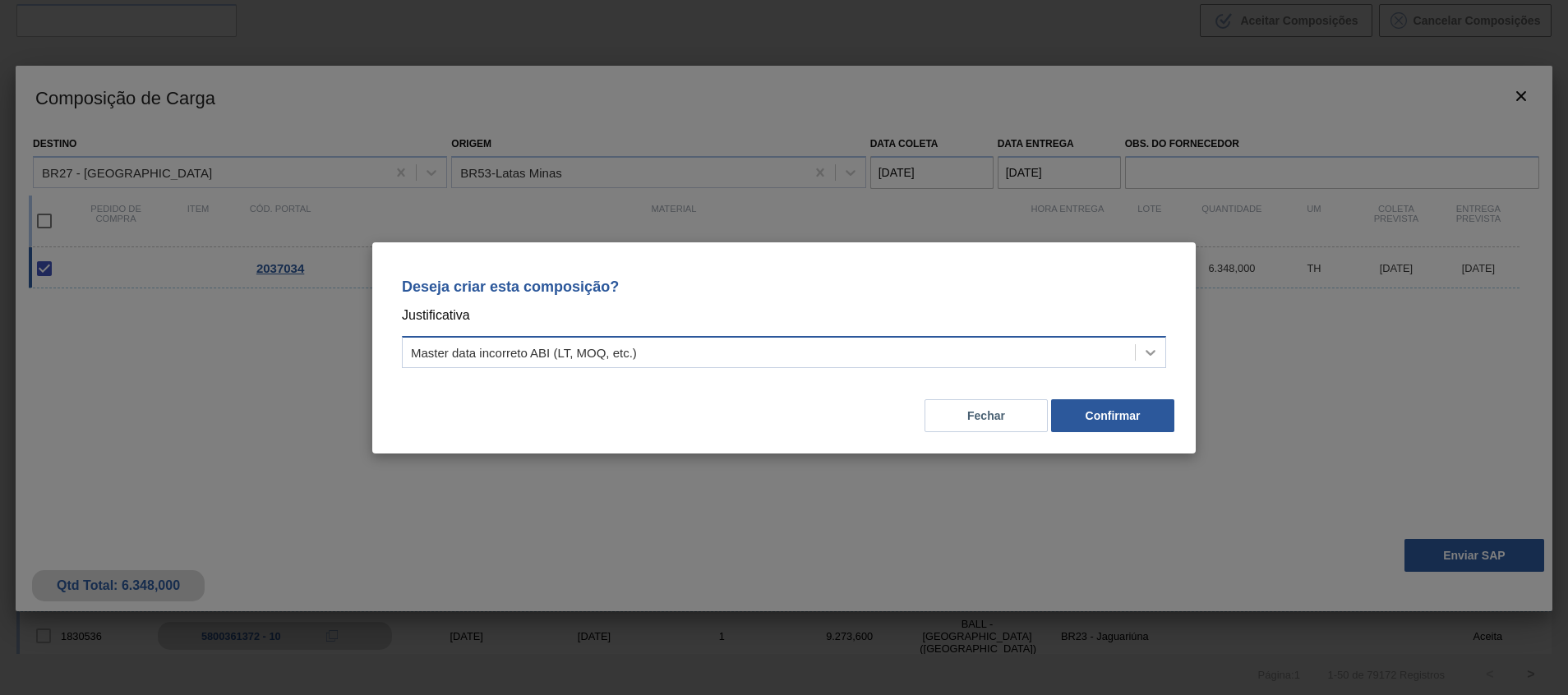
drag, startPoint x: 1145, startPoint y: 428, endPoint x: 1155, endPoint y: 353, distance: 75.7
click at [1045, 390] on div "Fechar Confirmar" at bounding box center [784, 406] width 784 height 56
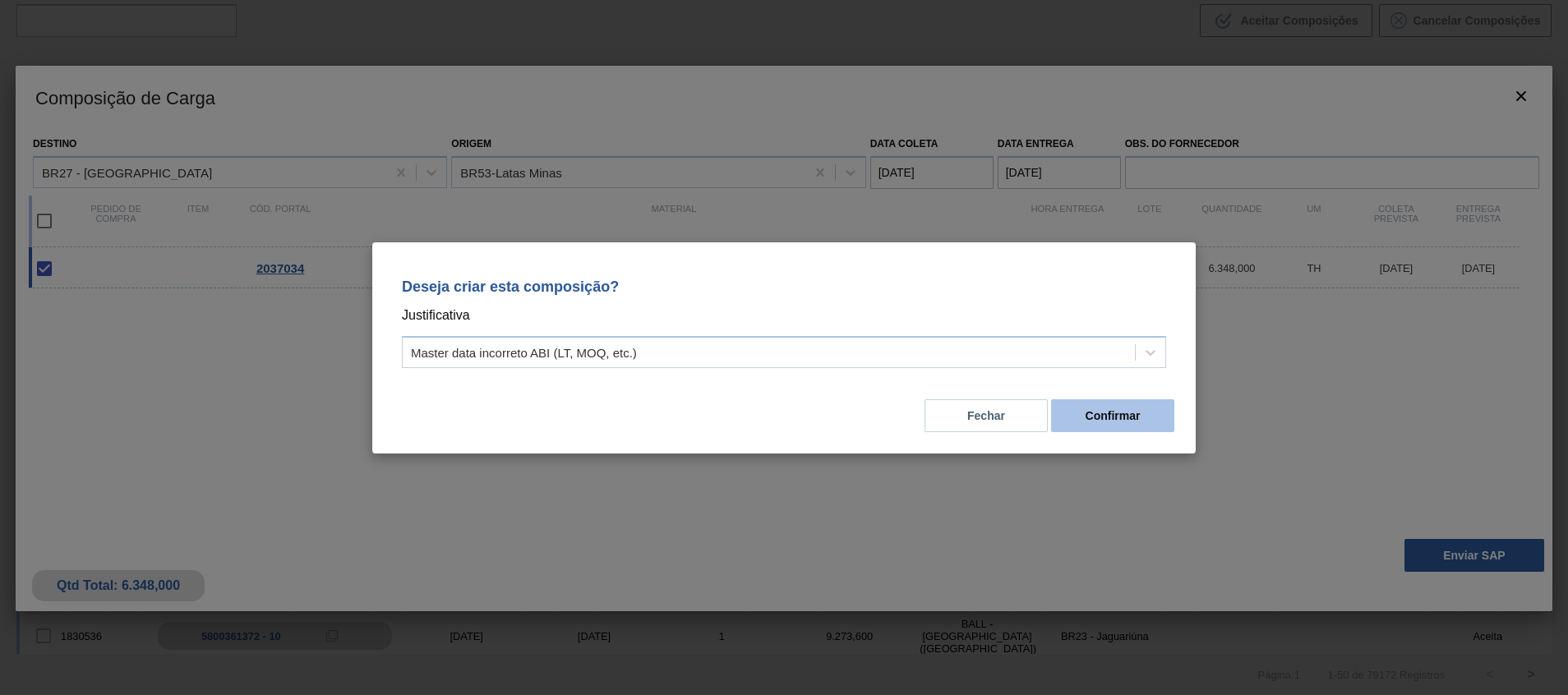
click at [1045, 412] on button "Confirmar" at bounding box center [1112, 416] width 123 height 33
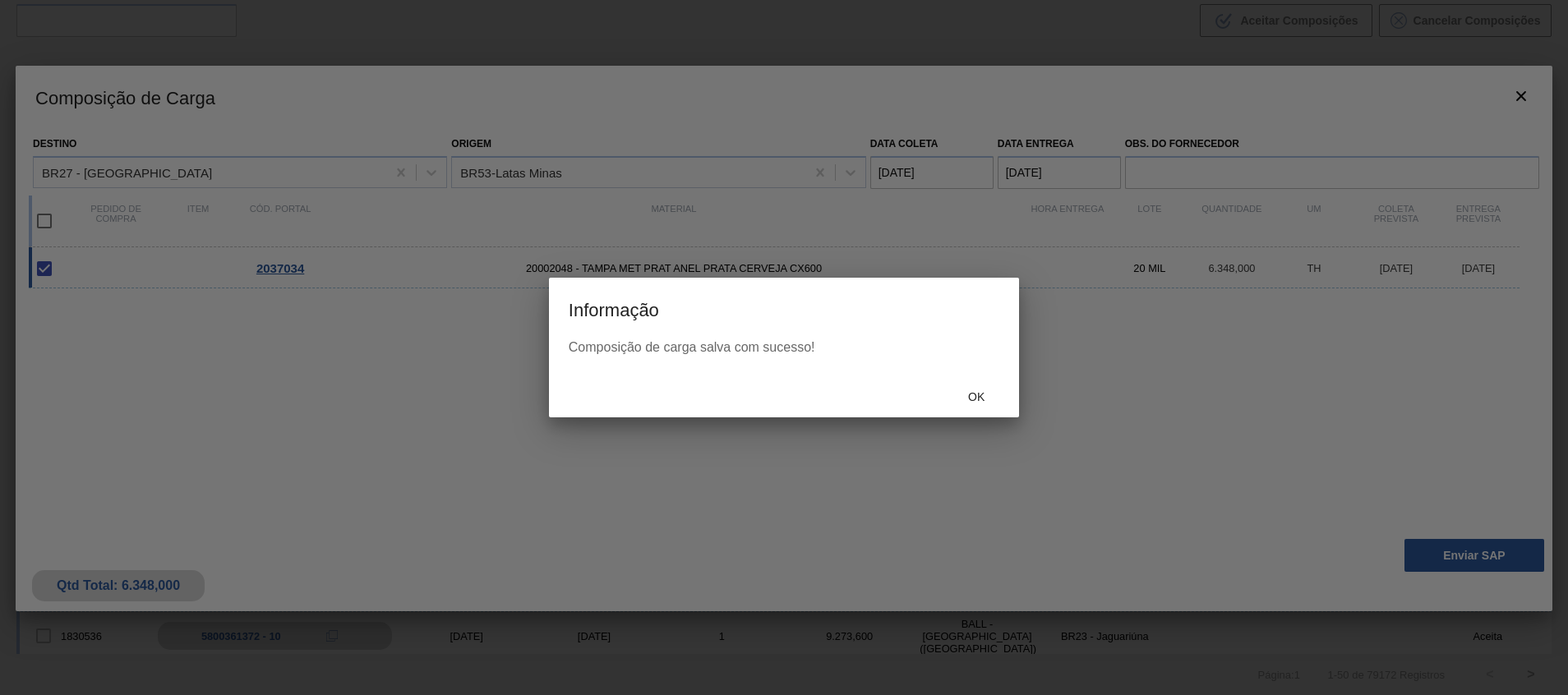
drag, startPoint x: 1017, startPoint y: 407, endPoint x: 995, endPoint y: 398, distance: 23.8
click at [1016, 407] on div "Ok" at bounding box center [784, 396] width 470 height 43
click at [994, 397] on span "Ok" at bounding box center [977, 396] width 43 height 13
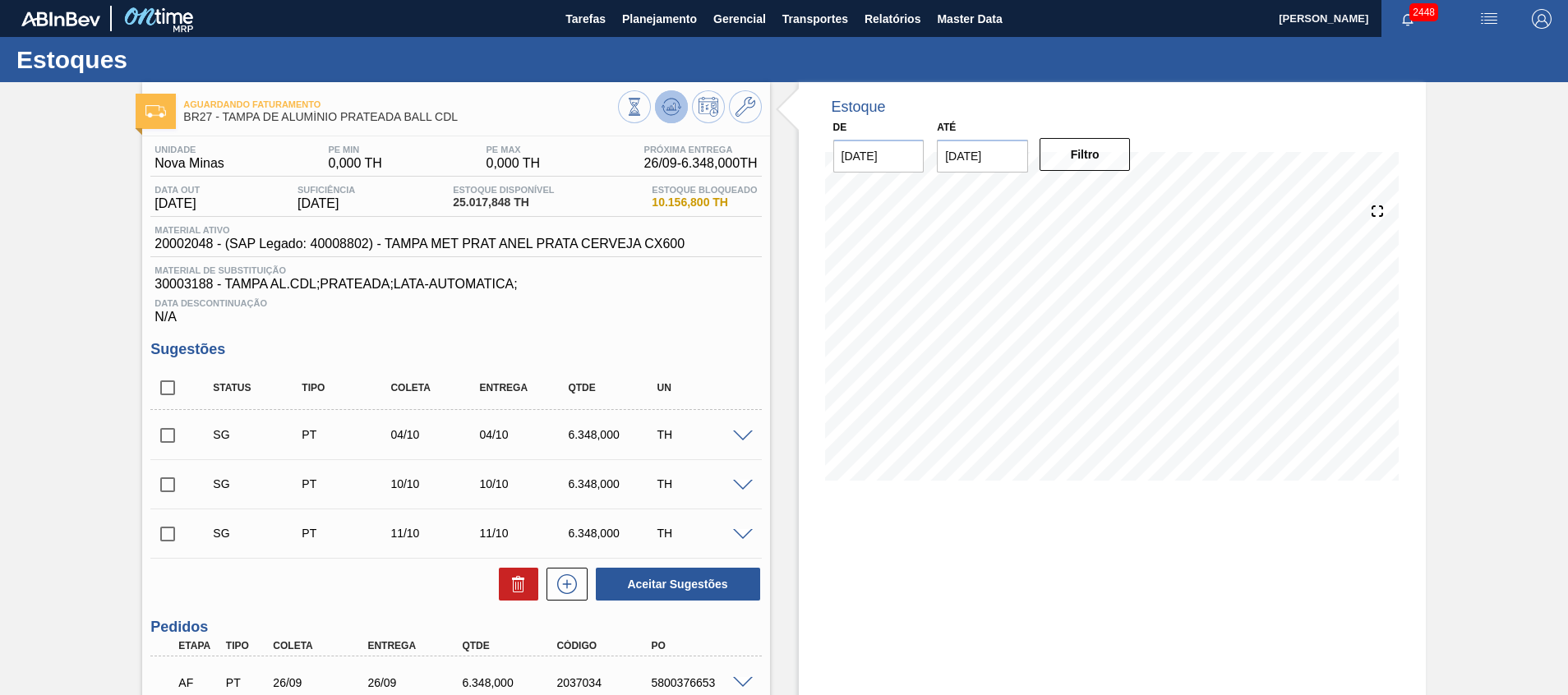
click at [675, 109] on icon at bounding box center [671, 107] width 20 height 20
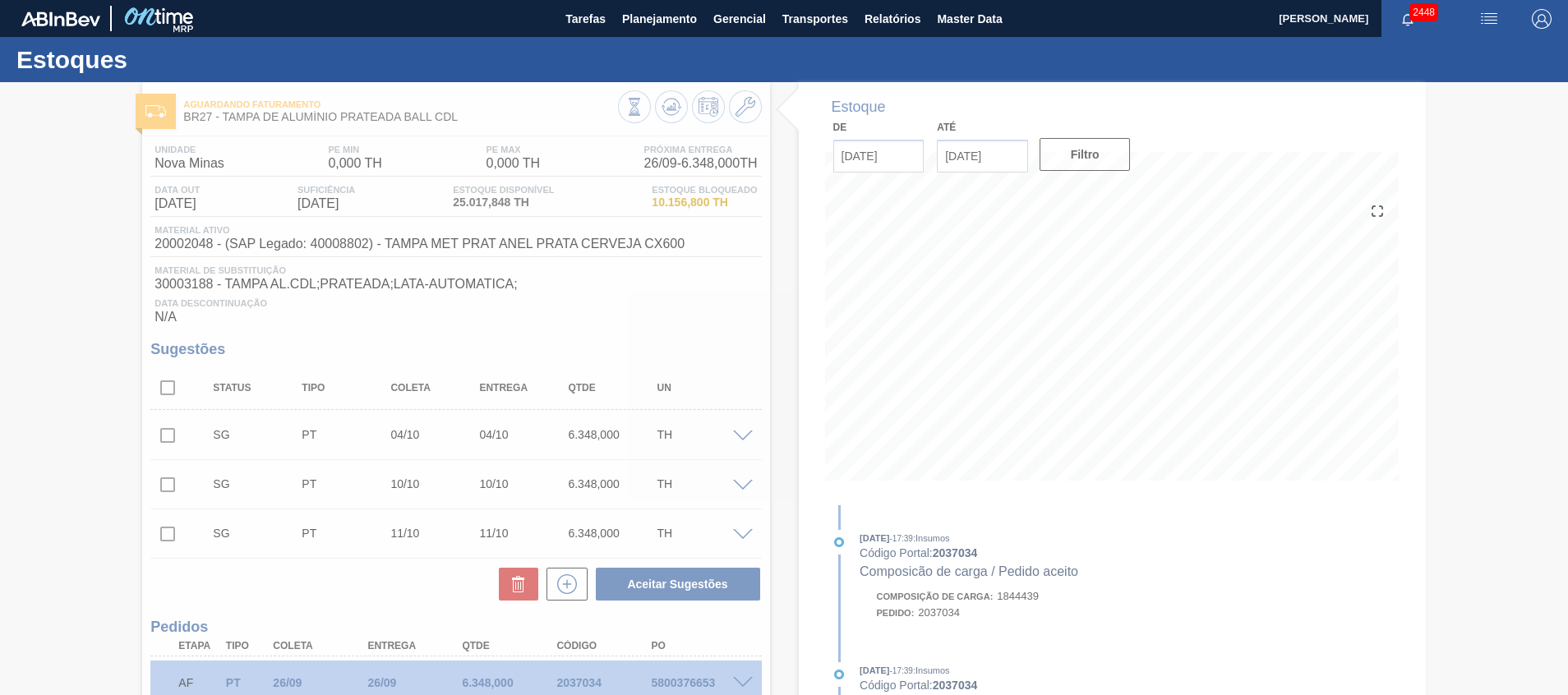
drag, startPoint x: 515, startPoint y: 562, endPoint x: 368, endPoint y: 568, distance: 147.1
click at [368, 462] on div at bounding box center [784, 388] width 1568 height 613
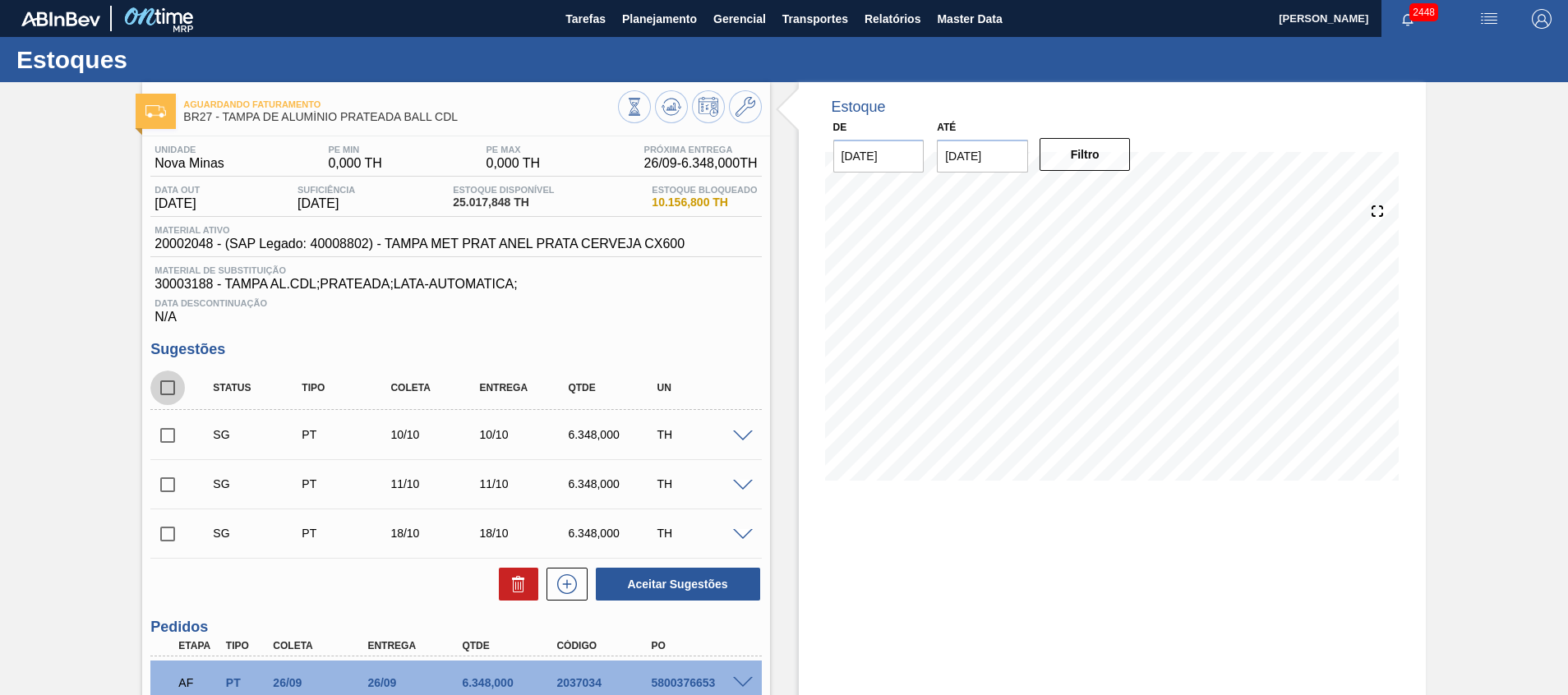
click at [175, 393] on input "checkbox" at bounding box center [168, 388] width 34 height 34
checkbox input "true"
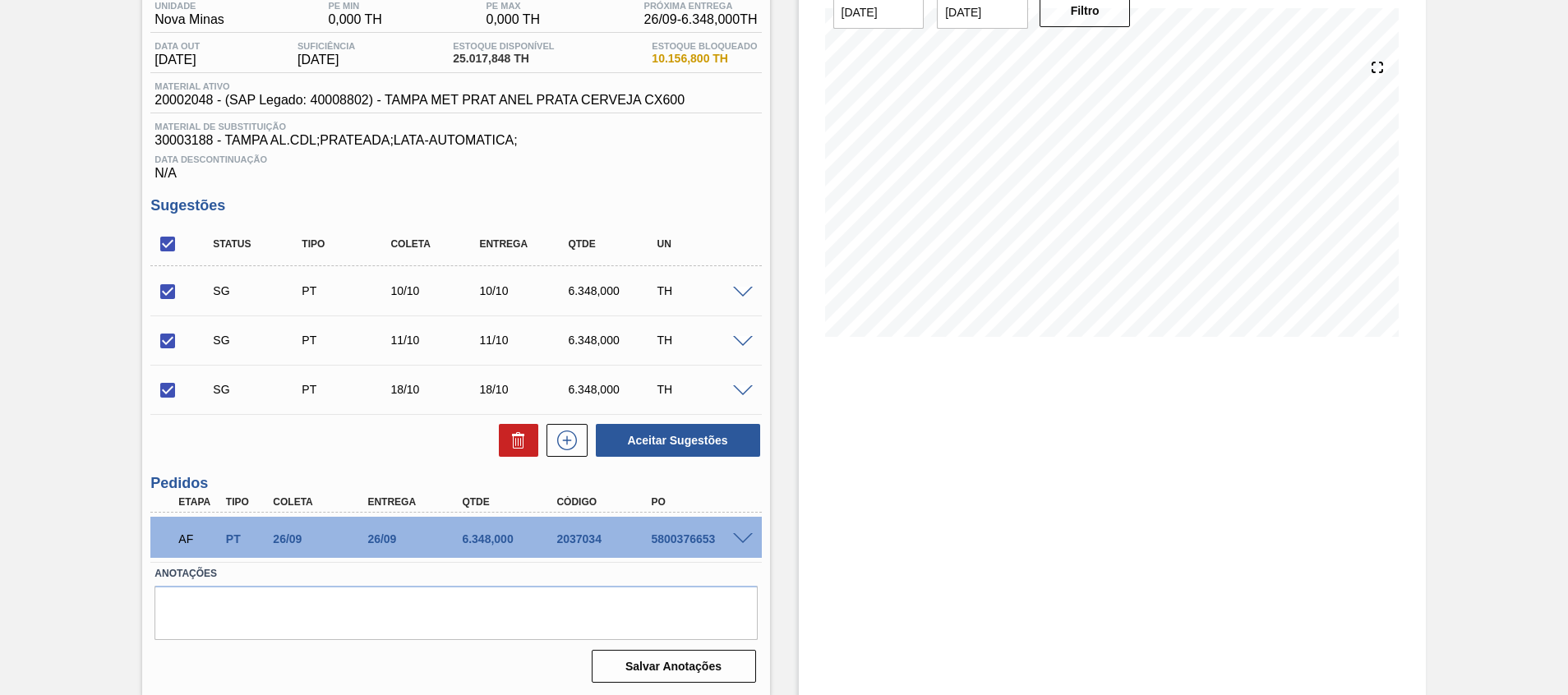
scroll to position [146, 0]
click at [510, 446] on icon at bounding box center [519, 438] width 20 height 20
checkbox input "false"
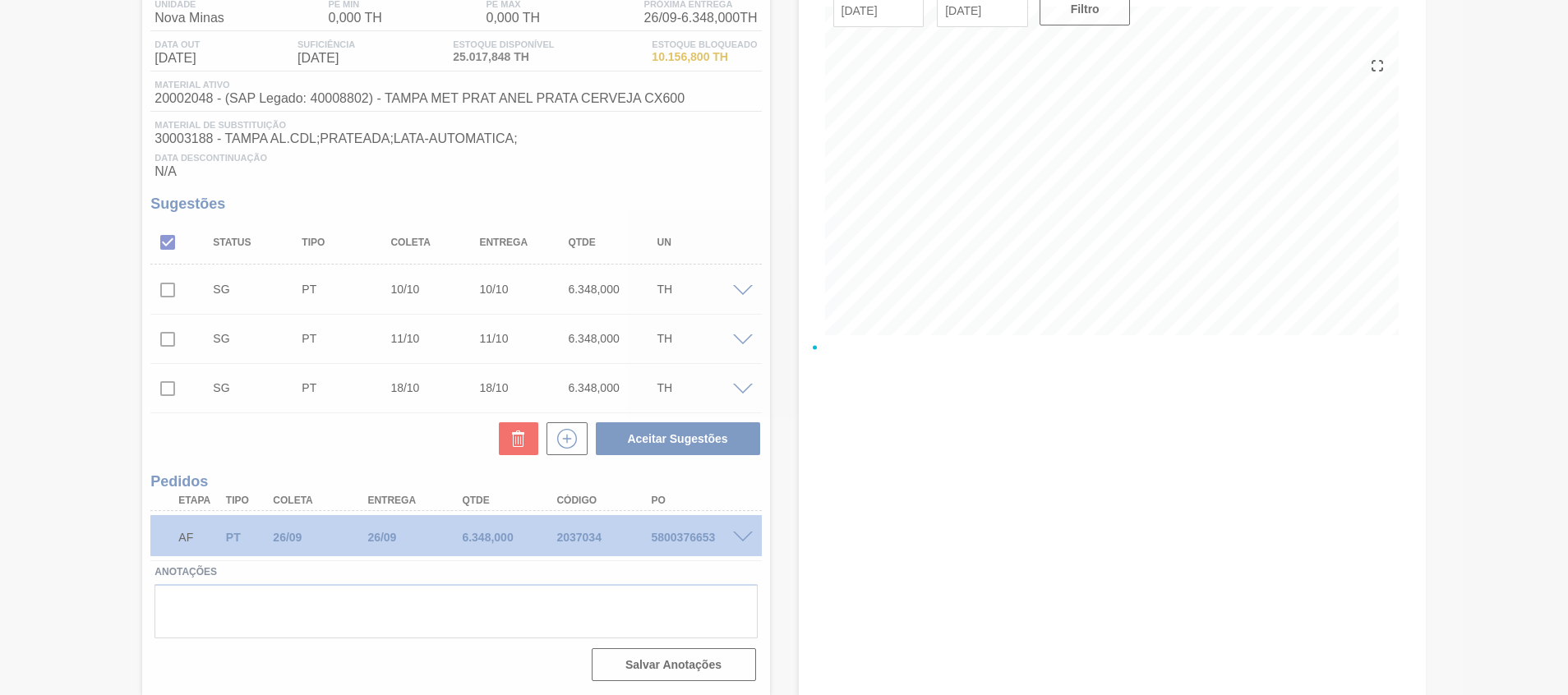
scroll to position [11, 0]
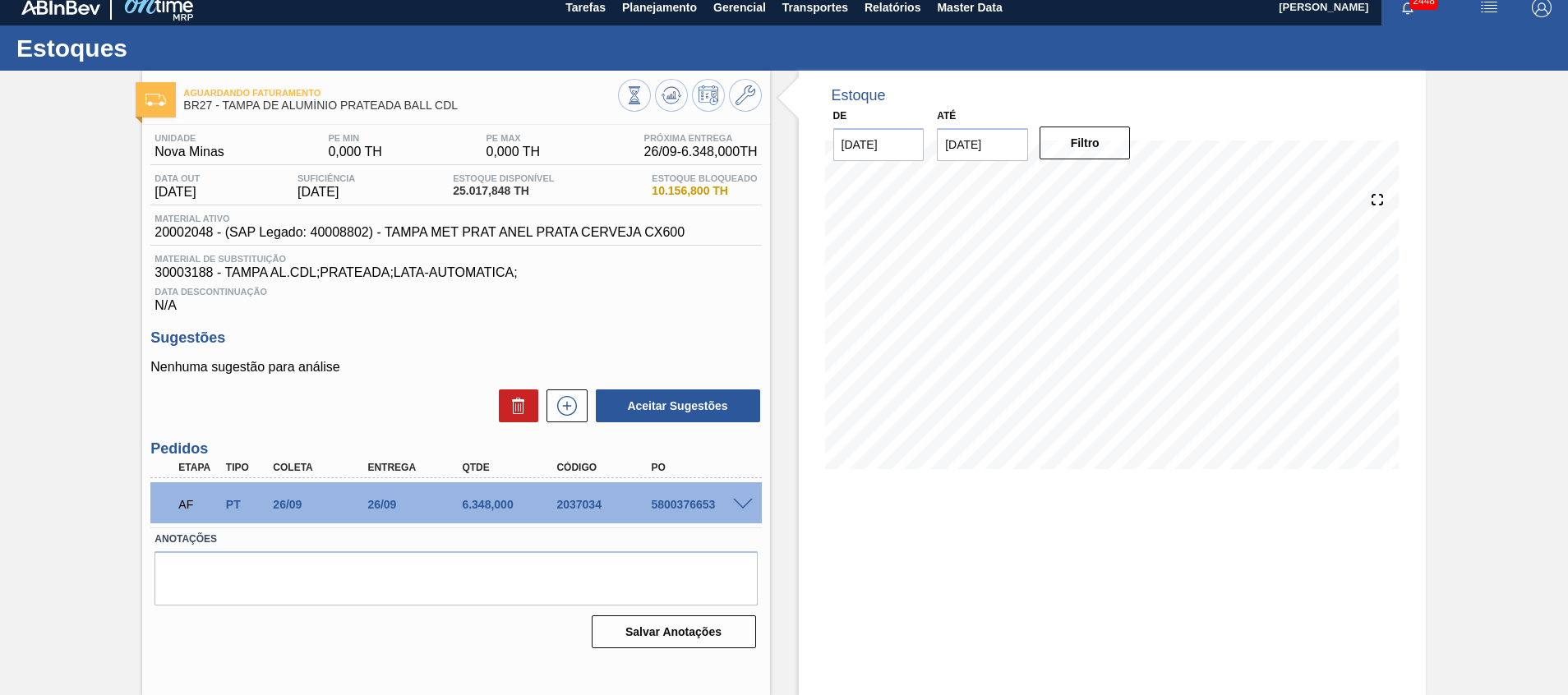
click at [663, 462] on div "AF PT 26/09 26/09 6.348,000 2037034 5800376653" at bounding box center [451, 503] width 567 height 33
click at [665, 462] on div "5800376653" at bounding box center [700, 504] width 106 height 13
copy div "5800376653"
click at [686, 462] on div "AF PT 26/09 26/09 6.348,000 2037034 5800376653" at bounding box center [451, 503] width 567 height 33
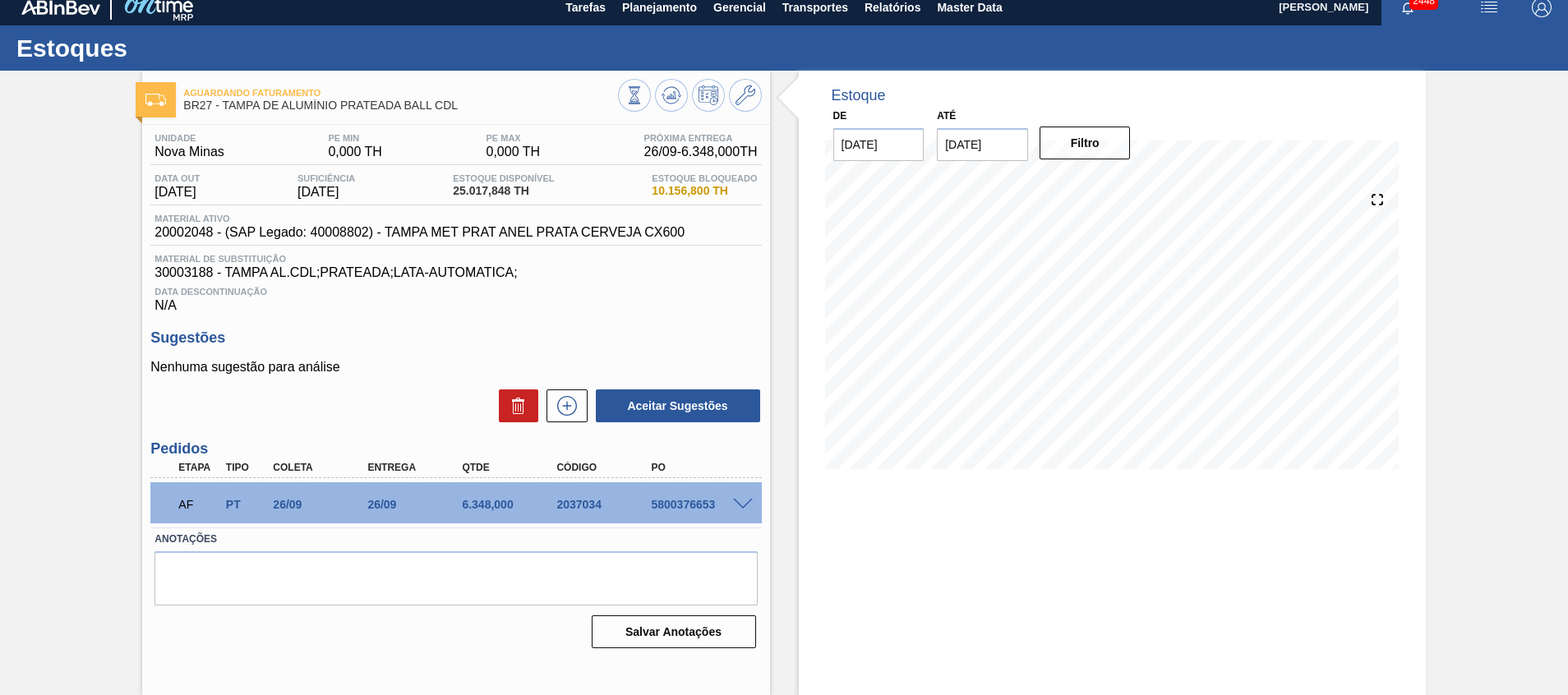
click at [684, 462] on div "5800376653" at bounding box center [700, 504] width 106 height 13
copy div "5800376653"
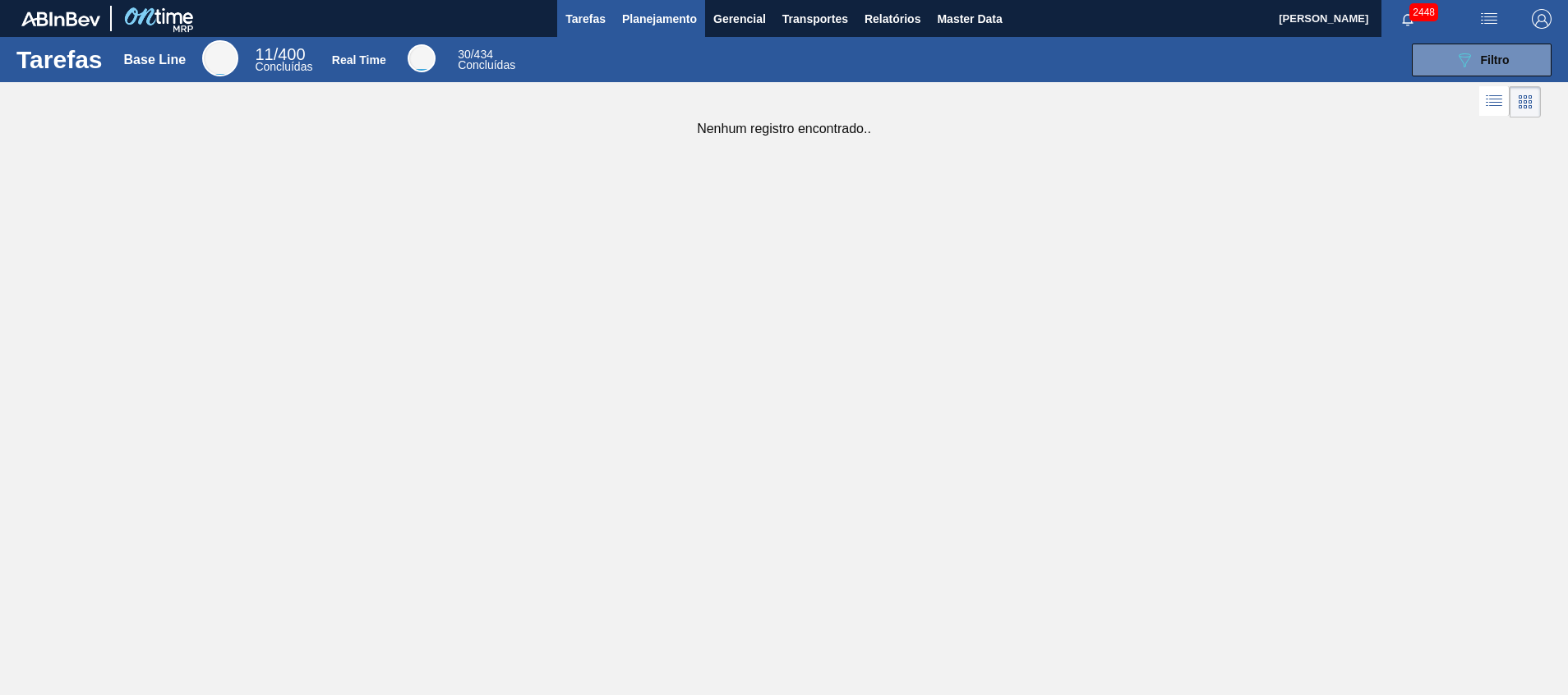
click at [648, 8] on button "Planejamento" at bounding box center [660, 18] width 91 height 37
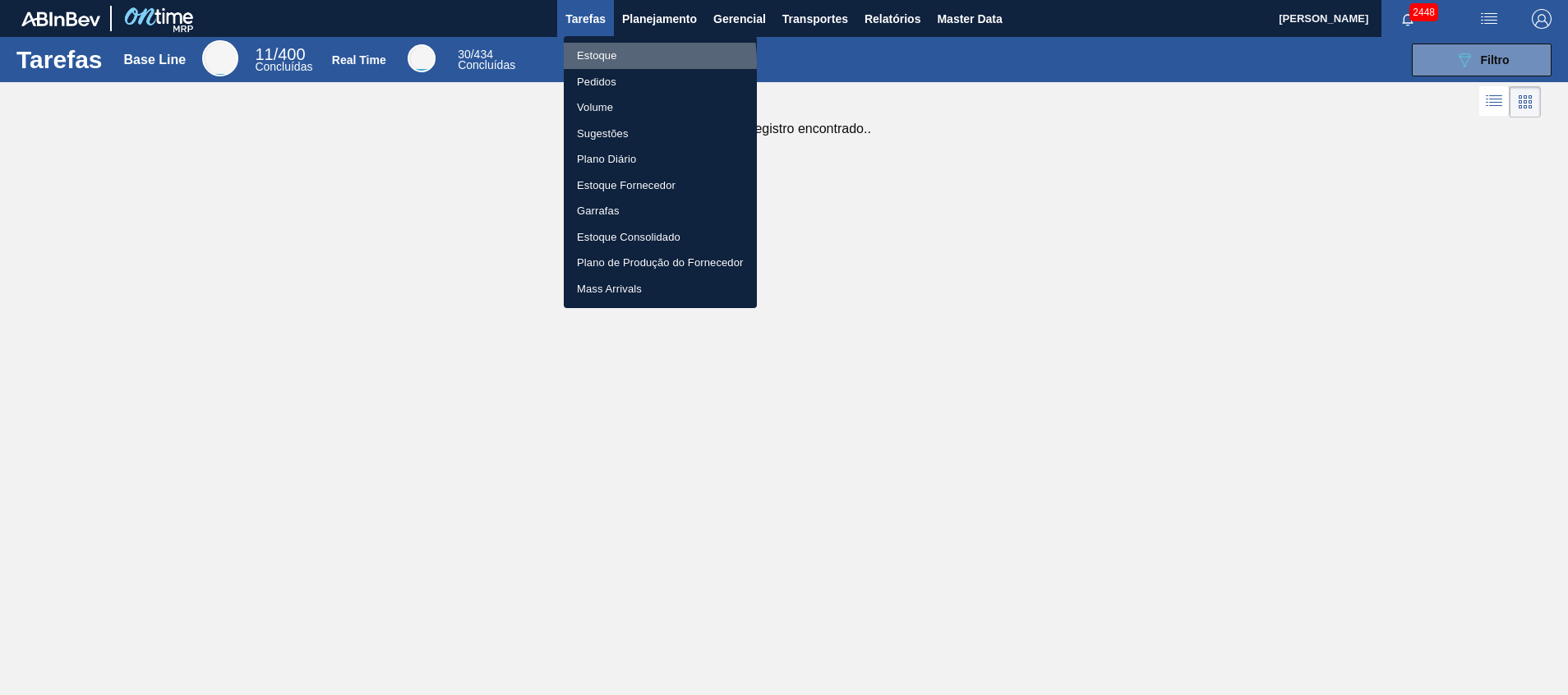
click at [618, 62] on li "Estoque" at bounding box center [661, 56] width 193 height 27
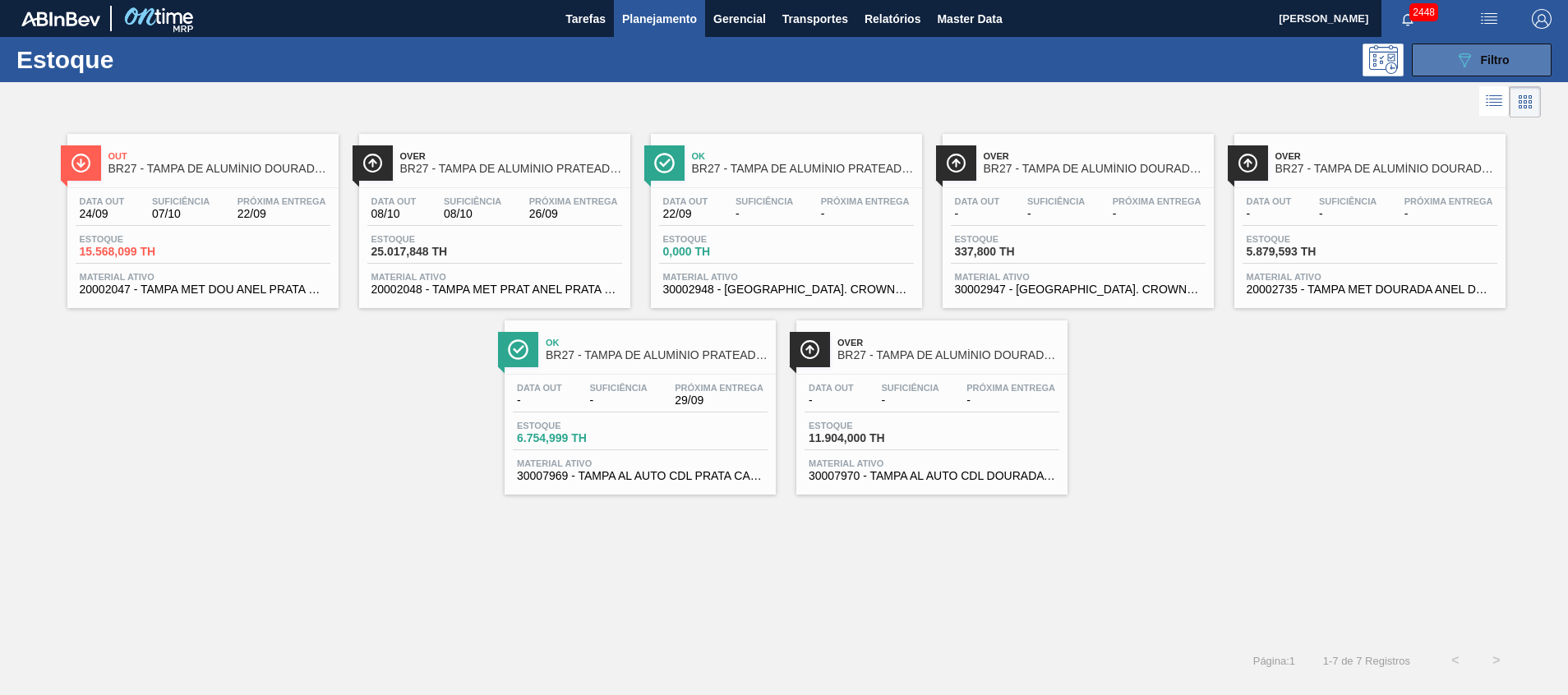
click at [1498, 71] on button "089F7B8B-B2A5-4AFE-B5C0-19BA573D28AC Filtro" at bounding box center [1482, 60] width 140 height 33
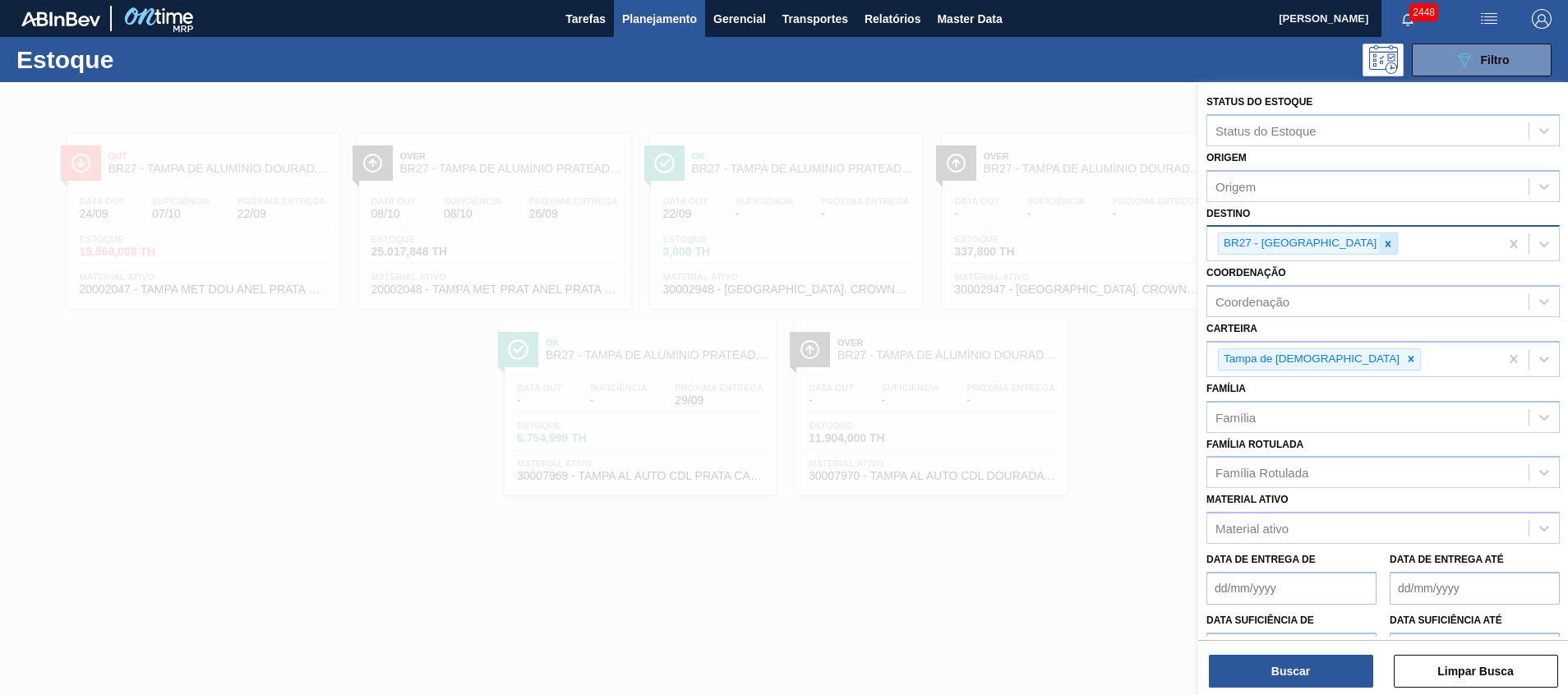
click at [1383, 248] on icon at bounding box center [1388, 244] width 11 height 11
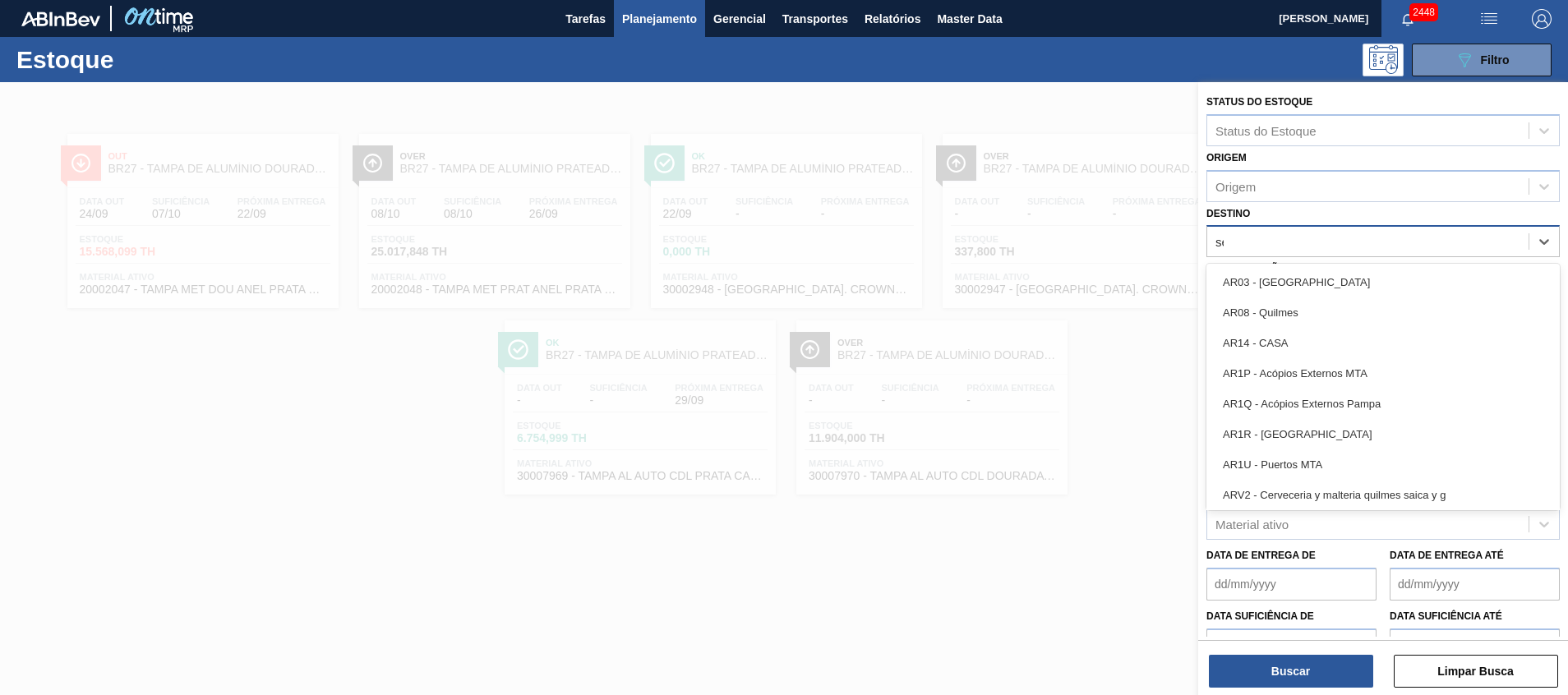
type input "ser"
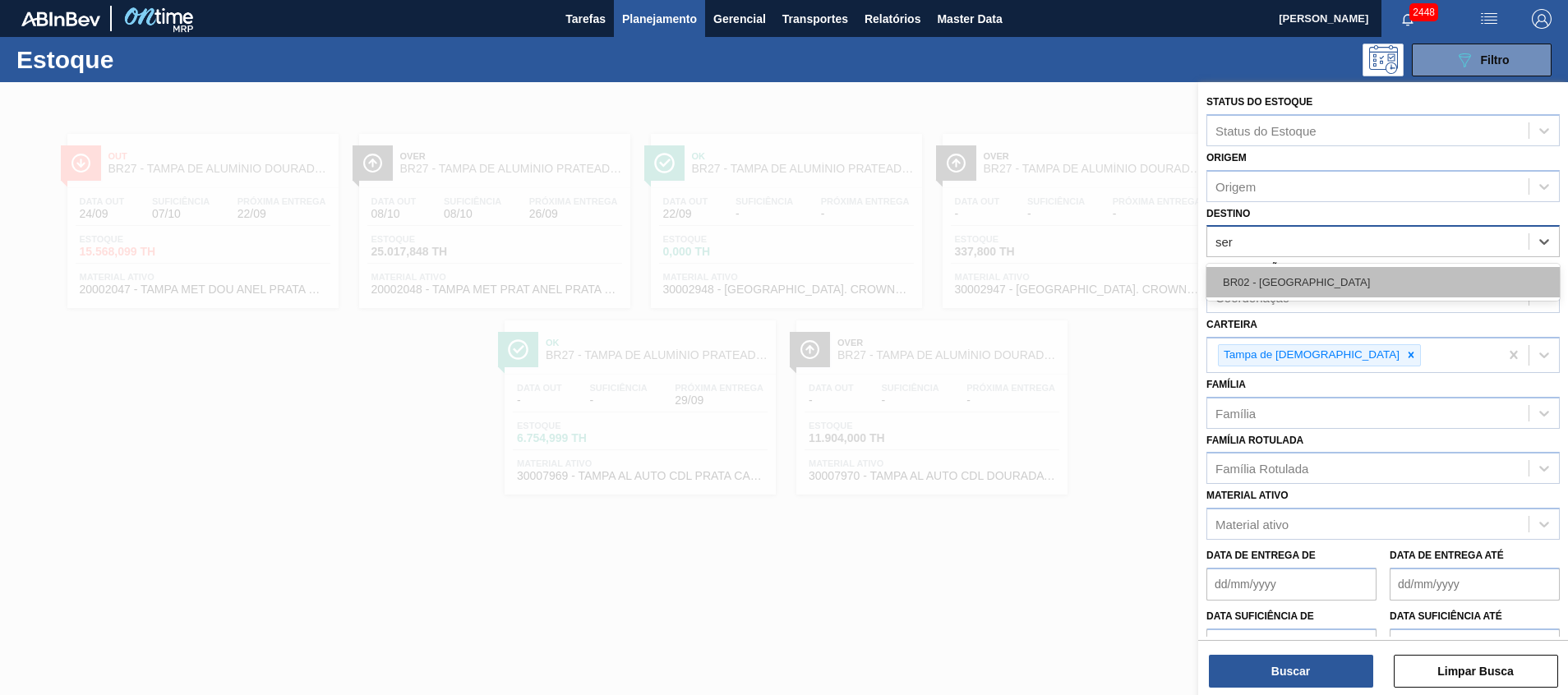
click at [1318, 277] on div "BR02 - [GEOGRAPHIC_DATA]" at bounding box center [1384, 282] width 353 height 30
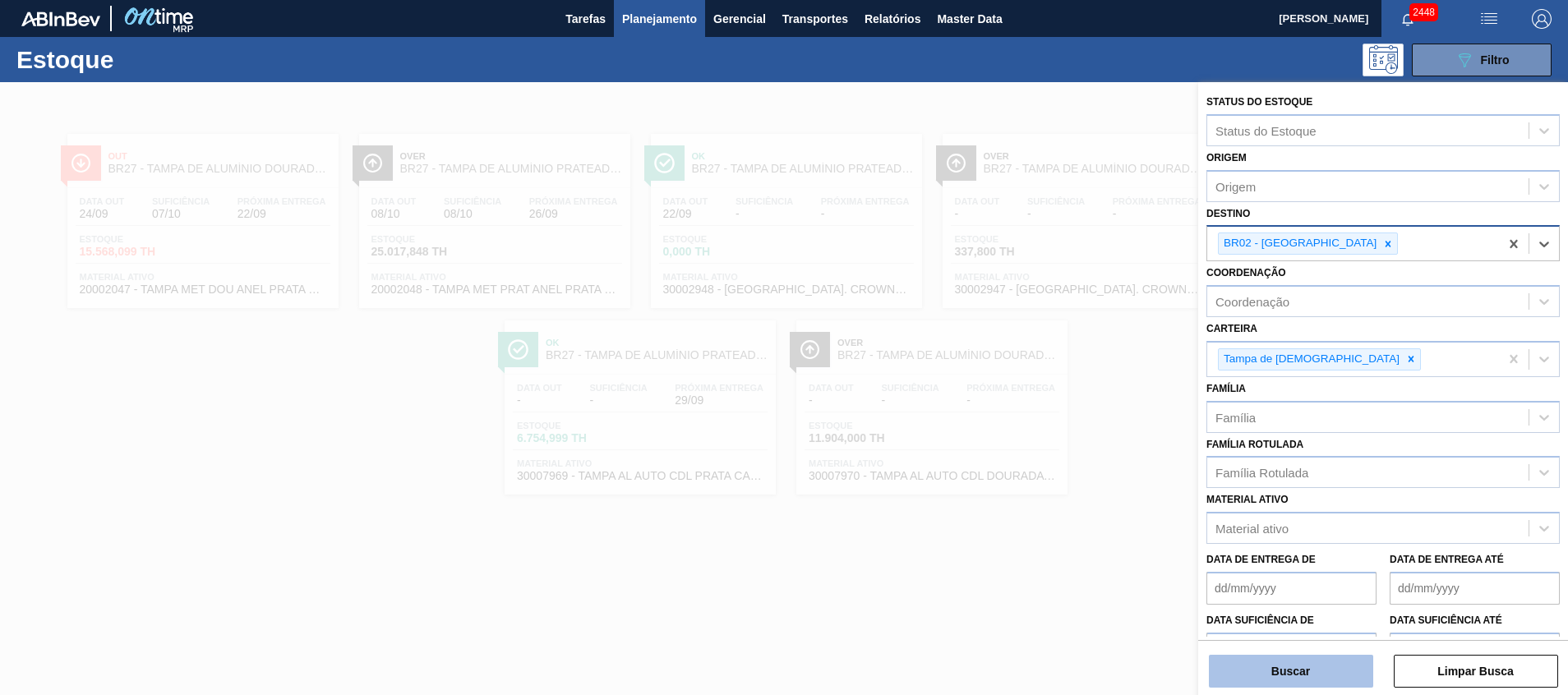
click at [1304, 671] on button "Buscar" at bounding box center [1291, 671] width 165 height 33
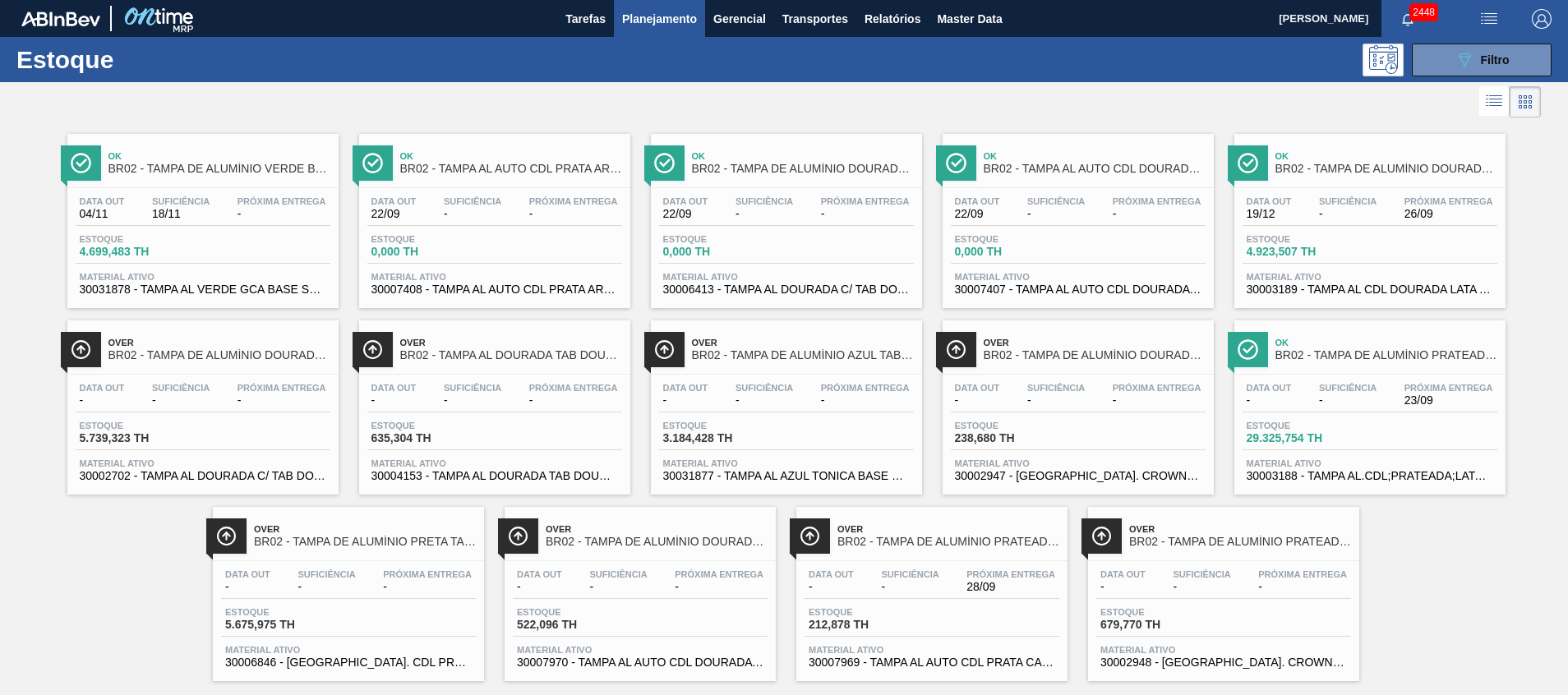
click at [1409, 290] on span "30003189 - TAMPA AL CDL DOURADA LATA AUTOMATICA" at bounding box center [1370, 289] width 246 height 12
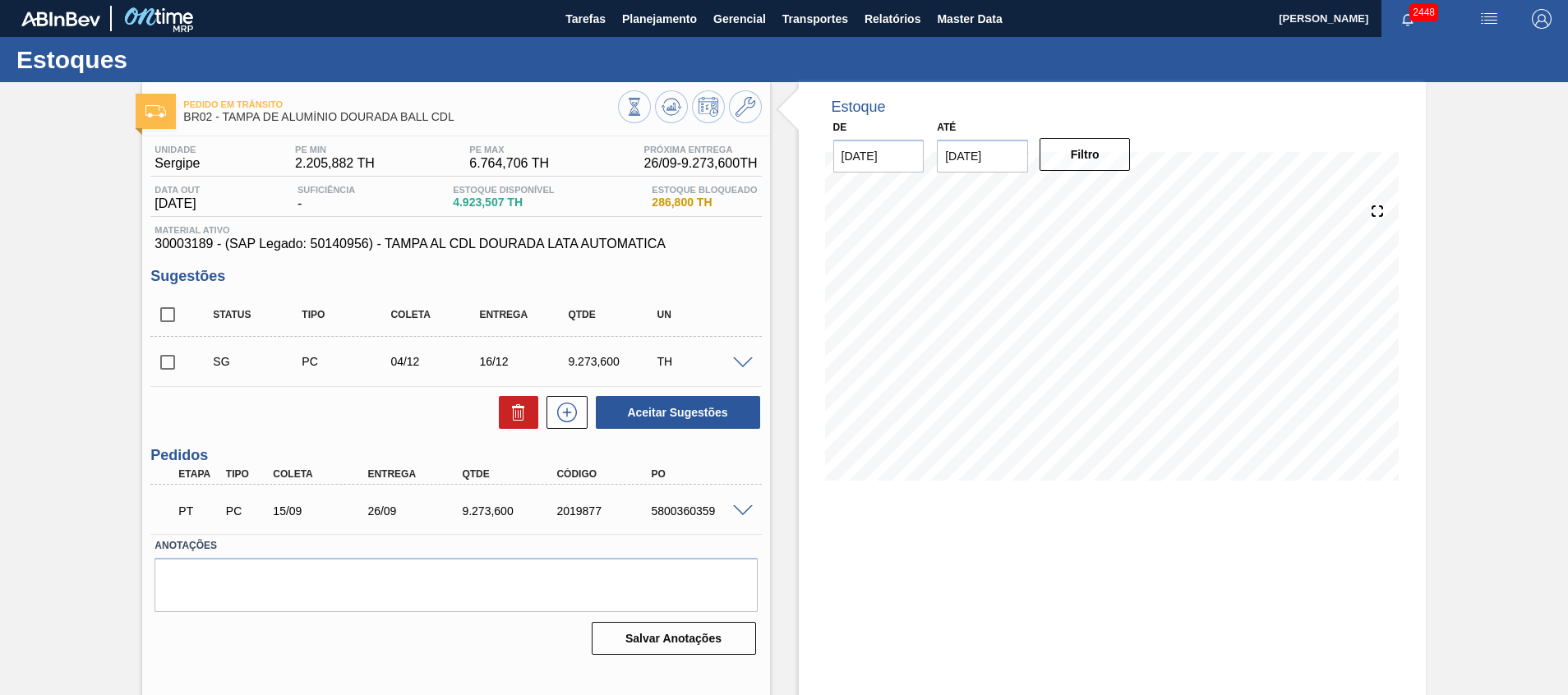
click at [742, 510] on span at bounding box center [743, 512] width 20 height 12
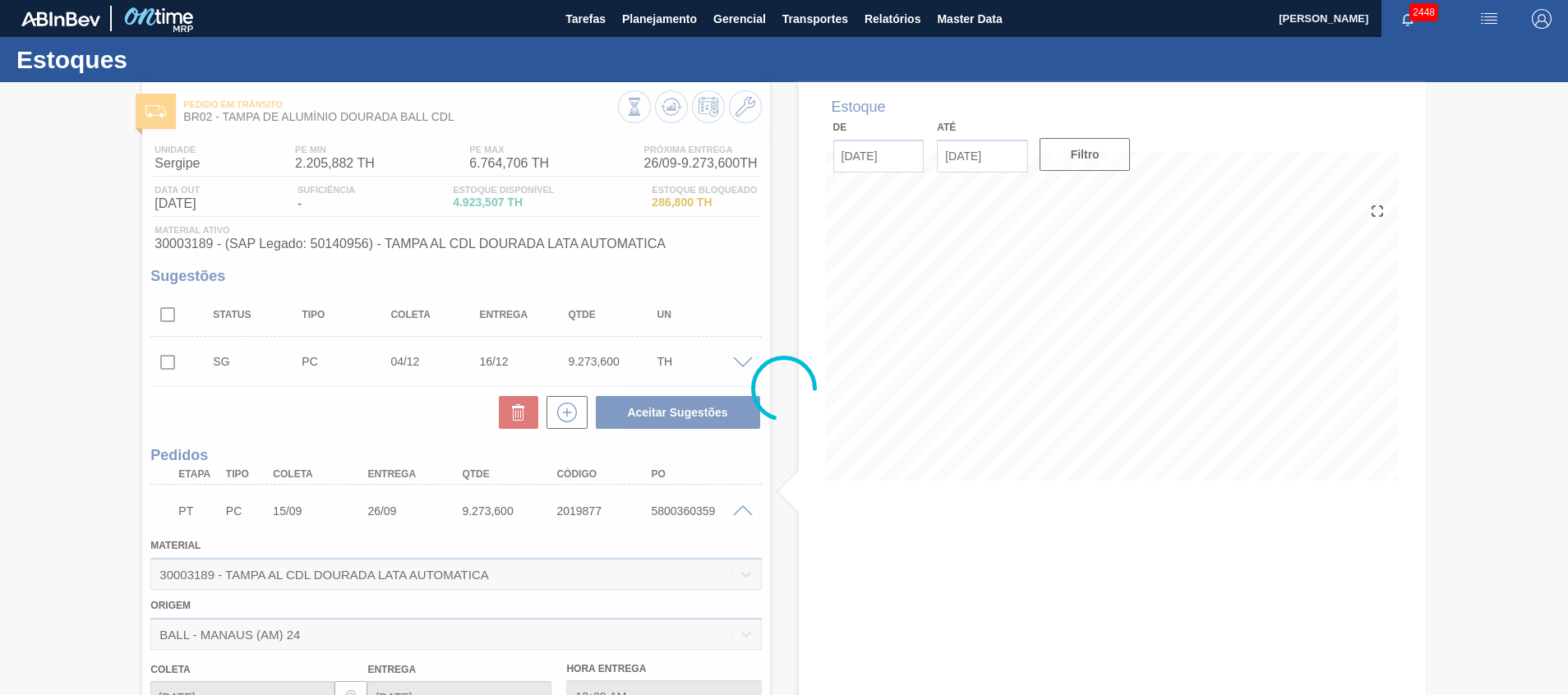
click at [742, 510] on div at bounding box center [784, 388] width 1568 height 613
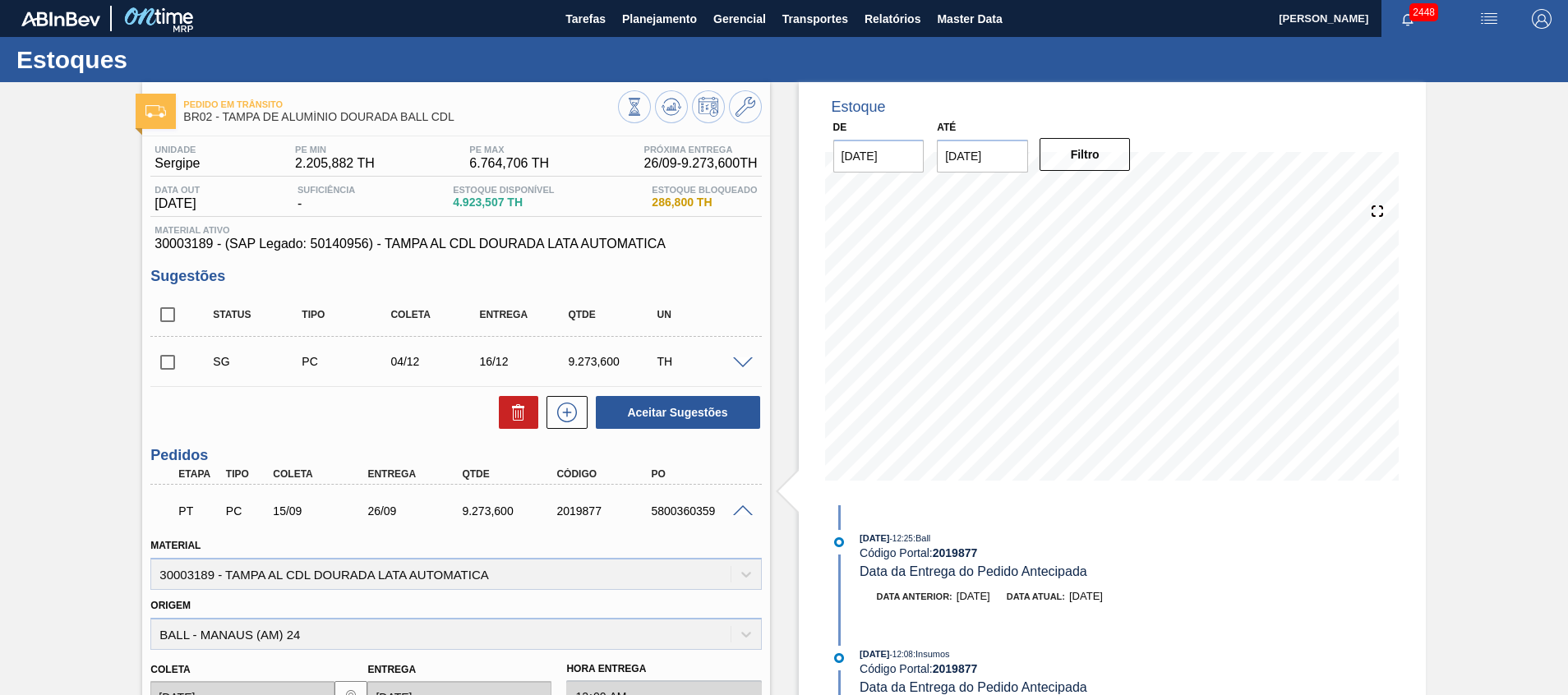
click at [687, 512] on div "5800360359" at bounding box center [700, 511] width 106 height 13
click at [688, 512] on div "5800360359" at bounding box center [700, 511] width 106 height 13
copy div "5800360359"
click at [738, 513] on span at bounding box center [743, 512] width 20 height 12
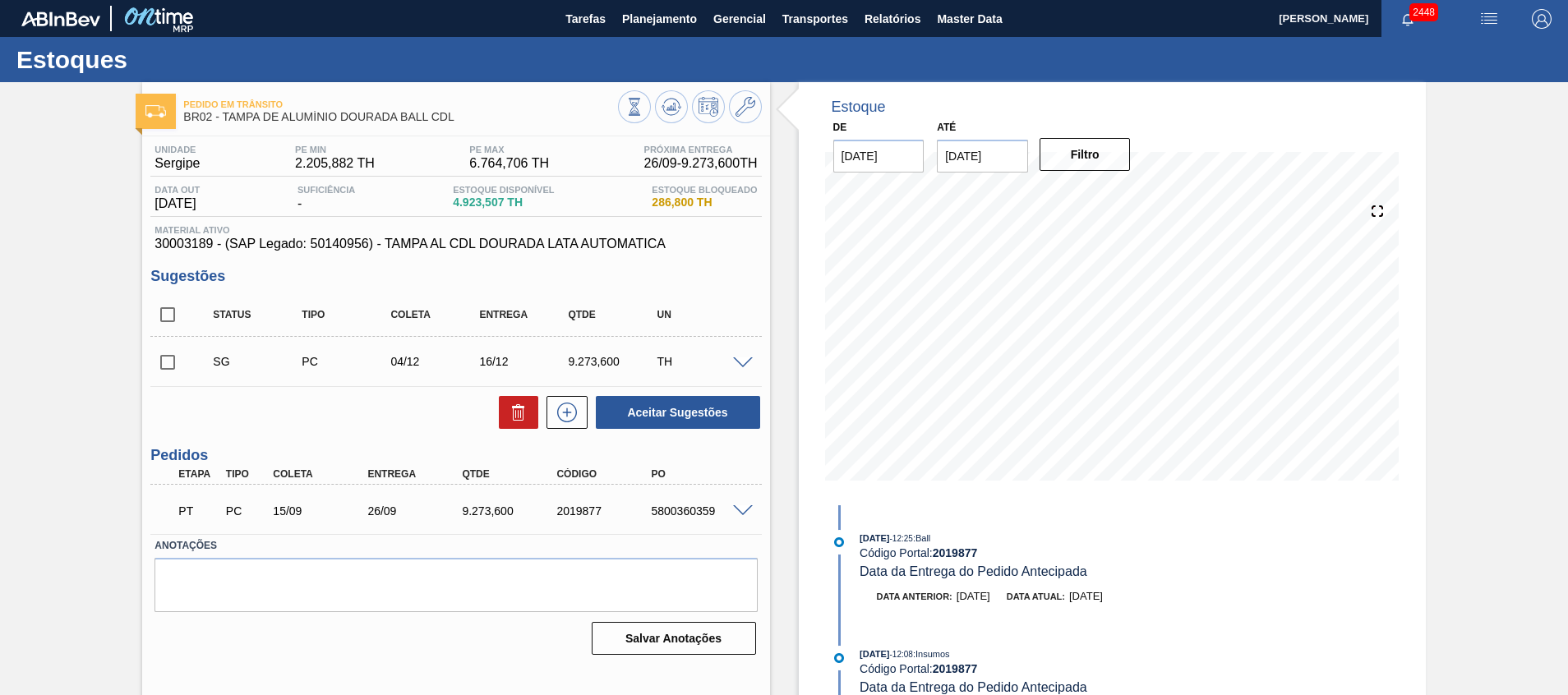
click at [706, 512] on div "5800360359" at bounding box center [700, 511] width 106 height 13
copy div "5800360359"
click at [454, 518] on div "PT PC 15/09 26/09 9.273,[PHONE_NUMBER] 5800360359" at bounding box center [451, 509] width 567 height 33
click at [744, 511] on span at bounding box center [743, 512] width 20 height 12
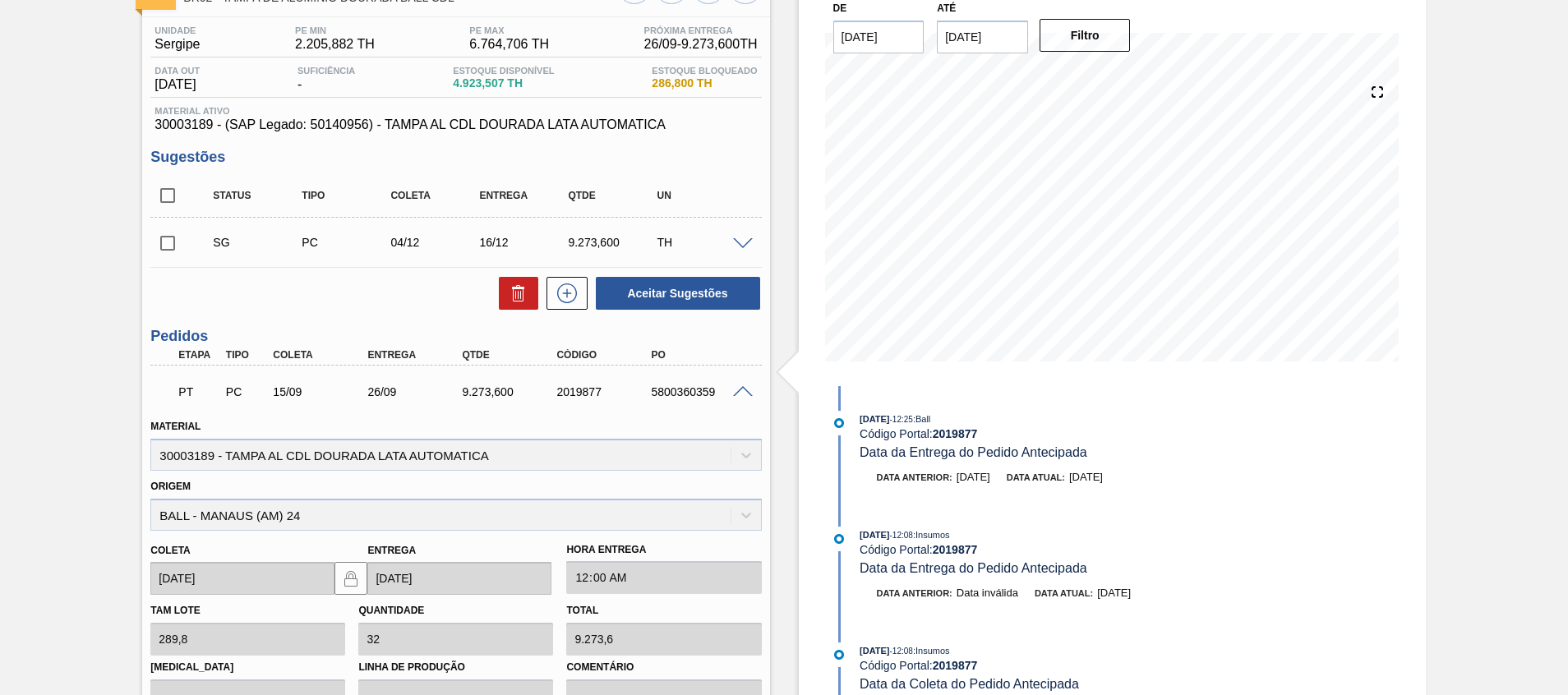
scroll to position [246, 0]
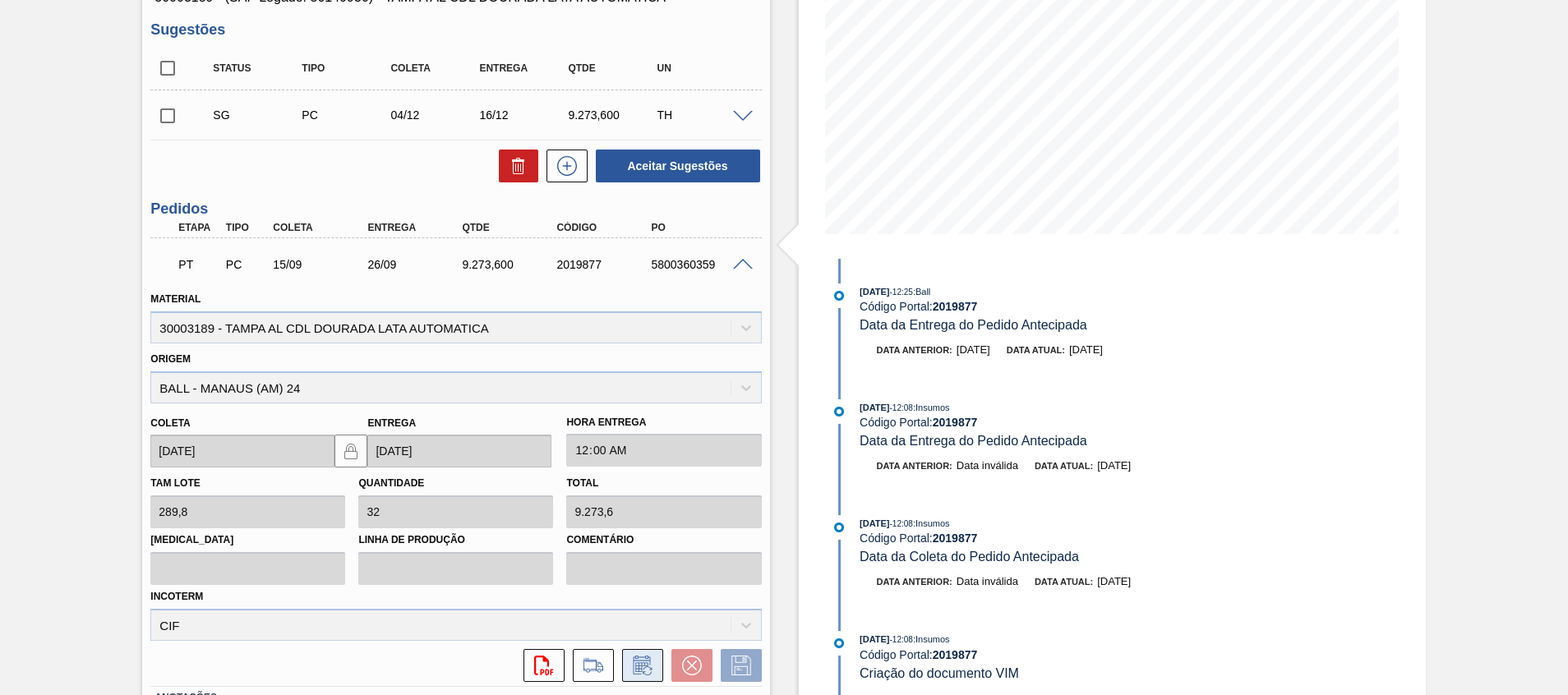
click at [643, 668] on icon at bounding box center [647, 671] width 9 height 9
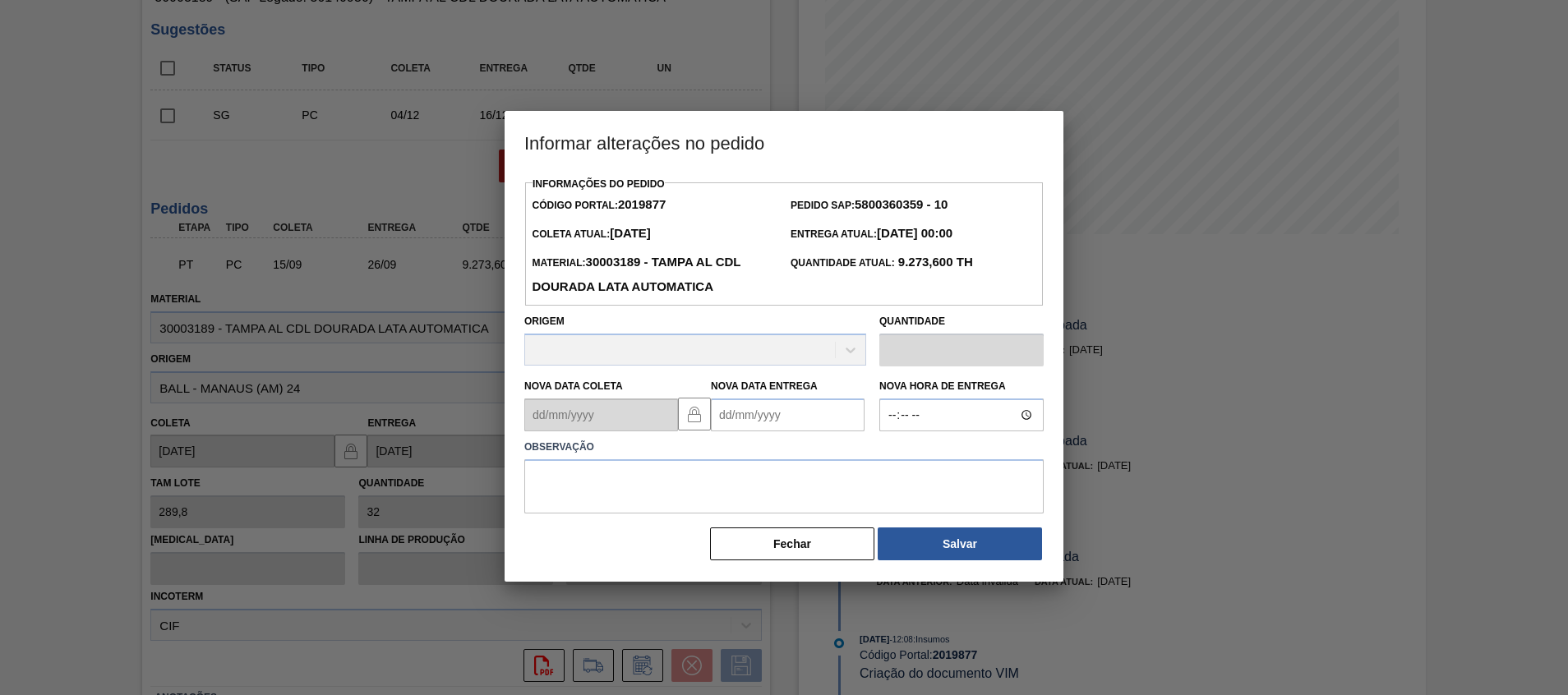
click at [742, 425] on Entrega2019877 "Nova Data Entrega" at bounding box center [787, 415] width 153 height 33
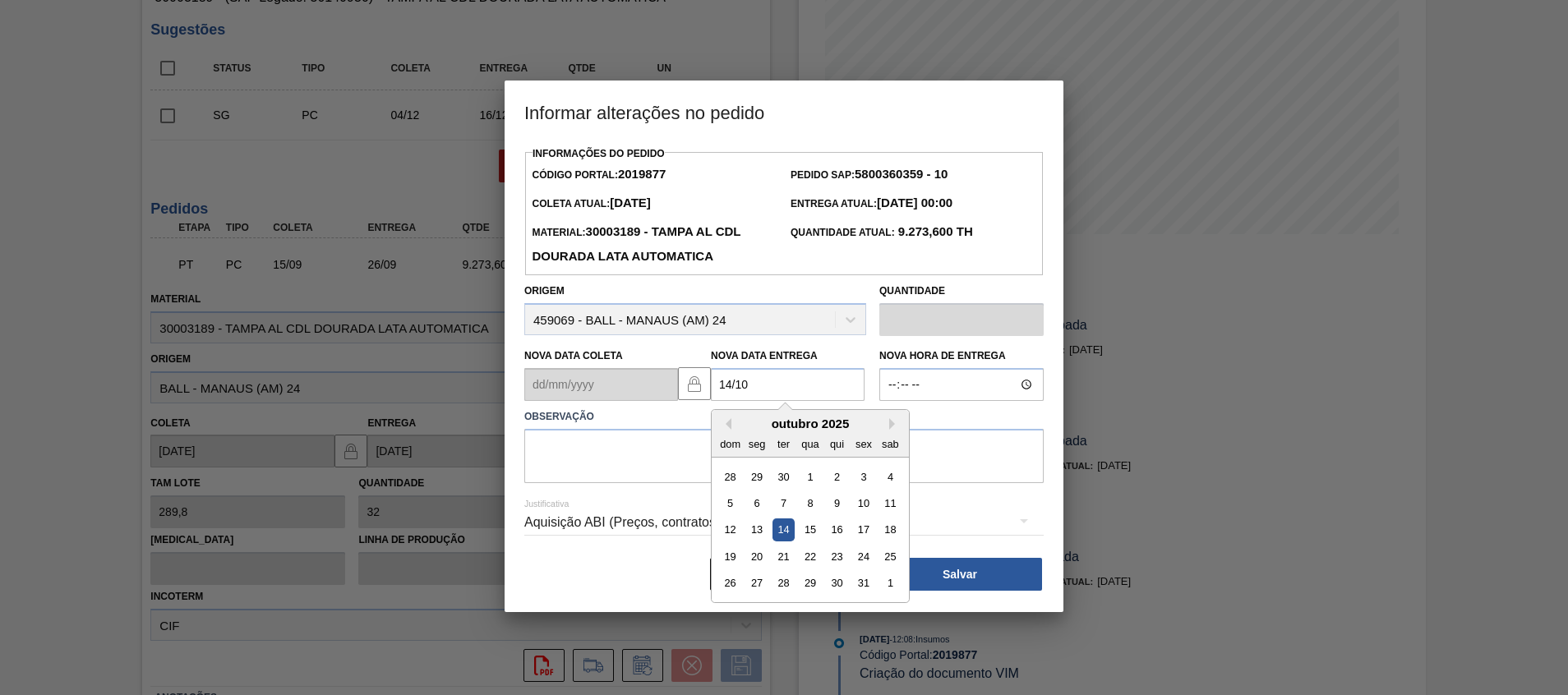
click at [780, 539] on div "14" at bounding box center [784, 531] width 22 height 22
type Entrega2019877 "[DATE]"
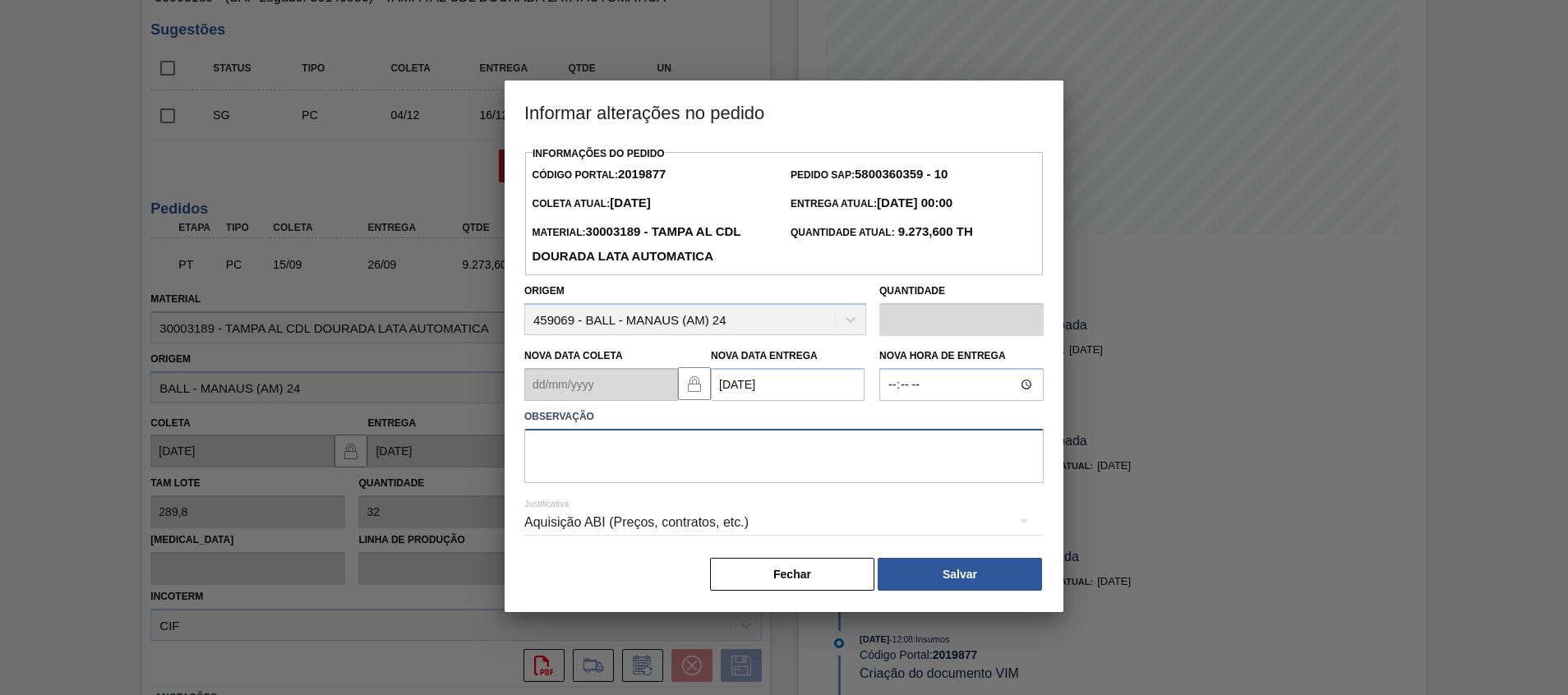
click at [781, 475] on textarea at bounding box center [784, 456] width 520 height 54
type textarea "Postergação ABI"
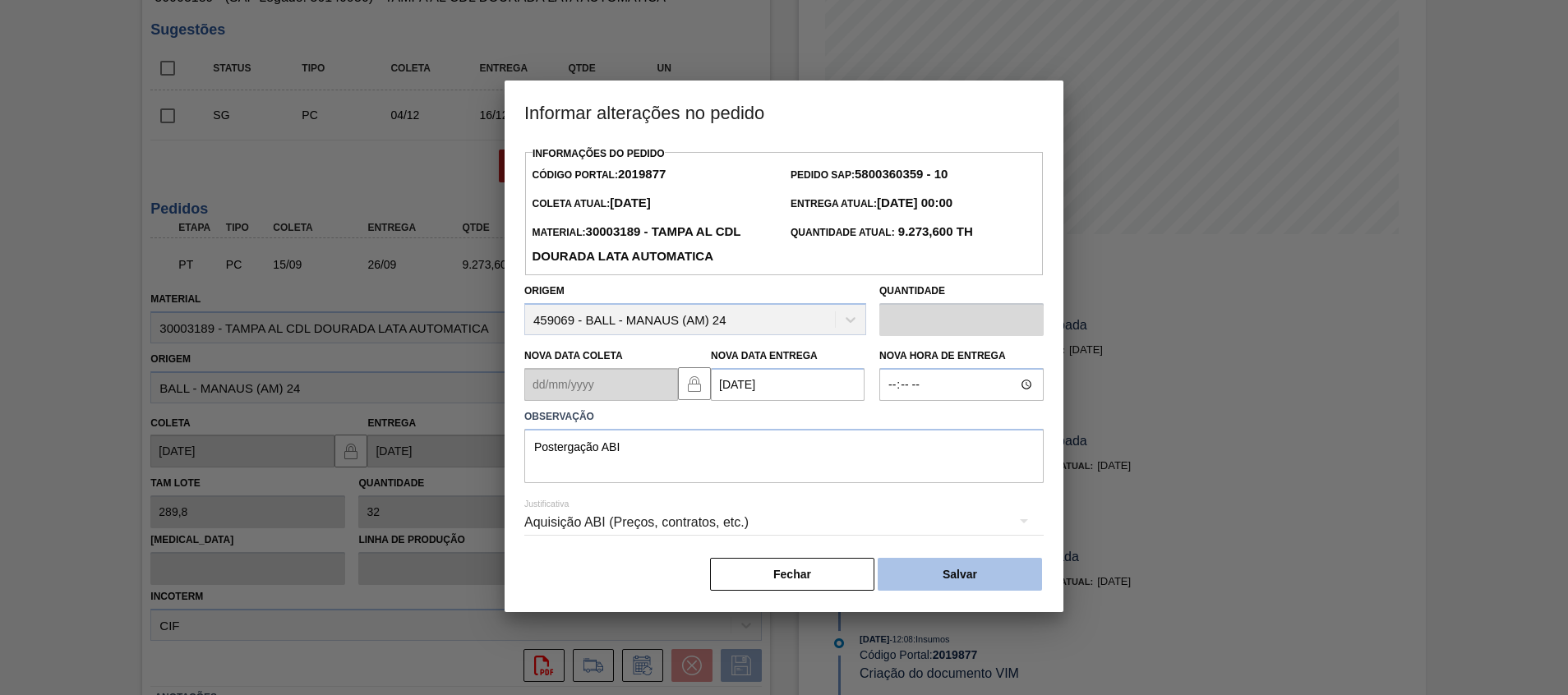
click at [906, 574] on button "Salvar" at bounding box center [960, 574] width 165 height 33
click at [1013, 0] on body "Tarefas Planejamento Gerencial Transportes Relatórios Master Data [PERSON_NAME]…" at bounding box center [784, 0] width 1568 height 0
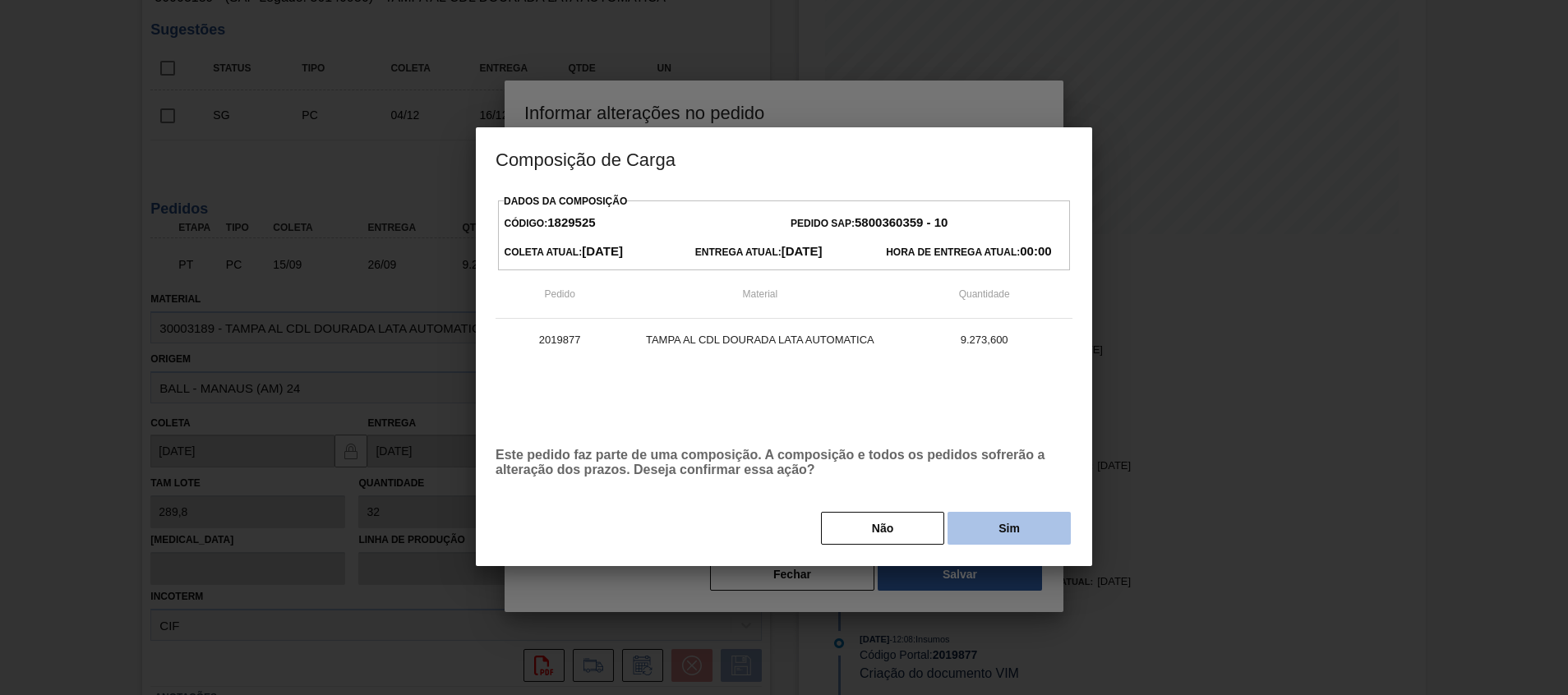
click at [1024, 537] on button "Sim" at bounding box center [1009, 528] width 123 height 33
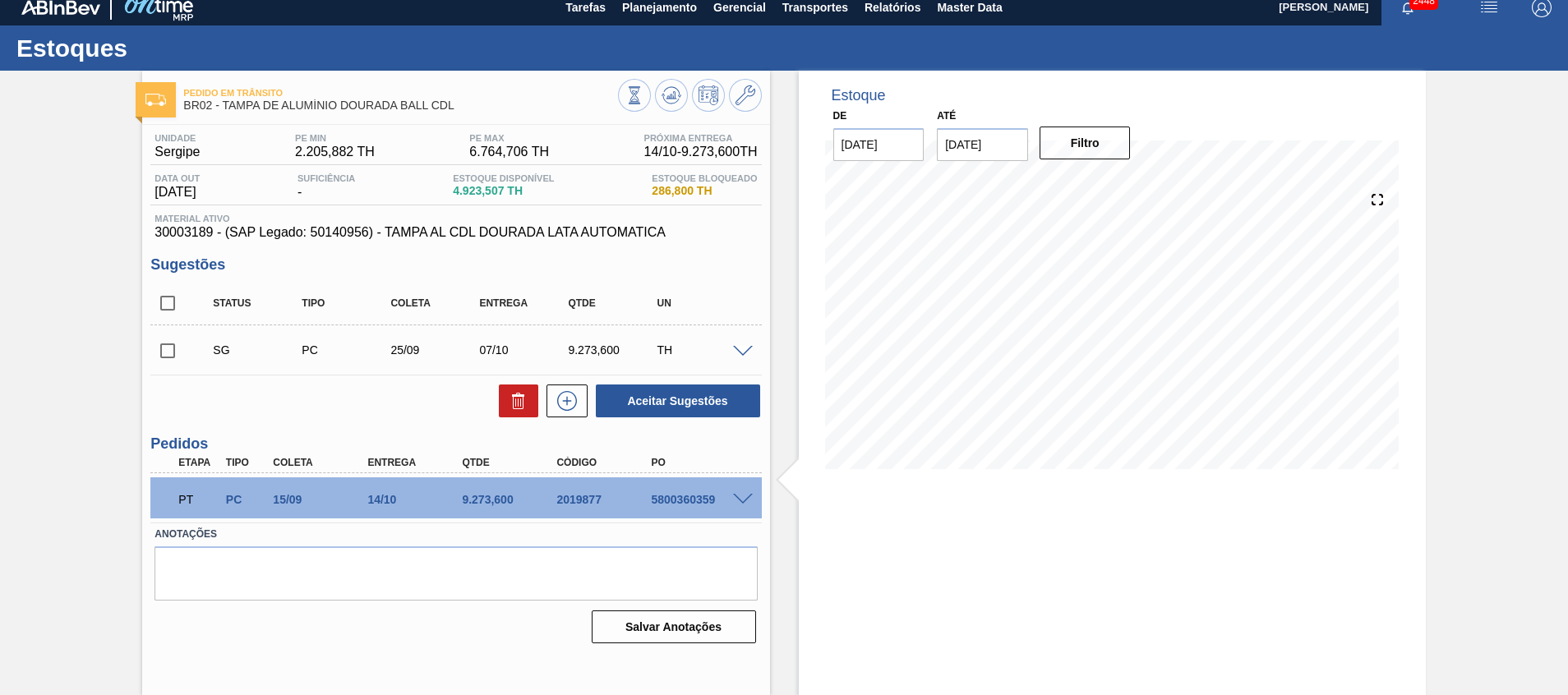
scroll to position [11, 0]
click at [671, 92] on icon at bounding box center [671, 95] width 20 height 20
click at [183, 349] on input "checkbox" at bounding box center [168, 351] width 34 height 34
click at [518, 402] on icon at bounding box center [518, 403] width 1 height 9
checkbox input "false"
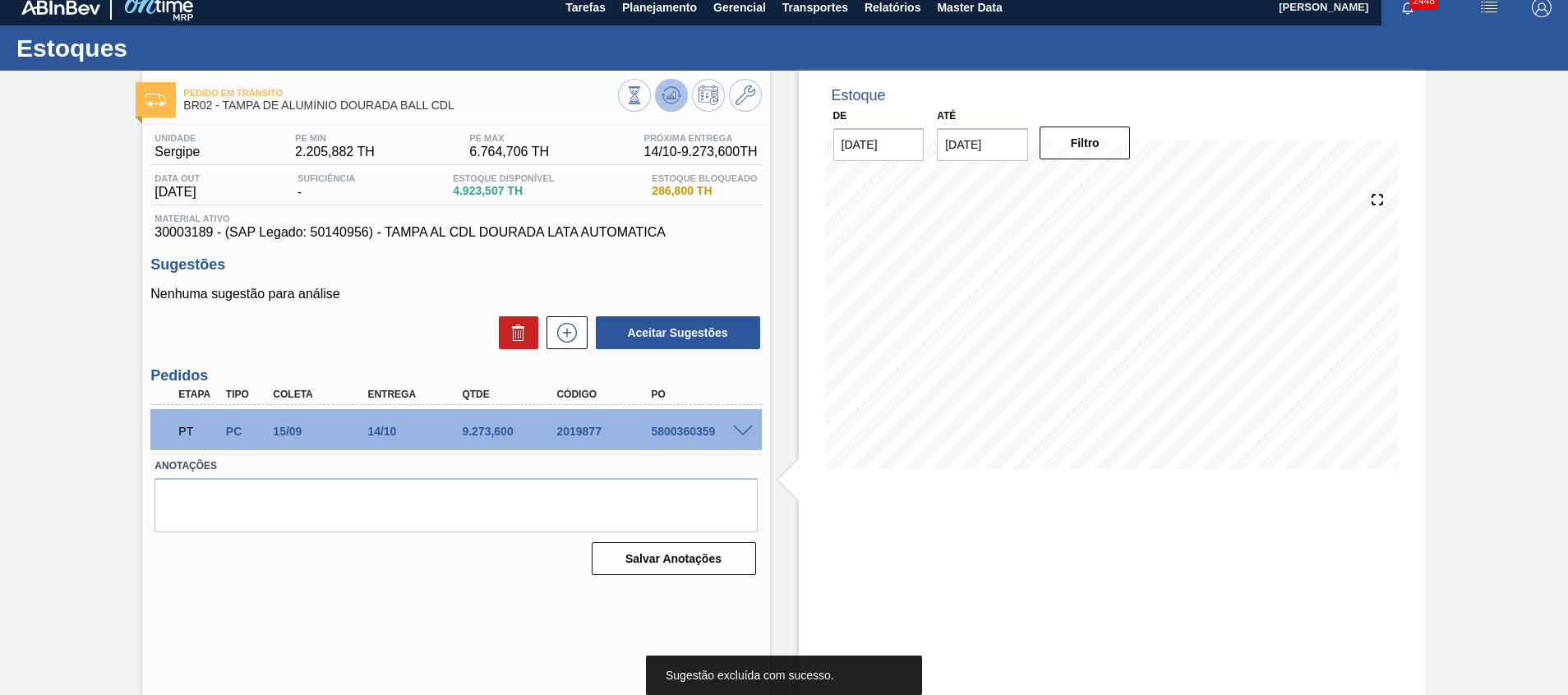
click at [669, 97] on icon at bounding box center [671, 95] width 20 height 20
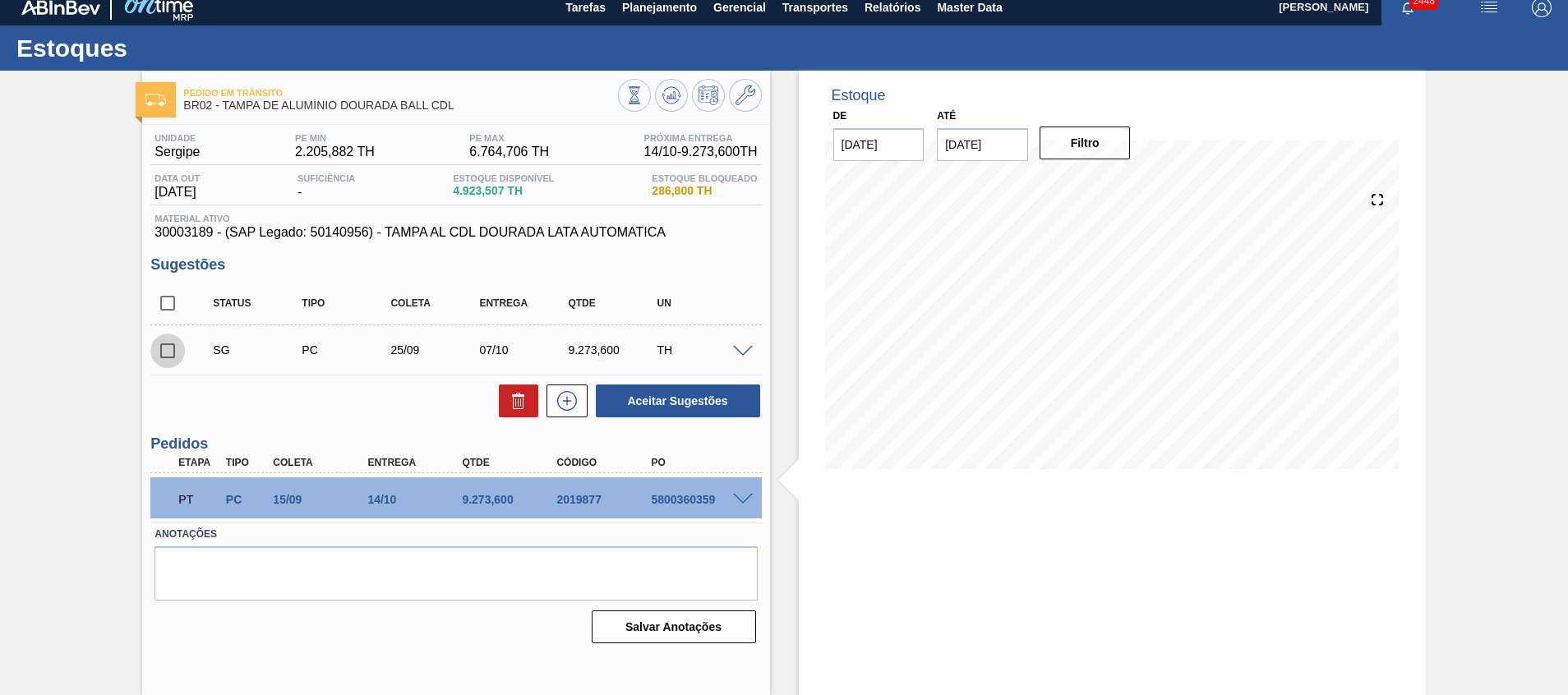
click at [162, 355] on input "checkbox" at bounding box center [168, 351] width 34 height 34
checkbox input "true"
click at [513, 406] on icon at bounding box center [519, 400] width 20 height 20
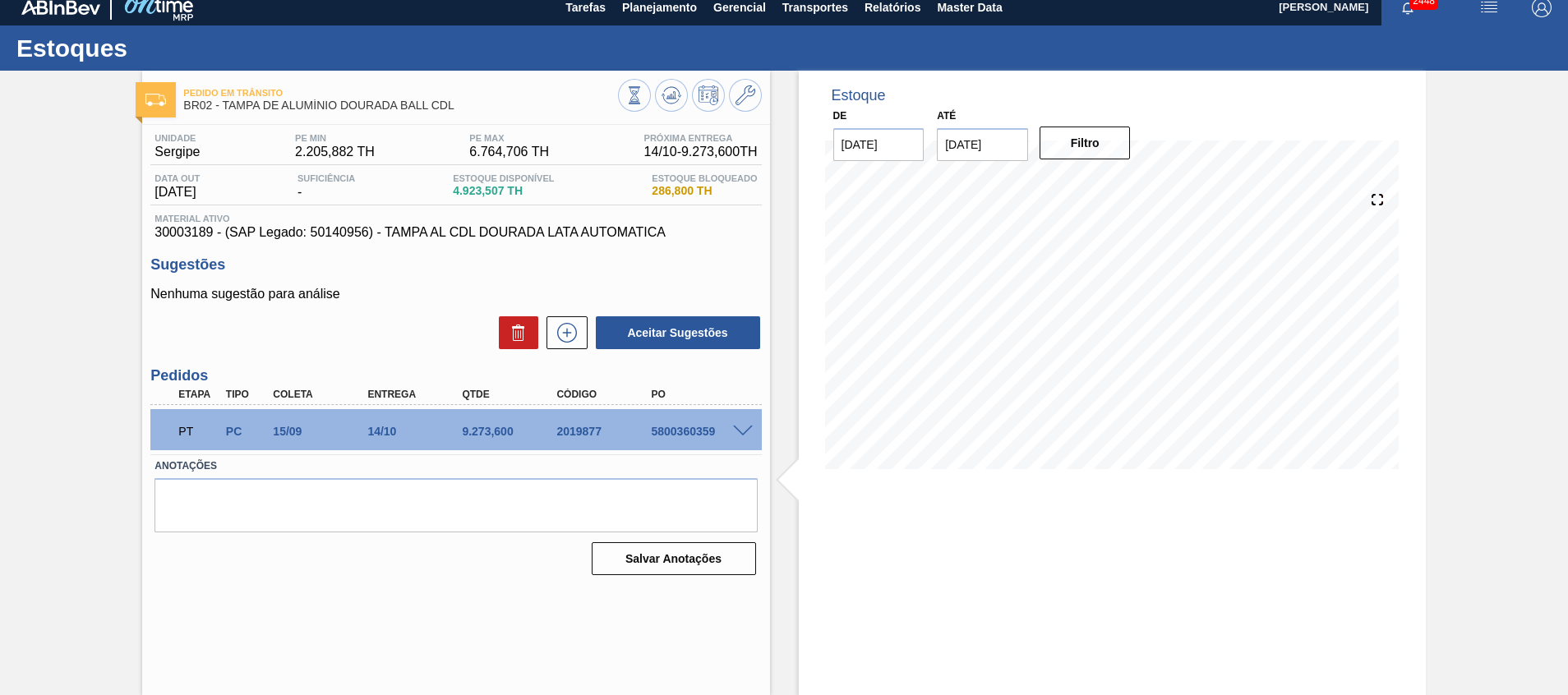
click at [738, 424] on div at bounding box center [745, 430] width 33 height 12
click at [736, 430] on span at bounding box center [743, 431] width 20 height 12
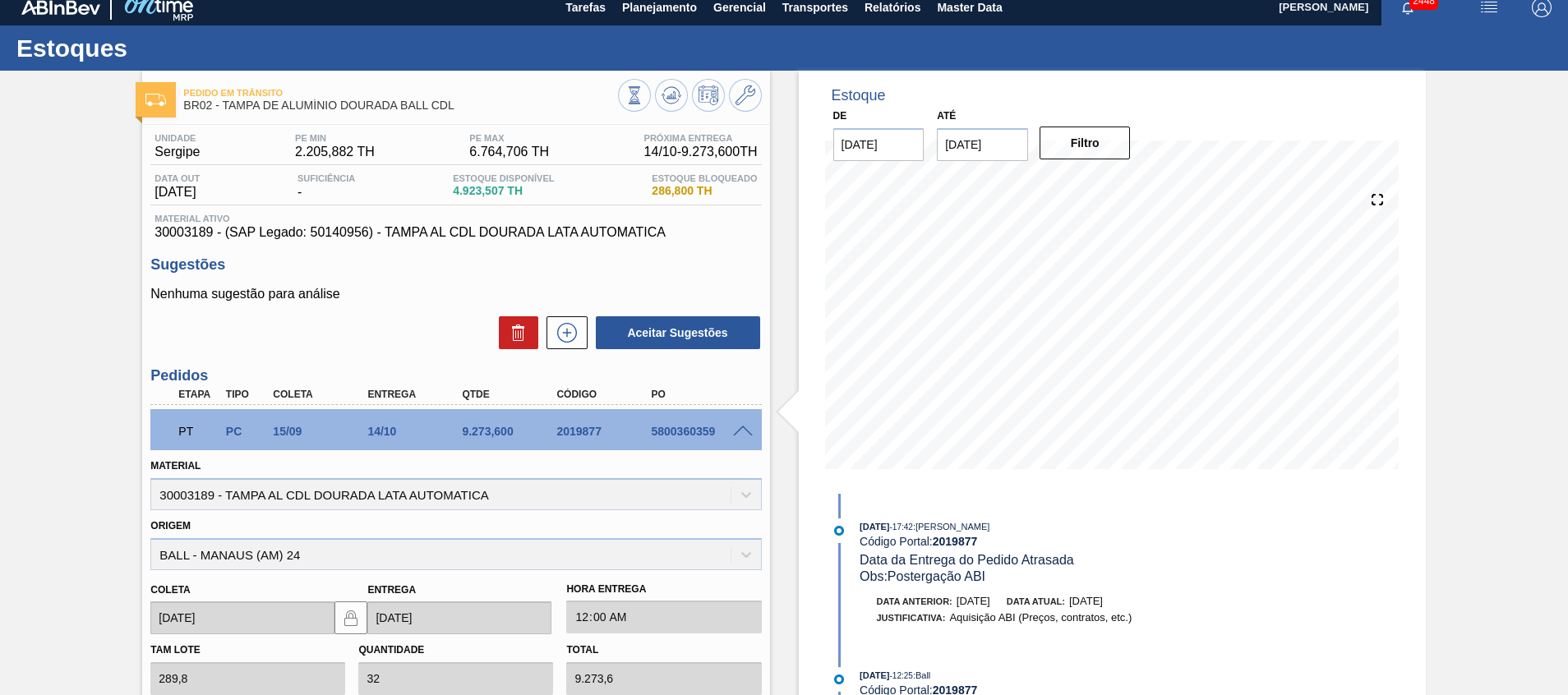
scroll to position [304, 0]
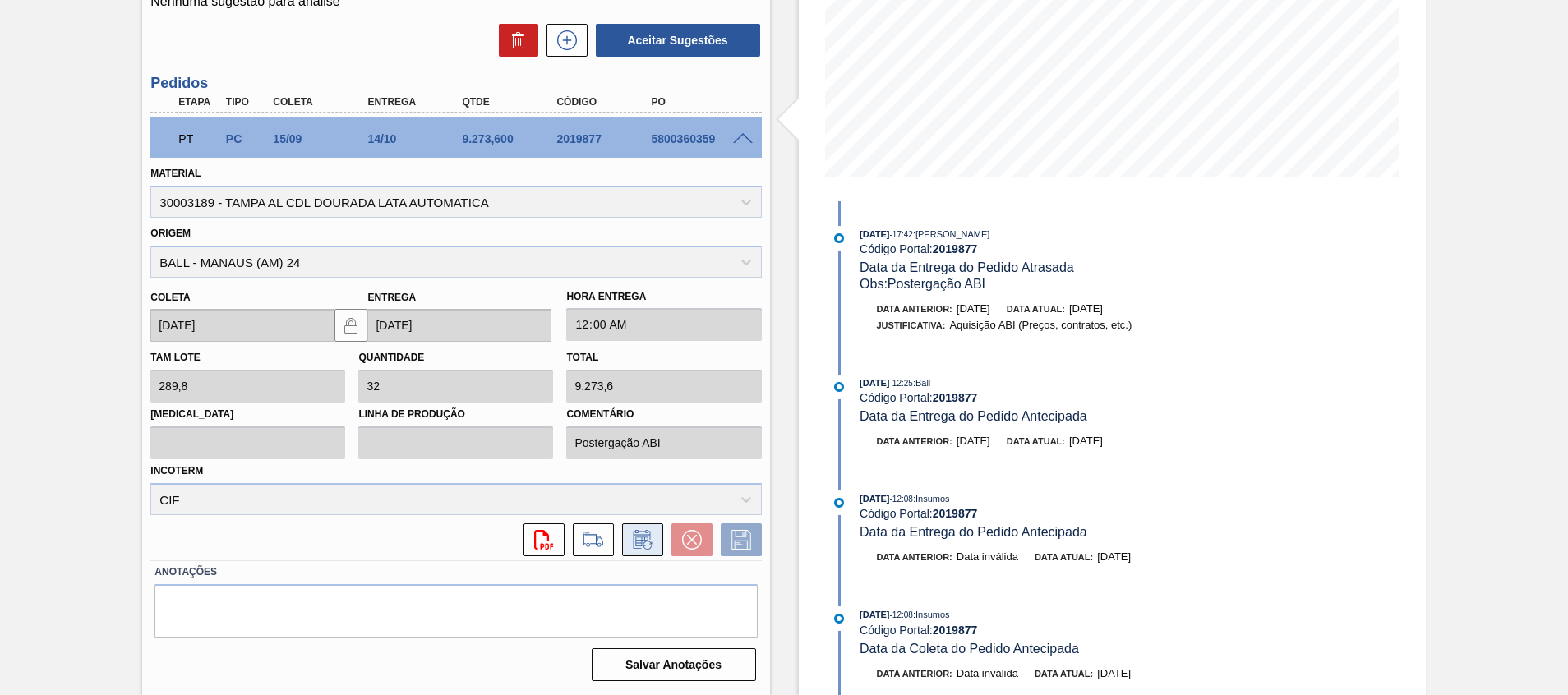
click at [625, 536] on button at bounding box center [643, 540] width 41 height 33
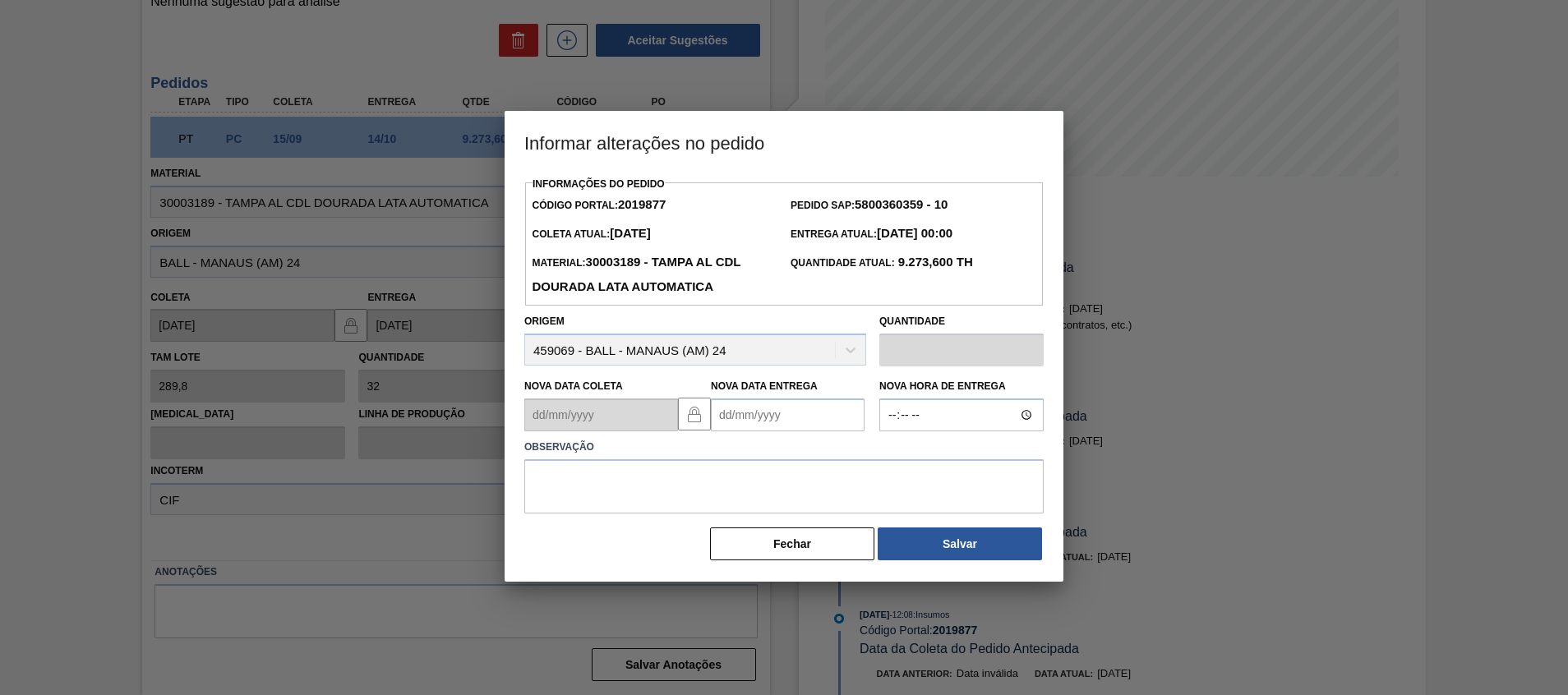
click at [824, 415] on Entrega2019877 "Nova Data Entrega" at bounding box center [787, 415] width 153 height 33
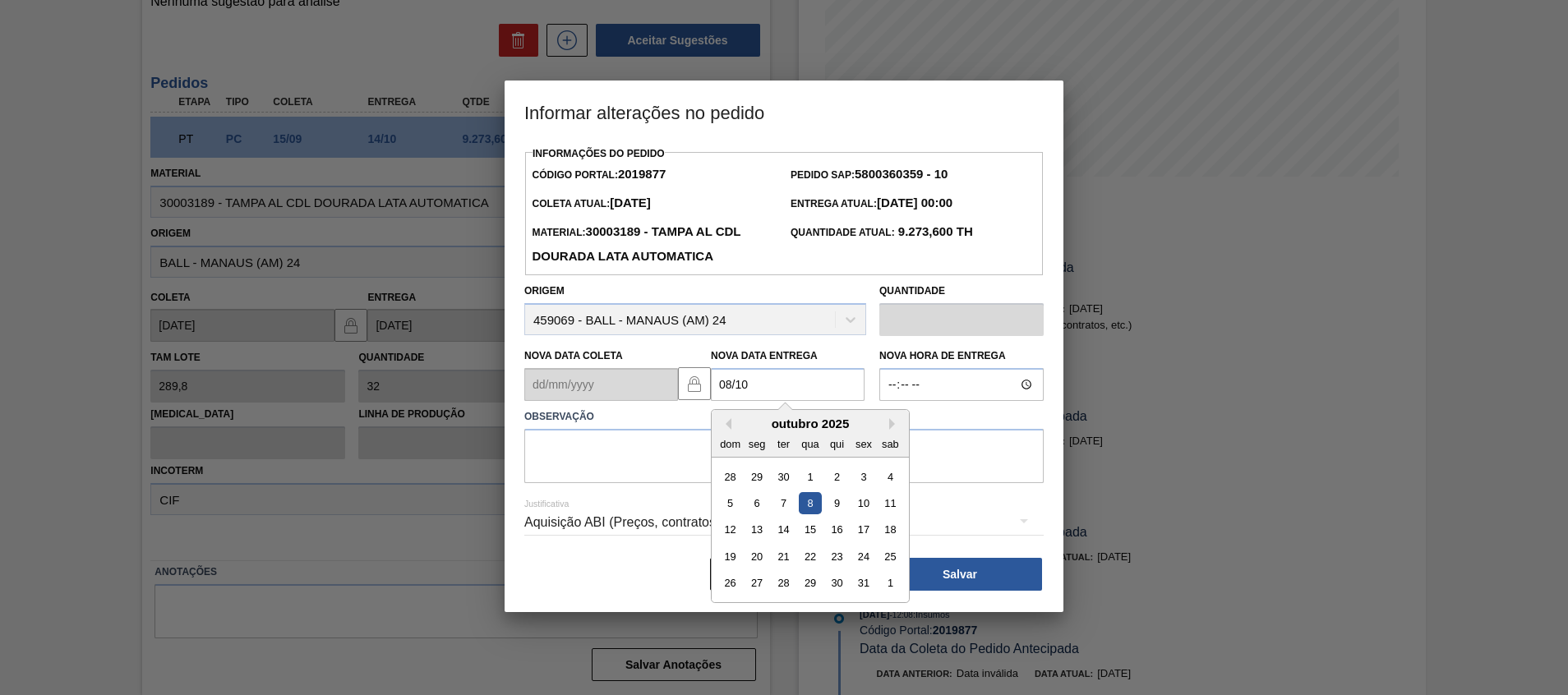
click at [822, 504] on div "5 6 7 8 9 10 11" at bounding box center [810, 503] width 187 height 27
click at [807, 493] on div "5 6 7 8 9 10 11" at bounding box center [810, 503] width 187 height 27
click at [808, 498] on div "8" at bounding box center [810, 504] width 22 height 22
type Entrega2019877 "[DATE]"
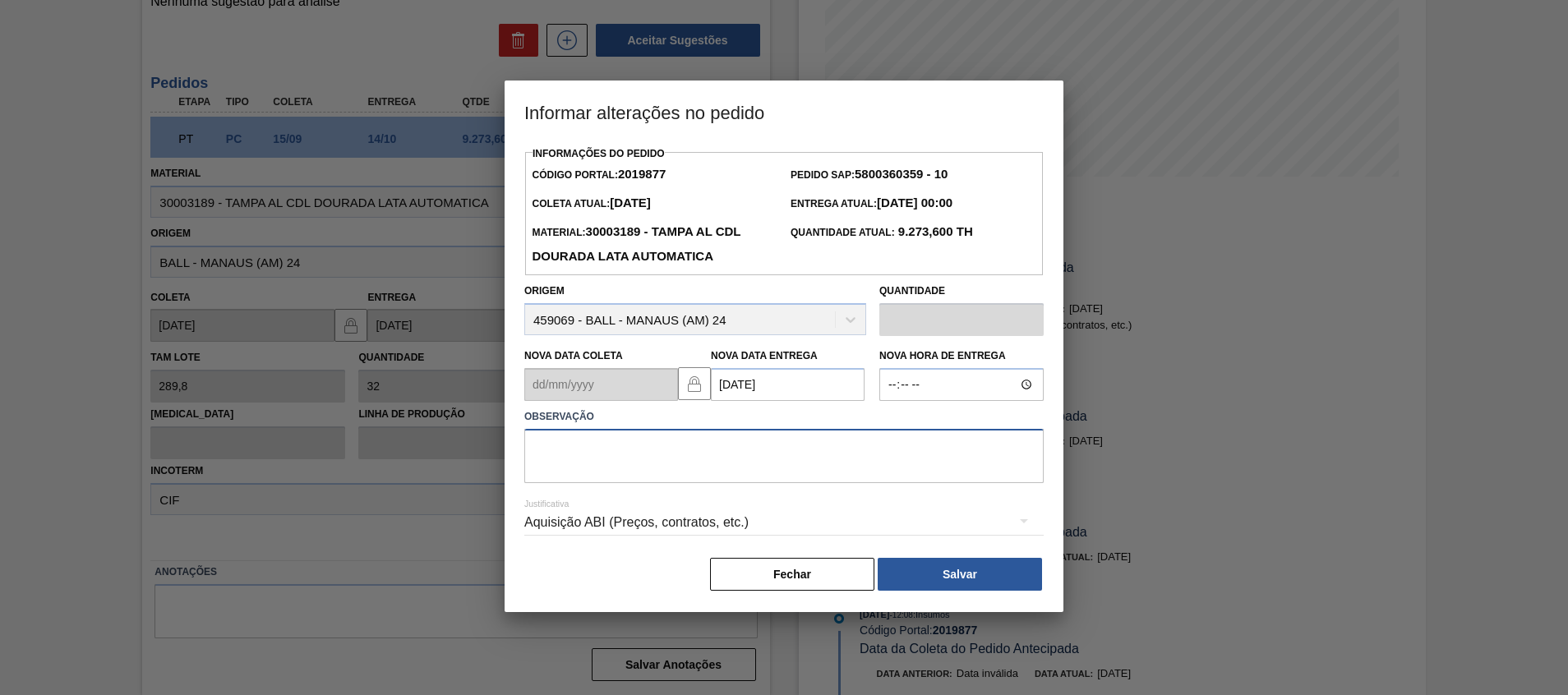
click at [814, 453] on textarea at bounding box center [784, 456] width 520 height 54
type textarea "Postergação ABI"
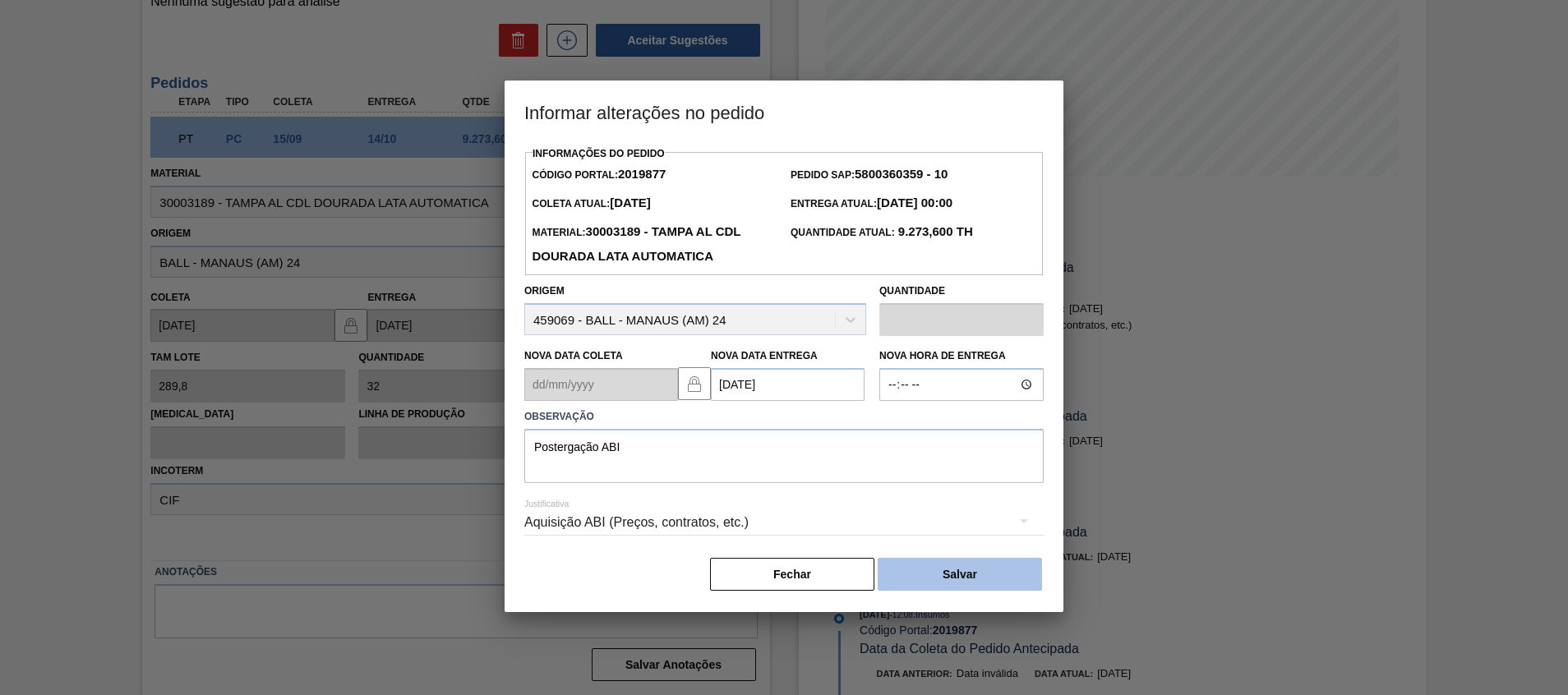
click at [949, 568] on button "Salvar" at bounding box center [960, 574] width 165 height 33
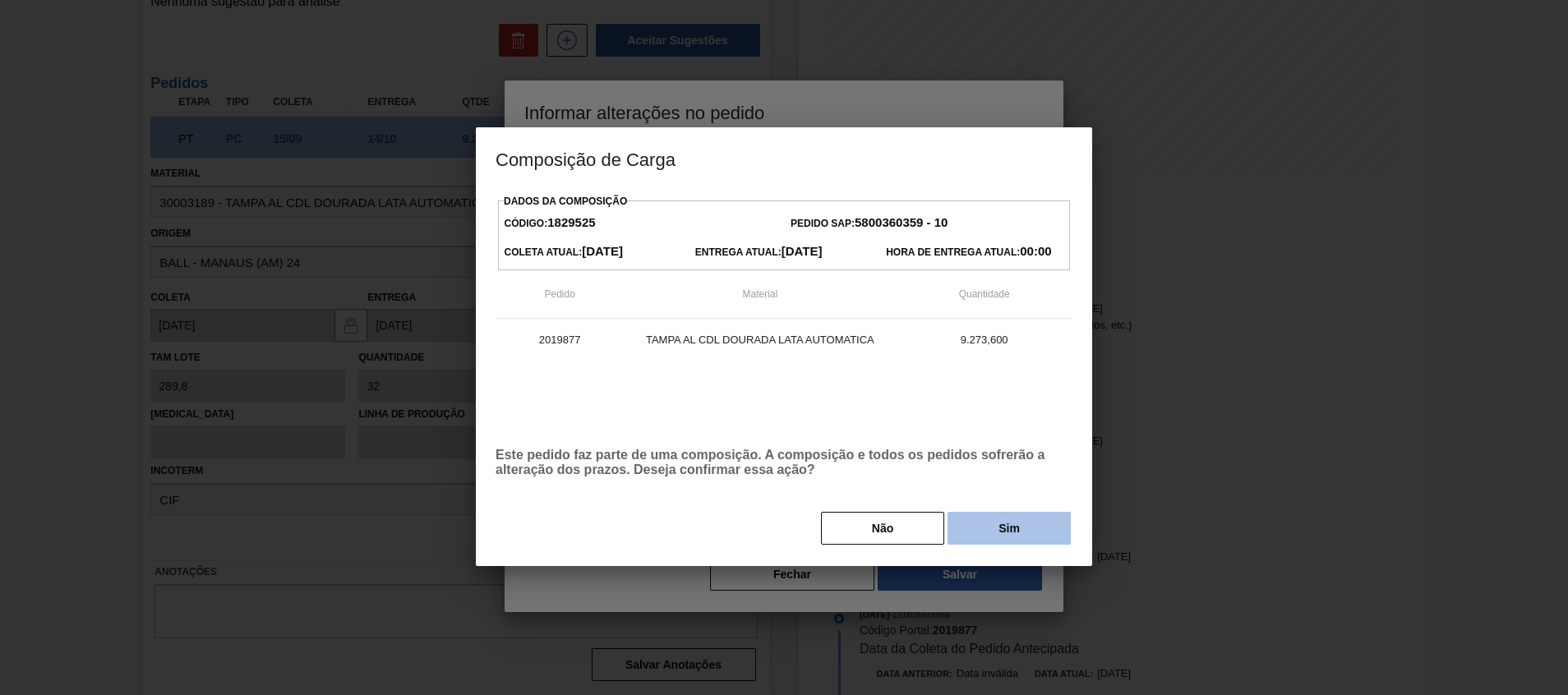
click at [966, 526] on button "Sim" at bounding box center [1009, 528] width 123 height 33
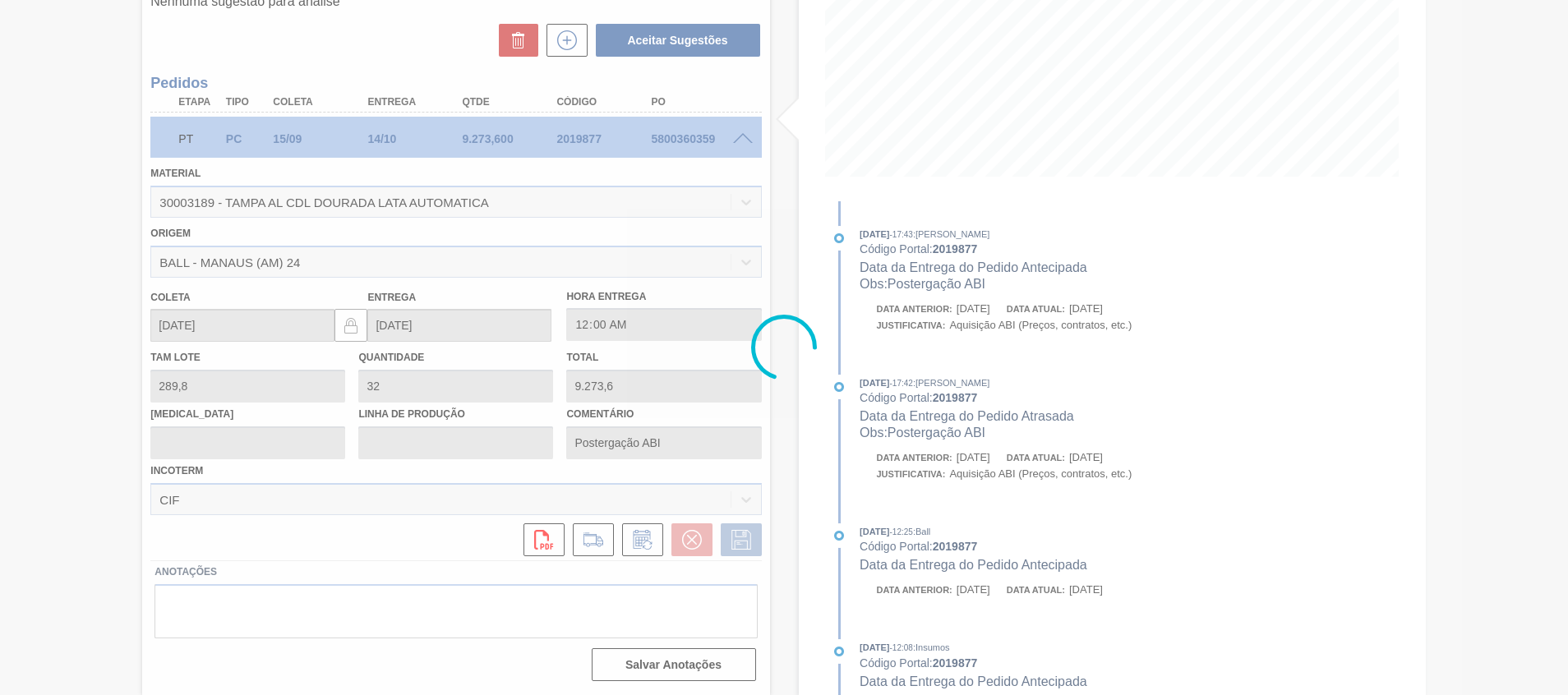
type input "[DATE]"
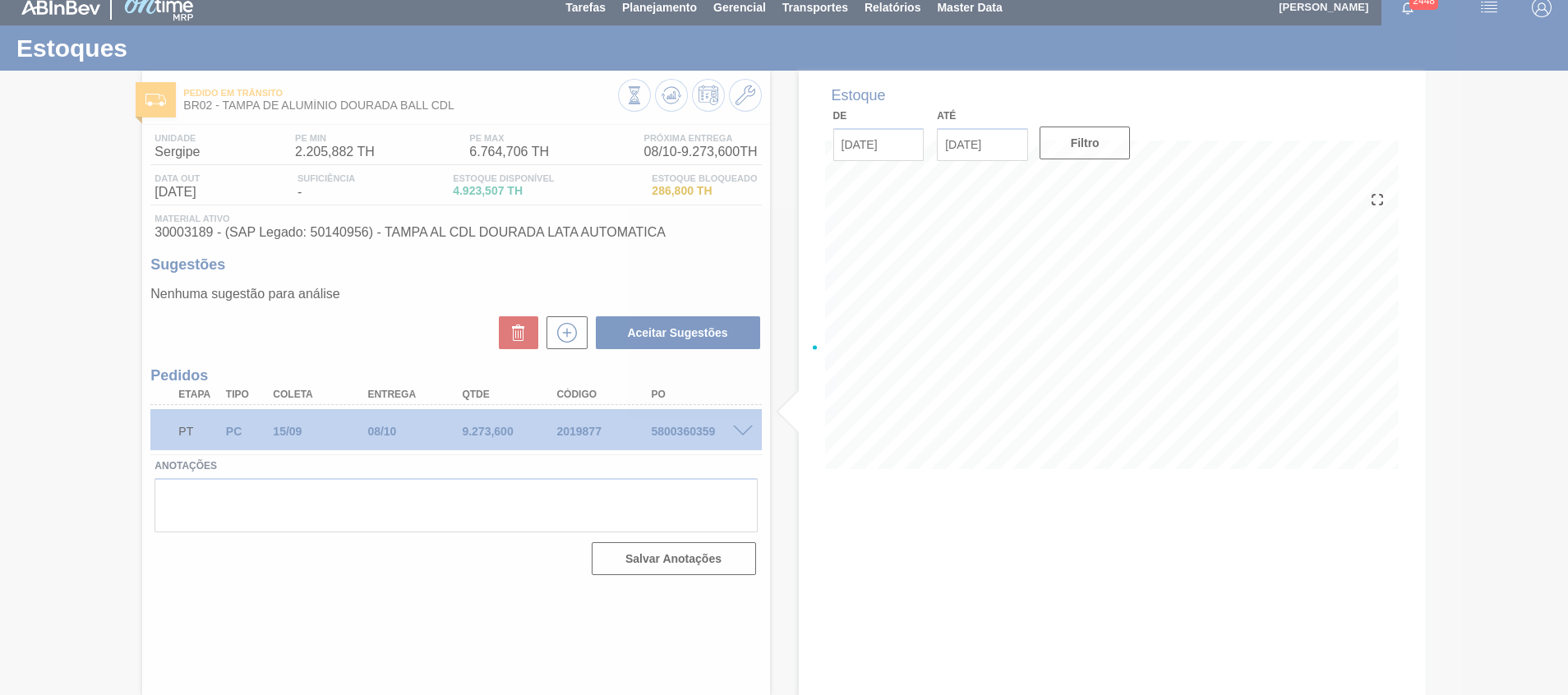
scroll to position [11, 0]
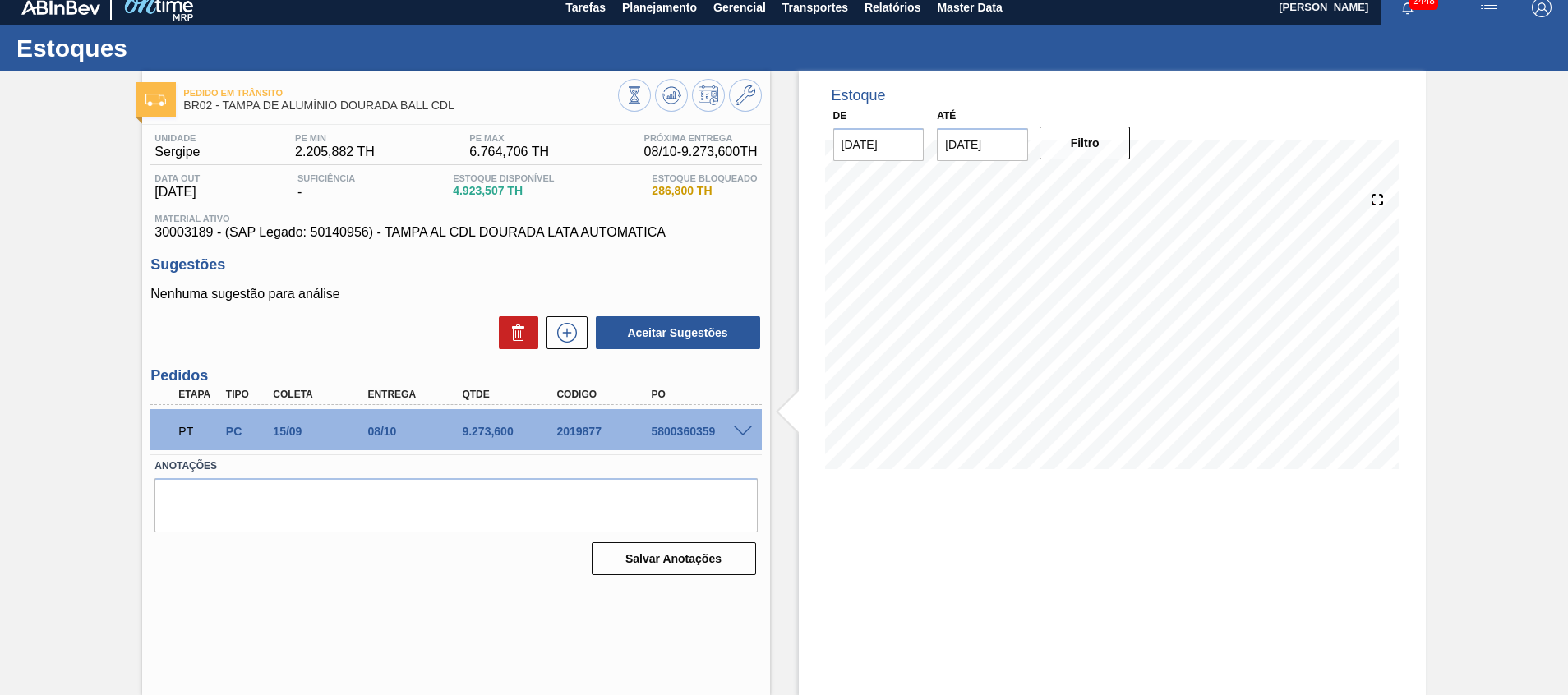
click at [470, 427] on div "9.273,600" at bounding box center [510, 431] width 106 height 13
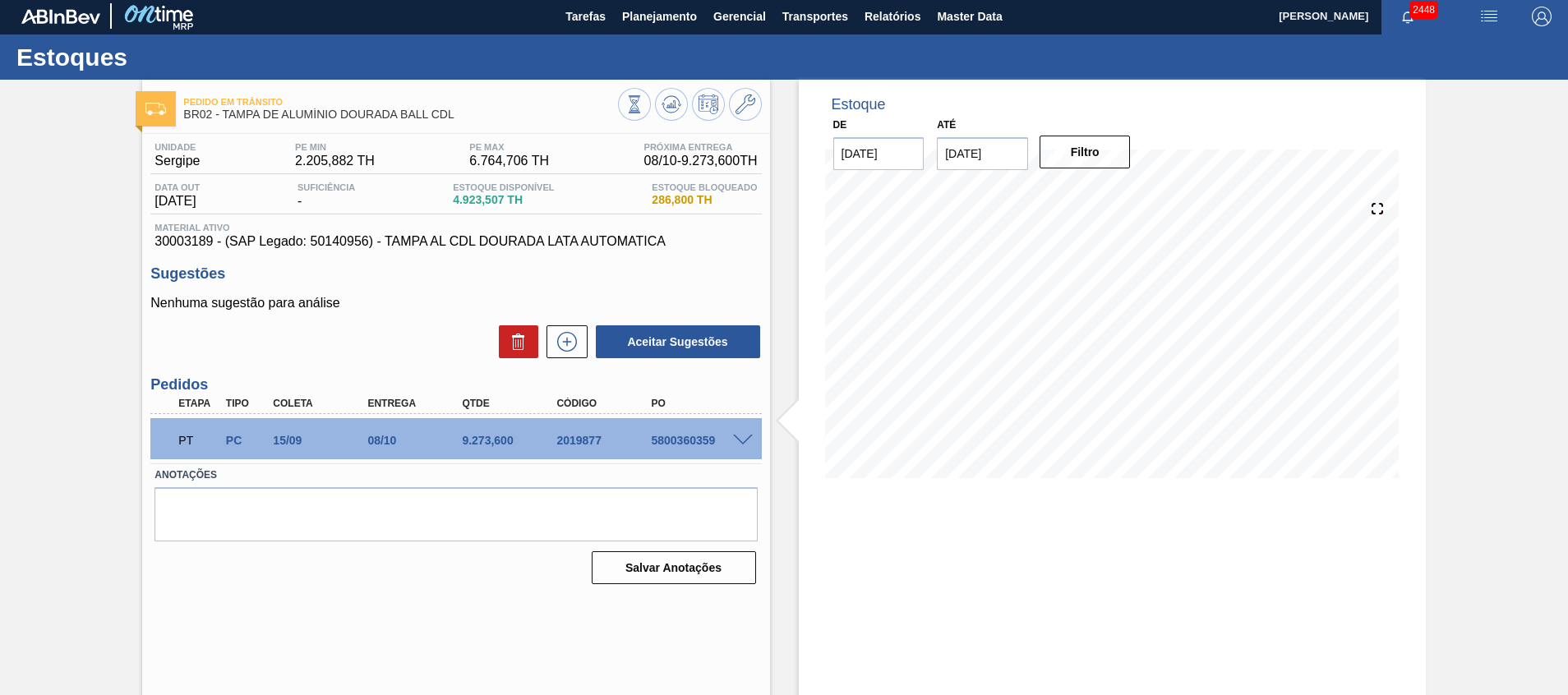
scroll to position [0, 0]
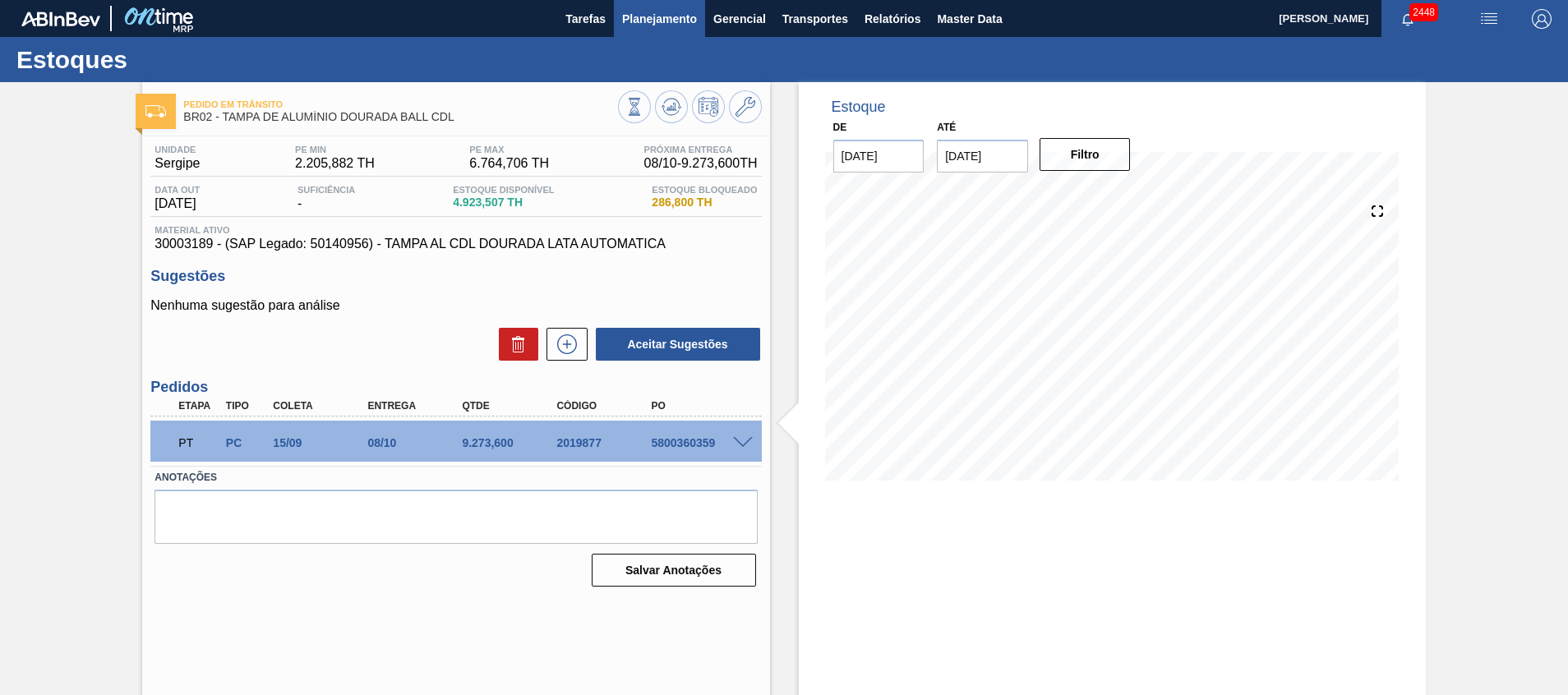
click at [682, 24] on span "Planejamento" at bounding box center [659, 18] width 75 height 20
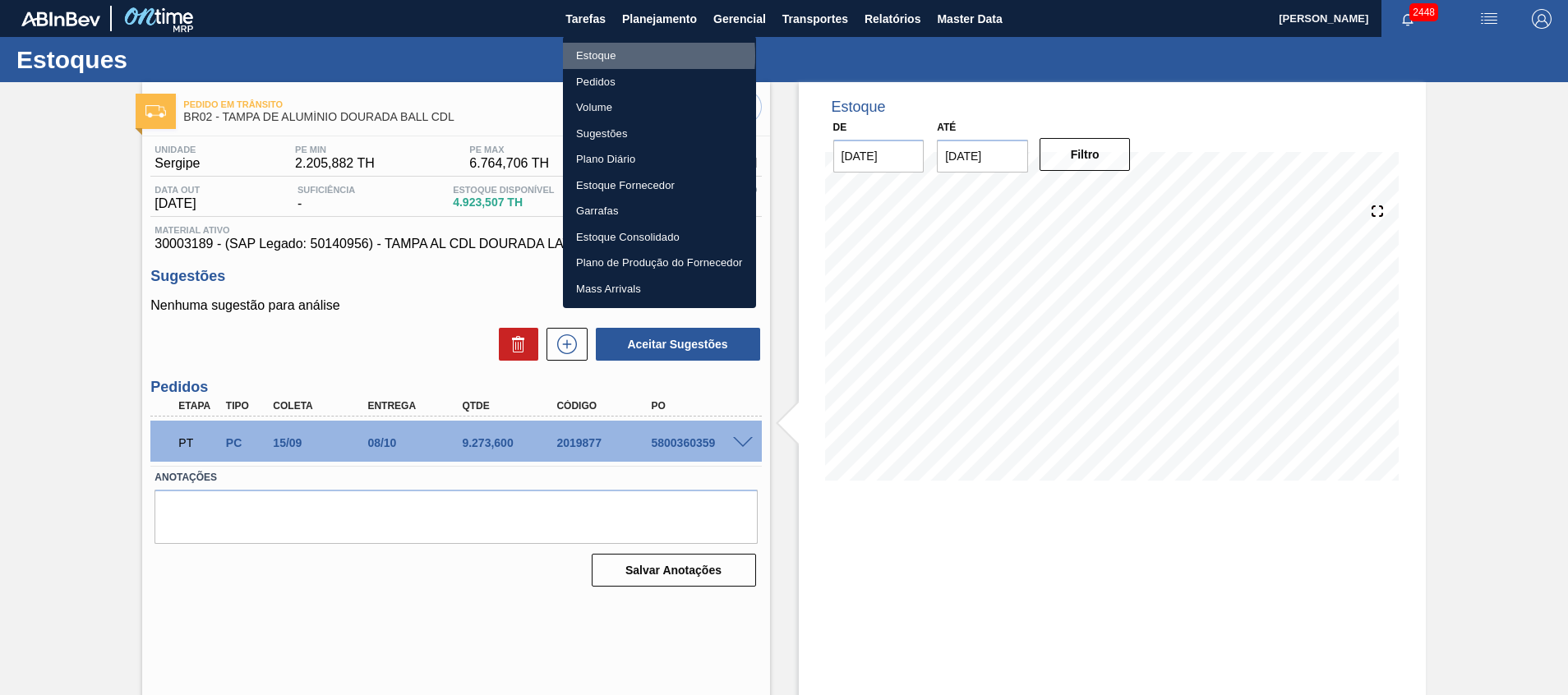
click at [584, 56] on li "Estoque" at bounding box center [660, 56] width 193 height 27
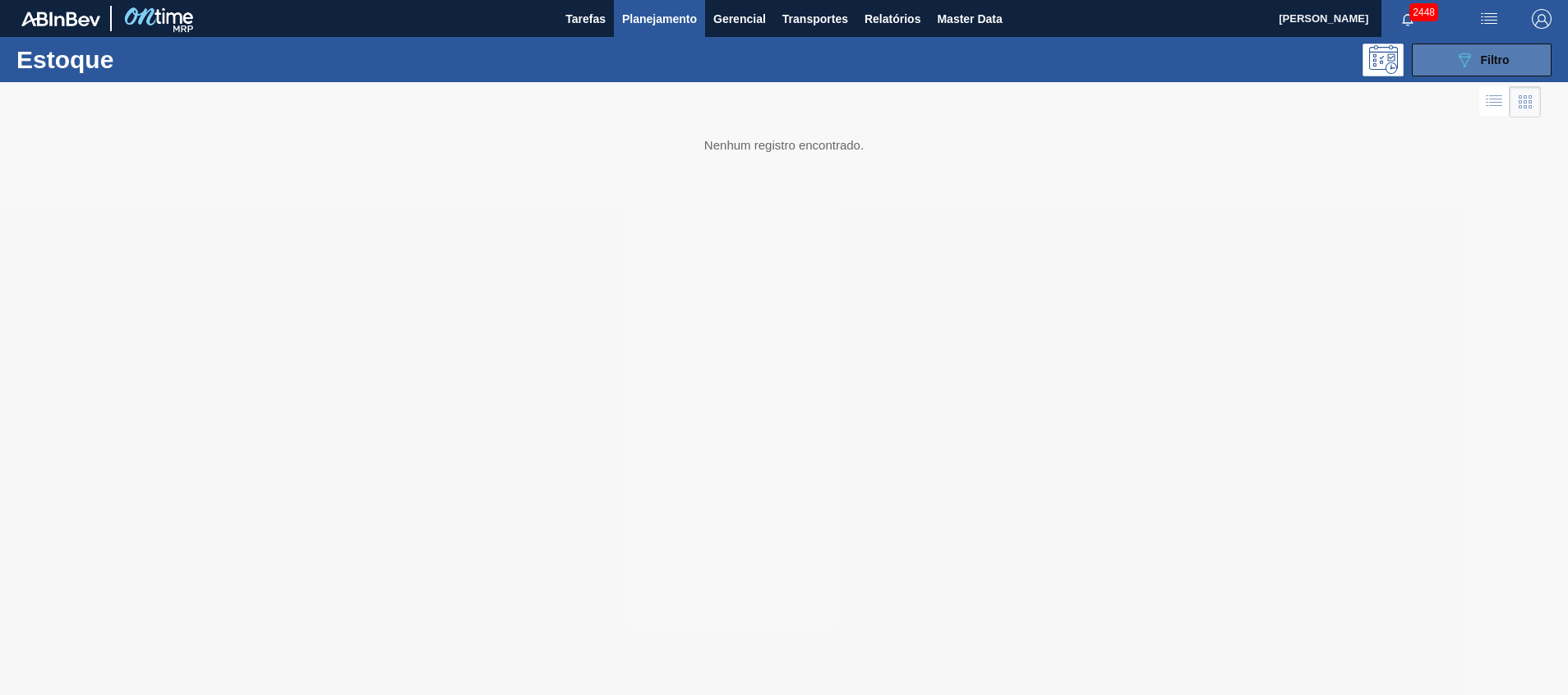
click at [1456, 60] on icon "089F7B8B-B2A5-4AFE-B5C0-19BA573D28AC" at bounding box center [1465, 59] width 20 height 20
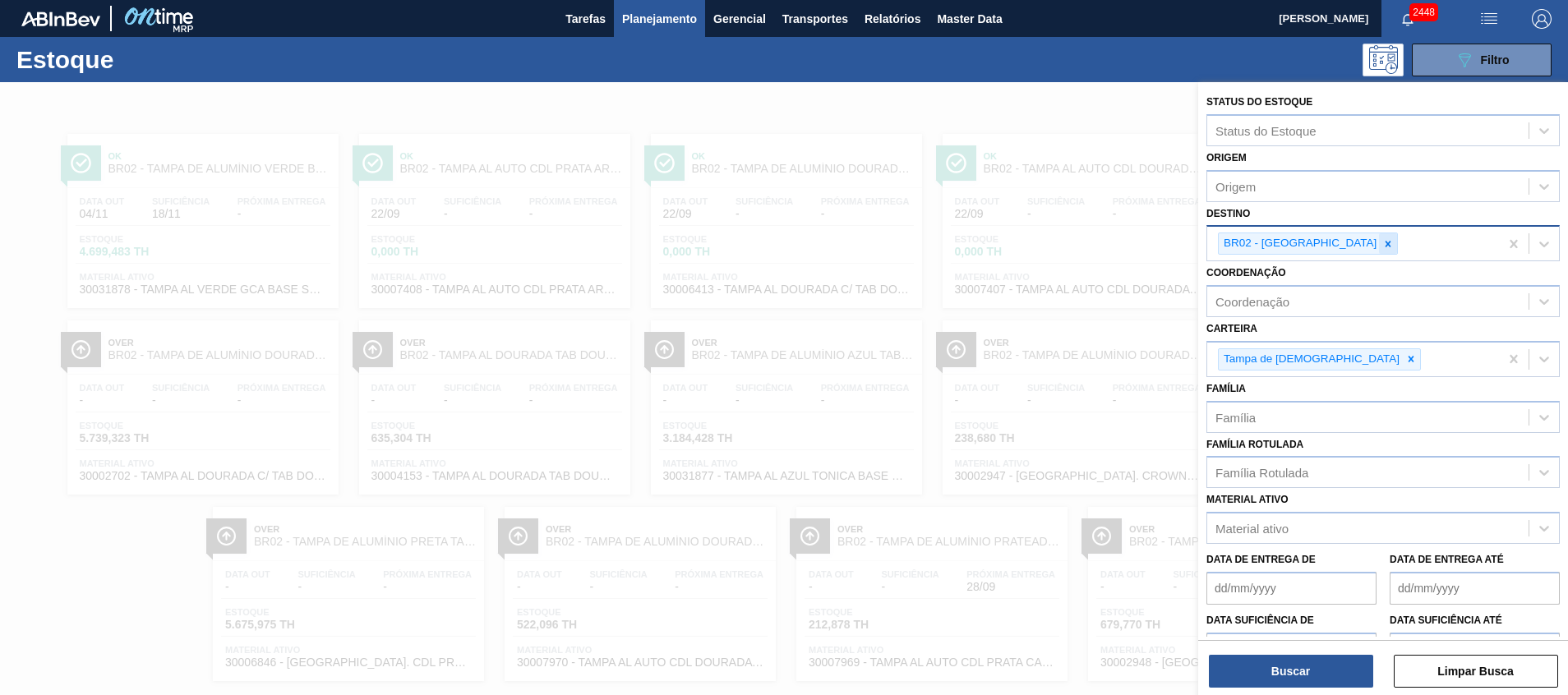
click at [1383, 242] on icon at bounding box center [1388, 244] width 11 height 11
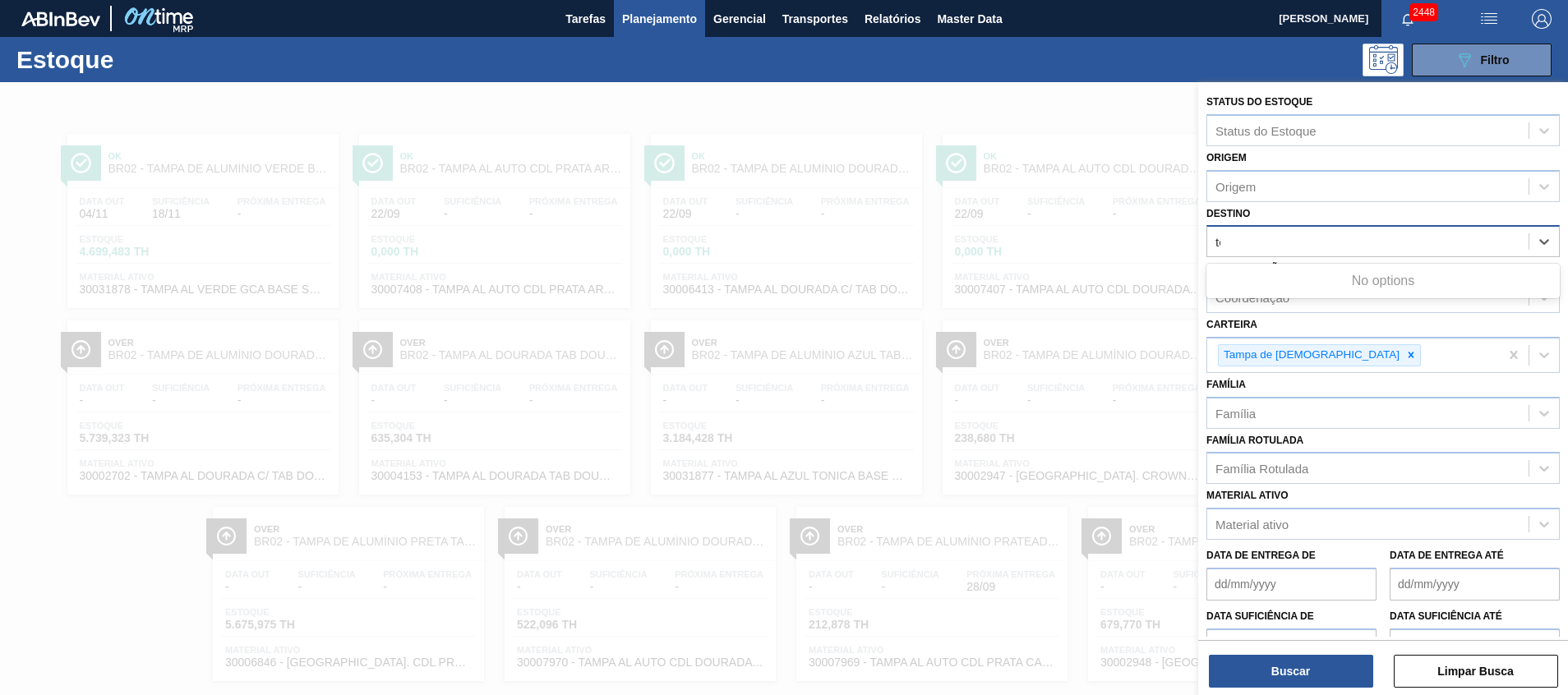
type input "tere"
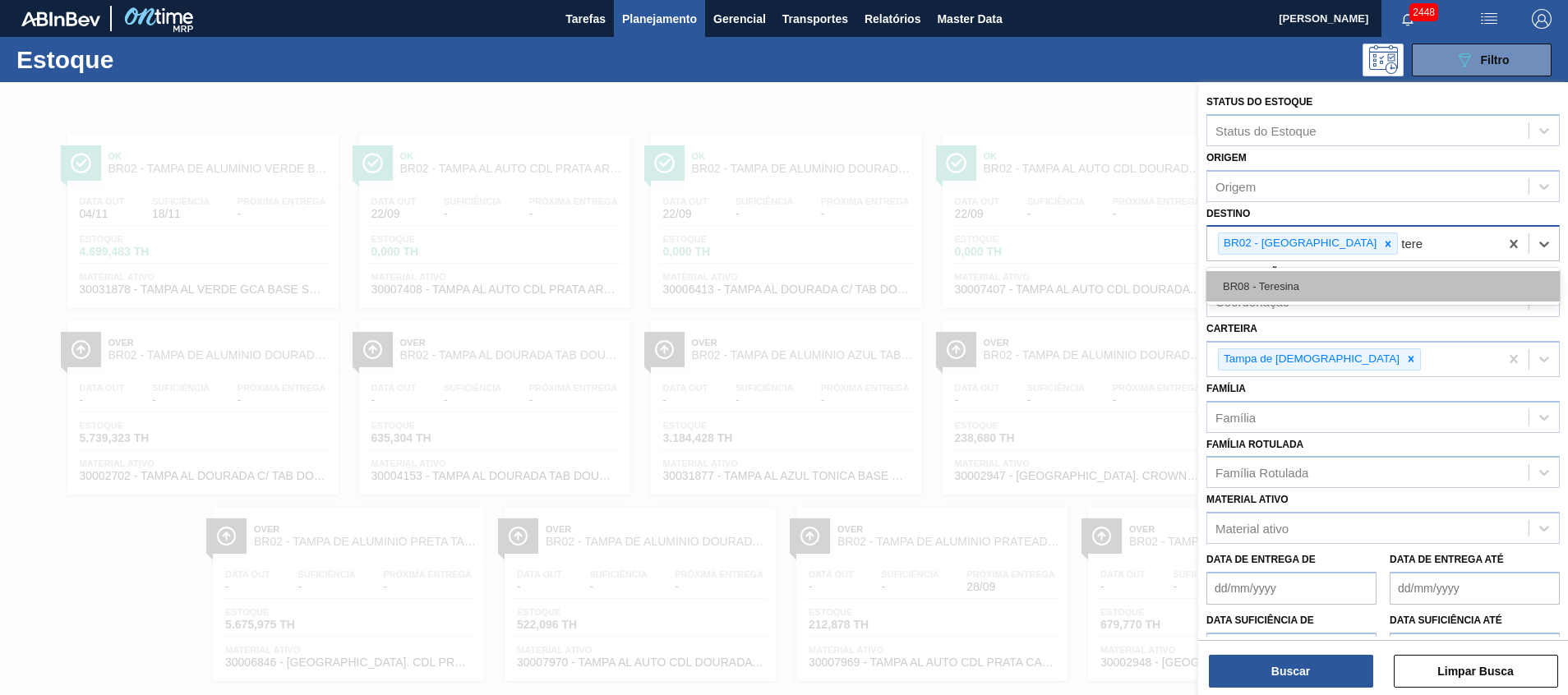
click at [1278, 287] on div "BR08 - Teresina" at bounding box center [1384, 286] width 353 height 30
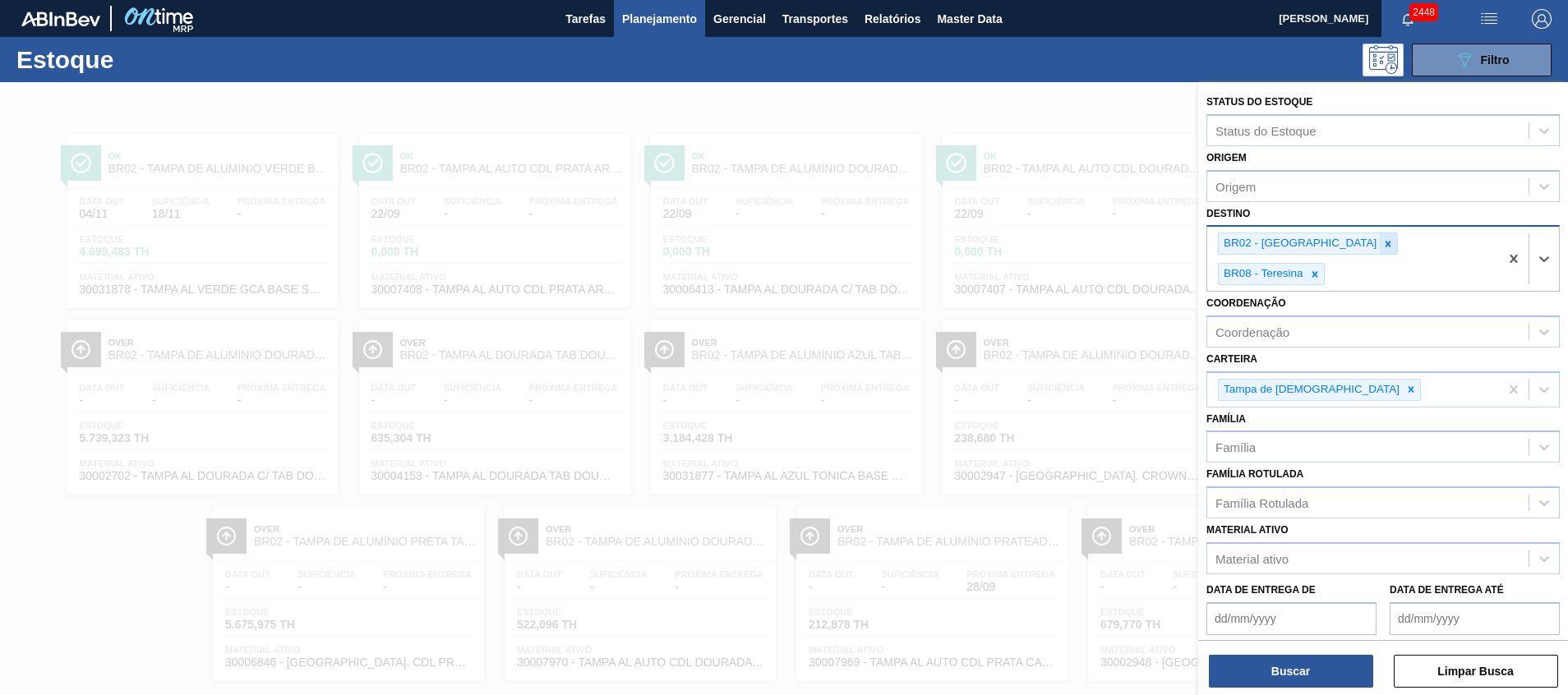
click at [1383, 249] on icon at bounding box center [1388, 244] width 11 height 11
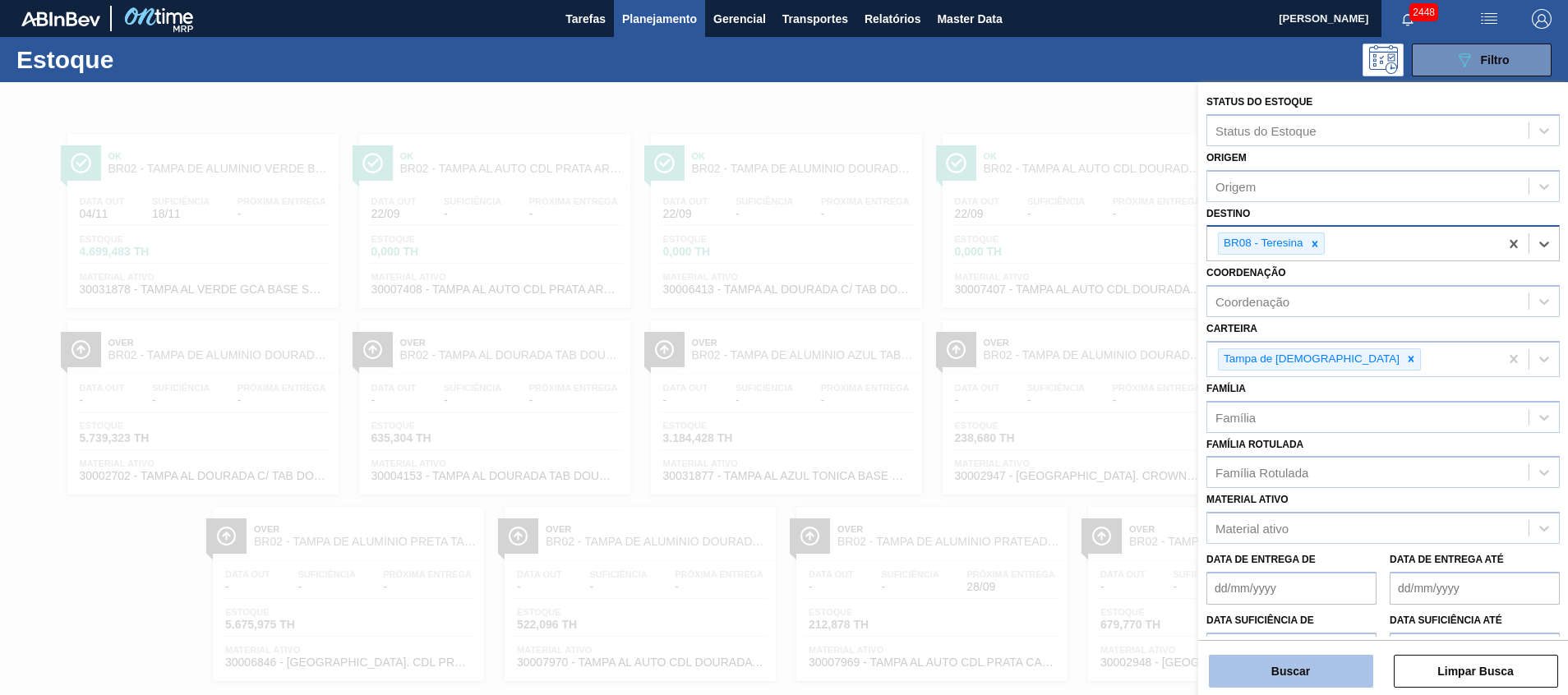
click at [1304, 672] on button "Buscar" at bounding box center [1291, 671] width 165 height 33
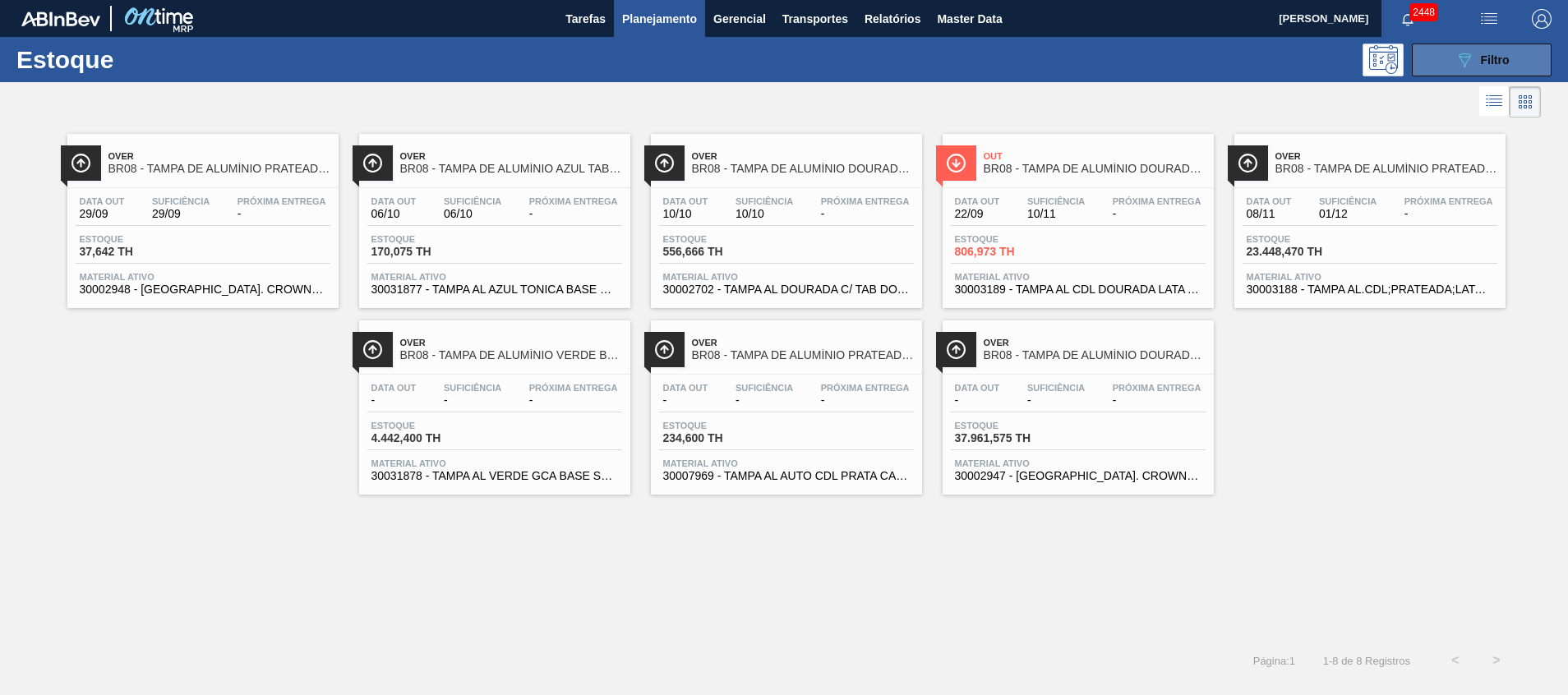
click at [1458, 62] on icon "089F7B8B-B2A5-4AFE-B5C0-19BA573D28AC" at bounding box center [1465, 59] width 20 height 20
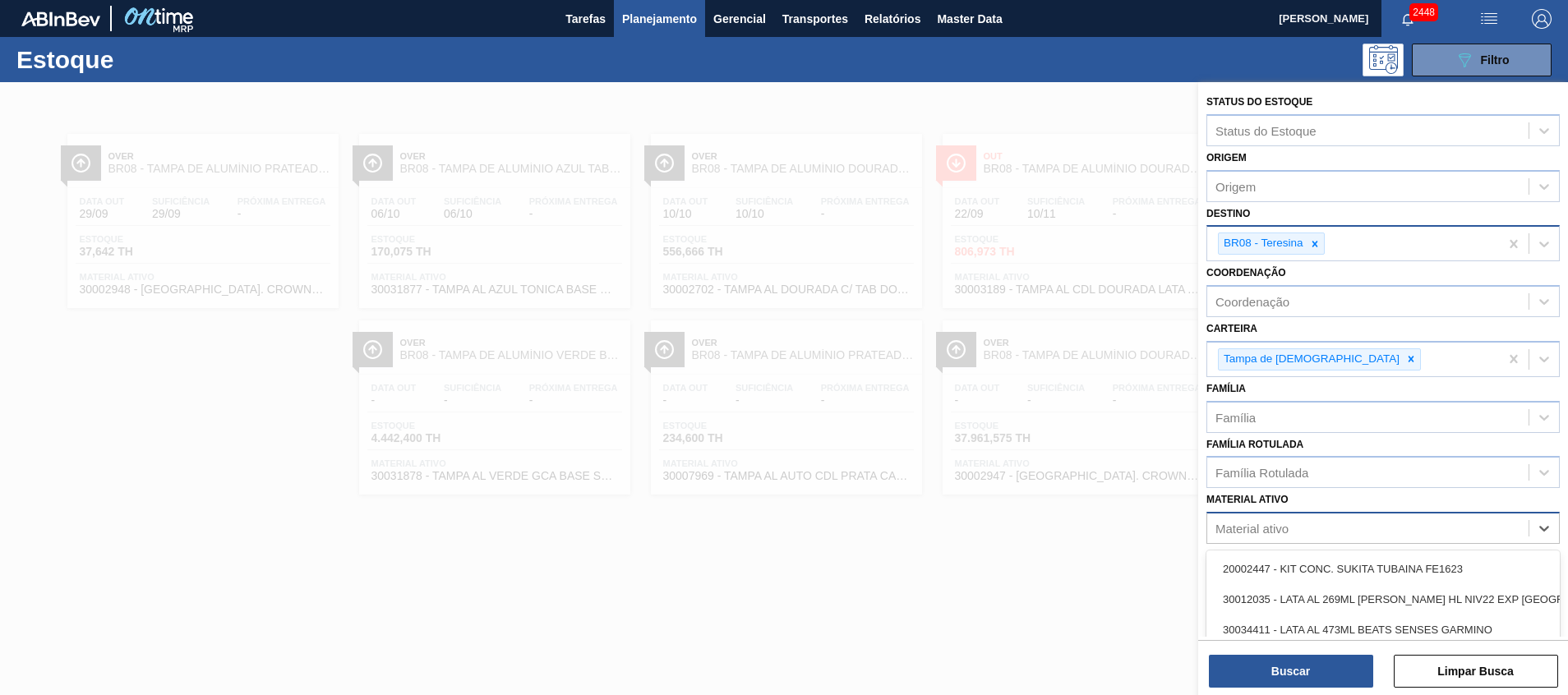
click at [1288, 512] on div "Material ativo" at bounding box center [1384, 527] width 353 height 32
paste ativo "30031877"
type ativo "30031877"
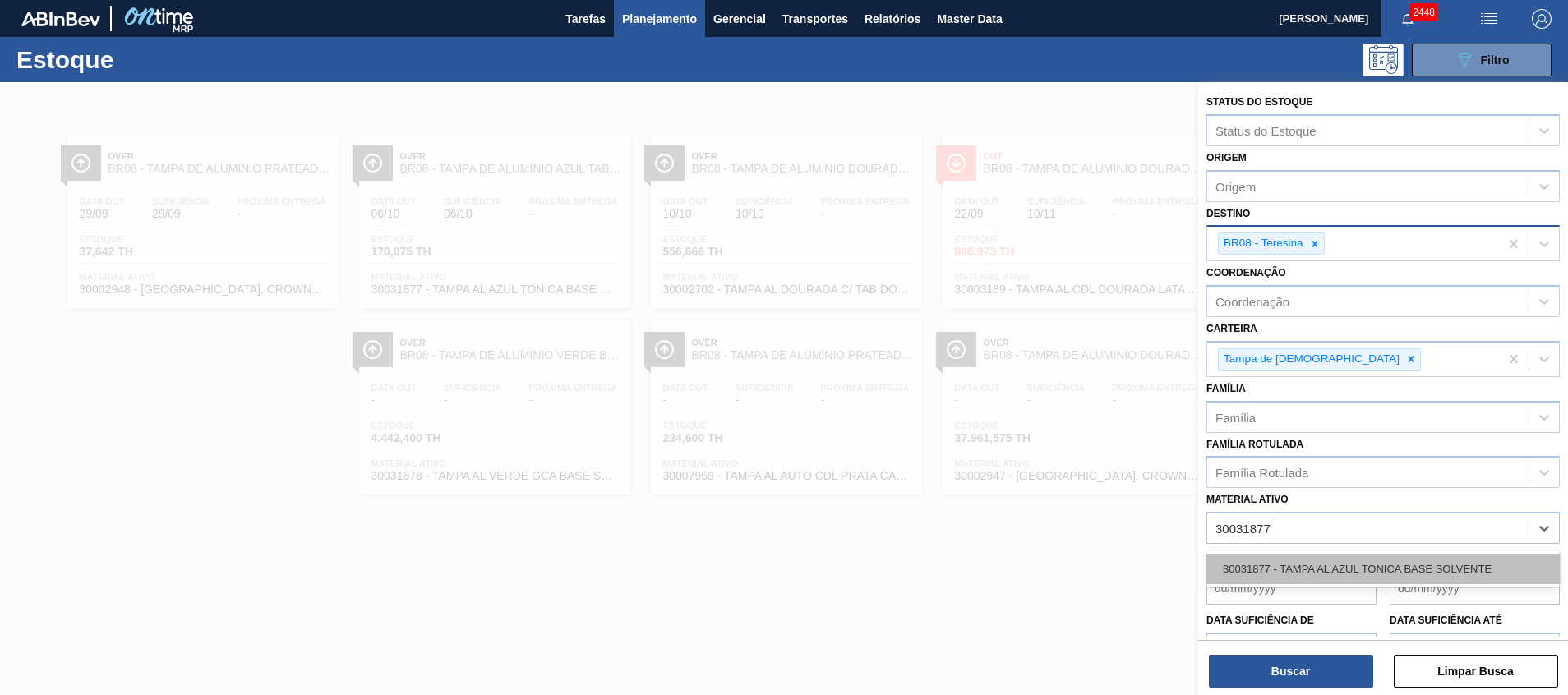
click at [1310, 562] on div "30031877 - TAMPA AL AZUL TONICA BASE SOLVENTE" at bounding box center [1384, 568] width 353 height 30
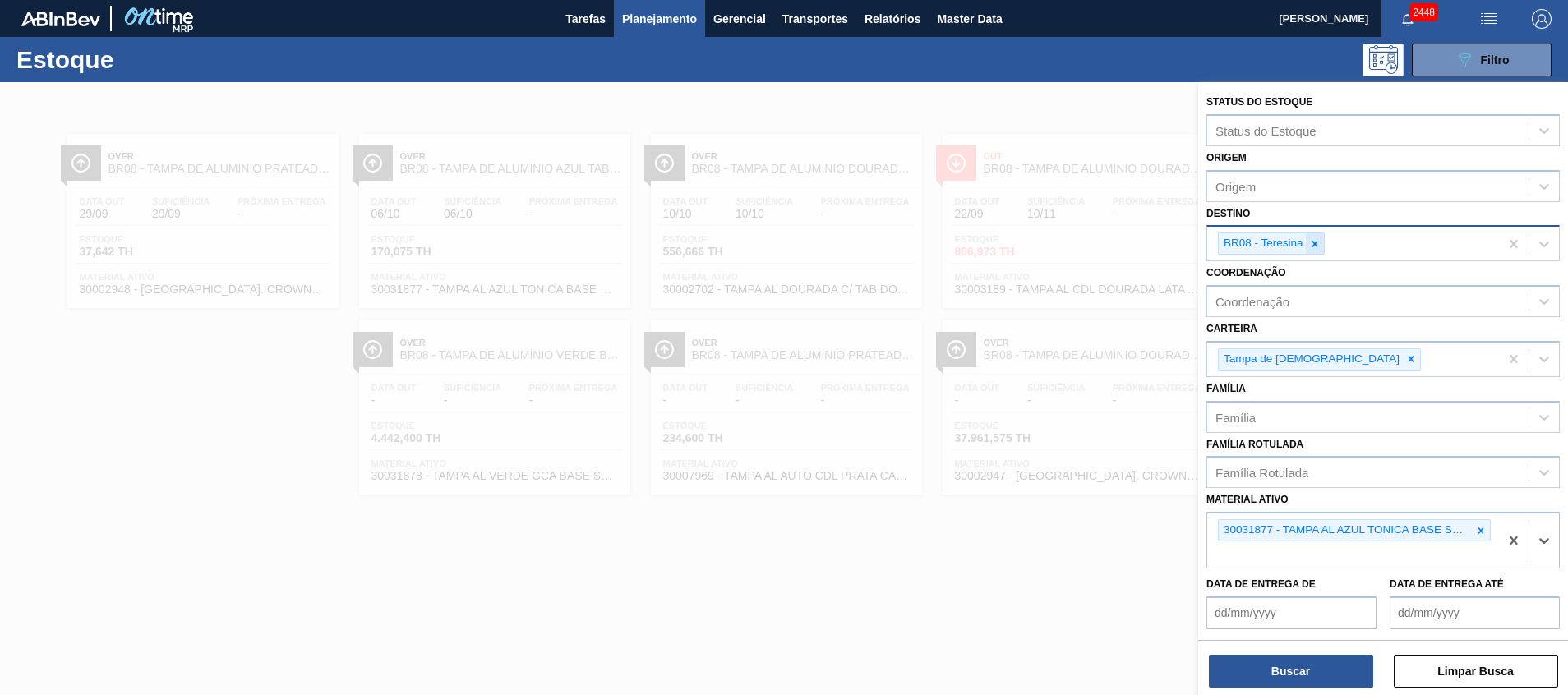
click at [1310, 239] on icon at bounding box center [1315, 244] width 11 height 11
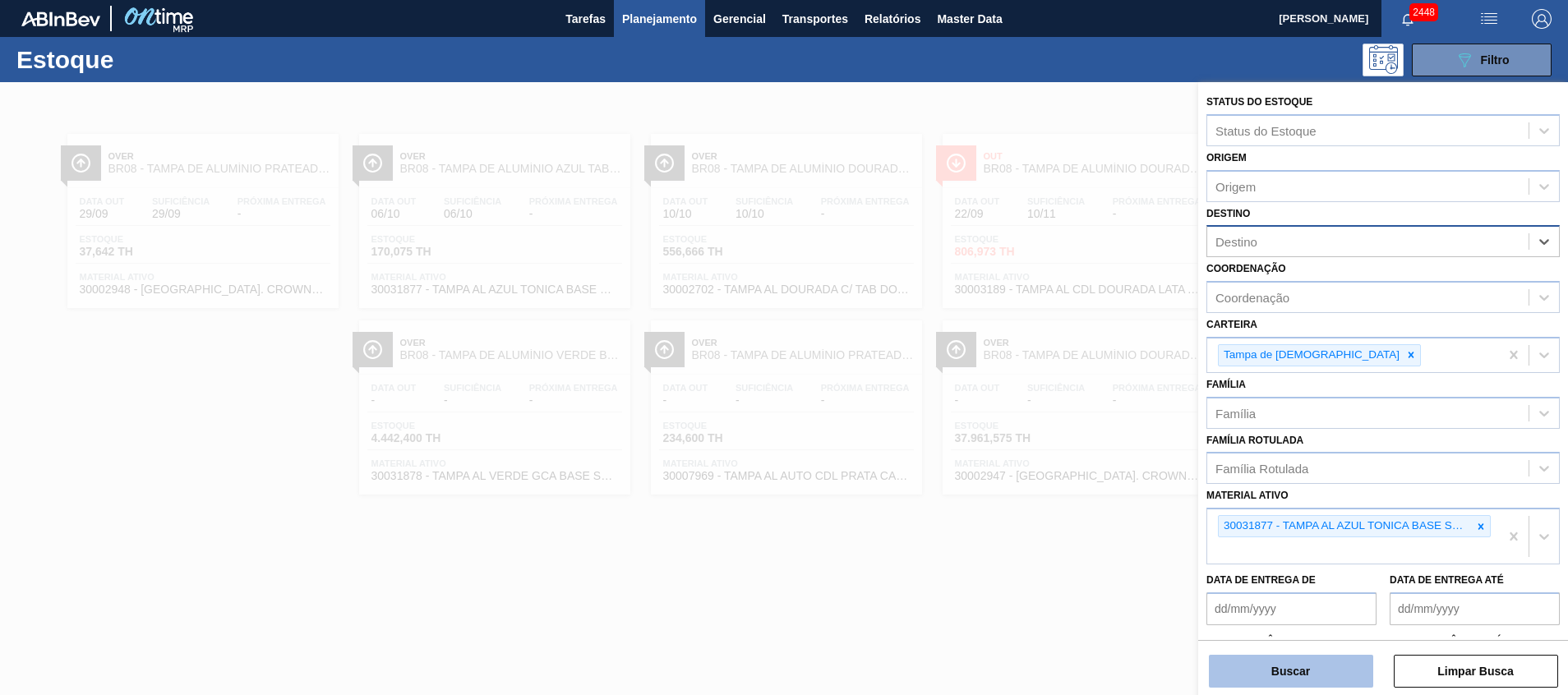
click at [1278, 669] on button "Buscar" at bounding box center [1291, 671] width 165 height 33
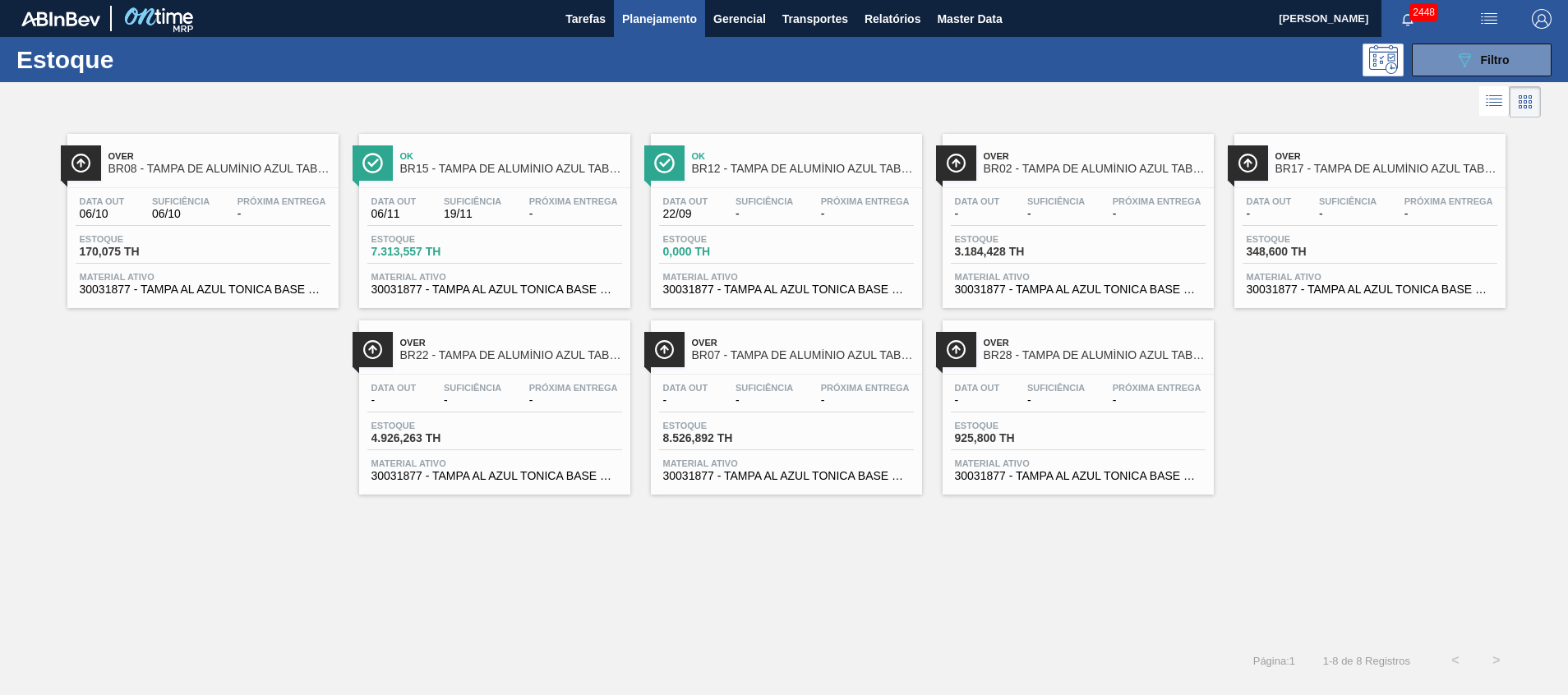
click at [1066, 250] on span "3.184,428 TH" at bounding box center [1013, 251] width 115 height 12
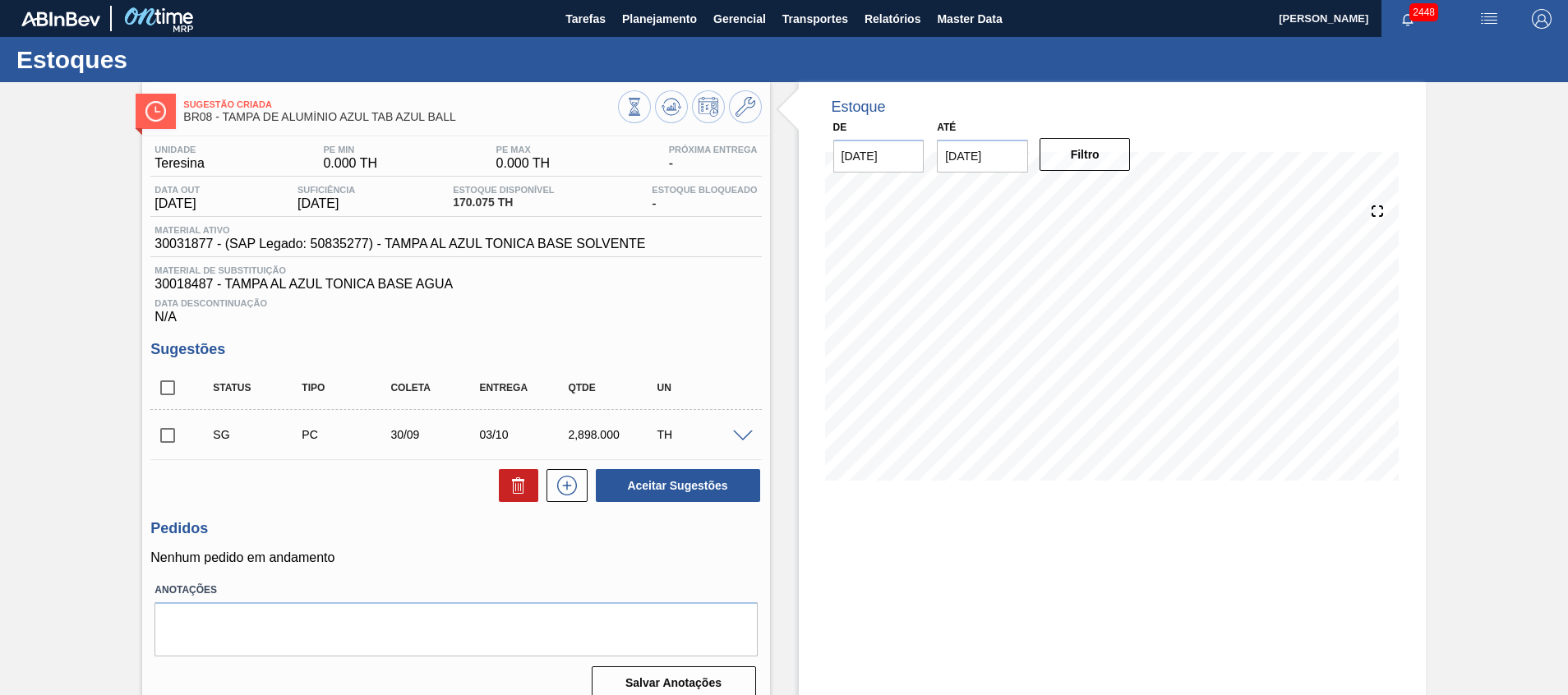
click at [159, 391] on input "checkbox" at bounding box center [168, 388] width 34 height 34
checkbox input "true"
click at [496, 487] on div at bounding box center [514, 486] width 47 height 33
click at [515, 485] on icon at bounding box center [515, 487] width 1 height 9
checkbox input "false"
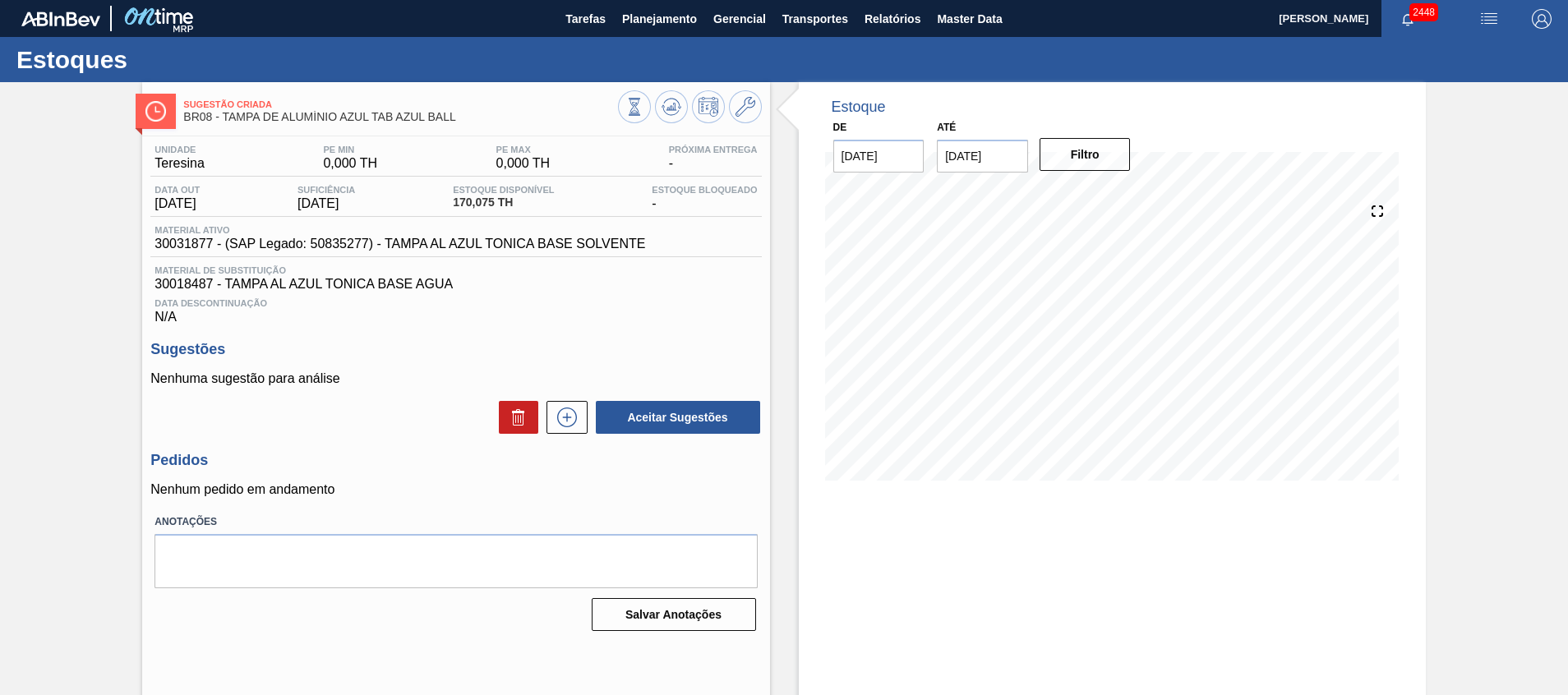
click at [171, 239] on span "30031877 - (SAP Legado: 50835277) - TAMPA AL AZUL TONICA BASE SOLVENTE" at bounding box center [400, 244] width 491 height 15
copy span "30031877"
click at [549, 305] on span "Data Descontinuação" at bounding box center [455, 302] width 602 height 9
click at [1073, 613] on div "Estoque De 22/09/2025 Até 30/10/2025 Filtro 13/10 Projeção de Estoque -58.501 N…" at bounding box center [1112, 394] width 627 height 624
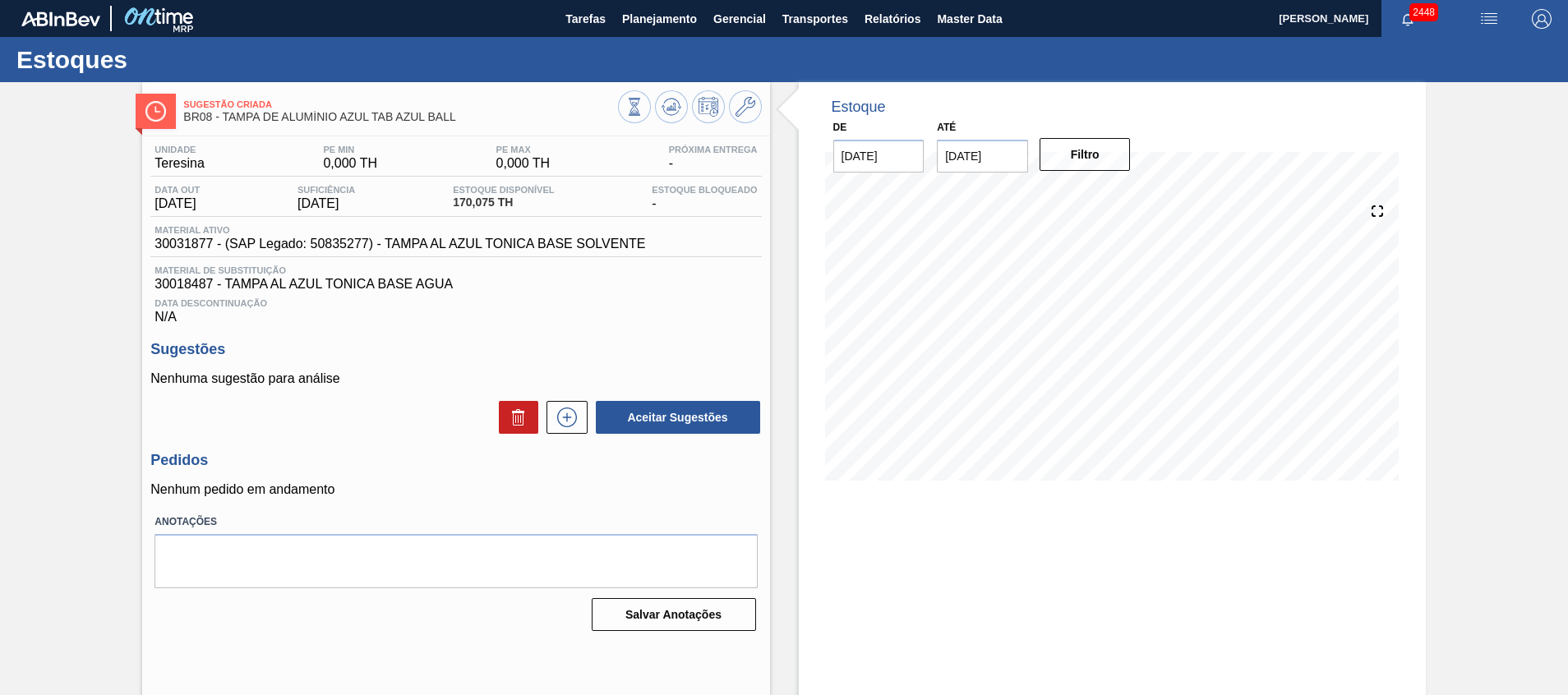
click at [940, 543] on div "Estoque De 22/09/2025 Até 30/10/2025 Filtro 03/10 Projeção de Estoque 170.075 N…" at bounding box center [1112, 394] width 627 height 624
click at [562, 413] on icon at bounding box center [567, 417] width 27 height 20
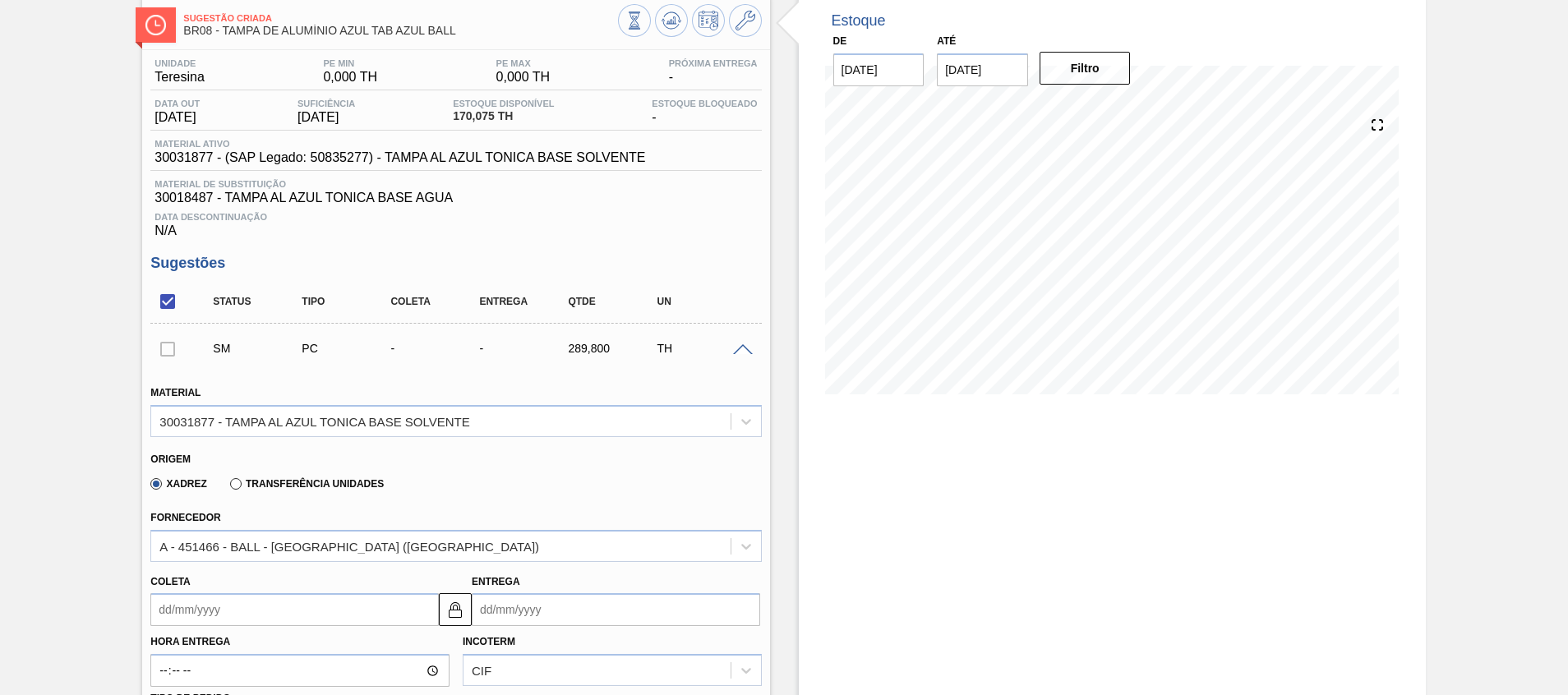
scroll to position [123, 0]
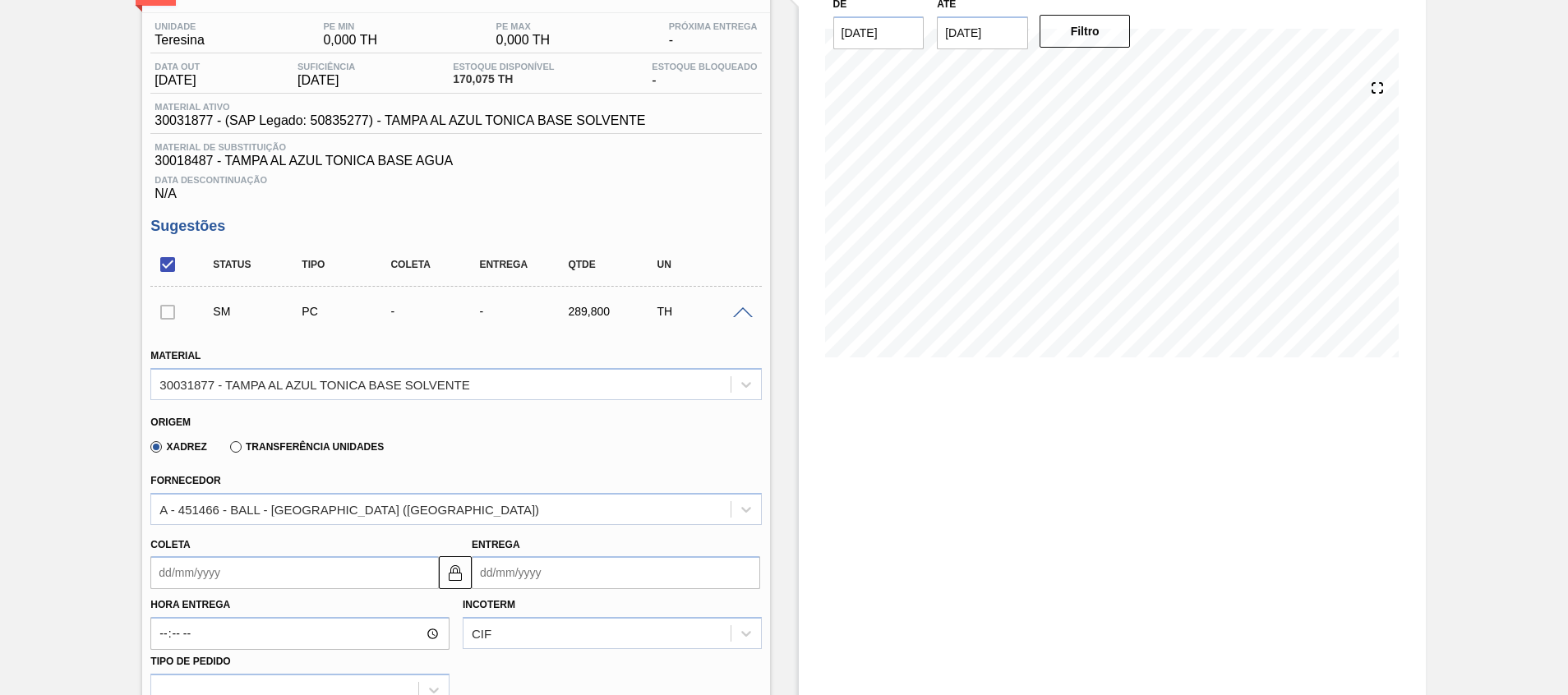
click at [304, 443] on label "Transferência Unidades" at bounding box center [307, 446] width 153 height 11
click at [227, 450] on input "Transferência Unidades" at bounding box center [227, 450] width 0 height 0
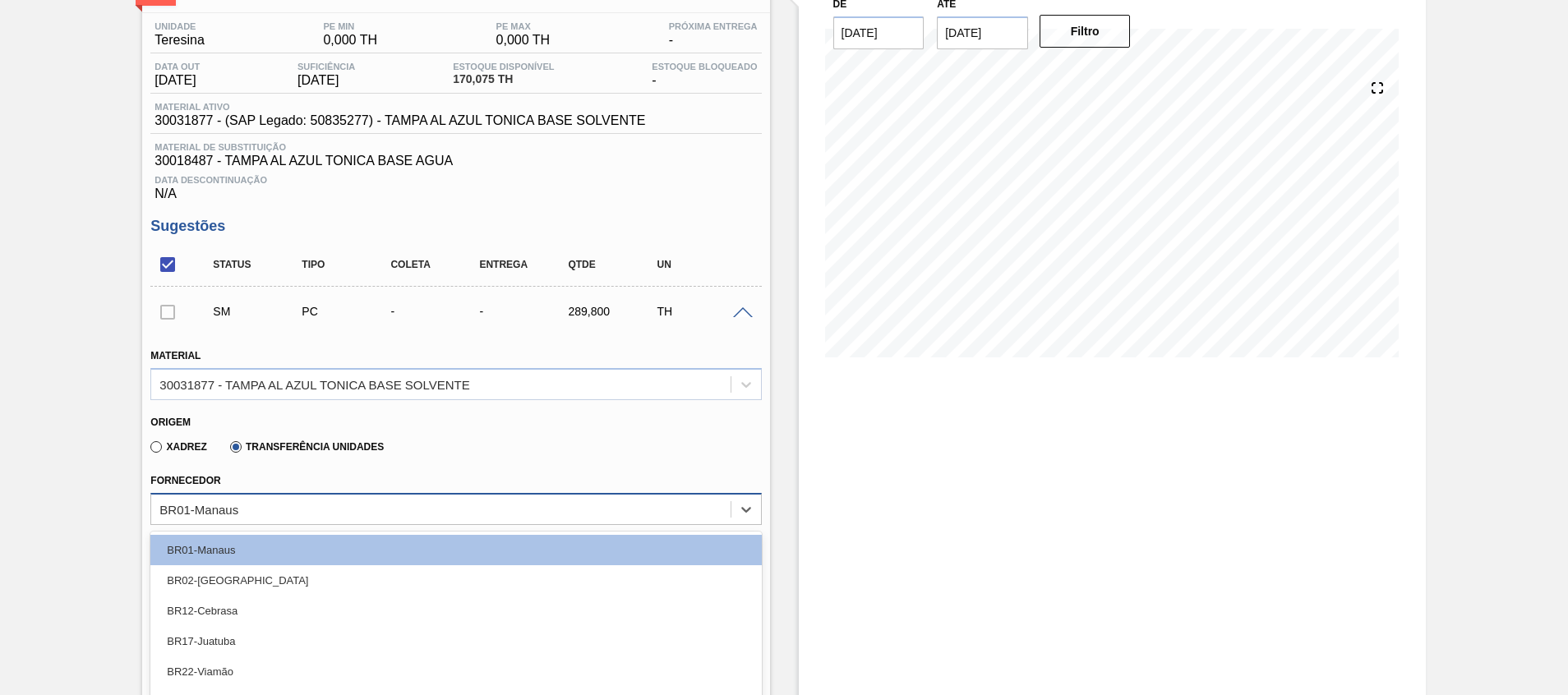
click at [269, 514] on div "option BR02-Sergipe focused, 2 of 7. 7 results available. Use Up and Down to ch…" at bounding box center [456, 508] width 611 height 32
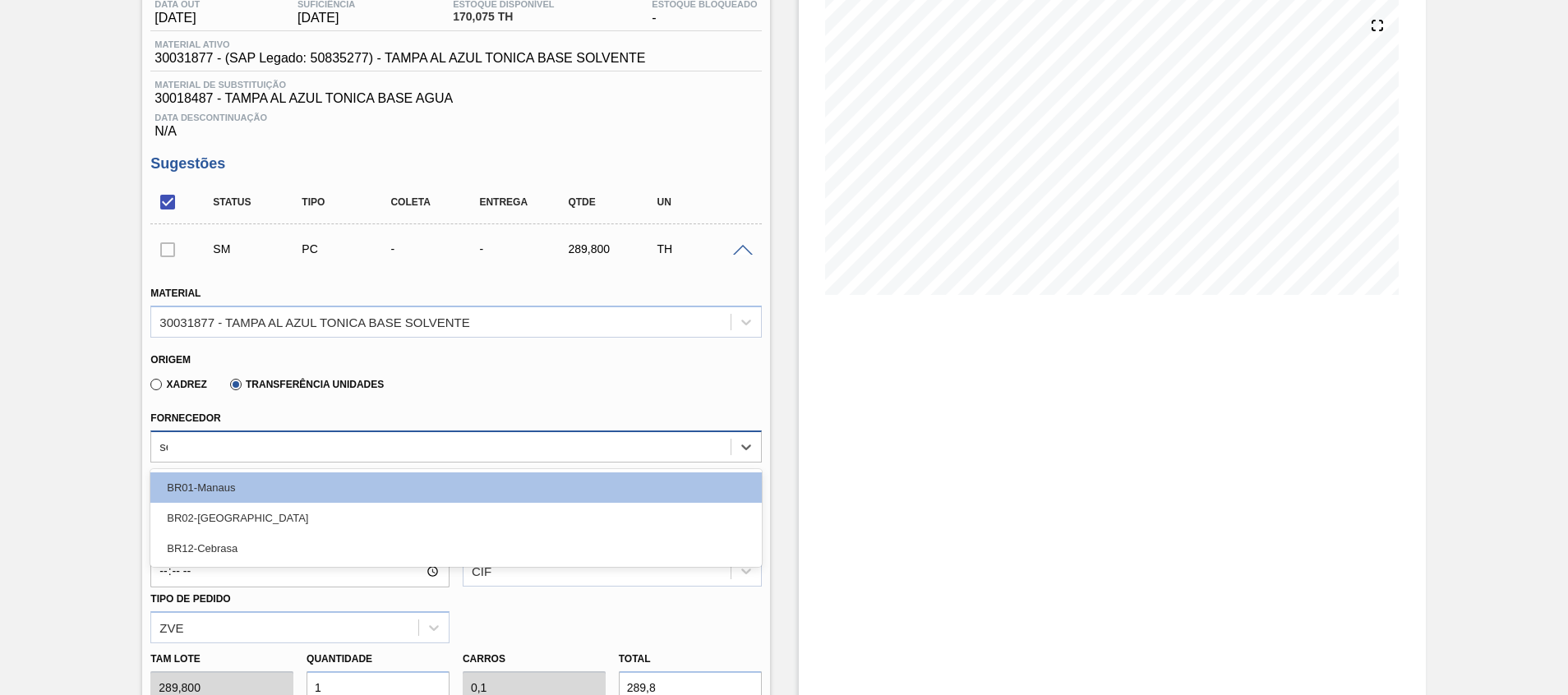
type input "ser"
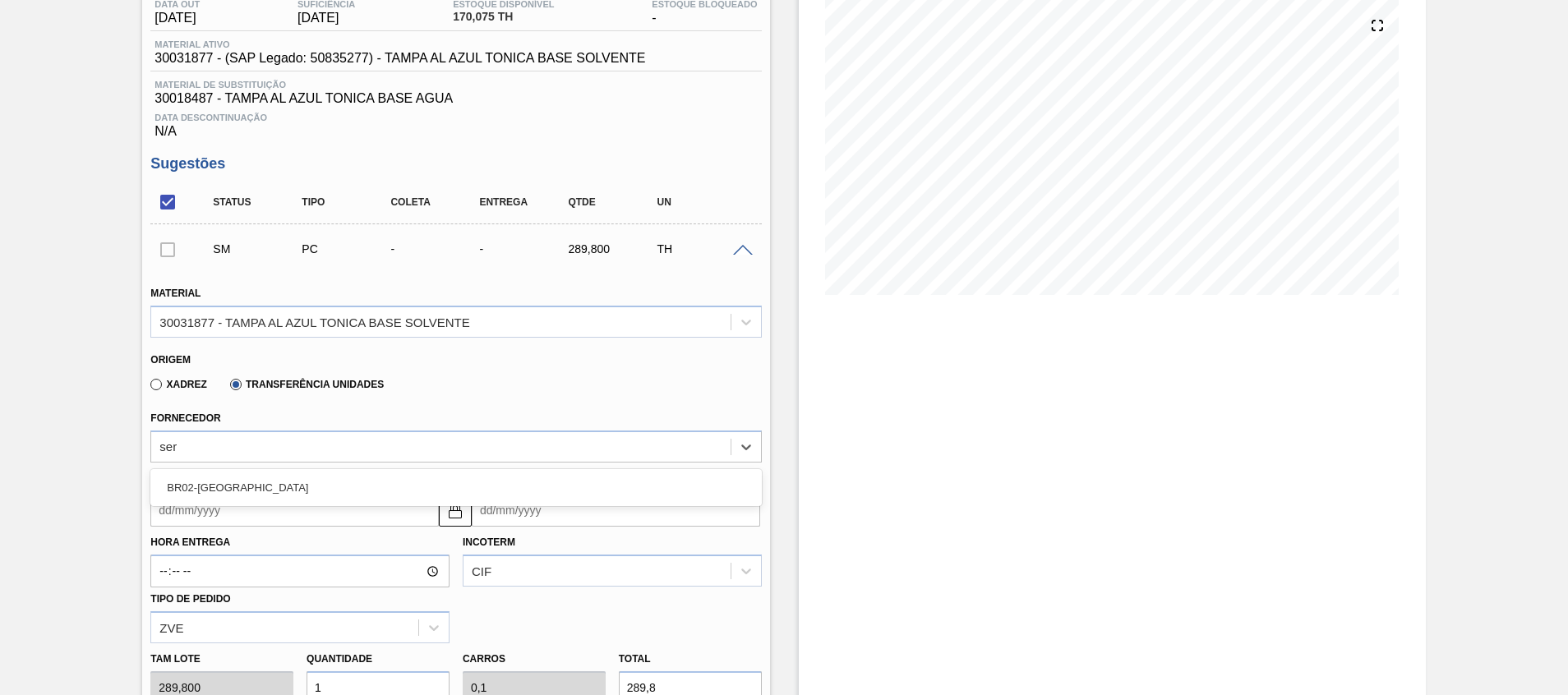
click at [272, 481] on div "BR02-Sergipe" at bounding box center [456, 487] width 611 height 30
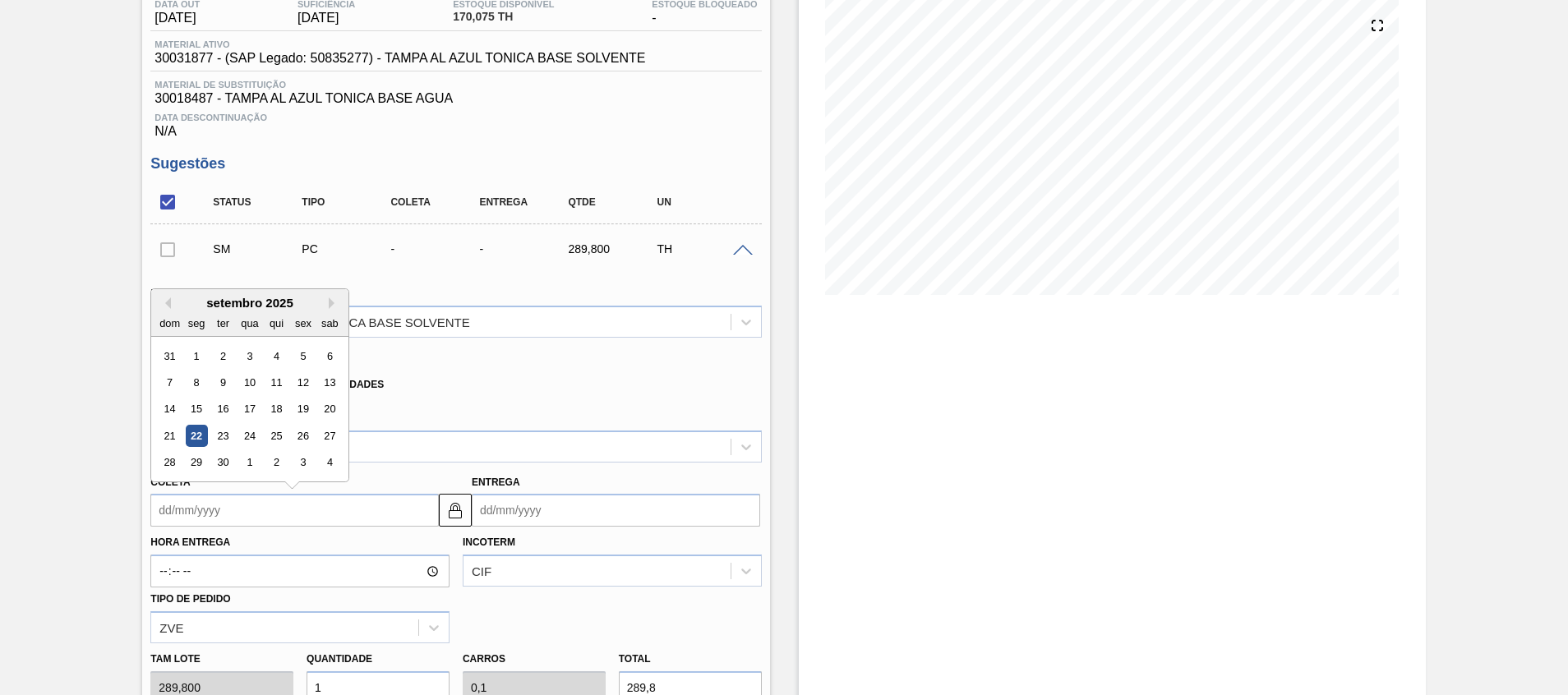
drag, startPoint x: 276, startPoint y: 507, endPoint x: 339, endPoint y: 511, distance: 63.1
click at [277, 507] on input "Coleta" at bounding box center [295, 510] width 289 height 33
click at [202, 462] on div "29" at bounding box center [197, 463] width 22 height 22
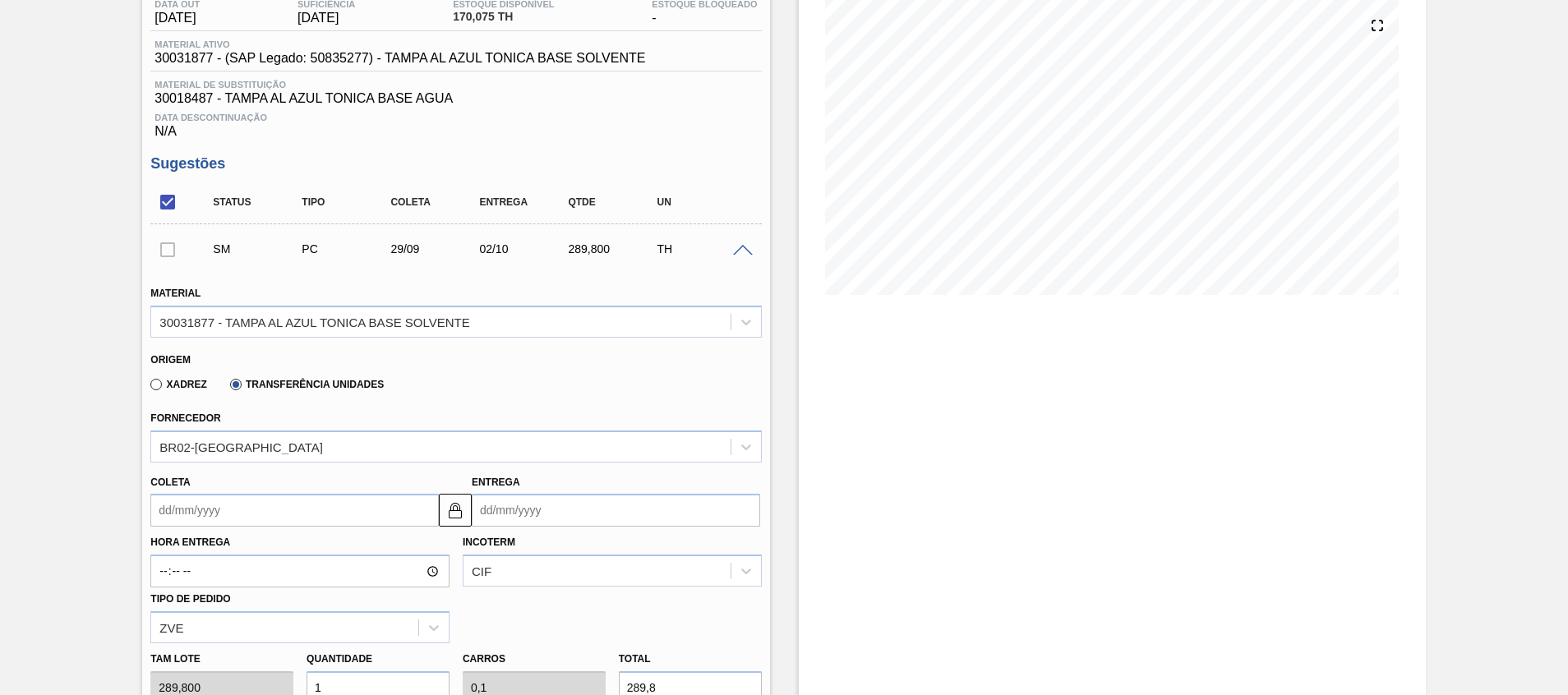
type input "29/09/2025"
type input "02/10/2025"
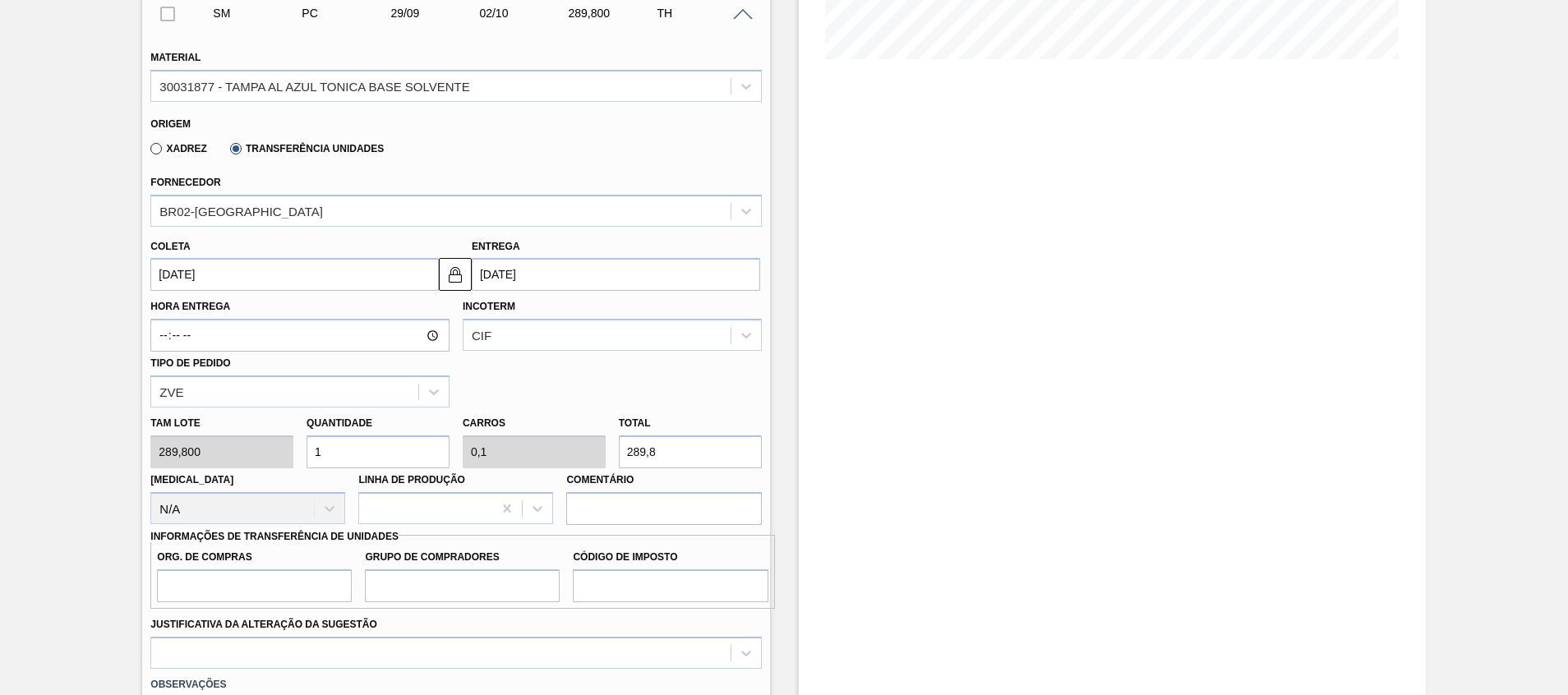
scroll to position [432, 0]
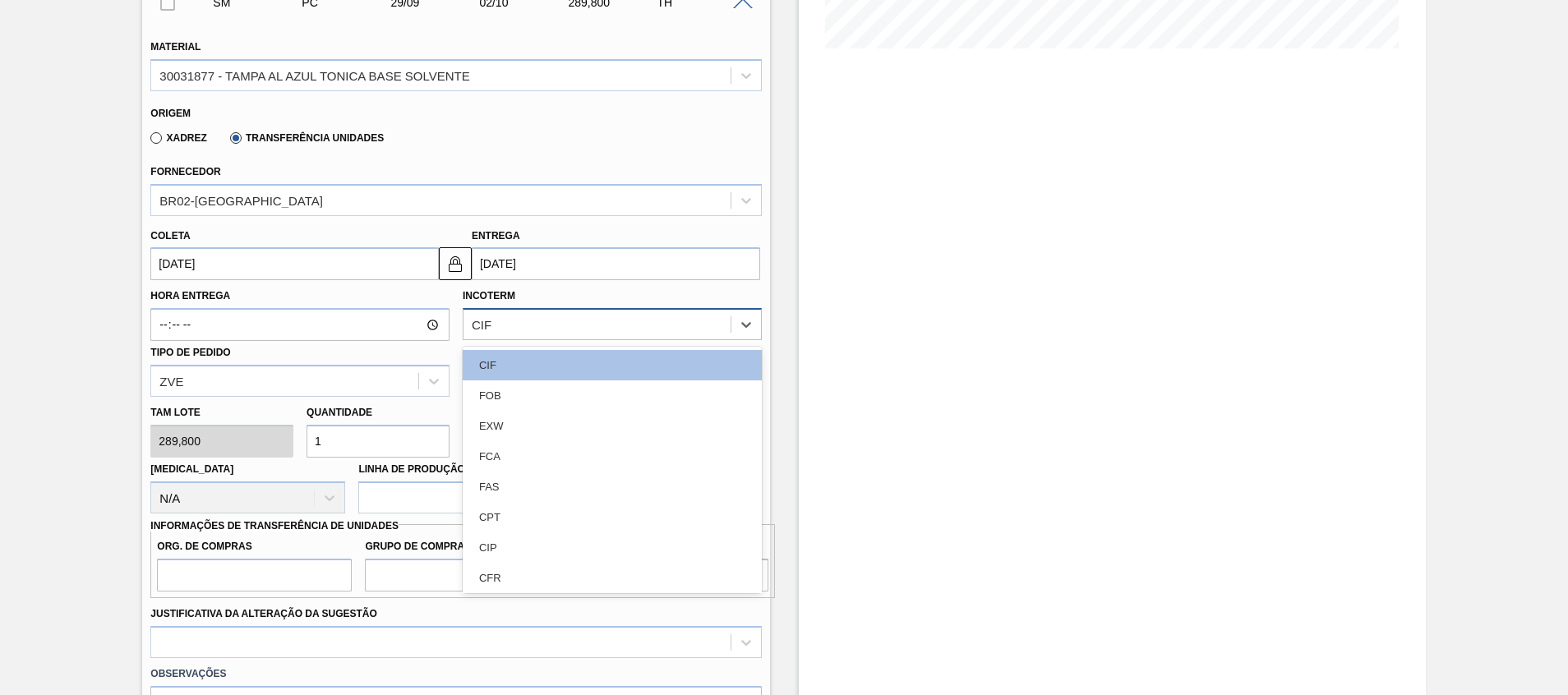
click at [507, 331] on div "CIF" at bounding box center [597, 326] width 267 height 24
click at [496, 406] on div "FOB" at bounding box center [612, 395] width 299 height 30
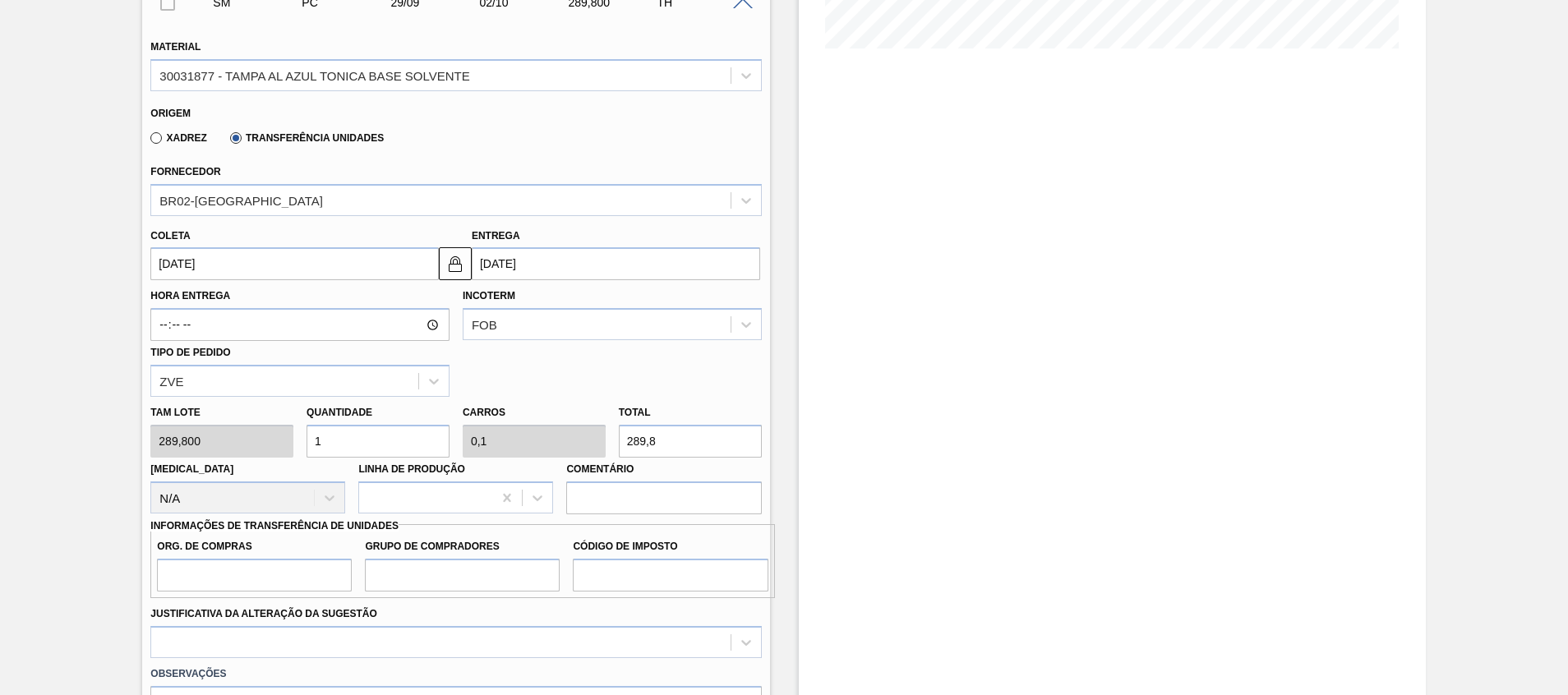
click at [403, 422] on div "Quantidade 1" at bounding box center [378, 430] width 143 height 57
click at [392, 435] on input "1" at bounding box center [378, 441] width 143 height 33
type input "0"
type input "5"
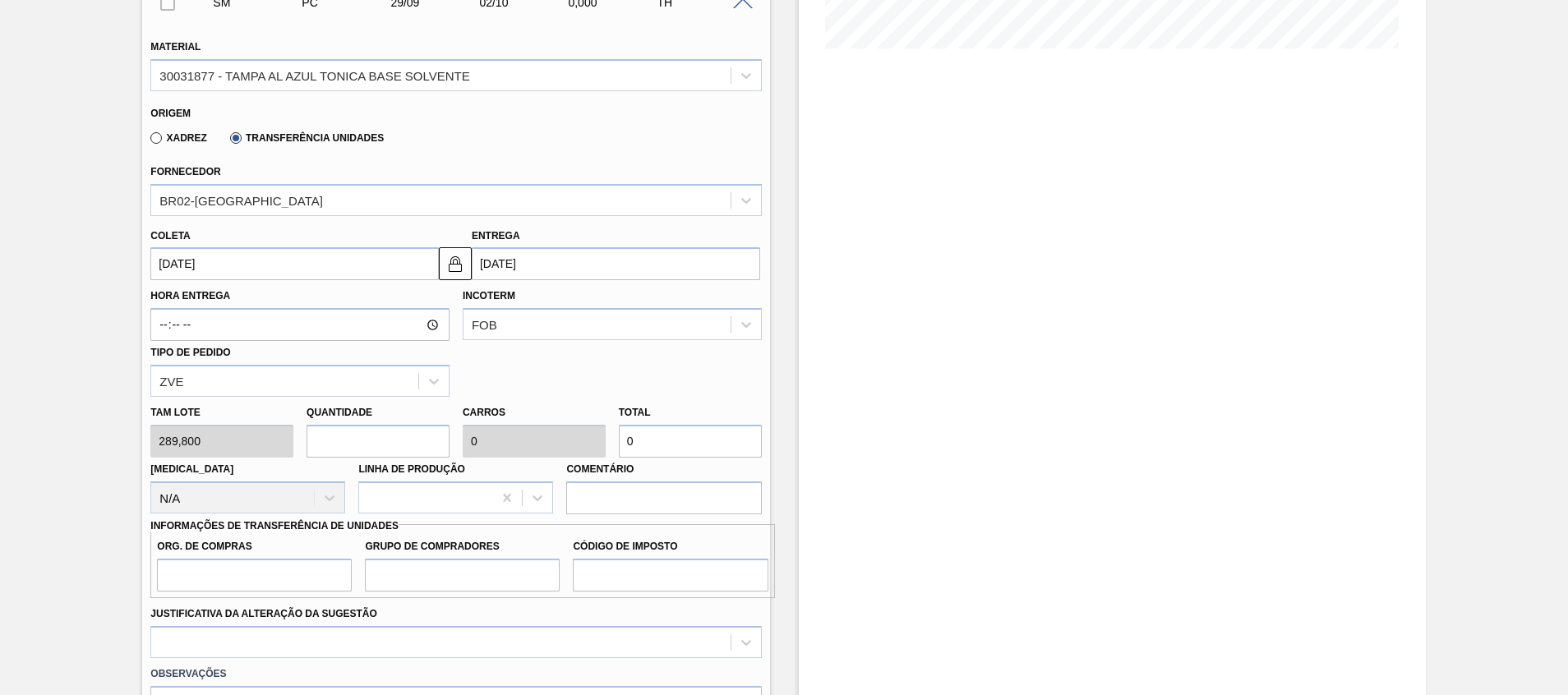
type input "0,5"
type input "1.449"
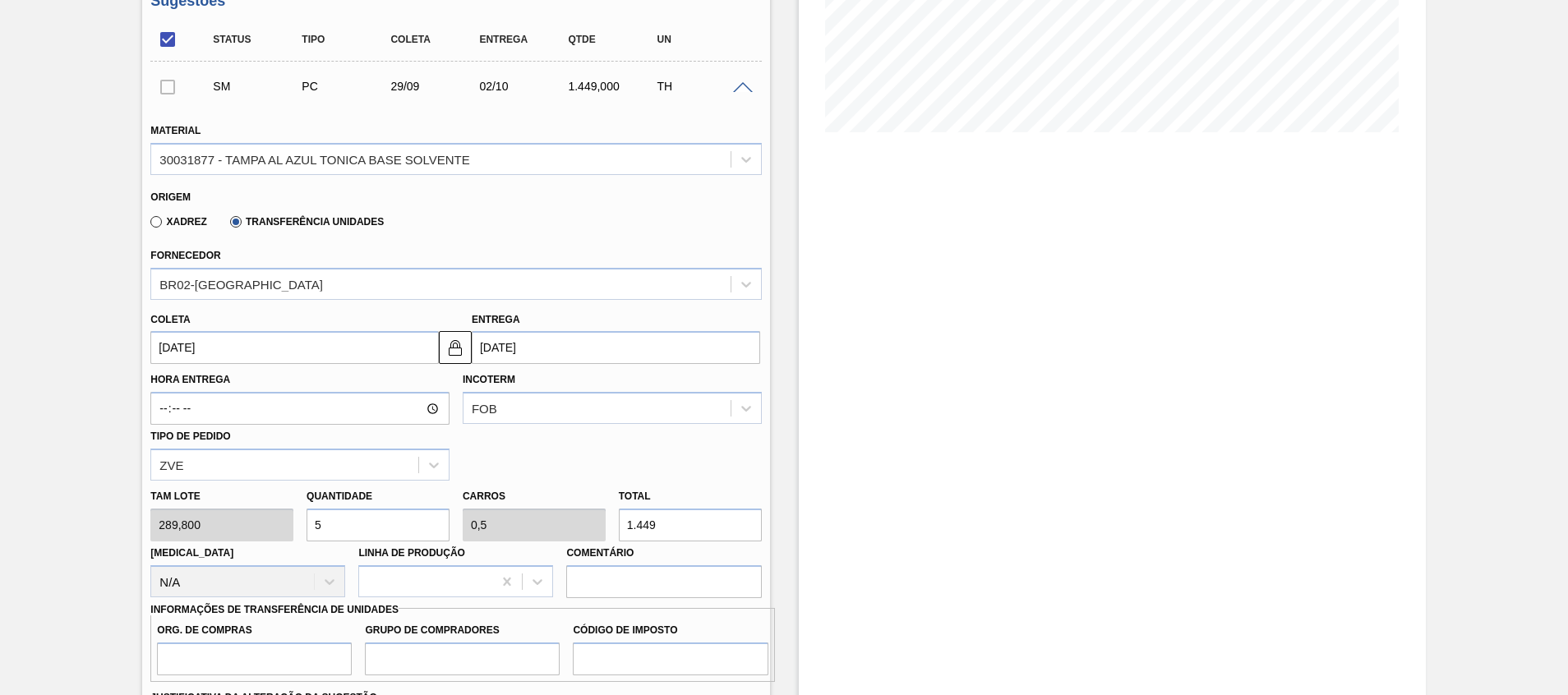
scroll to position [493, 0]
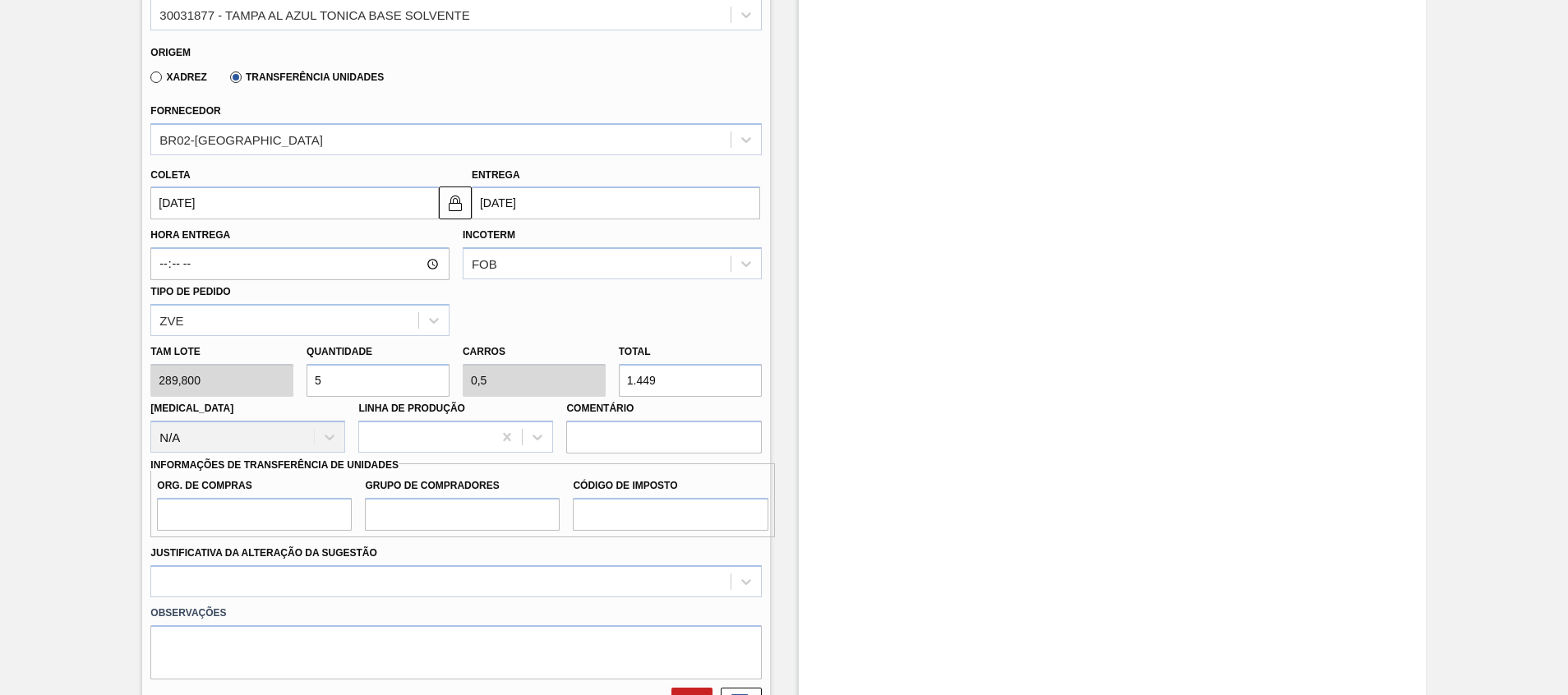
type input "5"
click at [293, 527] on input "Org. de Compras" at bounding box center [254, 514] width 195 height 33
type input "A01"
click at [449, 515] on input "Grupo de Compradores" at bounding box center [463, 514] width 195 height 33
type input "BR0"
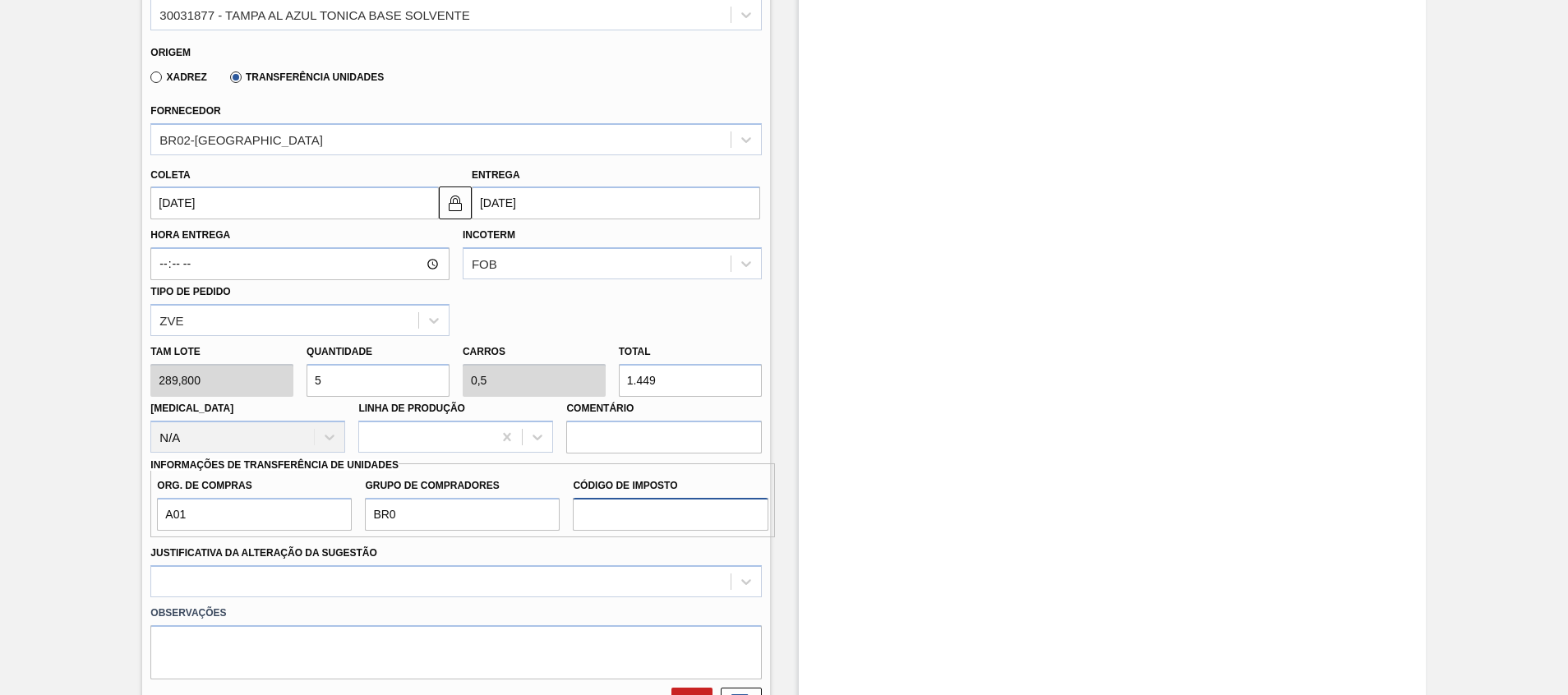
click at [639, 522] on input "Código de Imposto" at bounding box center [670, 514] width 195 height 33
type input "I1"
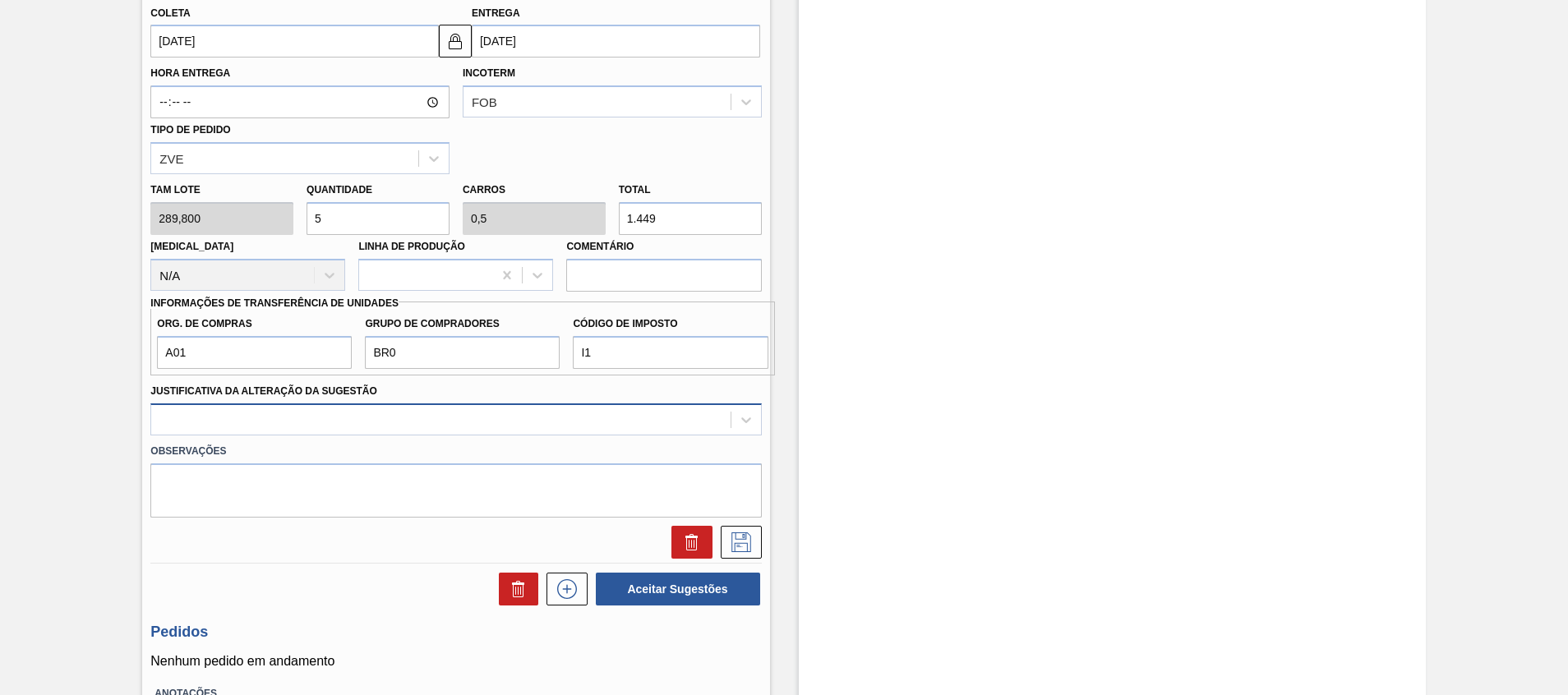
click at [567, 436] on div at bounding box center [456, 419] width 611 height 32
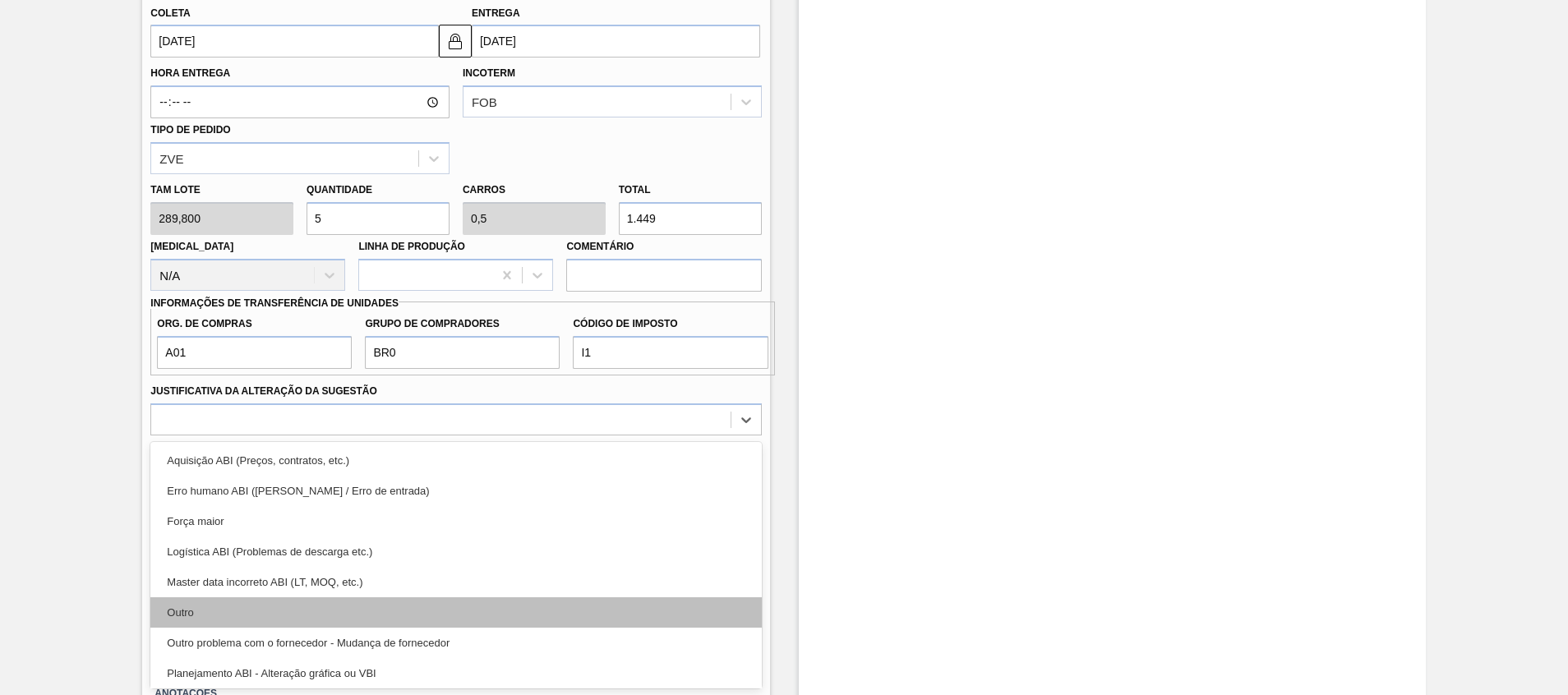
click at [467, 613] on div "Outro" at bounding box center [456, 612] width 611 height 30
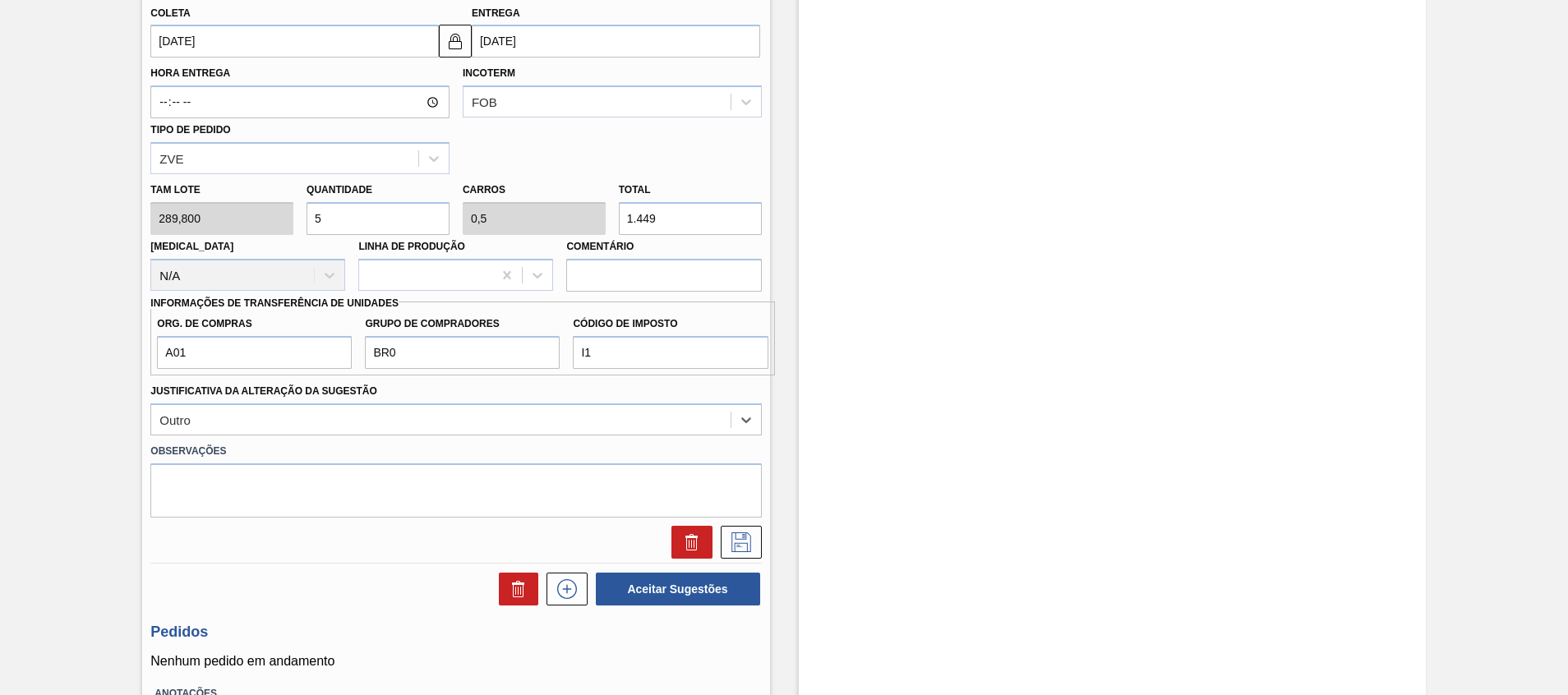
click at [371, 221] on input "5" at bounding box center [378, 219] width 143 height 33
type input "0"
type input "4"
type input "0,4"
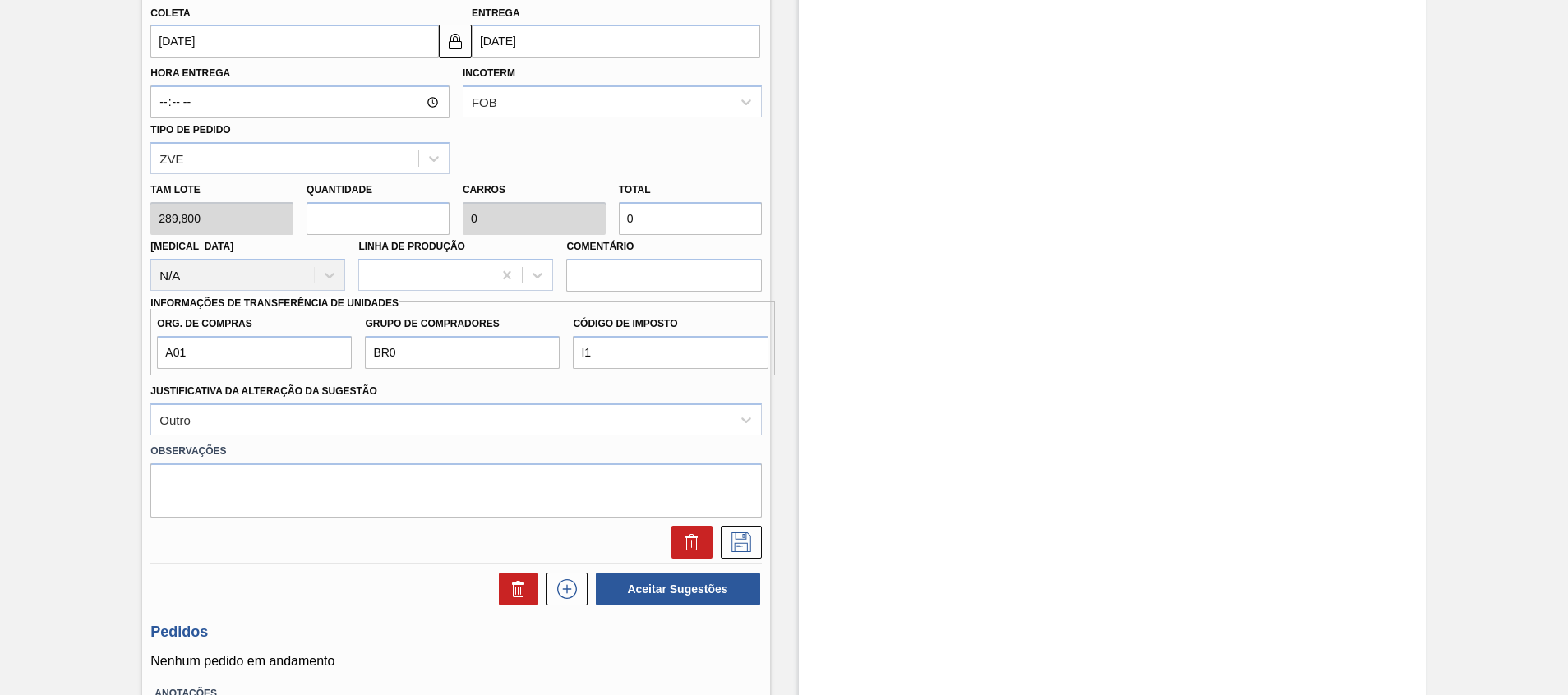
type input "1.159,2"
type input "4"
click at [736, 543] on icon at bounding box center [741, 542] width 27 height 20
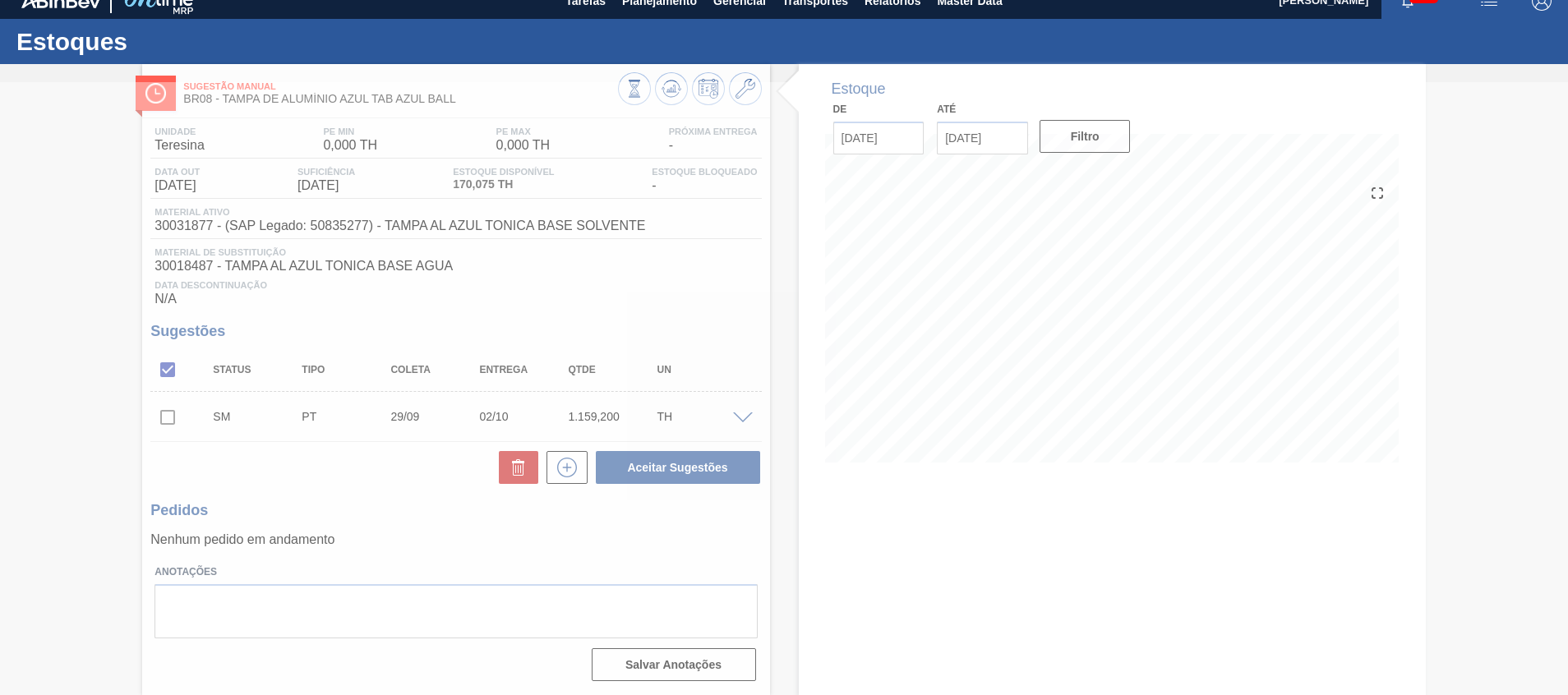
scroll to position [18, 0]
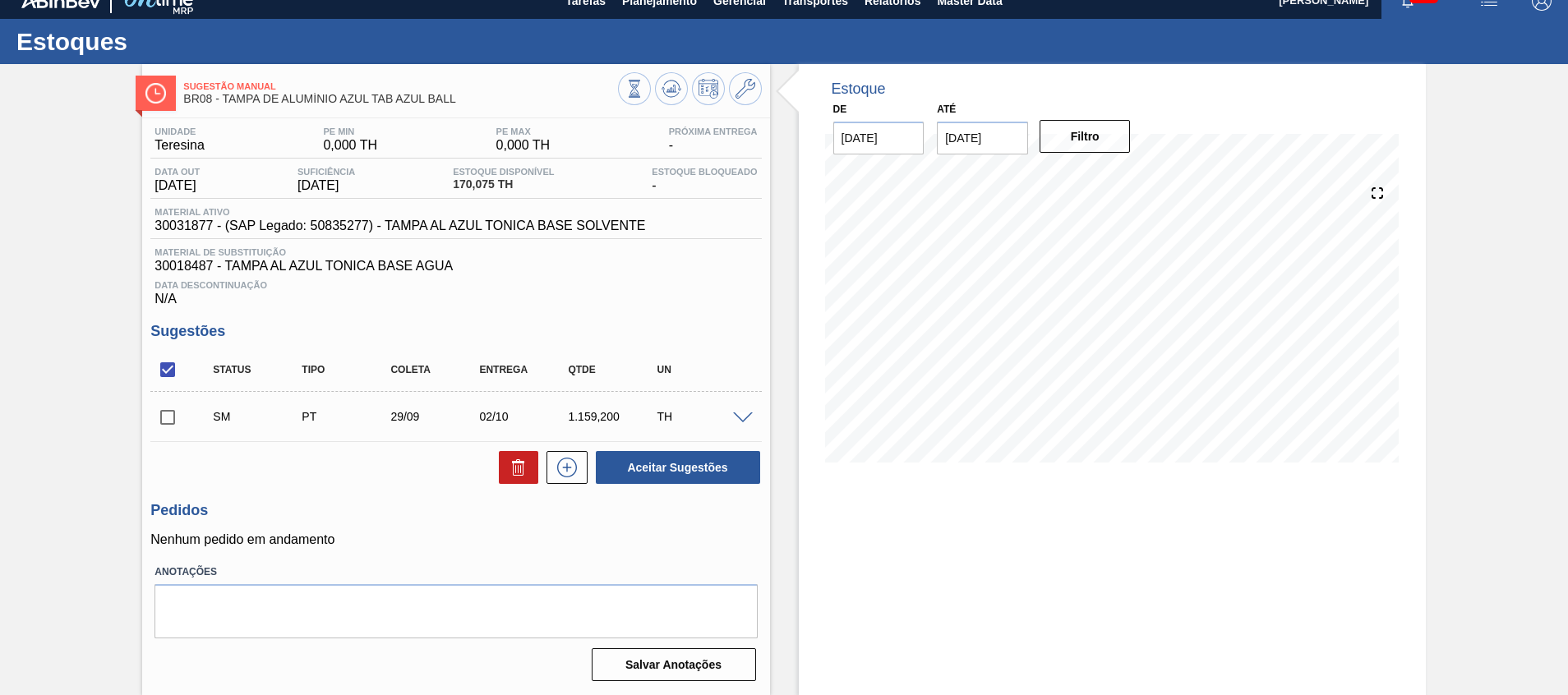
click at [162, 413] on input "checkbox" at bounding box center [168, 418] width 34 height 34
drag, startPoint x: 645, startPoint y: 466, endPoint x: 811, endPoint y: 460, distance: 166.1
click at [811, 460] on div "Sugestão Manual BR08 - TAMPA DE ALUMÍNIO AZUL TAB AZUL BALL Unidade Teresina PE…" at bounding box center [784, 379] width 1568 height 631
click at [744, 417] on span at bounding box center [743, 419] width 20 height 12
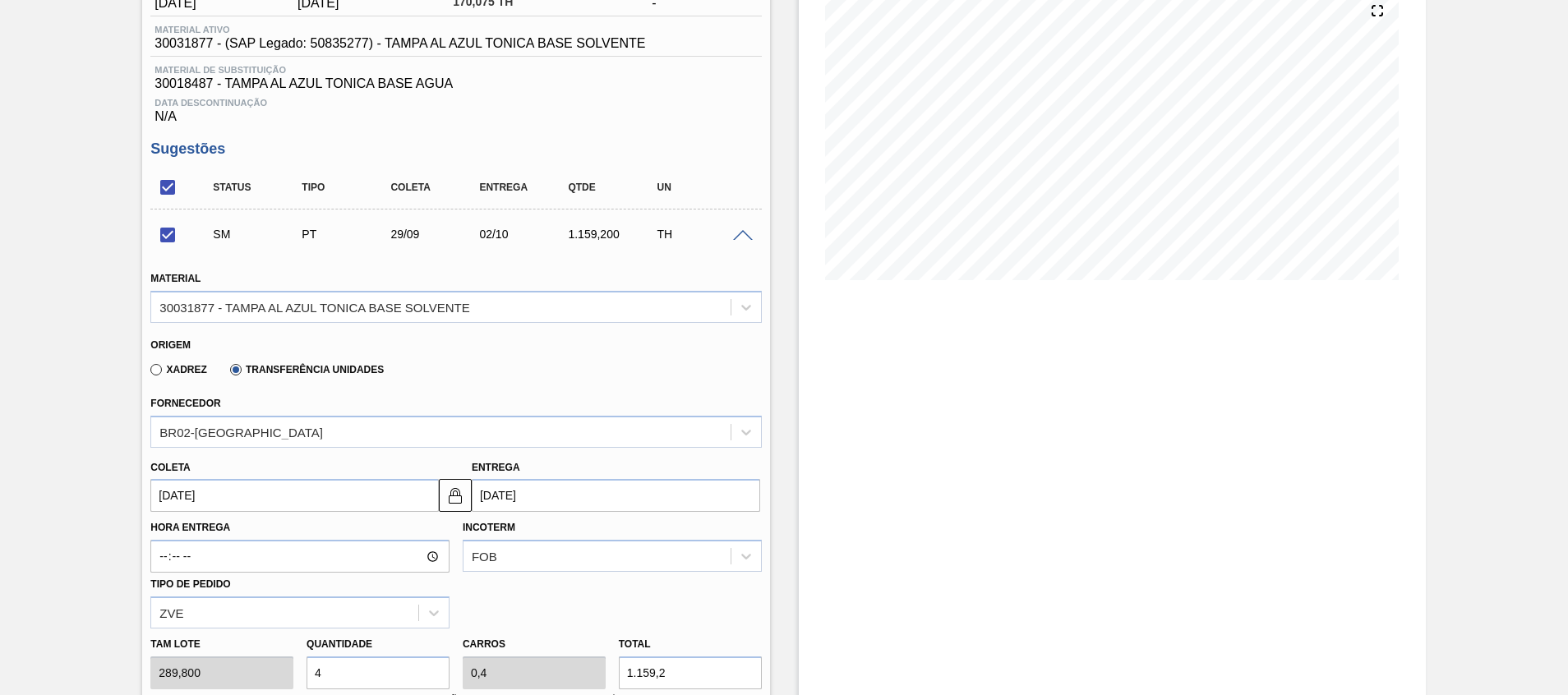
scroll to position [388, 0]
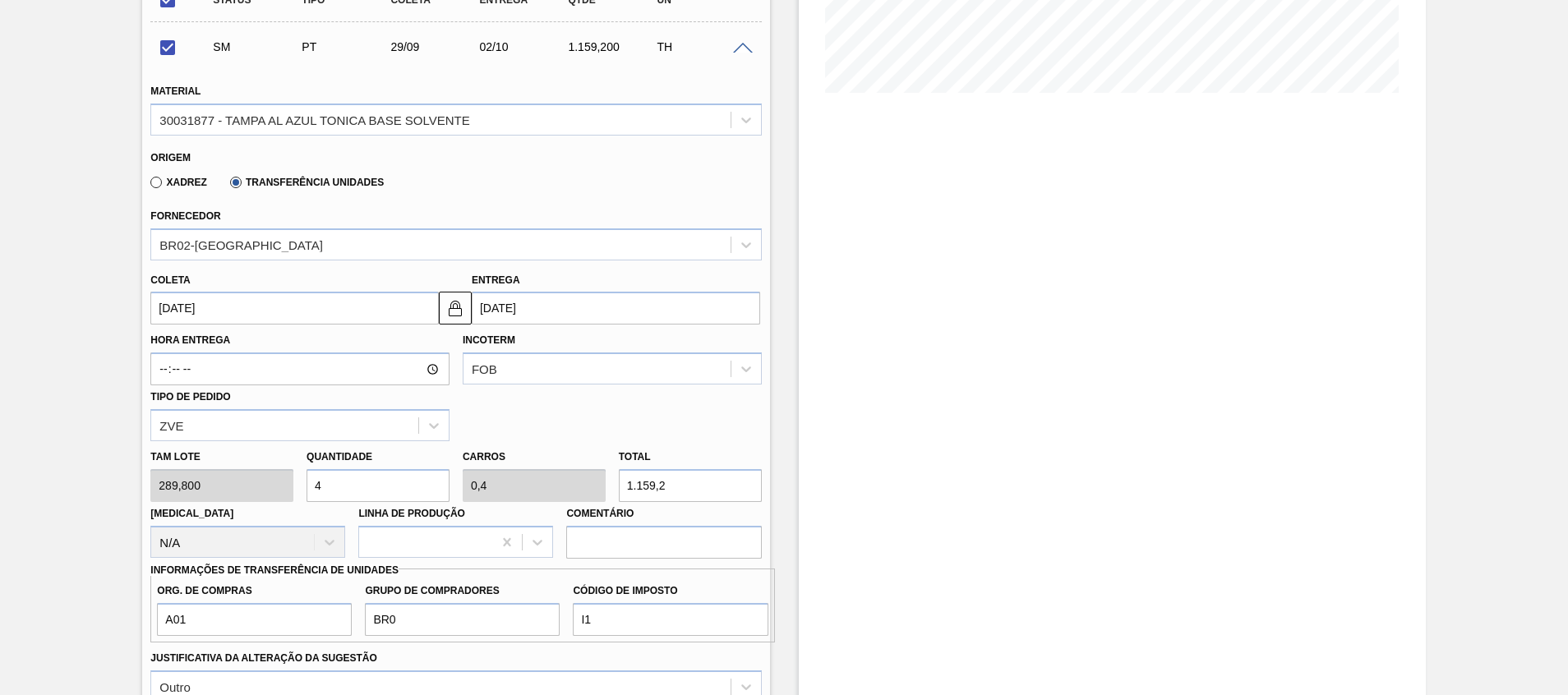
click at [388, 476] on input "4" at bounding box center [378, 486] width 143 height 33
checkbox input "false"
type input "0"
type input "3"
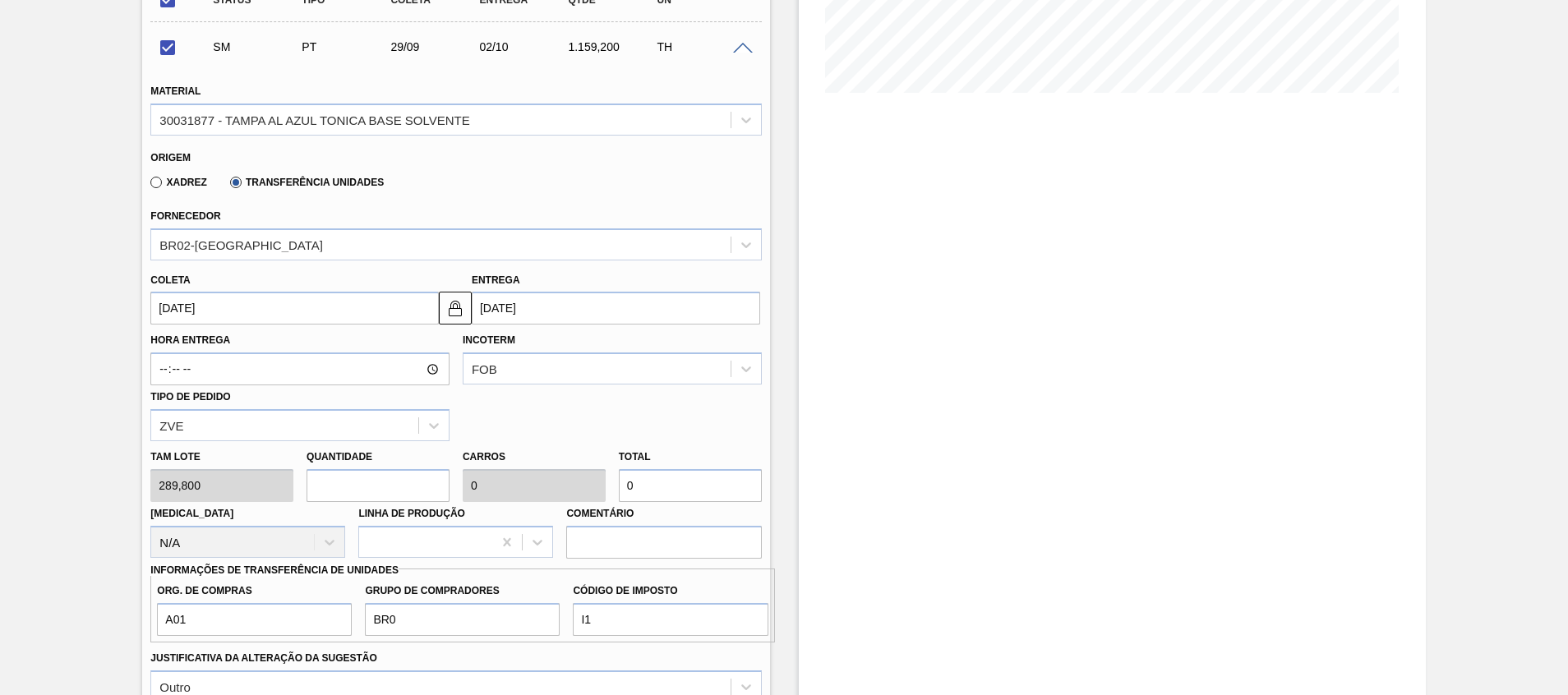
type input "0,3"
type input "869,4"
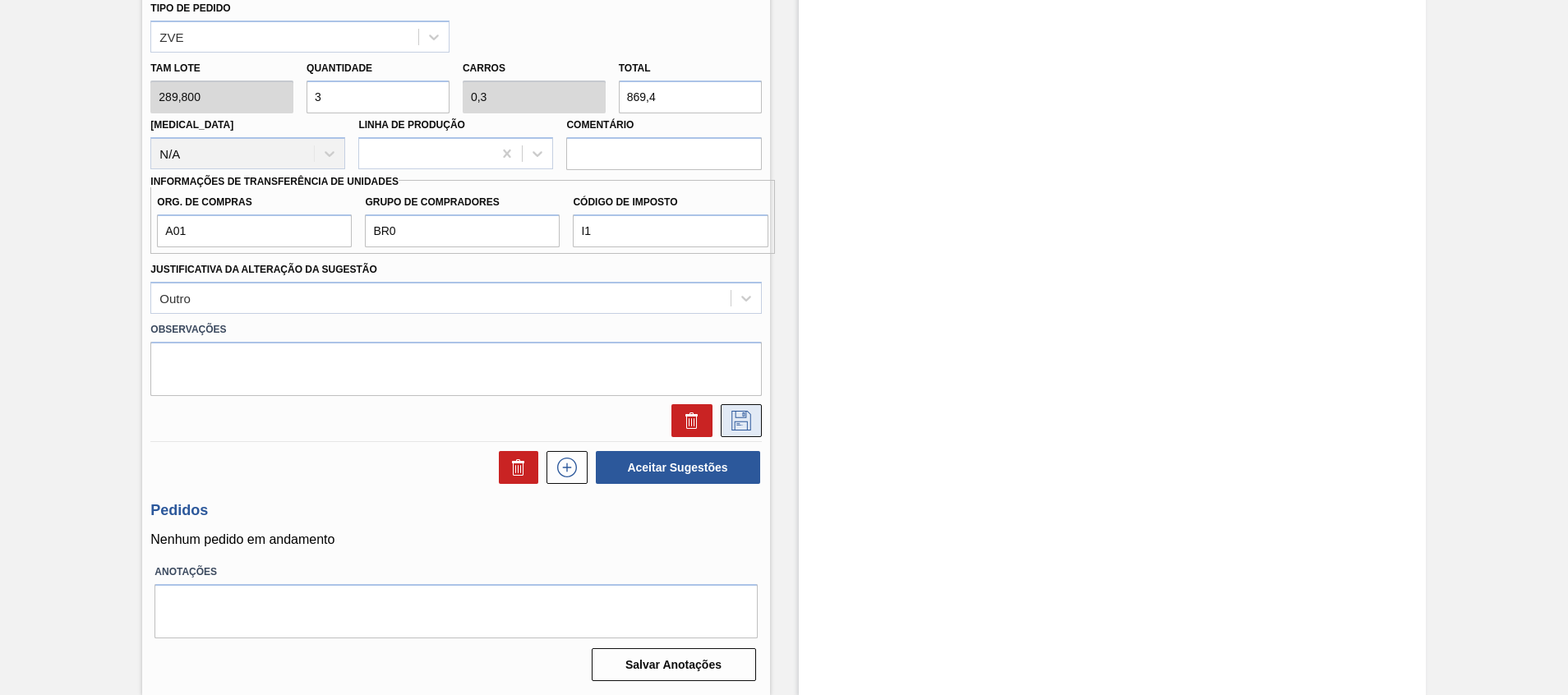
type input "3"
click at [741, 432] on button at bounding box center [742, 420] width 41 height 33
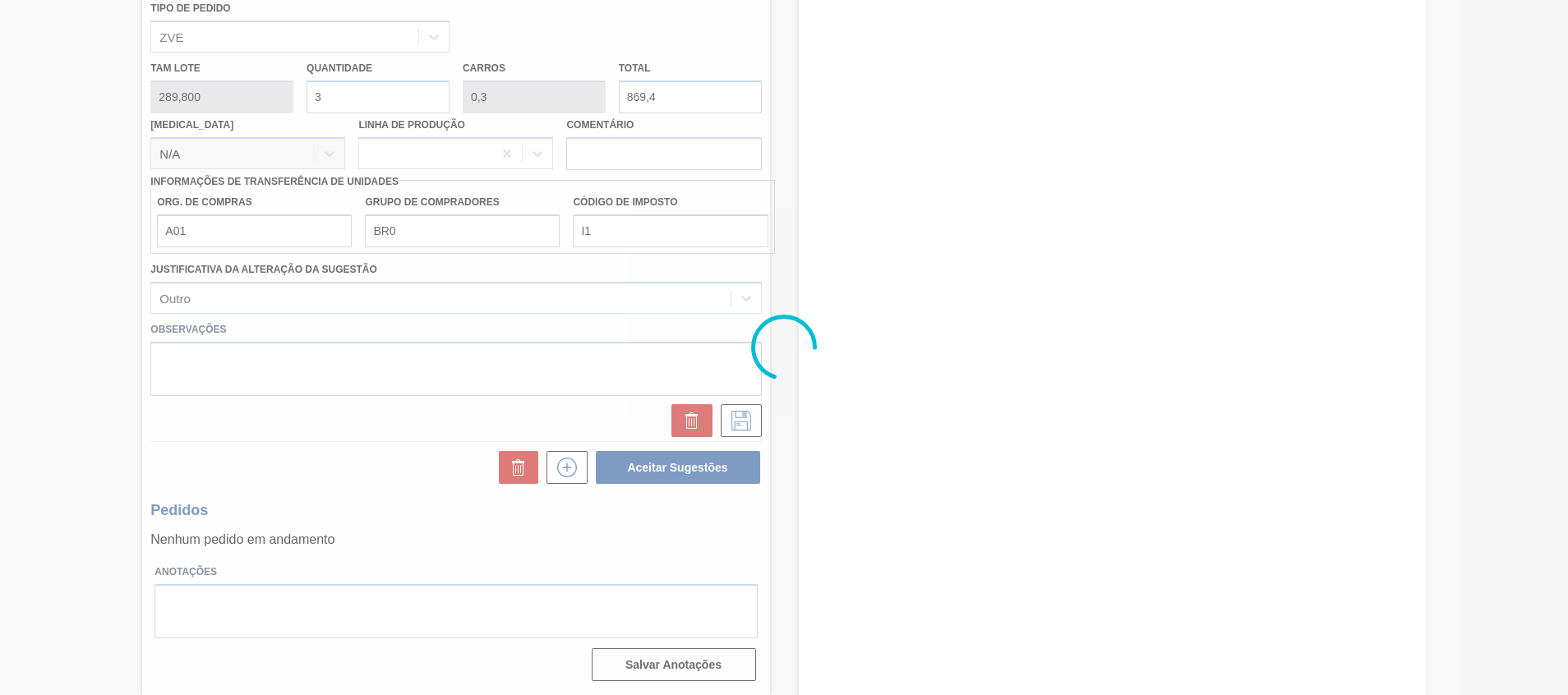
scroll to position [213, 0]
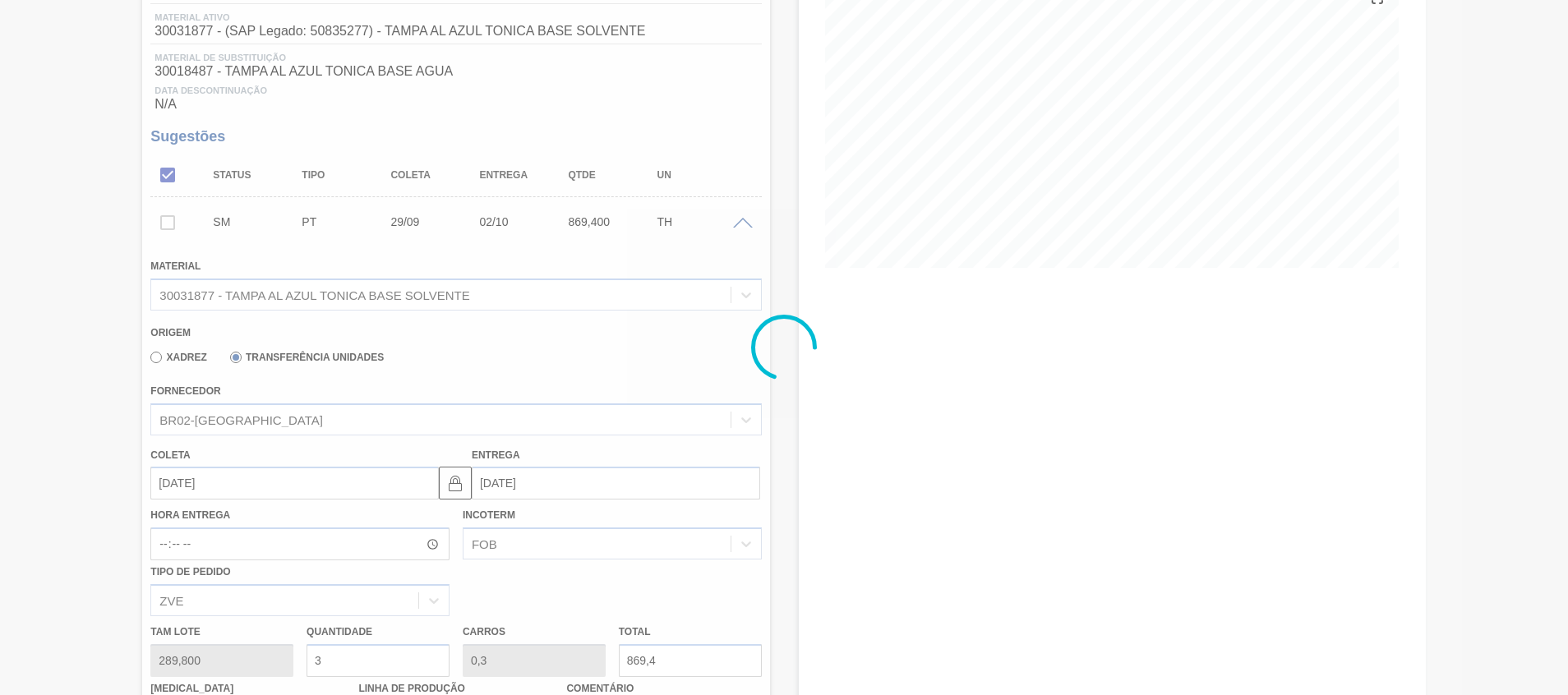
checkbox input "true"
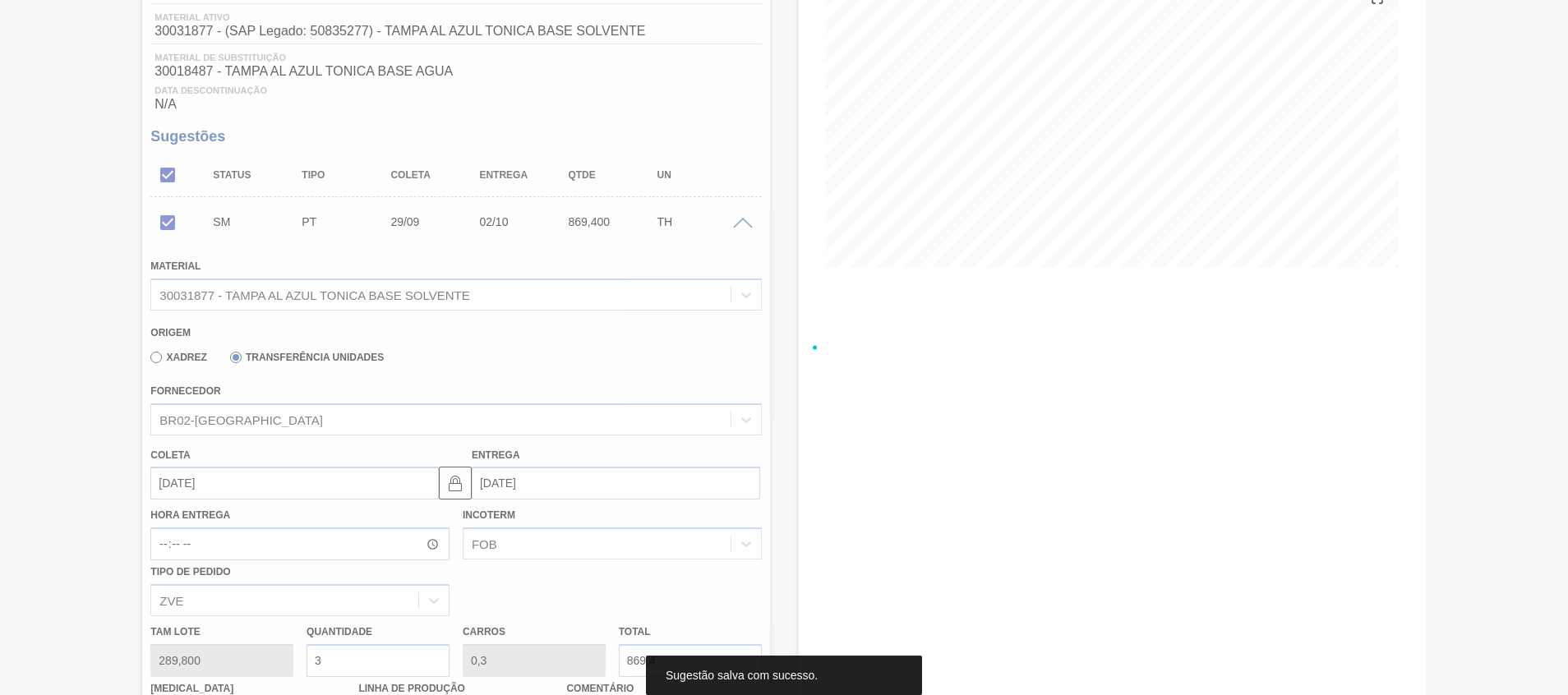
scroll to position [18, 0]
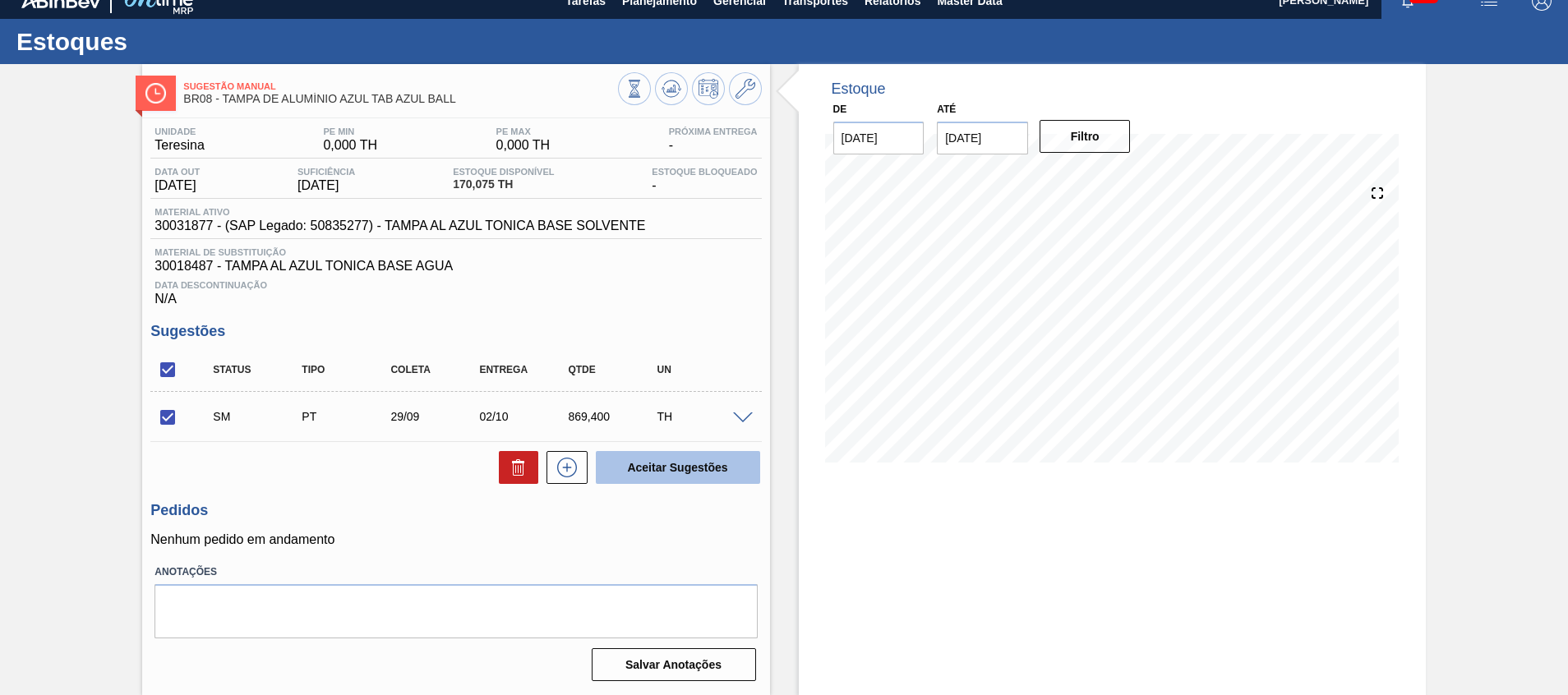
click at [646, 475] on button "Aceitar Sugestões" at bounding box center [678, 468] width 165 height 33
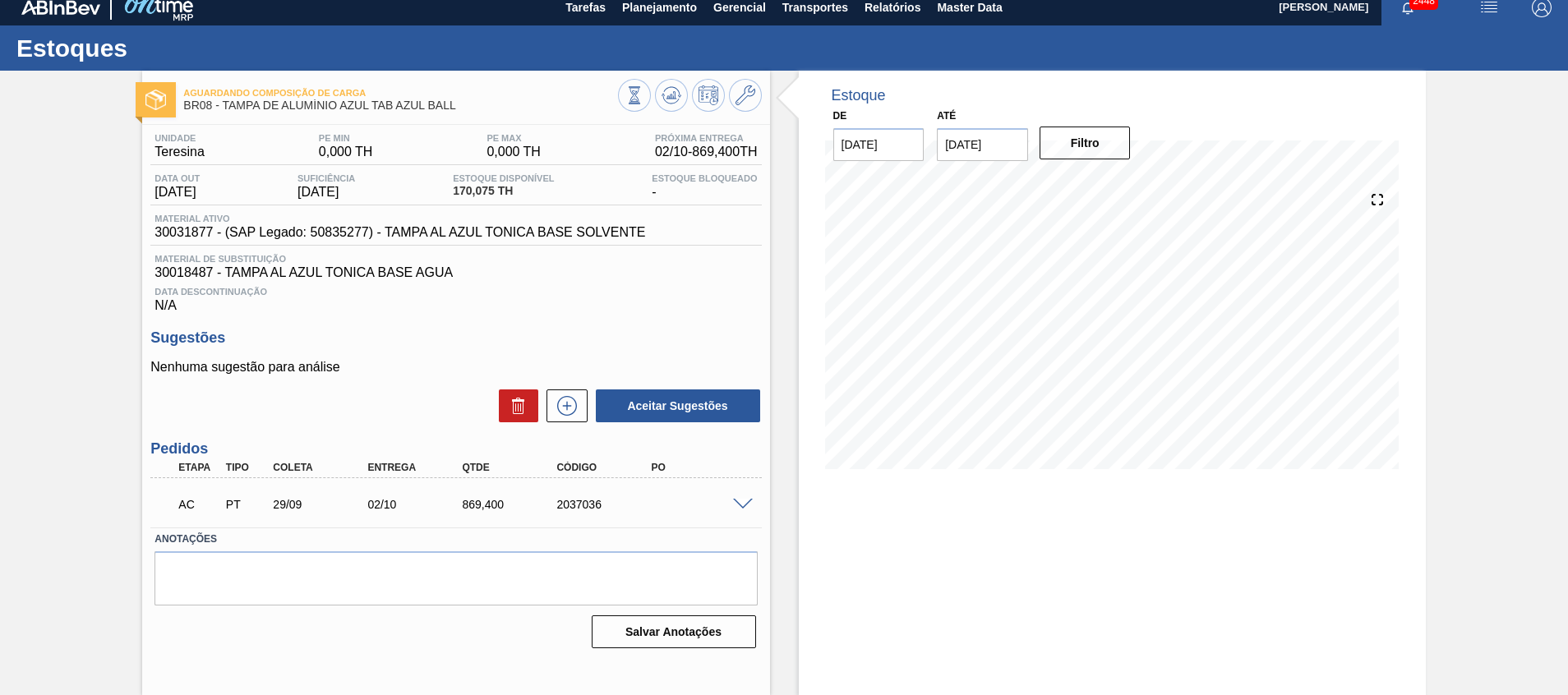
scroll to position [11, 0]
click at [741, 509] on span at bounding box center [743, 505] width 20 height 12
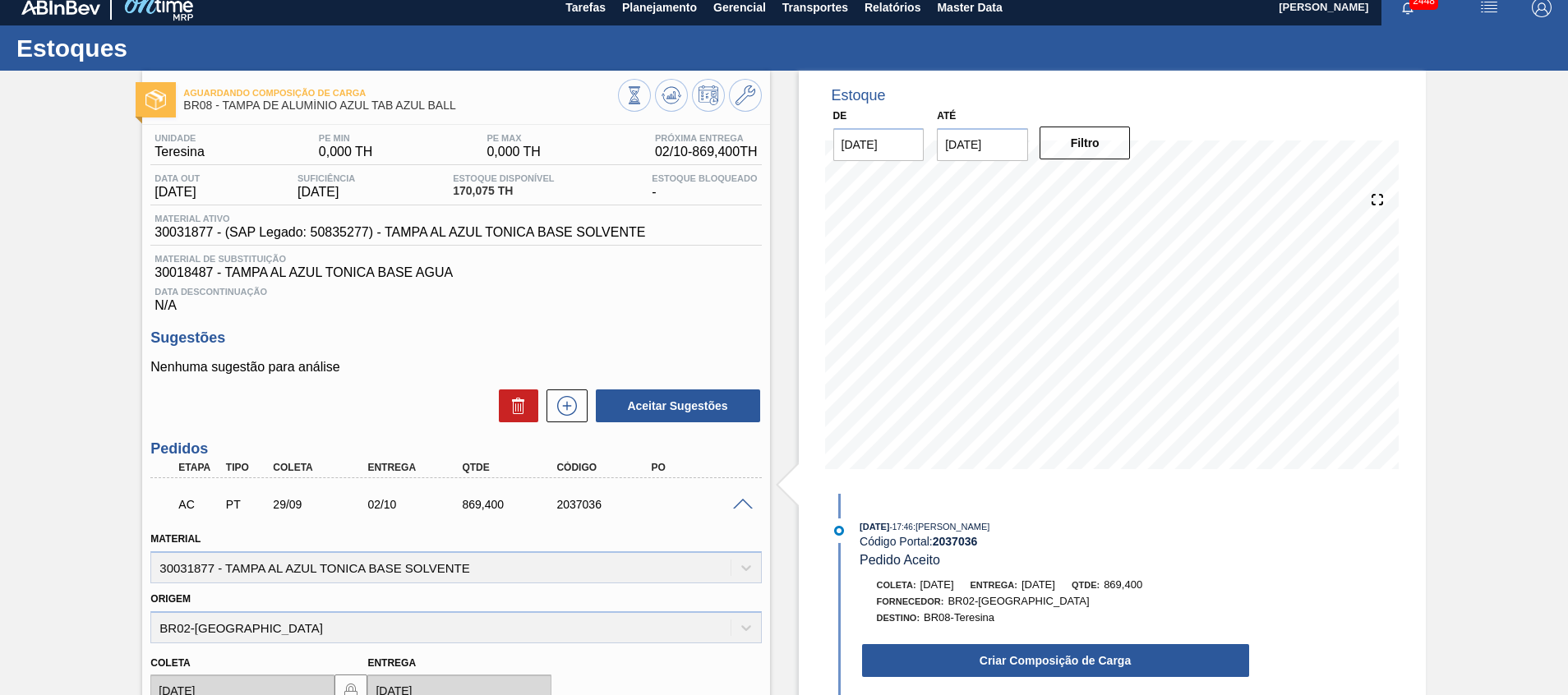
scroll to position [258, 0]
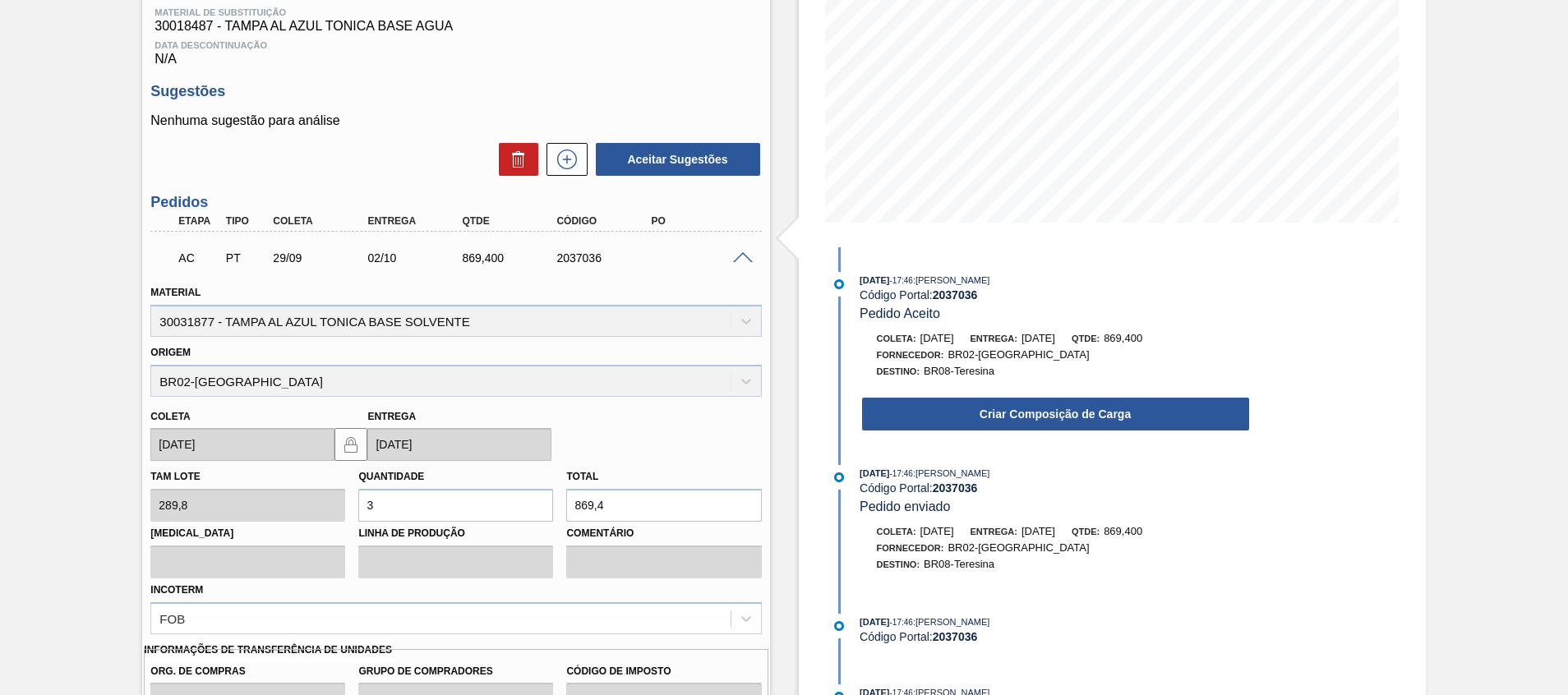
click at [888, 438] on div "22/09/2025 - 17:46 : Beatriz Marcelino Vasconcelo Código Portal: 2037036 Pedido…" at bounding box center [1039, 357] width 423 height 169
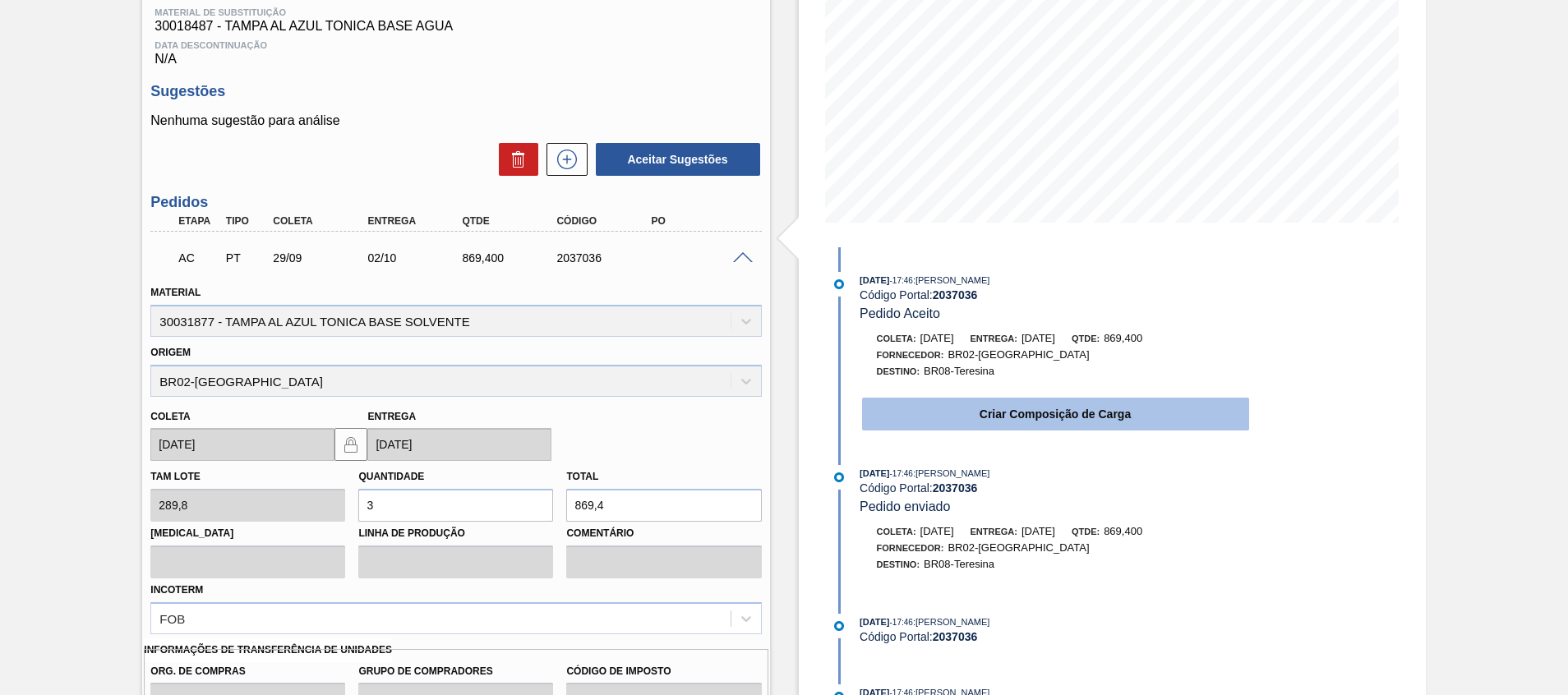
click at [896, 424] on button "Criar Composição de Carga" at bounding box center [1055, 414] width 387 height 33
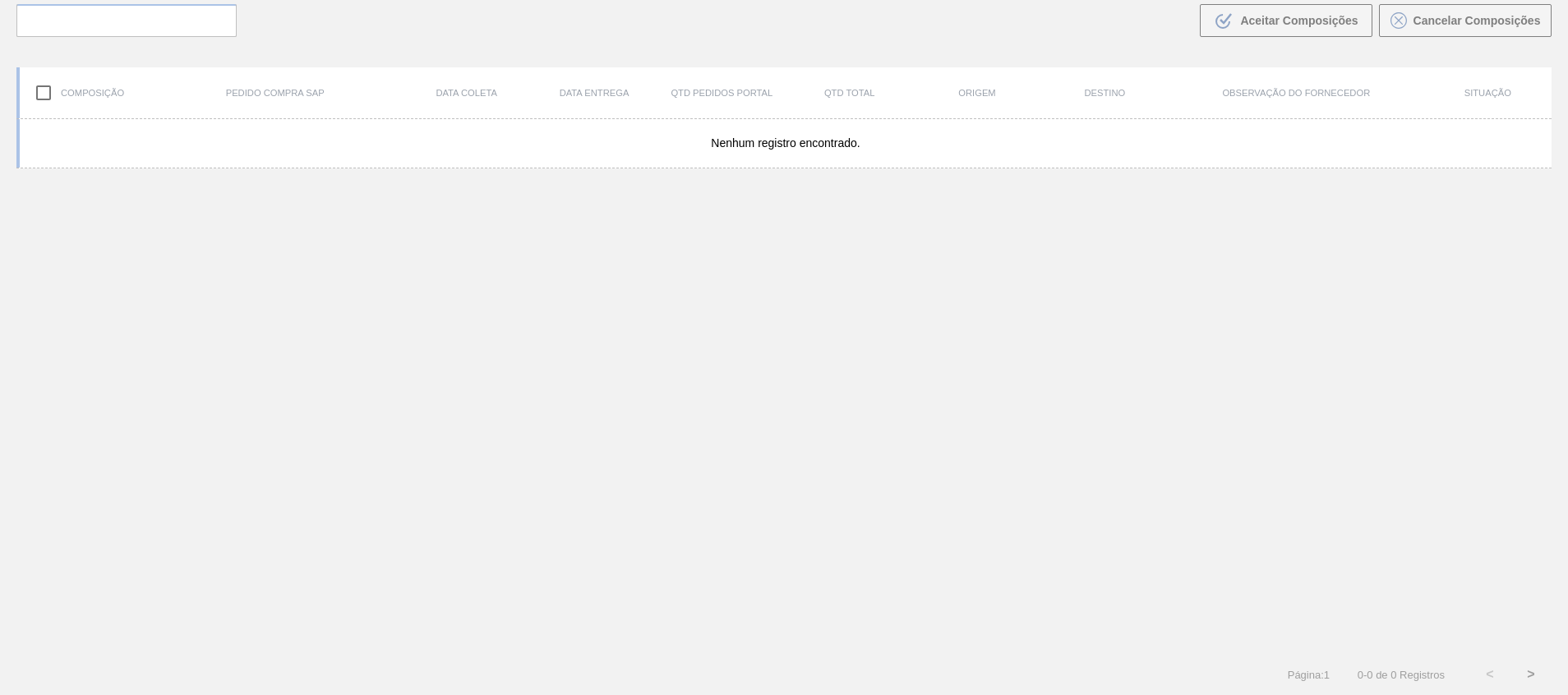
scroll to position [118, 0]
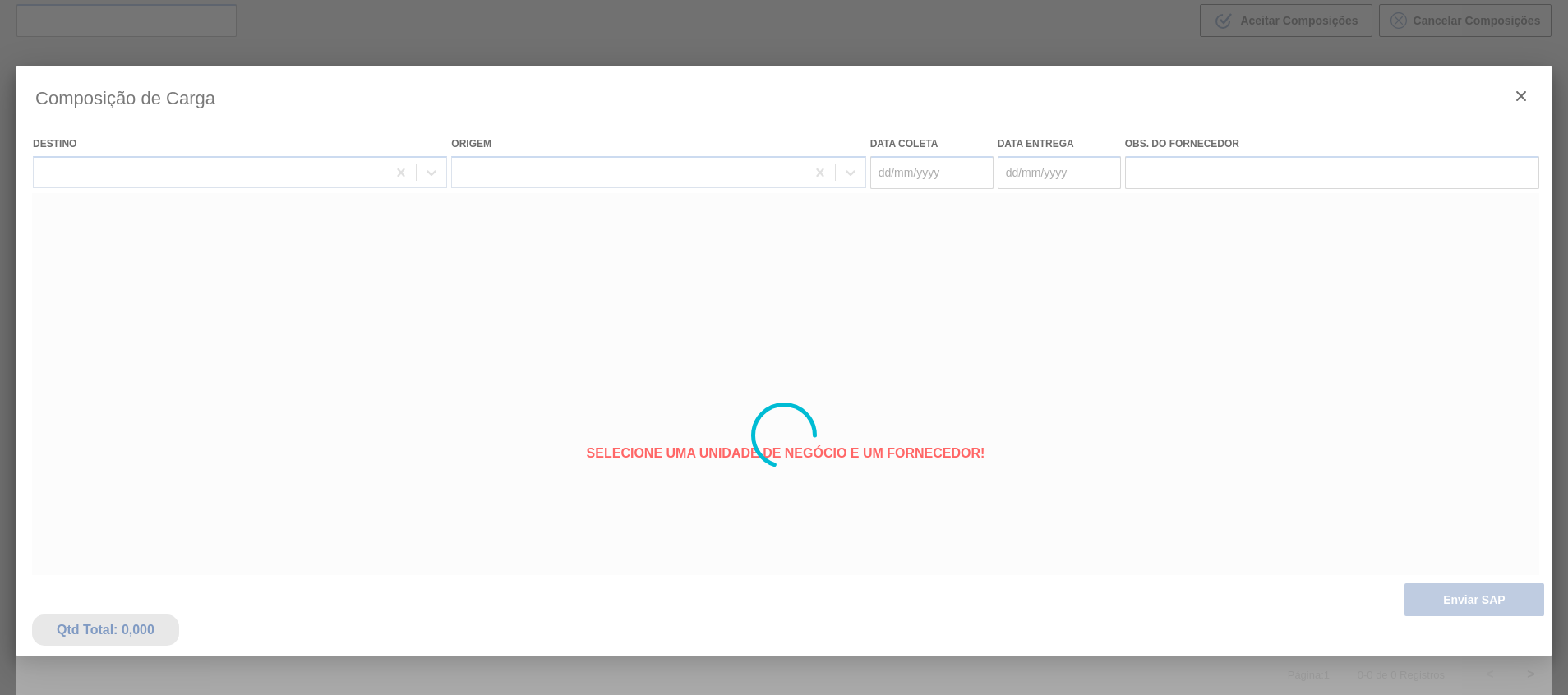
type coleta "29/09/2025"
type entrega "02/10/2025"
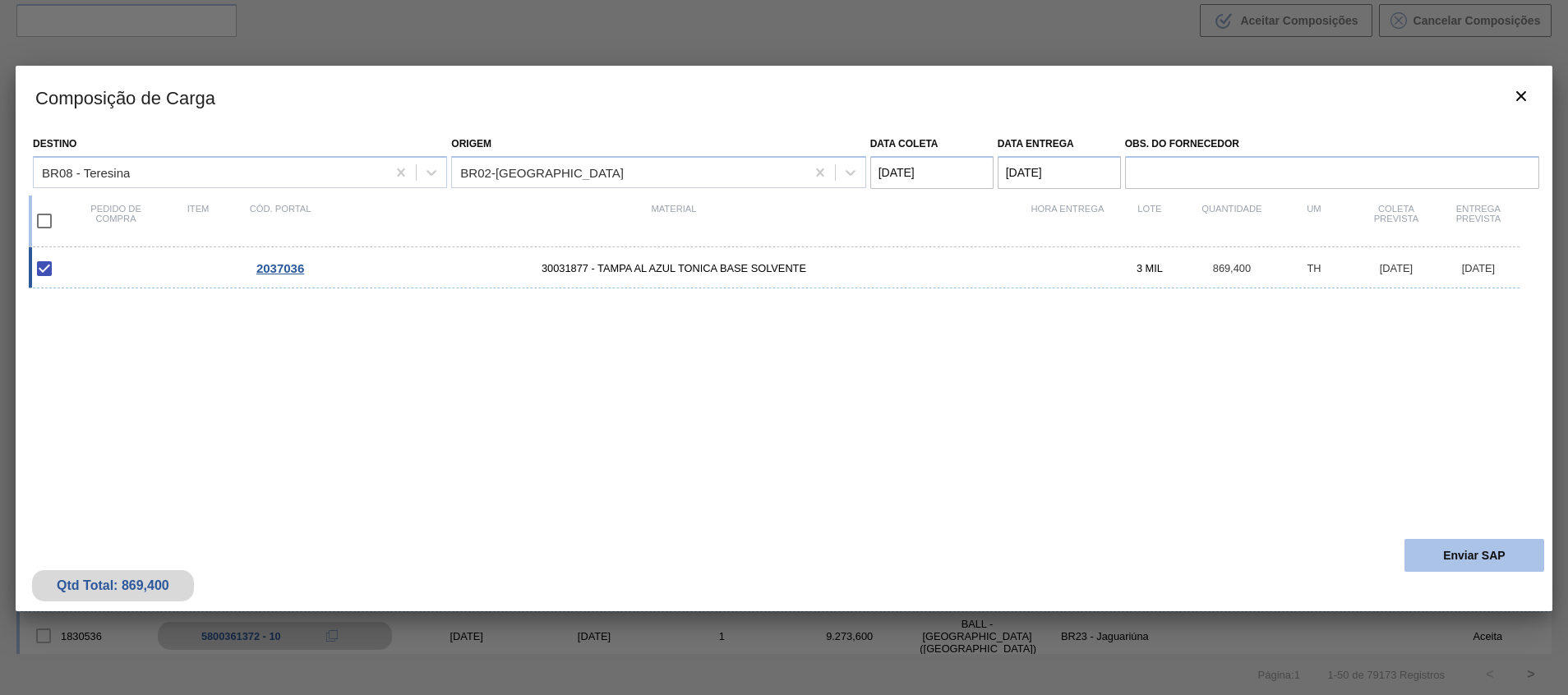
click at [1488, 558] on button "Enviar SAP" at bounding box center [1475, 555] width 140 height 33
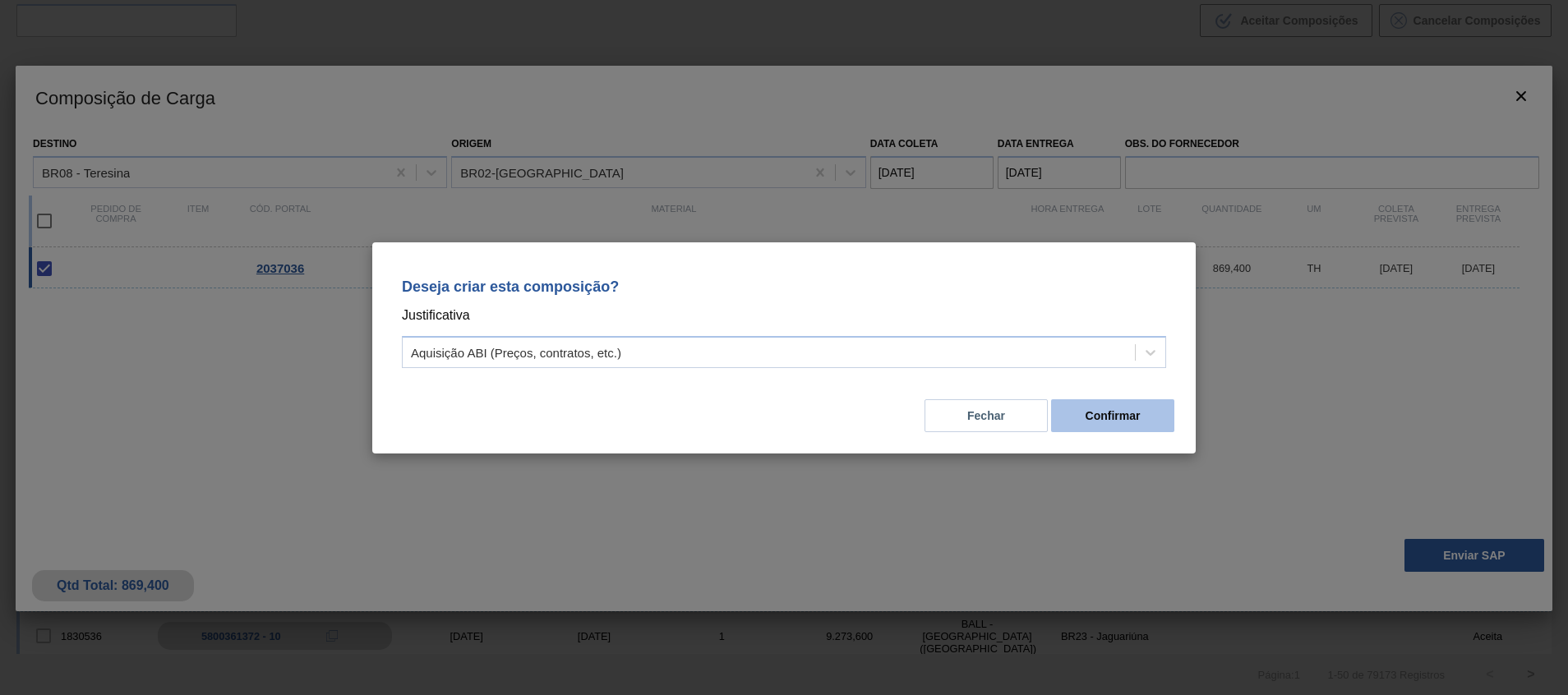
click at [1066, 403] on button "Confirmar" at bounding box center [1112, 416] width 123 height 33
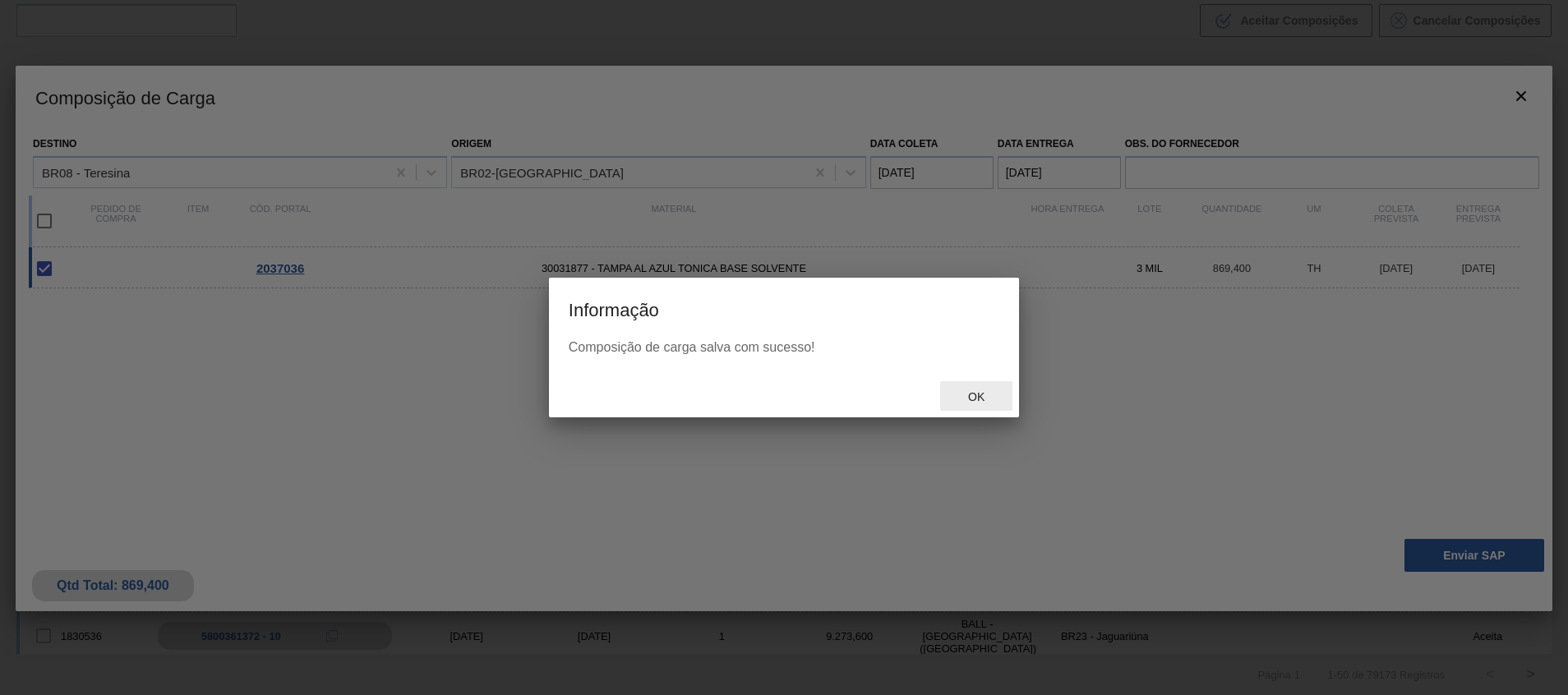
click at [981, 398] on span "Ok" at bounding box center [977, 396] width 43 height 13
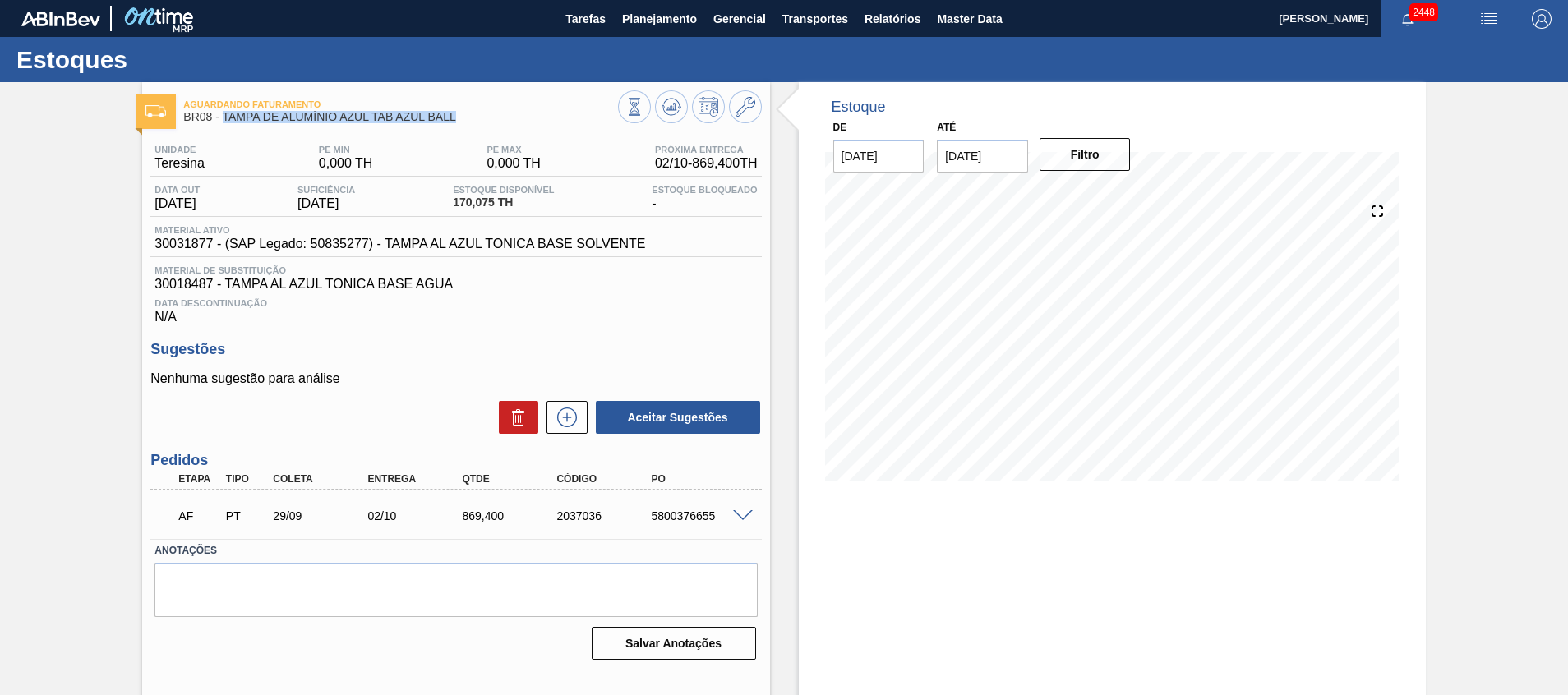
drag, startPoint x: 457, startPoint y: 116, endPoint x: 223, endPoint y: 120, distance: 234.0
click at [223, 120] on span "BR08 - TAMPA DE ALUMÍNIO AZUL TAB AZUL BALL" at bounding box center [401, 117] width 434 height 12
copy span "TAMPA DE ALUMÍNIO AZUL TAB AZUL BALL"
click at [208, 246] on span "30031877 - (SAP Legado: 50835277) - TAMPA AL AZUL TONICA BASE SOLVENTE" at bounding box center [400, 244] width 491 height 15
drag, startPoint x: 215, startPoint y: 246, endPoint x: 149, endPoint y: 245, distance: 66.0
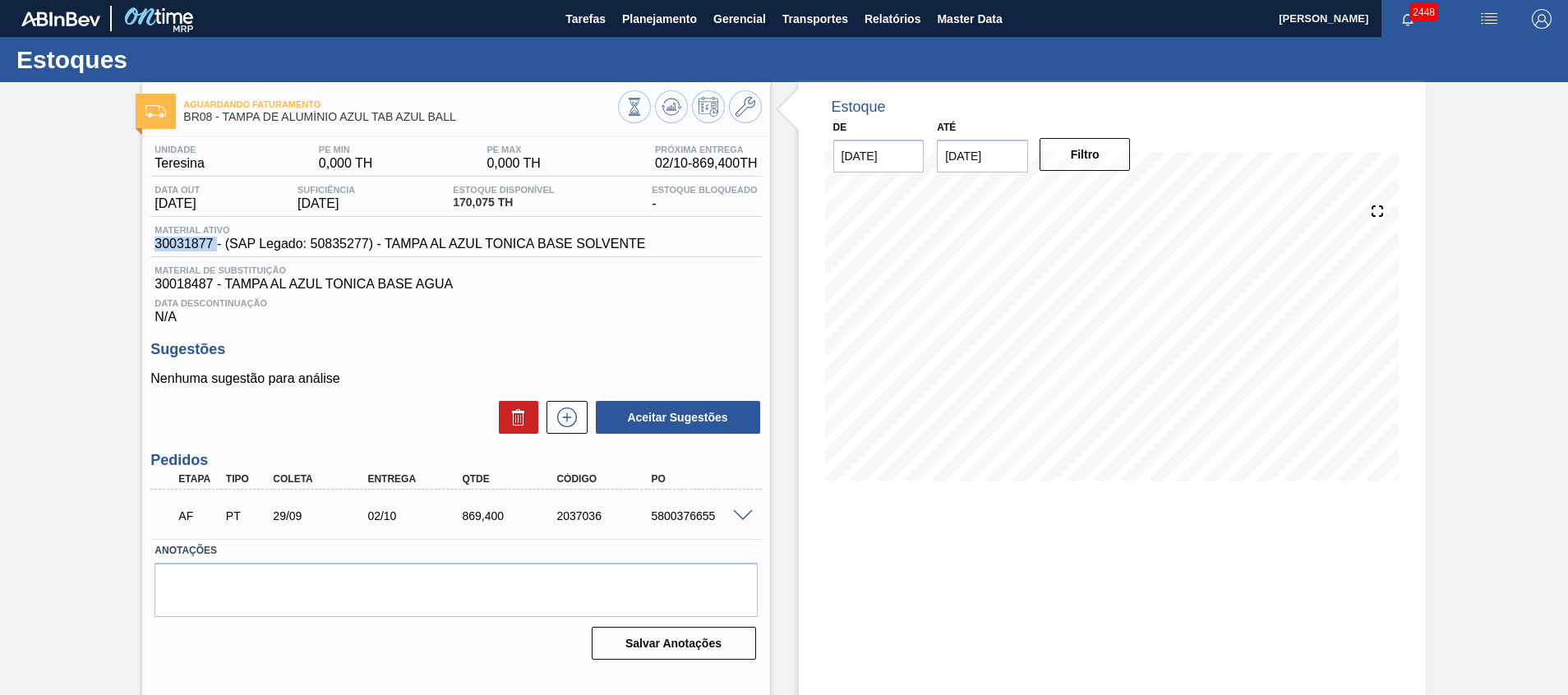
click at [149, 245] on div "Unidade Teresina PE MIN 0,000 TH PE MAX 0,000 TH Próxima Entrega 02/10 - 869,40…" at bounding box center [456, 400] width 627 height 529
copy span "30031877"
click at [688, 517] on div "5800376655" at bounding box center [700, 516] width 106 height 13
copy div "5800376655"
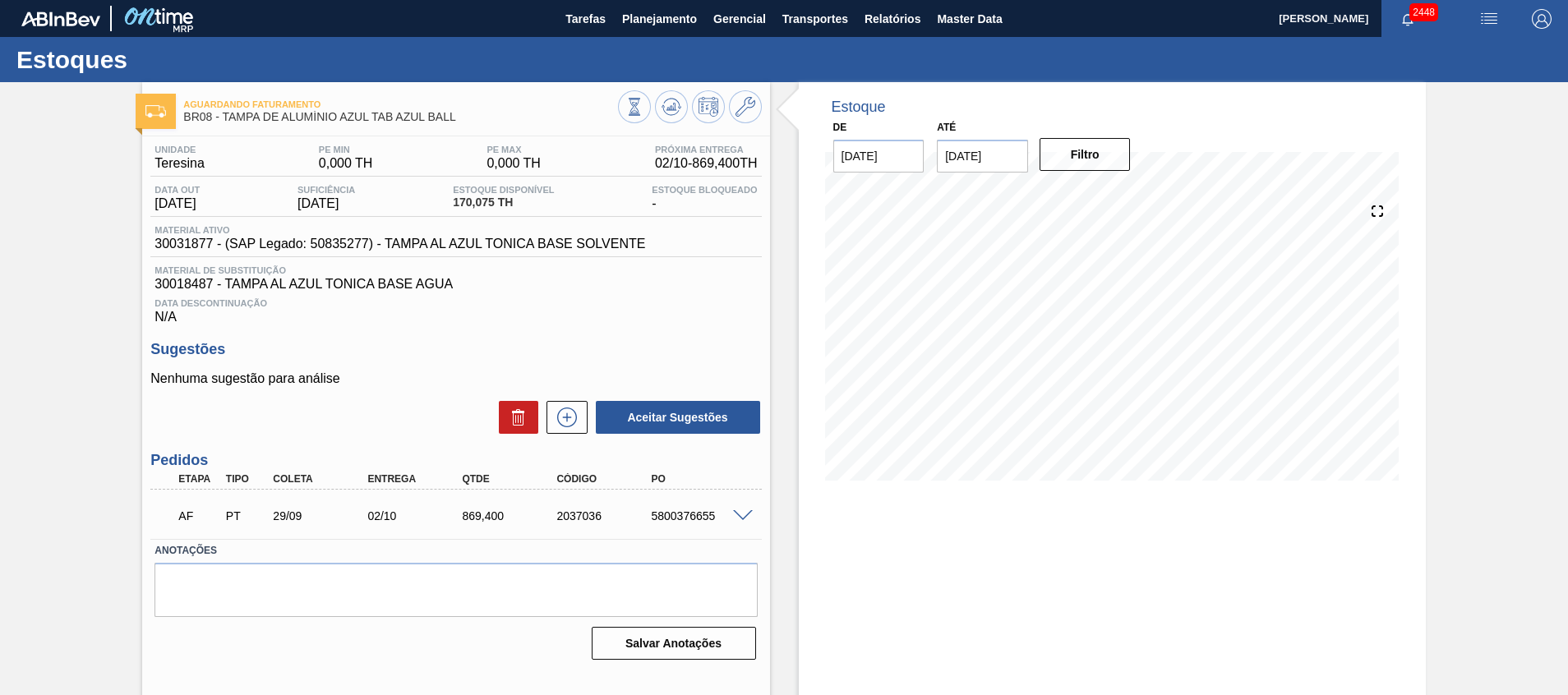
click at [773, 332] on div "Estoque De 22/09/2025 Até 30/10/2025 Filtro 22/09 Projeção de Estoque 170.075 N…" at bounding box center [1098, 394] width 656 height 624
click at [666, 102] on icon at bounding box center [671, 107] width 20 height 20
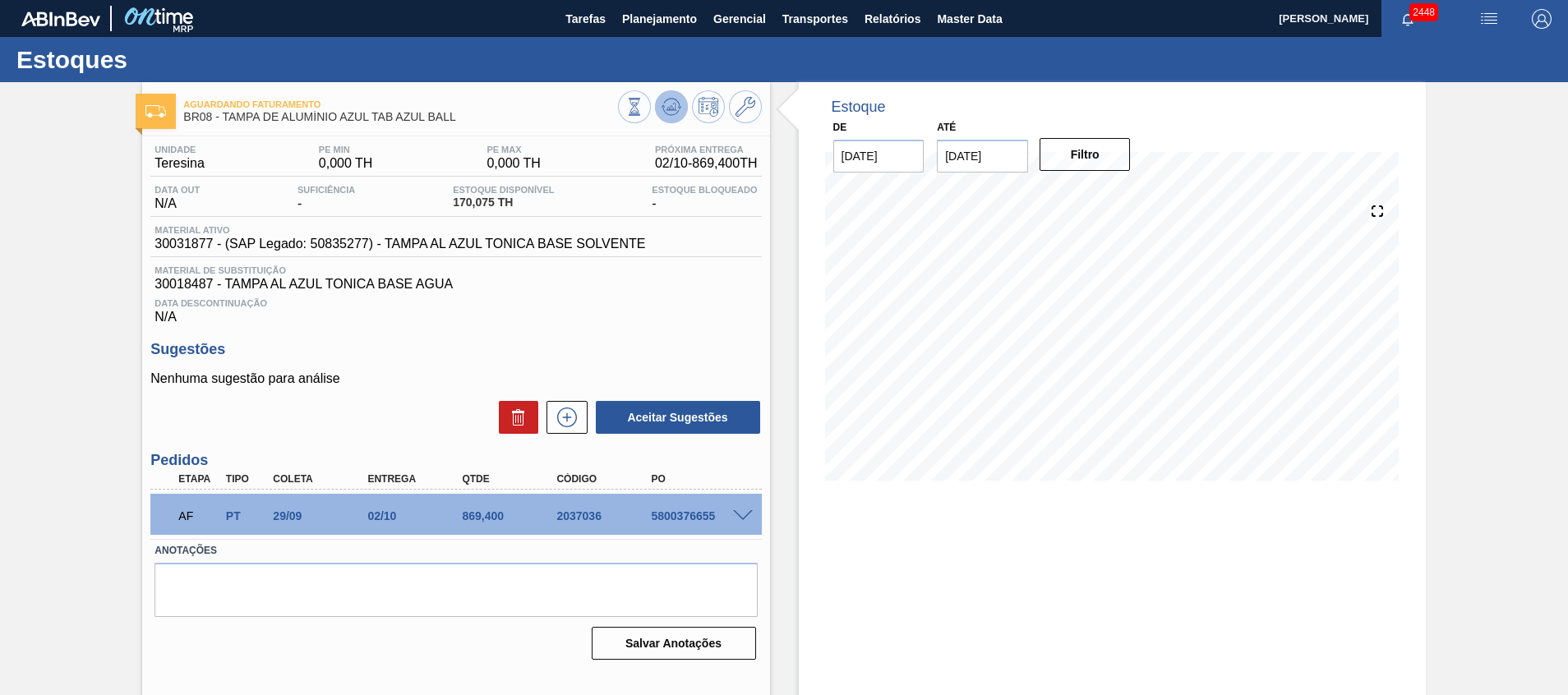
click at [669, 109] on icon at bounding box center [671, 106] width 10 height 8
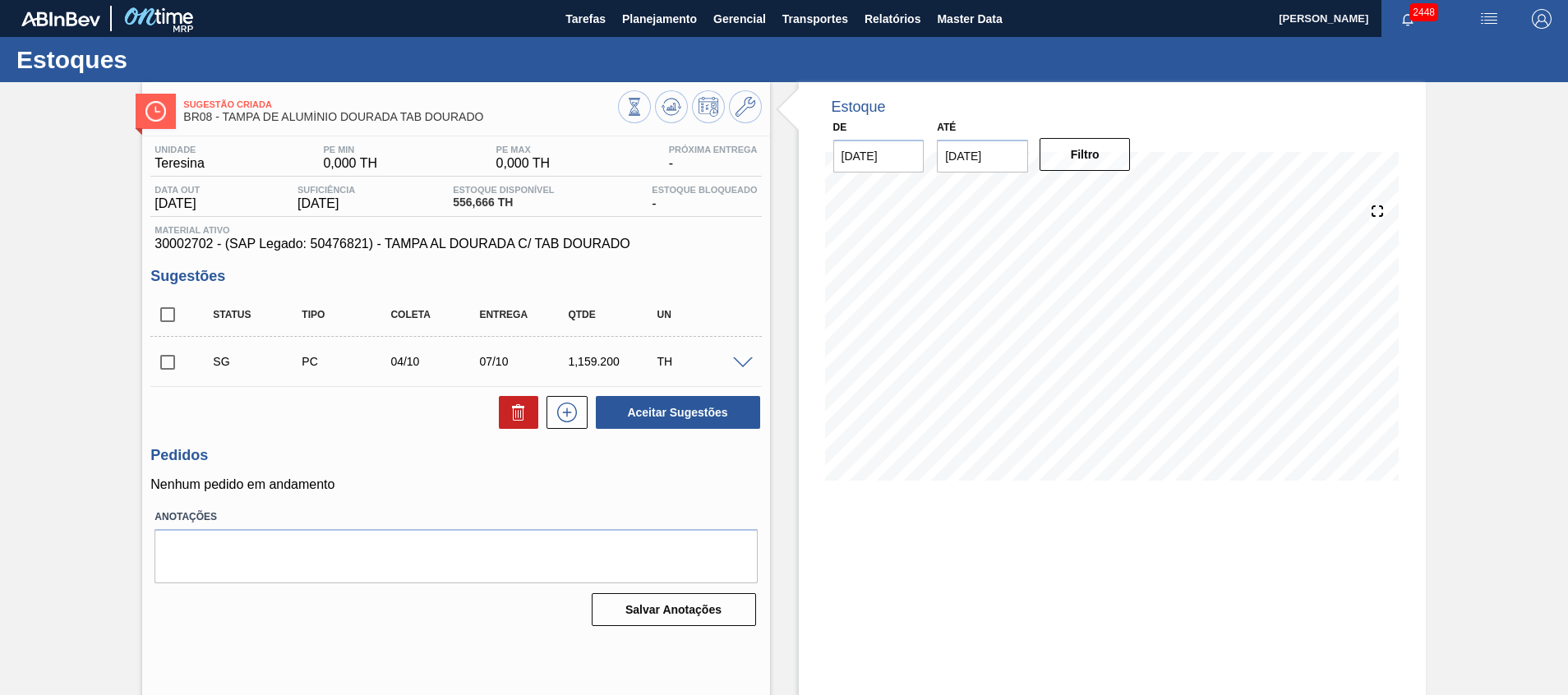
click at [163, 309] on input "checkbox" at bounding box center [168, 314] width 34 height 34
checkbox input "true"
click at [522, 423] on button at bounding box center [519, 413] width 40 height 33
checkbox input "false"
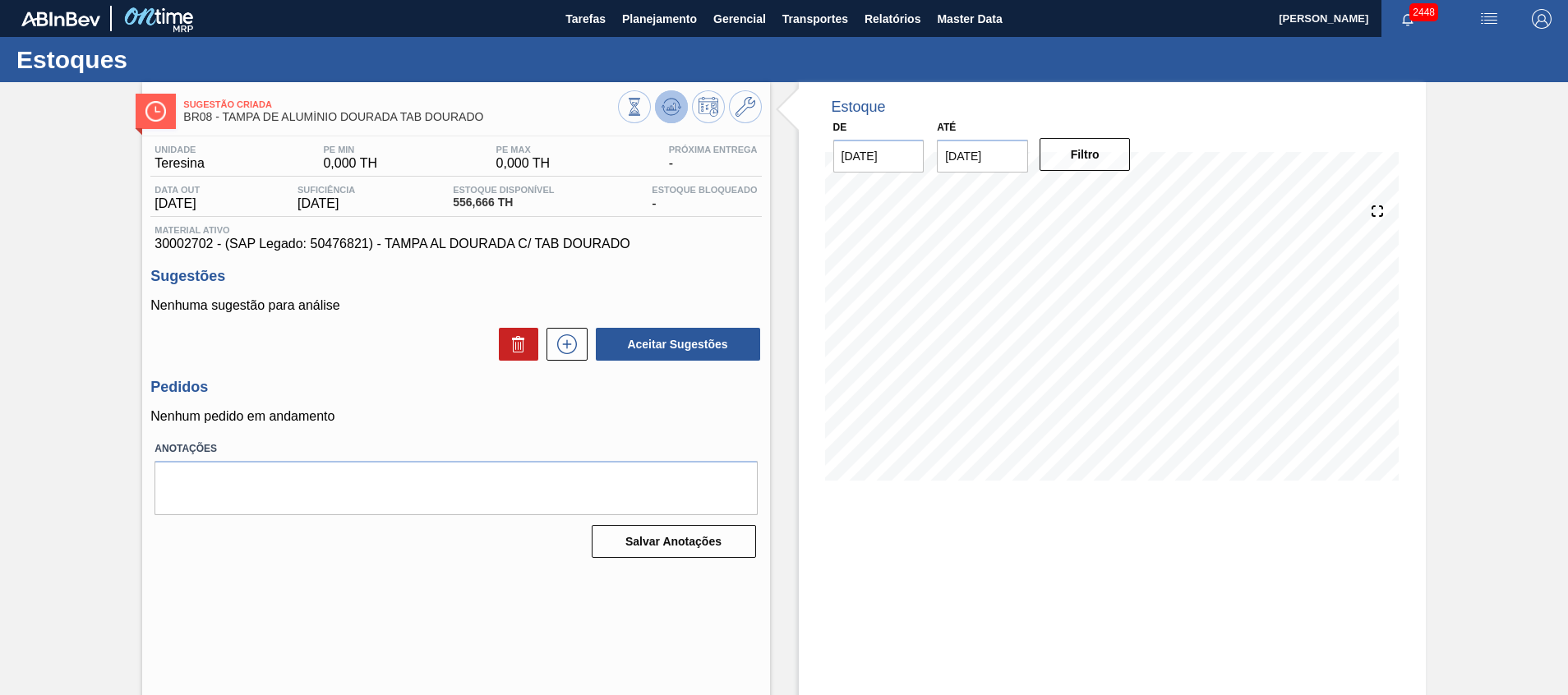
click at [677, 107] on icon at bounding box center [679, 108] width 3 height 3
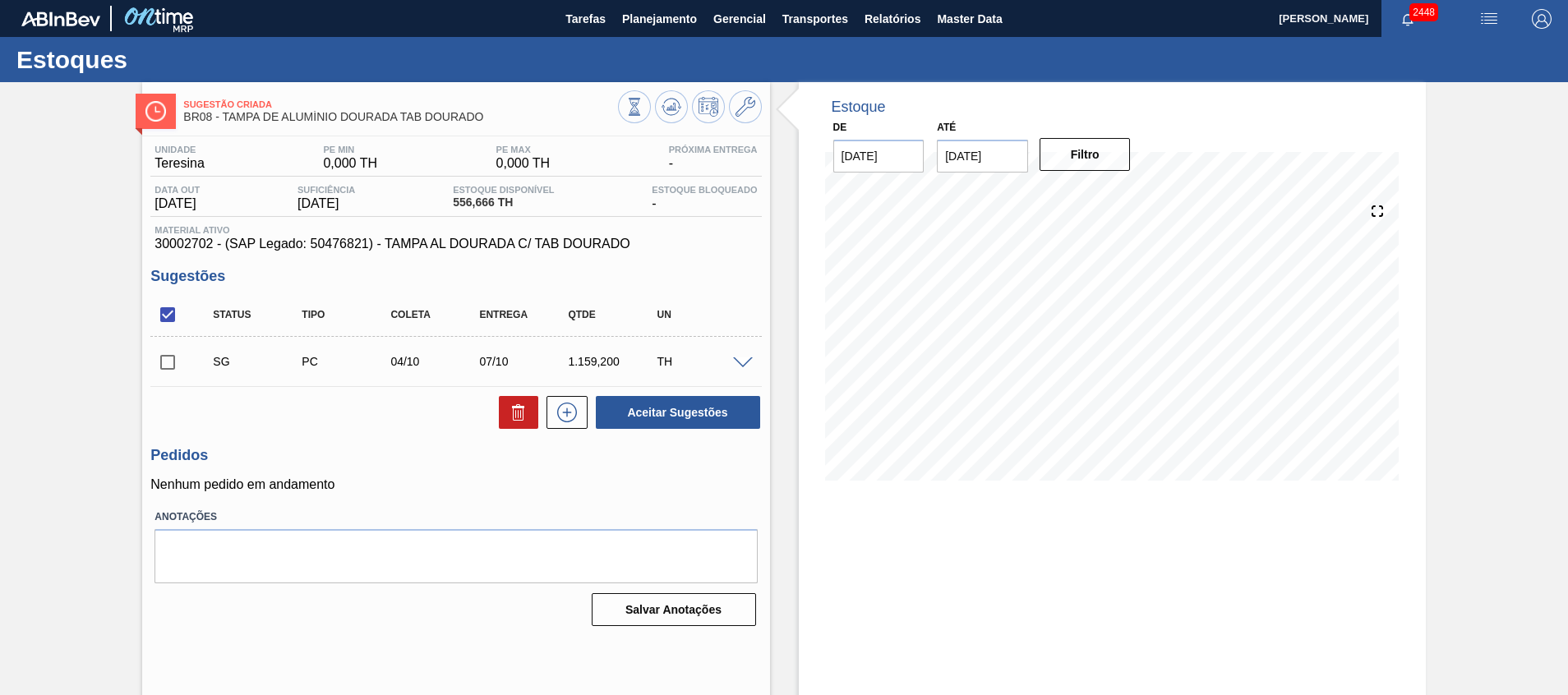
click at [744, 359] on span at bounding box center [743, 363] width 20 height 12
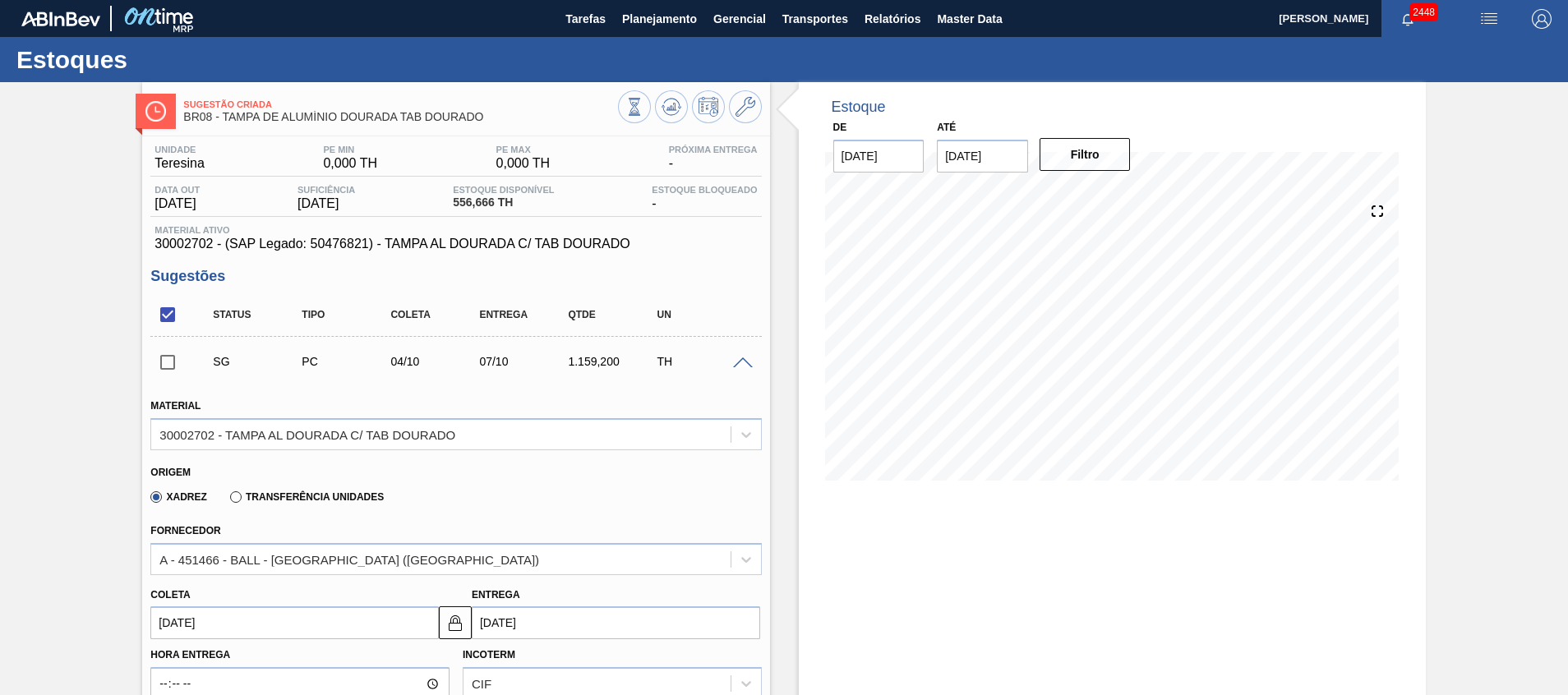
click at [332, 501] on label "Transferência Unidades" at bounding box center [307, 497] width 153 height 11
click at [227, 500] on input "Transferência Unidades" at bounding box center [227, 500] width 0 height 0
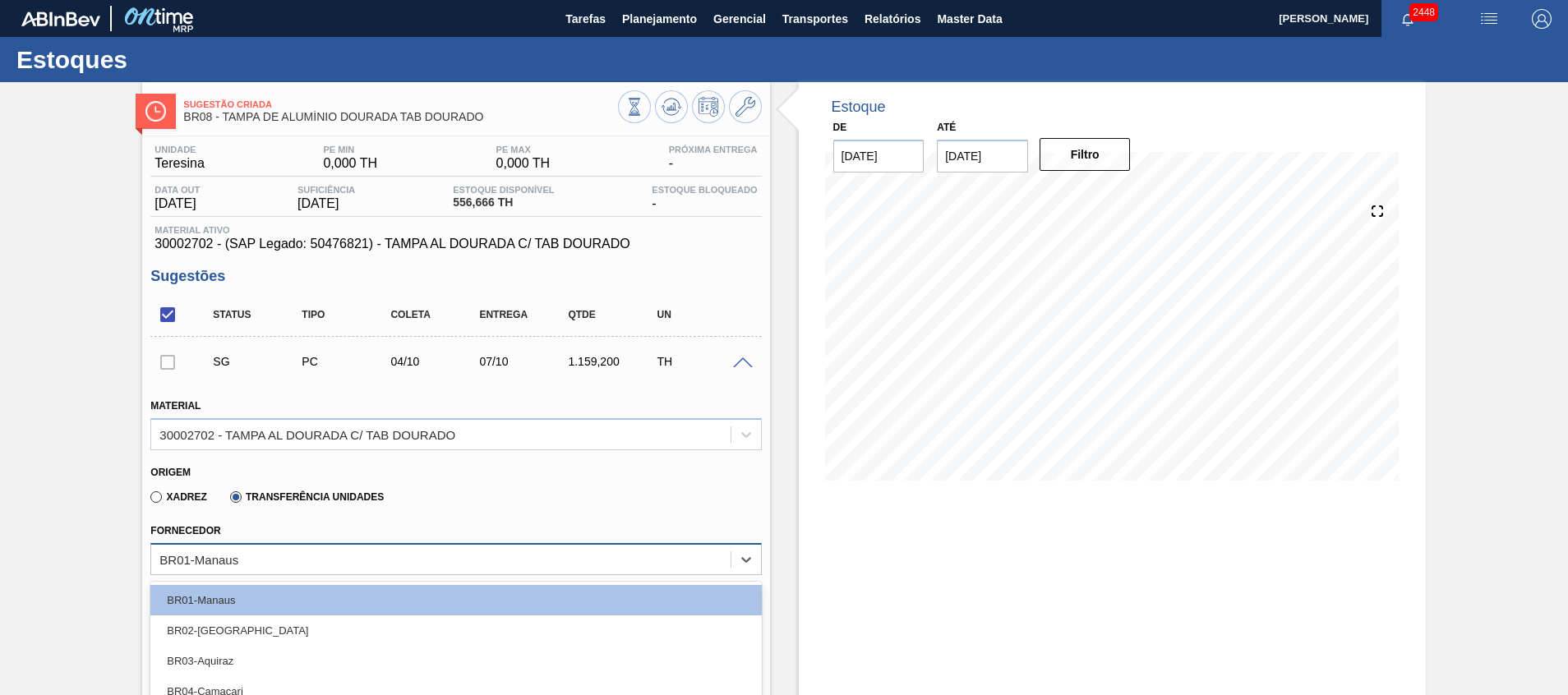
click at [272, 548] on div "option BR04-Camaçari focused, 4 of 20. 20 results available. Use Up and Down to…" at bounding box center [456, 559] width 611 height 32
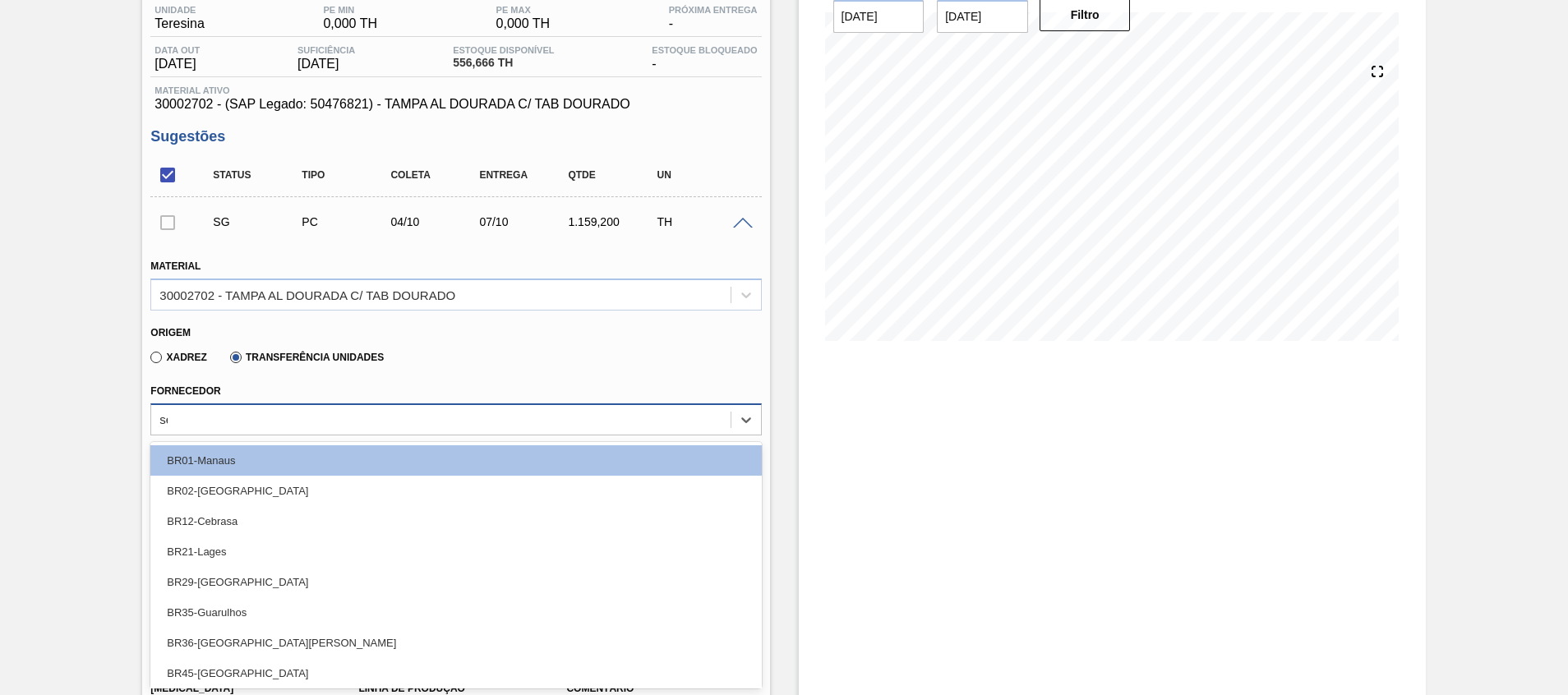
type input "ser"
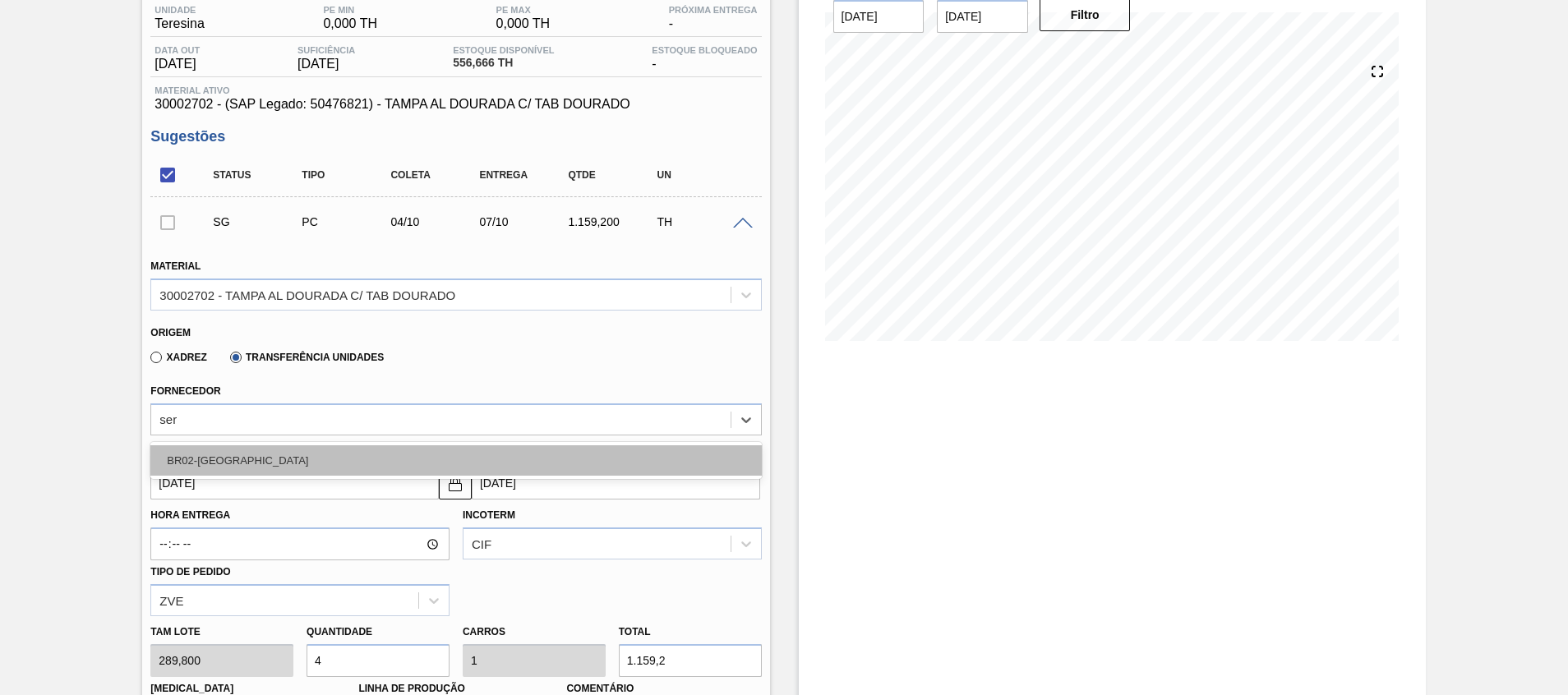
click at [274, 467] on div "BR02-Sergipe" at bounding box center [456, 460] width 611 height 30
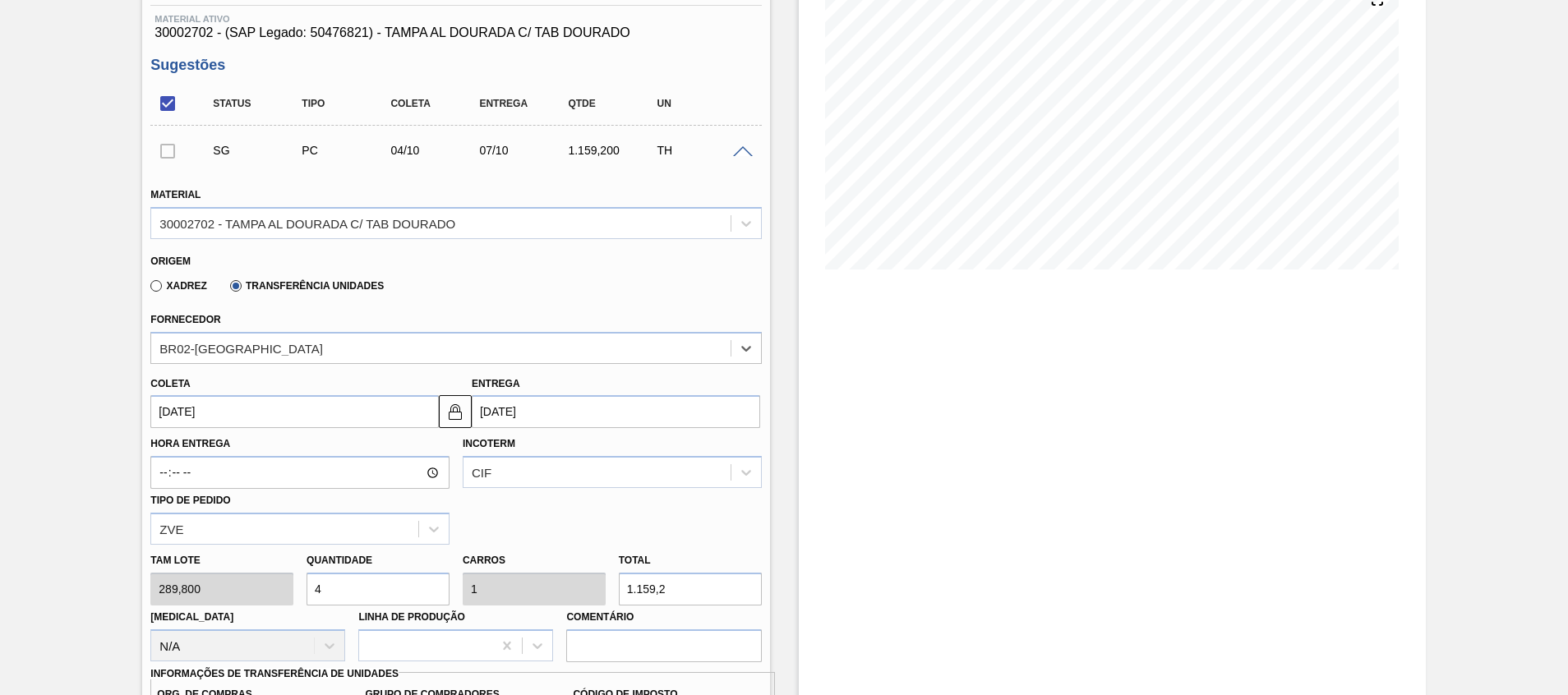
scroll to position [263, 0]
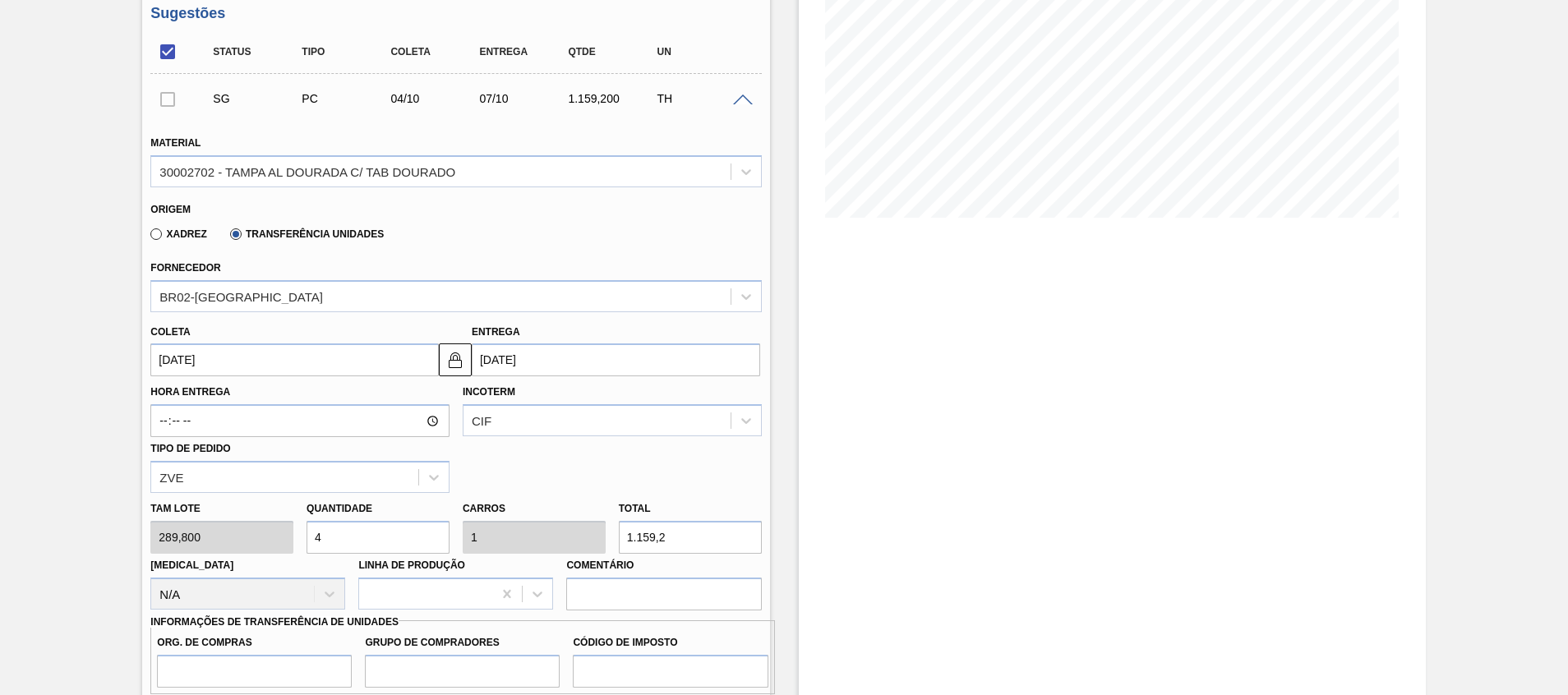
drag, startPoint x: 408, startPoint y: 529, endPoint x: 204, endPoint y: 548, distance: 204.9
click at [221, 555] on div "Tam lote 289,800 Quantidade 4 Carros 1 Total 1.159,2 Doca N/A Linha de Produção…" at bounding box center [456, 551] width 624 height 117
type input "2"
type input "0,5"
type input "579,6"
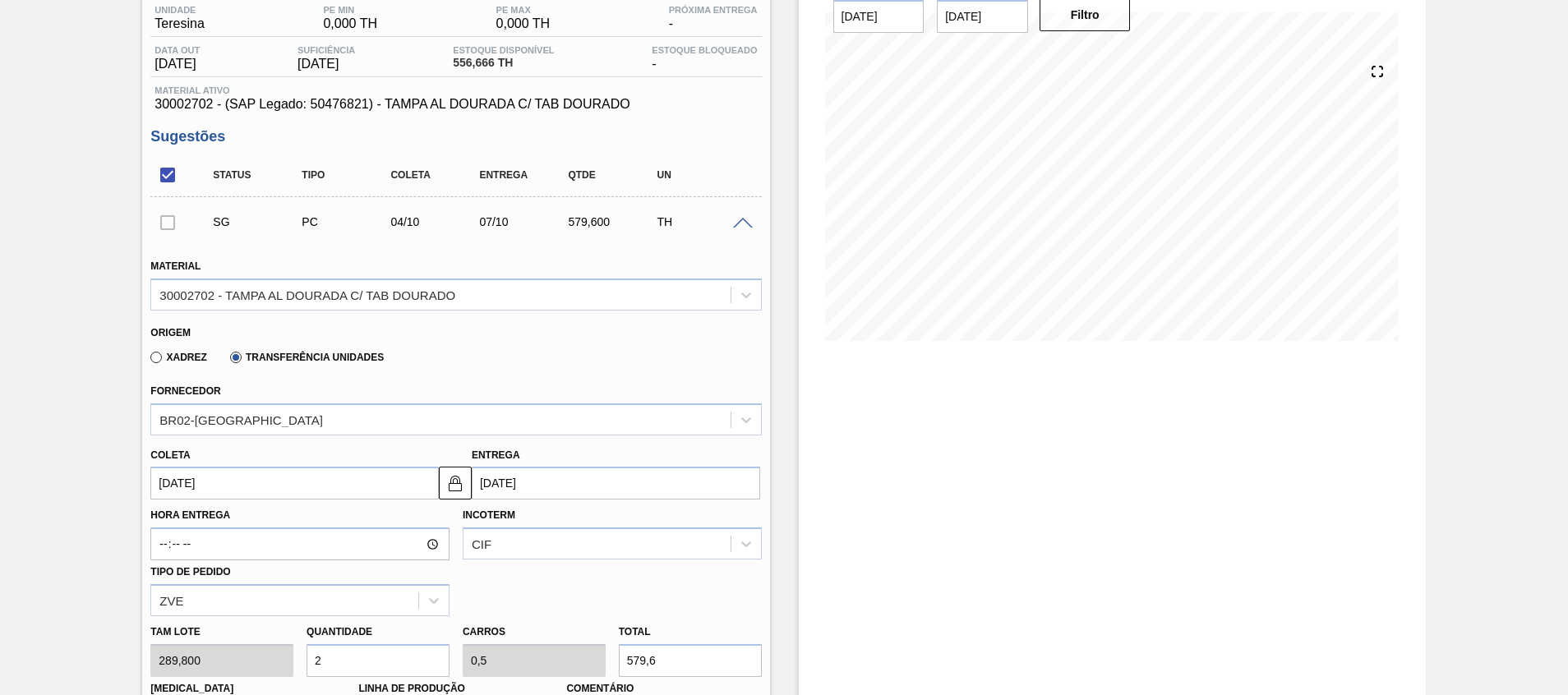
scroll to position [386, 0]
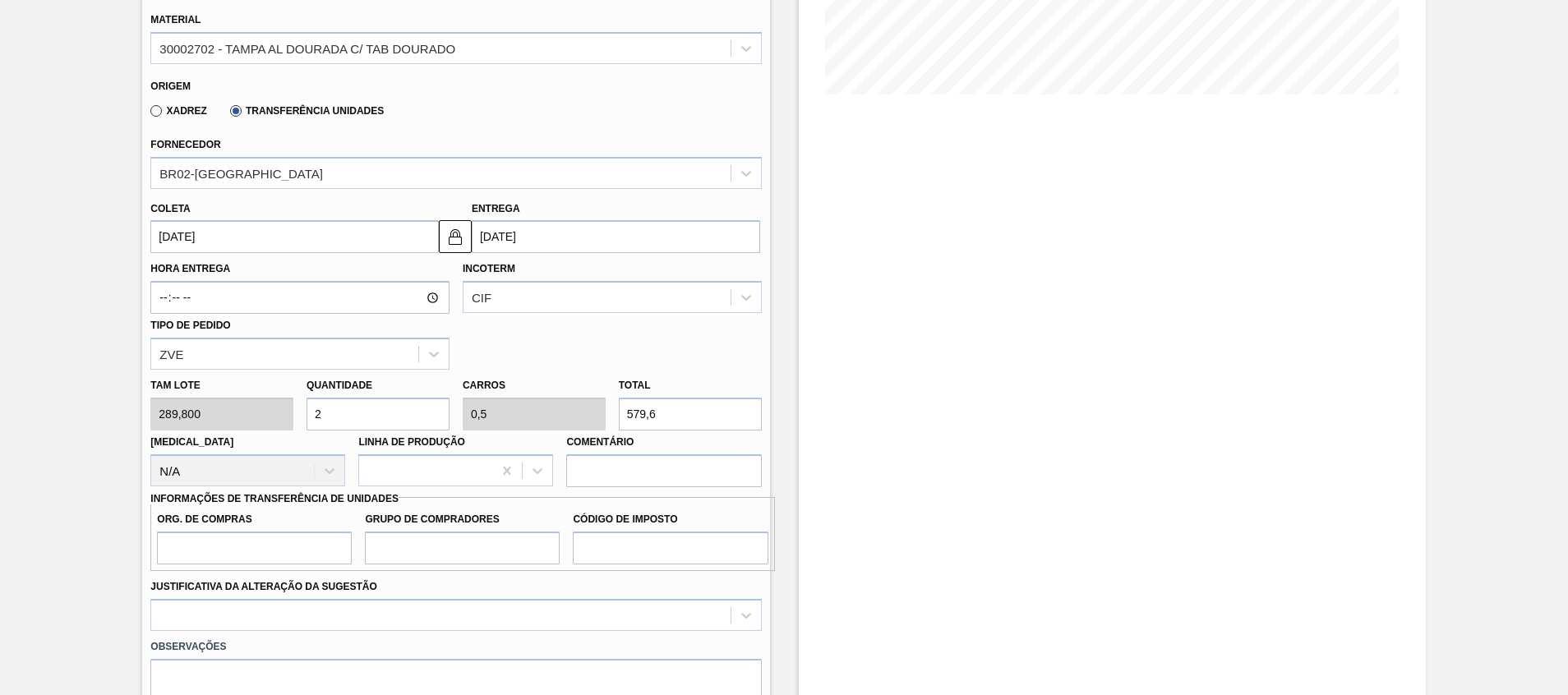
type input "2"
click at [382, 237] on input "04/10/2025" at bounding box center [295, 237] width 289 height 33
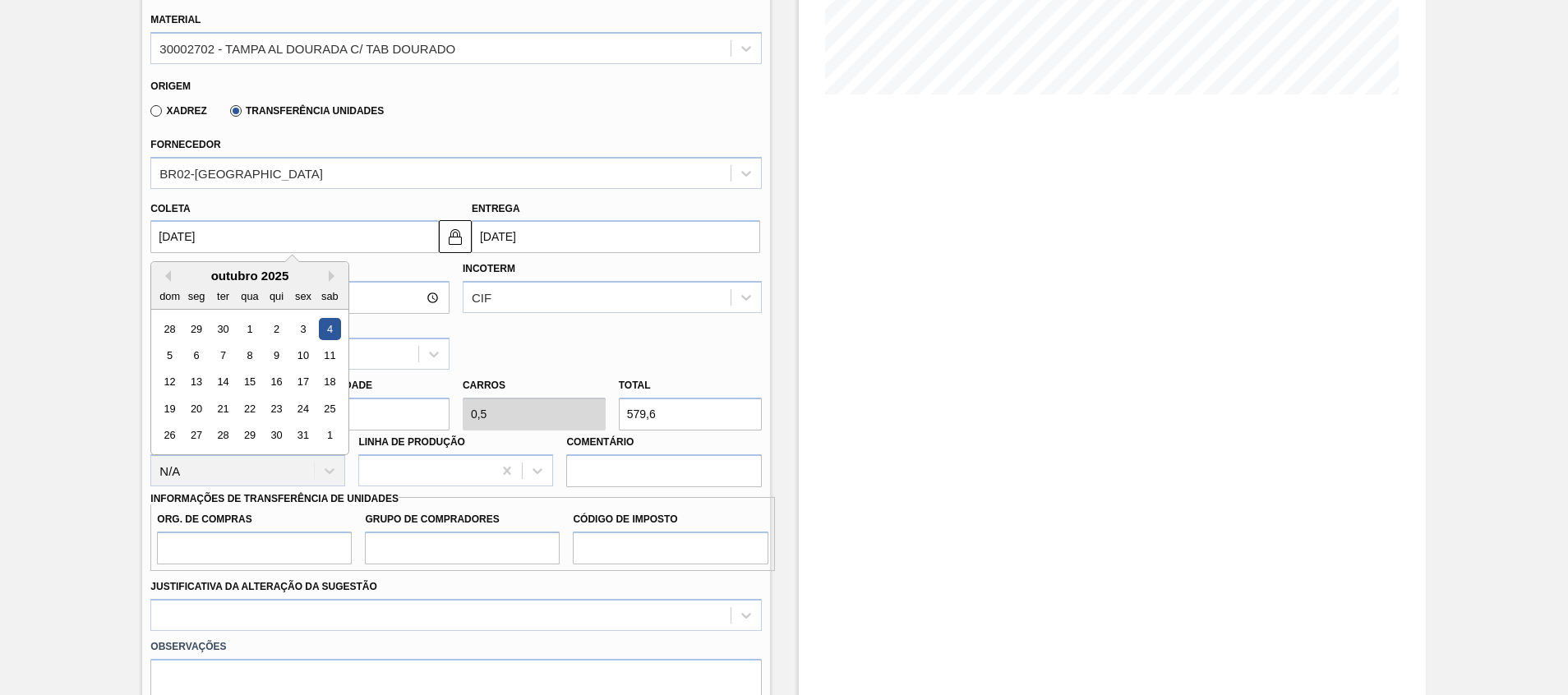
click at [171, 270] on div "outubro 2025" at bounding box center [250, 276] width 197 height 14
click at [170, 273] on button "Previous Month" at bounding box center [165, 276] width 11 height 11
click at [199, 429] on div "29" at bounding box center [197, 436] width 22 height 22
type input "29/09/2025"
type input "02/10/2025"
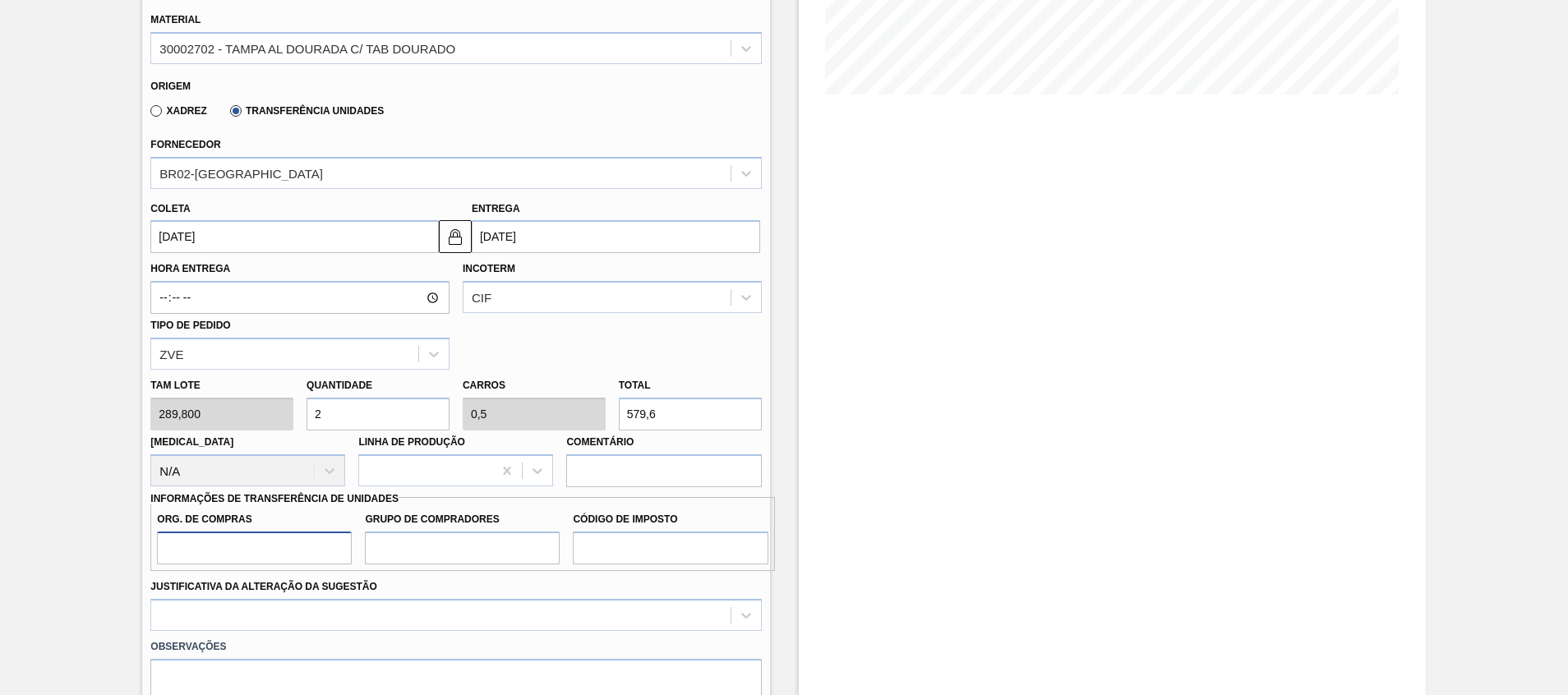
click at [313, 557] on input "Org. de Compras" at bounding box center [254, 548] width 195 height 33
type input "A01"
type input "BR0"
type input "I1"
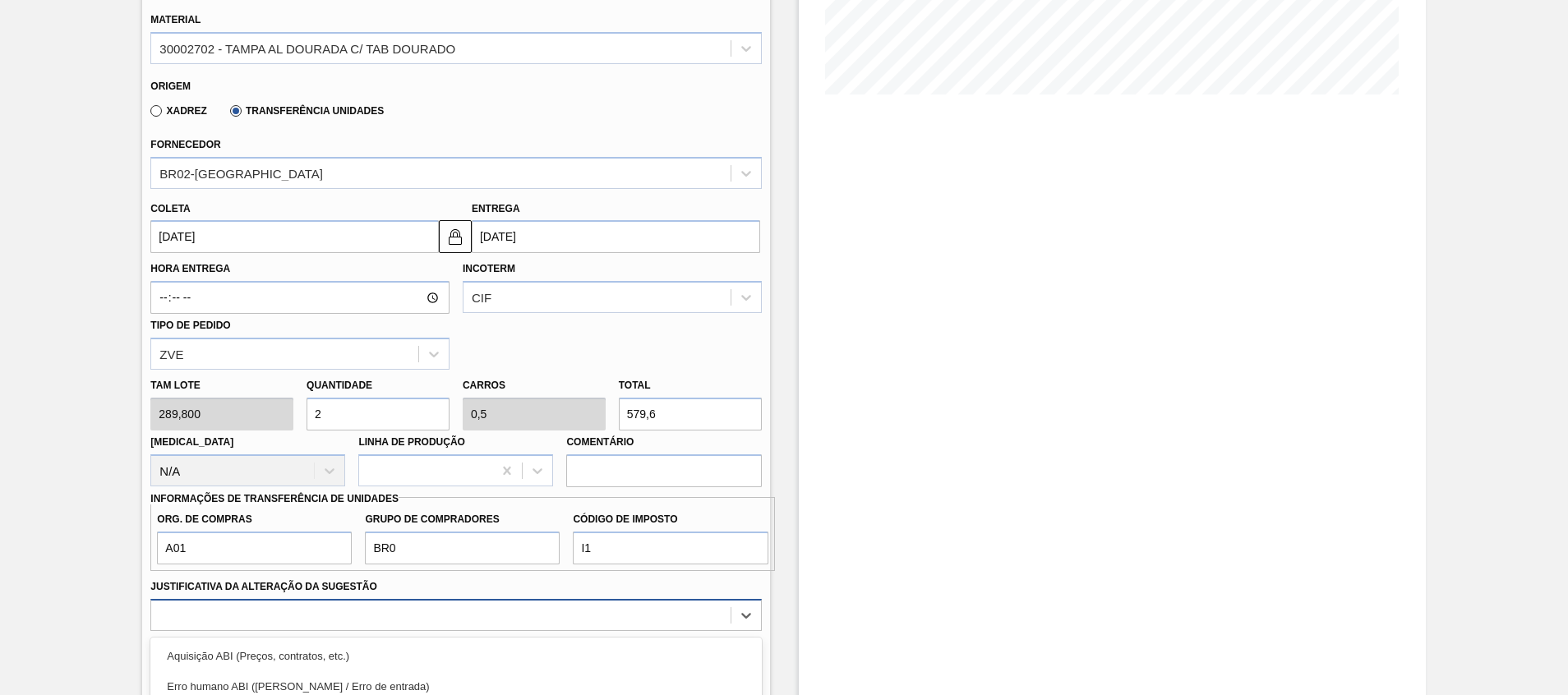
click at [344, 624] on div "option Aquisição ABI (Preços, contratos, etc.) focused, 1 of 18. 18 results ava…" at bounding box center [456, 615] width 611 height 32
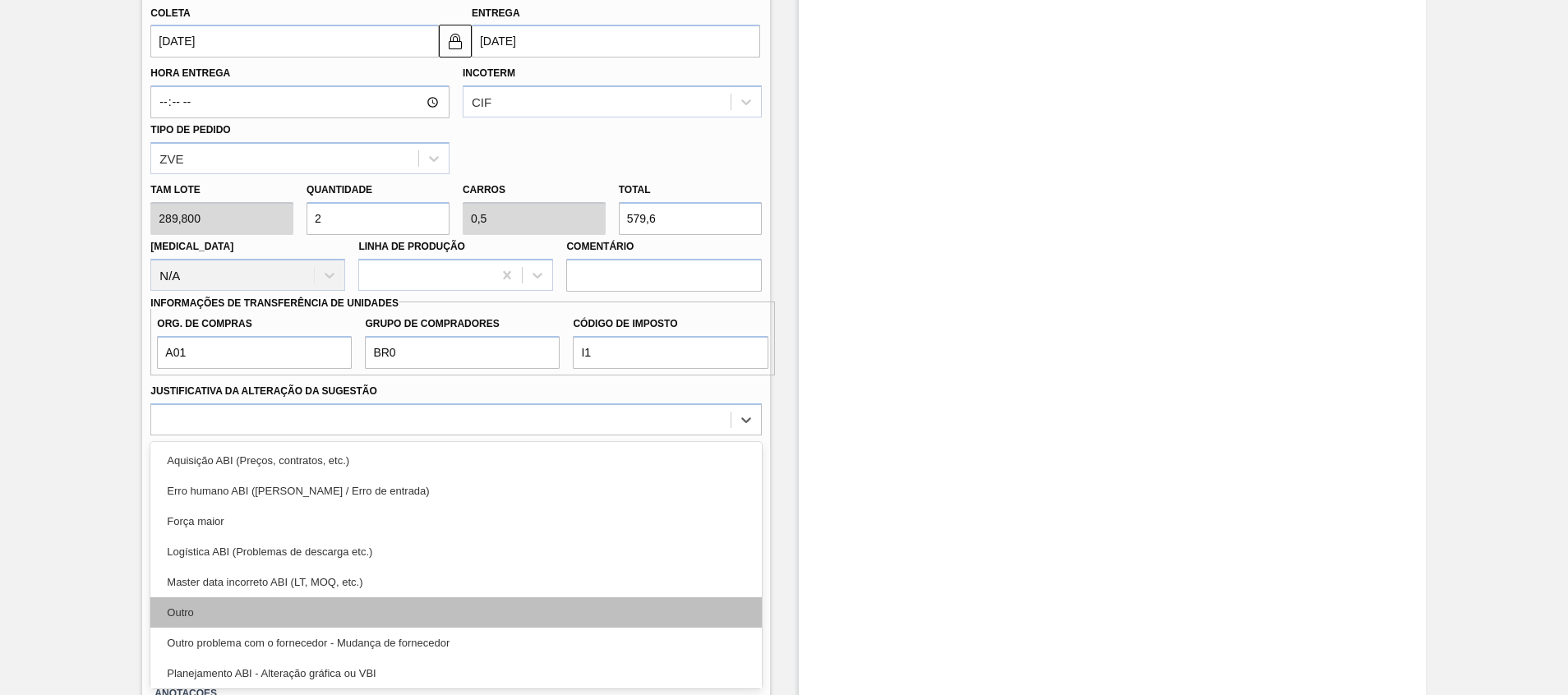
click at [345, 610] on div "Outro" at bounding box center [456, 612] width 611 height 30
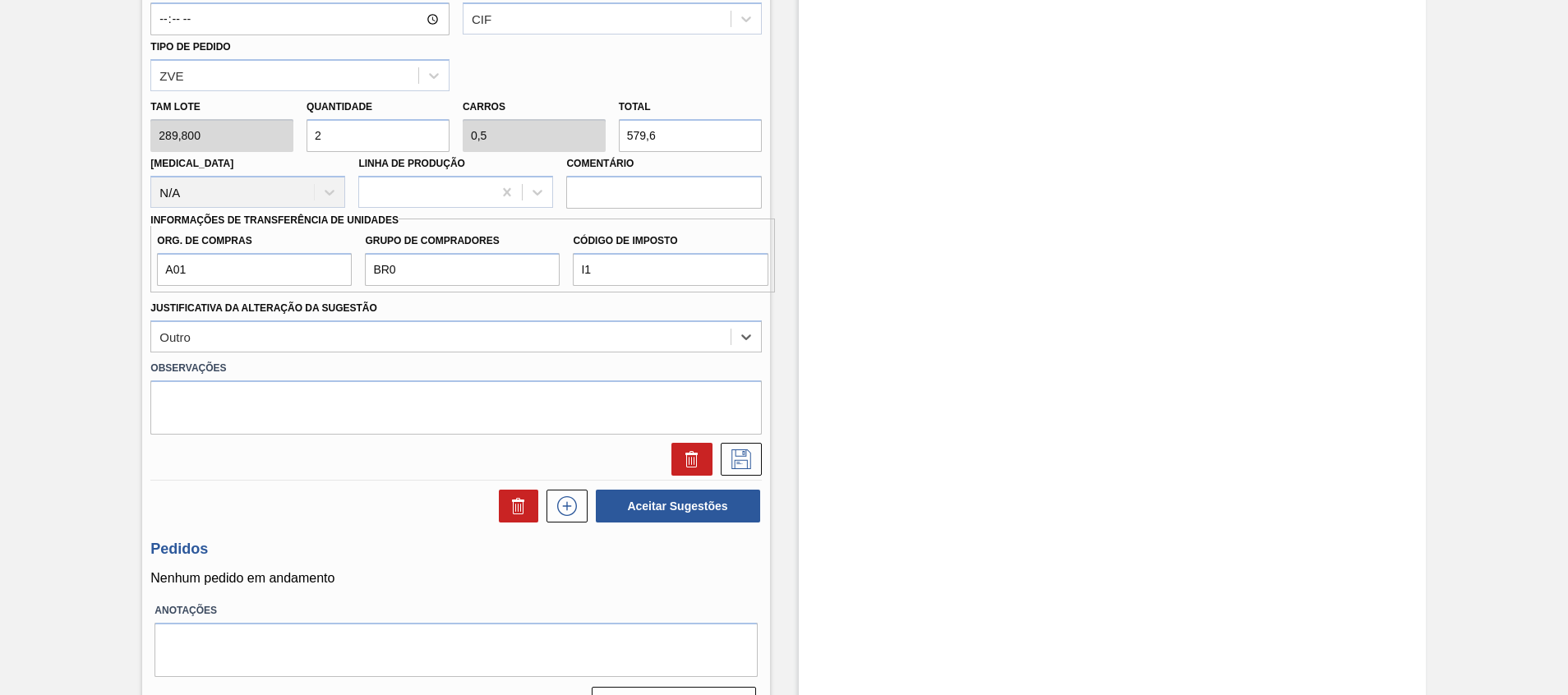
scroll to position [704, 0]
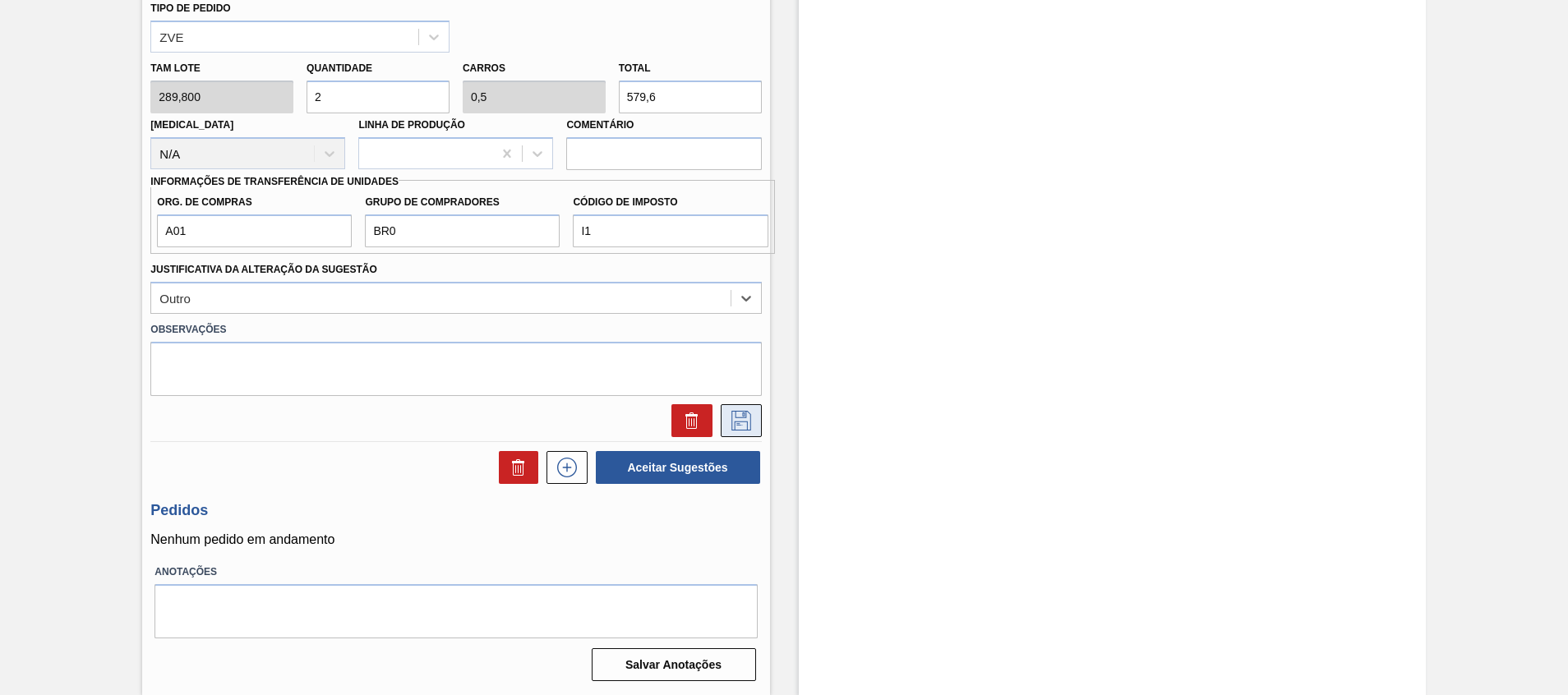
click at [732, 413] on icon at bounding box center [741, 420] width 27 height 20
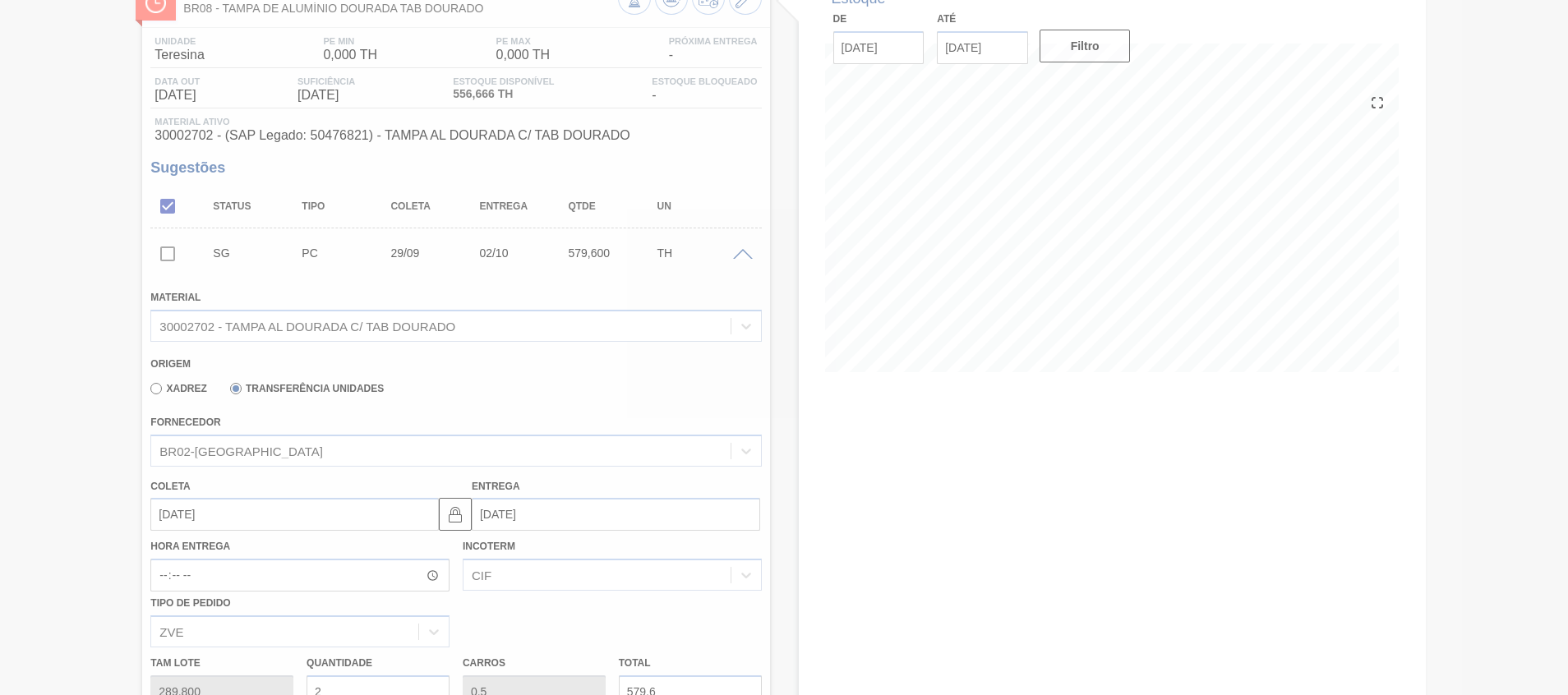
scroll to position [11, 0]
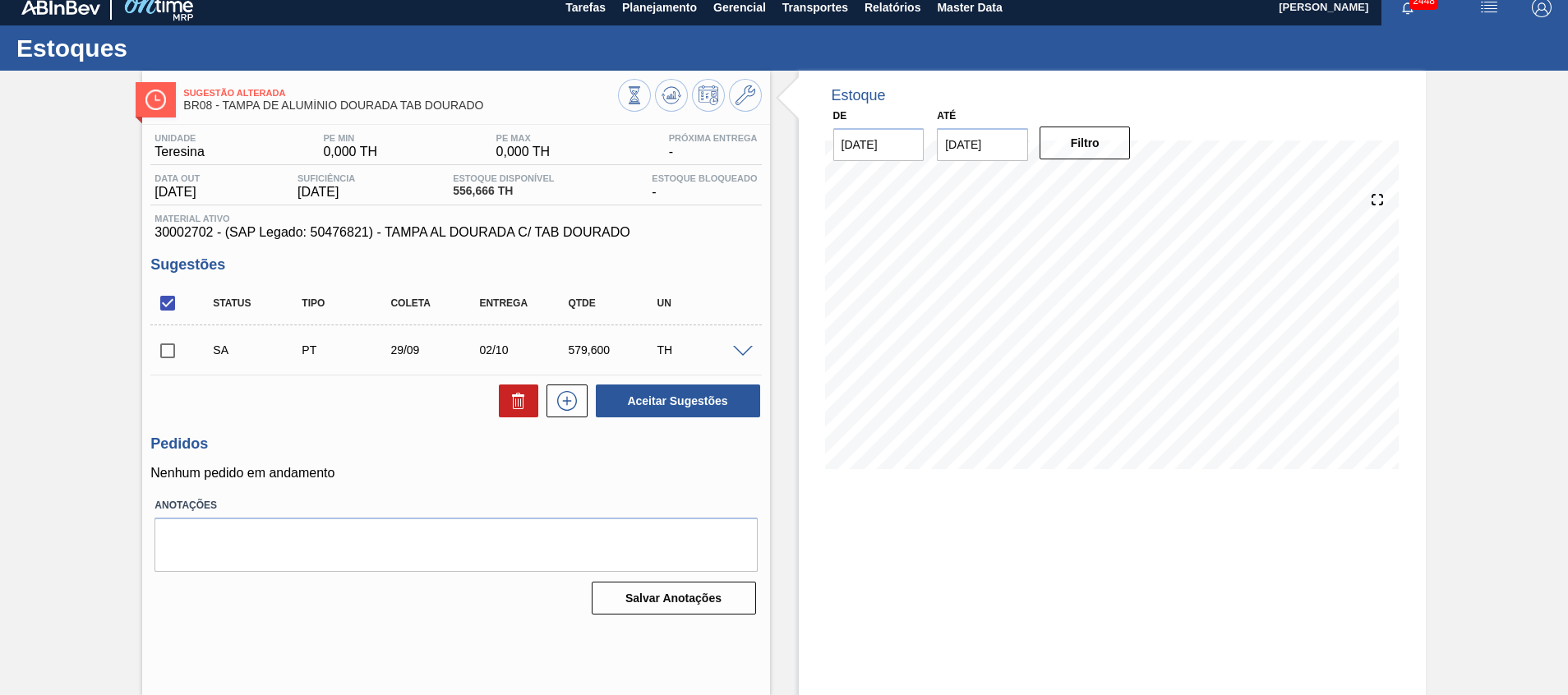
click at [741, 349] on span at bounding box center [743, 352] width 20 height 12
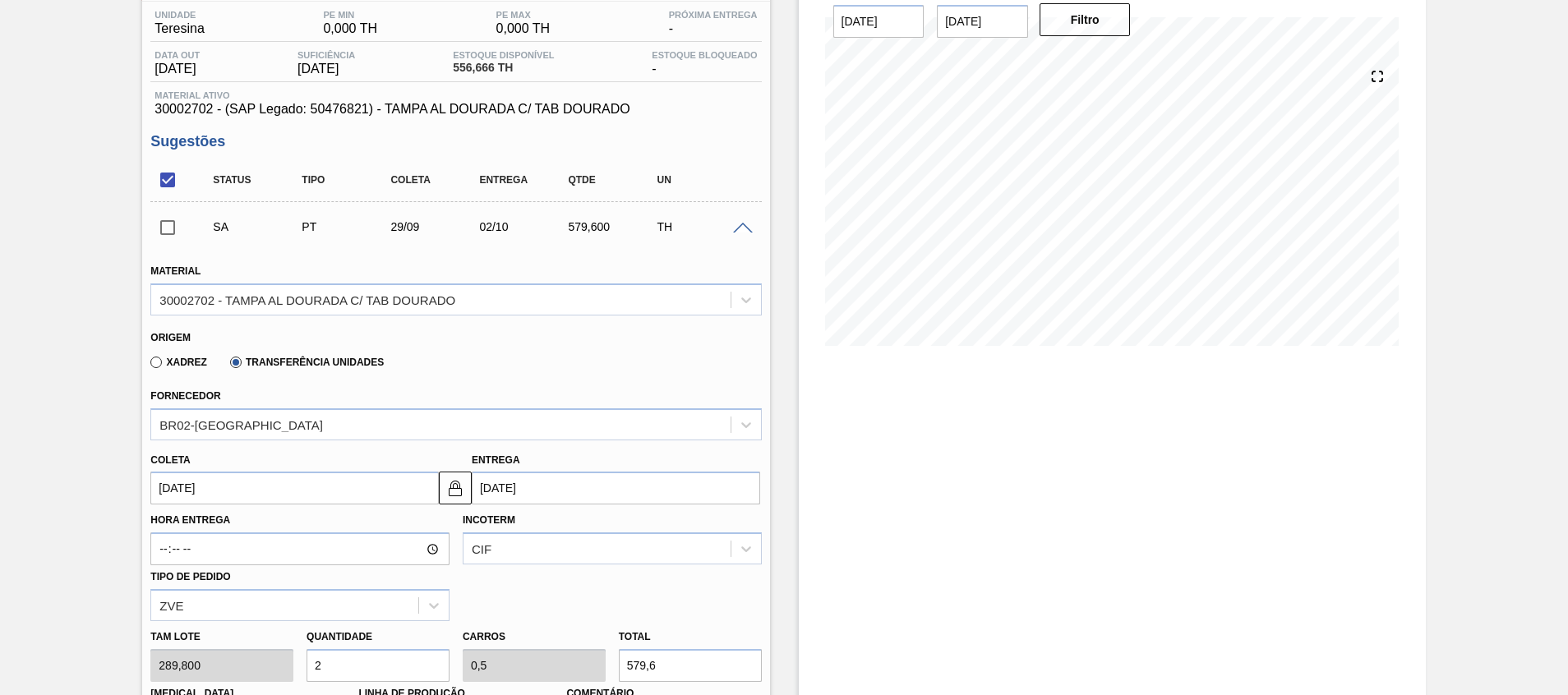
scroll to position [258, 0]
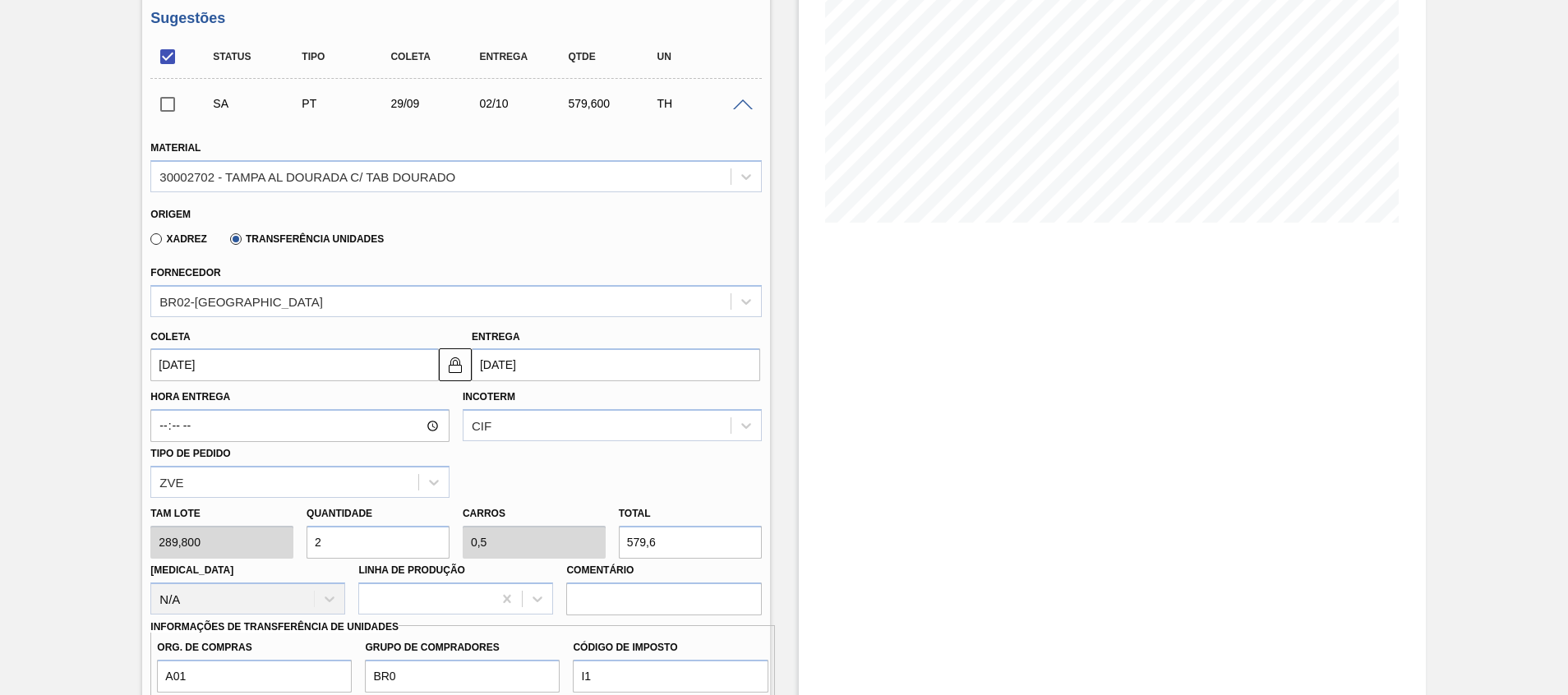
click at [346, 546] on input "2" at bounding box center [378, 543] width 143 height 33
type input "0"
type input "3"
type input "0,75"
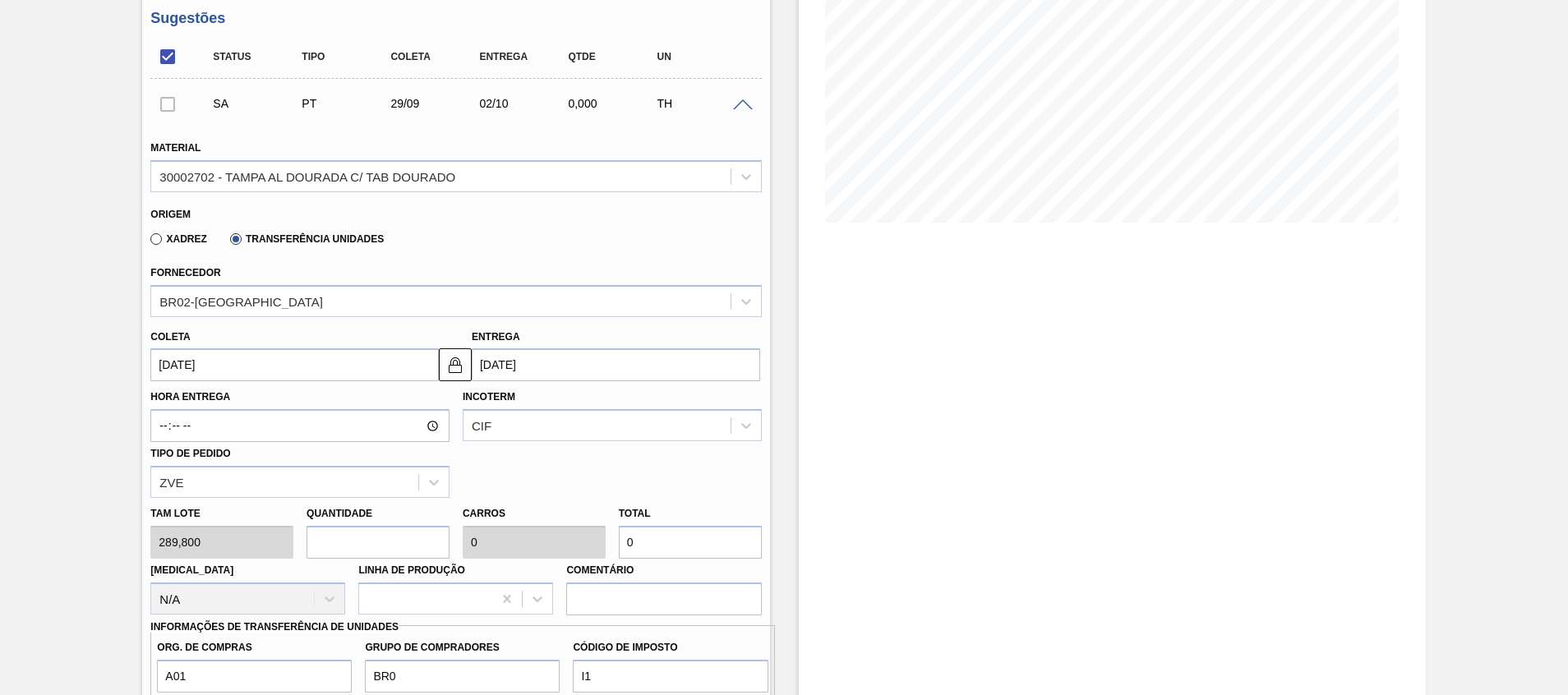
type input "869,4"
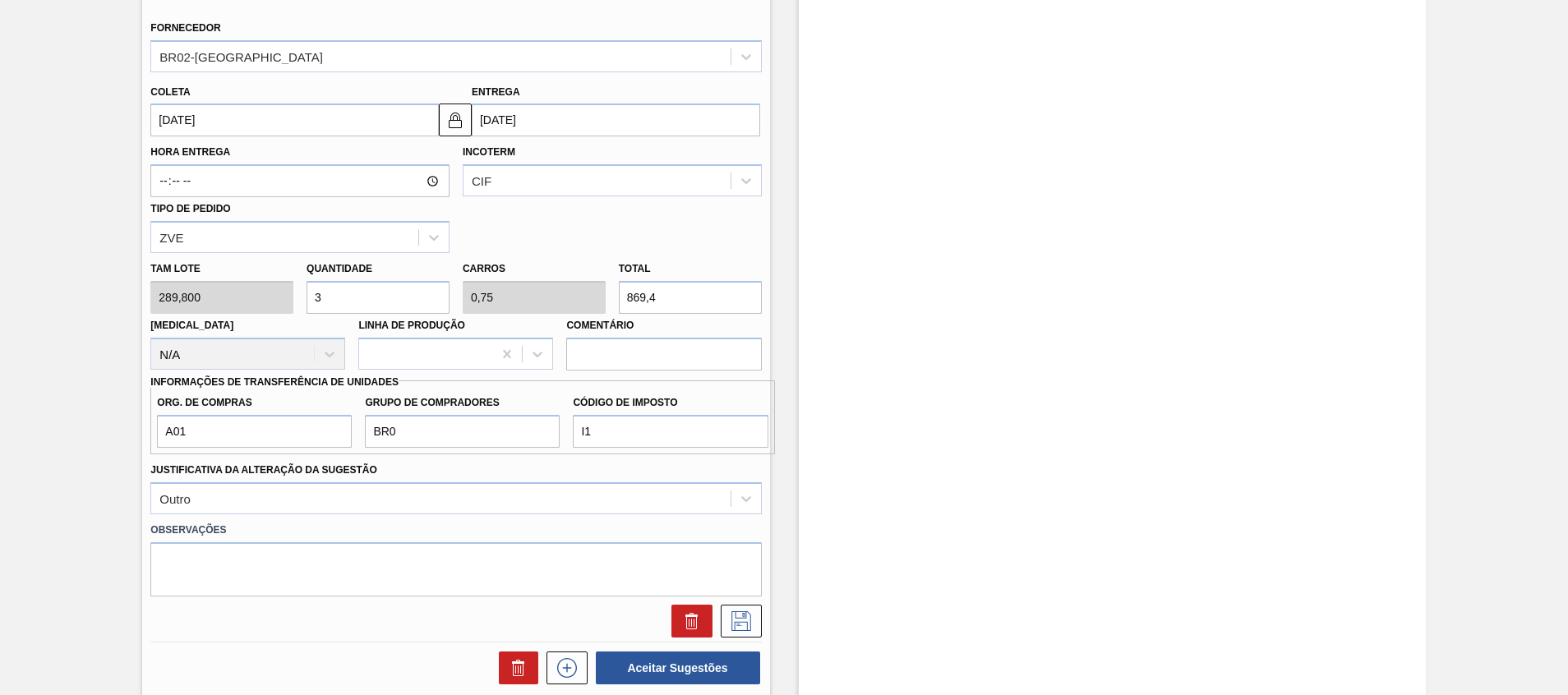
scroll to position [505, 0]
type input "3"
click at [744, 621] on icon at bounding box center [741, 619] width 27 height 20
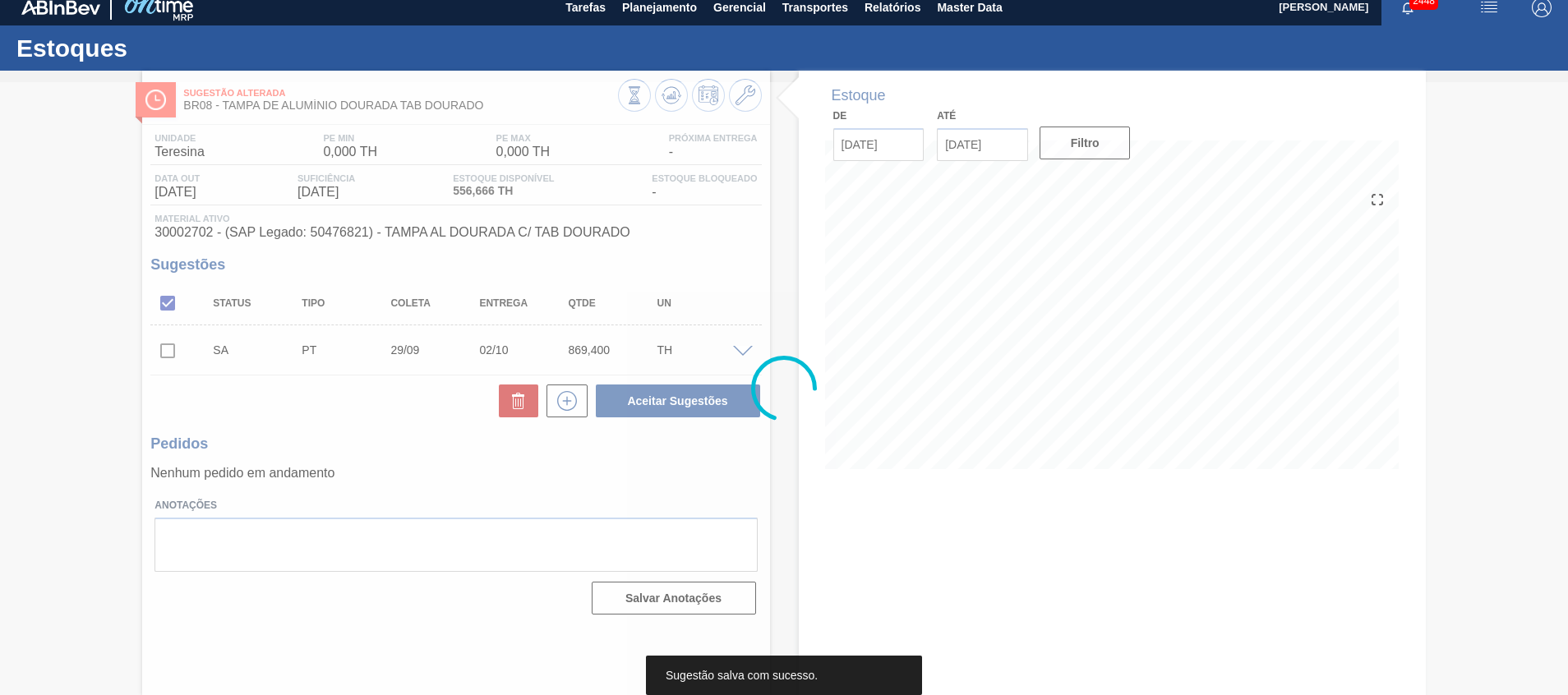
scroll to position [11, 0]
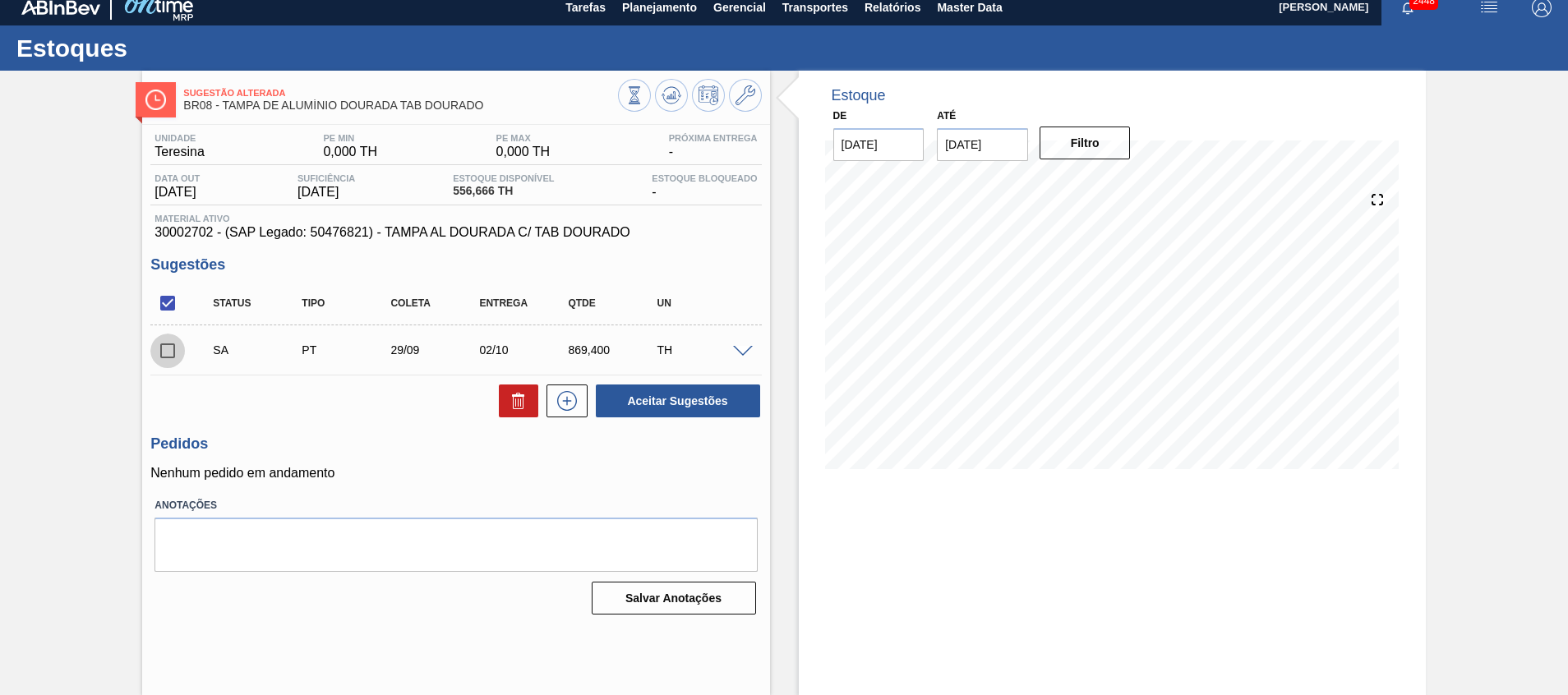
click at [164, 345] on input "checkbox" at bounding box center [168, 351] width 34 height 34
checkbox input "true"
click at [654, 407] on button "Aceitar Sugestões" at bounding box center [678, 401] width 165 height 33
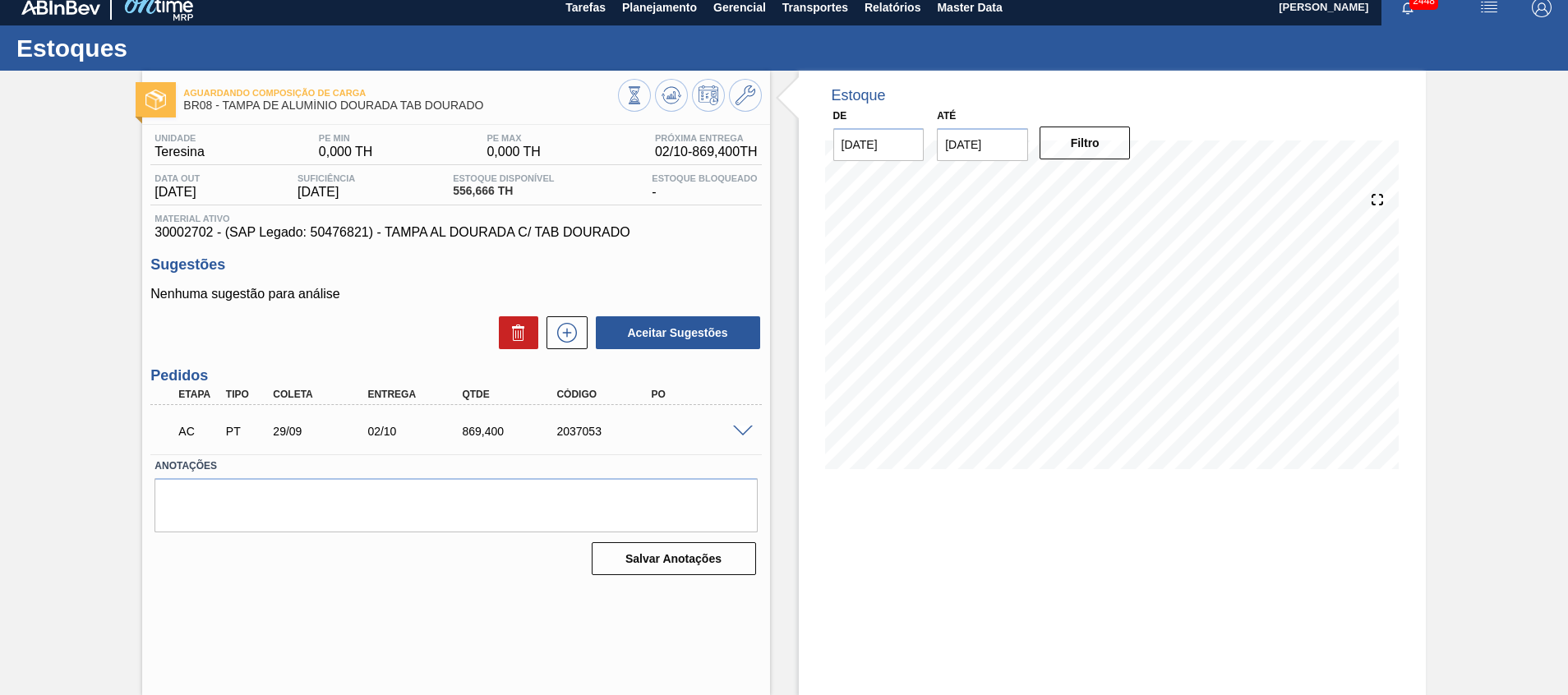
click at [742, 429] on span at bounding box center [743, 431] width 20 height 12
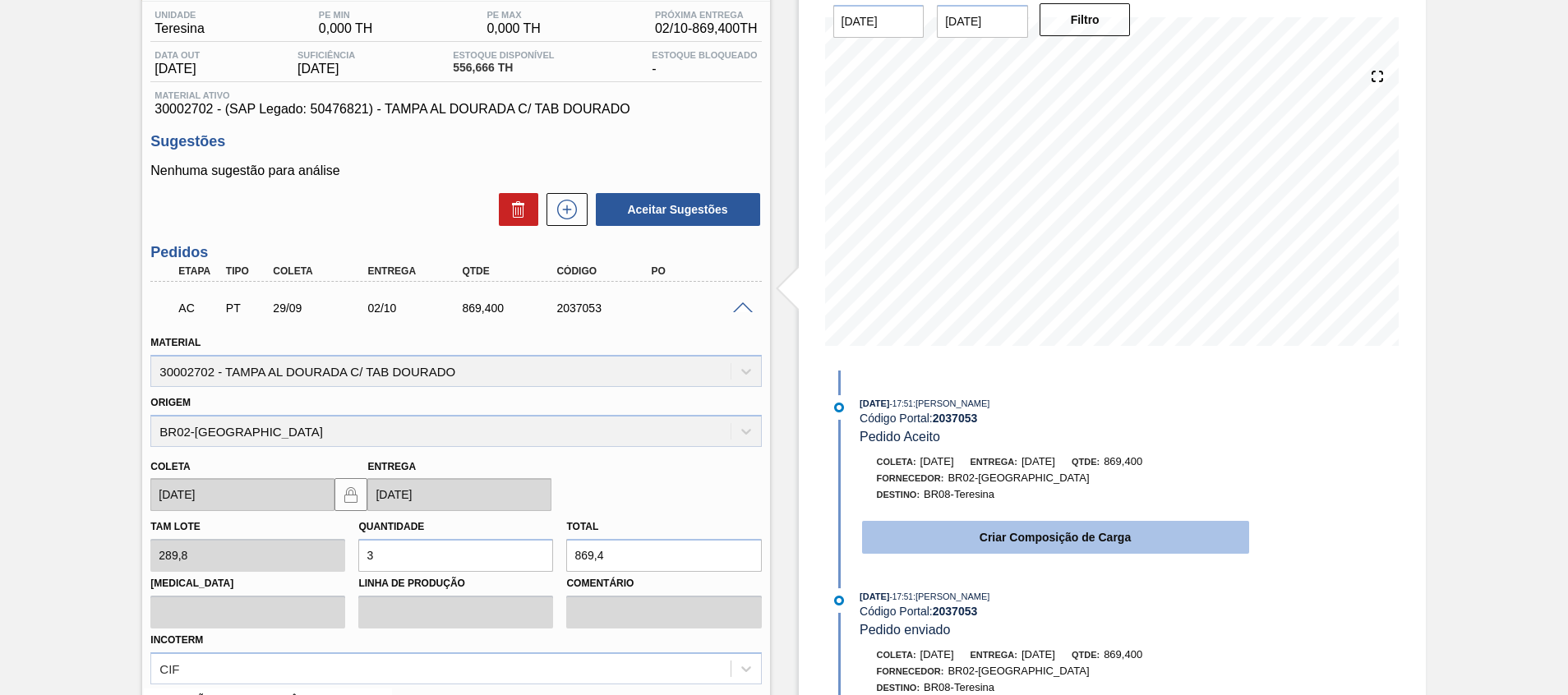
click at [1017, 550] on button "Criar Composição de Carga" at bounding box center [1055, 537] width 387 height 33
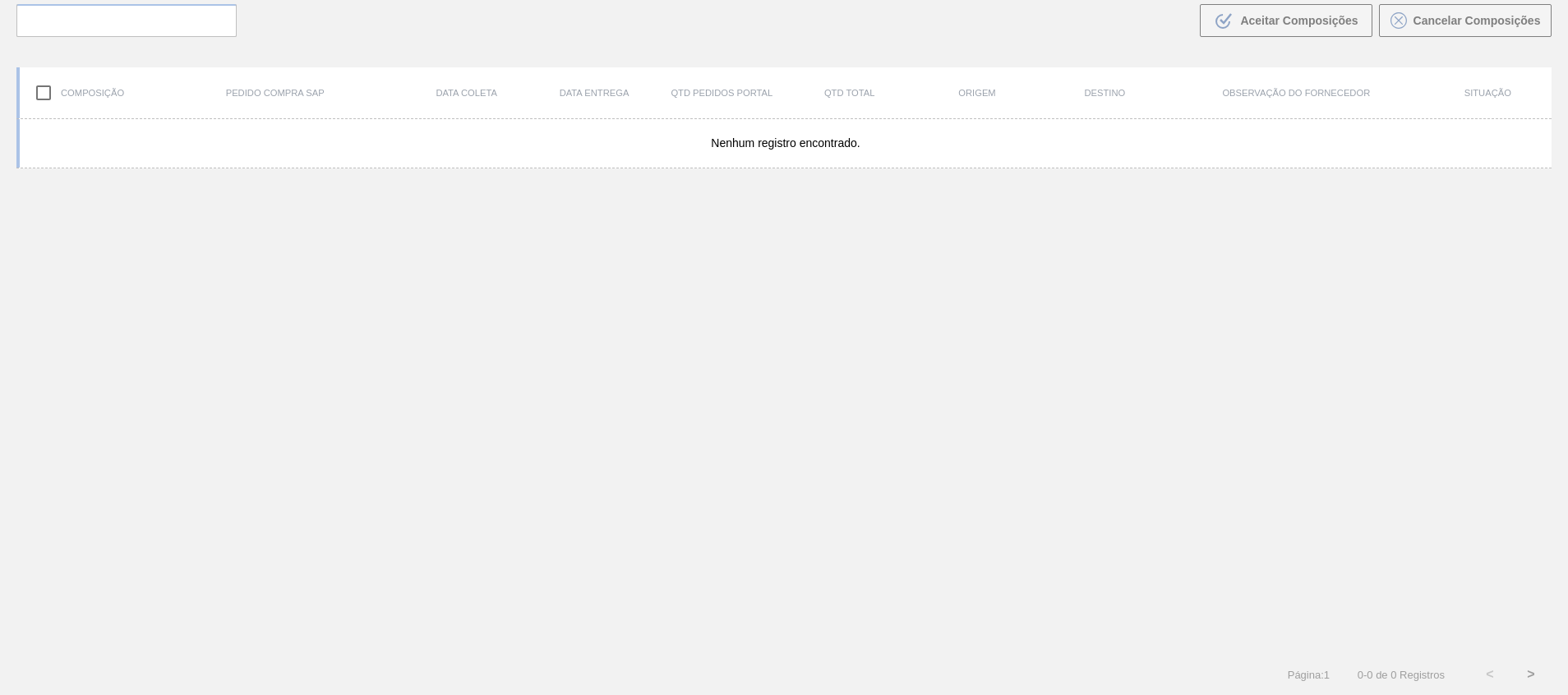
scroll to position [118, 0]
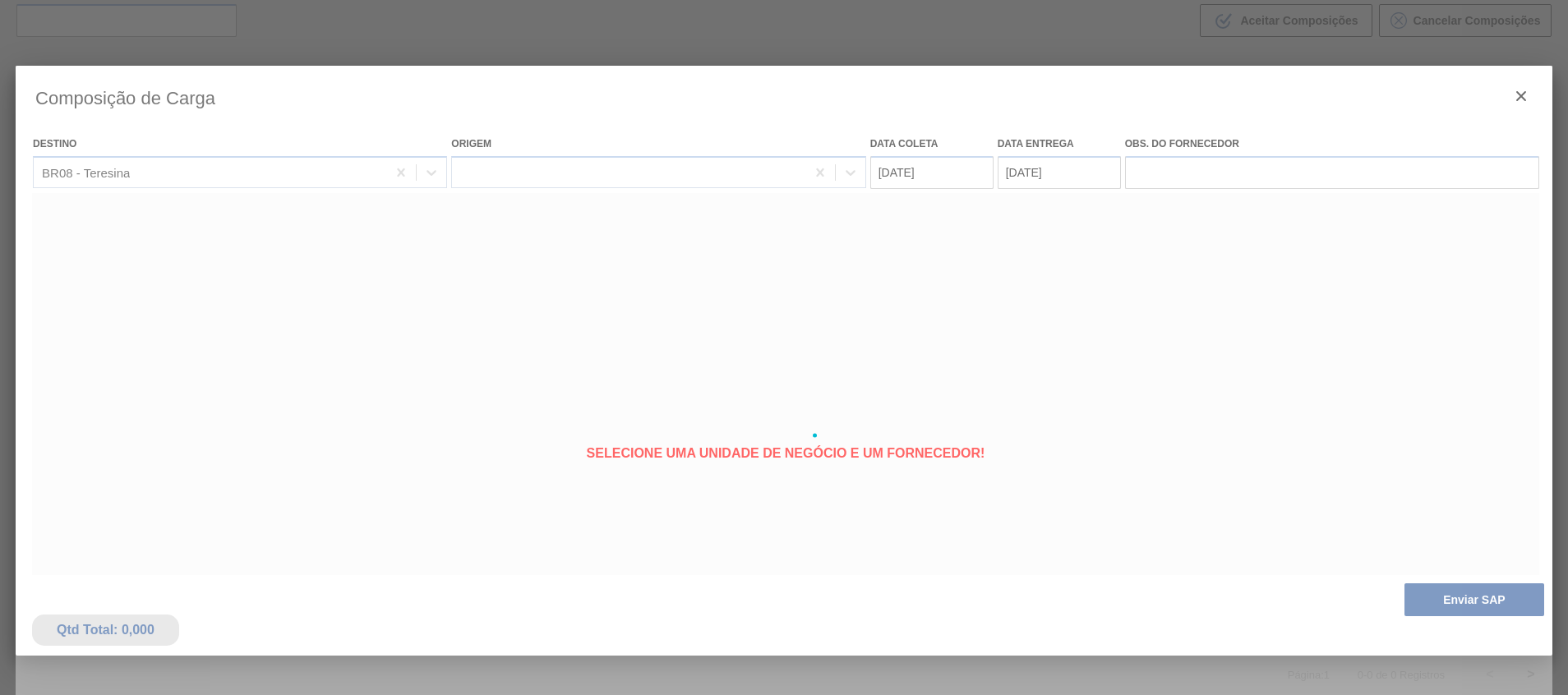
type coleta "29/09/2025"
type entrega "02/10/2025"
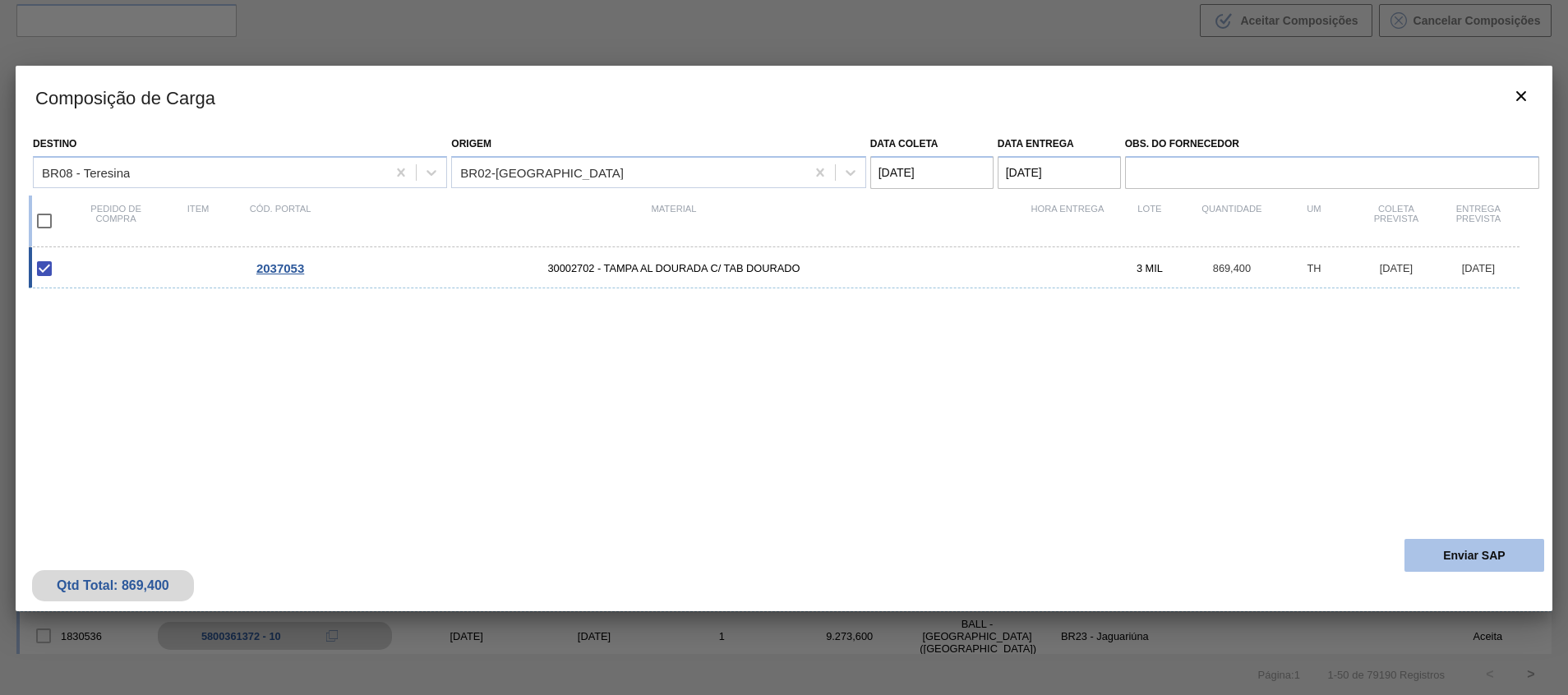
click at [1453, 560] on button "Enviar SAP" at bounding box center [1475, 555] width 140 height 33
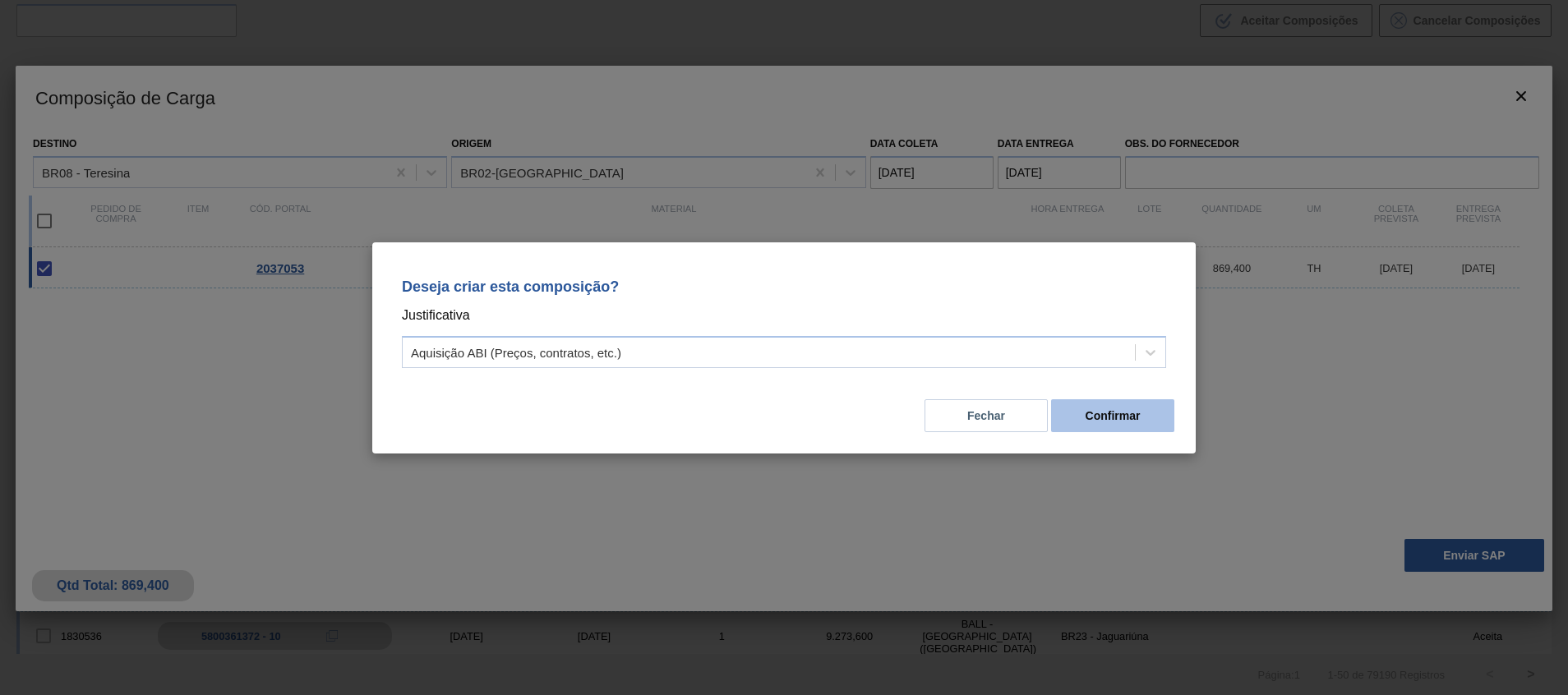
click at [1063, 414] on button "Confirmar" at bounding box center [1112, 416] width 123 height 33
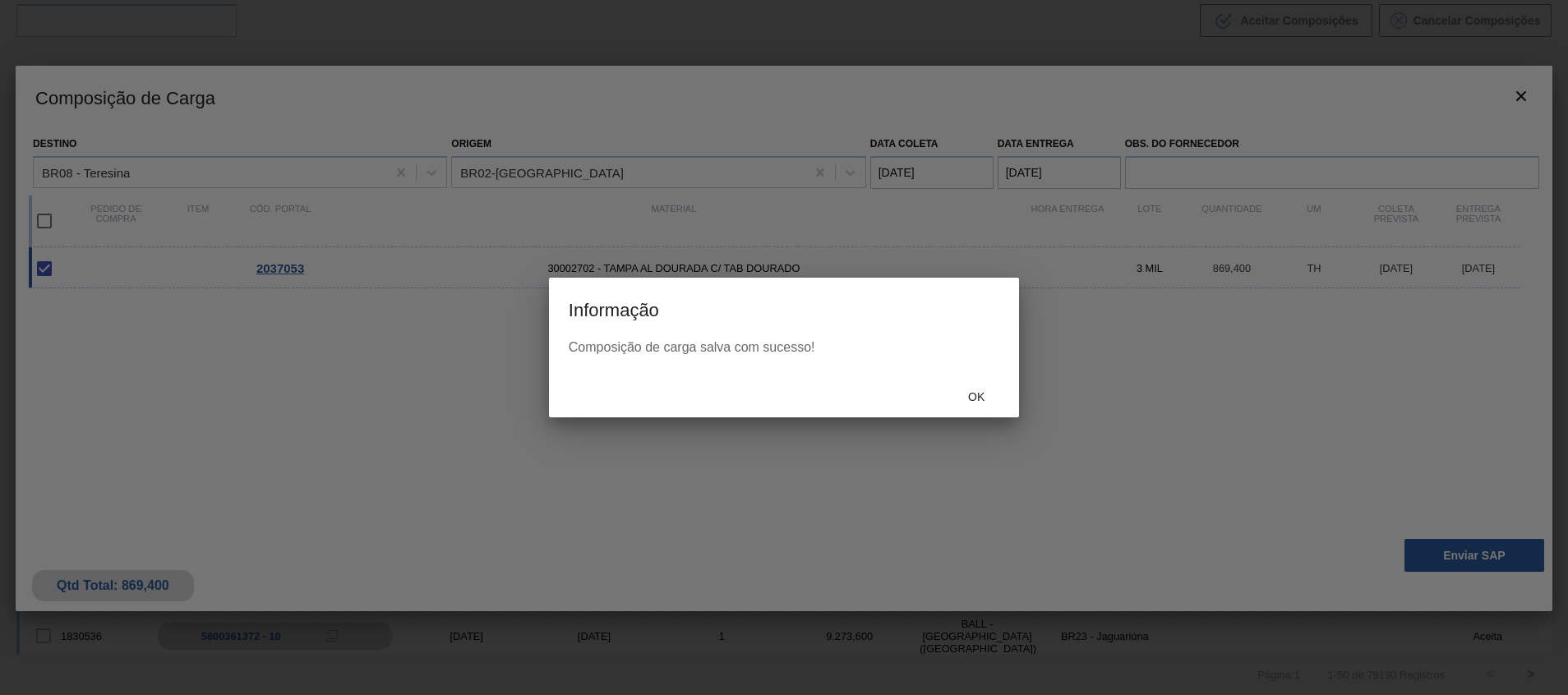
drag, startPoint x: 979, startPoint y: 419, endPoint x: 978, endPoint y: 394, distance: 25.0
click at [979, 420] on div at bounding box center [784, 347] width 1568 height 695
click at [977, 385] on div "Ok" at bounding box center [976, 396] width 72 height 30
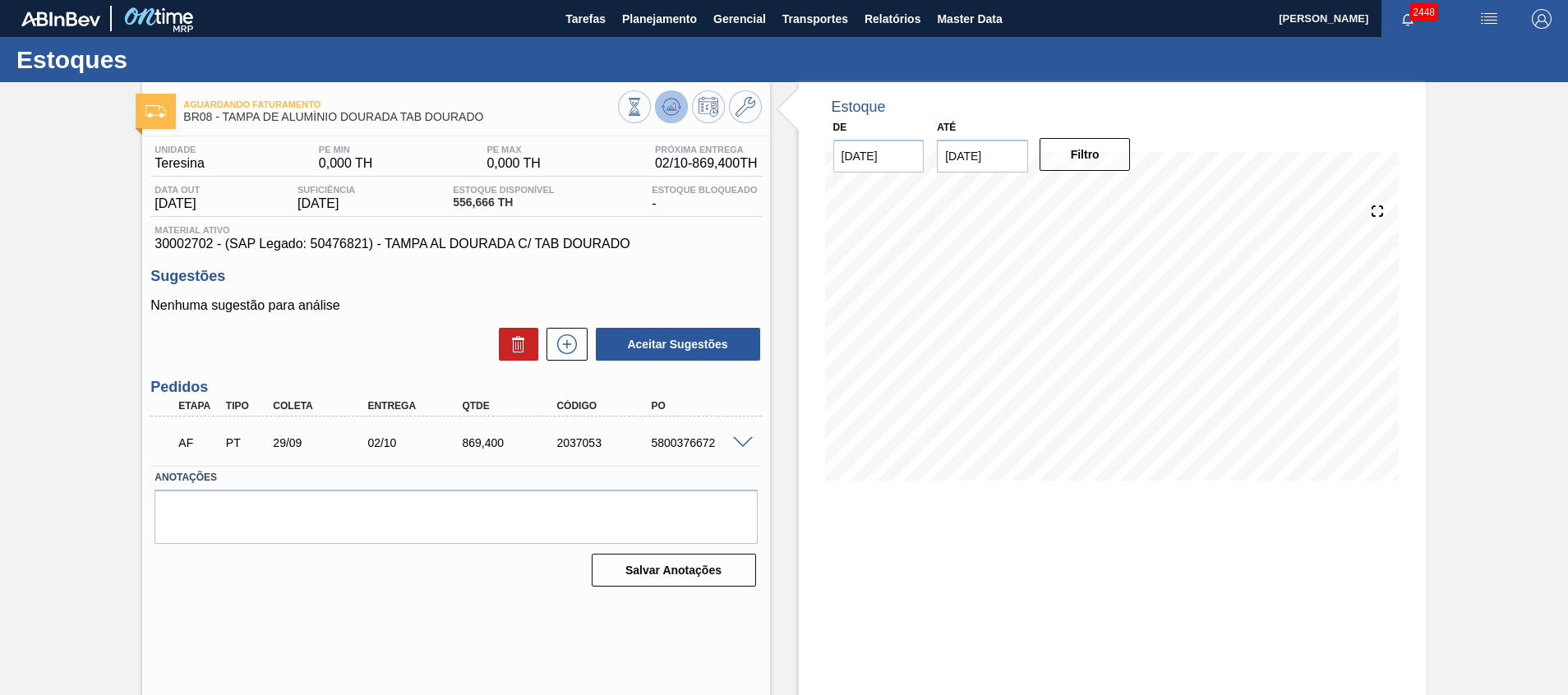
click at [680, 96] on button at bounding box center [671, 107] width 33 height 33
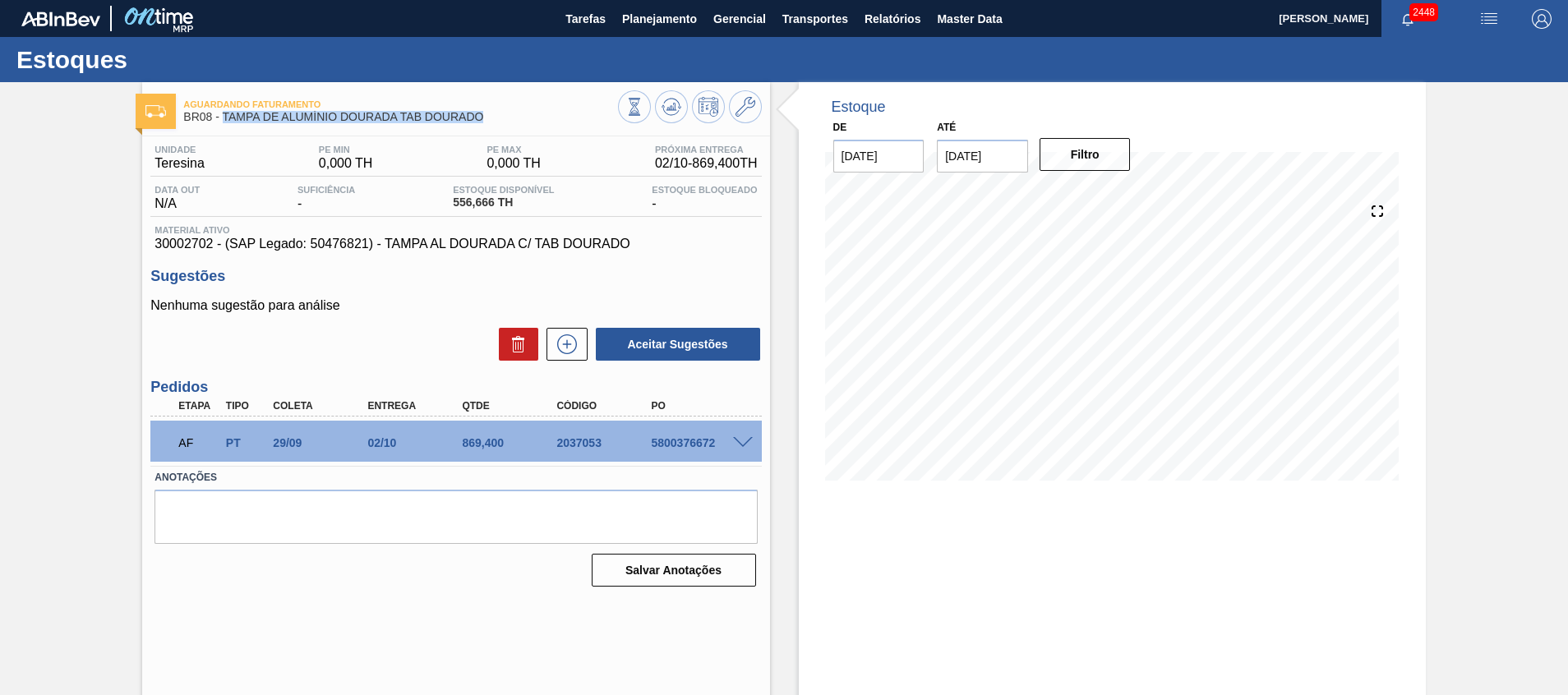
drag, startPoint x: 488, startPoint y: 113, endPoint x: 224, endPoint y: 111, distance: 264.0
click at [224, 111] on span "BR08 - TAMPA DE ALUMÍNIO DOURADA TAB DOURADO" at bounding box center [401, 117] width 434 height 12
copy span "TAMPA DE ALUMÍNIO DOURADA TAB DOURADO"
click at [749, 444] on span at bounding box center [743, 444] width 20 height 12
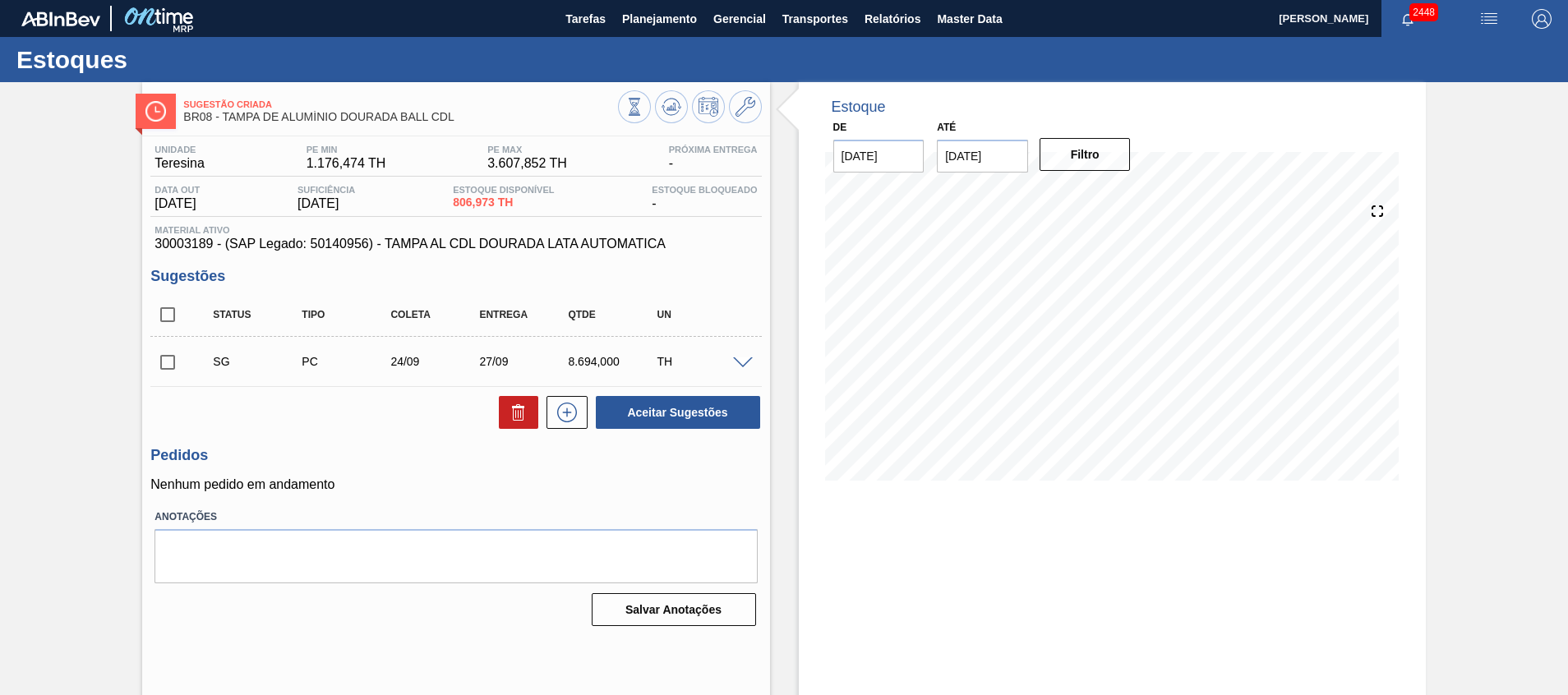
click at [163, 305] on input "checkbox" at bounding box center [168, 314] width 34 height 34
checkbox input "true"
click at [505, 404] on button at bounding box center [519, 413] width 40 height 33
checkbox input "false"
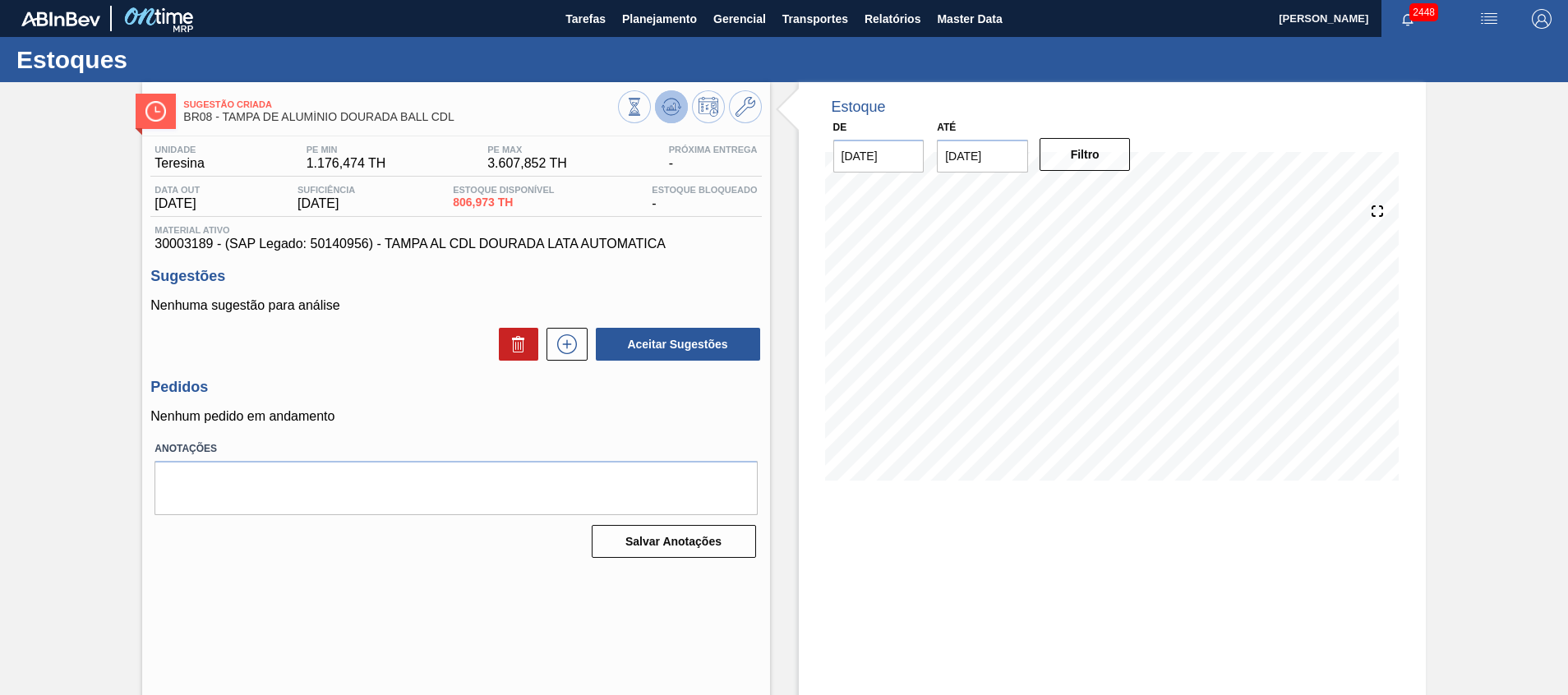
click at [673, 105] on icon at bounding box center [671, 106] width 10 height 8
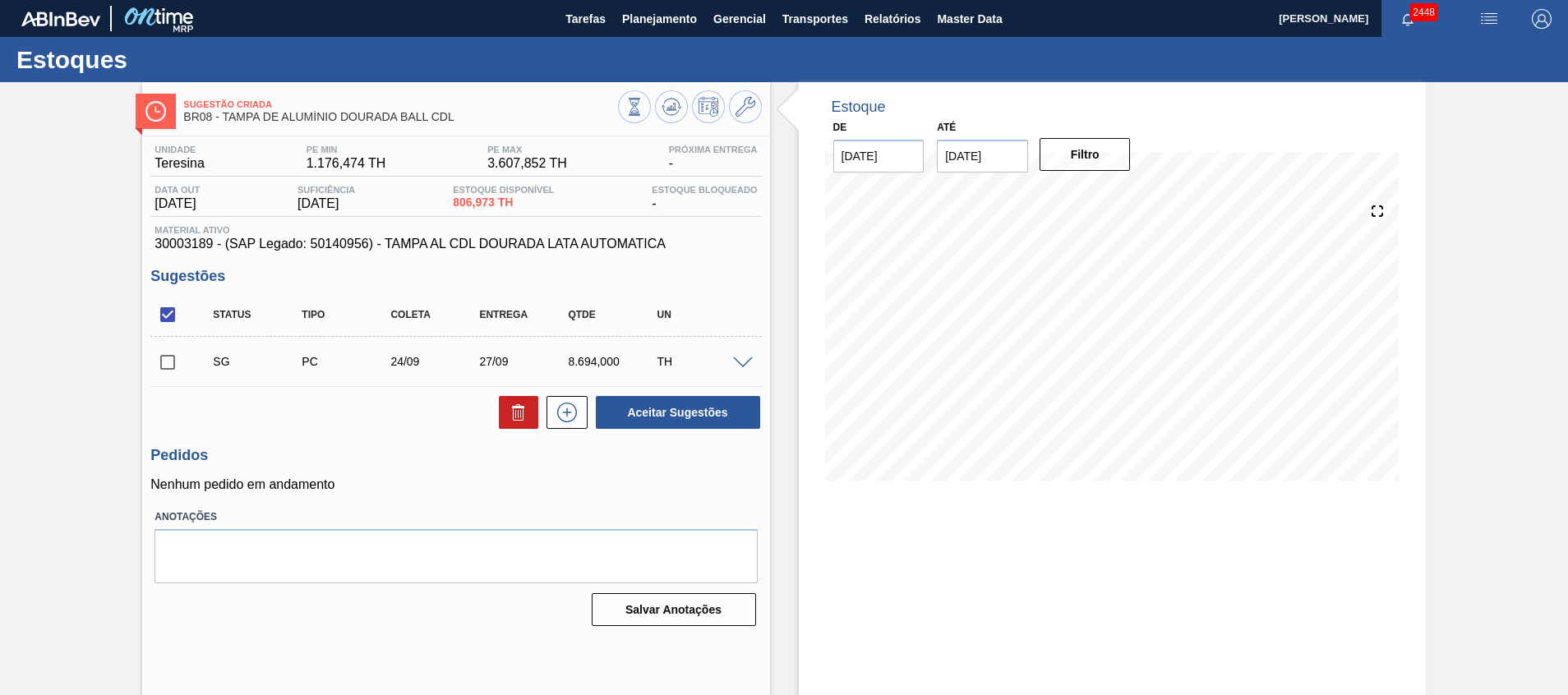
click at [739, 363] on span at bounding box center [743, 363] width 20 height 12
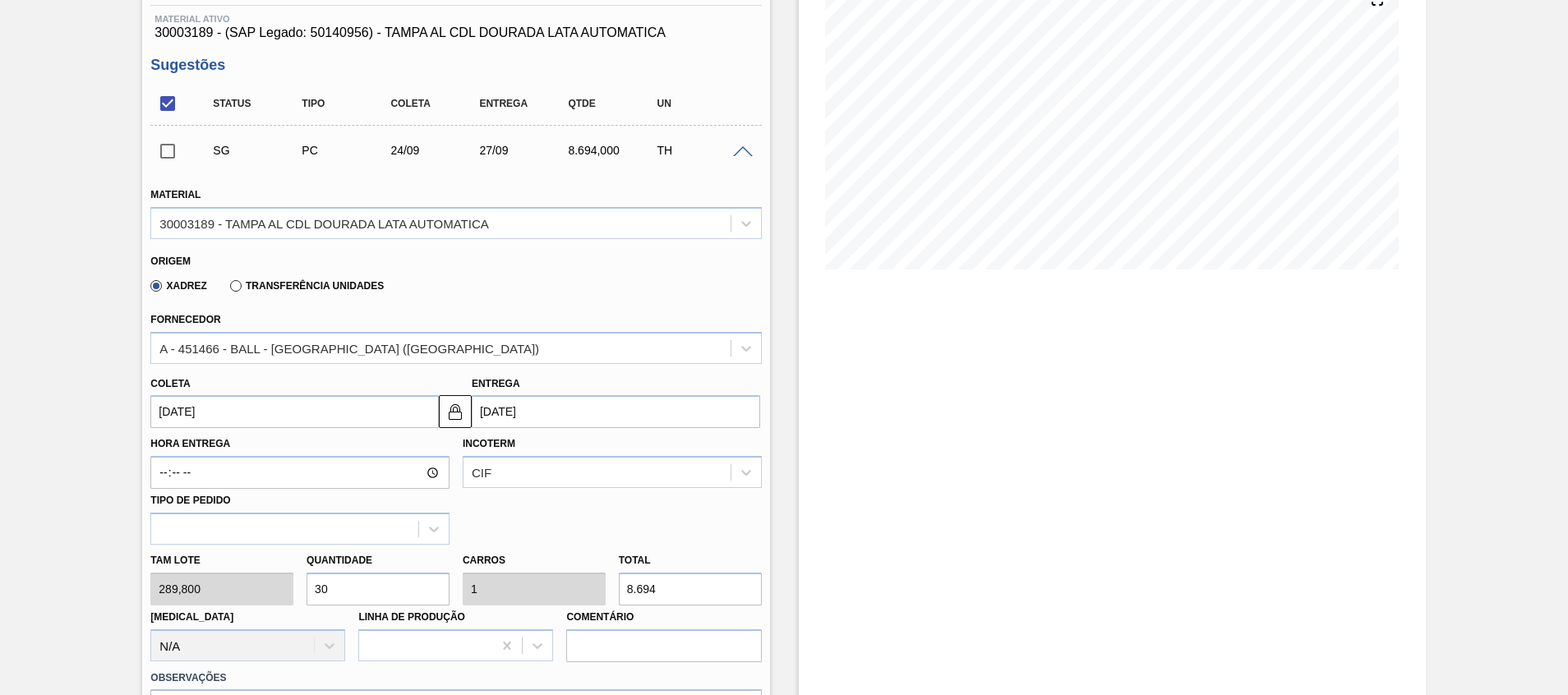
scroll to position [246, 0]
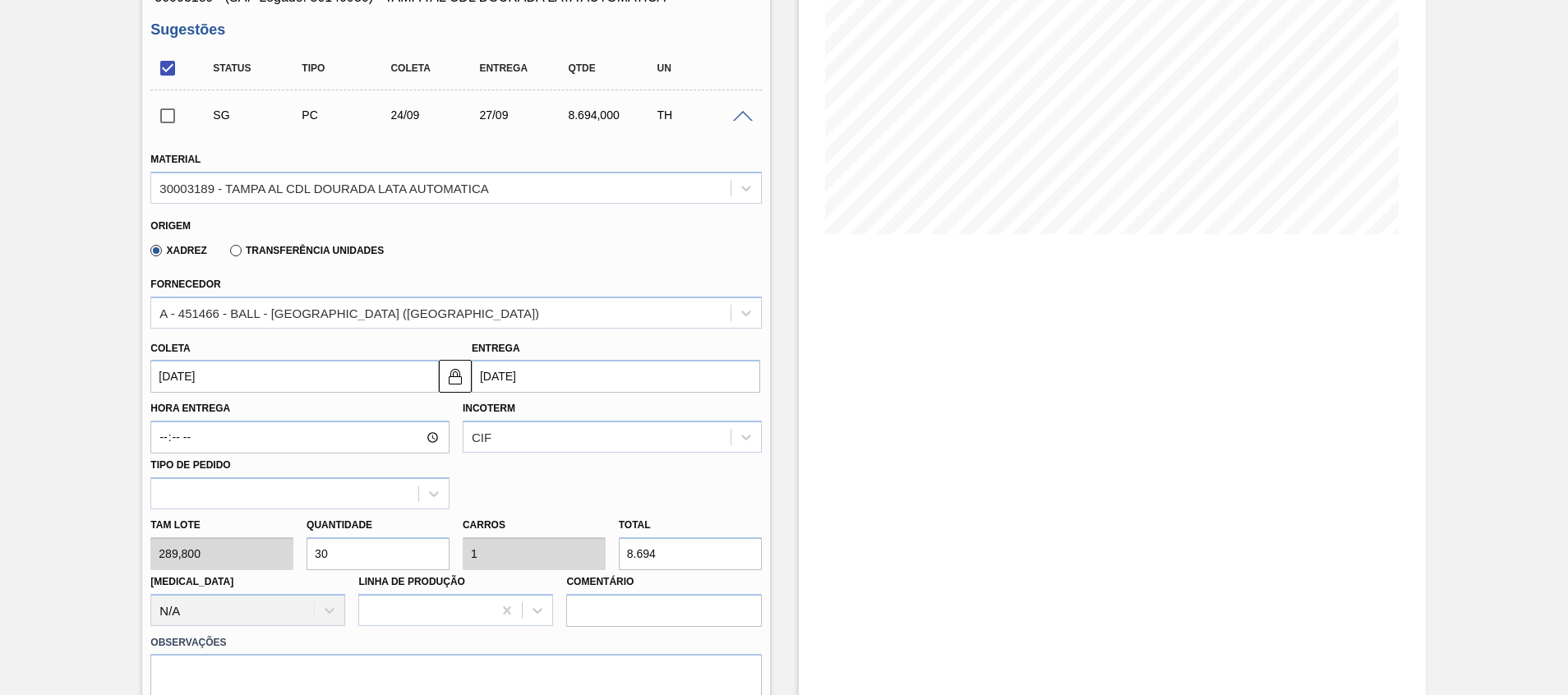
click at [222, 555] on div "Tam lote 289,800 Quantidade 30 Carros 1 Total 8.694 [MEDICAL_DATA] N/A Linha de…" at bounding box center [456, 568] width 624 height 117
type input "1"
type input "0,033"
type input "289,8"
type input "10"
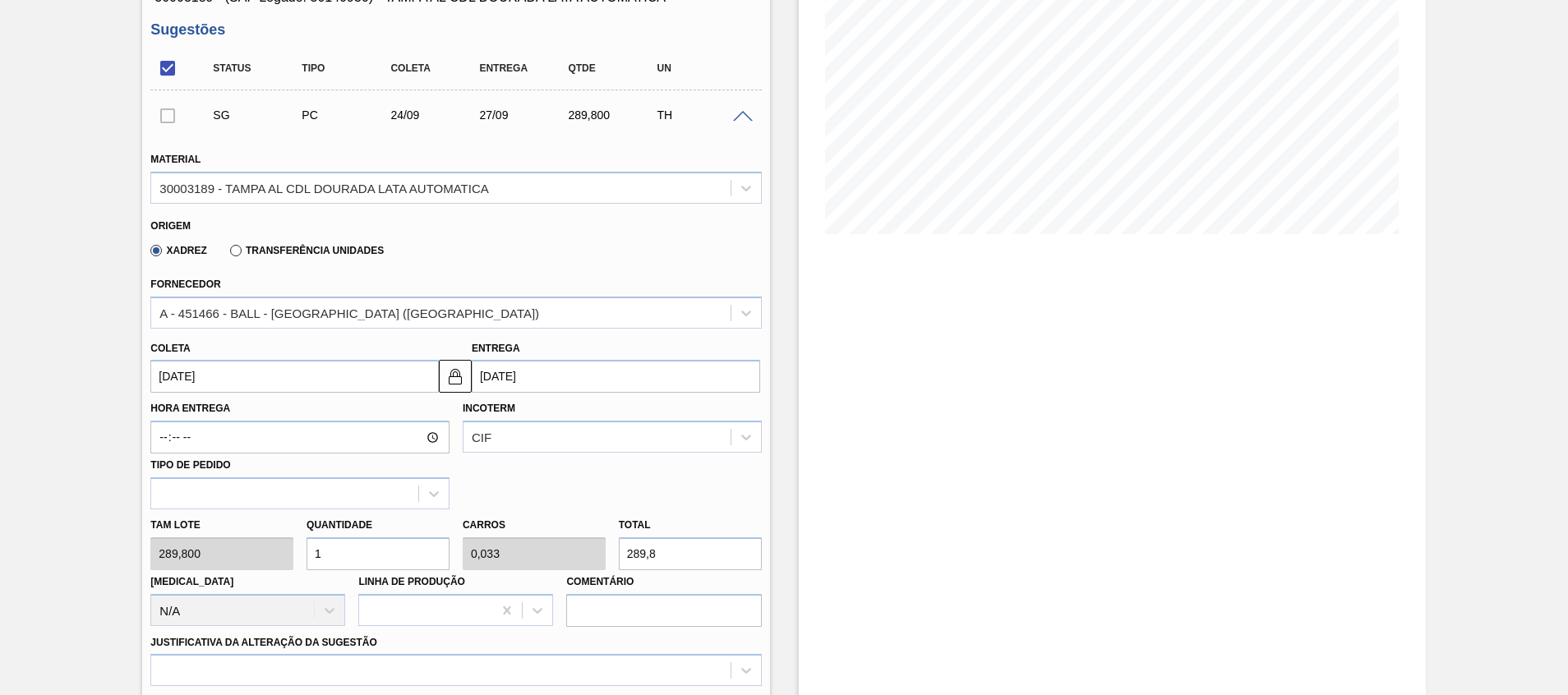
type input "0,333"
type input "2.898"
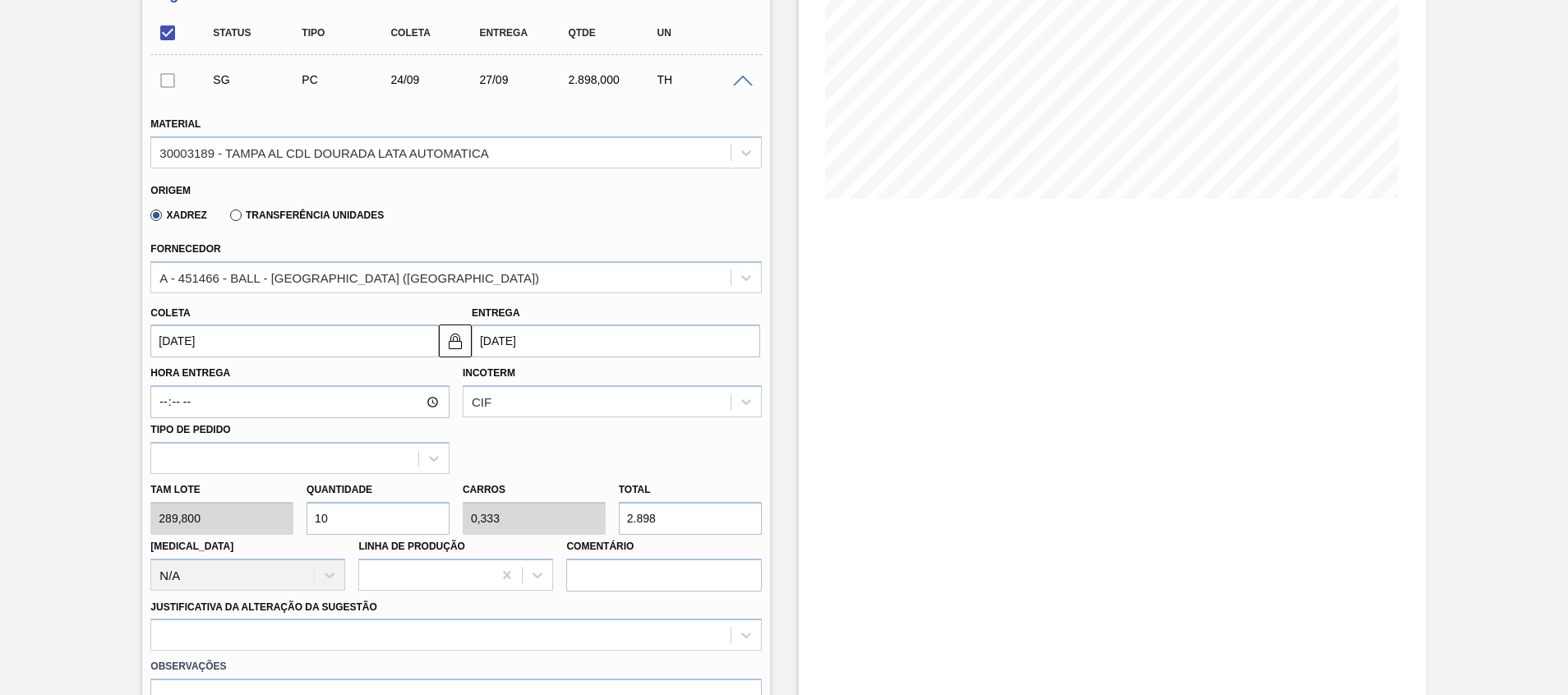
scroll to position [493, 0]
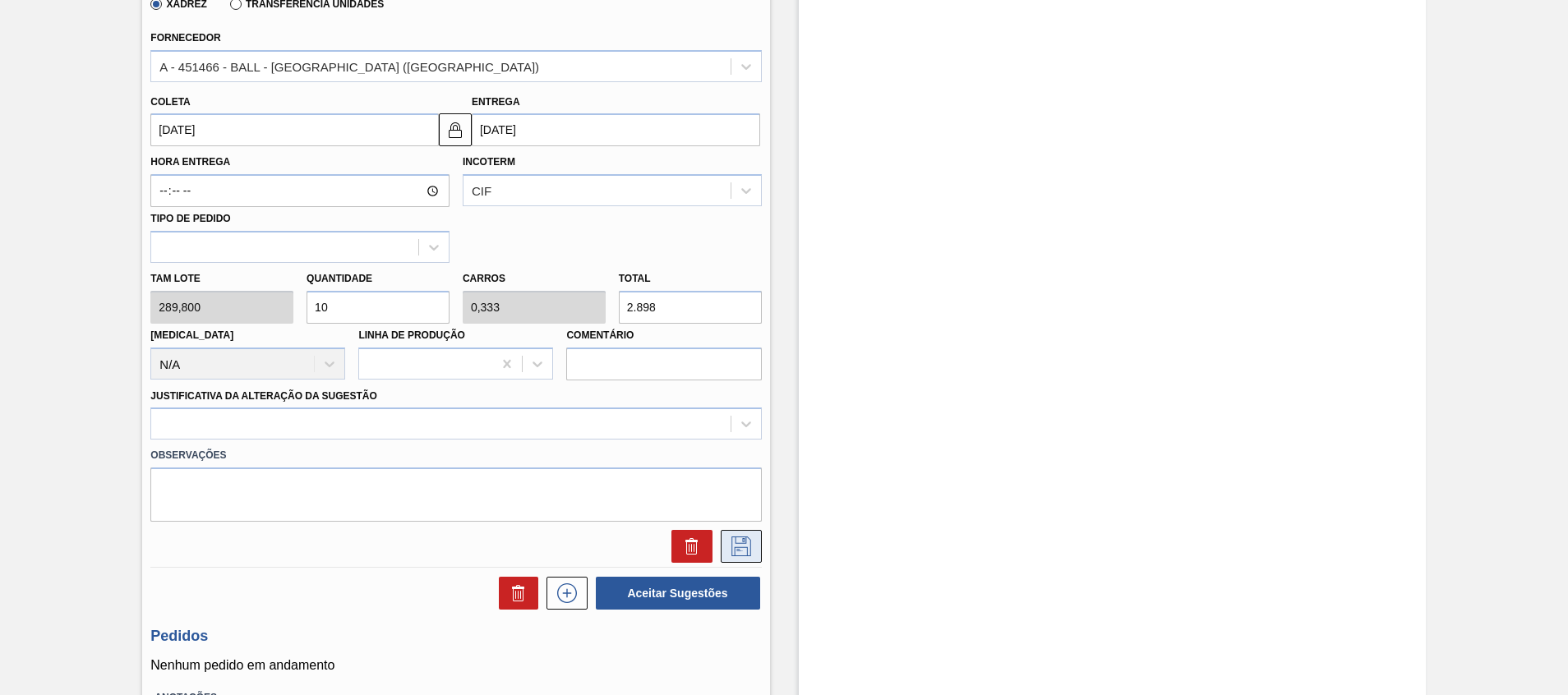
type input "10"
click at [749, 546] on icon at bounding box center [741, 546] width 20 height 20
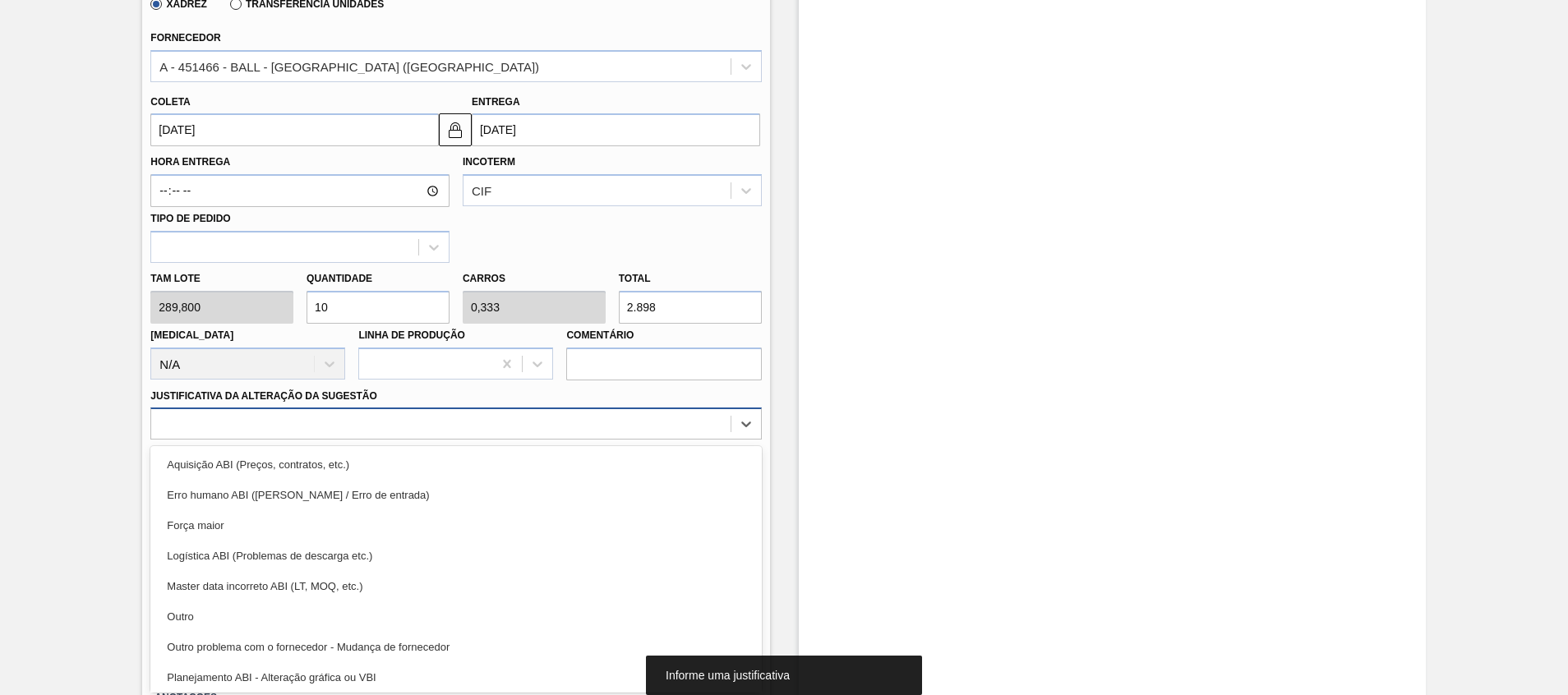
click at [688, 436] on div at bounding box center [456, 423] width 611 height 32
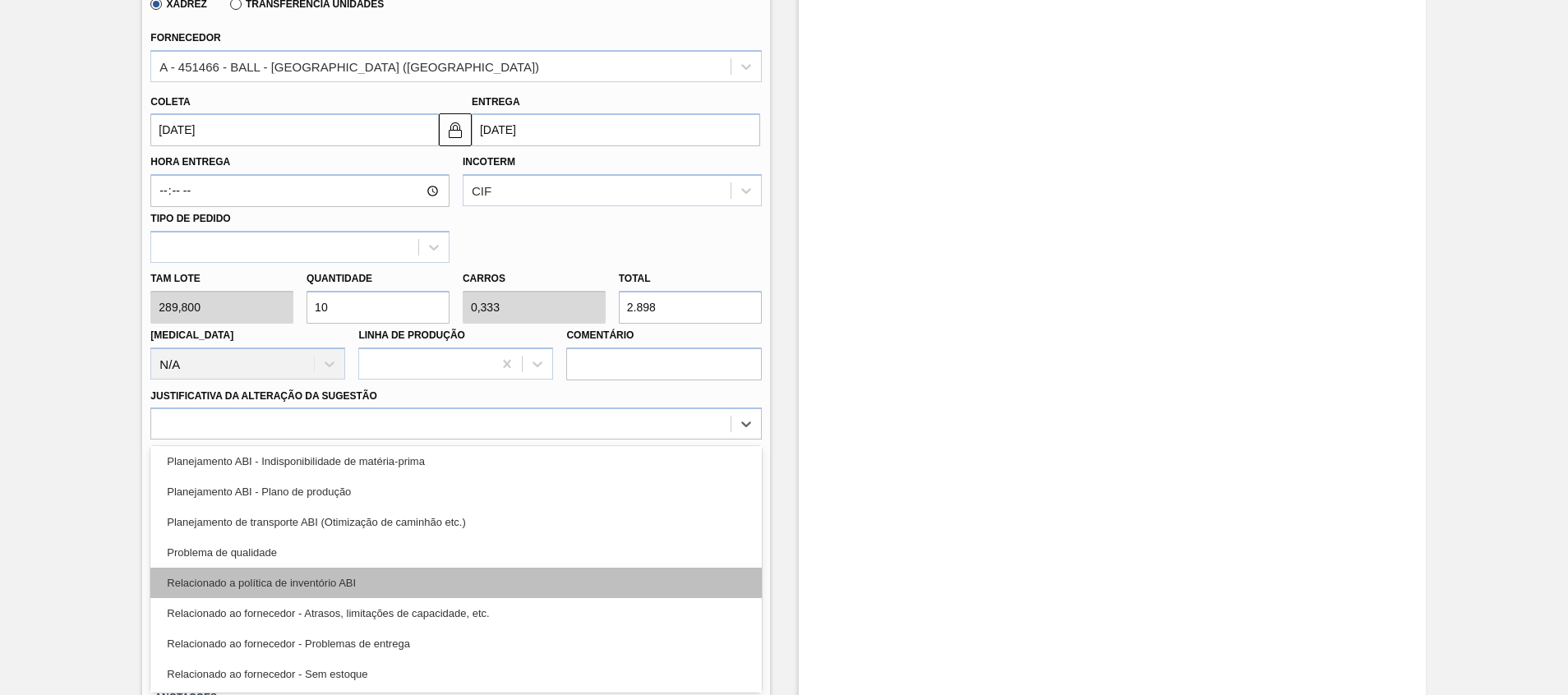
scroll to position [307, 0]
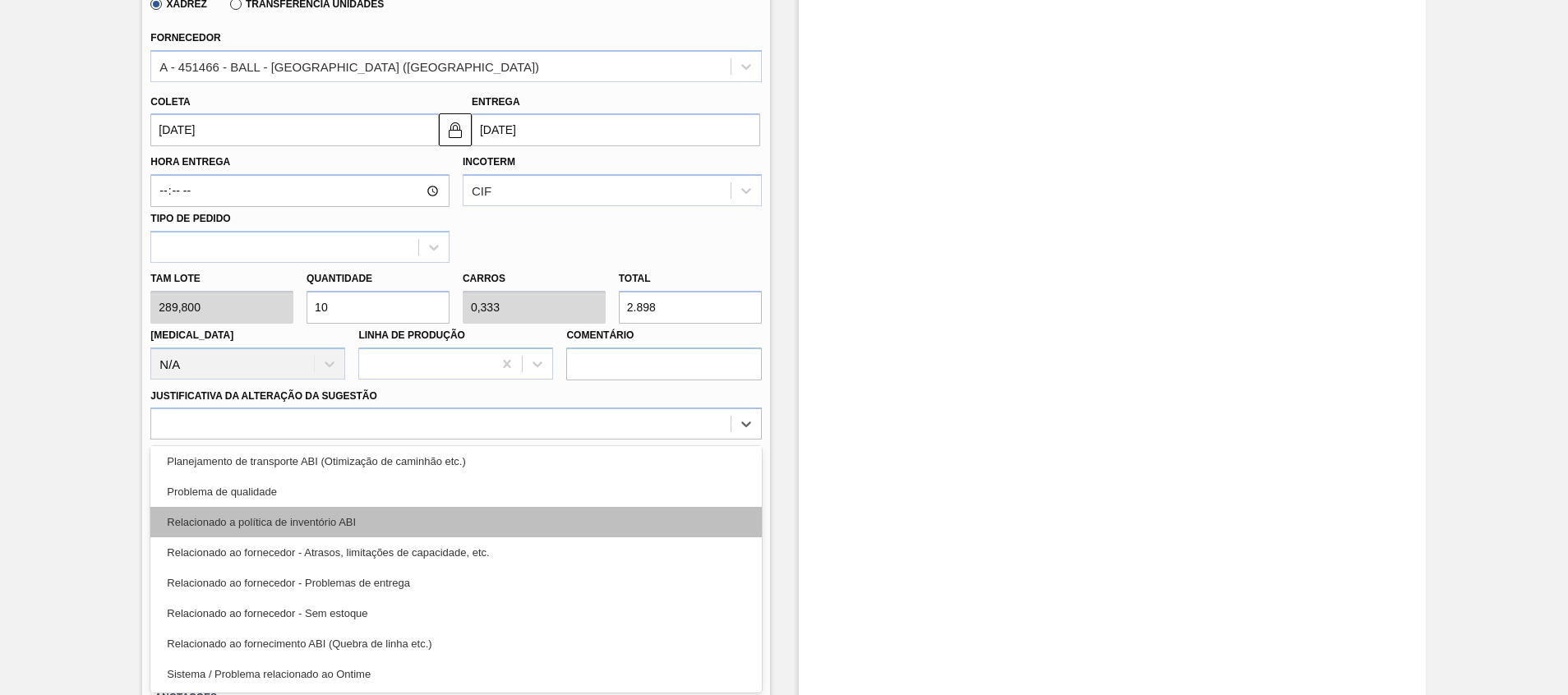
click at [594, 523] on div "Relacionado a política de inventório ABI" at bounding box center [456, 522] width 611 height 30
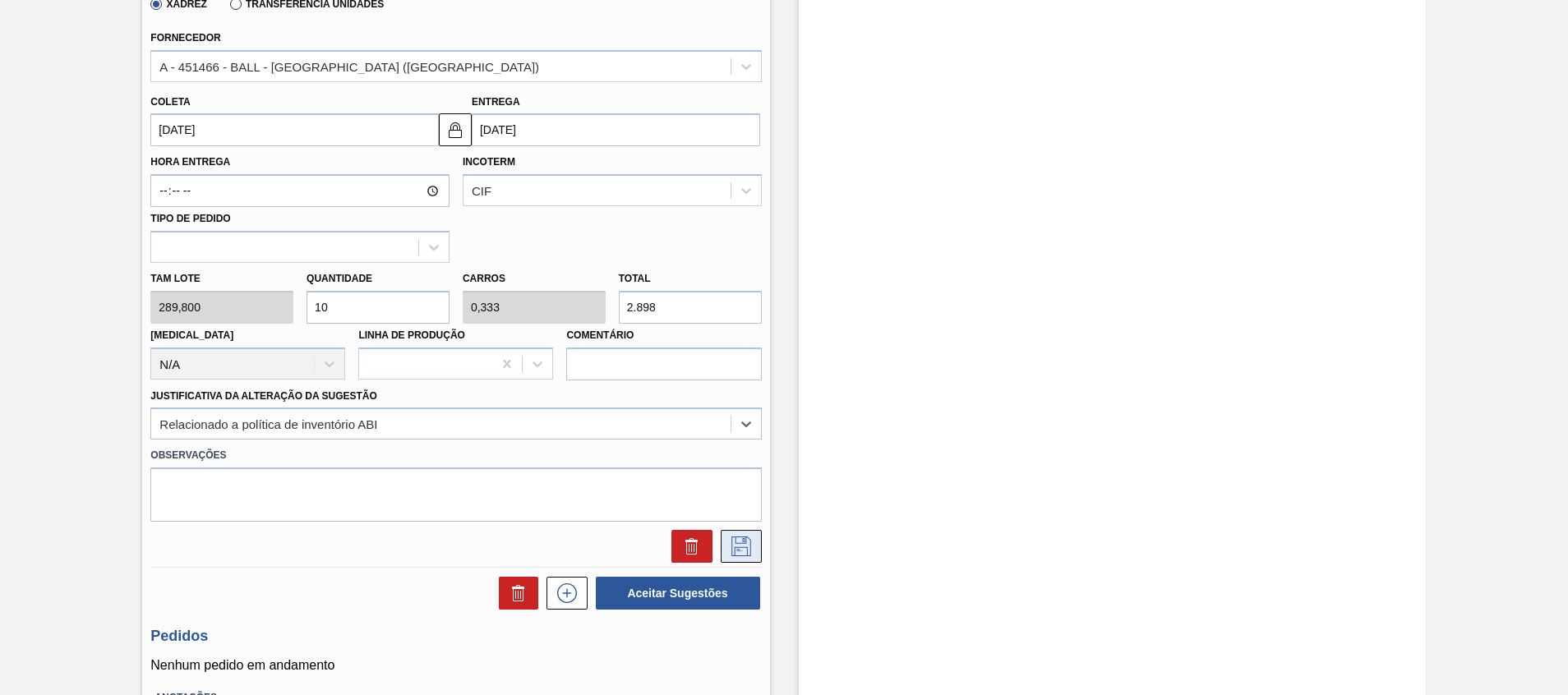
click at [758, 555] on button at bounding box center [742, 546] width 41 height 33
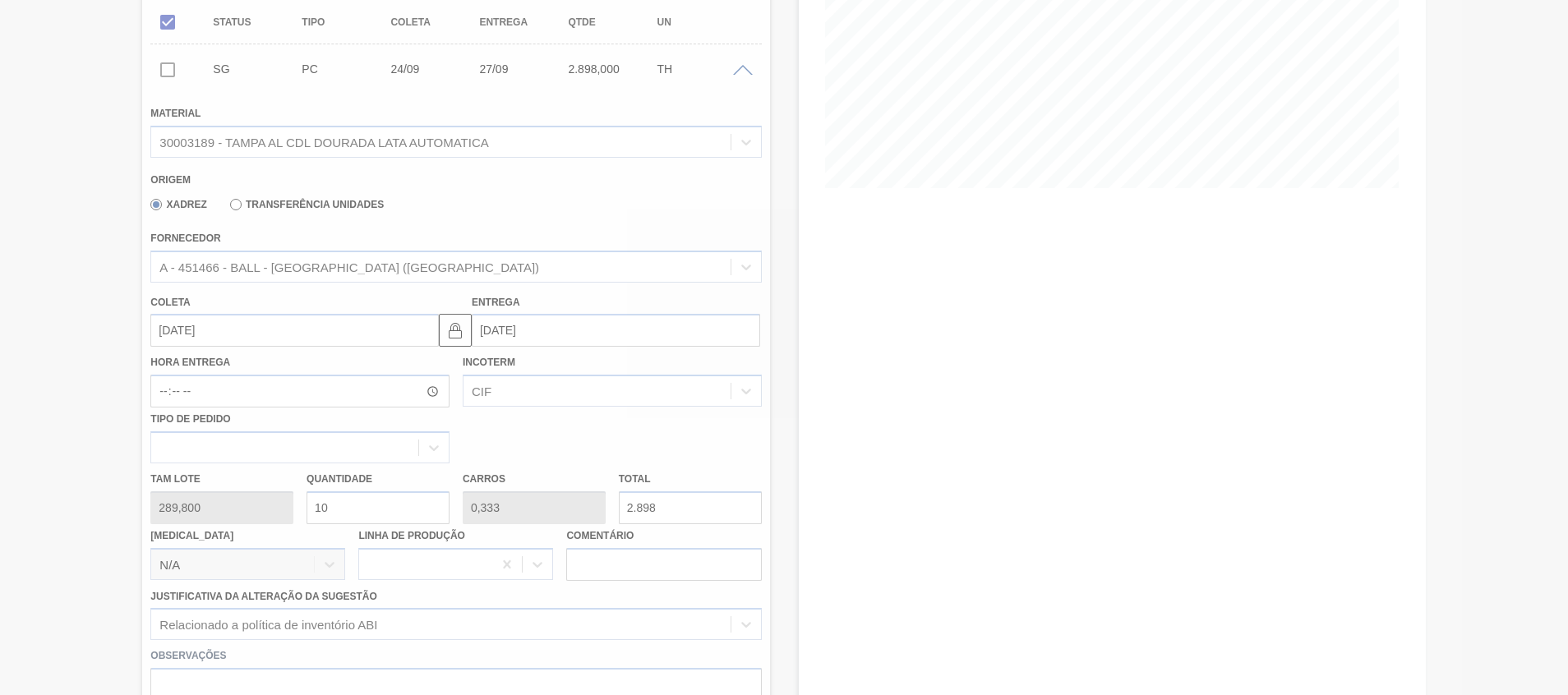
scroll to position [11, 0]
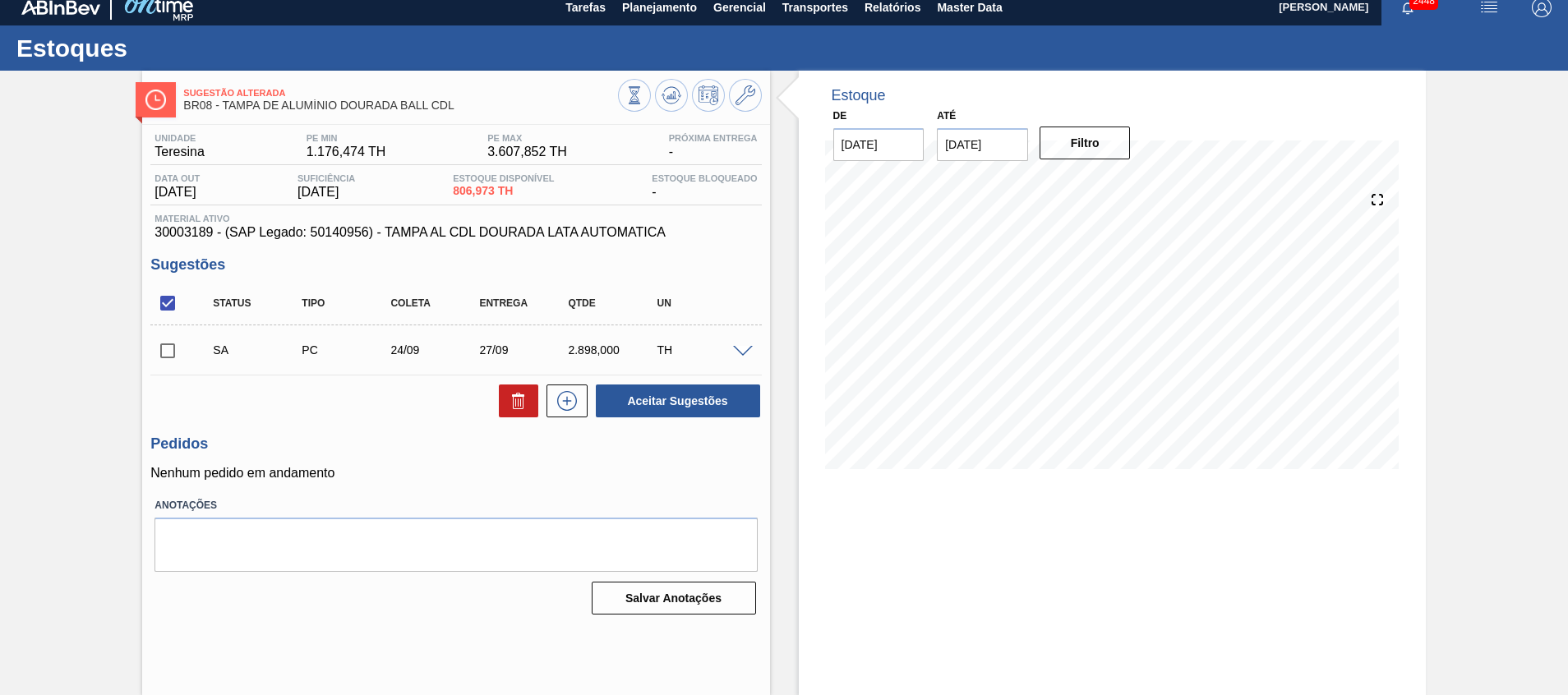
click at [745, 348] on span at bounding box center [743, 352] width 20 height 12
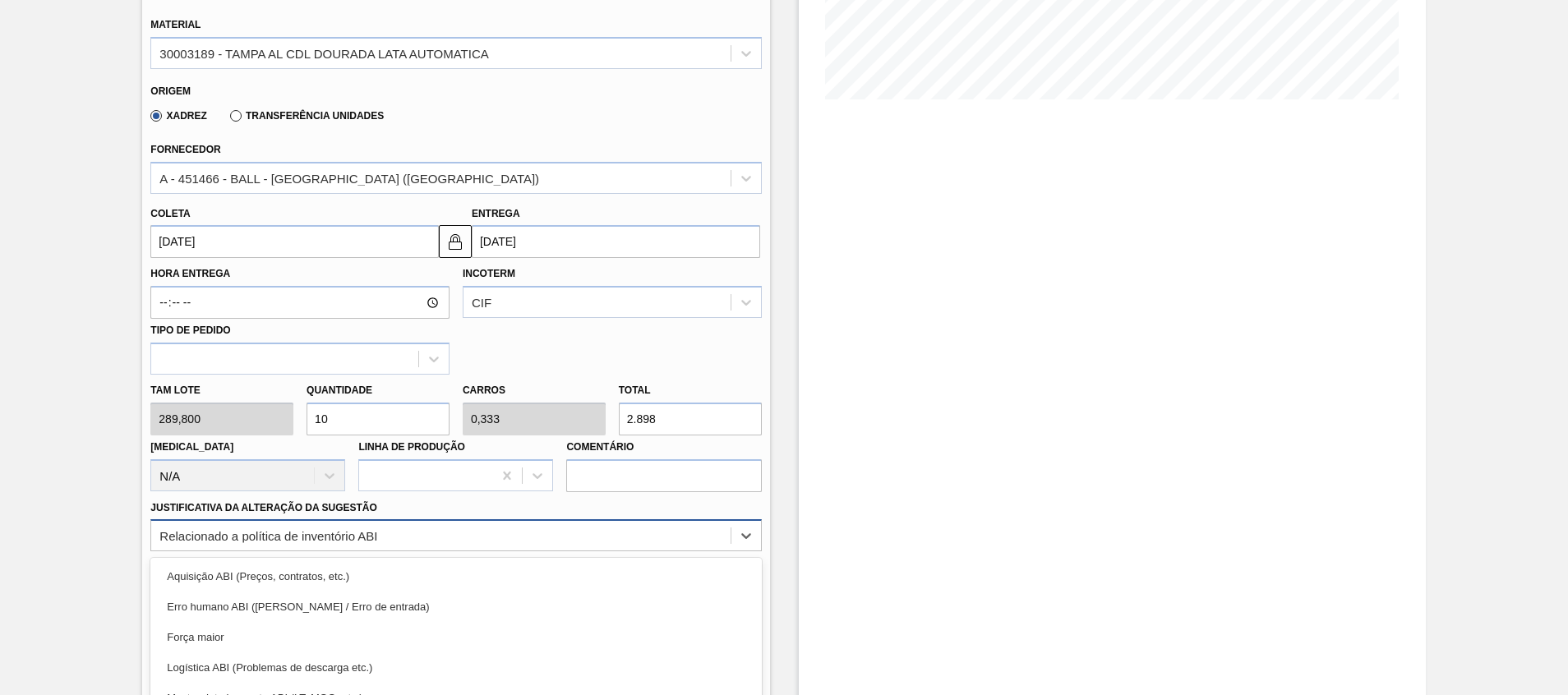
click at [389, 530] on div "option Relacionado a política de inventório ABI, selected. option Força maior f…" at bounding box center [456, 535] width 611 height 32
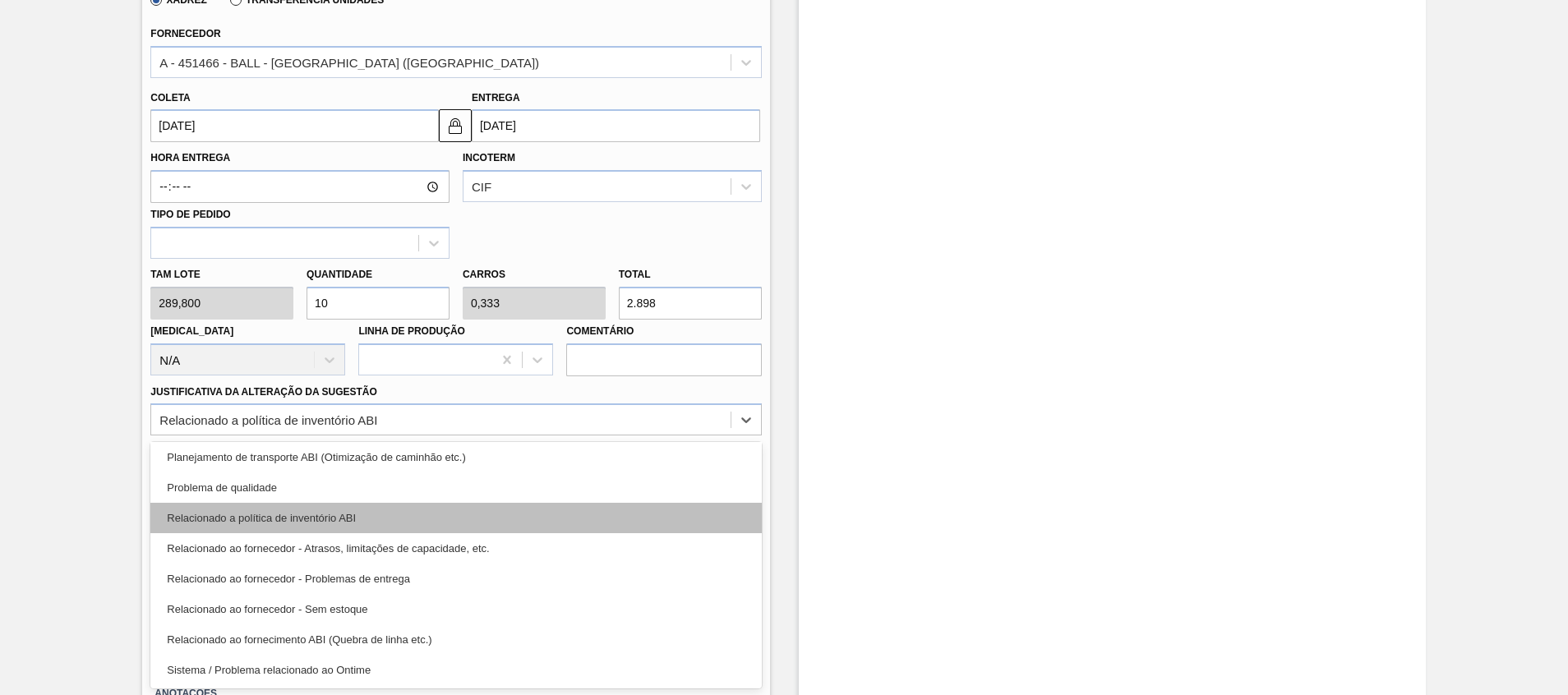
scroll to position [184, 0]
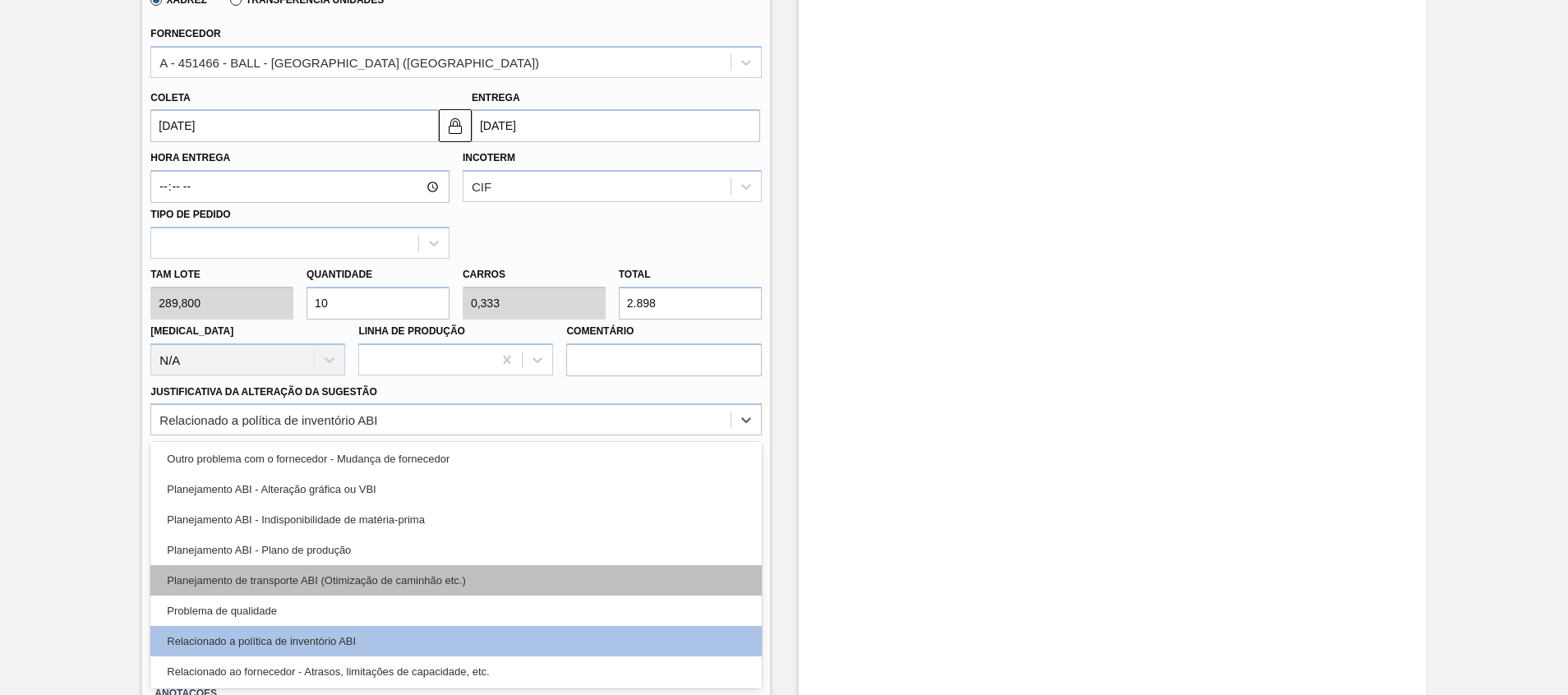
click at [523, 568] on div "Planejamento de transporte ABI (Otimização de caminhão etc.)" at bounding box center [456, 580] width 611 height 30
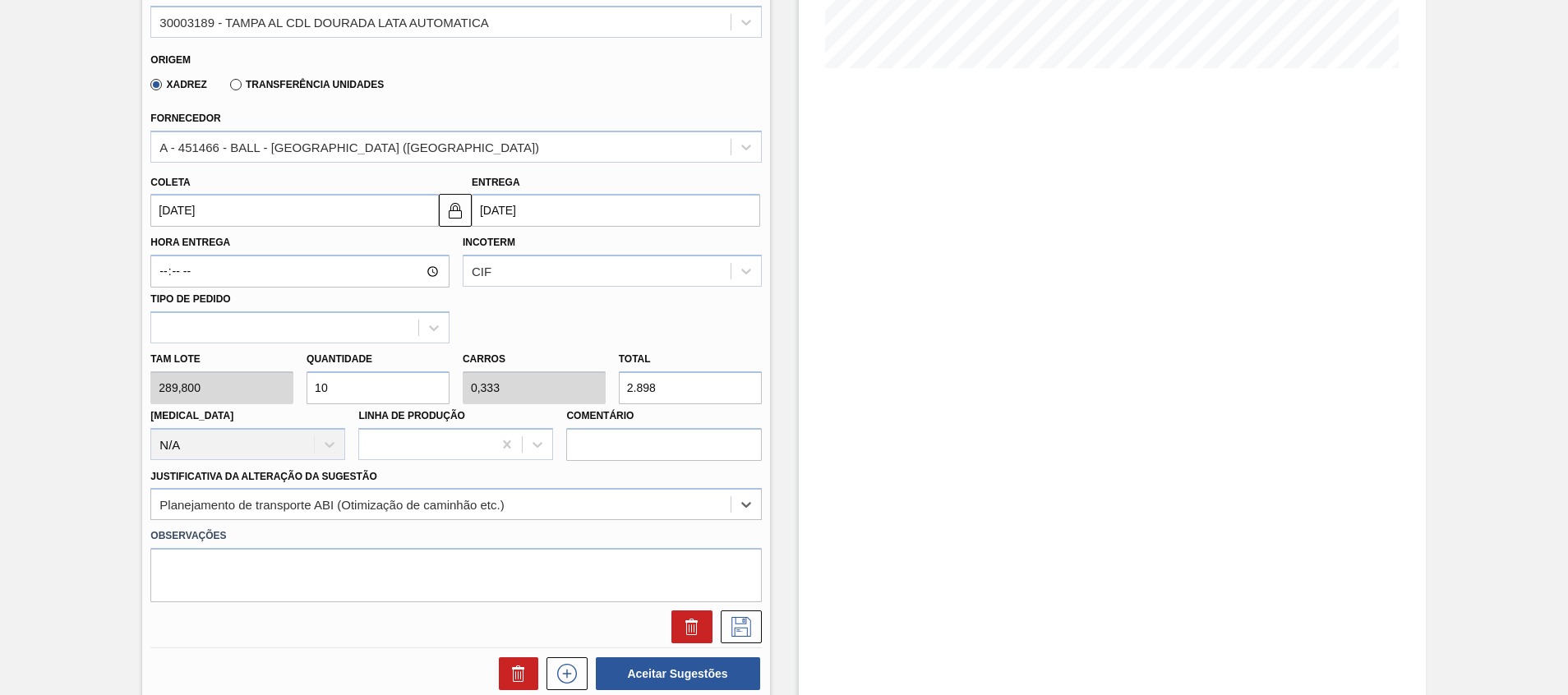
scroll to position [374, 0]
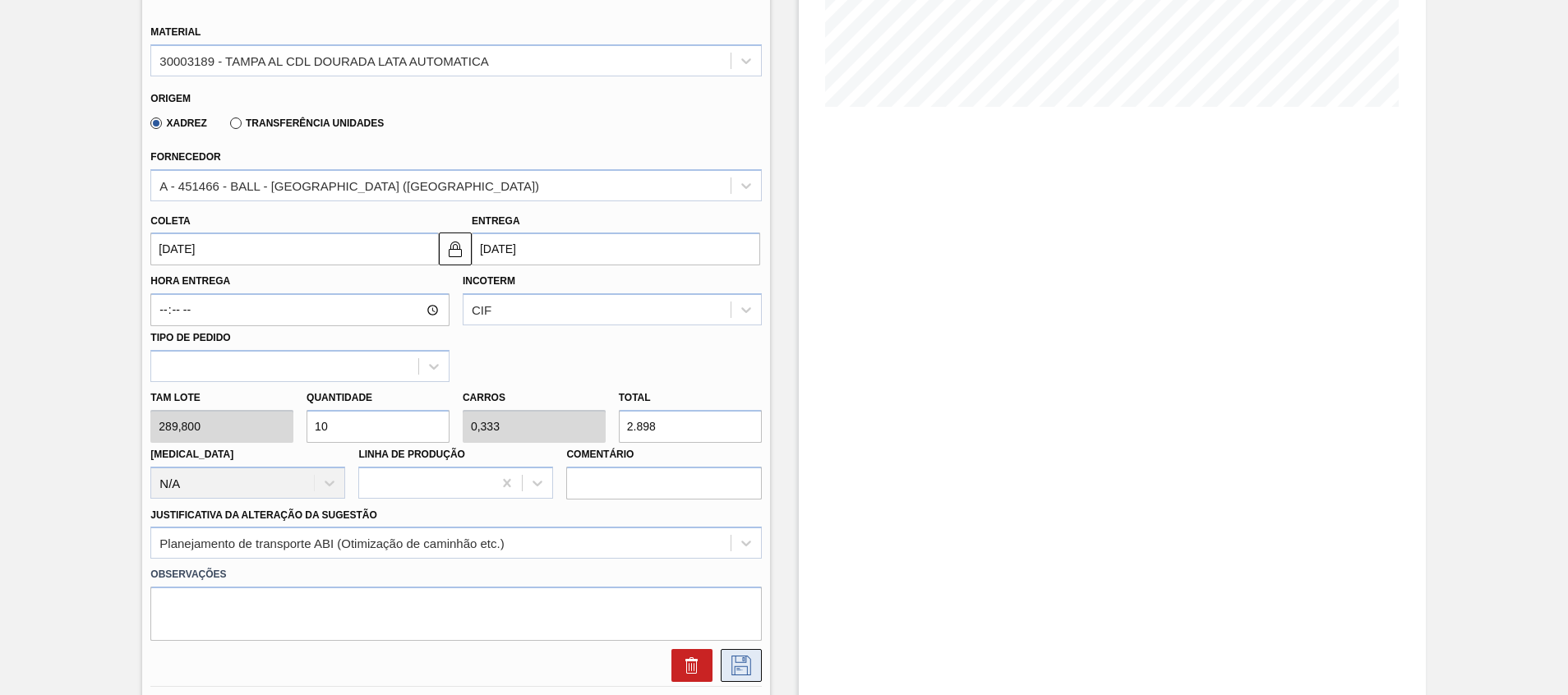
click at [746, 655] on button at bounding box center [742, 666] width 41 height 33
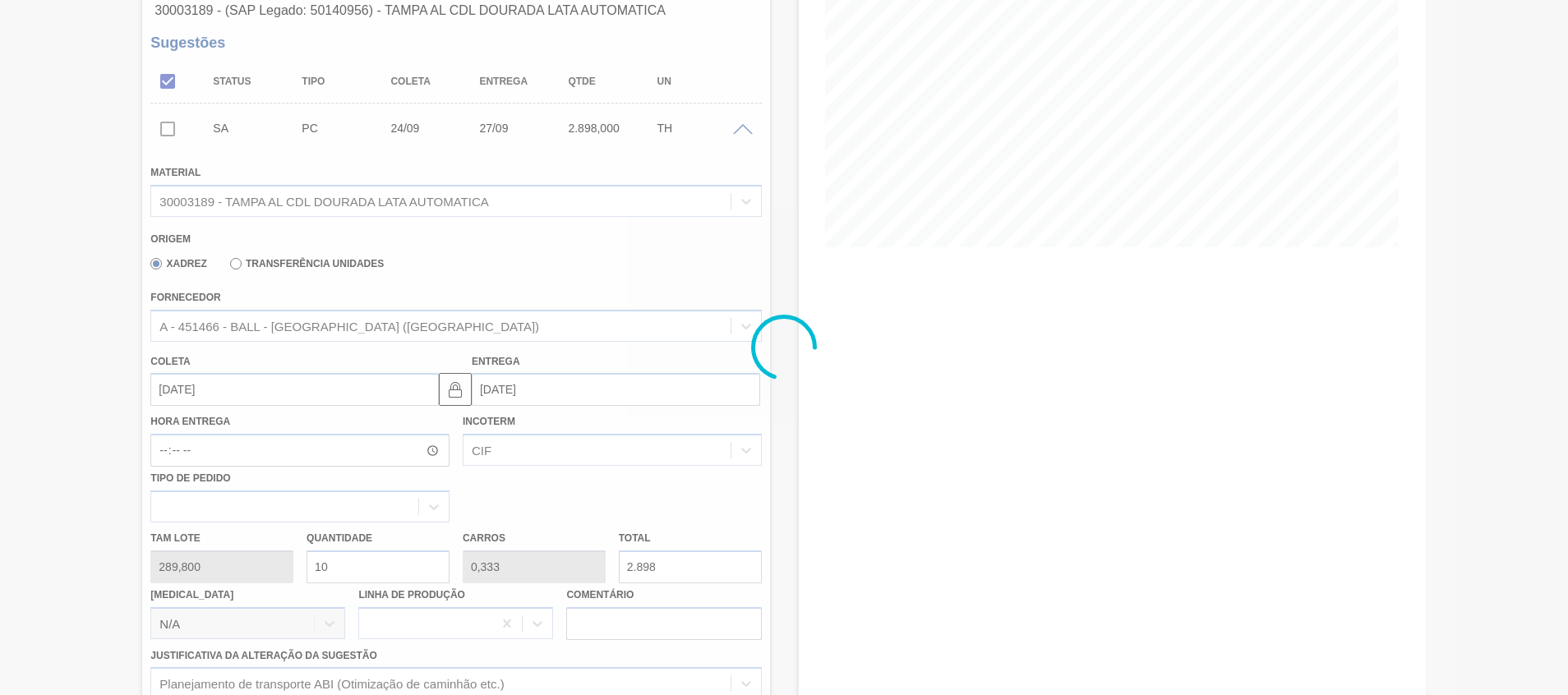
scroll to position [11, 0]
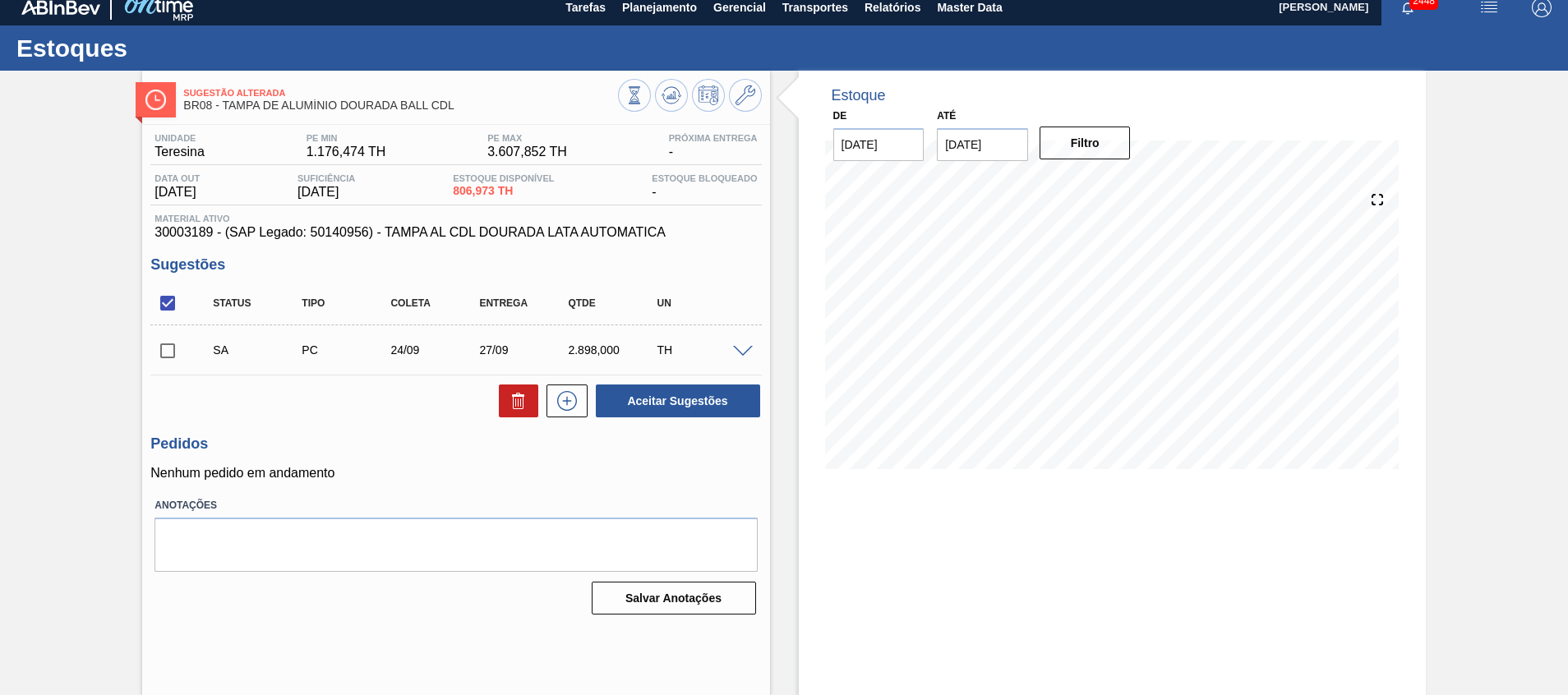
click at [165, 338] on input "checkbox" at bounding box center [168, 351] width 34 height 34
checkbox input "true"
click at [691, 397] on button "Aceitar Sugestões" at bounding box center [678, 401] width 165 height 33
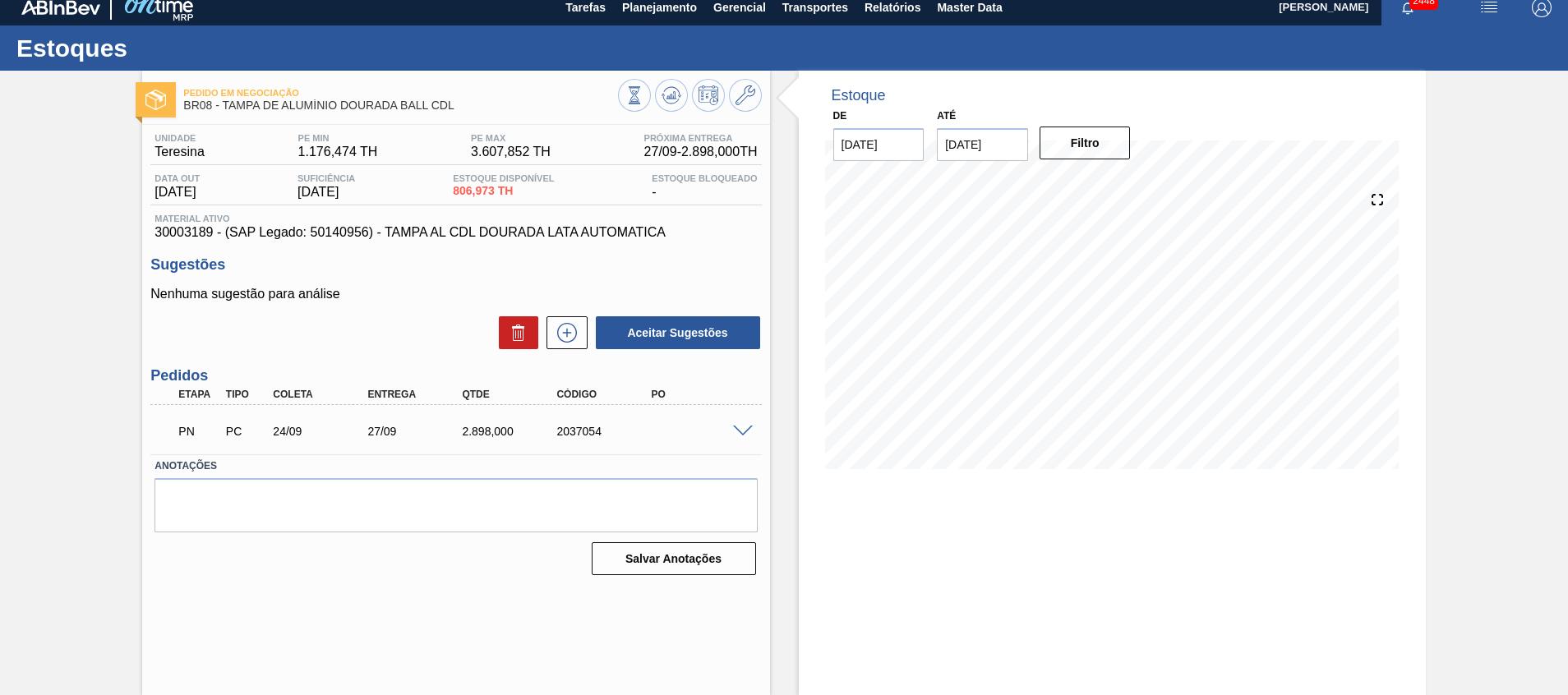
click at [582, 427] on div "2037054" at bounding box center [605, 431] width 106 height 13
copy div "2037054"
click at [667, 95] on icon at bounding box center [671, 95] width 20 height 20
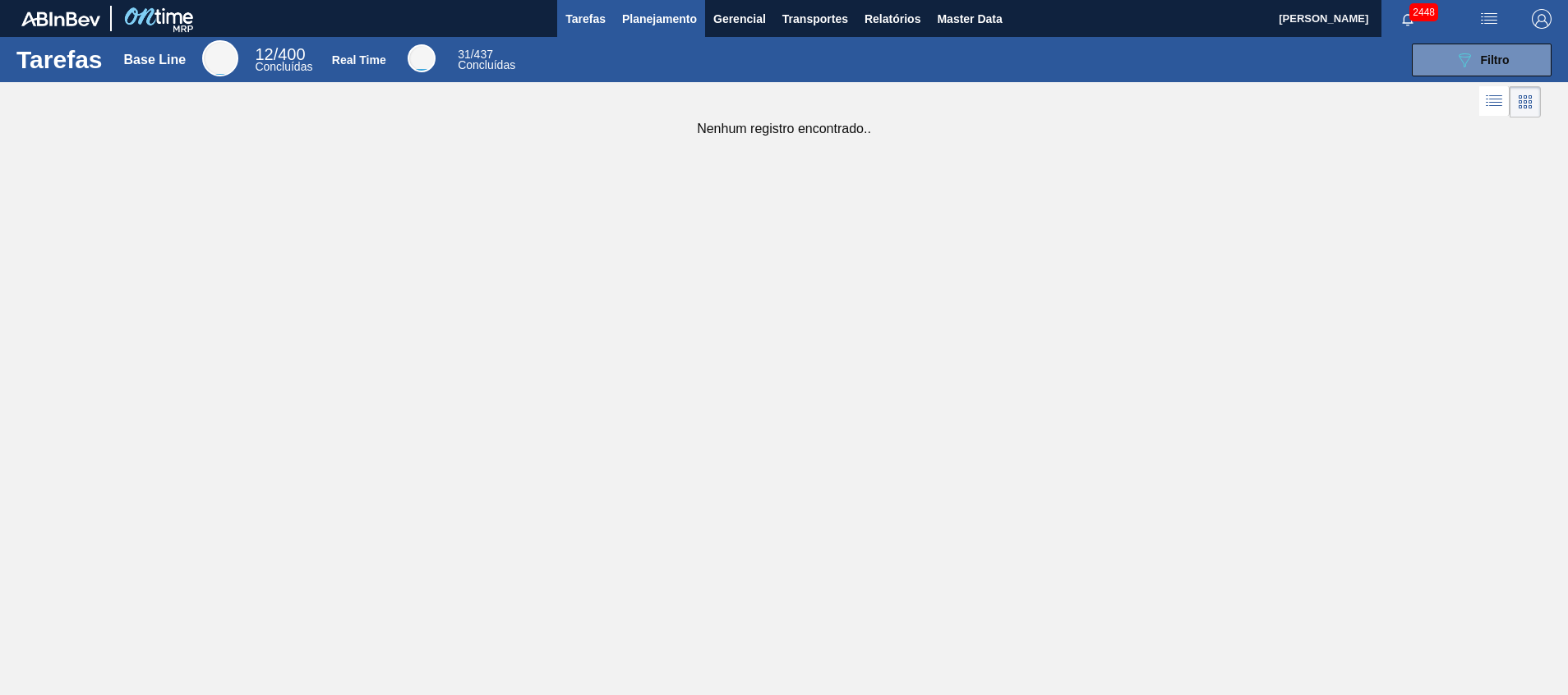
click at [638, 16] on span "Planejamento" at bounding box center [659, 18] width 75 height 20
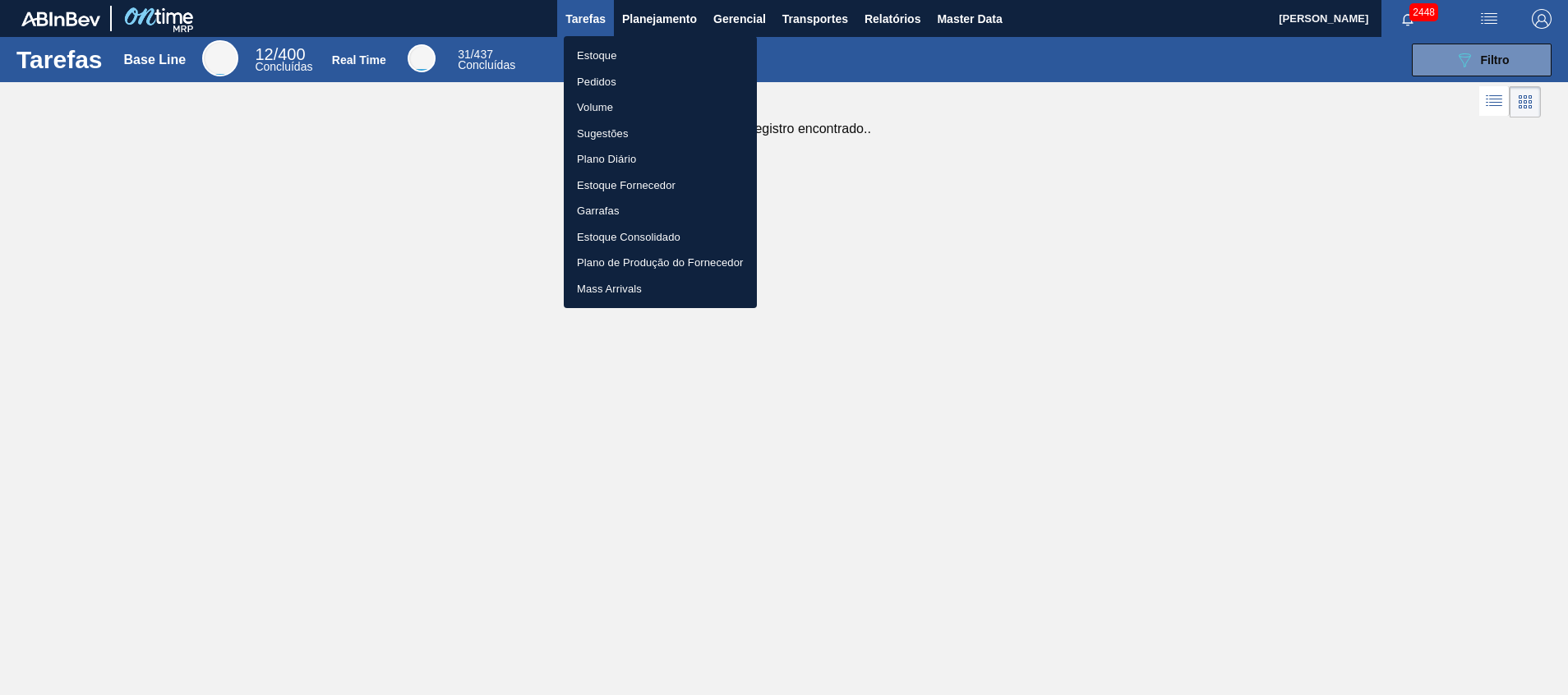
click at [628, 48] on li "Estoque" at bounding box center [661, 56] width 193 height 27
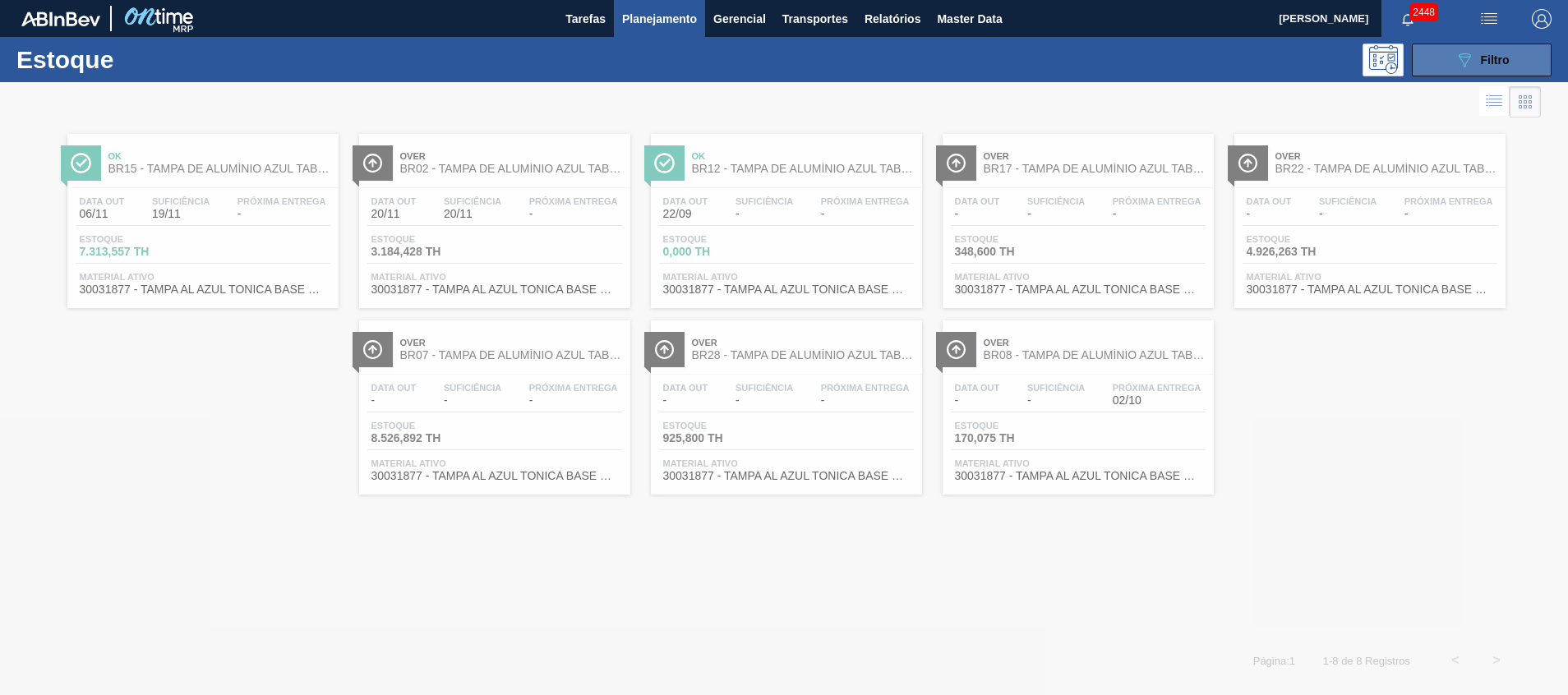
click at [1441, 60] on button "089F7B8B-B2A5-4AFE-B5C0-19BA573D28AC Filtro" at bounding box center [1482, 60] width 140 height 33
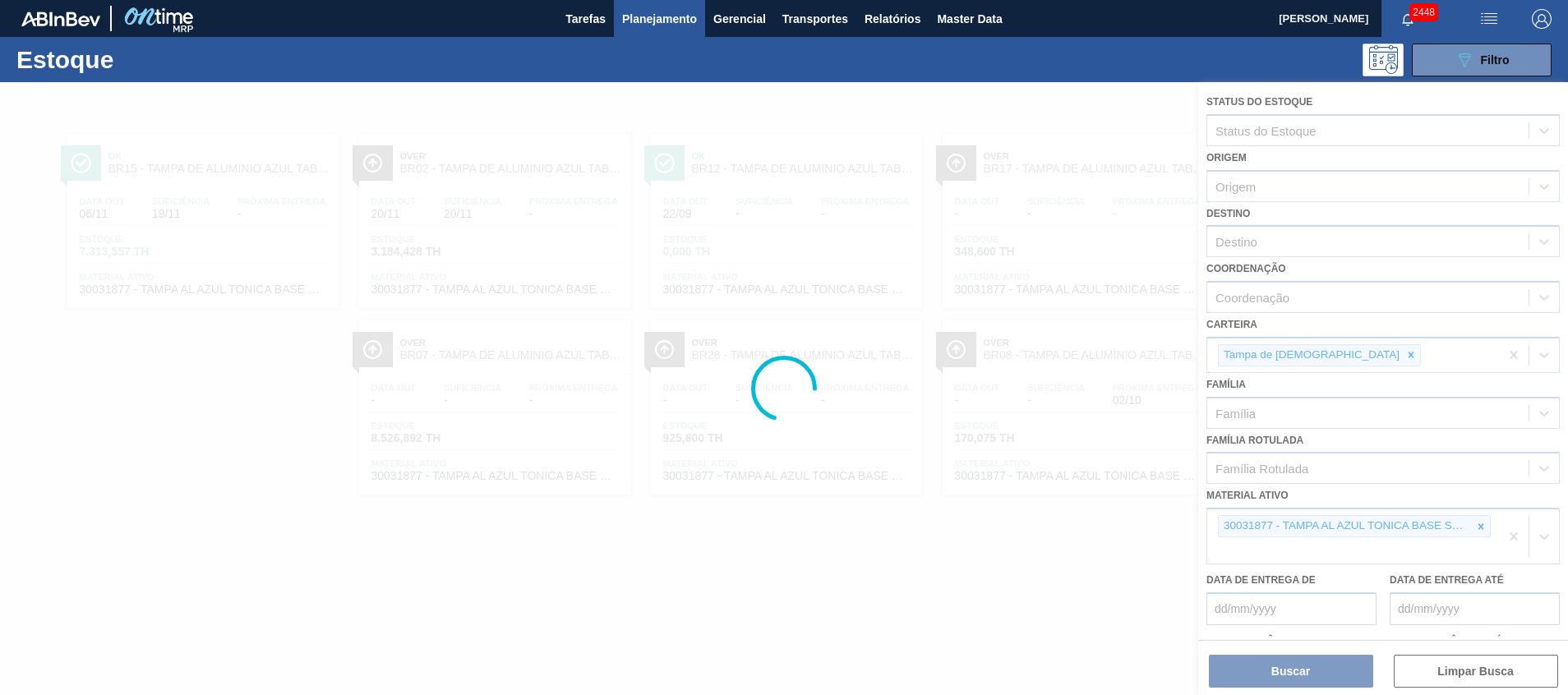
click at [1477, 528] on div at bounding box center [784, 388] width 1568 height 613
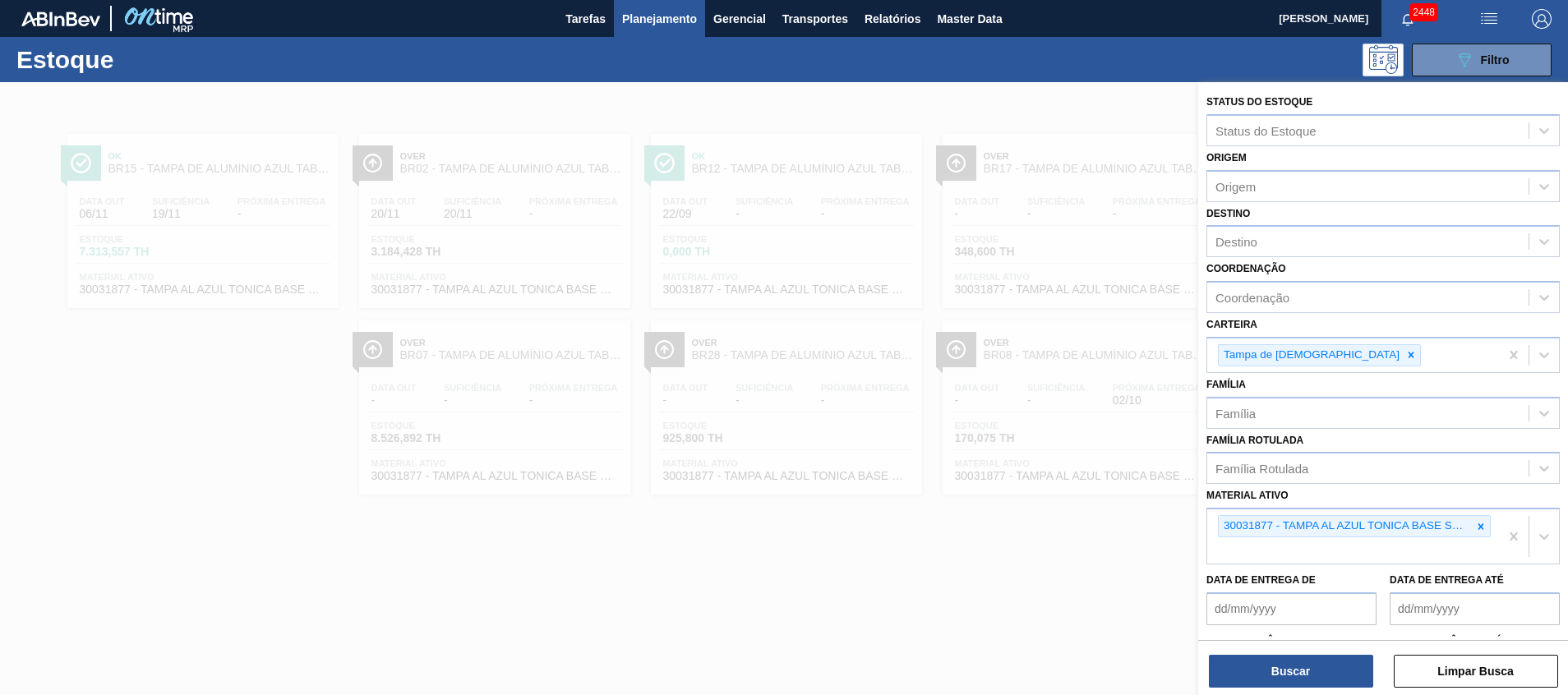
click at [1478, 528] on icon at bounding box center [1481, 526] width 6 height 6
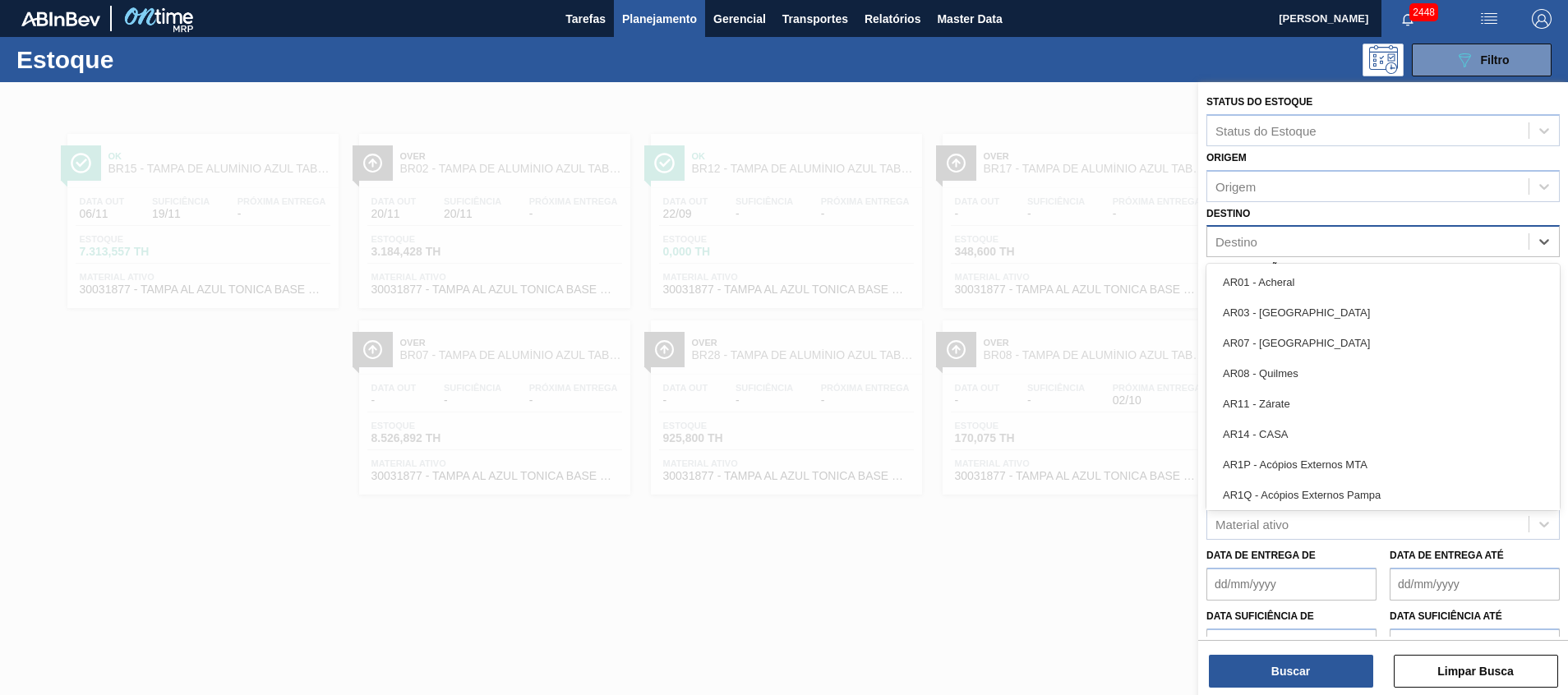
click at [1294, 249] on div "Destino" at bounding box center [1368, 242] width 321 height 24
type input "ter"
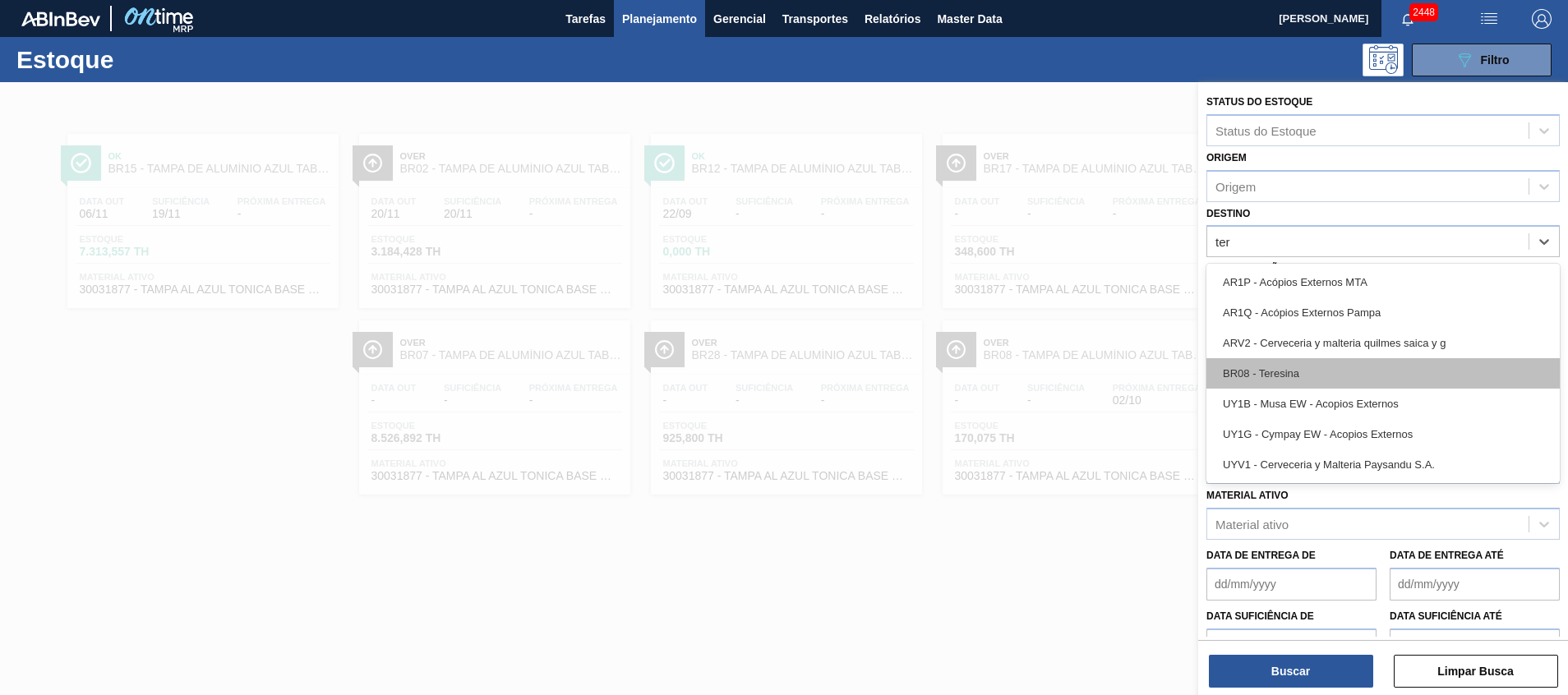
click at [1282, 360] on div "BR08 - Teresina" at bounding box center [1384, 373] width 353 height 30
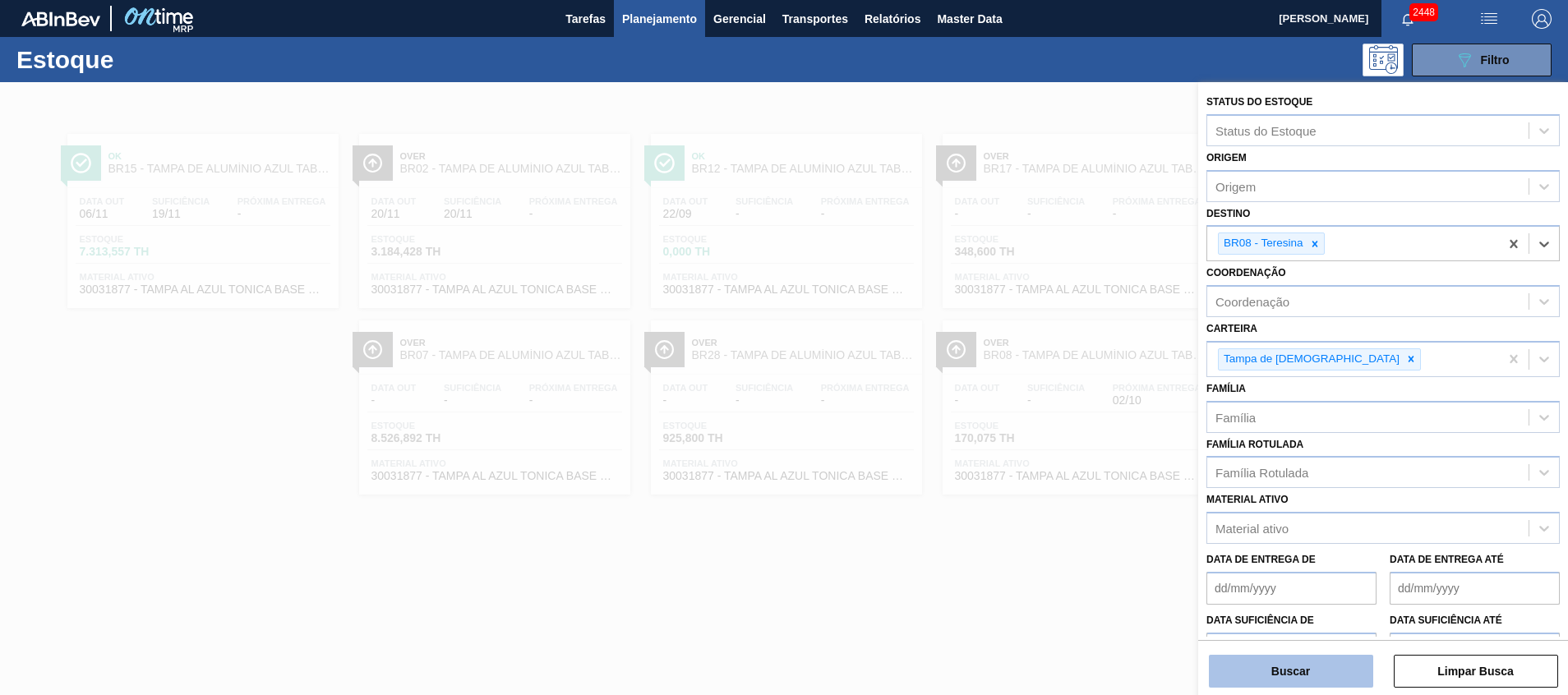
click at [1284, 663] on button "Buscar" at bounding box center [1291, 671] width 165 height 33
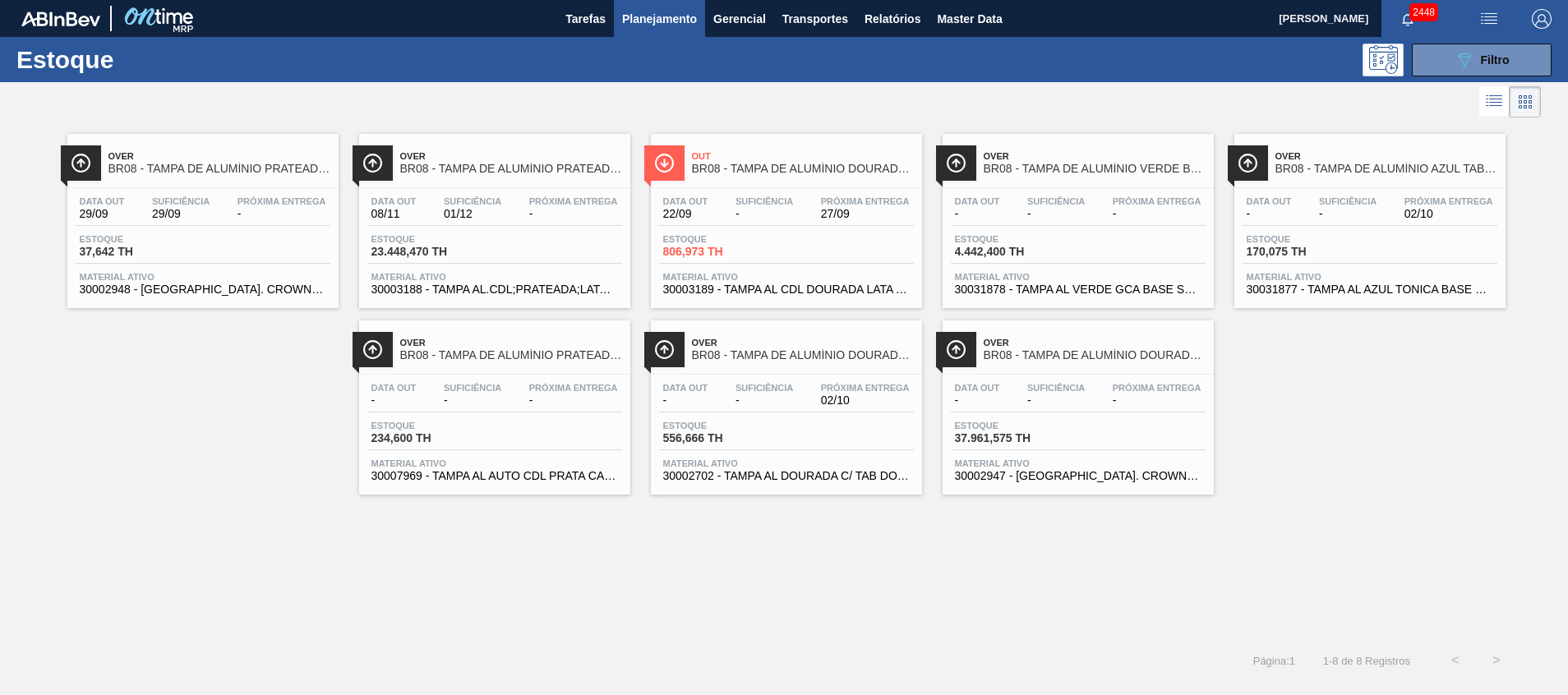
click at [858, 475] on span "30002702 - TAMPA AL DOURADA C/ TAB DOURADO" at bounding box center [787, 476] width 246 height 12
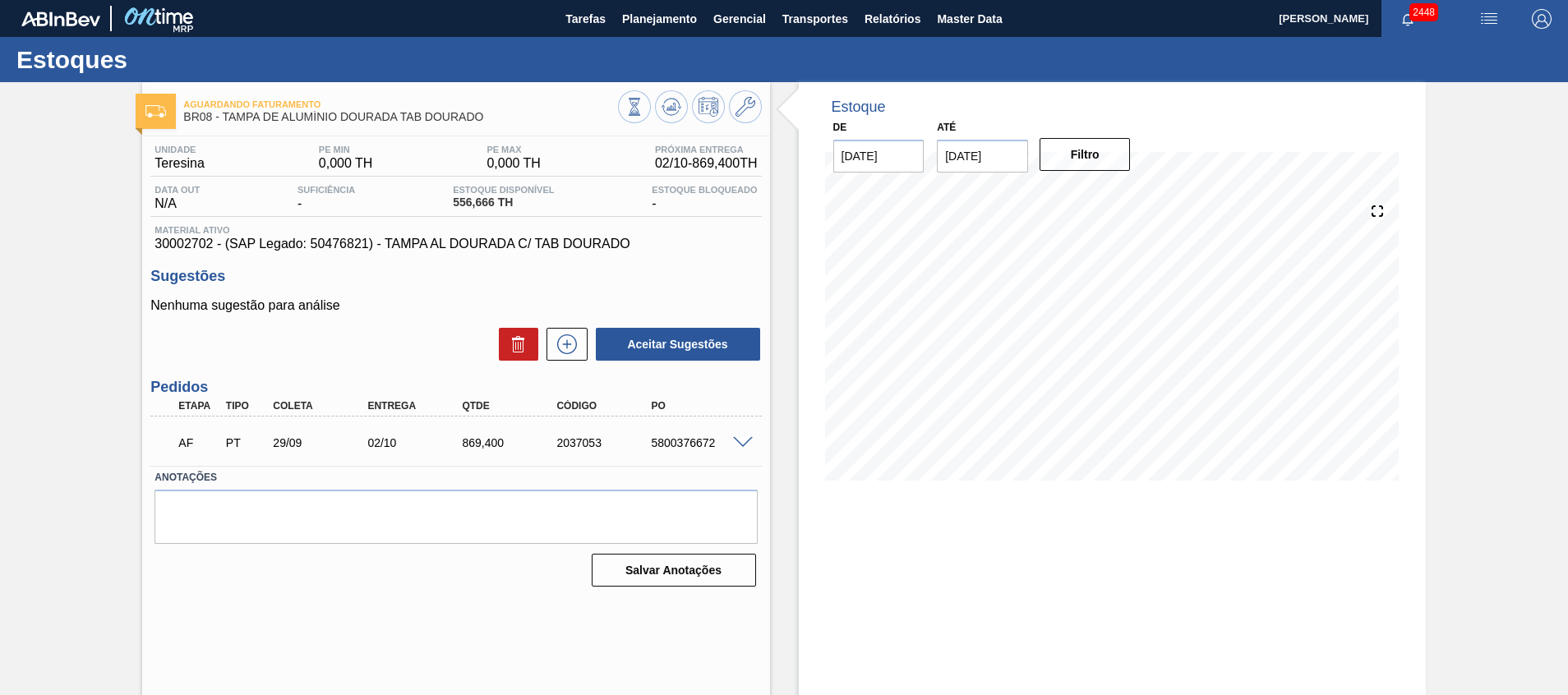
click at [687, 442] on div "5800376672" at bounding box center [700, 443] width 106 height 13
copy div "5800376672"
click at [683, 22] on span "Planejamento" at bounding box center [659, 18] width 75 height 20
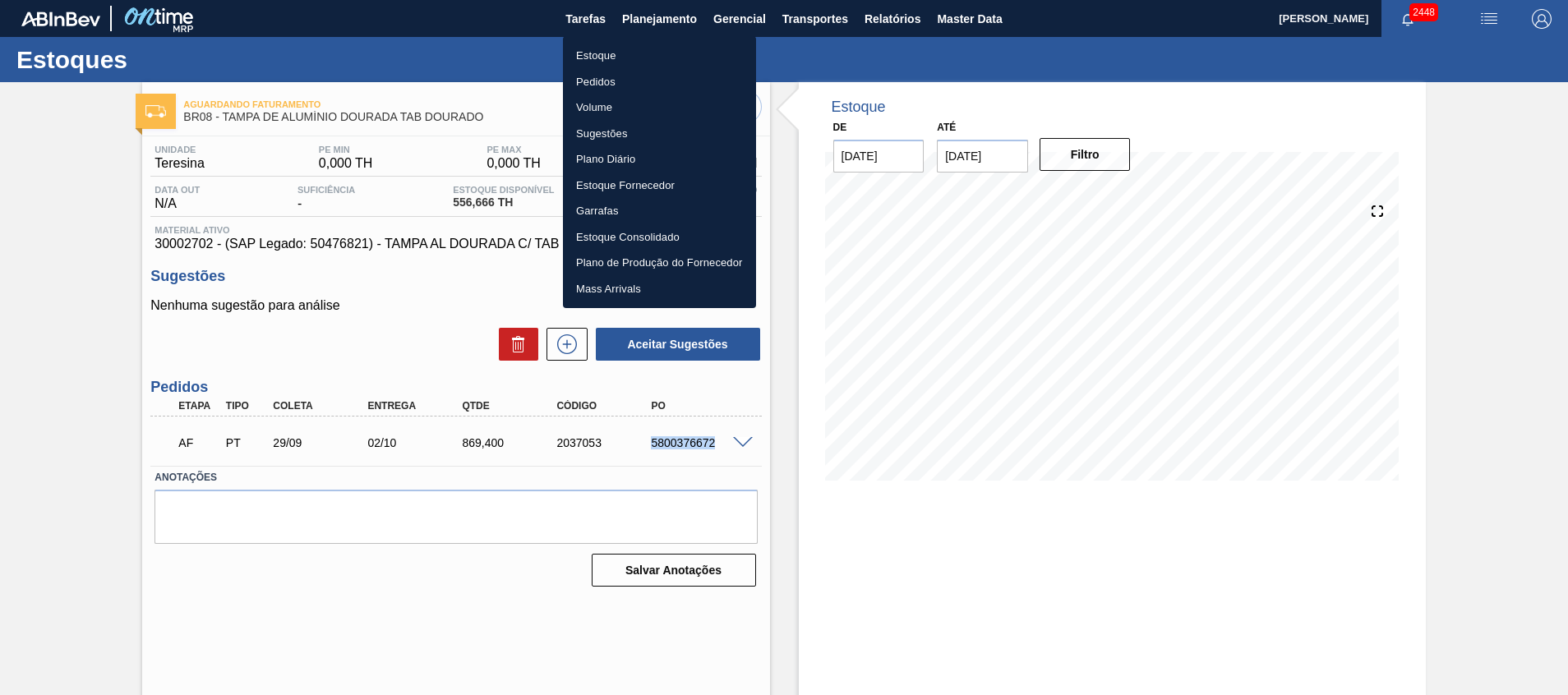
drag, startPoint x: 658, startPoint y: 45, endPoint x: 174, endPoint y: 537, distance: 690.2
click at [658, 45] on li "Estoque" at bounding box center [660, 56] width 193 height 27
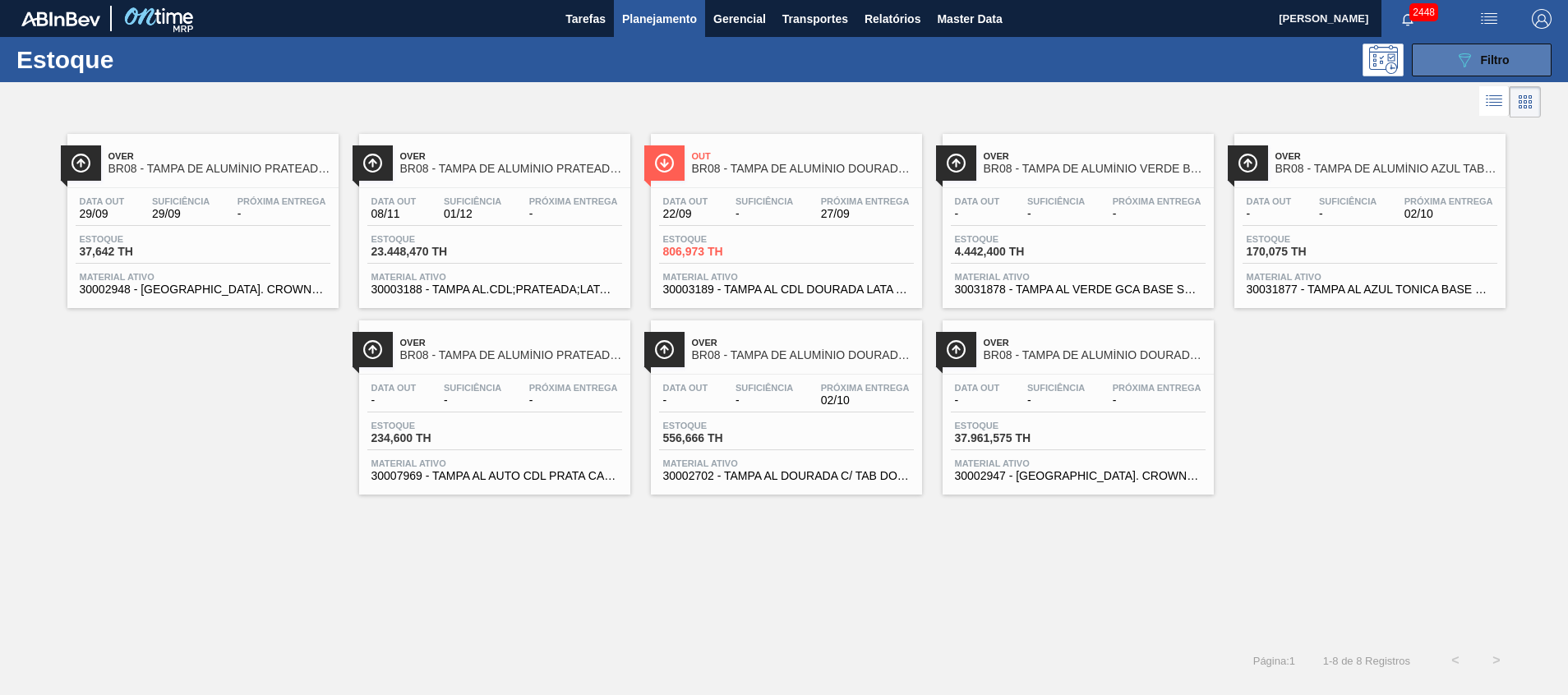
click at [1465, 64] on icon at bounding box center [1465, 60] width 12 height 14
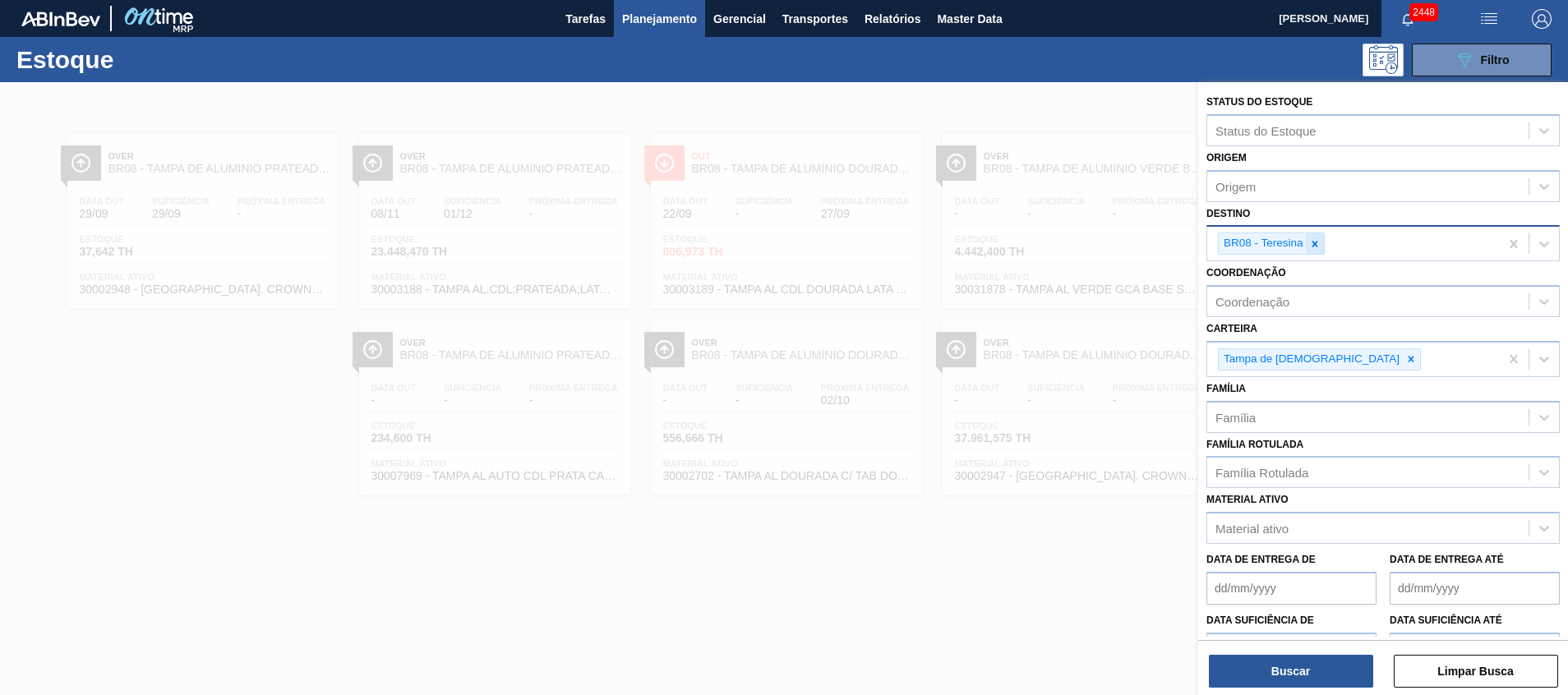
click at [1322, 243] on div at bounding box center [1315, 244] width 18 height 21
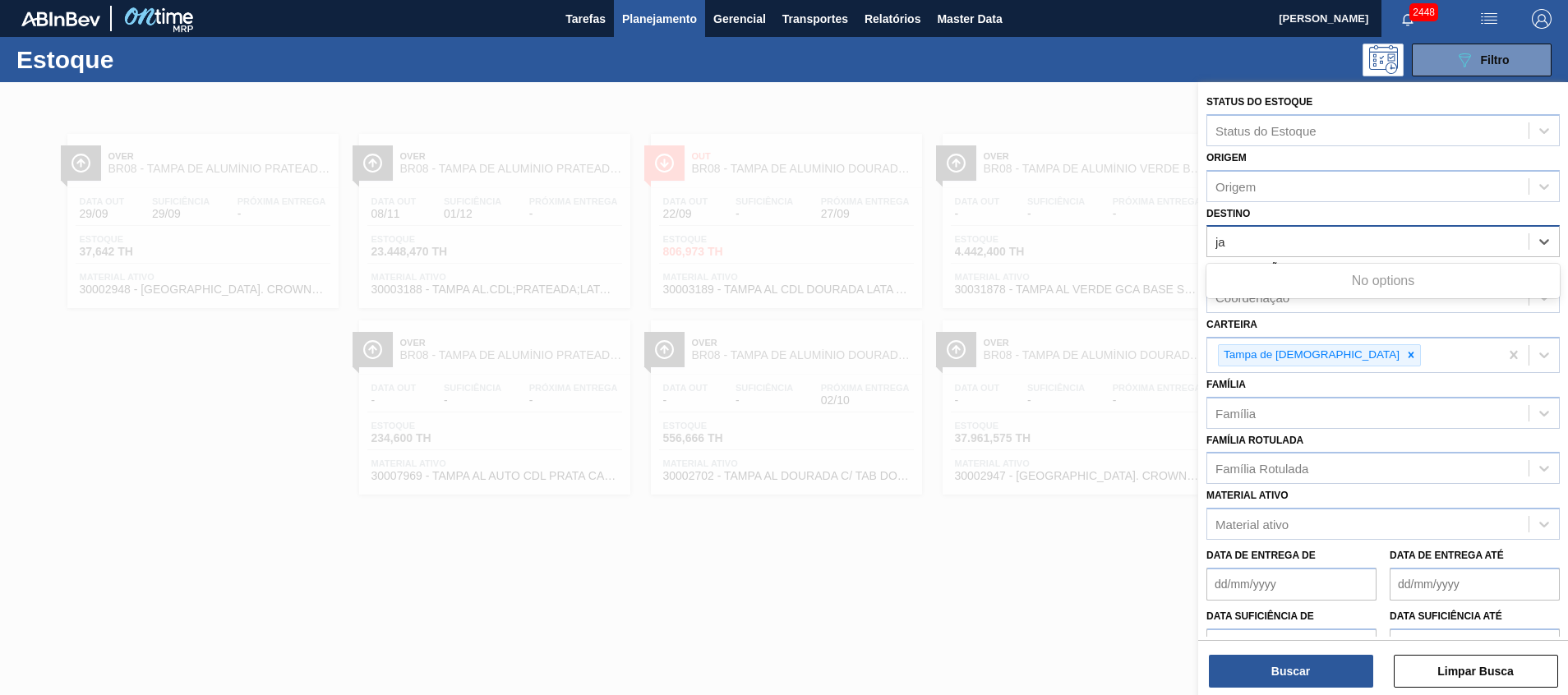
type input "jac"
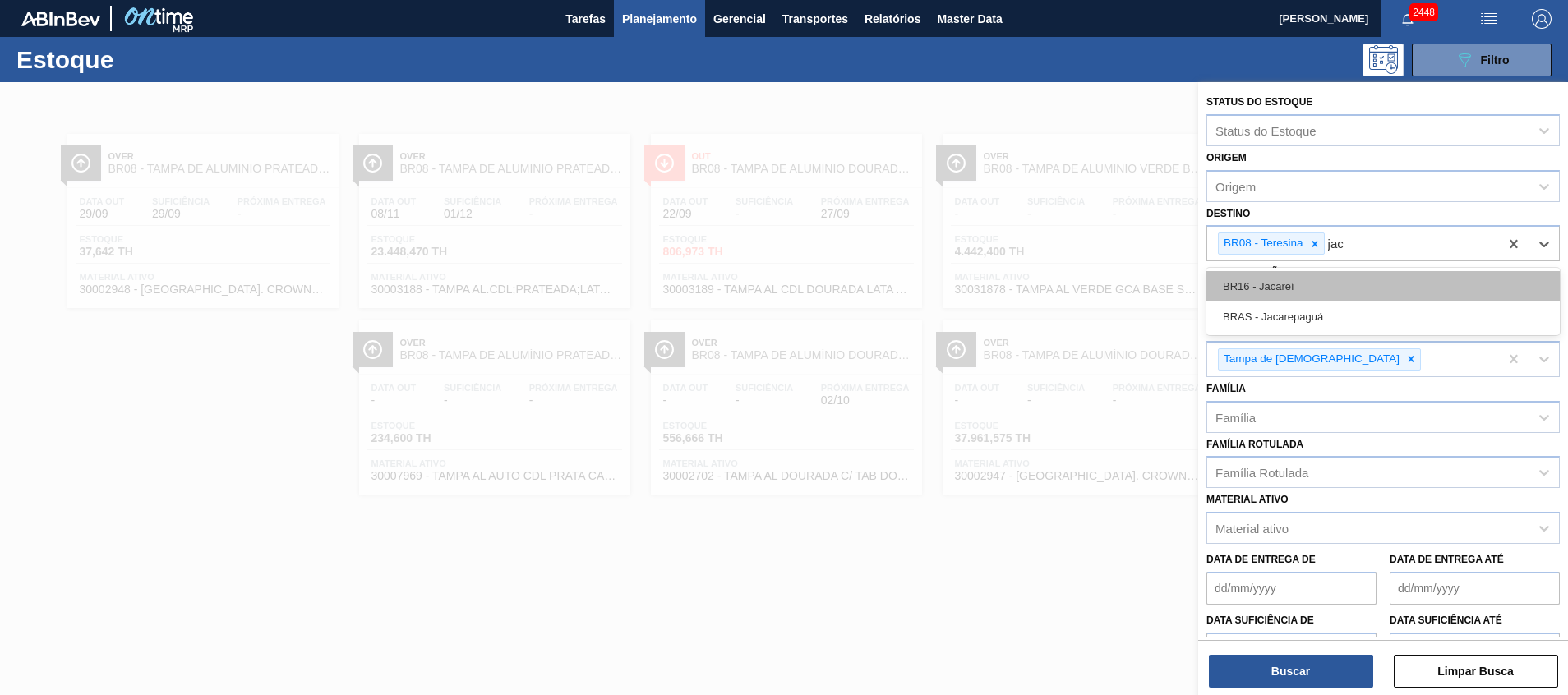
click at [1305, 280] on div "BR16 - Jacareí" at bounding box center [1384, 286] width 353 height 30
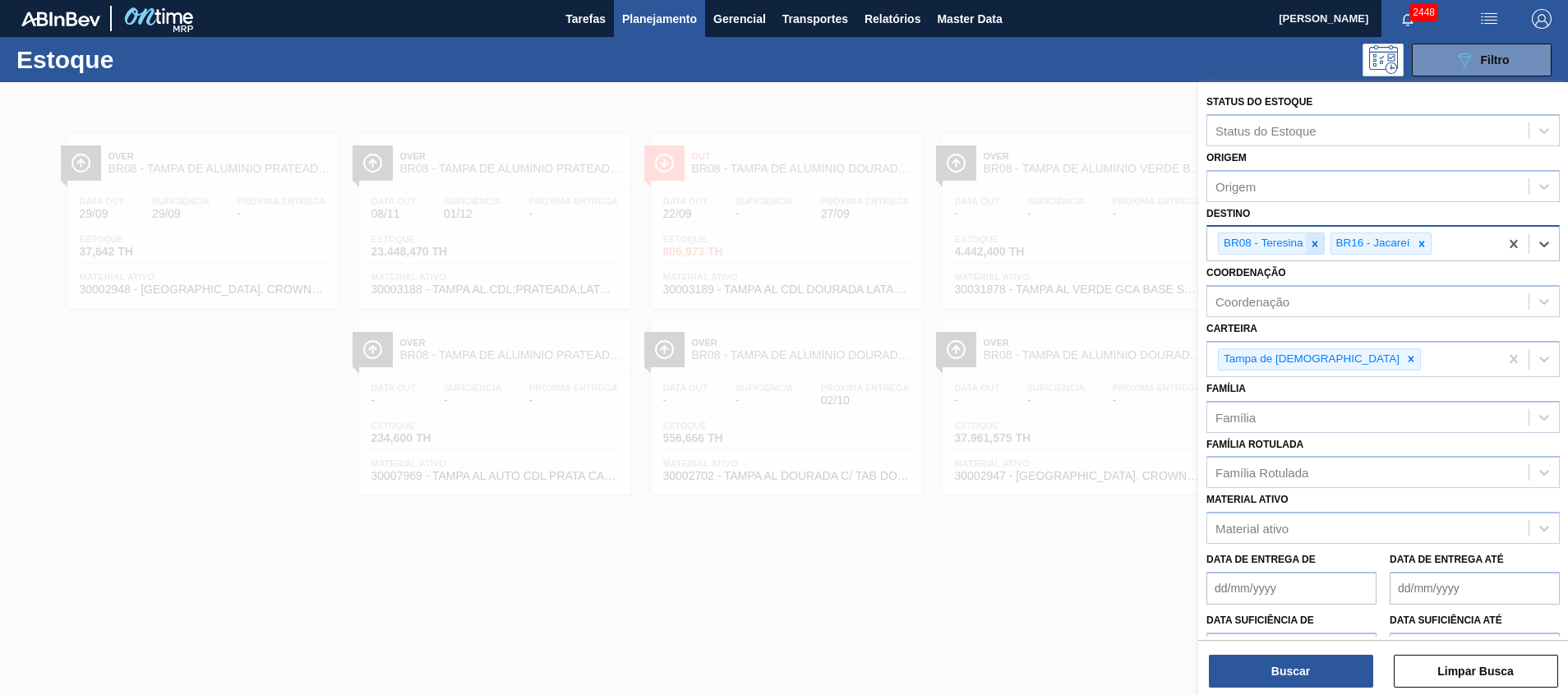
click at [1312, 242] on icon at bounding box center [1315, 244] width 11 height 11
click at [1272, 670] on button "Buscar" at bounding box center [1291, 671] width 165 height 33
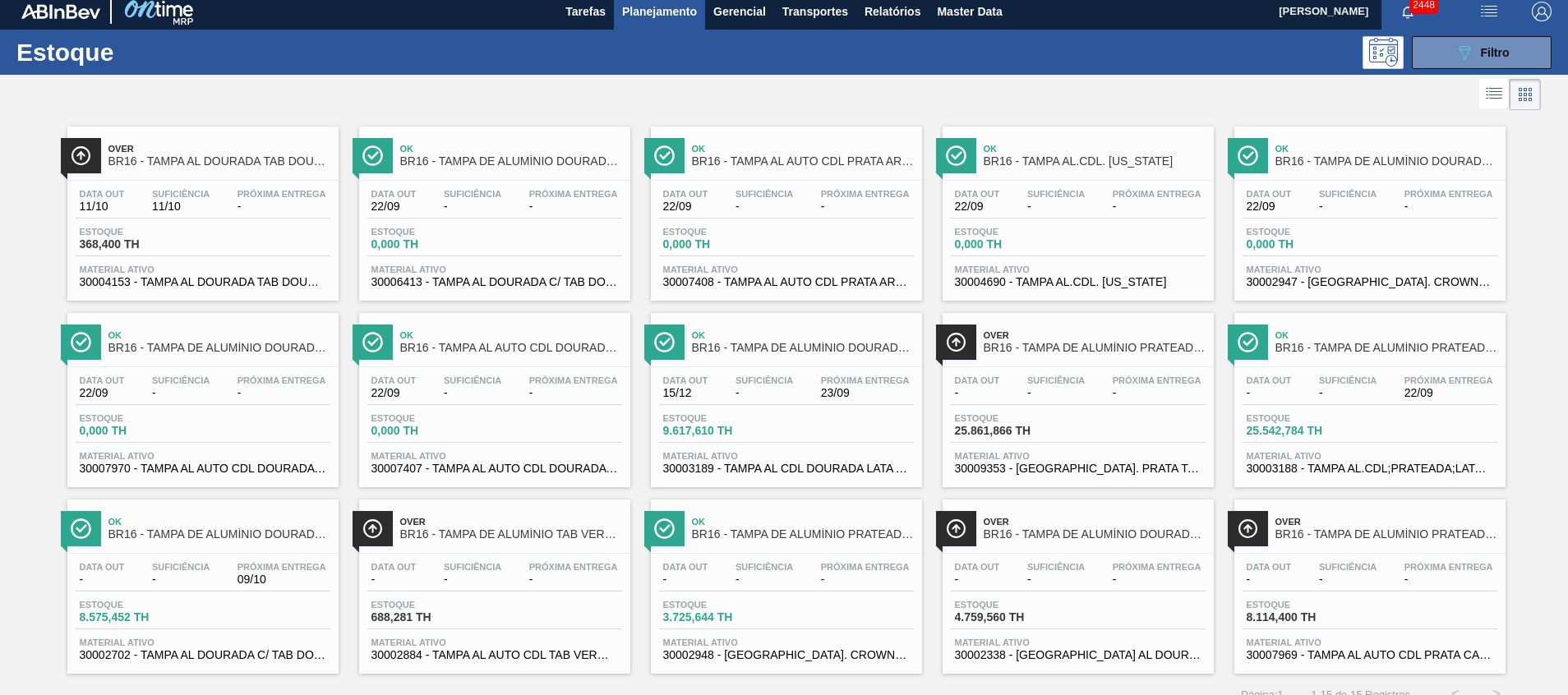
scroll to position [27, 0]
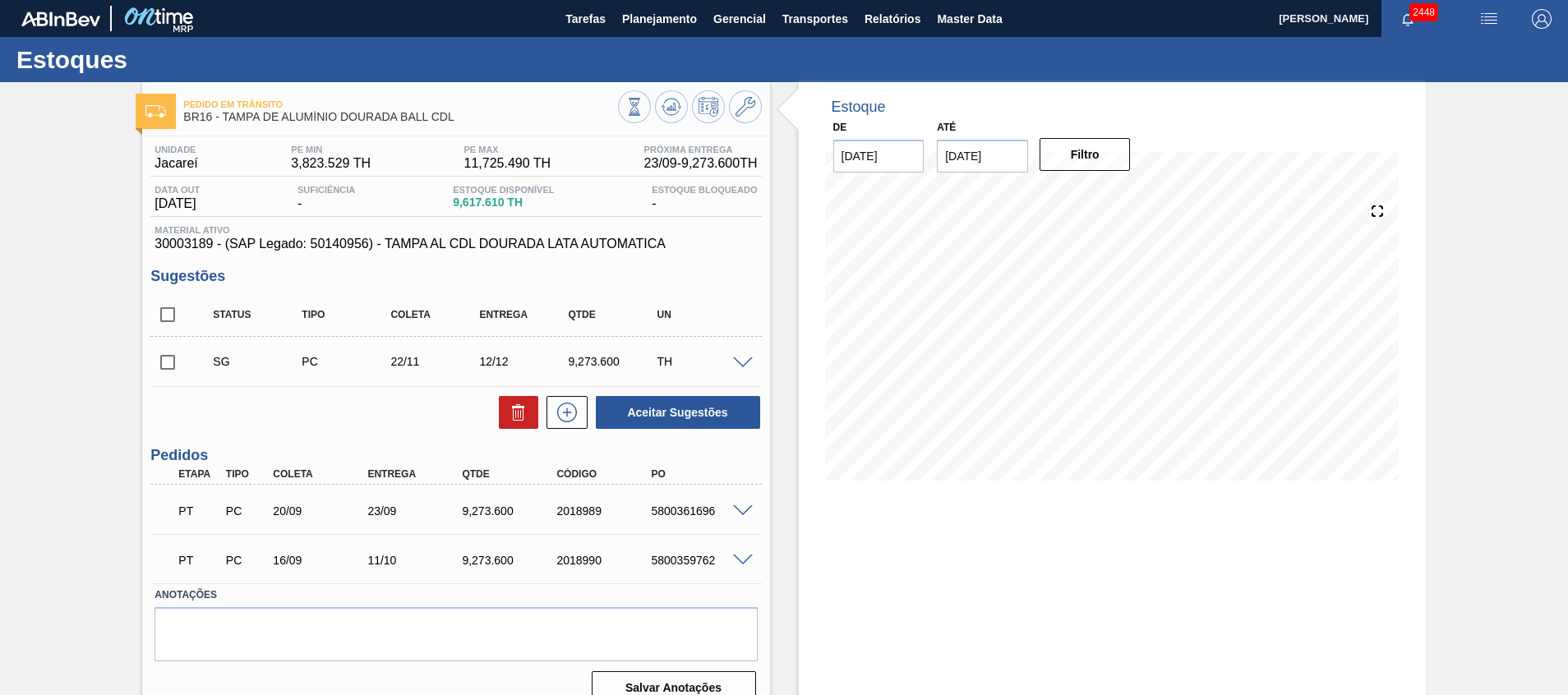
click at [743, 507] on span at bounding box center [743, 512] width 20 height 12
type input "289,8"
type input "9.273,6"
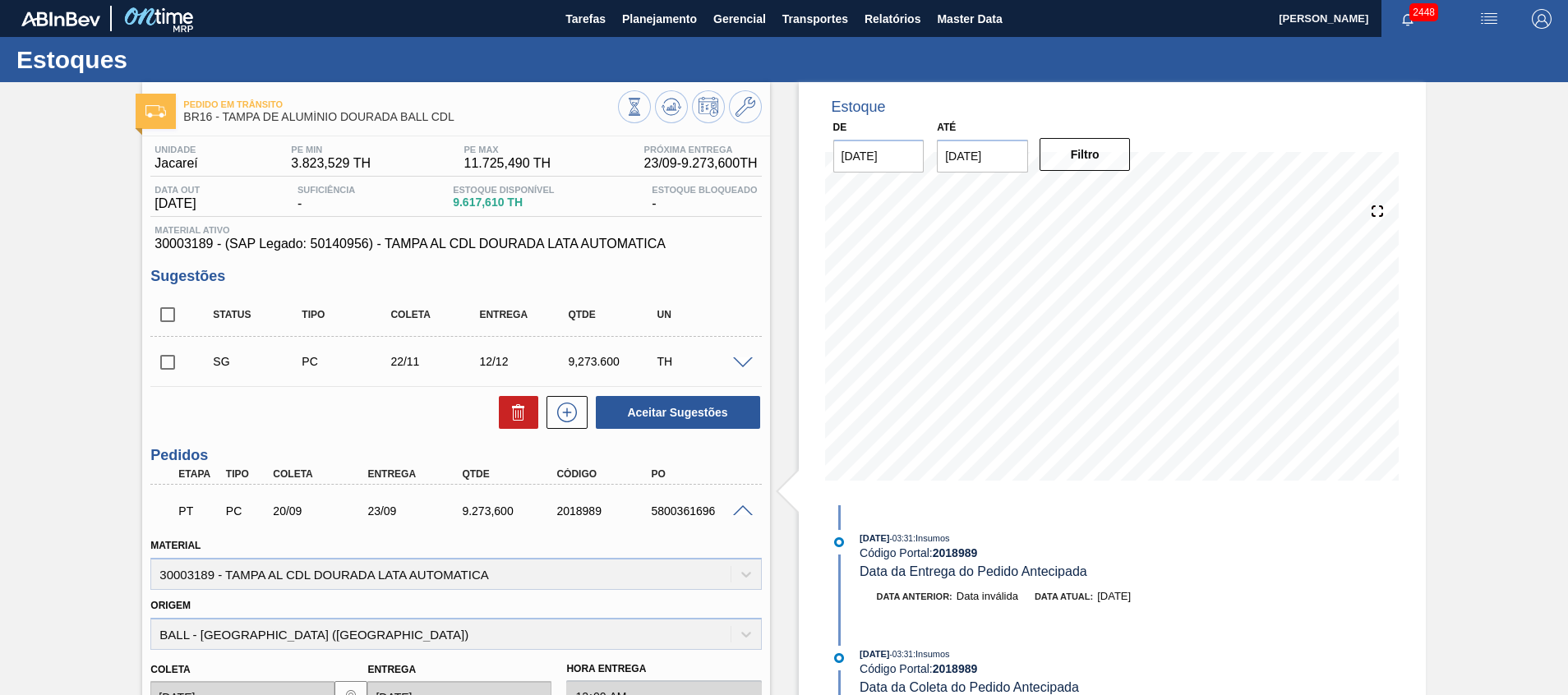
scroll to position [246, 0]
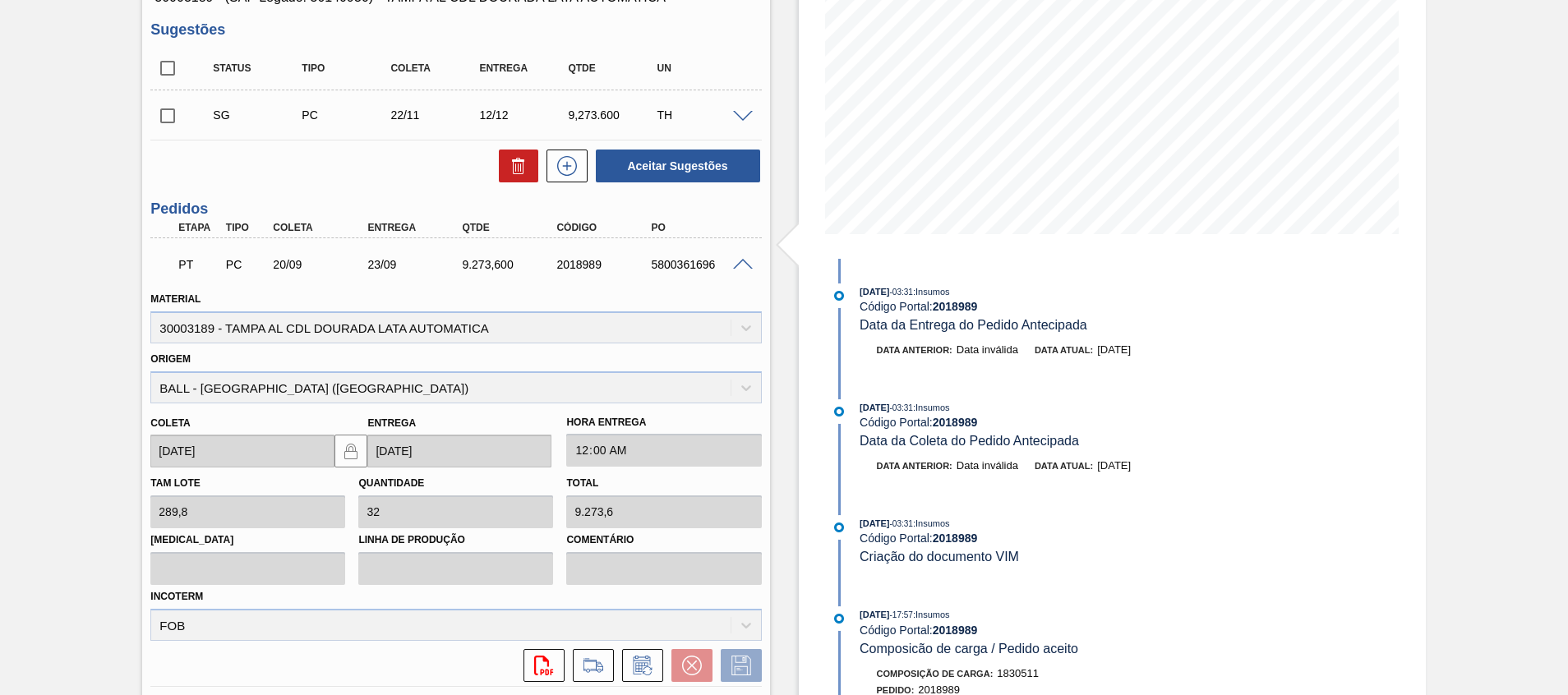
click at [746, 262] on span at bounding box center [743, 265] width 20 height 12
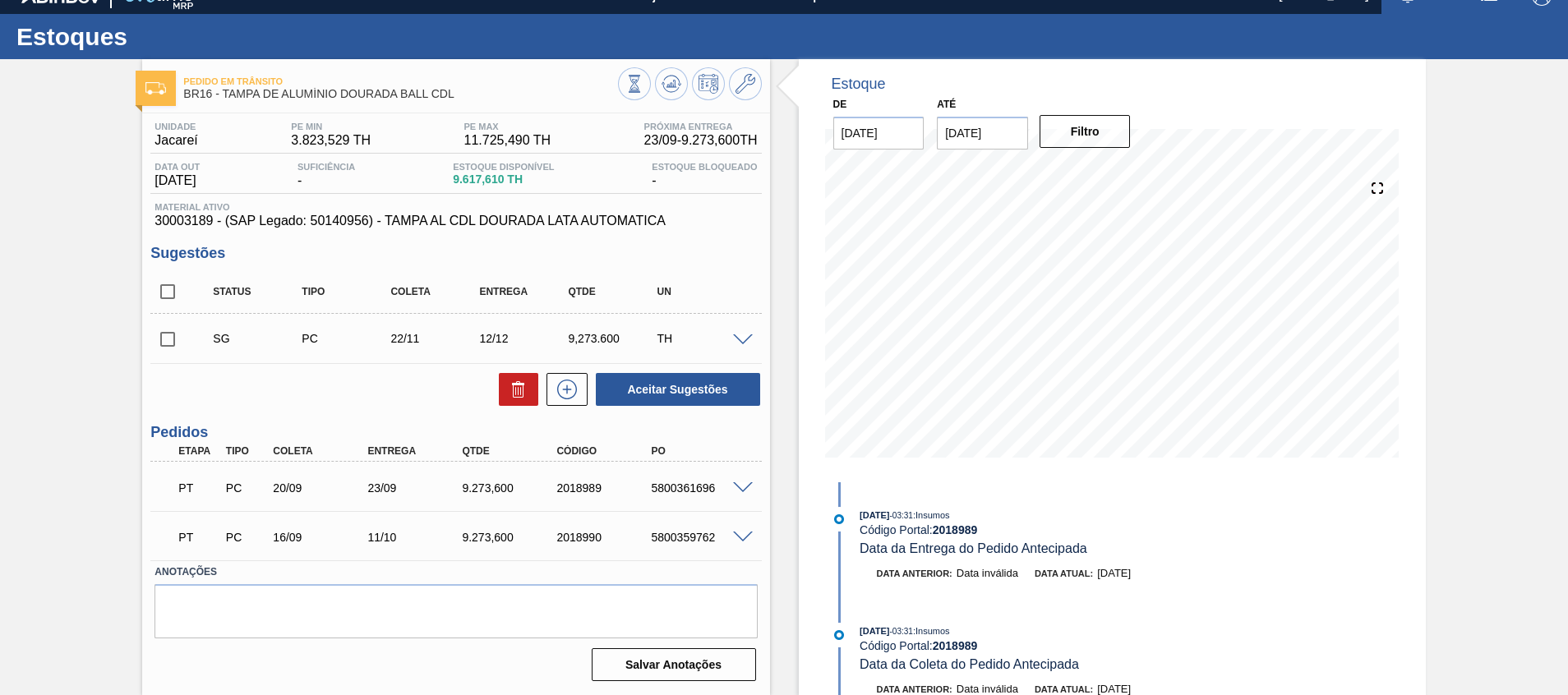
click at [743, 493] on div "5800361696" at bounding box center [700, 487] width 106 height 13
click at [744, 482] on span at bounding box center [743, 488] width 20 height 12
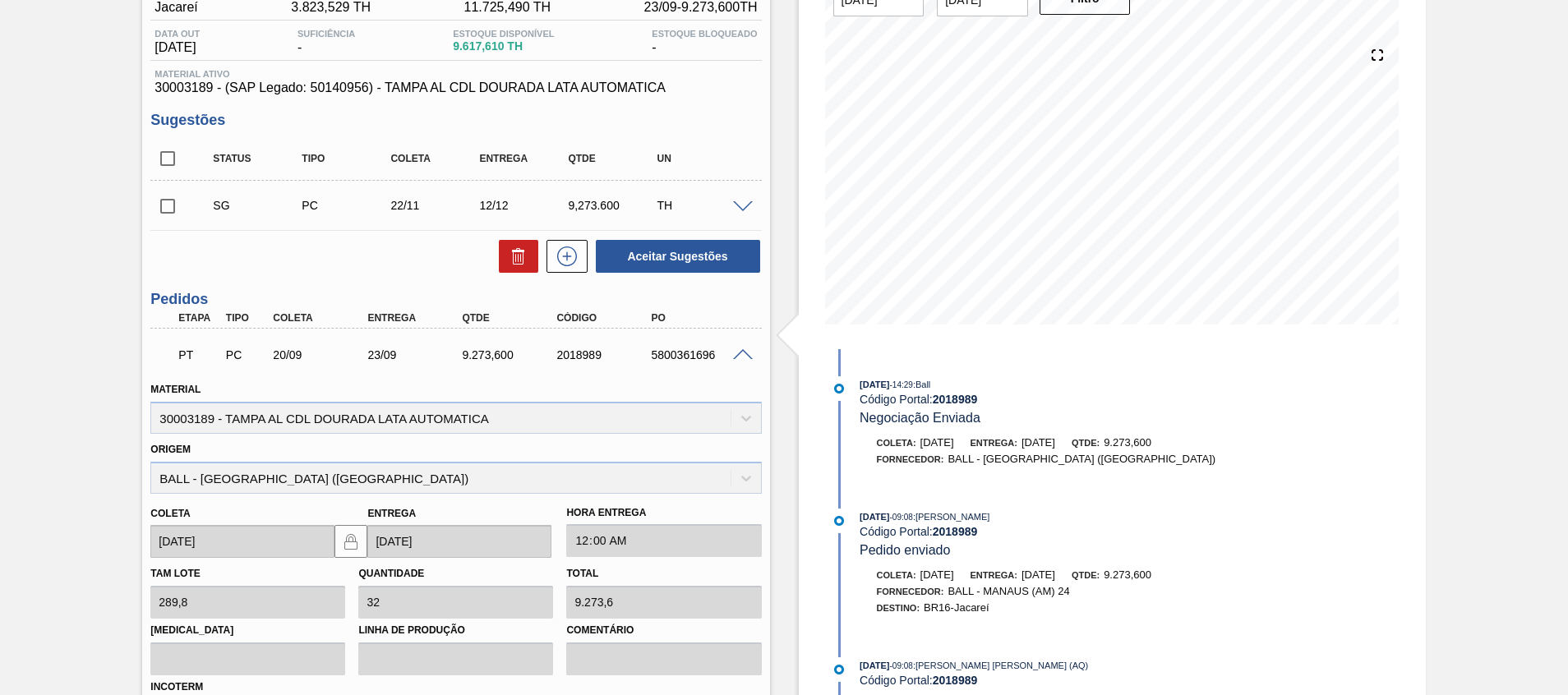
scroll to position [0, 0]
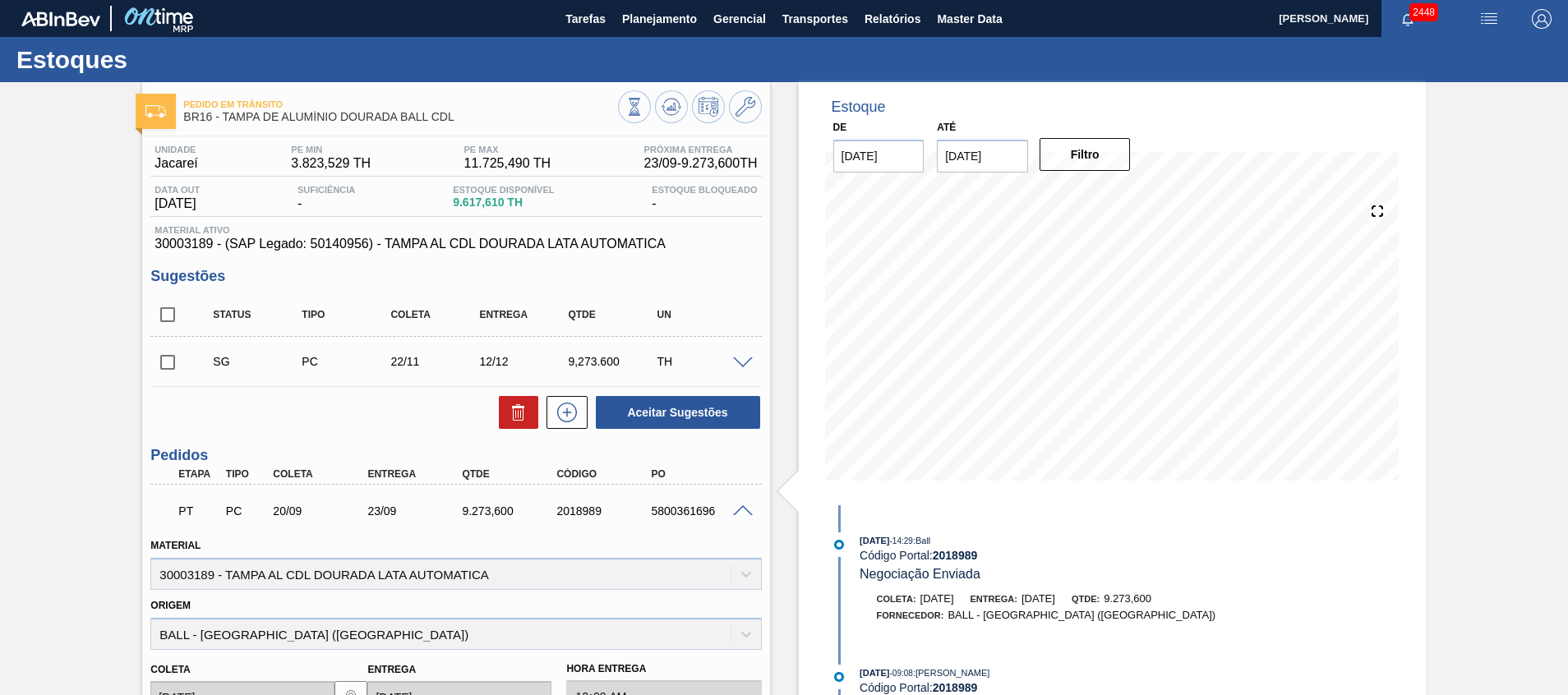
click at [745, 508] on span at bounding box center [743, 512] width 20 height 12
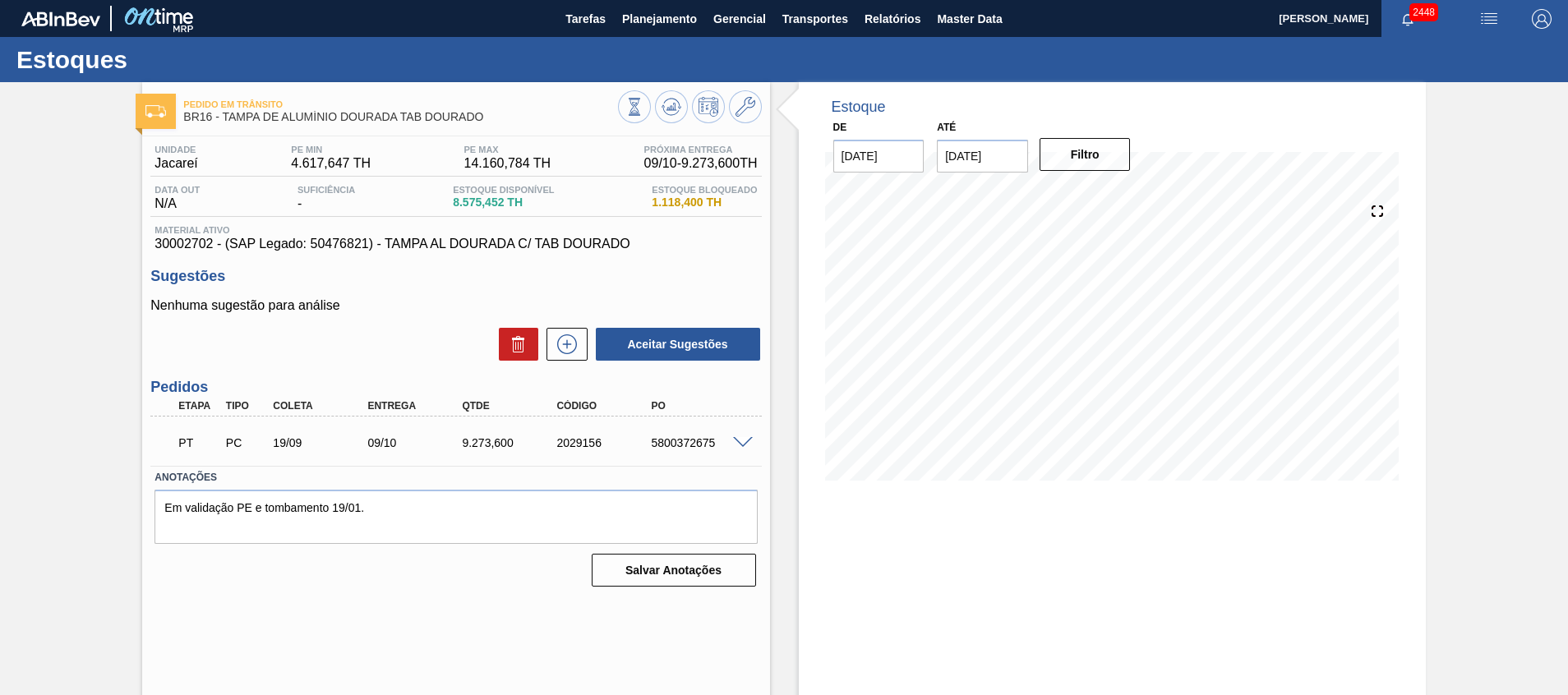
click at [685, 439] on div "5800372675" at bounding box center [700, 443] width 106 height 13
copy div "5800372675"
click at [1070, 545] on div "Estoque De [DATE] Até [DATE] Filtro 23/09 Projeção de Estoque 8,575.452 [DOMAIN…" at bounding box center [1112, 394] width 627 height 624
click at [745, 442] on span at bounding box center [743, 444] width 20 height 12
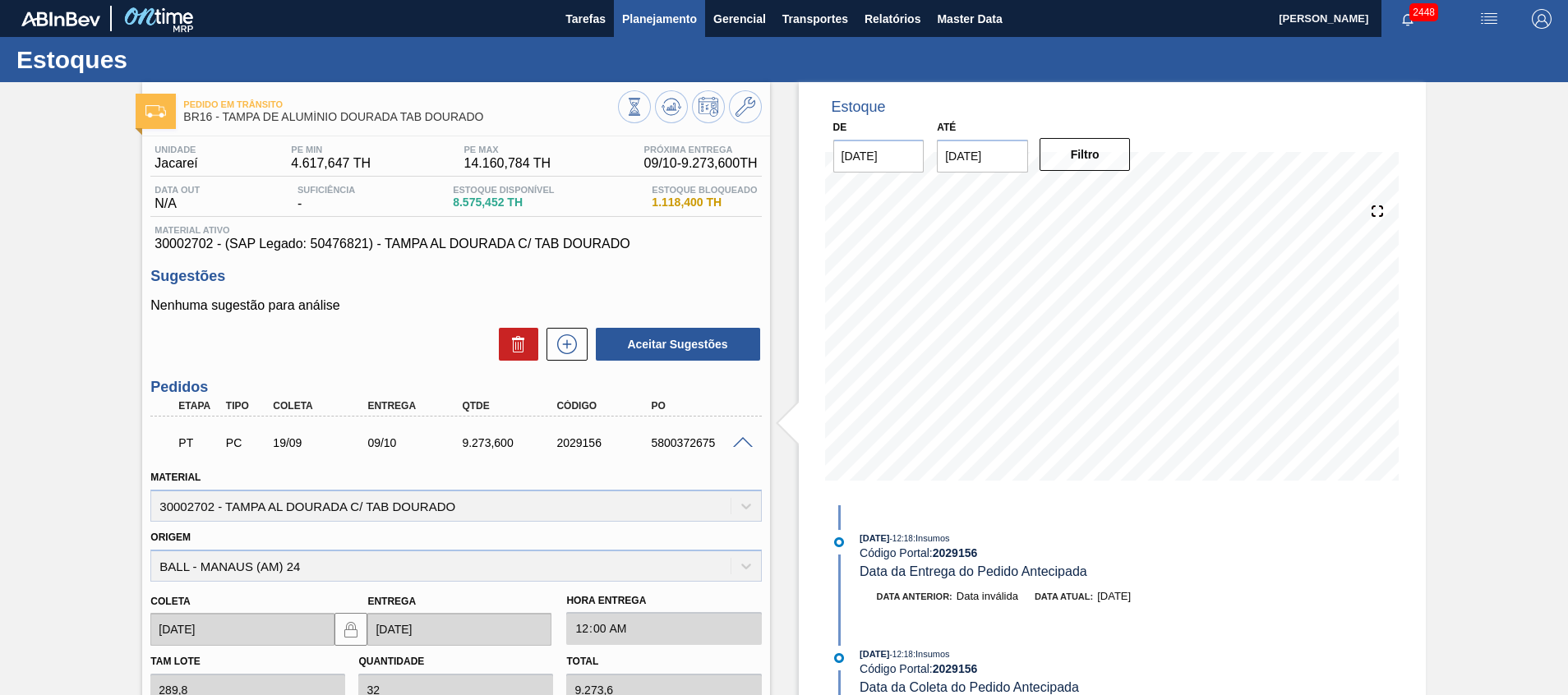
click at [692, 33] on button "Planejamento" at bounding box center [660, 18] width 91 height 37
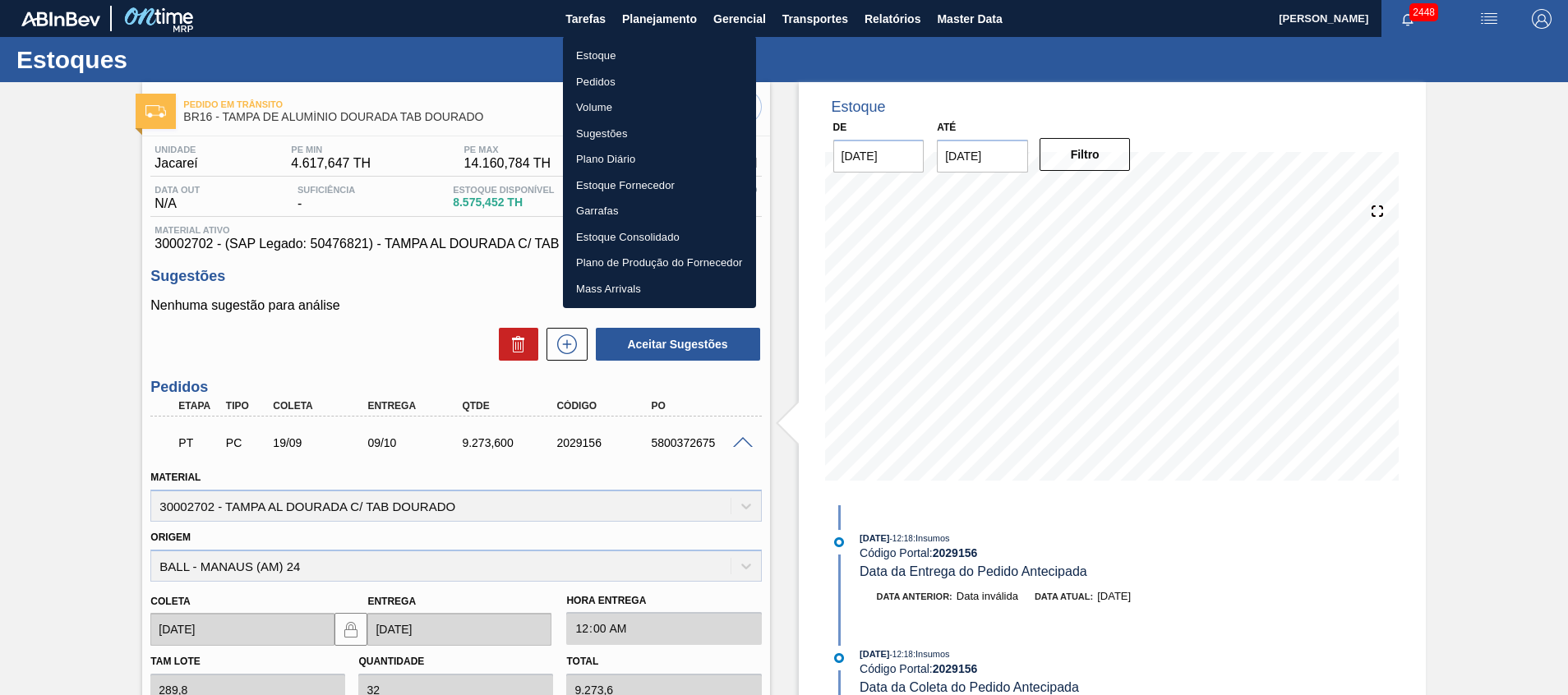
click at [677, 47] on li "Estoque" at bounding box center [660, 56] width 193 height 27
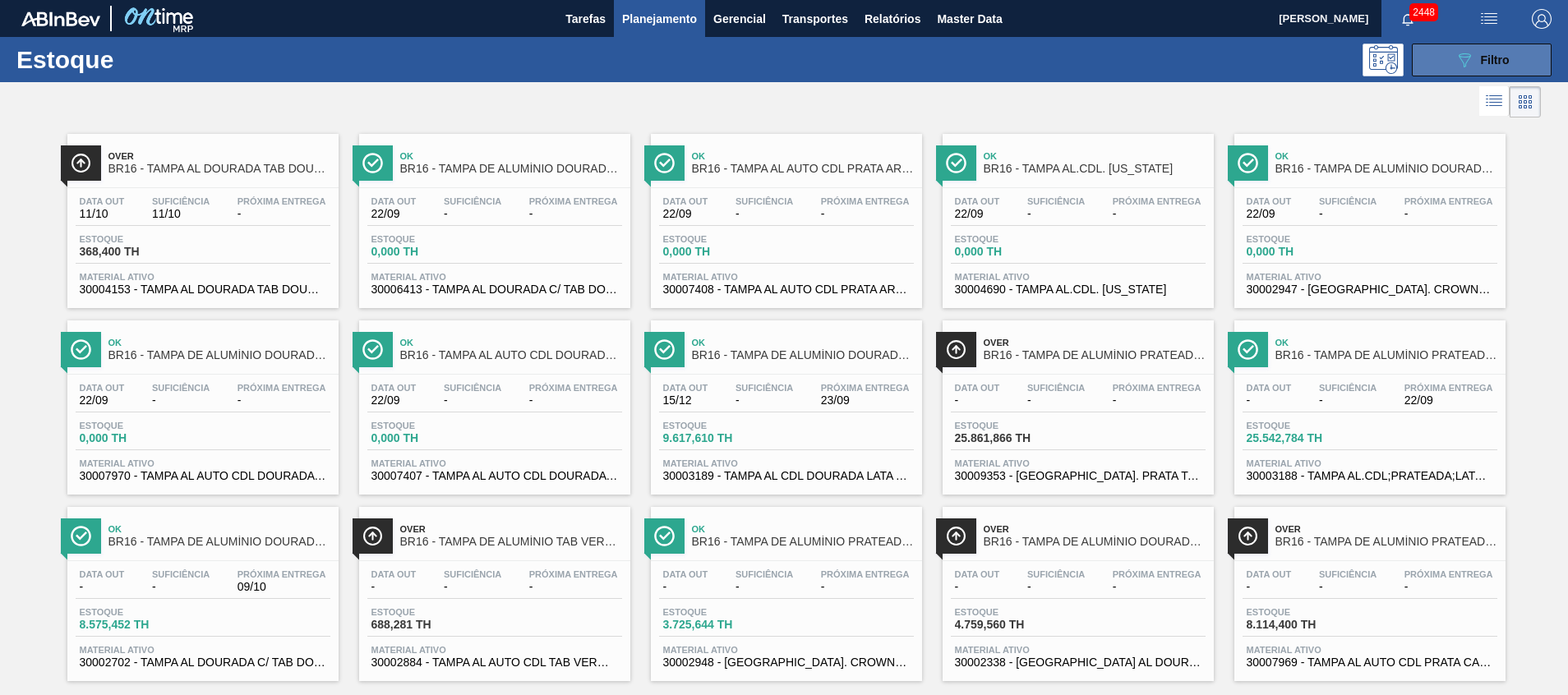
click at [1465, 52] on icon "089F7B8B-B2A5-4AFE-B5C0-19BA573D28AC" at bounding box center [1465, 59] width 20 height 20
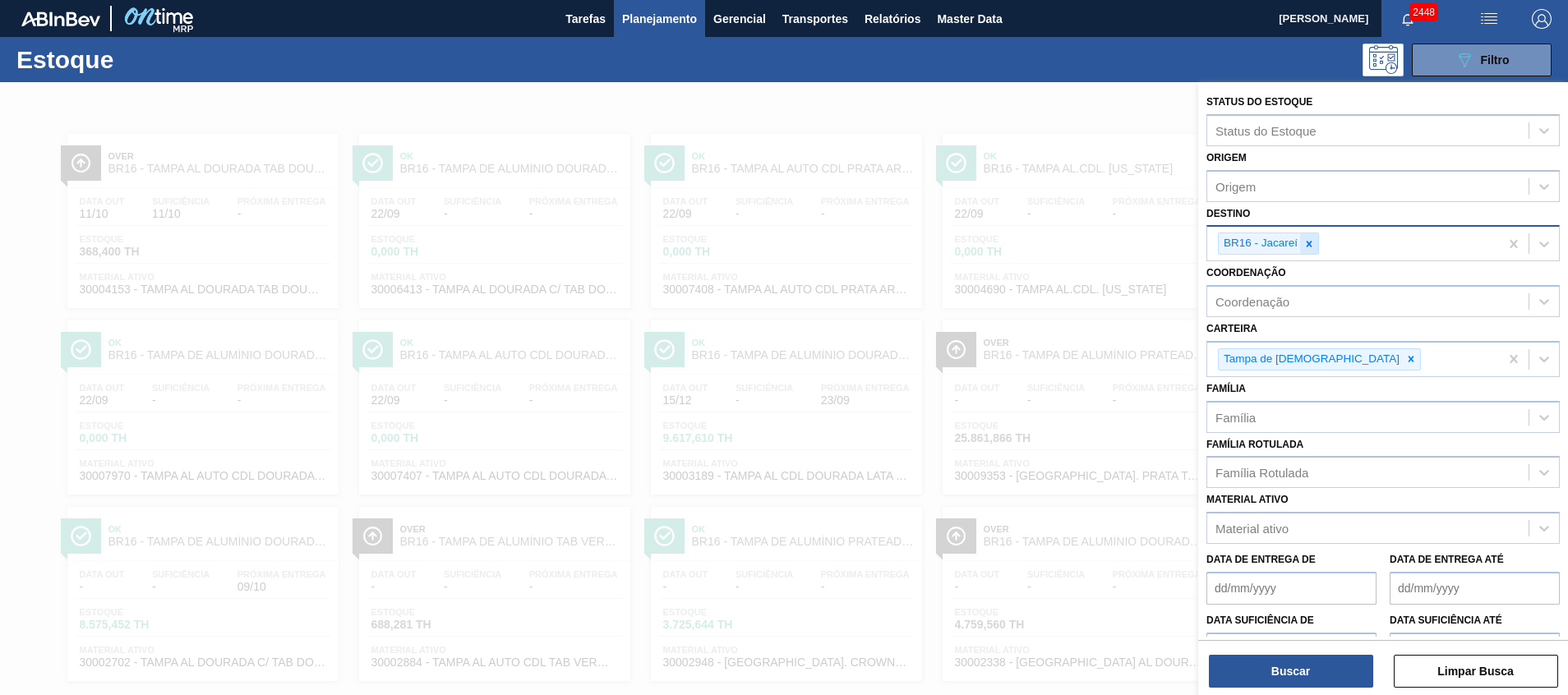
click at [1317, 235] on div at bounding box center [1309, 244] width 18 height 21
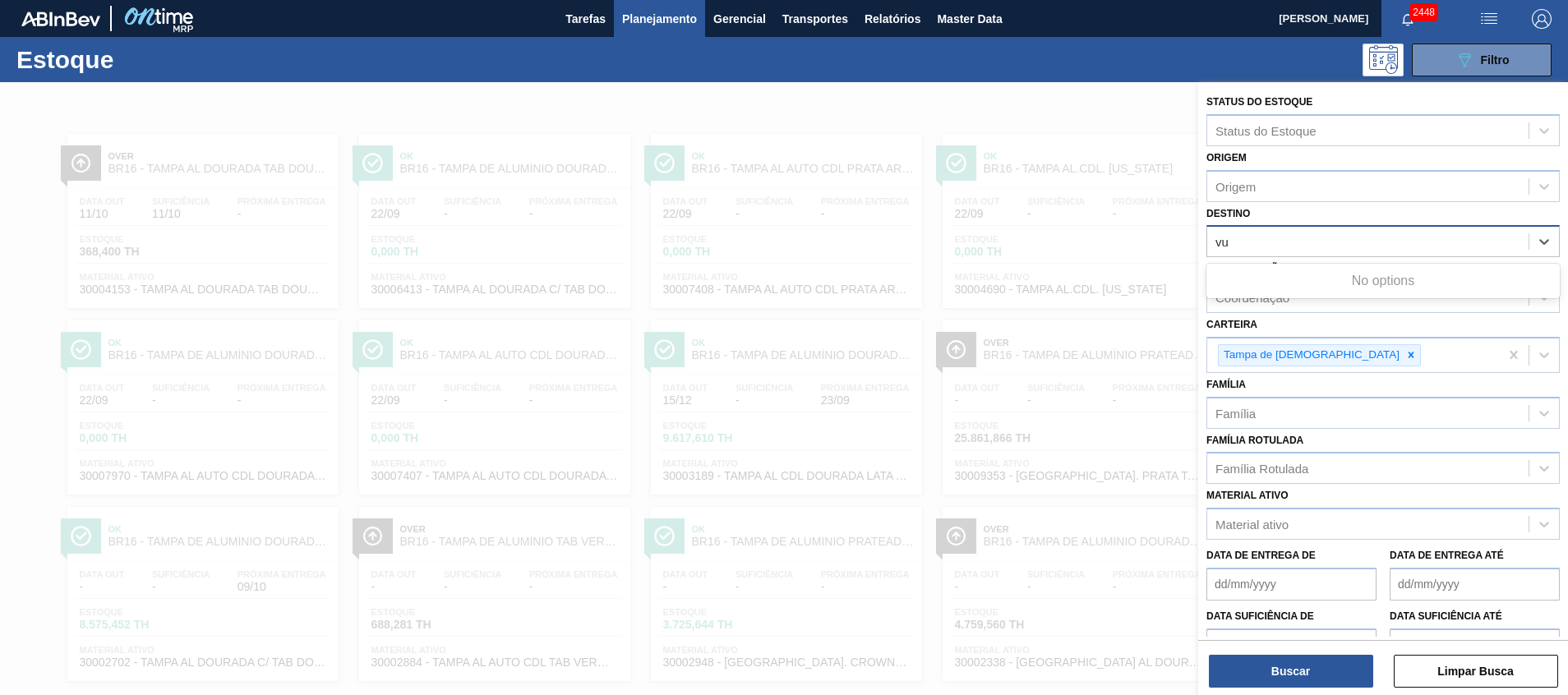
type input "vua"
click at [1305, 240] on icon at bounding box center [1309, 244] width 11 height 11
click at [1305, 240] on div "vua" at bounding box center [1368, 242] width 321 height 24
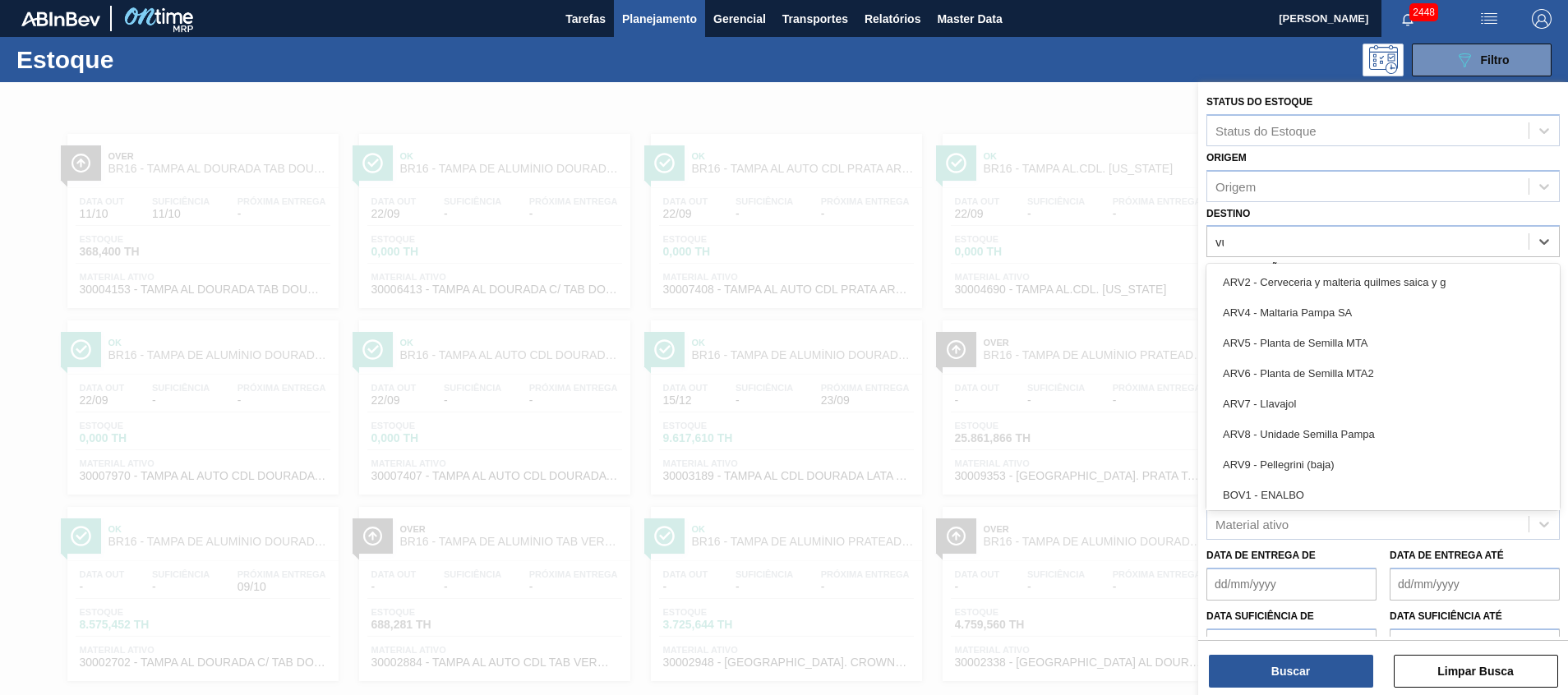
type input "vua"
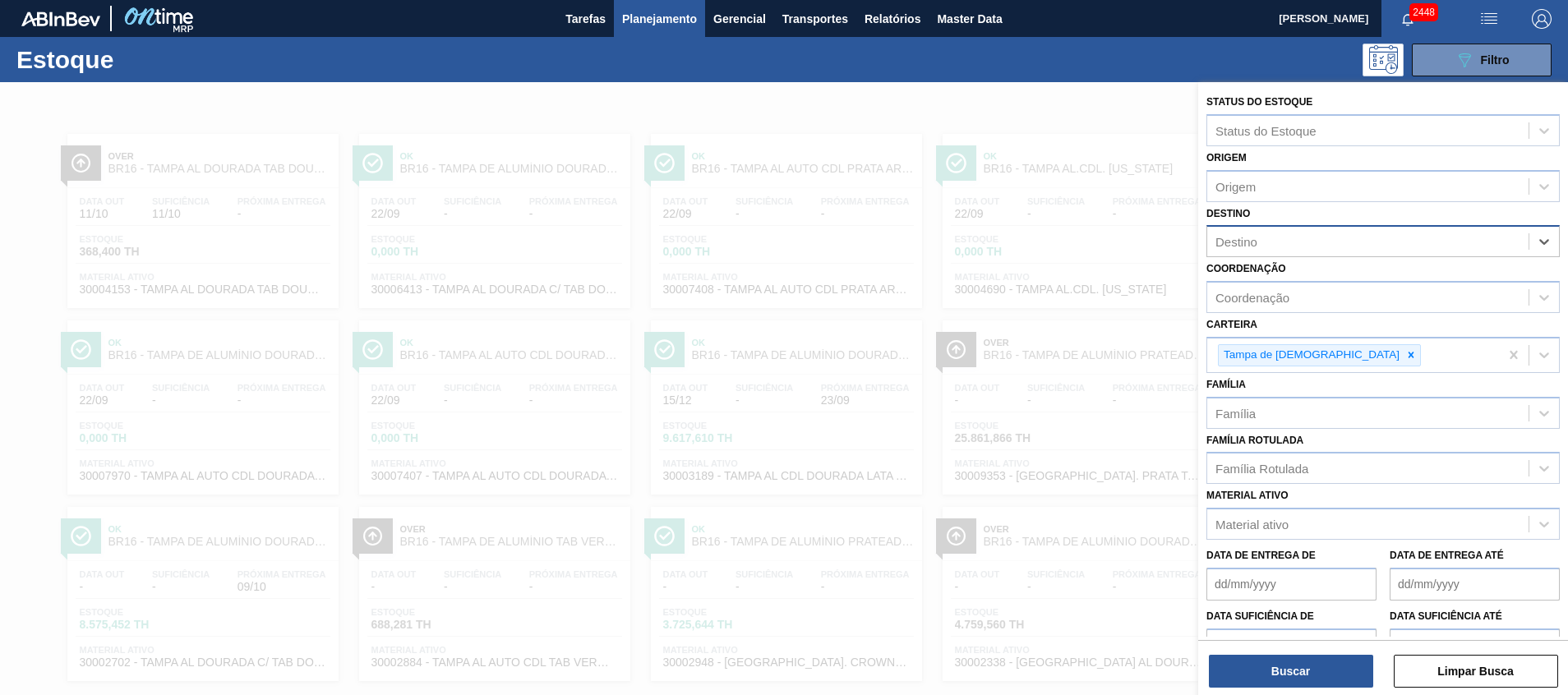
click at [1304, 243] on div "Destino" at bounding box center [1368, 242] width 321 height 24
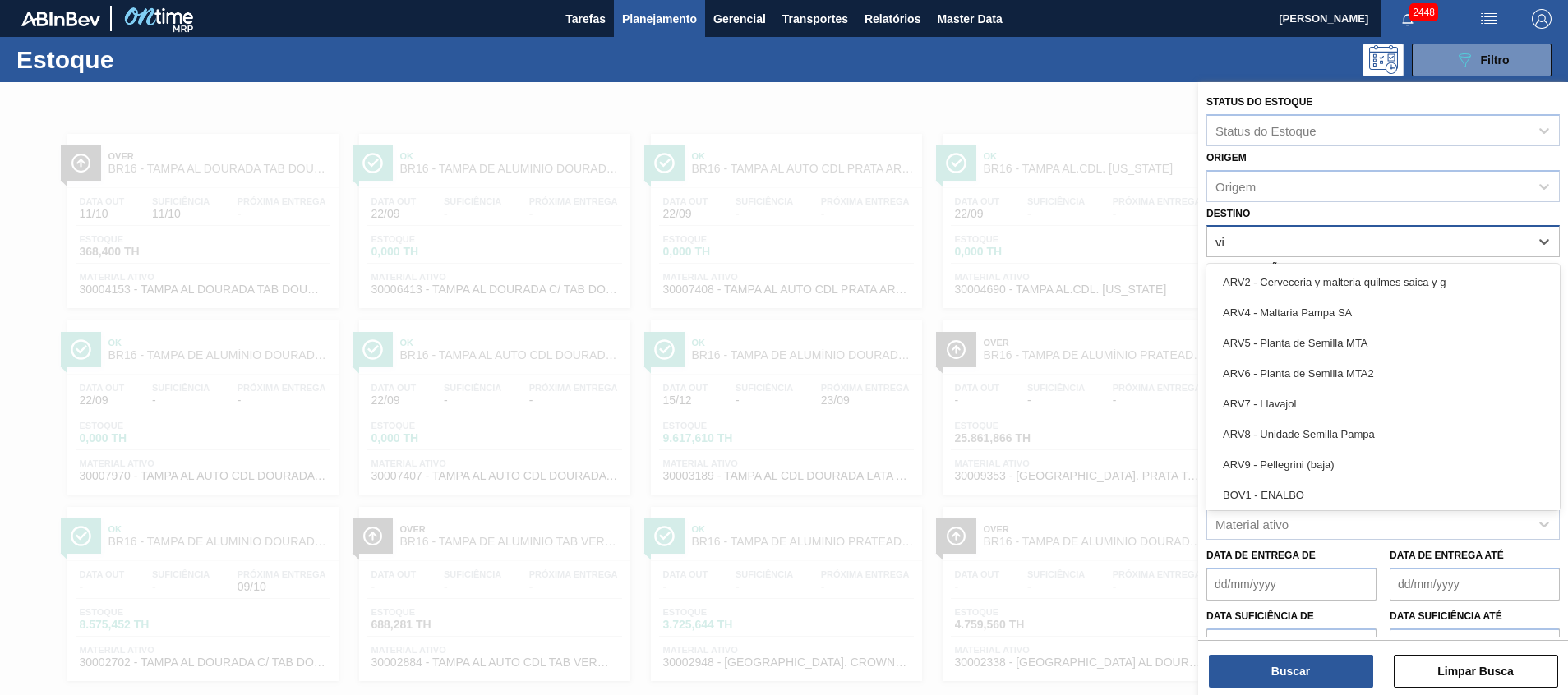
type input "via"
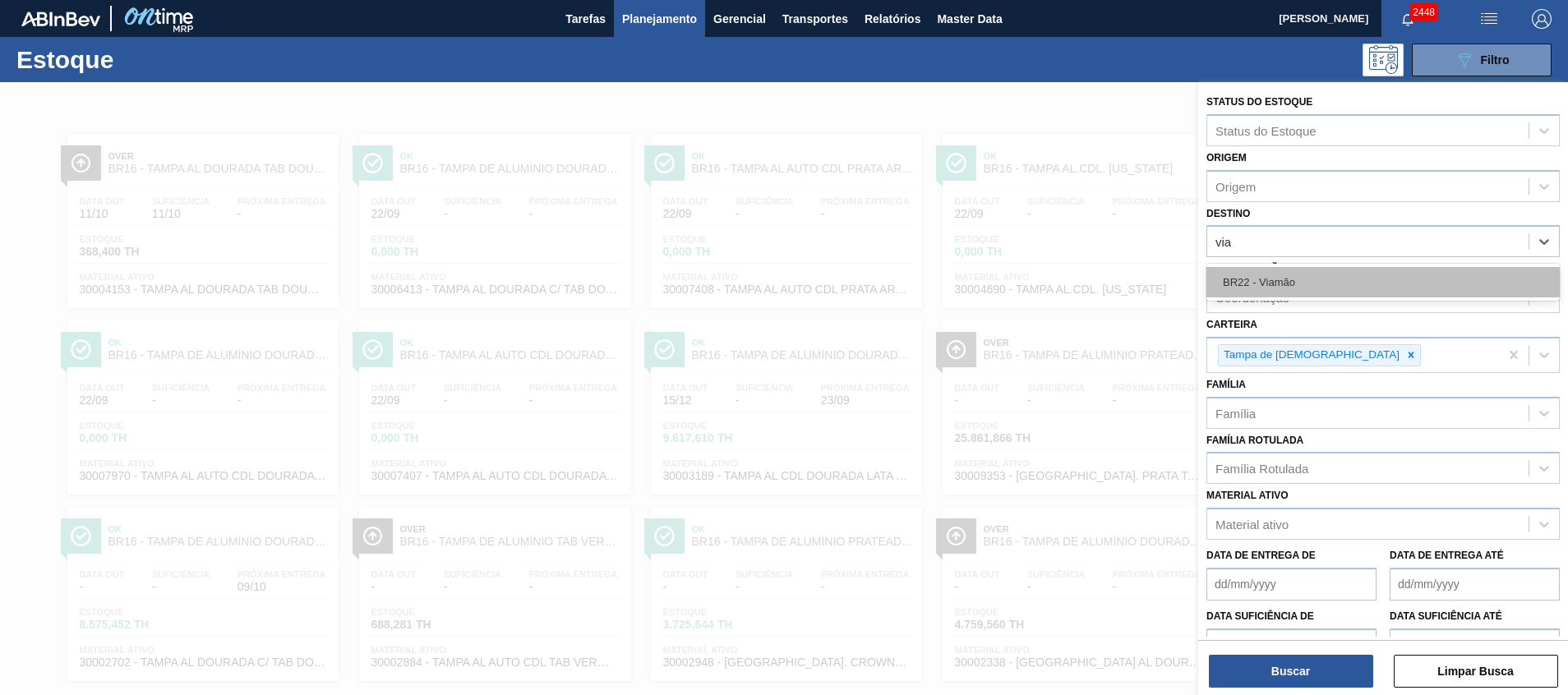
click at [1304, 275] on div "BR22 - Viamão" at bounding box center [1384, 282] width 353 height 30
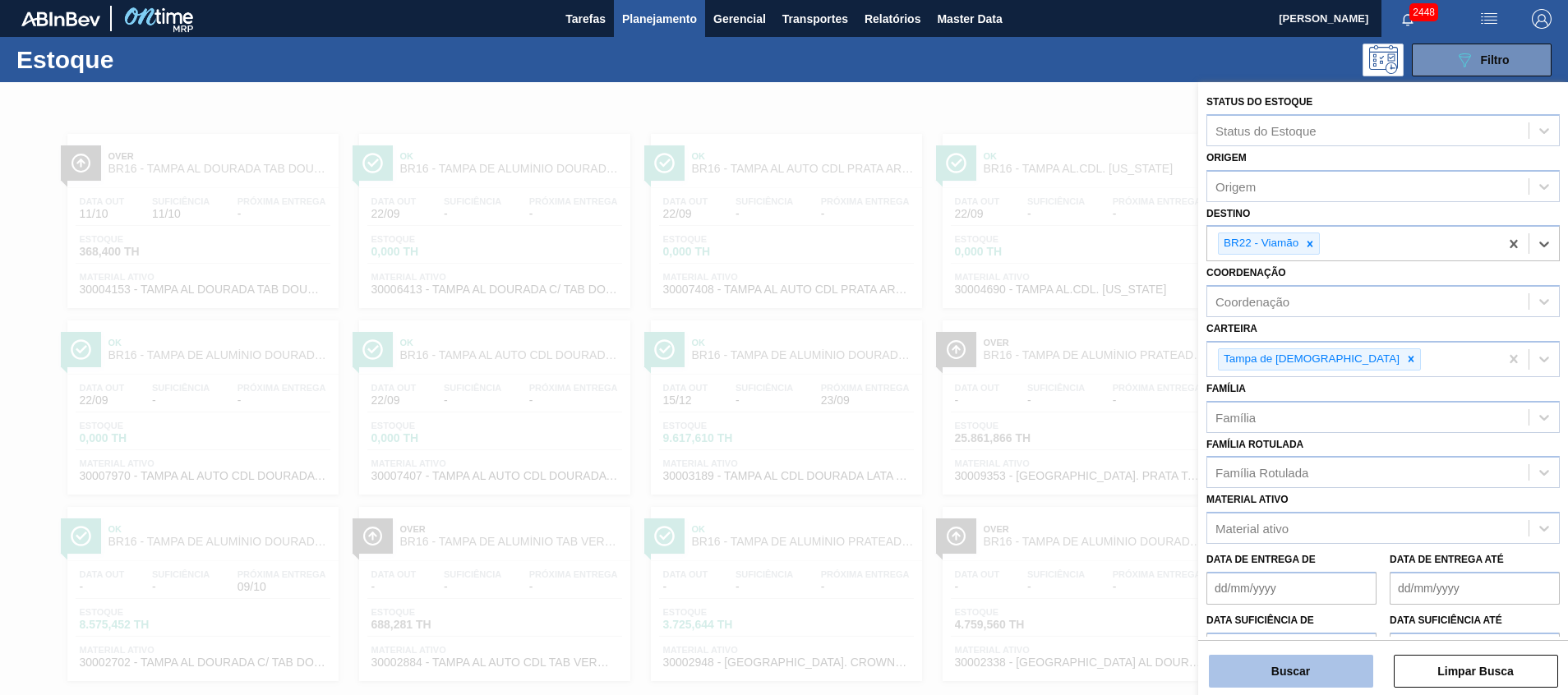
click at [1247, 656] on button "Buscar" at bounding box center [1291, 671] width 165 height 33
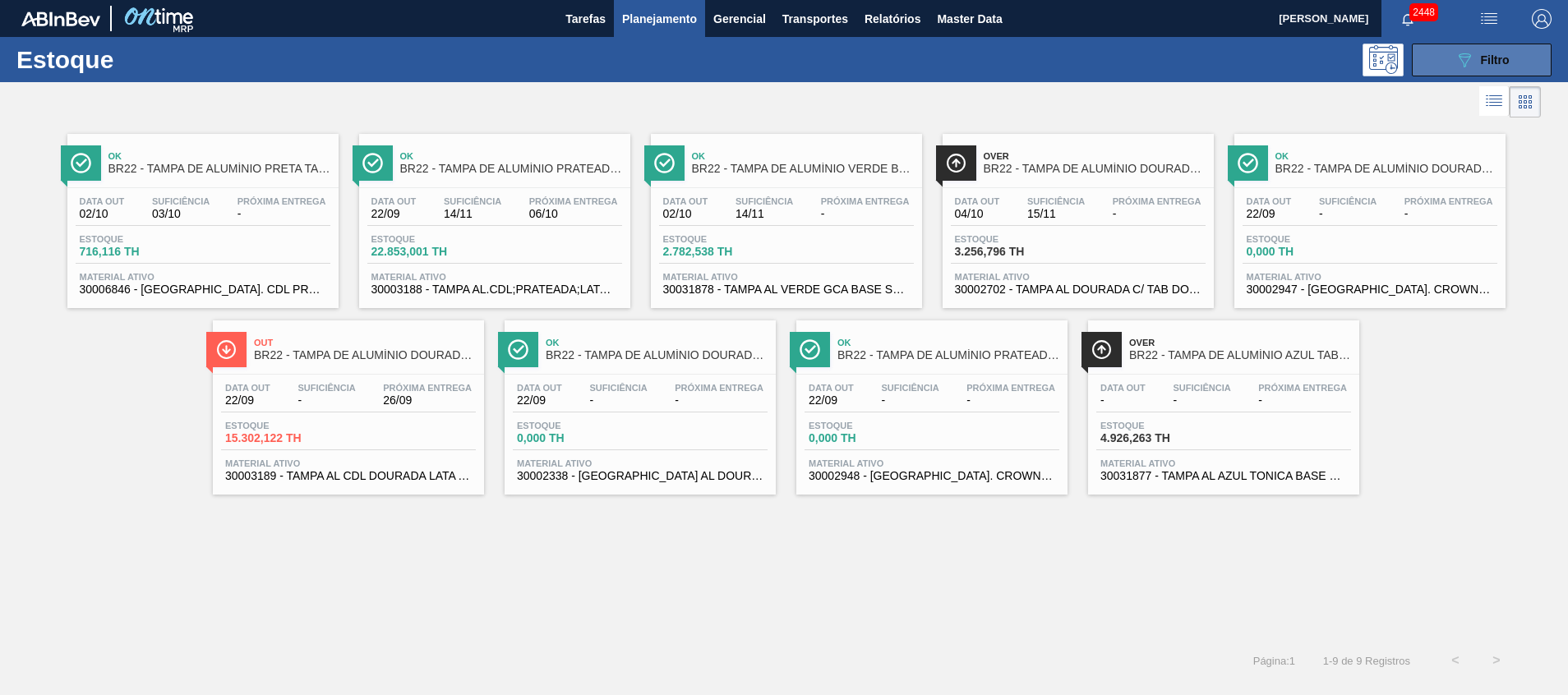
click at [1498, 75] on button "089F7B8B-B2A5-4AFE-B5C0-19BA573D28AC Filtro" at bounding box center [1482, 60] width 140 height 33
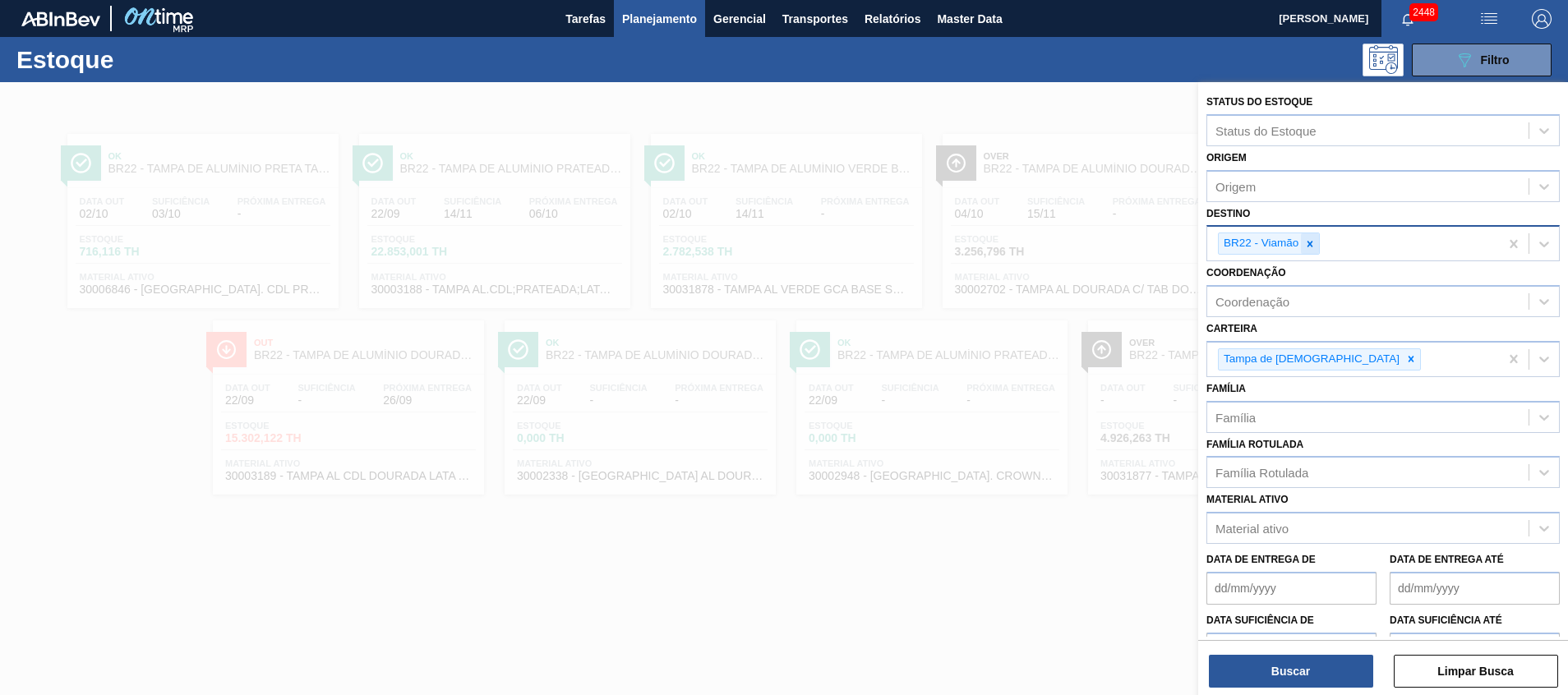
click at [1314, 239] on icon at bounding box center [1310, 244] width 11 height 11
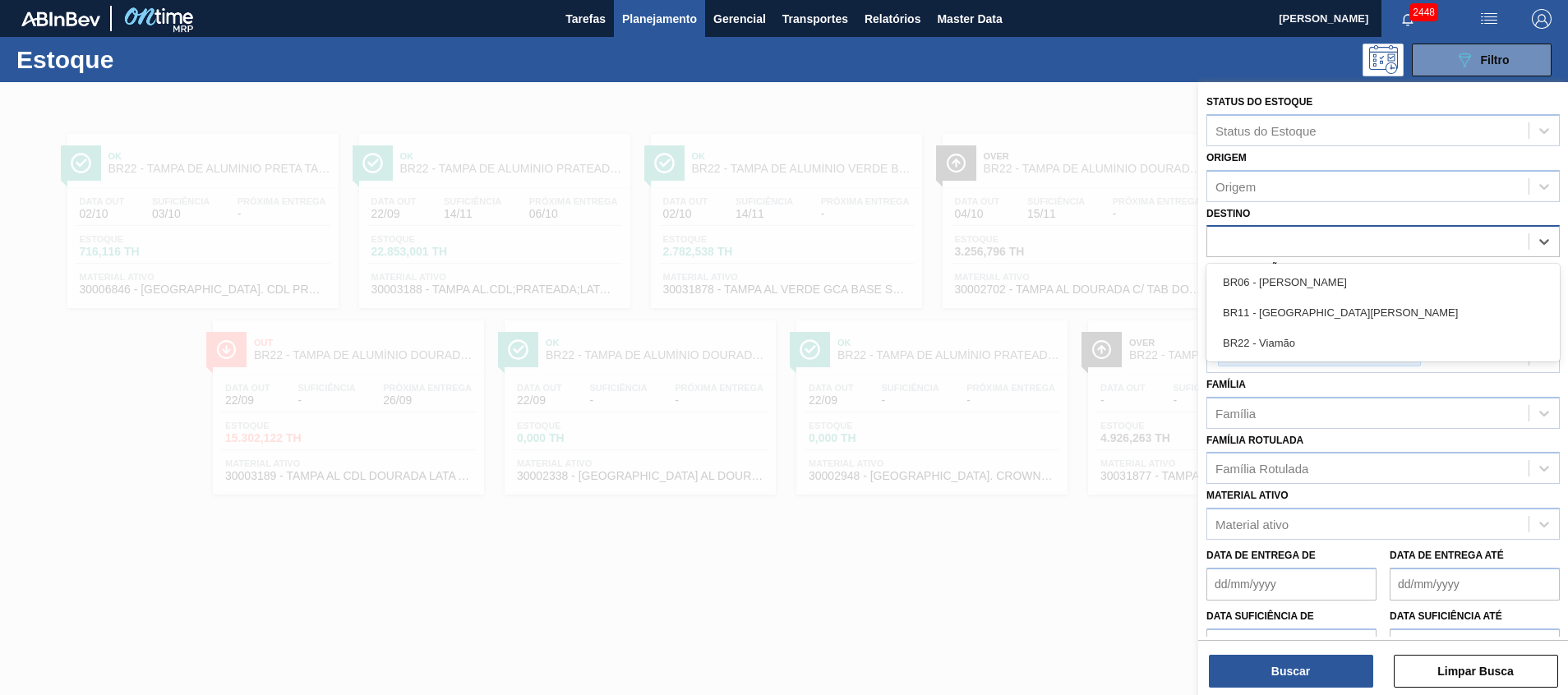
type input "ã"
type input "lages"
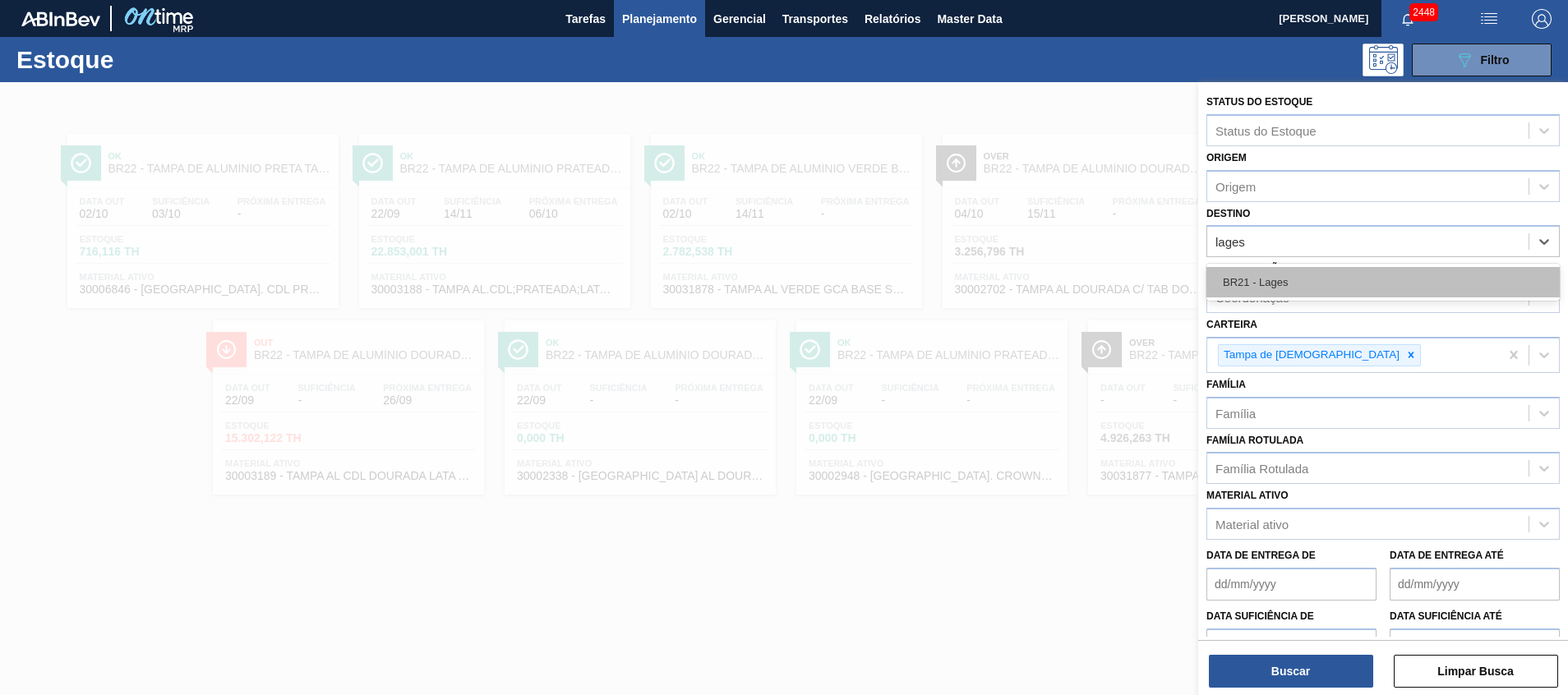
click at [1291, 273] on div "BR21 - Lages" at bounding box center [1384, 282] width 353 height 30
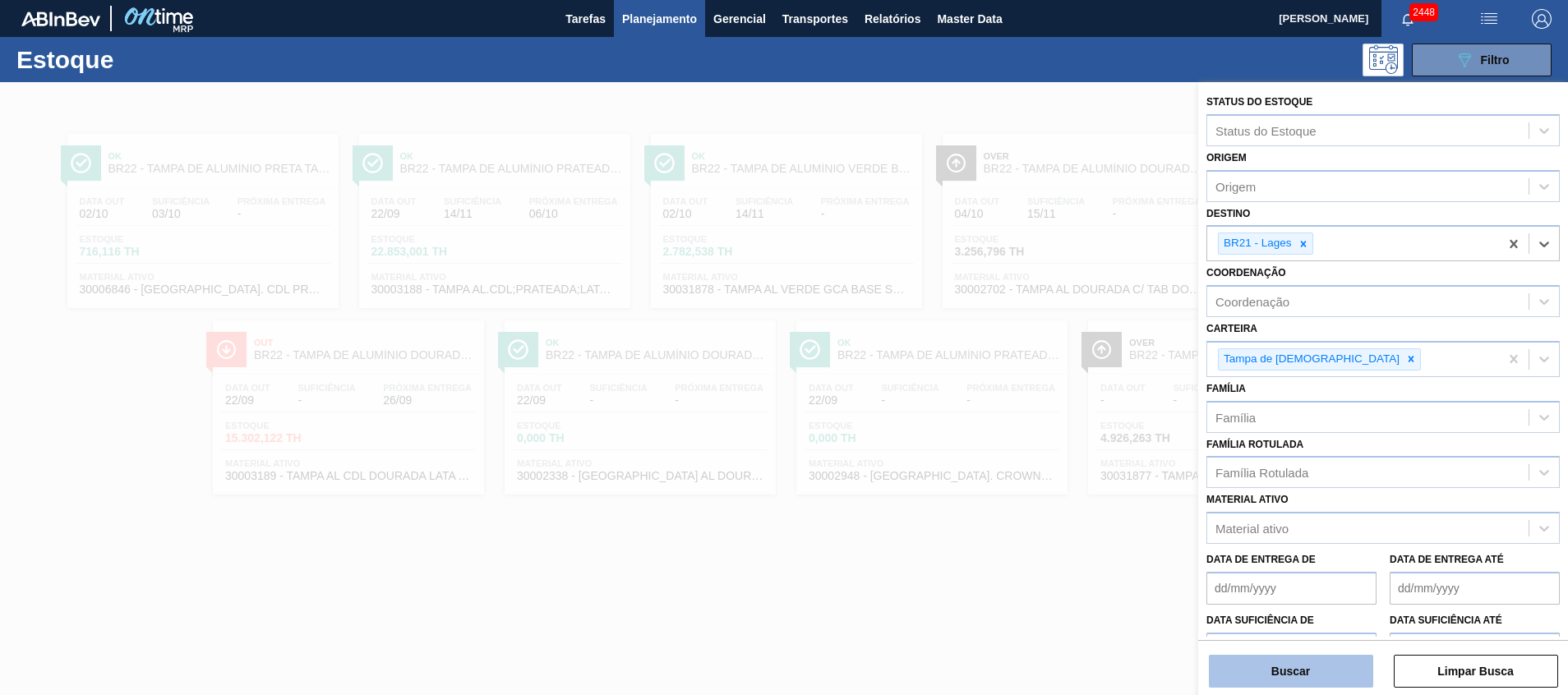
click at [1243, 668] on button "Buscar" at bounding box center [1291, 671] width 165 height 33
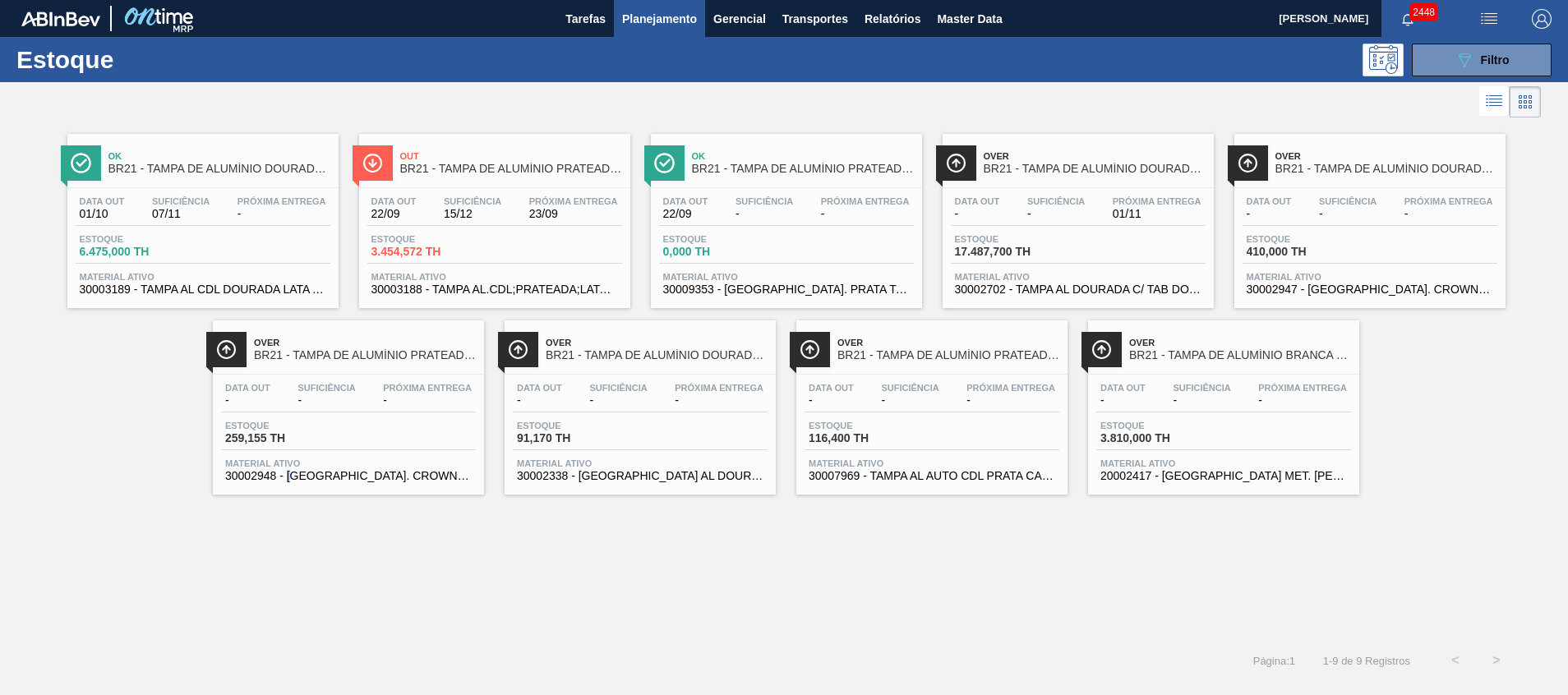
drag, startPoint x: 513, startPoint y: 240, endPoint x: 289, endPoint y: 575, distance: 403.0
click at [289, 574] on div "Ok BR21 - TAMPA DE ALUMÍNIO DOURADA BALL CDL Data out 01/10 Suficiência 07/11 P…" at bounding box center [784, 381] width 1568 height 518
click at [1439, 57] on button "089F7B8B-B2A5-4AFE-B5C0-19BA573D28AC Filtro" at bounding box center [1482, 60] width 140 height 33
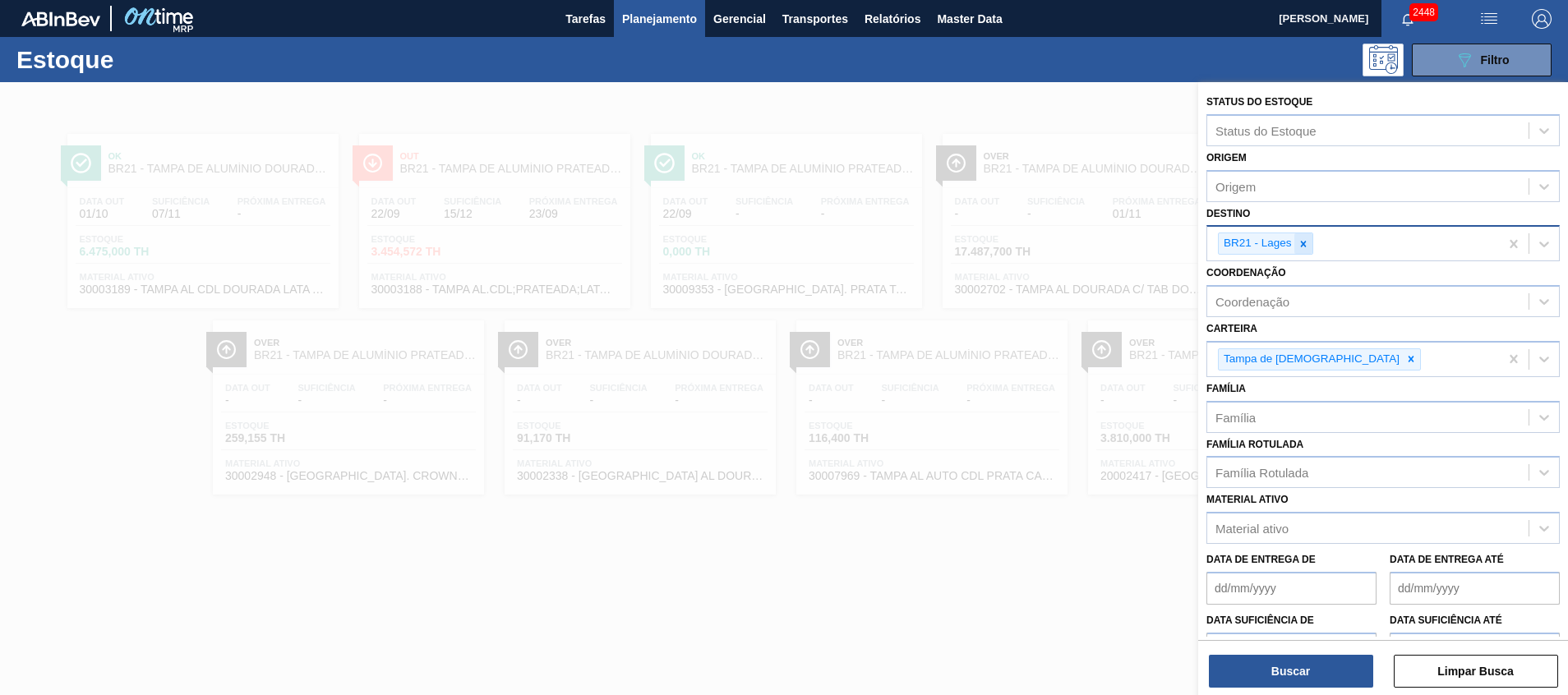
click at [1303, 244] on icon at bounding box center [1303, 244] width 6 height 6
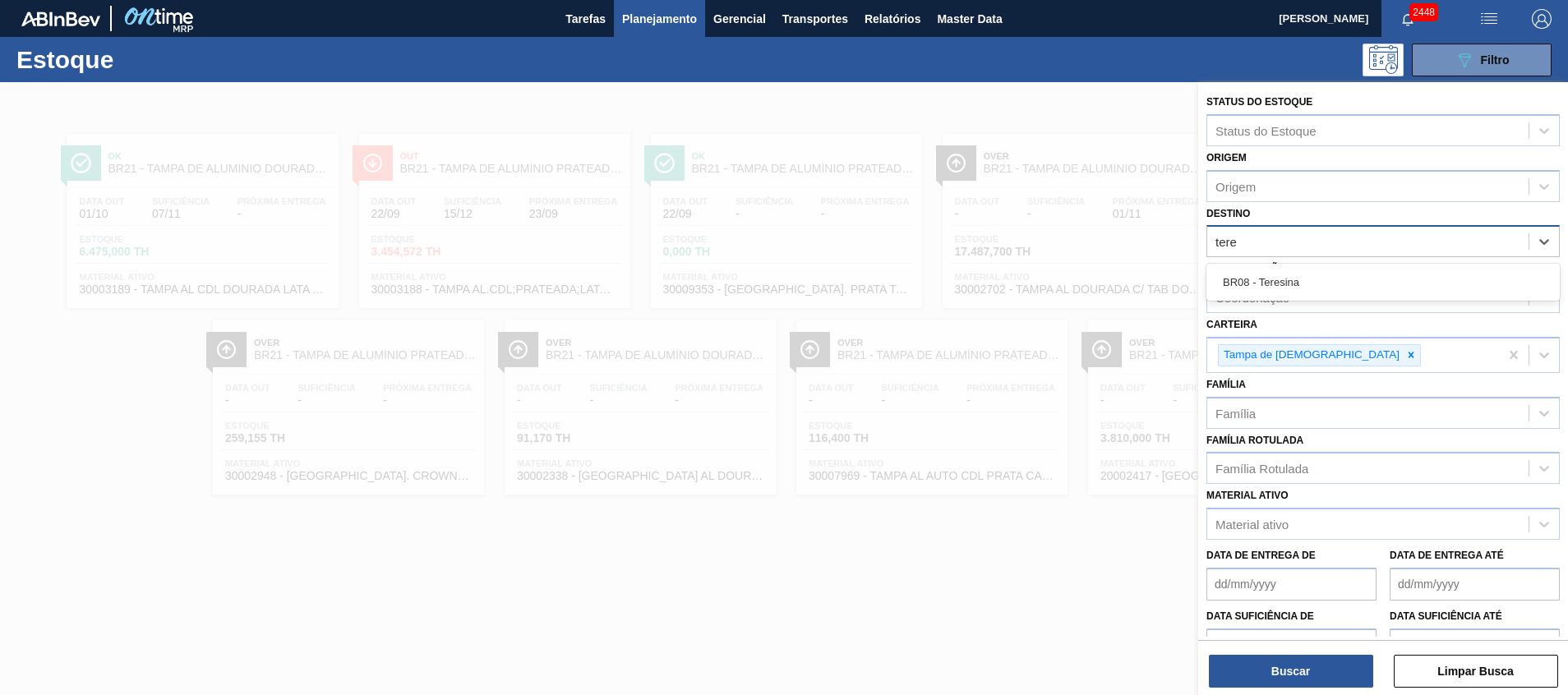
type input "teres"
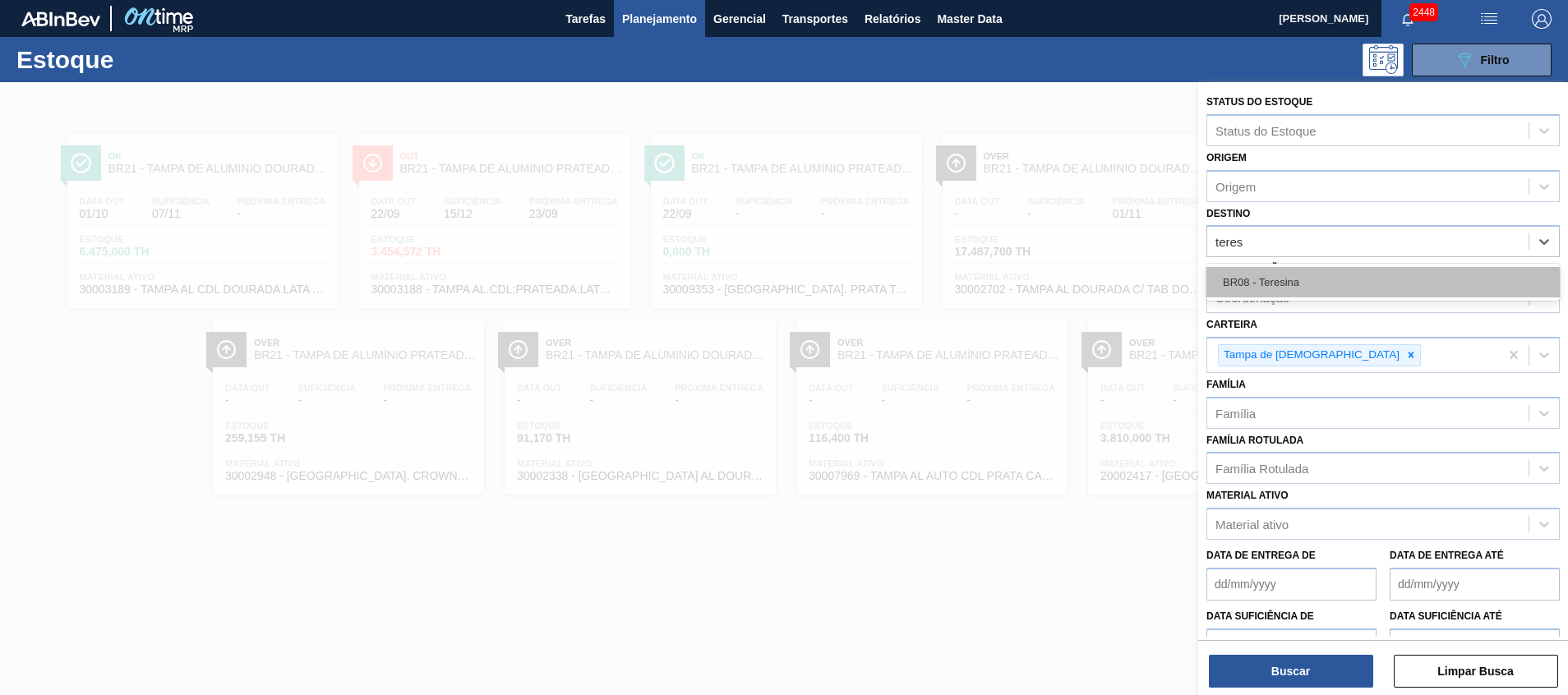
click at [1268, 294] on div "BR08 - Teresina" at bounding box center [1384, 282] width 353 height 30
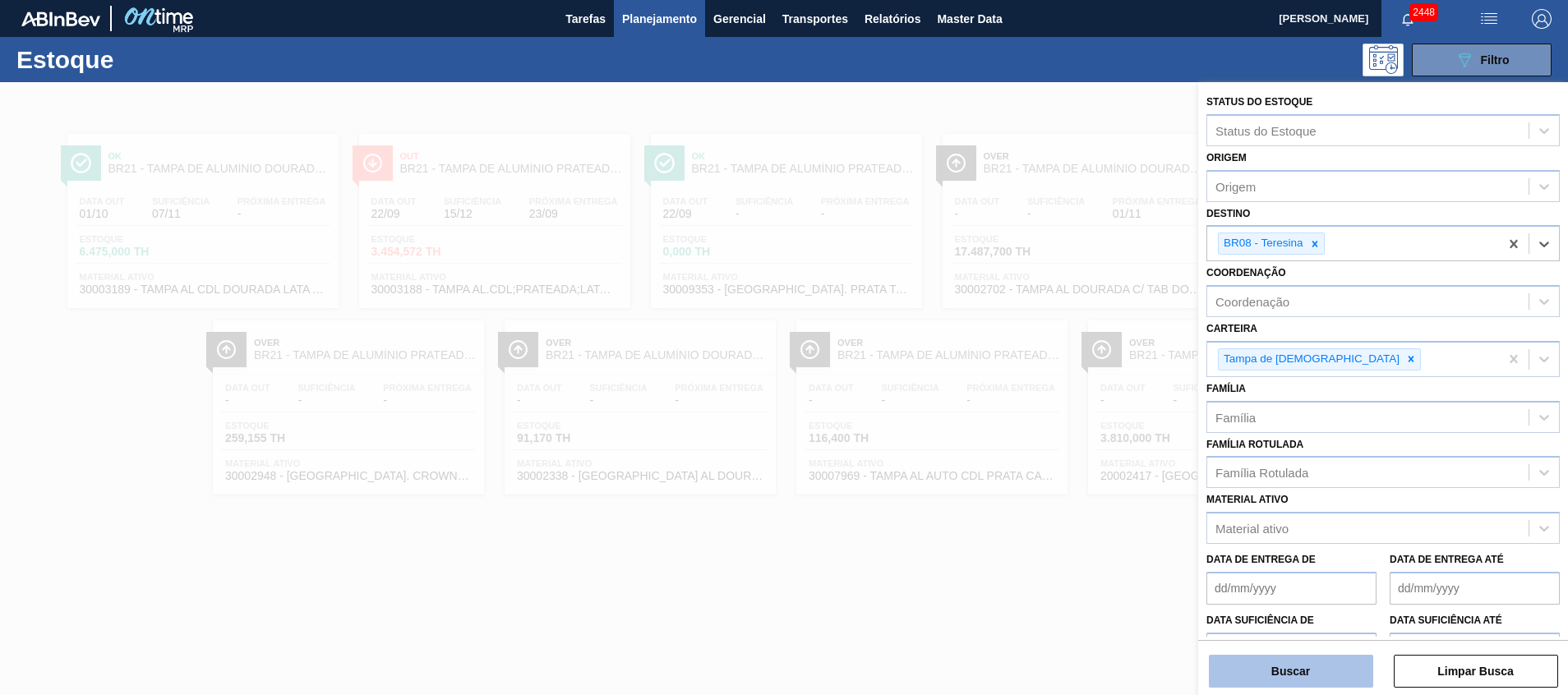
click at [1266, 672] on button "Buscar" at bounding box center [1291, 671] width 165 height 33
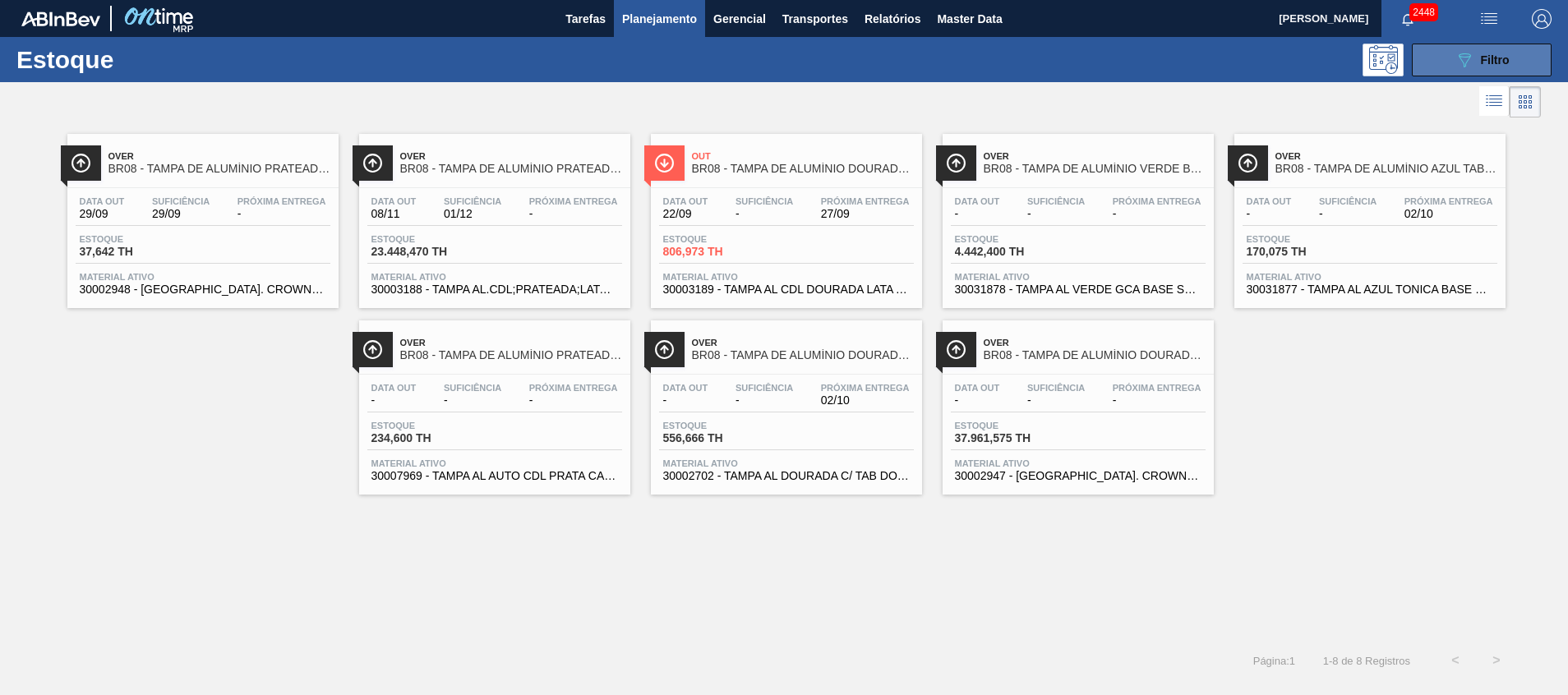
click at [1443, 47] on button "089F7B8B-B2A5-4AFE-B5C0-19BA573D28AC Filtro" at bounding box center [1482, 60] width 140 height 33
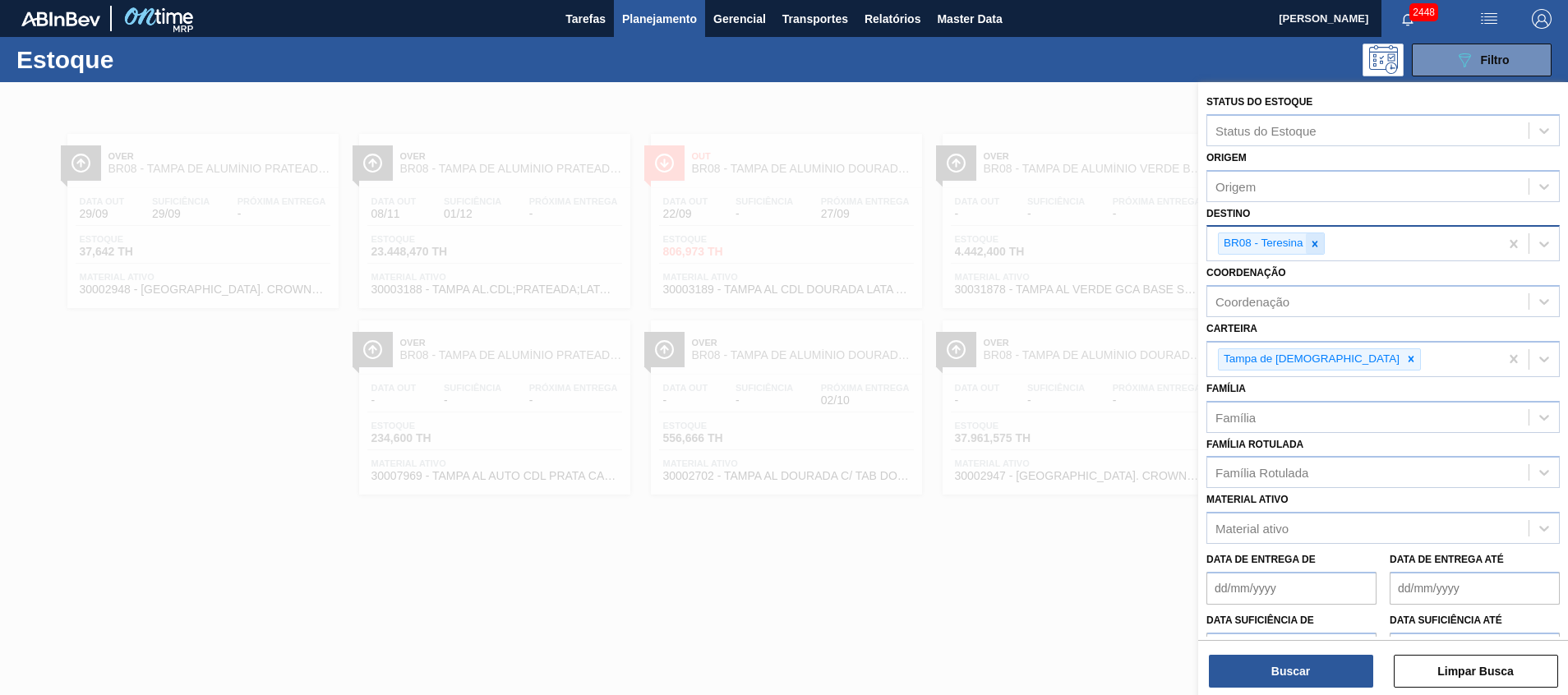
click at [1312, 248] on icon at bounding box center [1315, 244] width 11 height 11
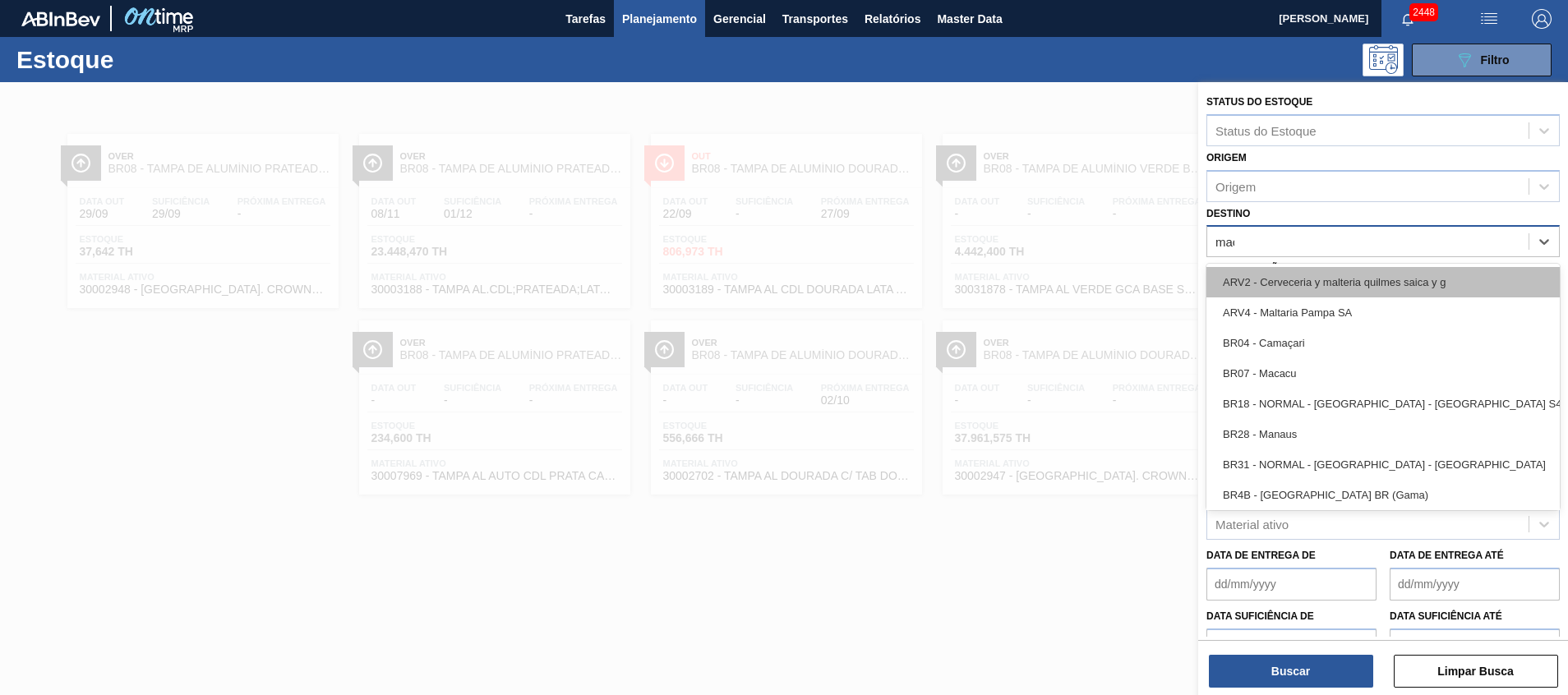
type input "maca"
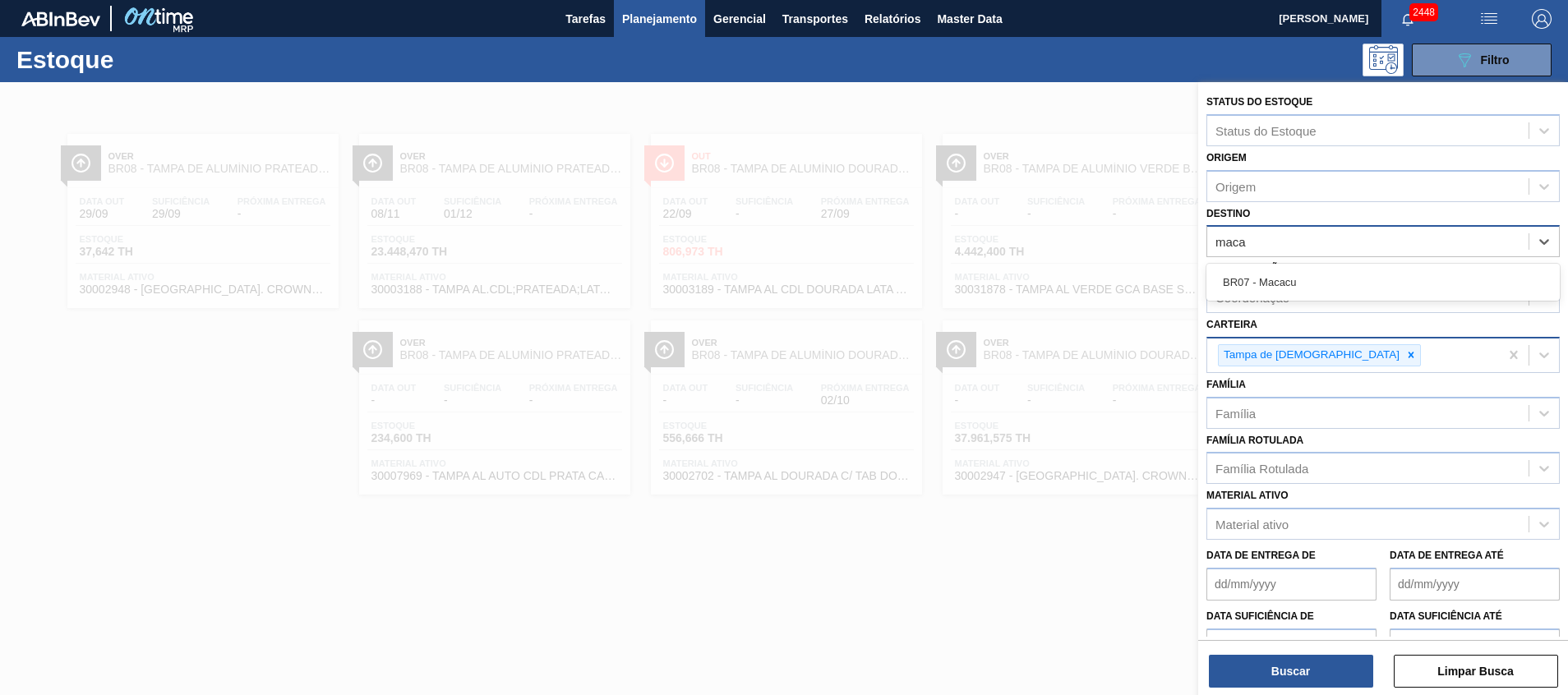
drag, startPoint x: 1283, startPoint y: 282, endPoint x: 1255, endPoint y: 371, distance: 93.3
click at [1283, 282] on div "BR07 - Macacu" at bounding box center [1384, 282] width 353 height 30
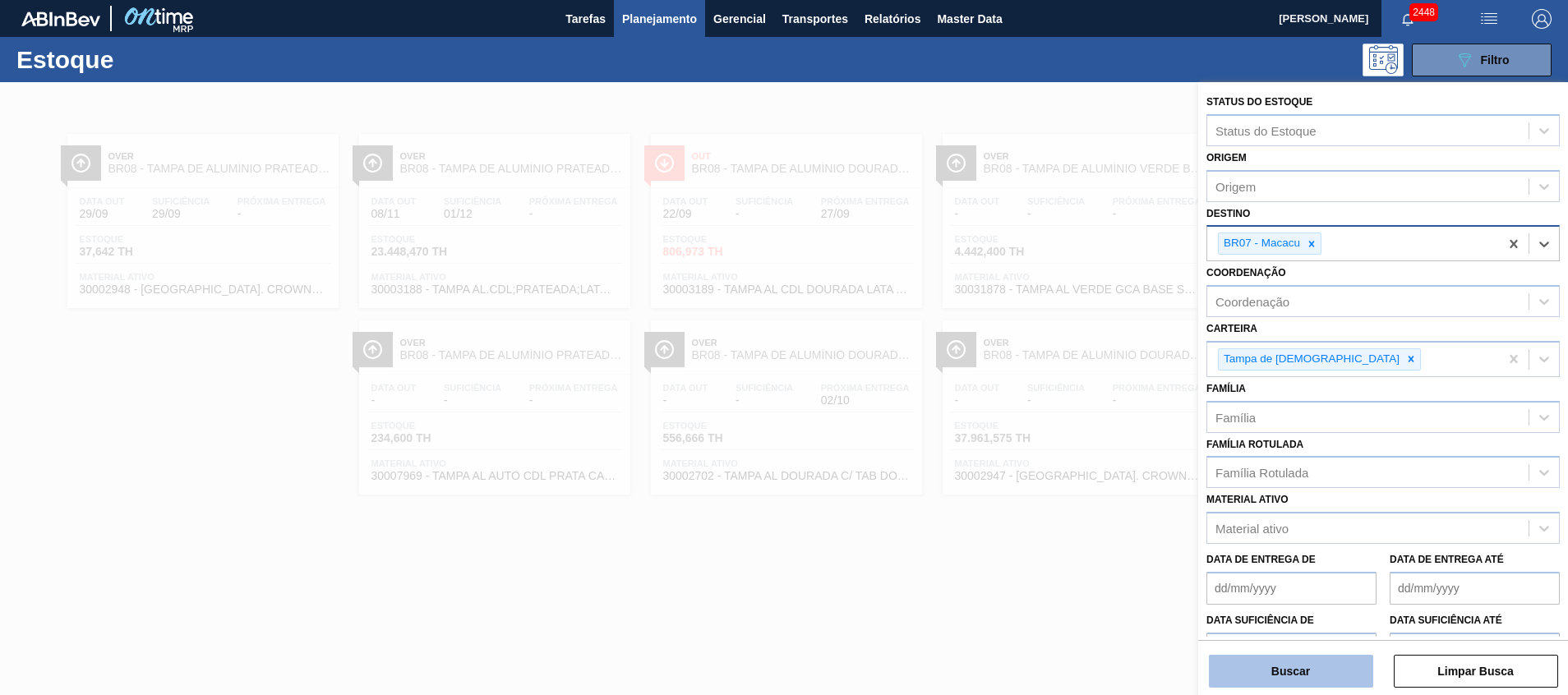
click at [1250, 672] on button "Buscar" at bounding box center [1291, 671] width 165 height 33
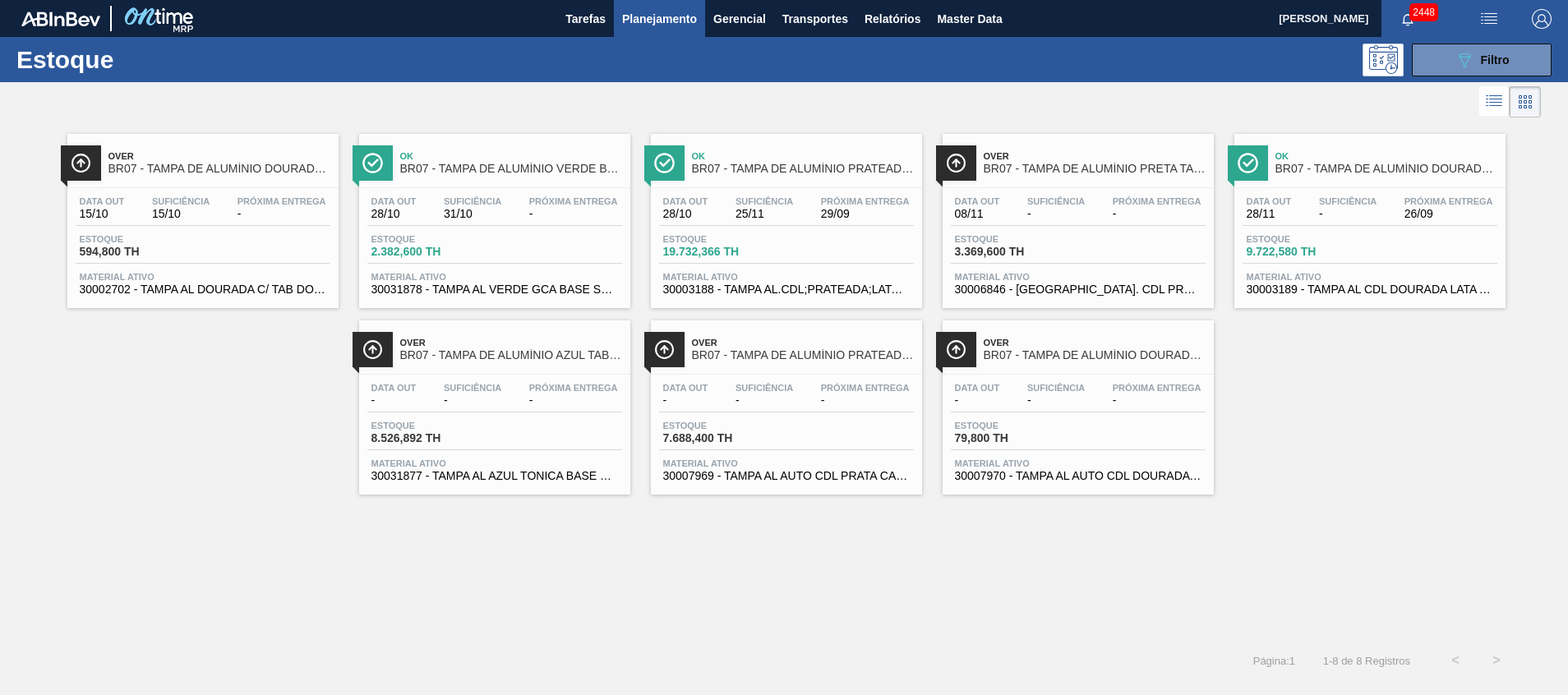
click at [455, 404] on span "-" at bounding box center [472, 400] width 58 height 12
click at [1397, 170] on span "BR07 - TAMPA DE ALUMÍNIO DOURADA BALL CDL" at bounding box center [1387, 169] width 222 height 12
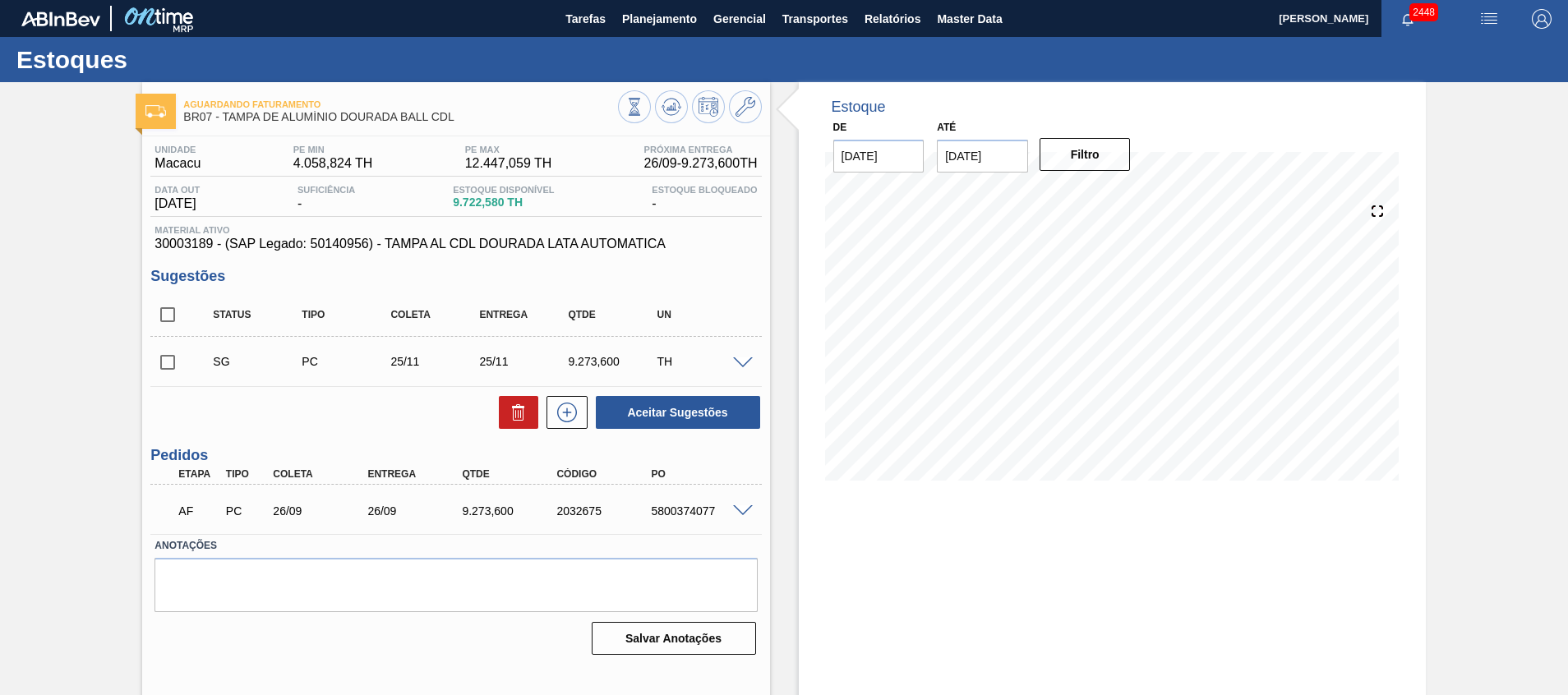
click at [744, 509] on span at bounding box center [743, 512] width 20 height 12
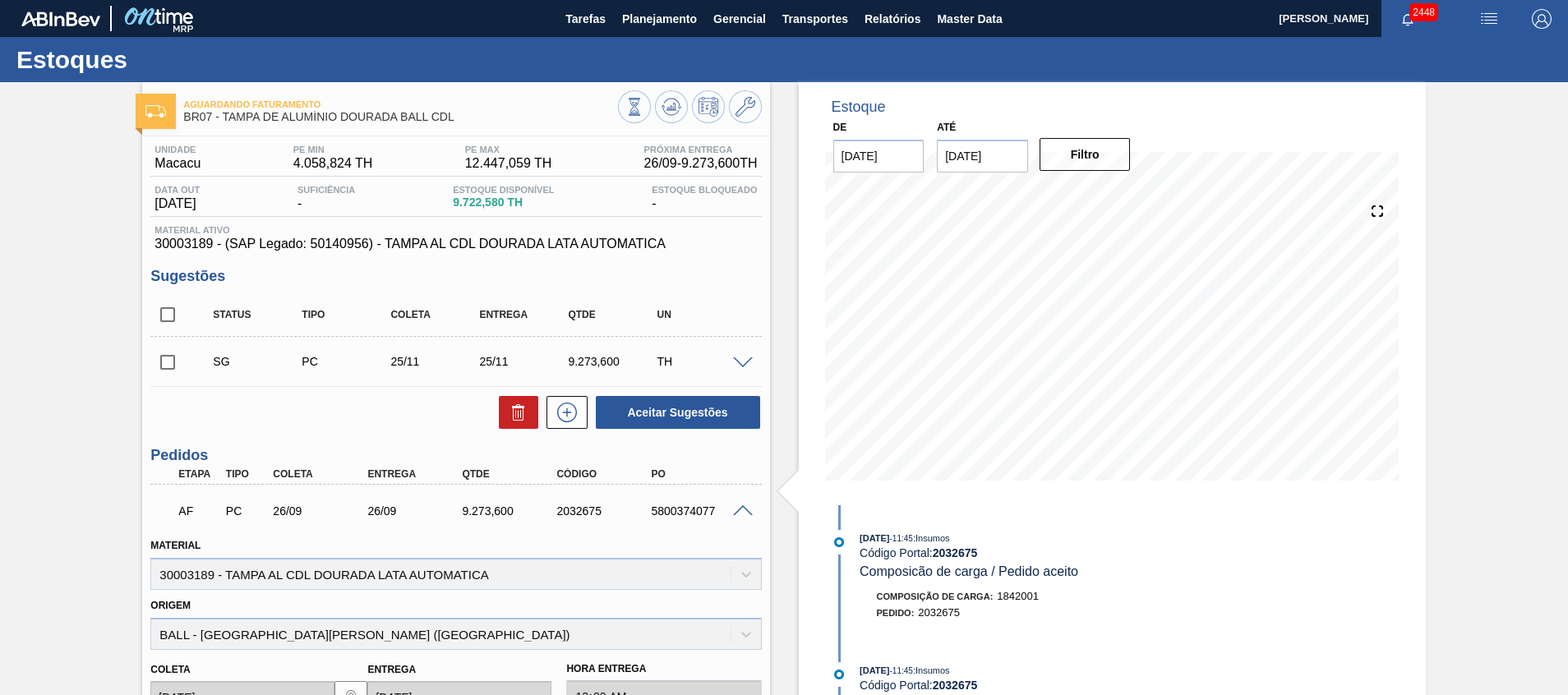
click at [744, 509] on span at bounding box center [743, 512] width 20 height 12
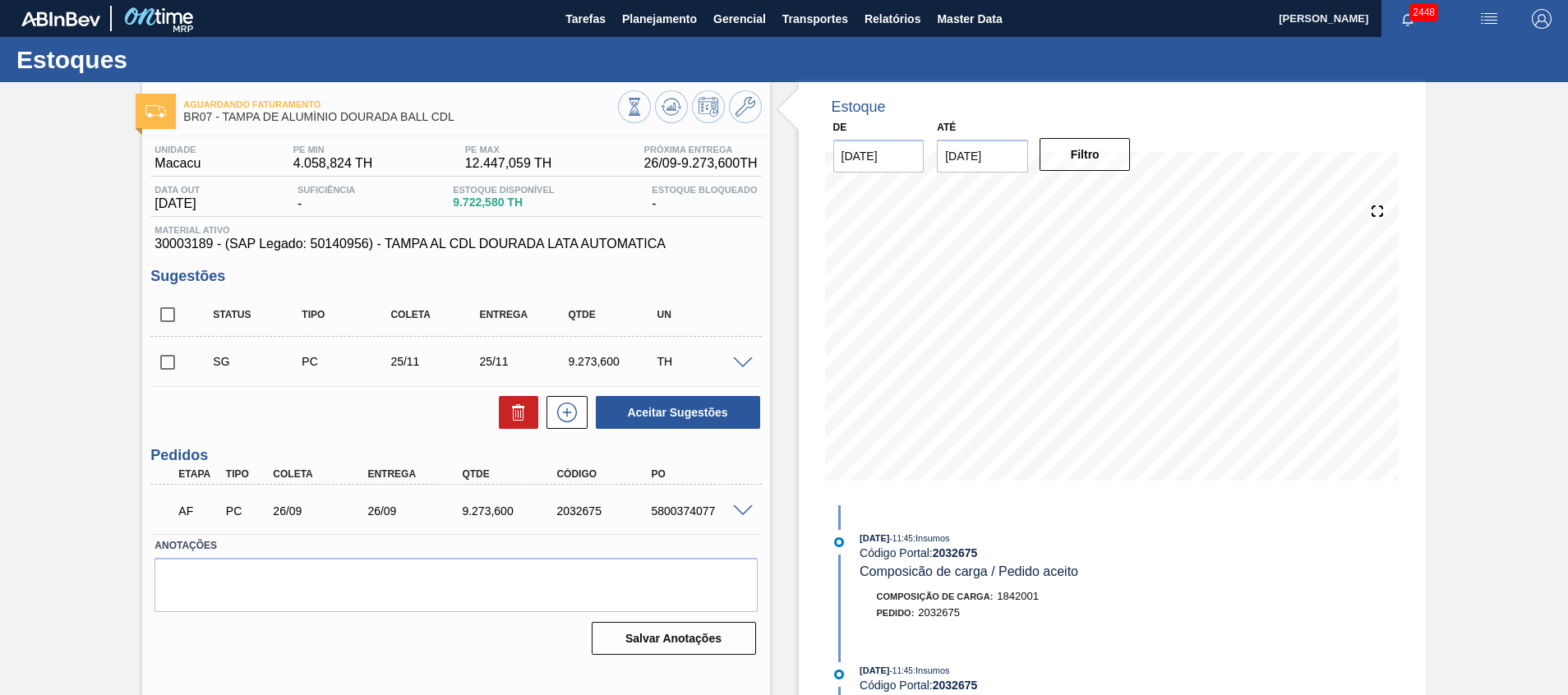
click at [744, 509] on span at bounding box center [743, 512] width 20 height 12
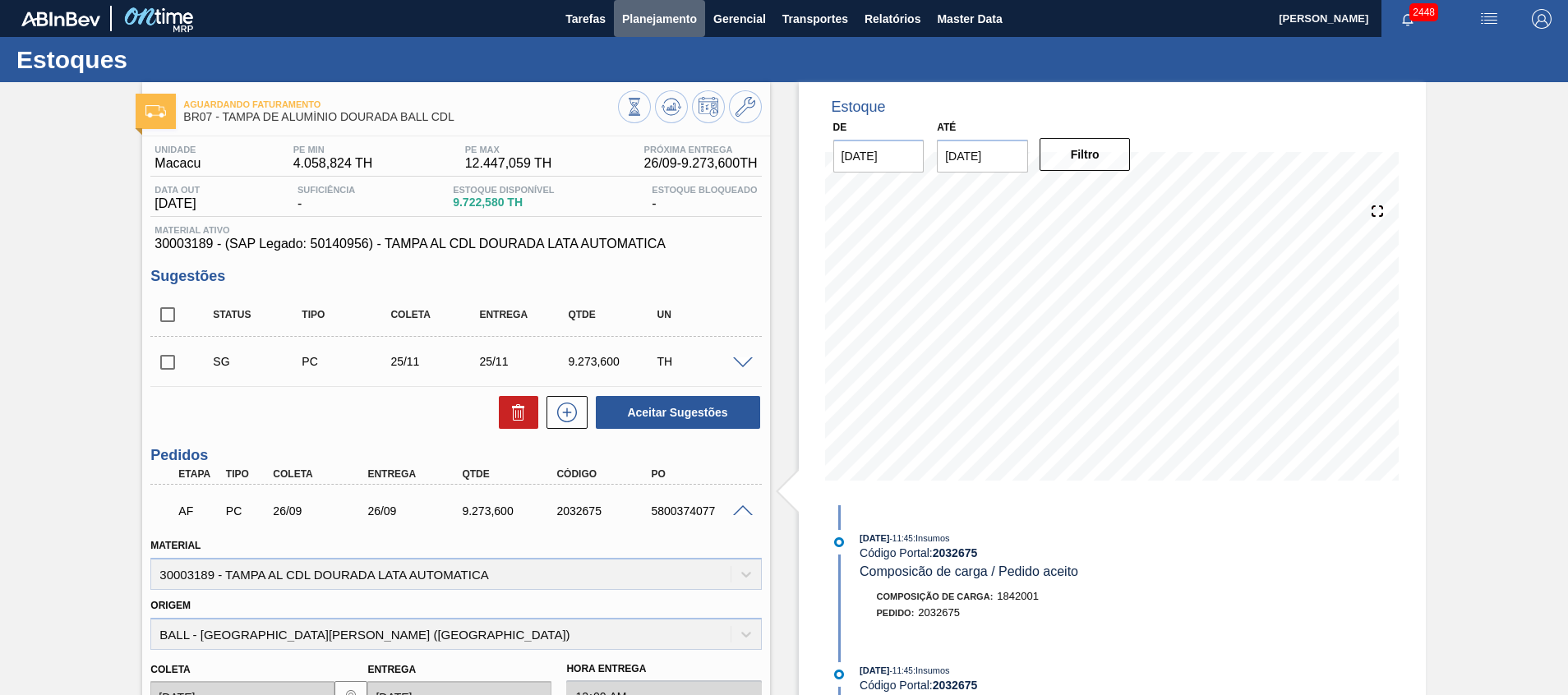
drag, startPoint x: 638, startPoint y: 34, endPoint x: 634, endPoint y: 50, distance: 16.5
click at [638, 34] on button "Planejamento" at bounding box center [660, 18] width 91 height 37
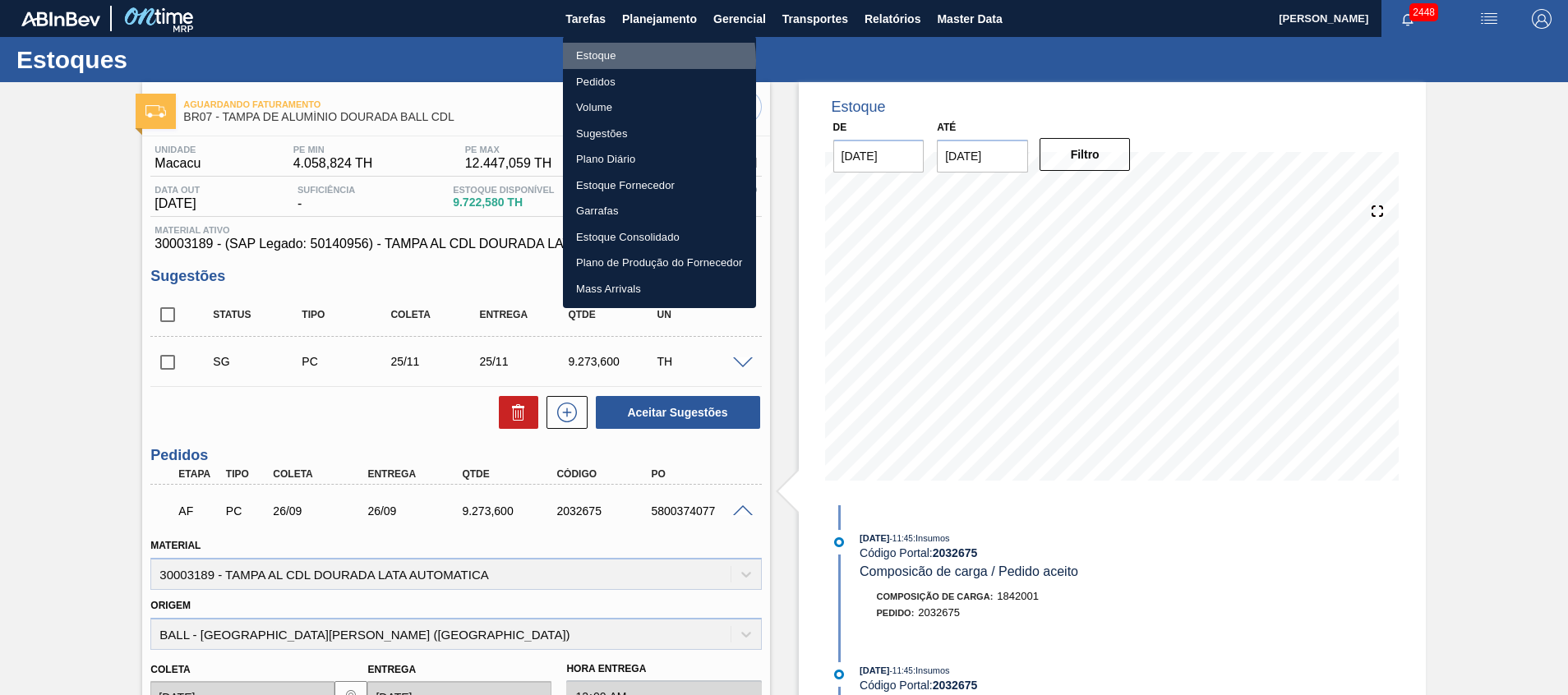
click at [632, 61] on li "Estoque" at bounding box center [660, 56] width 193 height 27
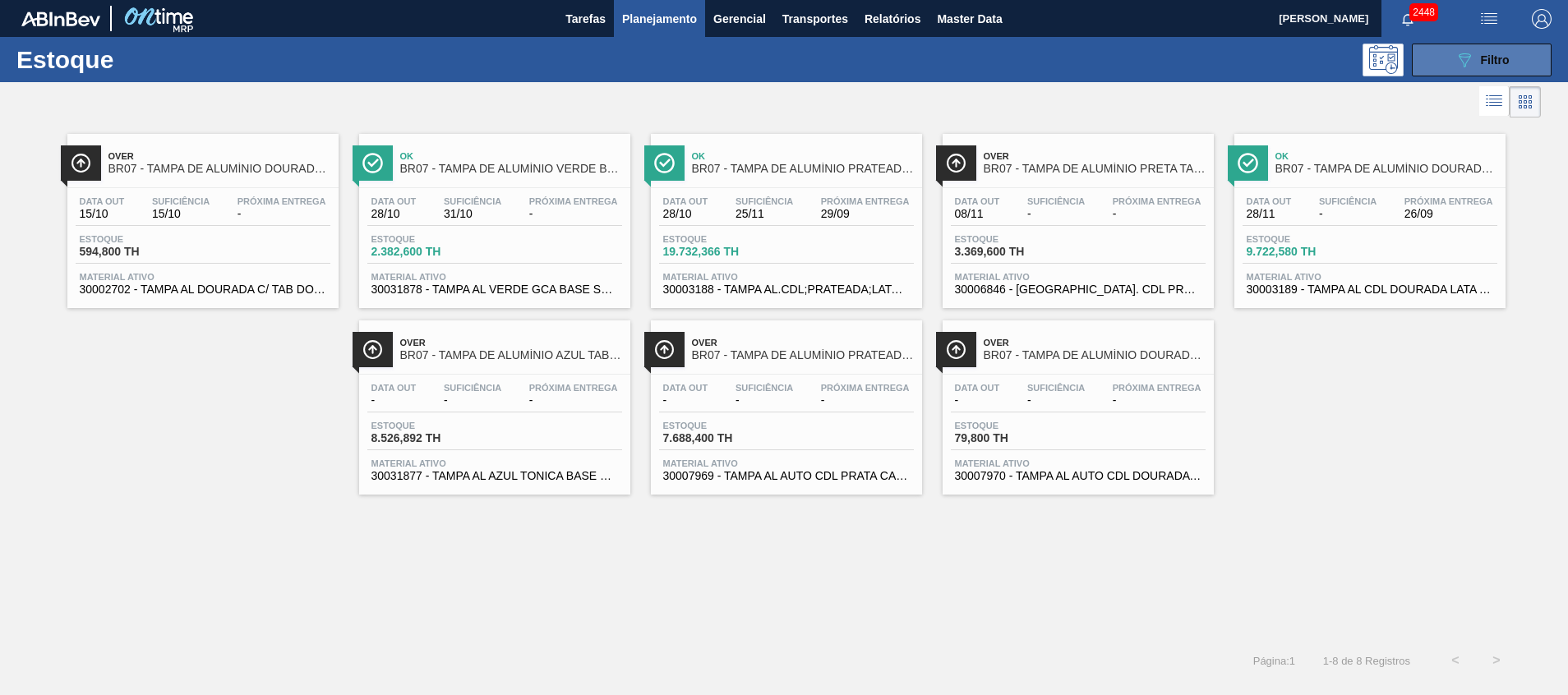
click at [1448, 51] on button "089F7B8B-B2A5-4AFE-B5C0-19BA573D28AC Filtro" at bounding box center [1482, 60] width 140 height 33
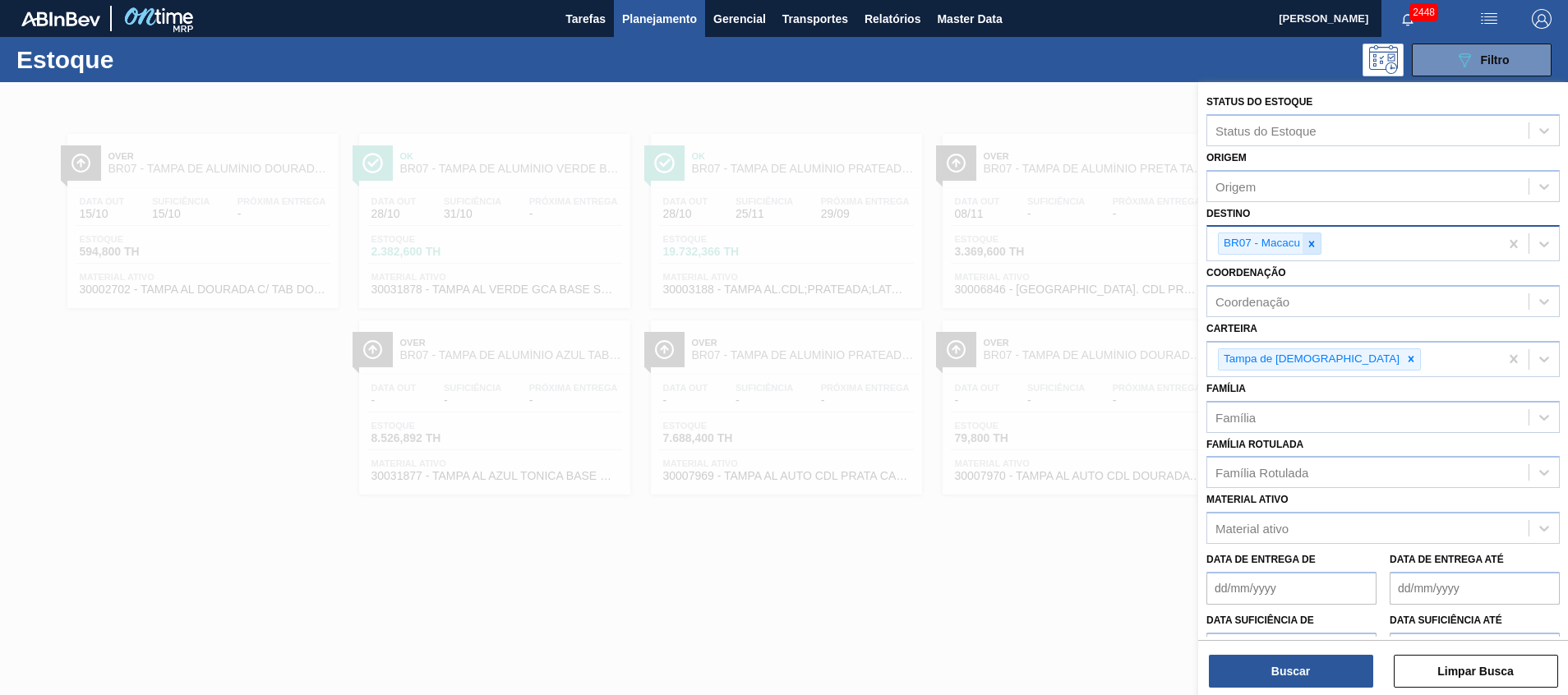
click at [1316, 239] on icon at bounding box center [1311, 244] width 11 height 11
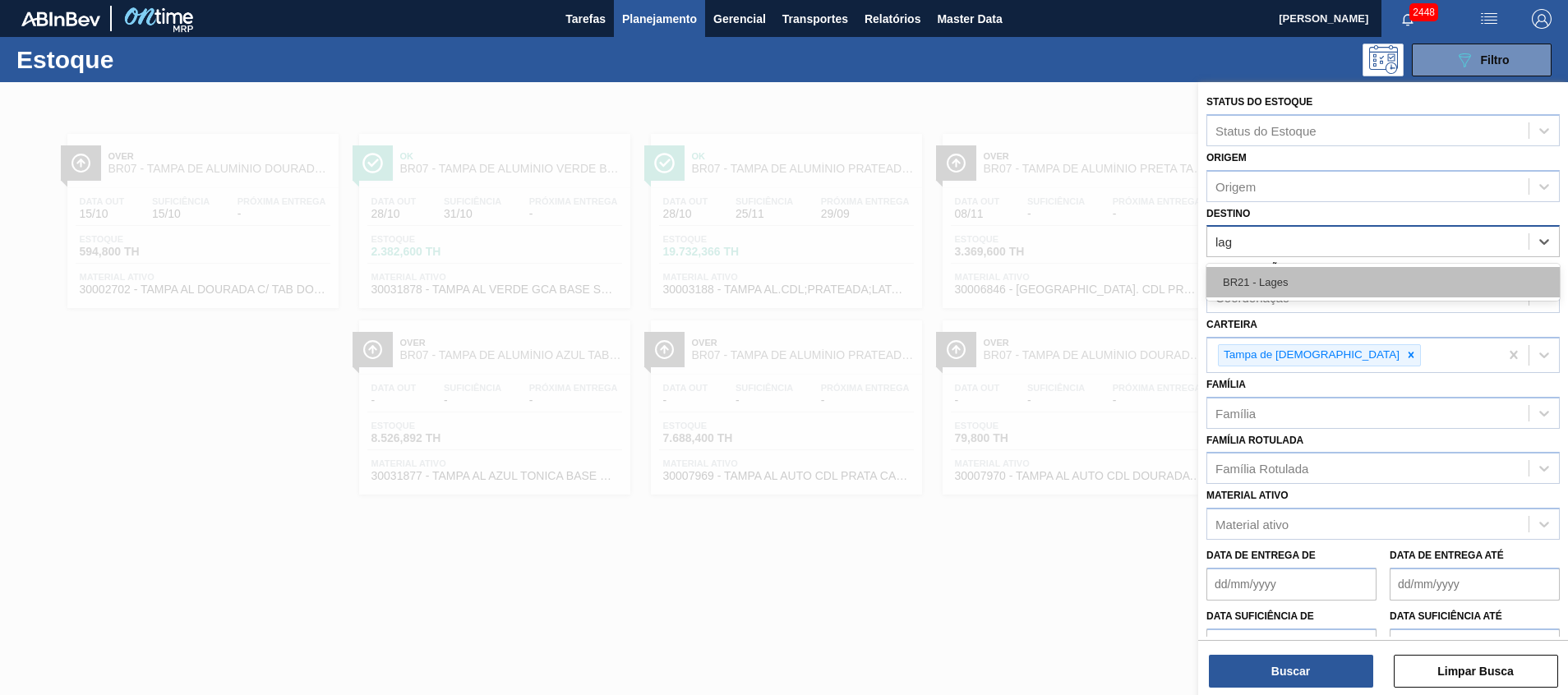
type input "lage"
click at [1326, 274] on div "BR21 - Lages" at bounding box center [1384, 282] width 353 height 30
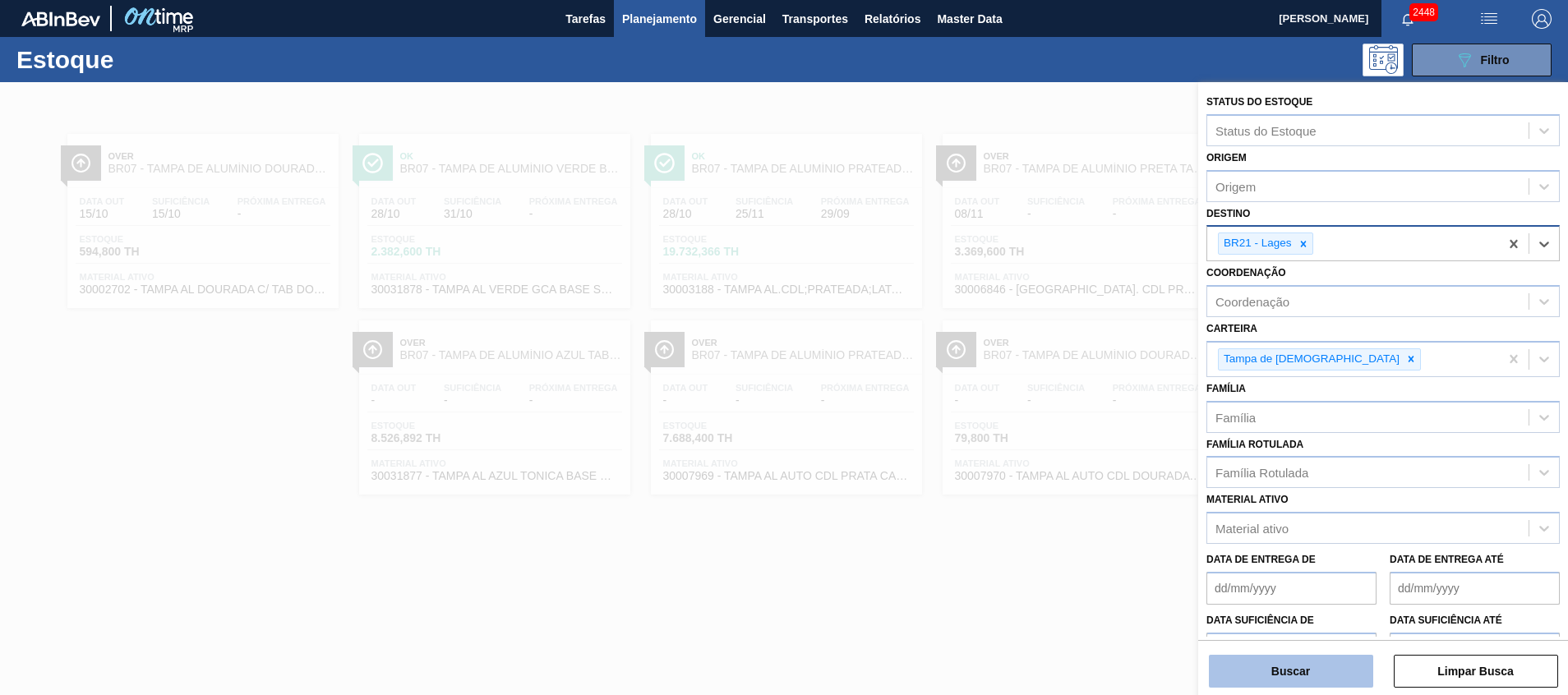
click at [1264, 684] on button "Buscar" at bounding box center [1291, 671] width 165 height 33
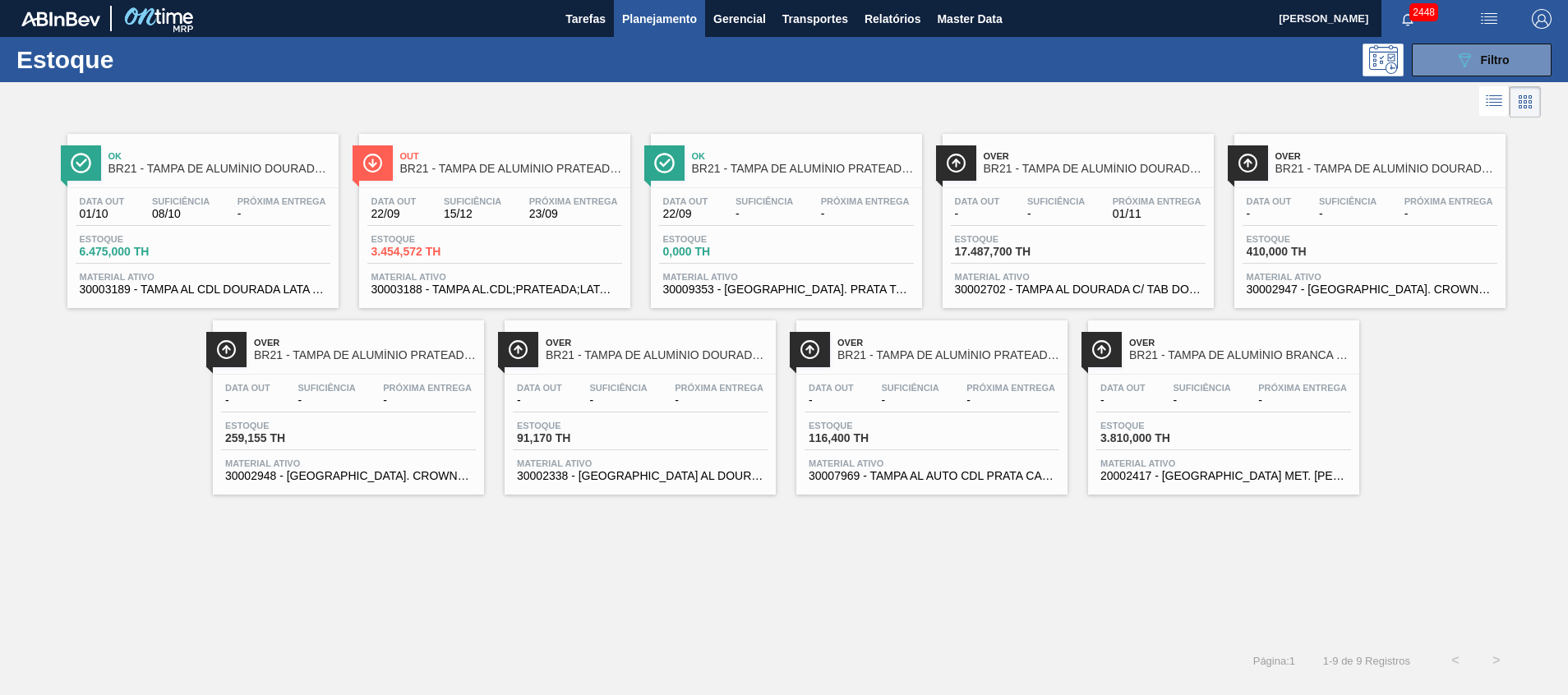
click at [1169, 290] on span "30002702 - TAMPA AL DOURADA C/ TAB DOURADO" at bounding box center [1079, 289] width 246 height 12
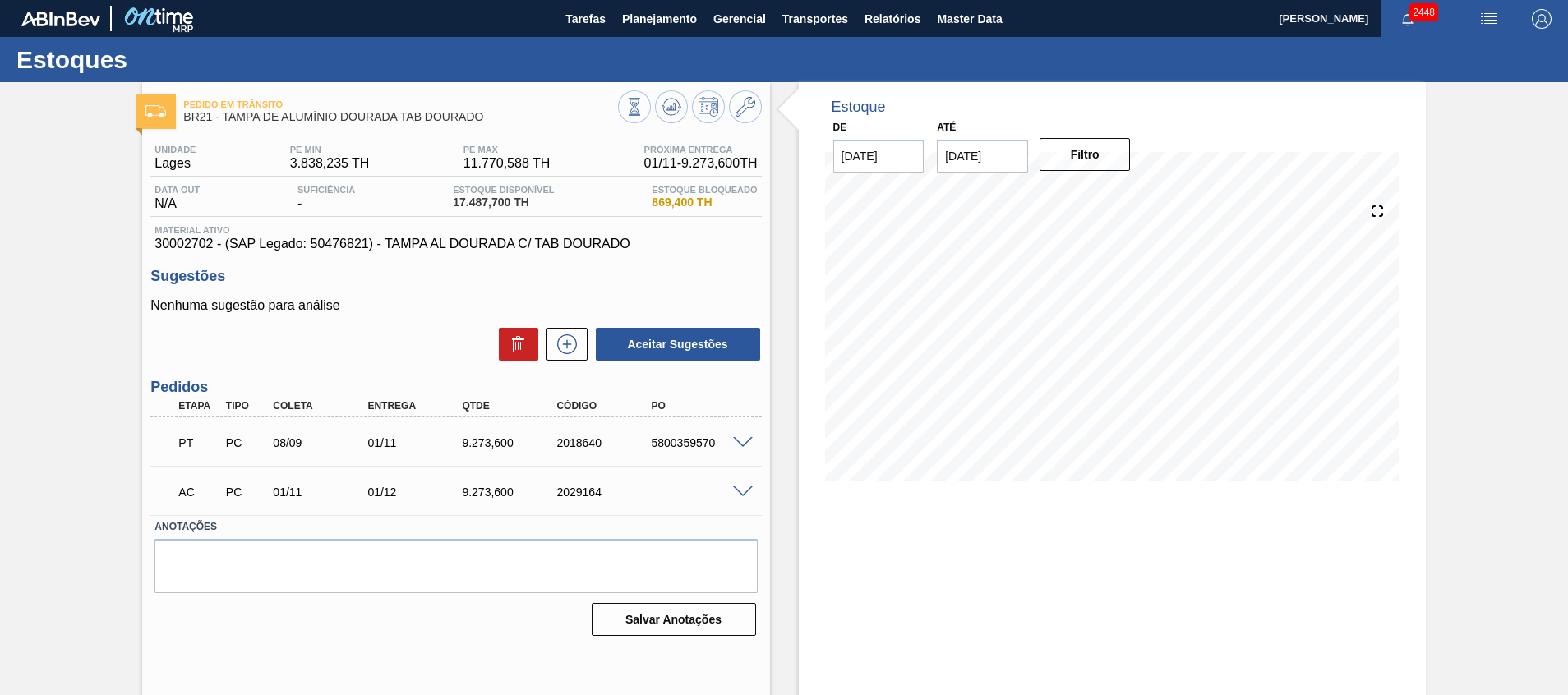
click at [741, 494] on span at bounding box center [743, 493] width 20 height 12
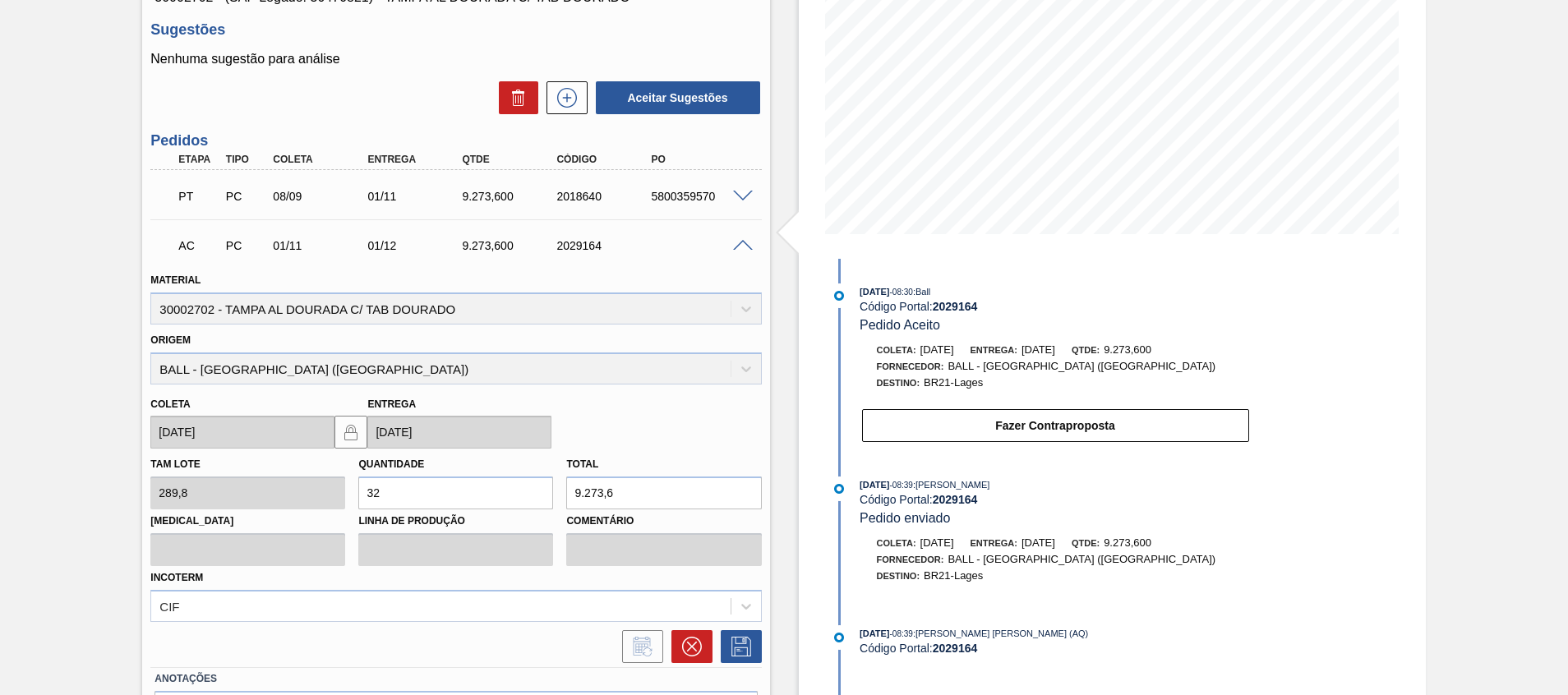
scroll to position [123, 0]
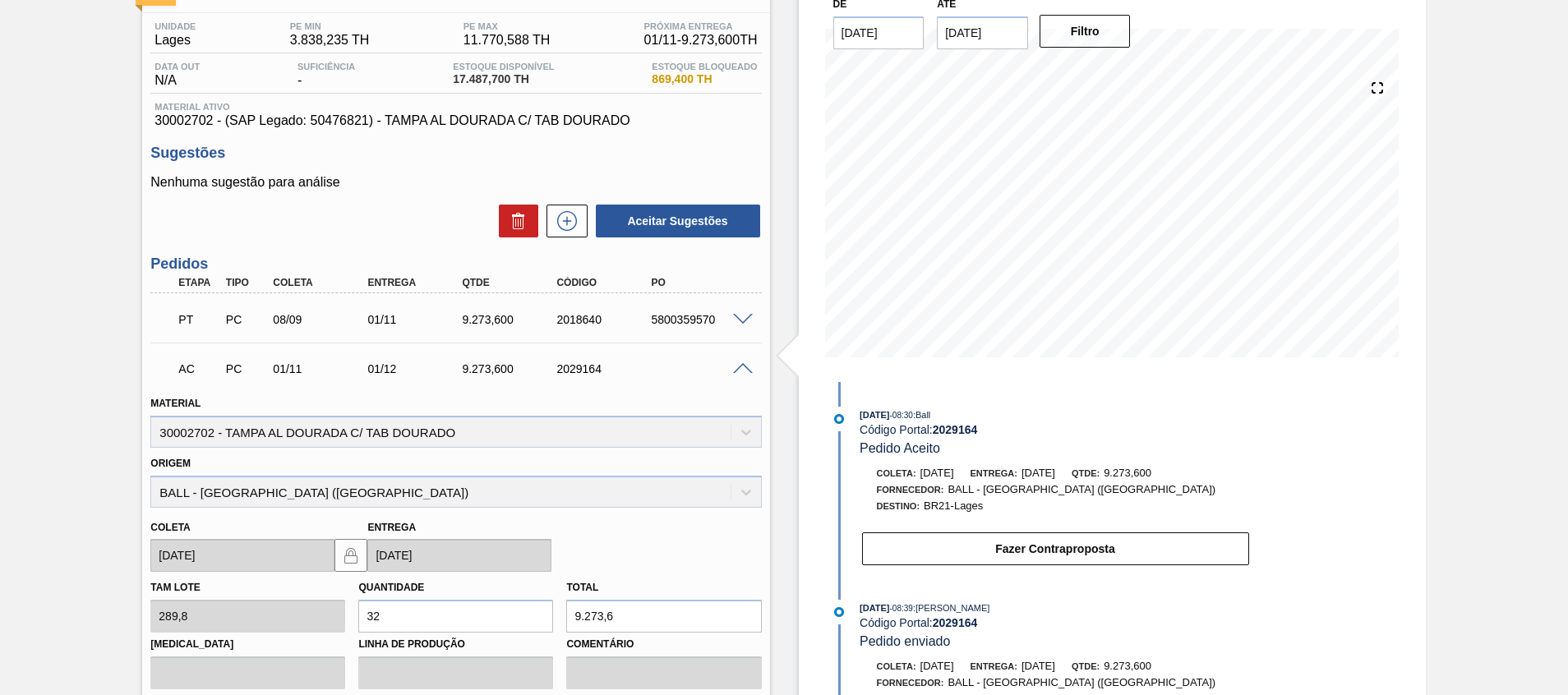
click at [734, 375] on div "AC PC 01/11 01/12 9.273,600 2029164" at bounding box center [456, 368] width 611 height 41
click at [738, 368] on span at bounding box center [743, 369] width 20 height 12
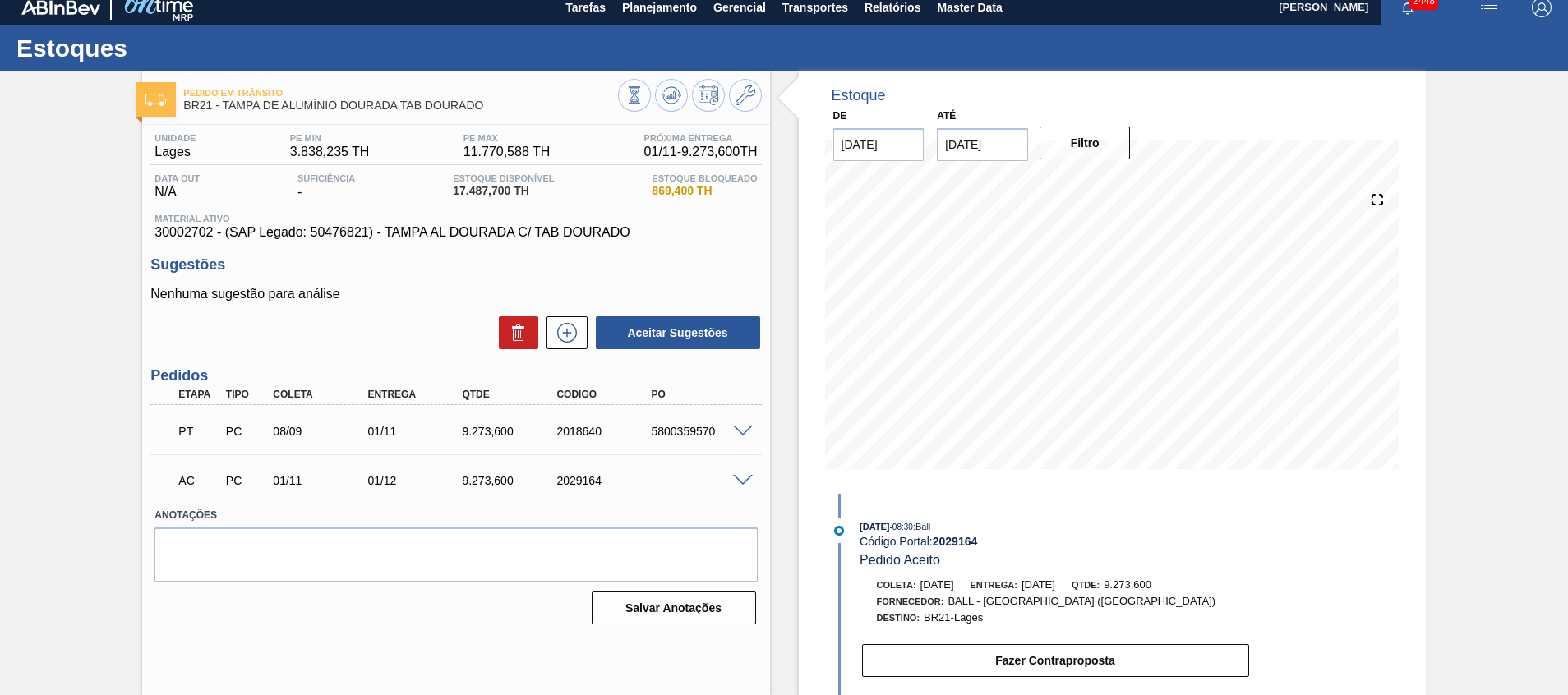
click at [751, 472] on div "AC PC 01/11 01/12 9.273,600 2029164" at bounding box center [456, 479] width 611 height 41
click at [743, 479] on span at bounding box center [743, 481] width 20 height 12
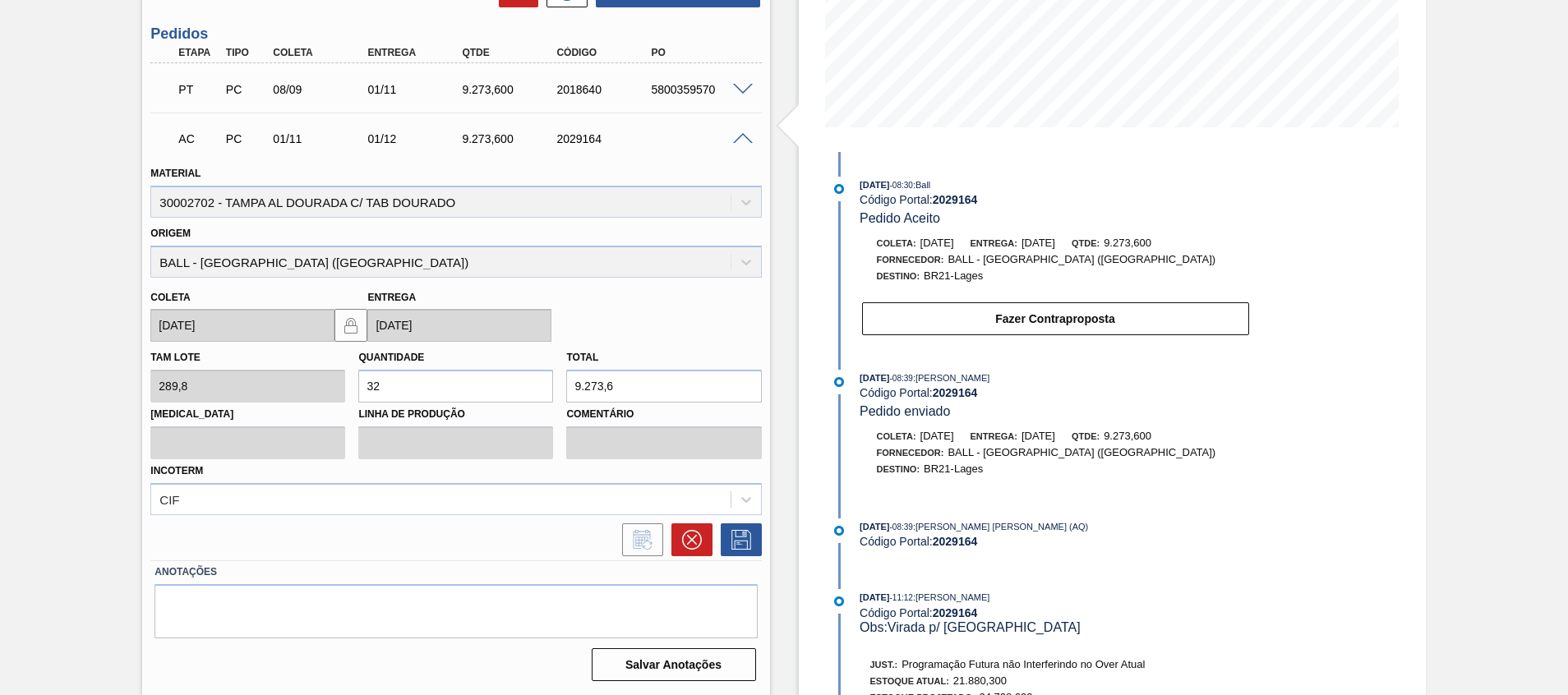
scroll to position [107, 0]
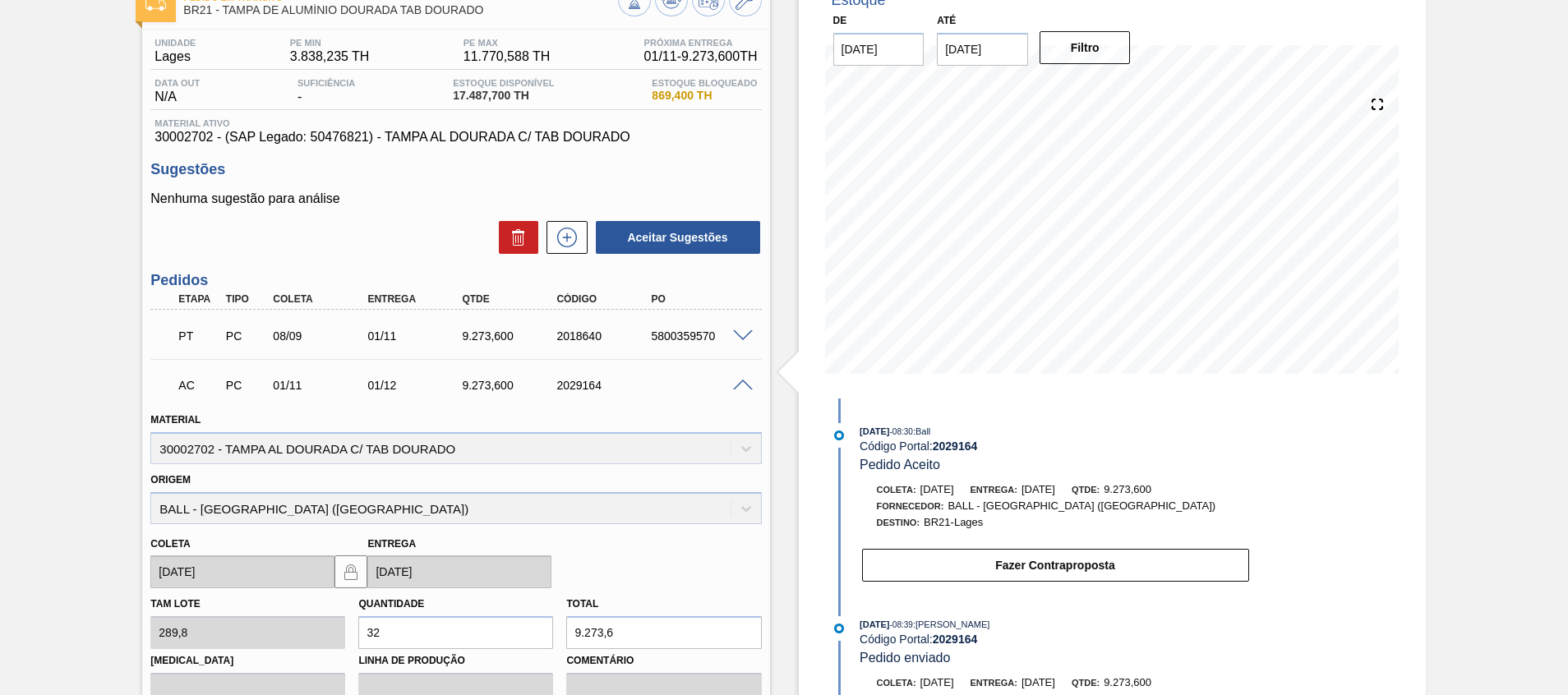
click at [749, 382] on span at bounding box center [743, 386] width 20 height 12
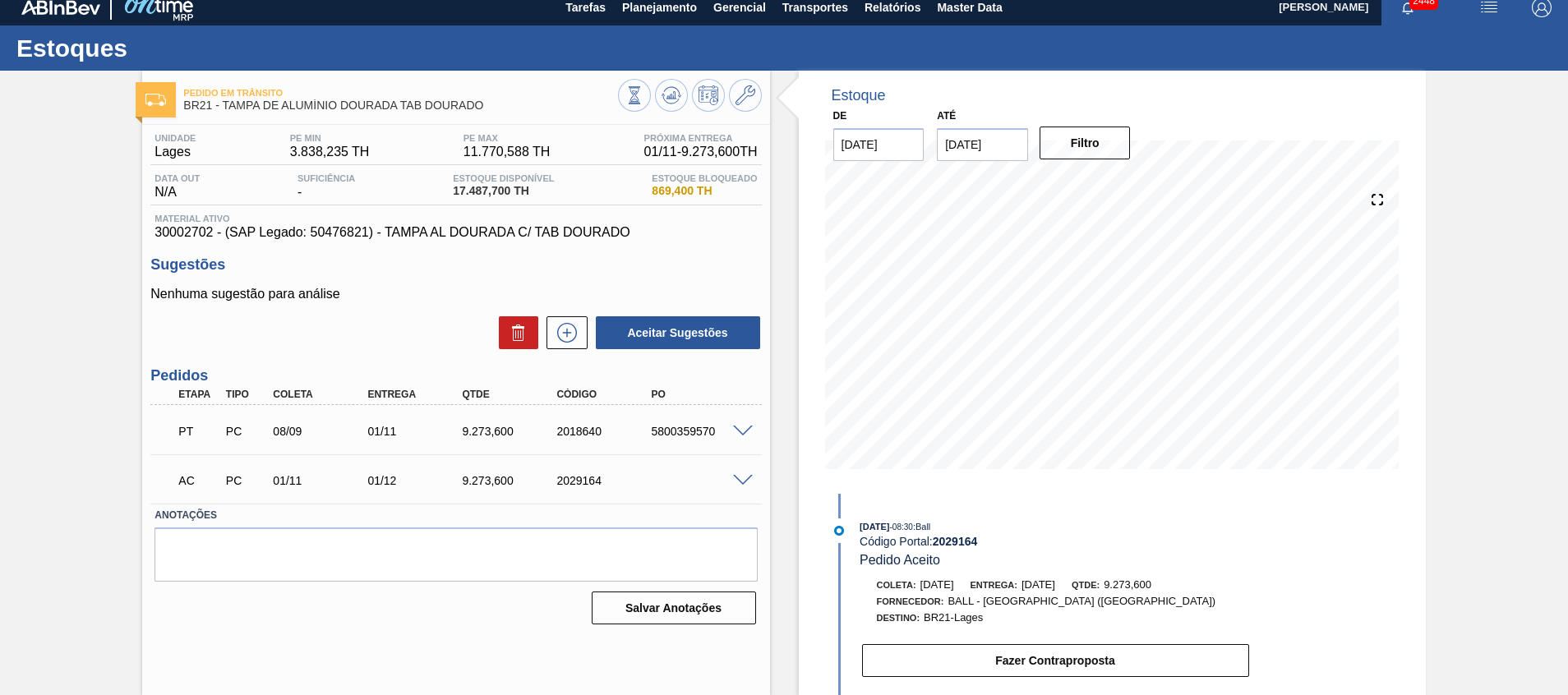
click at [749, 481] on span at bounding box center [743, 481] width 20 height 12
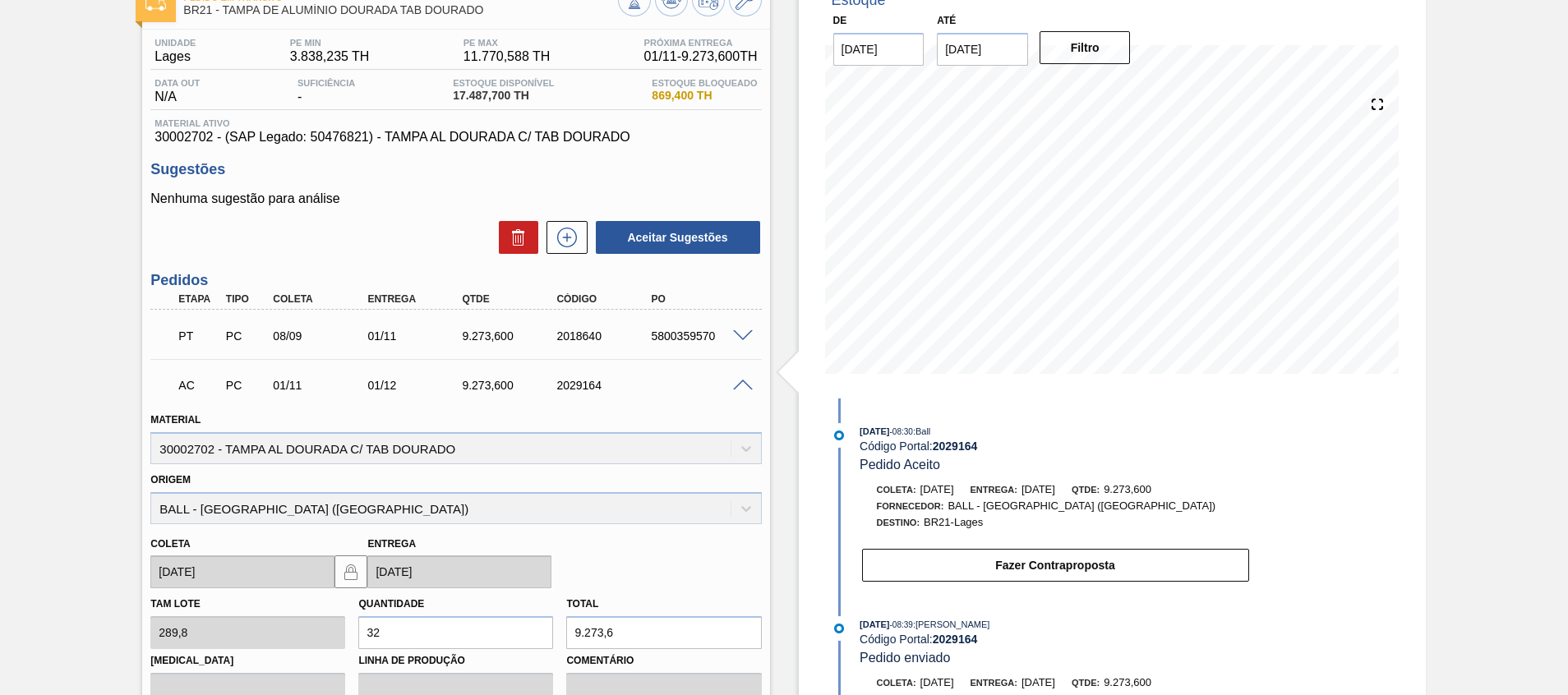
click at [744, 383] on span at bounding box center [743, 386] width 20 height 12
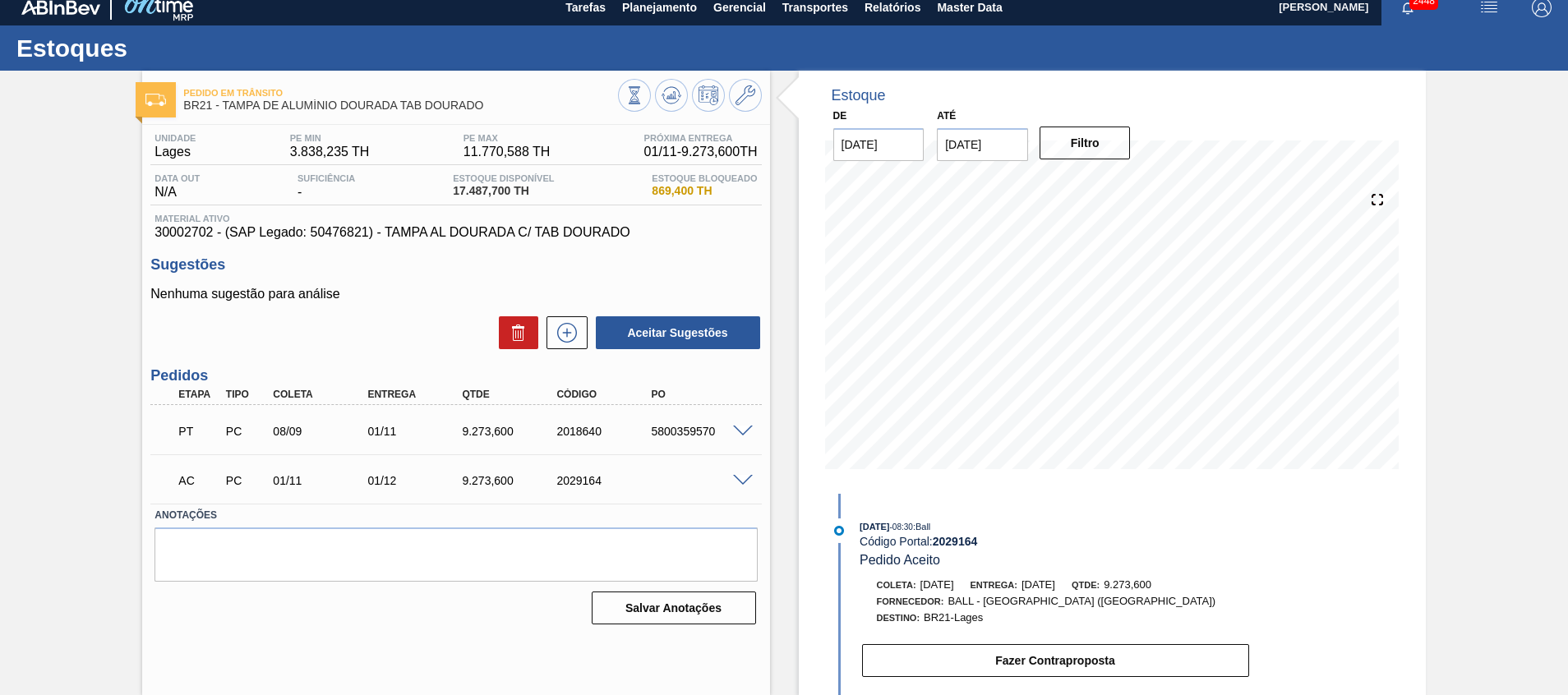
scroll to position [588, 0]
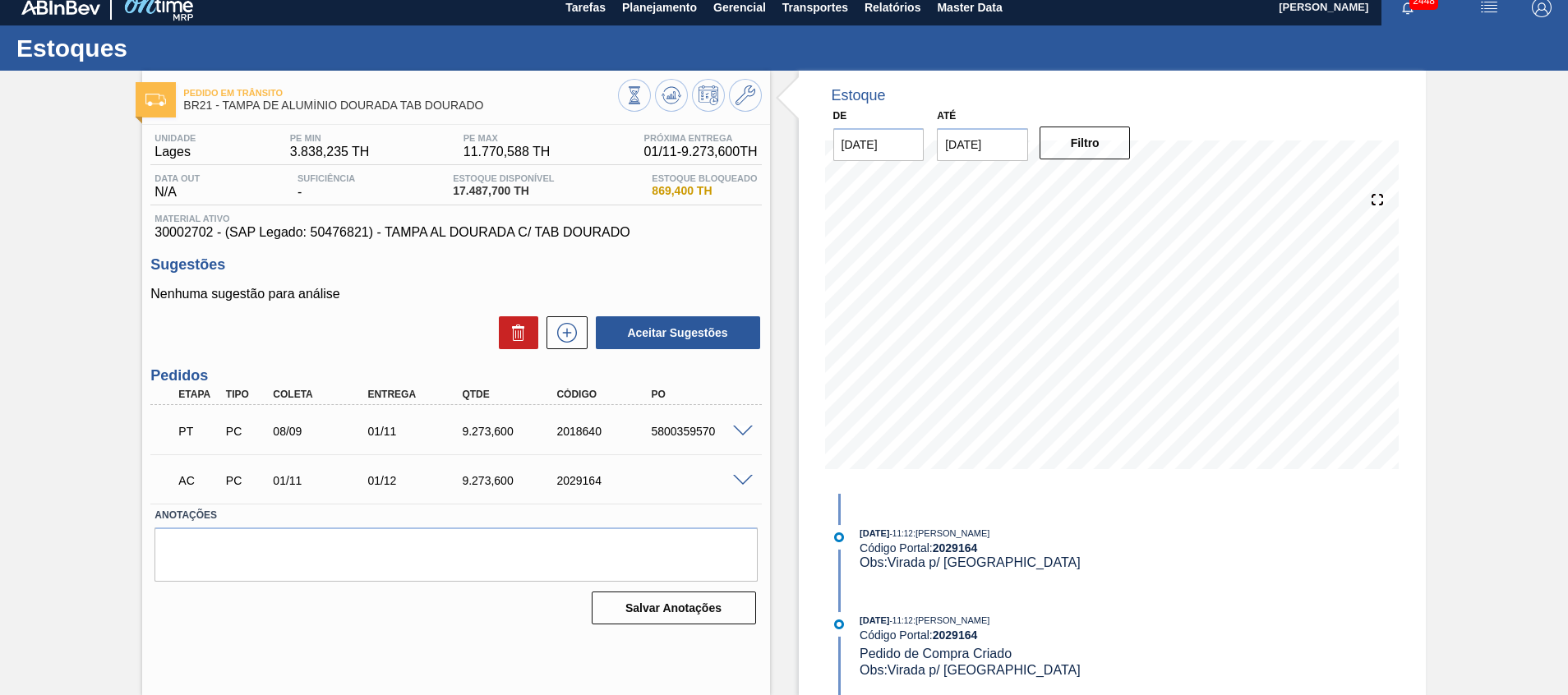
click at [1149, 590] on div "19/09/2025 - 08:30 : Ball Código Portal: 2029164 Pedido Aceito Coleta: 01/11/20…" at bounding box center [1039, 594] width 423 height 202
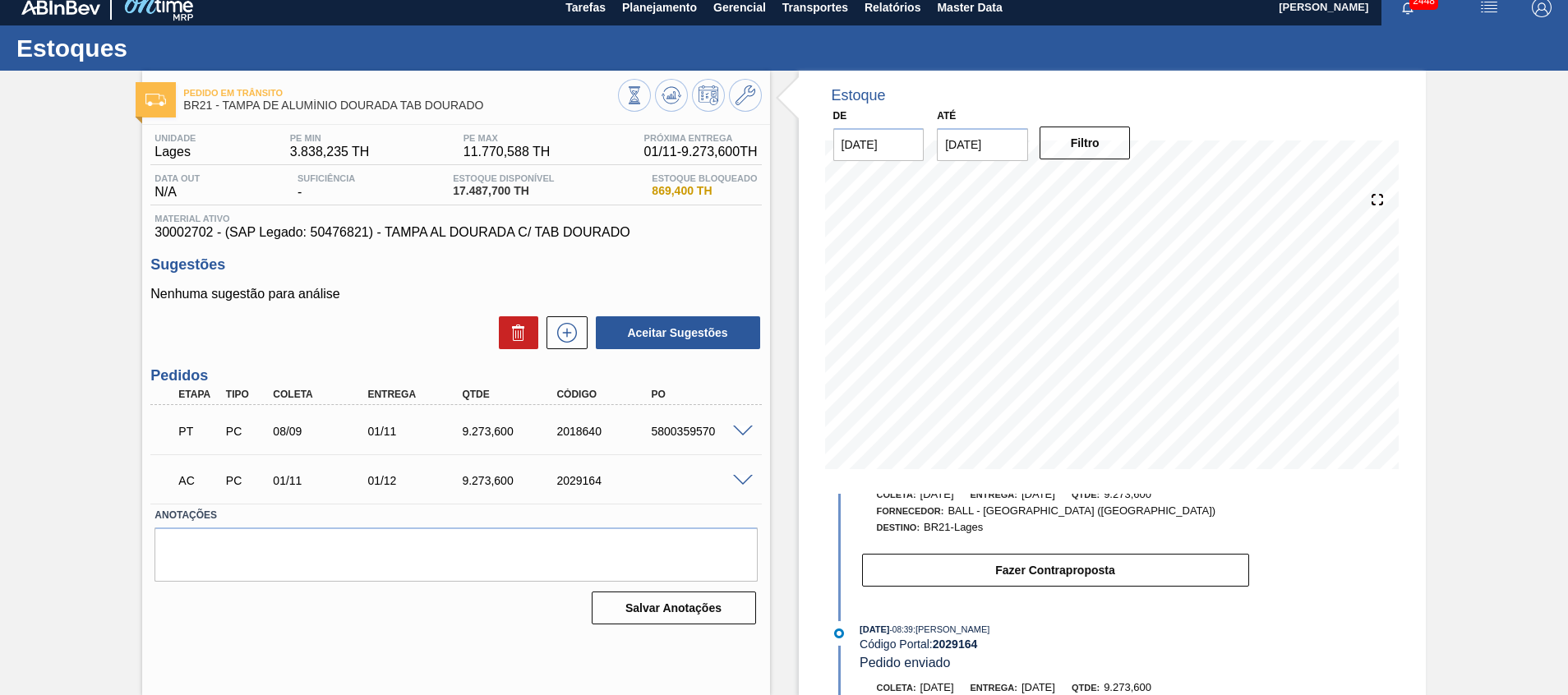
scroll to position [123, 0]
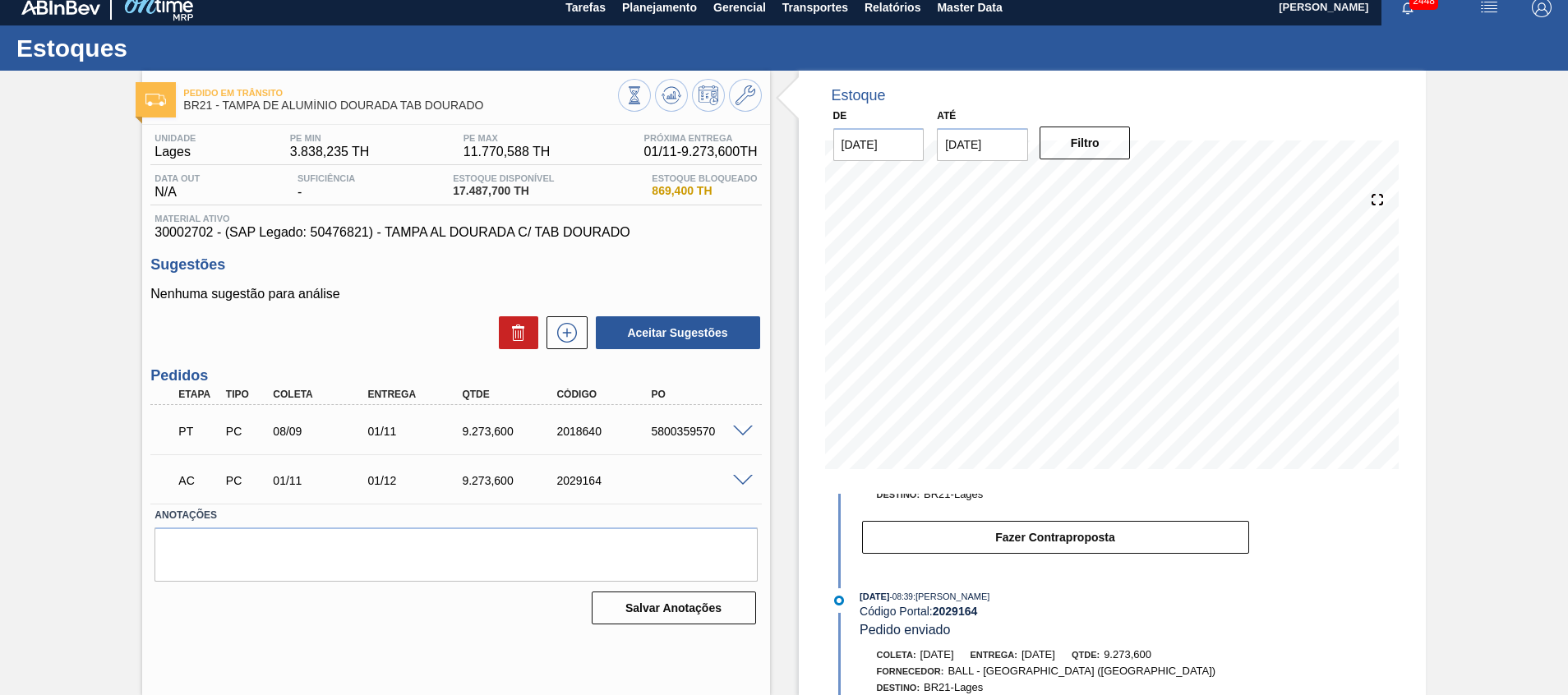
click at [733, 474] on div at bounding box center [745, 480] width 33 height 12
click at [735, 475] on span at bounding box center [743, 481] width 20 height 12
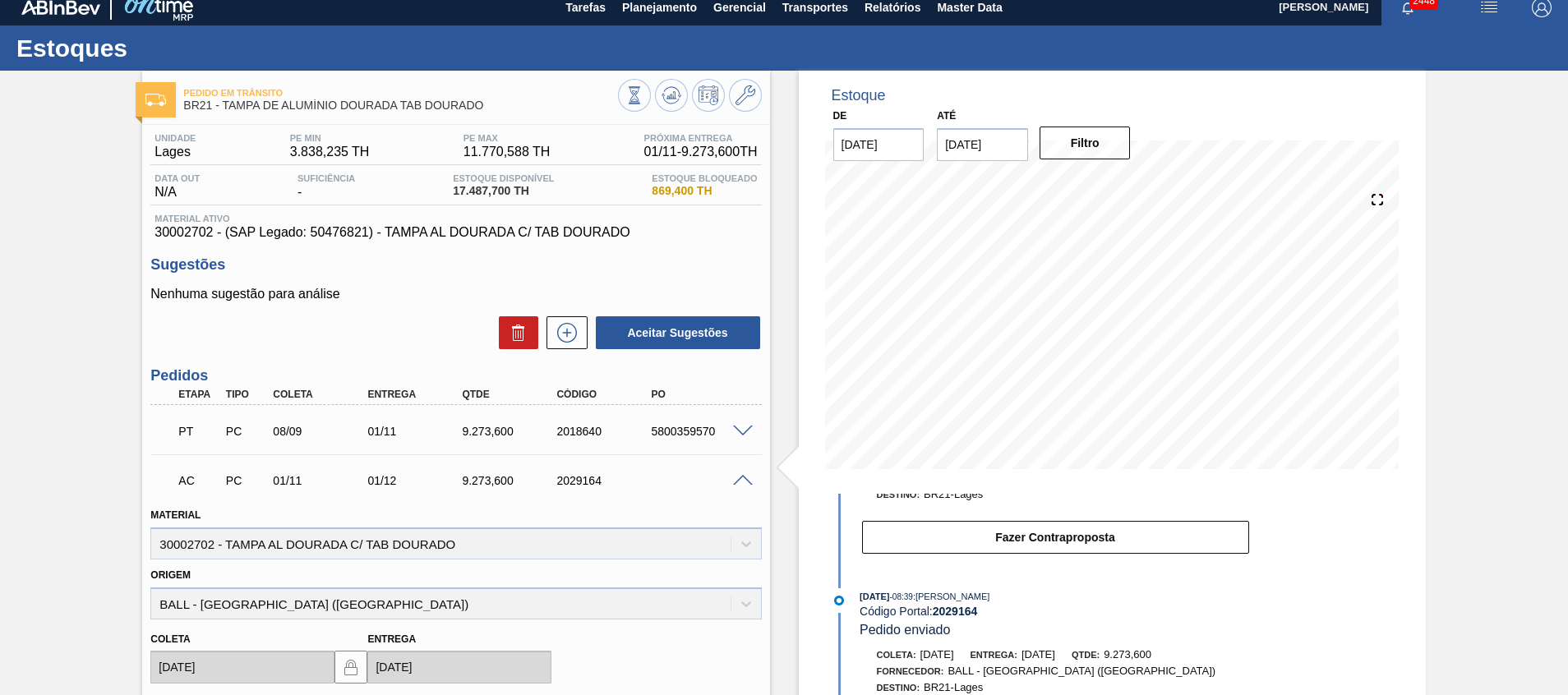
click at [700, 496] on div "AC PC 01/11 01/12 9.273,[PHONE_NUMBER]" at bounding box center [456, 479] width 611 height 41
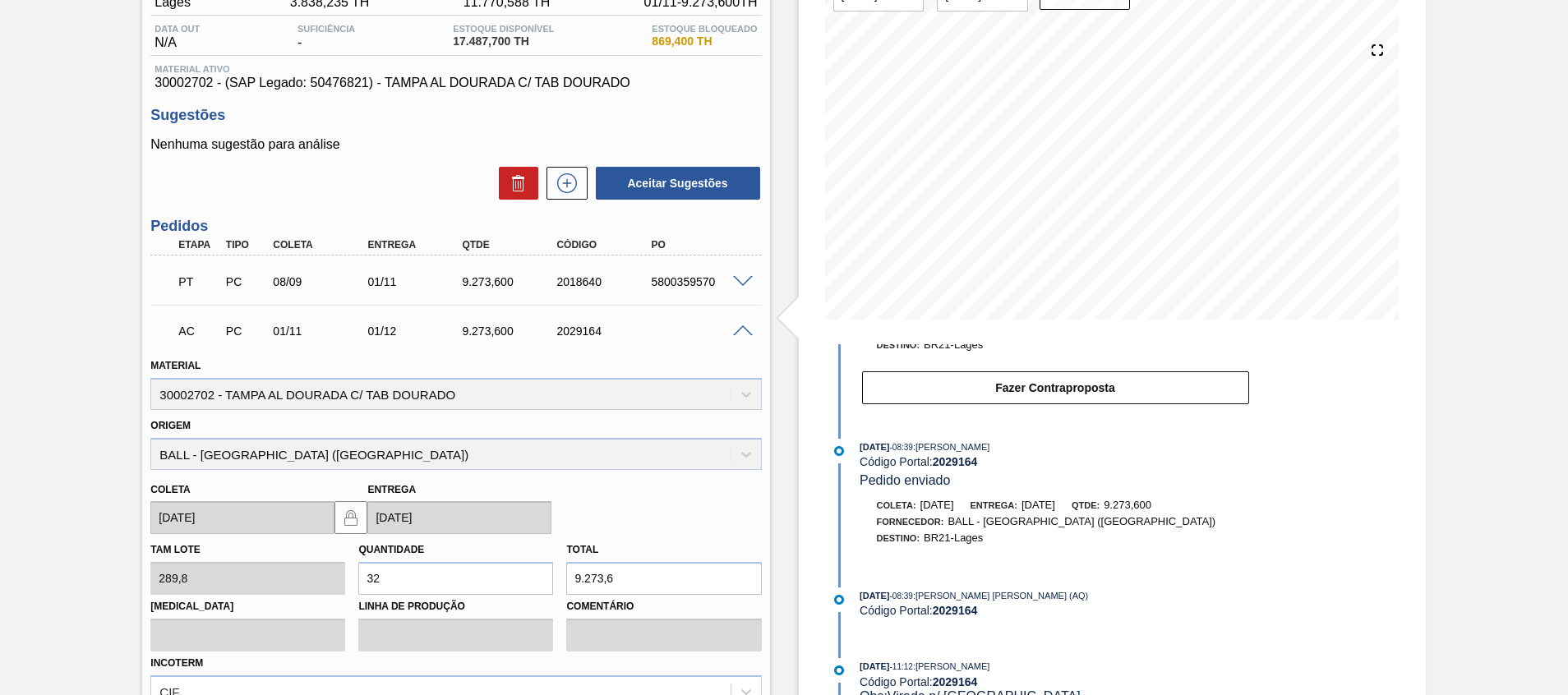
scroll to position [107, 0]
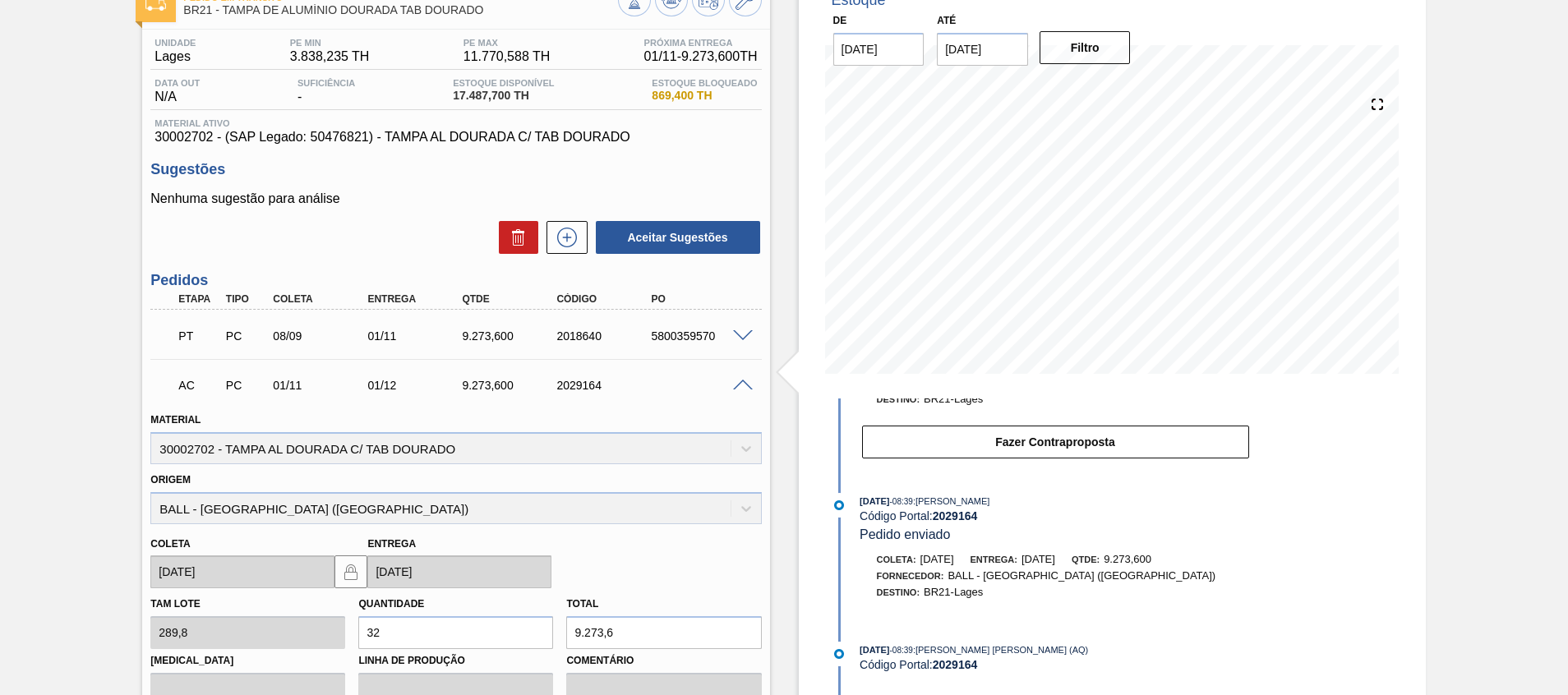
click at [997, 59] on input "[DATE]" at bounding box center [983, 49] width 91 height 33
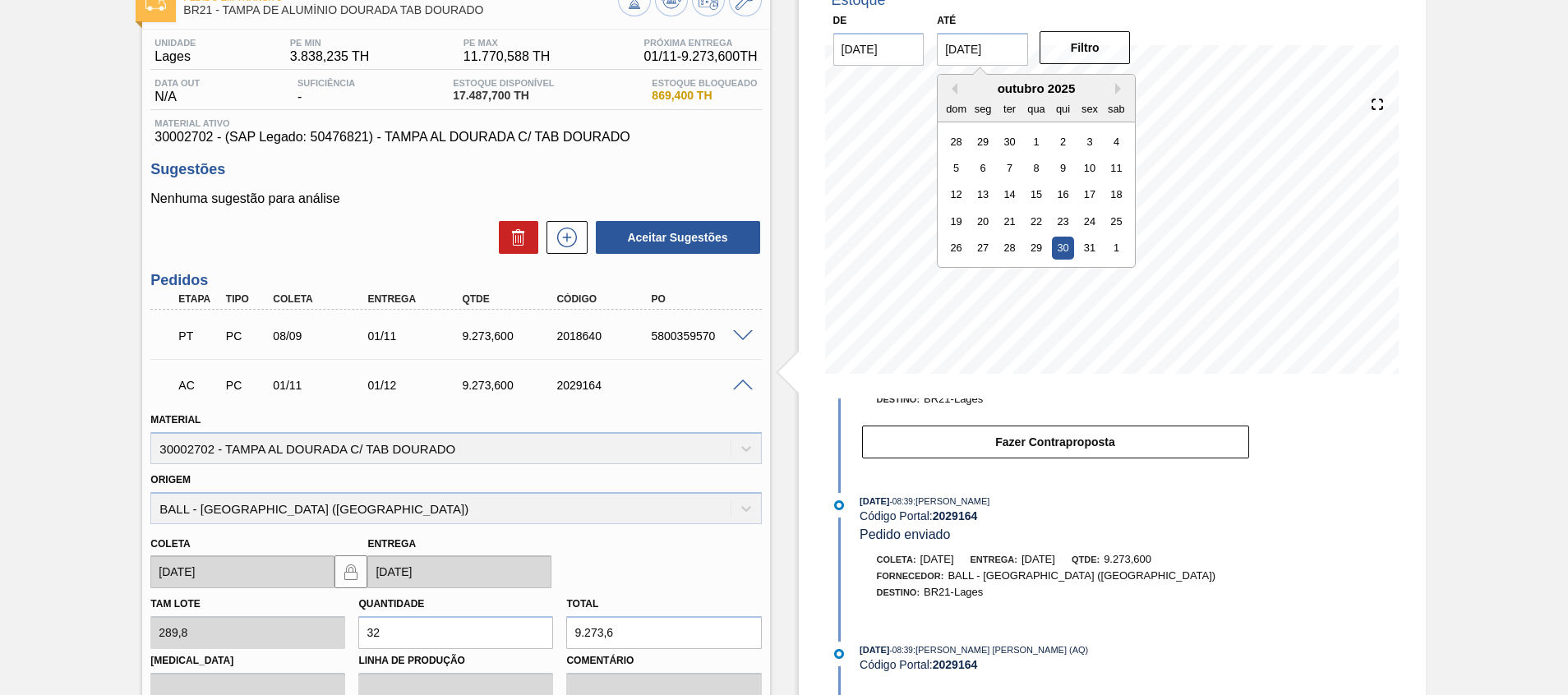
click at [1123, 81] on div "outubro 2025 dom seg ter qua qui sex sab" at bounding box center [1036, 98] width 197 height 47
click at [1120, 84] on button "Next Month" at bounding box center [1121, 88] width 11 height 11
click at [967, 270] on div "30" at bounding box center [956, 275] width 22 height 22
type input "30/11/2025"
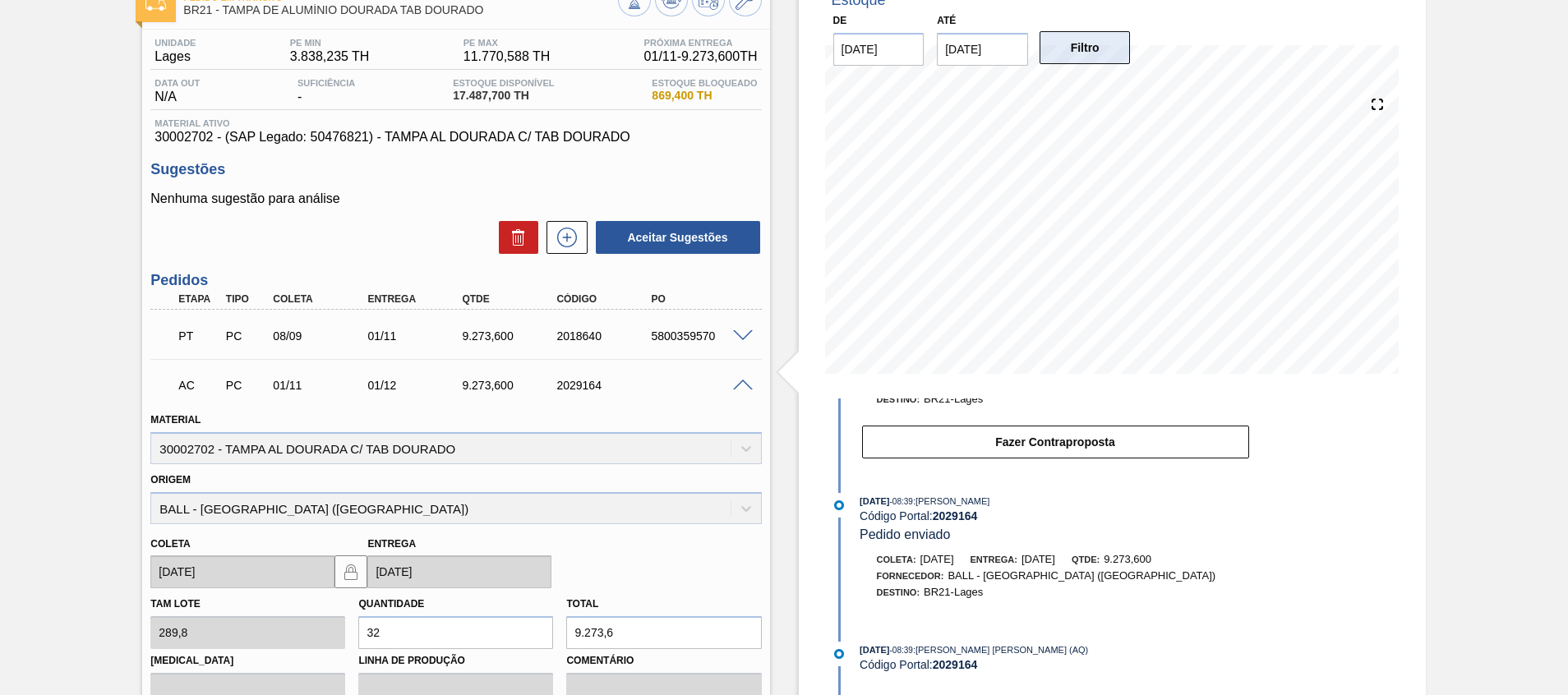
drag, startPoint x: 1117, startPoint y: 9, endPoint x: 1104, endPoint y: 45, distance: 38.3
click at [1117, 20] on div "De 22/09/2025 Até 30/11/2025 Filtro" at bounding box center [983, 37] width 329 height 57
click at [1104, 45] on button "Filtro" at bounding box center [1086, 47] width 91 height 33
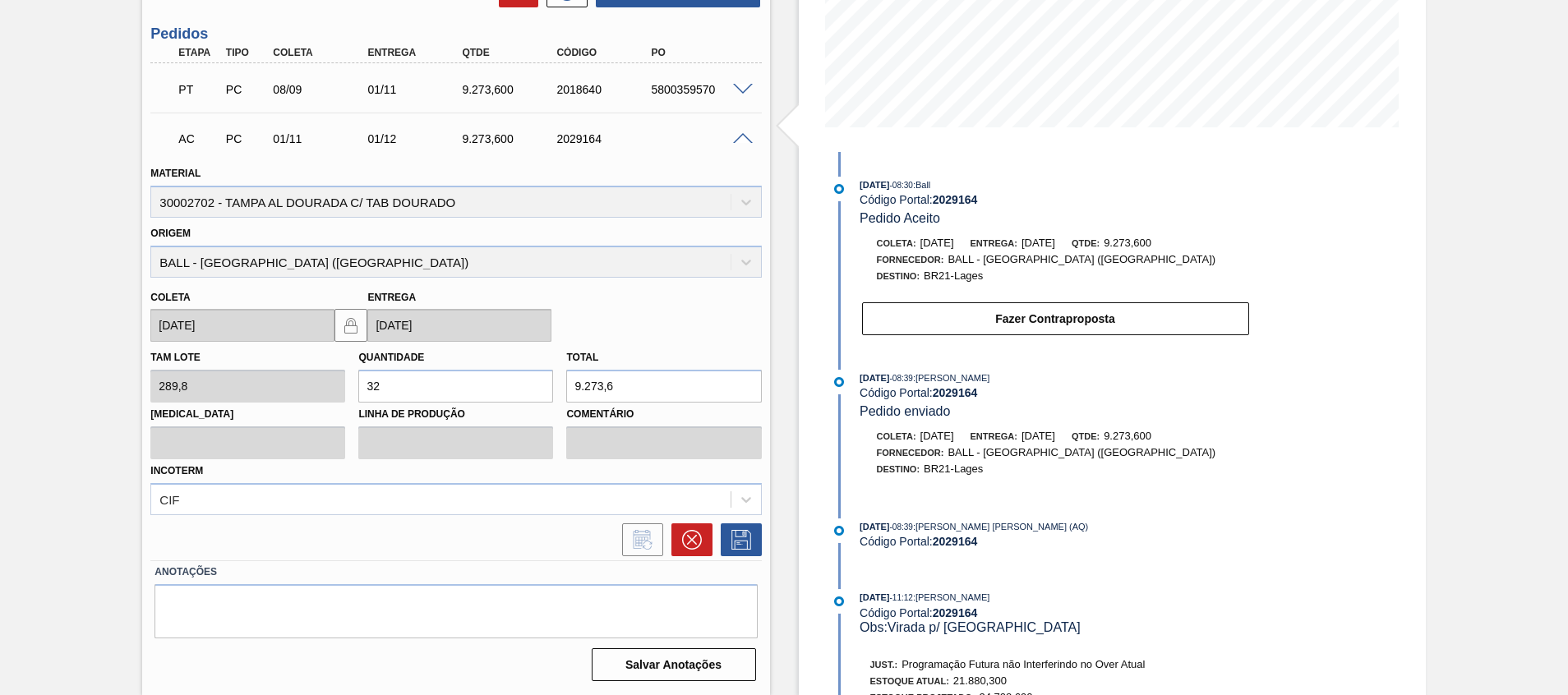
scroll to position [0, 0]
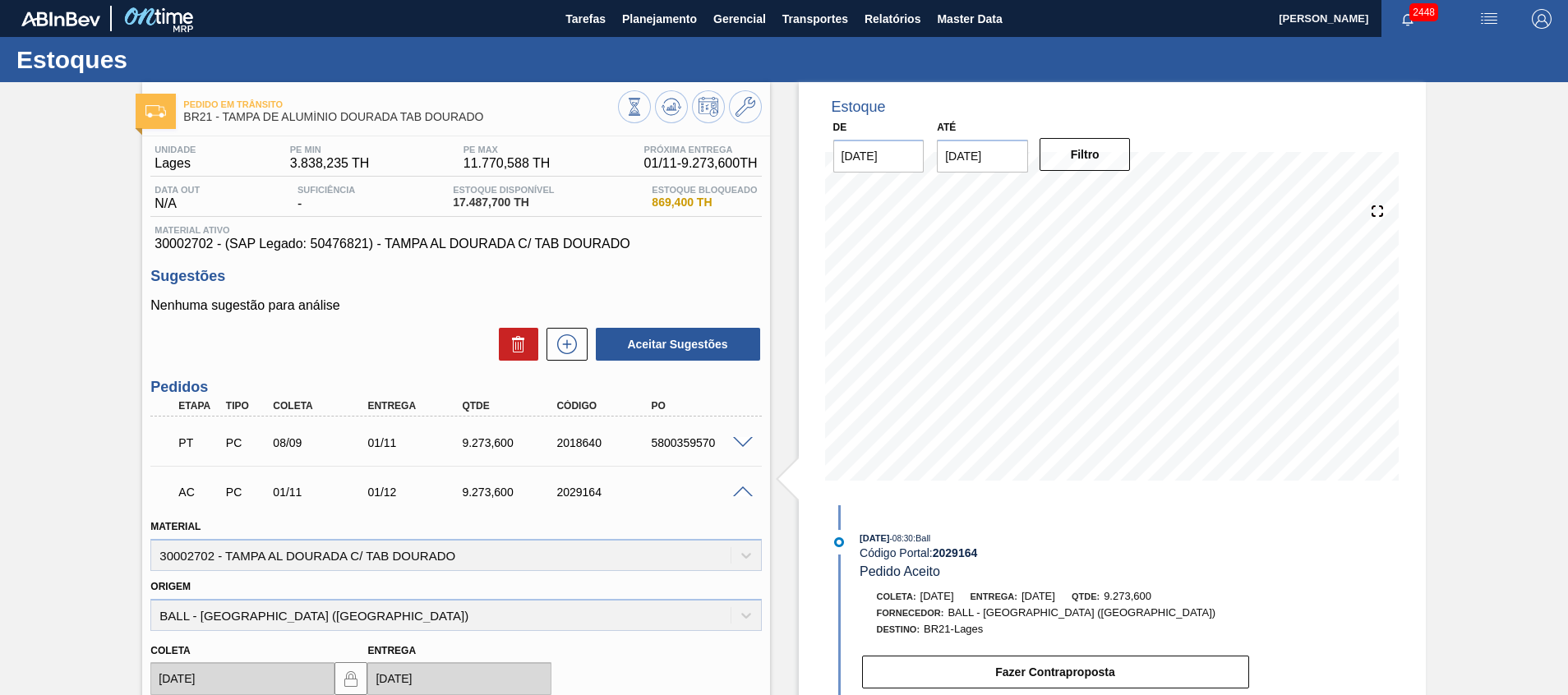
click at [749, 488] on span at bounding box center [743, 493] width 20 height 12
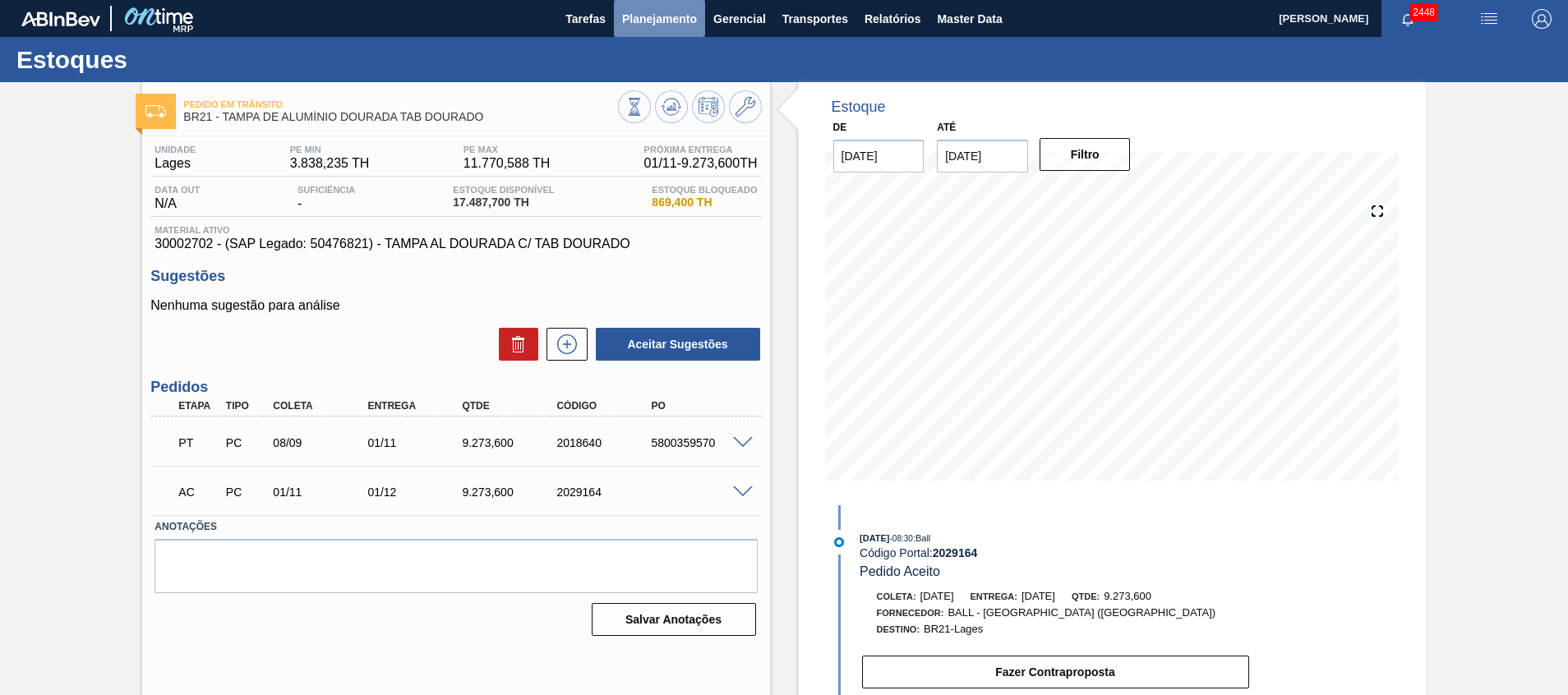
click at [654, 14] on span "Planejamento" at bounding box center [659, 18] width 75 height 20
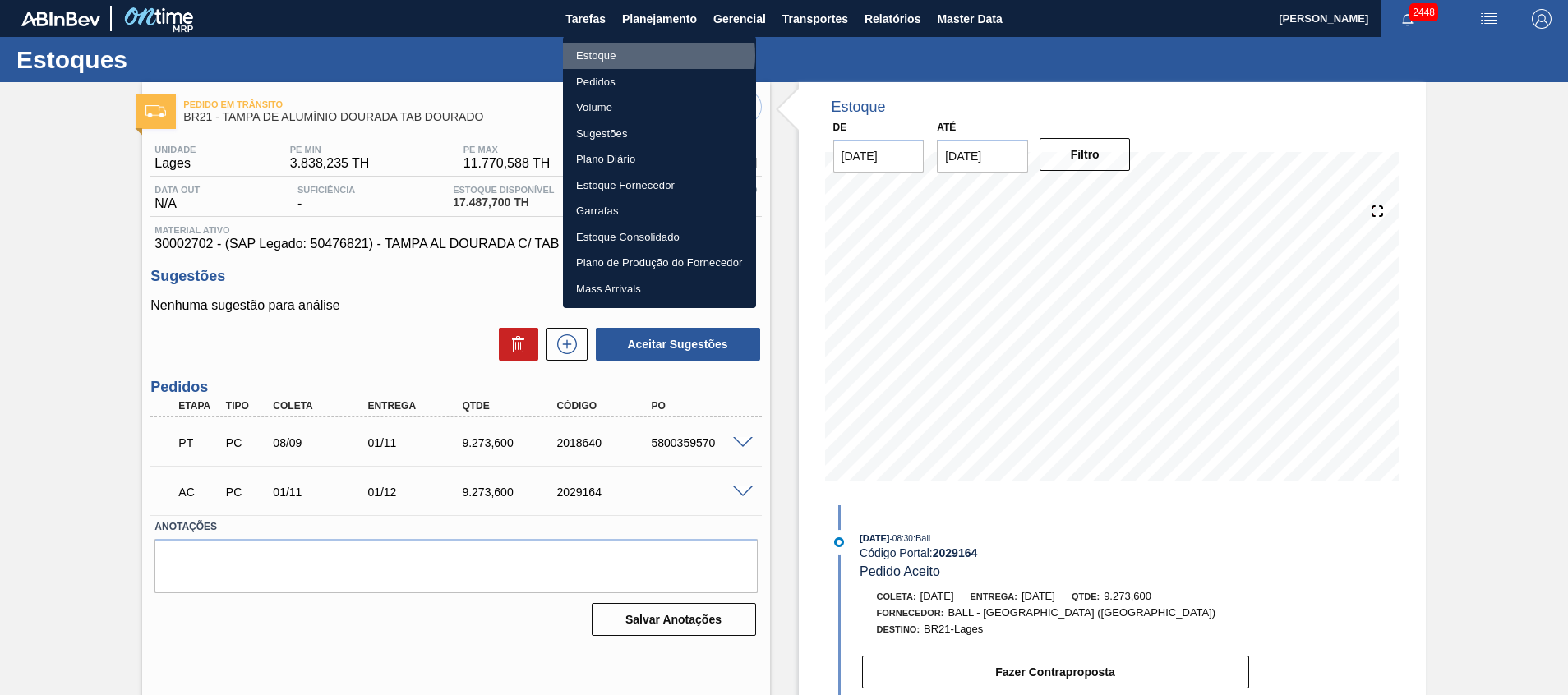
click at [642, 55] on li "Estoque" at bounding box center [660, 56] width 193 height 27
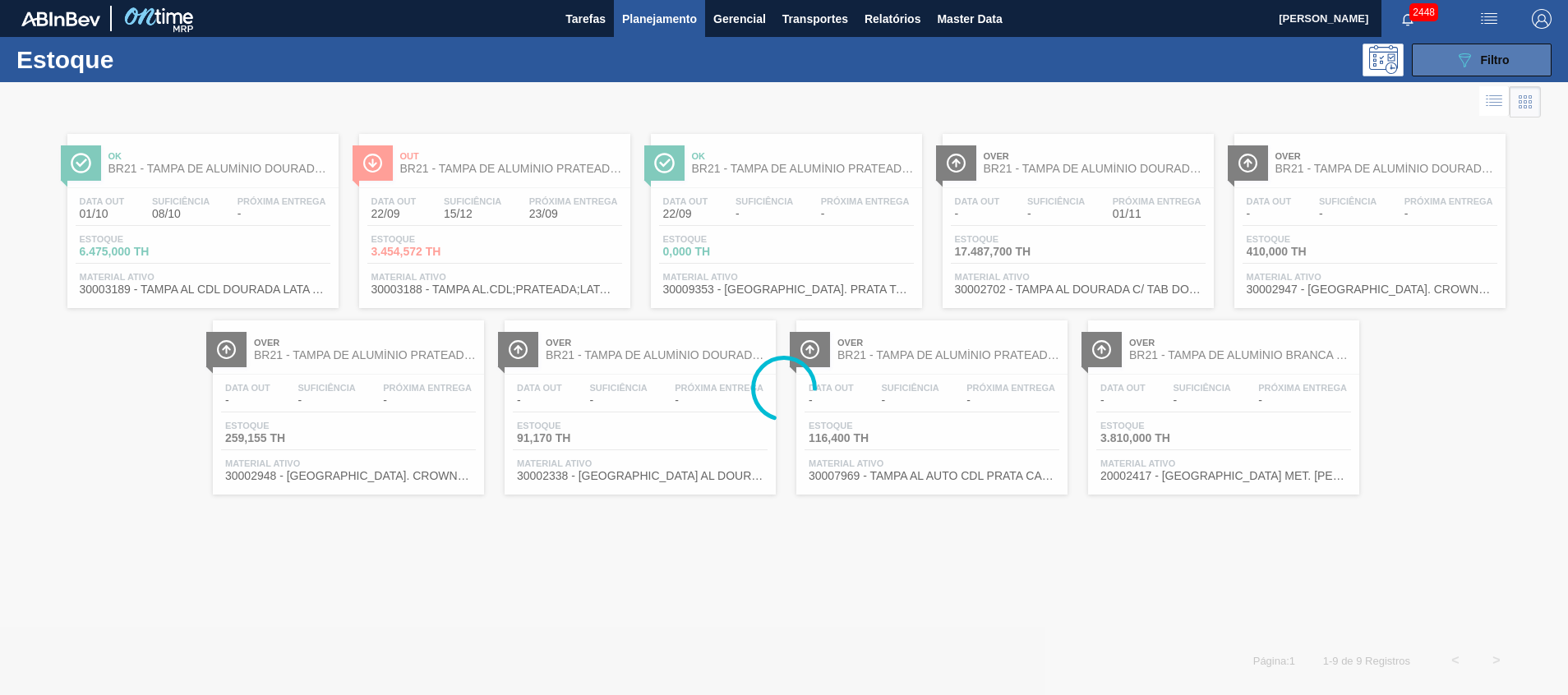
click at [1451, 48] on button "089F7B8B-B2A5-4AFE-B5C0-19BA573D28AC Filtro" at bounding box center [1482, 60] width 140 height 33
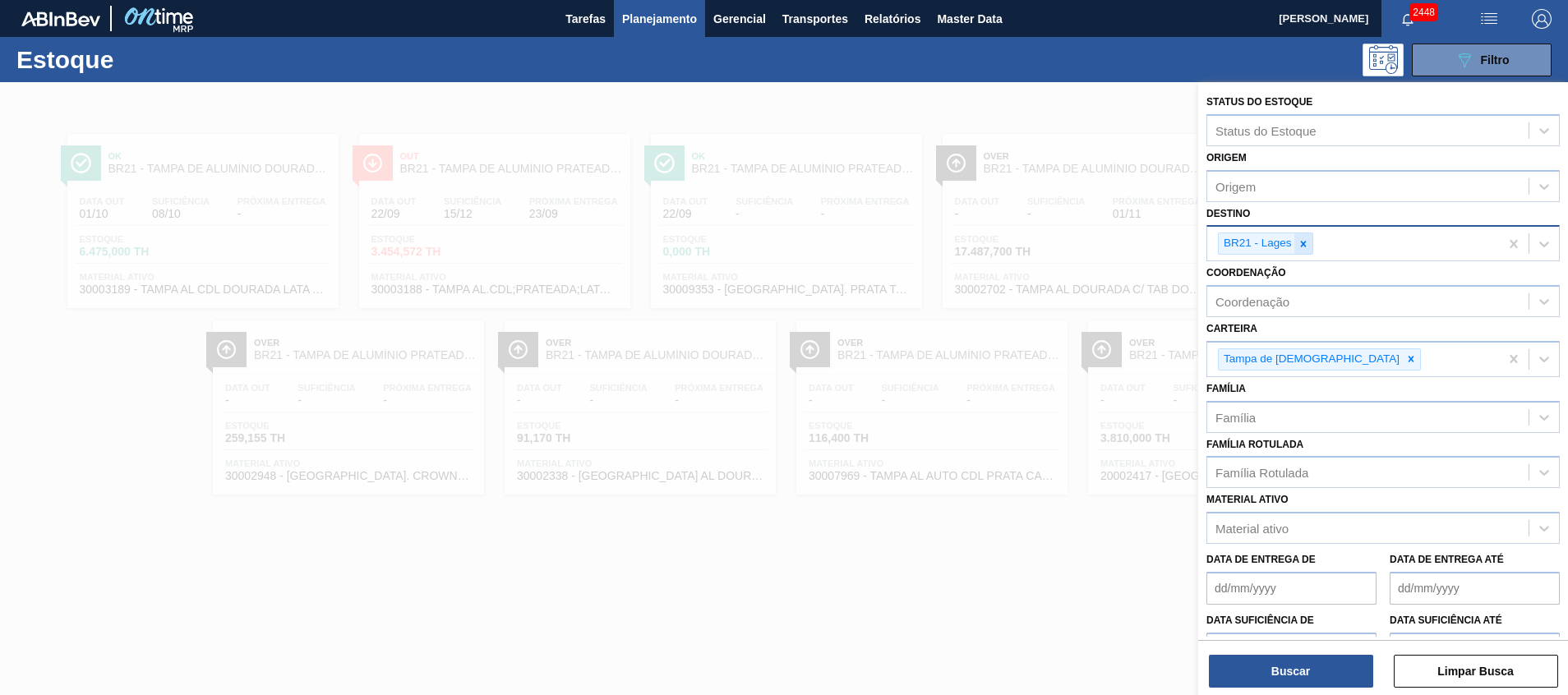
click at [1310, 240] on div at bounding box center [1304, 244] width 18 height 21
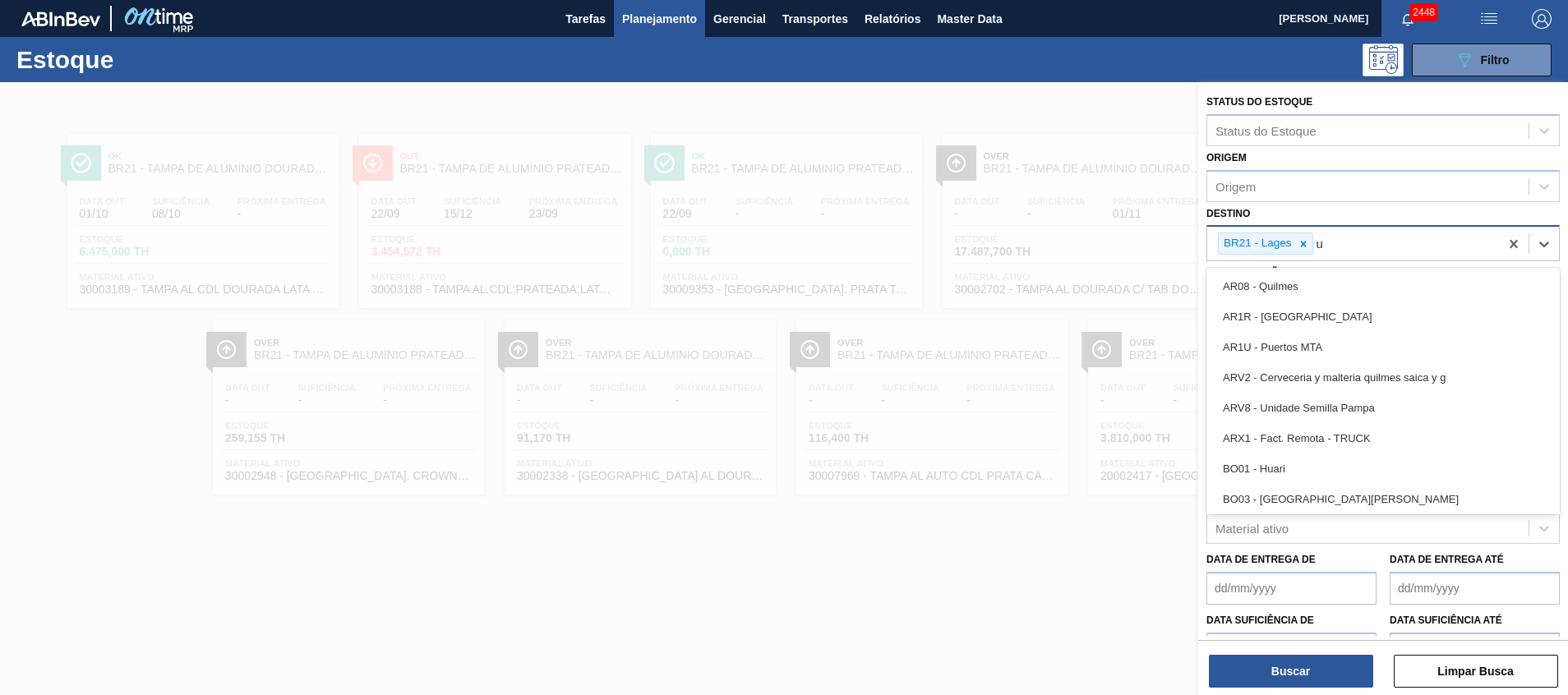
type input "ub"
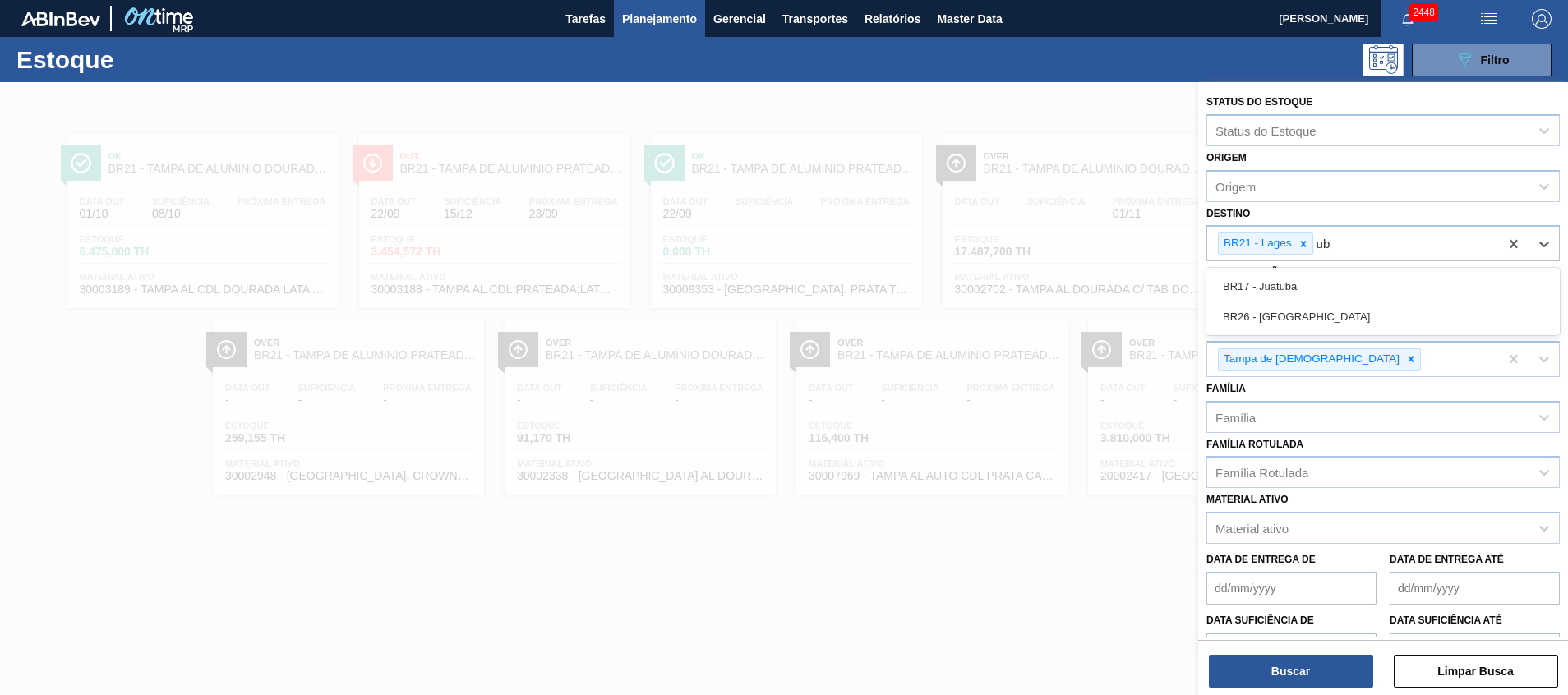
drag, startPoint x: 1301, startPoint y: 313, endPoint x: 1296, endPoint y: 299, distance: 14.9
click at [1300, 310] on div "BR26 - Uberlândia" at bounding box center [1384, 316] width 353 height 30
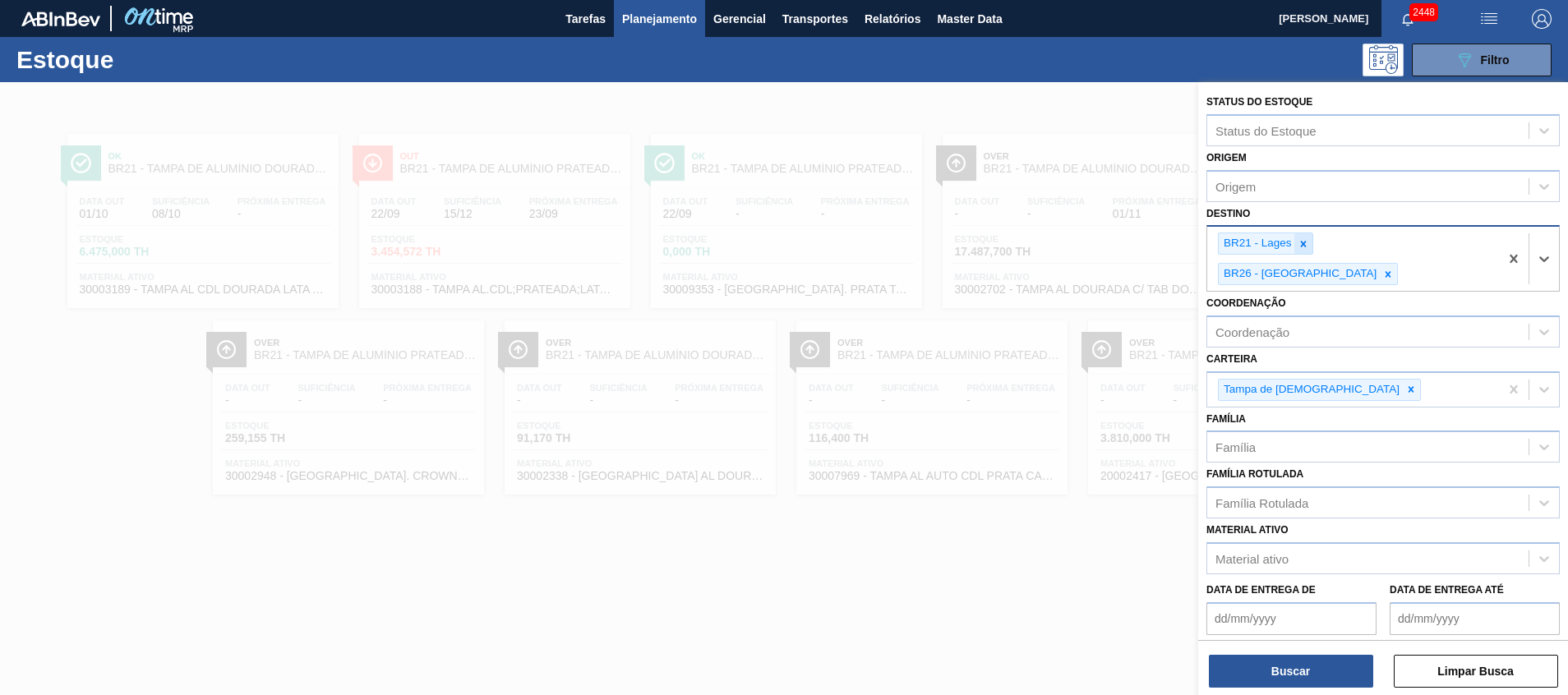
click at [1311, 246] on div at bounding box center [1304, 244] width 18 height 21
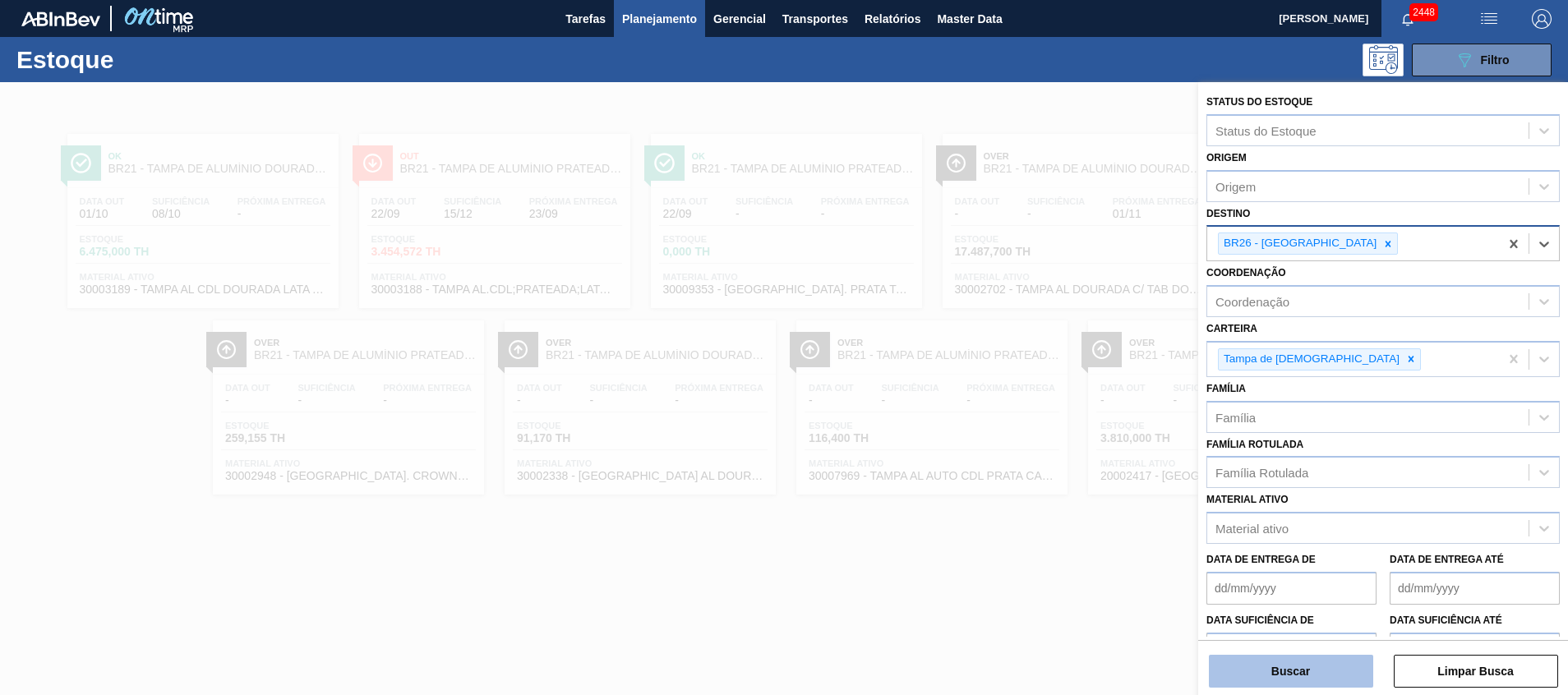
click at [1286, 676] on button "Buscar" at bounding box center [1291, 671] width 165 height 33
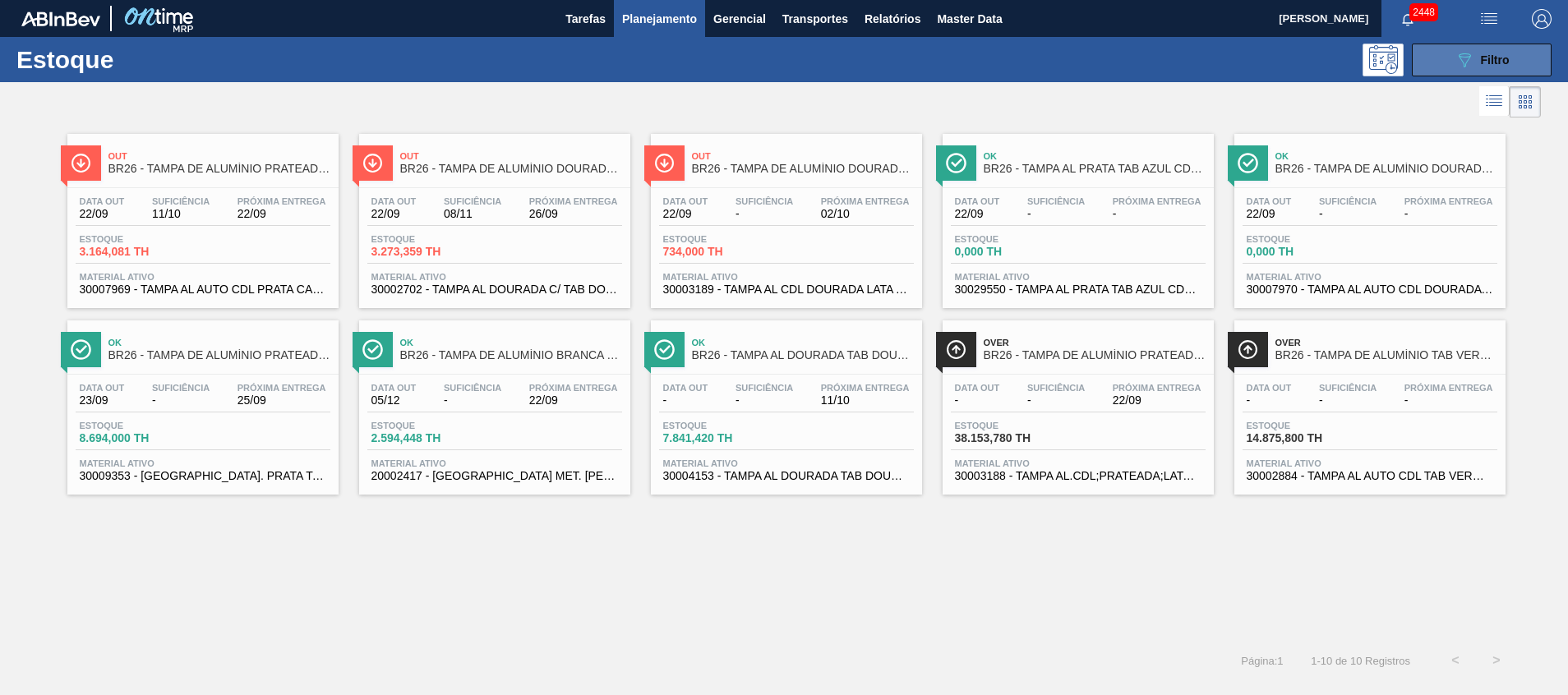
click at [1462, 48] on button "089F7B8B-B2A5-4AFE-B5C0-19BA573D28AC Filtro" at bounding box center [1482, 60] width 140 height 33
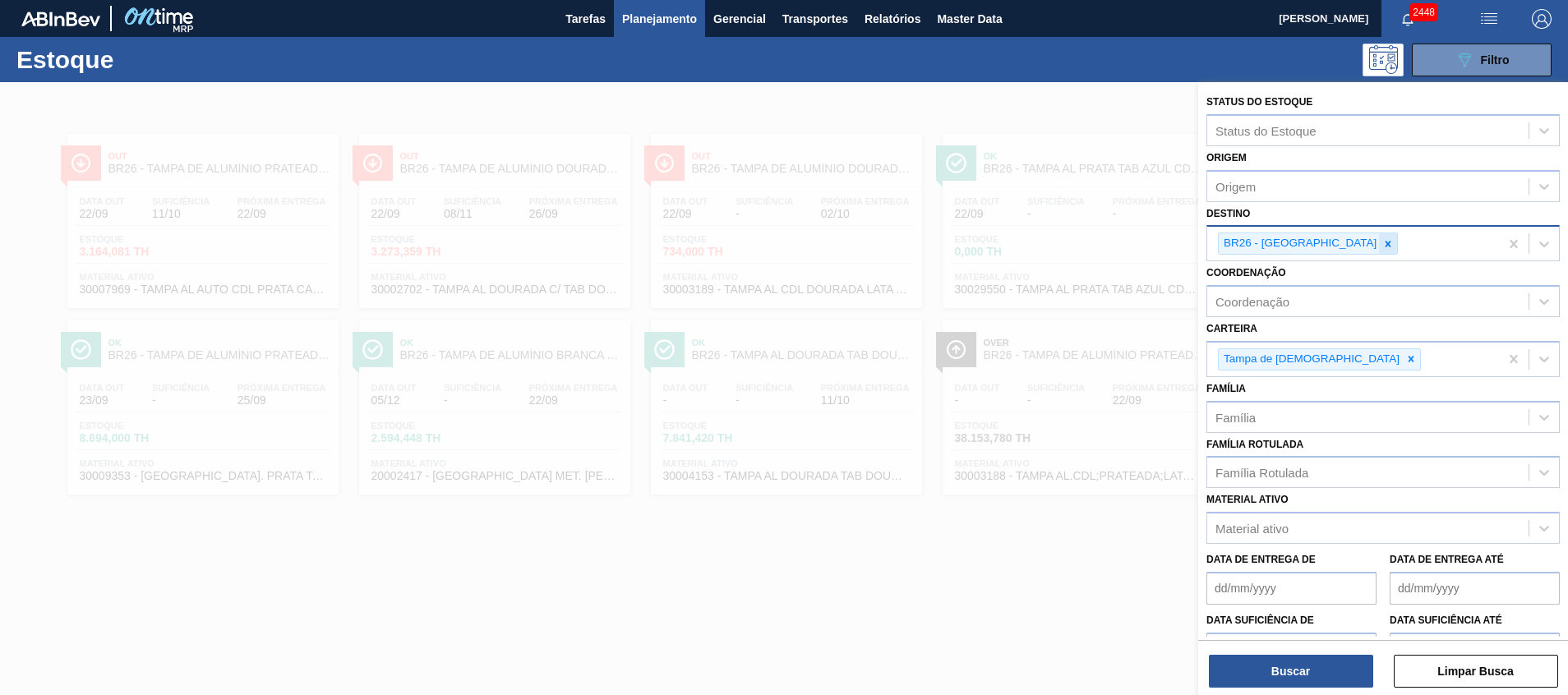
click at [1383, 241] on icon at bounding box center [1388, 244] width 11 height 11
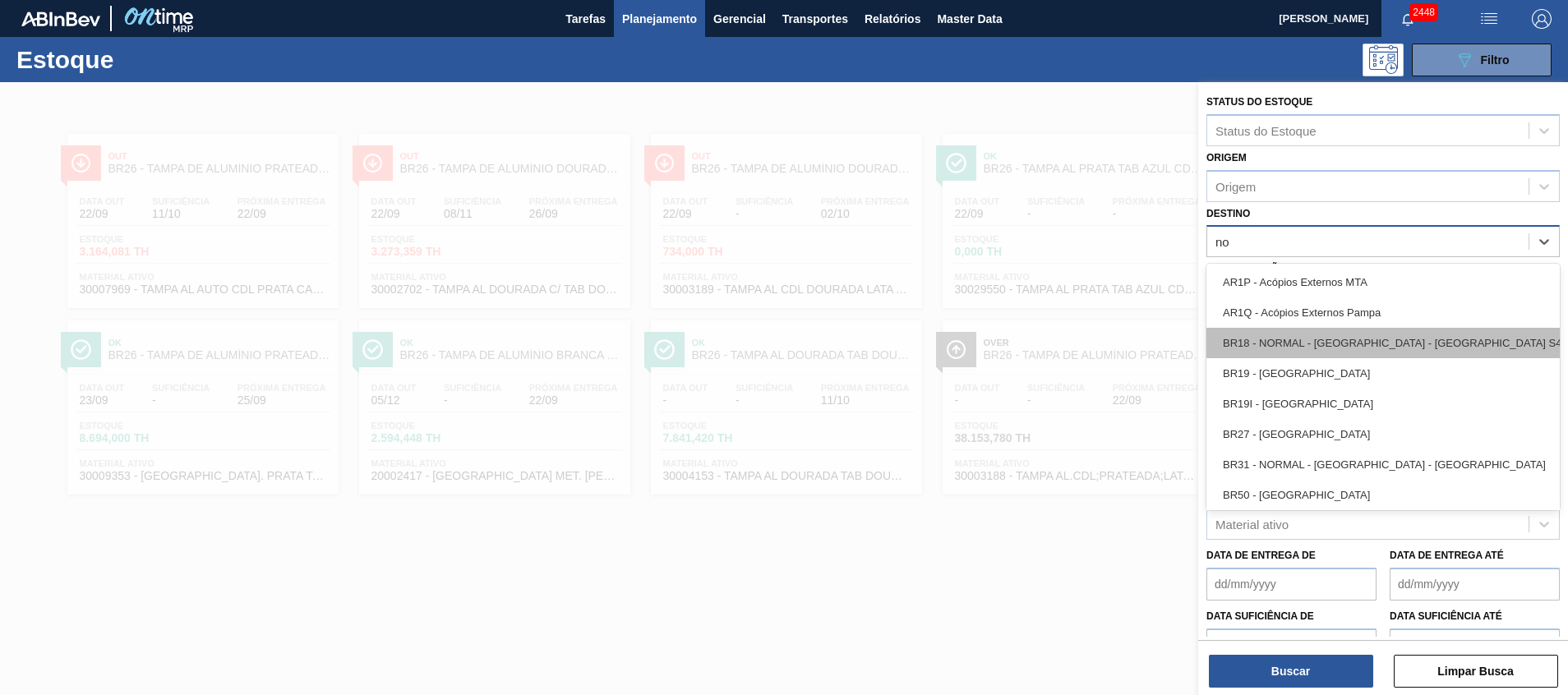
type input "nov"
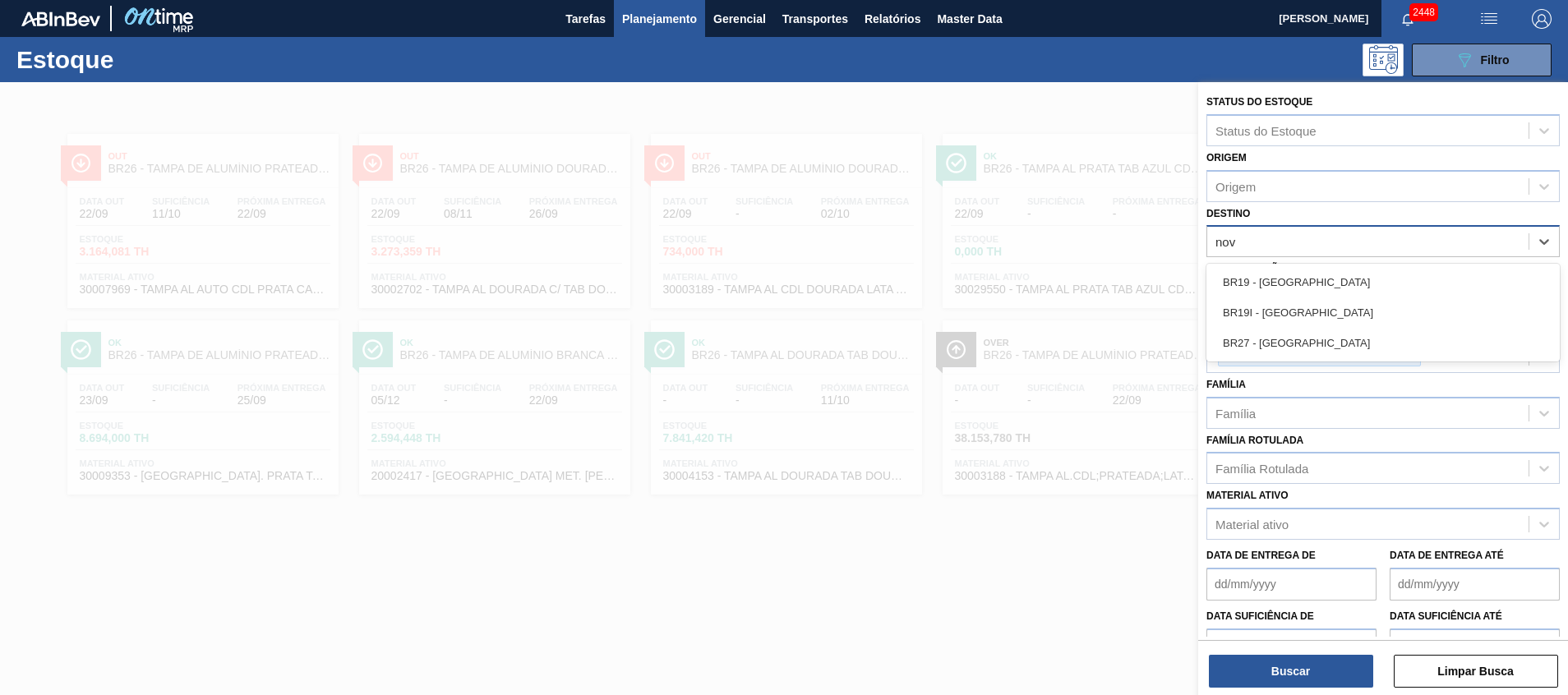
drag, startPoint x: 1345, startPoint y: 334, endPoint x: 1327, endPoint y: 370, distance: 40.2
click at [1345, 335] on div "BR27 - Nova Minas" at bounding box center [1384, 343] width 353 height 30
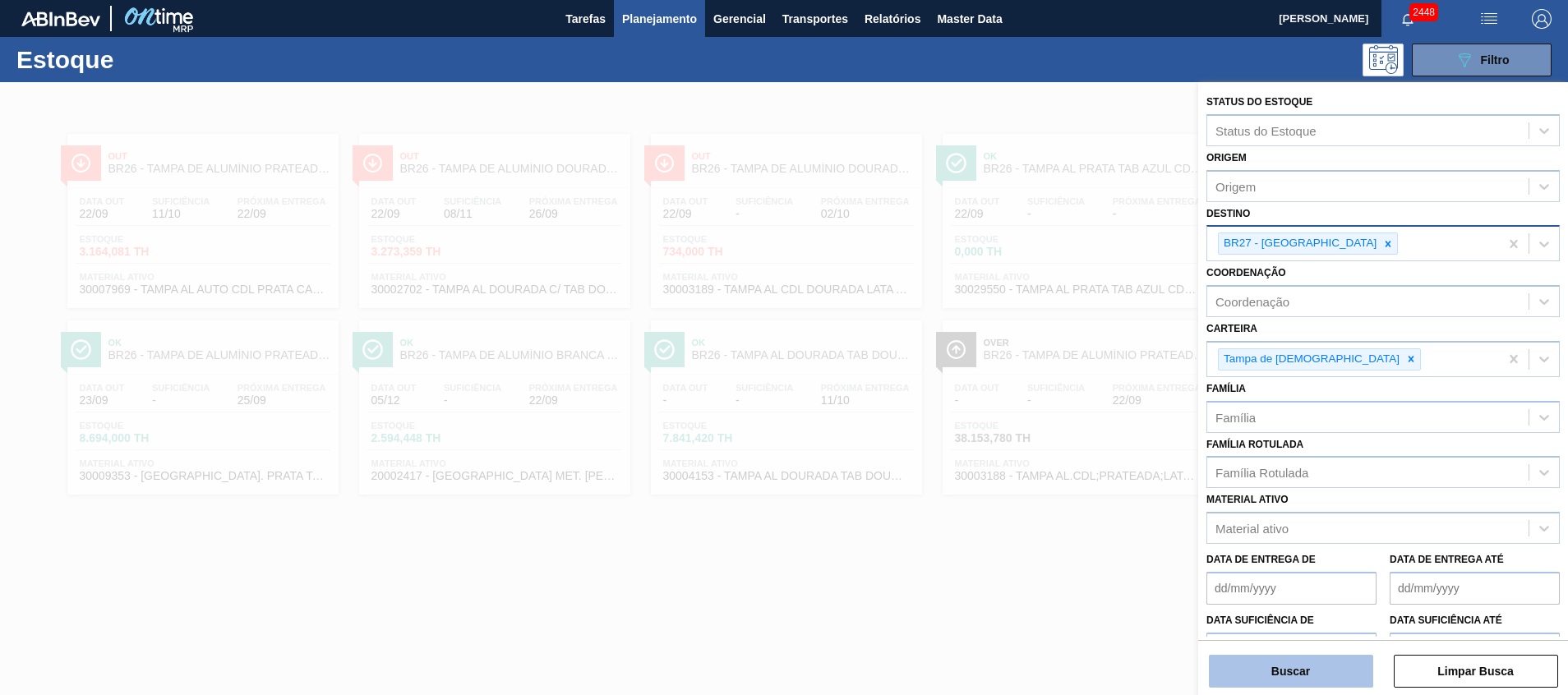
click at [1279, 664] on button "Buscar" at bounding box center [1291, 671] width 165 height 33
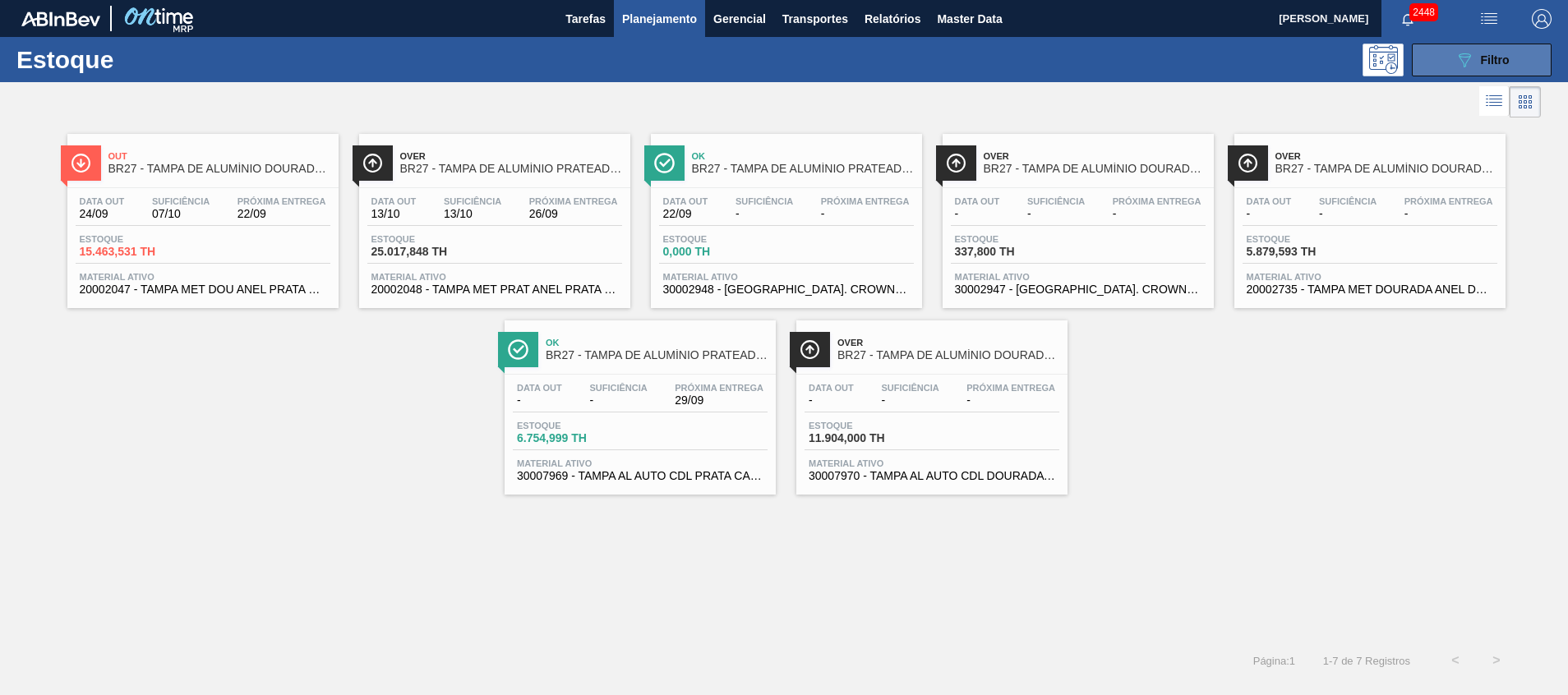
click at [1504, 48] on button "089F7B8B-B2A5-4AFE-B5C0-19BA573D28AC Filtro" at bounding box center [1482, 60] width 140 height 33
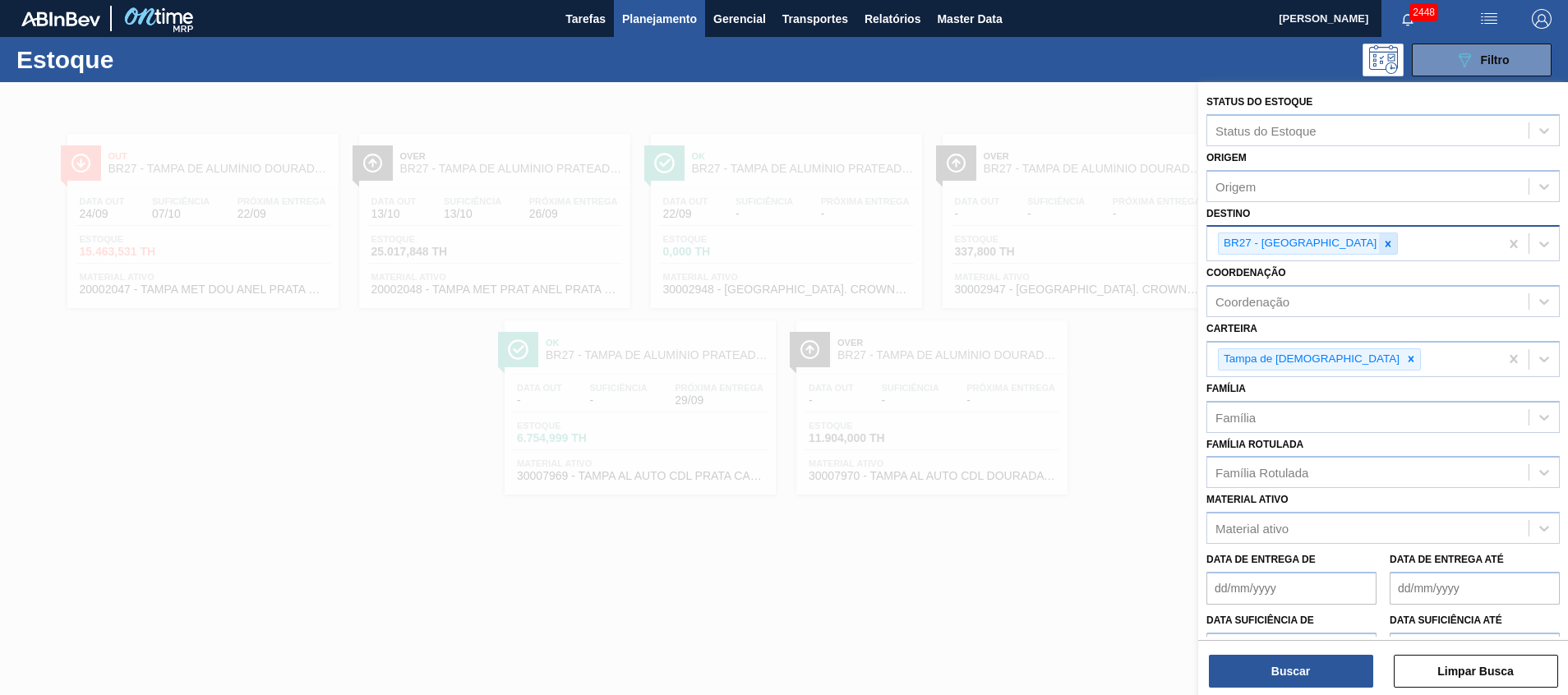
click at [1386, 245] on icon at bounding box center [1389, 244] width 6 height 6
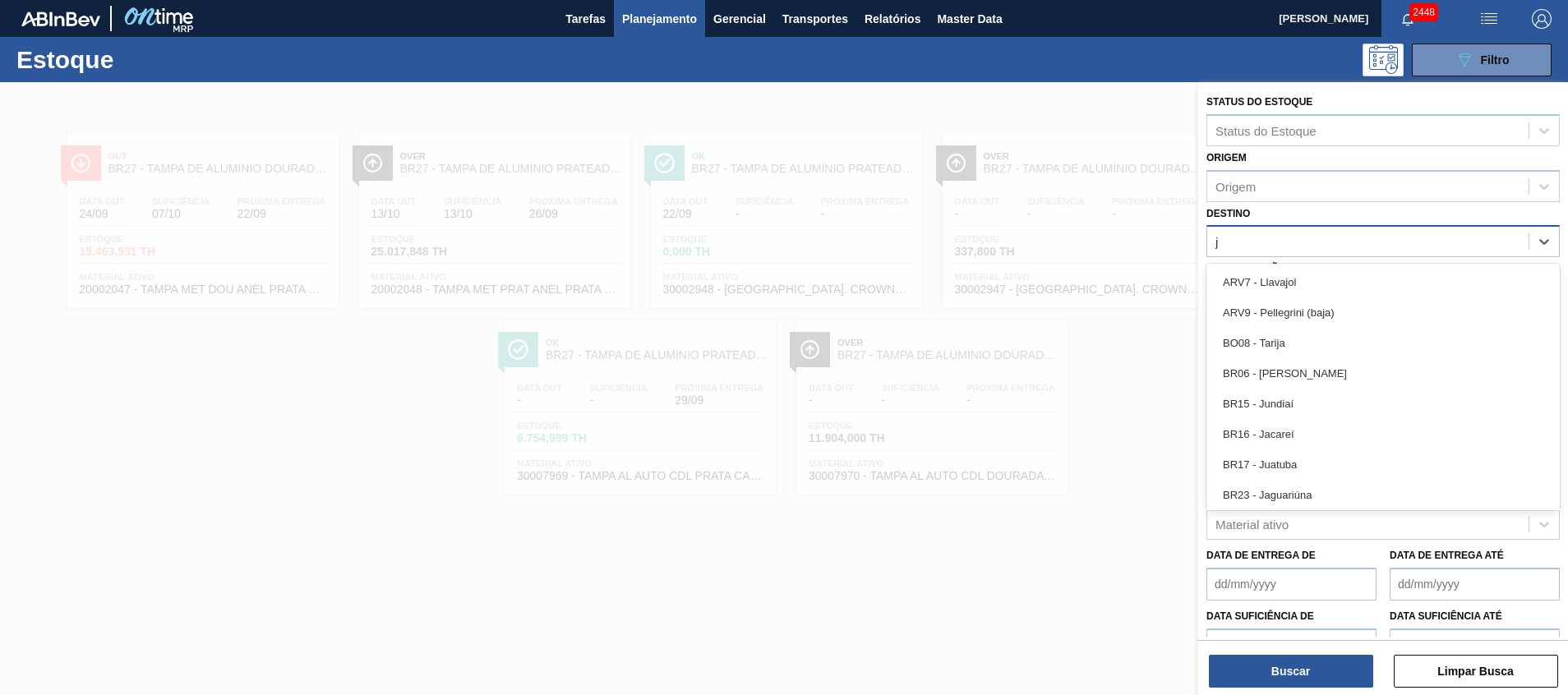
type input "ju"
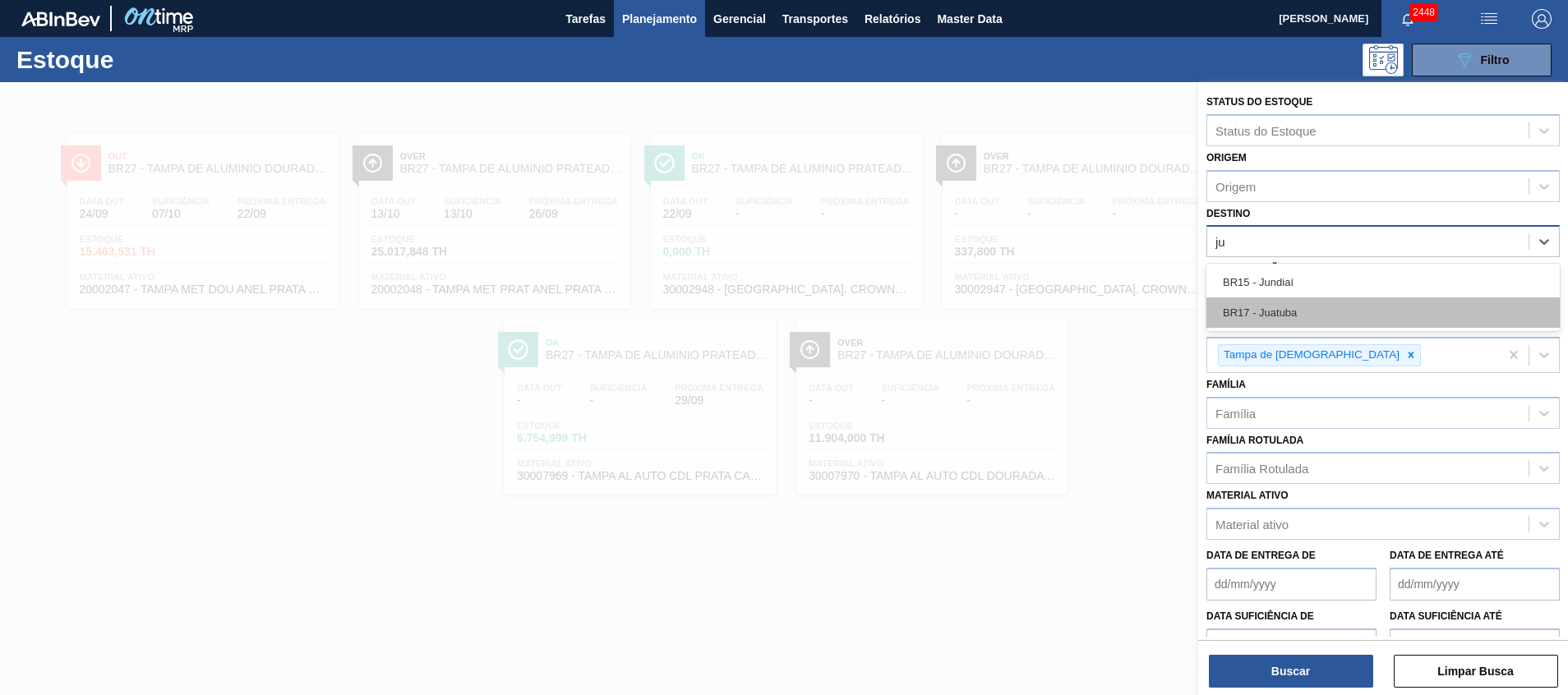
click at [1322, 312] on div "BR17 - Juatuba" at bounding box center [1384, 312] width 353 height 30
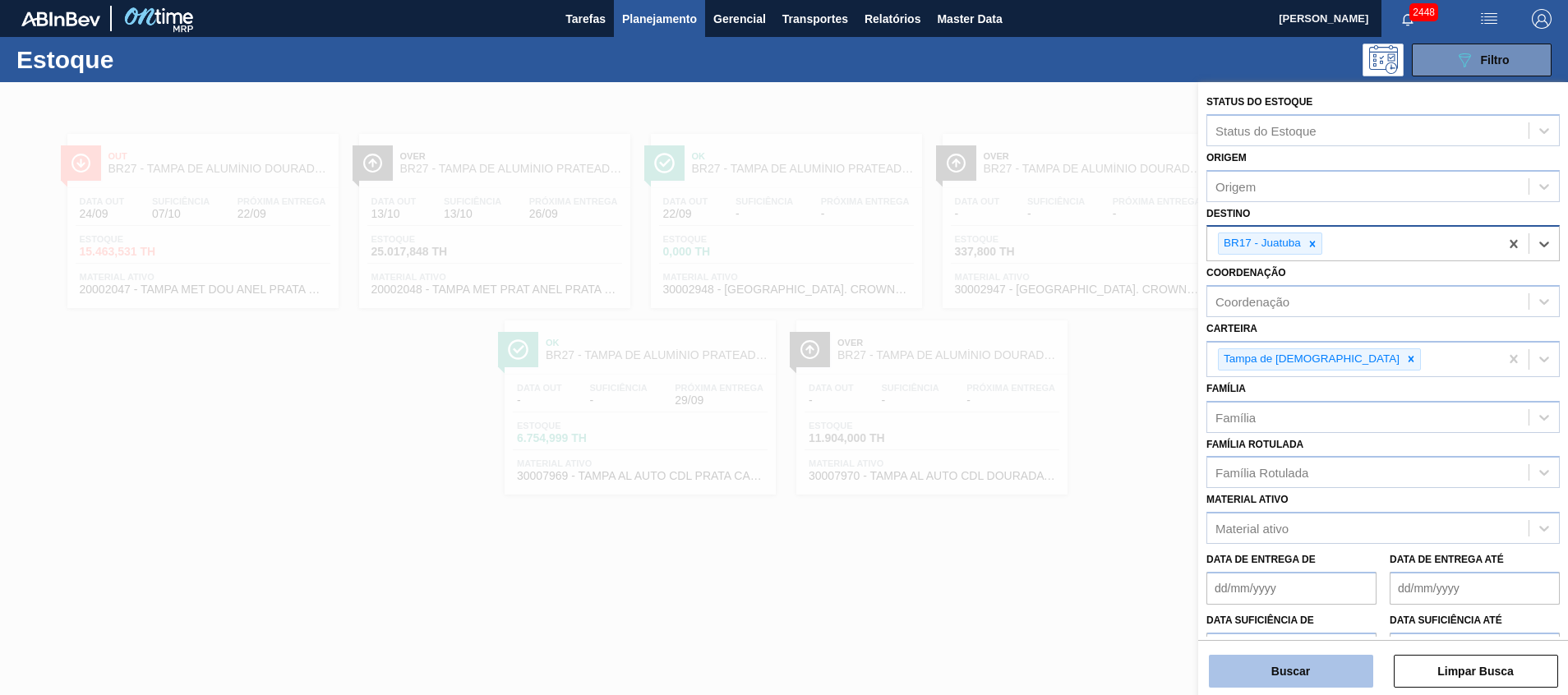
click at [1298, 667] on button "Buscar" at bounding box center [1291, 671] width 165 height 33
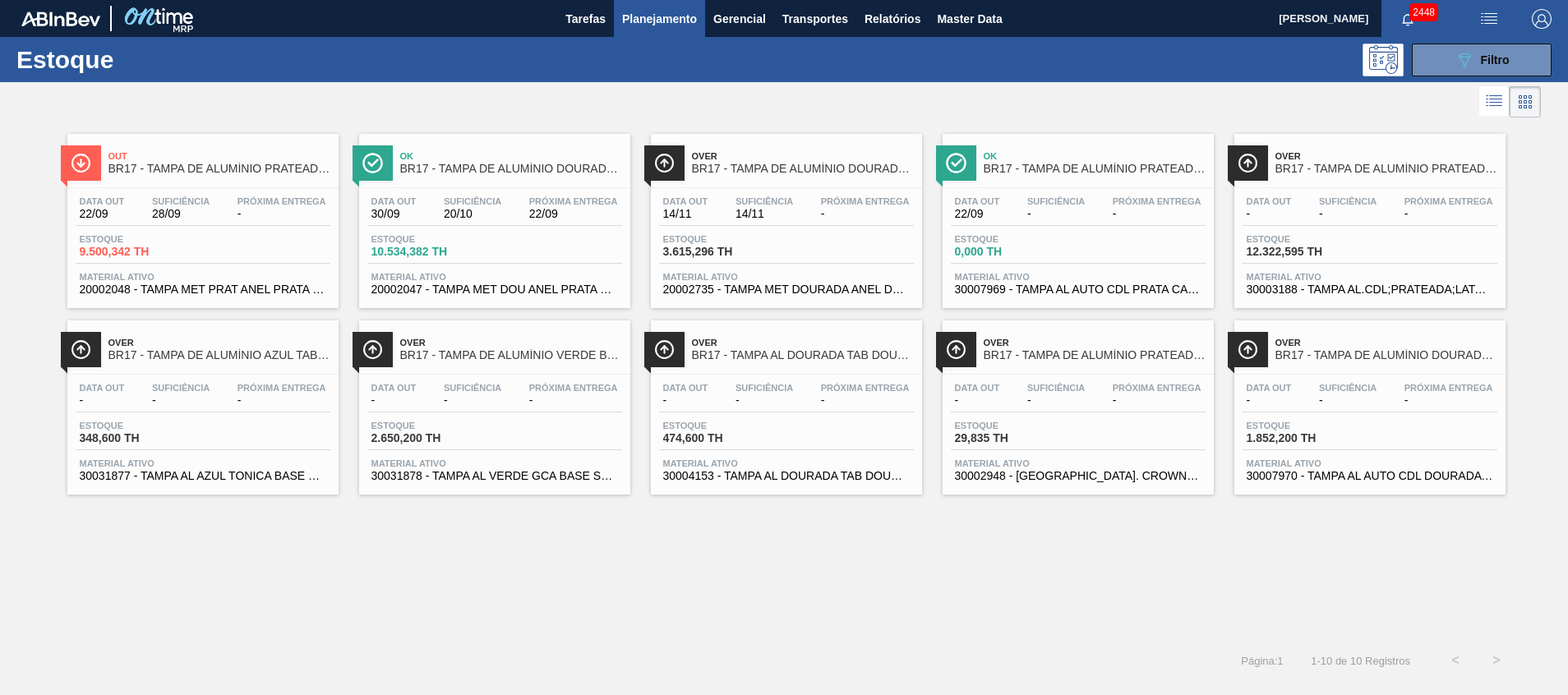
click at [801, 290] on span "20002735 - TAMPA MET DOURADA ANEL DOURADO" at bounding box center [787, 289] width 246 height 12
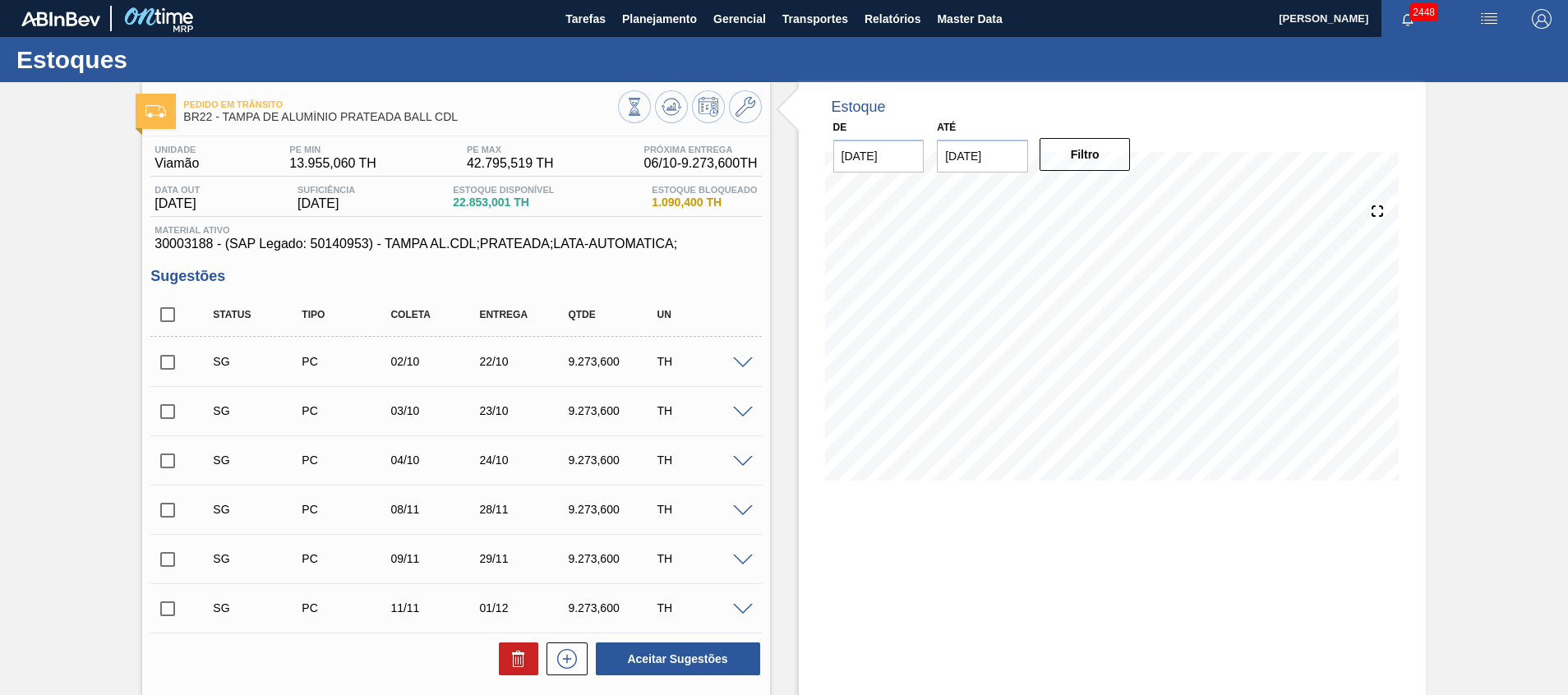
scroll to position [220, 0]
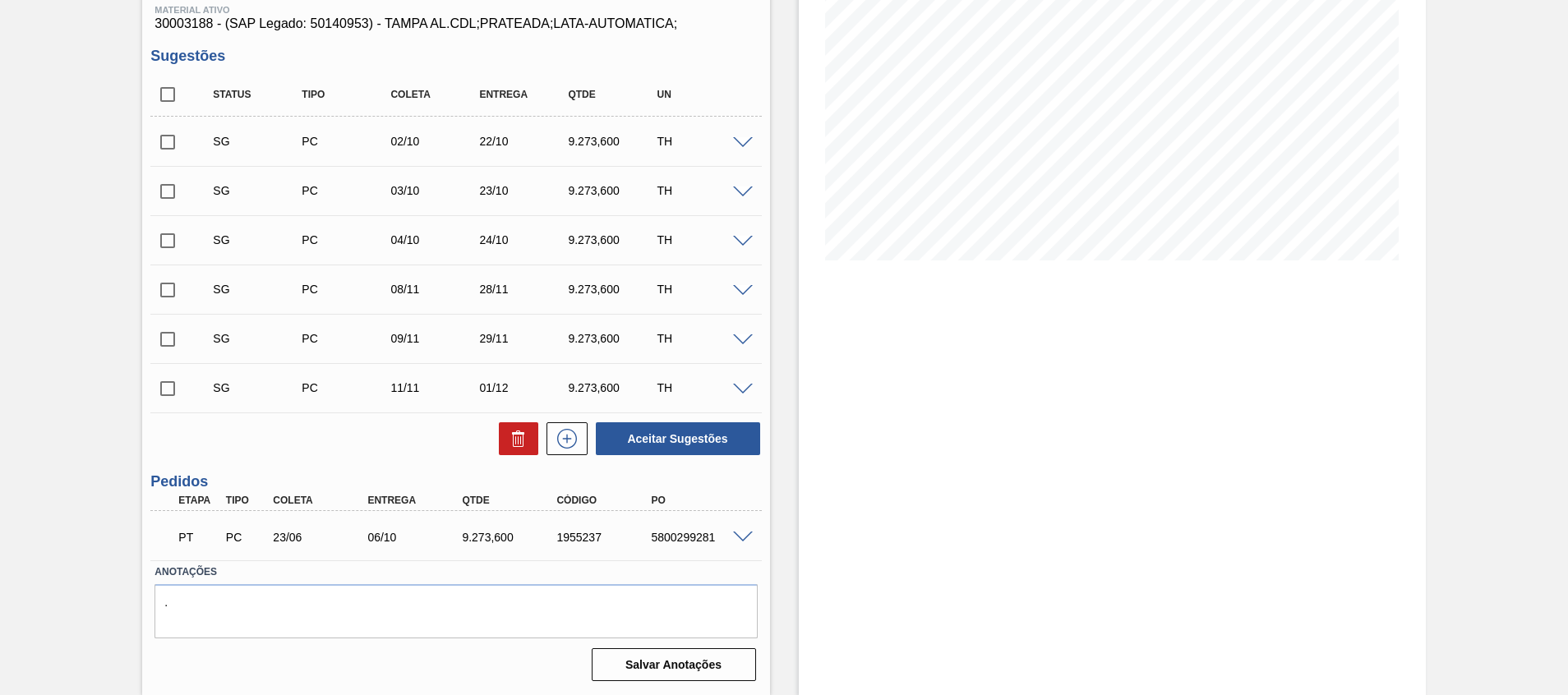
drag, startPoint x: 755, startPoint y: 537, endPoint x: 737, endPoint y: 531, distance: 19.0
click at [750, 536] on div at bounding box center [745, 536] width 33 height 12
click at [737, 531] on span at bounding box center [743, 537] width 20 height 12
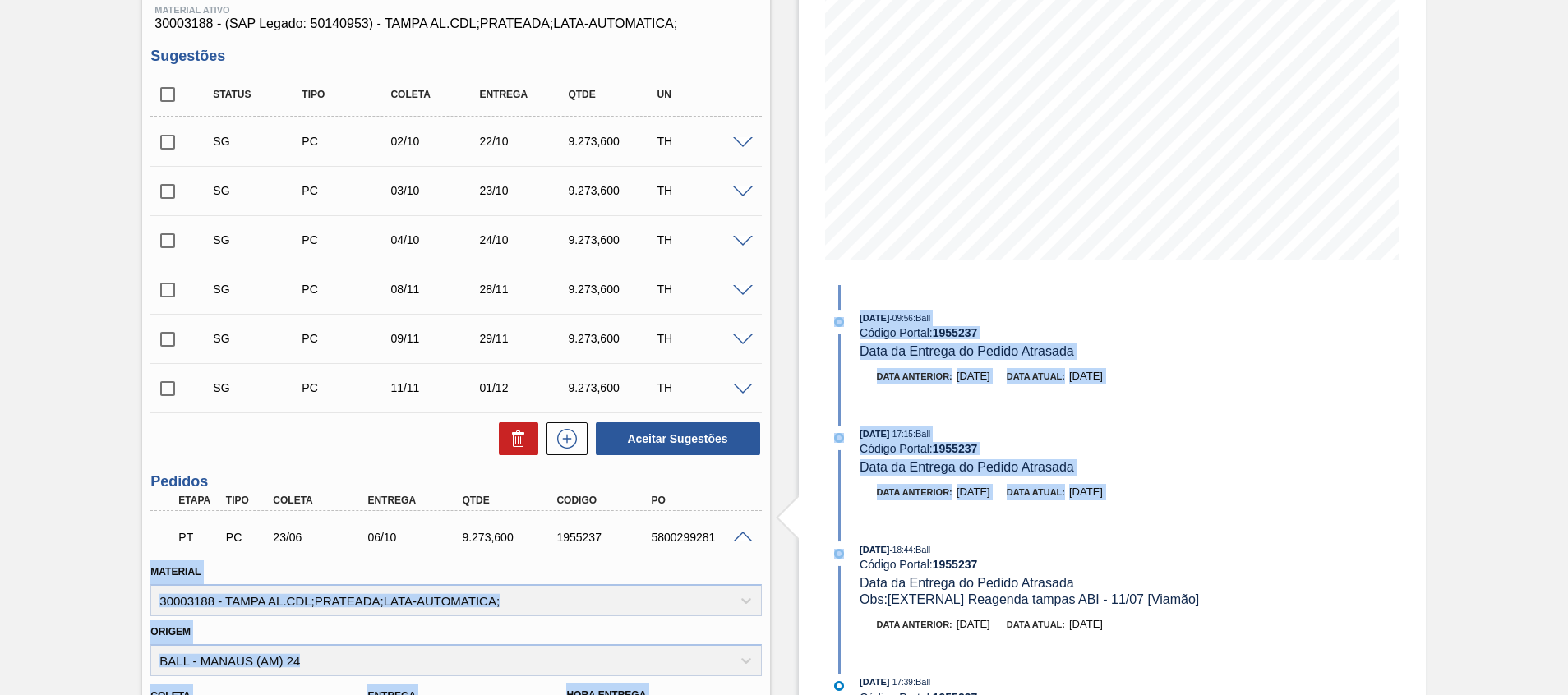
drag, startPoint x: 745, startPoint y: 547, endPoint x: 771, endPoint y: 554, distance: 26.9
click at [771, 554] on div "Pedido em Trânsito BR22 - [GEOGRAPHIC_DATA] PRATEADA BALL CDL Unidade Viamão PE…" at bounding box center [784, 478] width 1568 height 1232
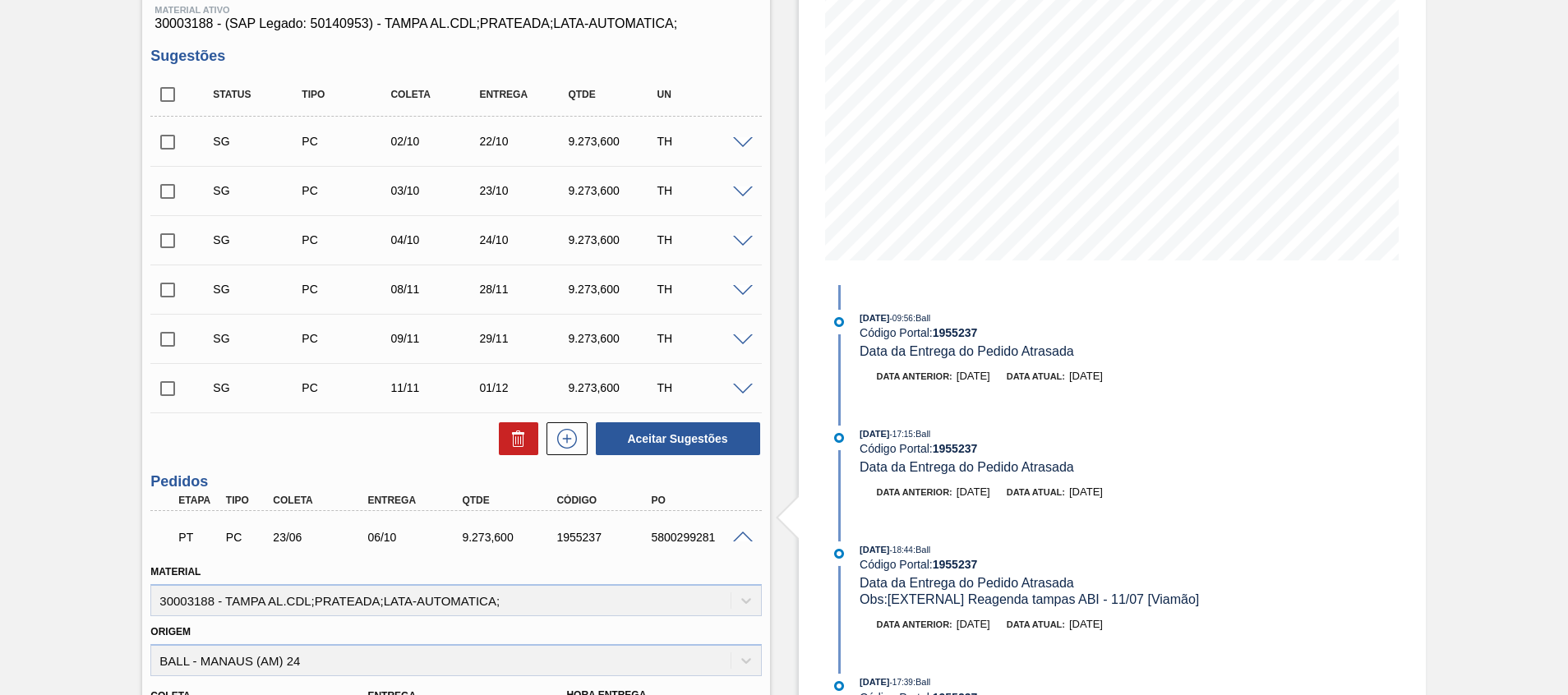
click at [1315, 600] on div "Estoque De [DATE] Até [DATE] Filtro [DATE] 09:56 : Ball Código Portal: 1955237 …" at bounding box center [1112, 478] width 627 height 1232
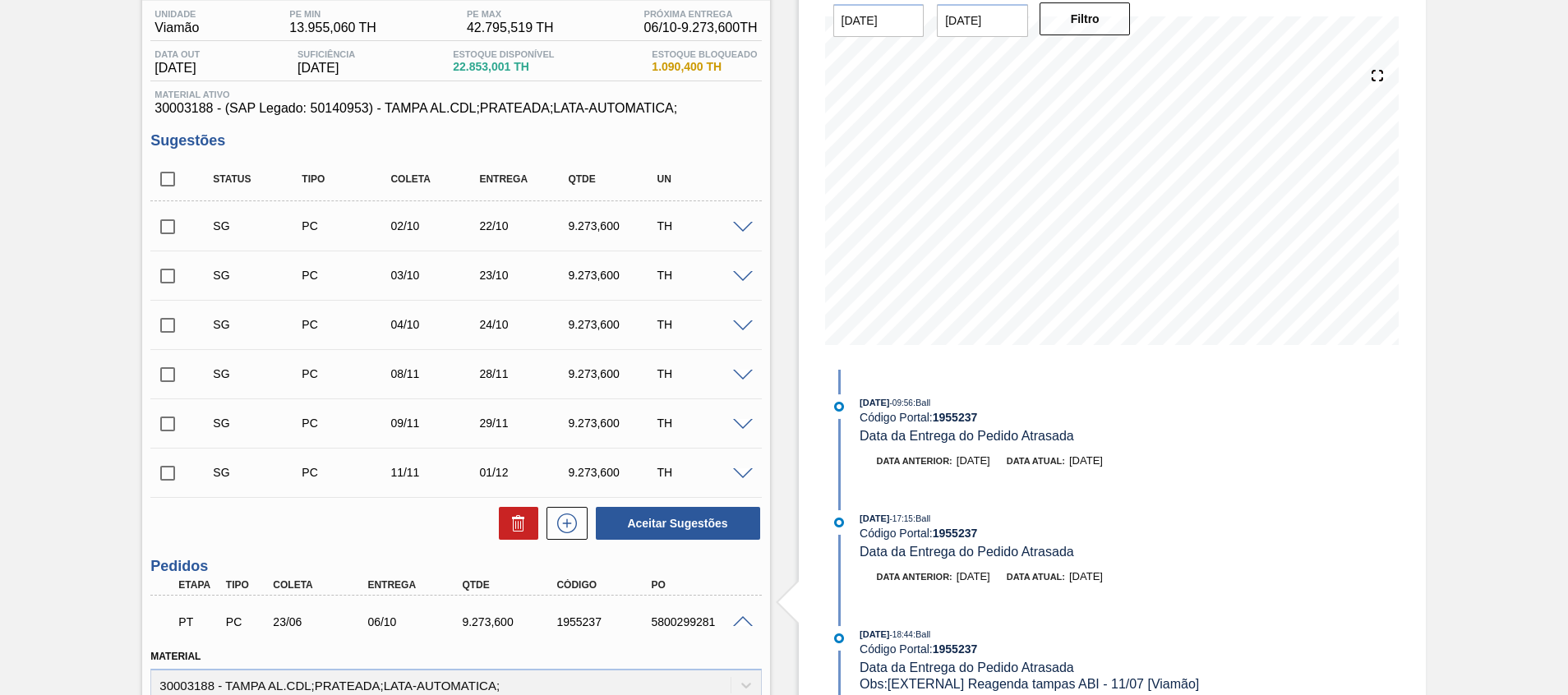
scroll to position [97, 0]
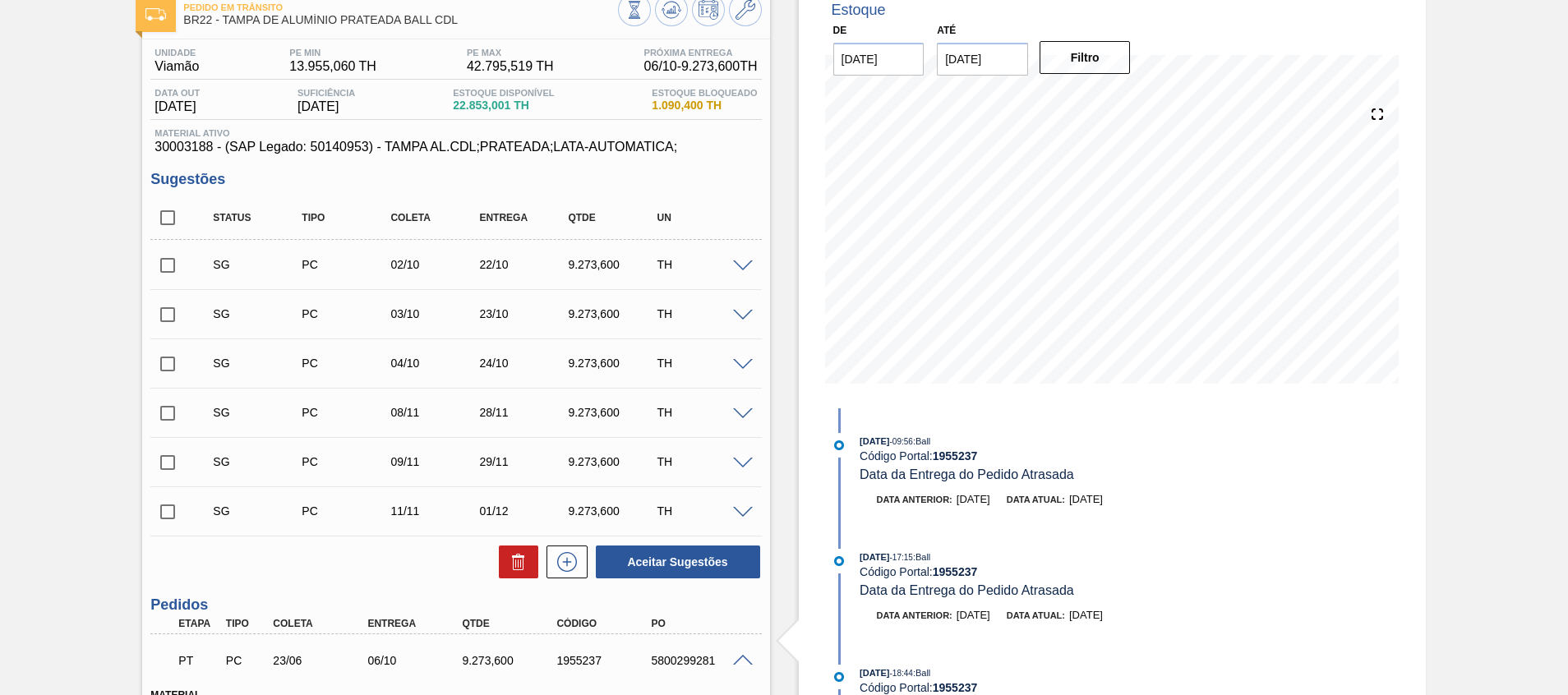
click at [163, 265] on input "checkbox" at bounding box center [168, 265] width 34 height 34
checkbox input "true"
click at [164, 319] on input "checkbox" at bounding box center [168, 314] width 34 height 34
checkbox input "true"
click at [669, 563] on button "Aceitar Sugestões" at bounding box center [678, 562] width 165 height 33
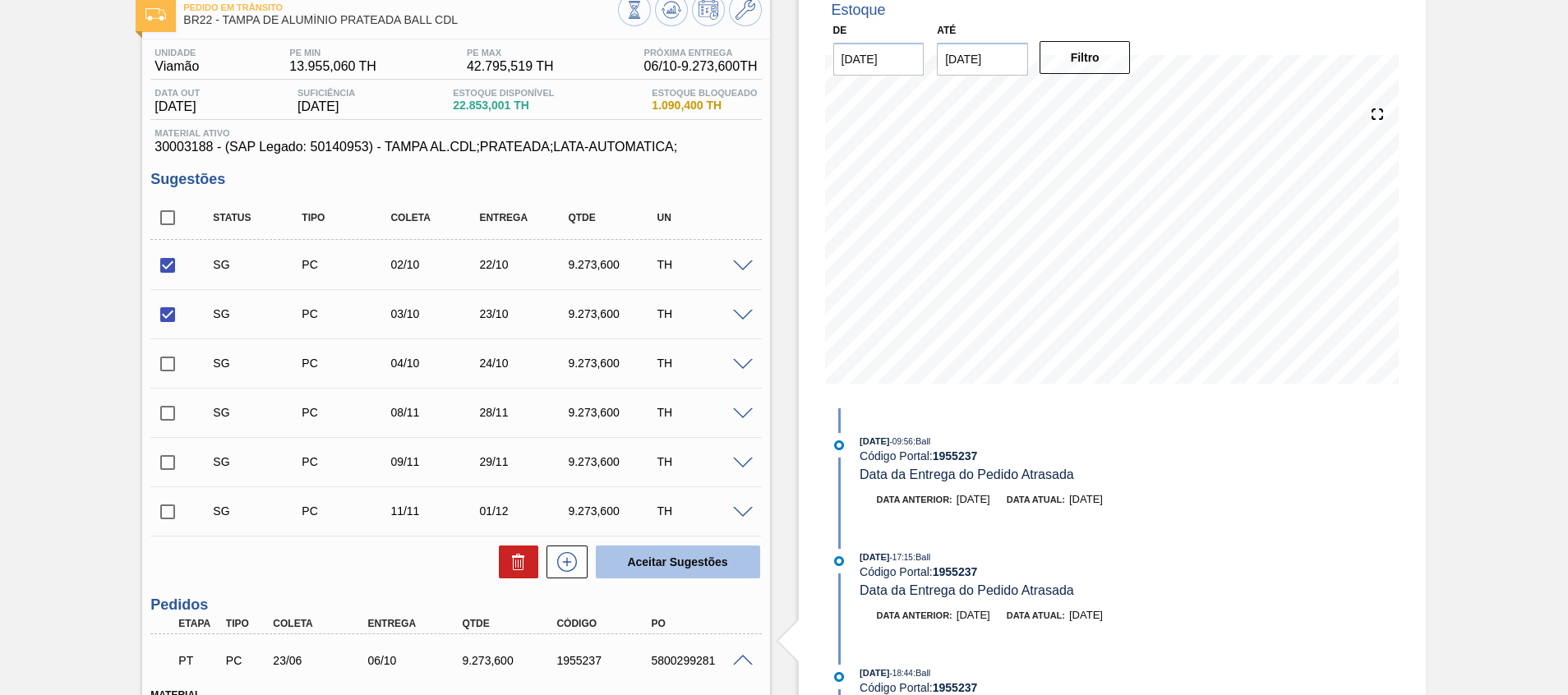
checkbox input "false"
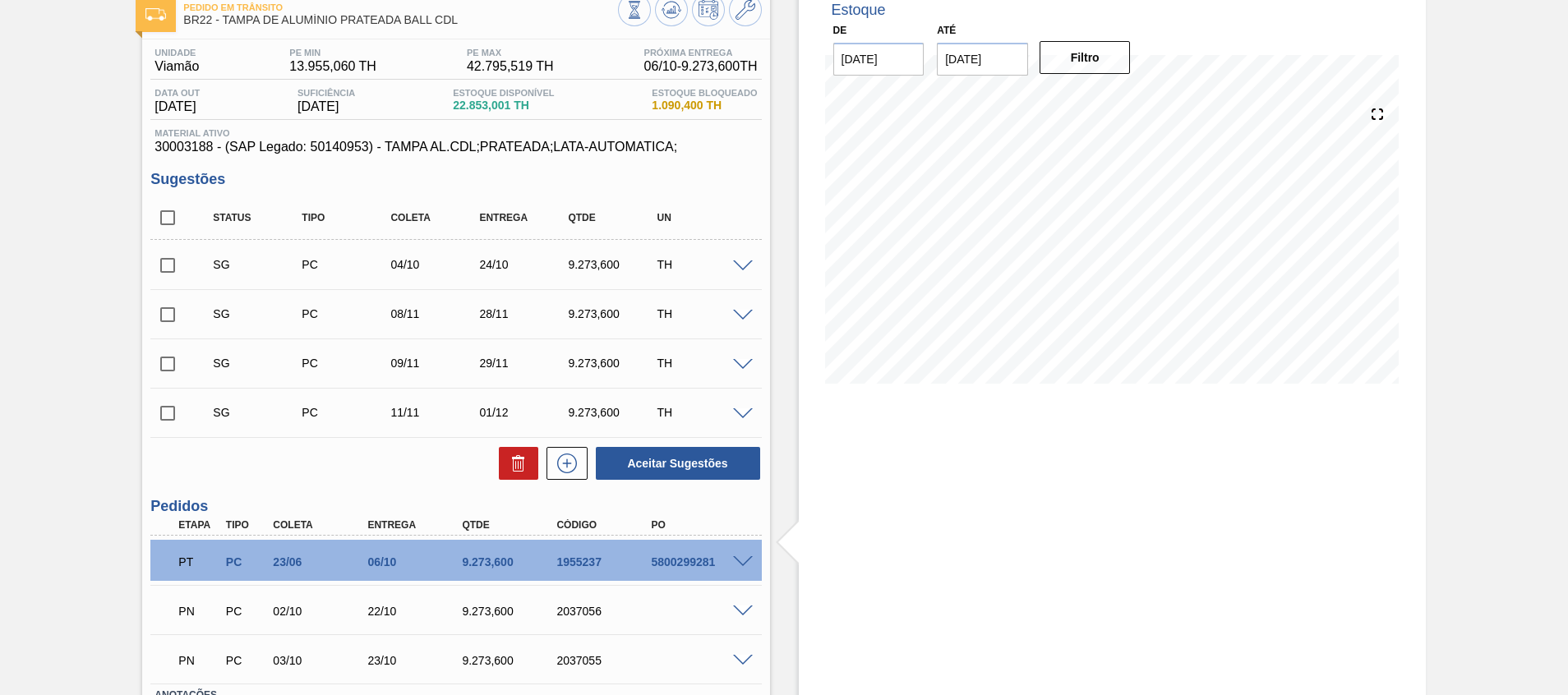
click at [743, 561] on span at bounding box center [743, 562] width 20 height 12
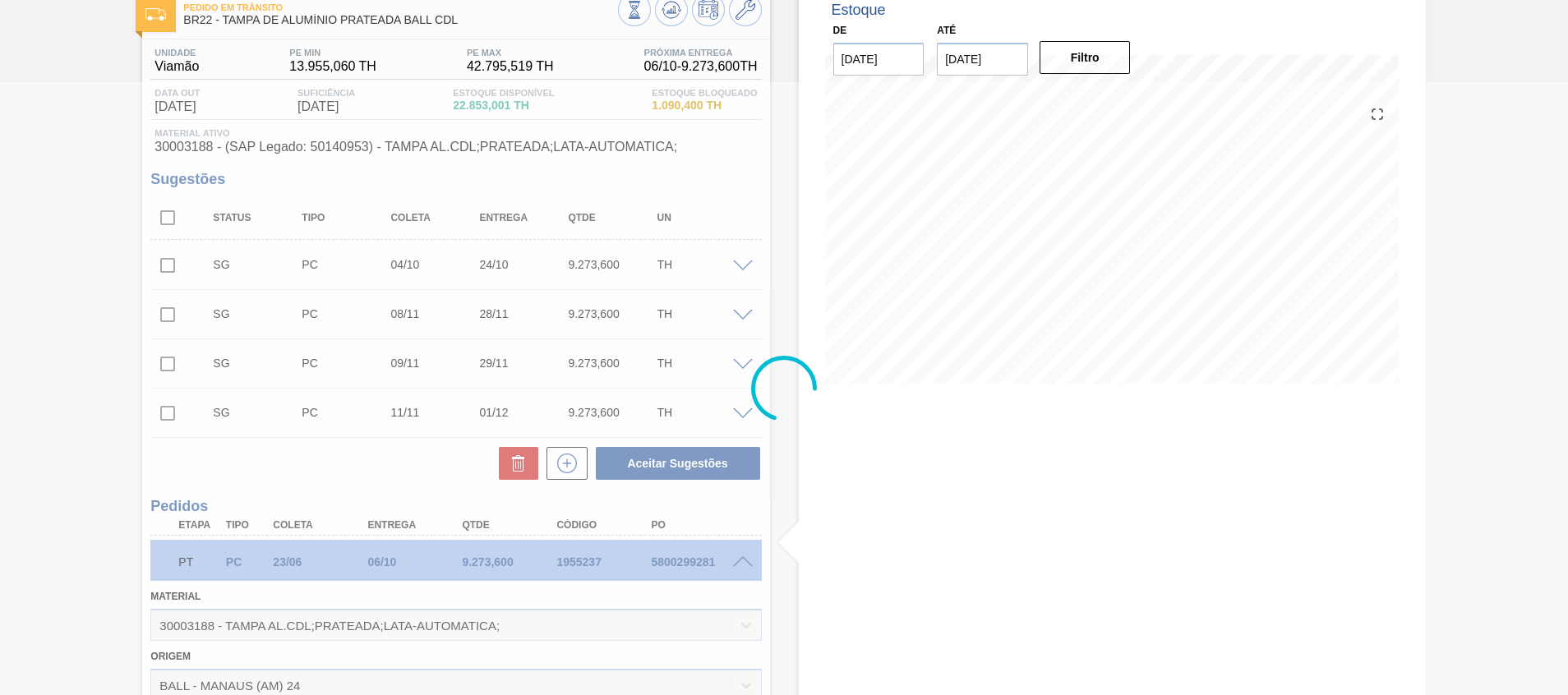
click at [743, 561] on div at bounding box center [784, 388] width 1568 height 613
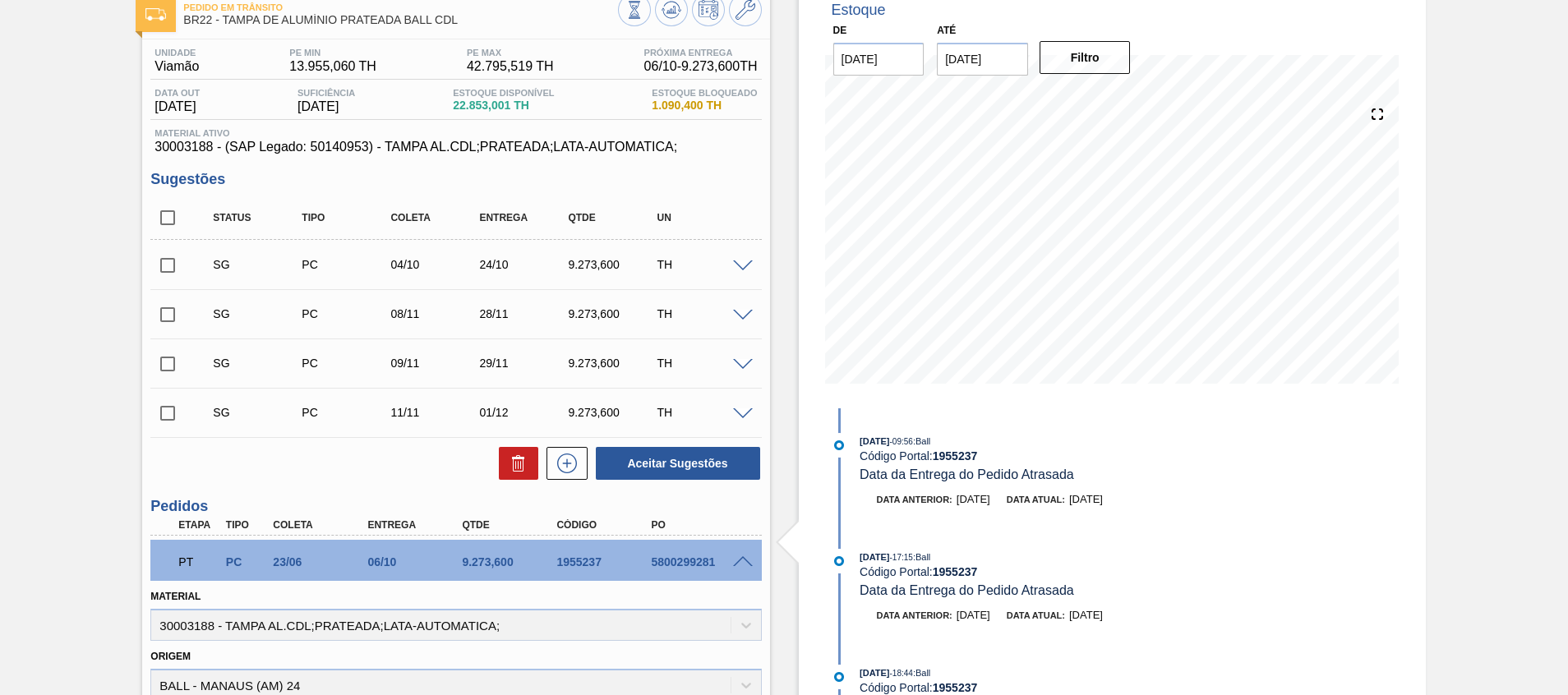
click at [743, 561] on span at bounding box center [743, 562] width 20 height 12
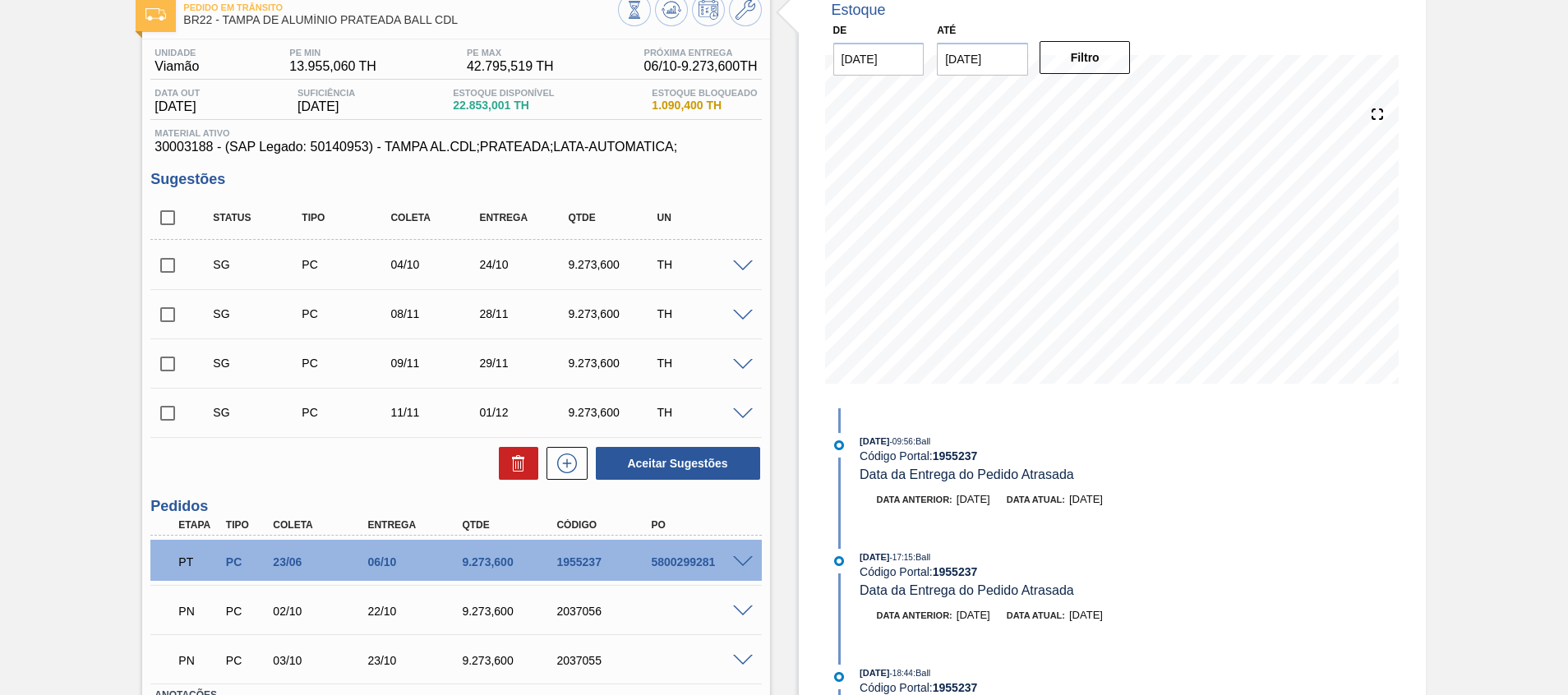
click at [741, 602] on div "PN PC 02/10 22/10 9.273,[PHONE_NUMBER]" at bounding box center [456, 610] width 611 height 41
click at [742, 610] on span at bounding box center [743, 611] width 20 height 12
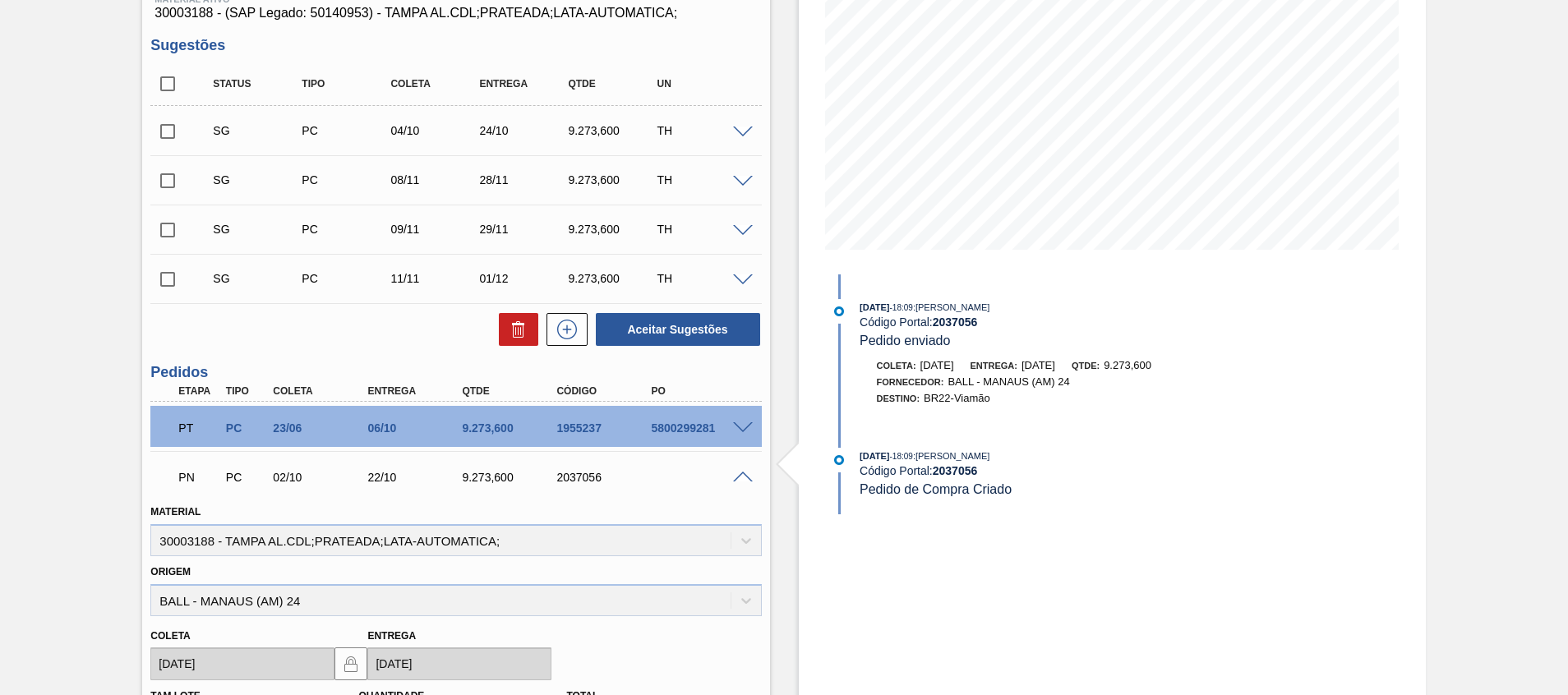
scroll to position [344, 0]
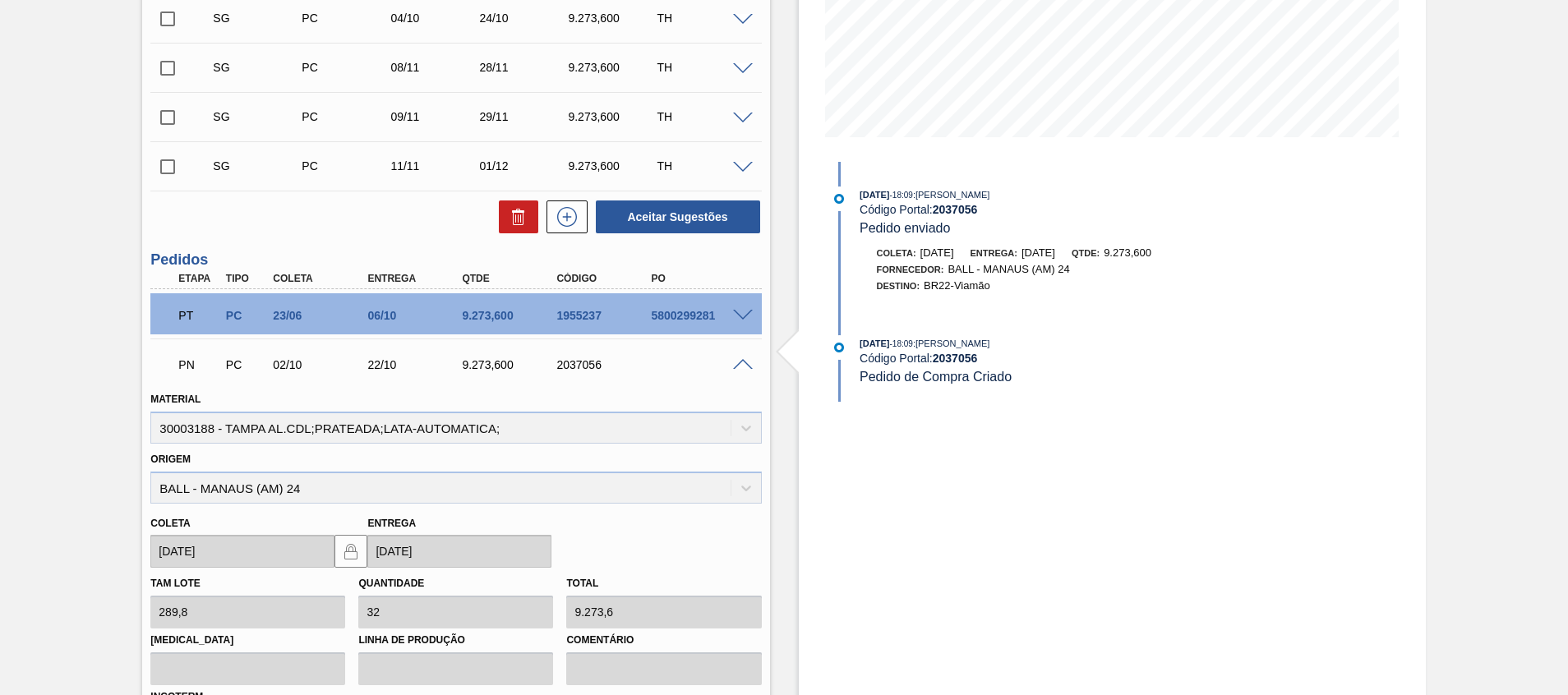
click at [732, 369] on div "PN PC 02/10 22/10 9.273,[PHONE_NUMBER]" at bounding box center [451, 363] width 567 height 33
click at [737, 366] on span at bounding box center [743, 365] width 20 height 12
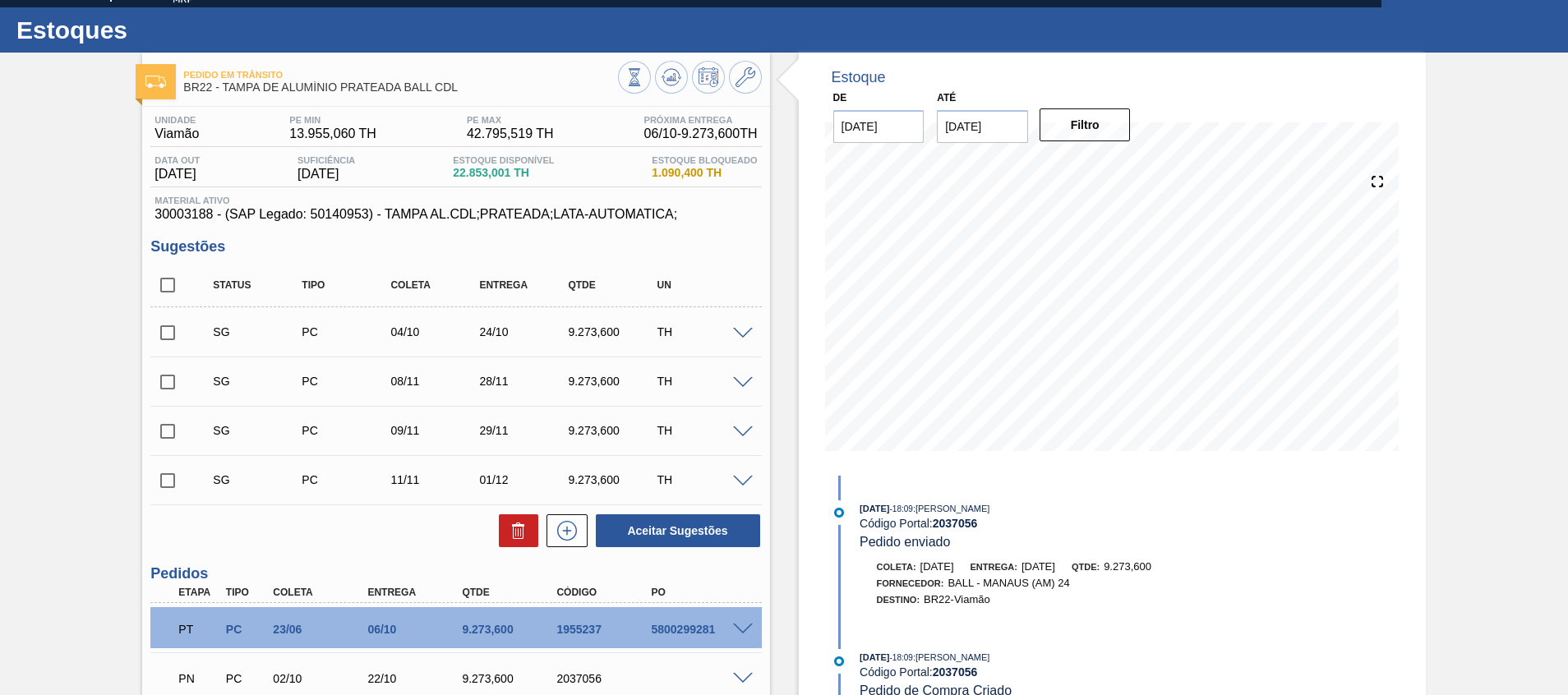
scroll to position [0, 0]
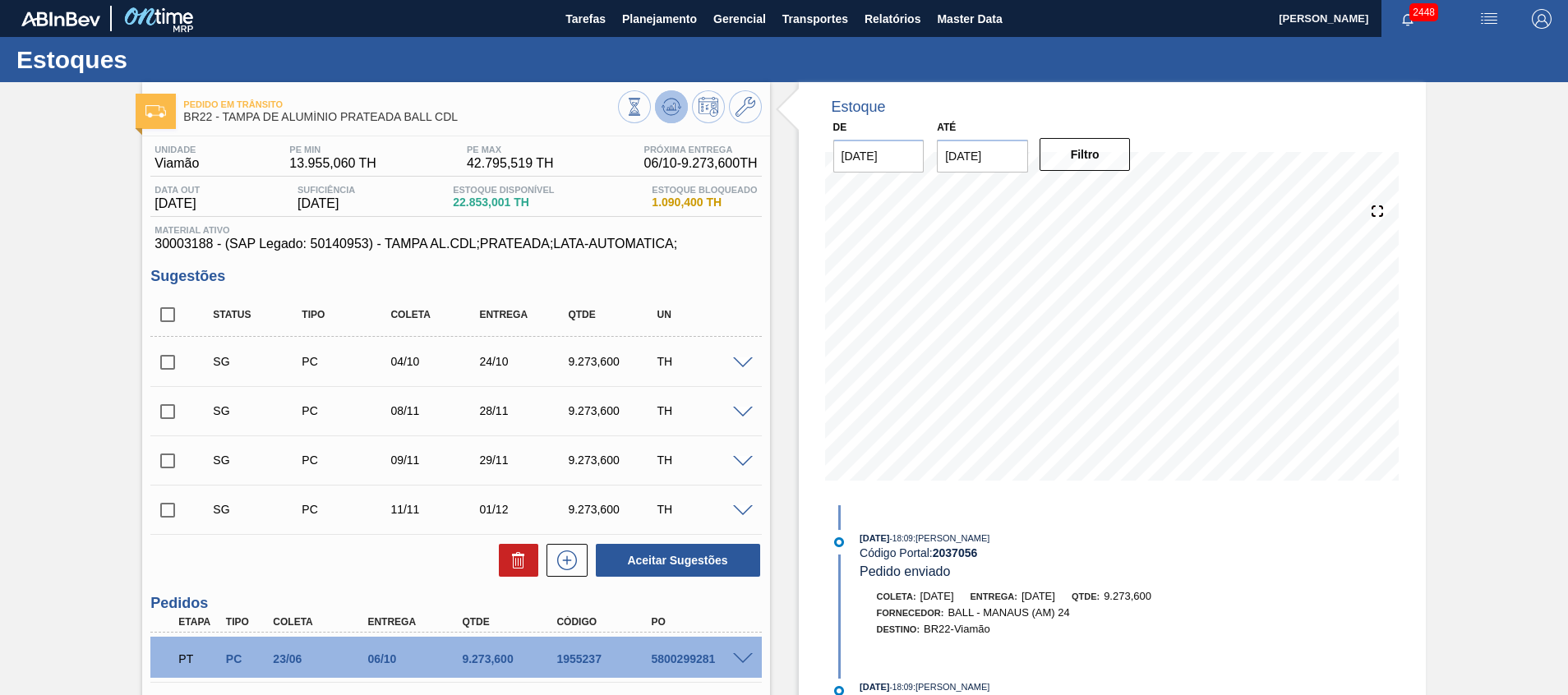
click at [676, 112] on icon at bounding box center [671, 107] width 20 height 20
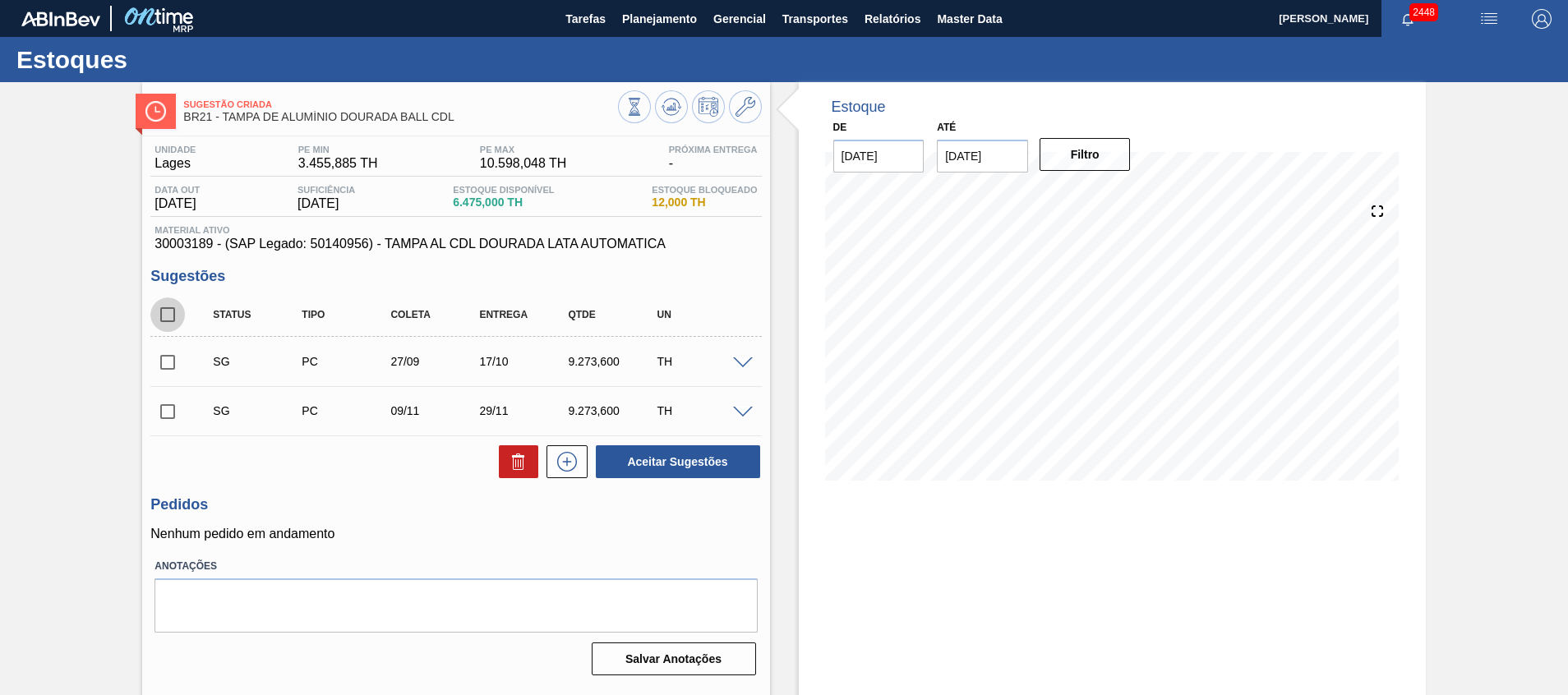
click at [162, 325] on input "checkbox" at bounding box center [168, 314] width 34 height 34
checkbox input "true"
click at [499, 464] on button at bounding box center [519, 462] width 40 height 33
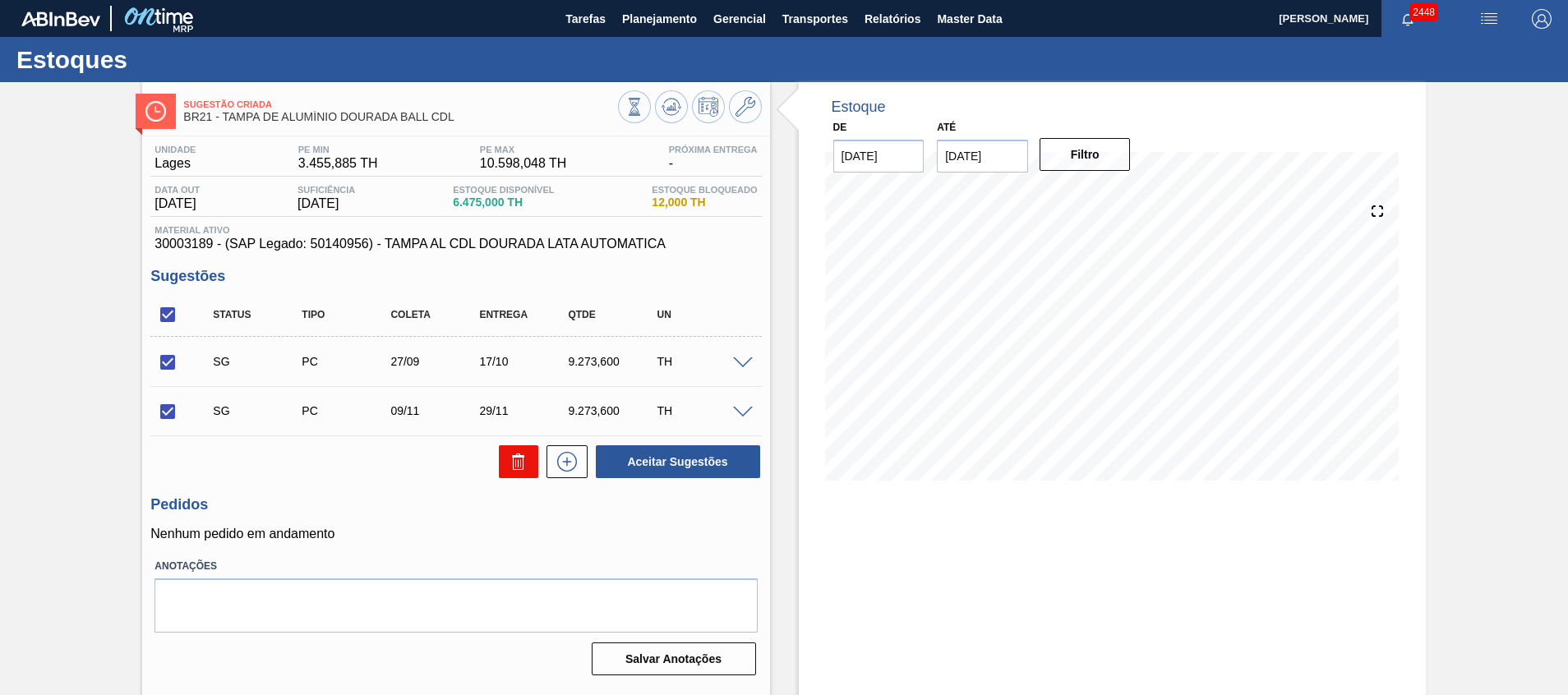
checkbox input "false"
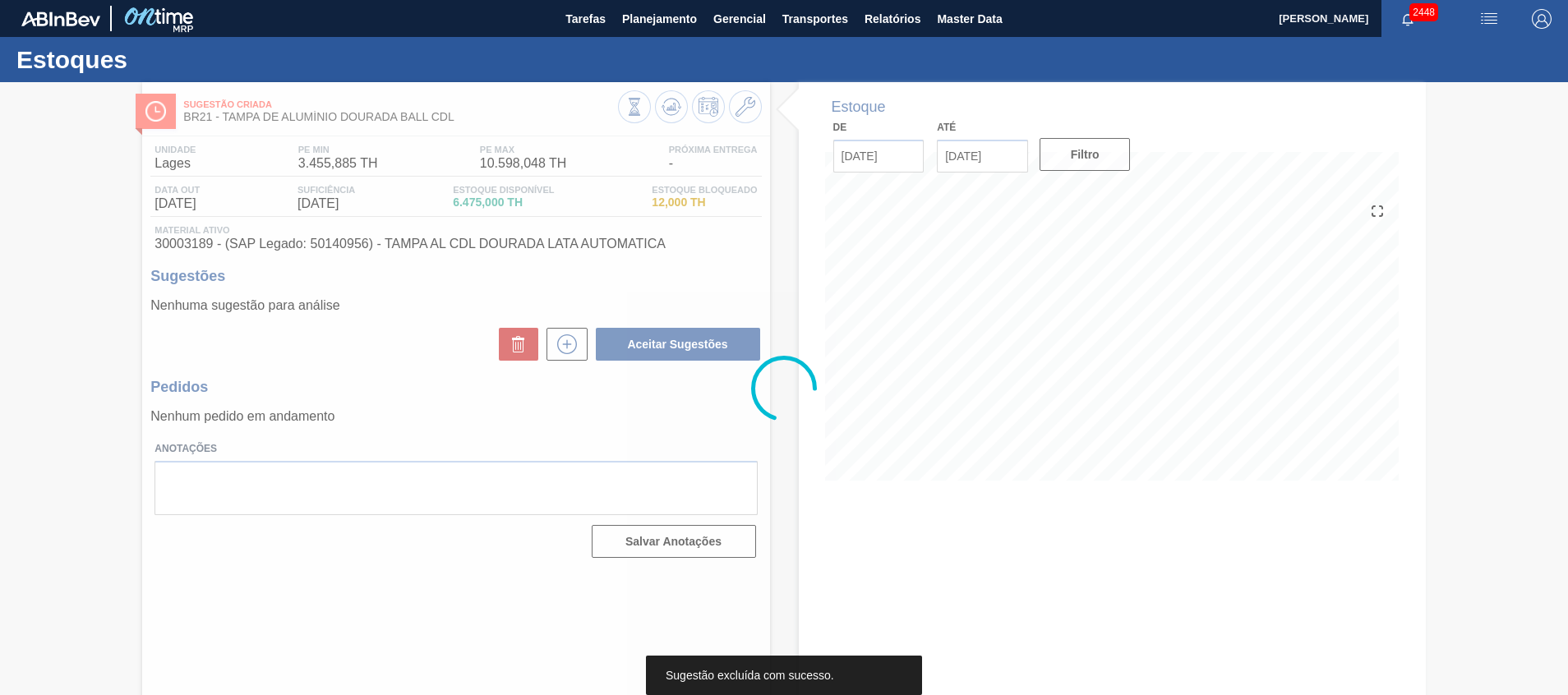
click at [508, 465] on div at bounding box center [784, 388] width 1568 height 613
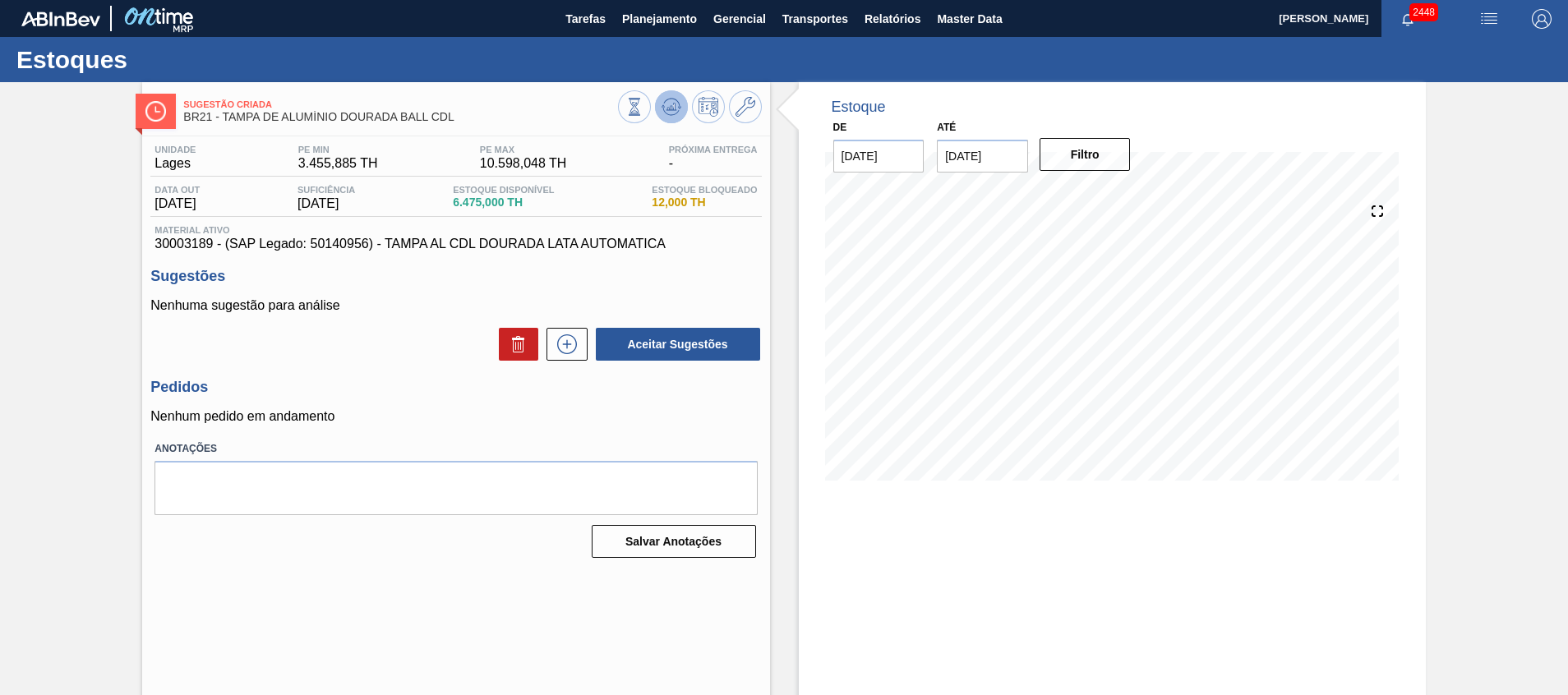
click at [670, 105] on icon at bounding box center [671, 107] width 20 height 20
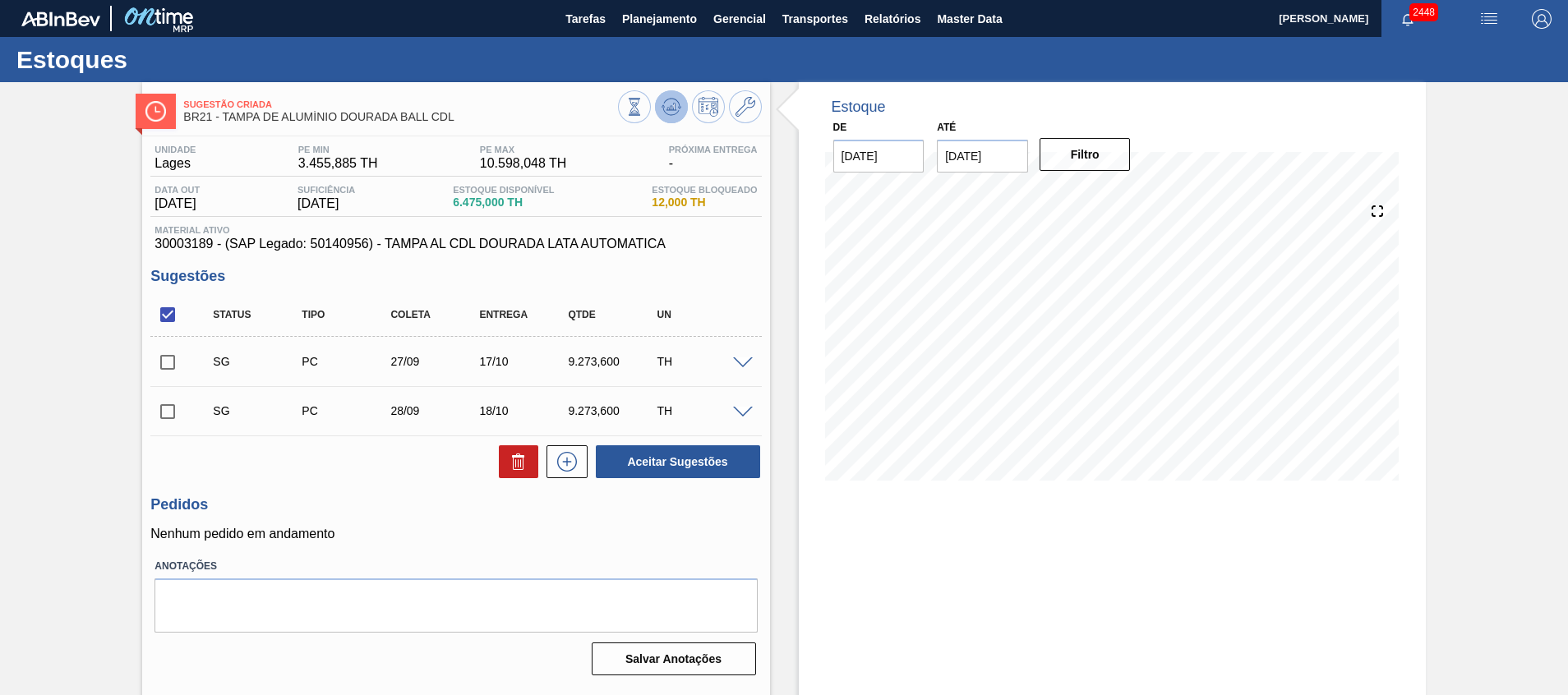
click at [669, 109] on icon at bounding box center [671, 107] width 20 height 20
click at [177, 413] on input "checkbox" at bounding box center [168, 412] width 34 height 34
checkbox input "true"
click at [513, 459] on icon at bounding box center [518, 463] width 10 height 12
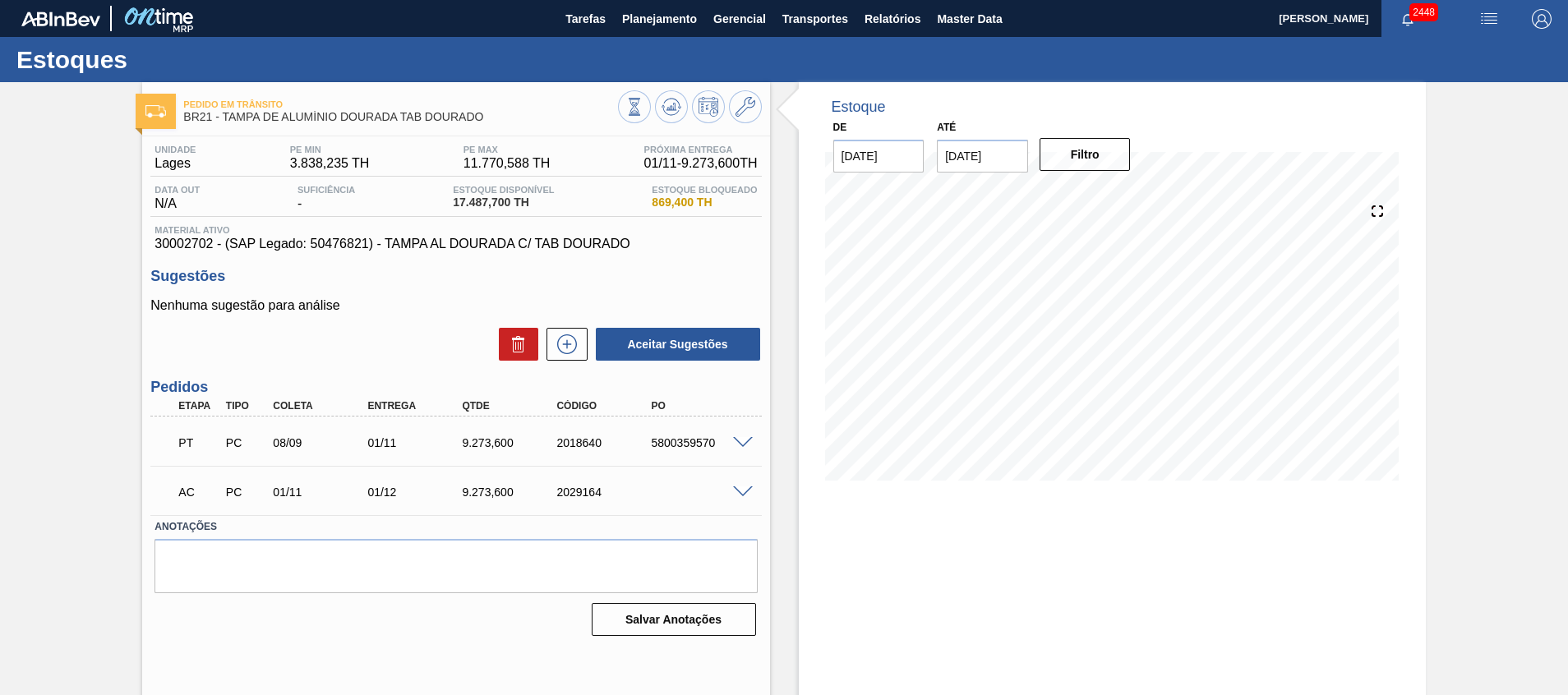
click at [738, 494] on span at bounding box center [743, 493] width 20 height 12
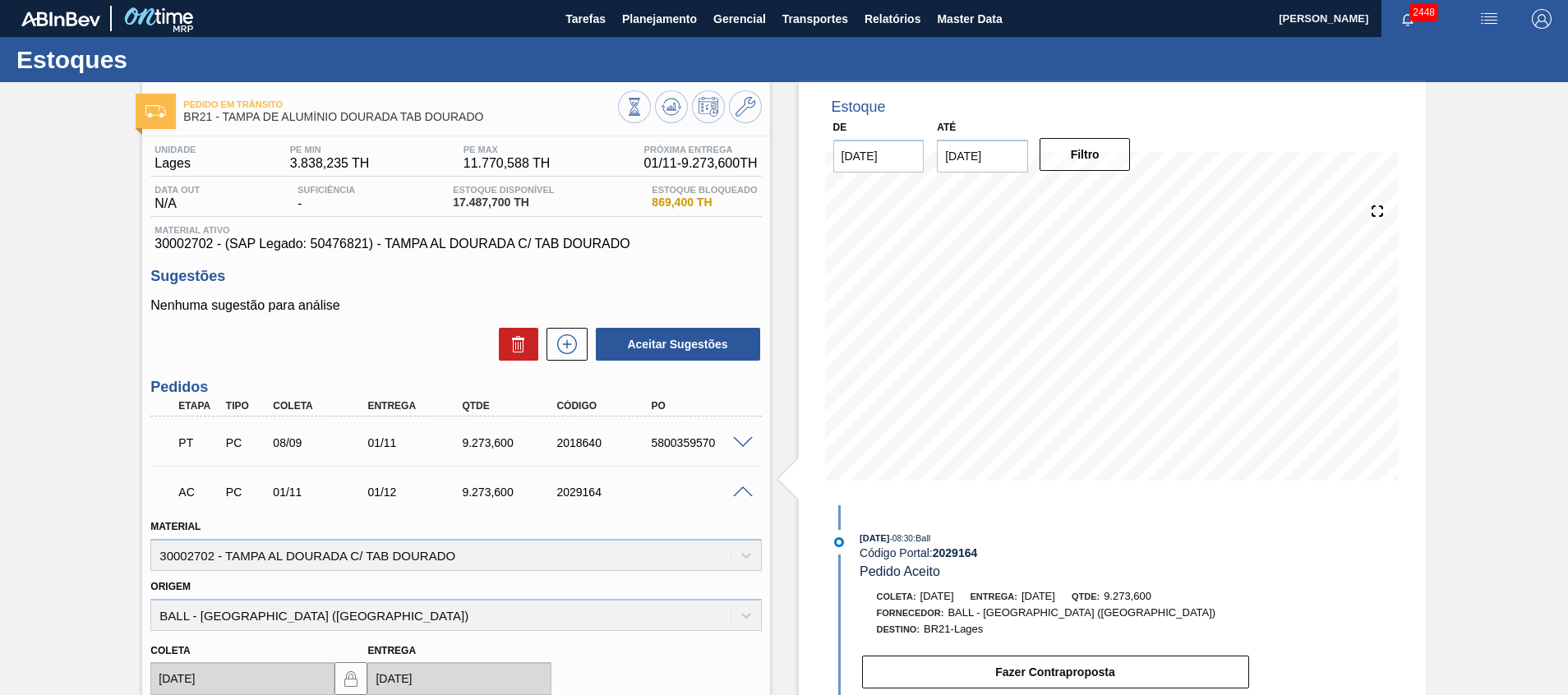
click at [742, 498] on div "AC PC 01/11 01/12 9.273,[PHONE_NUMBER]" at bounding box center [456, 491] width 611 height 41
click at [742, 490] on span at bounding box center [743, 493] width 20 height 12
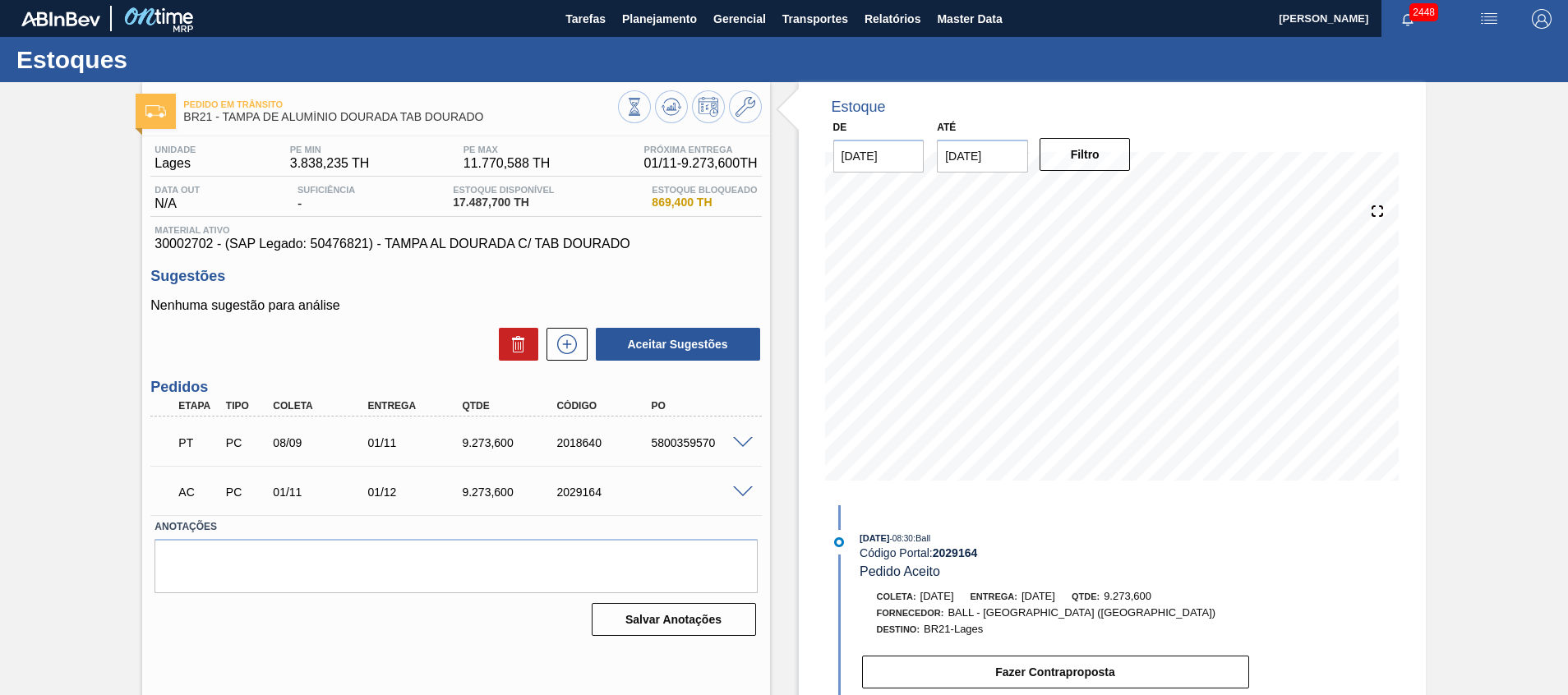
click at [743, 487] on span at bounding box center [743, 493] width 20 height 12
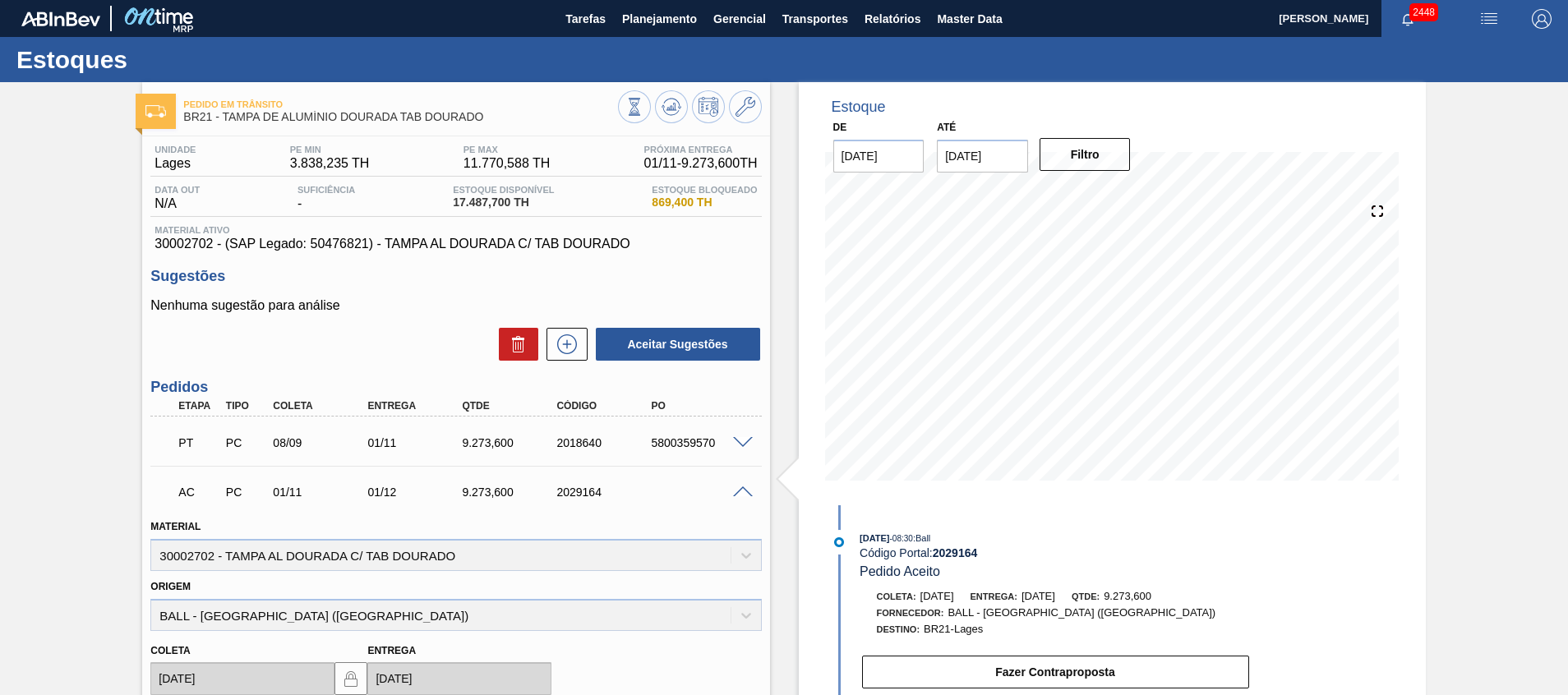
scroll to position [353, 0]
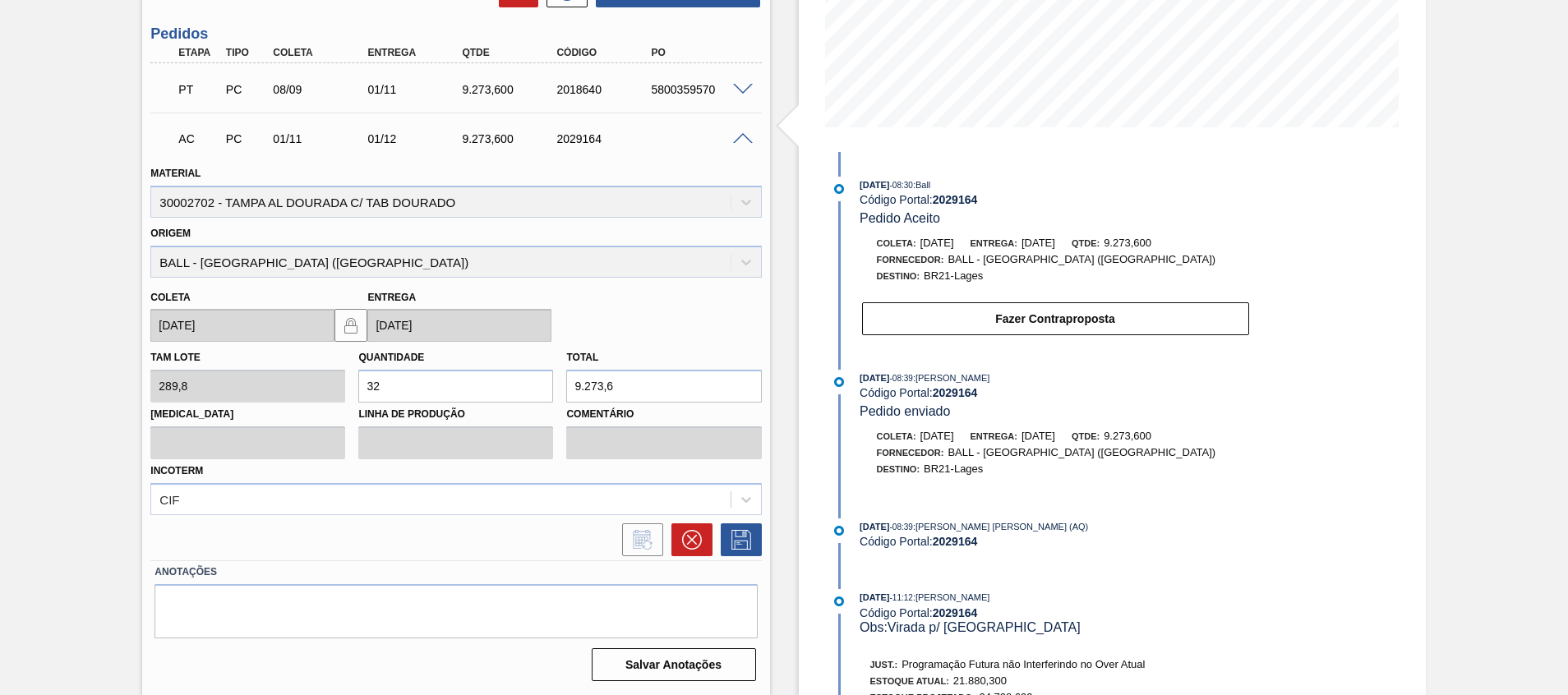
click at [734, 141] on span at bounding box center [743, 140] width 20 height 12
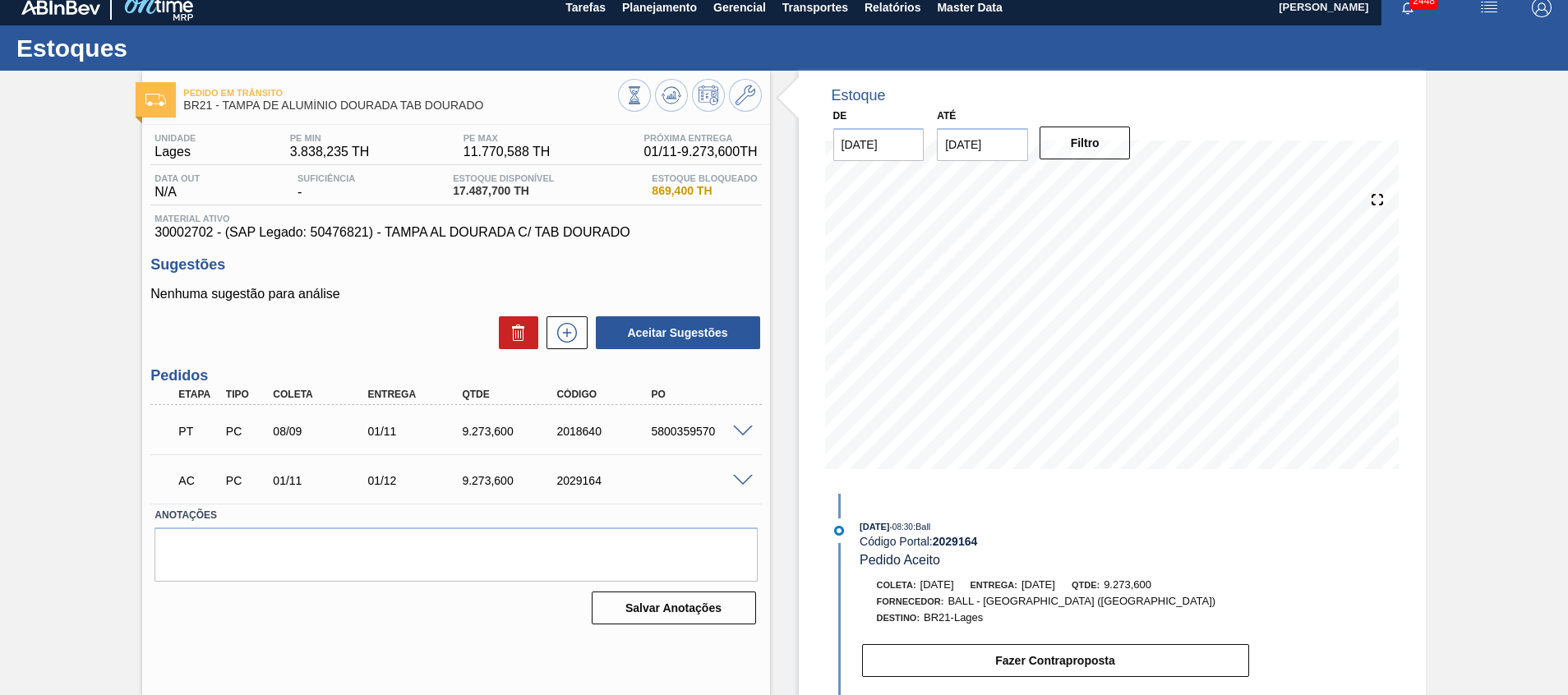
scroll to position [11, 0]
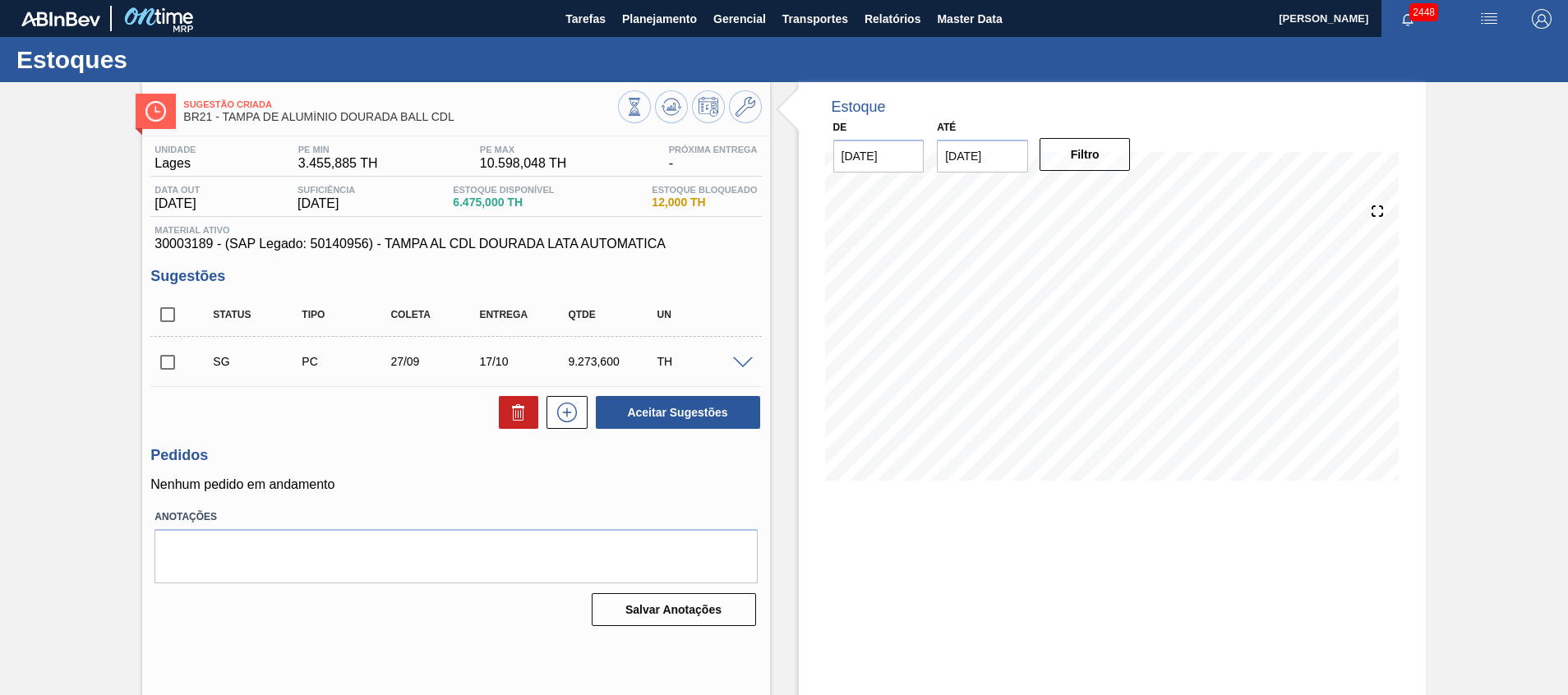
click at [749, 363] on span at bounding box center [743, 363] width 20 height 12
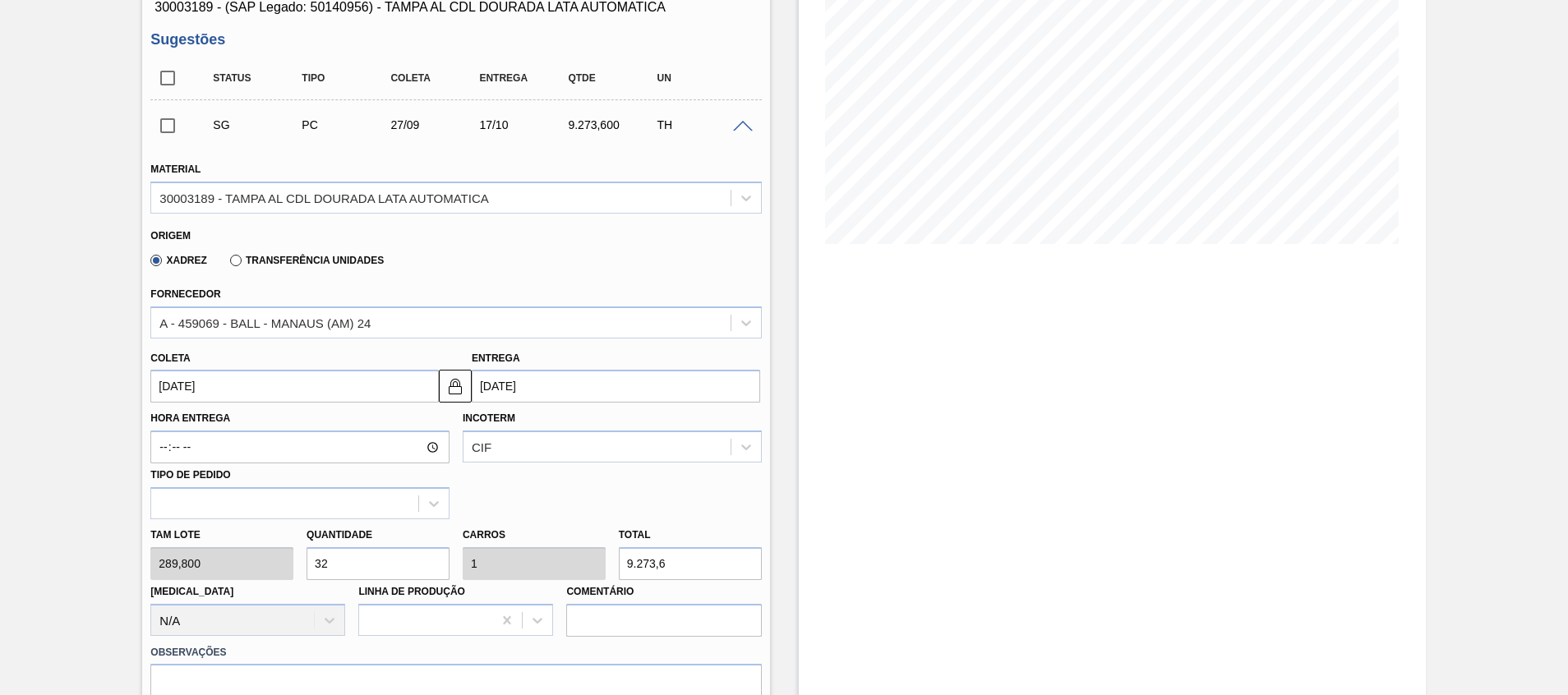
scroll to position [246, 0]
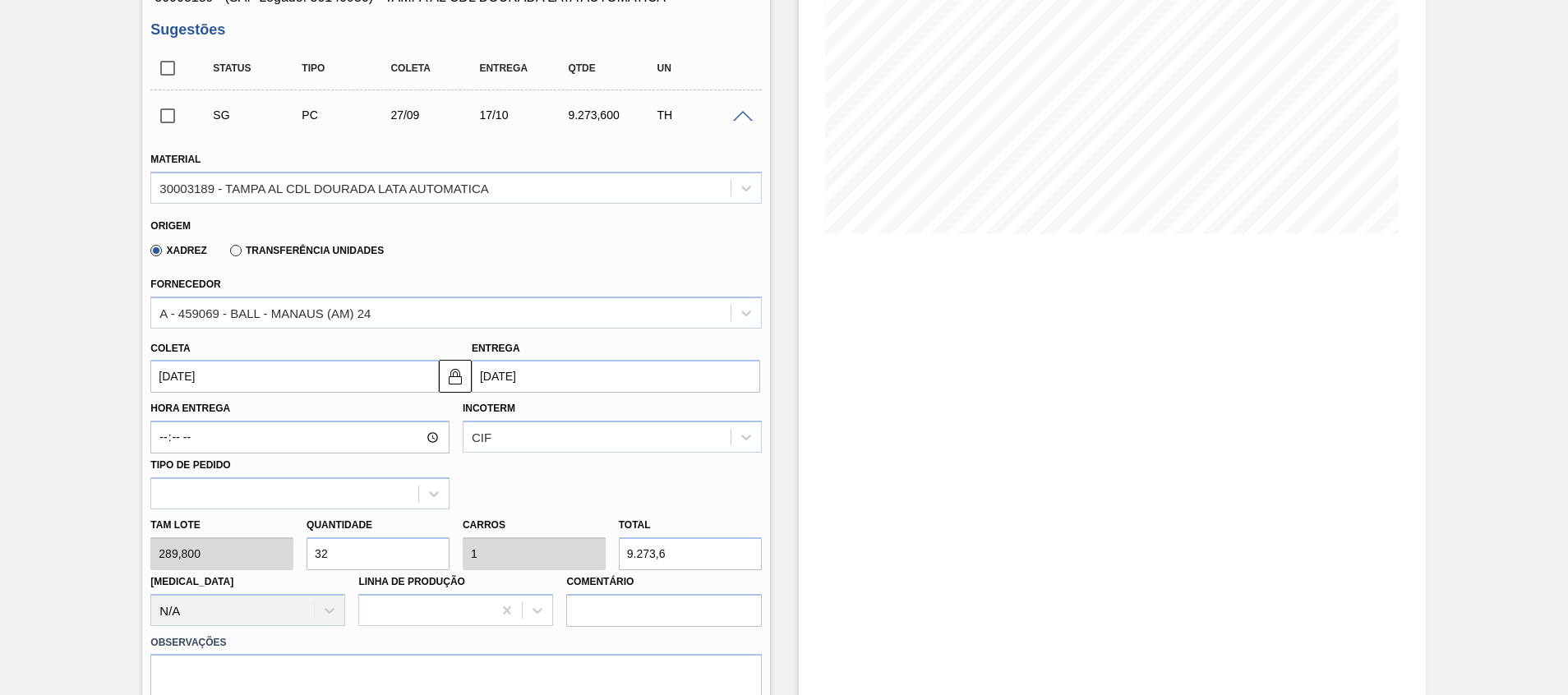
click at [556, 378] on input "[DATE]" at bounding box center [616, 376] width 289 height 33
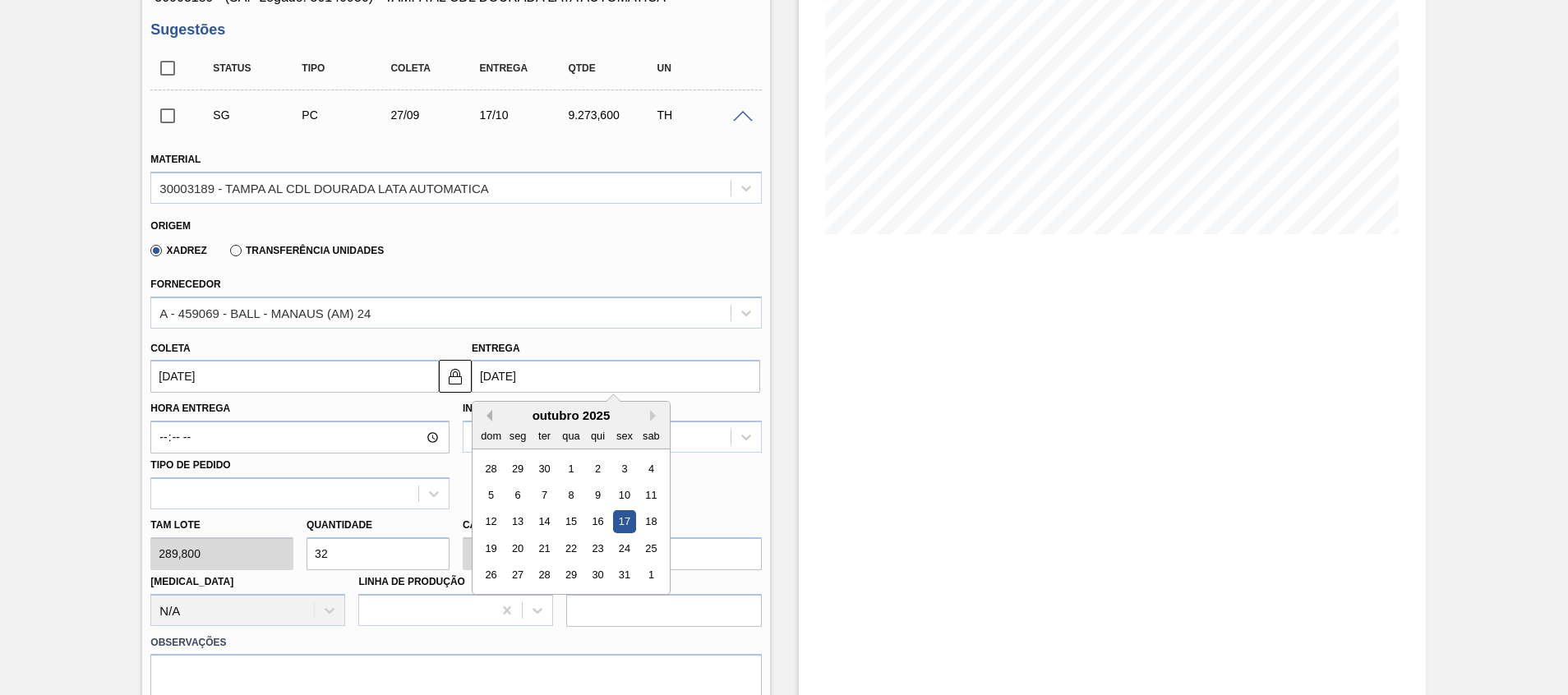
click at [487, 415] on button "Previous Month" at bounding box center [486, 415] width 11 height 11
click at [627, 465] on div "5" at bounding box center [625, 469] width 22 height 22
type input "[DATE]"
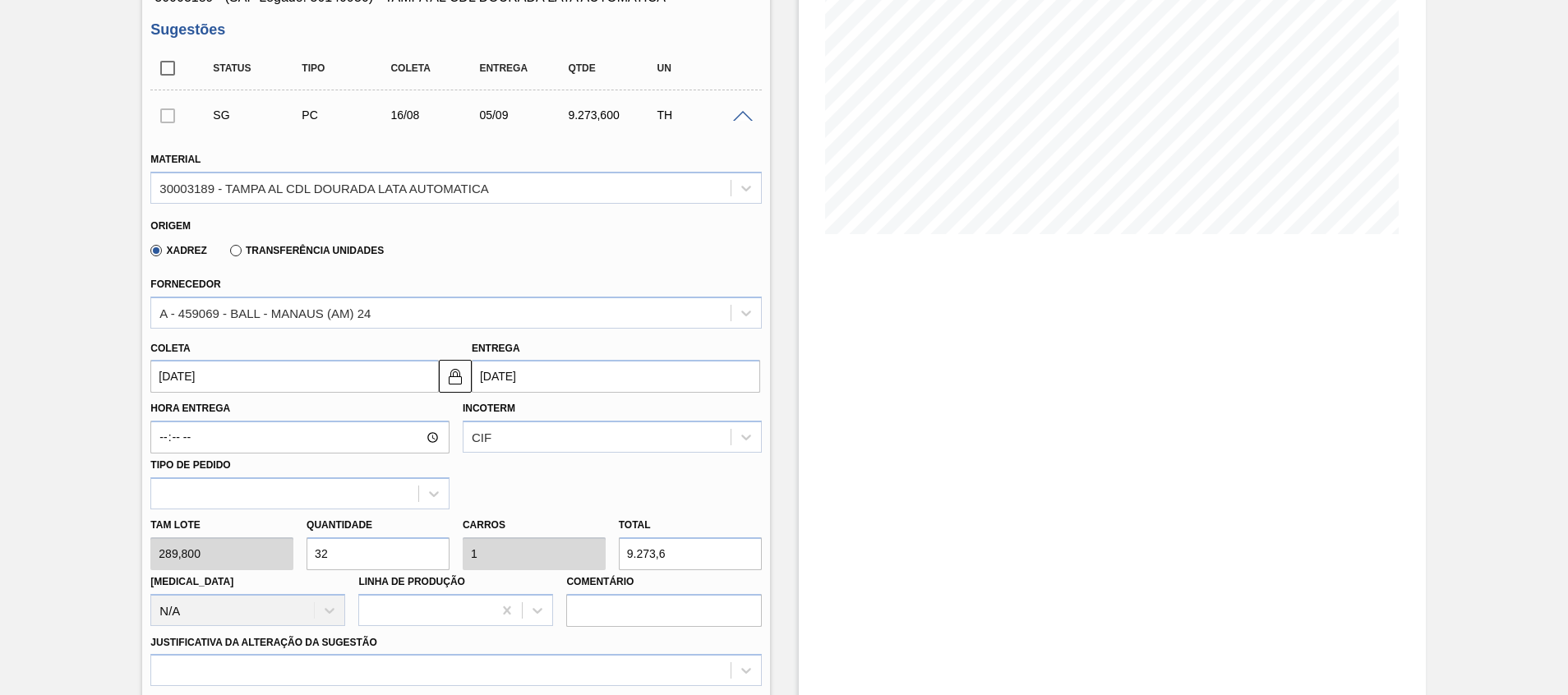
click at [676, 387] on input "[DATE]" at bounding box center [616, 376] width 289 height 33
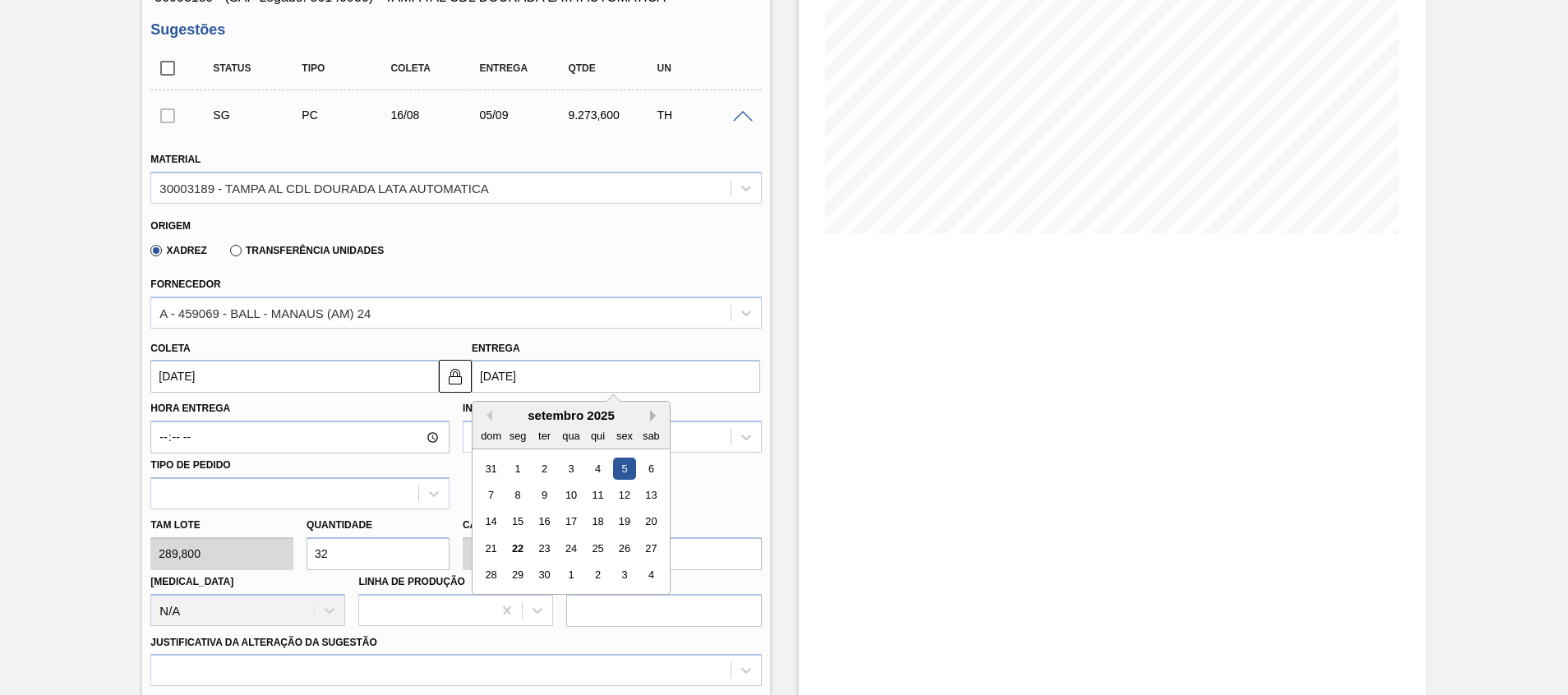
click at [653, 413] on button "Next Month" at bounding box center [656, 415] width 11 height 11
click at [650, 478] on div "4" at bounding box center [651, 469] width 22 height 22
type input "[DATE]"
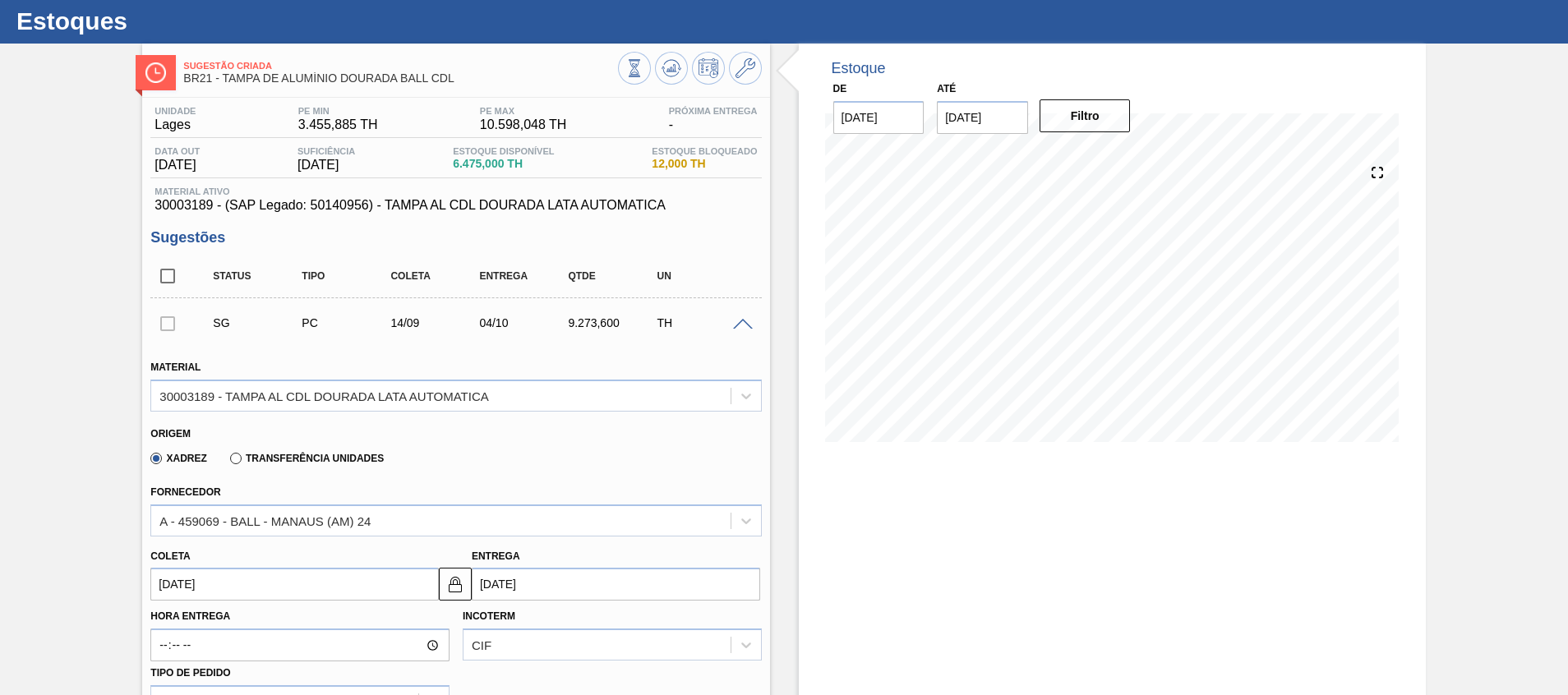
scroll to position [0, 0]
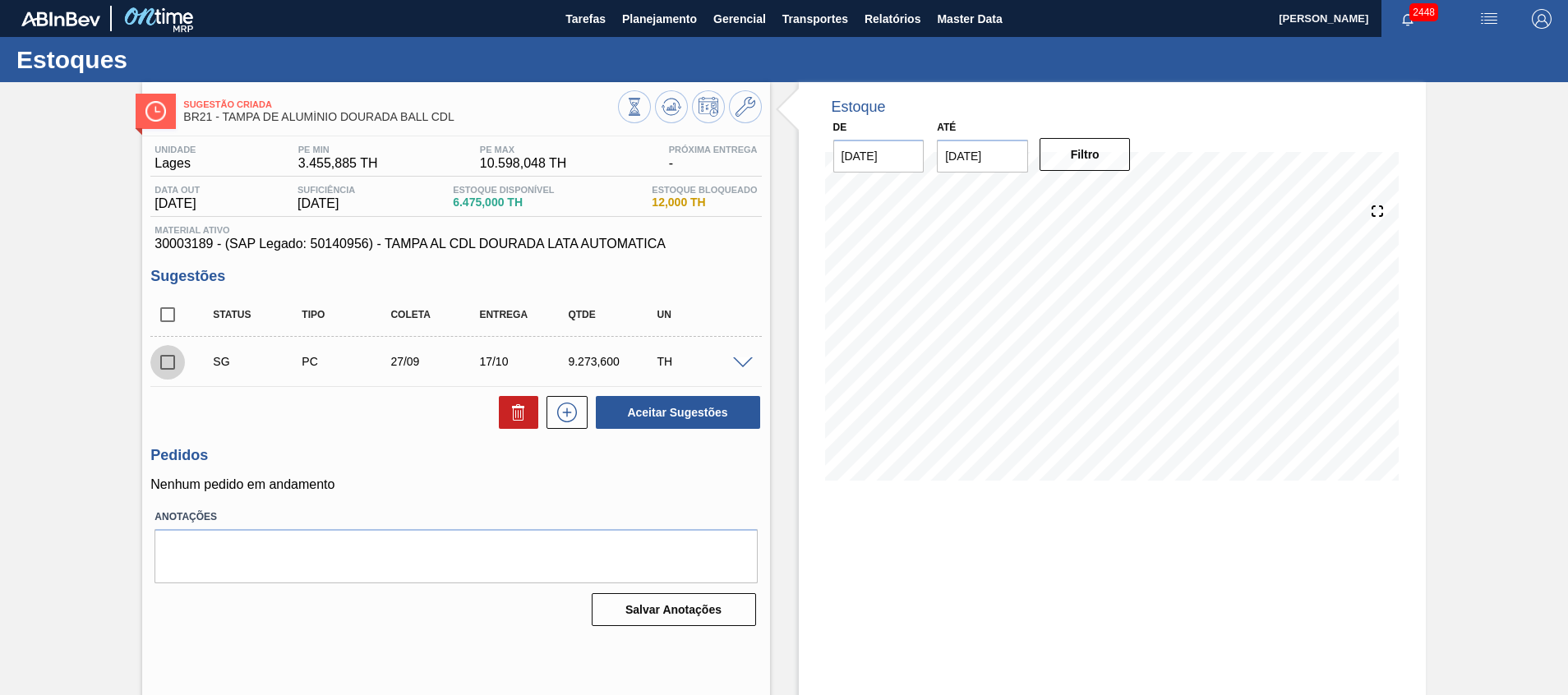
click at [172, 359] on input "checkbox" at bounding box center [168, 363] width 34 height 34
click at [513, 408] on icon at bounding box center [518, 406] width 12 height 3
checkbox input "false"
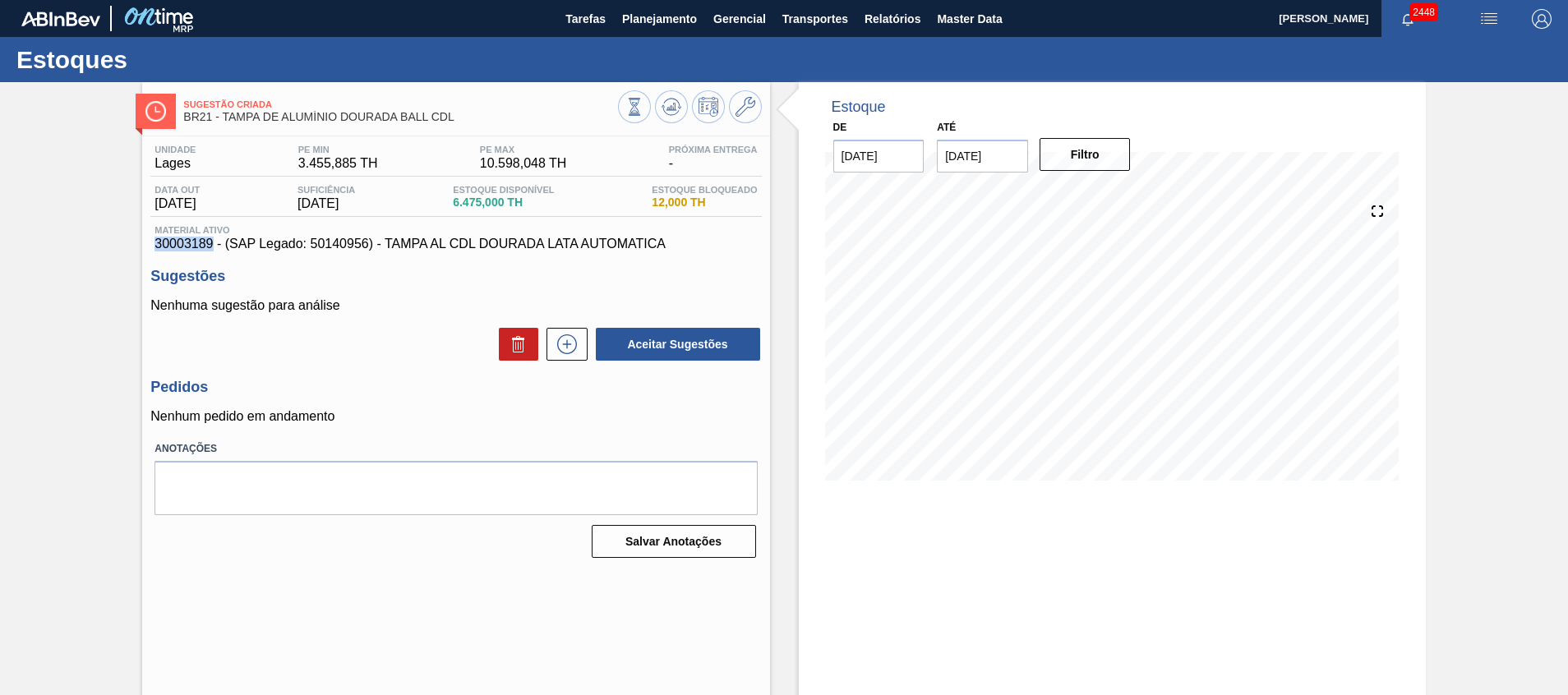
drag, startPoint x: 149, startPoint y: 238, endPoint x: 211, endPoint y: 243, distance: 62.2
click at [211, 243] on div "Unidade Lages PE MIN 3.455,885 TH PE MAX 10.598,048 TH Próxima Entrega - Data o…" at bounding box center [456, 350] width 627 height 427
copy span "30003189"
click at [111, 377] on div "Sugestão Criada BR21 - TAMPA DE ALUMÍNIO DOURADA BALL CDL Unidade Lages PE MIN …" at bounding box center [784, 394] width 1568 height 624
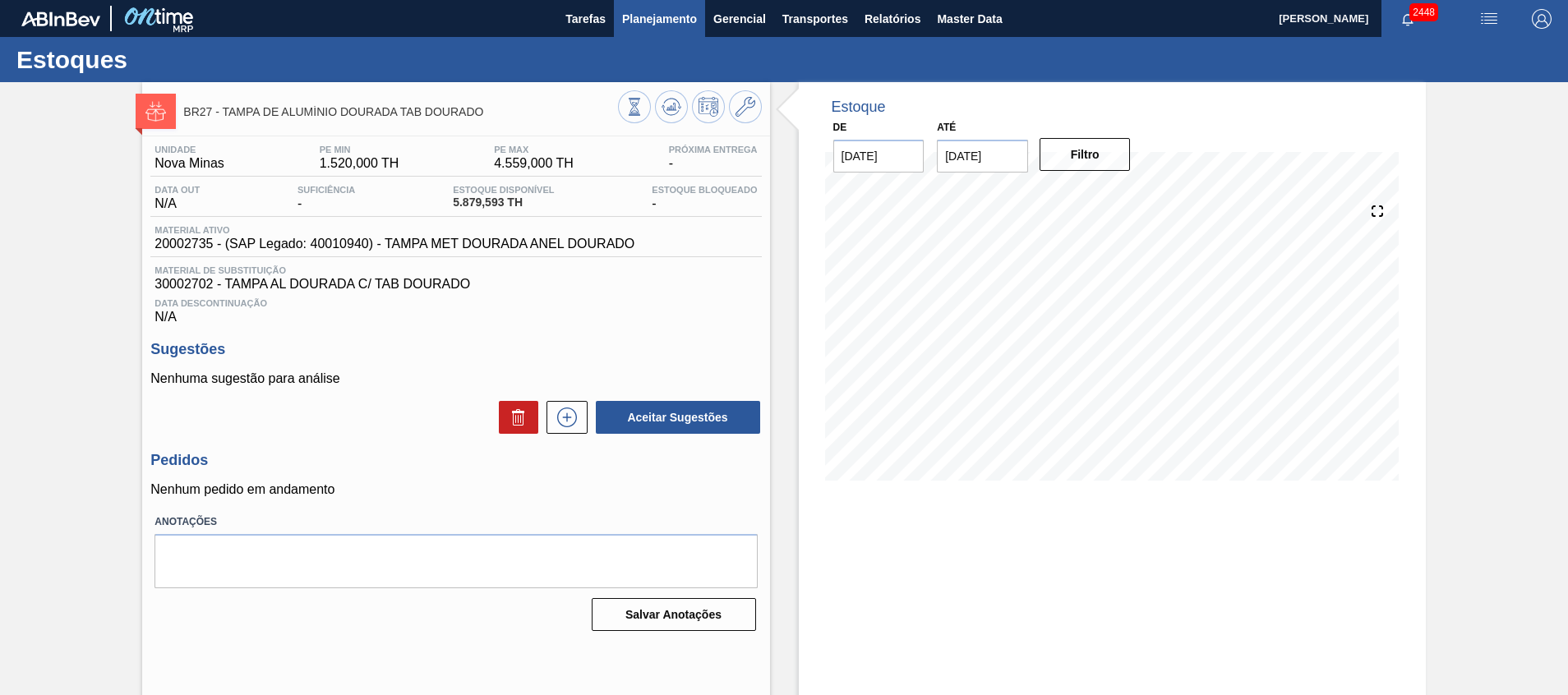
click at [684, 36] on button "Planejamento" at bounding box center [660, 18] width 91 height 37
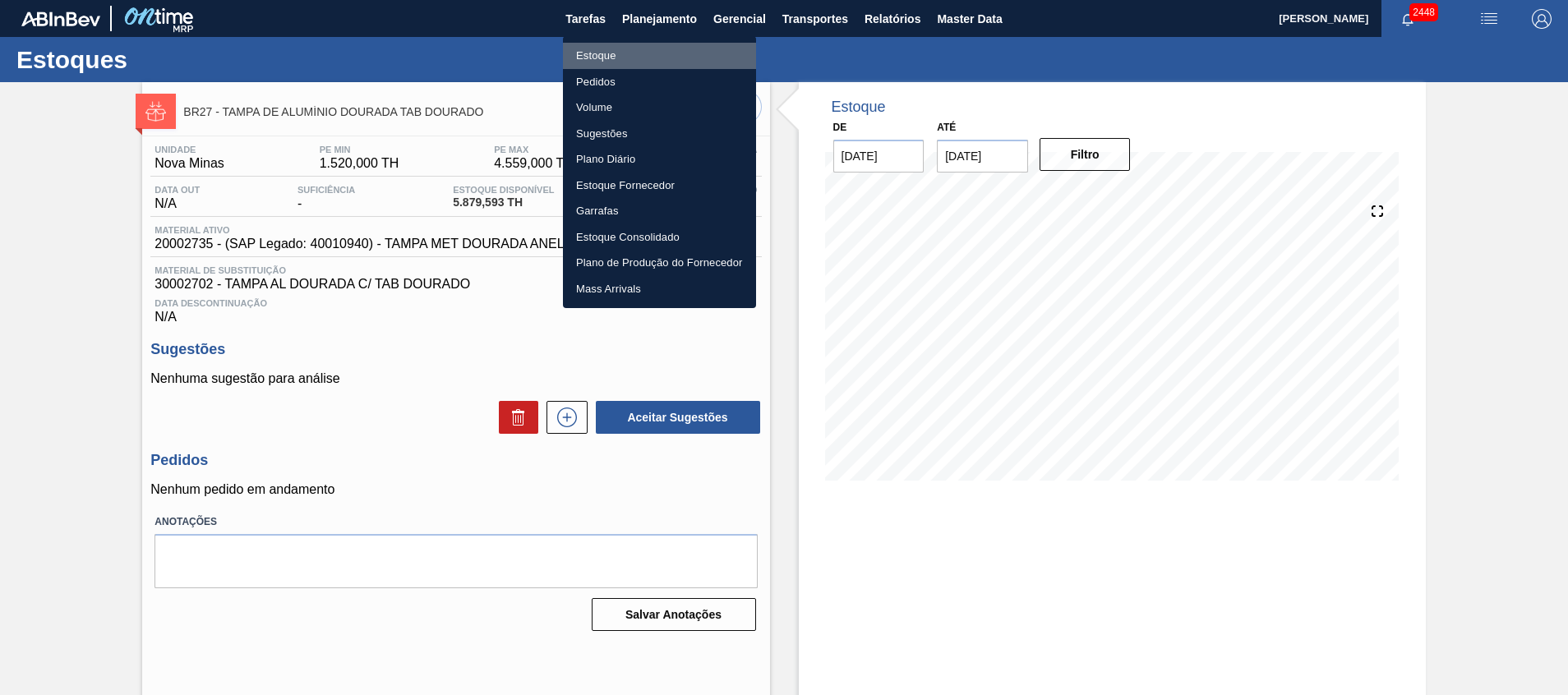
click at [672, 58] on li "Estoque" at bounding box center [660, 56] width 193 height 27
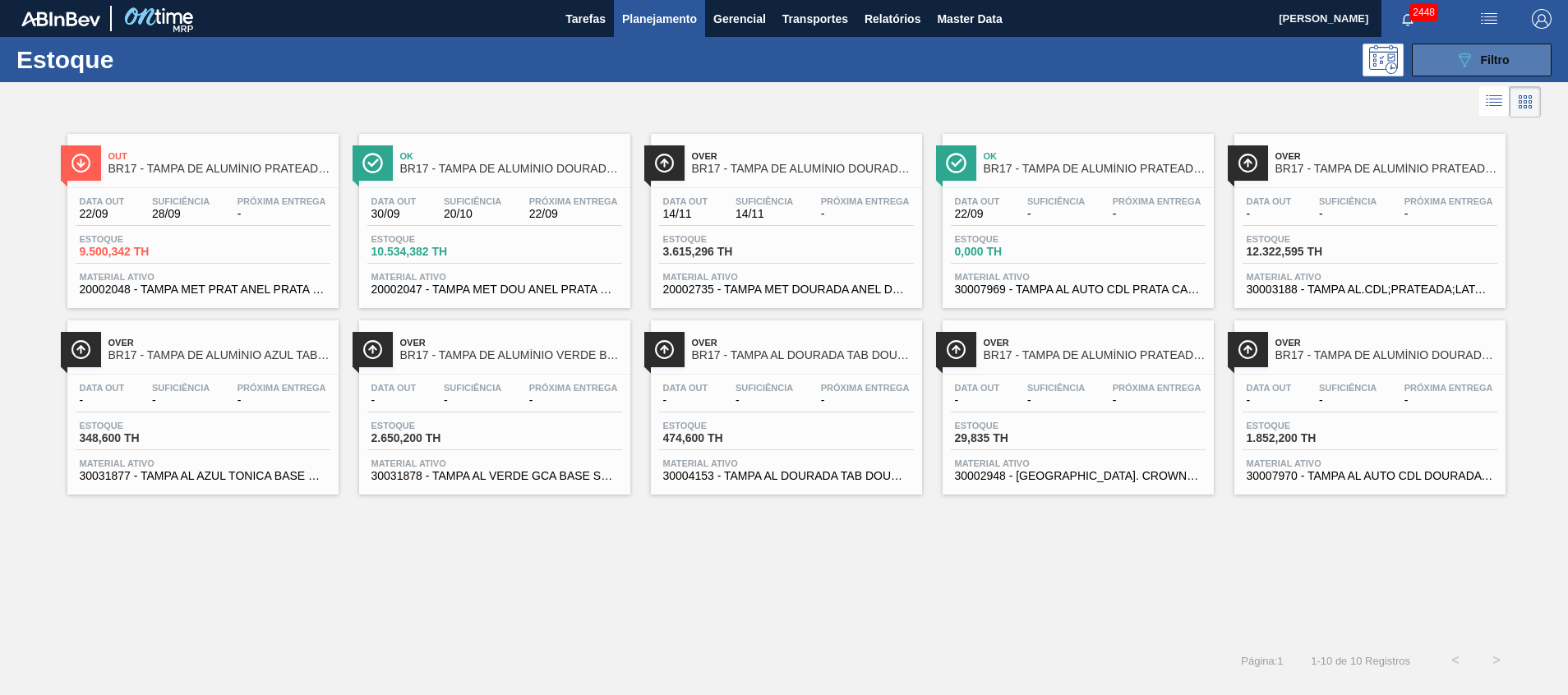
click at [1462, 65] on icon "089F7B8B-B2A5-4AFE-B5C0-19BA573D28AC" at bounding box center [1465, 59] width 20 height 20
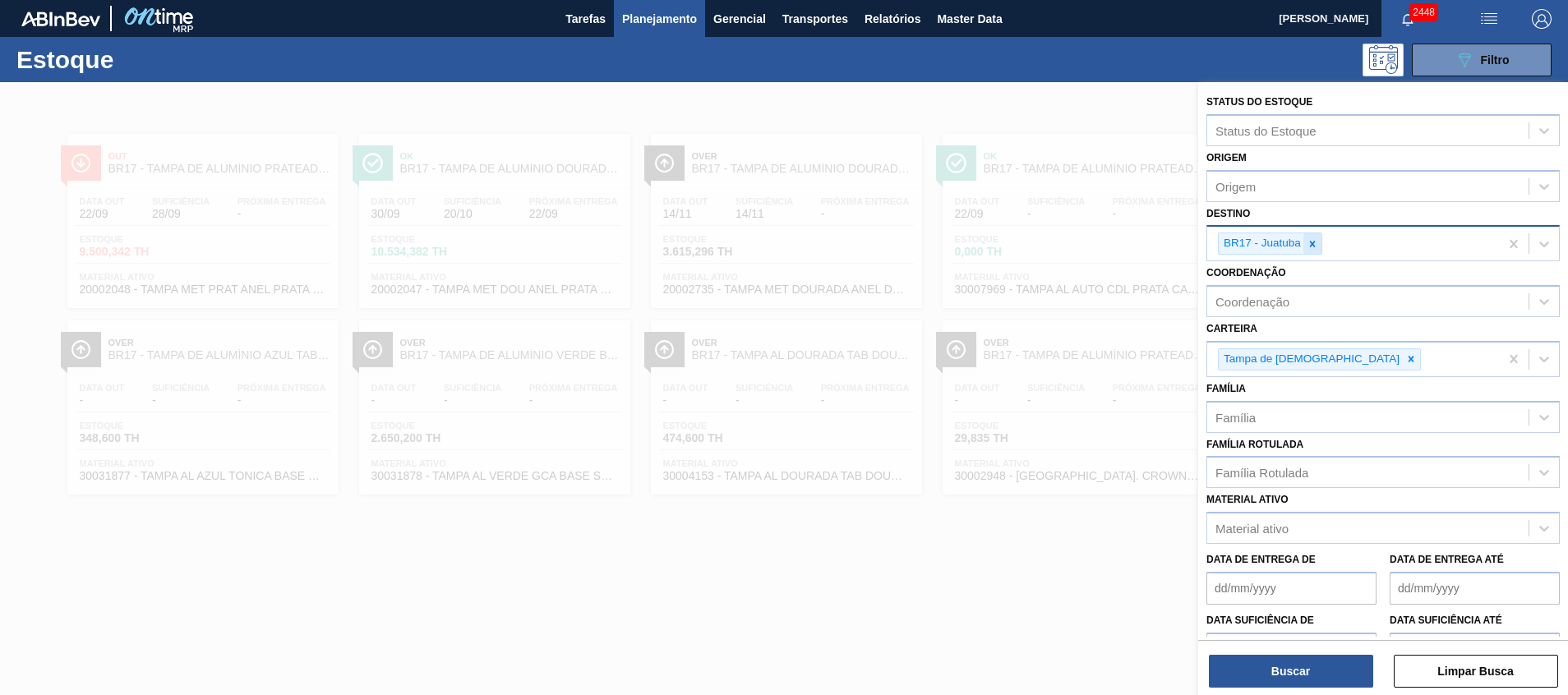
click at [1312, 245] on icon at bounding box center [1313, 244] width 6 height 6
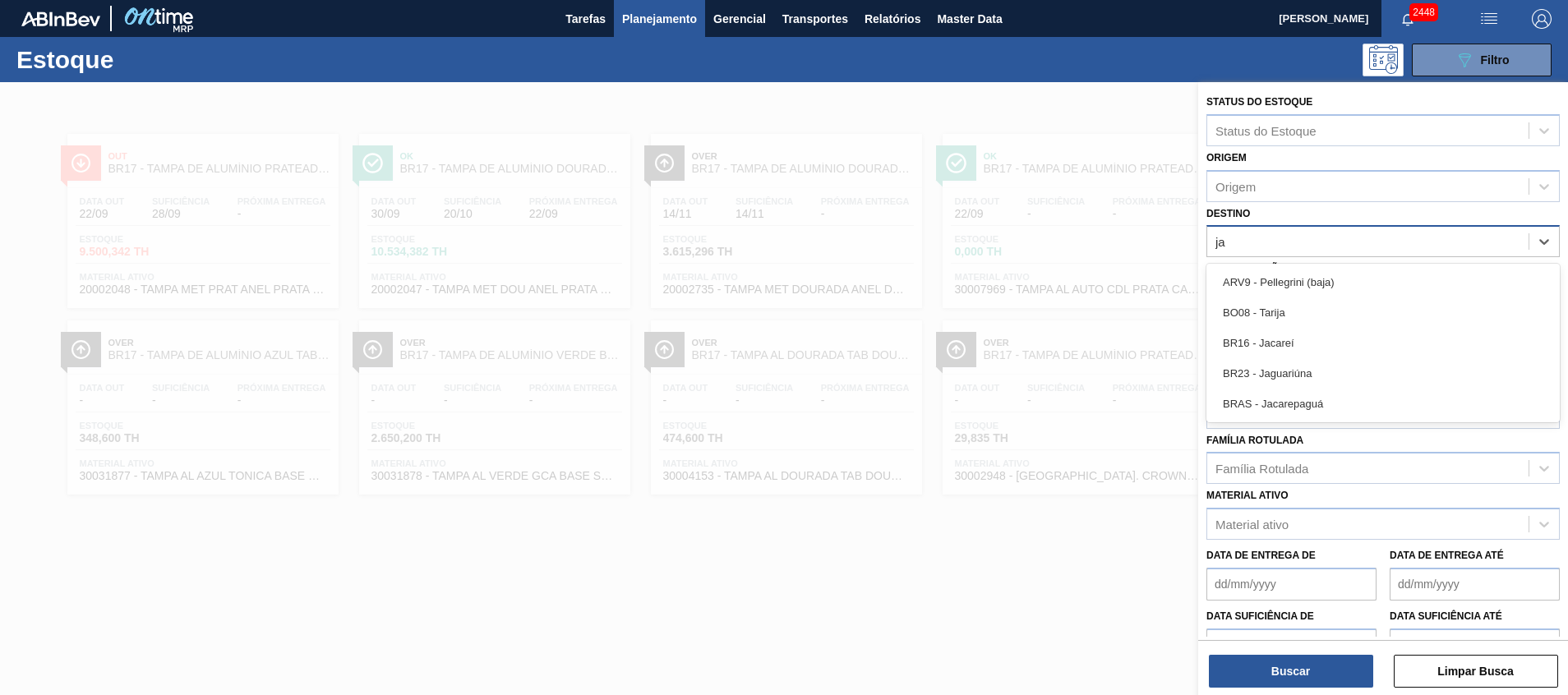
type input "jag"
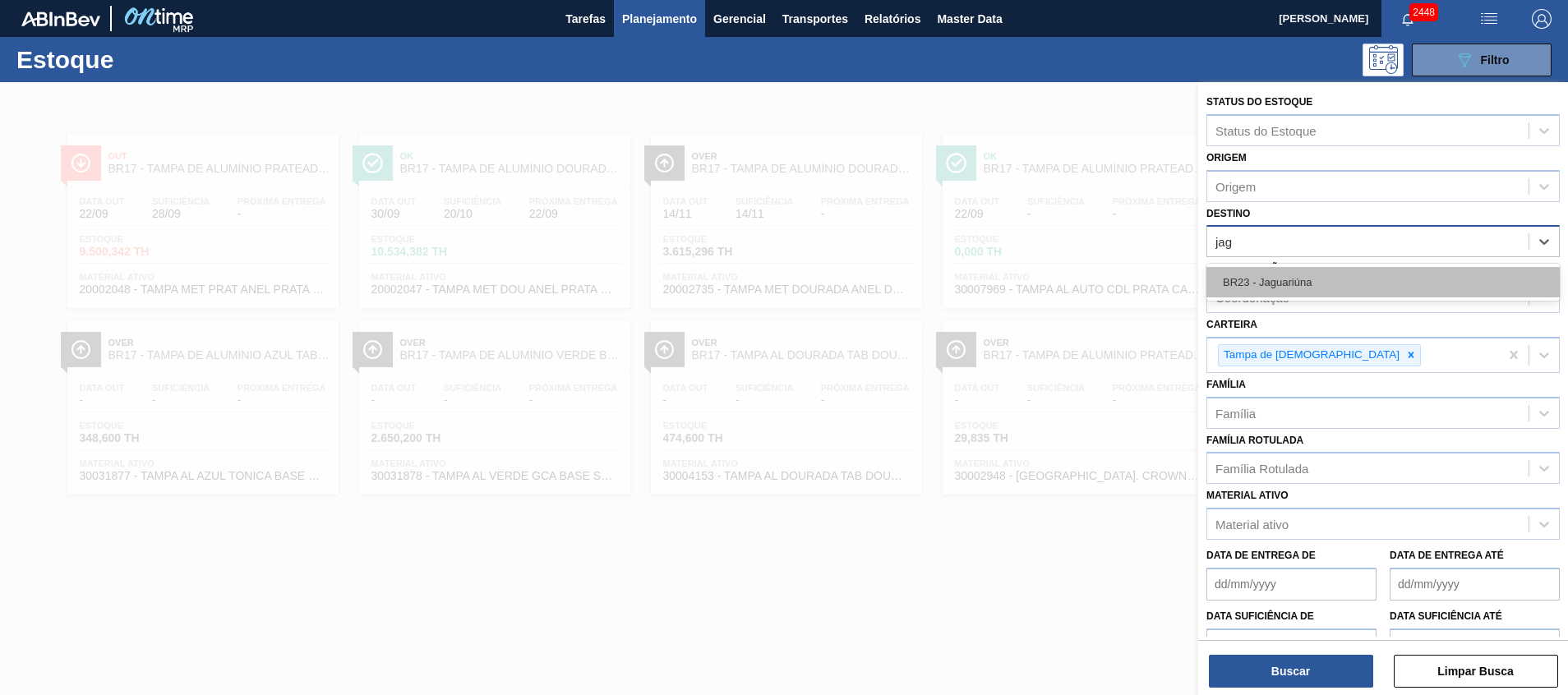
click at [1297, 289] on div "BR23 - Jaguariúna" at bounding box center [1384, 282] width 353 height 30
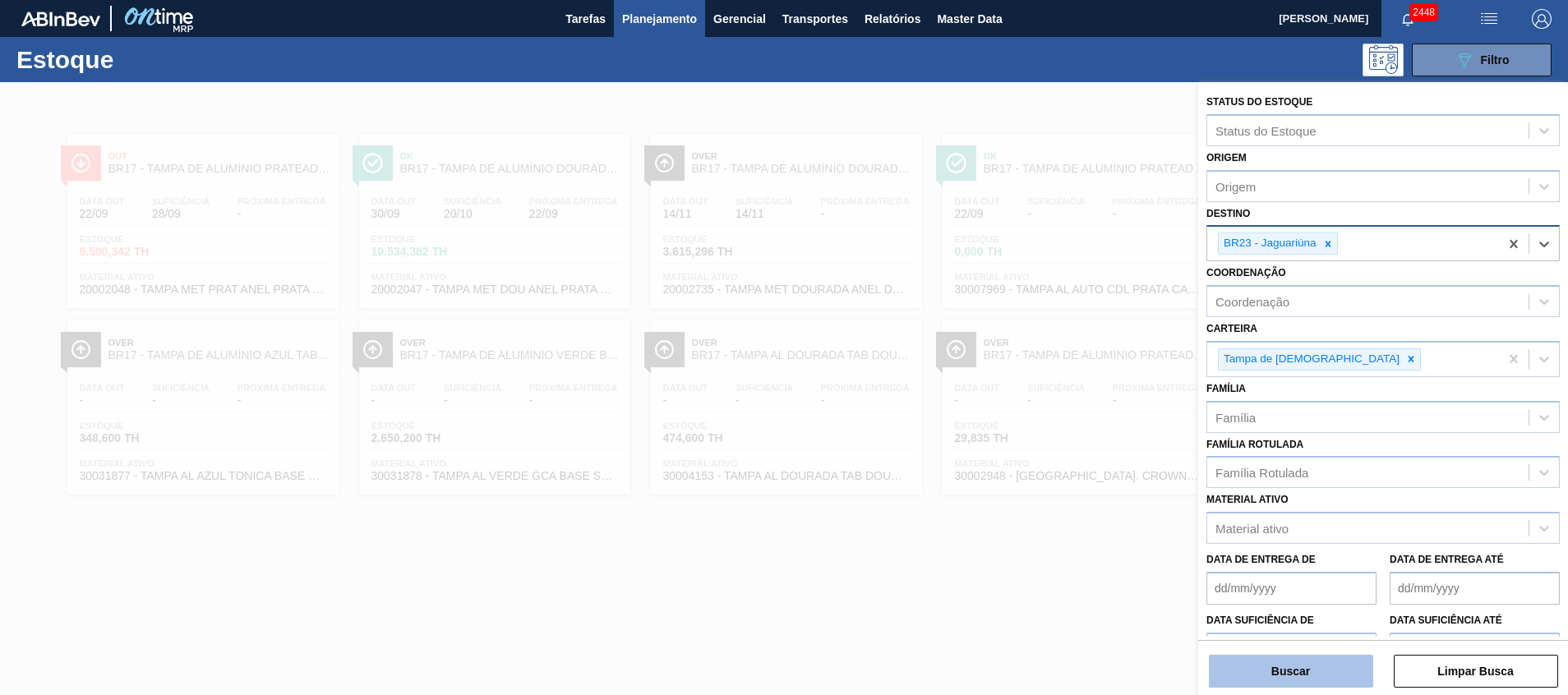
click at [1272, 687] on button "Buscar" at bounding box center [1291, 671] width 165 height 33
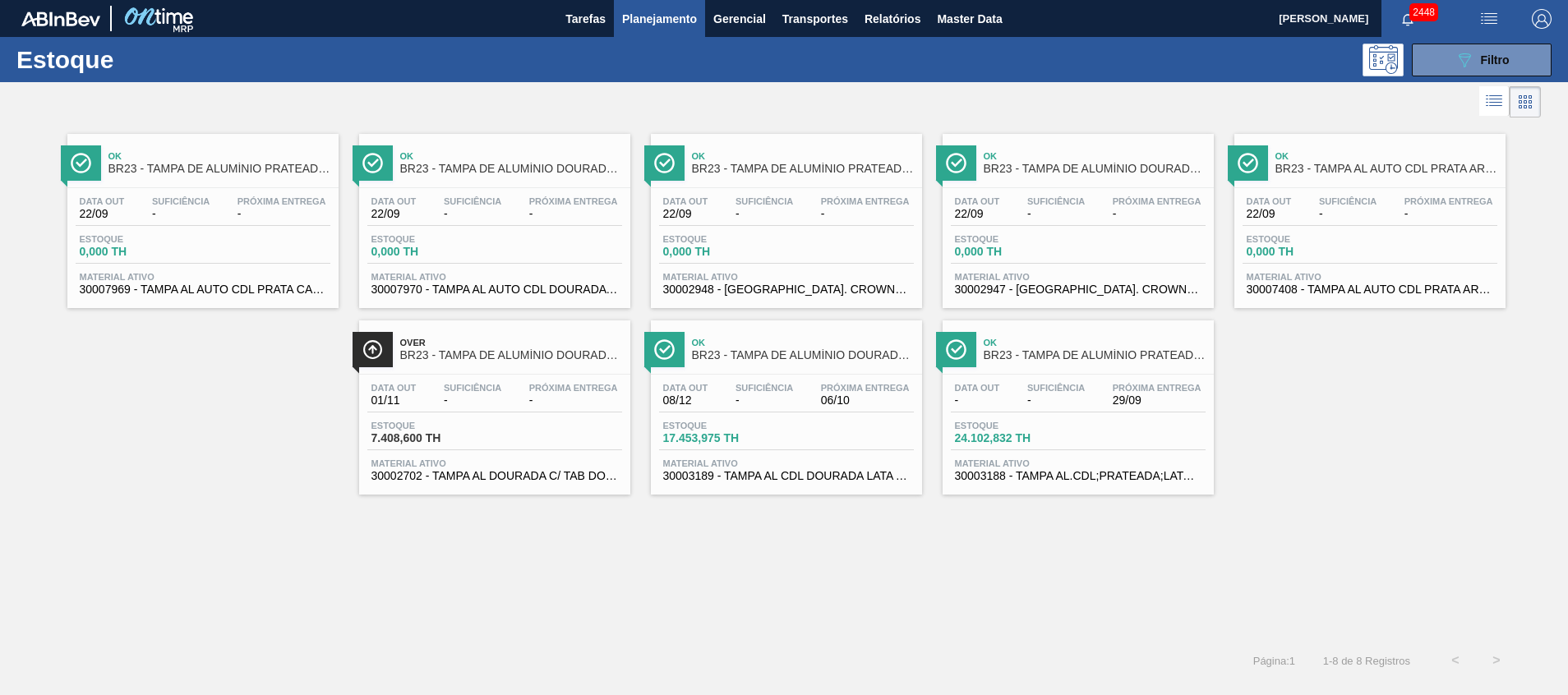
click at [487, 477] on span "30002702 - TAMPA AL DOURADA C/ TAB DOURADO" at bounding box center [495, 476] width 246 height 12
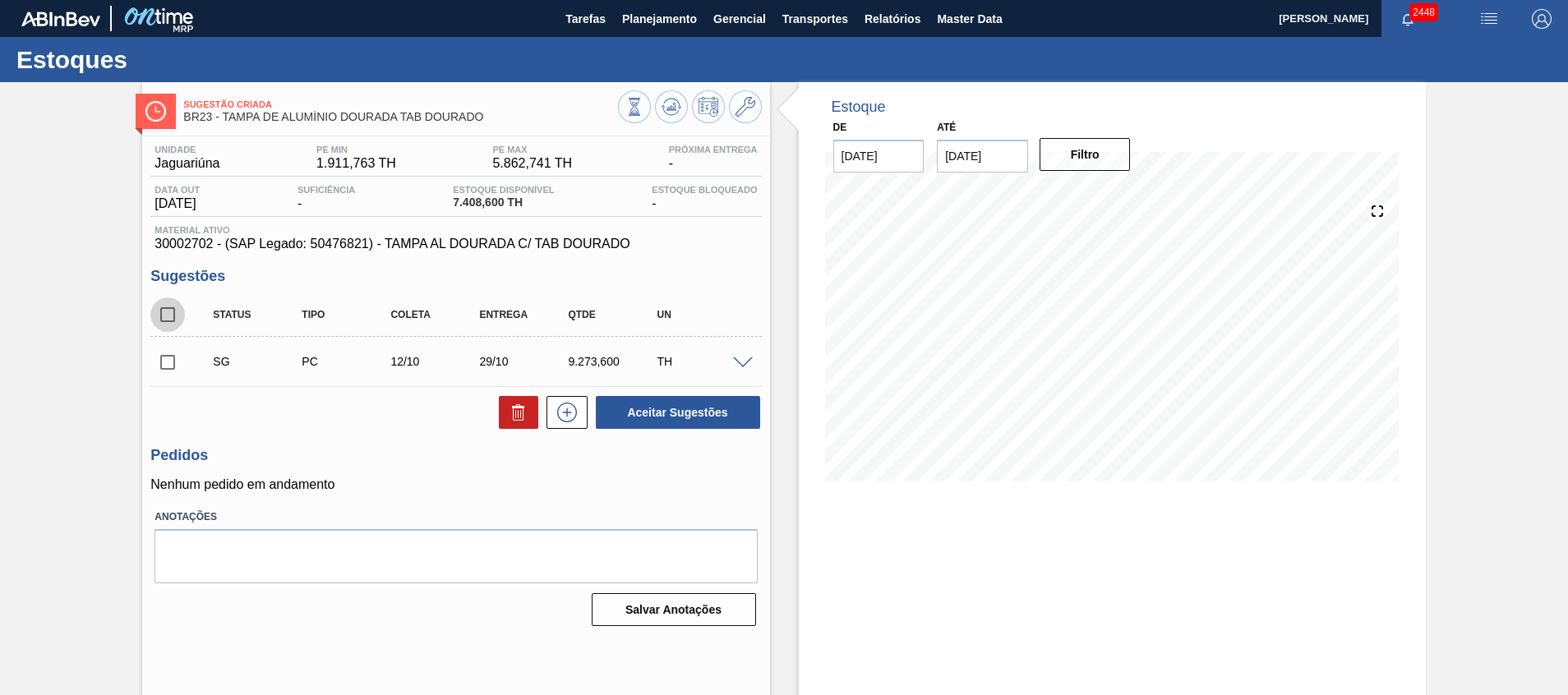
click at [164, 320] on input "checkbox" at bounding box center [168, 314] width 34 height 34
checkbox input "true"
click at [510, 400] on button at bounding box center [519, 413] width 40 height 33
checkbox input "false"
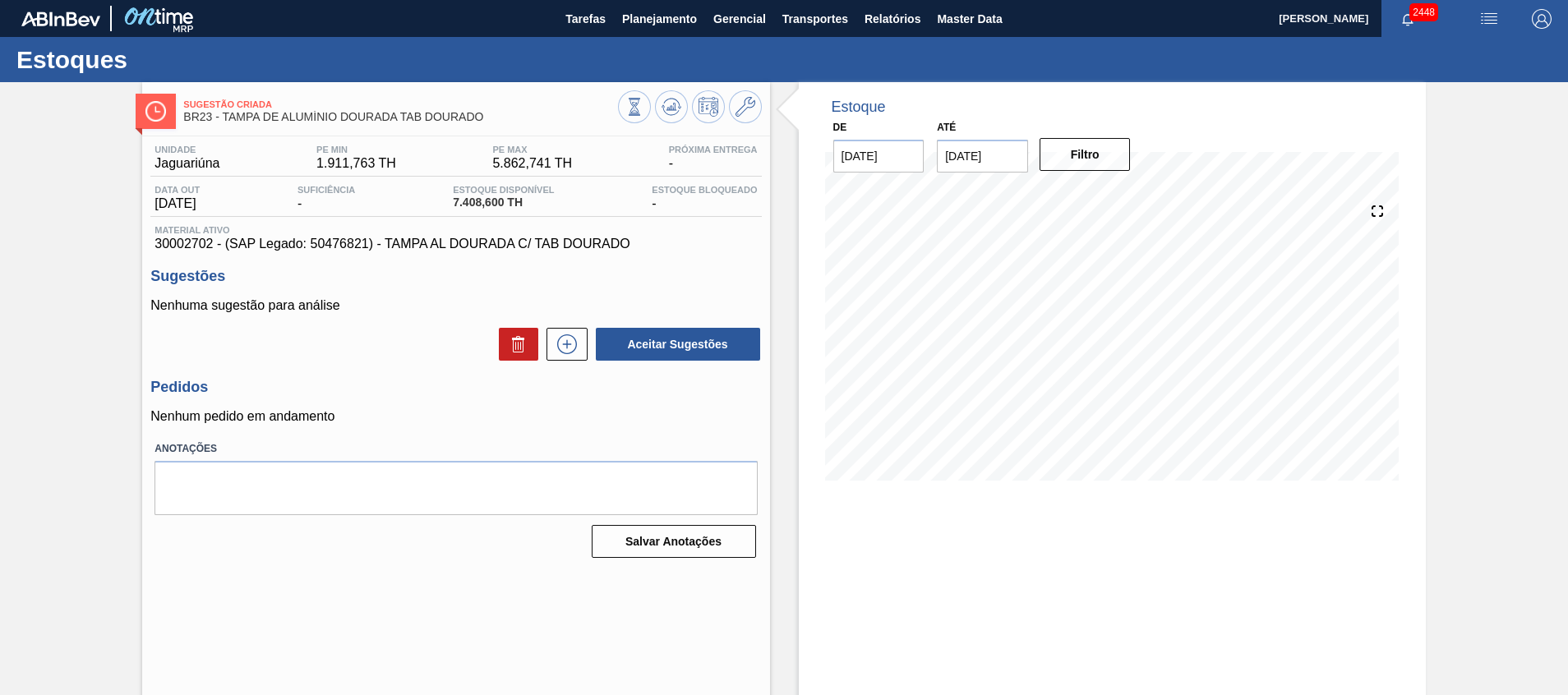
click at [677, 40] on div "Estoques" at bounding box center [784, 59] width 1568 height 45
click at [684, 15] on span "Planejamento" at bounding box center [659, 18] width 75 height 20
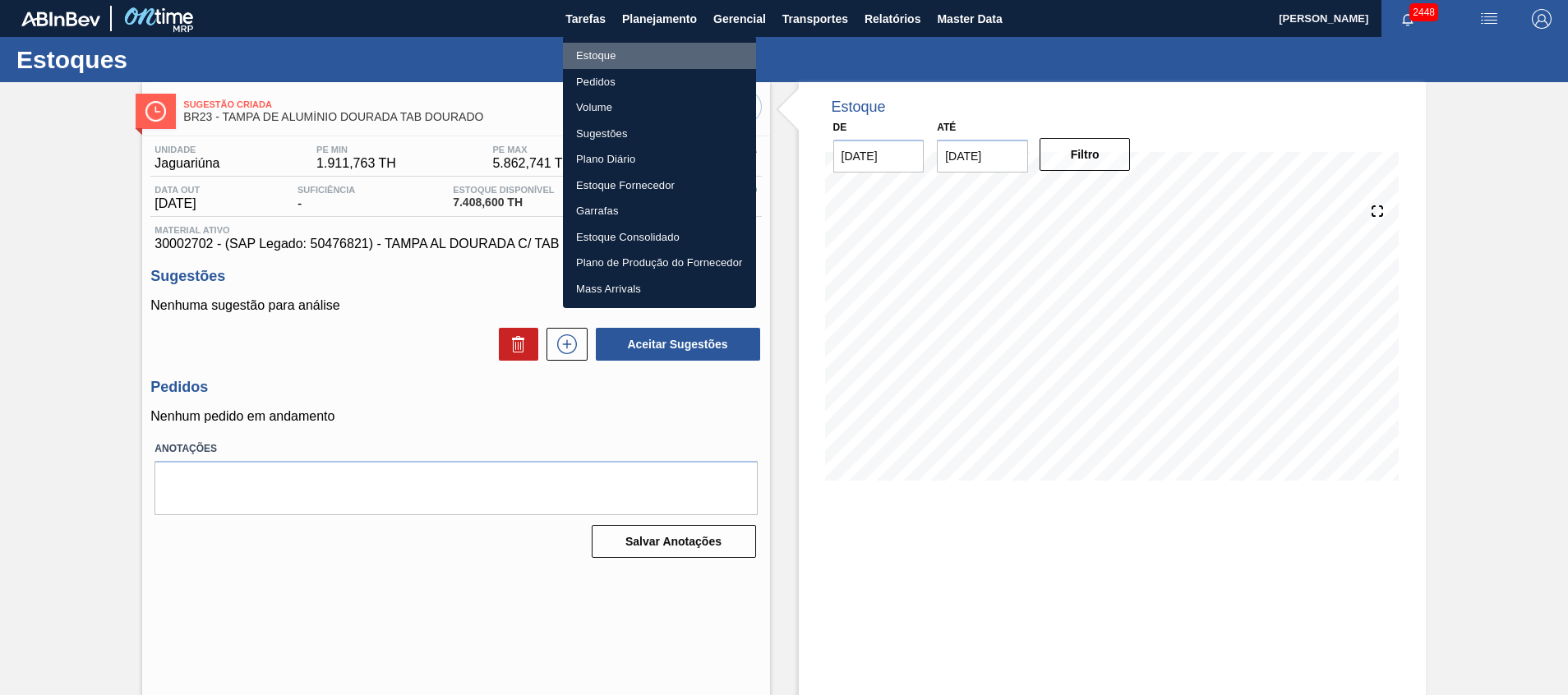
click at [674, 66] on li "Estoque" at bounding box center [660, 56] width 193 height 27
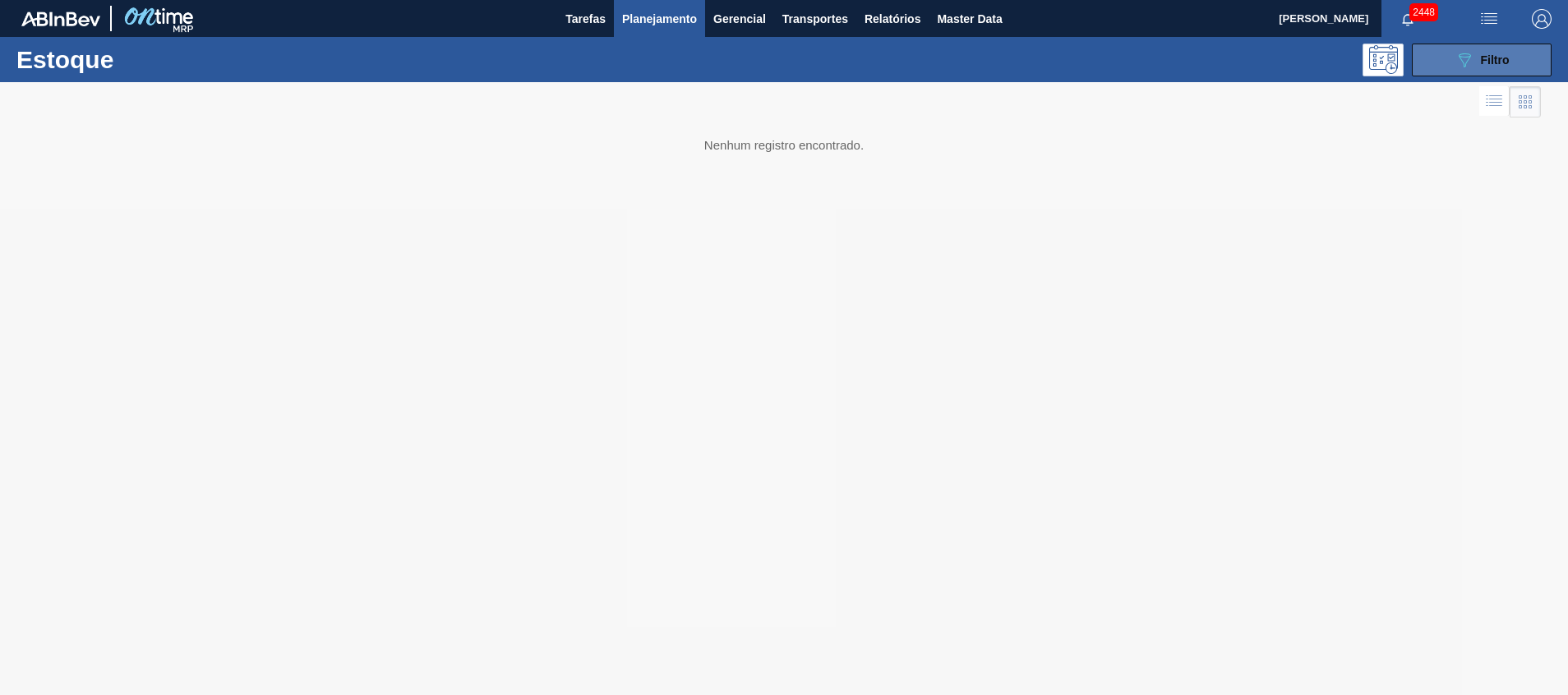
click at [1459, 62] on icon "089F7B8B-B2A5-4AFE-B5C0-19BA573D28AC" at bounding box center [1465, 59] width 20 height 20
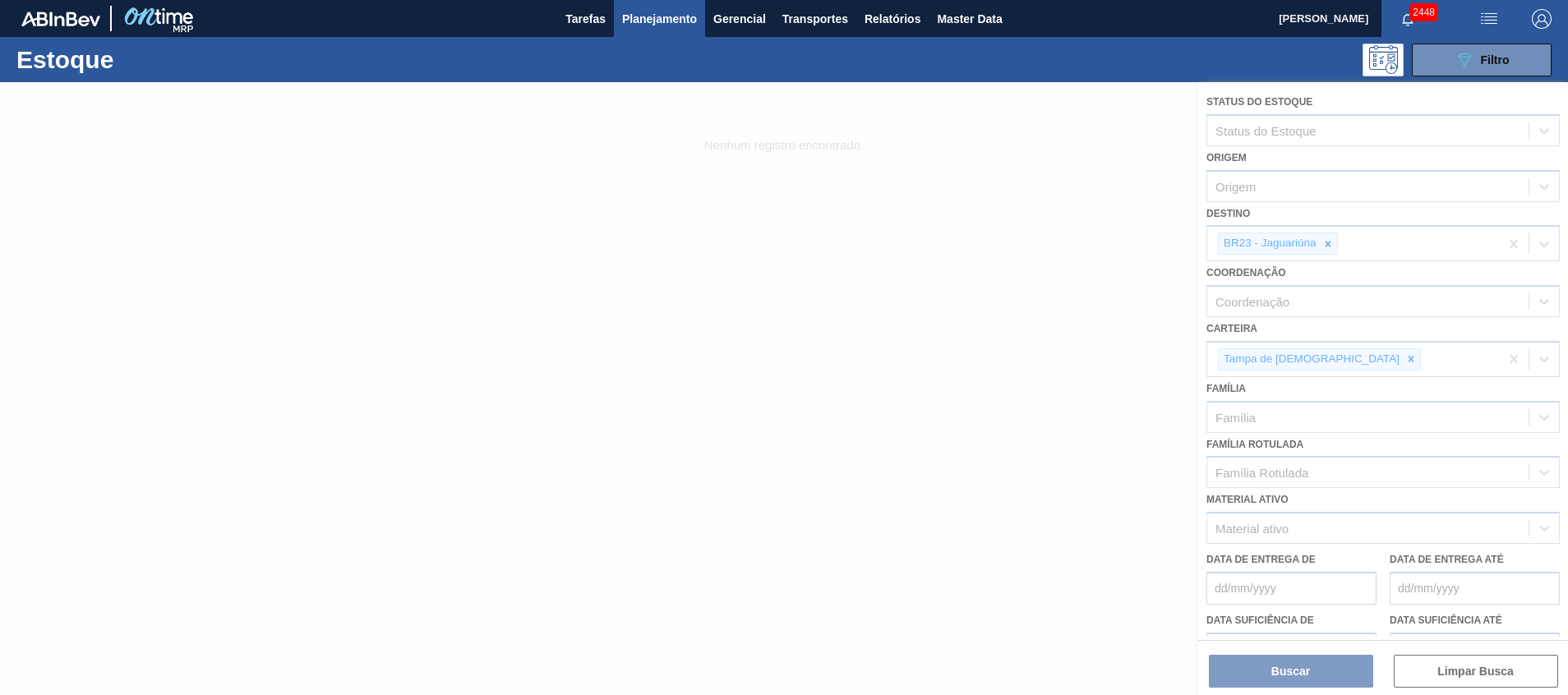
click at [1325, 249] on div at bounding box center [784, 388] width 1568 height 613
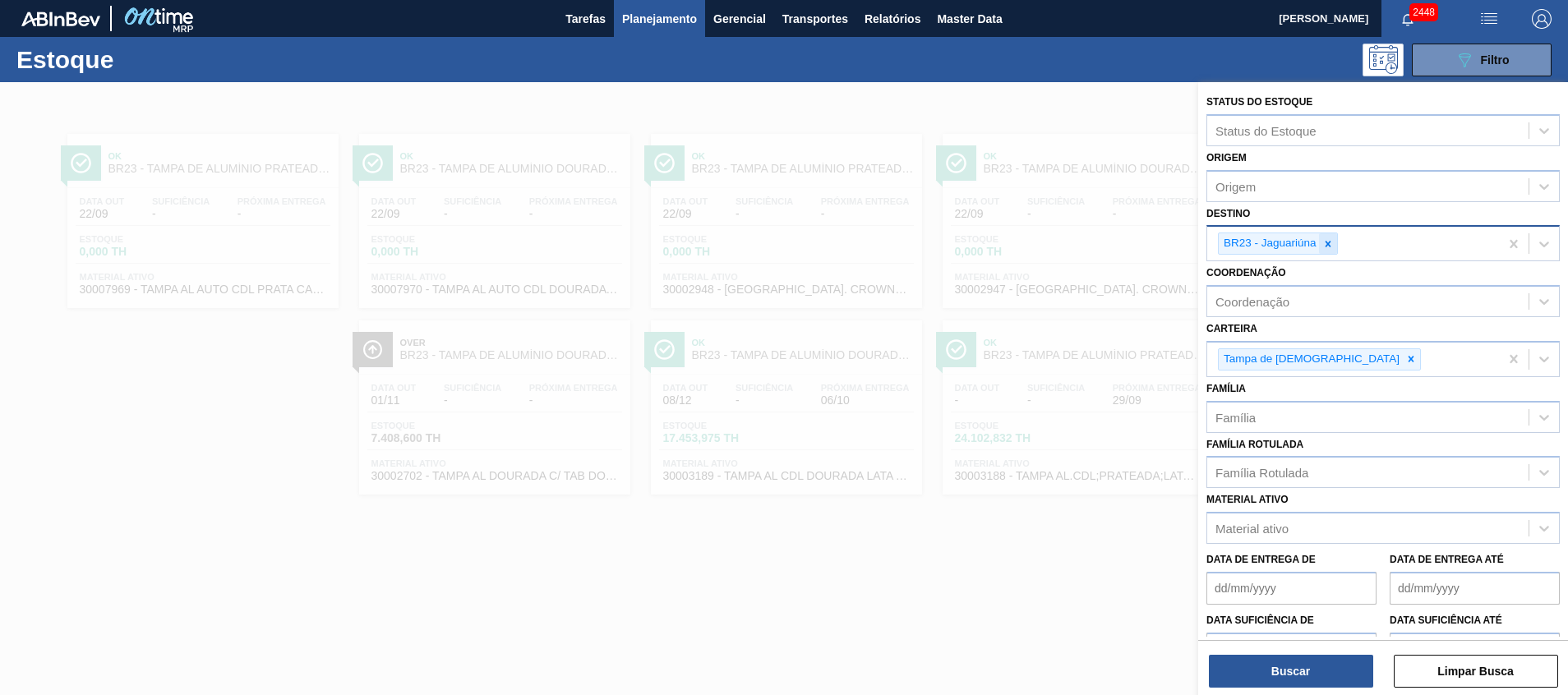
click at [1325, 249] on icon at bounding box center [1328, 244] width 11 height 11
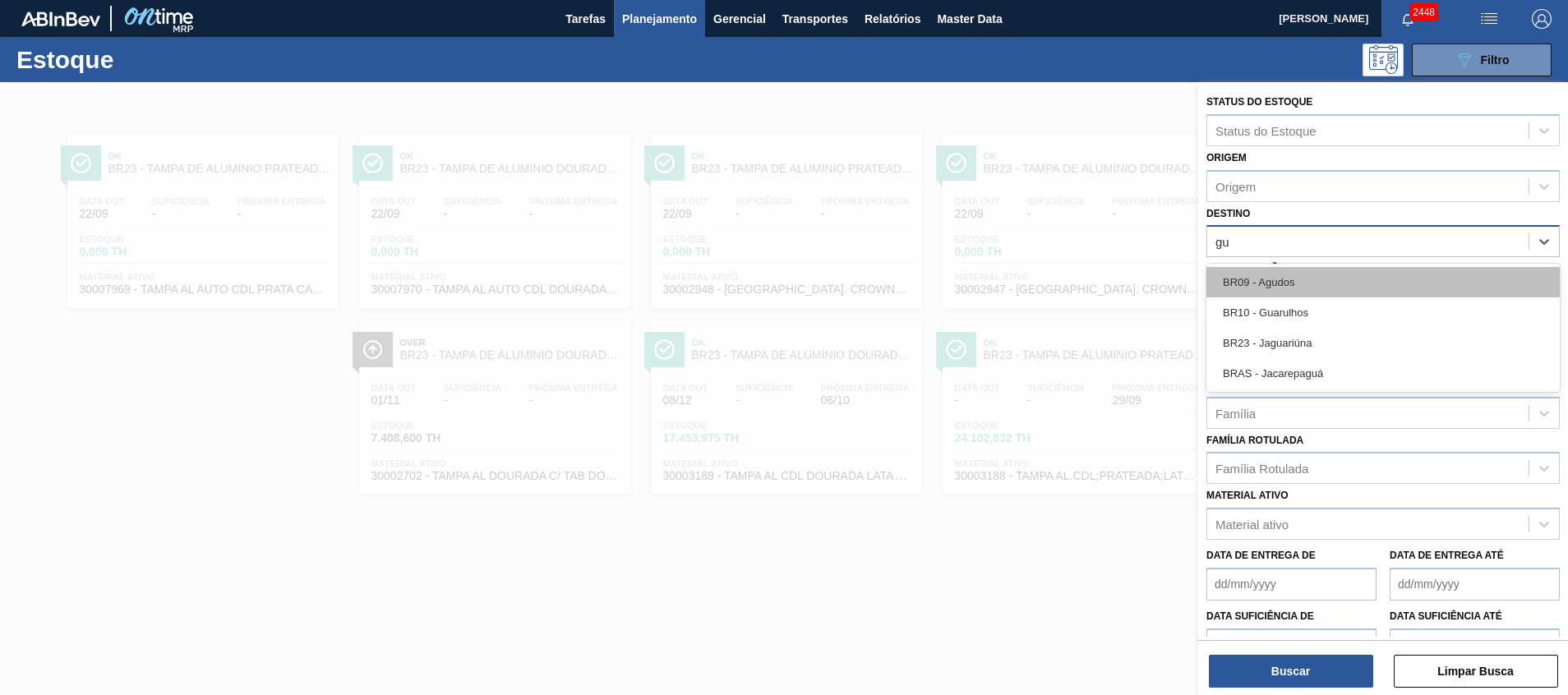
type input "gua"
click at [1305, 287] on div "BR10 - Guarulhos" at bounding box center [1384, 282] width 353 height 30
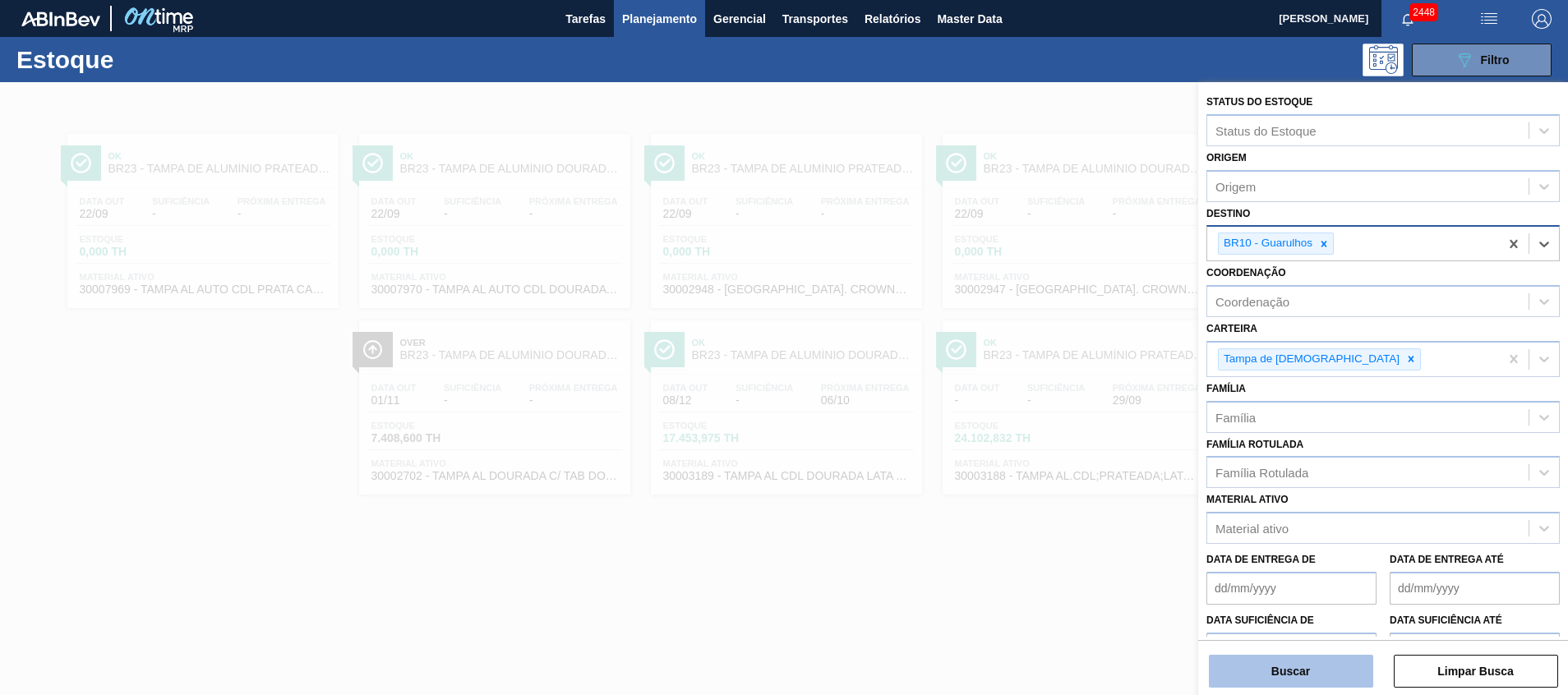
click at [1241, 679] on button "Buscar" at bounding box center [1291, 671] width 165 height 33
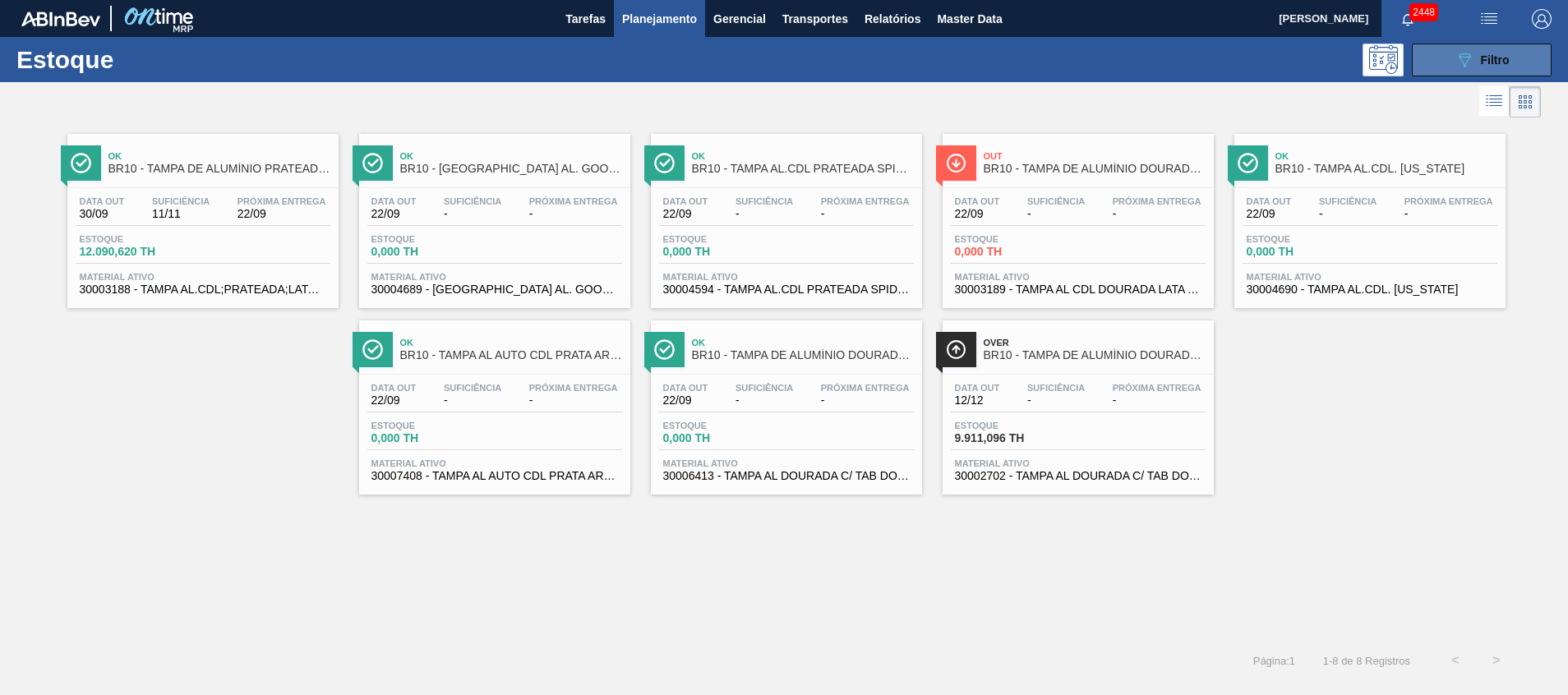
click at [1452, 65] on button "089F7B8B-B2A5-4AFE-B5C0-19BA573D28AC Filtro" at bounding box center [1482, 60] width 140 height 33
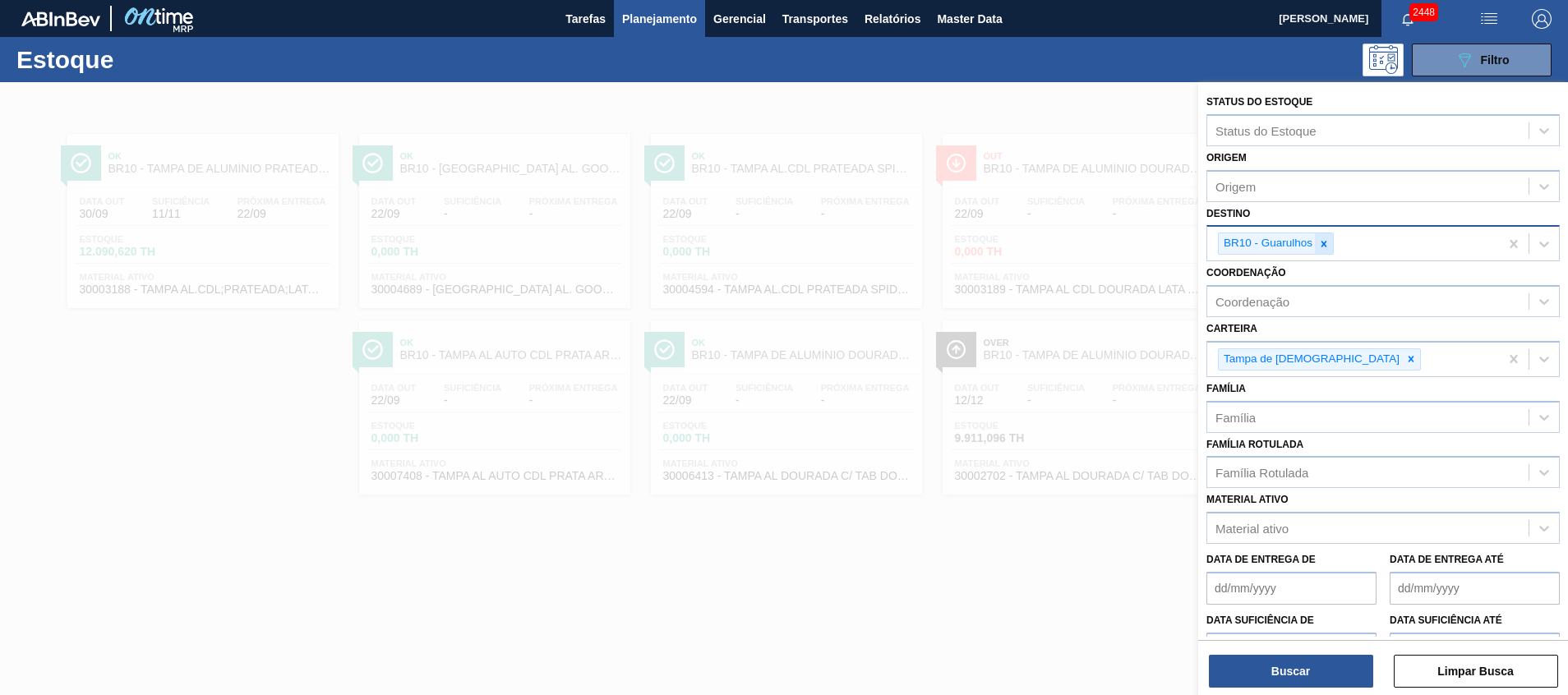
click at [1321, 249] on icon at bounding box center [1323, 244] width 11 height 11
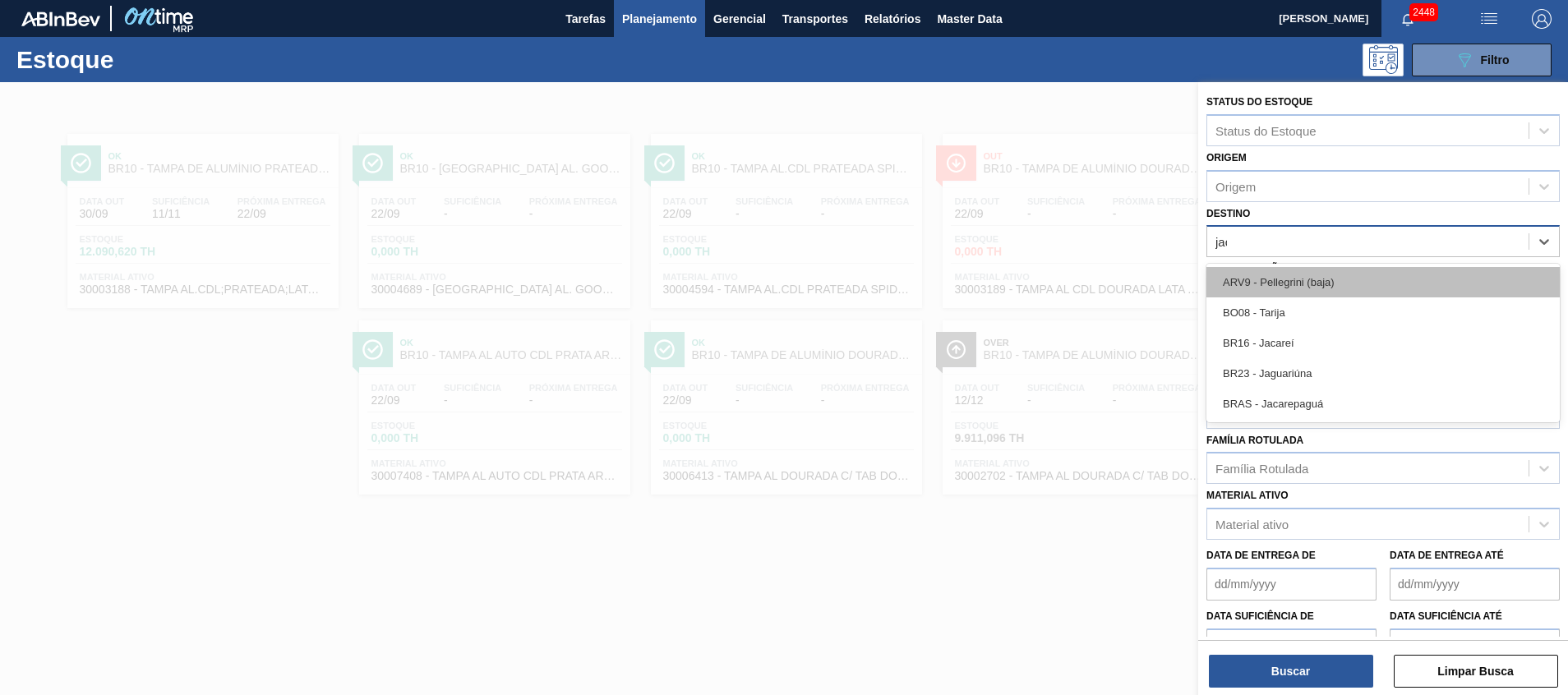
type input "jaca"
click at [1294, 271] on div "BR16 - Jacareí" at bounding box center [1384, 282] width 353 height 30
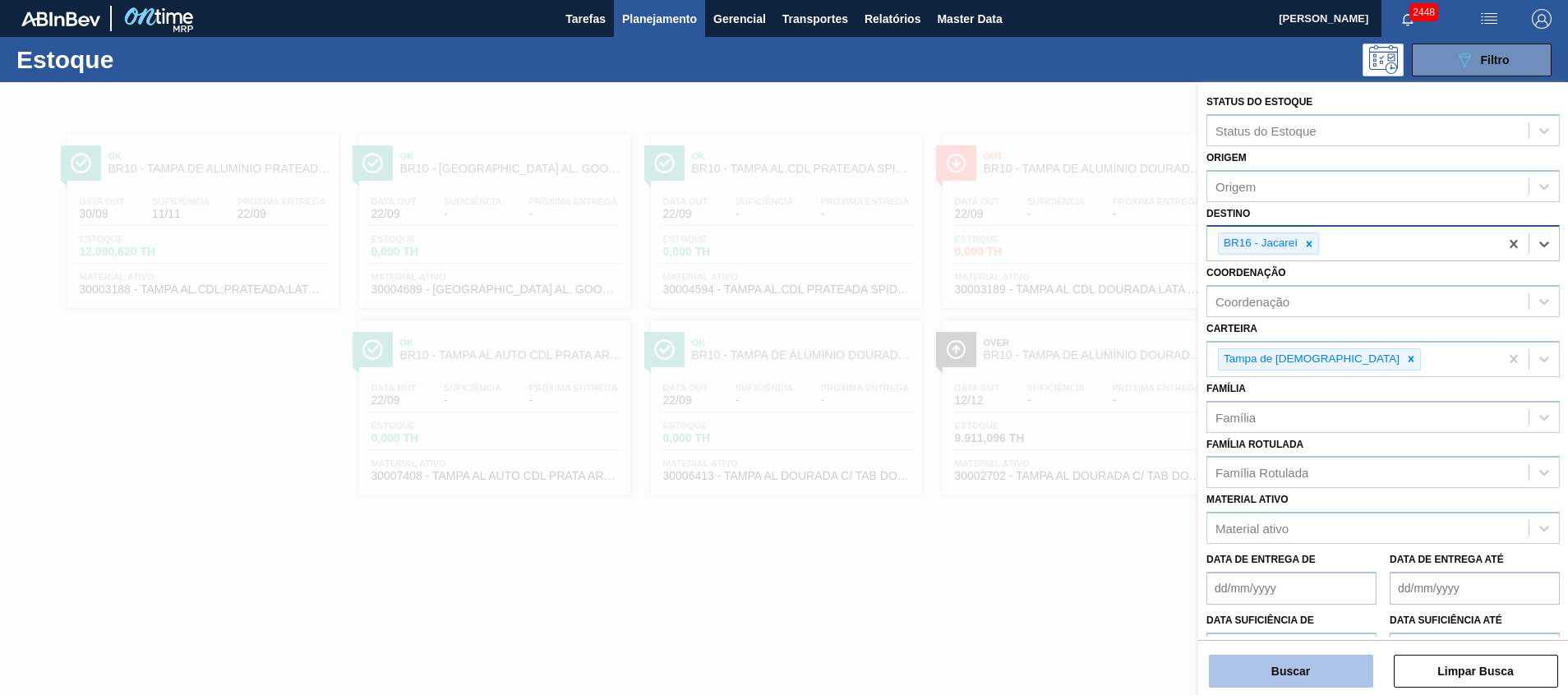
click at [1262, 686] on button "Buscar" at bounding box center [1291, 671] width 165 height 33
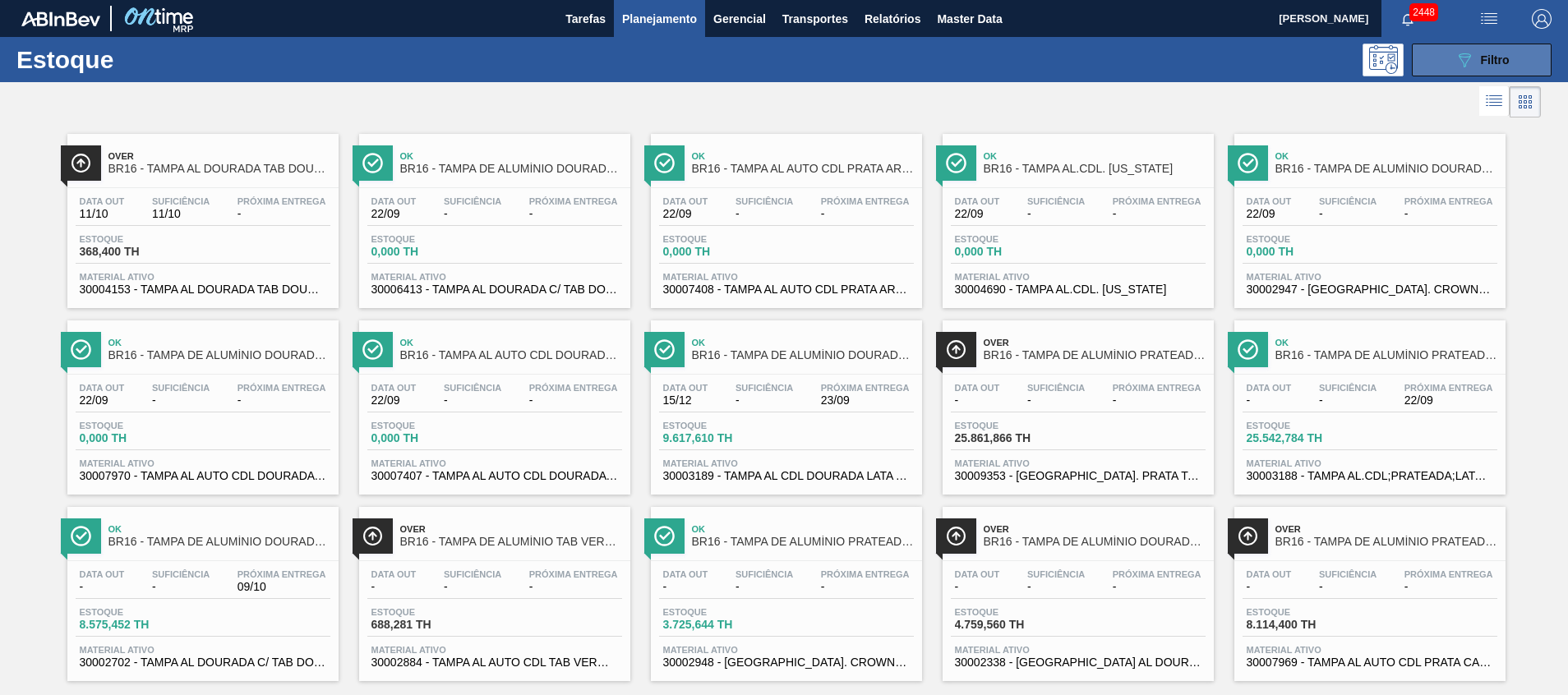
drag, startPoint x: 1445, startPoint y: 51, endPoint x: 1442, endPoint y: 62, distance: 11.4
click at [1446, 50] on button "089F7B8B-B2A5-4AFE-B5C0-19BA573D28AC Filtro" at bounding box center [1482, 60] width 140 height 33
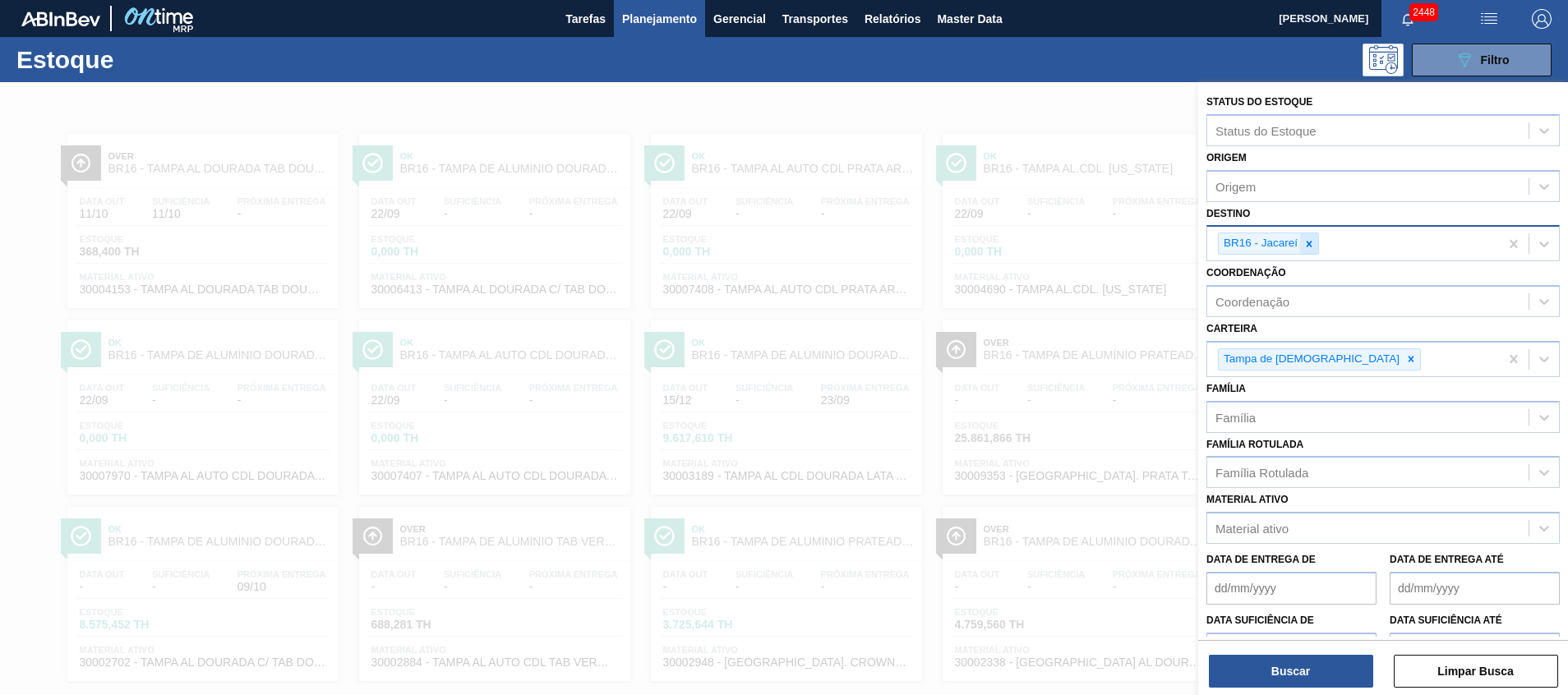
click at [1306, 249] on icon at bounding box center [1309, 244] width 11 height 11
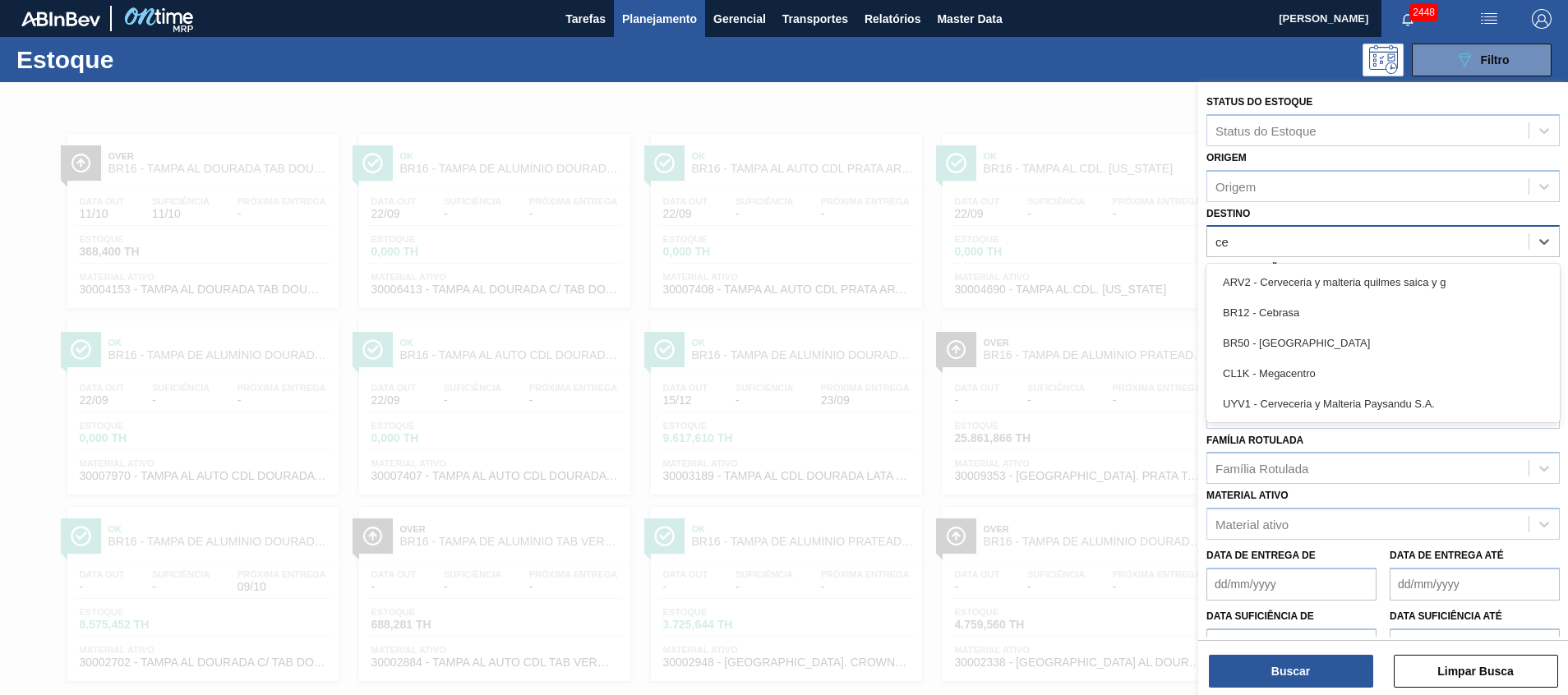
type input "ceb"
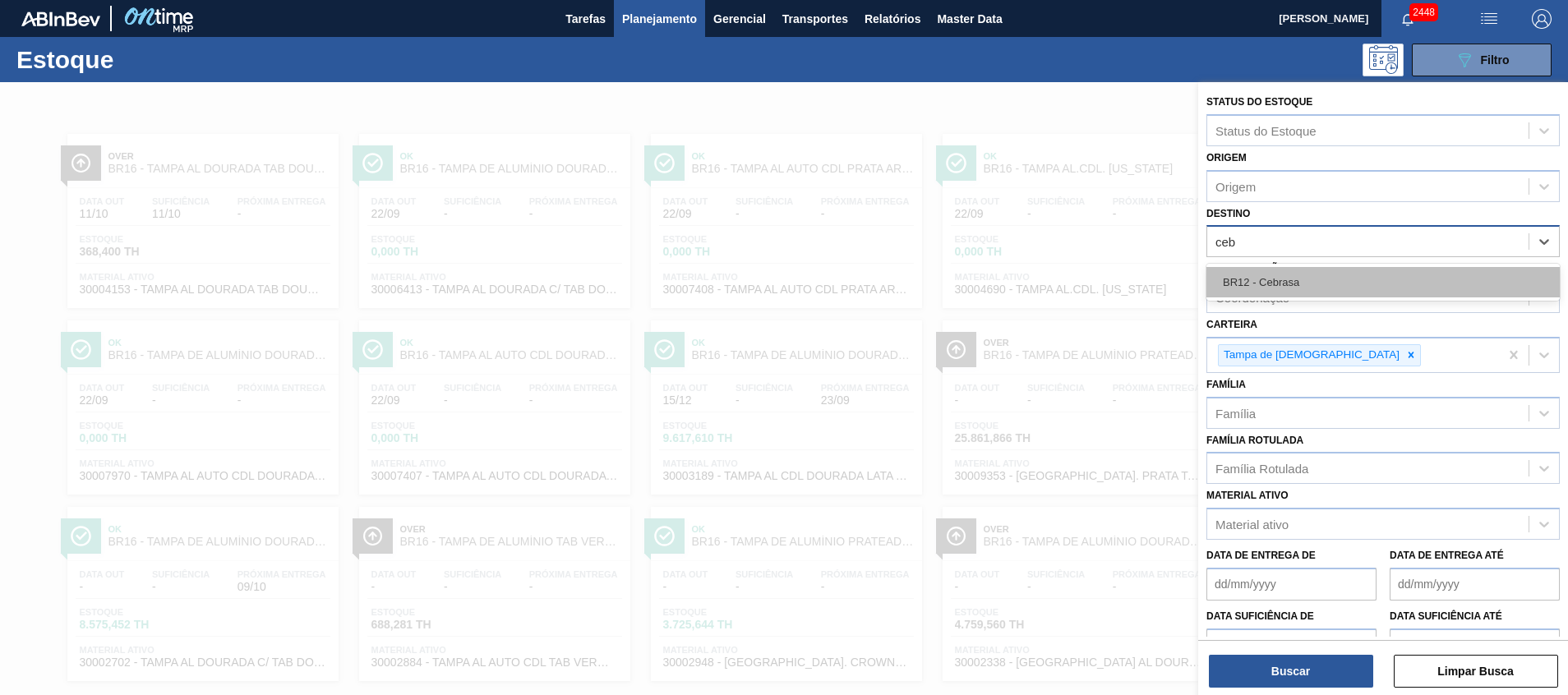
click at [1279, 285] on div "BR12 - Cebrasa" at bounding box center [1384, 282] width 353 height 30
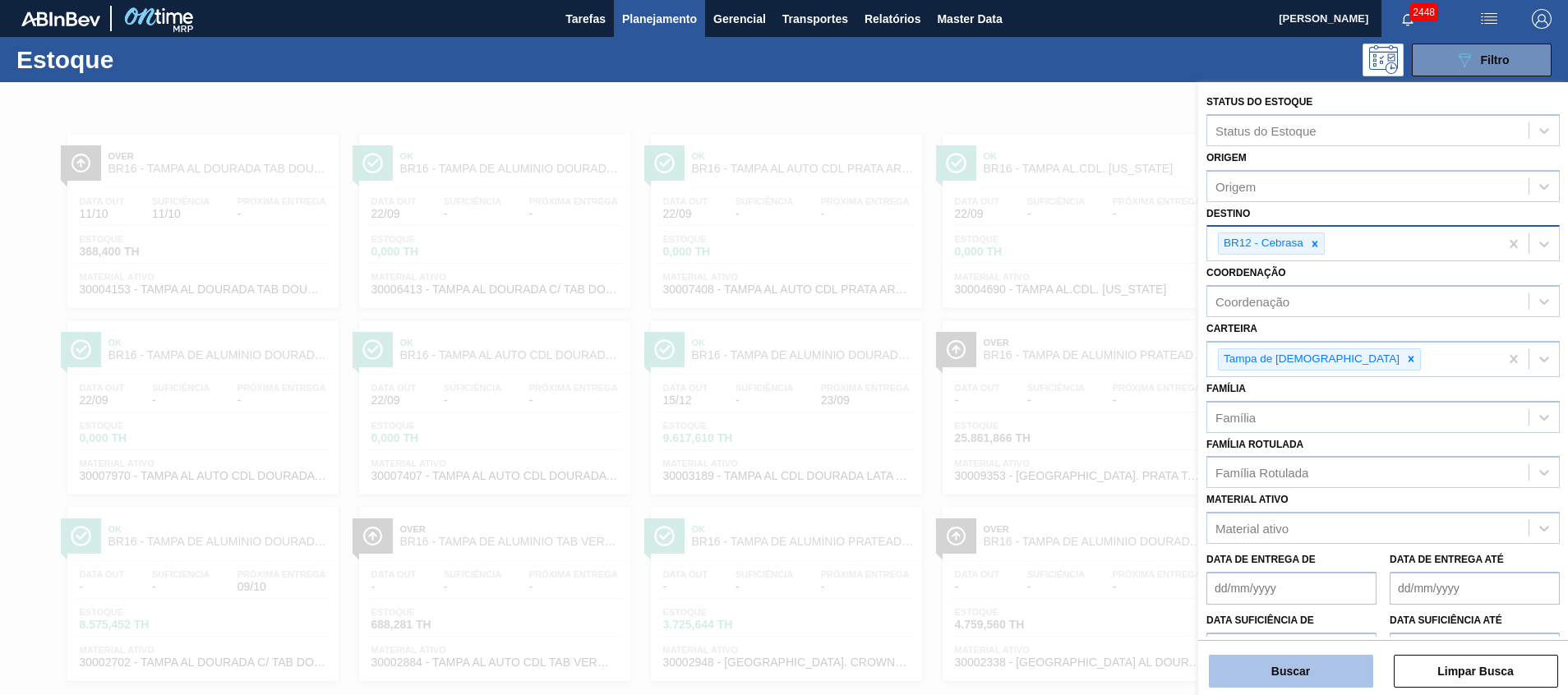
click at [1316, 676] on button "Buscar" at bounding box center [1291, 671] width 165 height 33
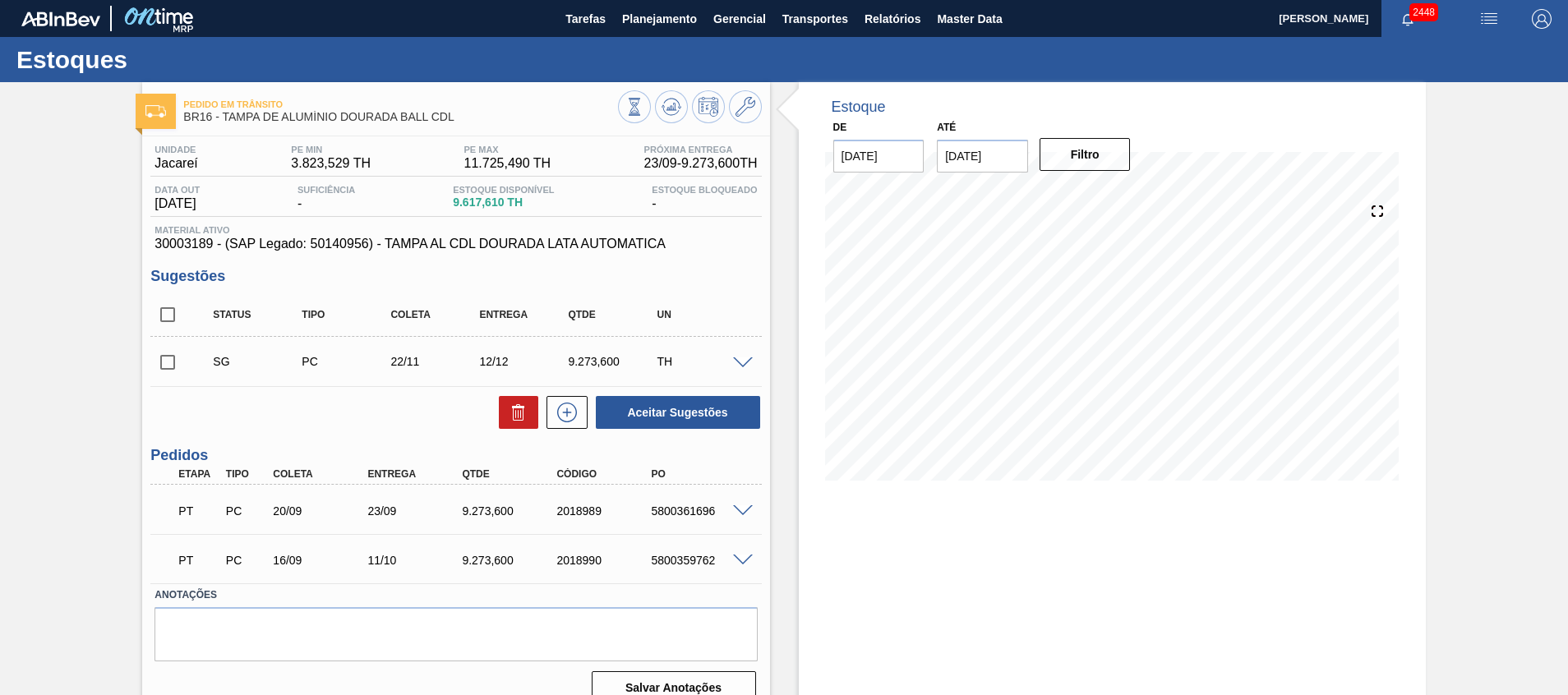
click at [744, 514] on span at bounding box center [743, 512] width 20 height 12
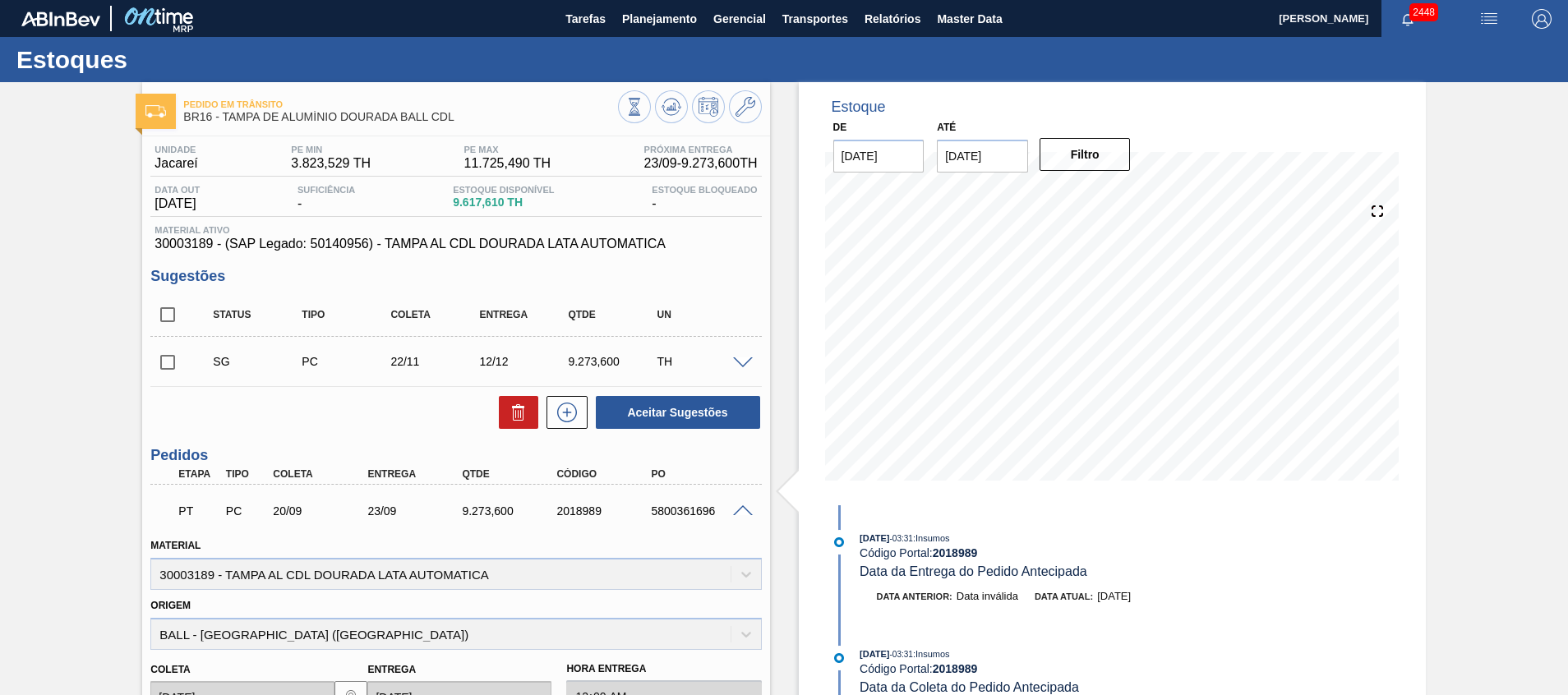
click at [744, 514] on span at bounding box center [743, 512] width 20 height 12
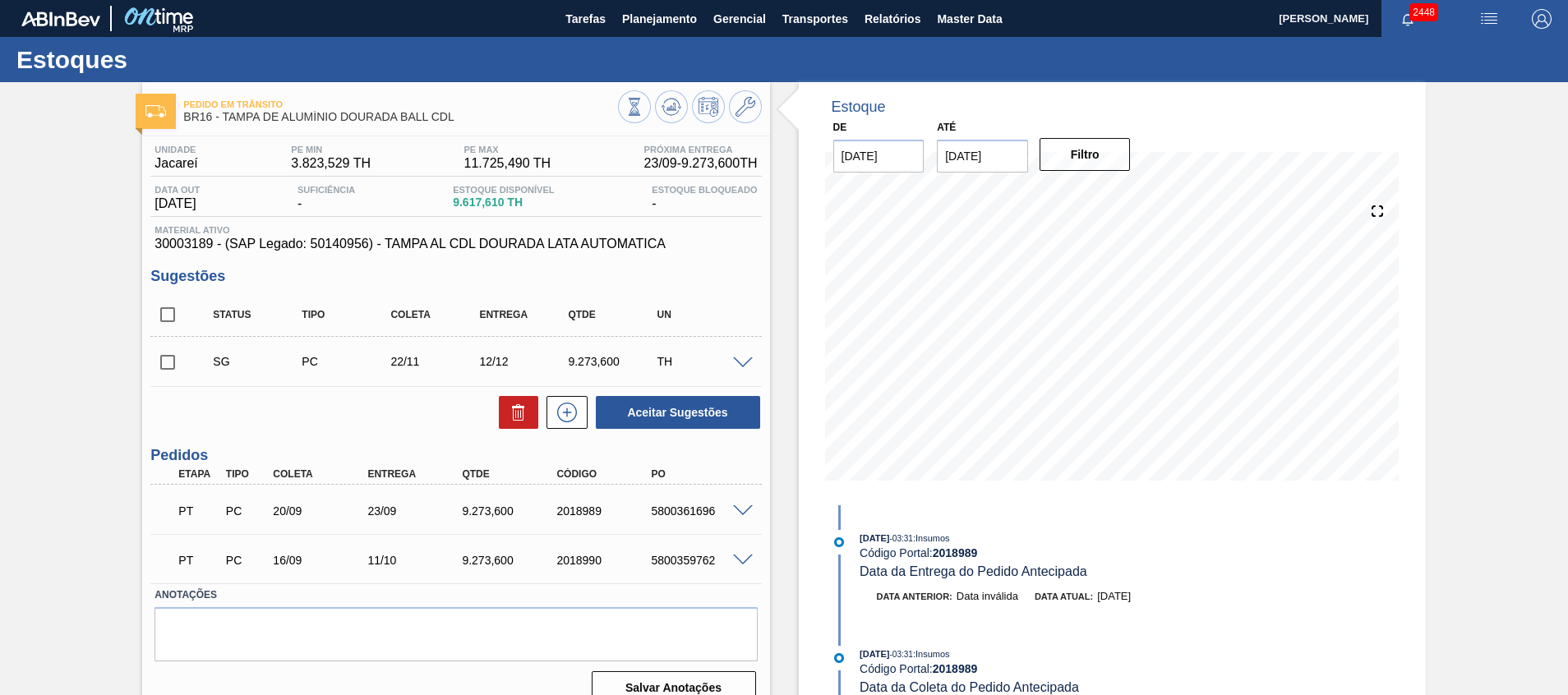
click at [744, 514] on span at bounding box center [743, 512] width 20 height 12
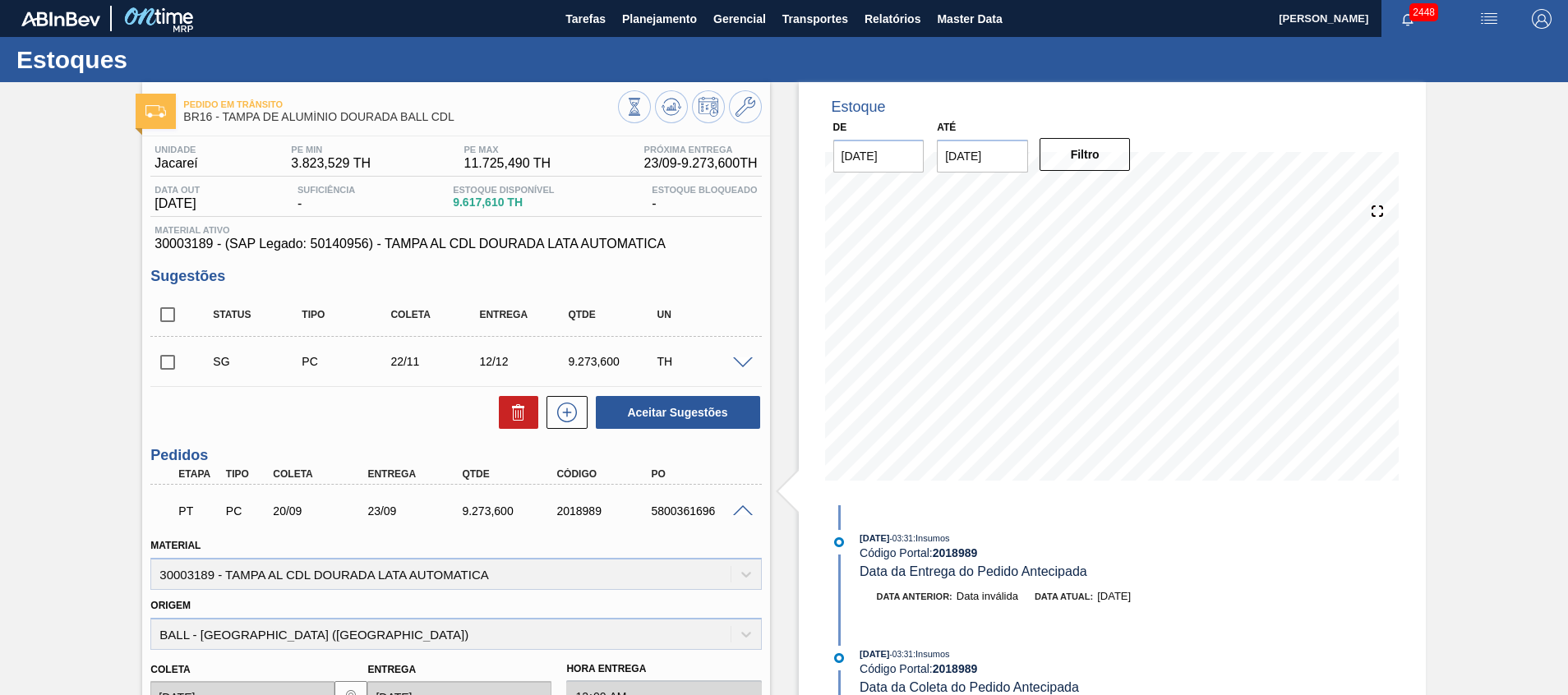
click at [746, 509] on span at bounding box center [743, 512] width 20 height 12
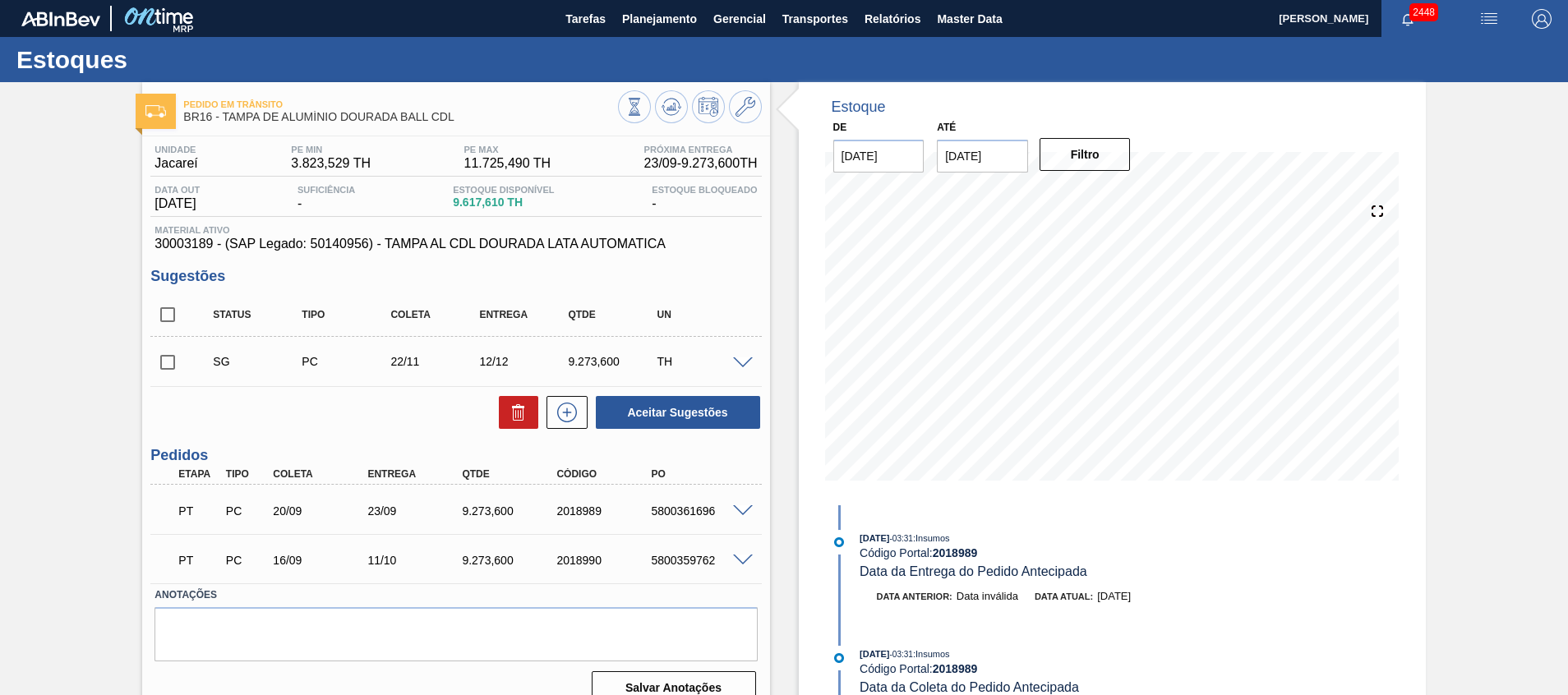
click at [676, 509] on div "5800361696" at bounding box center [700, 511] width 106 height 13
copy div "5800361696"
click at [742, 571] on div "PT PC 16/09 11/10 9.273,600 2018990 5800359762" at bounding box center [456, 559] width 611 height 41
click at [742, 567] on div "PT PC 16/09 11/10 9.273,600 2018990 5800359762" at bounding box center [456, 559] width 611 height 41
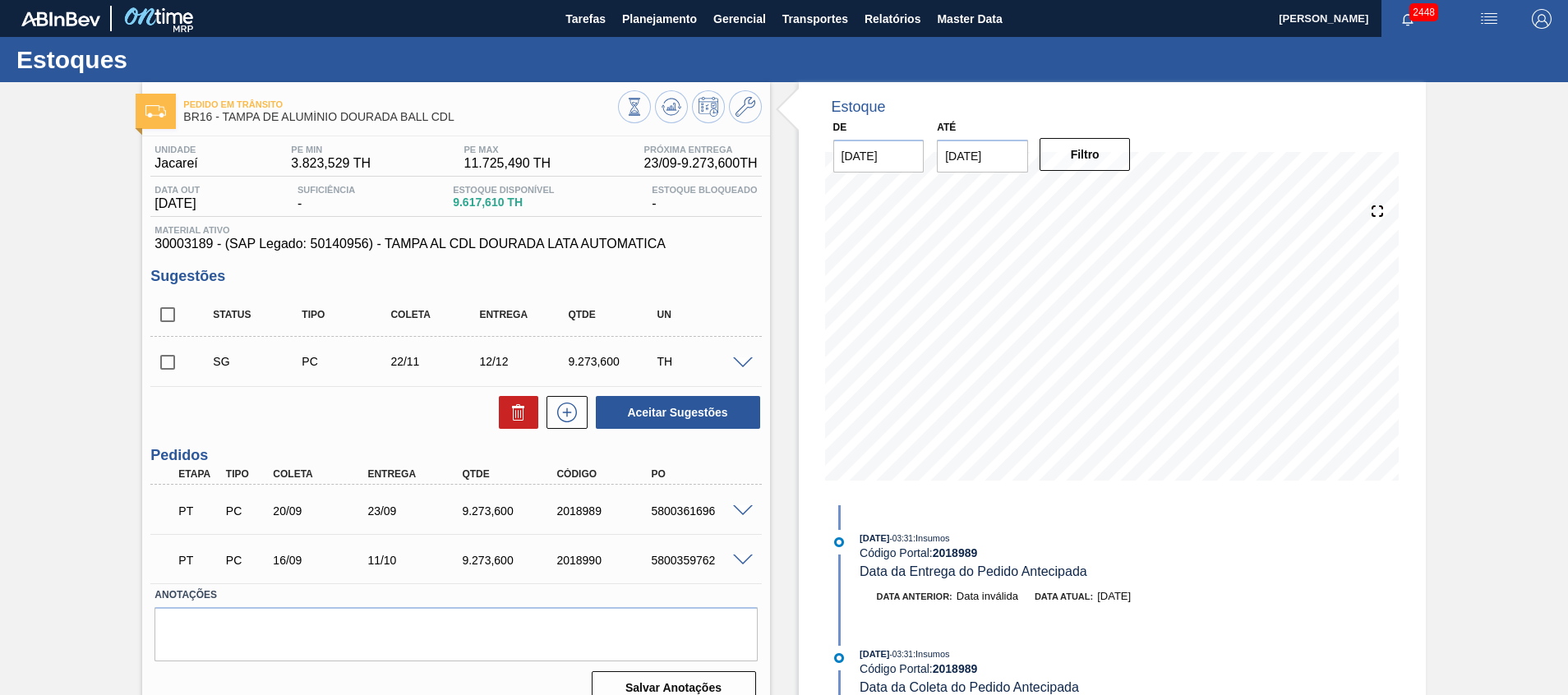
click at [743, 555] on span at bounding box center [743, 561] width 20 height 12
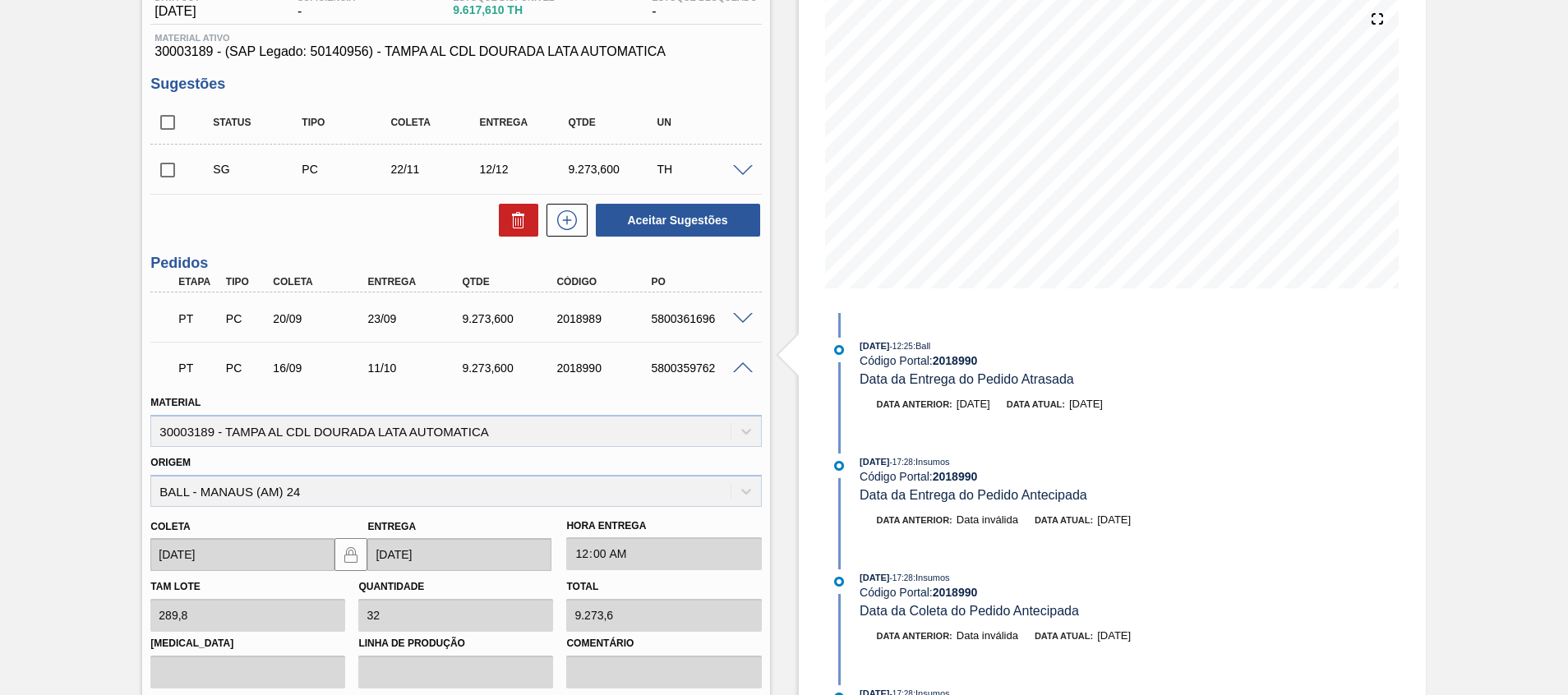
scroll to position [246, 0]
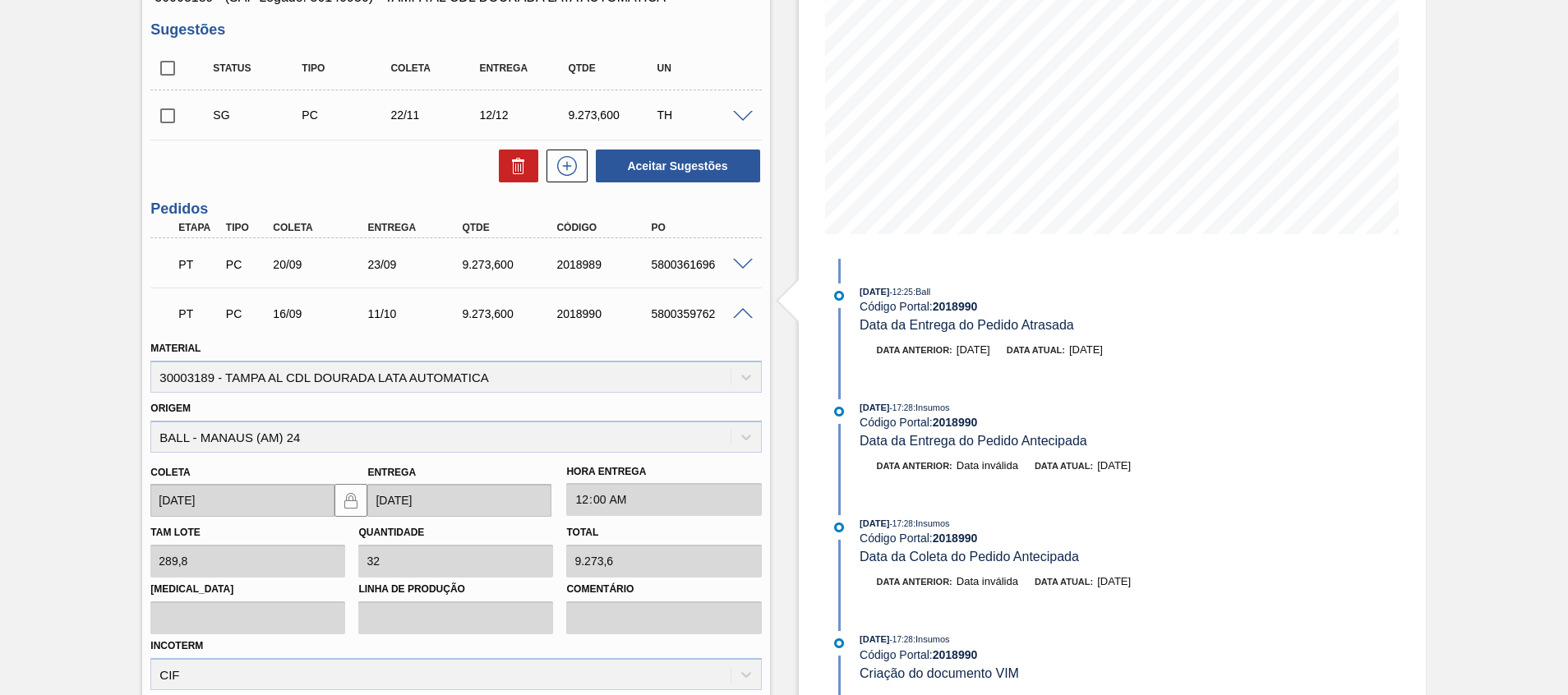
click at [682, 313] on div "5800359762" at bounding box center [700, 313] width 106 height 13
click at [689, 313] on div "5800359762" at bounding box center [700, 313] width 106 height 13
copy div "5800359762"
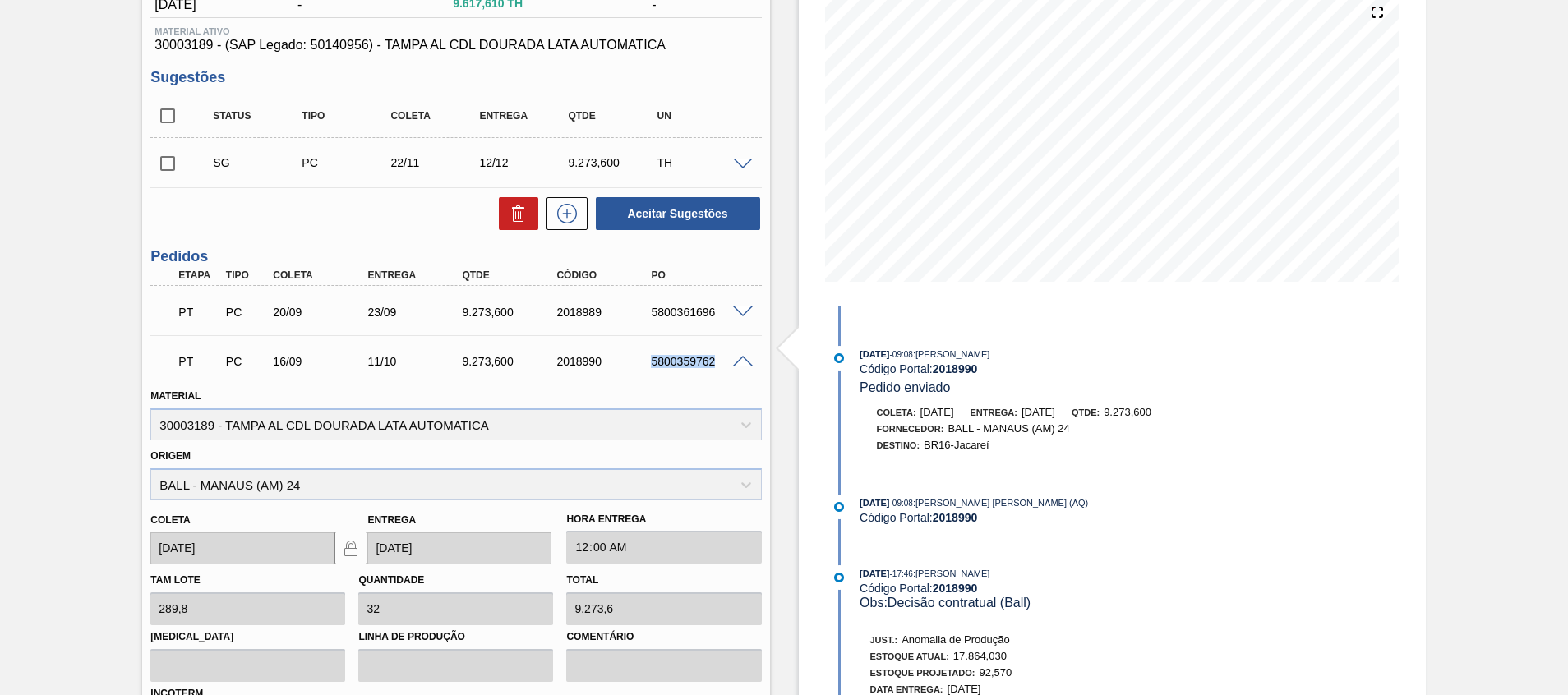
scroll to position [421, 0]
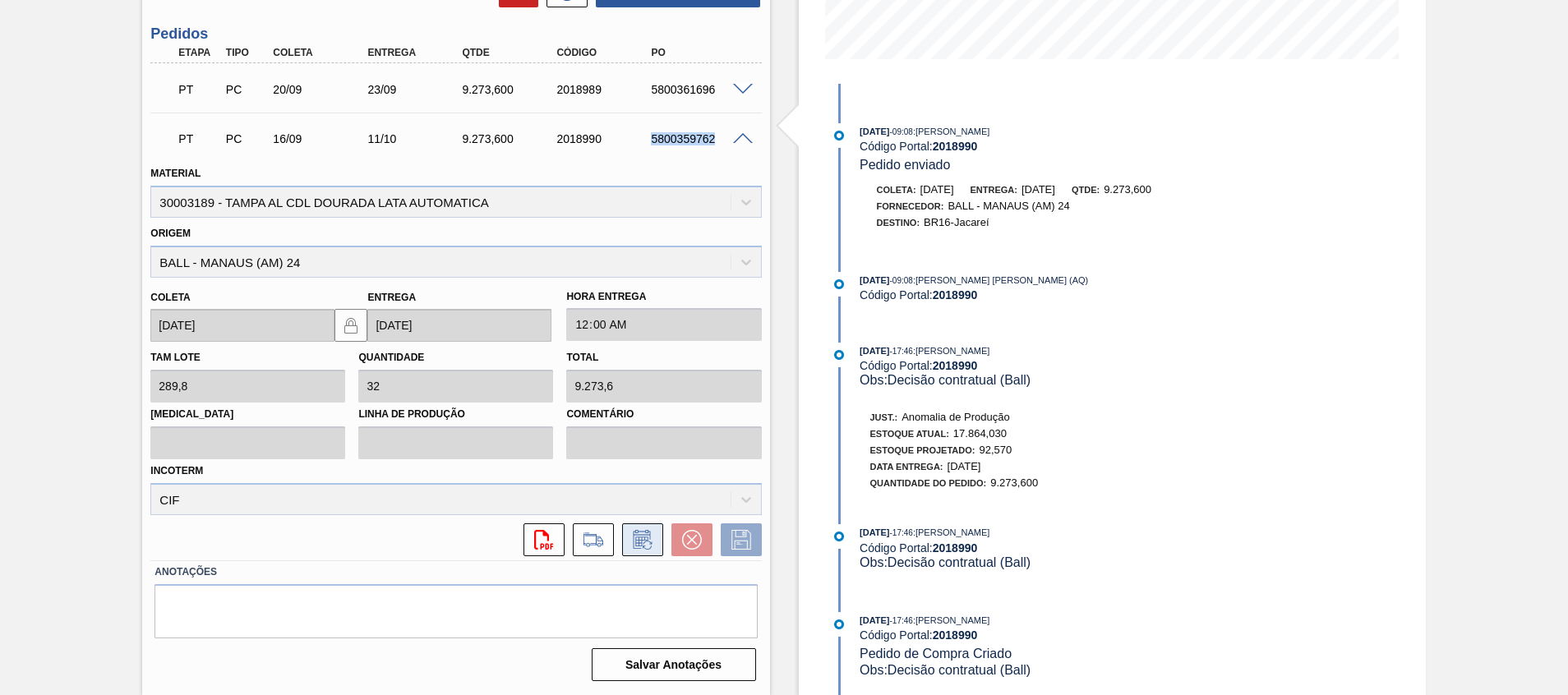
click at [644, 538] on icon at bounding box center [643, 539] width 27 height 20
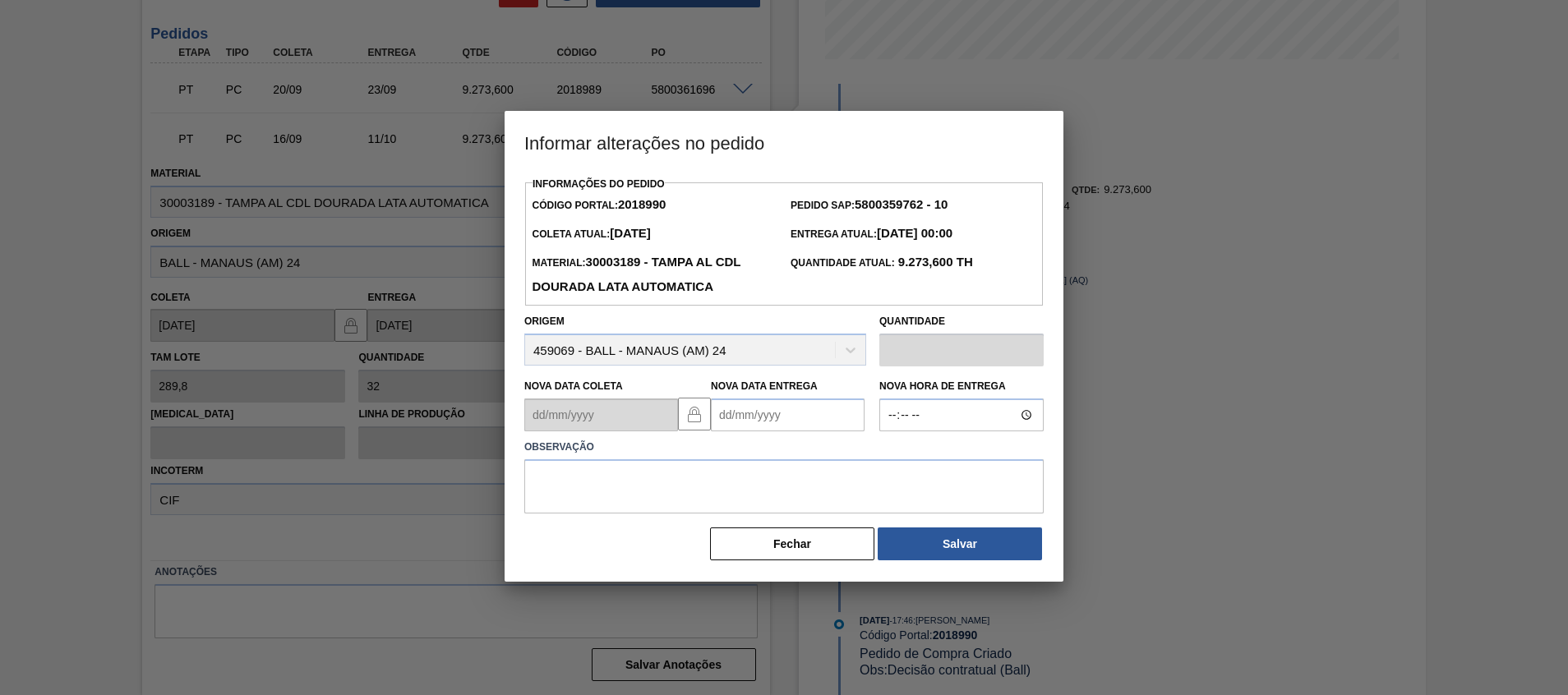
click at [781, 431] on Entrega2018990 "Nova Data Entrega" at bounding box center [787, 415] width 153 height 33
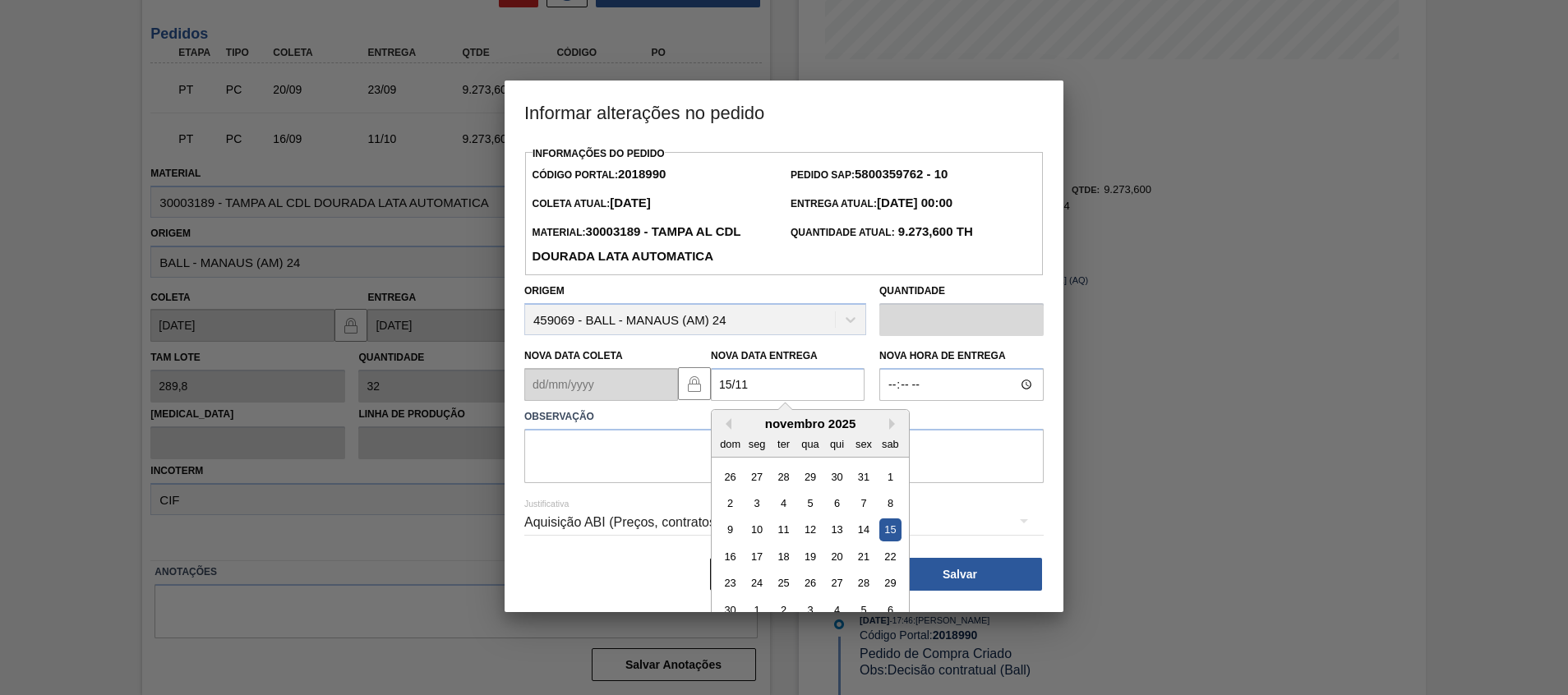
click at [888, 534] on div "15" at bounding box center [891, 531] width 22 height 22
type Entrega2018990 "[DATE]"
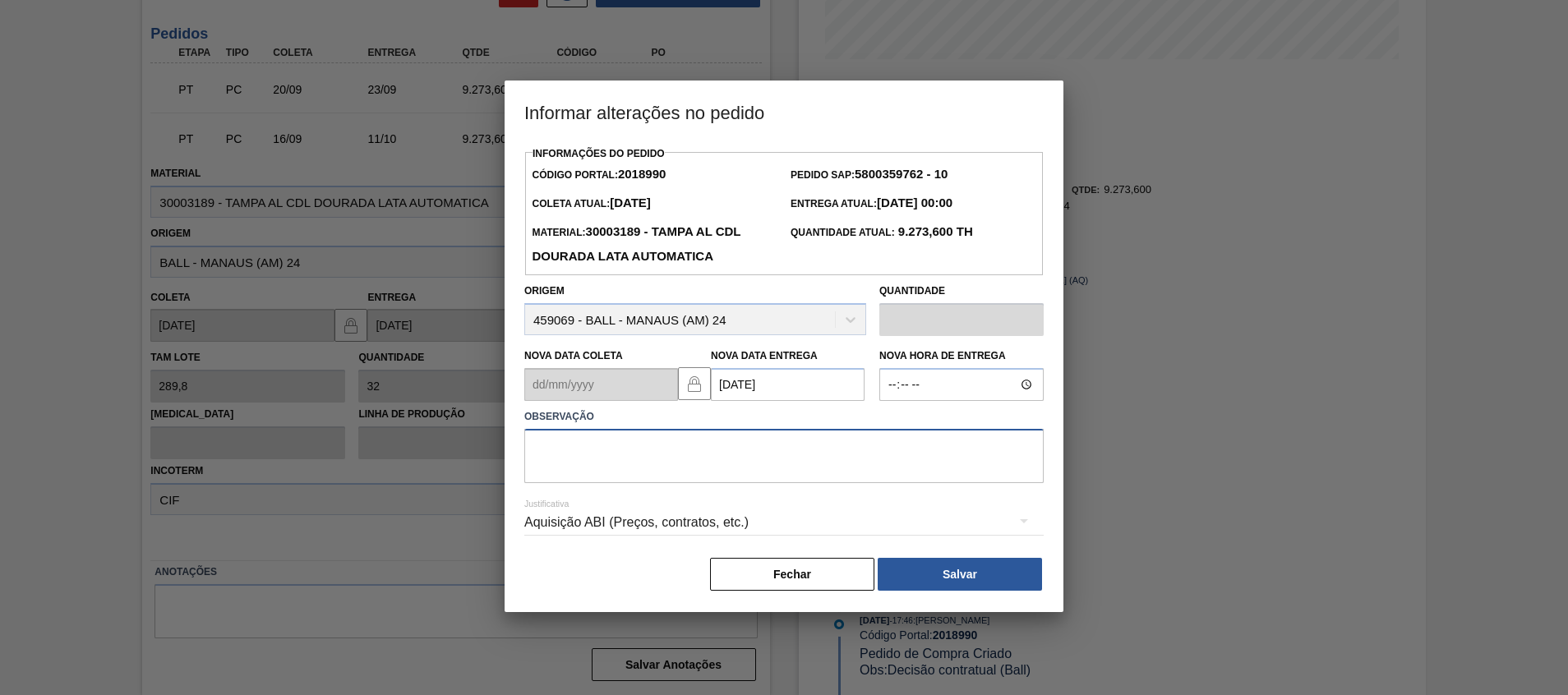
click at [890, 464] on textarea at bounding box center [784, 456] width 520 height 54
type textarea "O"
type textarea "Postergação cfme entrega inicial"
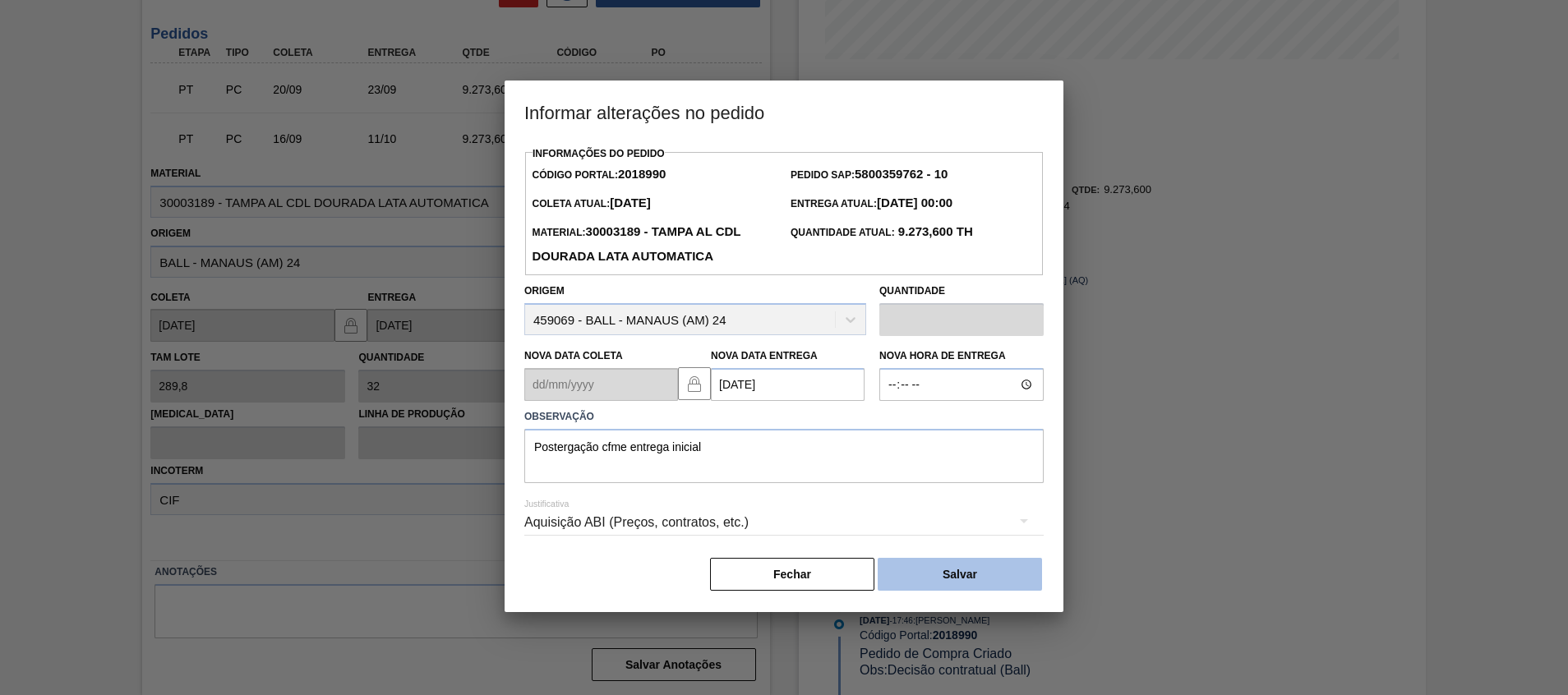
click at [931, 565] on button "Salvar" at bounding box center [960, 574] width 165 height 33
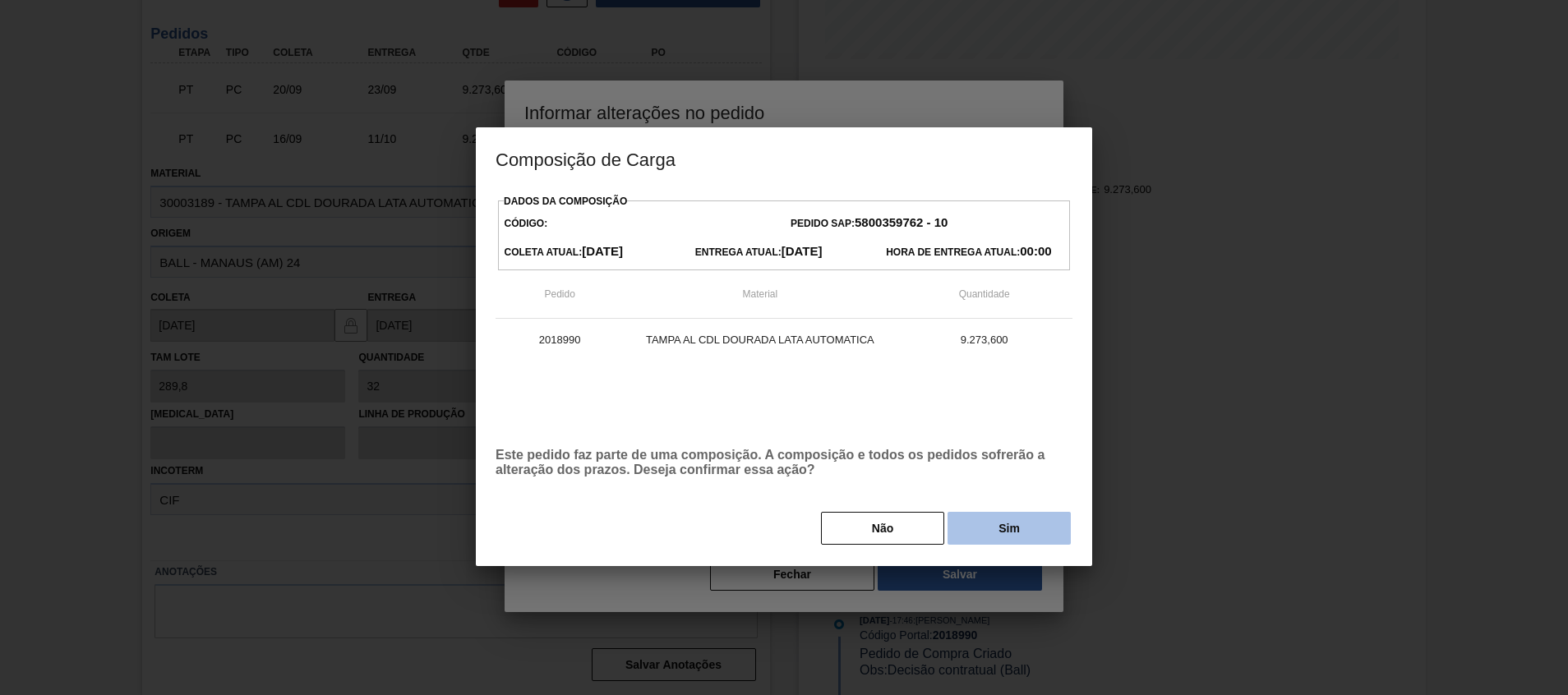
click at [968, 529] on button "Sim" at bounding box center [1009, 528] width 123 height 33
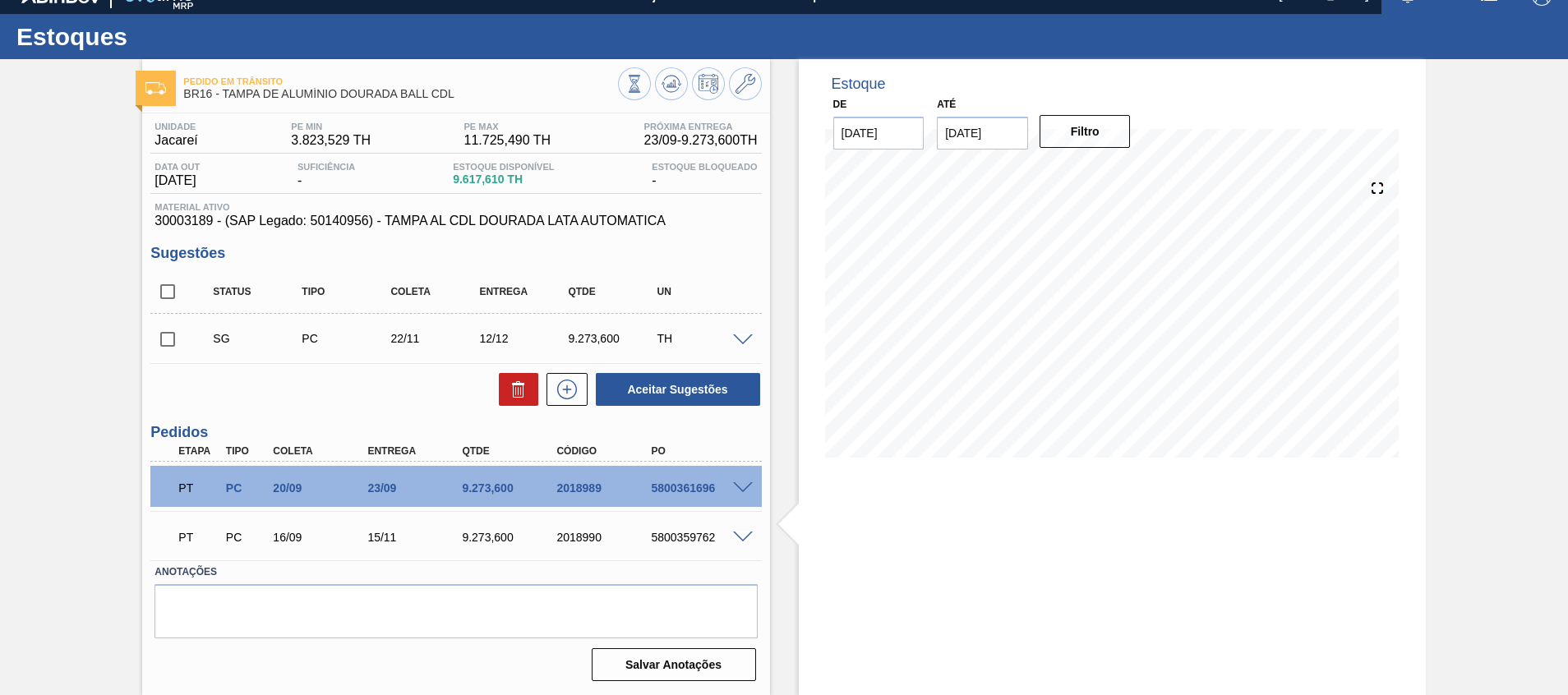
scroll to position [23, 0]
click at [741, 540] on span at bounding box center [743, 537] width 20 height 12
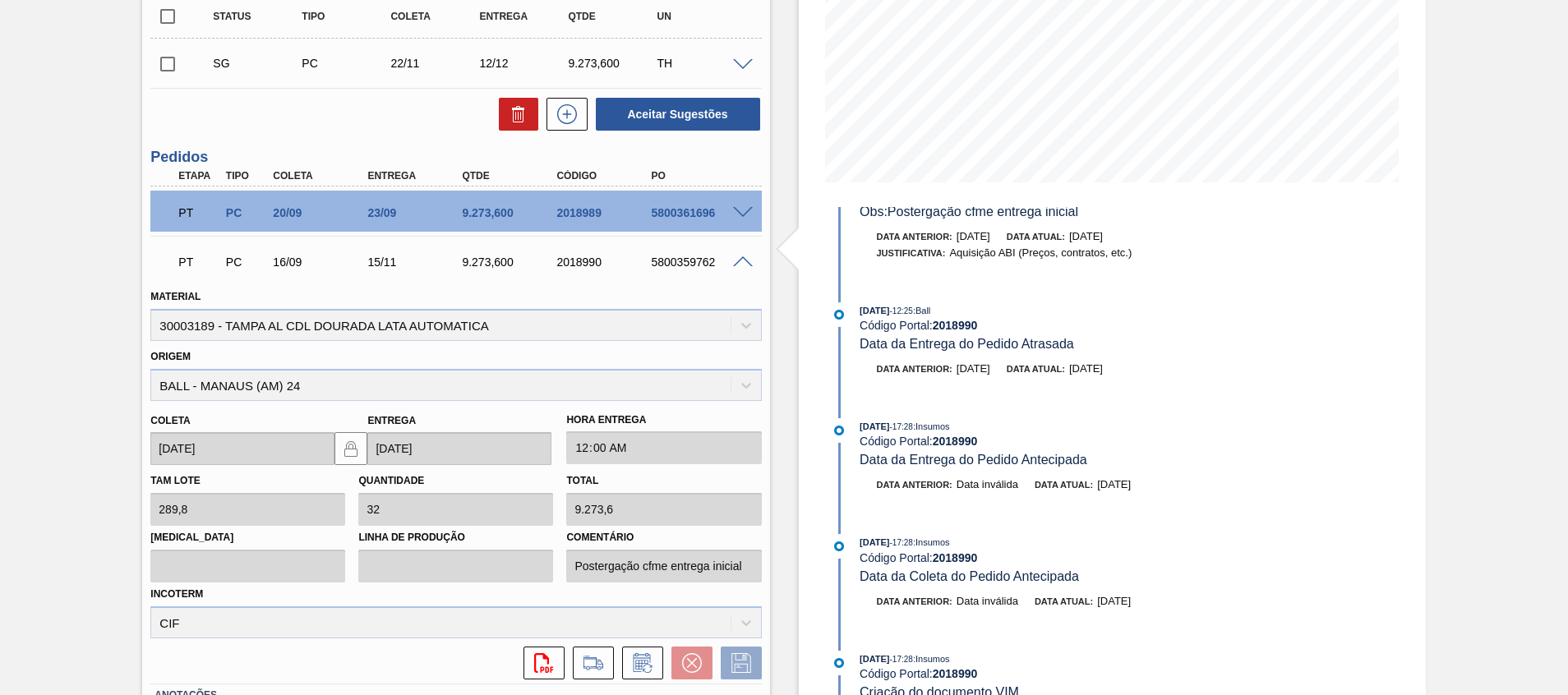
scroll to position [0, 0]
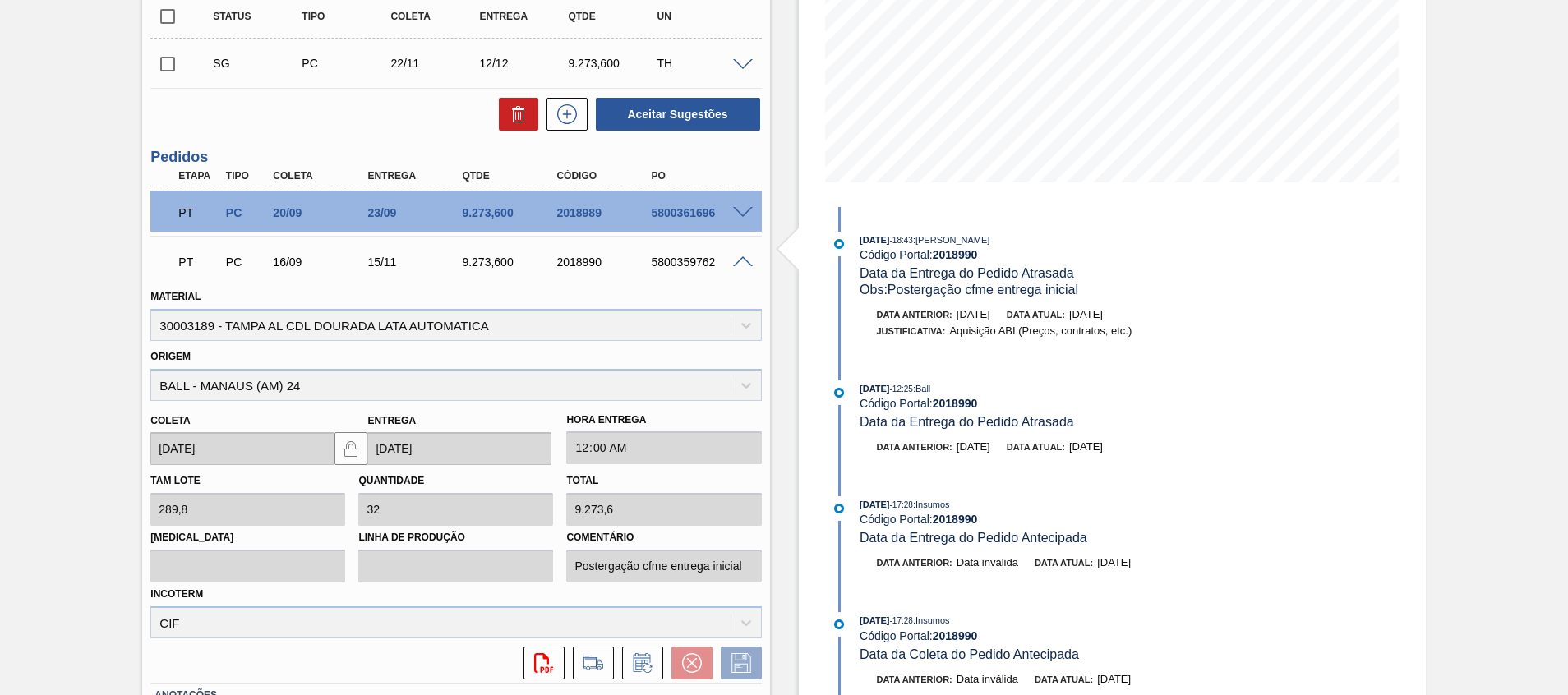
click at [684, 258] on div "5800359762" at bounding box center [700, 262] width 106 height 13
copy div "5800359762"
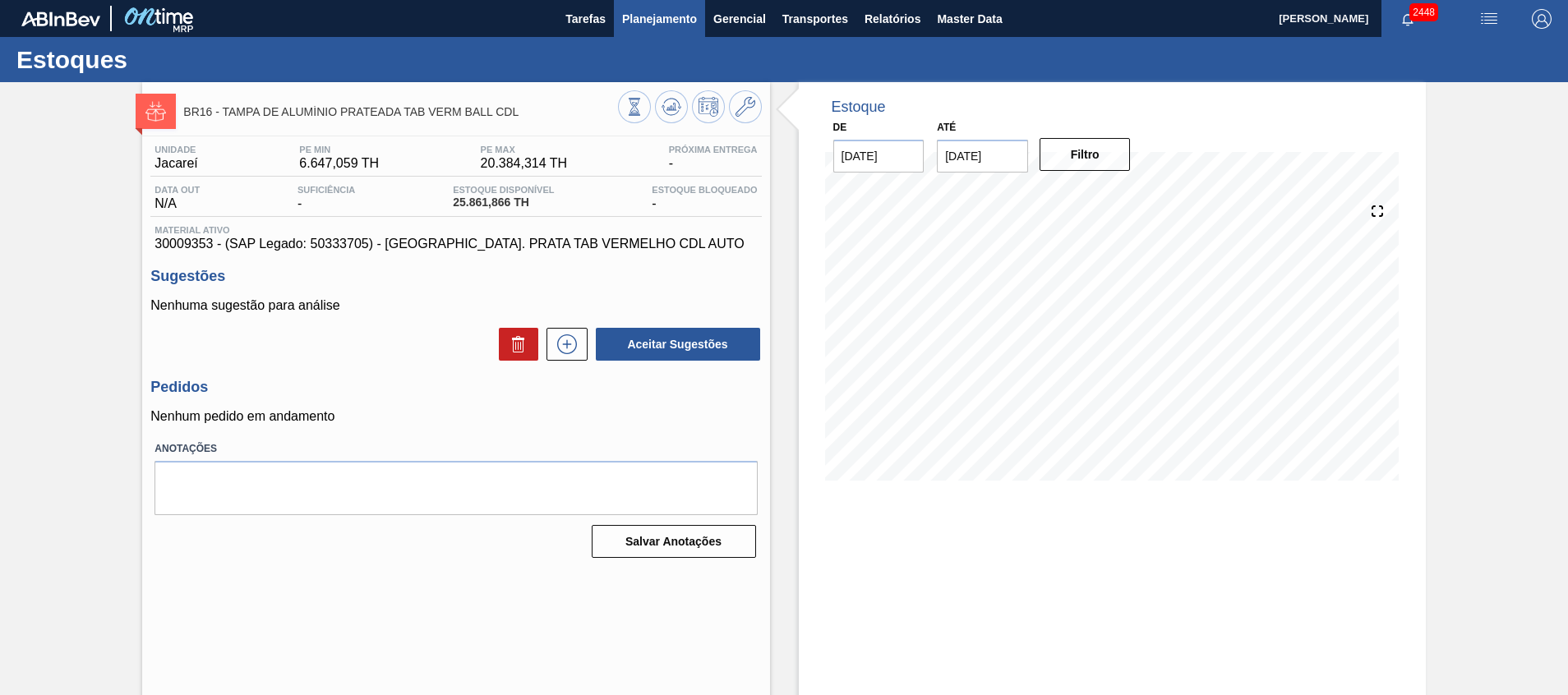
click at [655, 4] on button "Planejamento" at bounding box center [660, 18] width 91 height 37
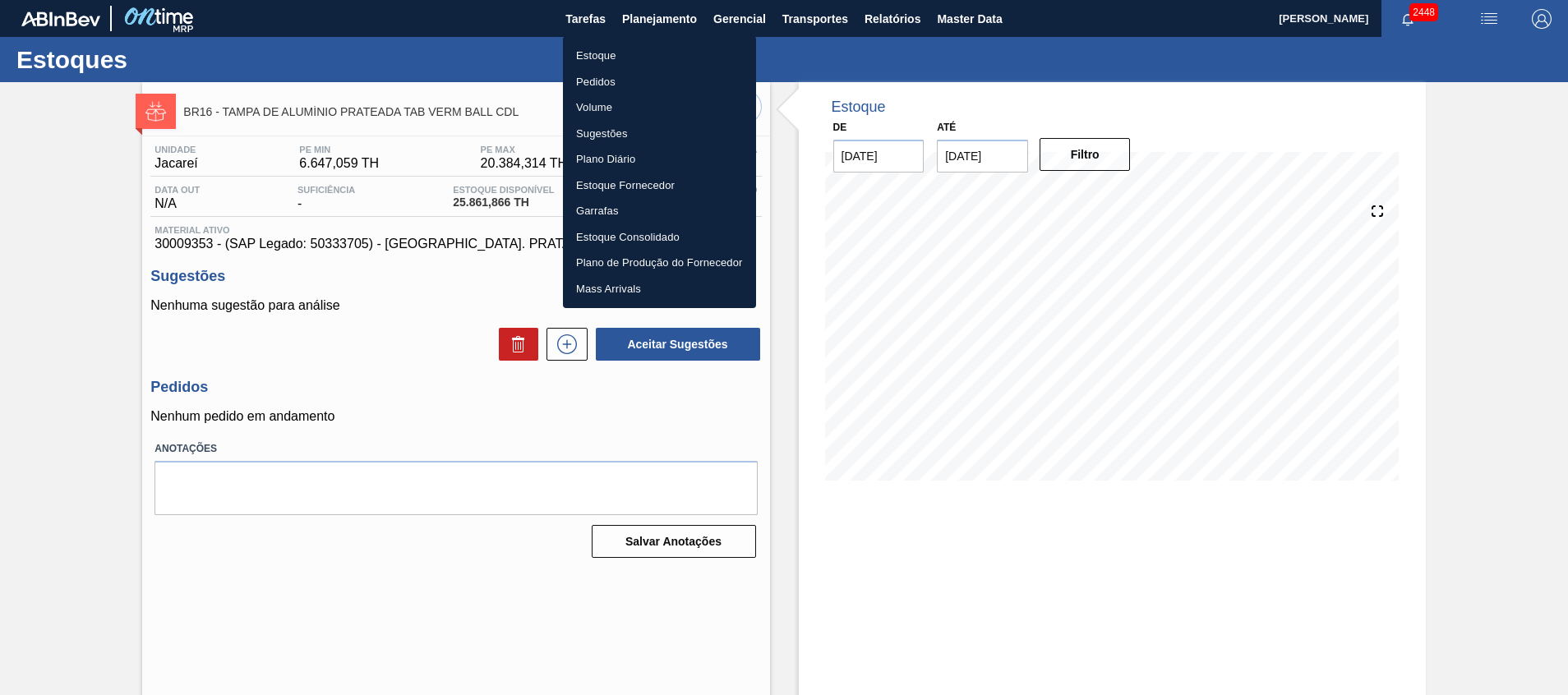
click at [633, 58] on li "Estoque" at bounding box center [660, 56] width 193 height 27
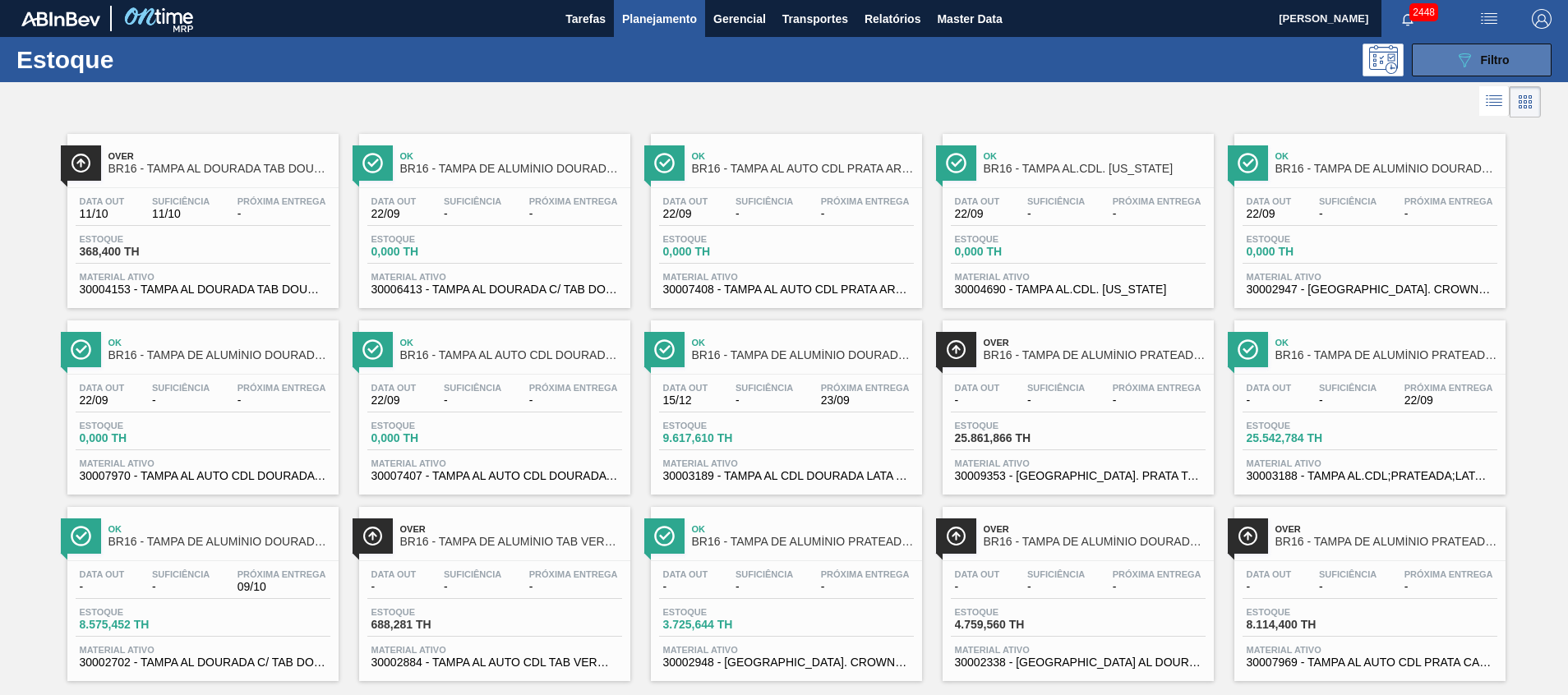
click at [1440, 68] on button "089F7B8B-B2A5-4AFE-B5C0-19BA573D28AC Filtro" at bounding box center [1482, 60] width 140 height 33
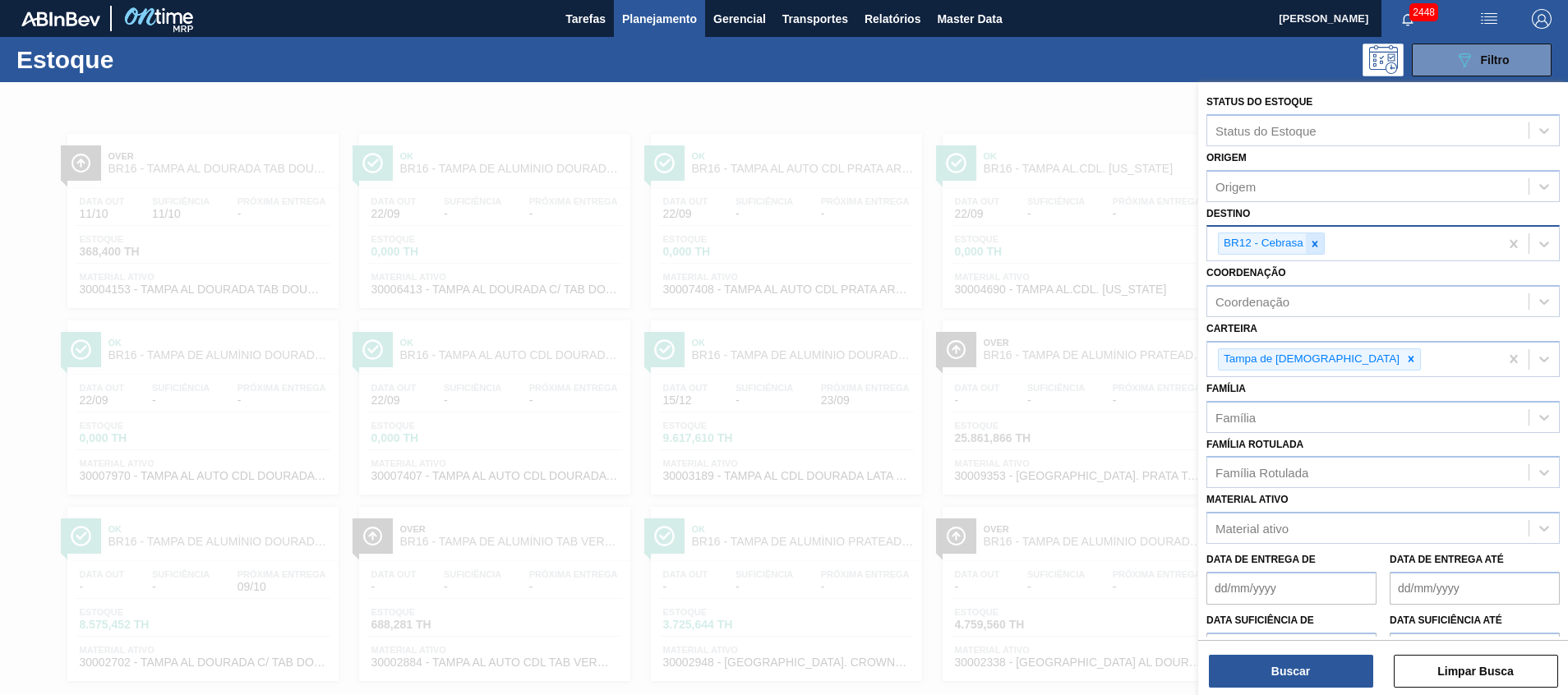
drag, startPoint x: 1326, startPoint y: 234, endPoint x: 1314, endPoint y: 235, distance: 12.0
click at [1322, 234] on div "BR12 - Cebrasa" at bounding box center [1353, 243] width 292 height 34
click at [1304, 239] on div "BR12 - Cebrasa" at bounding box center [1262, 244] width 87 height 21
click at [1314, 241] on icon at bounding box center [1315, 244] width 11 height 11
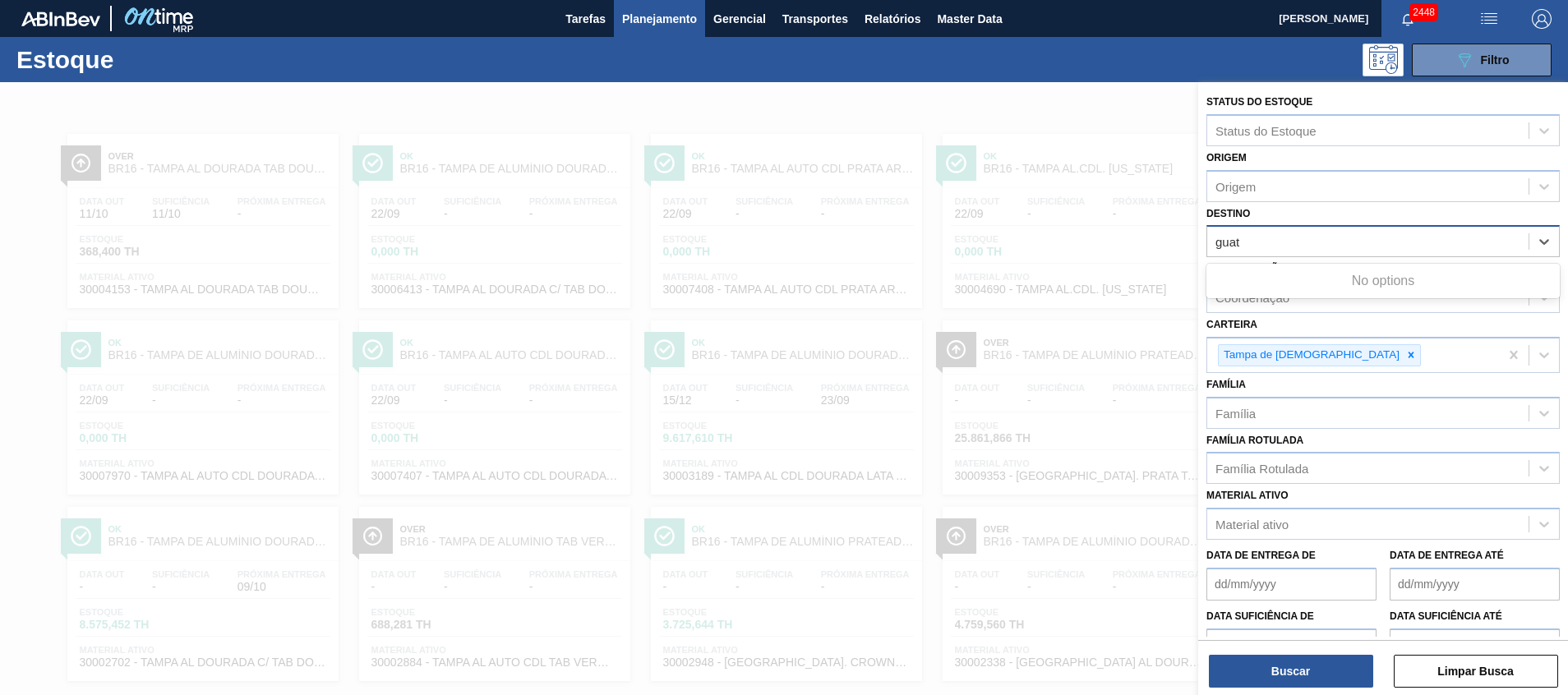
type input "gua"
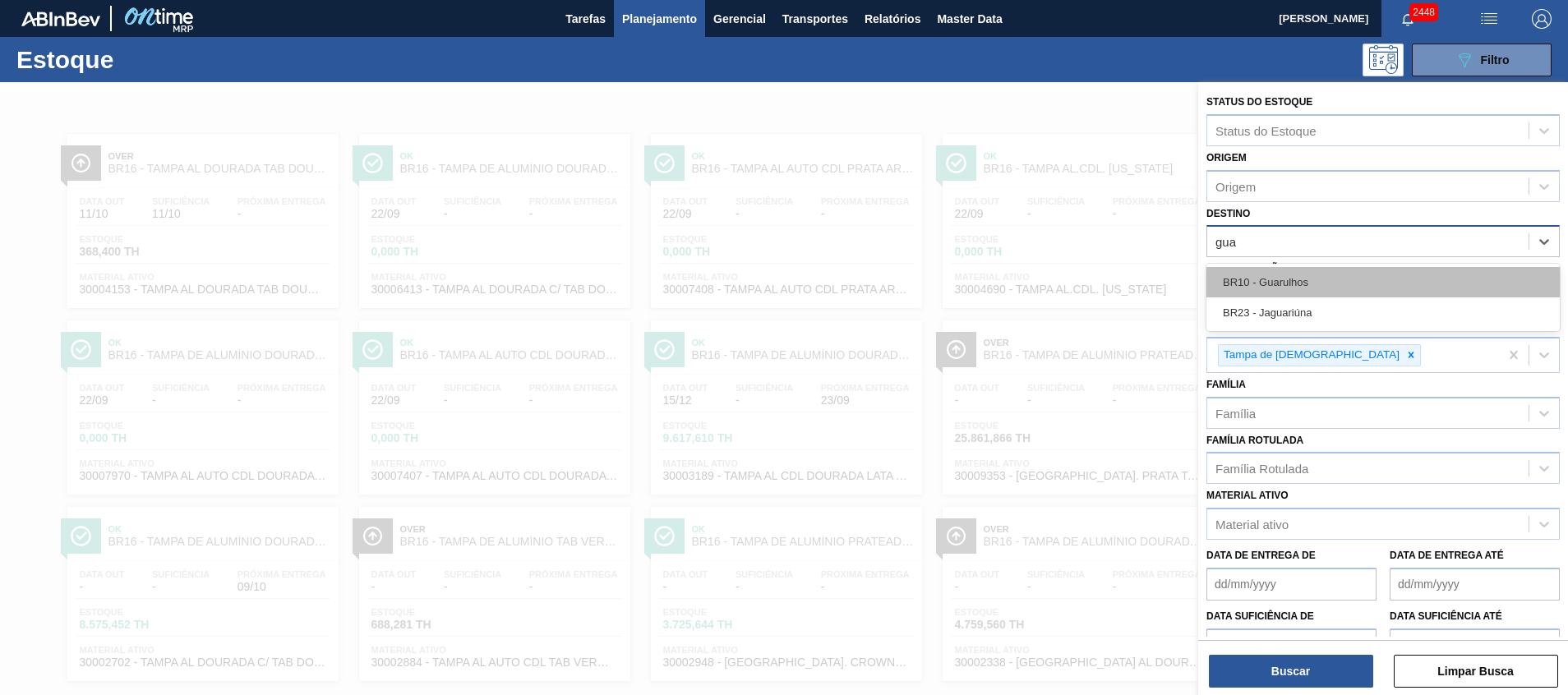
click at [1261, 271] on div "BR10 - Guarulhos" at bounding box center [1384, 282] width 353 height 30
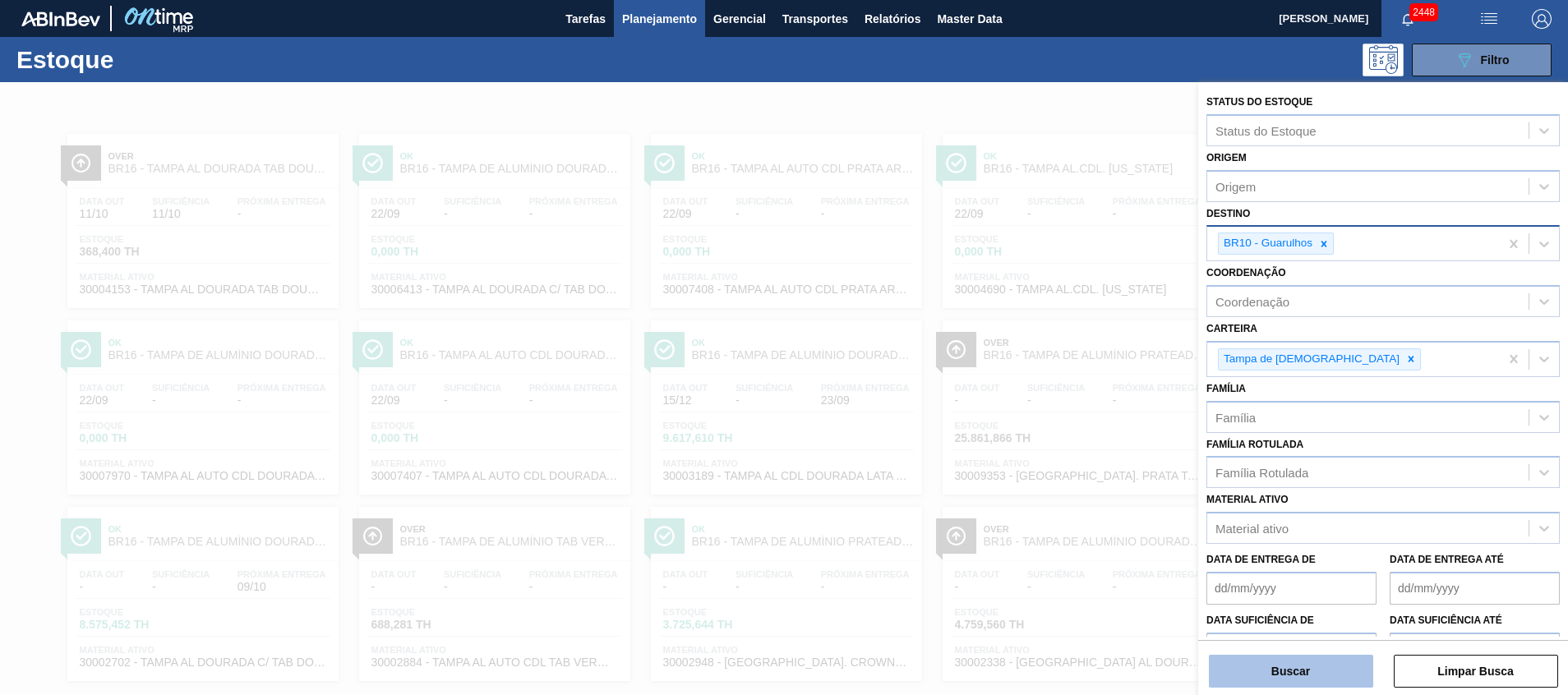
click at [1321, 671] on button "Buscar" at bounding box center [1291, 671] width 165 height 33
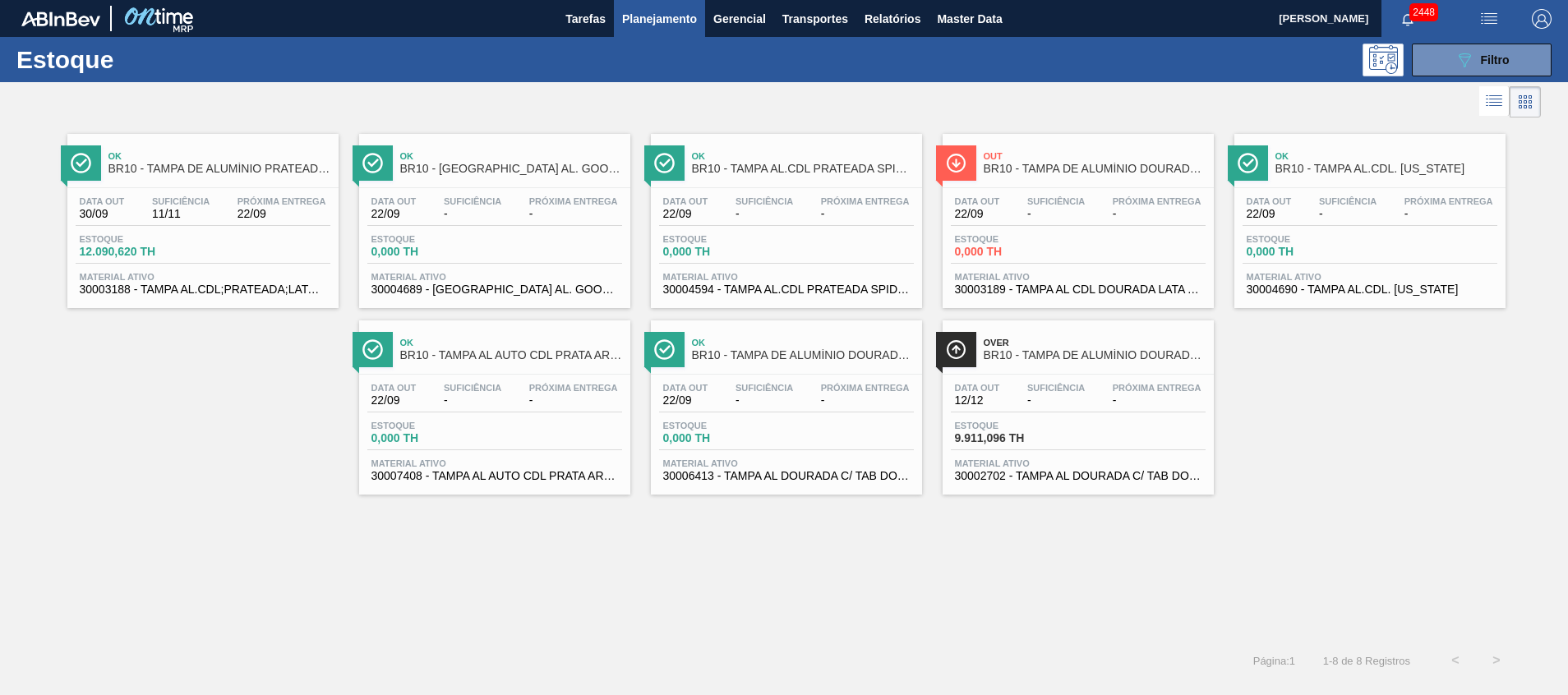
click at [235, 283] on span "30003188 - TAMPA AL.CDL;PRATEADA;LATA-AUTOMATICA;" at bounding box center [203, 289] width 246 height 12
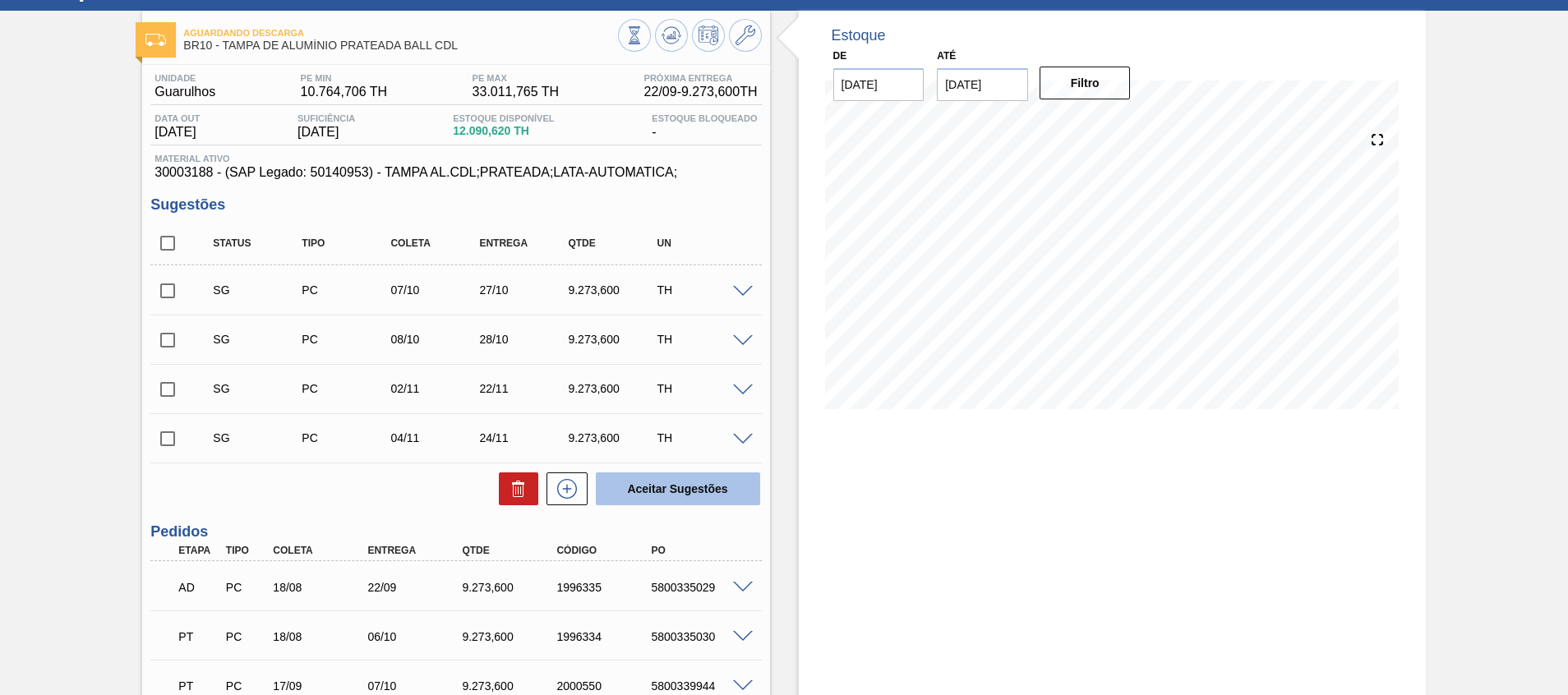
scroll to position [246, 0]
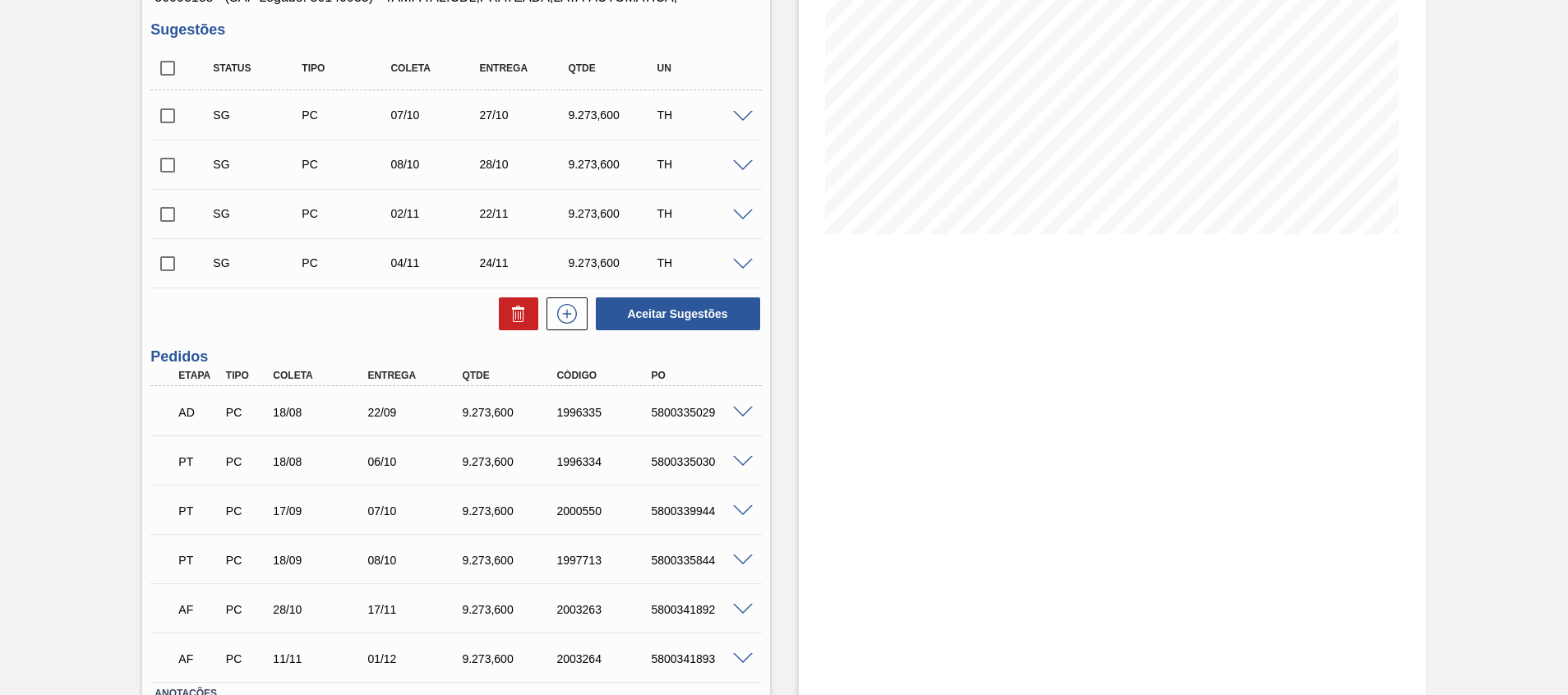
click at [704, 463] on div "5800335030" at bounding box center [700, 462] width 106 height 13
copy div "5800335030"
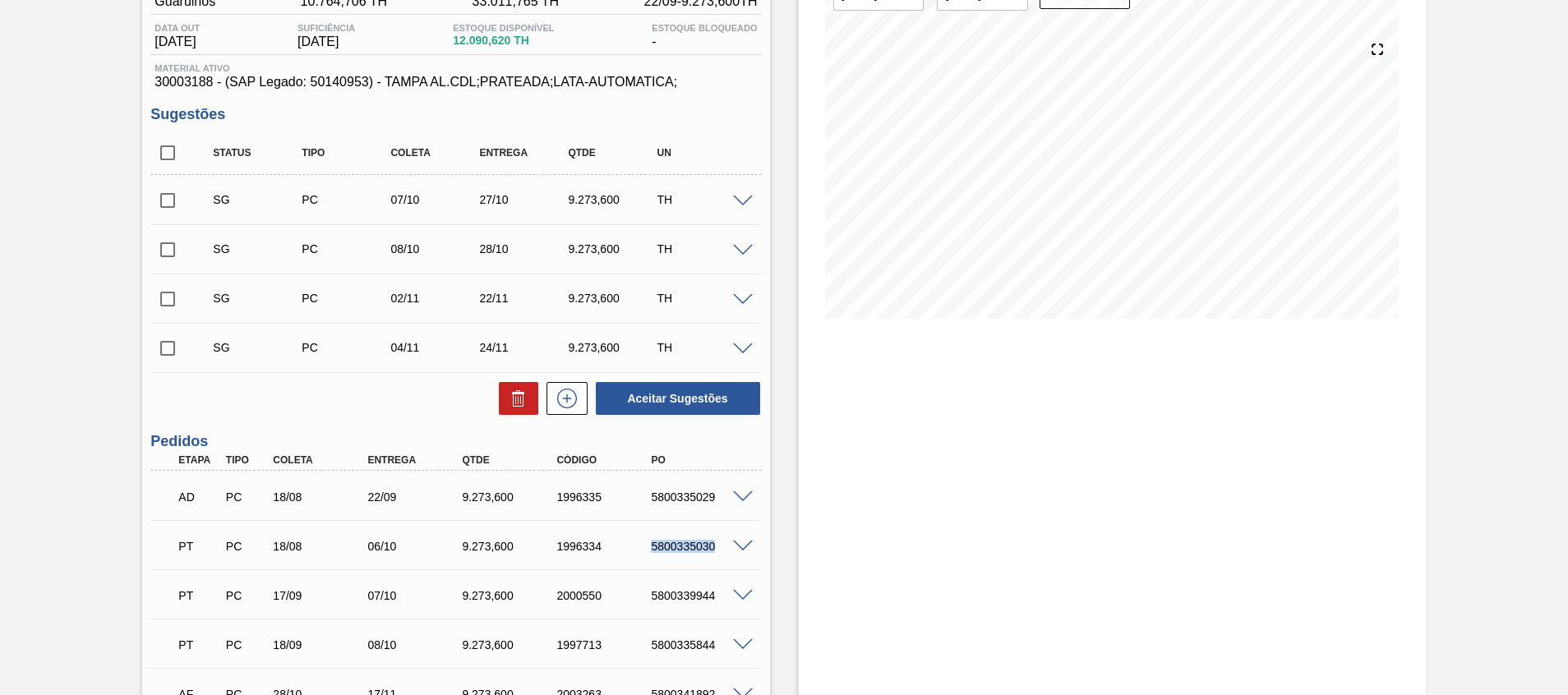
scroll to position [123, 0]
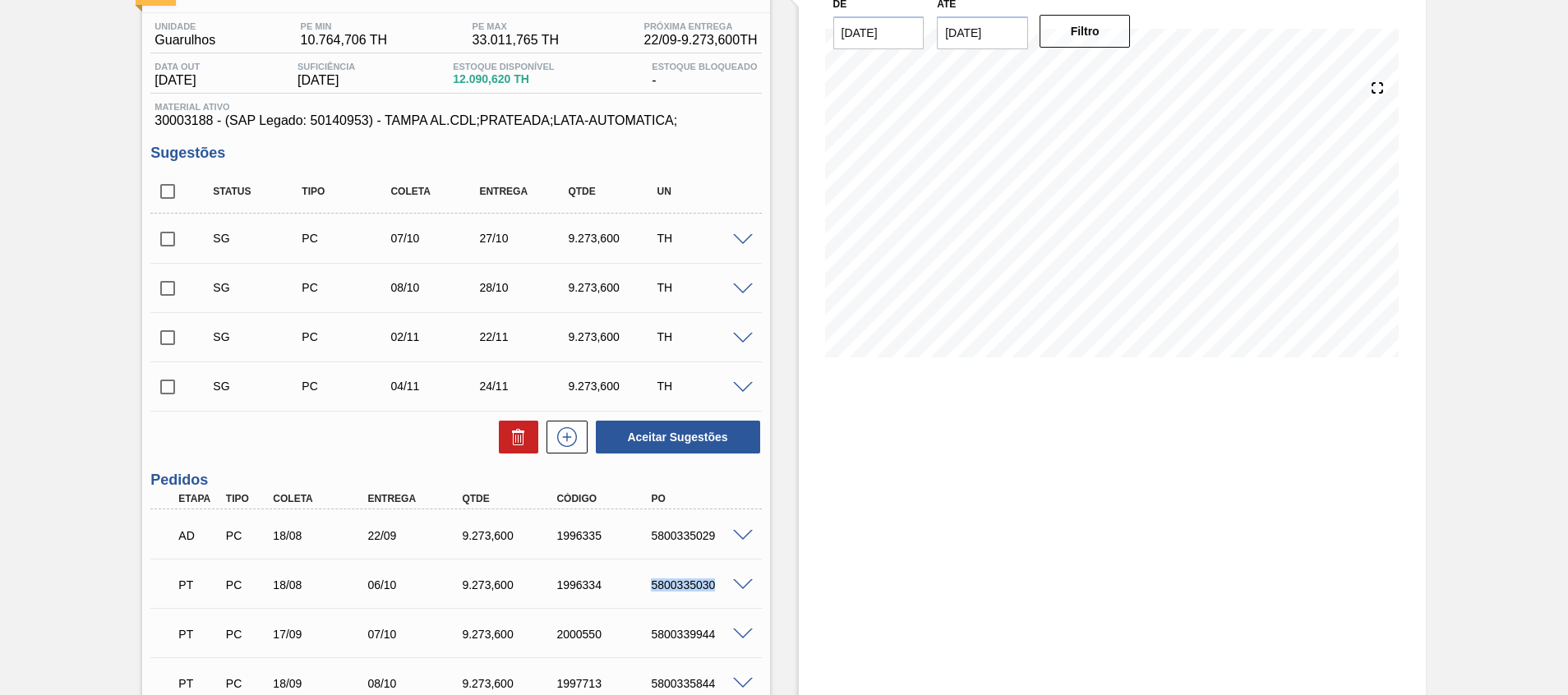
click at [173, 241] on input "checkbox" at bounding box center [168, 239] width 34 height 34
checkbox input "true"
click at [742, 245] on div "SG PC 07/10 27/10 9.273,600 TH" at bounding box center [456, 239] width 611 height 41
click at [175, 341] on input "checkbox" at bounding box center [168, 338] width 34 height 34
checkbox input "true"
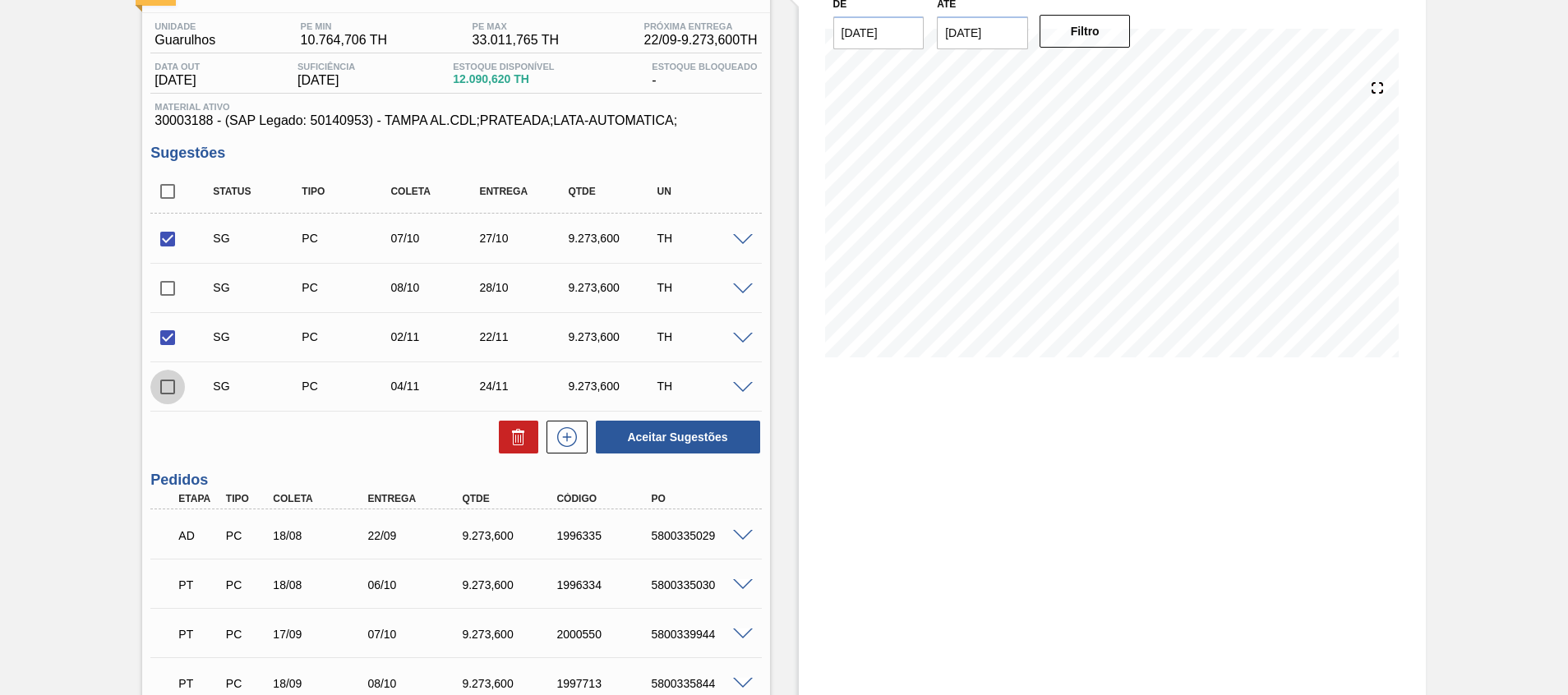
click at [177, 395] on input "checkbox" at bounding box center [168, 387] width 34 height 34
click at [184, 379] on input "checkbox" at bounding box center [168, 387] width 34 height 34
drag, startPoint x: 159, startPoint y: 393, endPoint x: 248, endPoint y: 403, distance: 89.6
click at [164, 394] on input "checkbox" at bounding box center [168, 387] width 34 height 34
checkbox input "true"
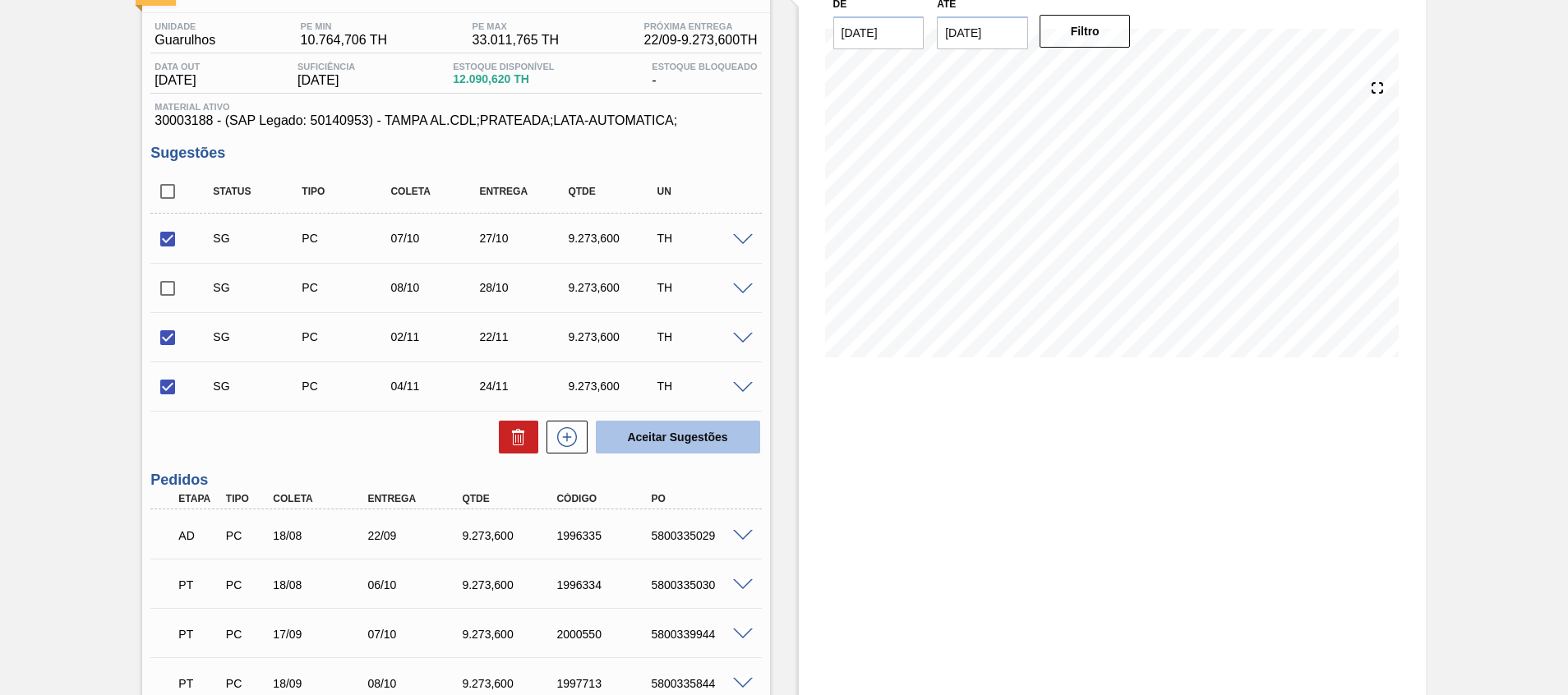
click at [750, 439] on button "Aceitar Sugestões" at bounding box center [678, 437] width 165 height 33
checkbox input "false"
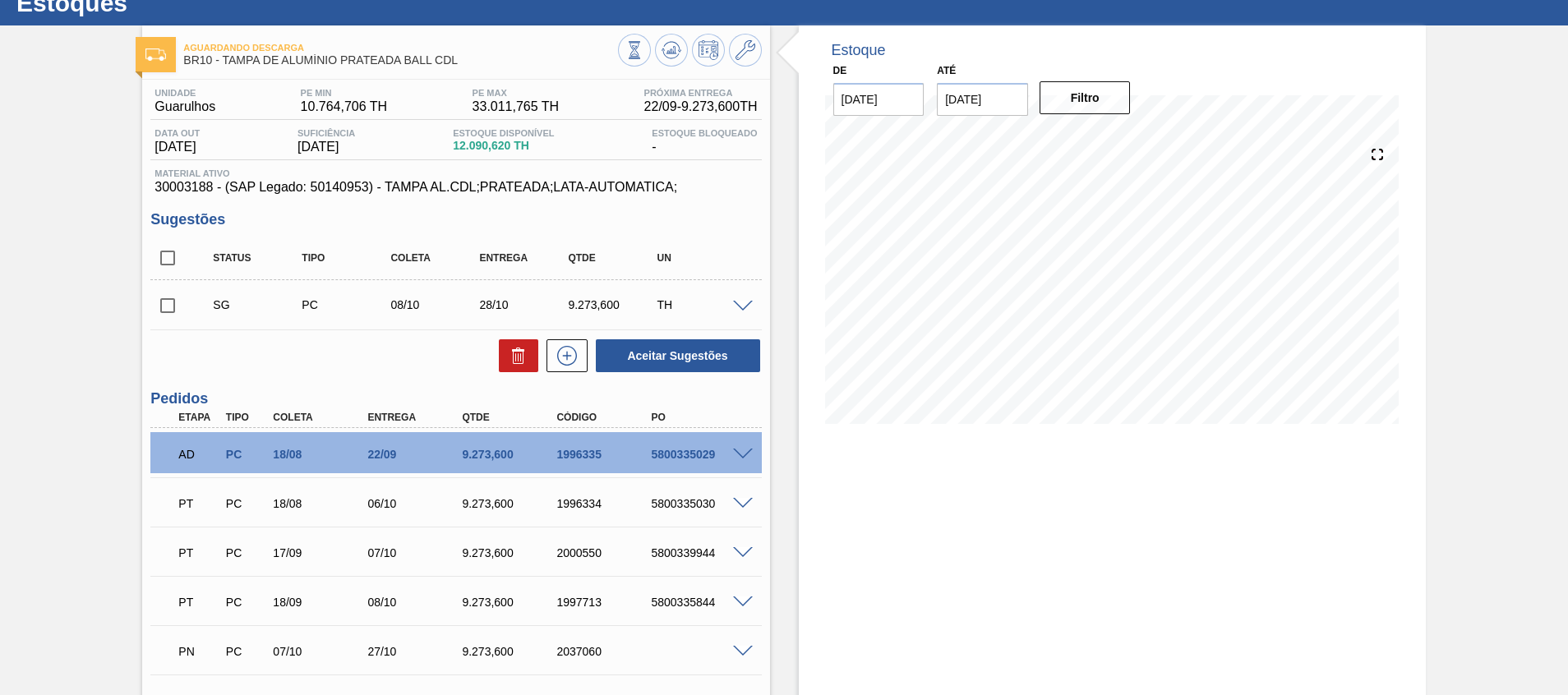
scroll to position [0, 0]
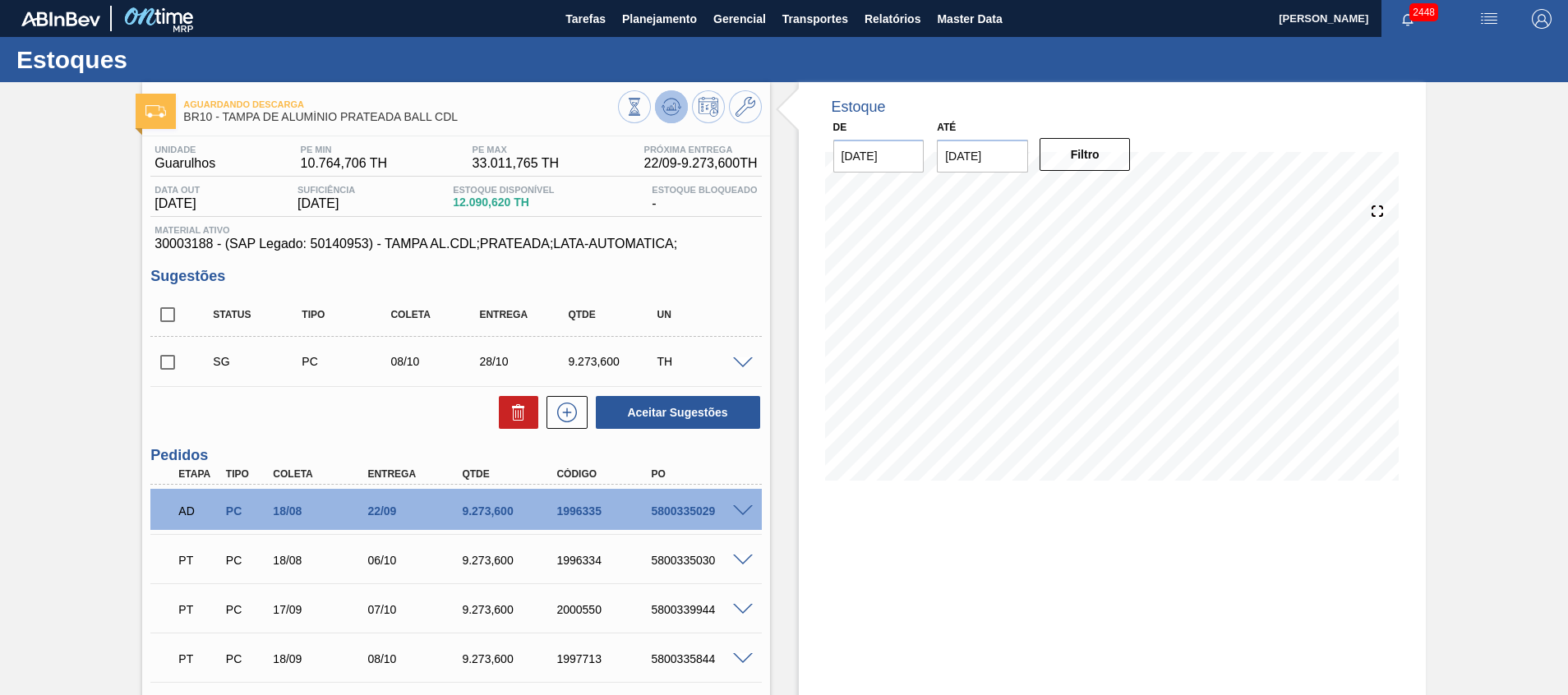
click at [665, 108] on icon at bounding box center [671, 107] width 20 height 20
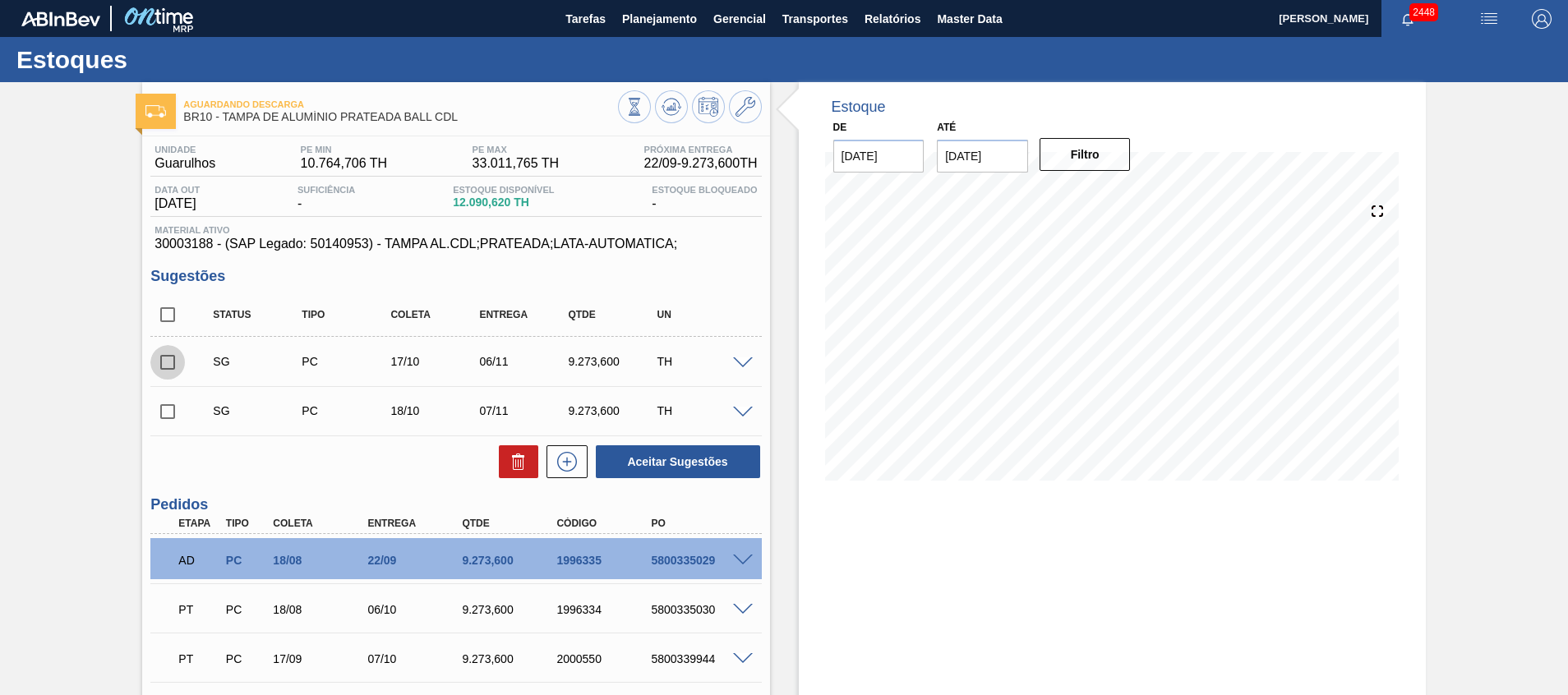
click at [176, 357] on input "checkbox" at bounding box center [168, 363] width 34 height 34
click at [663, 467] on button "Aceitar Sugestões" at bounding box center [678, 462] width 165 height 33
checkbox input "false"
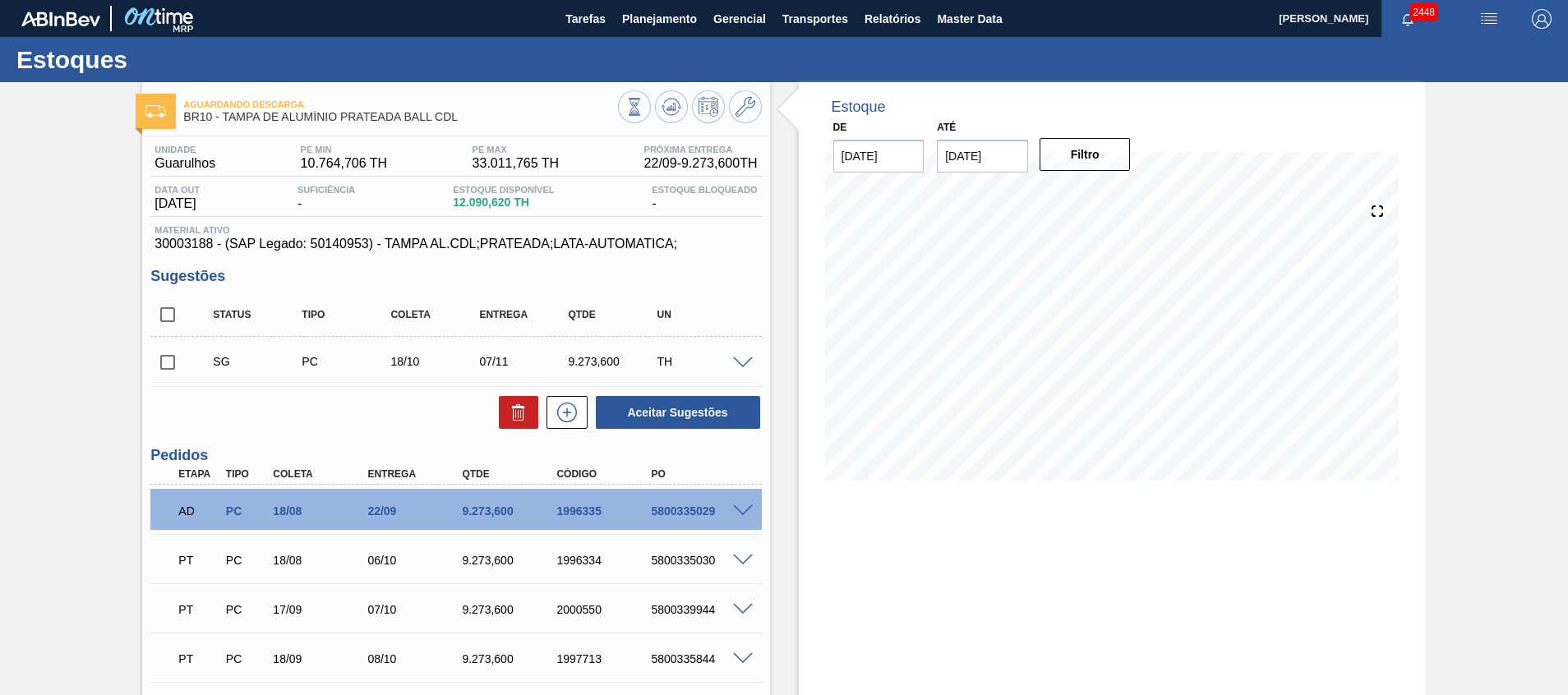
click at [173, 318] on input "checkbox" at bounding box center [168, 314] width 34 height 34
checkbox input "true"
click at [681, 109] on button at bounding box center [671, 107] width 33 height 33
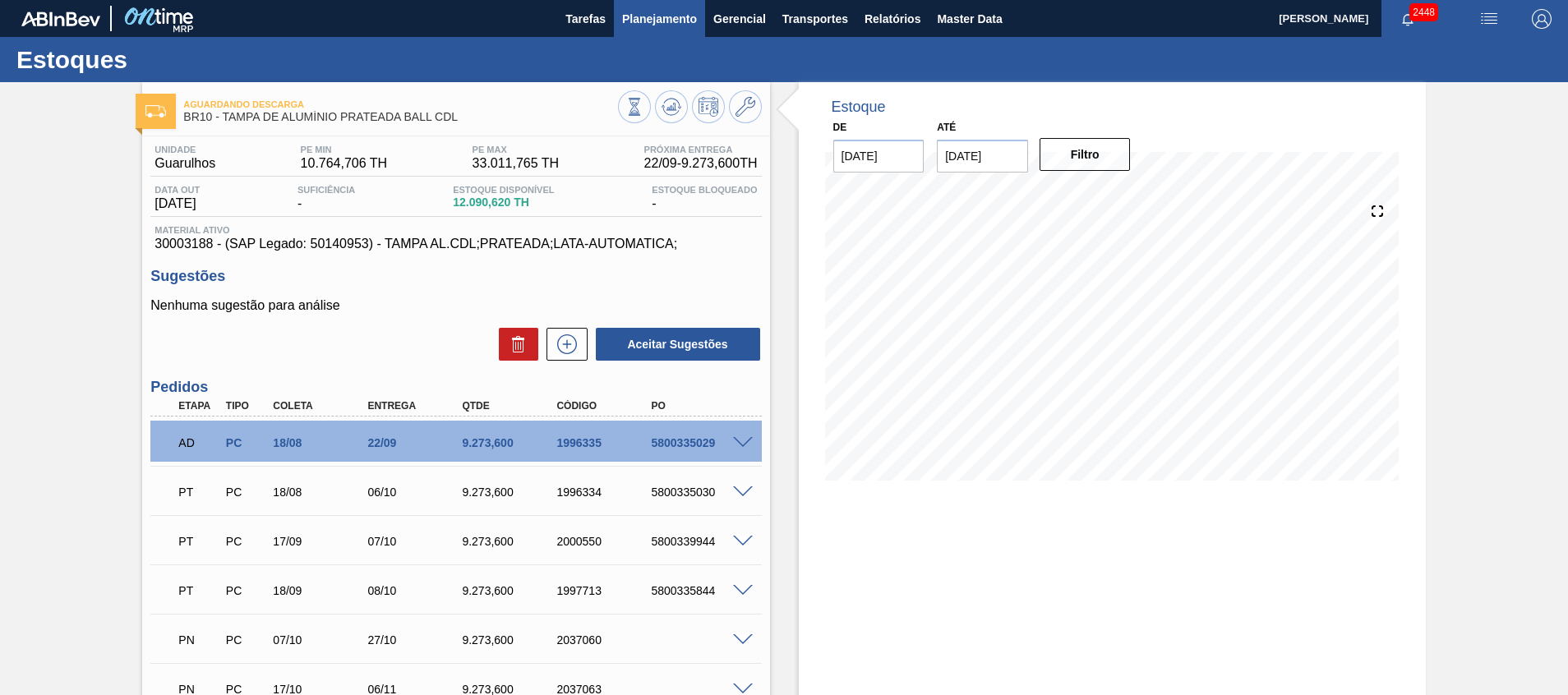
click at [672, 21] on span "Planejamento" at bounding box center [659, 18] width 75 height 20
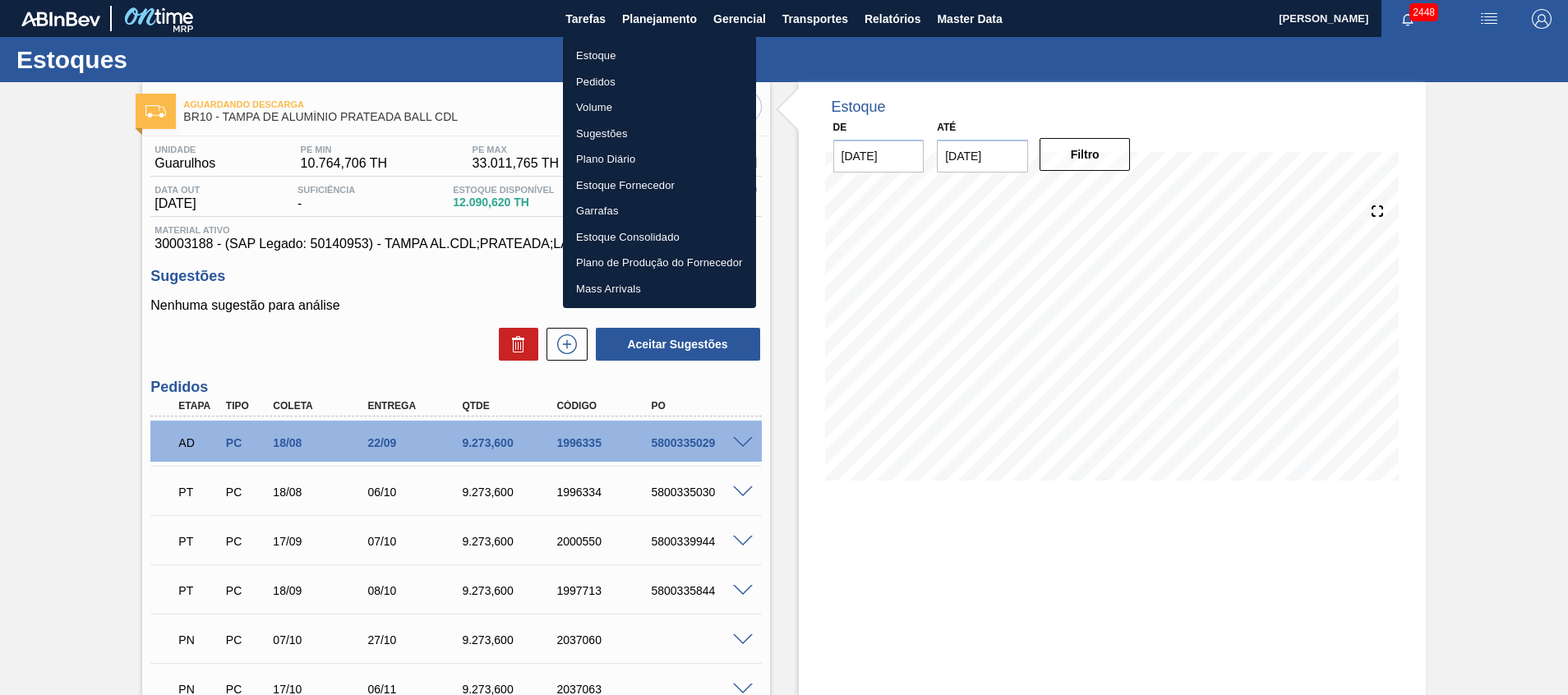
click at [671, 53] on li "Estoque" at bounding box center [660, 56] width 193 height 27
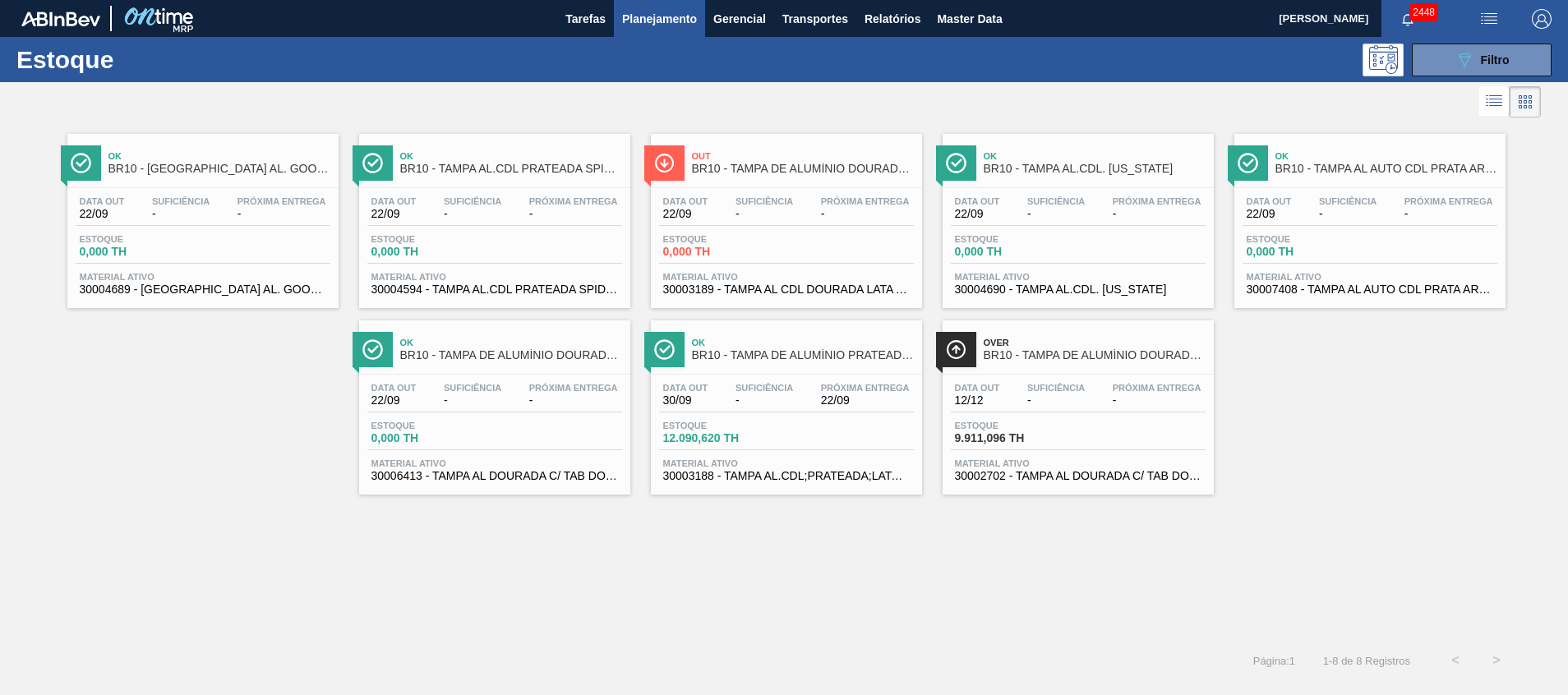
drag, startPoint x: 1472, startPoint y: 65, endPoint x: 1437, endPoint y: 105, distance: 53.2
click at [1473, 64] on icon "089F7B8B-B2A5-4AFE-B5C0-19BA573D28AC" at bounding box center [1465, 59] width 20 height 20
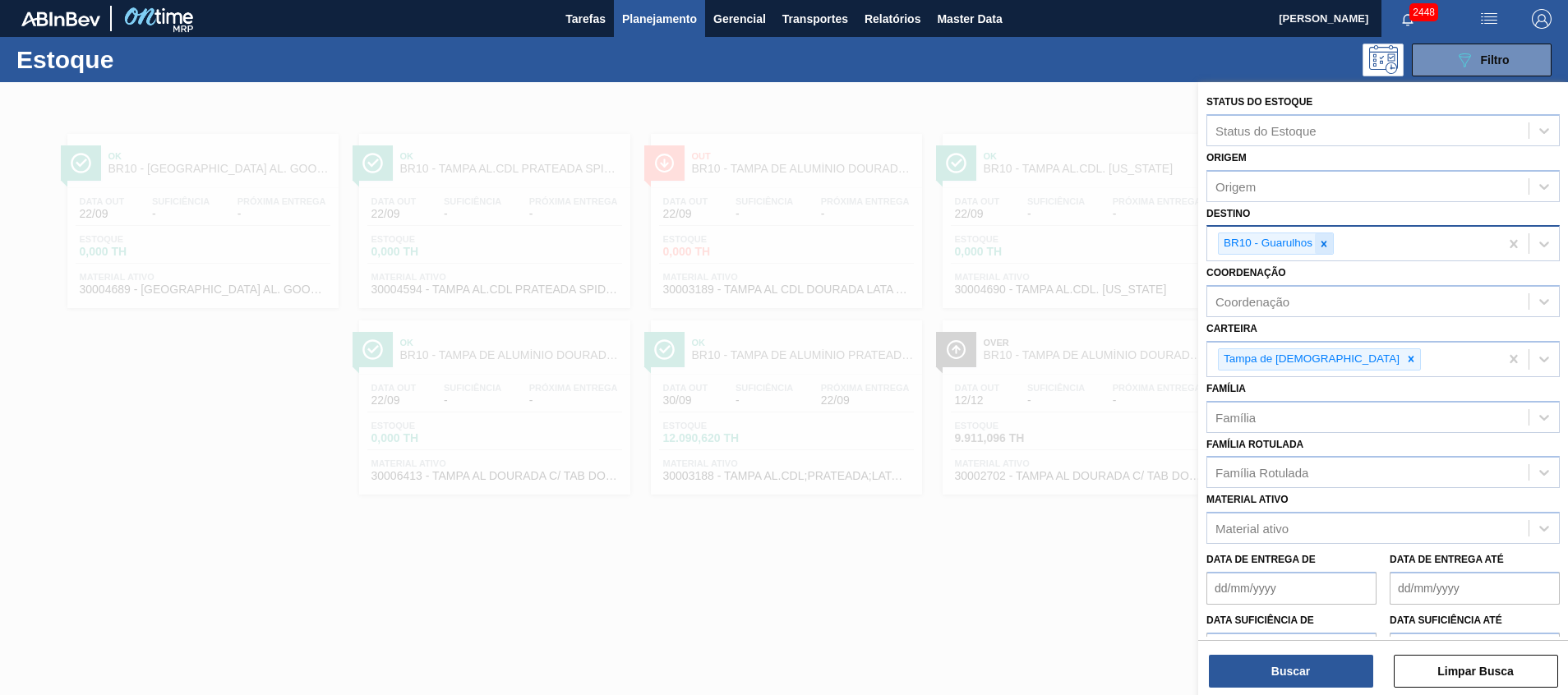
click at [1332, 252] on div at bounding box center [1324, 244] width 18 height 21
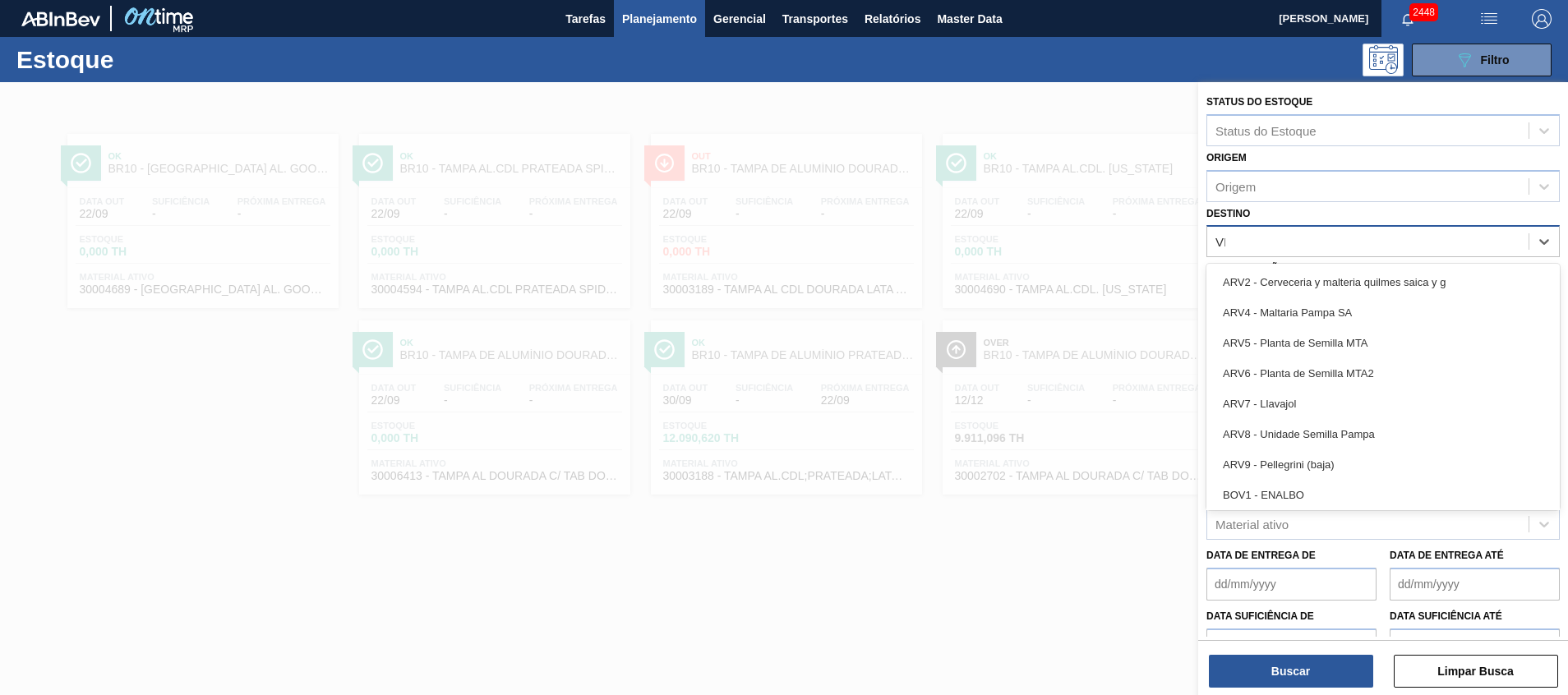
type input "VIA"
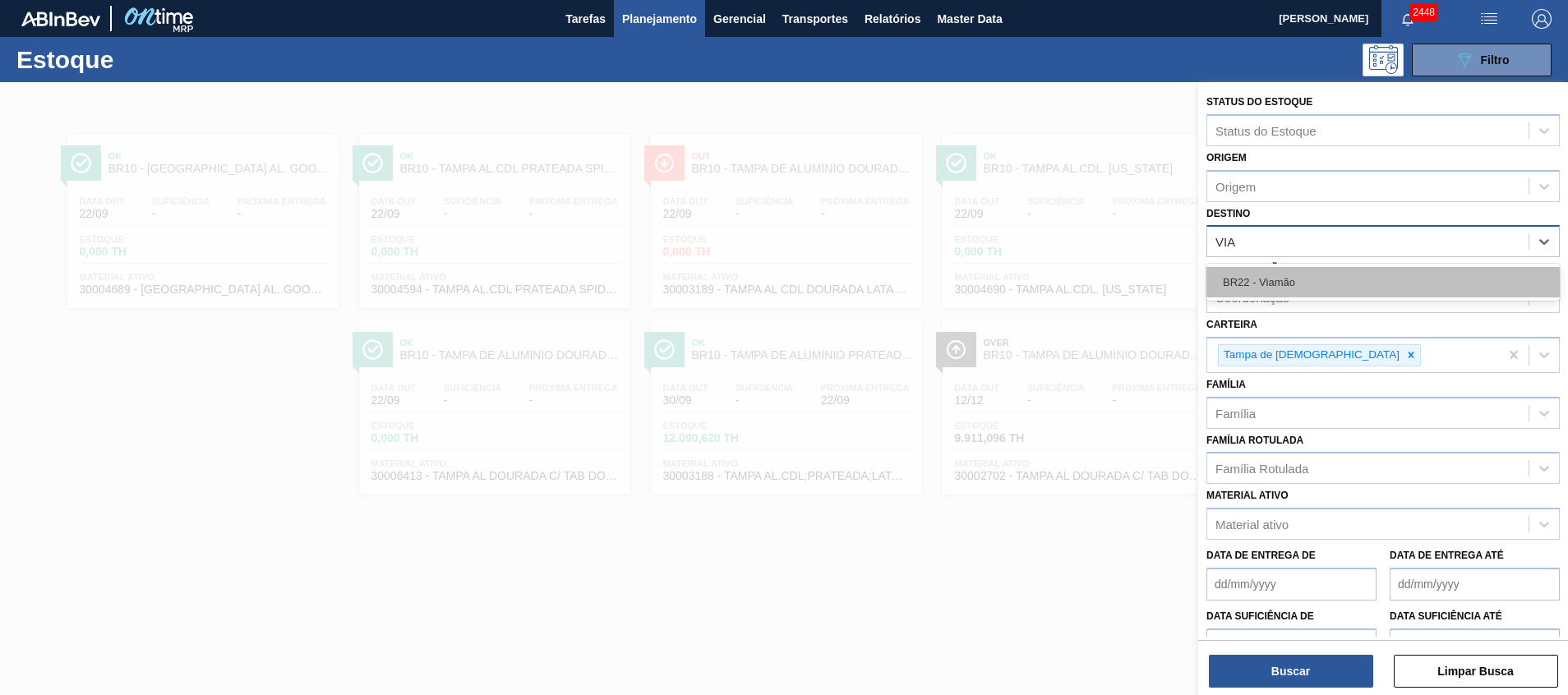
click at [1288, 288] on div "BR22 - Viamão" at bounding box center [1384, 282] width 353 height 30
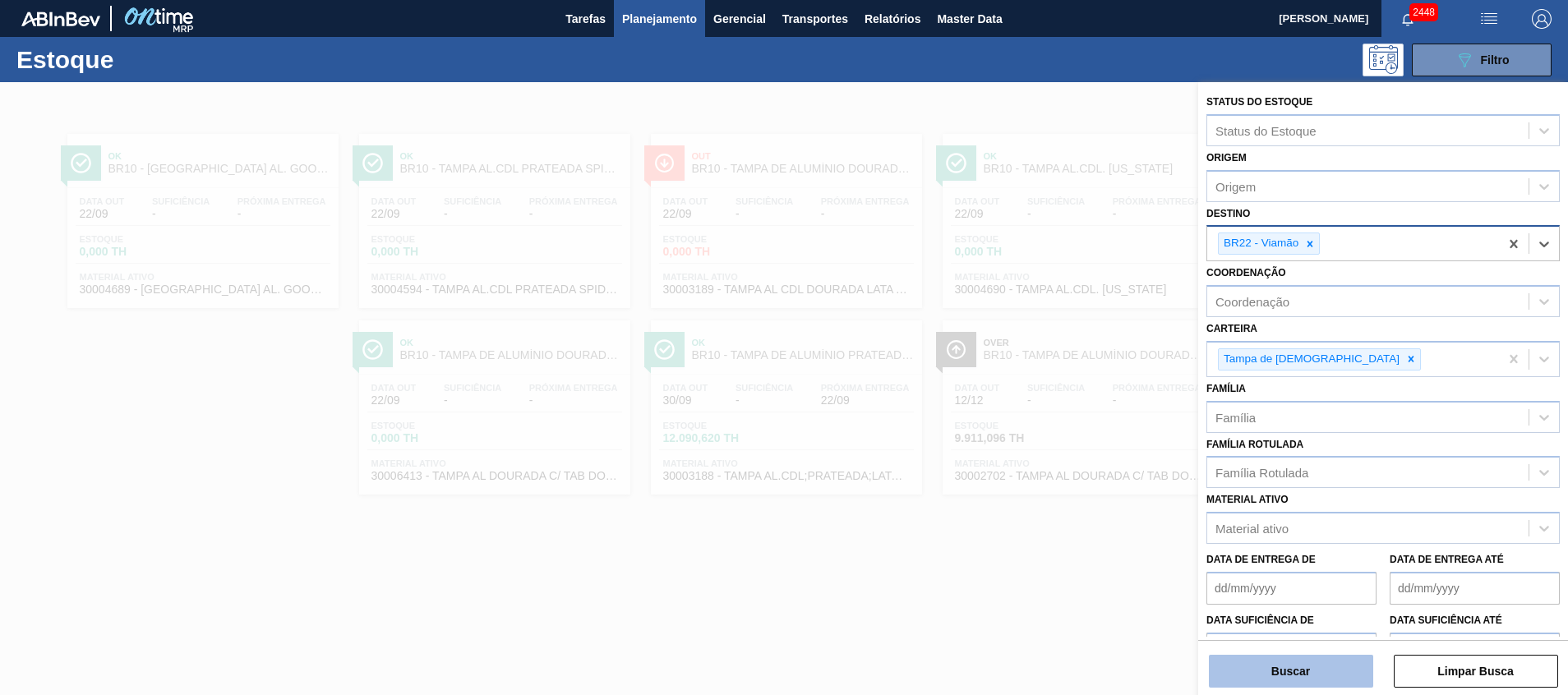
click at [1254, 667] on button "Buscar" at bounding box center [1291, 671] width 165 height 33
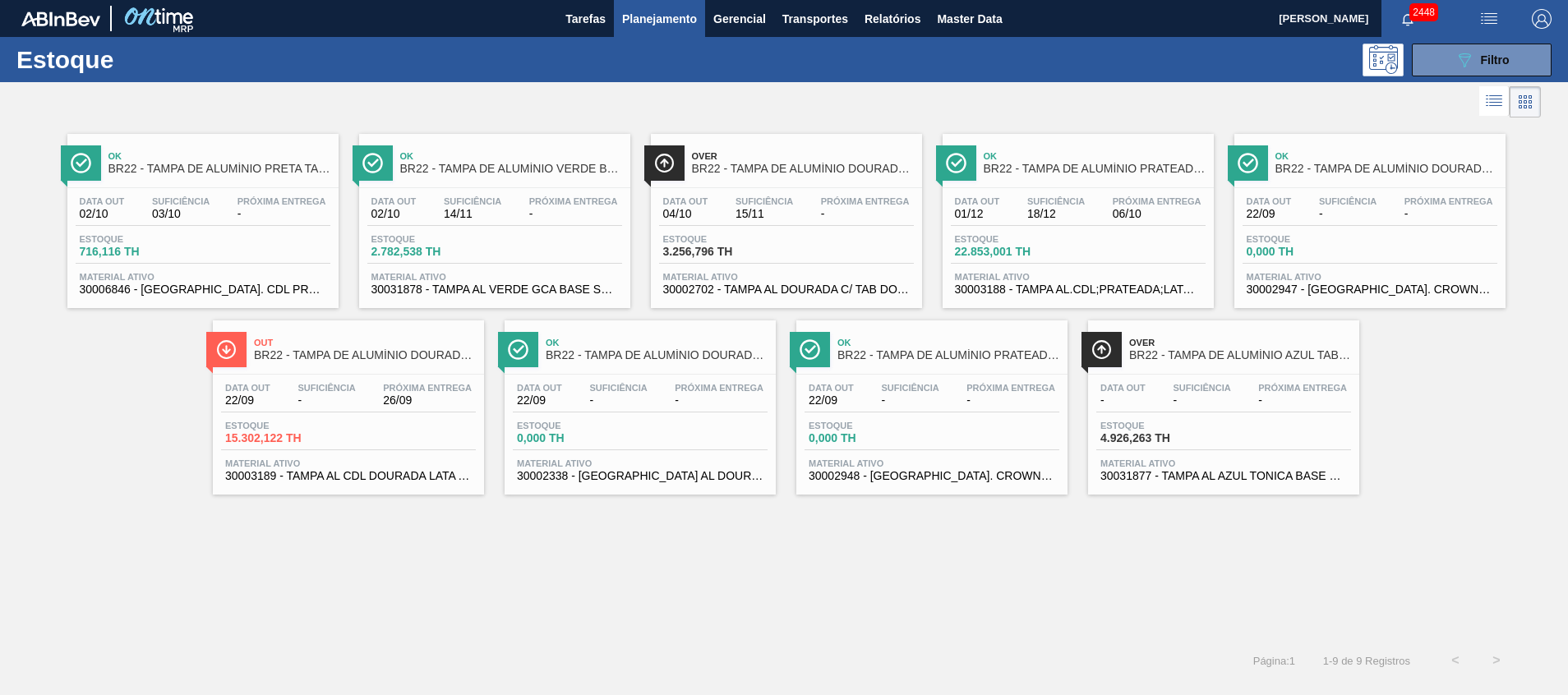
click at [817, 287] on span "30002702 - TAMPA AL DOURADA C/ TAB DOURADO" at bounding box center [787, 289] width 246 height 12
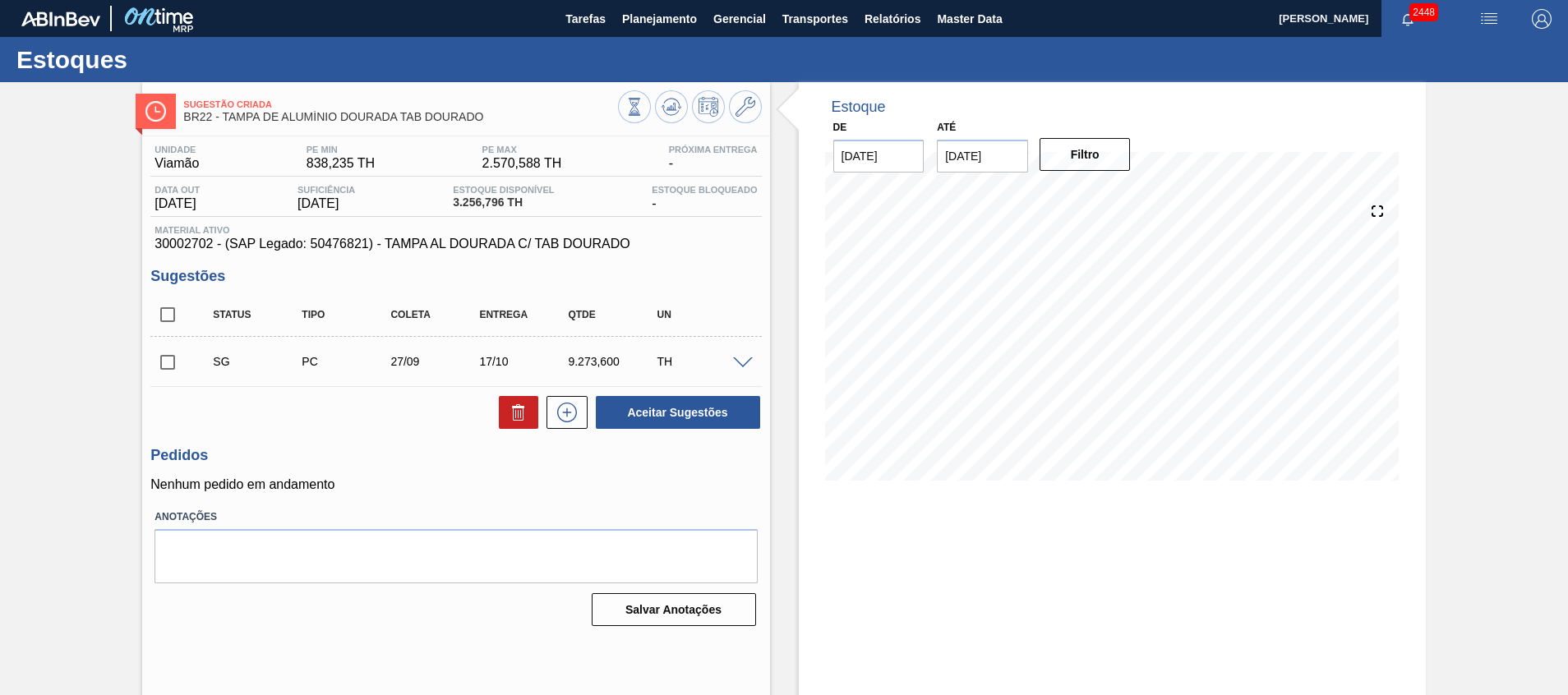
drag, startPoint x: 168, startPoint y: 309, endPoint x: 177, endPoint y: 313, distance: 9.8
click at [168, 309] on input "checkbox" at bounding box center [168, 314] width 34 height 34
checkbox input "true"
click at [526, 418] on icon at bounding box center [519, 413] width 20 height 20
checkbox input "false"
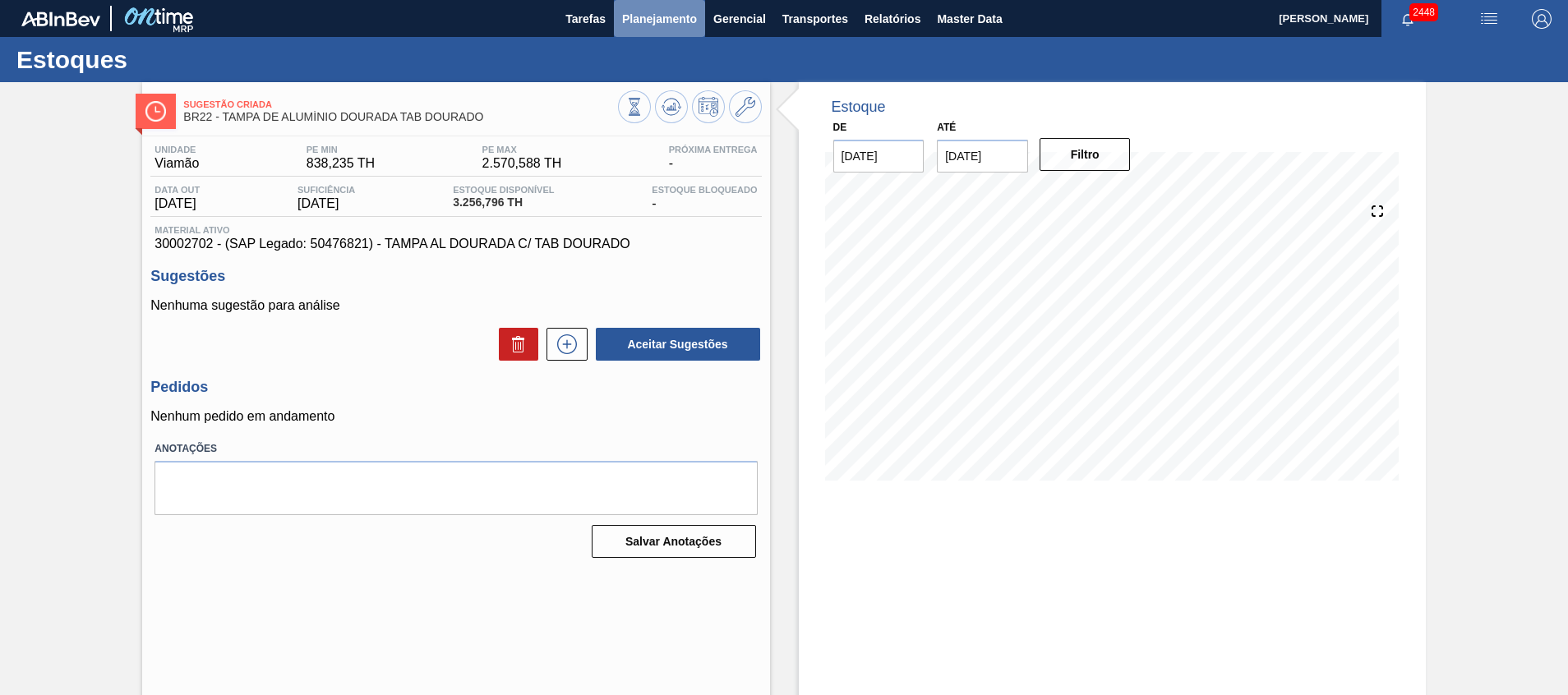
click at [635, 26] on span "Planejamento" at bounding box center [659, 18] width 75 height 20
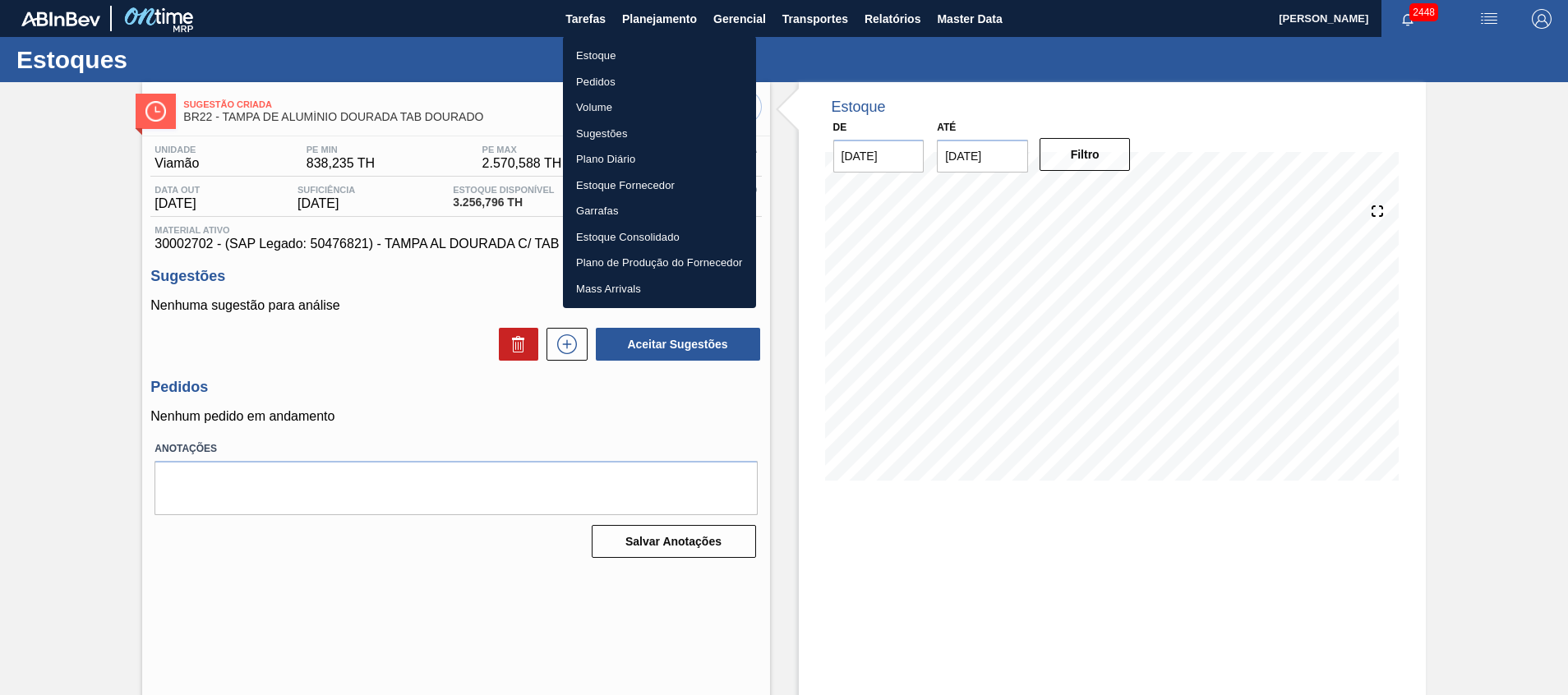
click at [629, 64] on li "Estoque" at bounding box center [660, 56] width 193 height 27
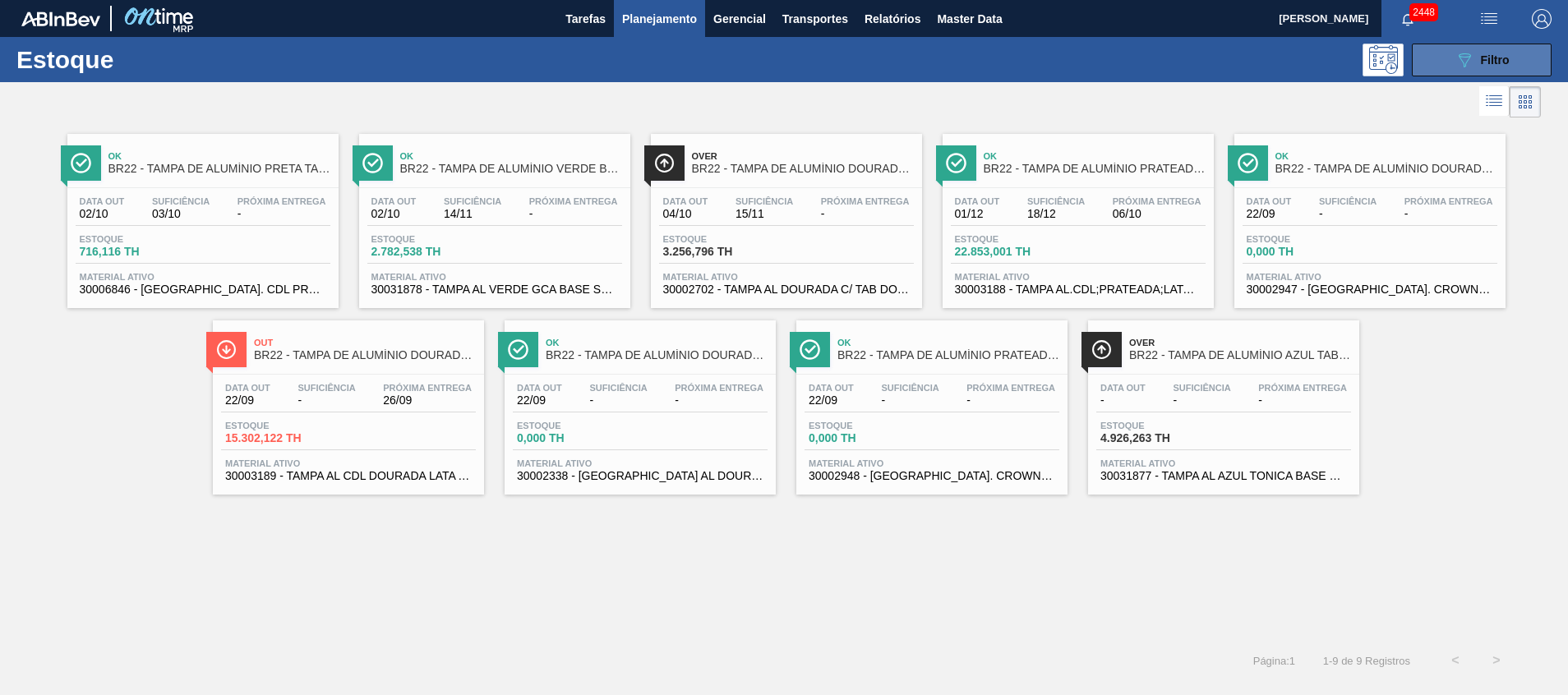
click at [1496, 76] on button "089F7B8B-B2A5-4AFE-B5C0-19BA573D28AC Filtro" at bounding box center [1482, 60] width 140 height 33
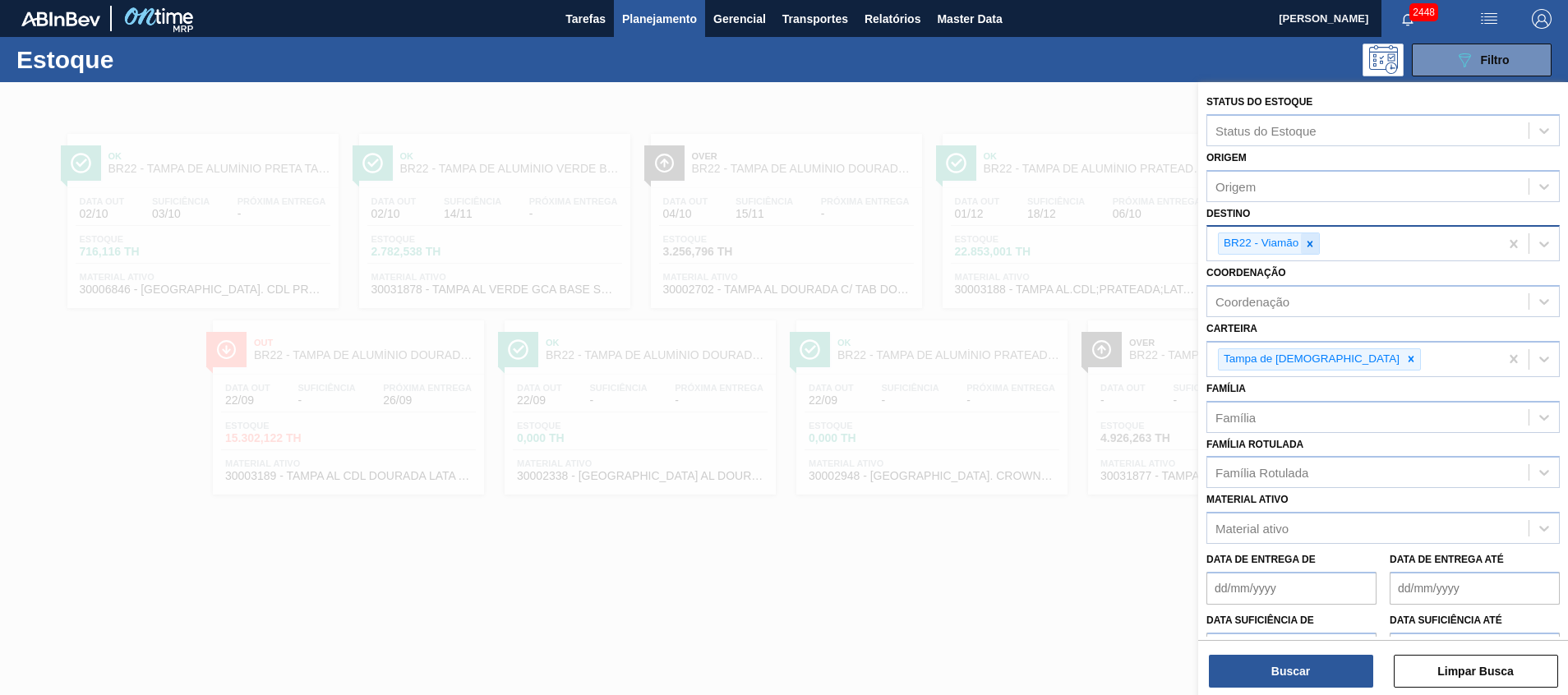
click at [1311, 251] on div at bounding box center [1310, 244] width 18 height 21
click at [1314, 242] on icon at bounding box center [1310, 244] width 11 height 11
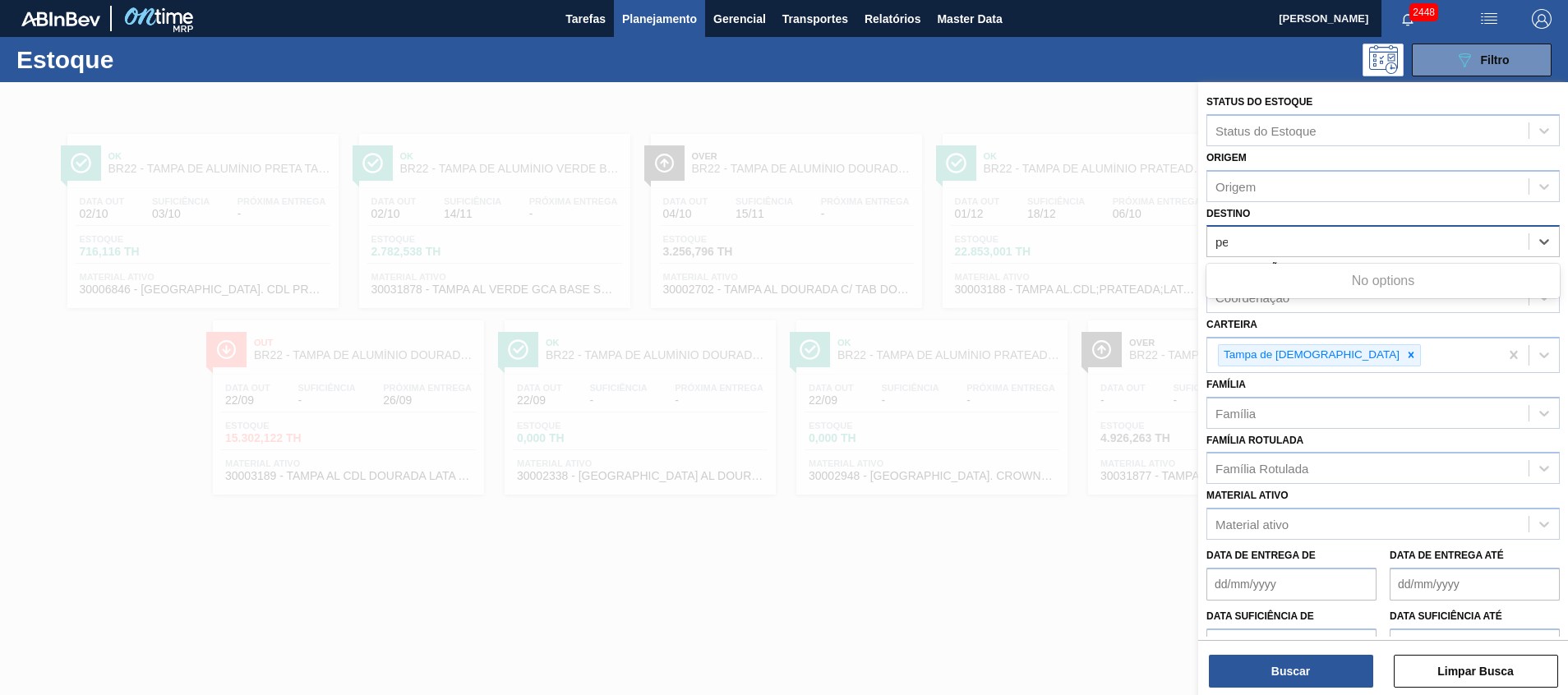
type input "per"
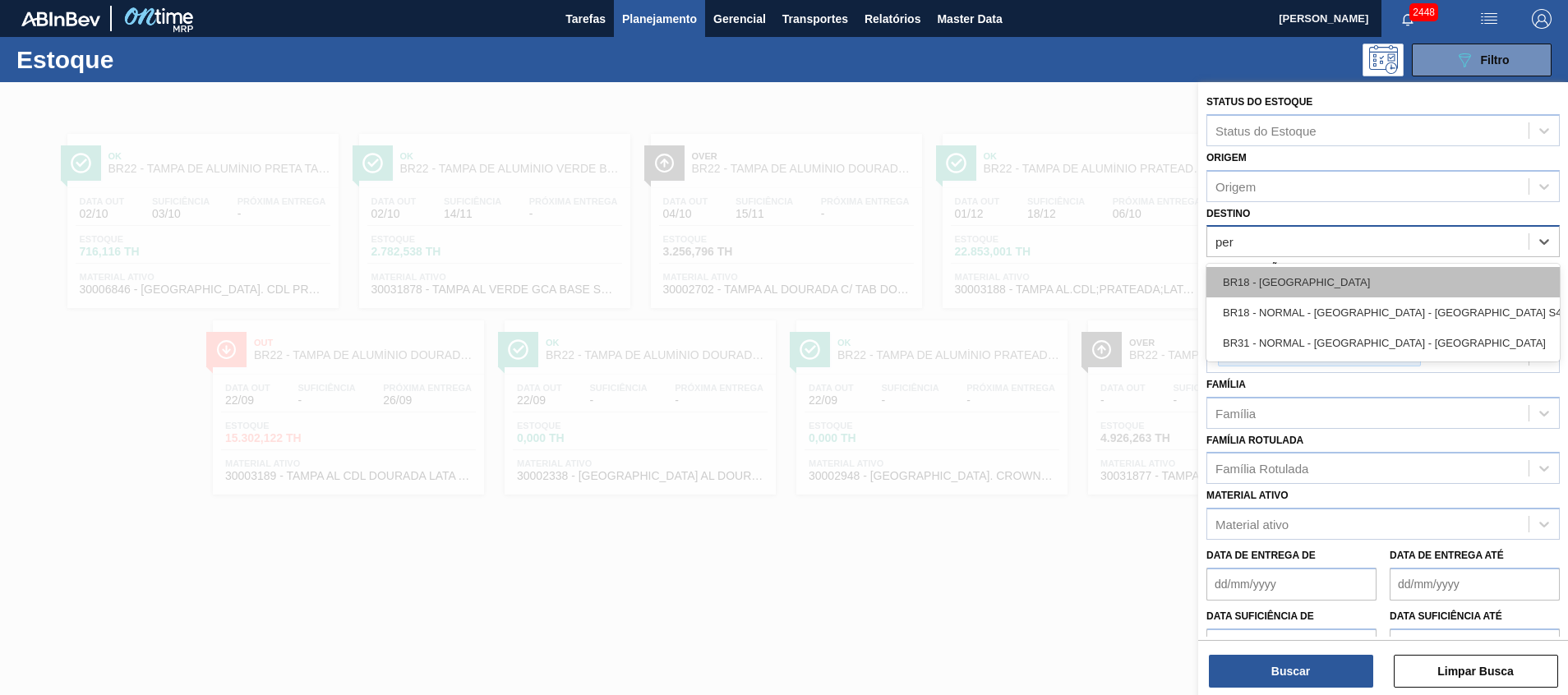
click at [1280, 280] on div "BR18 - Pernambuco" at bounding box center [1384, 282] width 353 height 30
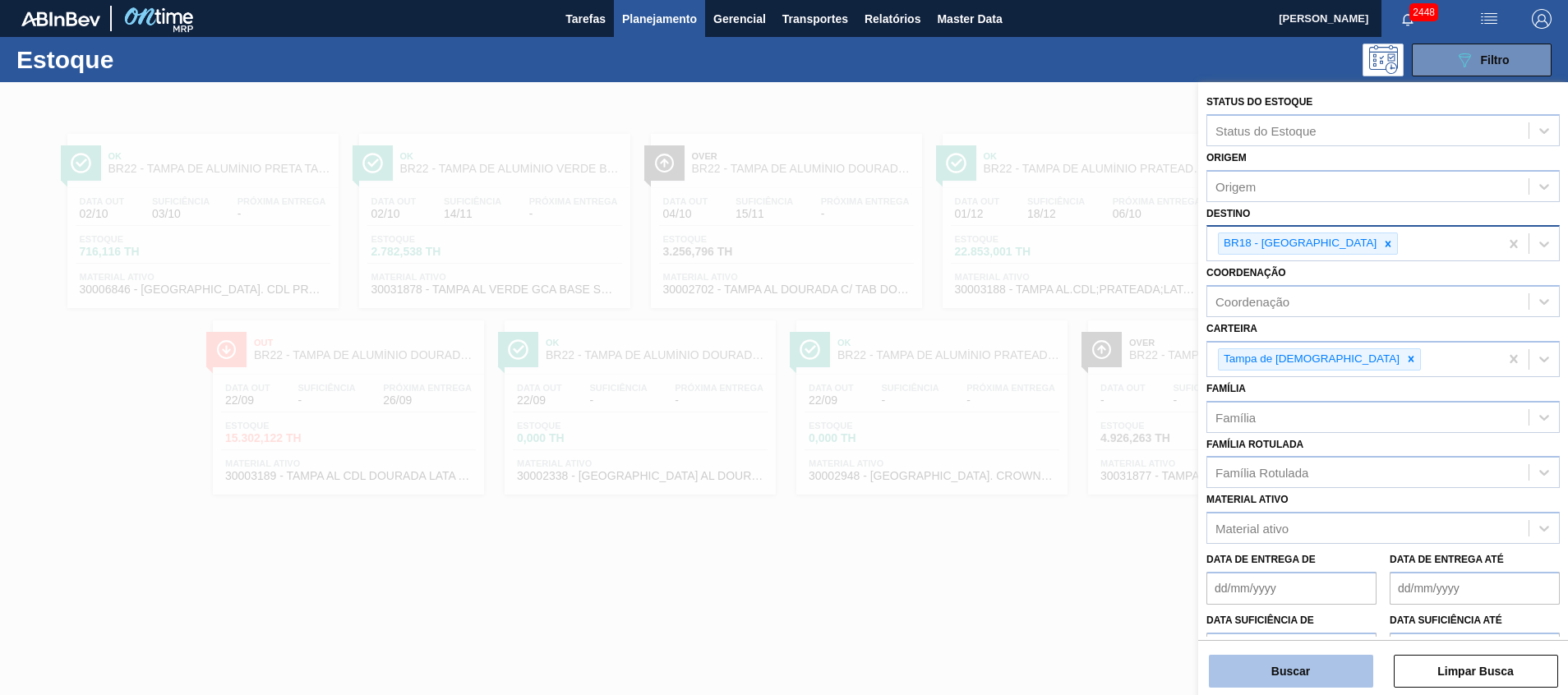
click at [1322, 657] on button "Buscar" at bounding box center [1291, 671] width 165 height 33
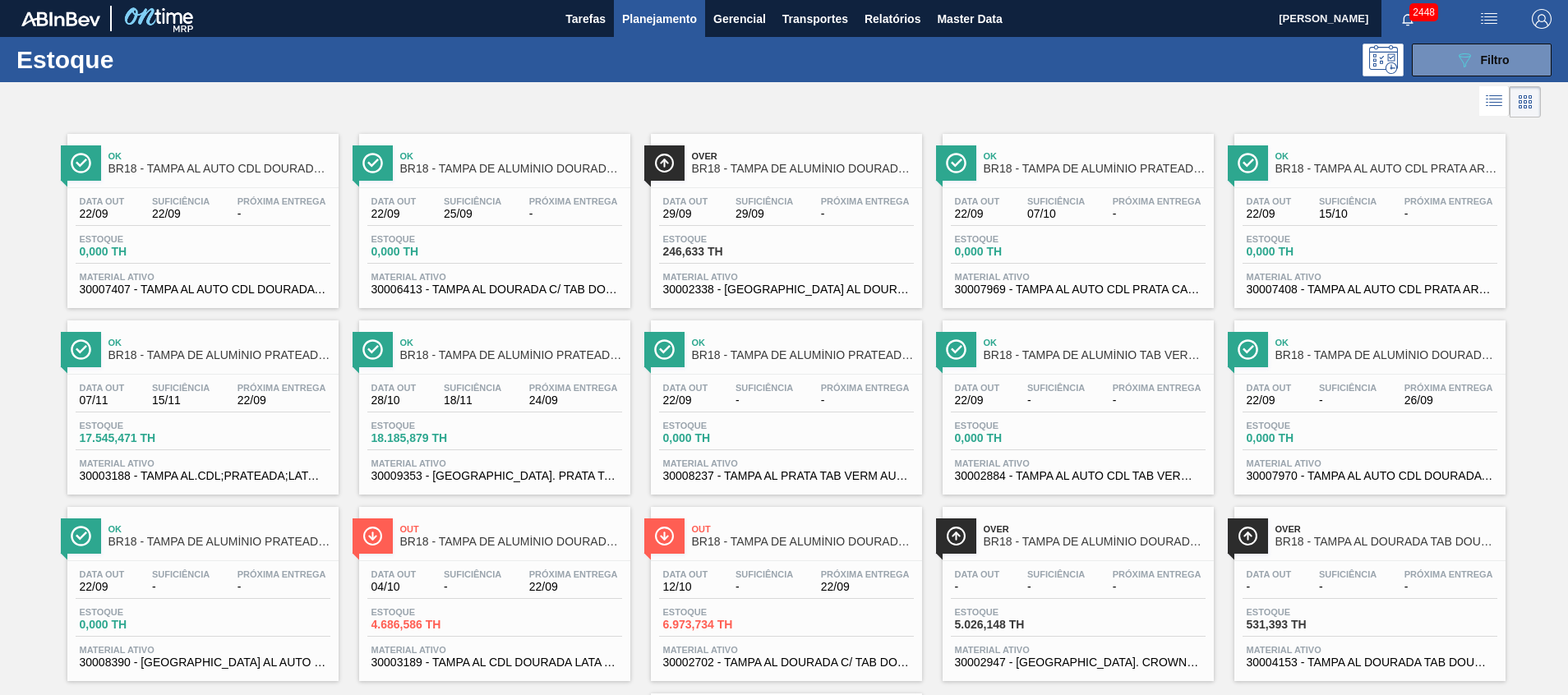
click at [578, 547] on span "BR18 - TAMPA DE ALUMÍNIO DOURADA BALL CDL" at bounding box center [512, 542] width 222 height 12
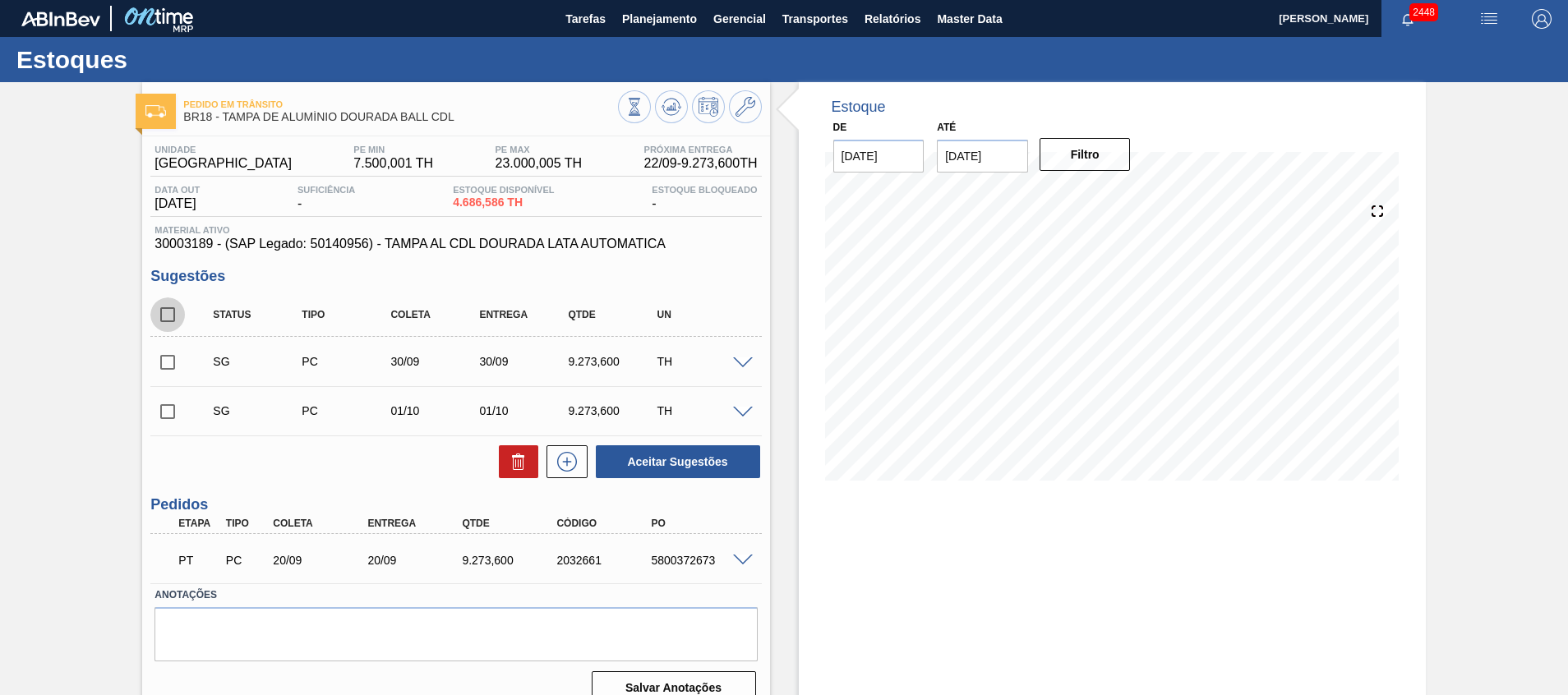
click at [170, 312] on input "checkbox" at bounding box center [168, 314] width 34 height 34
checkbox input "true"
click at [512, 456] on icon at bounding box center [518, 456] width 12 height 3
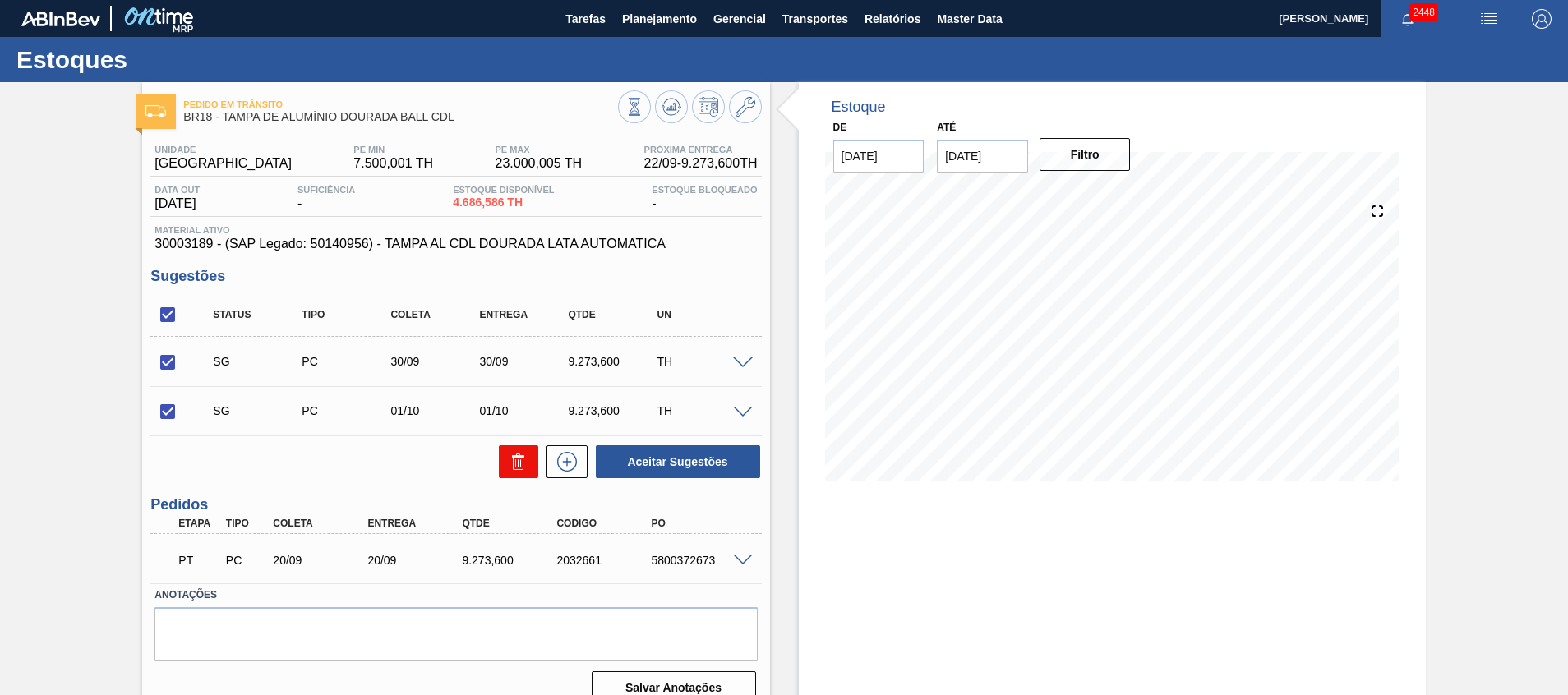
checkbox input "false"
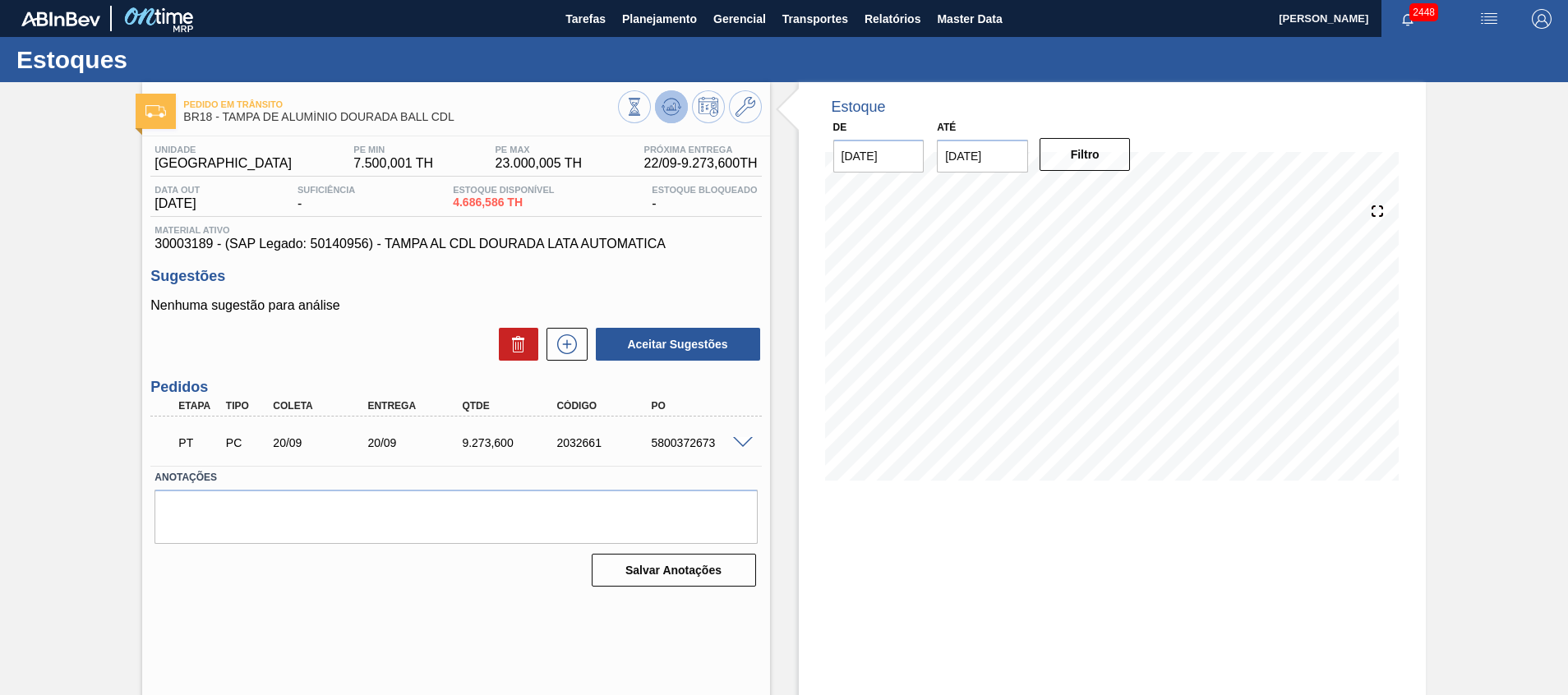
click at [663, 115] on icon at bounding box center [671, 107] width 20 height 20
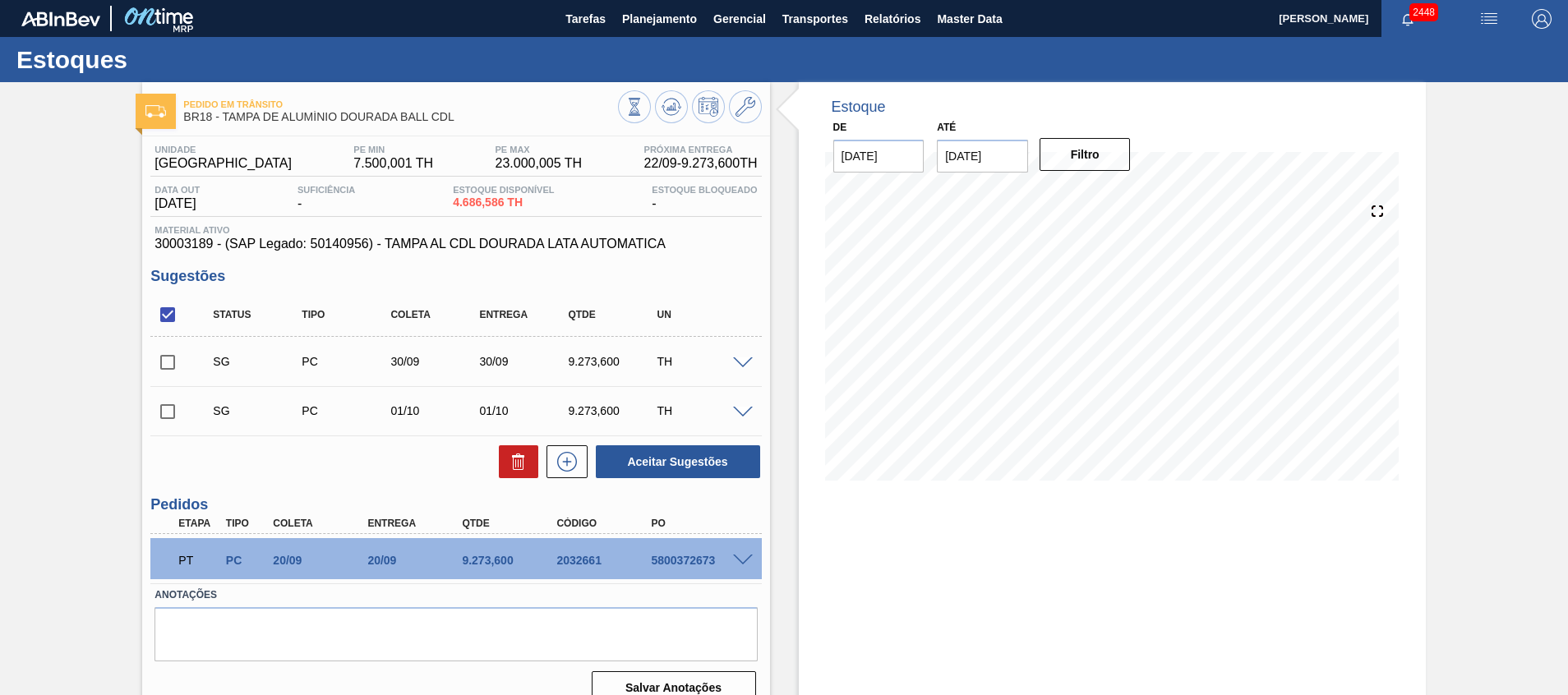
click at [165, 359] on input "checkbox" at bounding box center [168, 363] width 34 height 34
checkbox input "true"
click at [174, 413] on input "checkbox" at bounding box center [168, 412] width 34 height 34
checkbox input "true"
click at [173, 360] on input "checkbox" at bounding box center [168, 363] width 34 height 34
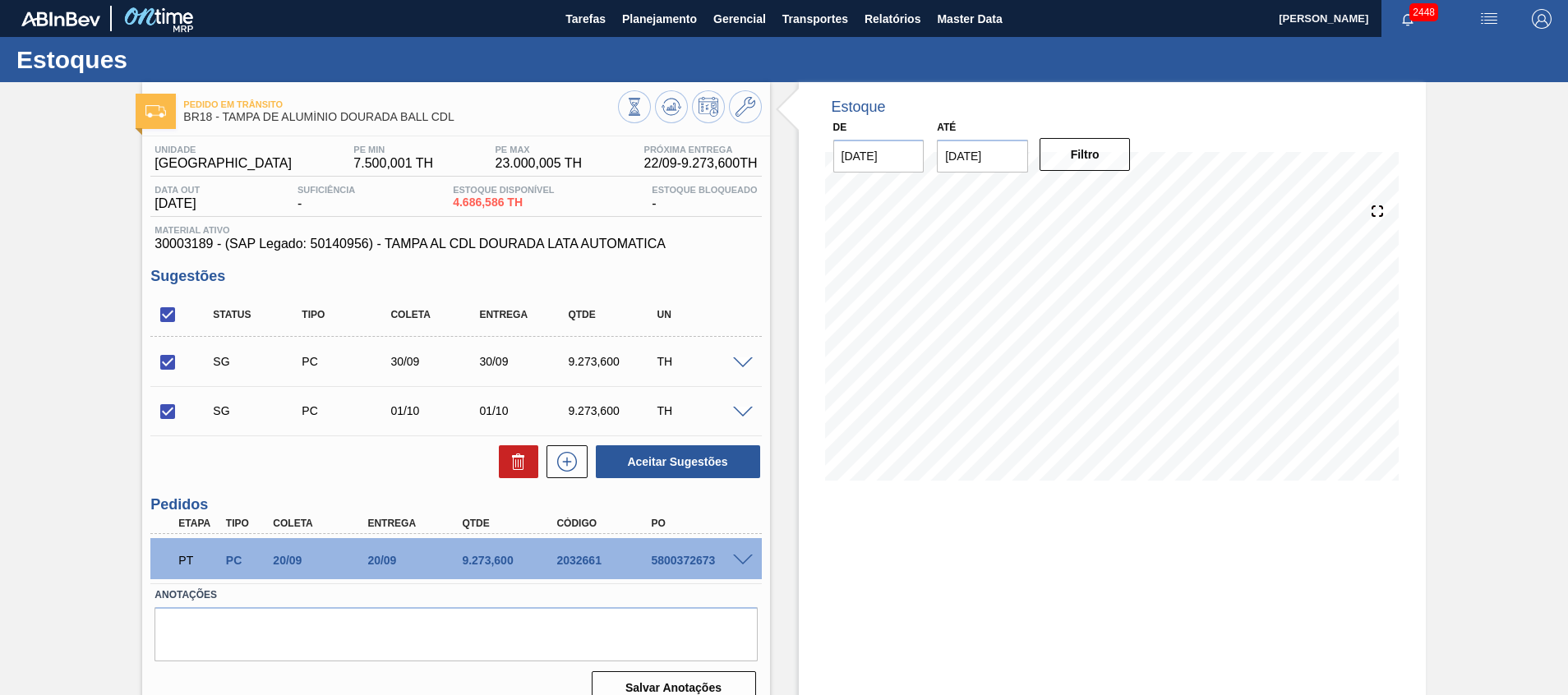
checkbox input "false"
click at [501, 467] on button at bounding box center [519, 462] width 40 height 33
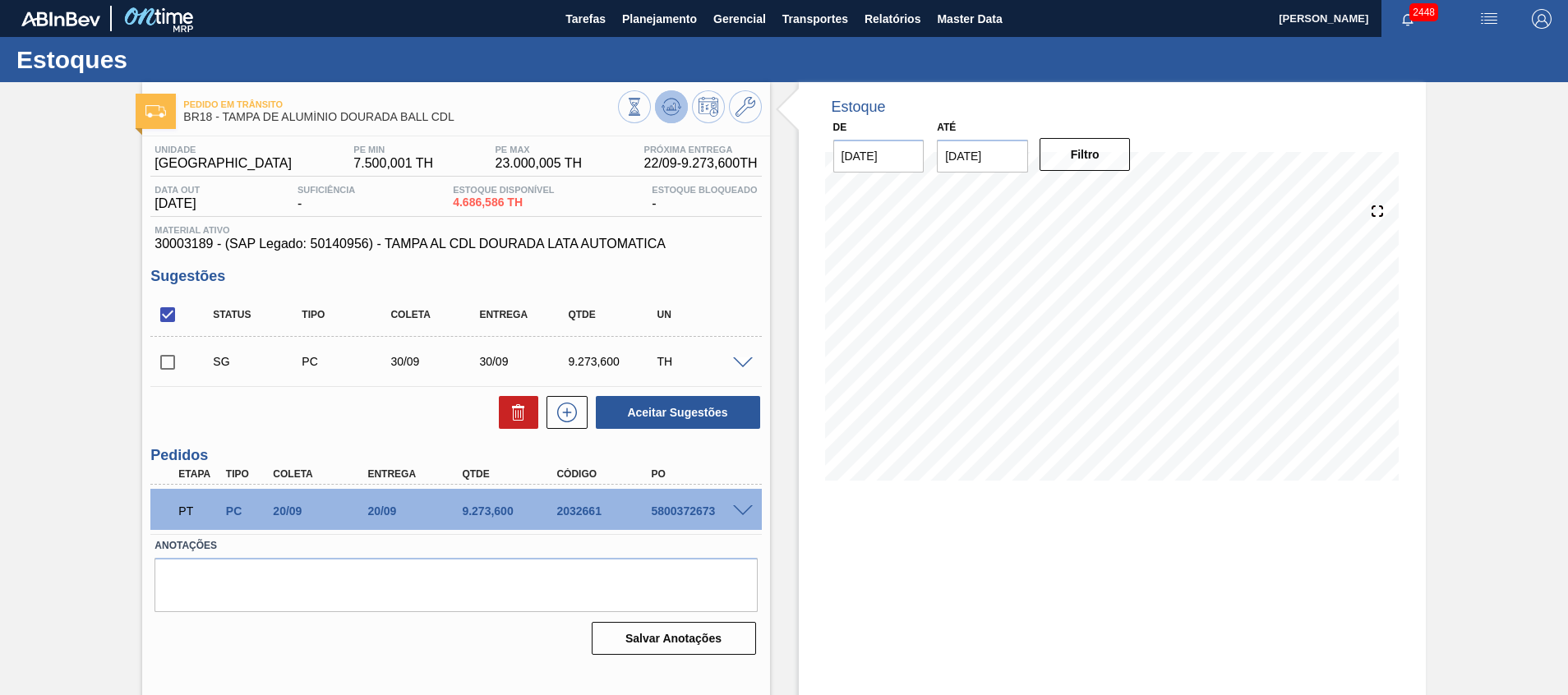
click at [672, 107] on polygon at bounding box center [672, 107] width 1 height 7
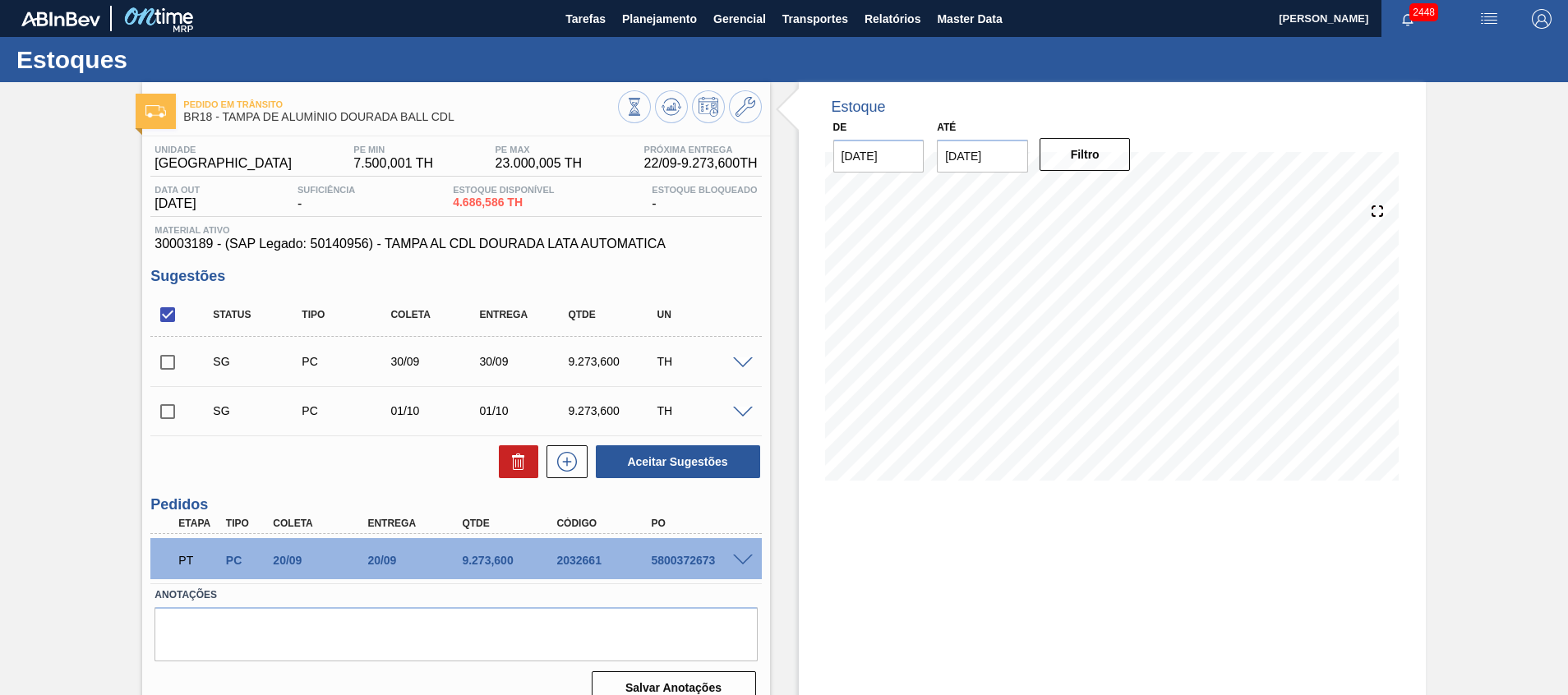
click at [180, 364] on input "checkbox" at bounding box center [168, 363] width 34 height 34
checkbox input "true"
click at [505, 458] on button at bounding box center [519, 462] width 40 height 33
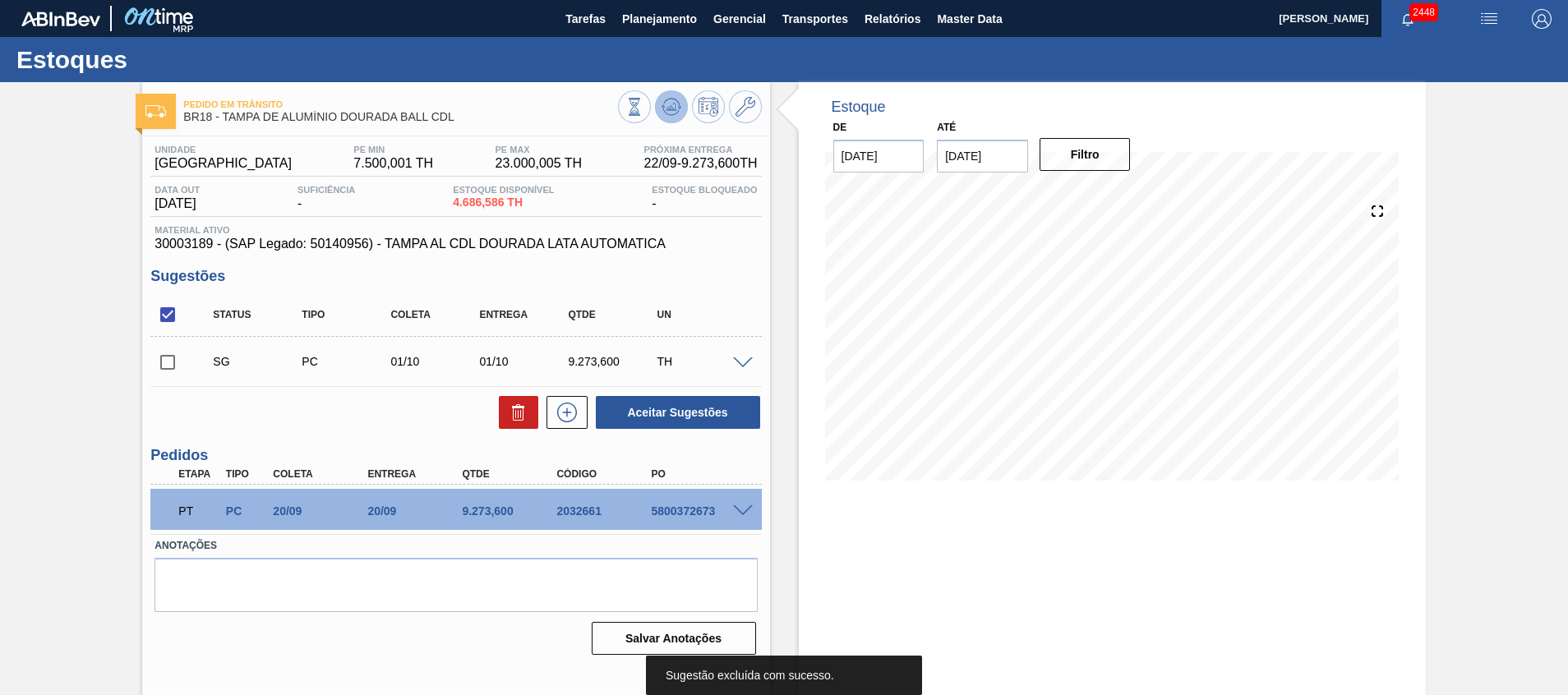
click at [679, 104] on icon at bounding box center [671, 107] width 20 height 20
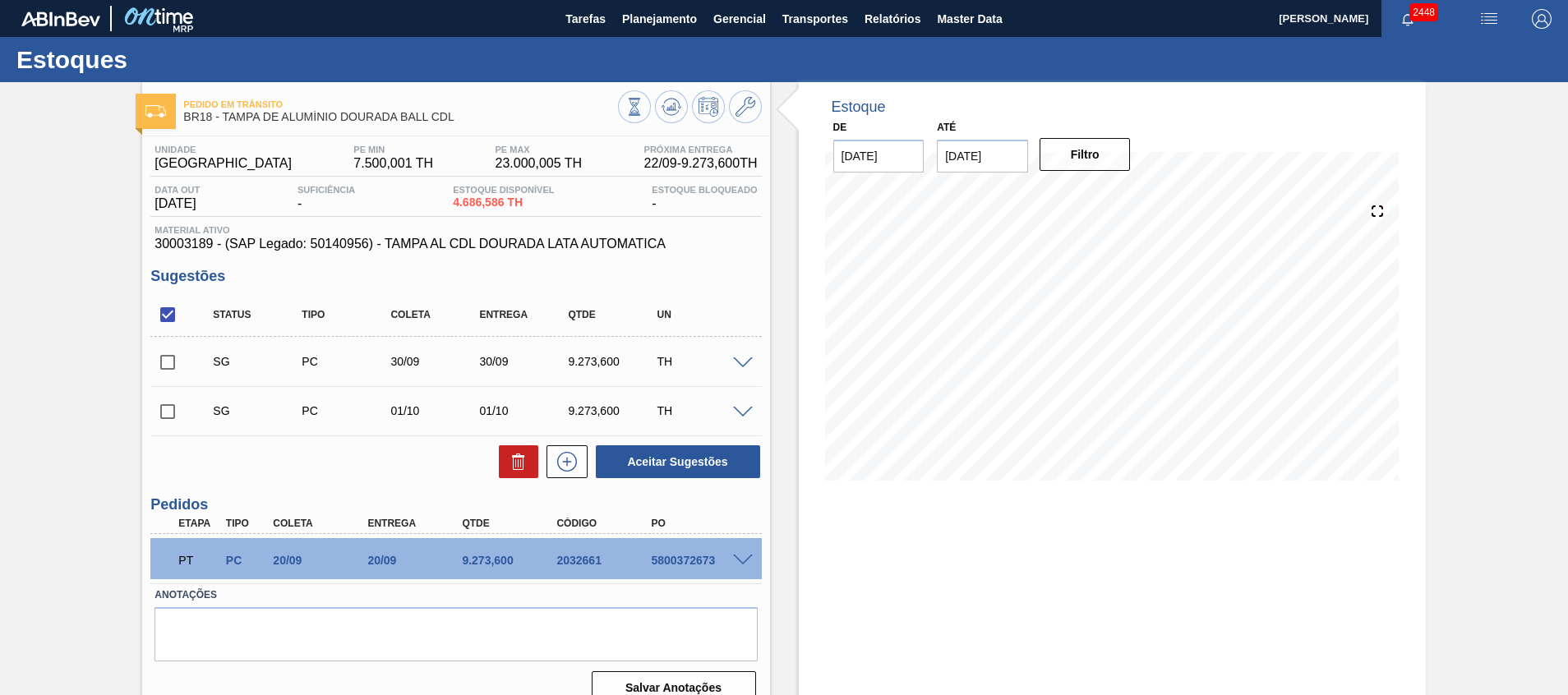
click at [178, 367] on input "checkbox" at bounding box center [168, 363] width 34 height 34
checkbox input "true"
click at [518, 467] on icon at bounding box center [519, 462] width 20 height 20
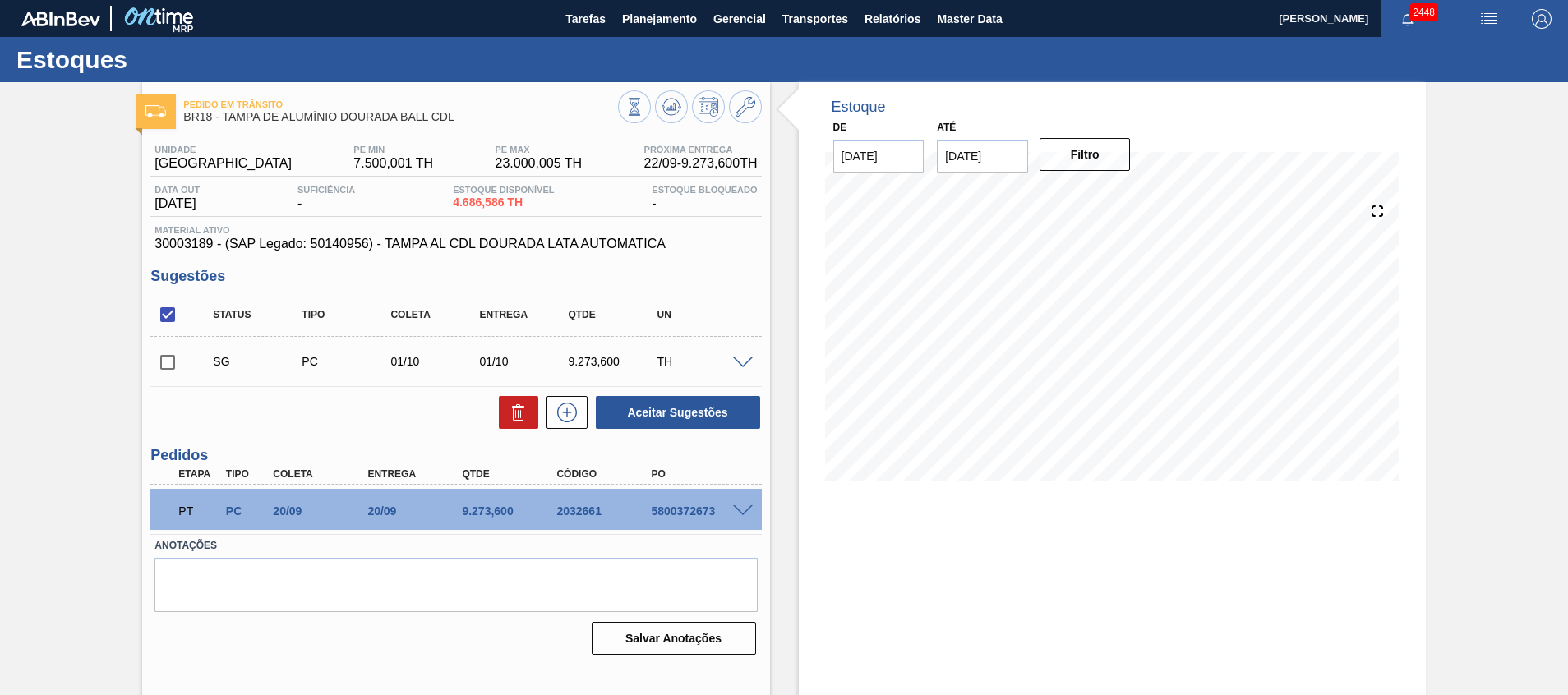
click at [170, 358] on input "checkbox" at bounding box center [168, 363] width 34 height 34
checkbox input "true"
click at [695, 409] on button "Aceitar Sugestões" at bounding box center [678, 413] width 165 height 33
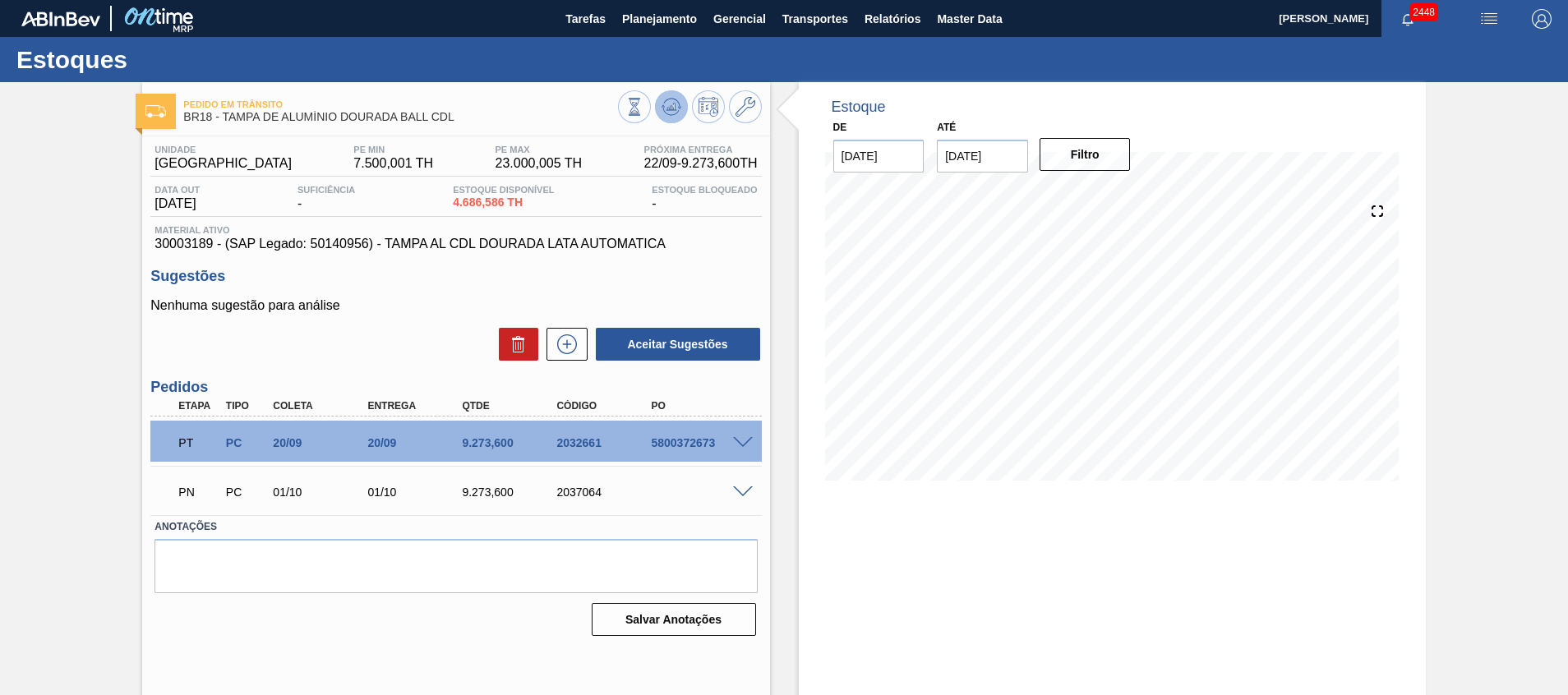
click at [680, 100] on button at bounding box center [671, 107] width 33 height 33
click at [683, 21] on span "Planejamento" at bounding box center [659, 18] width 75 height 20
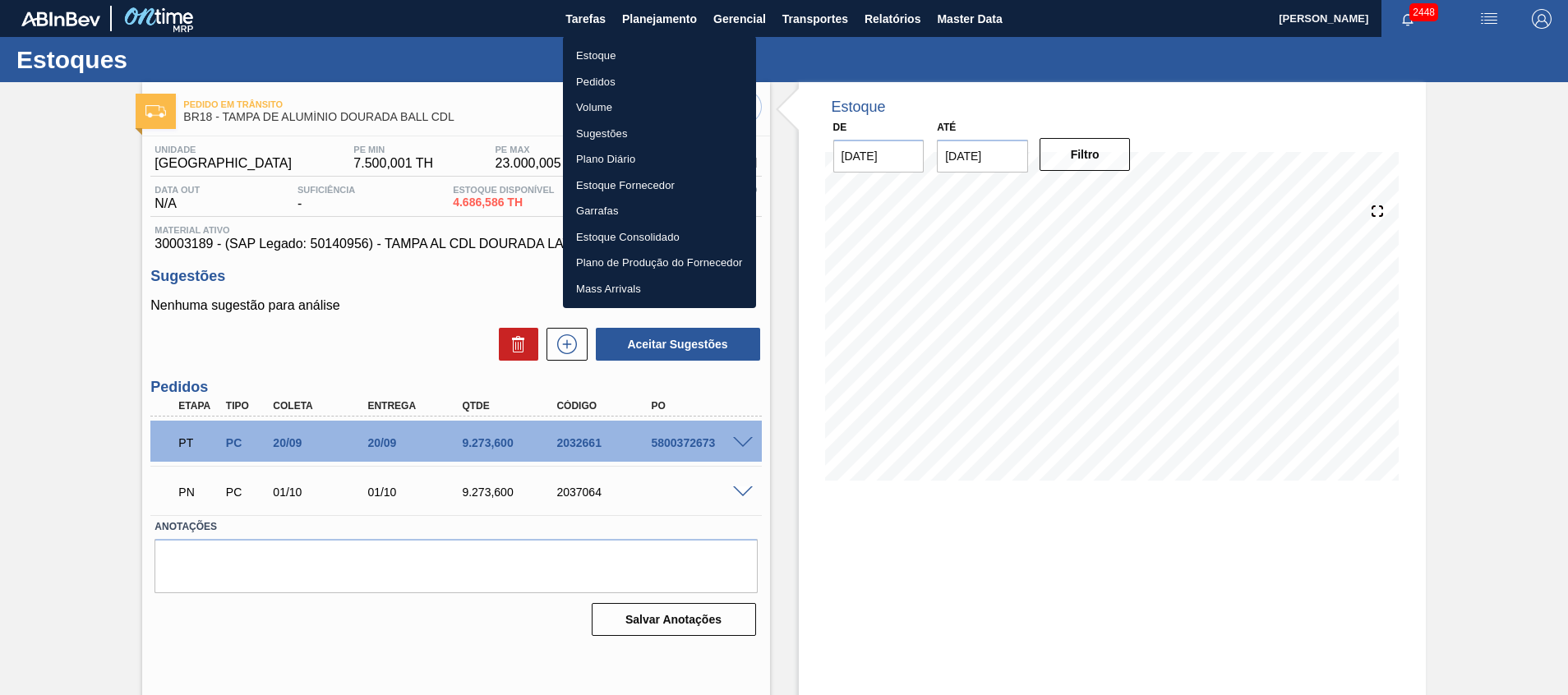
click at [674, 65] on li "Estoque" at bounding box center [660, 56] width 193 height 27
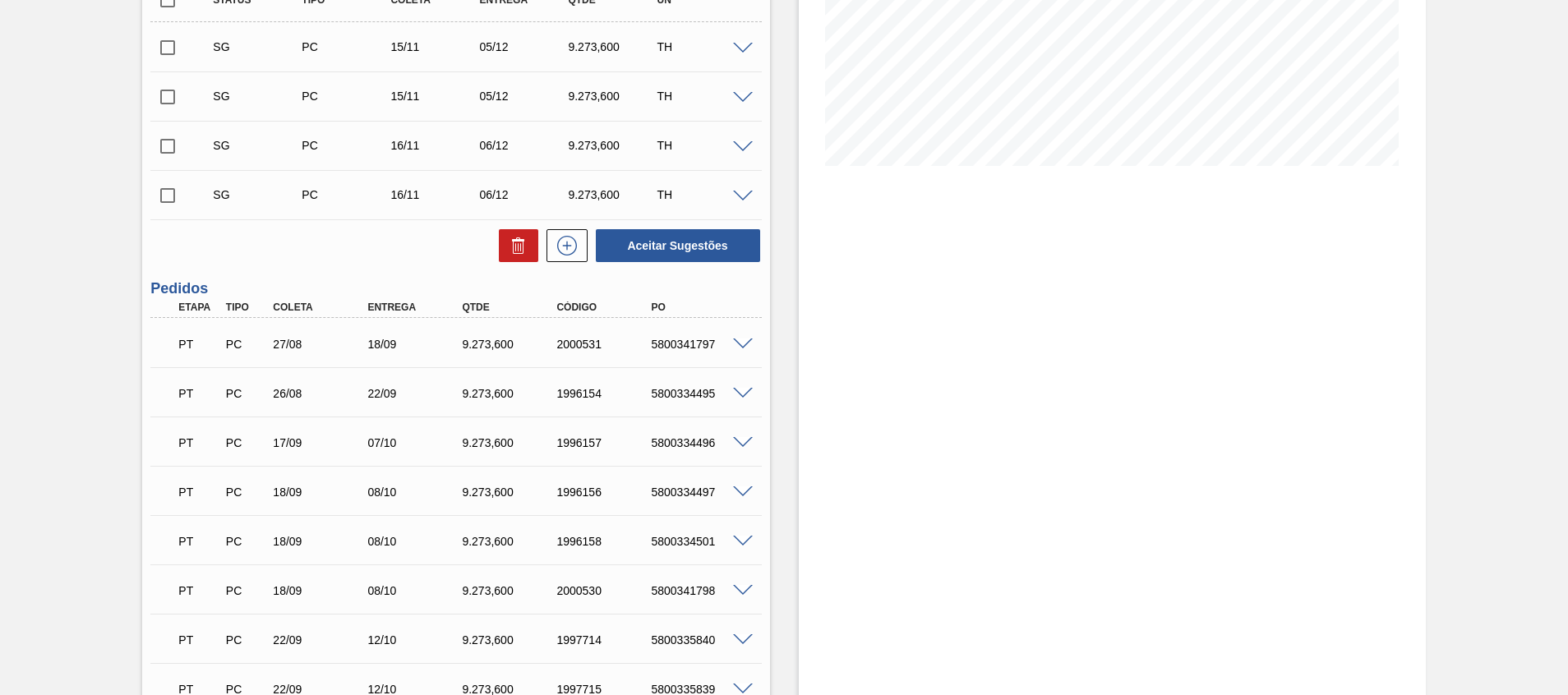
scroll to position [369, 0]
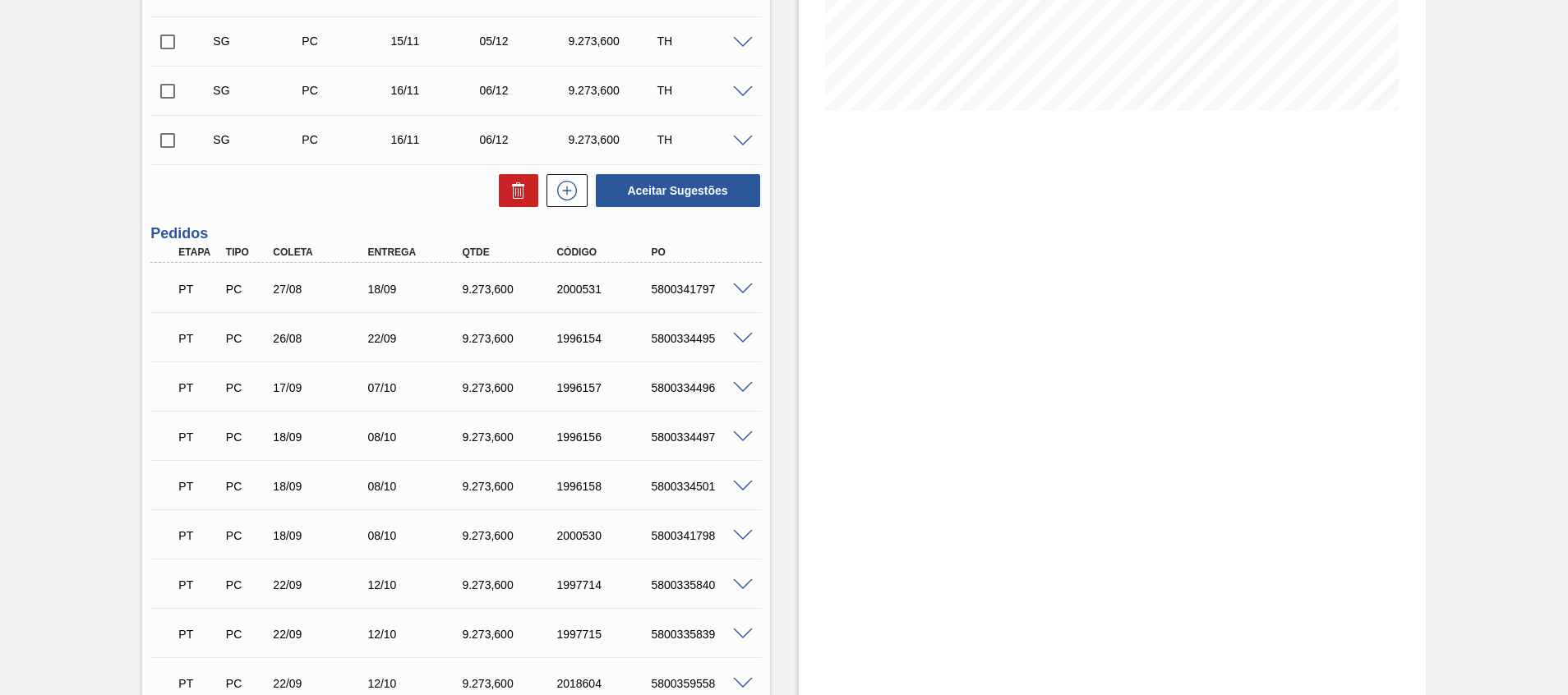
click at [744, 536] on span at bounding box center [743, 536] width 20 height 12
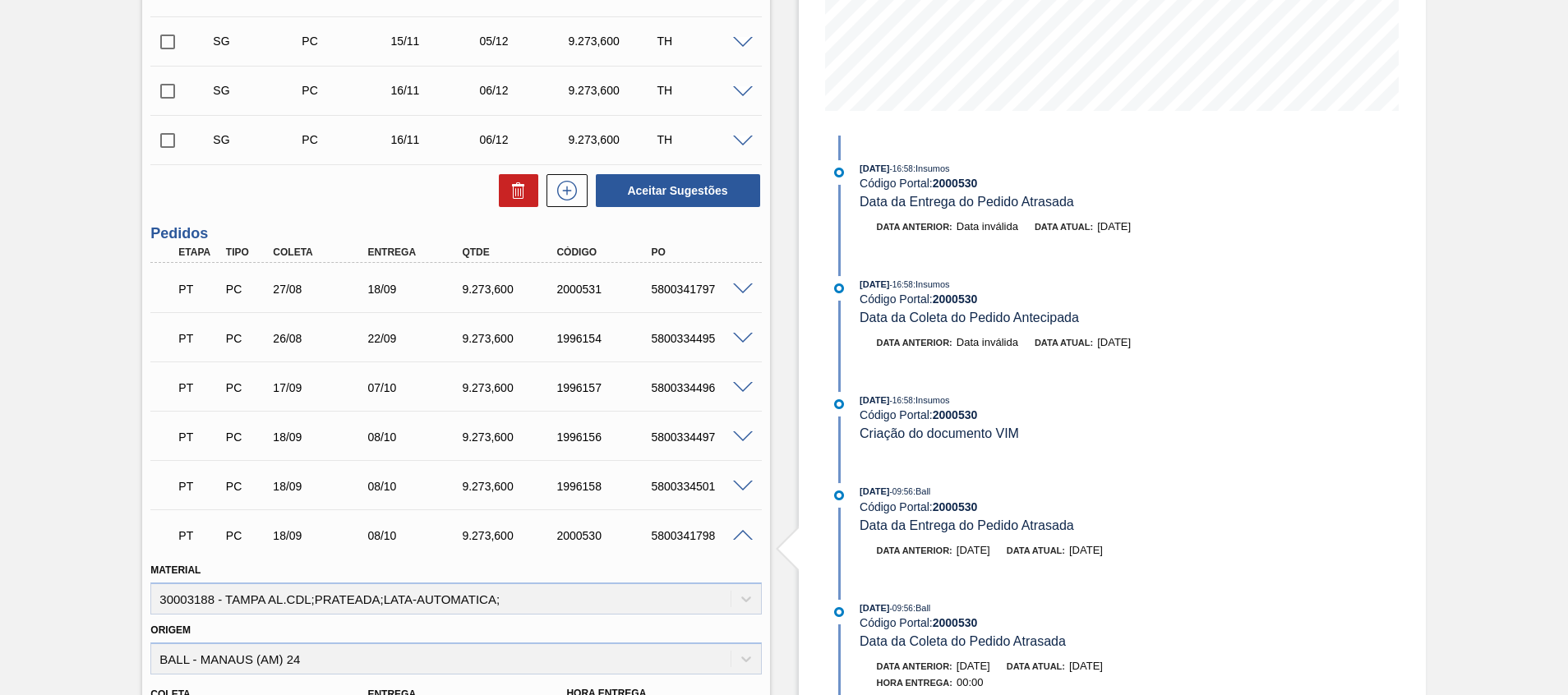
click at [744, 536] on span at bounding box center [743, 536] width 20 height 12
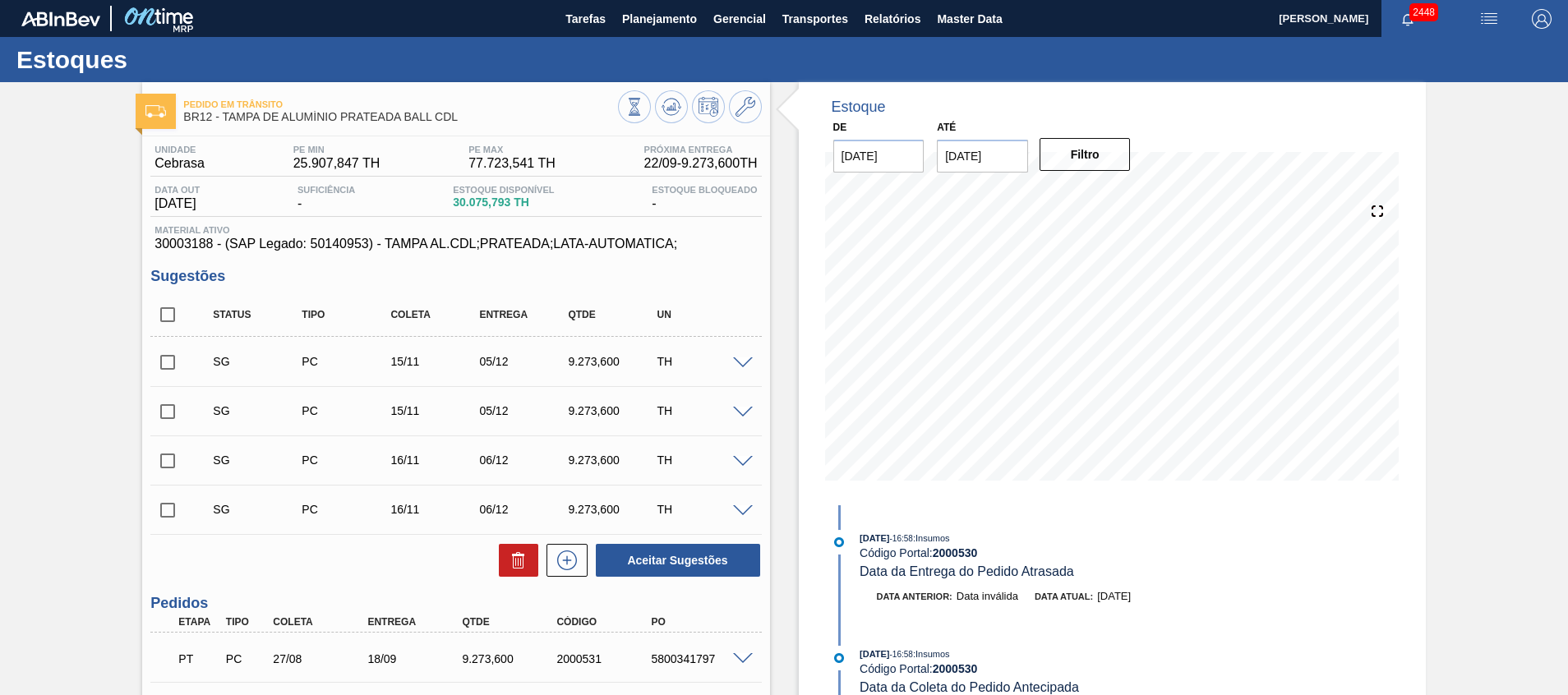
scroll to position [123, 0]
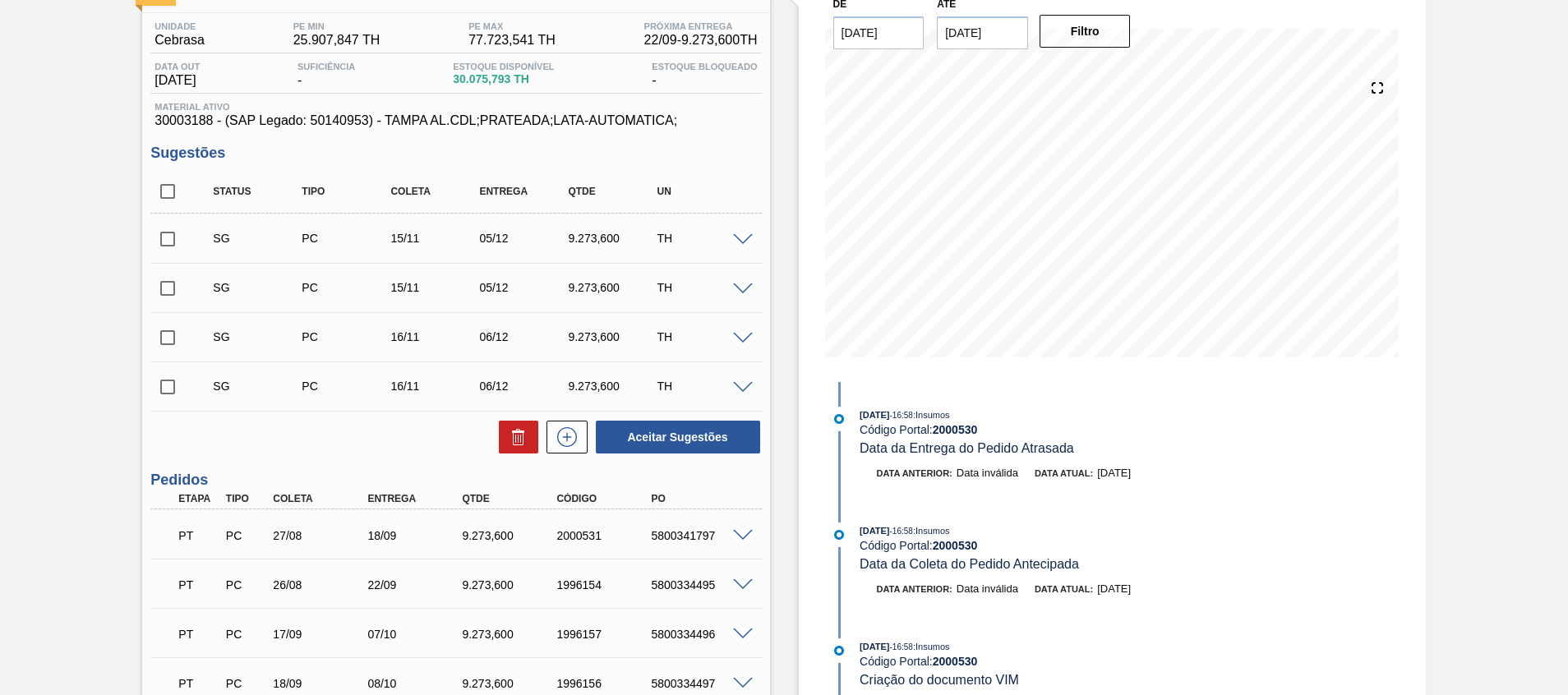
click at [695, 648] on div "PT PC 17/09 07/10 9.273,600 1996157 5800334496" at bounding box center [451, 633] width 567 height 33
click at [695, 635] on div "5800334496" at bounding box center [700, 634] width 106 height 13
copy div "5800334496"
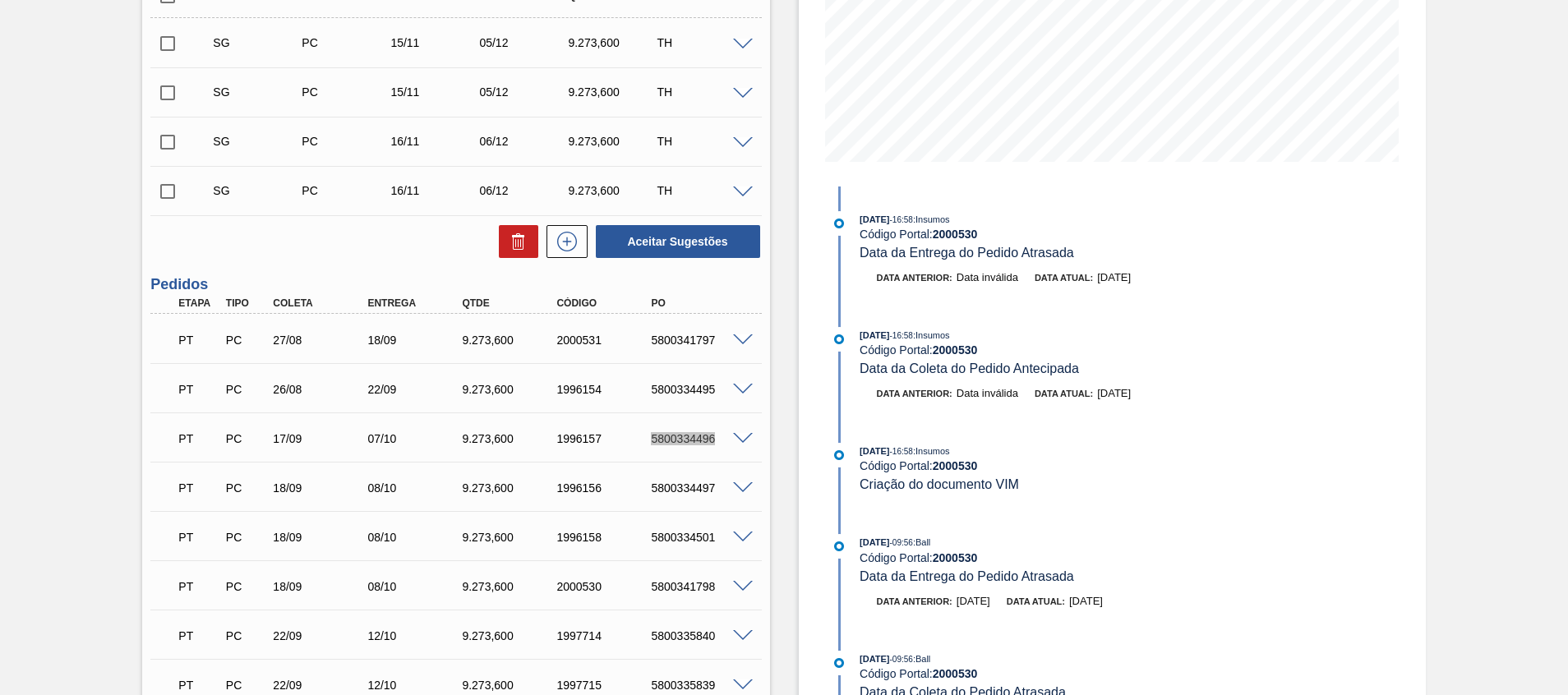
scroll to position [369, 0]
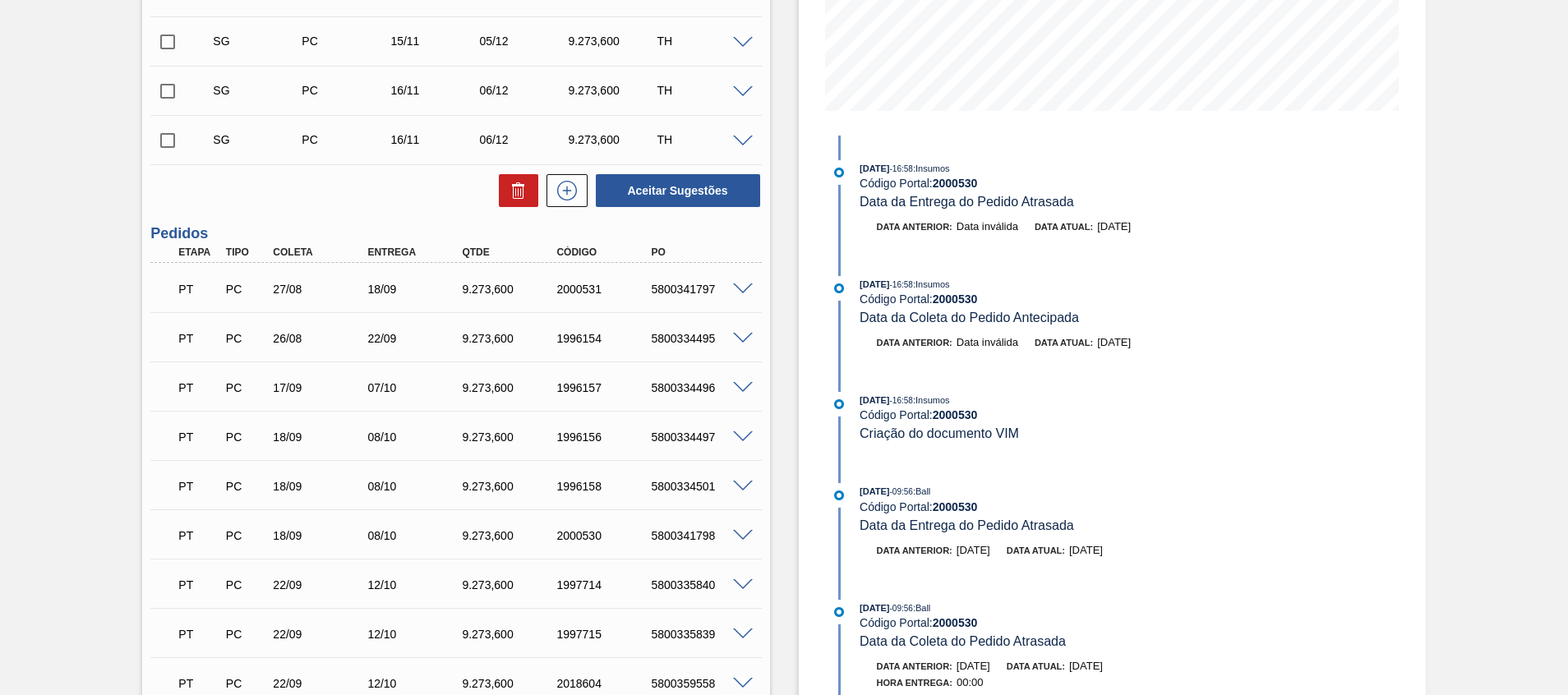
click at [532, 608] on div "PT PC 22/09 12/10 9.273,600 1997715 5800335839 Material 30003188 - TAMPA AL.CDL…" at bounding box center [456, 632] width 611 height 49
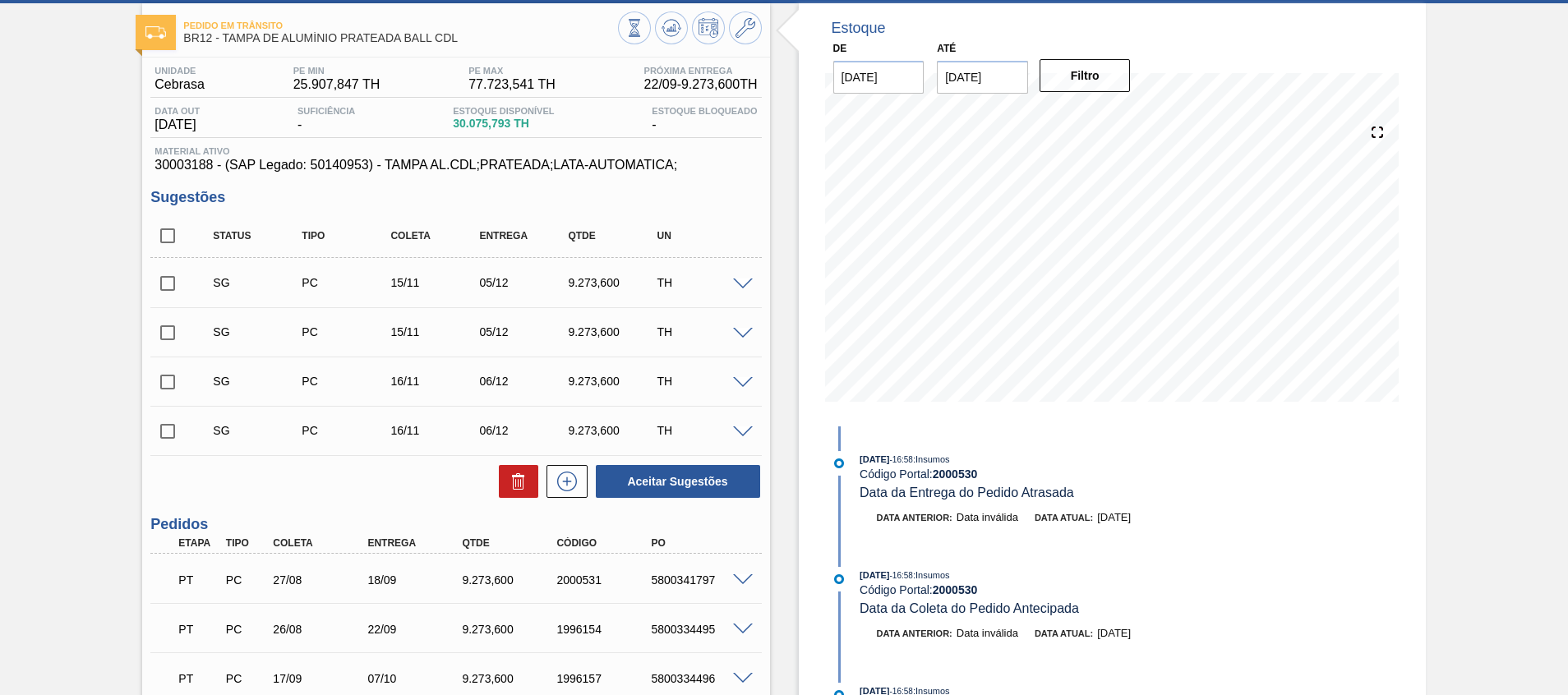
scroll to position [0, 0]
